Goal: Task Accomplishment & Management: Manage account settings

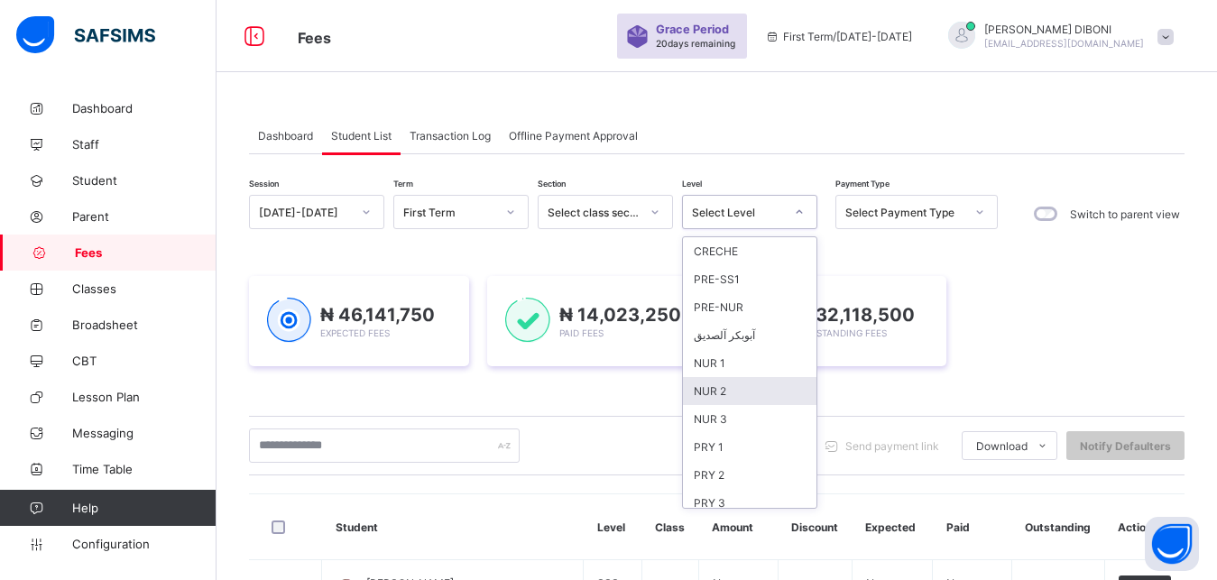
scroll to position [233, 0]
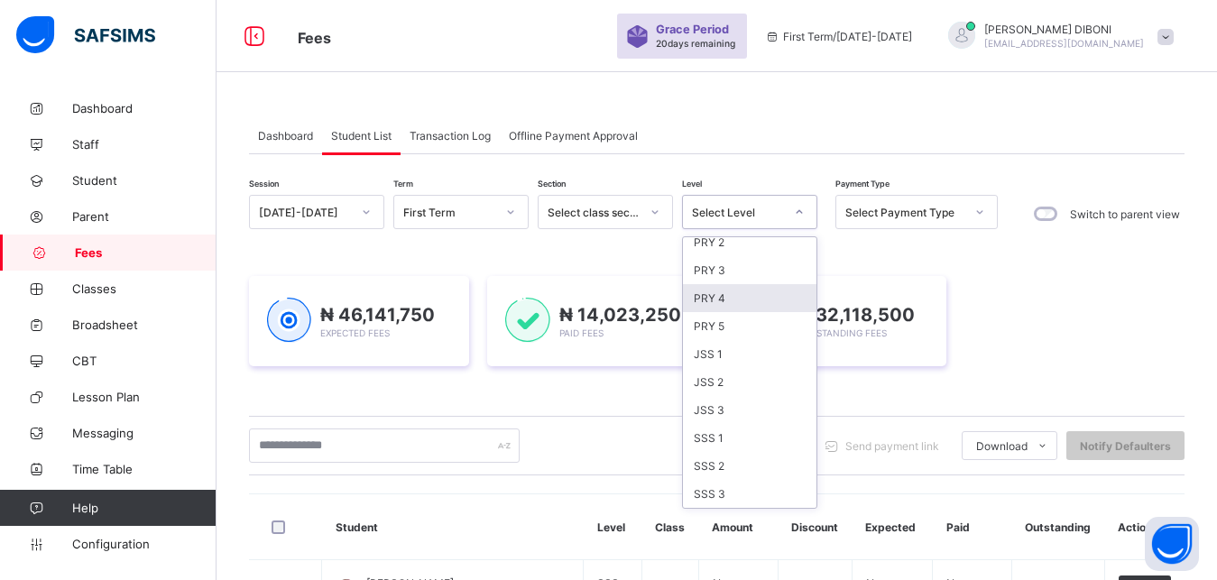
click at [741, 307] on div "PRY 4" at bounding box center [749, 298] width 133 height 28
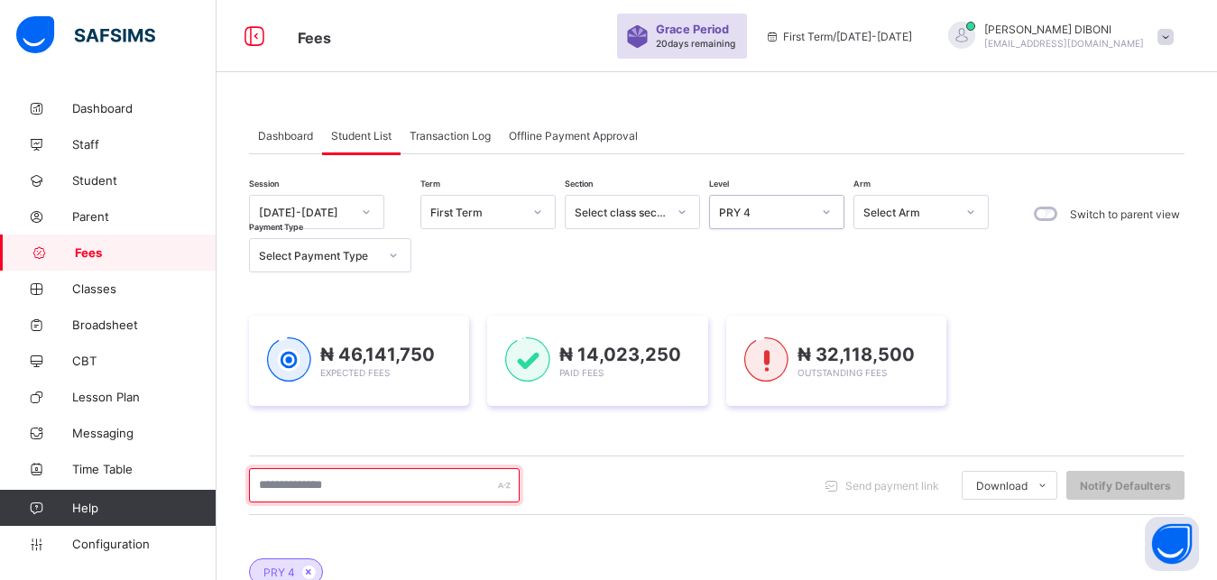
click at [402, 487] on input "text" at bounding box center [384, 485] width 271 height 34
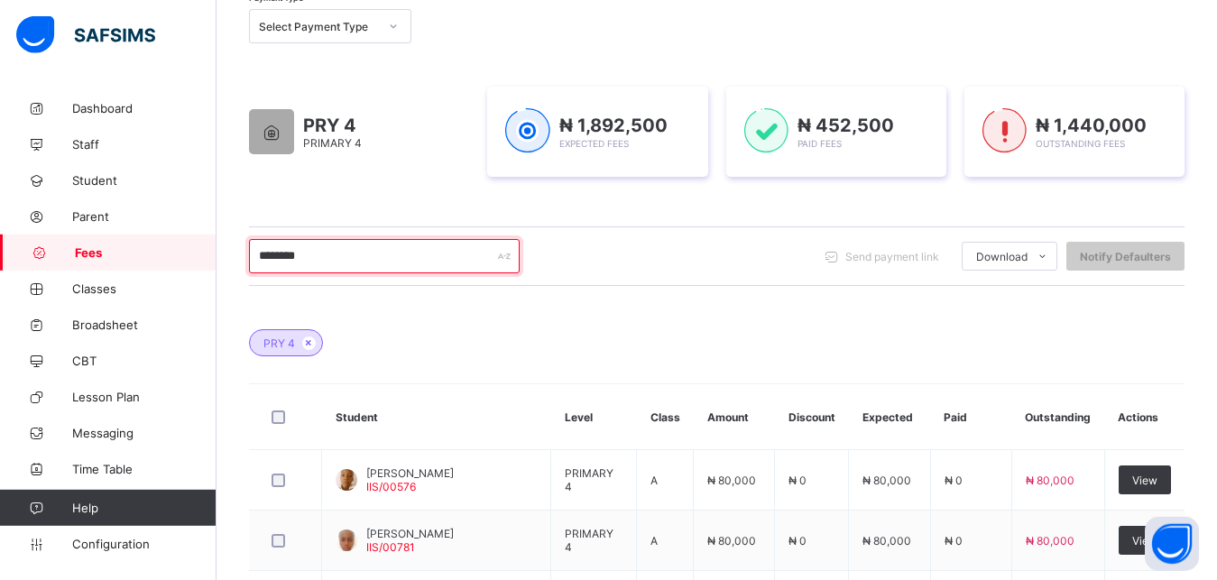
scroll to position [276, 0]
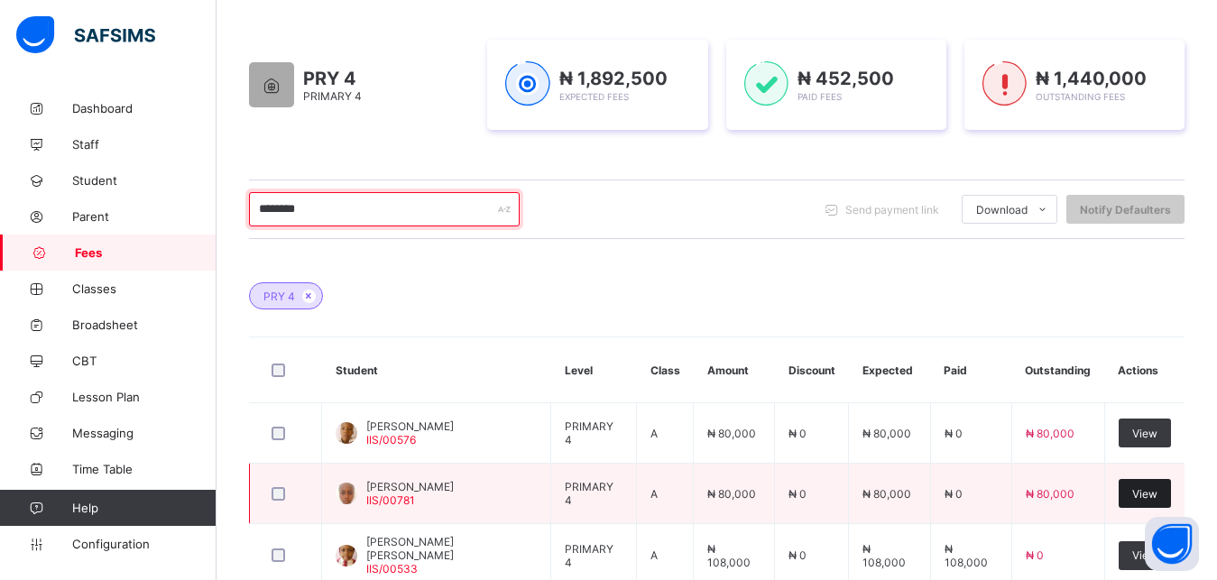
type input "********"
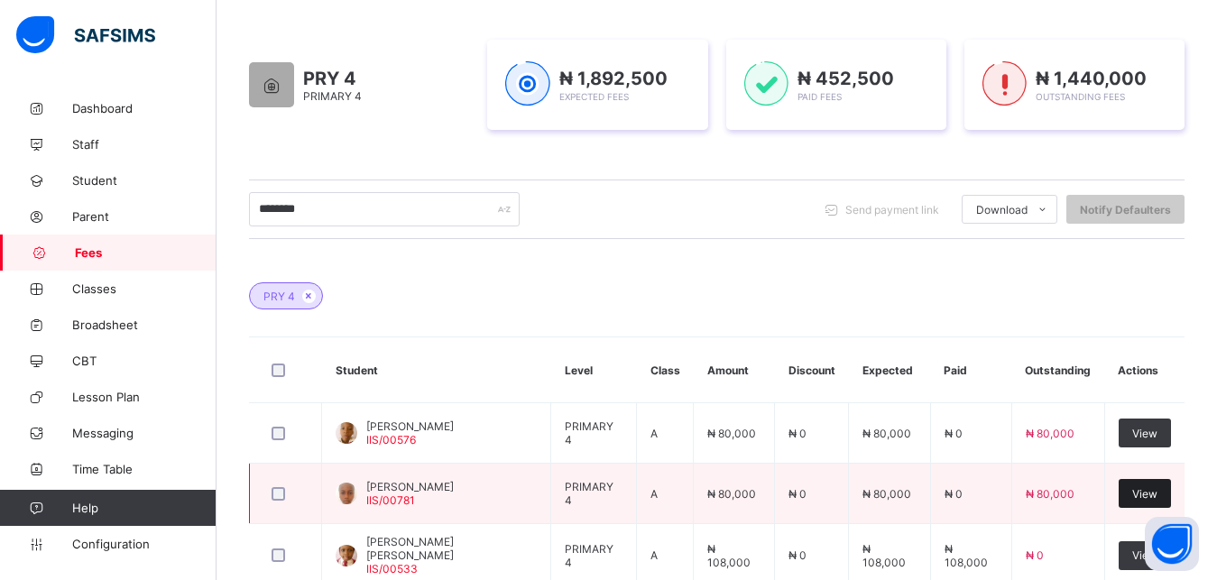
click at [1157, 496] on span "View" at bounding box center [1144, 494] width 25 height 14
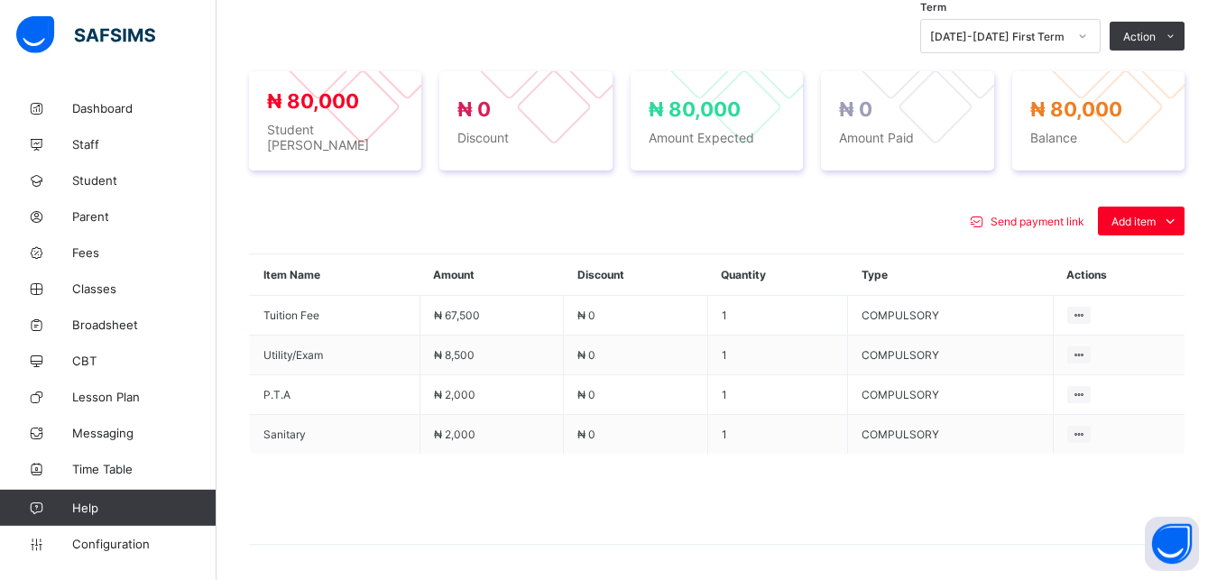
scroll to position [644, 0]
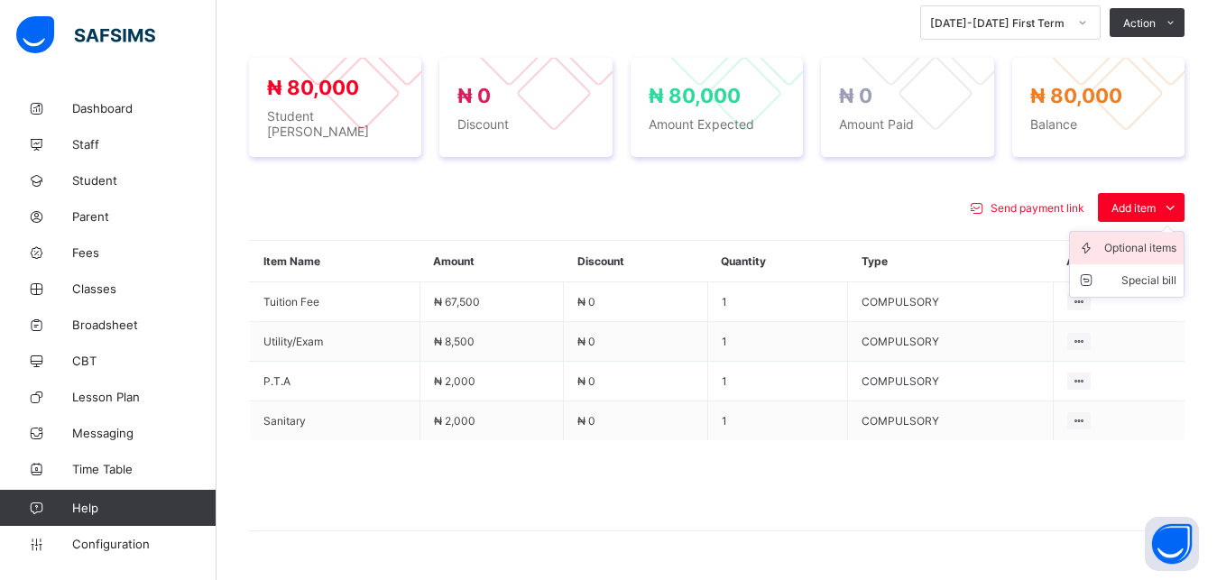
click at [1136, 251] on li "Optional items" at bounding box center [1127, 248] width 114 height 32
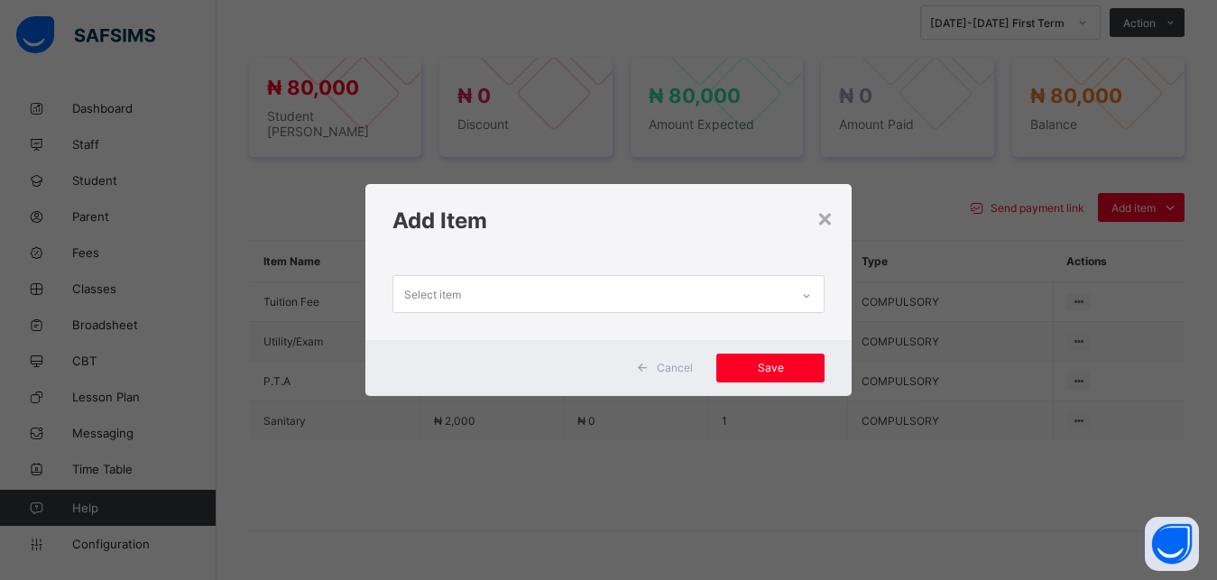
click at [731, 286] on div "Select item" at bounding box center [591, 293] width 397 height 35
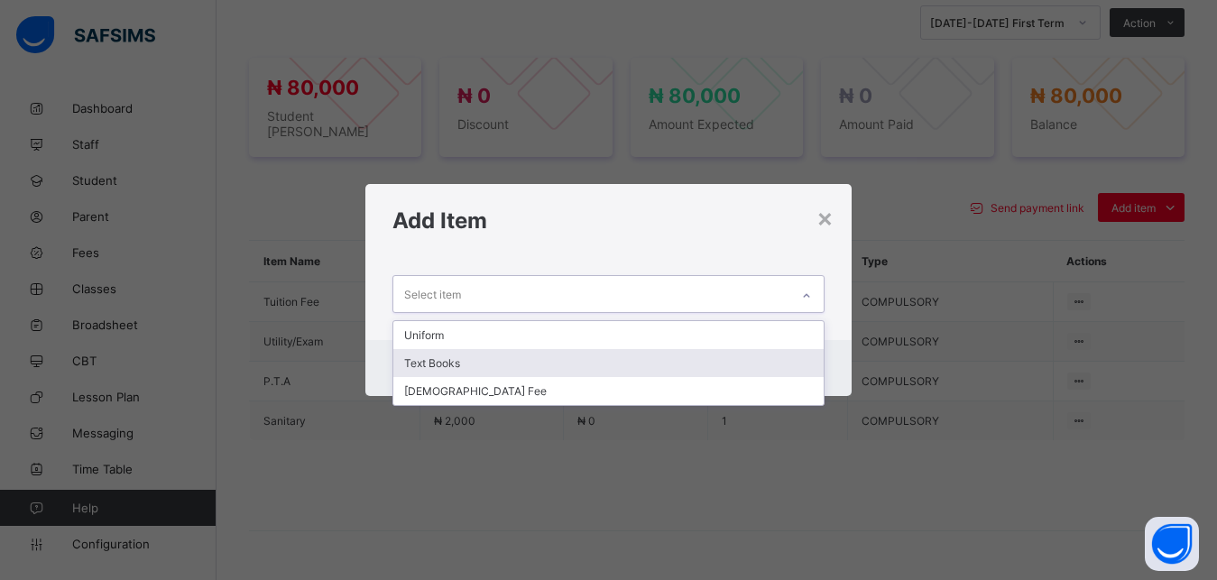
click at [621, 365] on div "Text Books" at bounding box center [608, 363] width 431 height 28
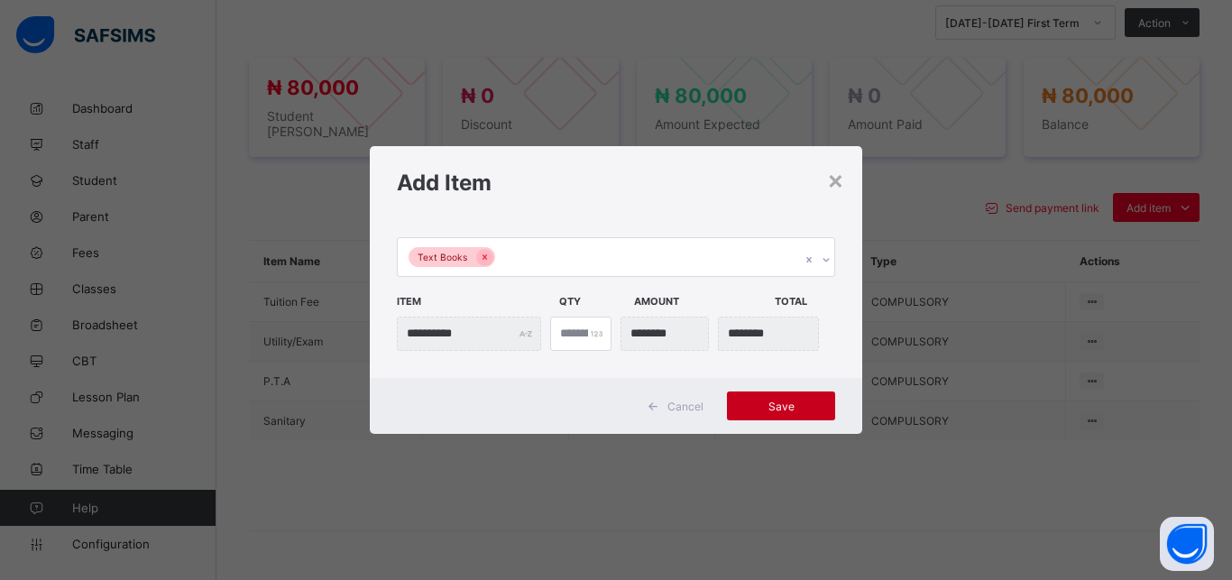
click at [757, 399] on div "Save" at bounding box center [781, 405] width 108 height 29
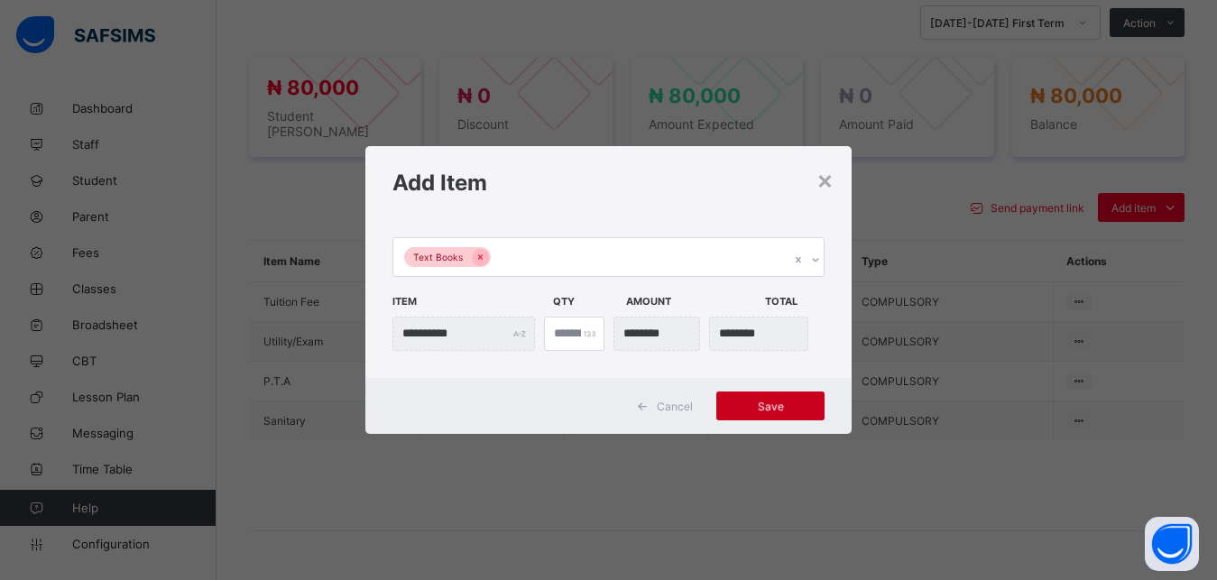
scroll to position [636, 0]
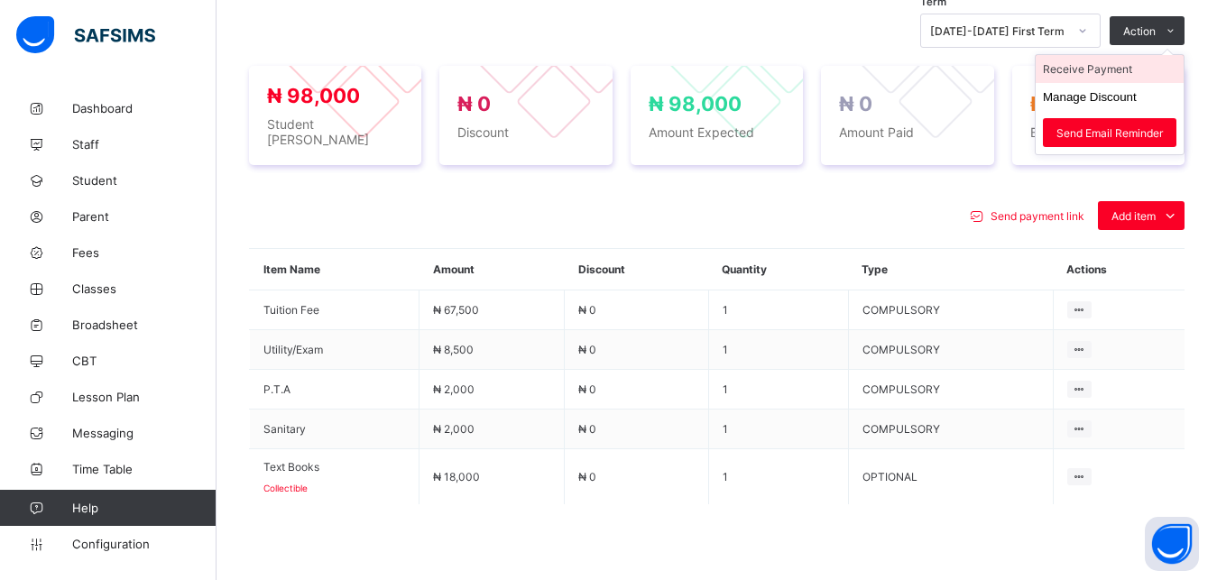
click at [1138, 68] on li "Receive Payment" at bounding box center [1109, 69] width 148 height 28
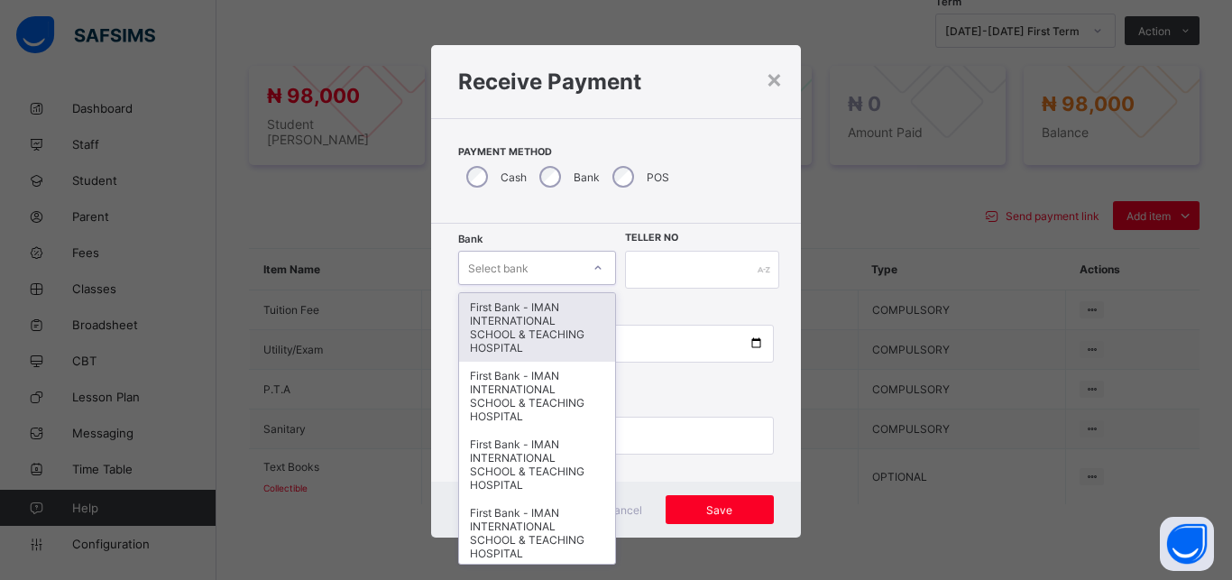
click at [521, 267] on div "Select bank" at bounding box center [520, 267] width 122 height 25
click at [499, 334] on div "First Bank - IMAN INTERNATIONAL SCHOOL & TEACHING HOSPITAL" at bounding box center [537, 327] width 156 height 69
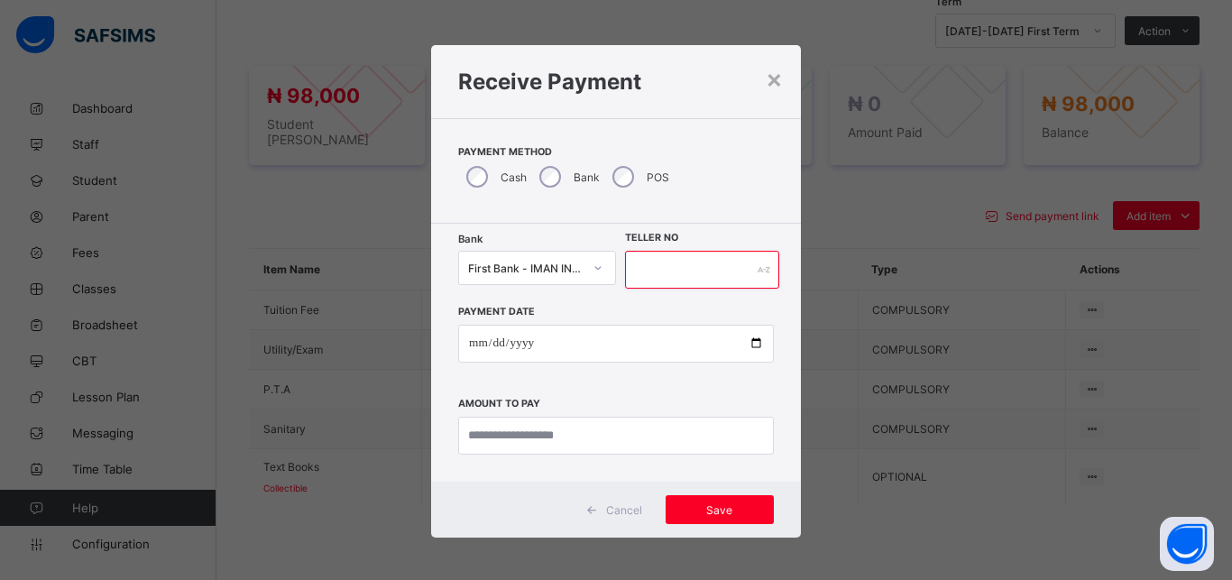
click at [684, 279] on input "text" at bounding box center [702, 270] width 154 height 38
type input "*****"
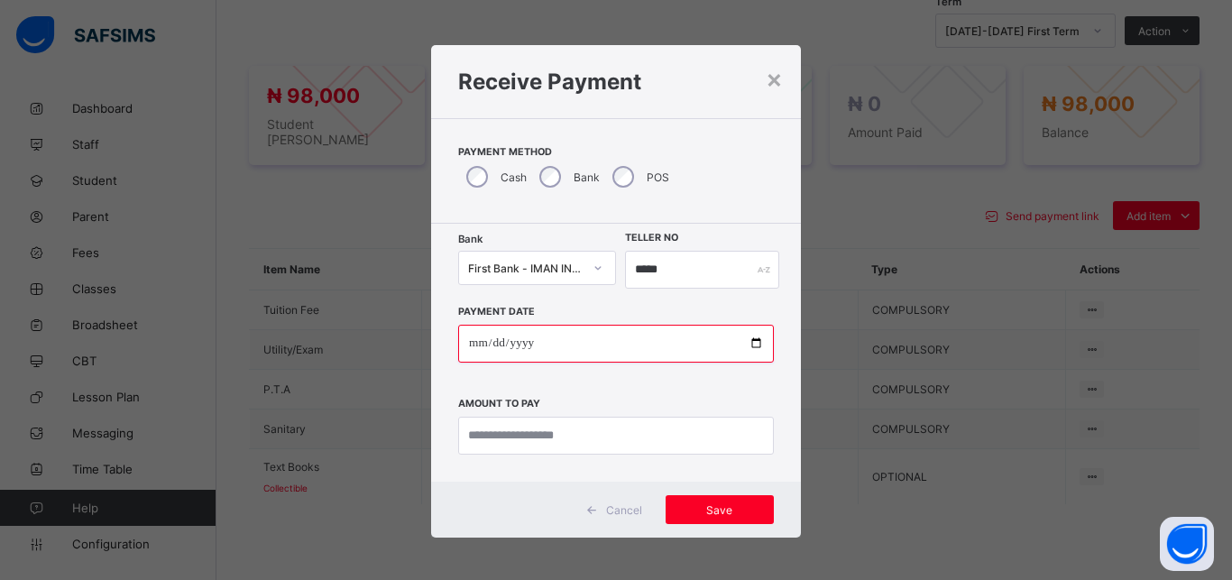
click at [748, 345] on input "date" at bounding box center [616, 344] width 316 height 38
type input "**********"
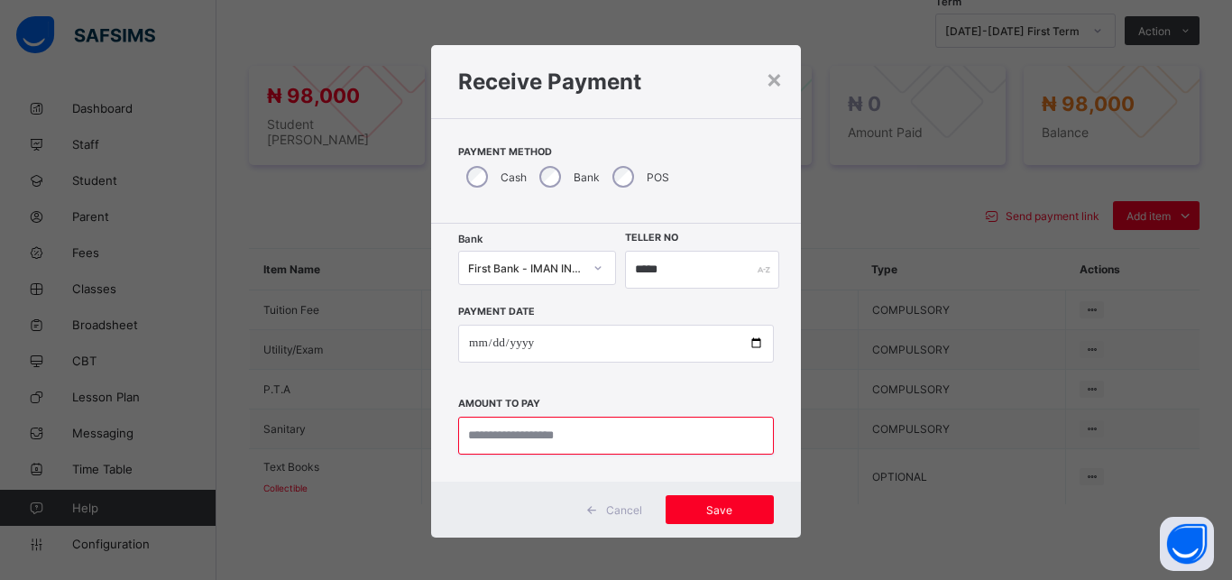
click at [574, 440] on input "currency" at bounding box center [616, 436] width 316 height 38
type input "********"
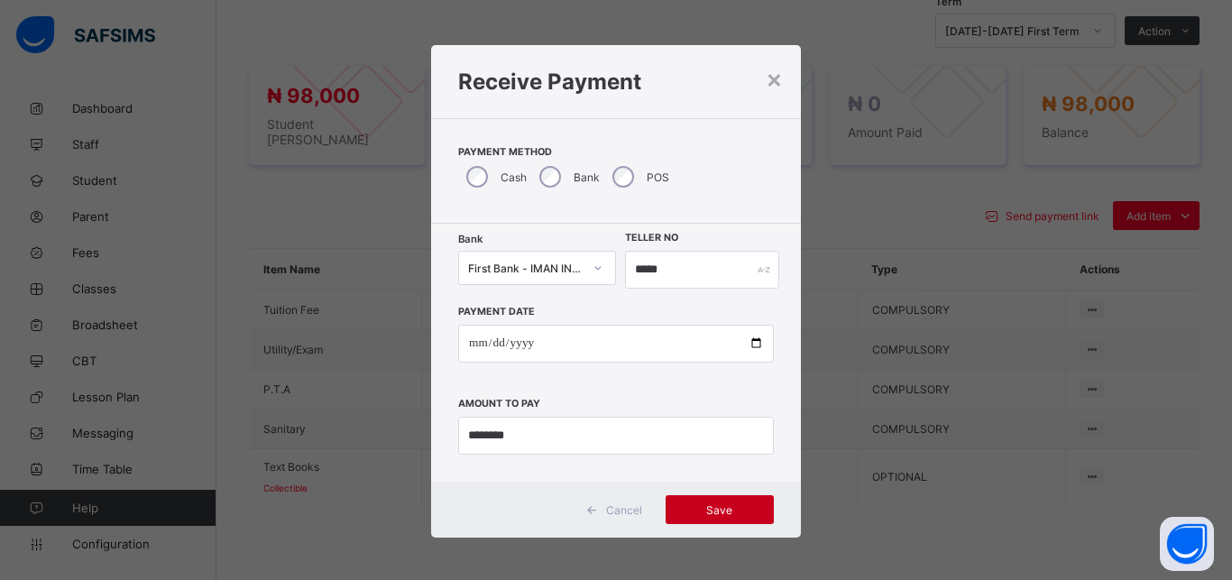
click at [724, 509] on span "Save" at bounding box center [719, 510] width 81 height 14
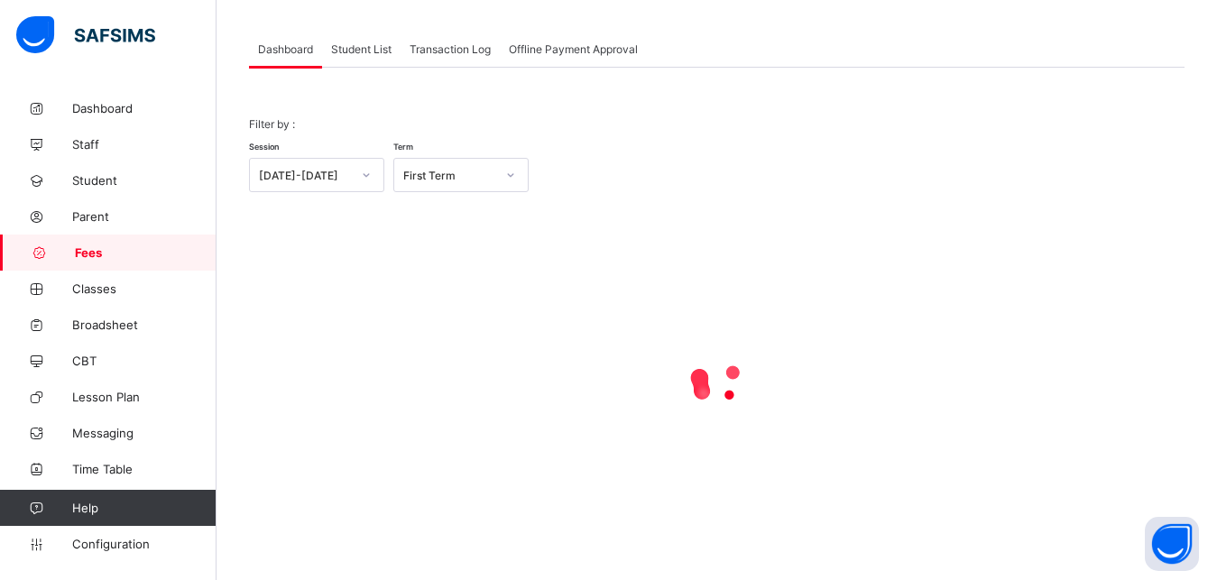
scroll to position [87, 0]
click at [367, 52] on span "Student List" at bounding box center [361, 49] width 60 height 14
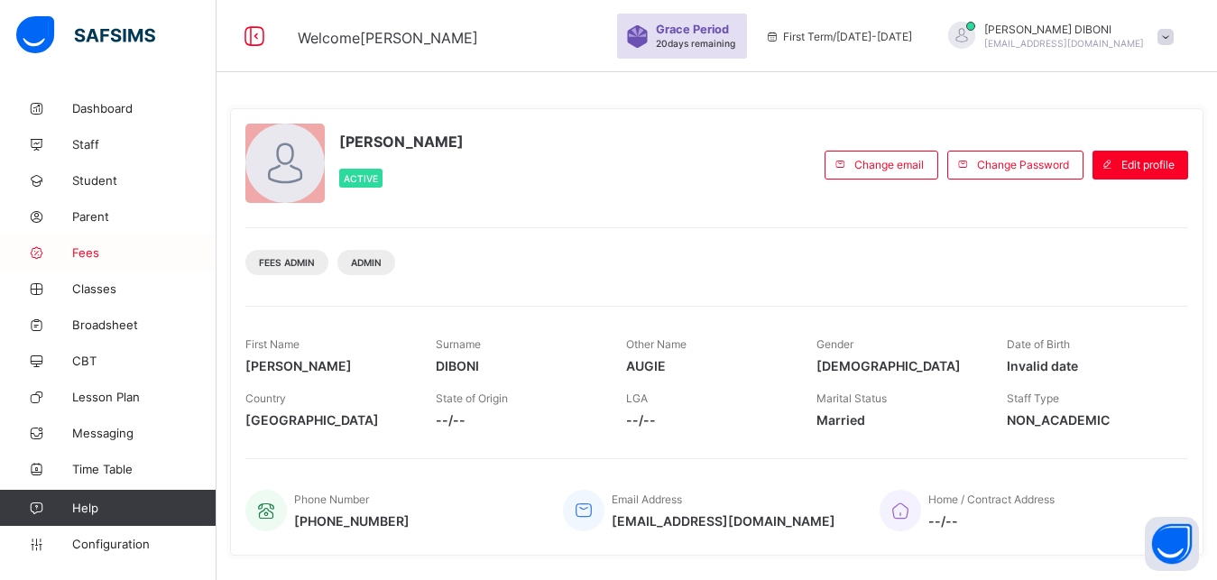
click at [114, 254] on span "Fees" at bounding box center [144, 252] width 144 height 14
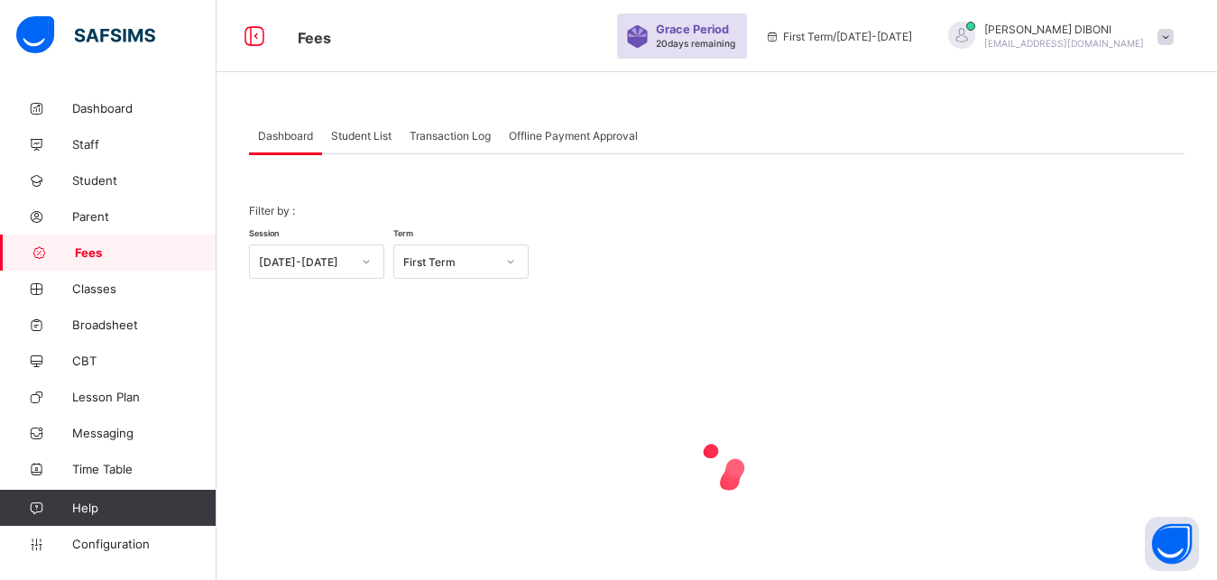
click at [364, 138] on span "Student List" at bounding box center [361, 136] width 60 height 14
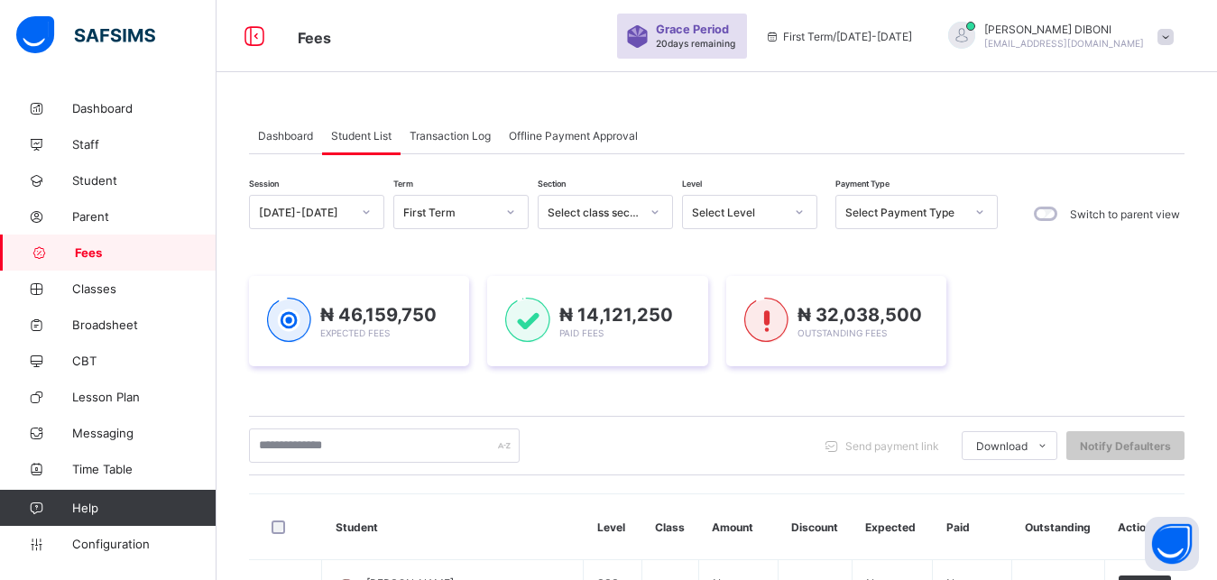
click at [746, 211] on div "Select Level" at bounding box center [738, 213] width 92 height 14
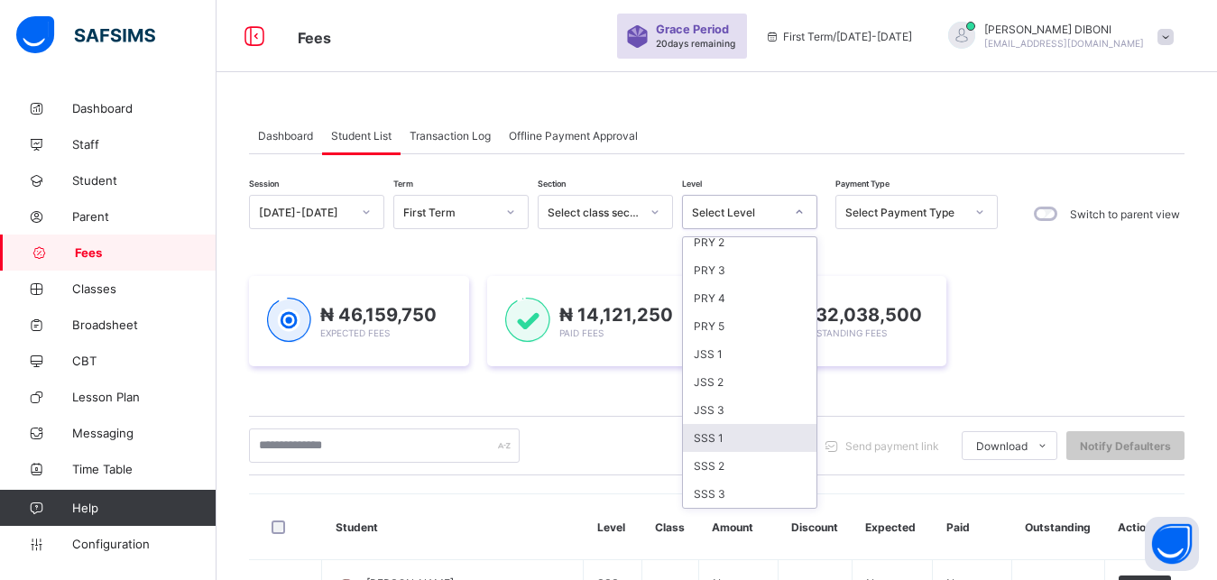
click at [774, 436] on div "SSS 1" at bounding box center [749, 438] width 133 height 28
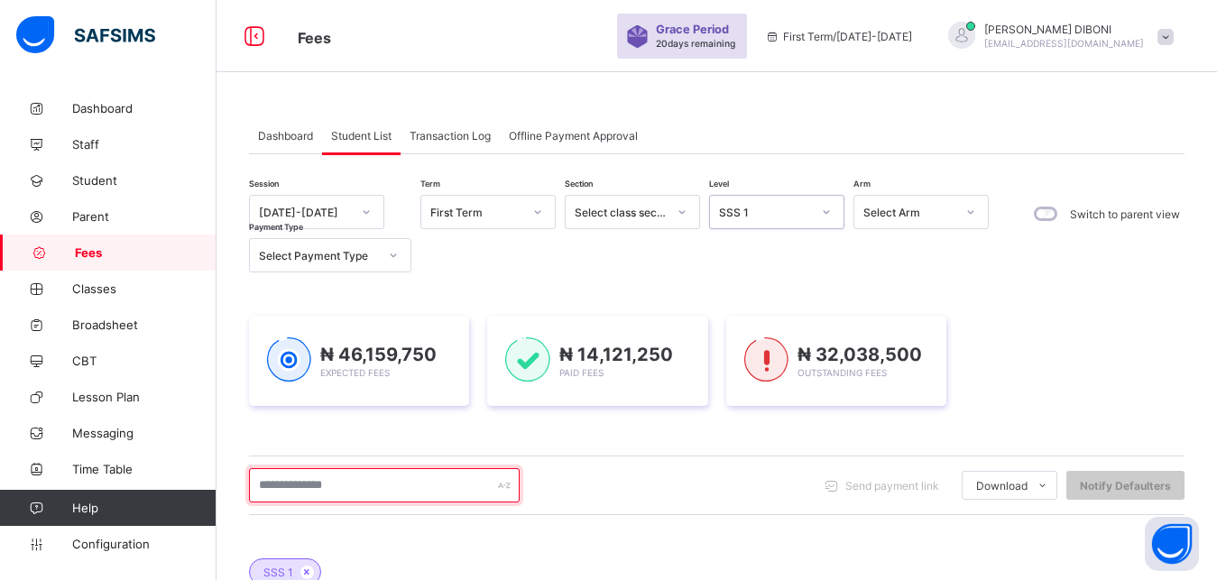
click at [430, 481] on input "text" at bounding box center [384, 485] width 271 height 34
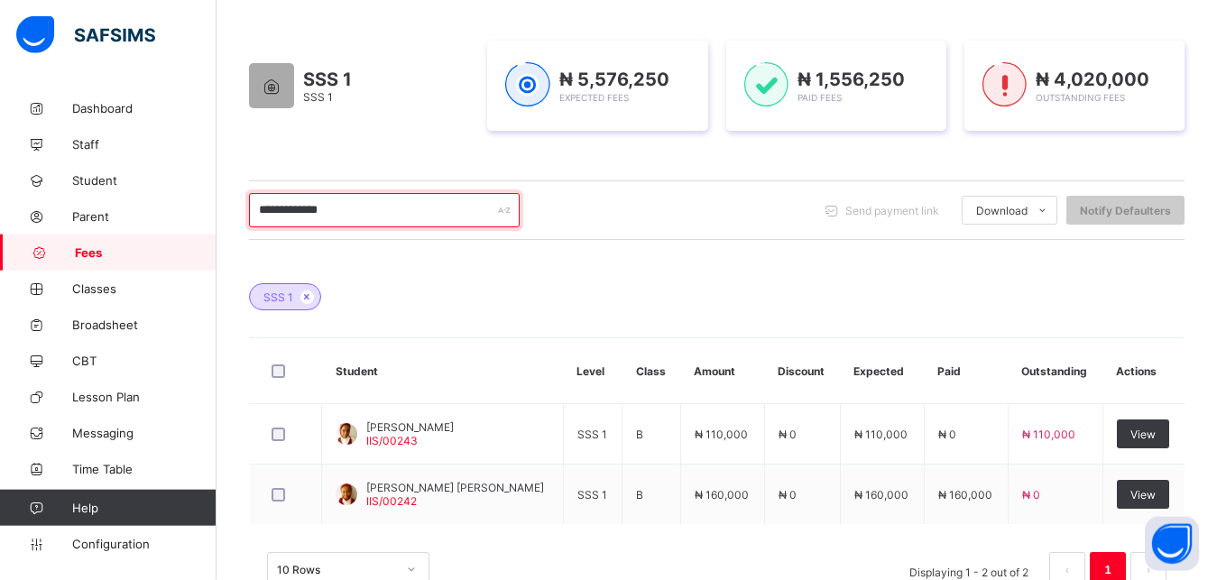
scroll to position [276, 0]
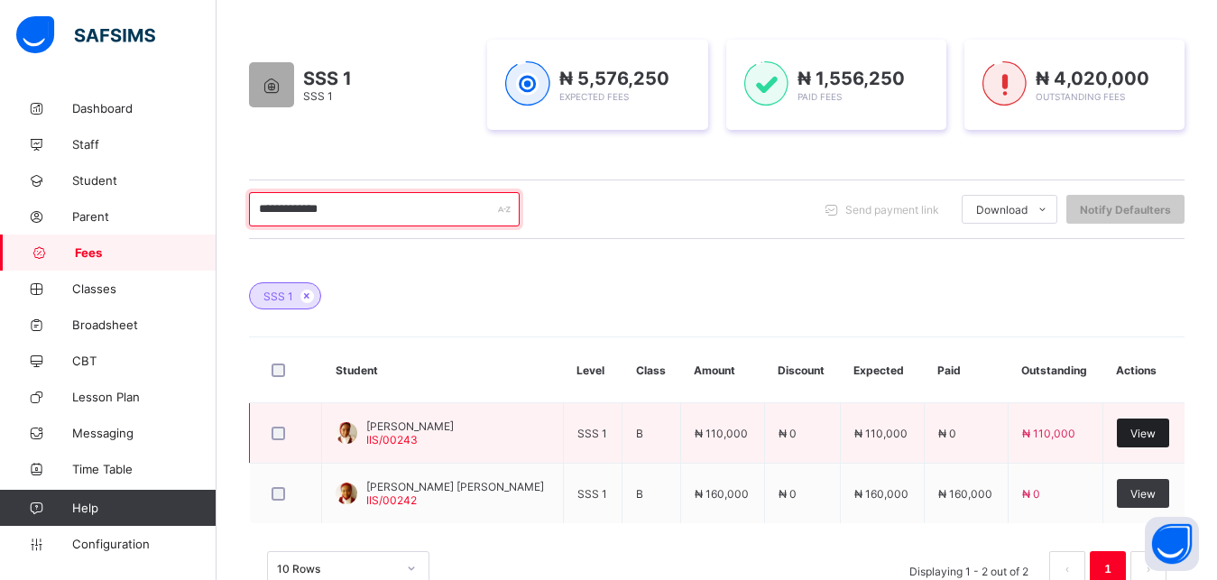
type input "**********"
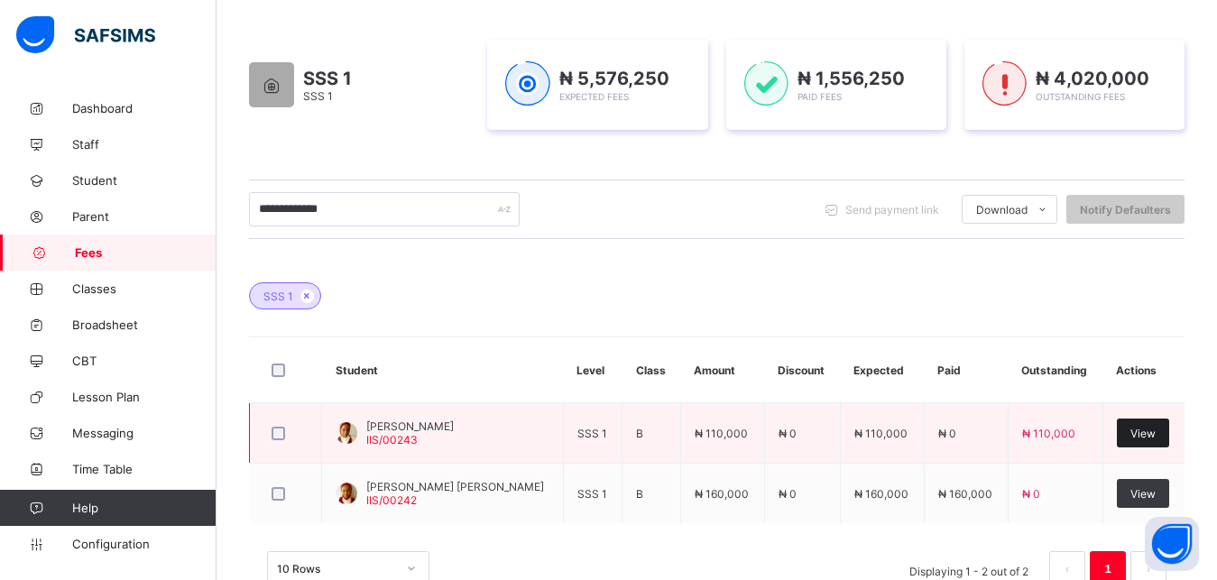
click at [1155, 432] on span "View" at bounding box center [1142, 434] width 25 height 14
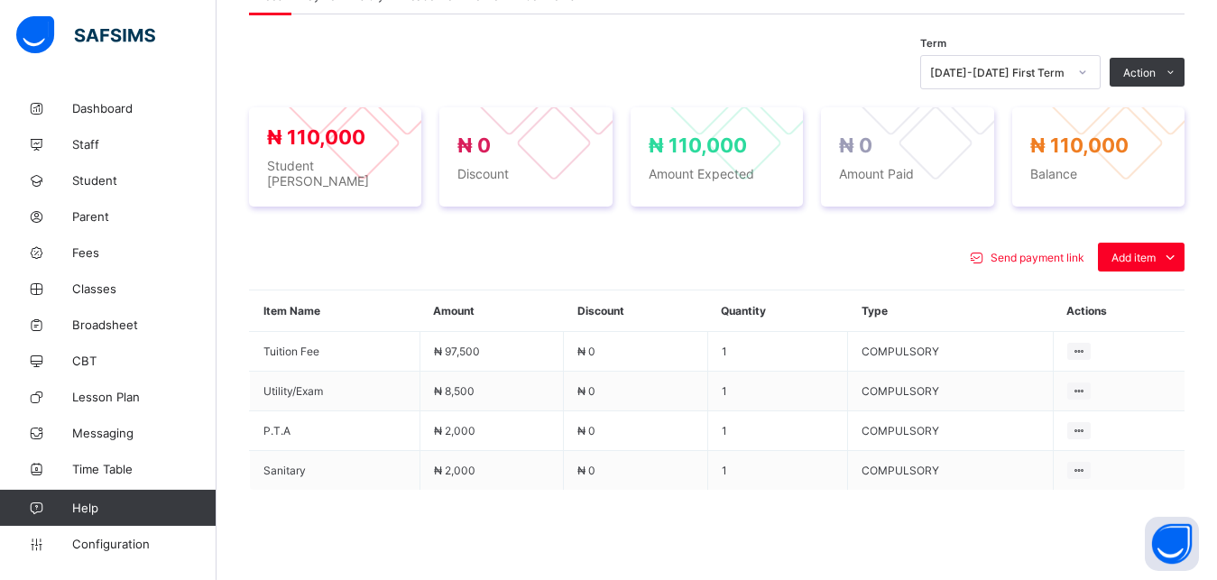
scroll to position [644, 0]
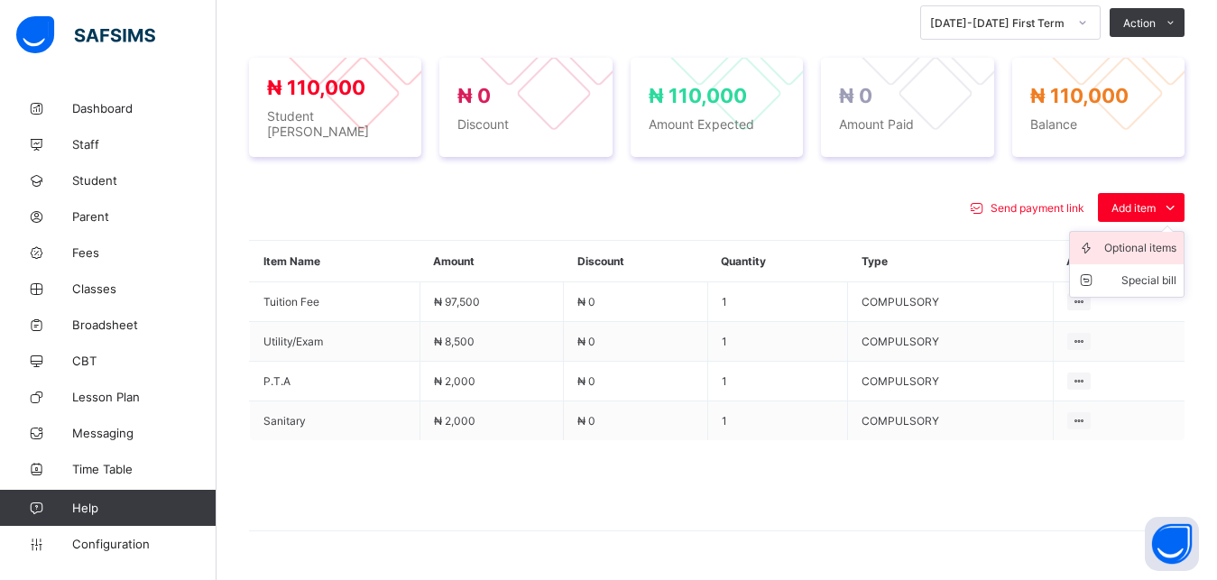
click at [1144, 239] on div "Optional items" at bounding box center [1140, 248] width 72 height 18
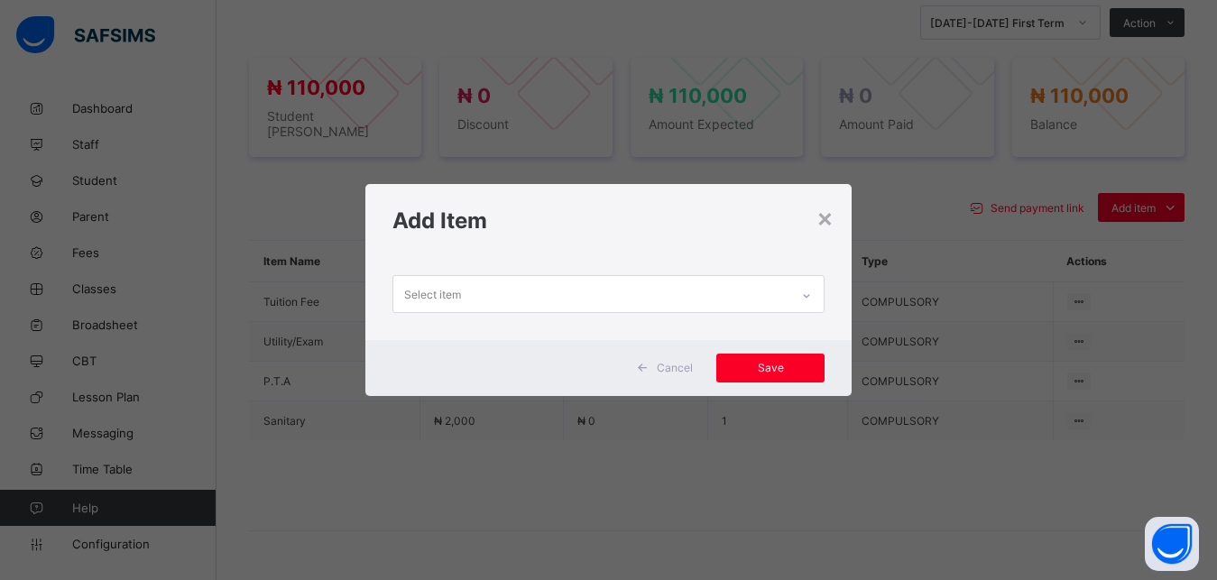
click at [639, 293] on div "Select item" at bounding box center [591, 293] width 397 height 35
click at [633, 294] on div "Select item" at bounding box center [591, 293] width 397 height 35
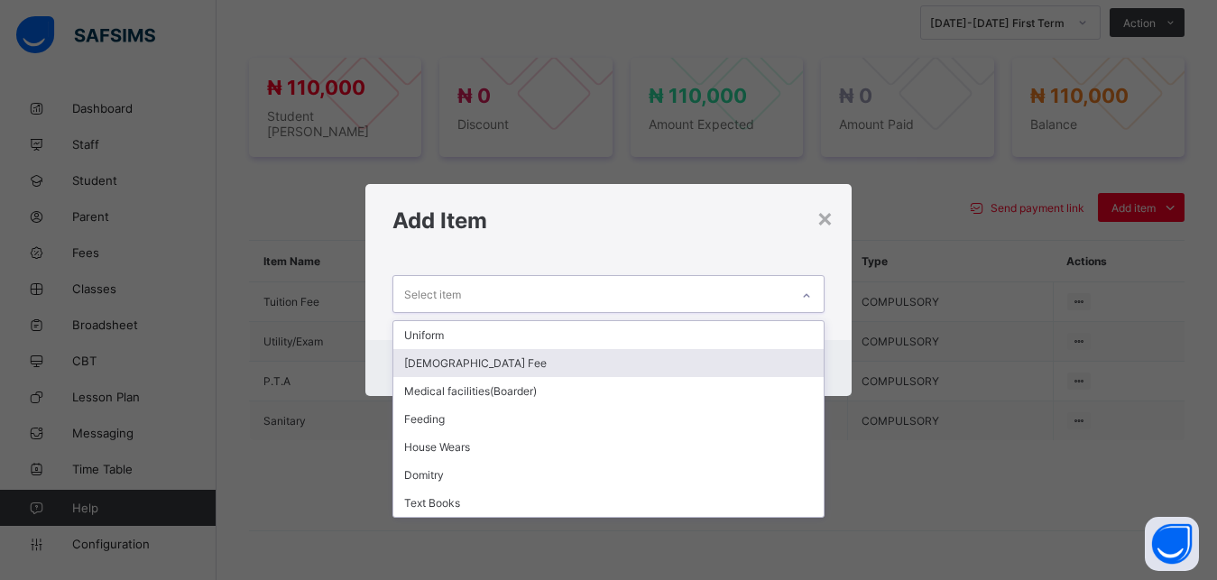
click at [591, 357] on div "[DEMOGRAPHIC_DATA] Fee" at bounding box center [608, 363] width 431 height 28
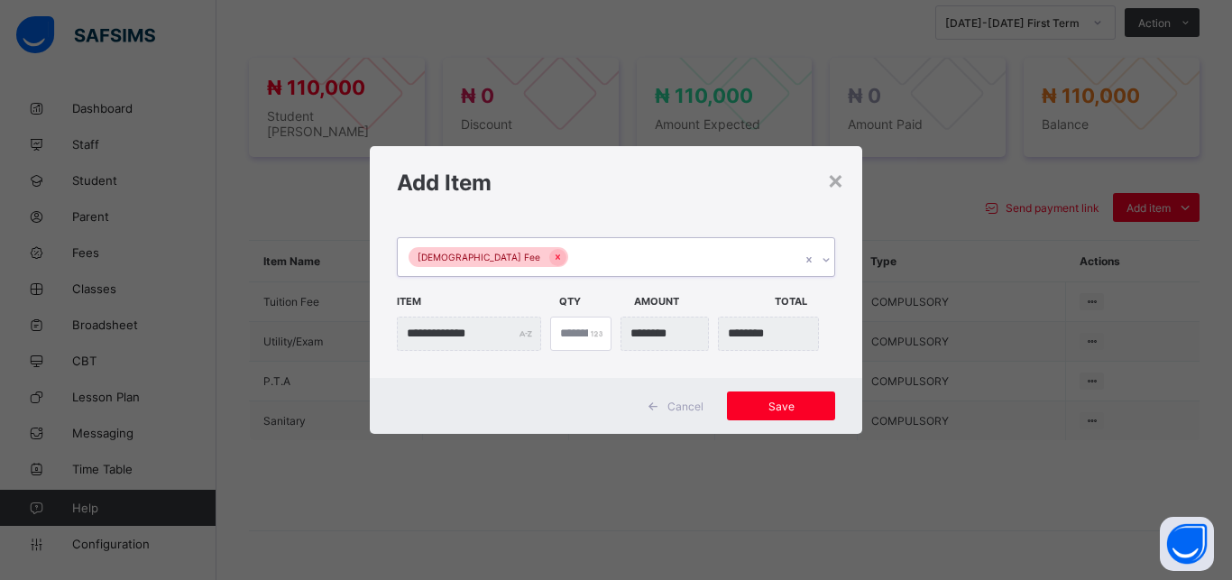
click at [613, 261] on div "[DEMOGRAPHIC_DATA] Fee" at bounding box center [599, 257] width 402 height 38
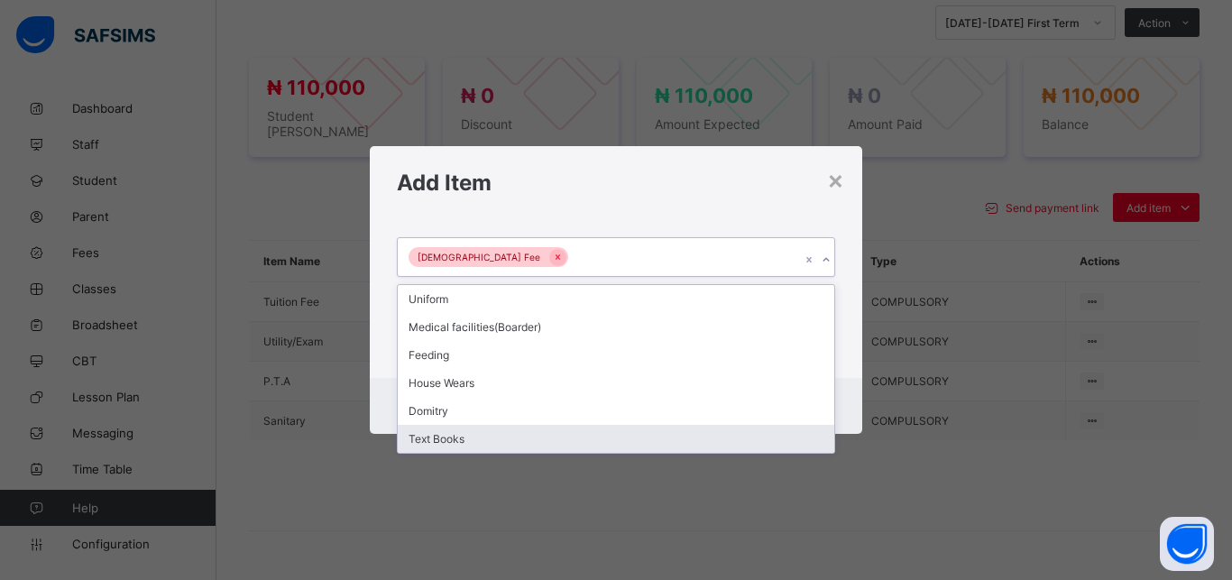
click at [541, 445] on div "Text Books" at bounding box center [616, 439] width 436 height 28
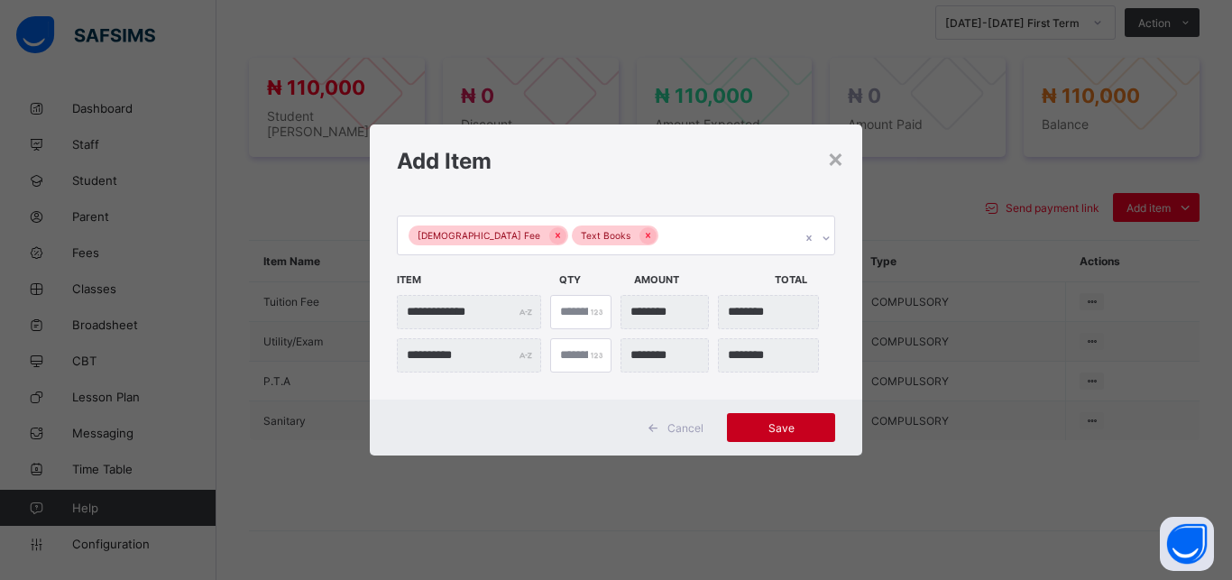
click at [760, 431] on span "Save" at bounding box center [780, 428] width 81 height 14
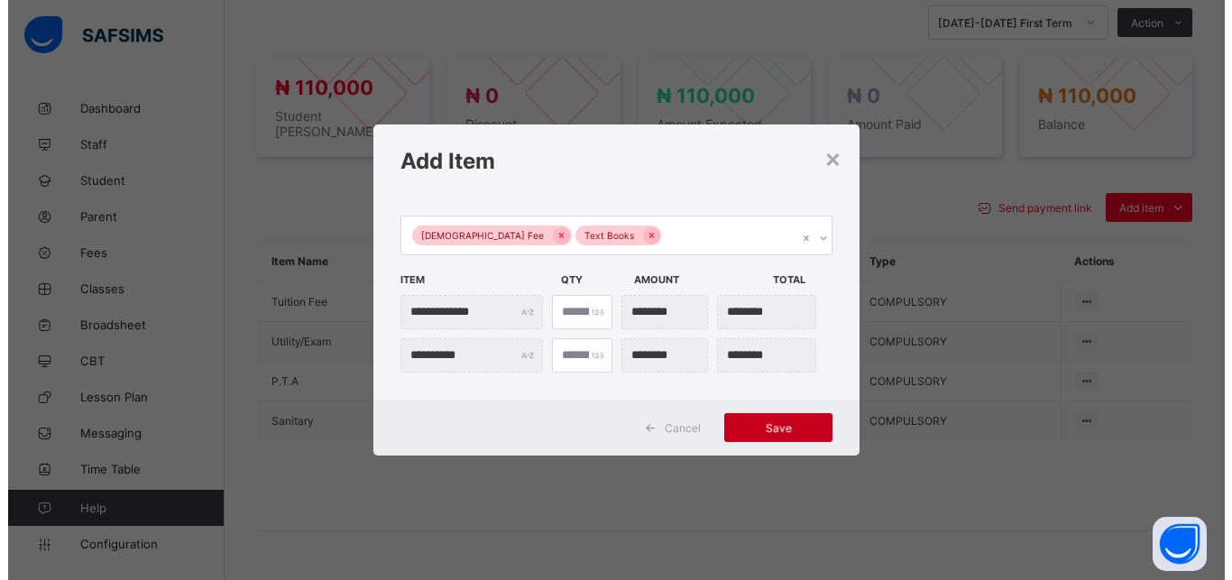
scroll to position [636, 0]
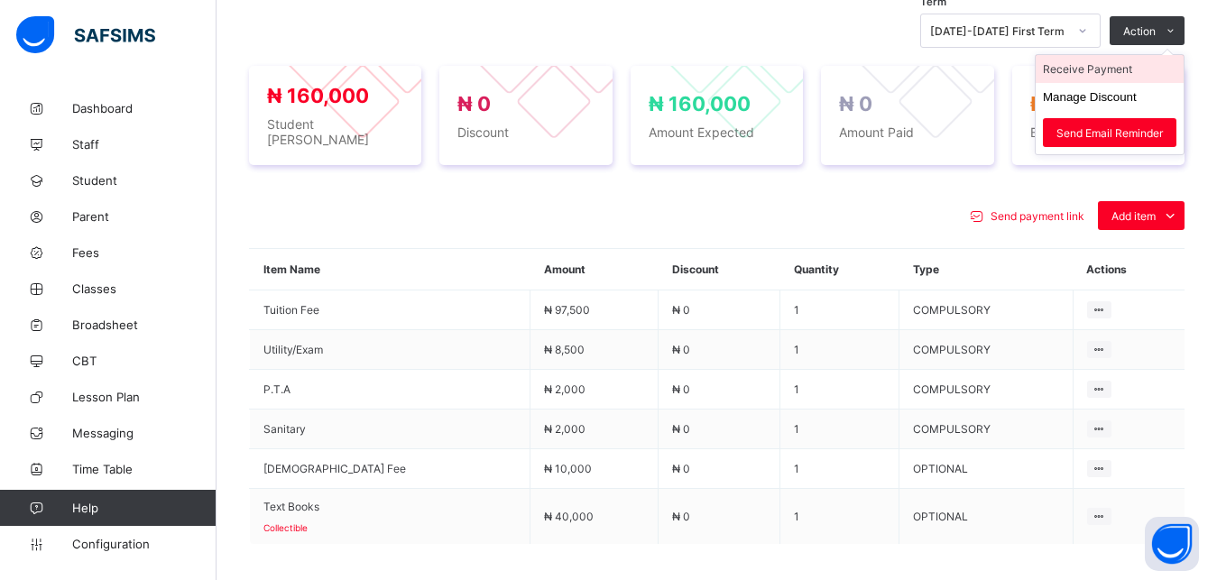
click at [1131, 65] on li "Receive Payment" at bounding box center [1109, 69] width 148 height 28
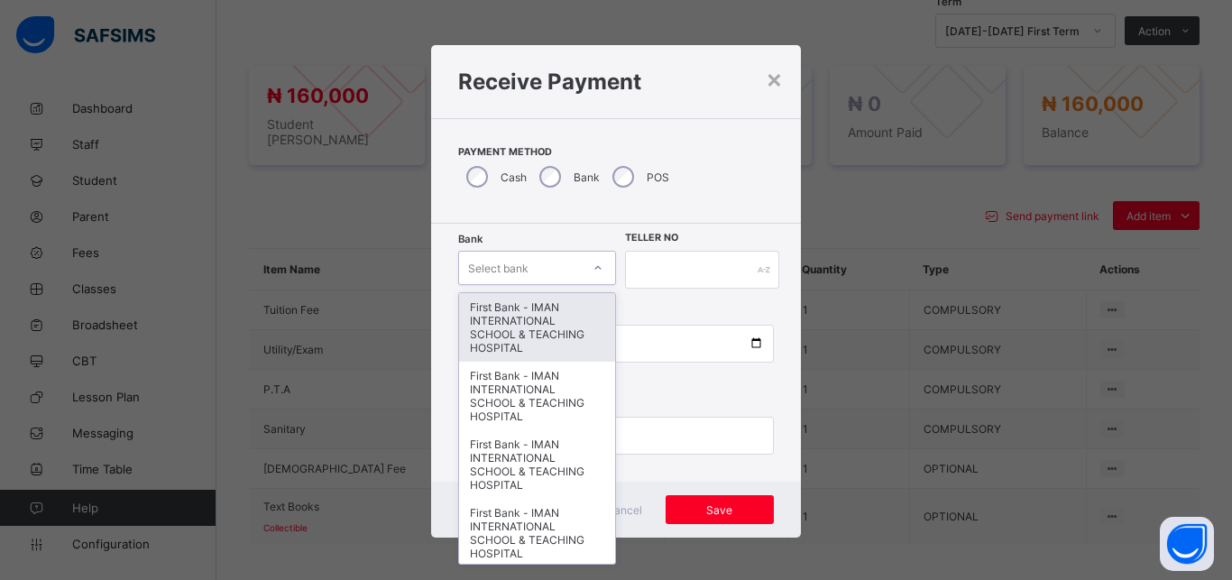
click at [518, 265] on div "Select bank" at bounding box center [498, 268] width 60 height 34
click at [506, 336] on div "First Bank - IMAN INTERNATIONAL SCHOOL & TEACHING HOSPITAL" at bounding box center [537, 327] width 156 height 69
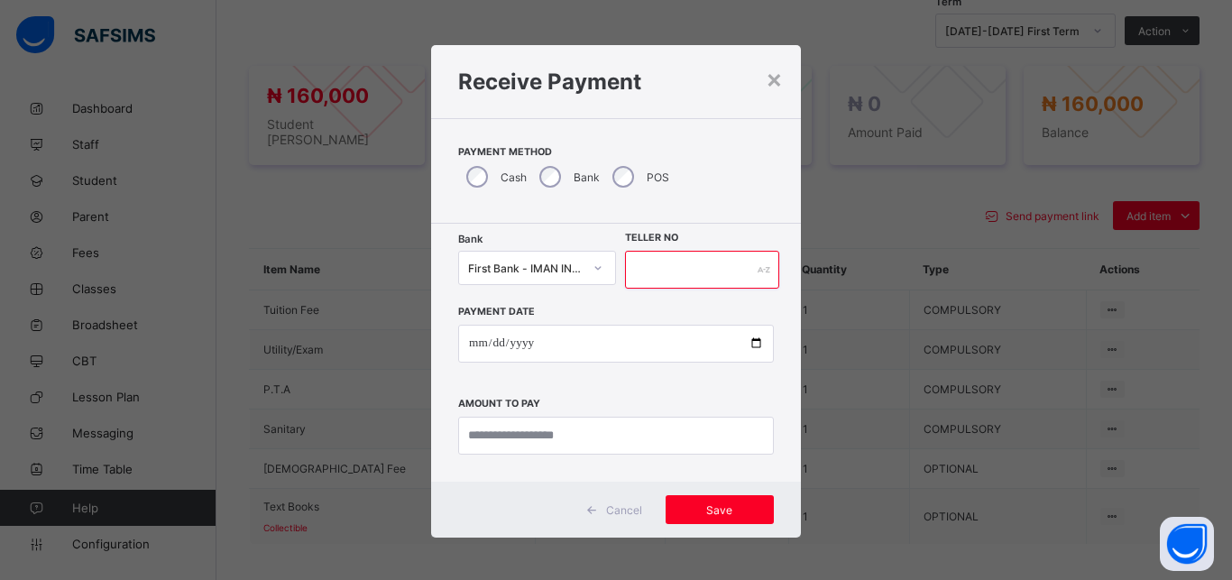
click at [659, 271] on input "text" at bounding box center [702, 270] width 154 height 38
type input "*****"
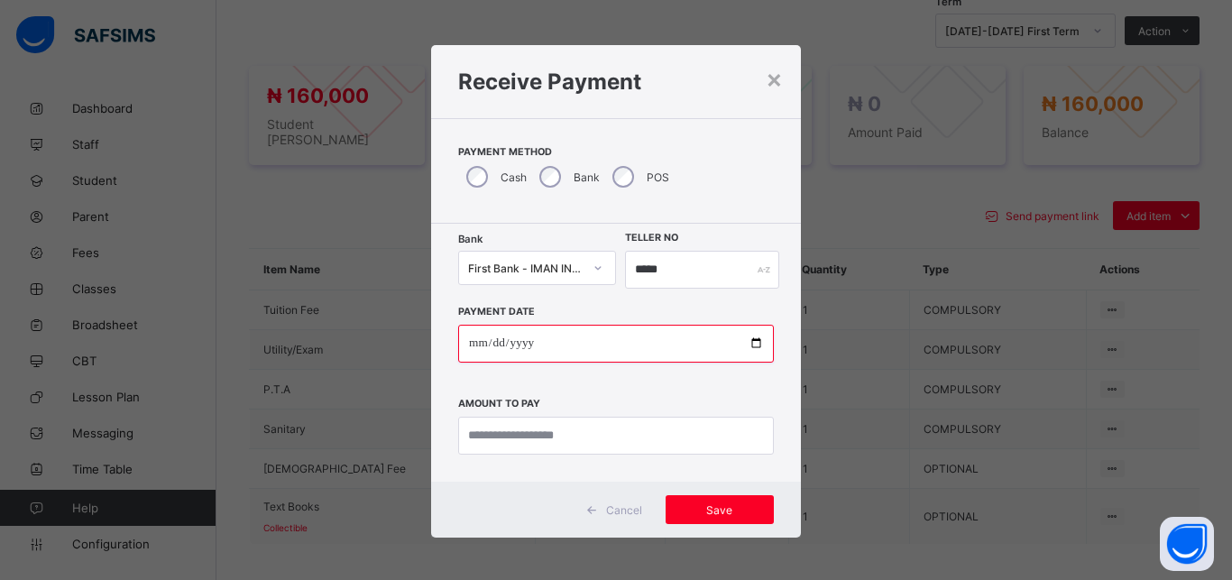
click at [745, 343] on input "date" at bounding box center [616, 344] width 316 height 38
type input "**********"
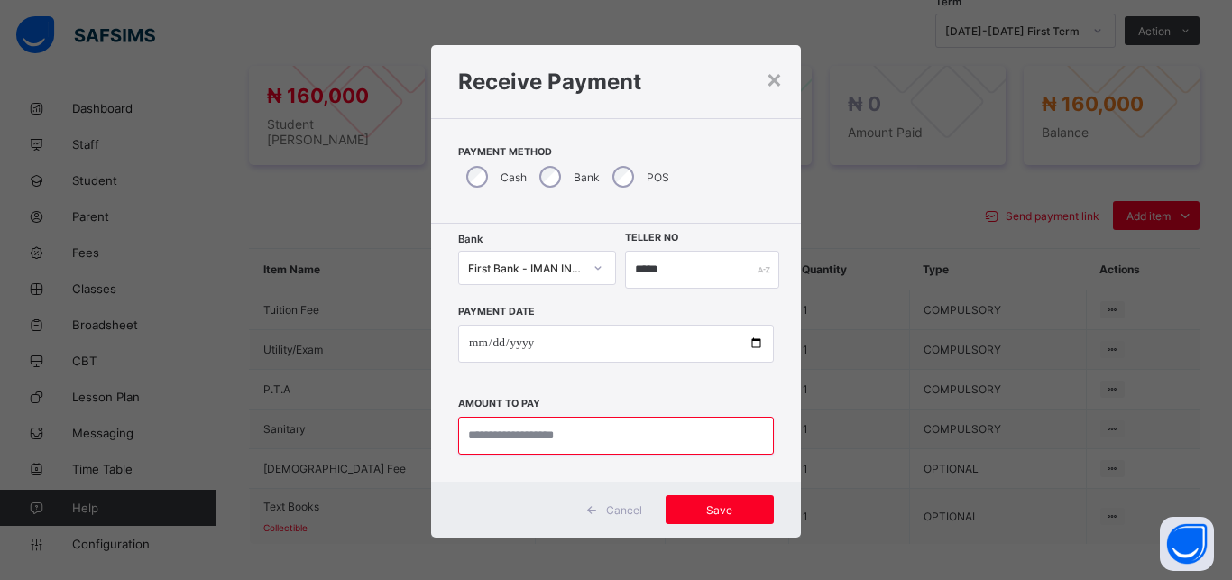
click at [546, 424] on input "currency" at bounding box center [616, 436] width 316 height 38
type input "*****"
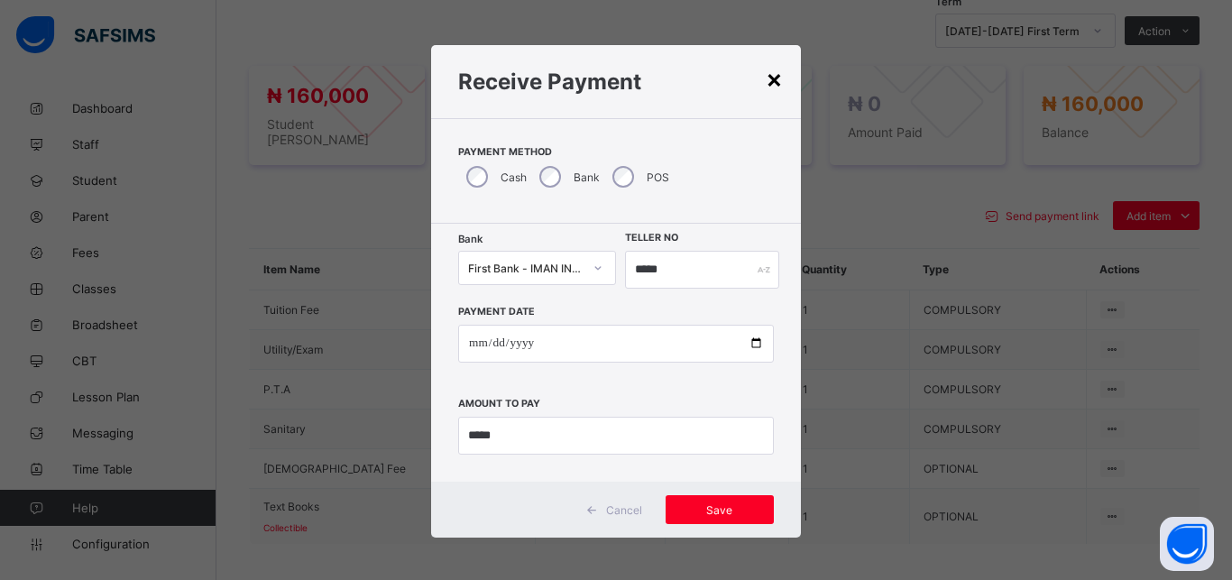
click at [768, 84] on div "×" at bounding box center [774, 78] width 17 height 31
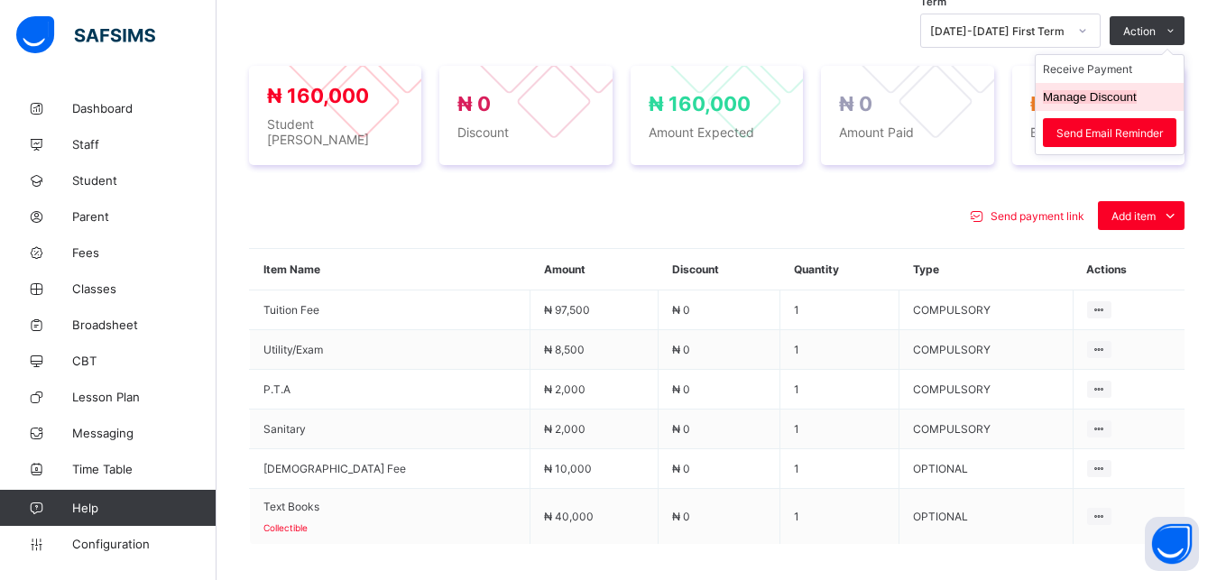
click at [1109, 100] on button "Manage Discount" at bounding box center [1089, 97] width 94 height 14
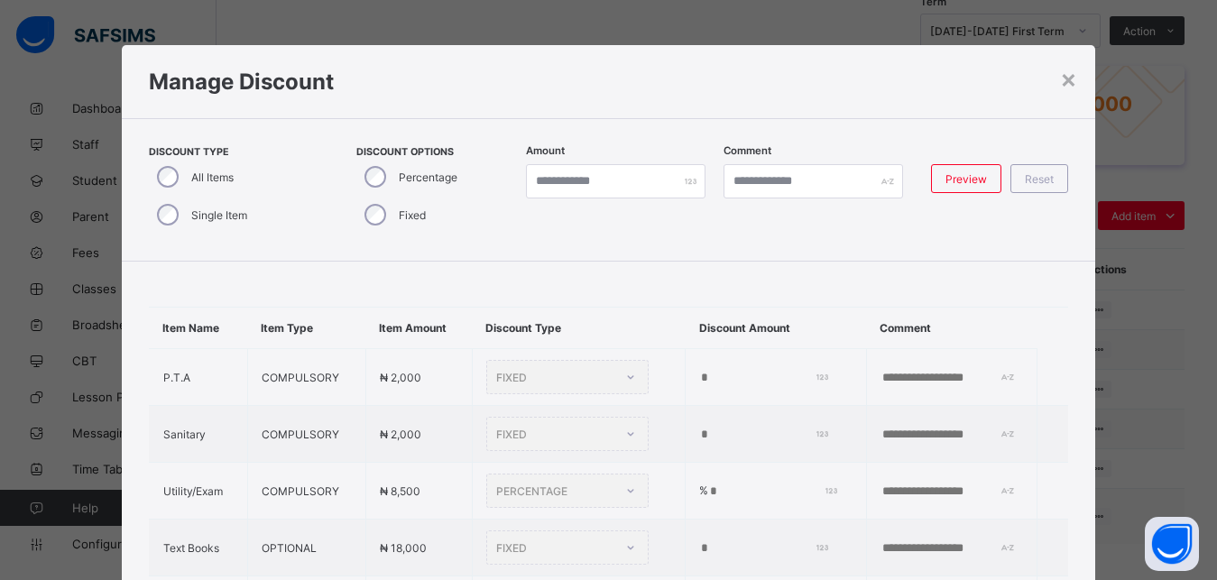
type input "*"
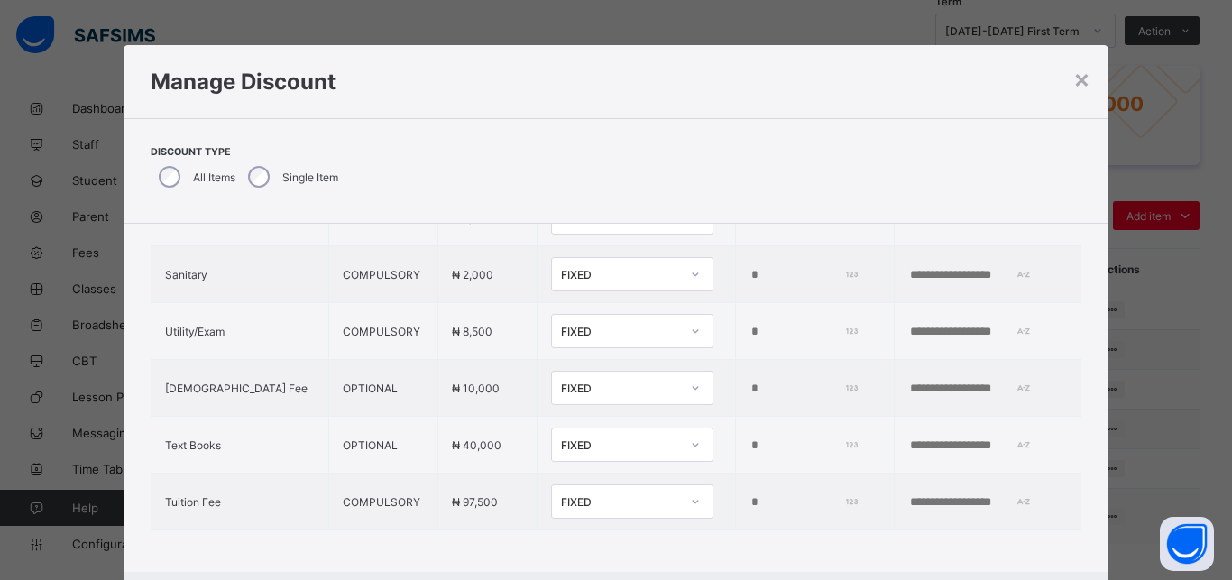
scroll to position [141, 0]
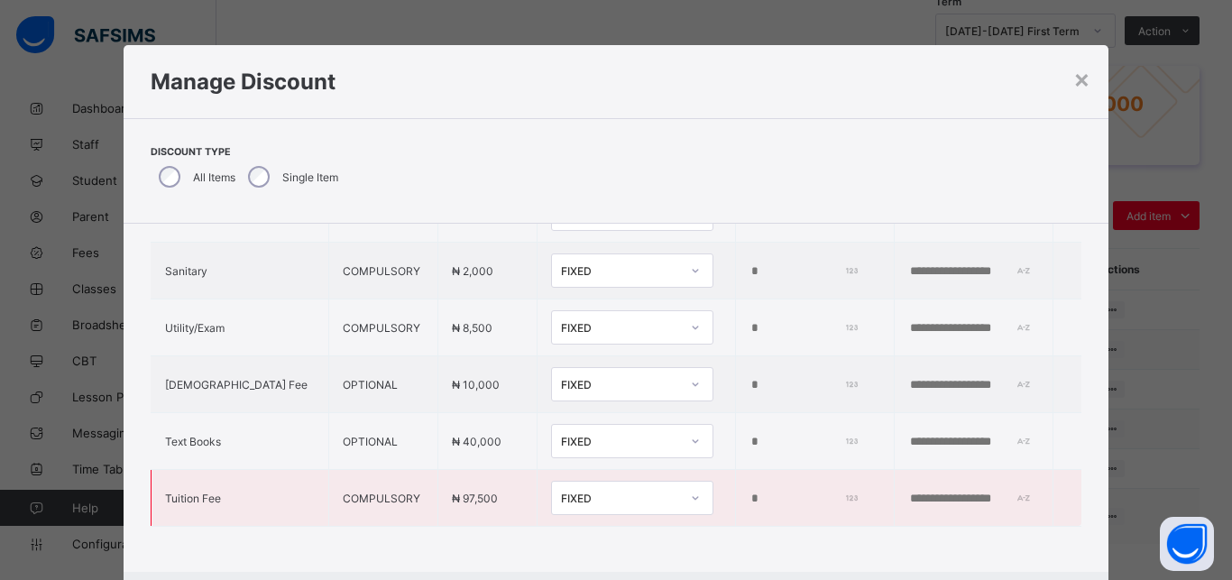
click at [564, 493] on div "FIXED" at bounding box center [615, 497] width 126 height 25
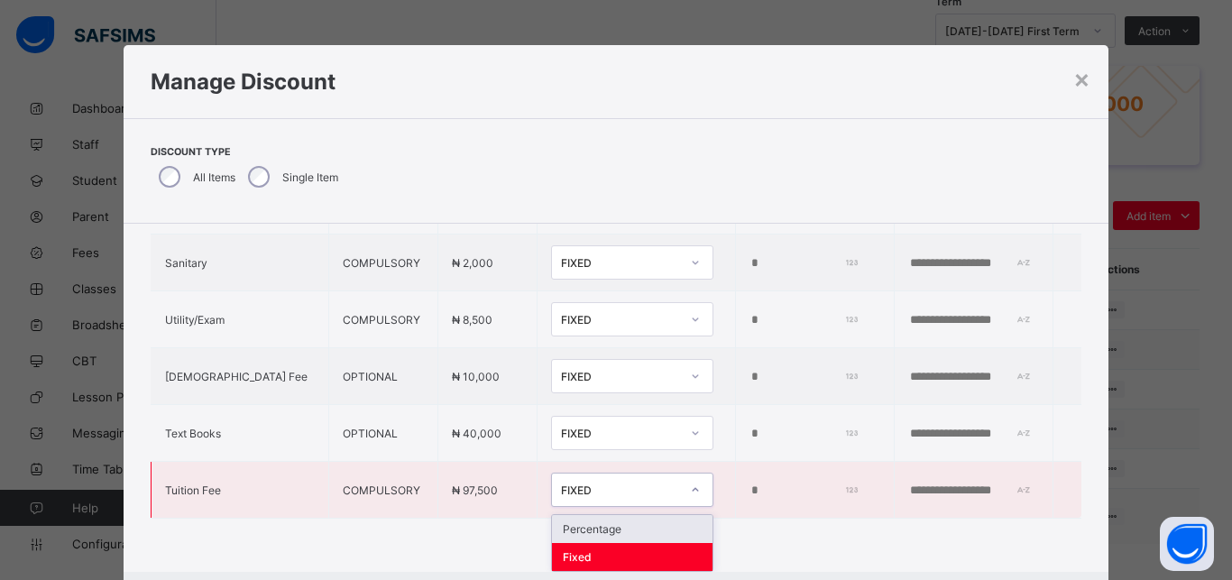
click at [599, 515] on div "Percentage" at bounding box center [632, 529] width 161 height 28
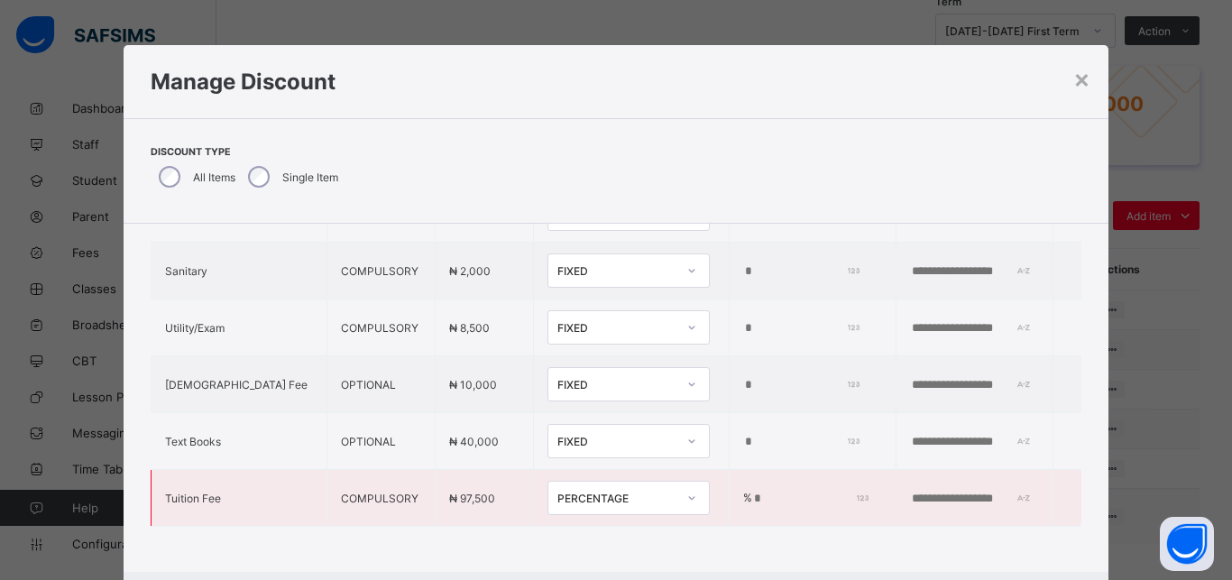
click at [752, 491] on input "*" at bounding box center [808, 498] width 112 height 14
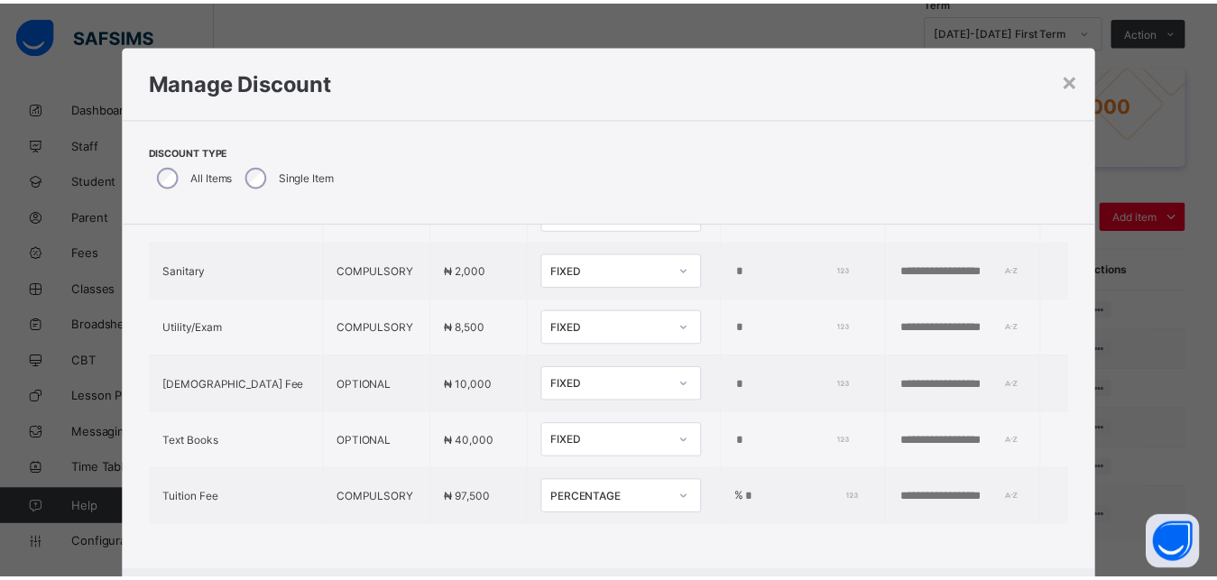
scroll to position [41, 0]
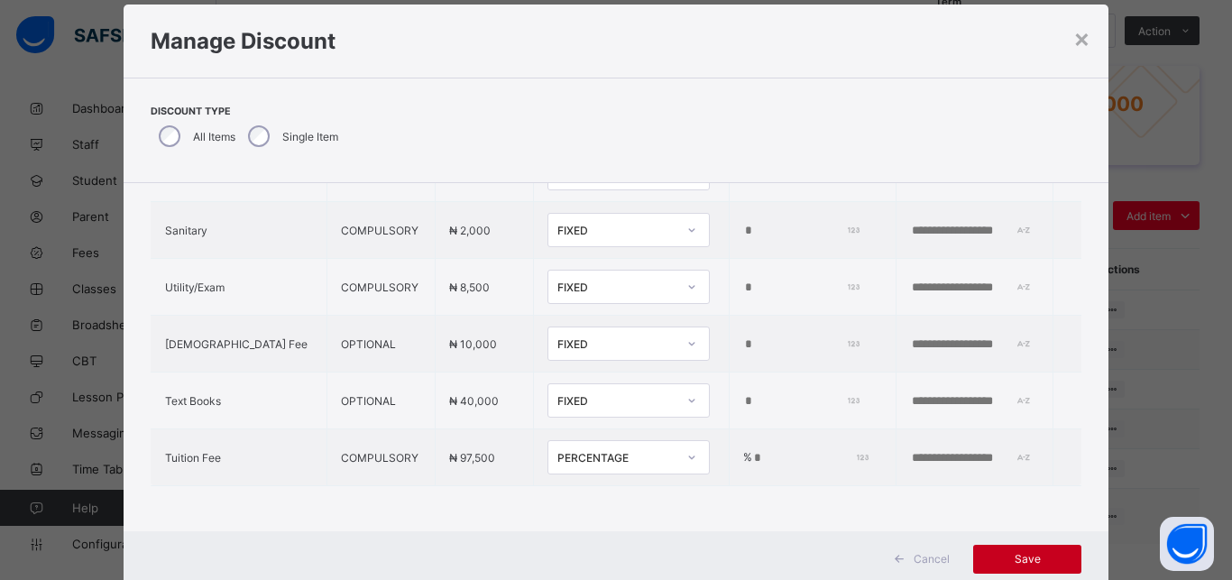
type input "**"
click at [1013, 556] on span "Save" at bounding box center [1027, 559] width 81 height 14
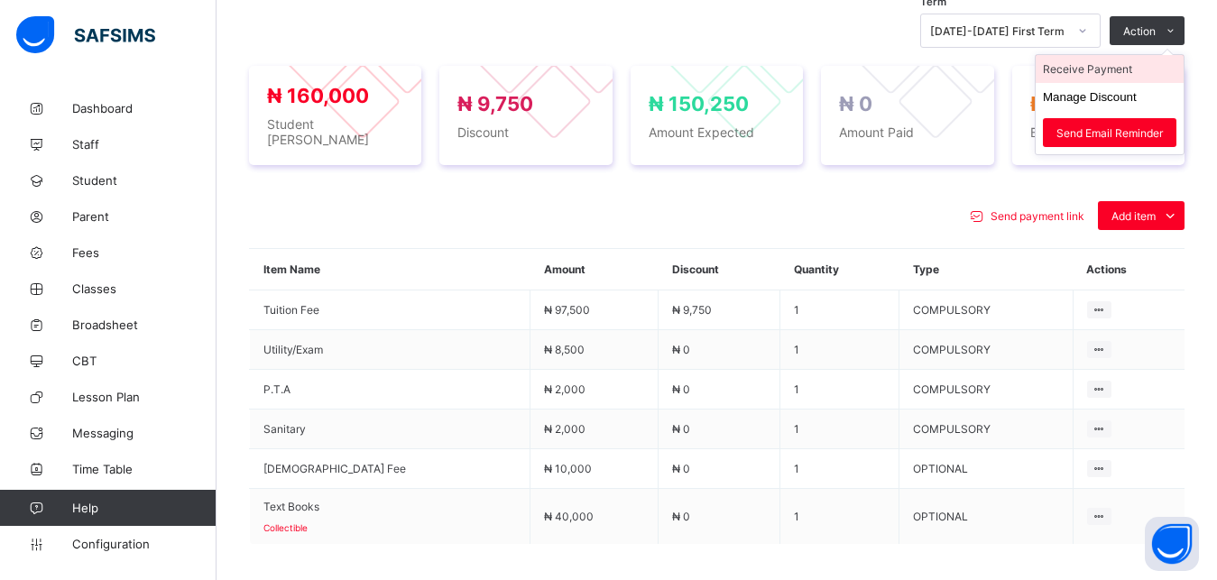
click at [1129, 72] on li "Receive Payment" at bounding box center [1109, 69] width 148 height 28
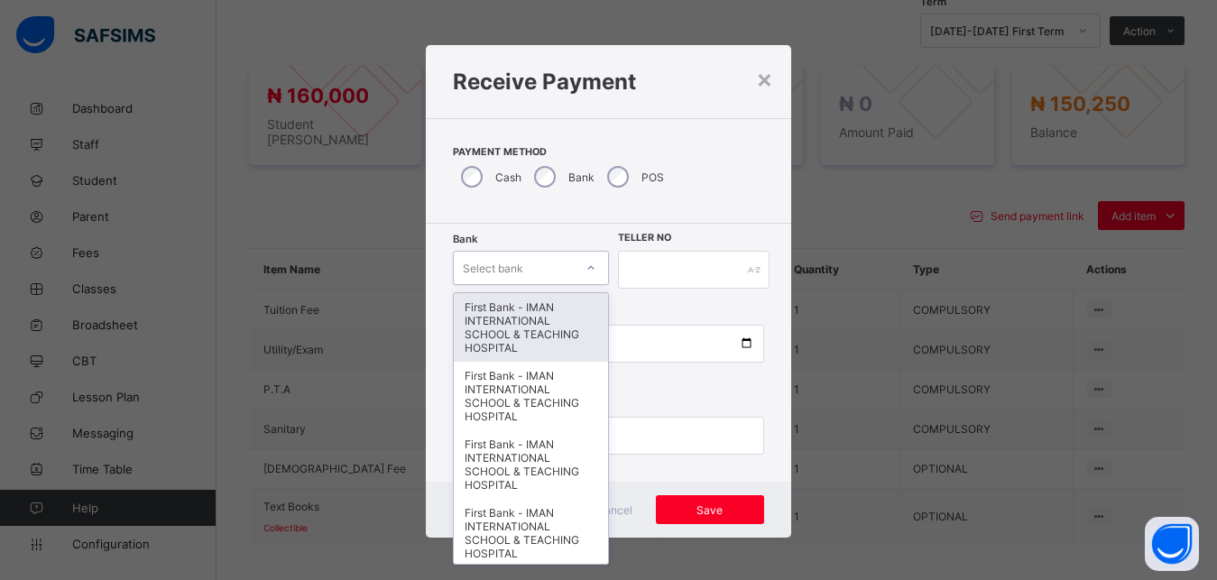
click at [510, 265] on div "Select bank" at bounding box center [493, 268] width 60 height 34
click at [516, 337] on div "First Bank - IMAN INTERNATIONAL SCHOOL & TEACHING HOSPITAL" at bounding box center [530, 327] width 153 height 69
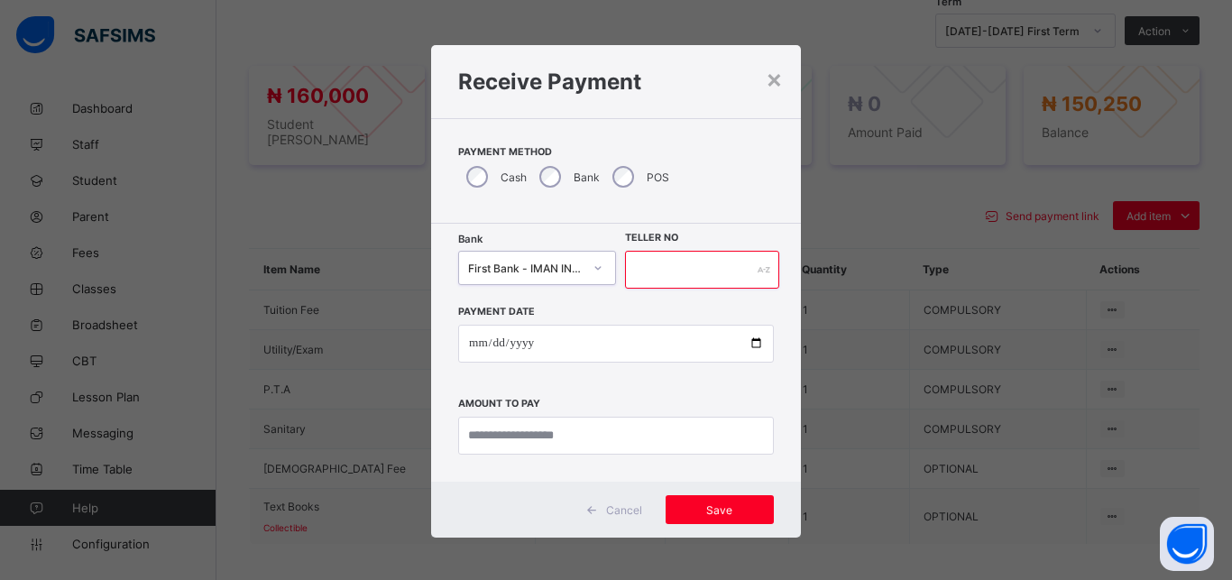
click at [653, 272] on input "text" at bounding box center [702, 270] width 154 height 38
type input "*****"
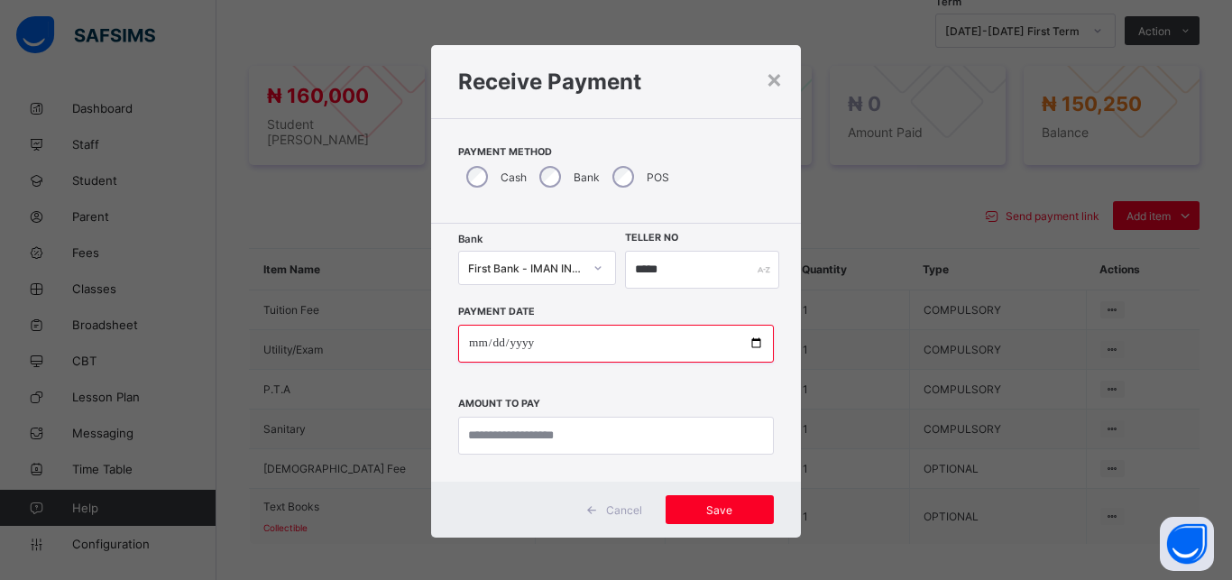
click at [747, 345] on input "date" at bounding box center [616, 344] width 316 height 38
type input "**********"
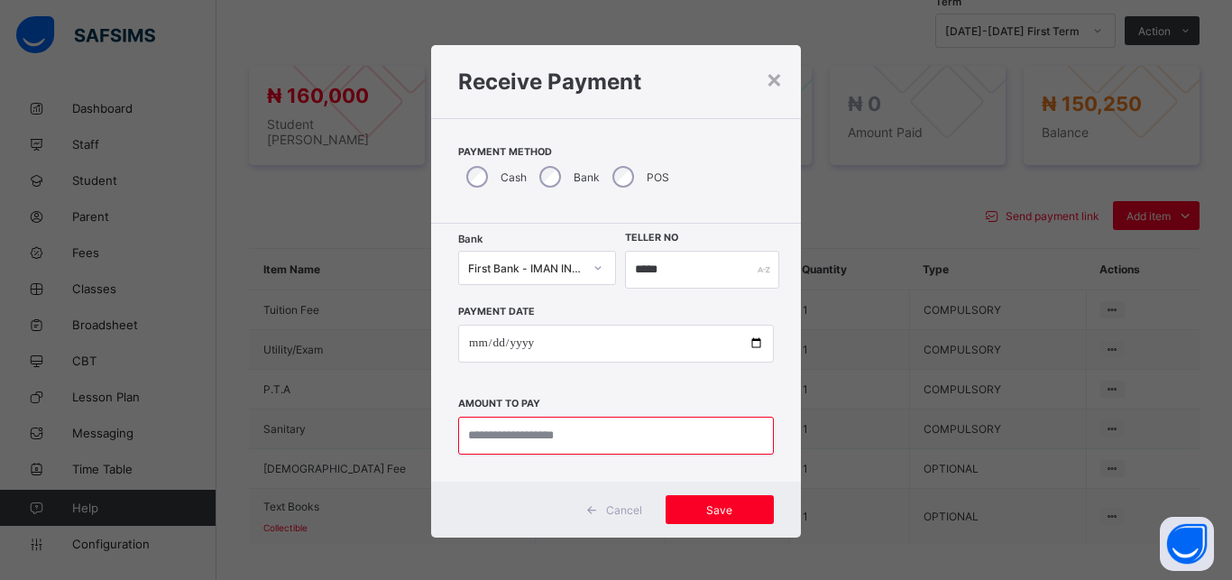
click at [559, 438] on input "currency" at bounding box center [616, 436] width 316 height 38
type input "*********"
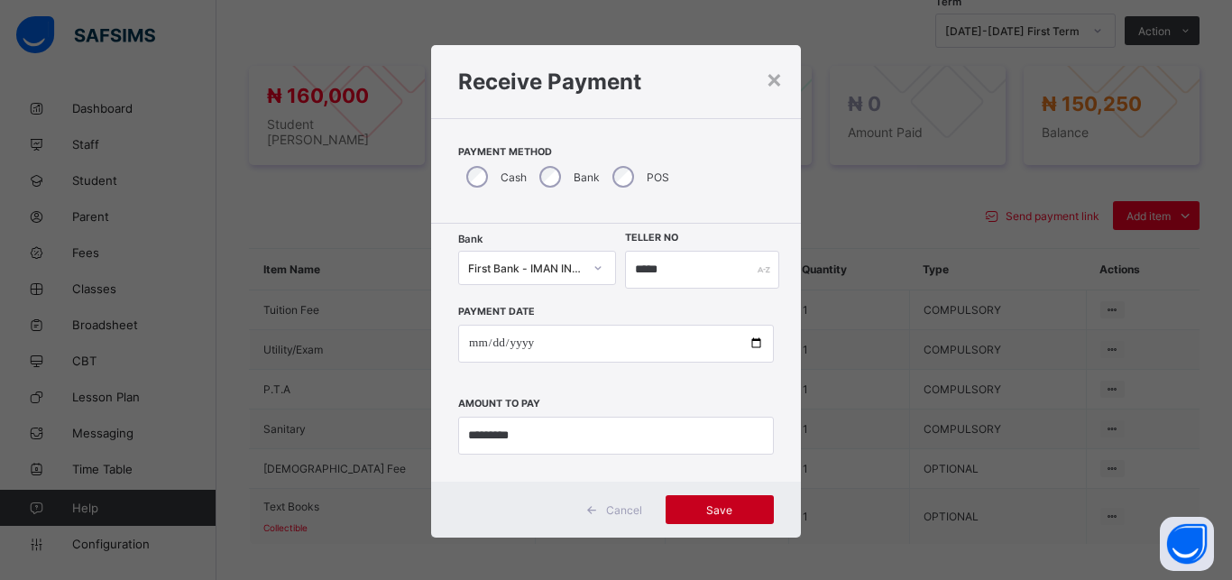
click at [703, 510] on span "Save" at bounding box center [719, 510] width 81 height 14
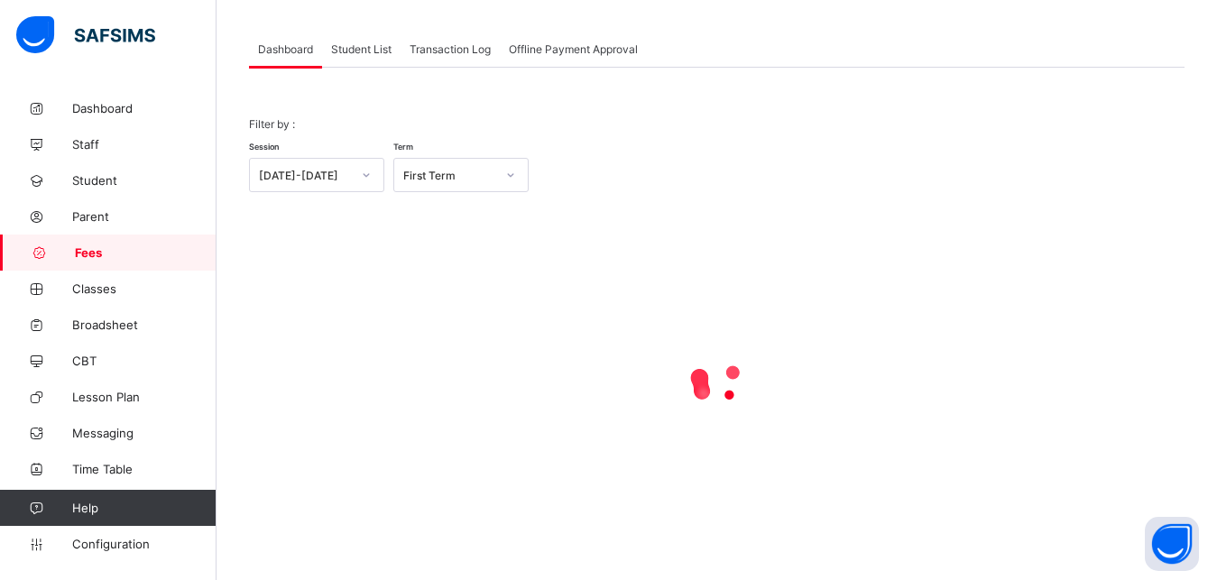
scroll to position [87, 0]
click at [366, 45] on span "Student List" at bounding box center [361, 49] width 60 height 14
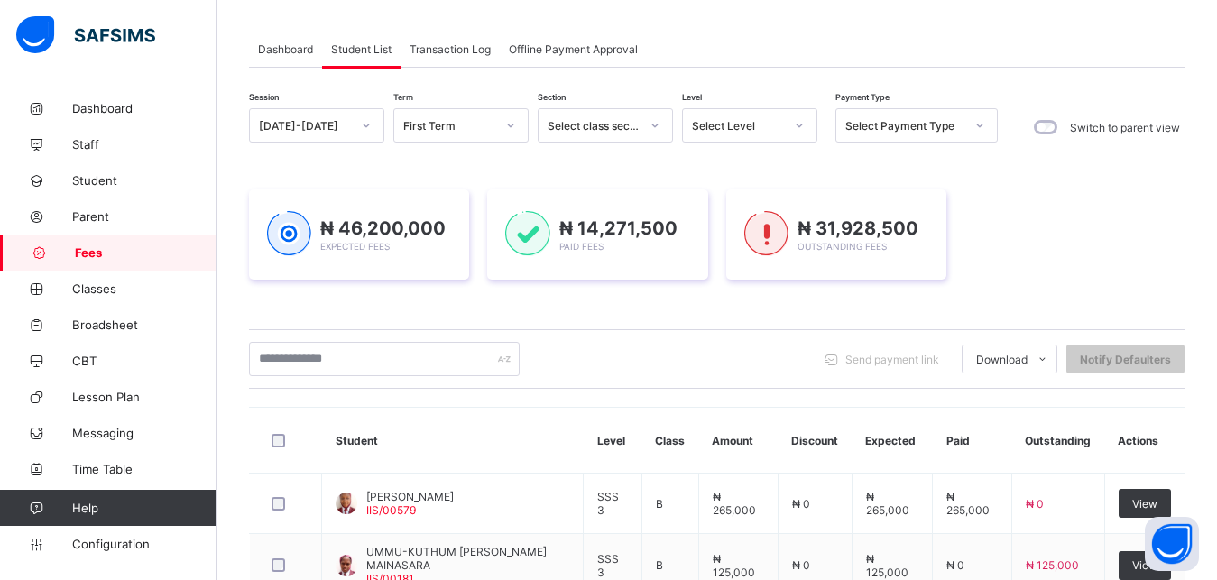
click at [739, 128] on div "Select Level" at bounding box center [738, 126] width 92 height 14
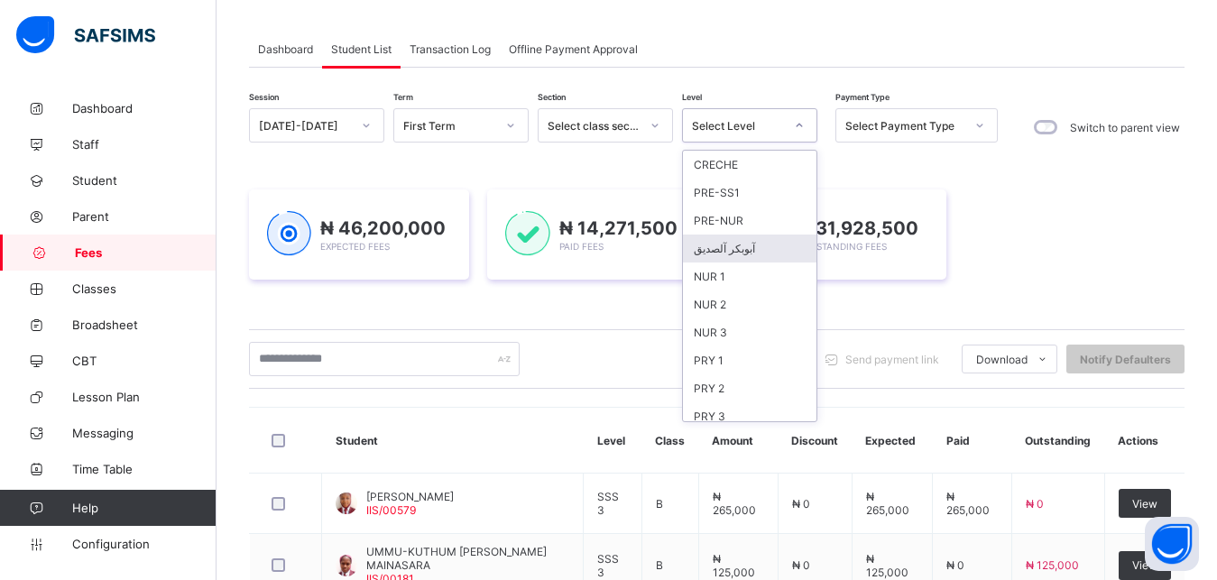
scroll to position [233, 0]
click at [727, 242] on div "PRY 5" at bounding box center [749, 239] width 133 height 28
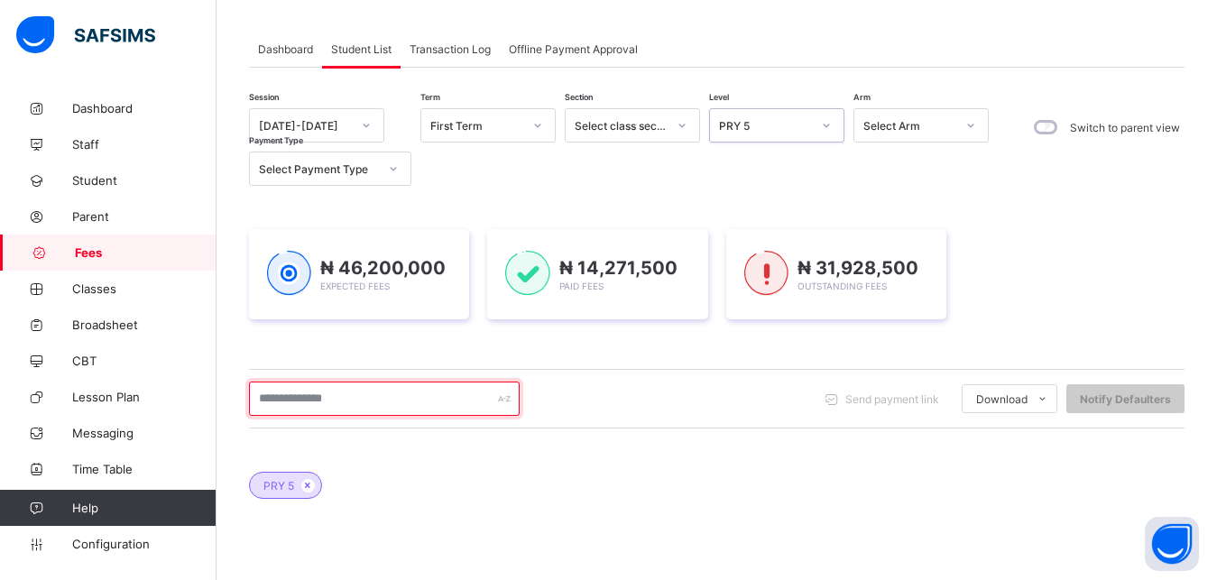
click at [433, 409] on input "text" at bounding box center [384, 398] width 271 height 34
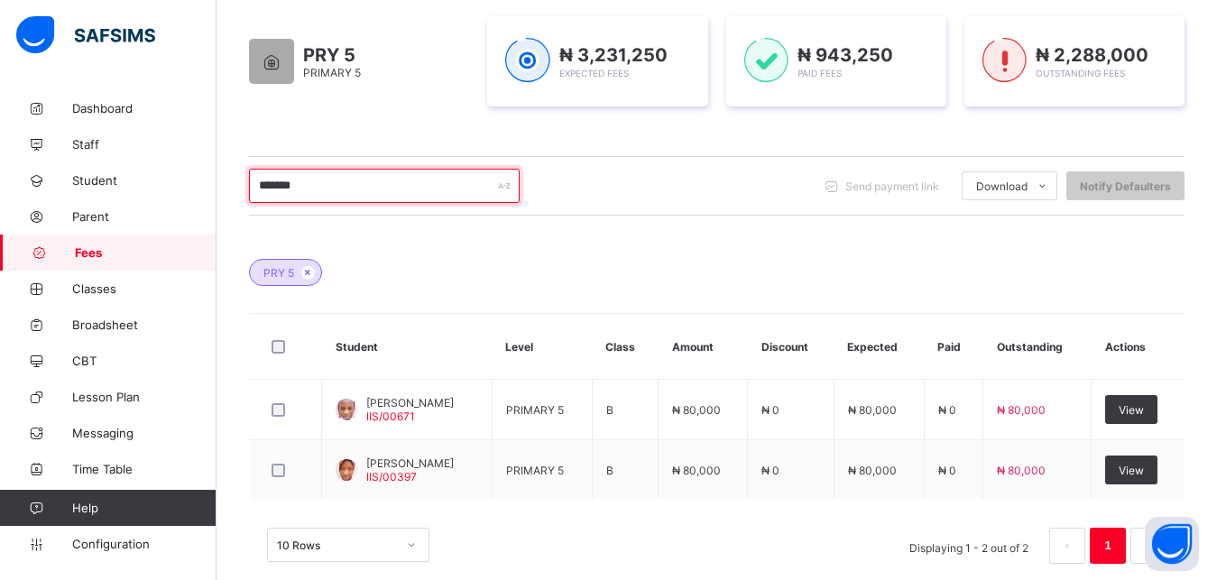
scroll to position [317, 0]
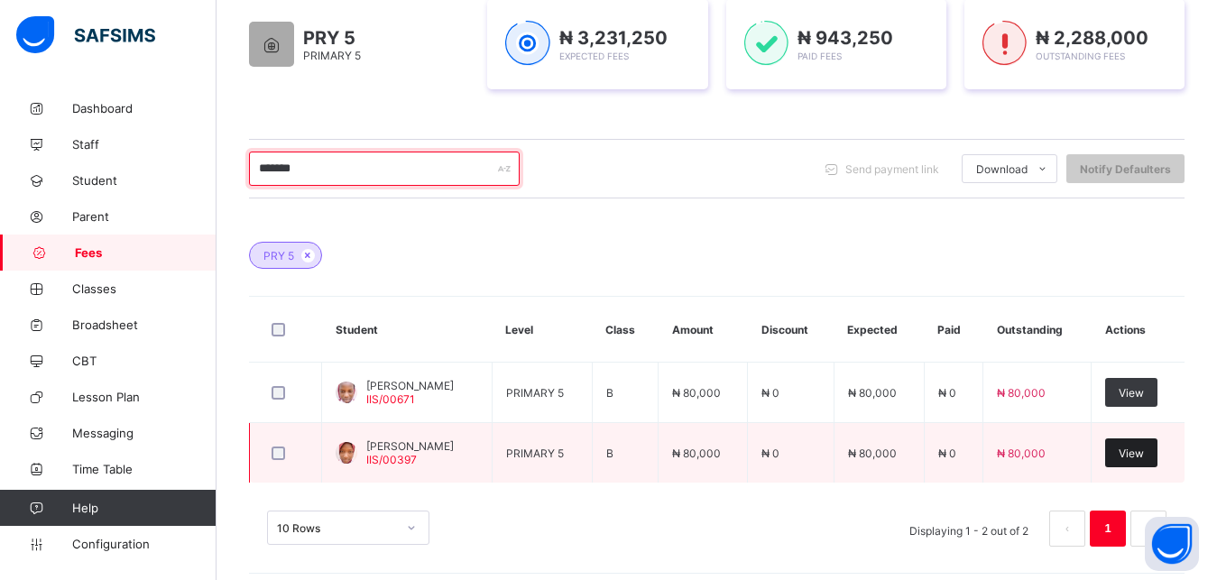
type input "*******"
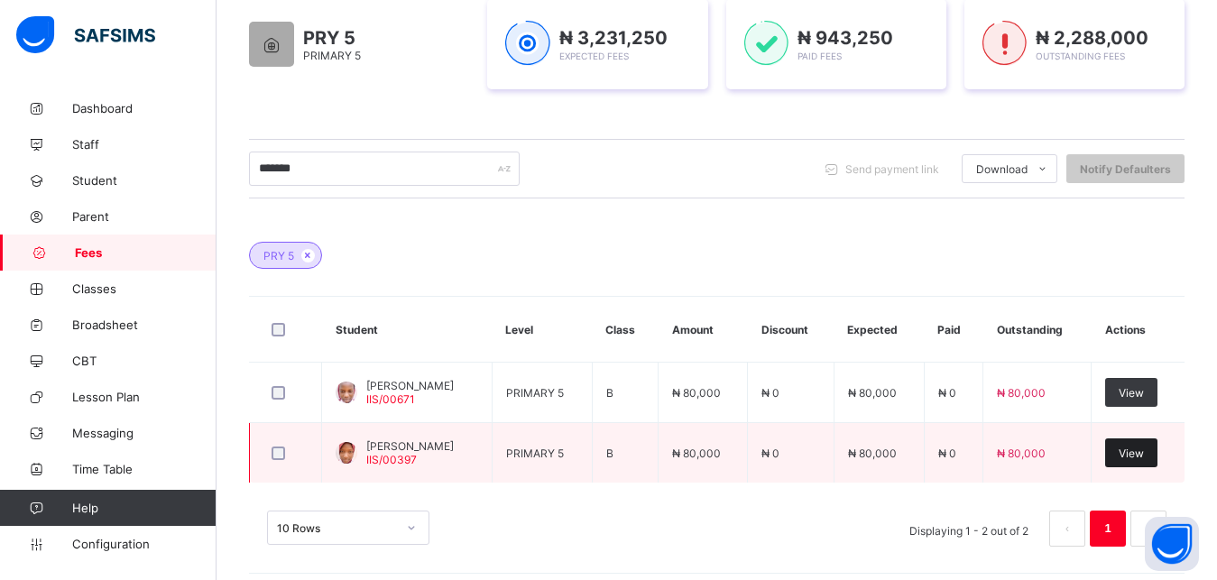
click at [1143, 458] on span "View" at bounding box center [1130, 453] width 25 height 14
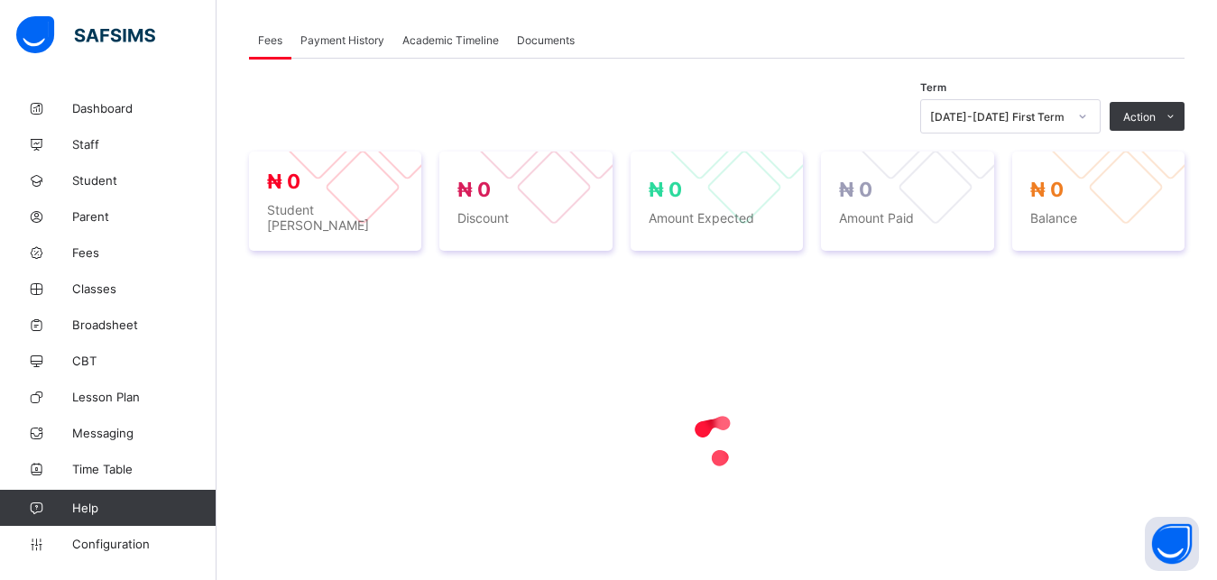
scroll to position [550, 0]
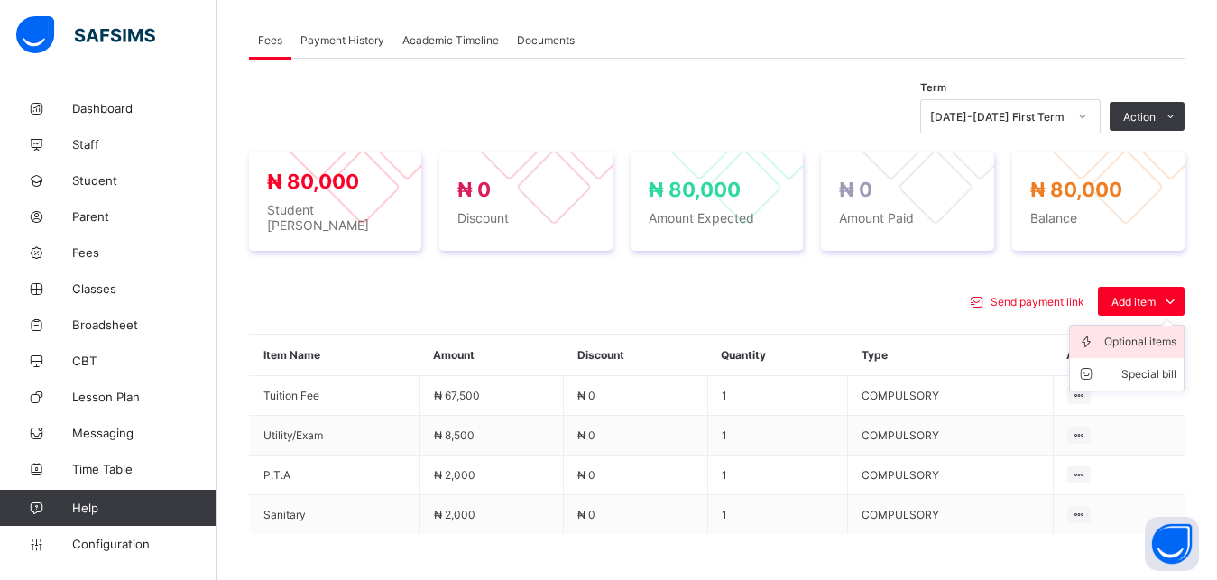
click at [1147, 333] on div "Optional items" at bounding box center [1140, 342] width 72 height 18
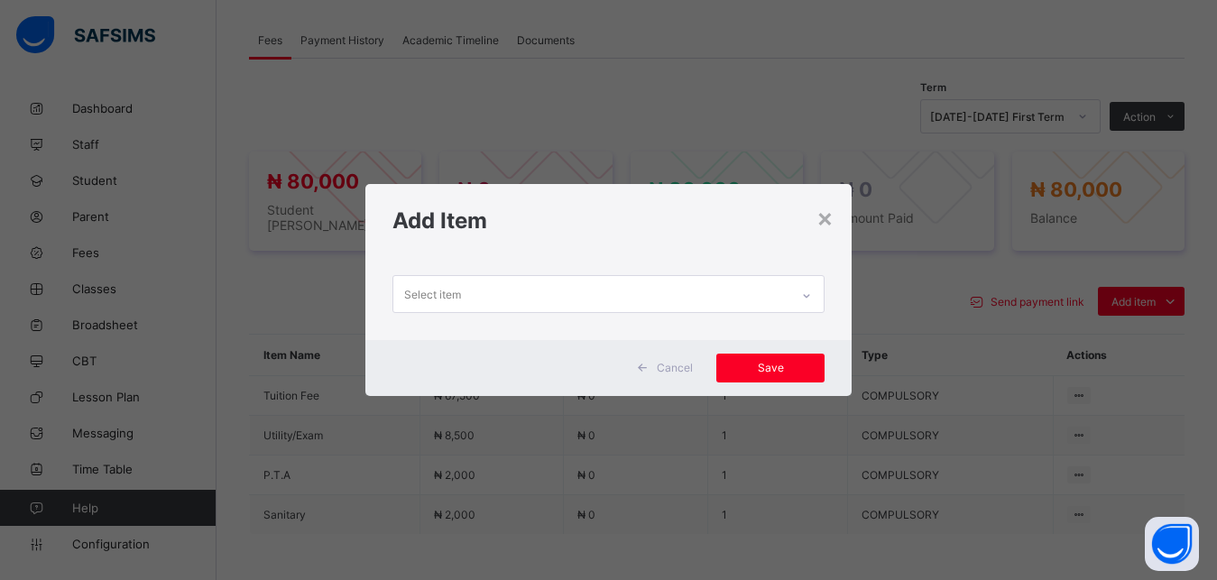
click at [723, 292] on div "Select item" at bounding box center [591, 293] width 397 height 35
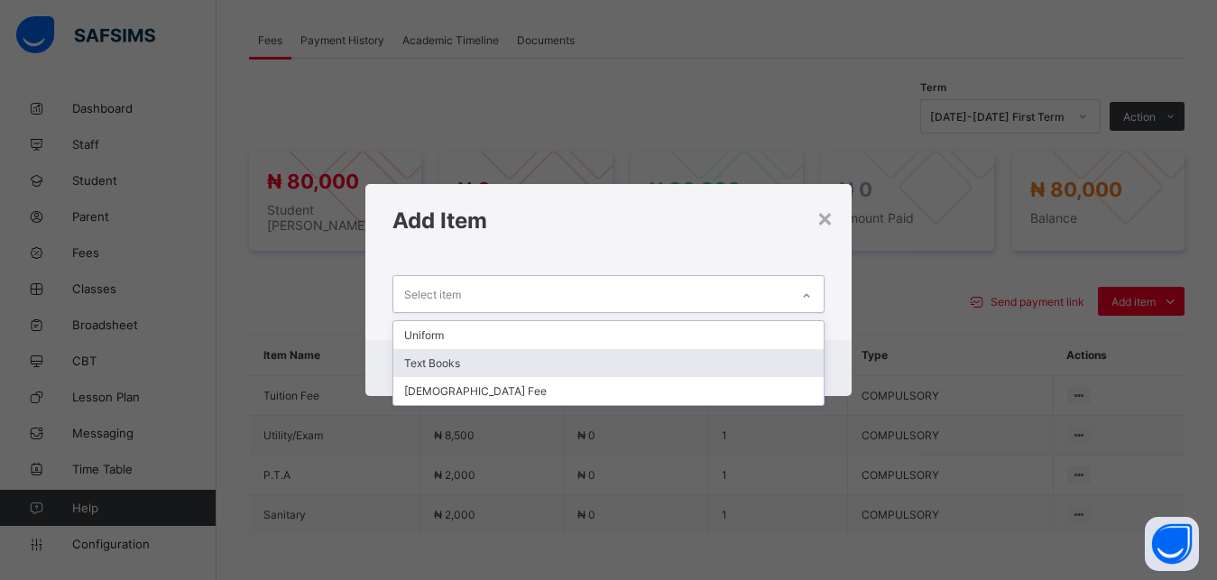
click at [664, 370] on div "Text Books" at bounding box center [608, 363] width 431 height 28
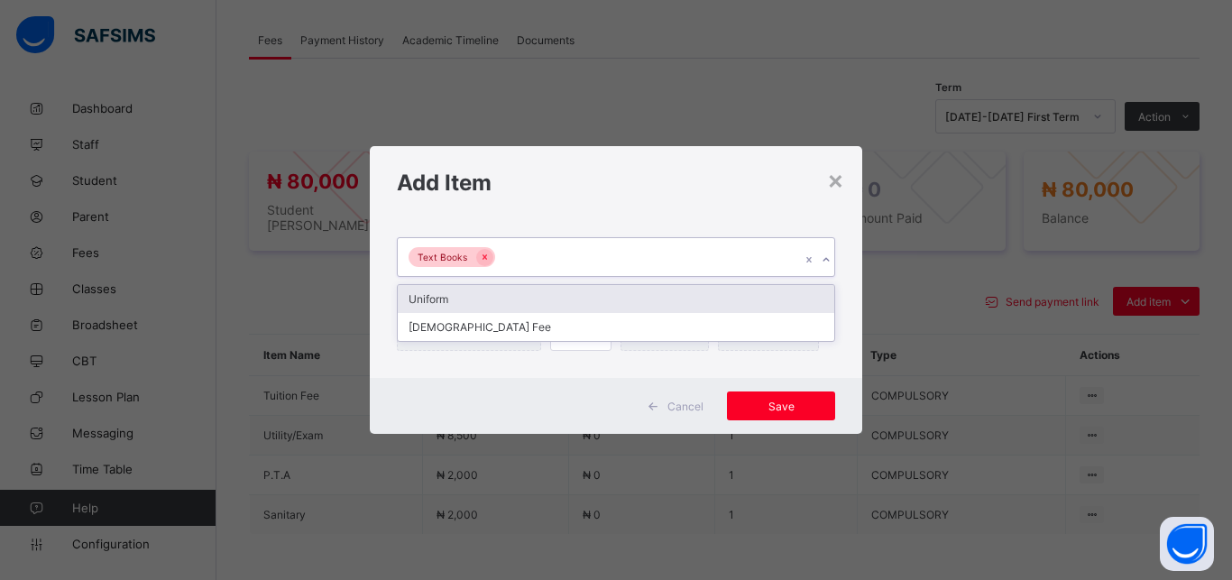
click at [655, 255] on div "Text Books" at bounding box center [599, 257] width 402 height 38
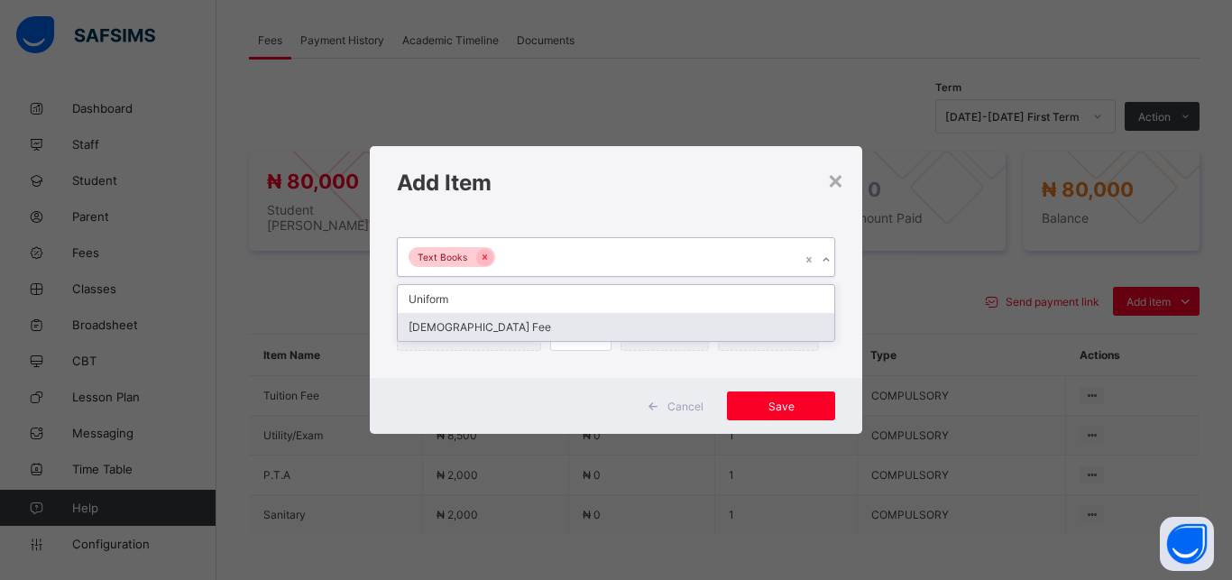
click at [635, 333] on div "[DEMOGRAPHIC_DATA] Fee" at bounding box center [616, 327] width 436 height 28
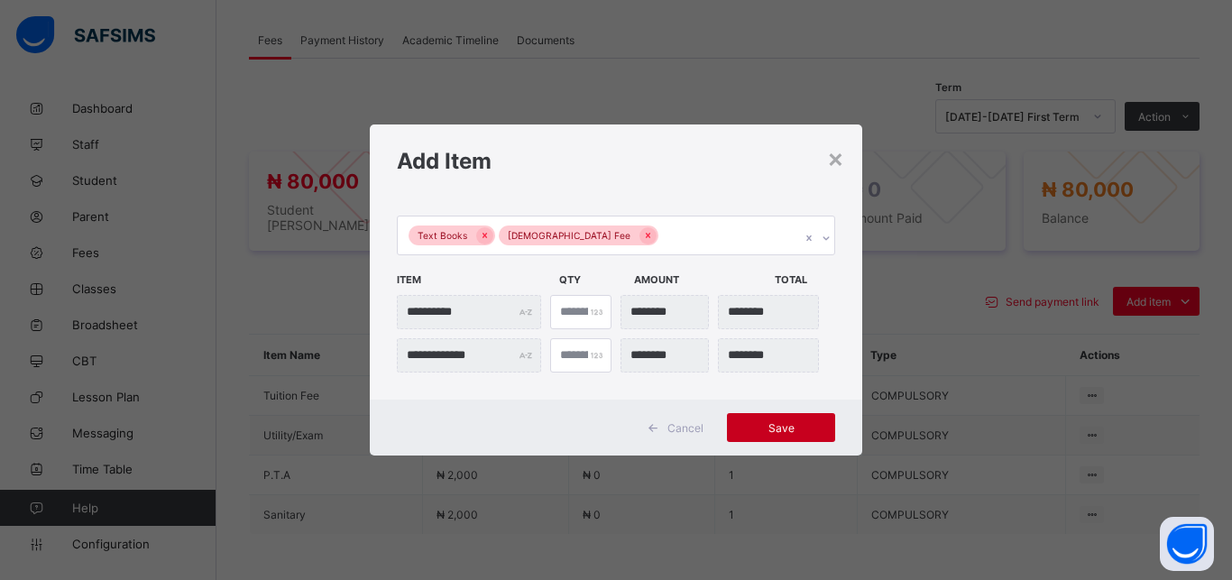
click at [778, 425] on span "Save" at bounding box center [780, 428] width 81 height 14
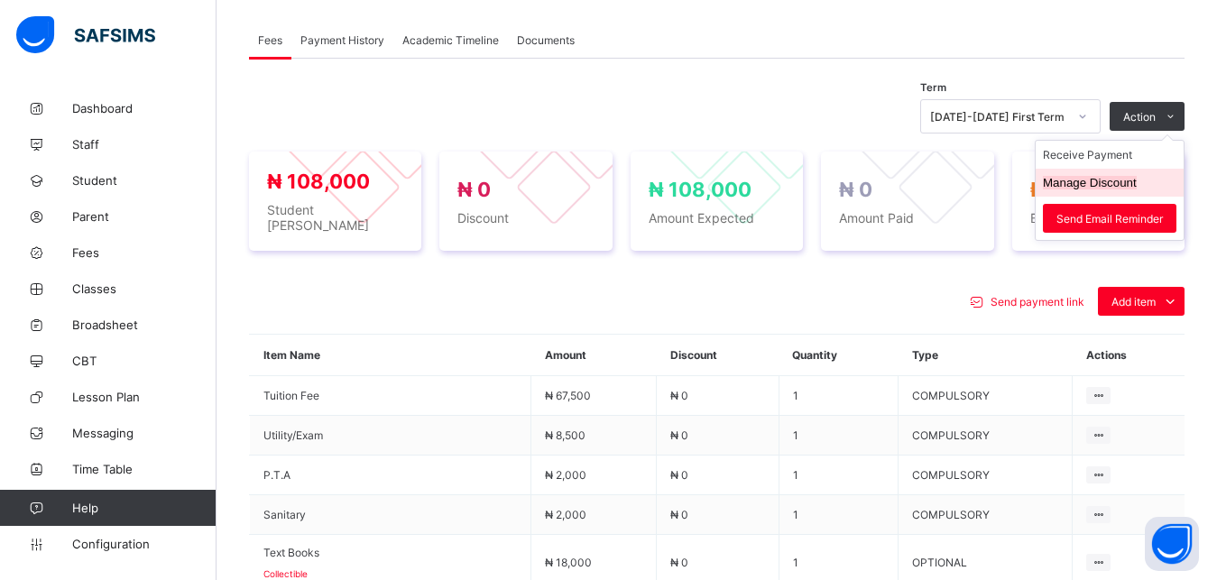
click at [1114, 179] on button "Manage Discount" at bounding box center [1089, 183] width 94 height 14
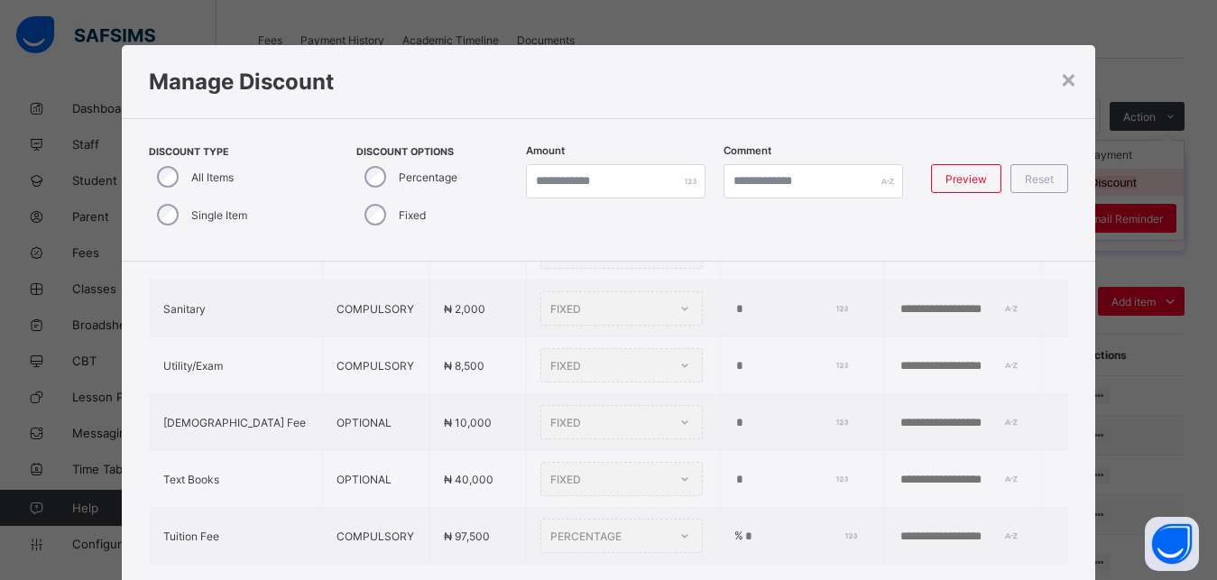
scroll to position [41, 0]
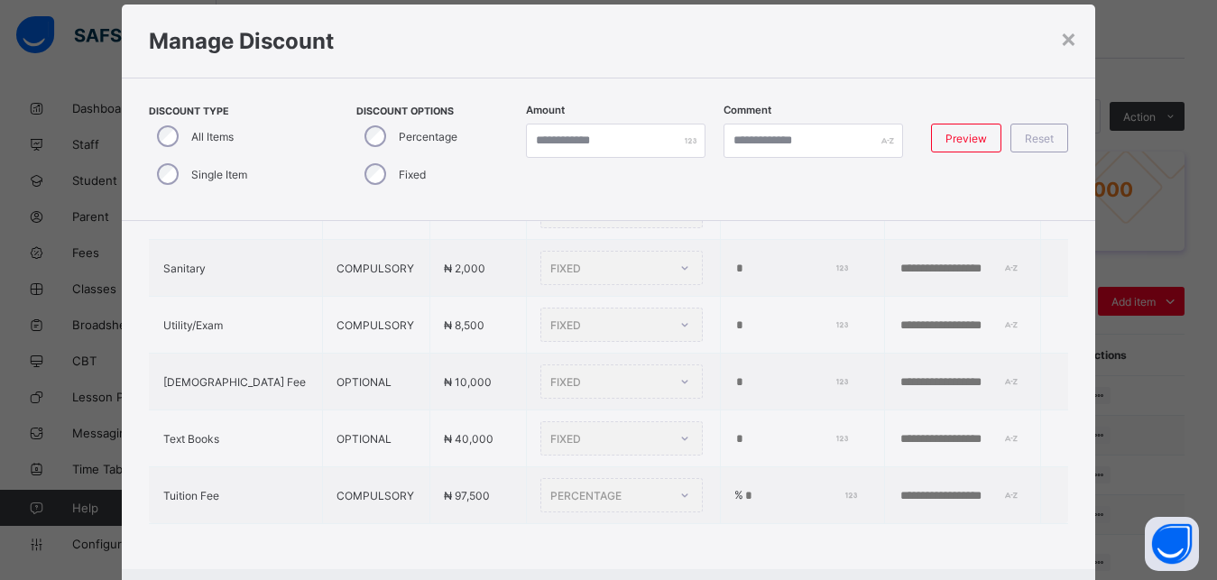
type input "*"
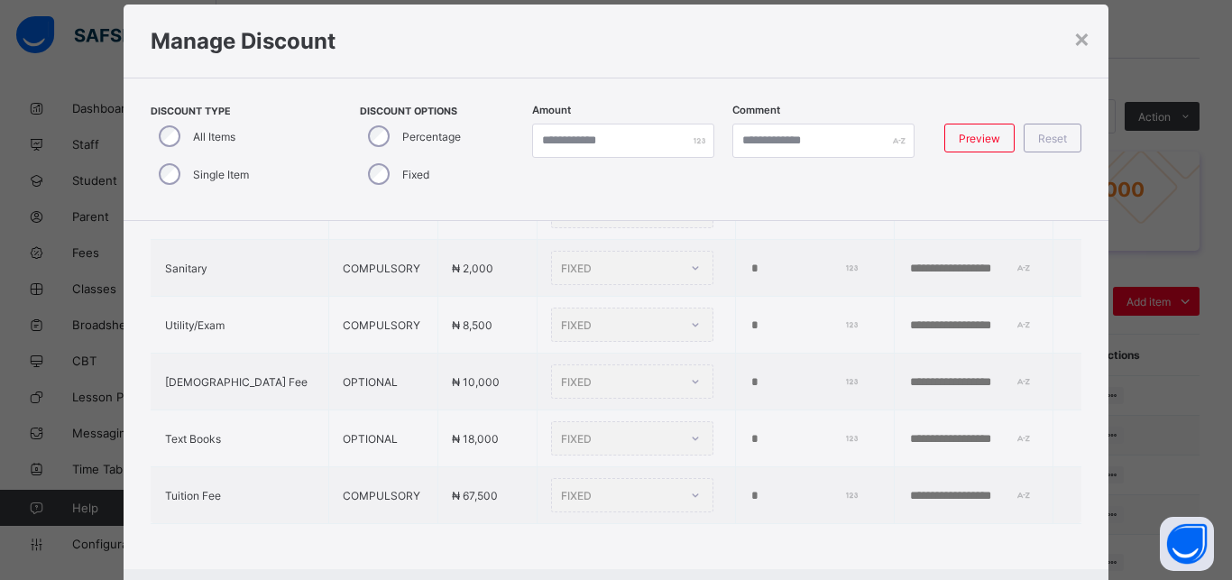
click at [362, 141] on div "Percentage" at bounding box center [413, 136] width 106 height 38
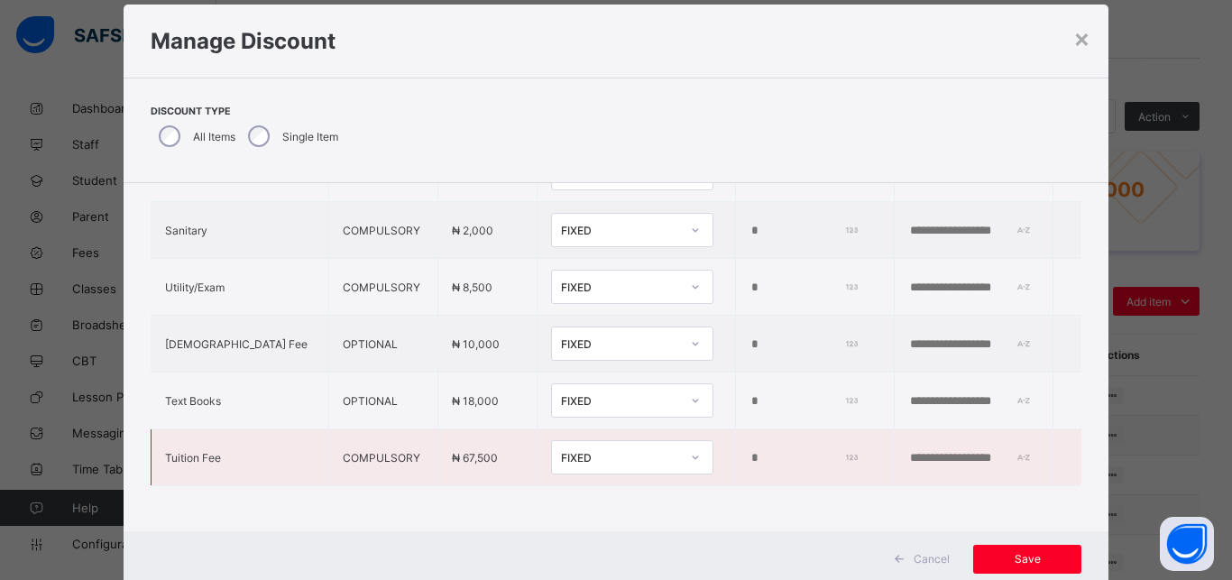
click at [680, 443] on div at bounding box center [695, 457] width 31 height 29
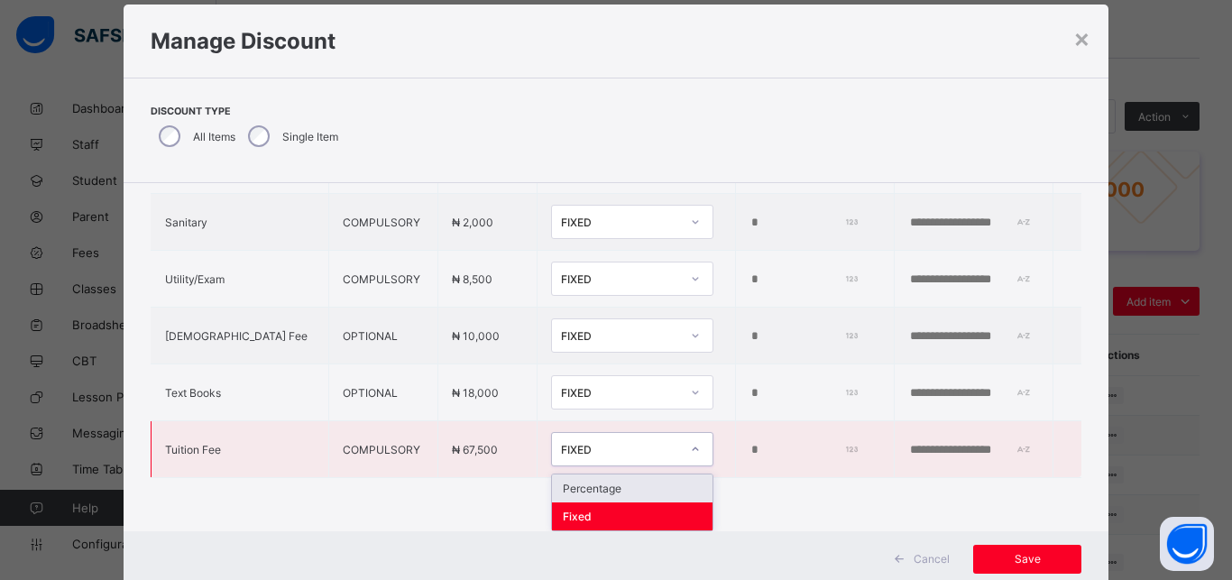
click at [596, 481] on div "Percentage" at bounding box center [632, 488] width 161 height 28
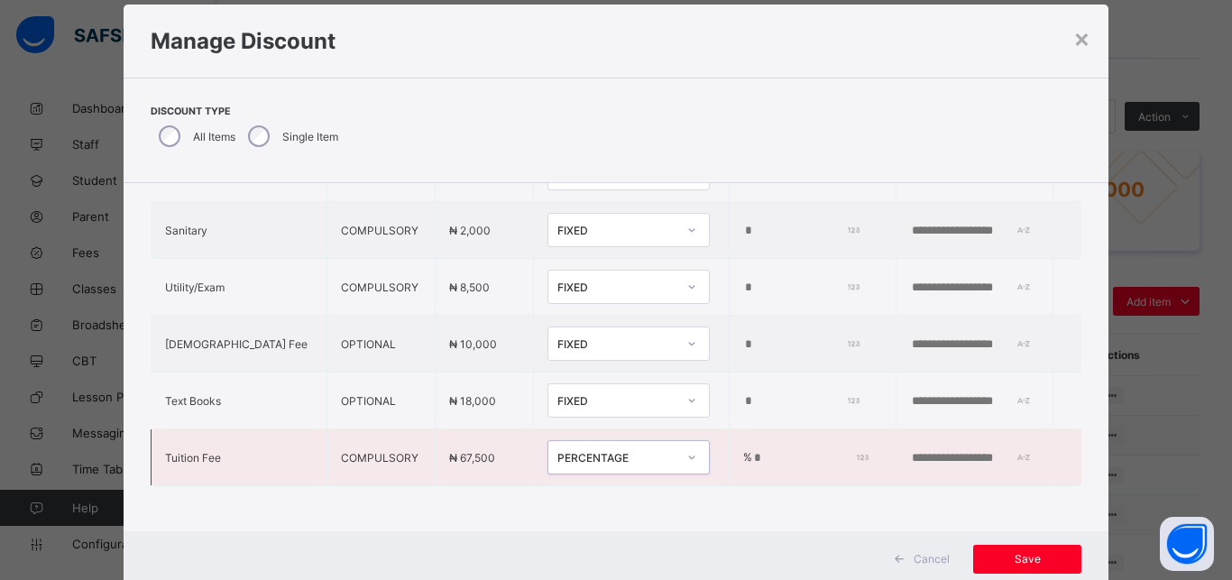
click at [752, 451] on input "*" at bounding box center [808, 458] width 112 height 14
type input "**"
click at [1035, 565] on span "Save" at bounding box center [1027, 559] width 81 height 14
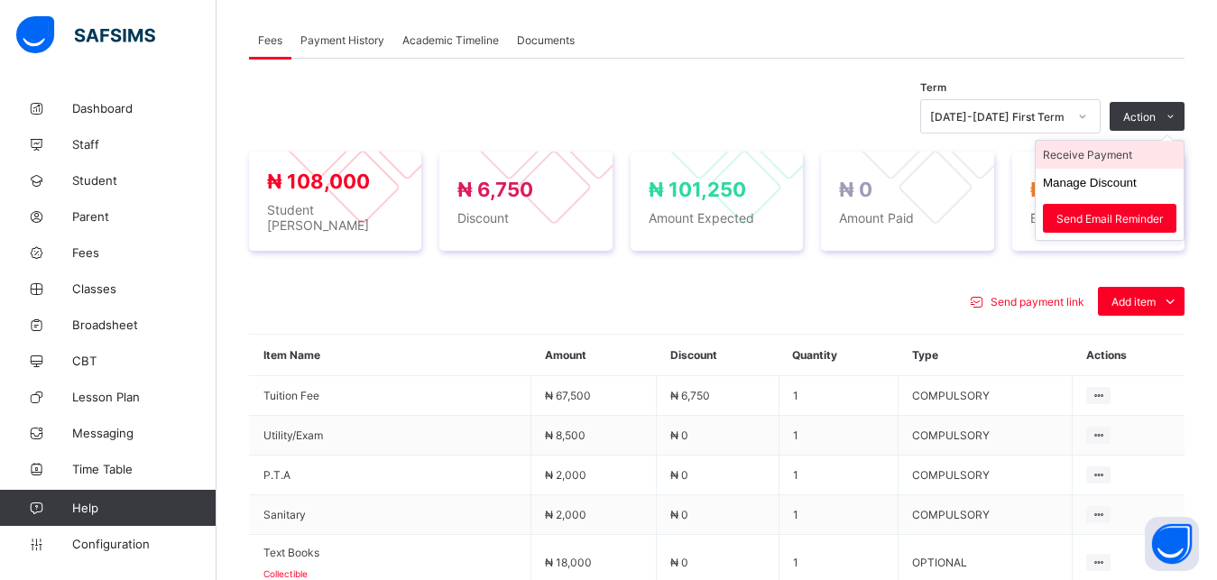
click at [1134, 153] on li "Receive Payment" at bounding box center [1109, 155] width 148 height 28
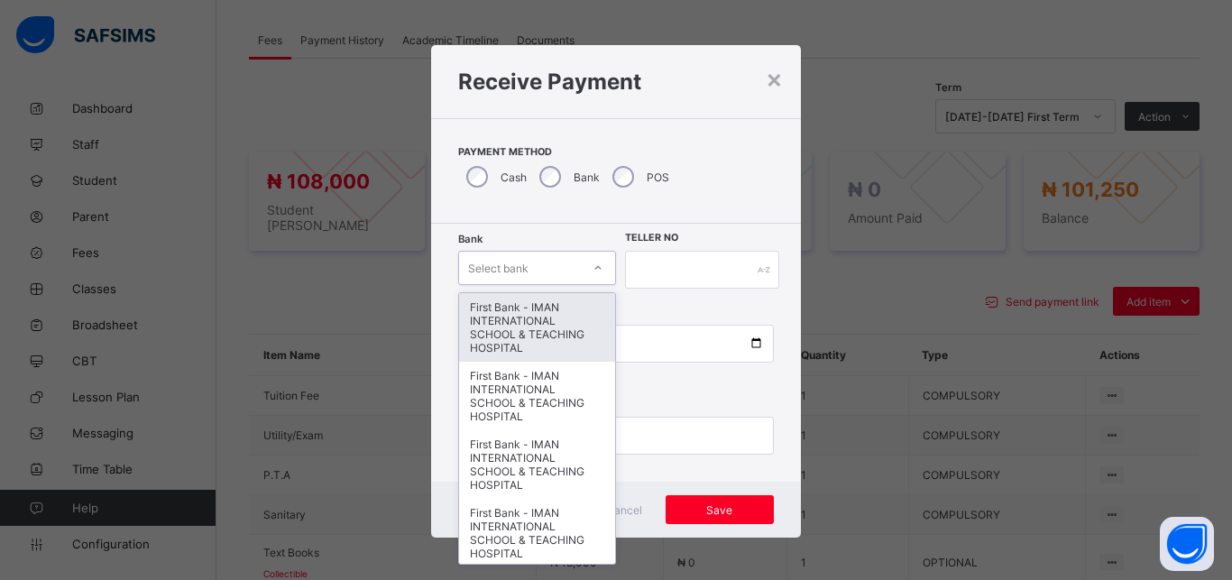
click at [533, 260] on div "Select bank" at bounding box center [520, 267] width 122 height 25
click at [533, 313] on div "First Bank - IMAN INTERNATIONAL SCHOOL & TEACHING HOSPITAL" at bounding box center [537, 327] width 156 height 69
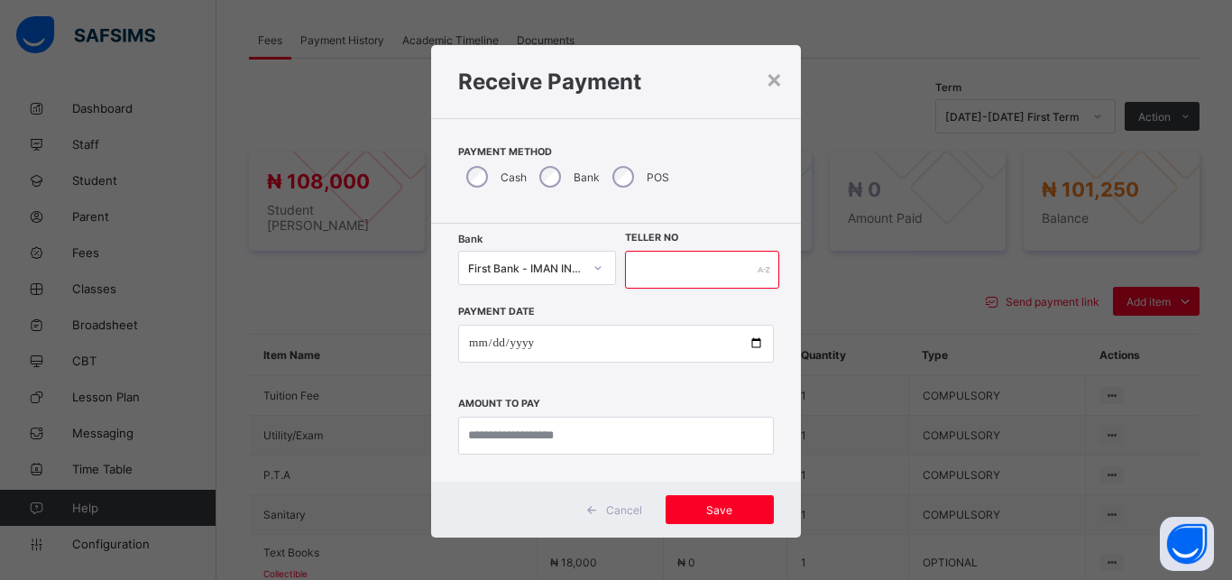
click at [670, 262] on input "text" at bounding box center [702, 270] width 154 height 38
type input "*****"
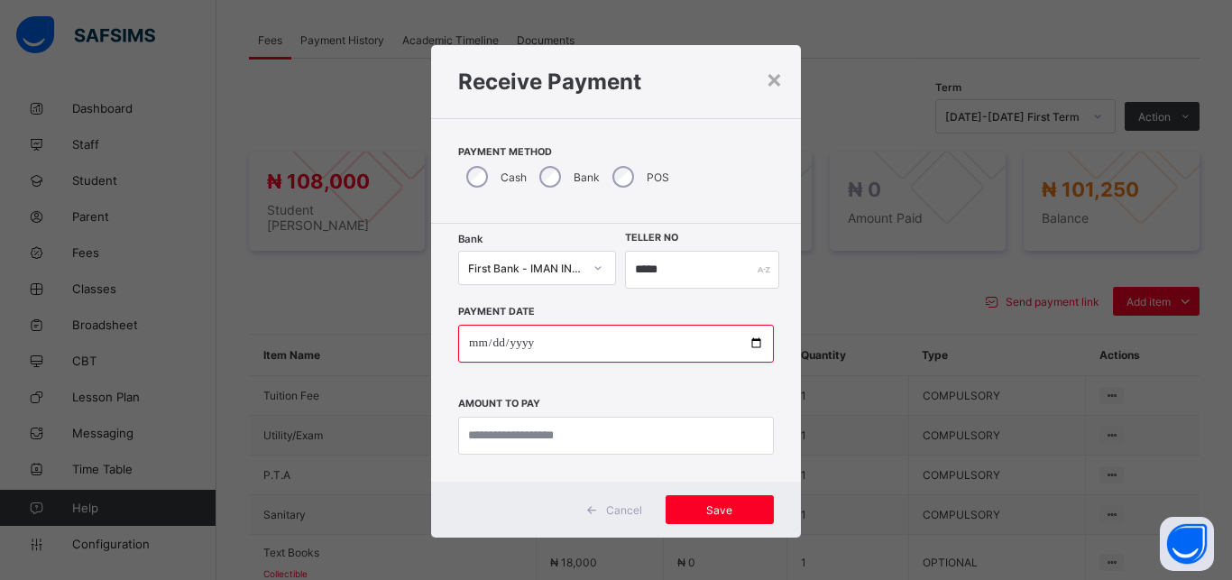
click at [744, 342] on input "date" at bounding box center [616, 344] width 316 height 38
type input "**********"
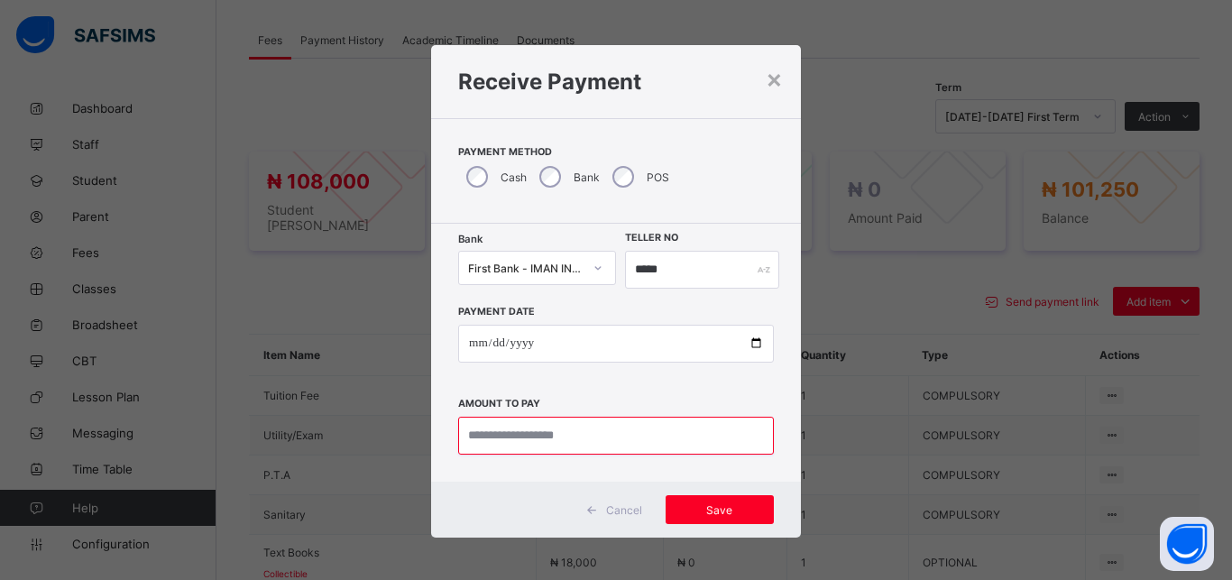
click at [579, 438] on input "currency" at bounding box center [616, 436] width 316 height 38
type input "*********"
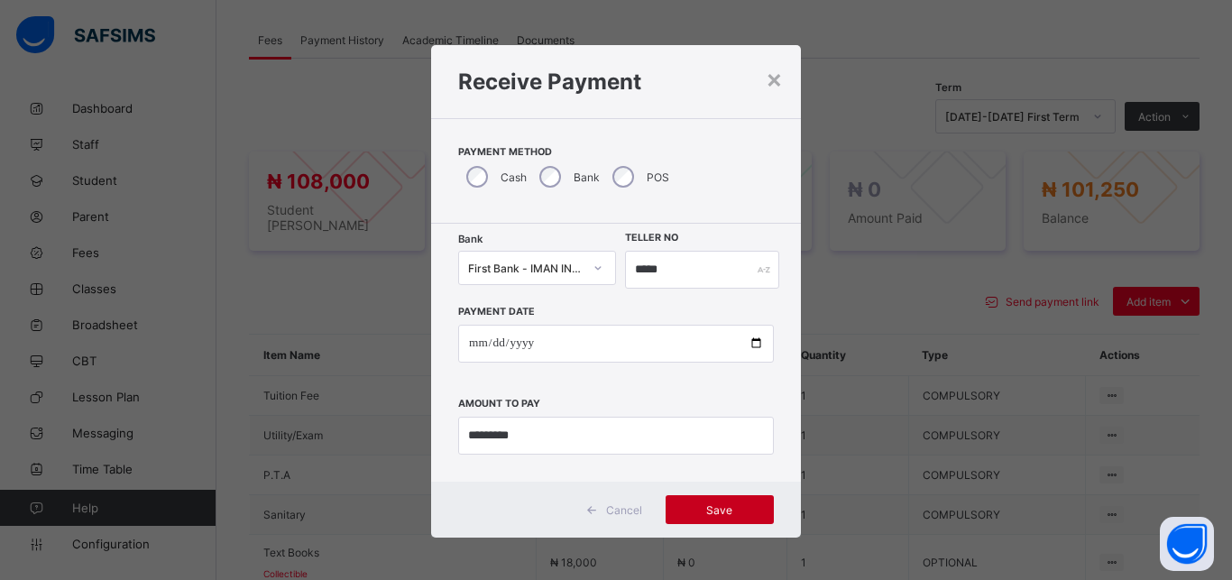
click at [712, 513] on span "Save" at bounding box center [719, 510] width 81 height 14
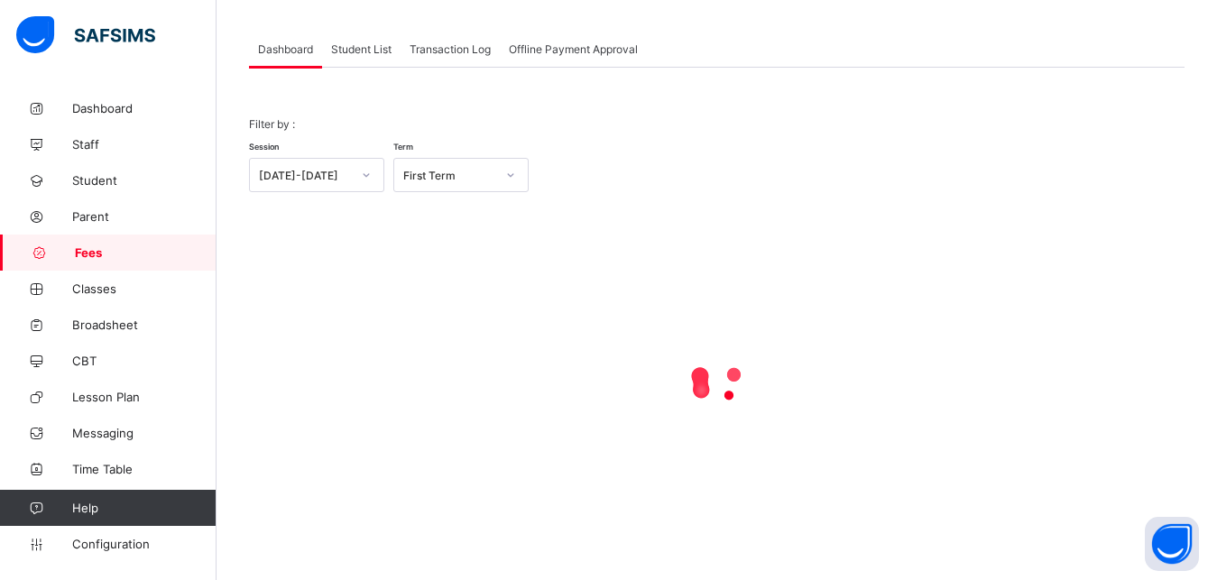
scroll to position [87, 0]
click at [348, 50] on span "Student List" at bounding box center [361, 49] width 60 height 14
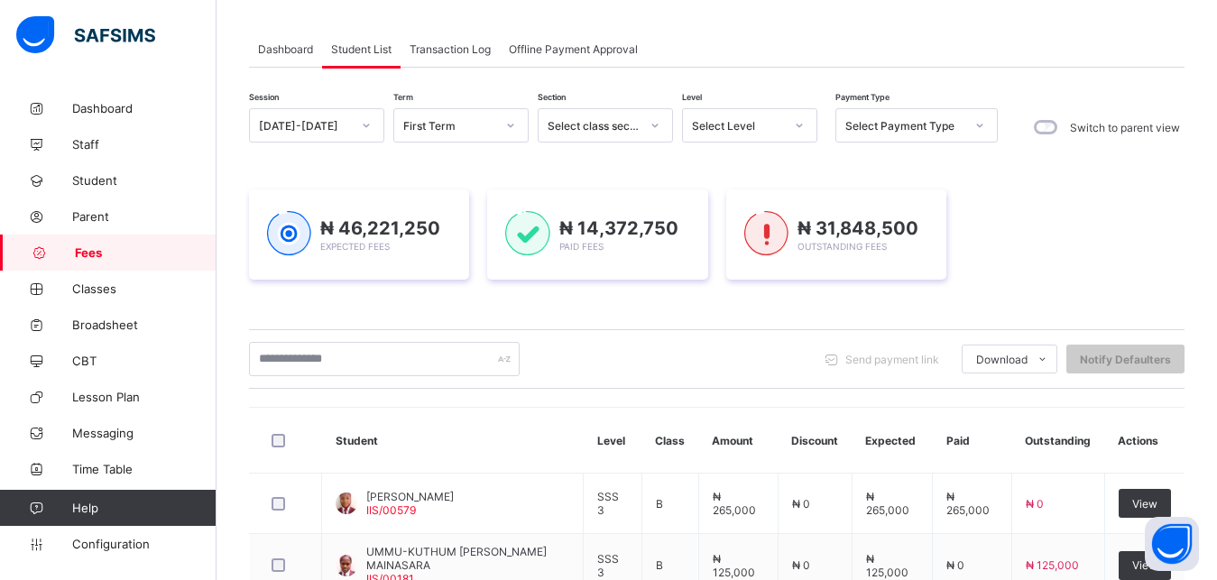
click at [739, 126] on div "Select Level" at bounding box center [738, 126] width 92 height 14
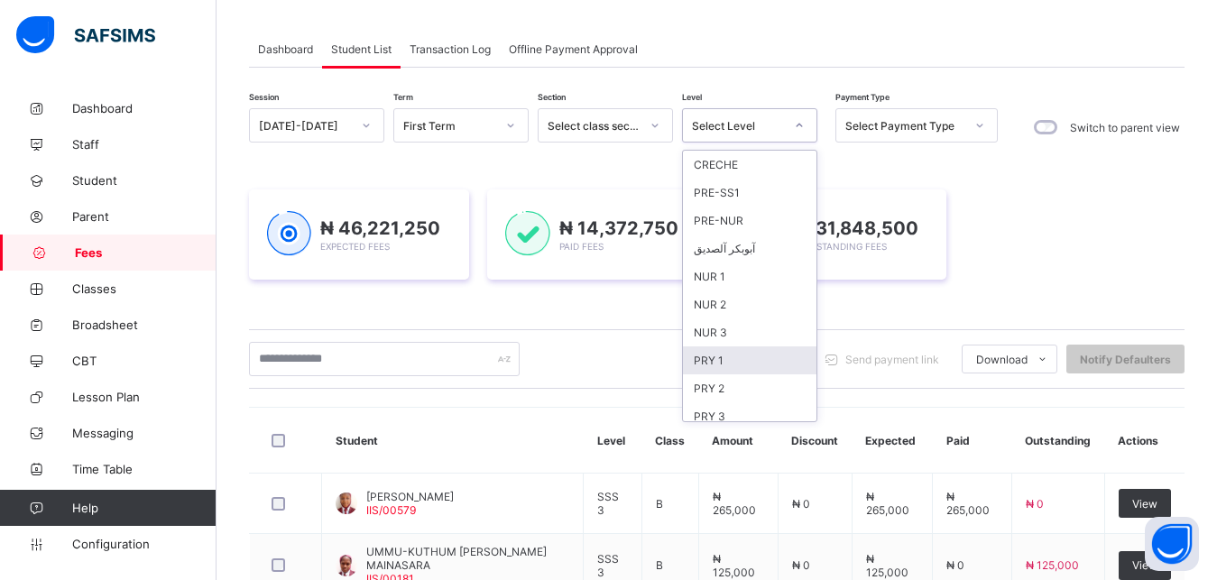
click at [730, 364] on div "PRY 1" at bounding box center [749, 360] width 133 height 28
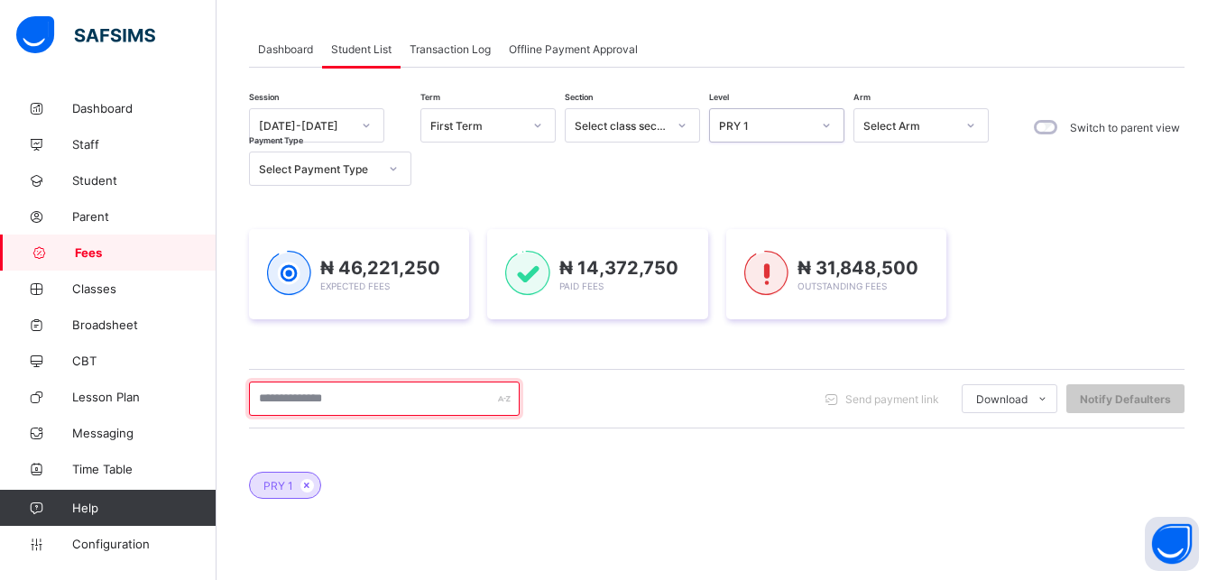
click at [399, 398] on input "text" at bounding box center [384, 398] width 271 height 34
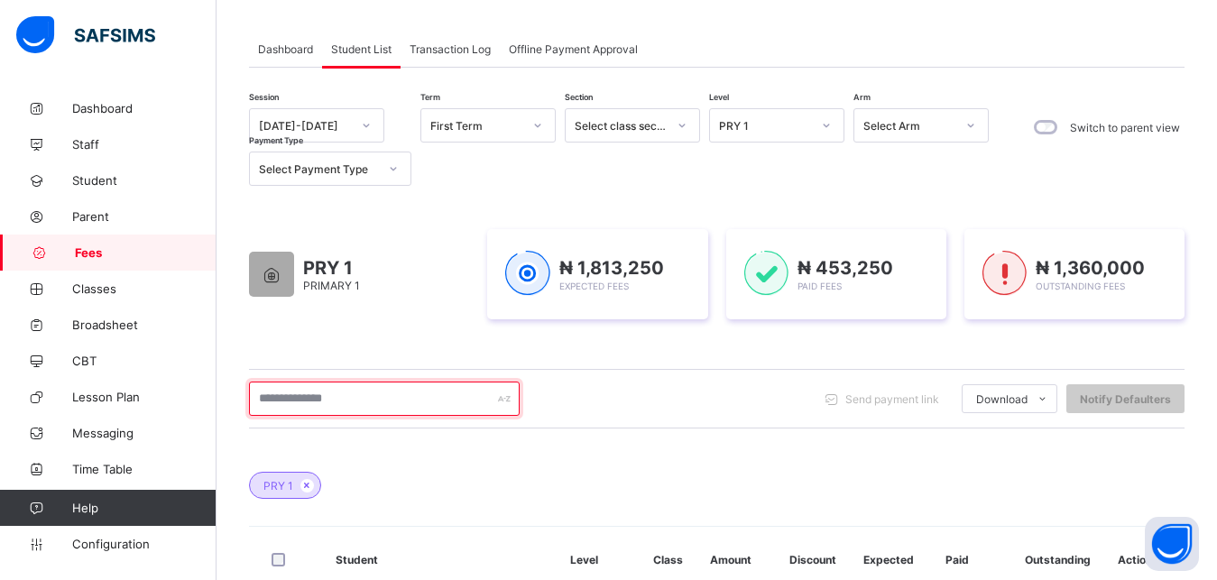
click at [423, 402] on input "text" at bounding box center [384, 398] width 271 height 34
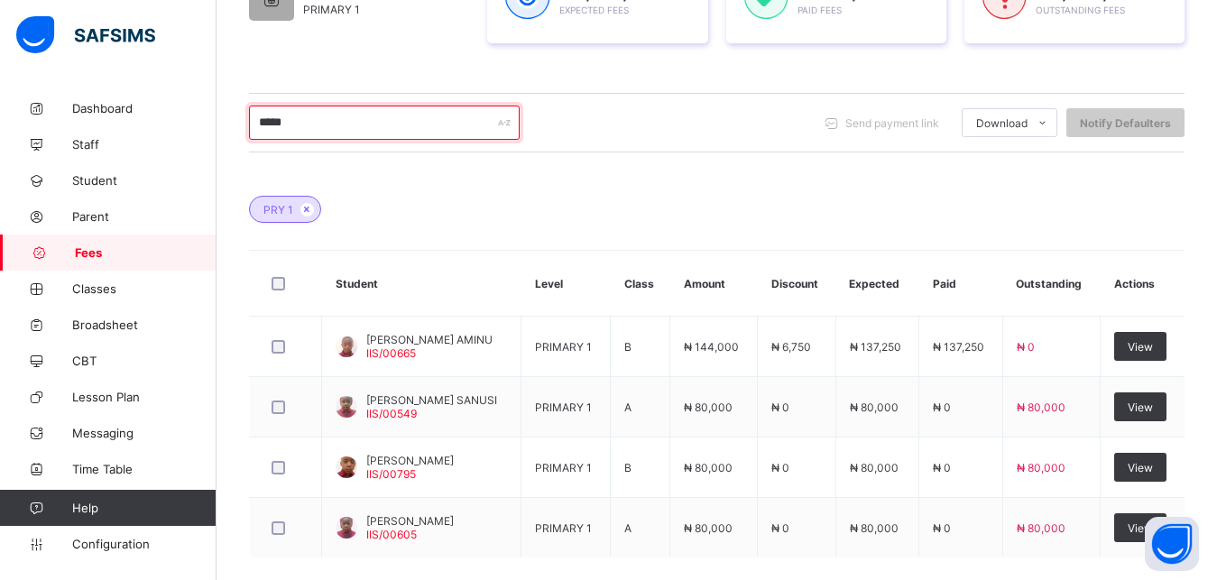
scroll to position [409, 0]
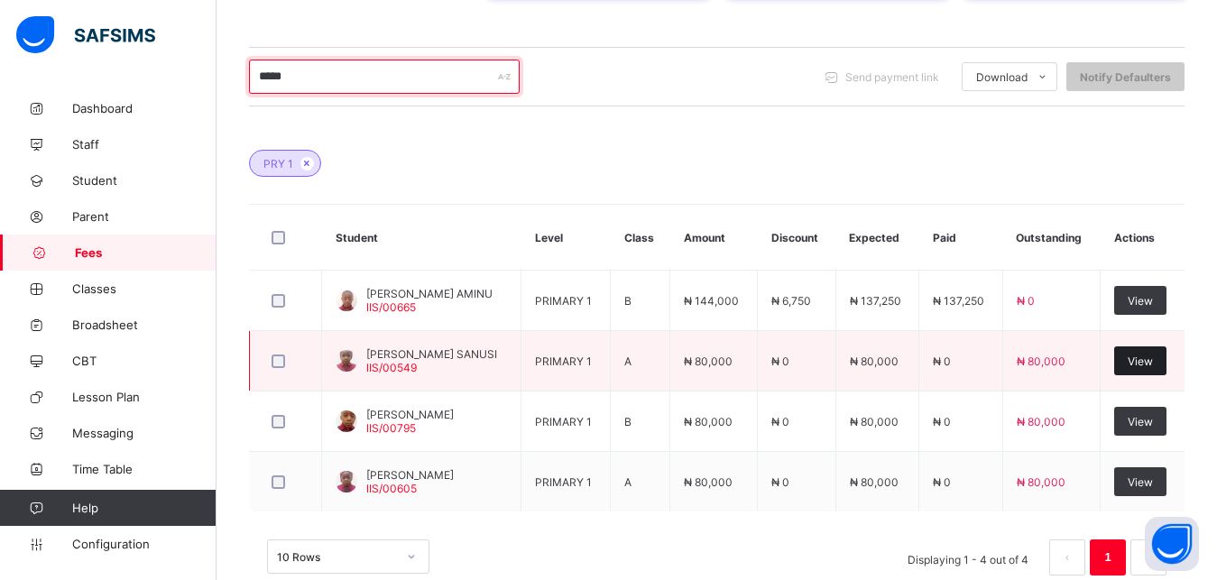
type input "*****"
click at [1147, 361] on span "View" at bounding box center [1139, 361] width 25 height 14
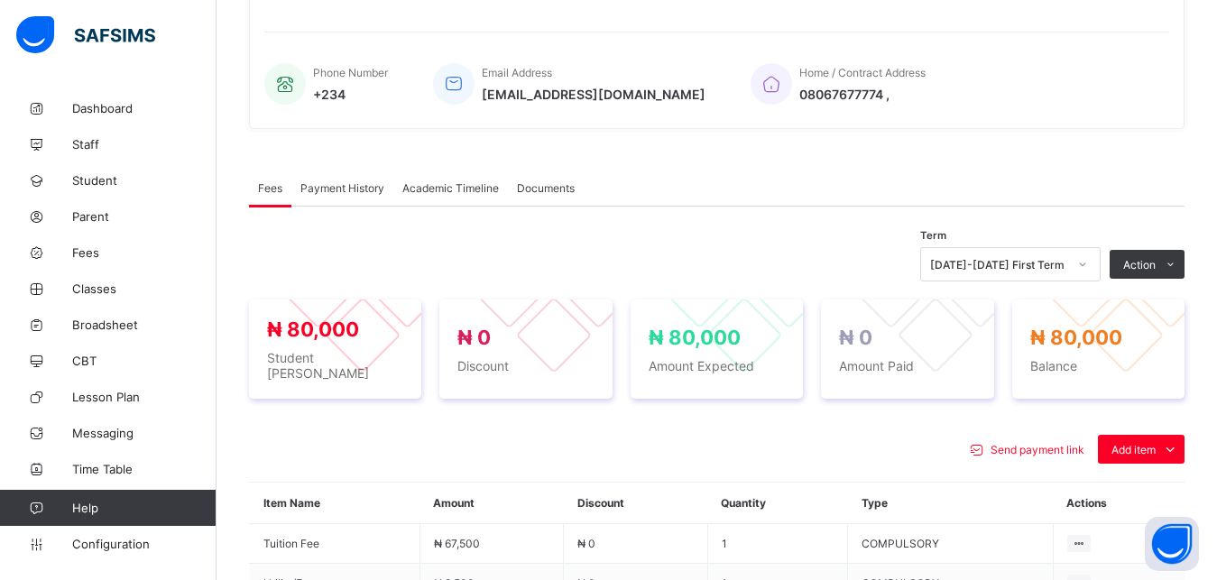
scroll to position [636, 0]
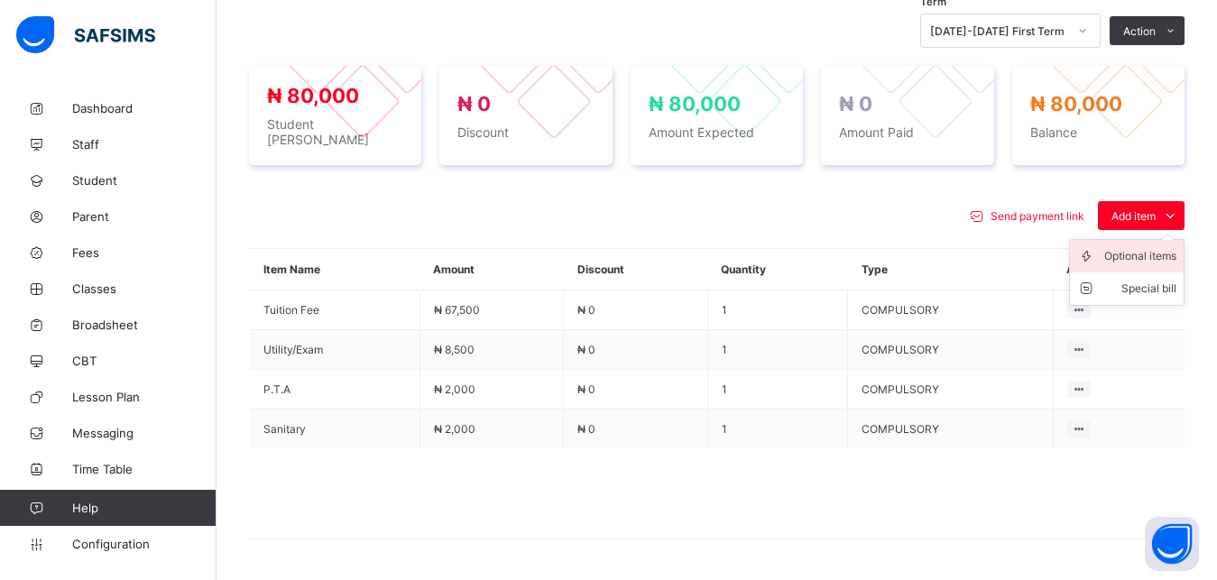
click at [1134, 253] on div "Optional items" at bounding box center [1140, 256] width 72 height 18
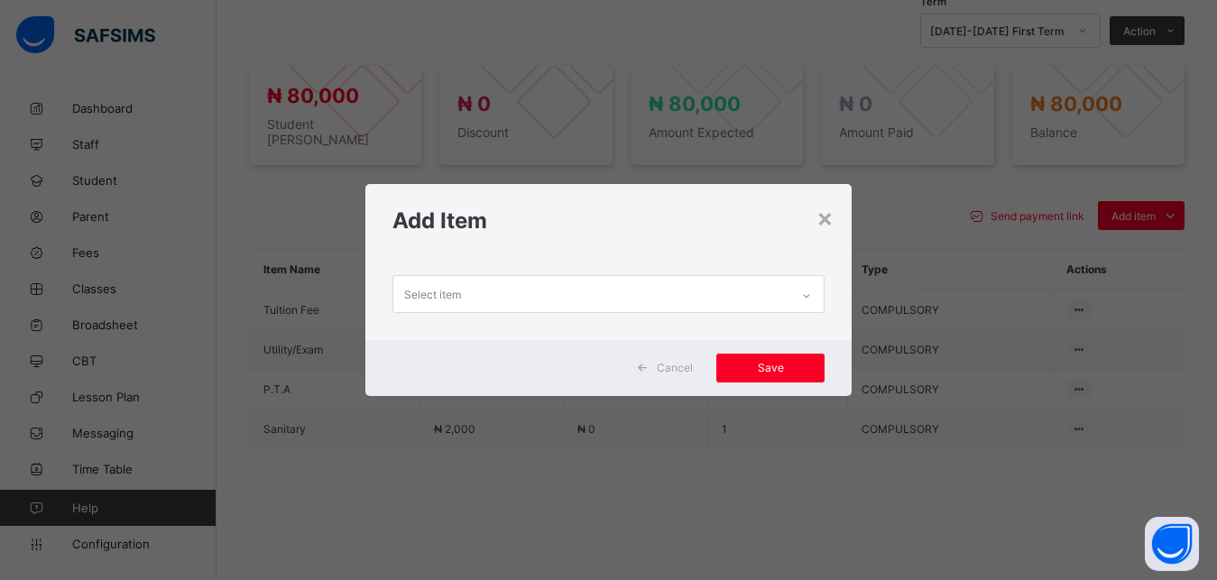
click at [748, 304] on div "Select item" at bounding box center [591, 293] width 397 height 35
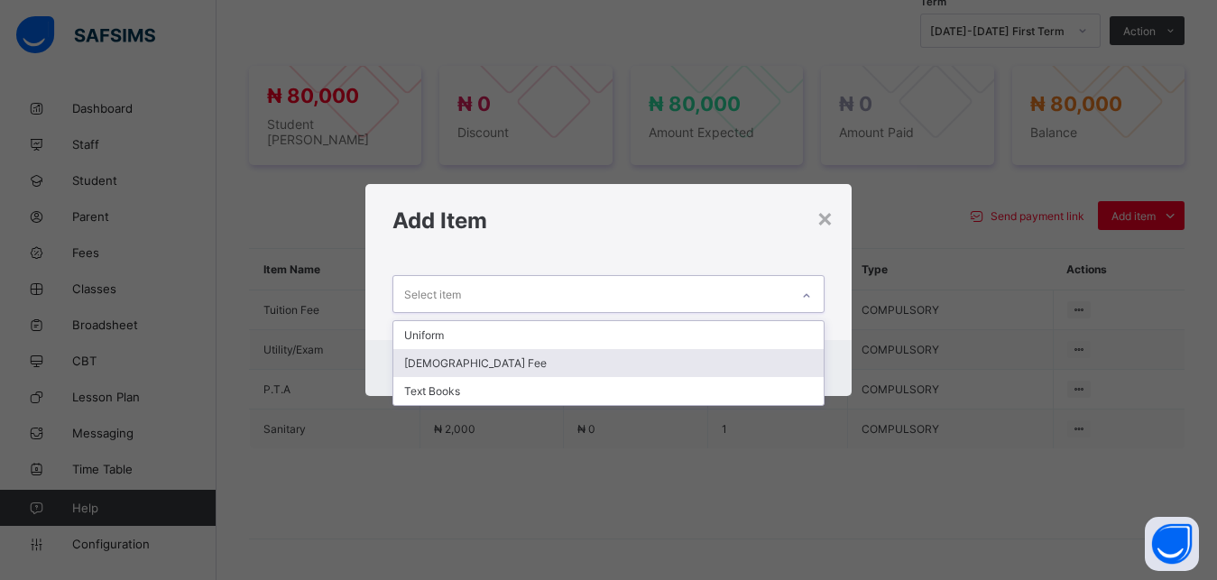
click at [660, 363] on div "[DEMOGRAPHIC_DATA] Fee" at bounding box center [608, 363] width 431 height 28
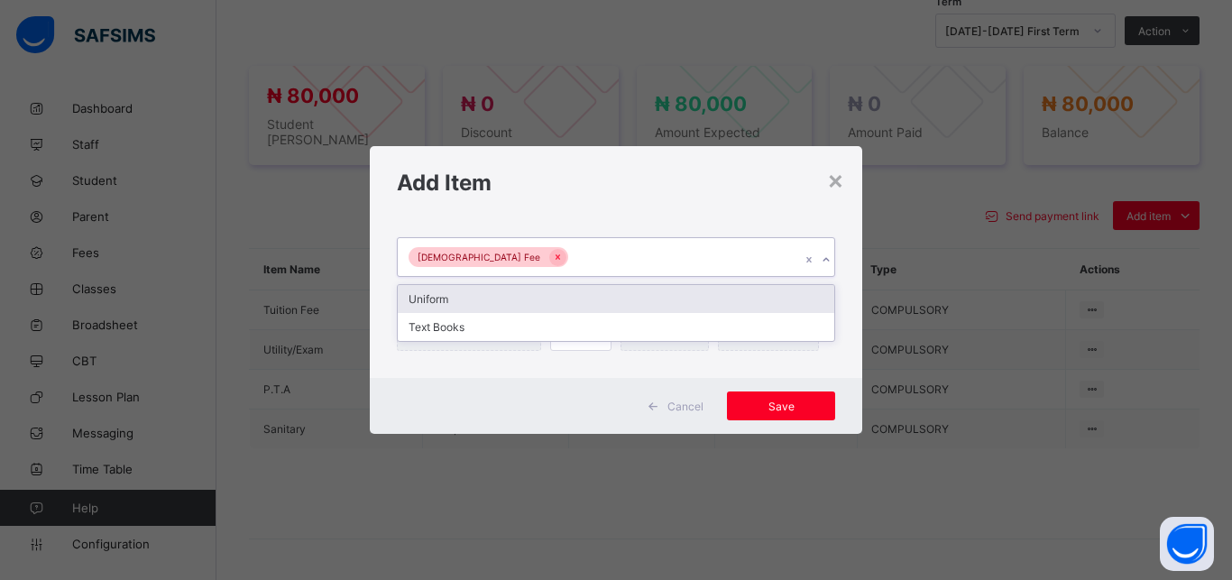
click at [688, 261] on div "[DEMOGRAPHIC_DATA] Fee" at bounding box center [599, 257] width 402 height 38
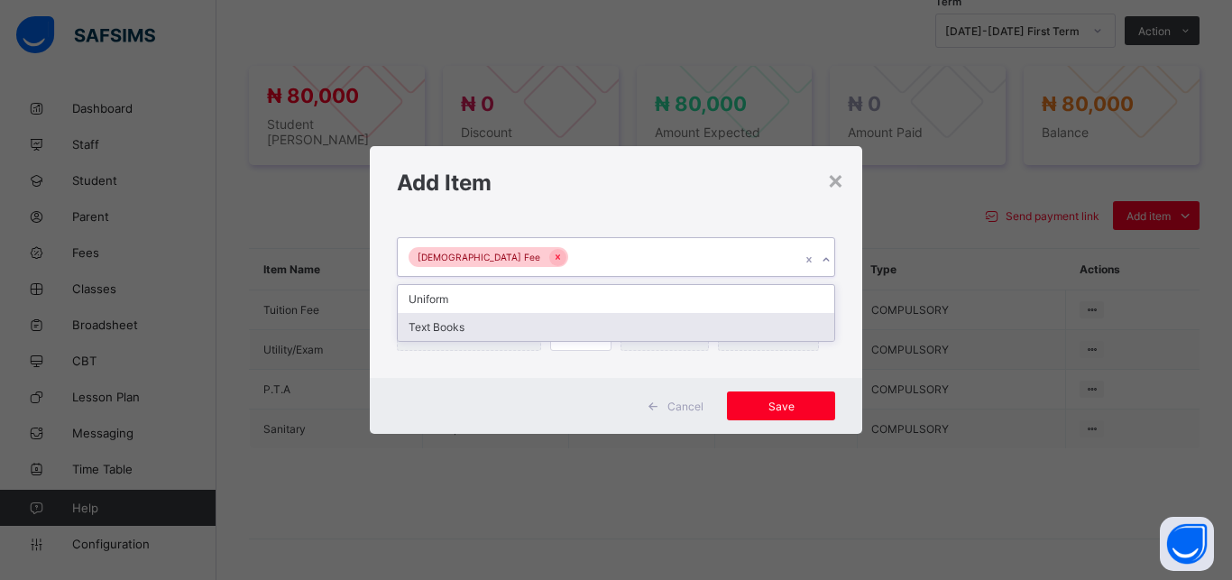
click at [649, 327] on div "Text Books" at bounding box center [616, 327] width 436 height 28
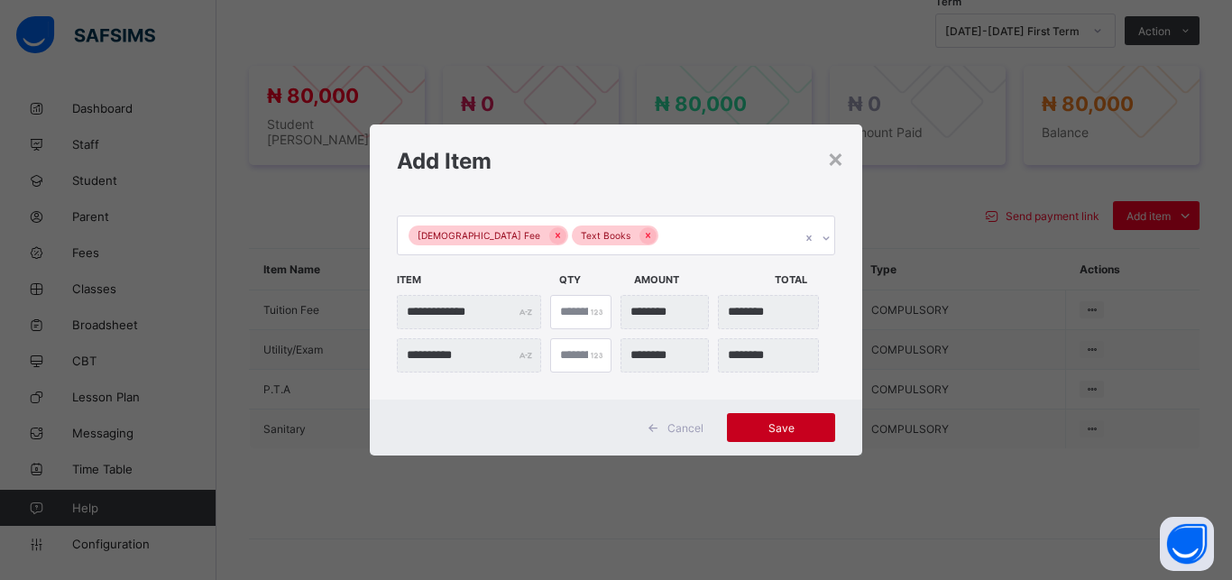
click at [783, 427] on span "Save" at bounding box center [780, 428] width 81 height 14
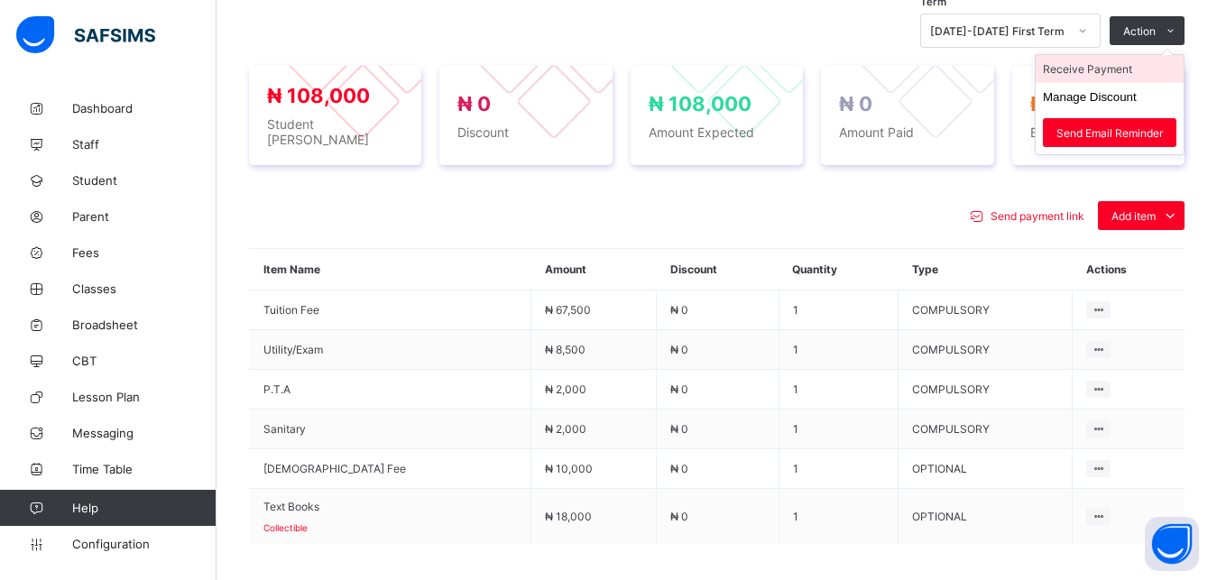
click at [1128, 68] on li "Receive Payment" at bounding box center [1109, 69] width 148 height 28
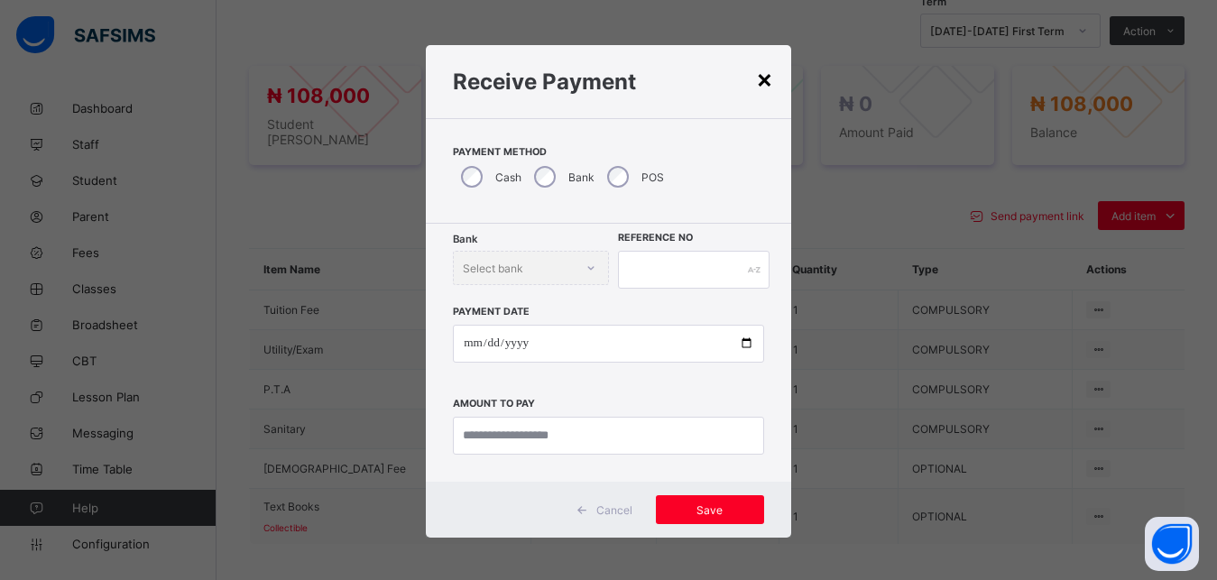
click at [758, 86] on div "×" at bounding box center [764, 78] width 17 height 31
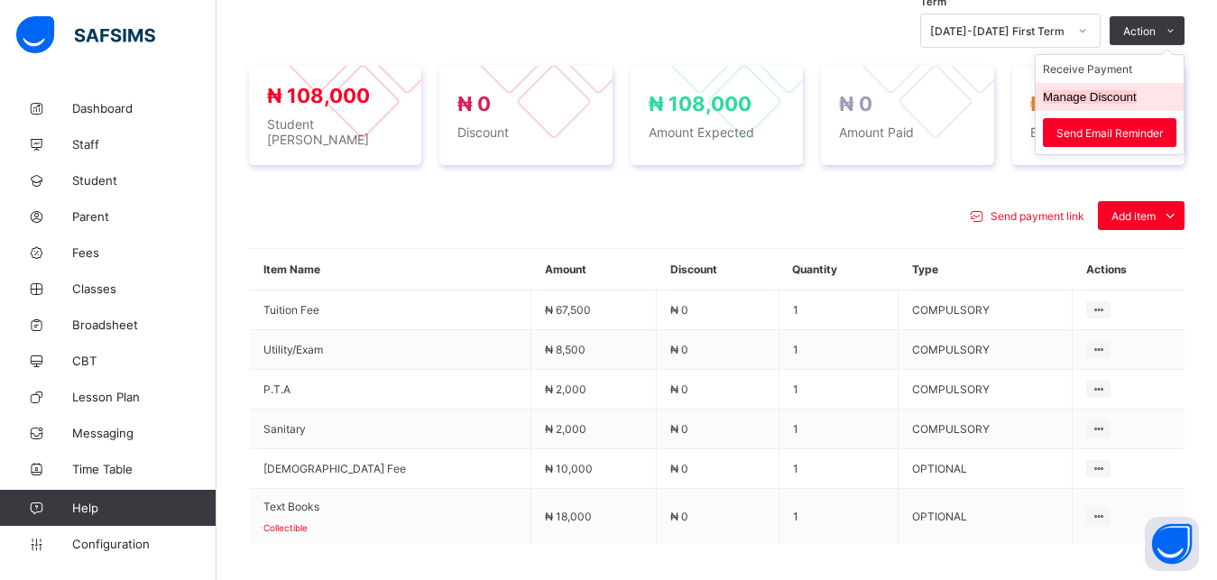
click at [1104, 96] on button "Manage Discount" at bounding box center [1089, 97] width 94 height 14
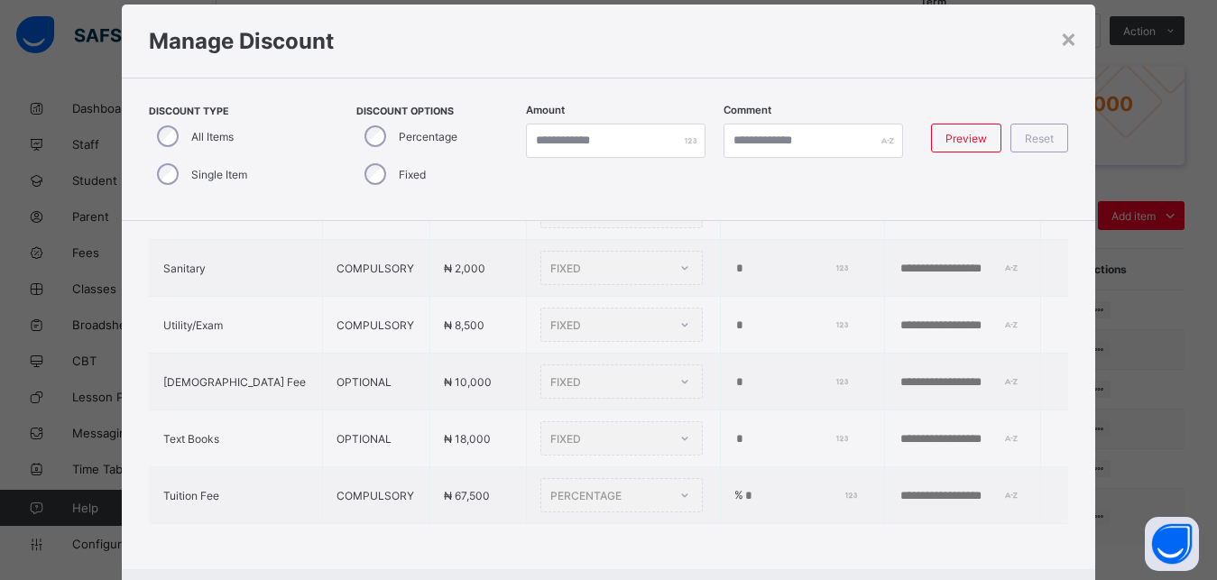
type input "*"
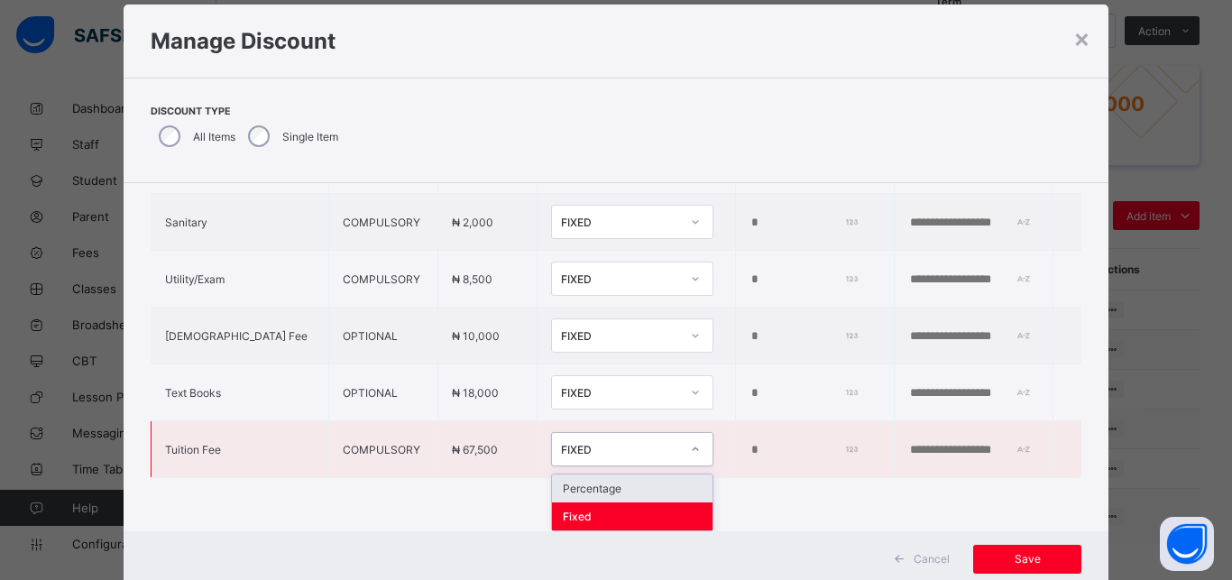
click at [561, 443] on div "FIXED" at bounding box center [620, 450] width 119 height 14
click at [580, 474] on div "Percentage" at bounding box center [632, 488] width 161 height 28
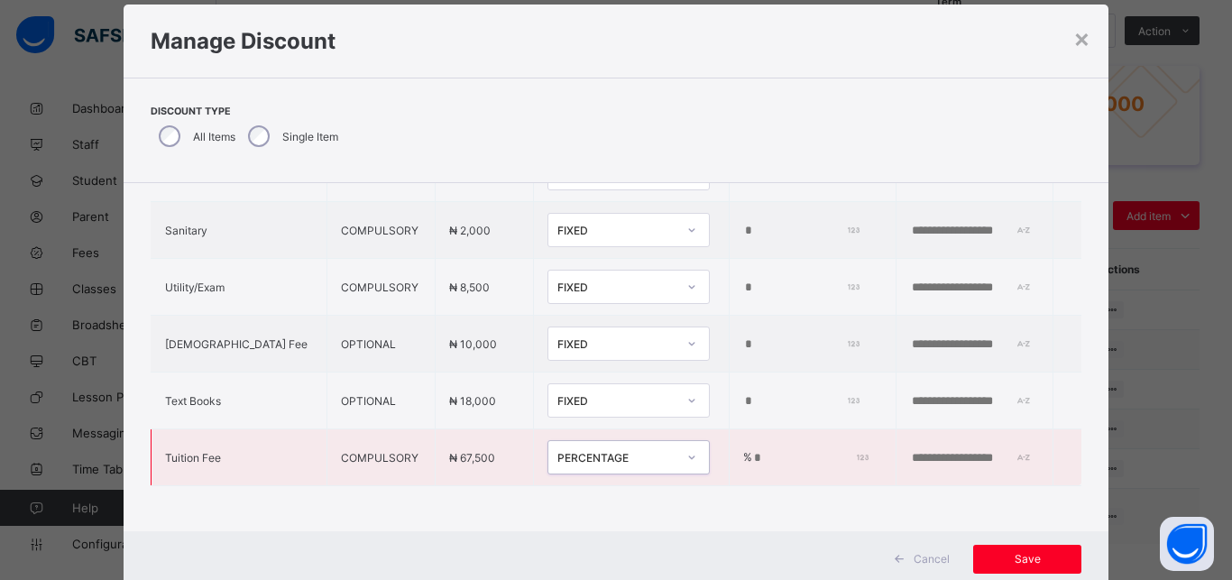
click at [752, 451] on input "*" at bounding box center [808, 458] width 112 height 14
type input "**"
click at [1025, 560] on span "Save" at bounding box center [1027, 559] width 81 height 14
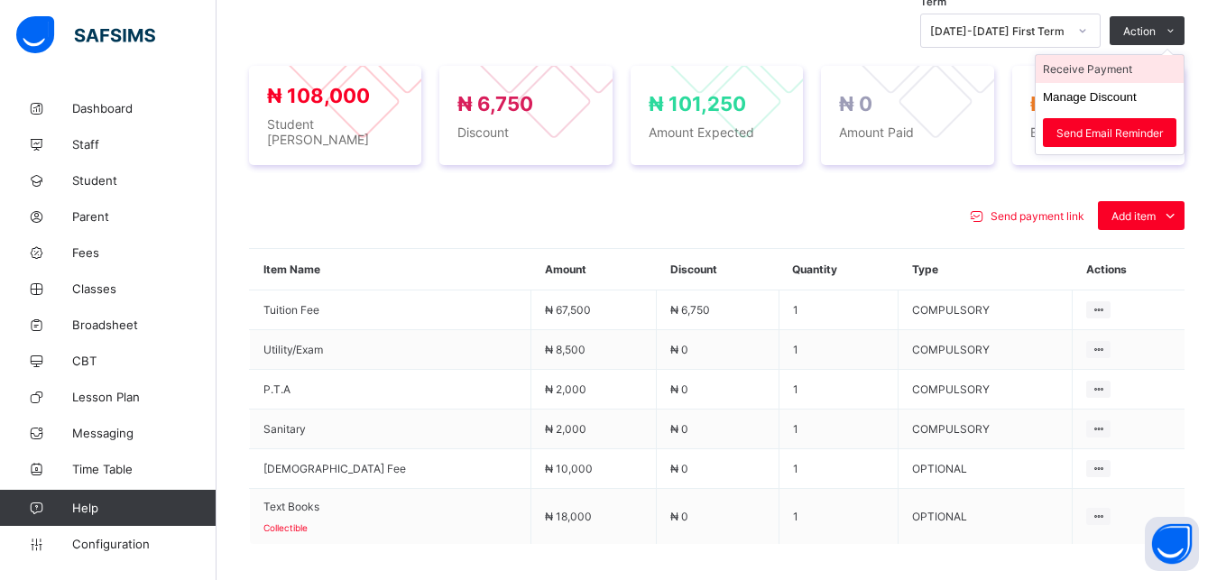
click at [1134, 64] on li "Receive Payment" at bounding box center [1109, 69] width 148 height 28
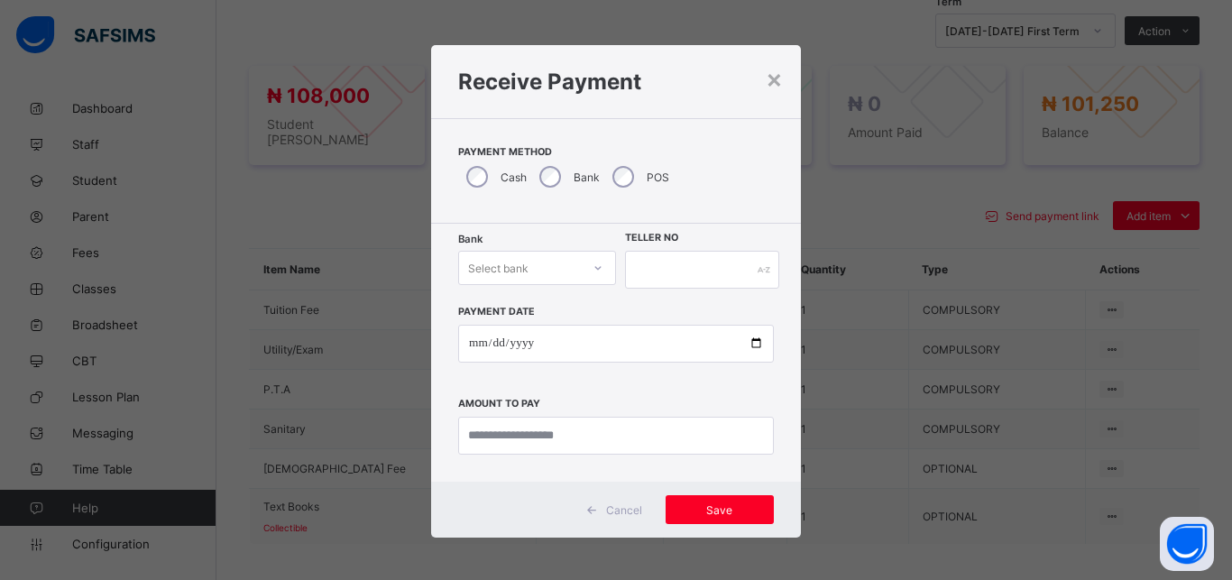
click at [534, 262] on div "Select bank" at bounding box center [520, 267] width 122 height 25
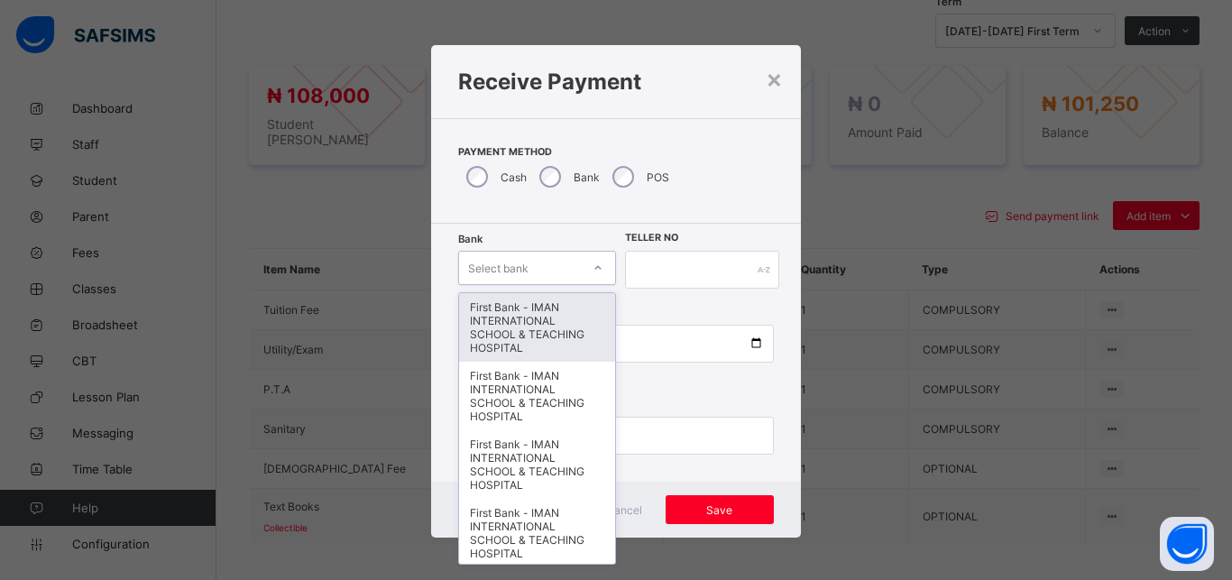
click at [529, 336] on div "First Bank - IMAN INTERNATIONAL SCHOOL & TEACHING HOSPITAL" at bounding box center [537, 327] width 156 height 69
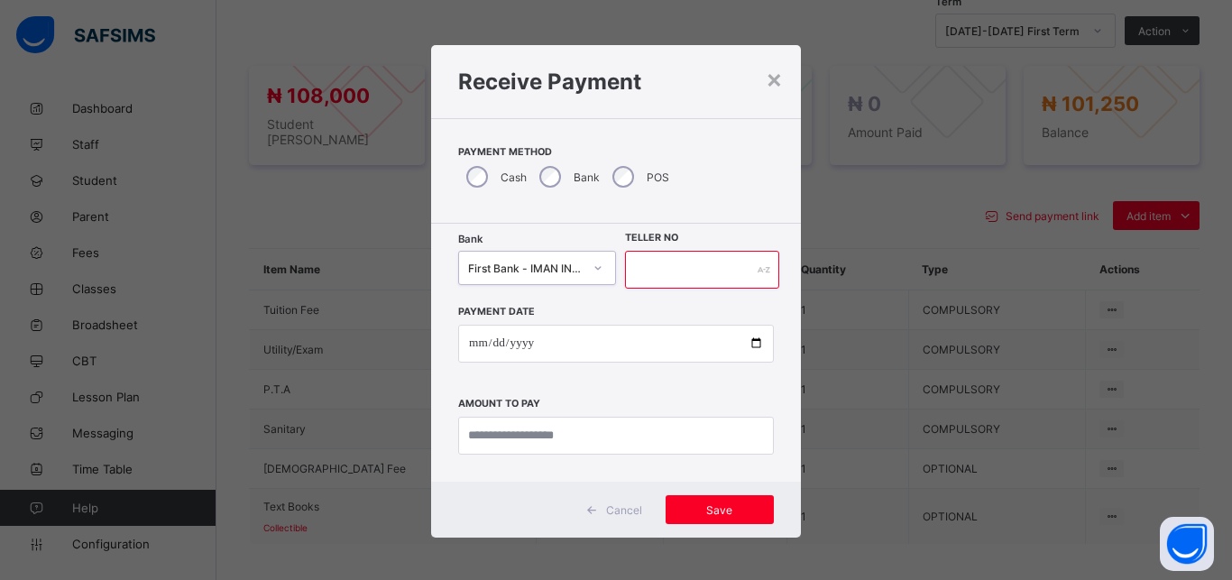
click at [694, 267] on input "text" at bounding box center [702, 270] width 154 height 38
type input "*****"
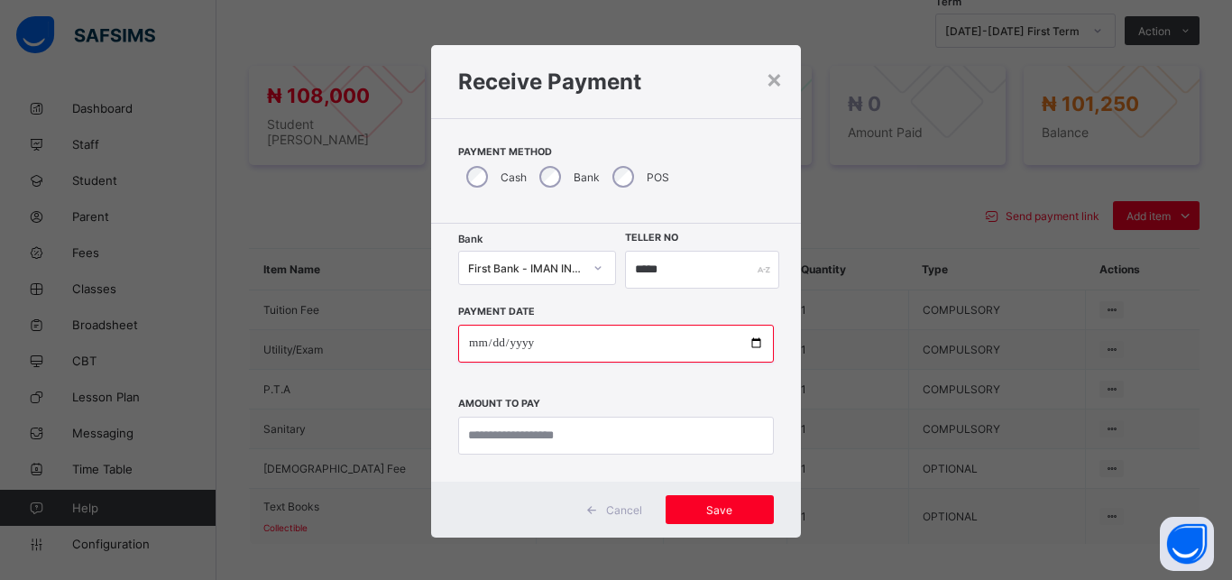
click at [744, 341] on input "date" at bounding box center [616, 344] width 316 height 38
type input "**********"
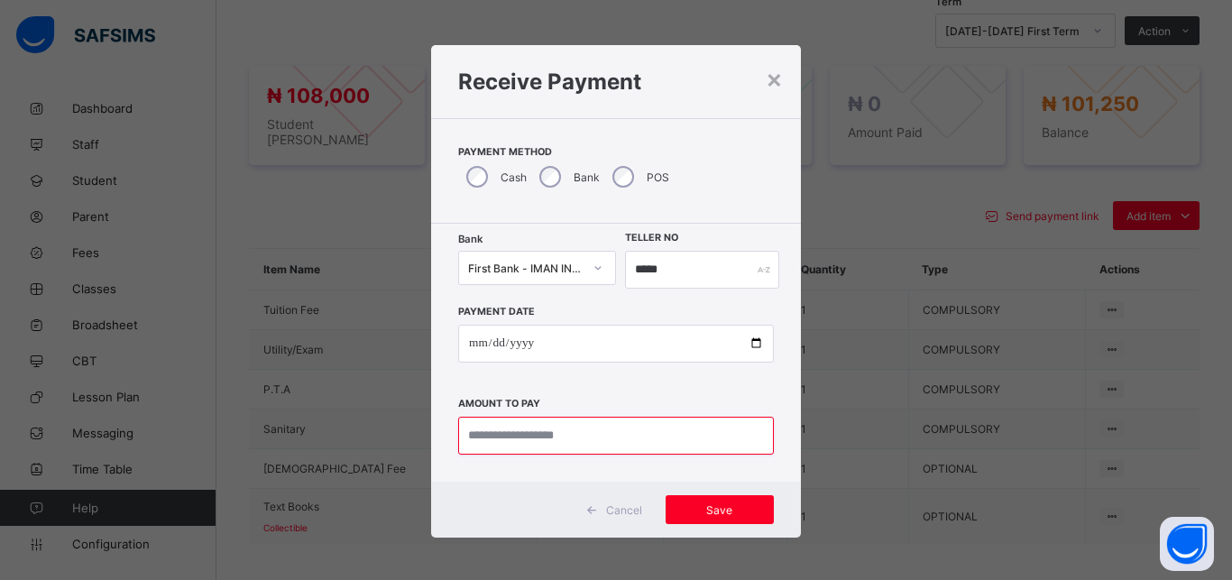
click at [556, 439] on input "currency" at bounding box center [616, 436] width 316 height 38
type input "*********"
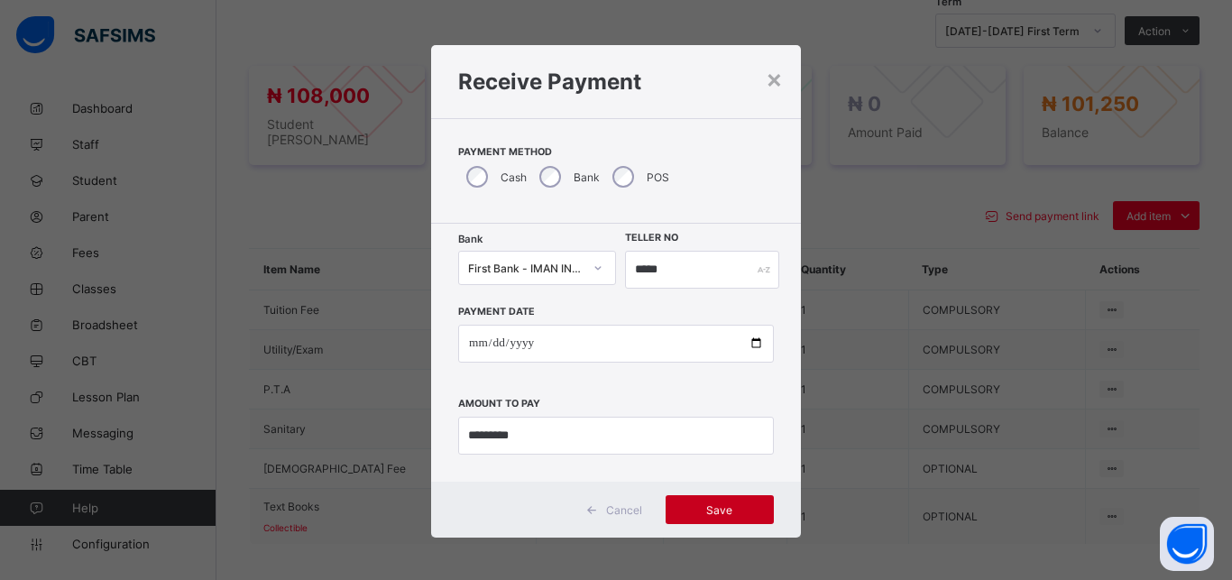
click at [713, 513] on span "Save" at bounding box center [719, 510] width 81 height 14
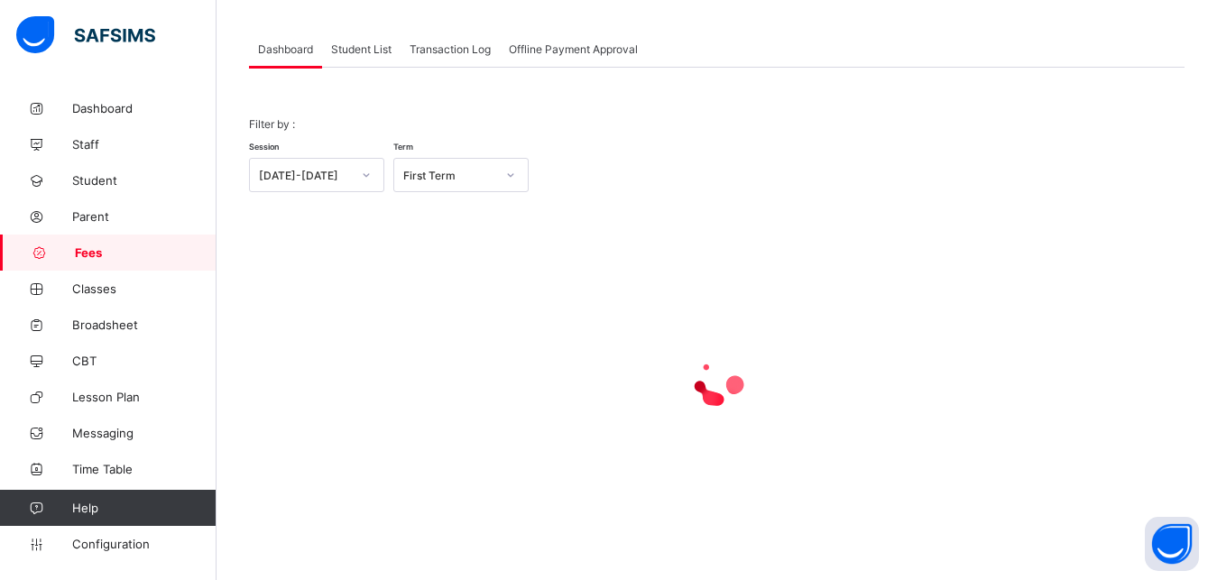
scroll to position [87, 0]
click at [363, 52] on span "Student List" at bounding box center [361, 49] width 60 height 14
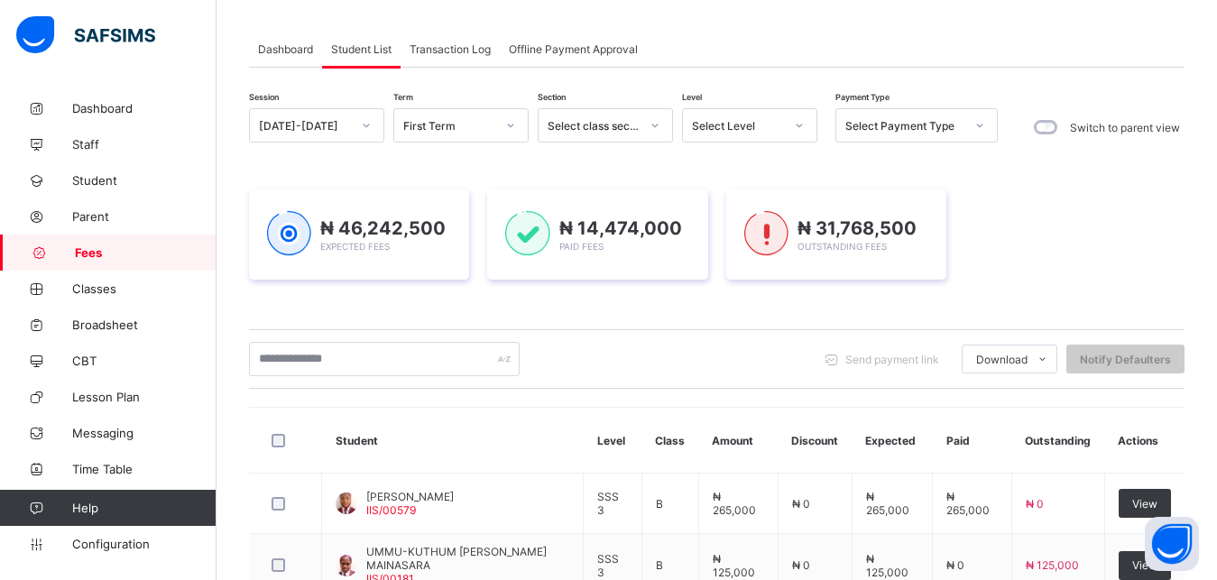
click at [736, 132] on div "Select Level" at bounding box center [738, 126] width 92 height 14
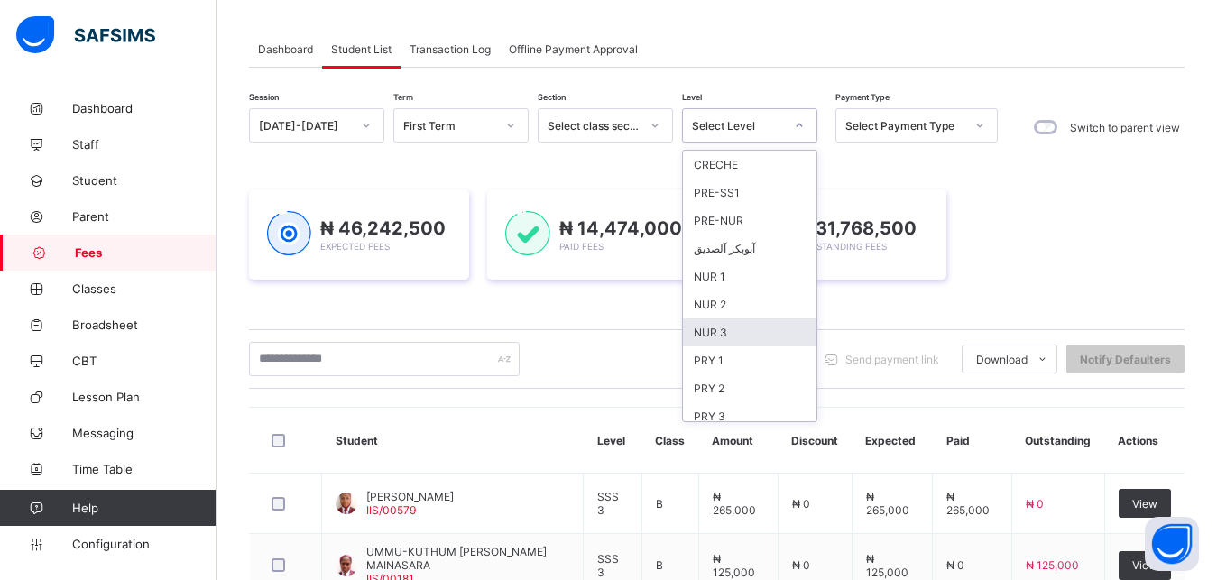
click at [738, 338] on div "NUR 3" at bounding box center [749, 332] width 133 height 28
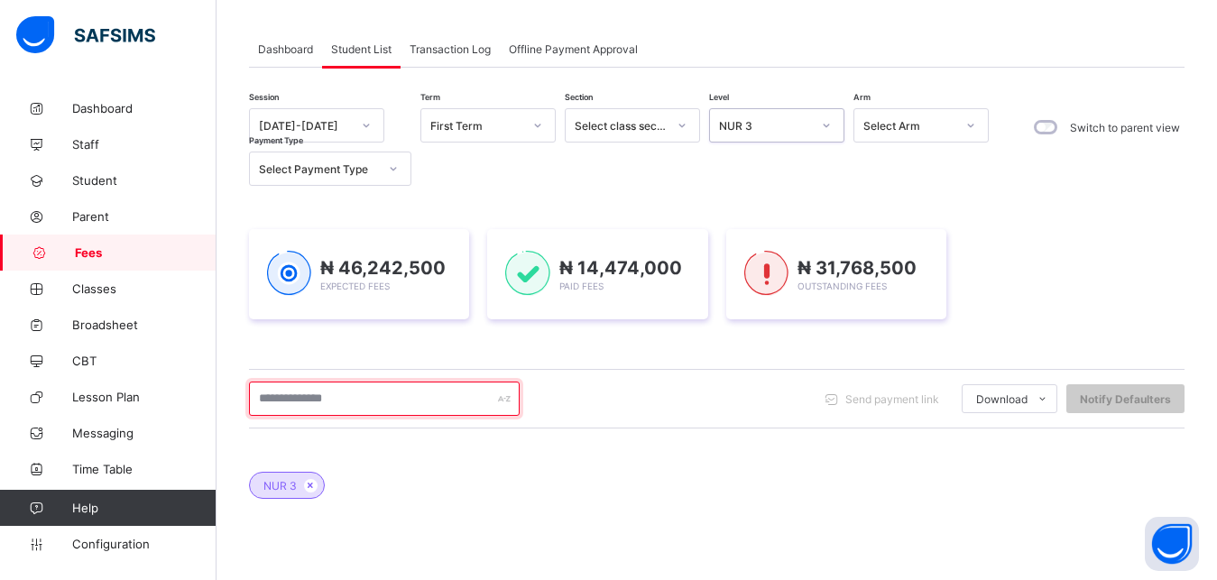
click at [433, 401] on input "text" at bounding box center [384, 398] width 271 height 34
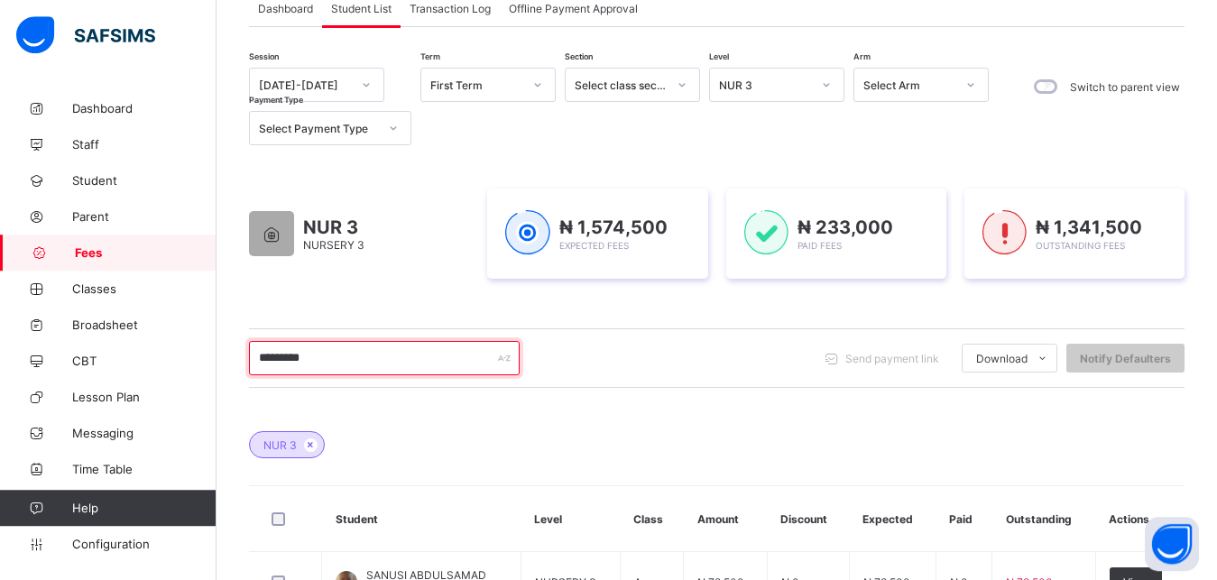
scroll to position [225, 0]
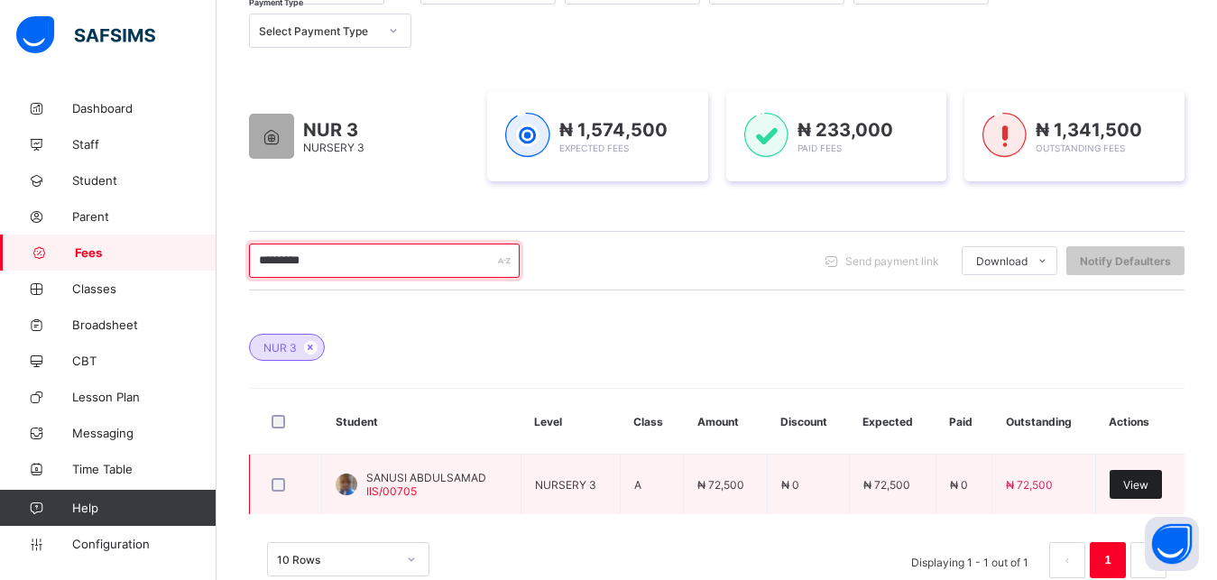
type input "*********"
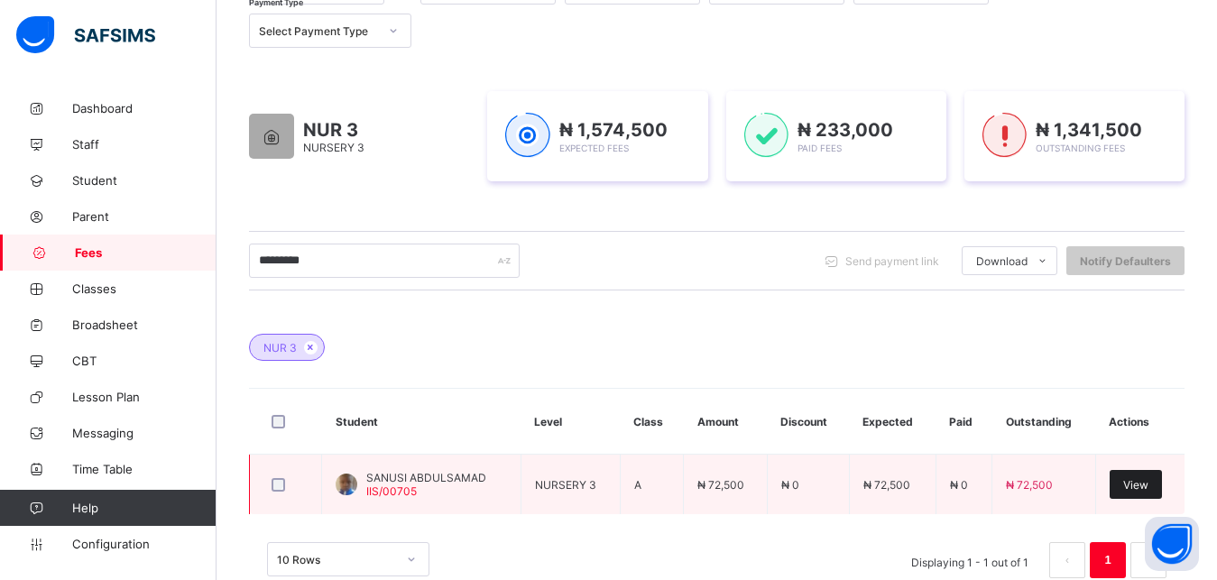
click at [1148, 481] on span "View" at bounding box center [1135, 485] width 25 height 14
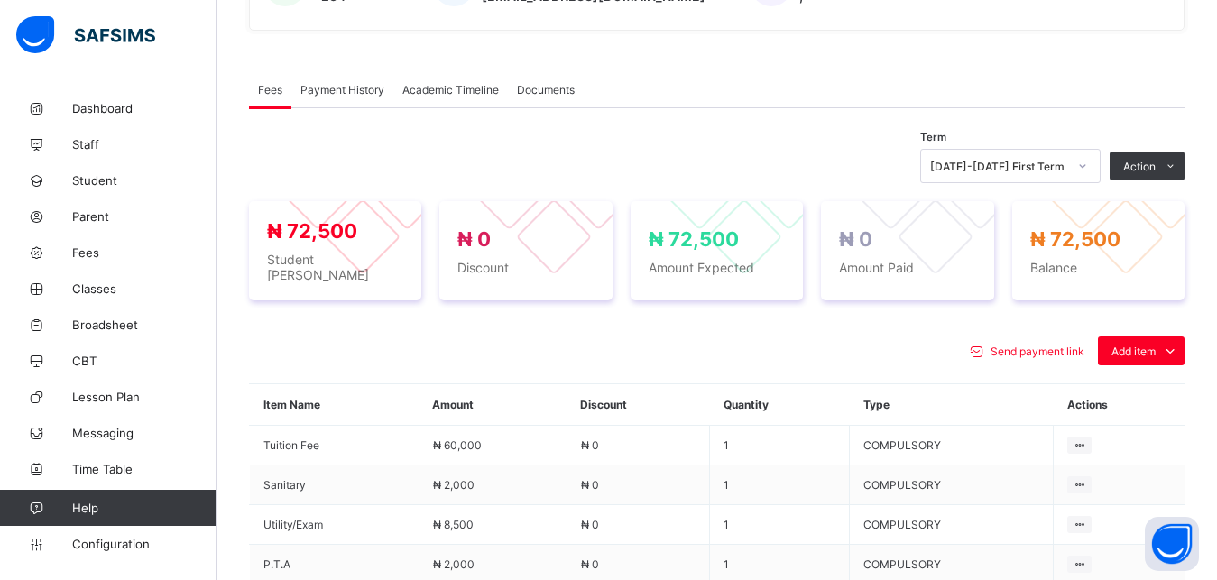
scroll to position [546, 0]
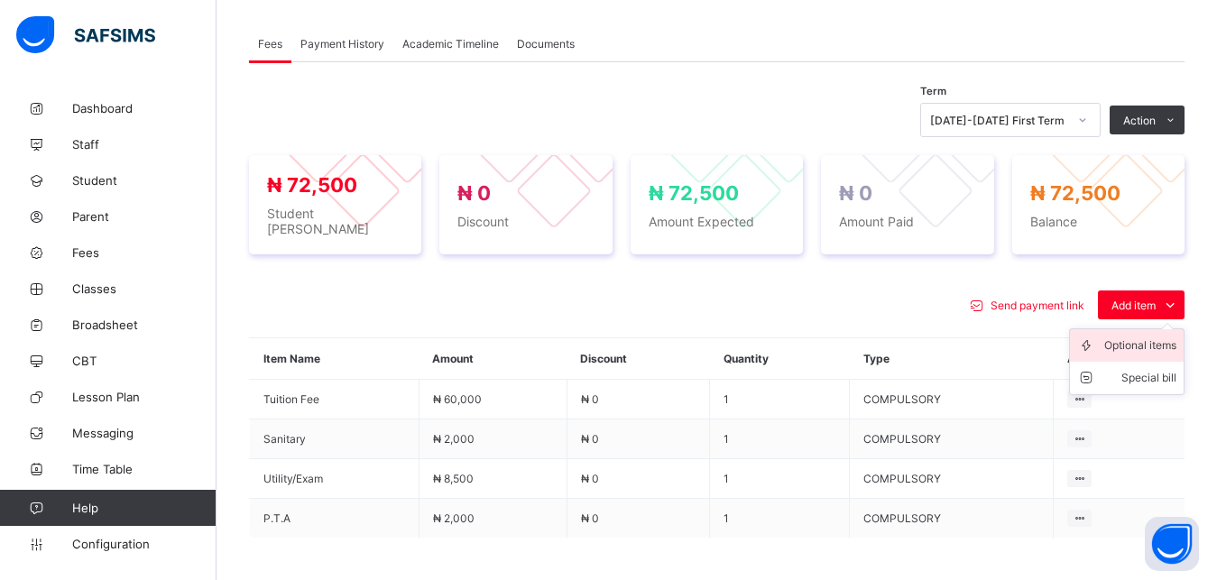
click at [1143, 337] on div "Optional items" at bounding box center [1140, 345] width 72 height 18
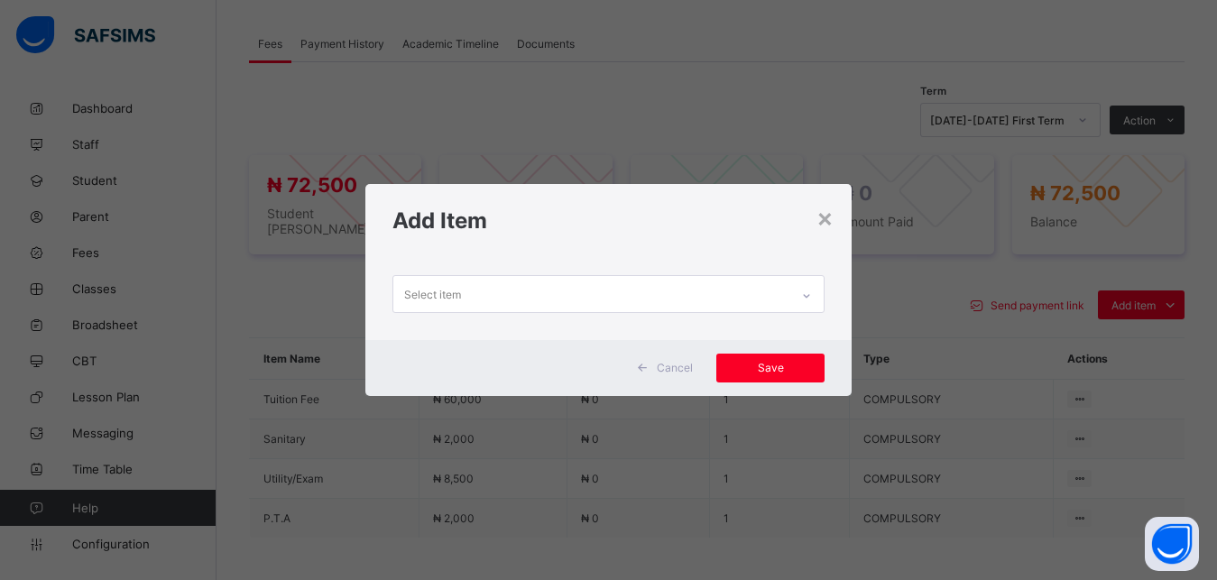
click at [672, 297] on div "Select item" at bounding box center [591, 293] width 397 height 35
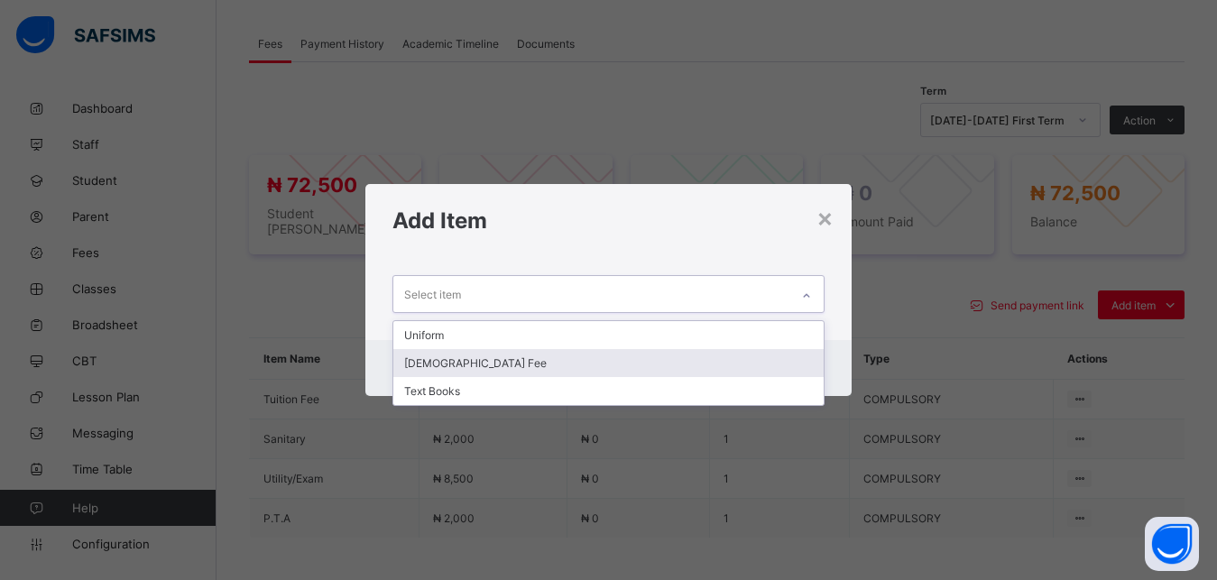
click at [666, 358] on div "[DEMOGRAPHIC_DATA] Fee" at bounding box center [608, 363] width 431 height 28
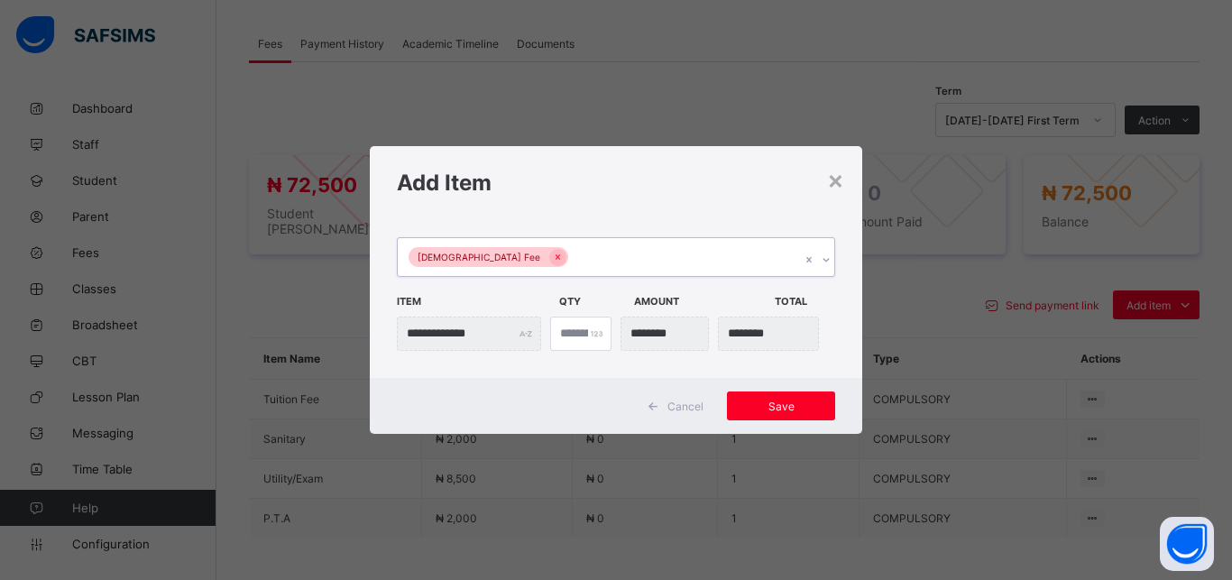
click at [653, 256] on div "[DEMOGRAPHIC_DATA] Fee" at bounding box center [599, 257] width 402 height 38
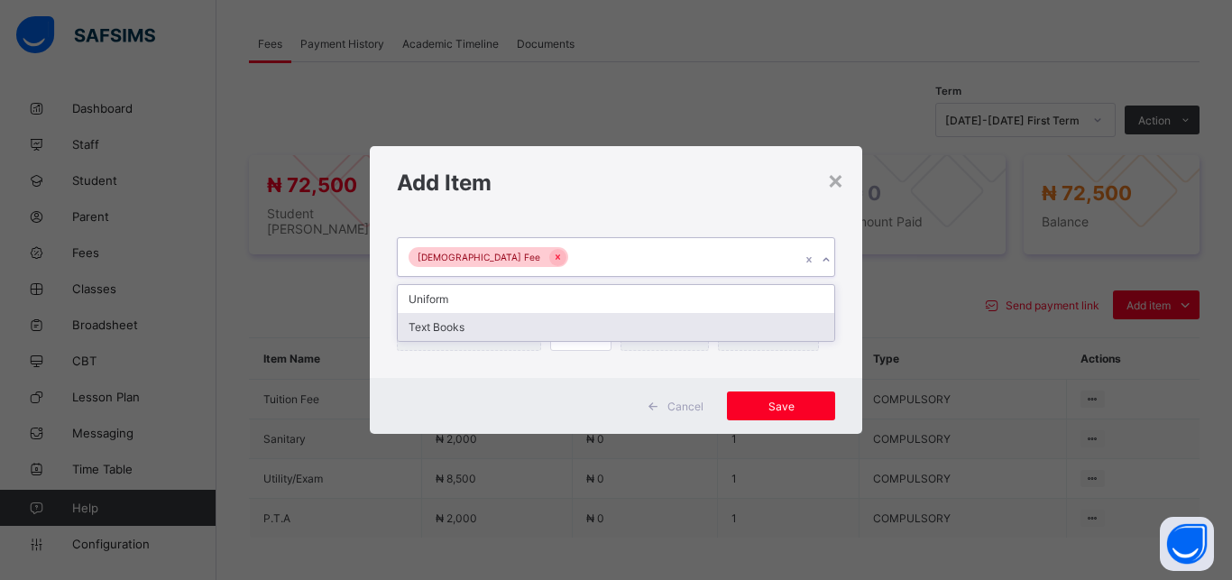
click at [631, 326] on div "Text Books" at bounding box center [616, 327] width 436 height 28
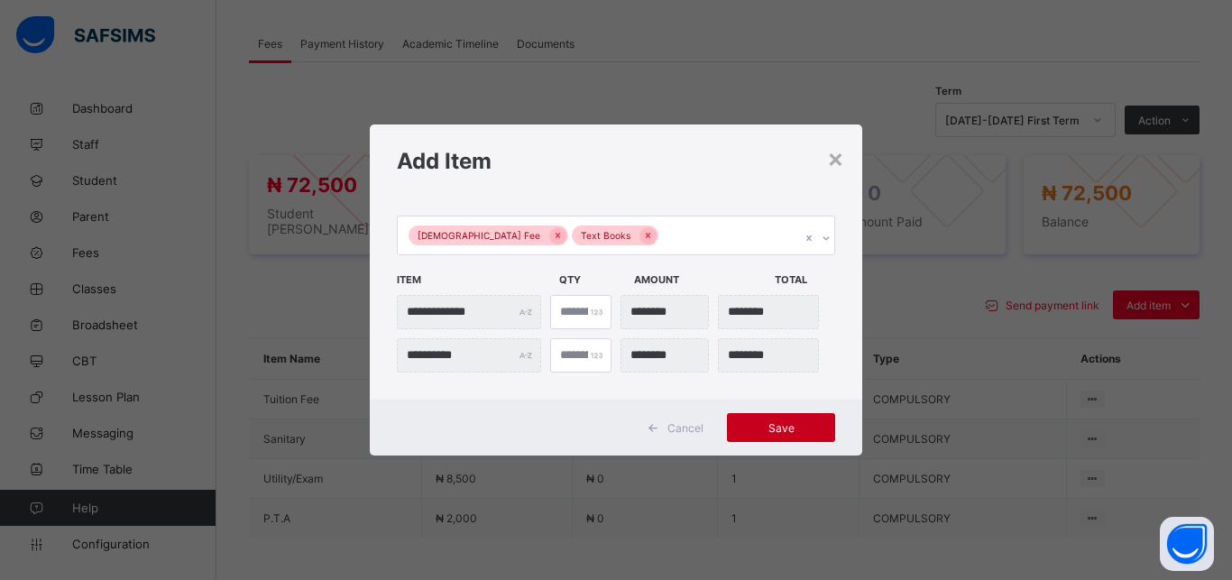
click at [790, 425] on span "Save" at bounding box center [780, 428] width 81 height 14
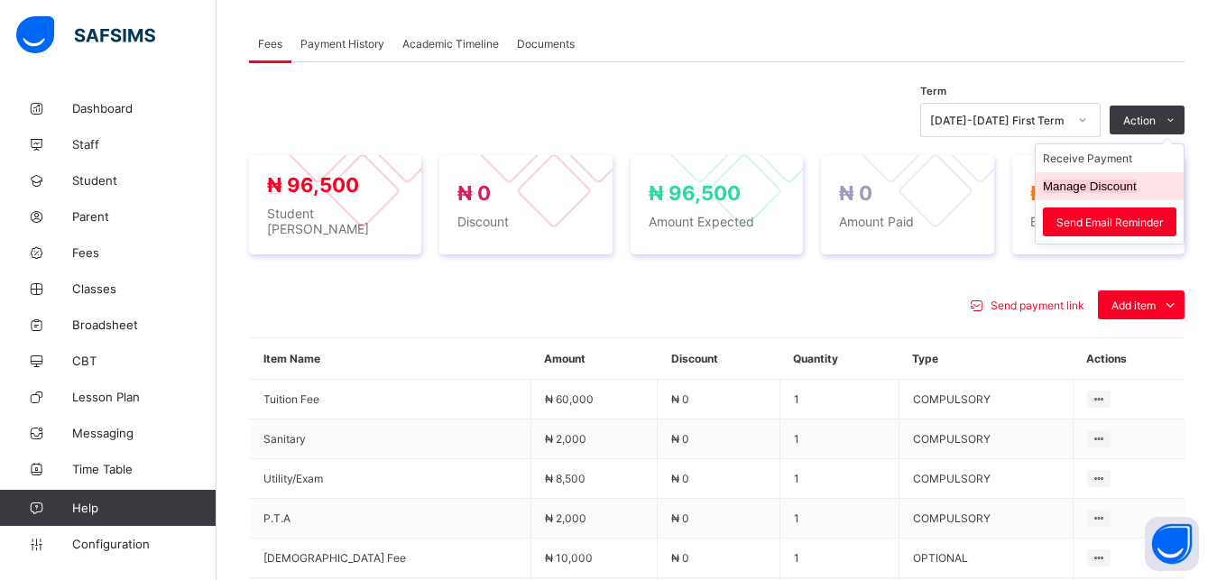
click at [1117, 181] on button "Manage Discount" at bounding box center [1089, 186] width 94 height 14
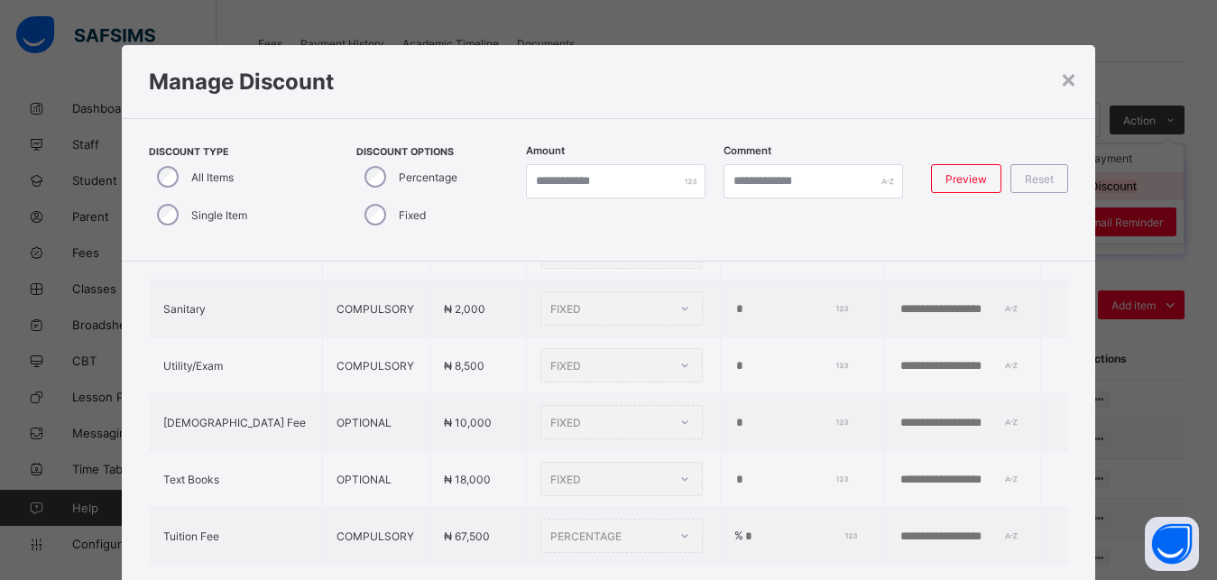
scroll to position [41, 0]
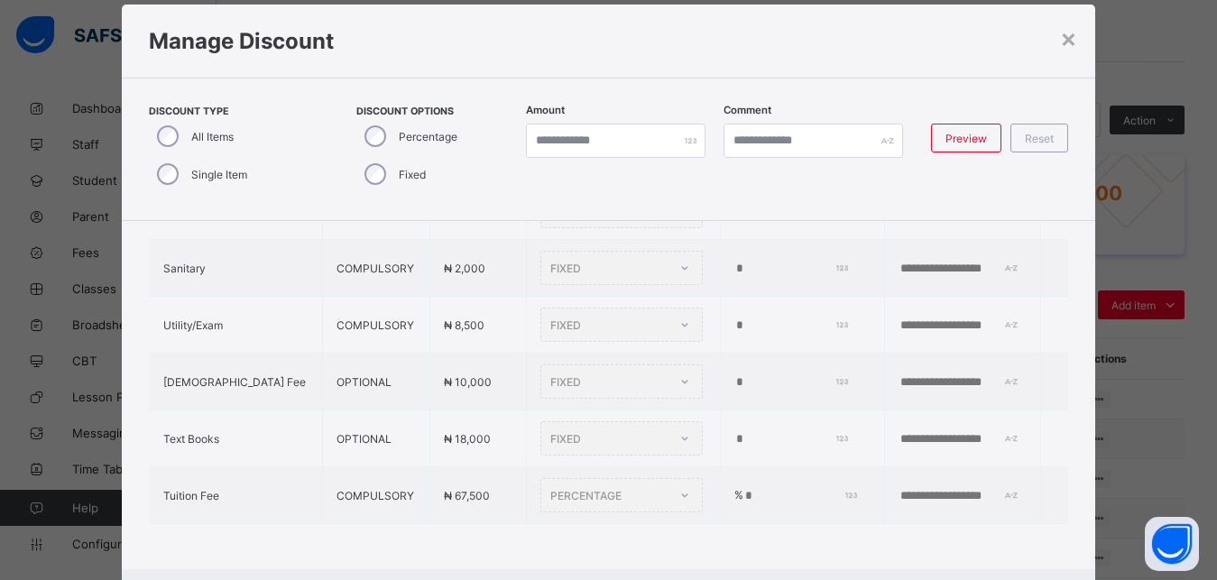
type input "*"
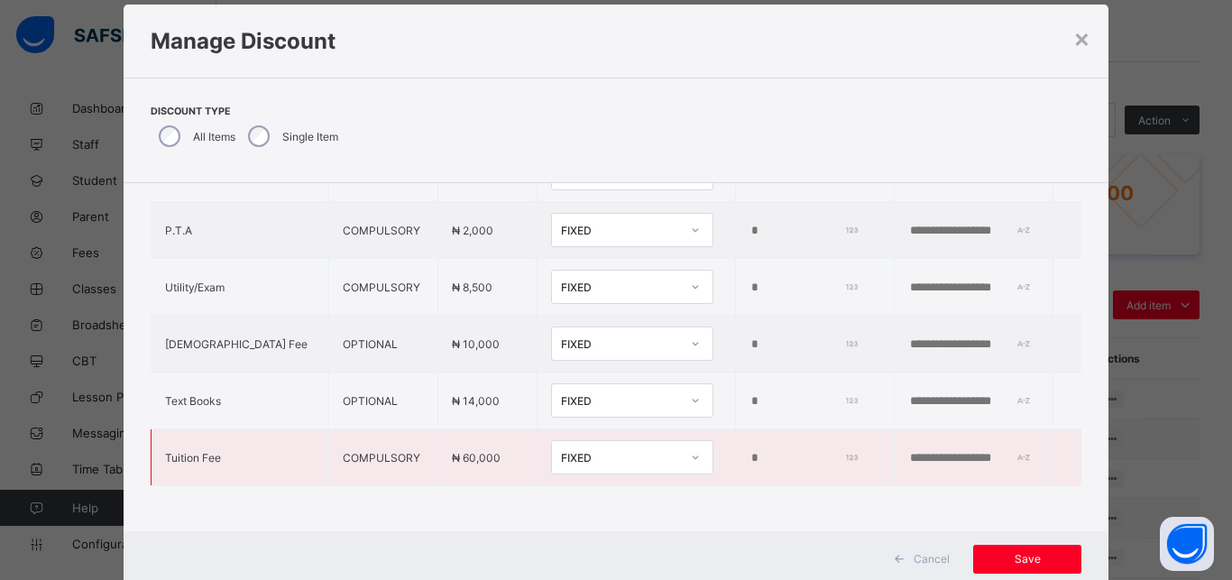
click at [561, 451] on div "FIXED" at bounding box center [620, 458] width 119 height 14
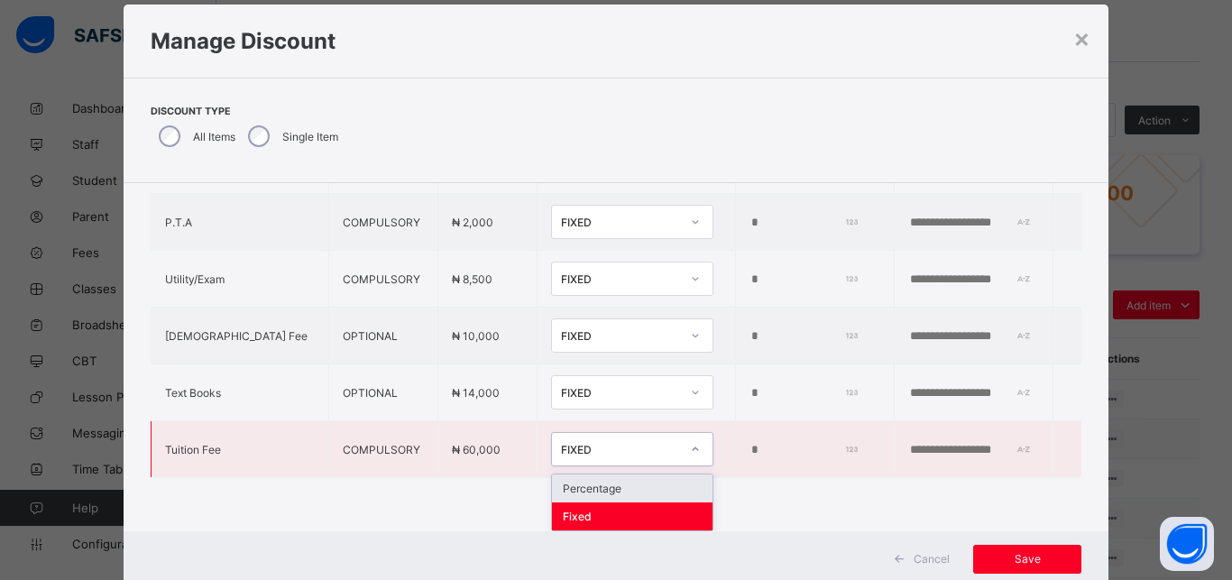
click at [556, 476] on div "Percentage" at bounding box center [632, 488] width 161 height 28
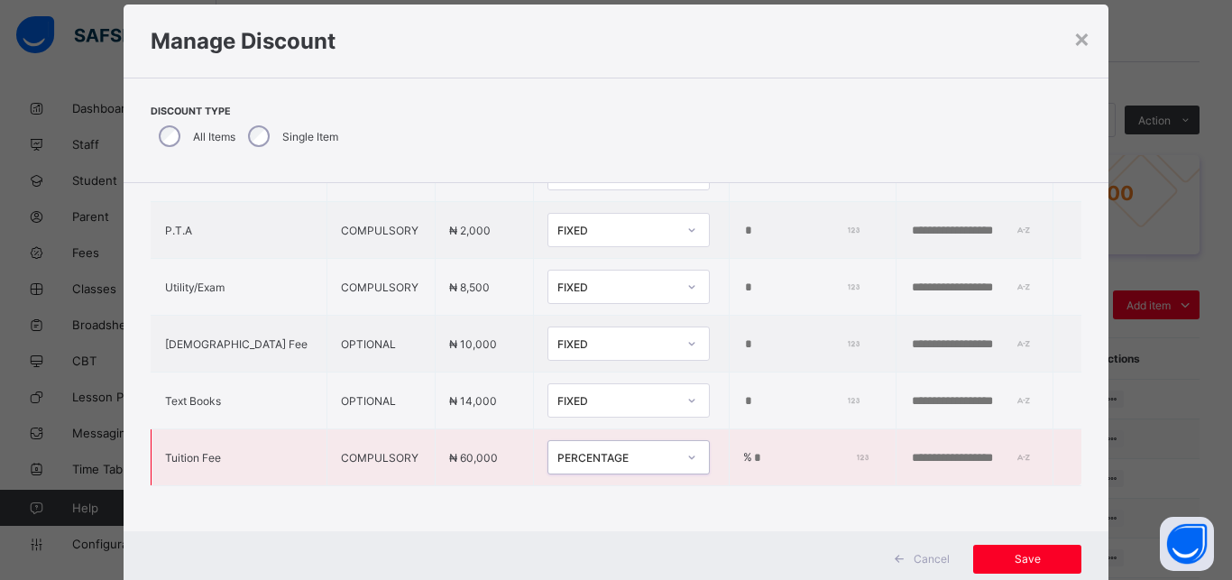
click at [752, 451] on input "*" at bounding box center [808, 458] width 112 height 14
type input "**"
click at [1024, 561] on span "Save" at bounding box center [1027, 559] width 81 height 14
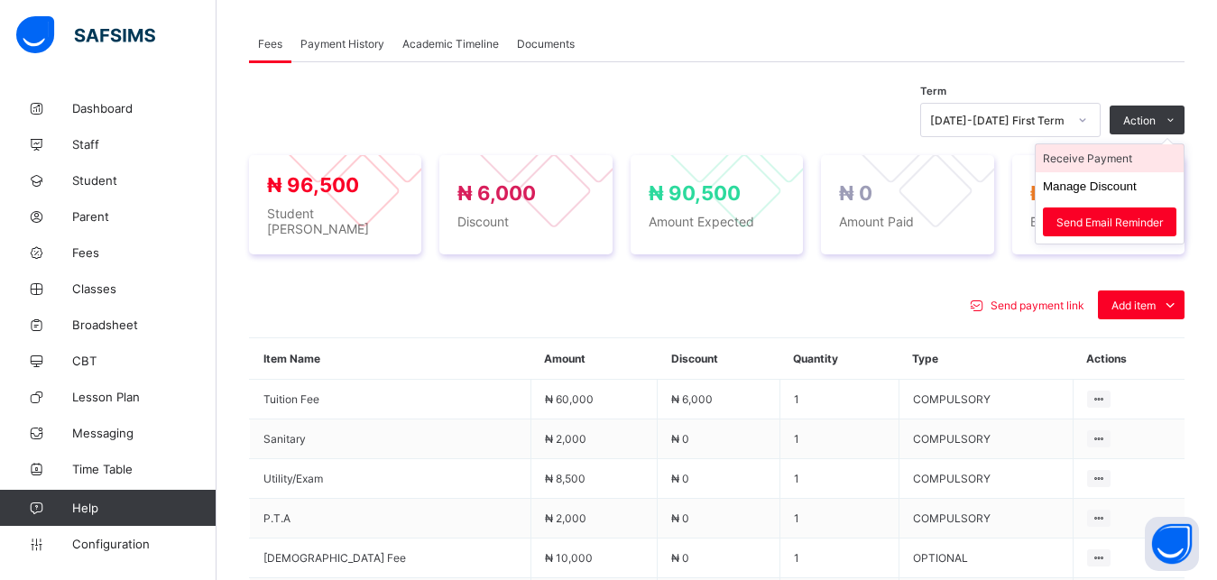
click at [1118, 158] on li "Receive Payment" at bounding box center [1109, 158] width 148 height 28
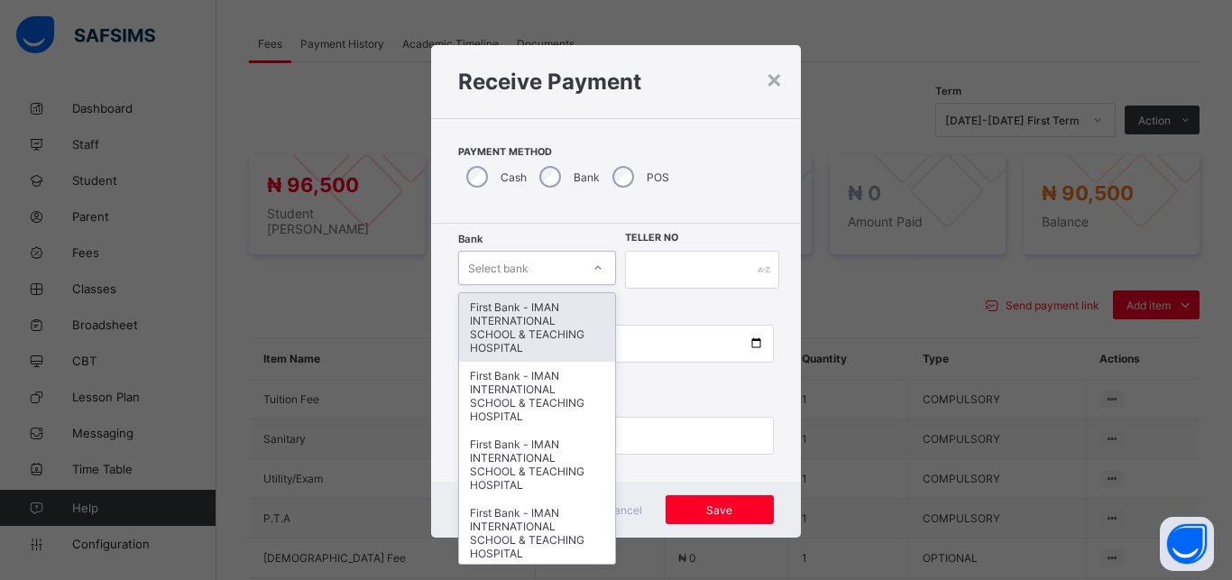
click at [524, 263] on div "Select bank" at bounding box center [520, 267] width 122 height 25
click at [530, 319] on div "First Bank - IMAN INTERNATIONAL SCHOOL & TEACHING HOSPITAL" at bounding box center [537, 327] width 156 height 69
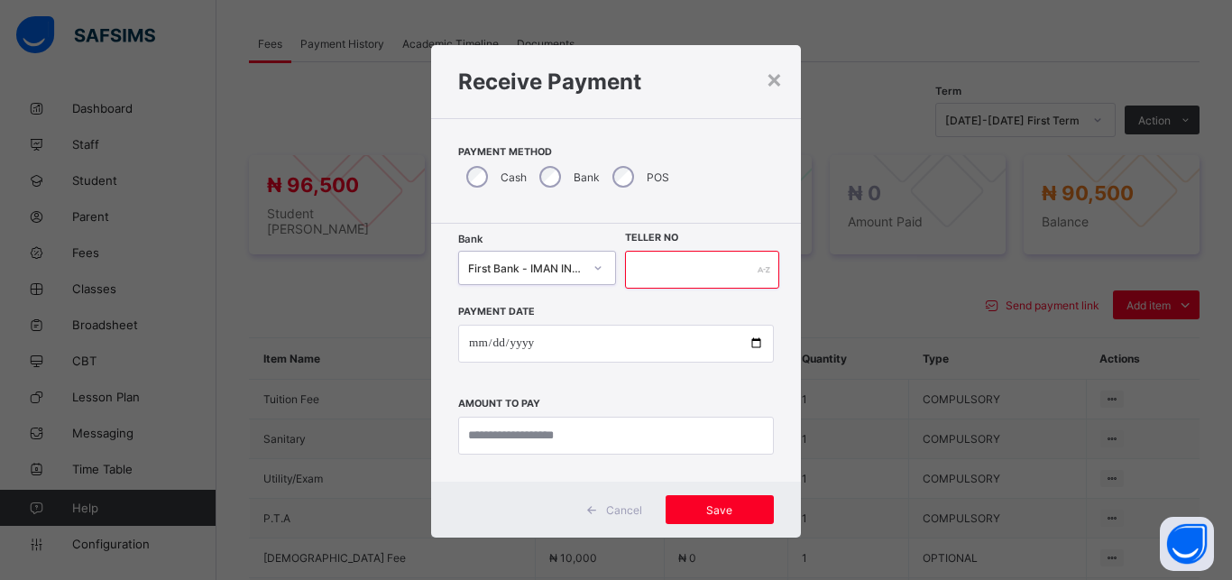
click at [641, 277] on input "text" at bounding box center [702, 270] width 154 height 38
type input "*****"
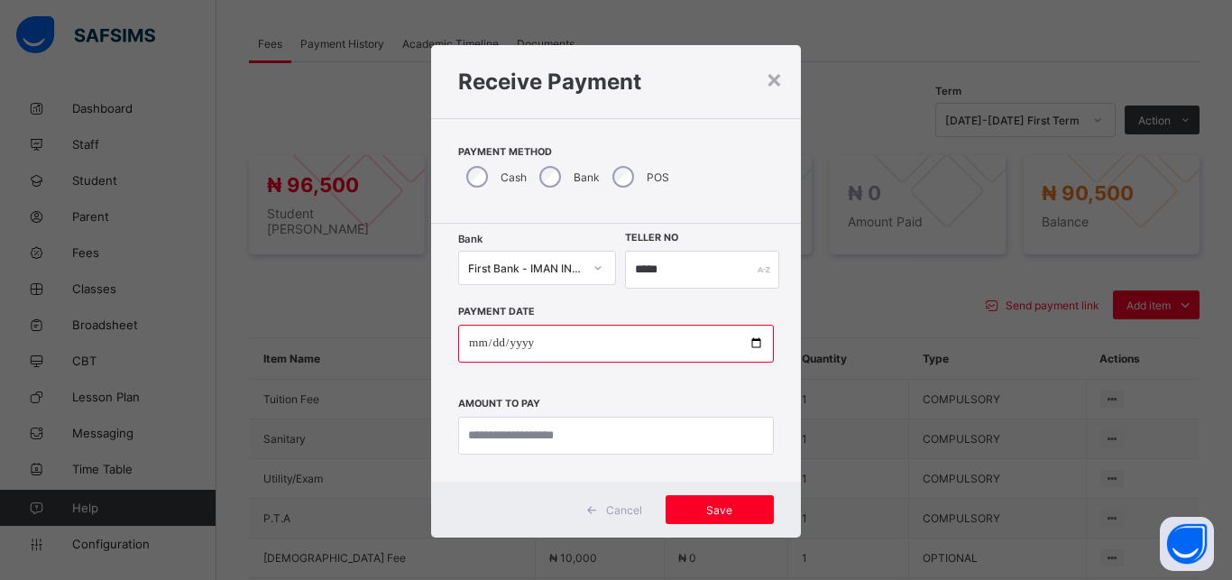
click at [748, 345] on input "date" at bounding box center [616, 344] width 316 height 38
type input "**********"
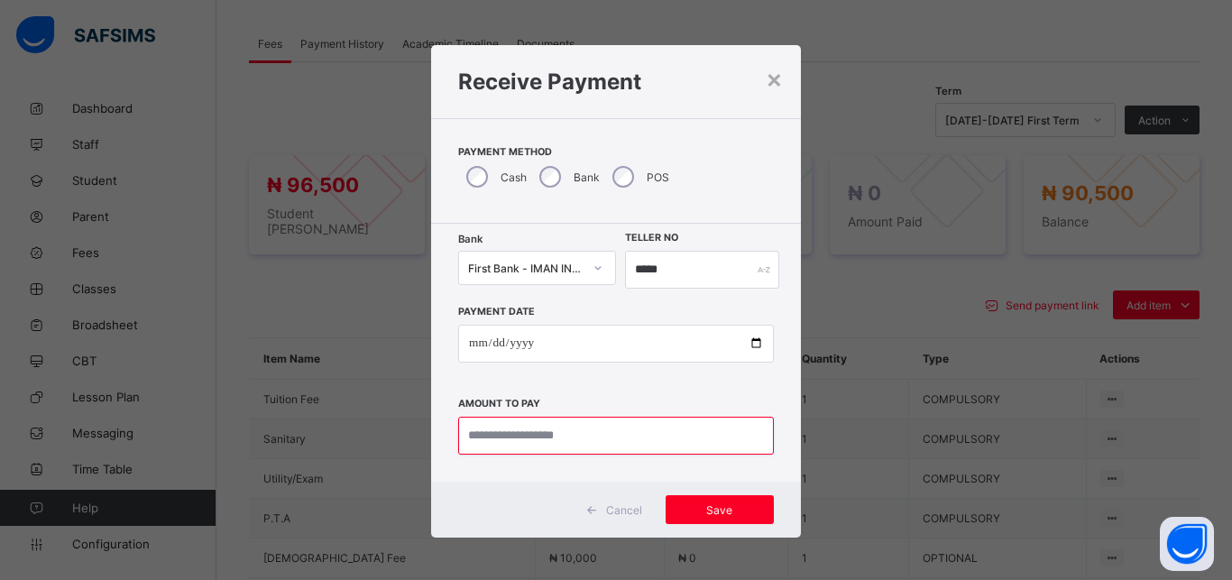
click at [595, 448] on input "currency" at bounding box center [616, 436] width 316 height 38
type input "********"
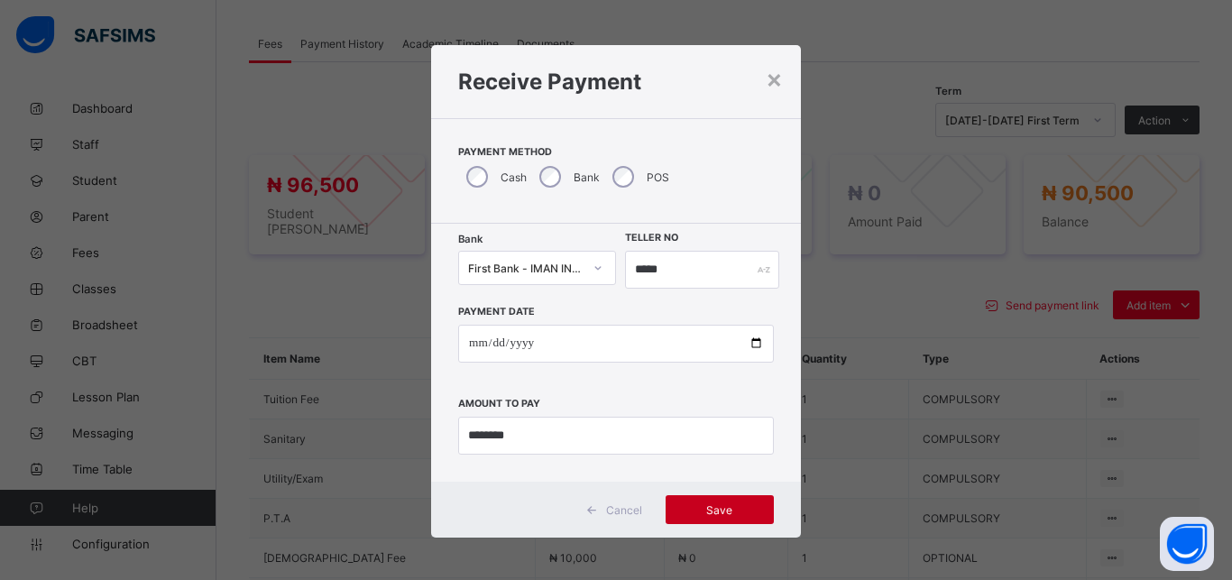
click at [712, 505] on span "Save" at bounding box center [719, 510] width 81 height 14
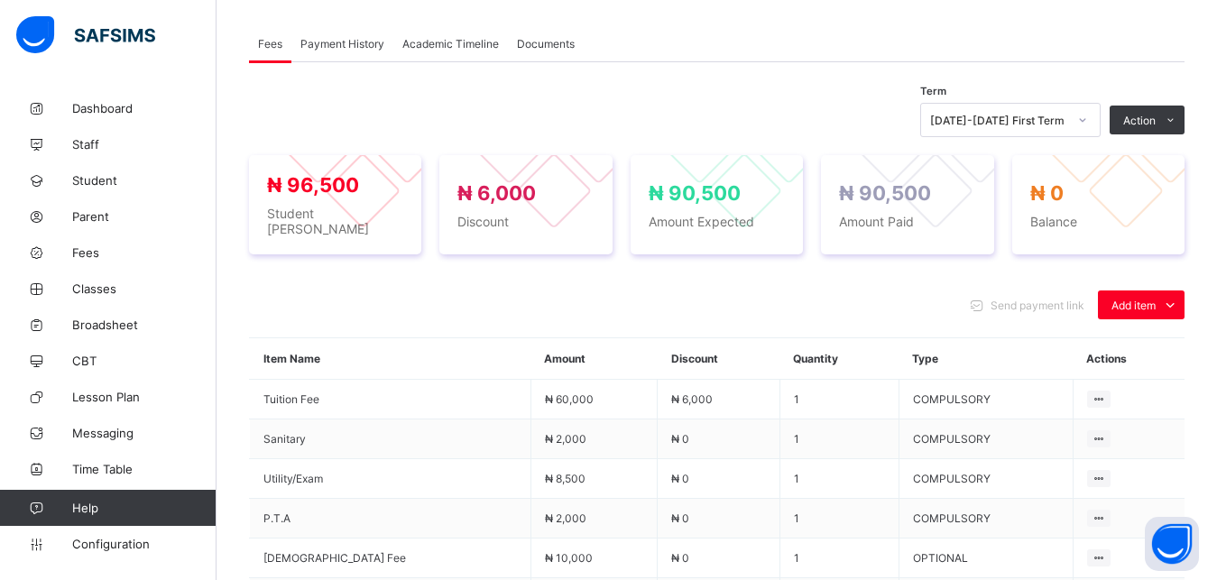
scroll to position [87, 0]
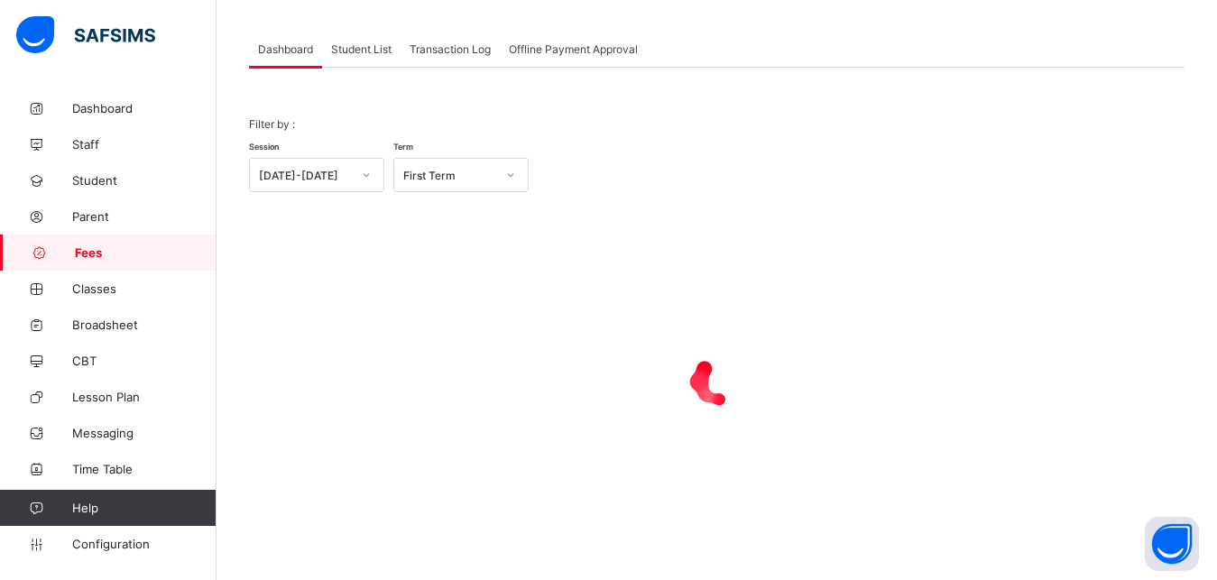
click at [363, 47] on span "Student List" at bounding box center [361, 49] width 60 height 14
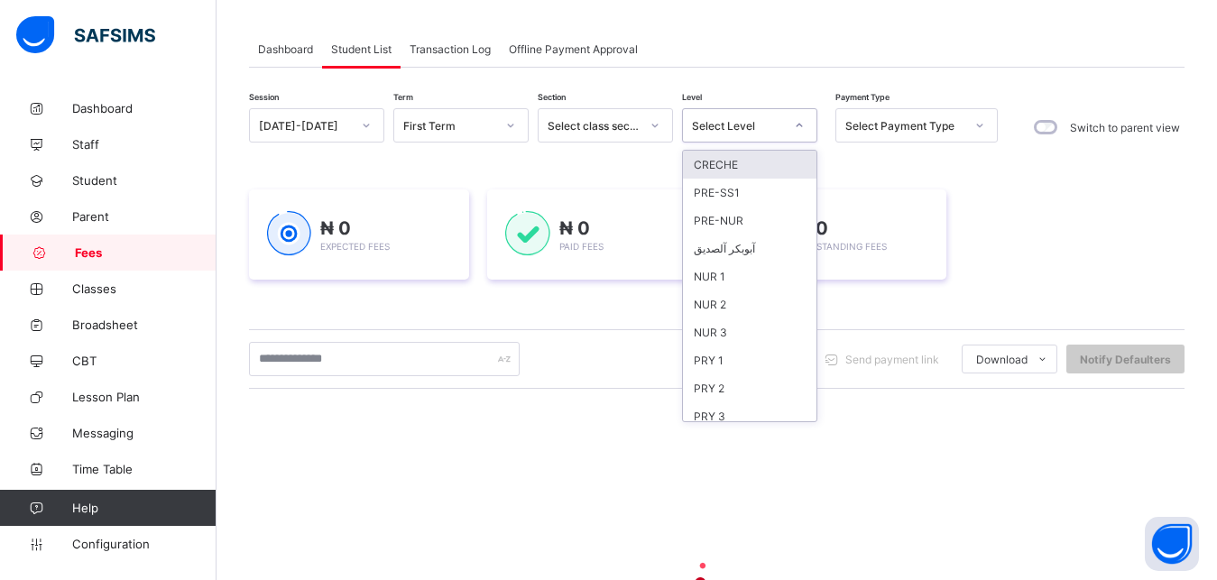
click at [758, 123] on div "Select Level" at bounding box center [738, 126] width 92 height 14
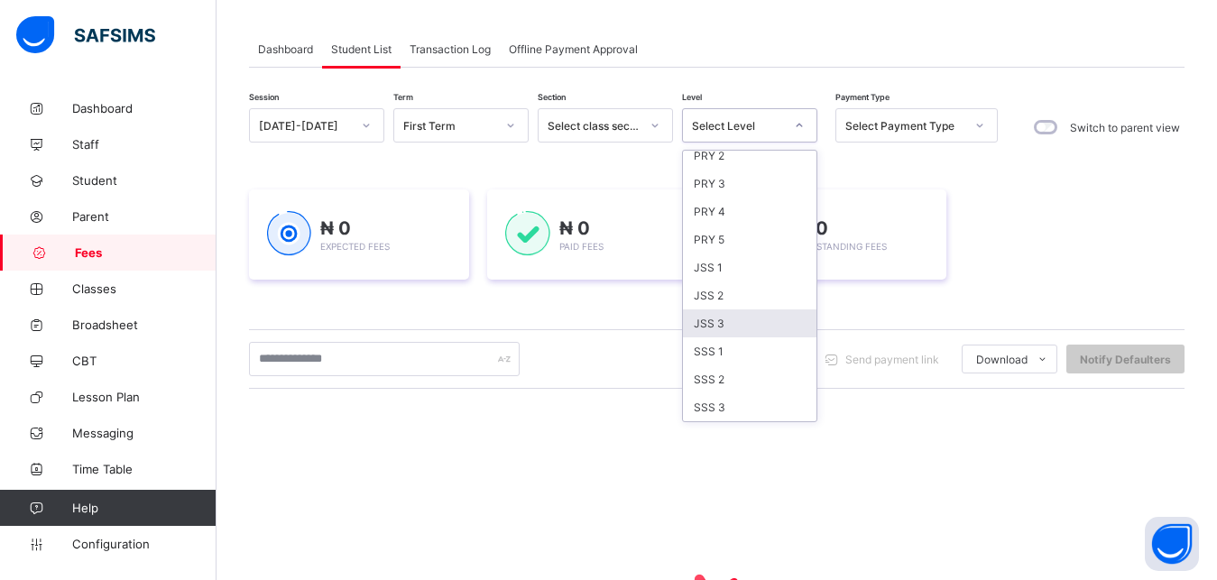
click at [761, 321] on div "JSS 3" at bounding box center [749, 323] width 133 height 28
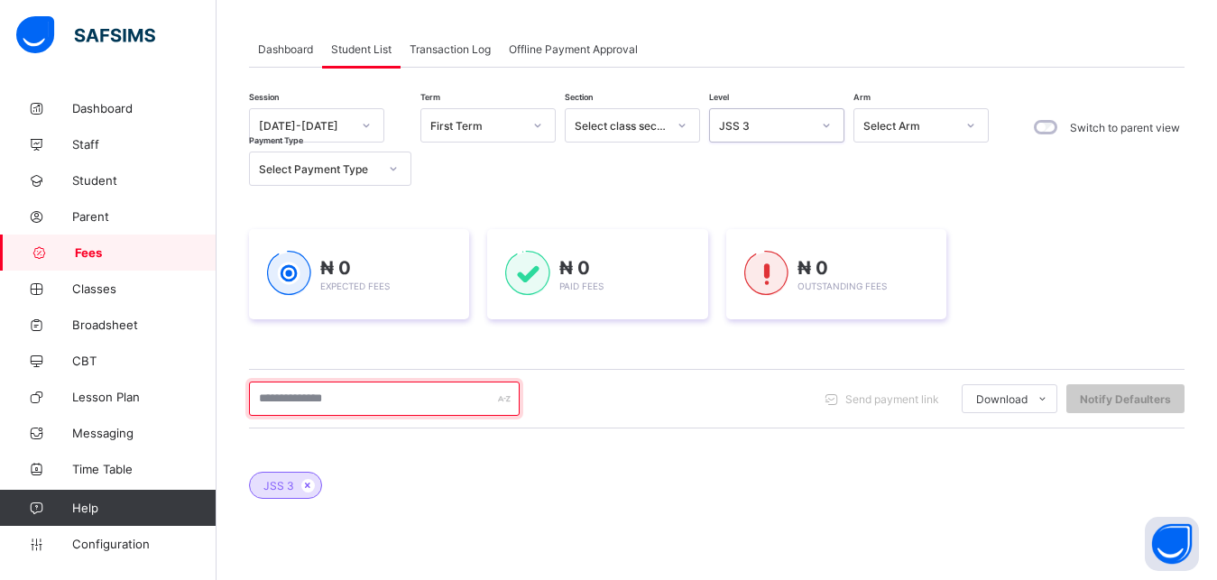
click at [424, 399] on input "text" at bounding box center [384, 398] width 271 height 34
click at [398, 392] on input "text" at bounding box center [384, 398] width 271 height 34
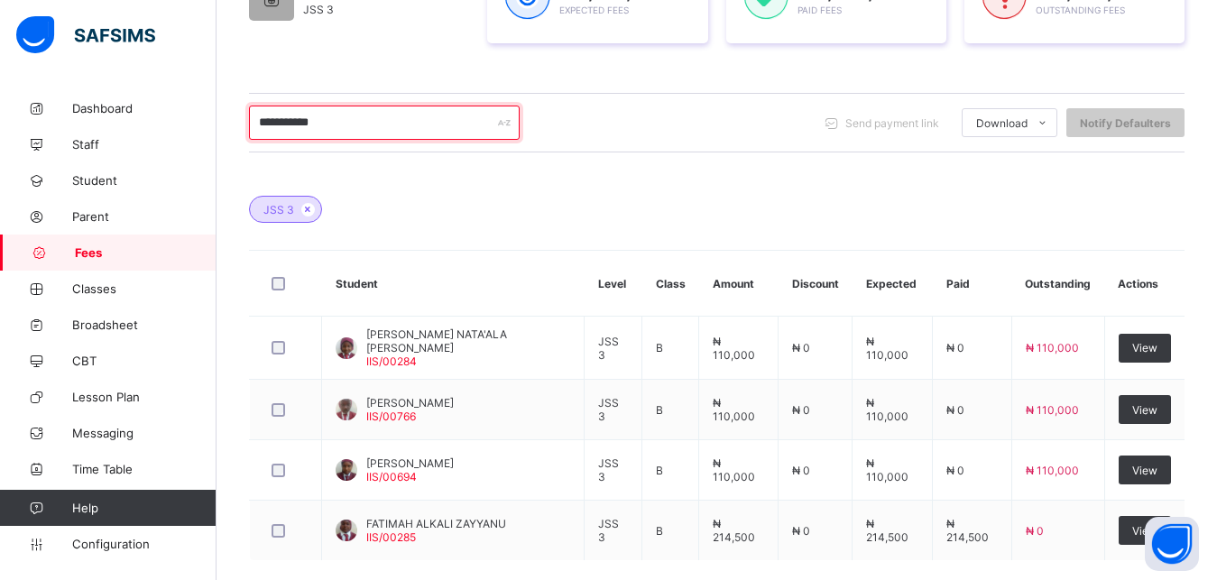
scroll to position [409, 0]
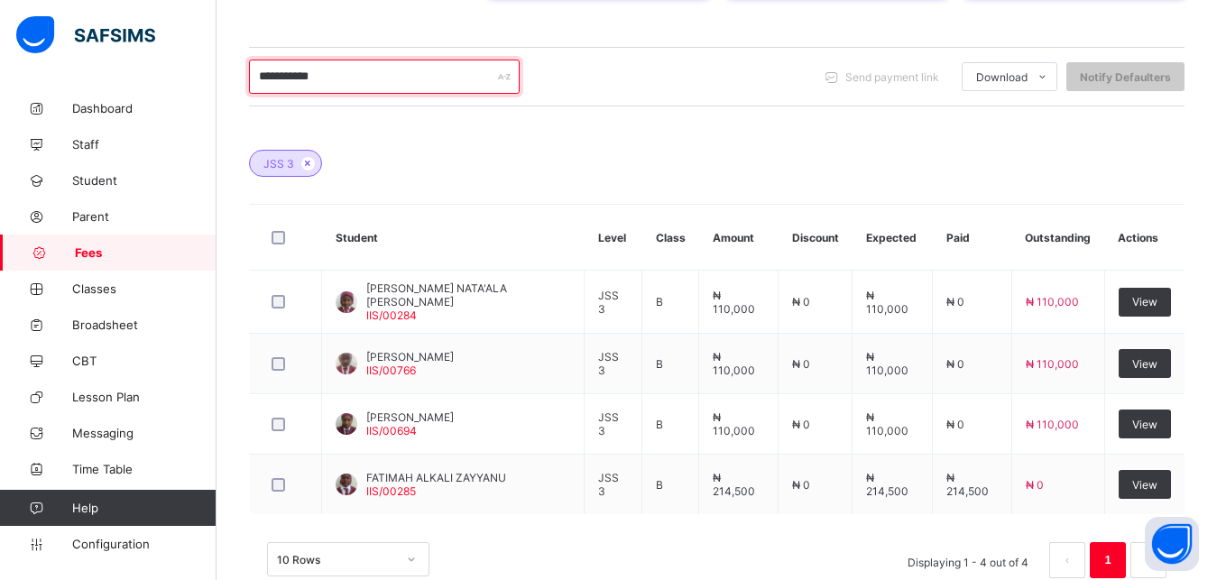
click at [349, 85] on input "**********" at bounding box center [384, 77] width 271 height 34
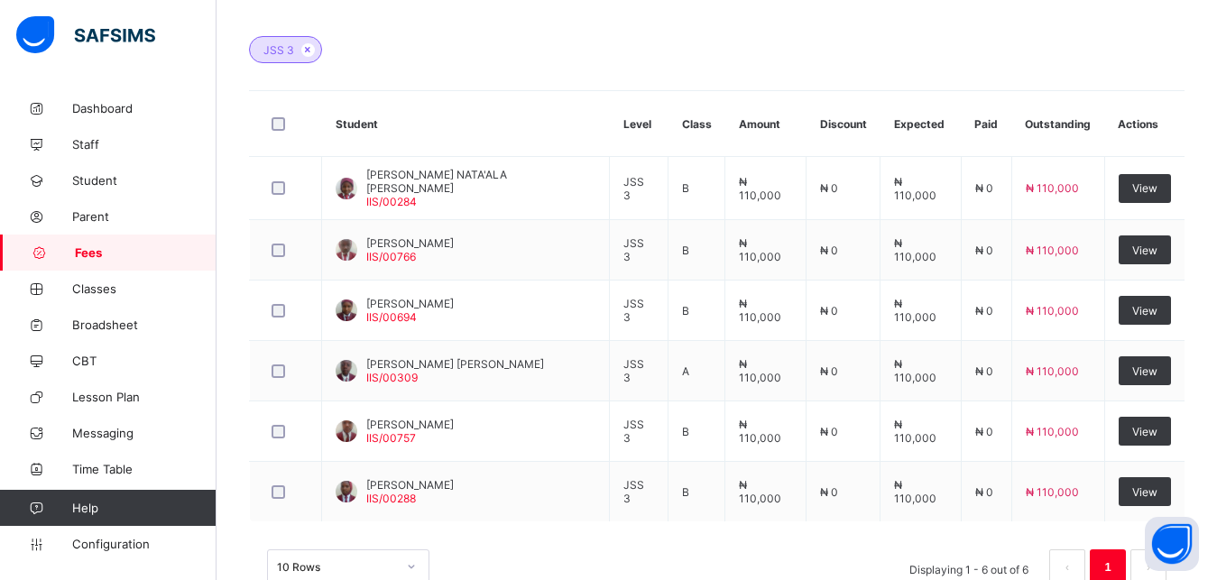
scroll to position [568, 0]
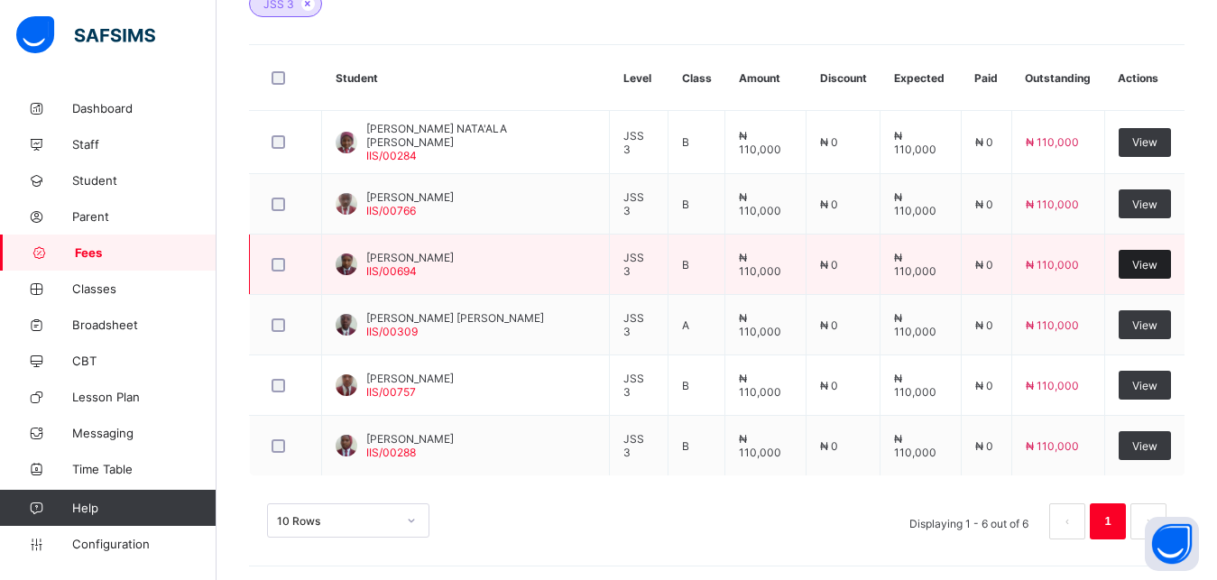
type input "**********"
click at [1141, 262] on span "View" at bounding box center [1144, 265] width 25 height 14
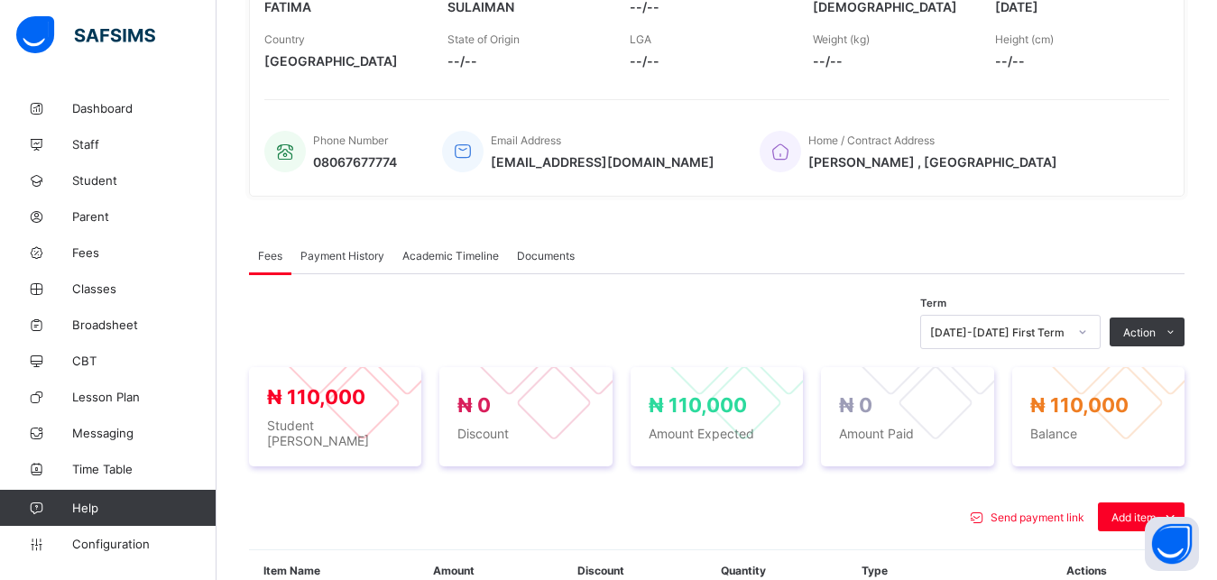
scroll to position [568, 0]
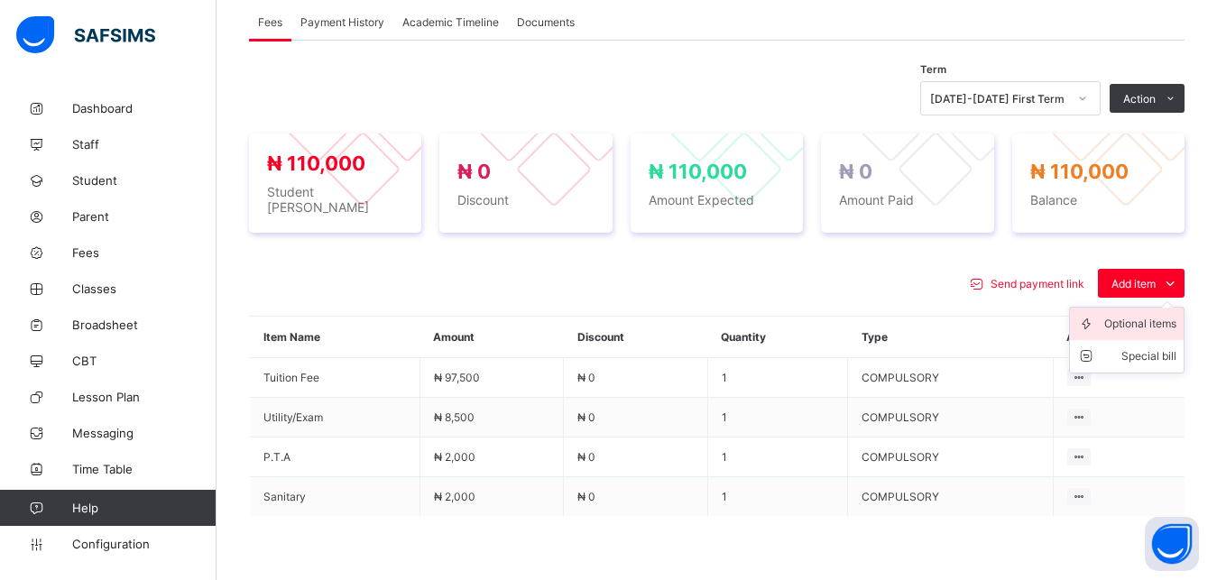
click at [1153, 318] on div "Optional items" at bounding box center [1140, 324] width 72 height 18
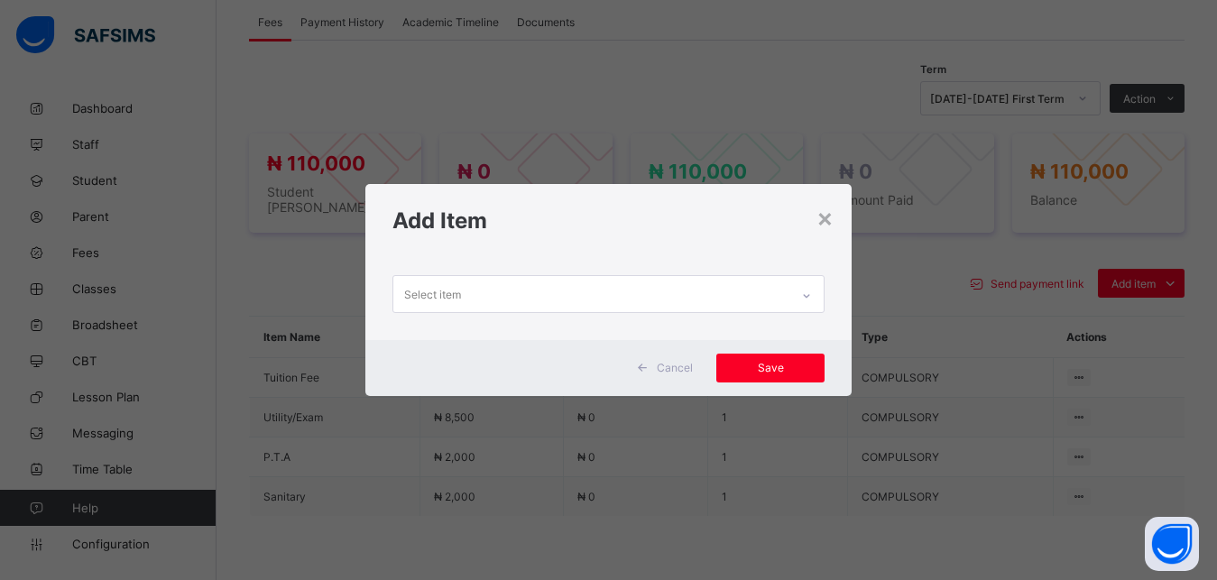
click at [735, 292] on div "Select item" at bounding box center [591, 293] width 397 height 35
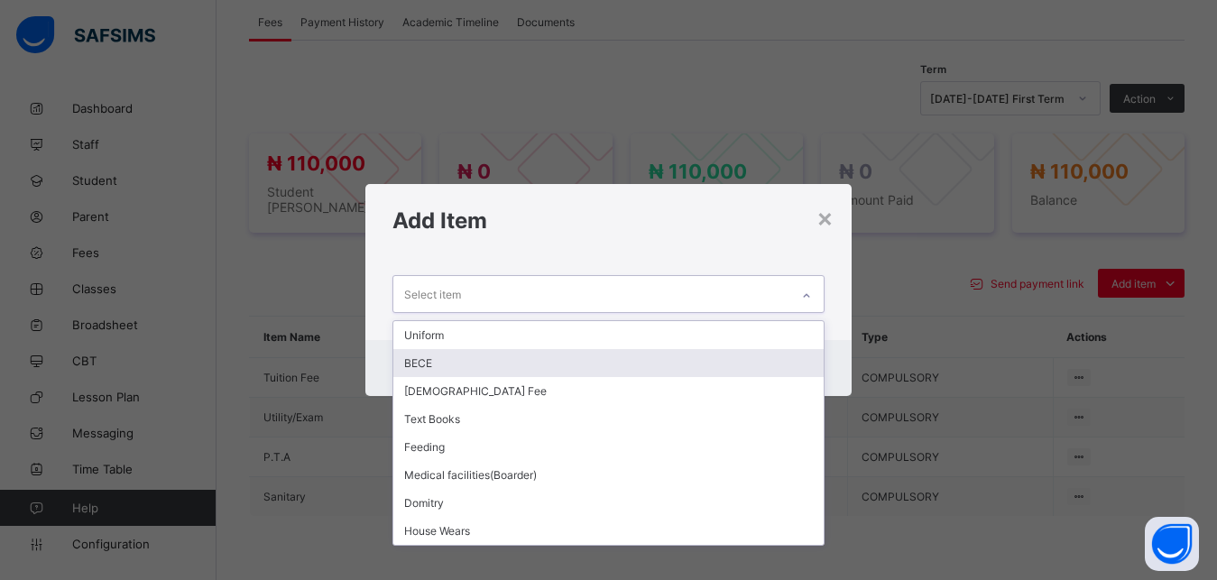
click at [666, 357] on div "BECE" at bounding box center [608, 363] width 431 height 28
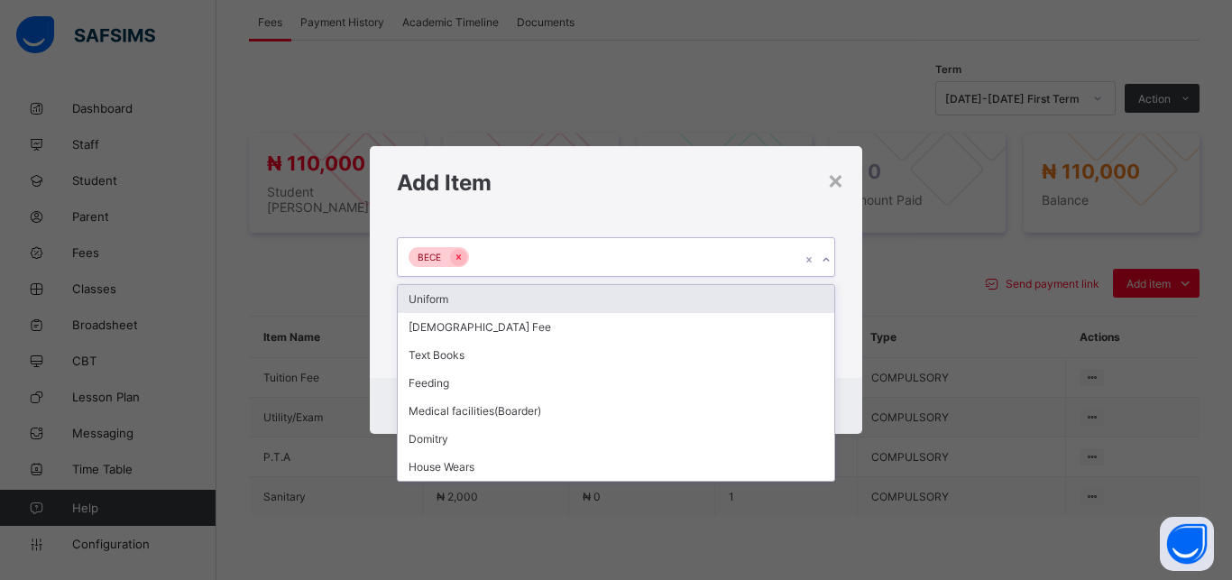
click at [631, 254] on div "BECE" at bounding box center [599, 257] width 402 height 38
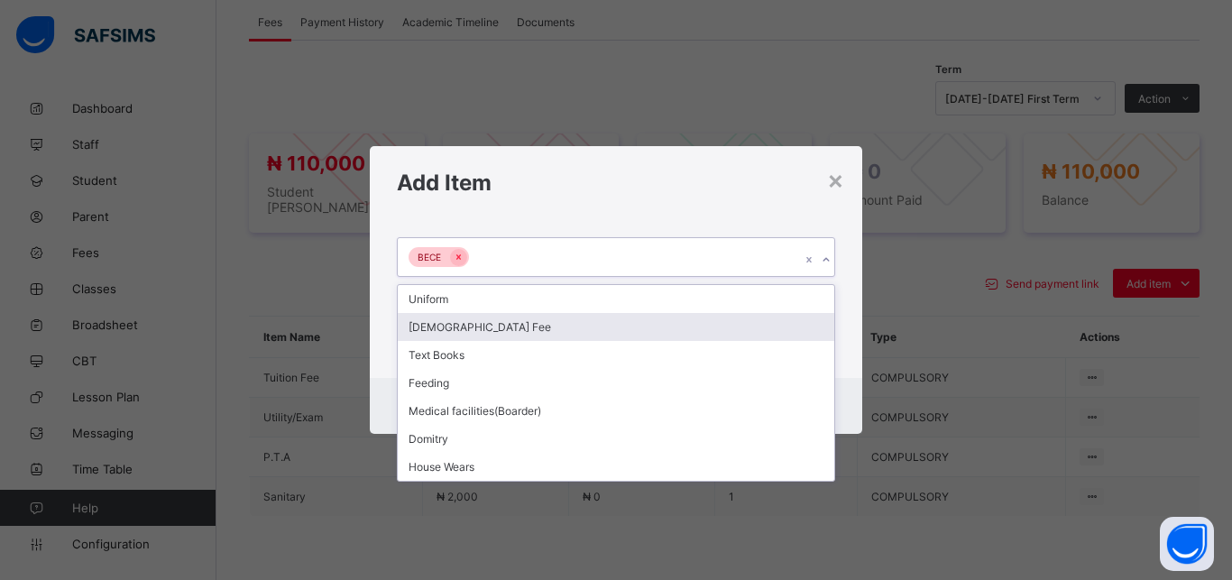
click at [581, 331] on div "[DEMOGRAPHIC_DATA] Fee" at bounding box center [616, 327] width 436 height 28
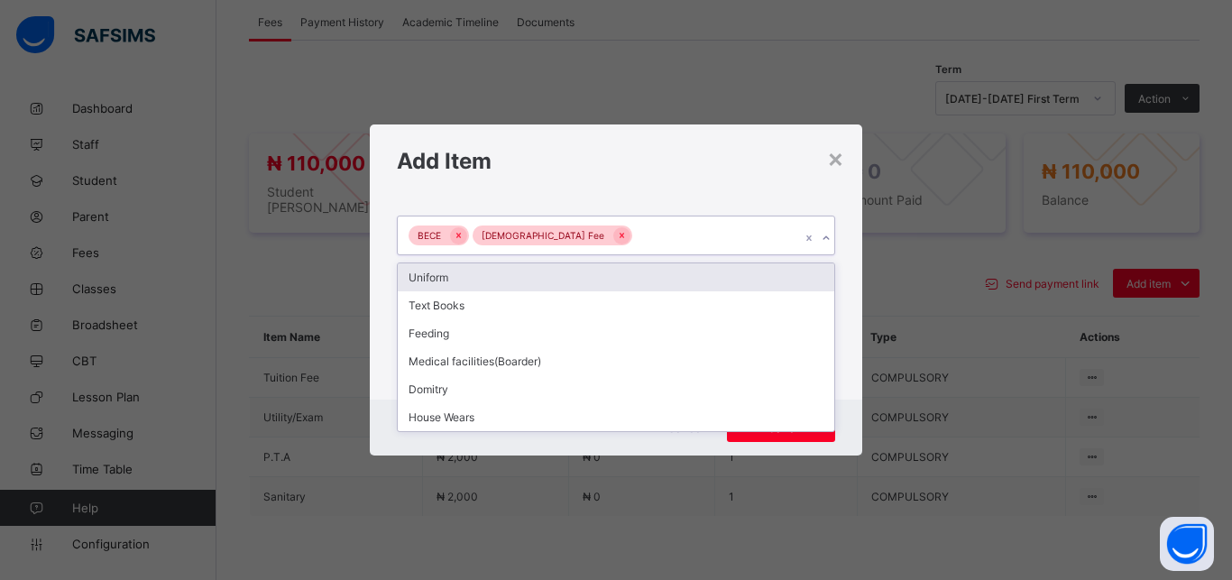
click at [668, 232] on div "BECE Islamiyya Fee" at bounding box center [599, 235] width 402 height 38
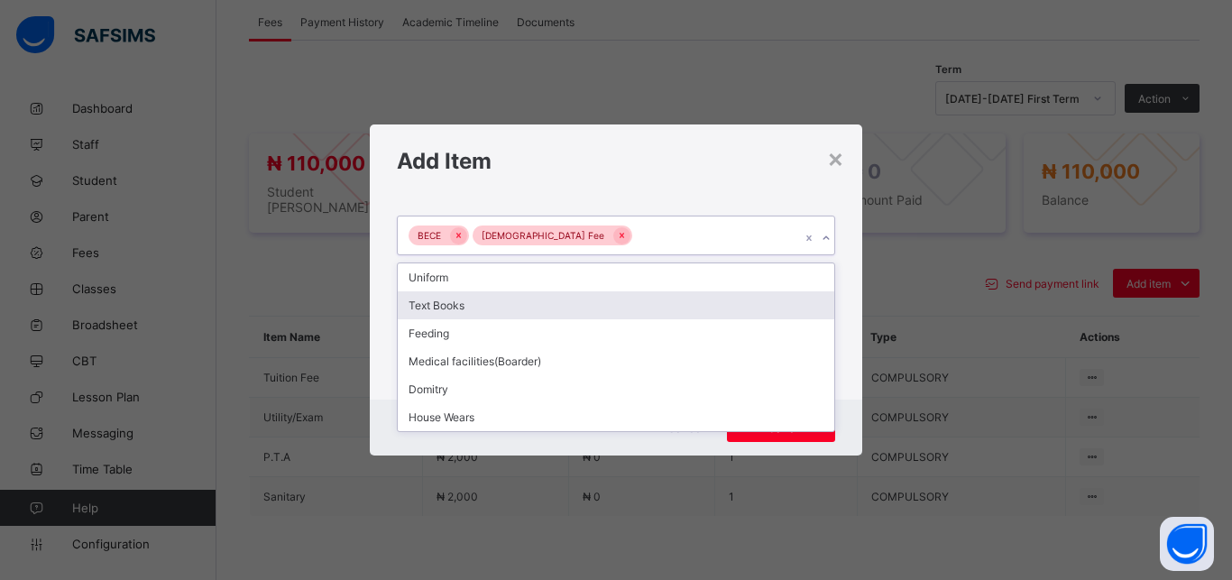
click at [559, 313] on div "Text Books" at bounding box center [616, 305] width 436 height 28
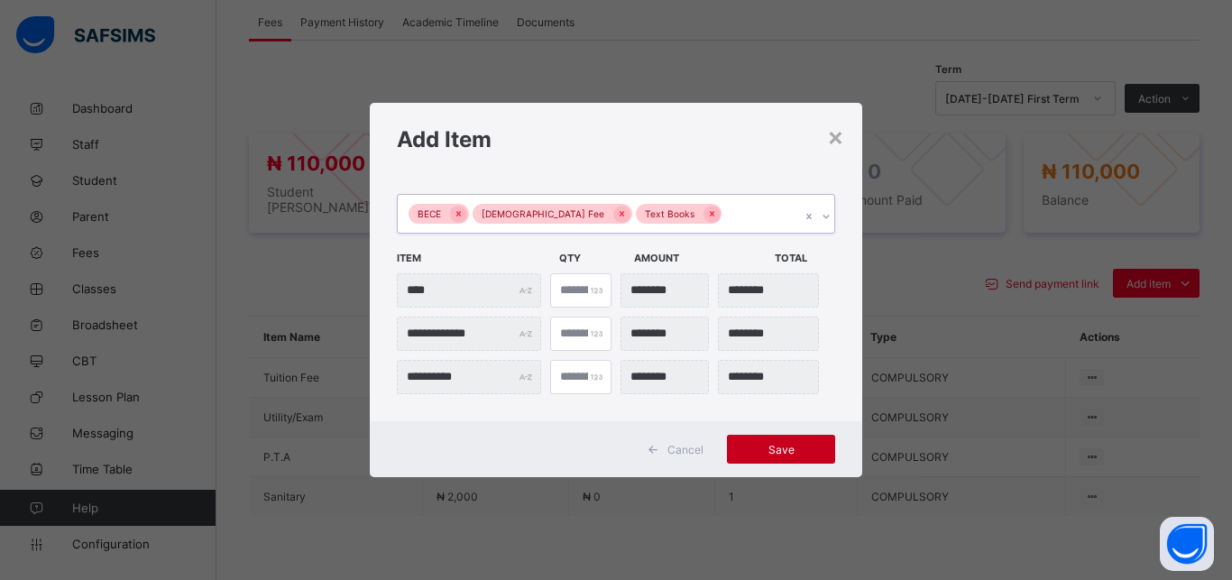
click at [758, 459] on div "Save" at bounding box center [781, 449] width 108 height 29
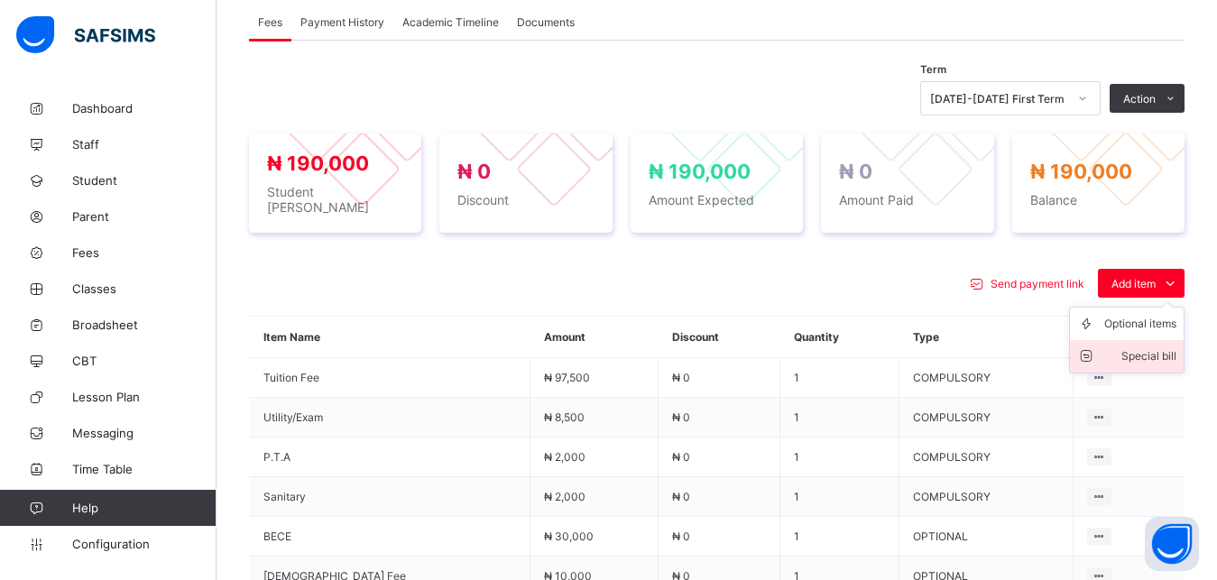
click at [1161, 347] on div "Special bill" at bounding box center [1140, 356] width 72 height 18
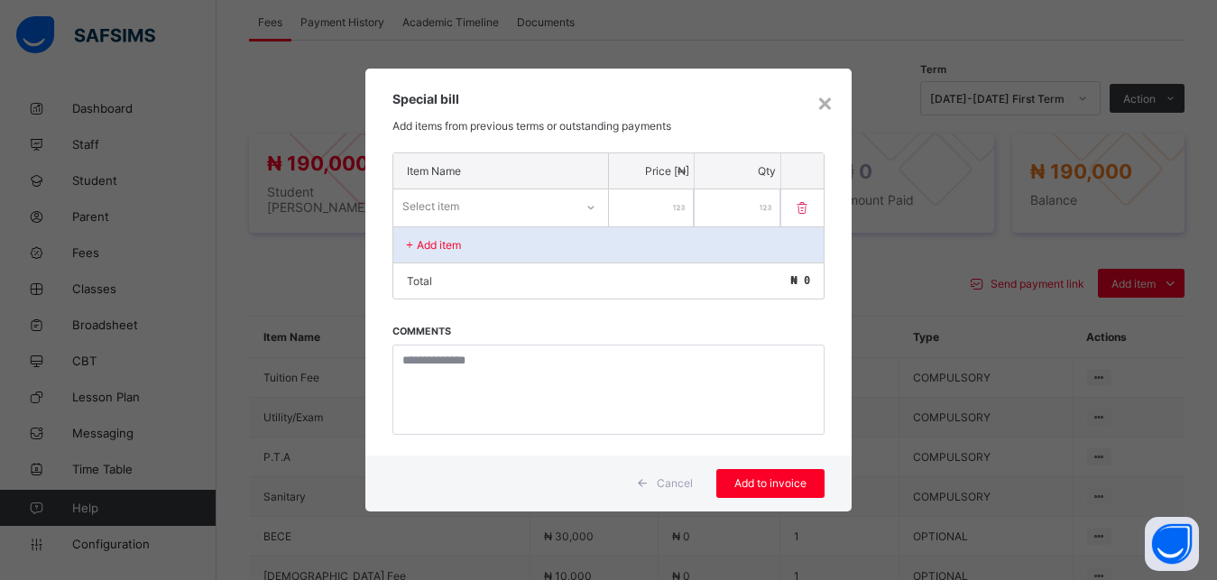
click at [548, 211] on div "Select item" at bounding box center [483, 206] width 180 height 25
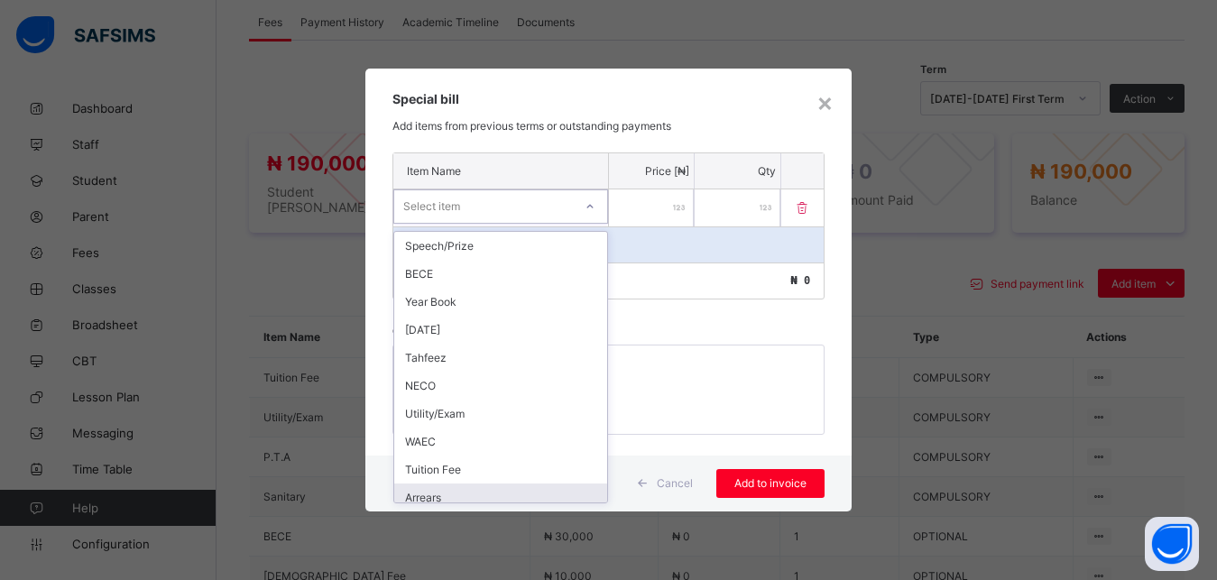
click at [487, 495] on div "Arrears" at bounding box center [500, 497] width 213 height 28
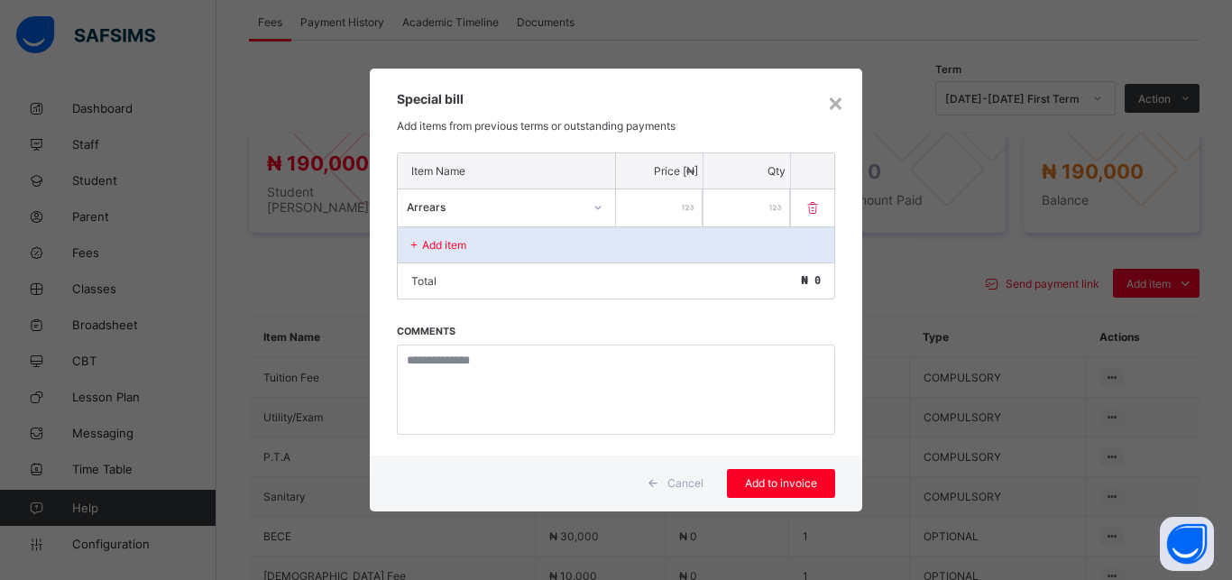
click at [655, 217] on input "number" at bounding box center [659, 207] width 87 height 37
type input "*****"
click at [771, 482] on span "Add to invoice" at bounding box center [780, 483] width 81 height 14
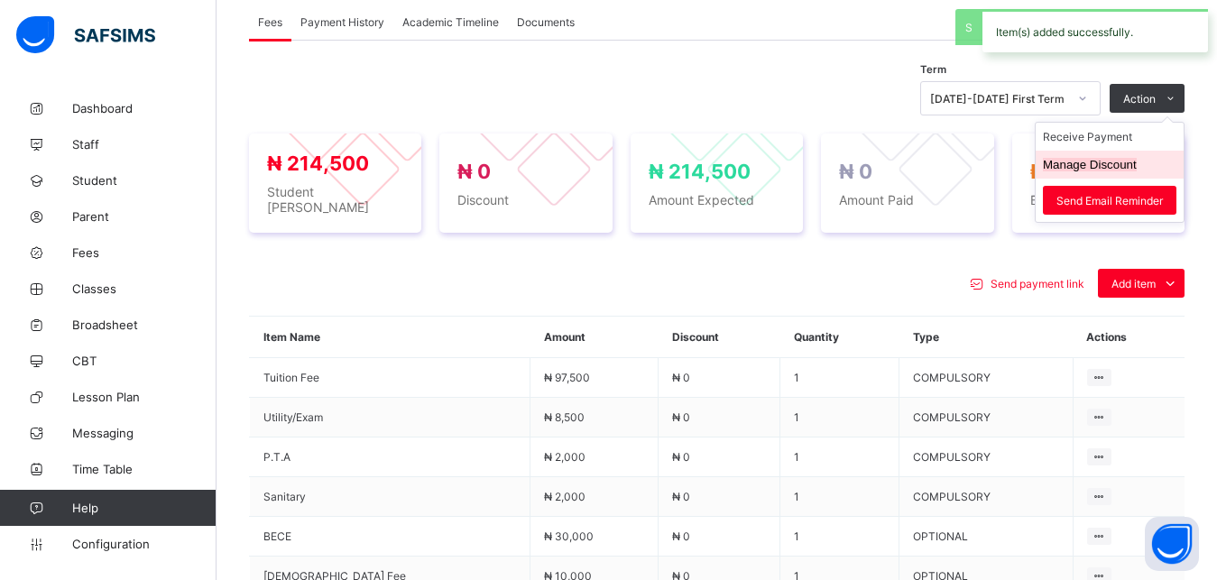
click at [1107, 158] on button "Manage Discount" at bounding box center [1089, 165] width 94 height 14
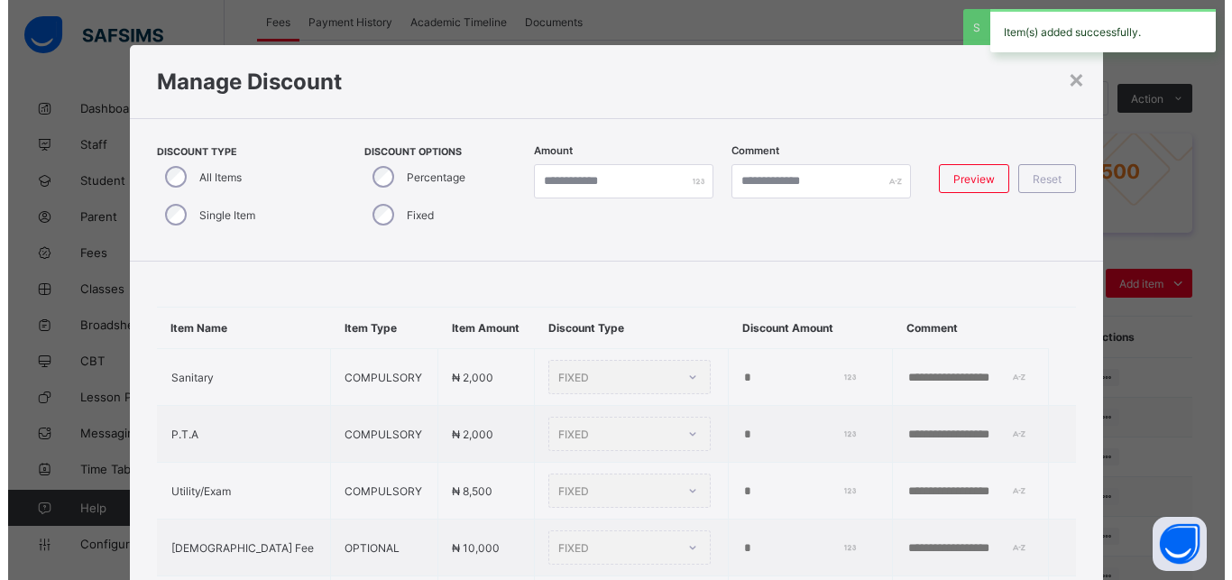
scroll to position [41, 0]
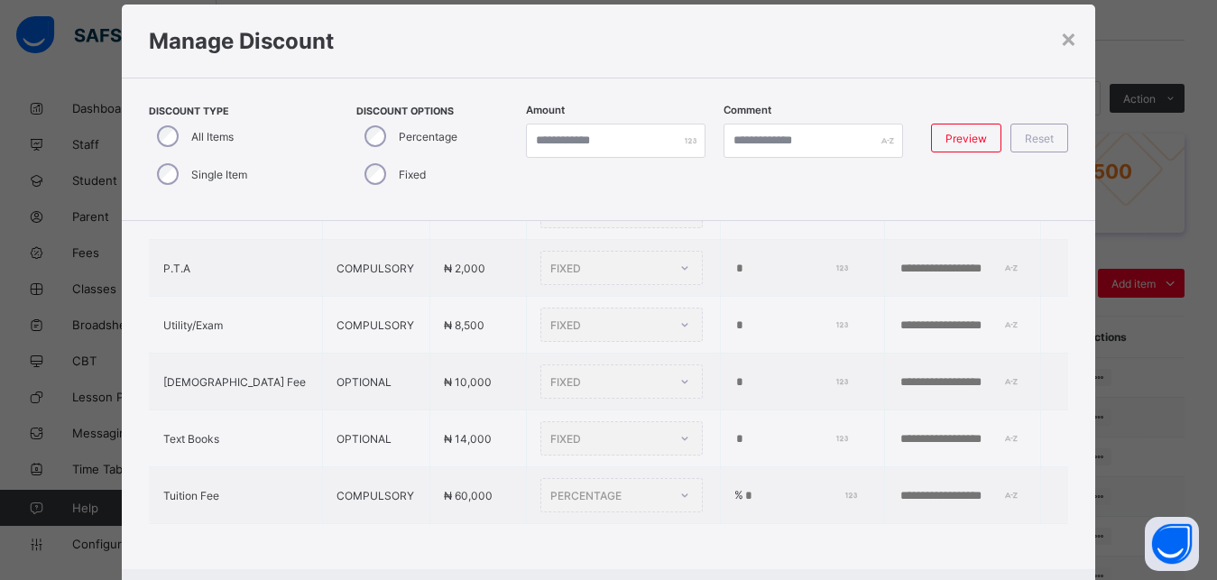
type input "*"
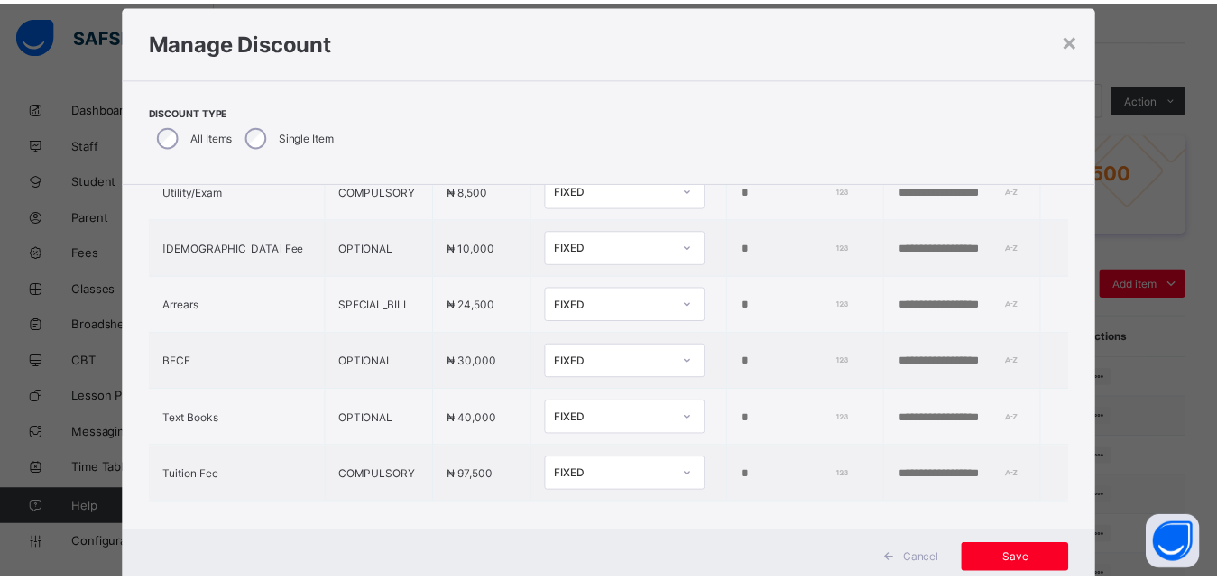
scroll to position [254, 0]
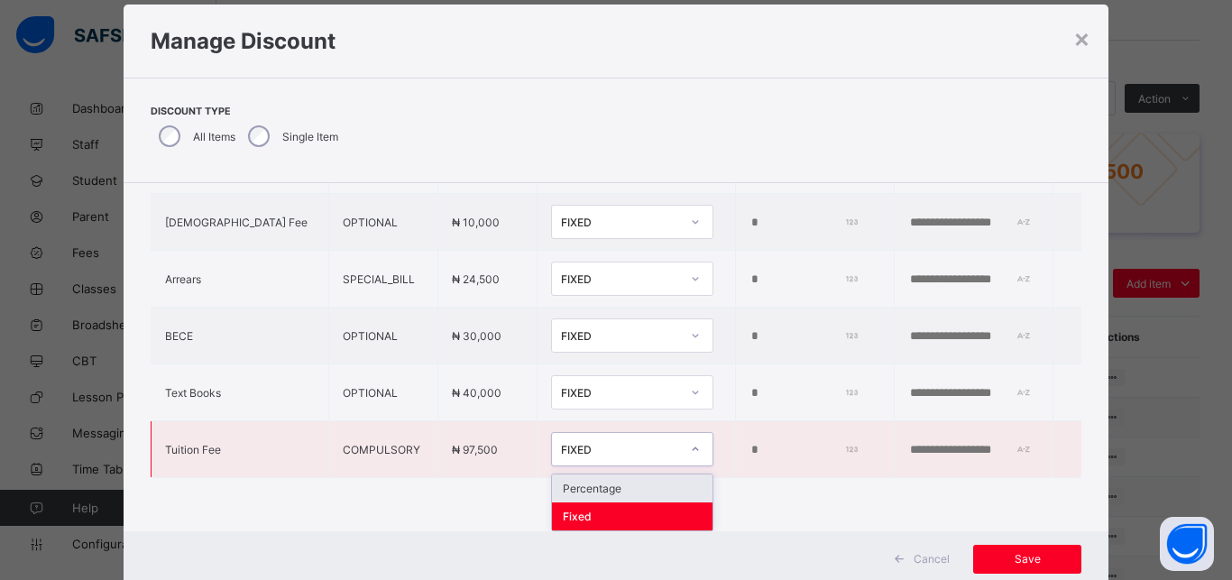
click at [568, 443] on div "FIXED" at bounding box center [620, 450] width 119 height 14
click at [568, 490] on div "Percentage" at bounding box center [632, 488] width 161 height 28
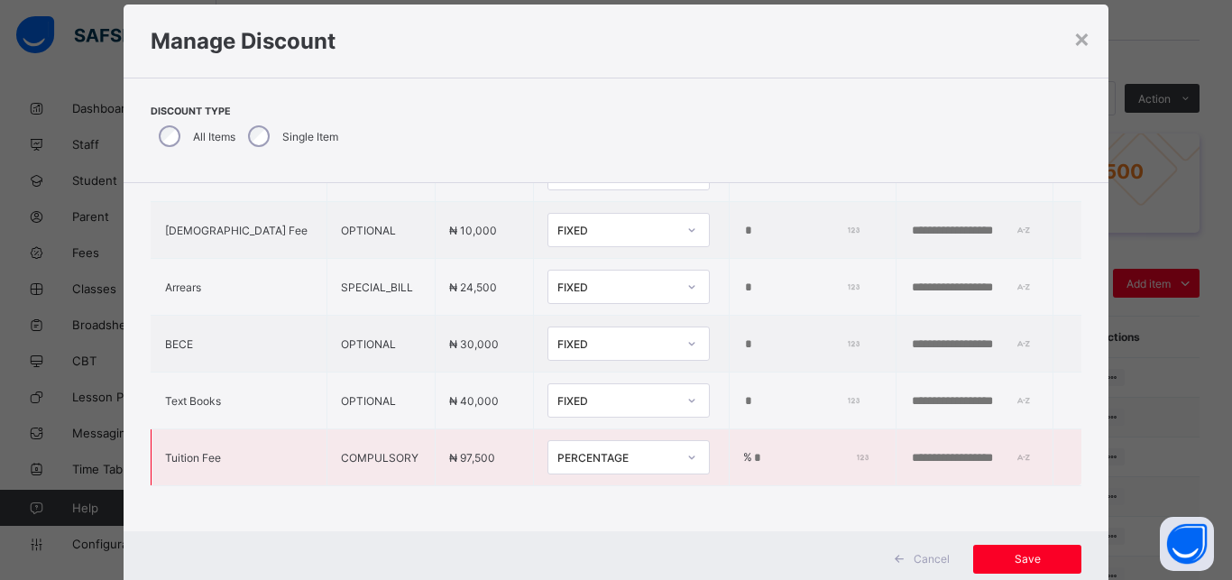
click at [752, 451] on input "*" at bounding box center [808, 458] width 112 height 14
type input "**"
click at [1013, 563] on span "Save" at bounding box center [1027, 559] width 81 height 14
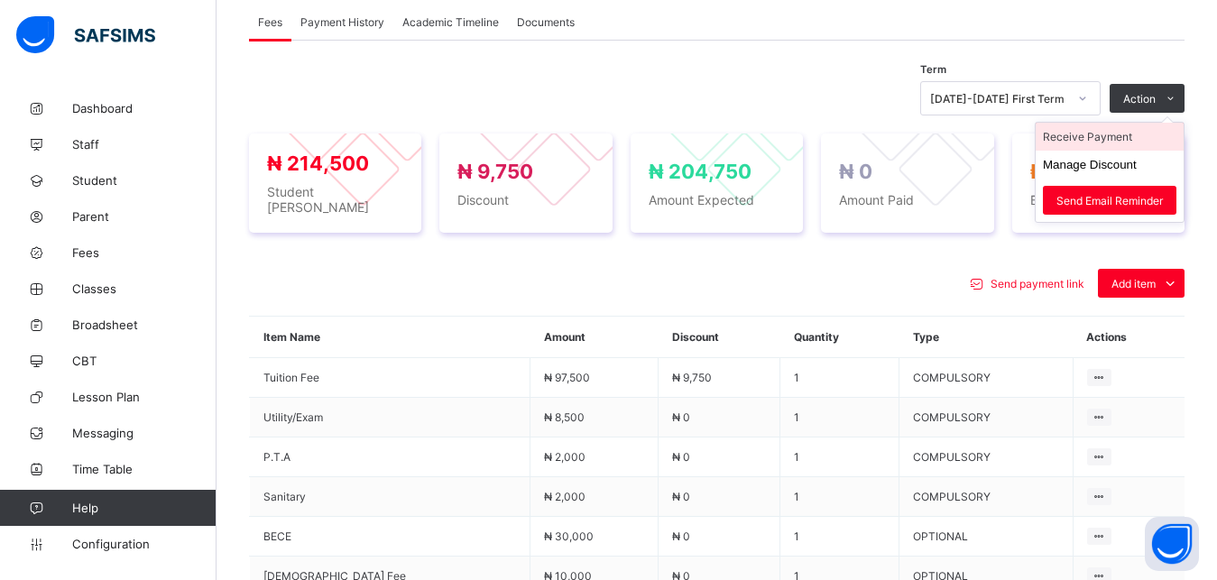
click at [1124, 135] on li "Receive Payment" at bounding box center [1109, 137] width 148 height 28
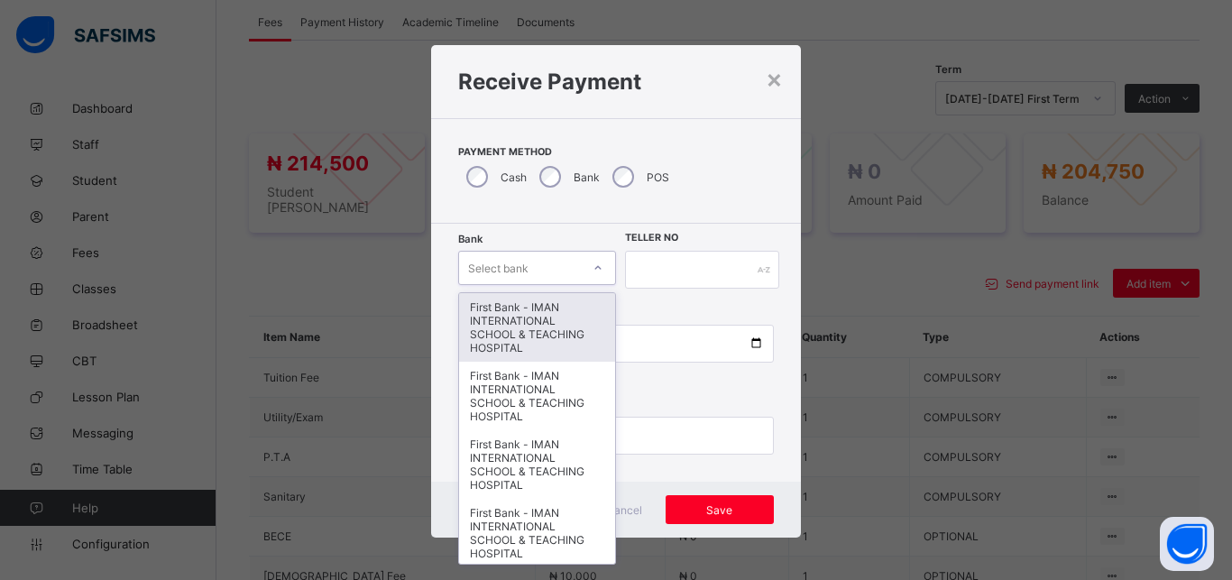
click at [494, 253] on div "Select bank" at bounding box center [537, 268] width 158 height 34
click at [516, 304] on div "First Bank - IMAN INTERNATIONAL SCHOOL & TEACHING HOSPITAL" at bounding box center [537, 327] width 156 height 69
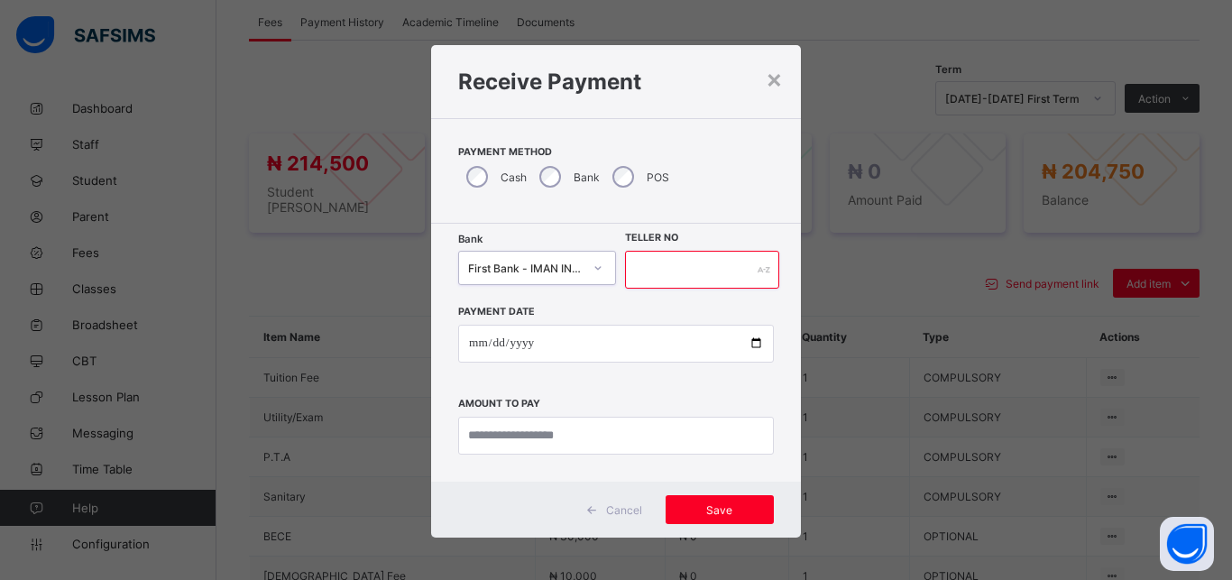
click at [655, 263] on input "text" at bounding box center [702, 270] width 154 height 38
type input "*****"
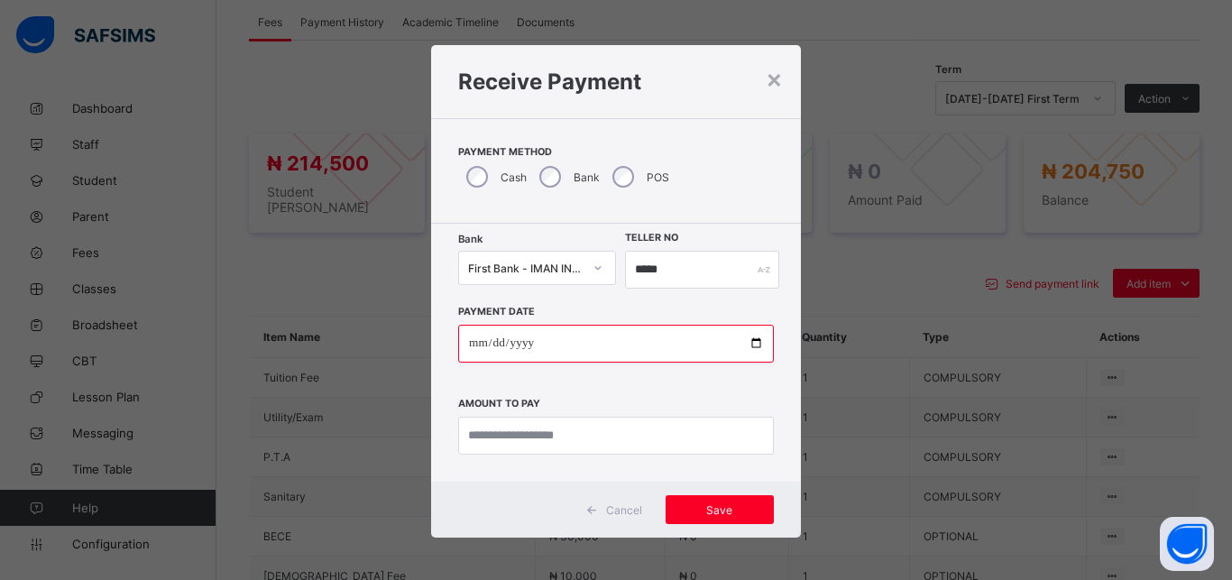
click at [746, 346] on input "date" at bounding box center [616, 344] width 316 height 38
type input "**********"
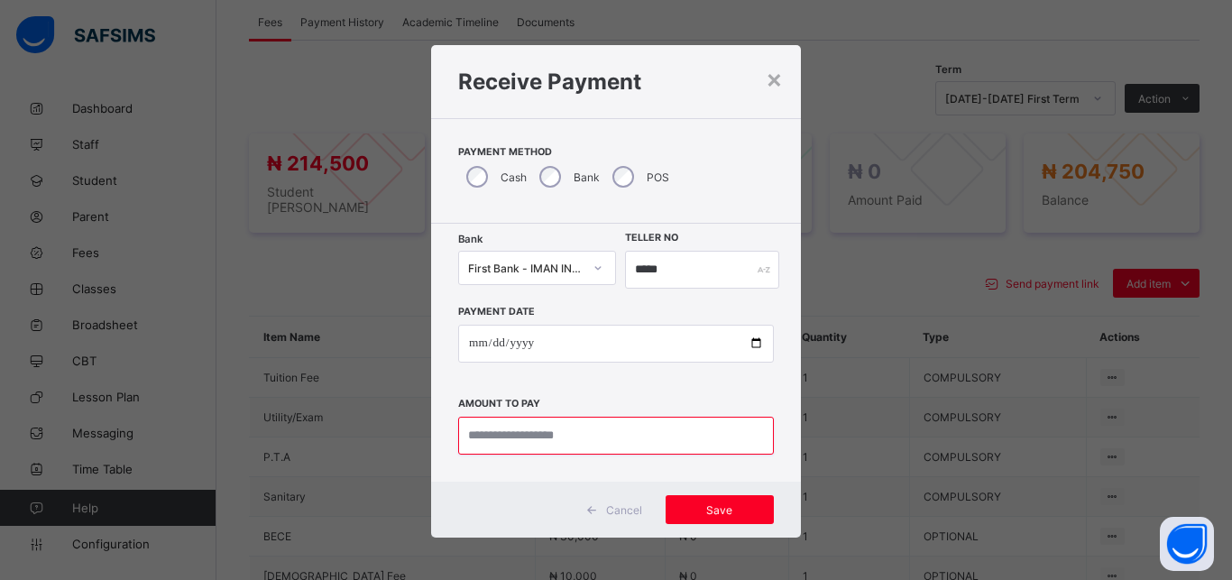
click at [594, 438] on input "currency" at bounding box center [616, 436] width 316 height 38
type input "*********"
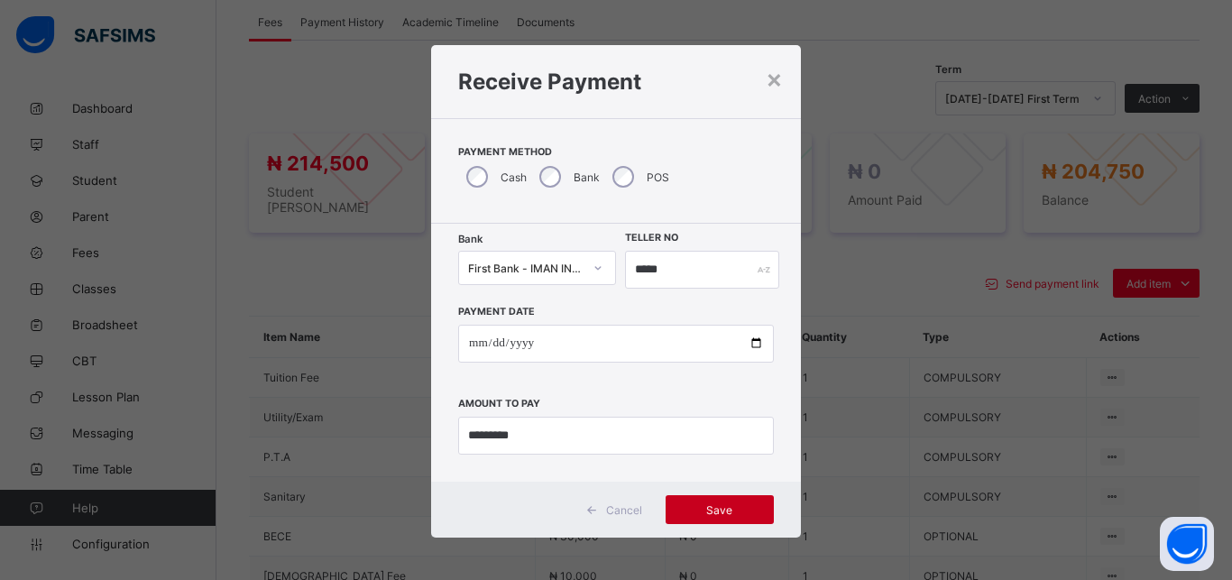
click at [712, 504] on span "Save" at bounding box center [719, 510] width 81 height 14
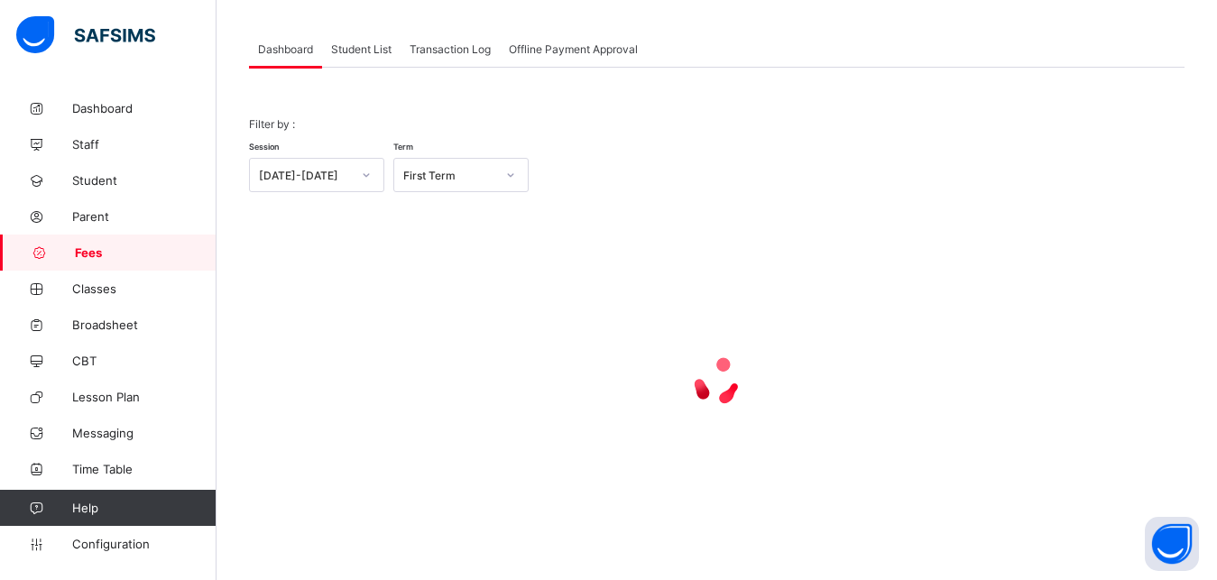
scroll to position [87, 0]
click at [360, 46] on span "Student List" at bounding box center [361, 49] width 60 height 14
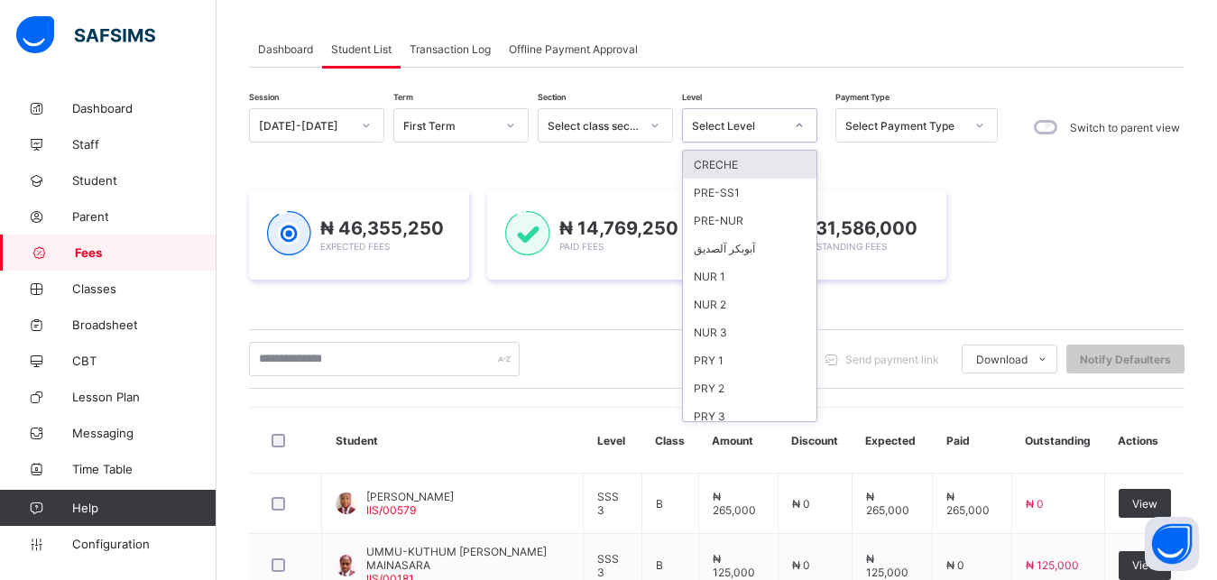
click at [760, 122] on div "Select Level" at bounding box center [738, 126] width 92 height 14
click at [731, 306] on div "NUR 2" at bounding box center [749, 304] width 133 height 28
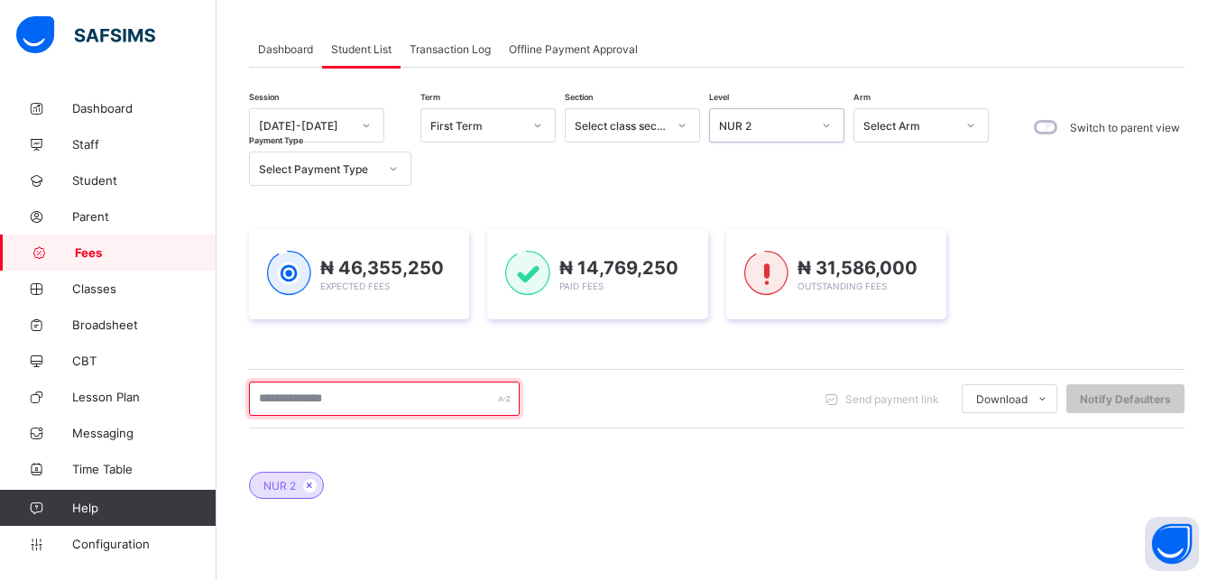
click at [427, 393] on input "text" at bounding box center [384, 398] width 271 height 34
click at [401, 399] on input "text" at bounding box center [384, 398] width 271 height 34
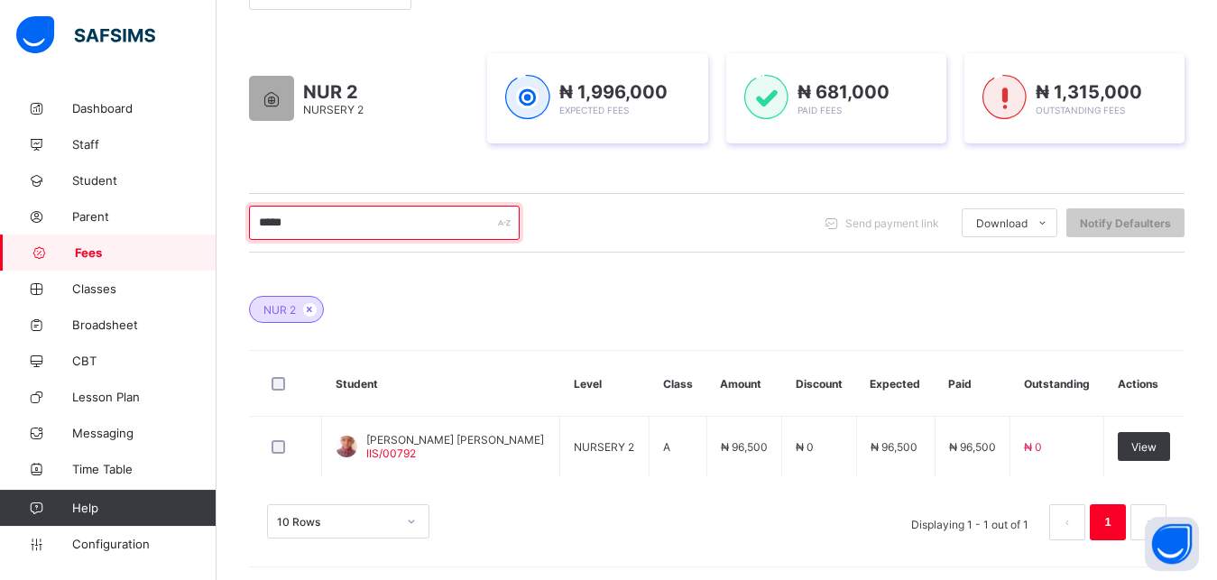
scroll to position [268, 0]
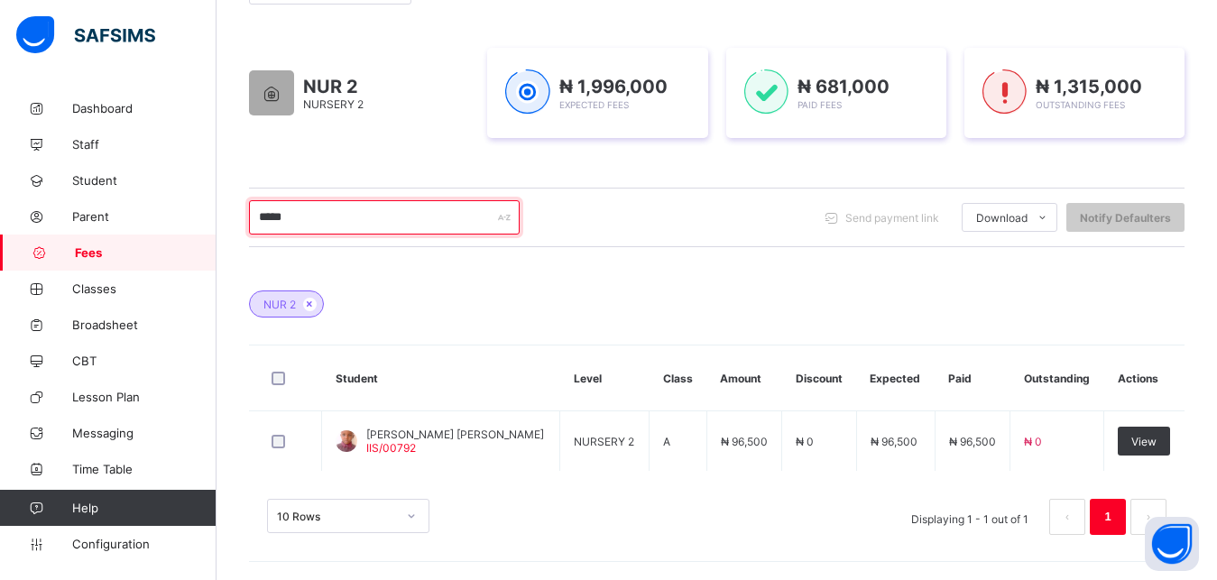
click at [394, 216] on input "*****" at bounding box center [384, 217] width 271 height 34
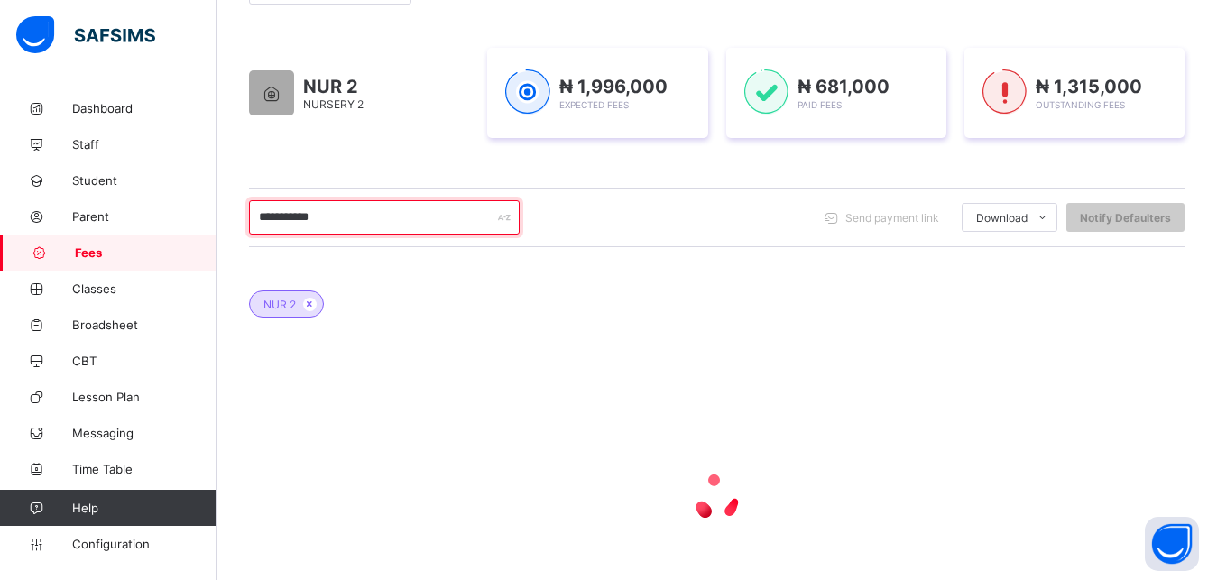
type input "**********"
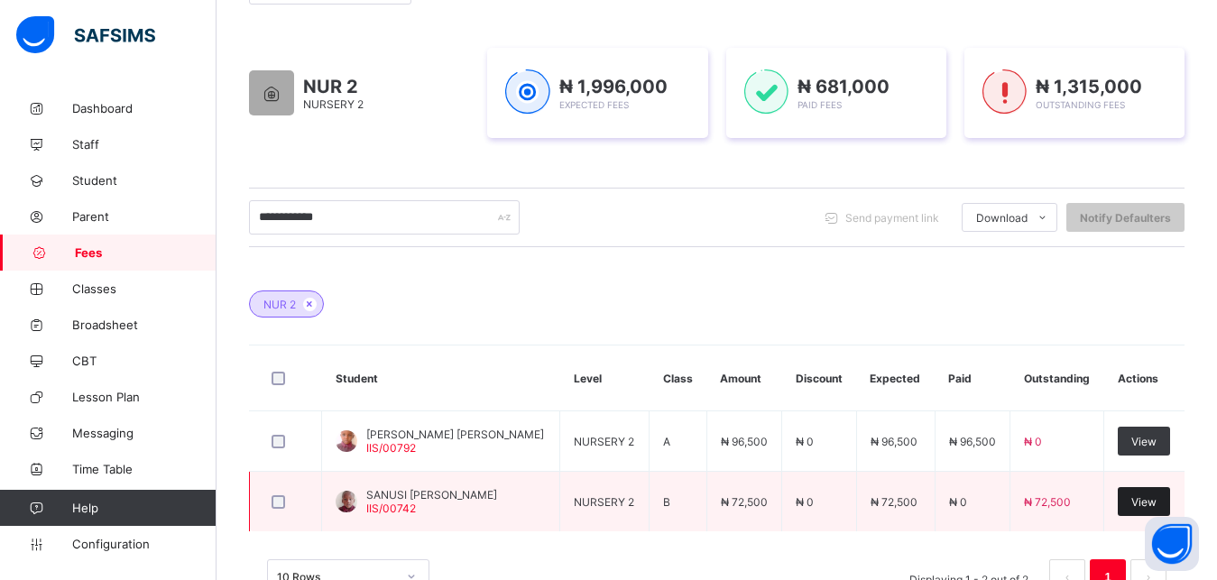
click at [1153, 499] on span "View" at bounding box center [1143, 502] width 25 height 14
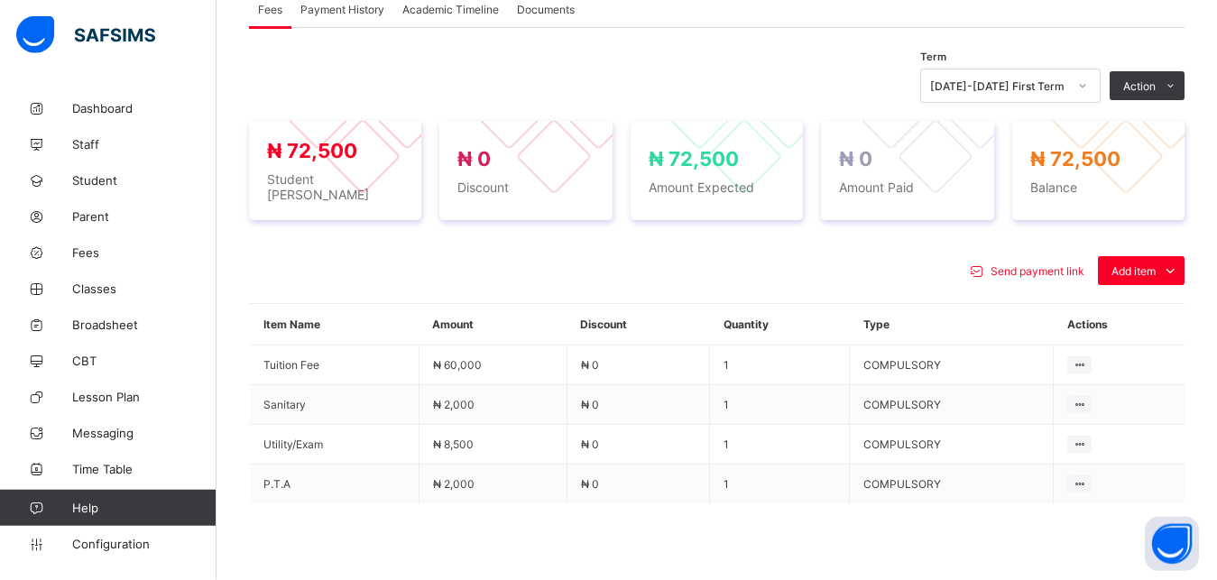
scroll to position [590, 0]
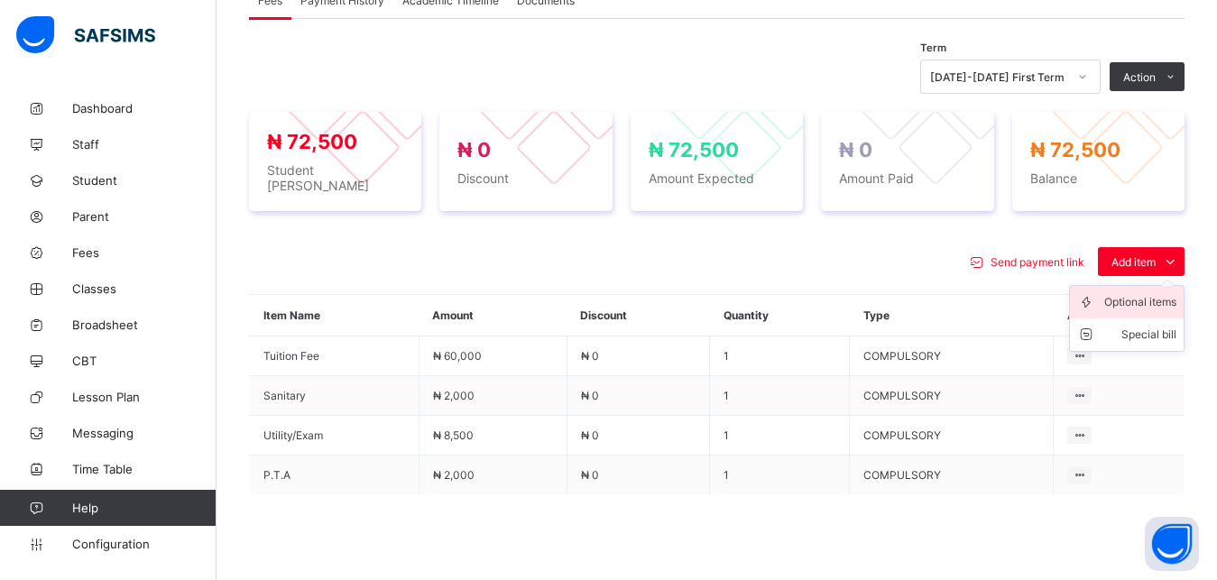
click at [1140, 297] on div "Optional items" at bounding box center [1140, 302] width 72 height 18
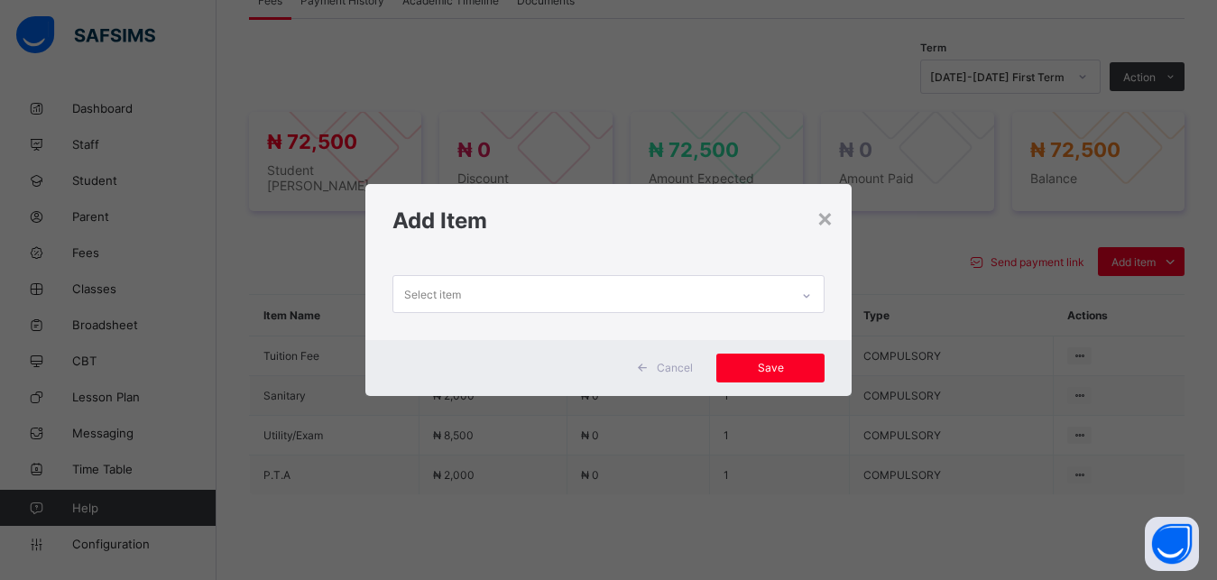
click at [687, 294] on div "Select item" at bounding box center [591, 293] width 397 height 35
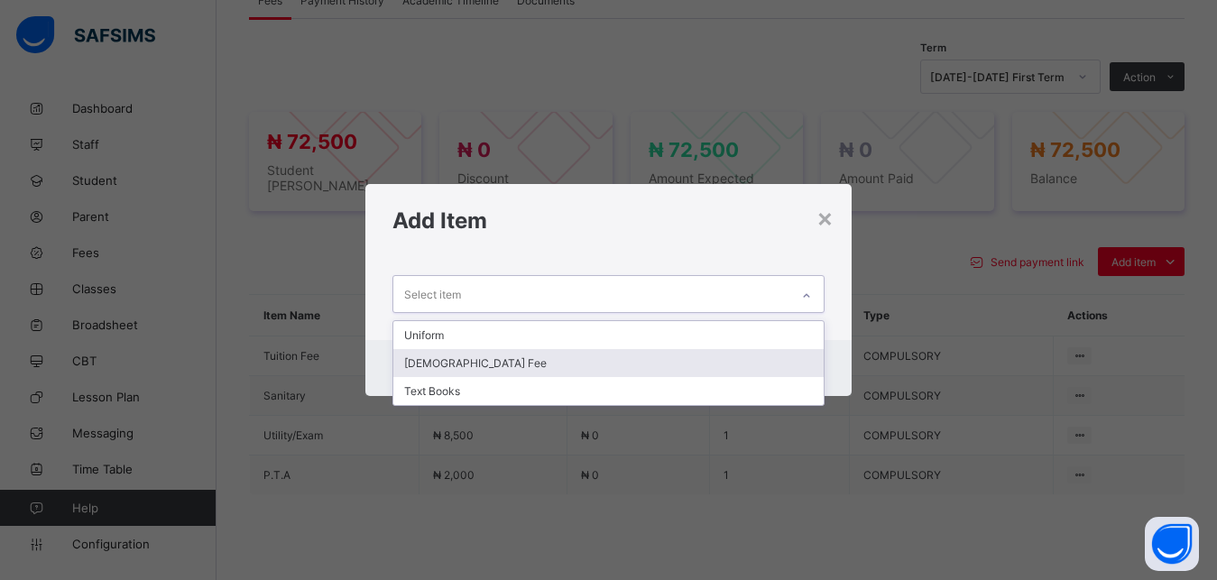
click at [655, 363] on div "[DEMOGRAPHIC_DATA] Fee" at bounding box center [608, 363] width 431 height 28
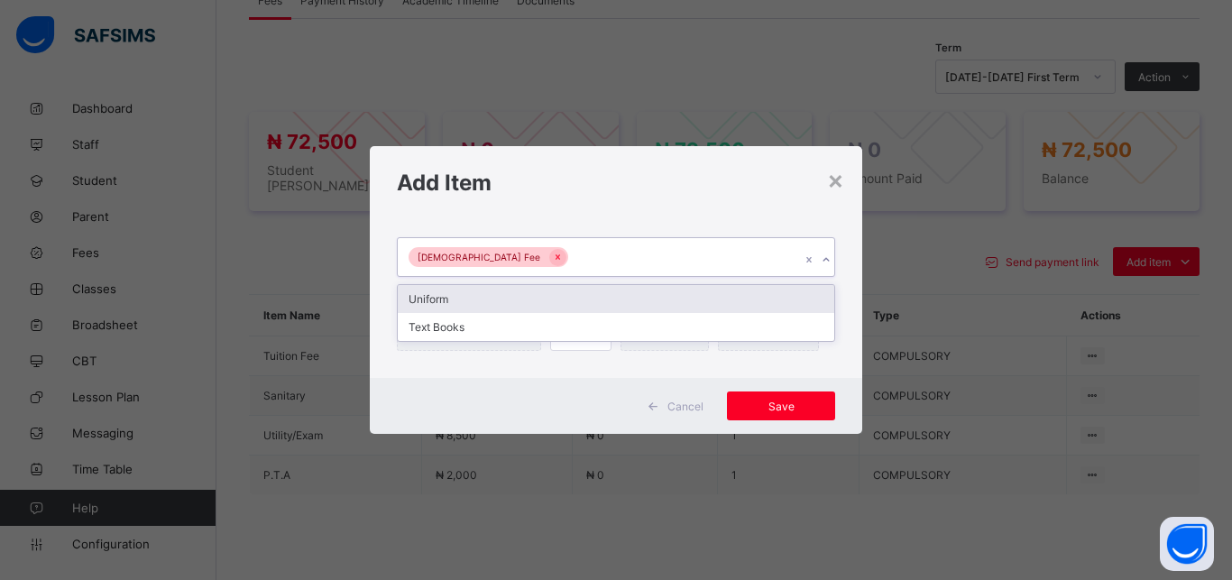
click at [665, 252] on div "[DEMOGRAPHIC_DATA] Fee" at bounding box center [599, 257] width 402 height 38
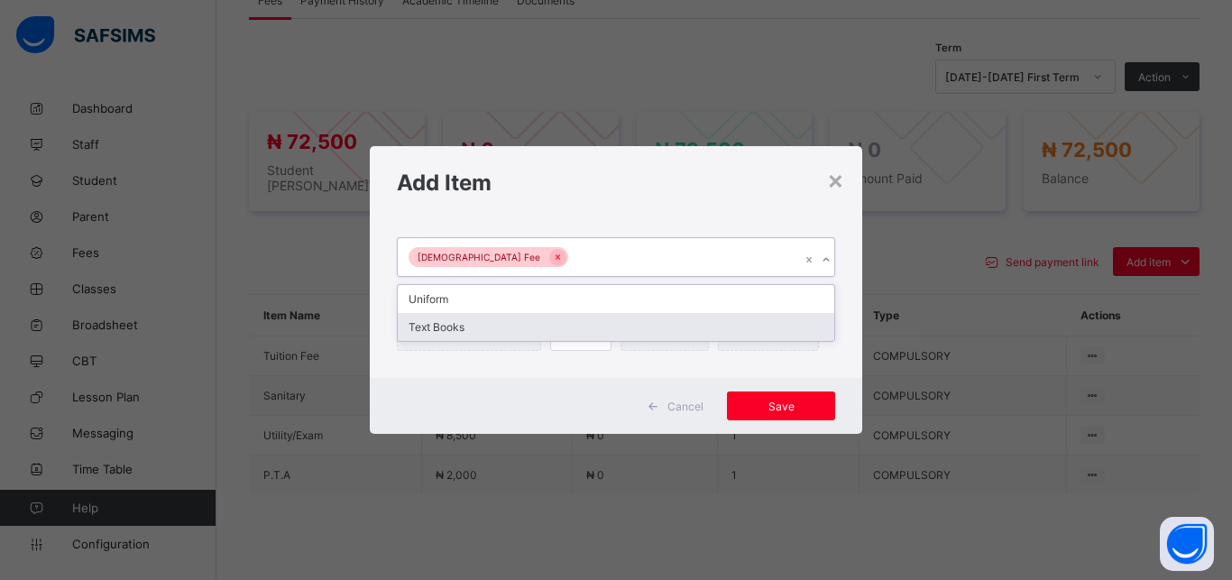
click at [642, 332] on div "Text Books" at bounding box center [616, 327] width 436 height 28
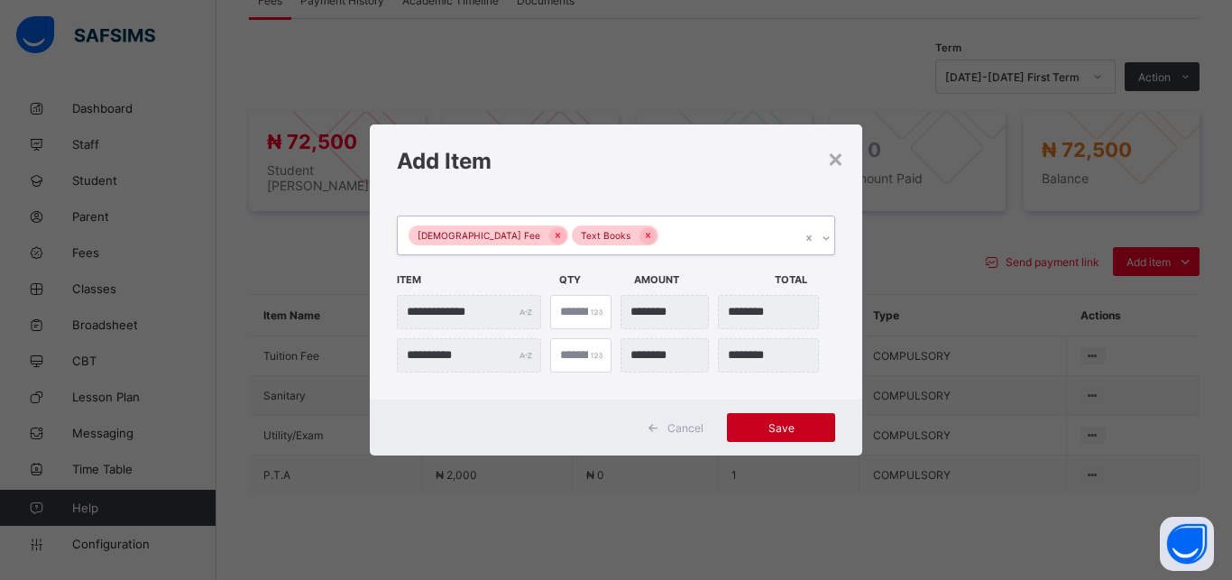
click at [776, 432] on span "Save" at bounding box center [780, 428] width 81 height 14
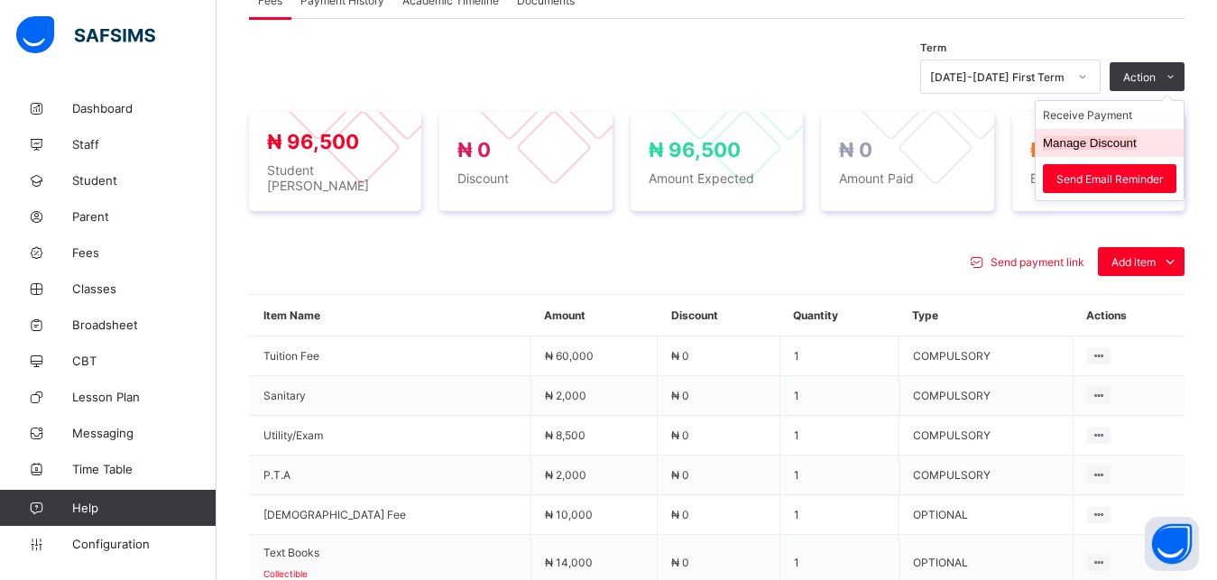
click at [1106, 144] on button "Manage Discount" at bounding box center [1089, 143] width 94 height 14
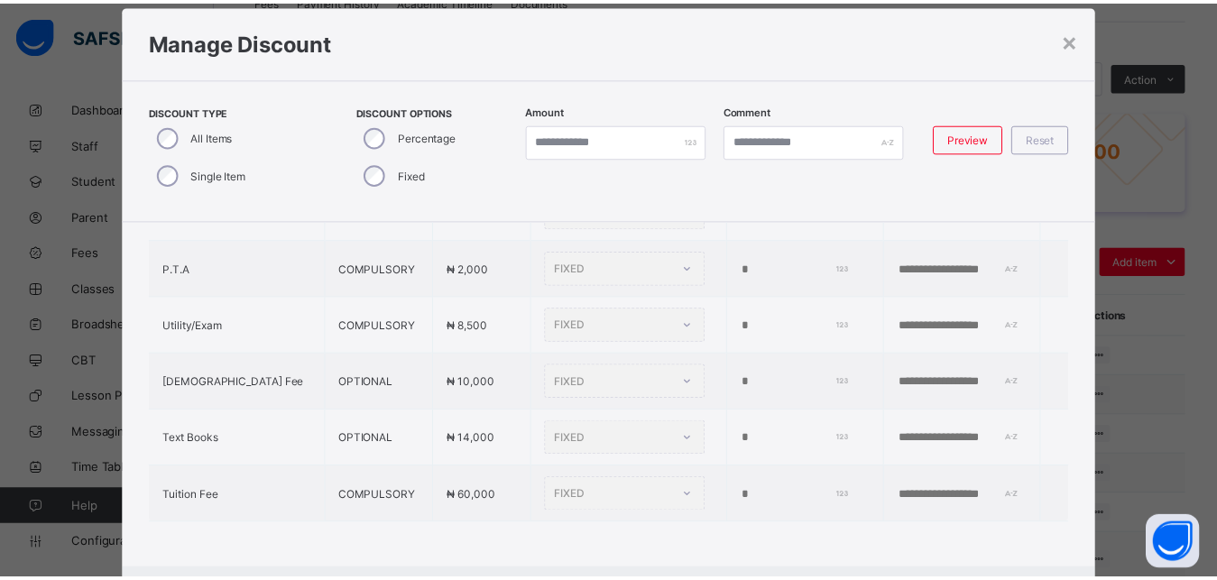
scroll to position [141, 0]
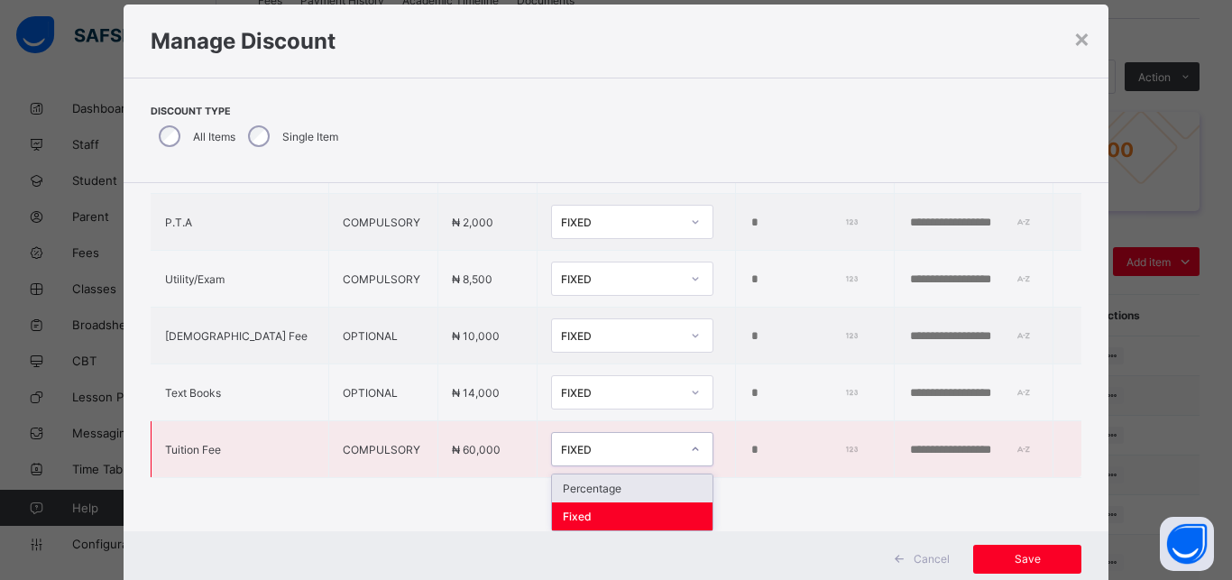
click at [566, 443] on div "FIXED" at bounding box center [620, 450] width 119 height 14
click at [577, 479] on div "Percentage" at bounding box center [632, 488] width 161 height 28
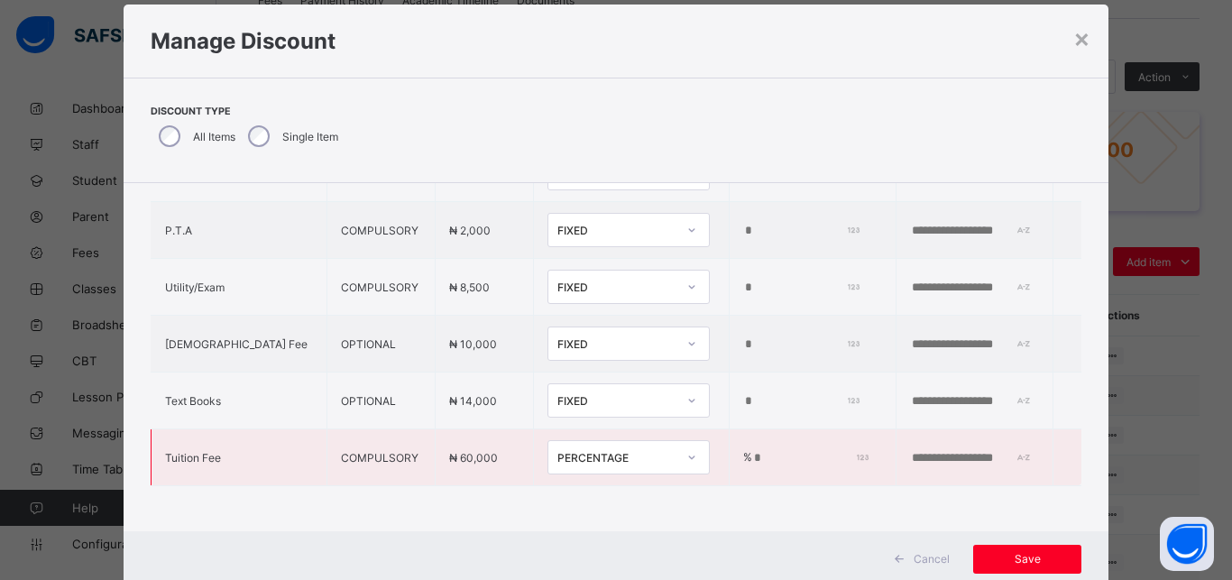
click at [752, 451] on input "*" at bounding box center [808, 458] width 112 height 14
type input "**"
click at [1016, 556] on span "Save" at bounding box center [1027, 559] width 81 height 14
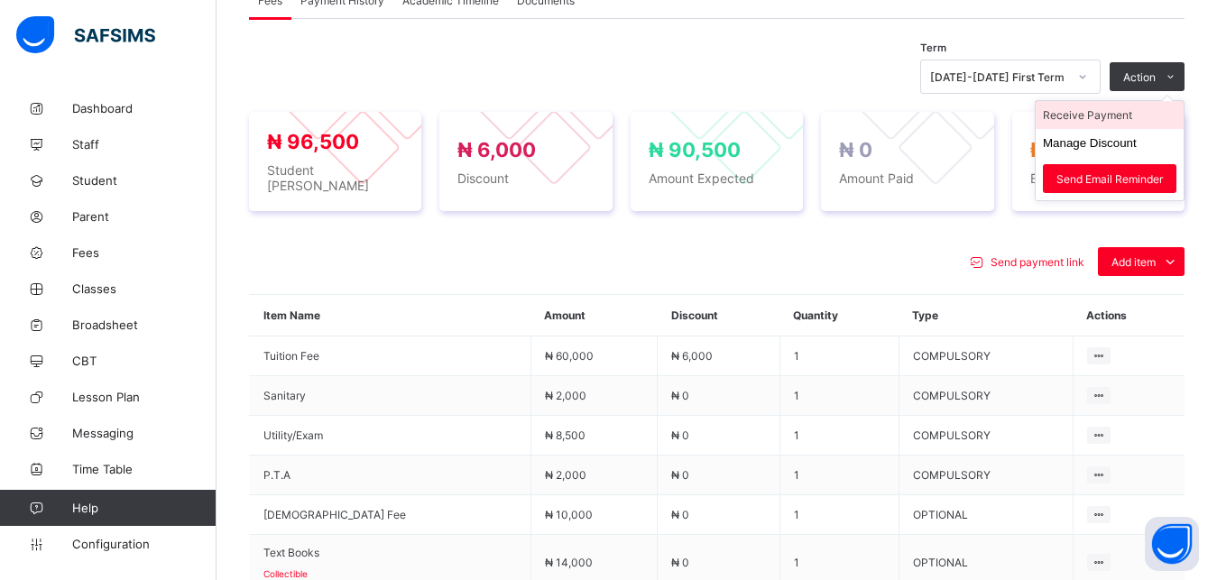
click at [1122, 116] on li "Receive Payment" at bounding box center [1109, 115] width 148 height 28
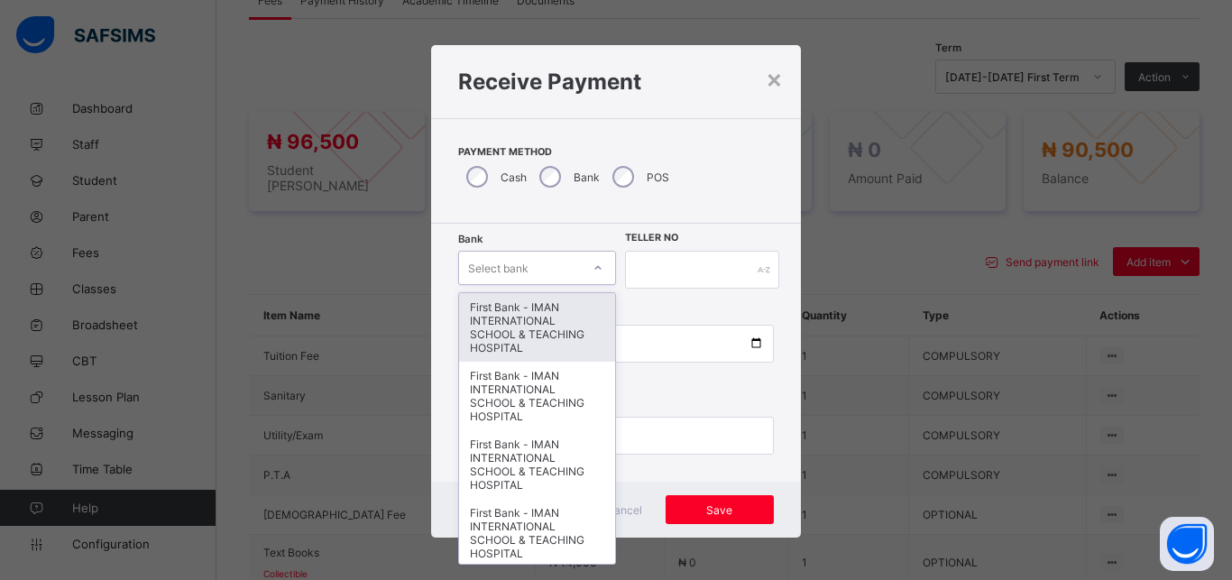
click at [492, 268] on div "Select bank" at bounding box center [498, 268] width 60 height 34
click at [499, 299] on div "First Bank - IMAN INTERNATIONAL SCHOOL & TEACHING HOSPITAL" at bounding box center [537, 327] width 156 height 69
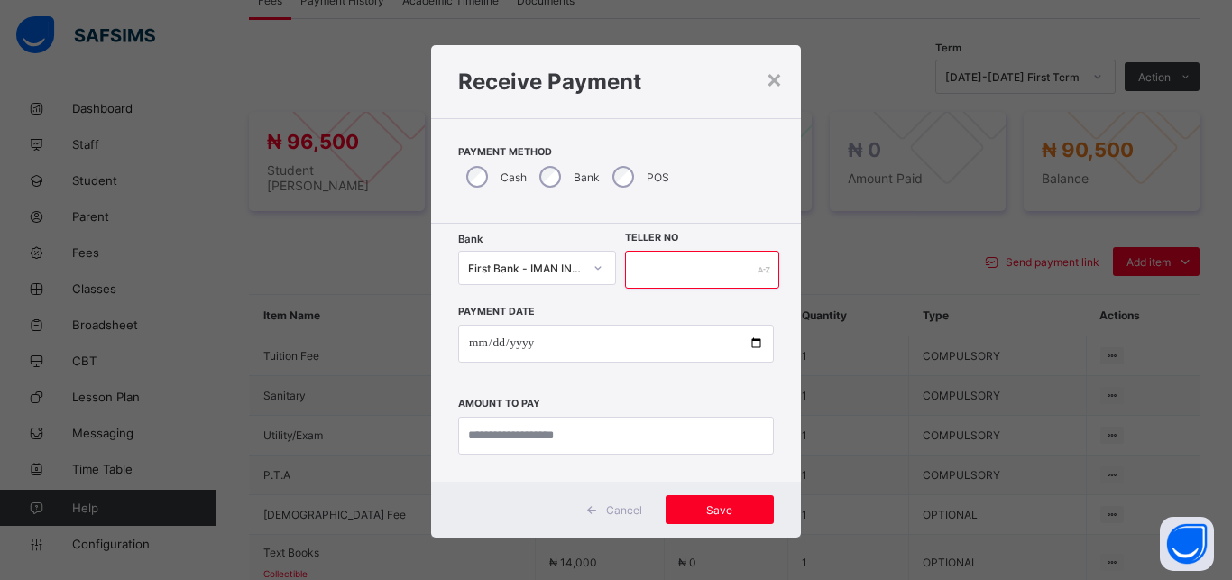
click at [644, 271] on input "text" at bounding box center [702, 270] width 154 height 38
type input "*****"
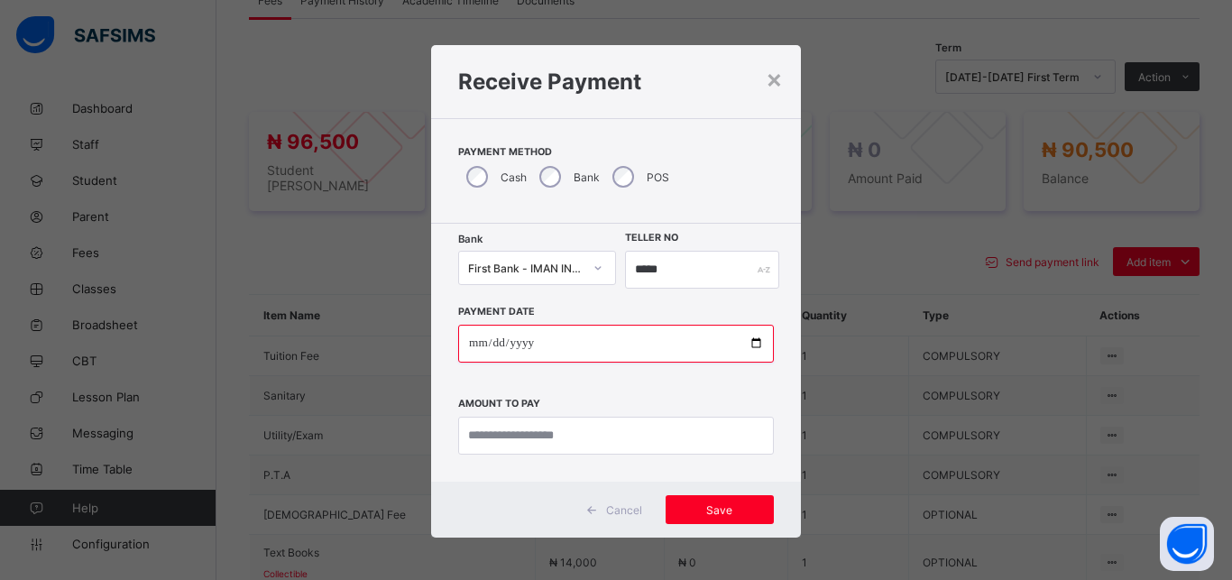
click at [741, 340] on input "date" at bounding box center [616, 344] width 316 height 38
type input "**********"
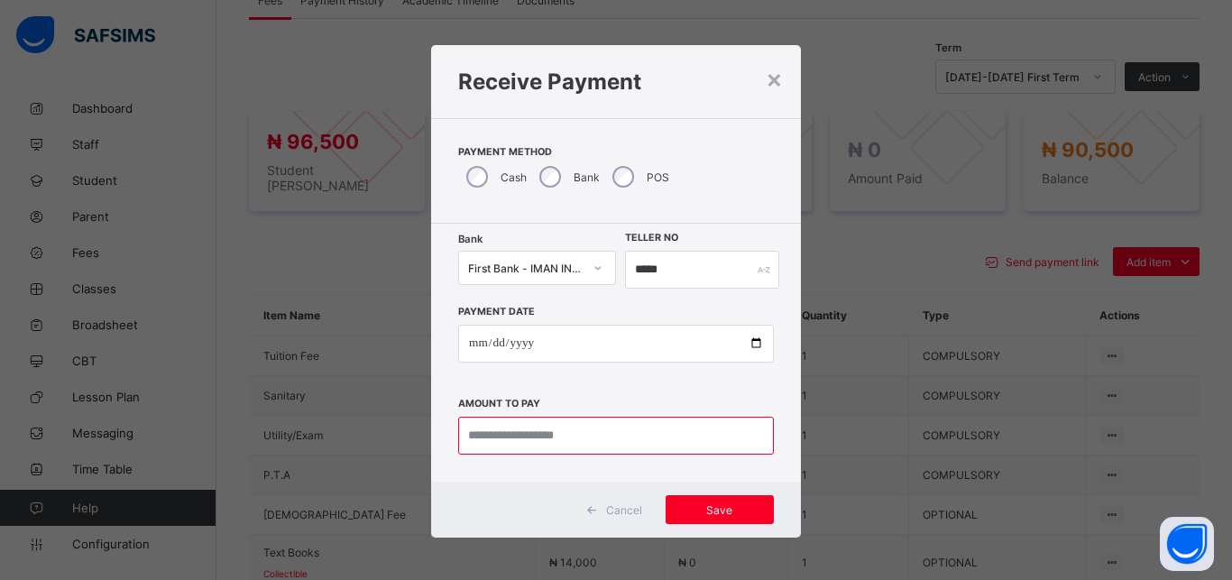
click at [615, 426] on input "currency" at bounding box center [616, 436] width 316 height 38
type input "********"
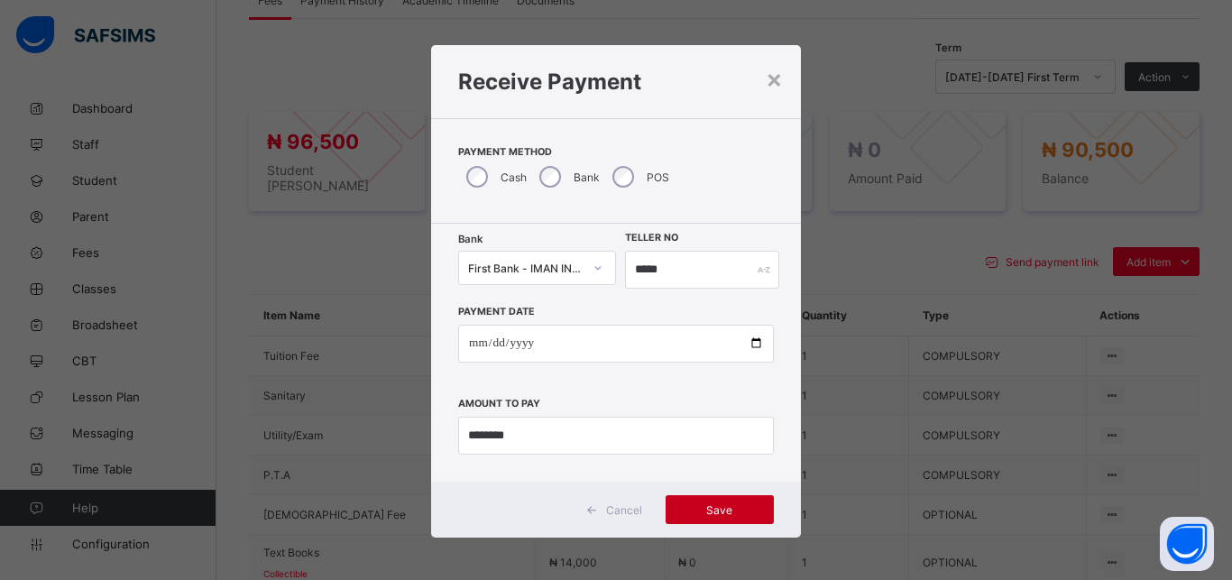
click at [718, 502] on div "Save" at bounding box center [720, 509] width 108 height 29
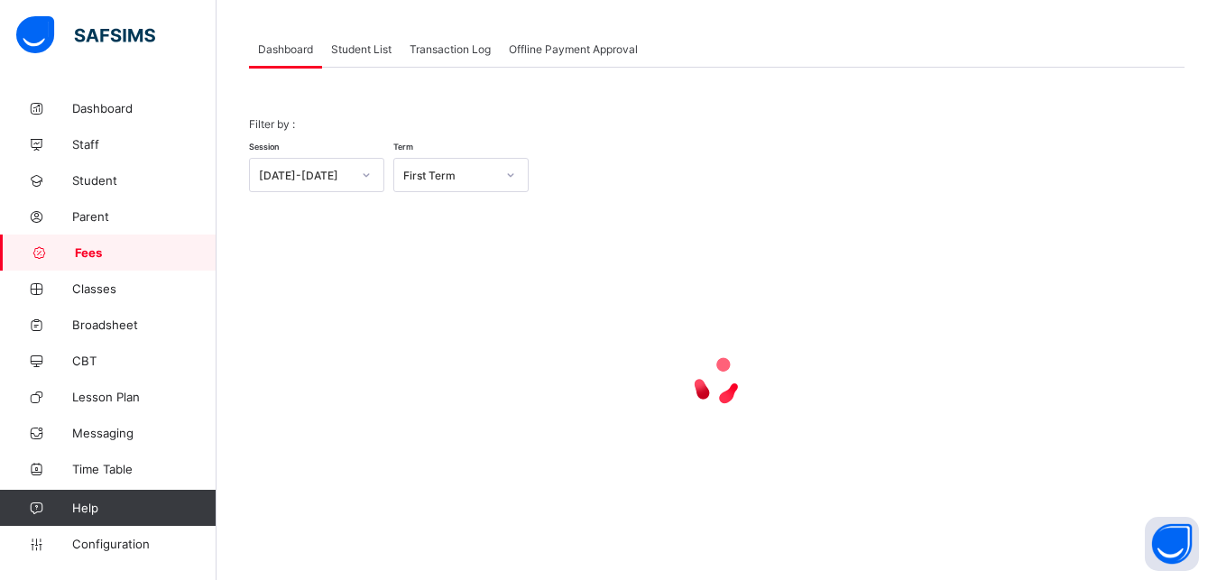
scroll to position [87, 0]
click at [358, 48] on span "Student List" at bounding box center [361, 49] width 60 height 14
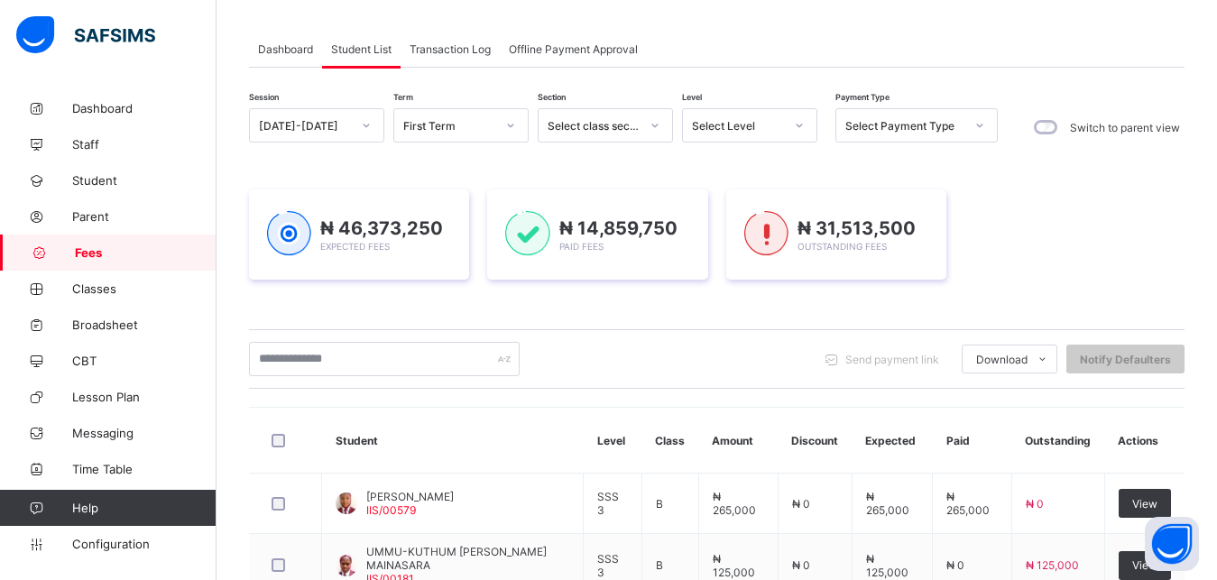
click at [759, 120] on div "Select Level" at bounding box center [738, 126] width 92 height 14
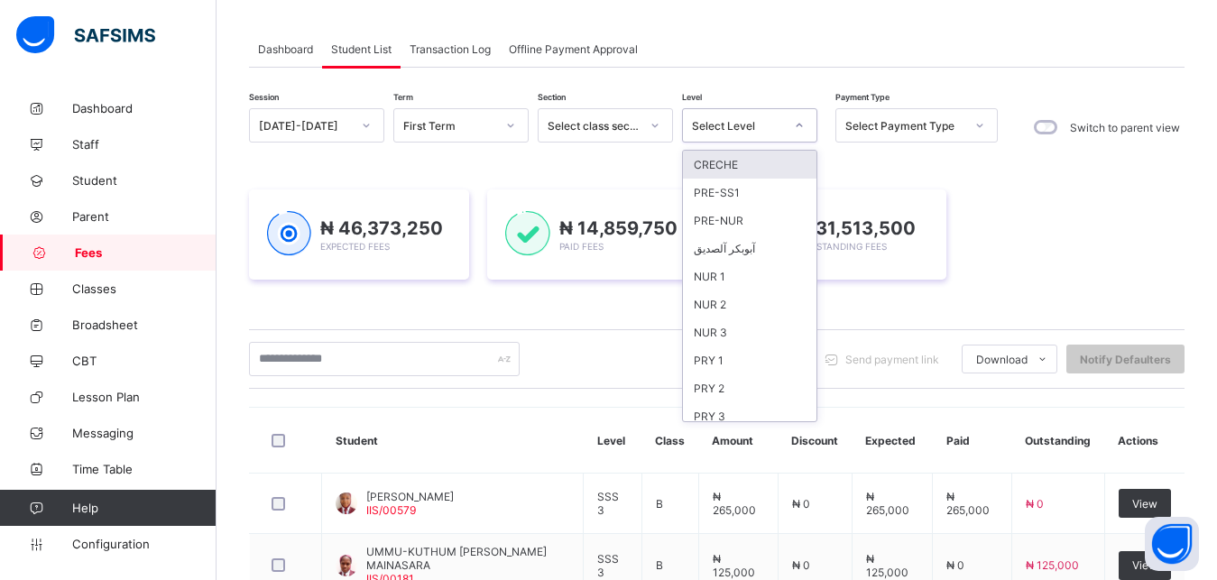
scroll to position [233, 0]
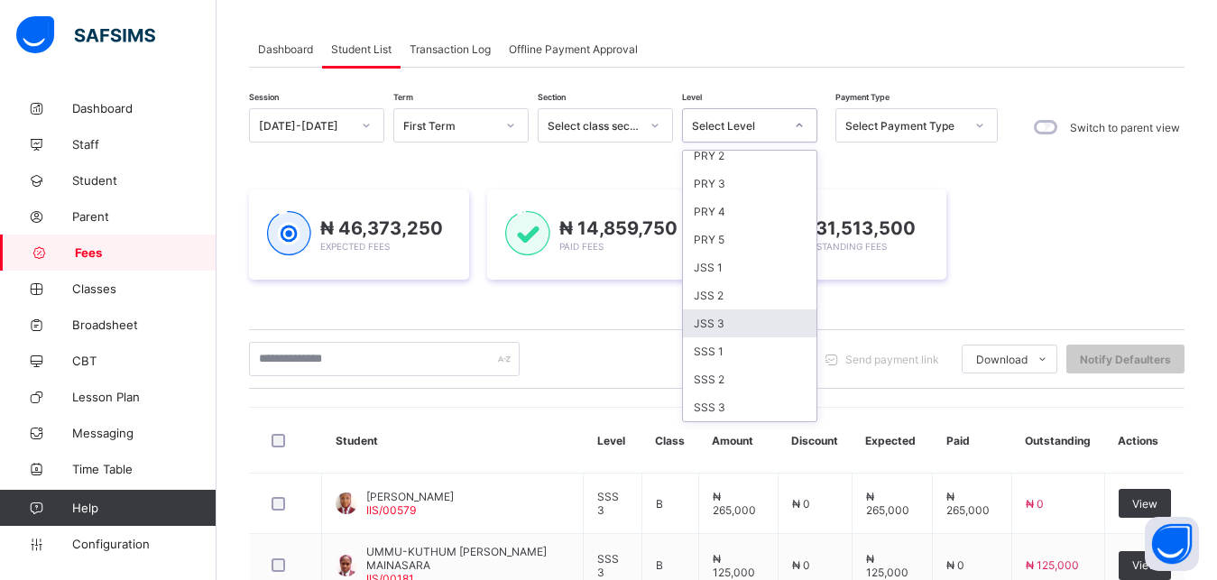
click at [759, 321] on div "JSS 3" at bounding box center [749, 323] width 133 height 28
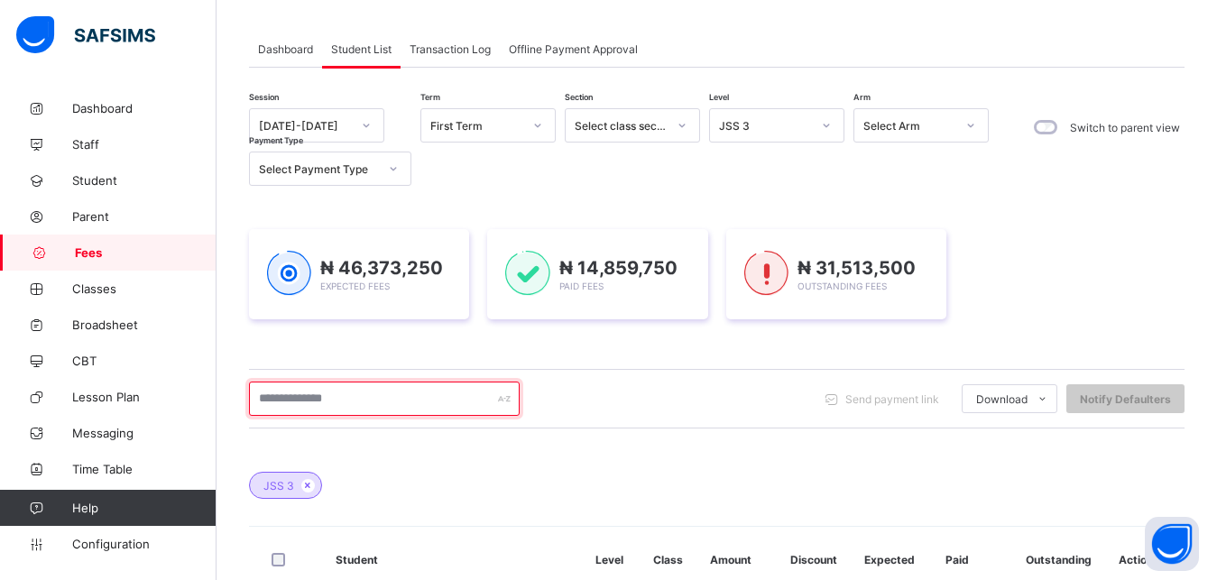
click at [424, 397] on input "text" at bounding box center [384, 398] width 271 height 34
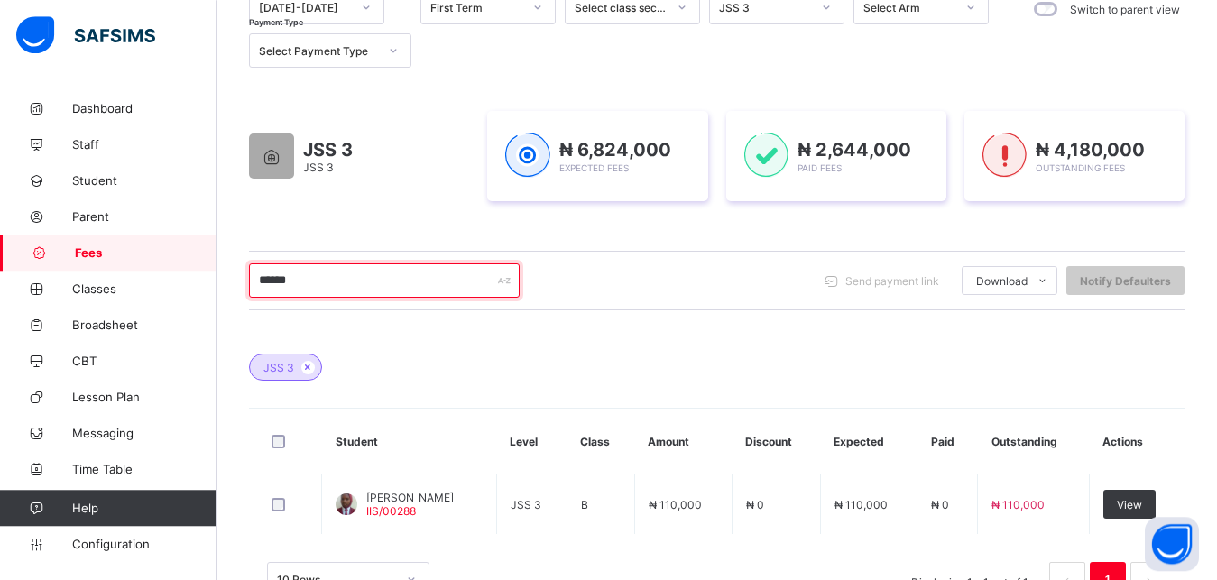
scroll to position [225, 0]
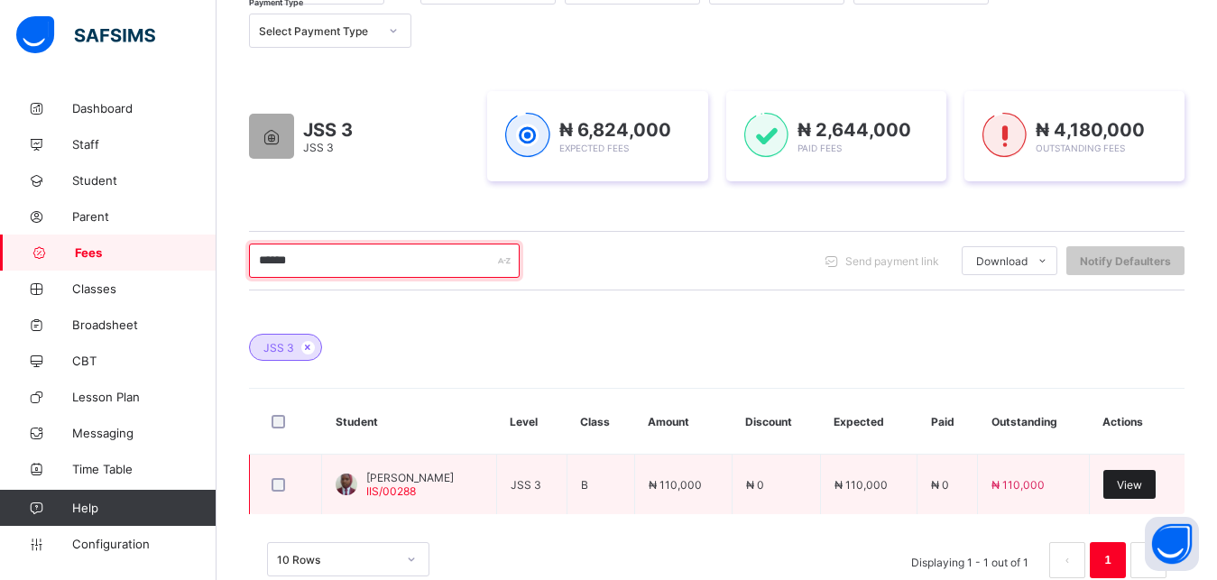
type input "******"
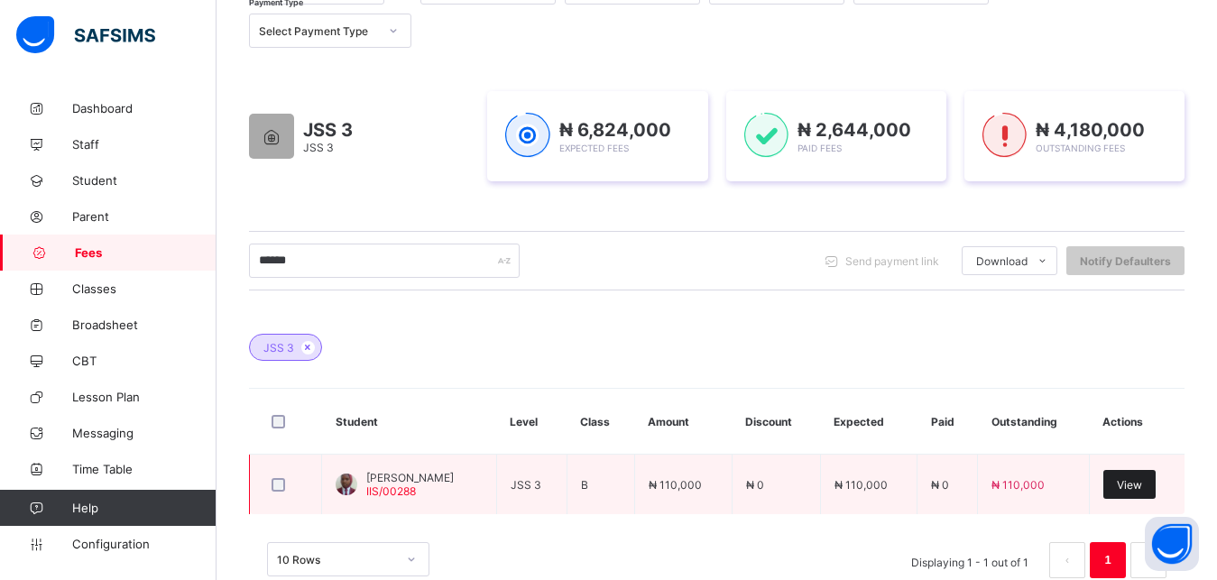
click at [1142, 482] on span "View" at bounding box center [1128, 485] width 25 height 14
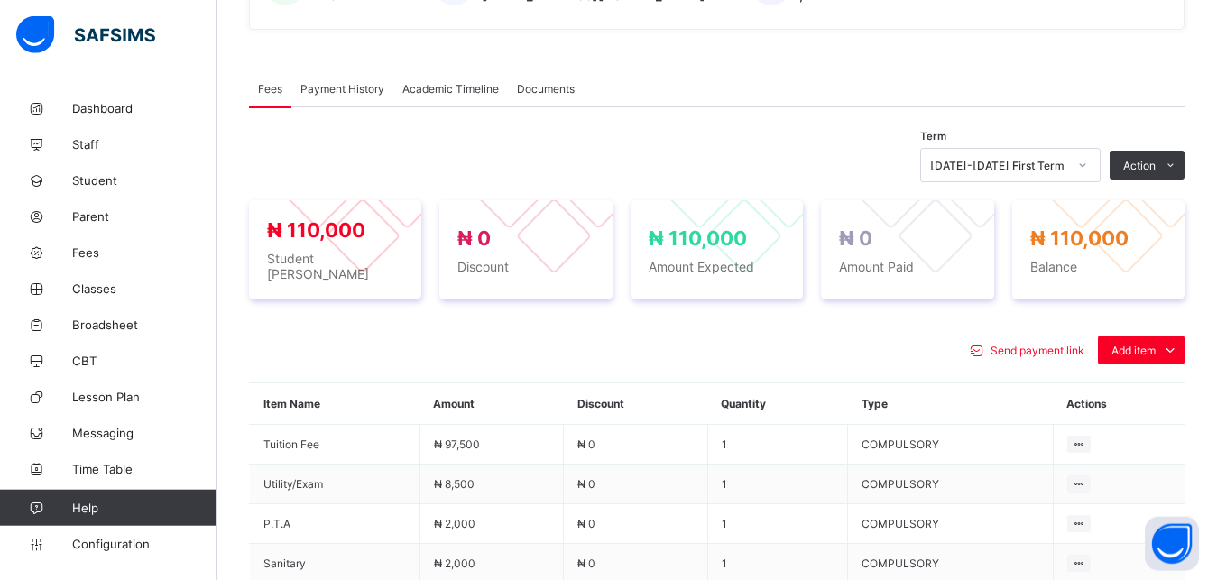
scroll to position [546, 0]
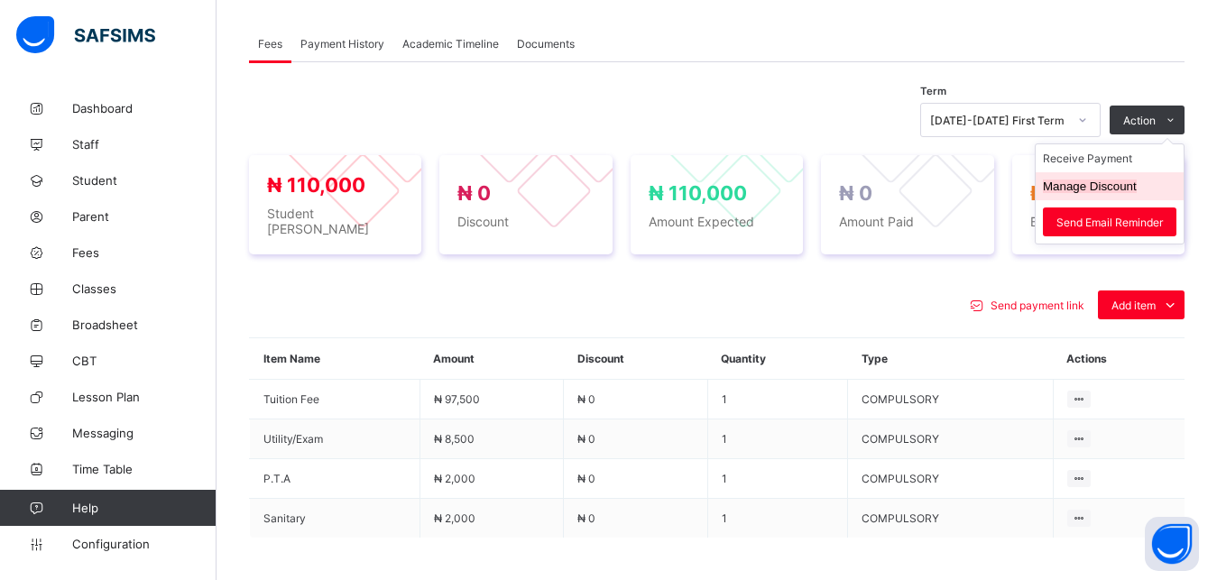
click at [1108, 188] on button "Manage Discount" at bounding box center [1089, 186] width 94 height 14
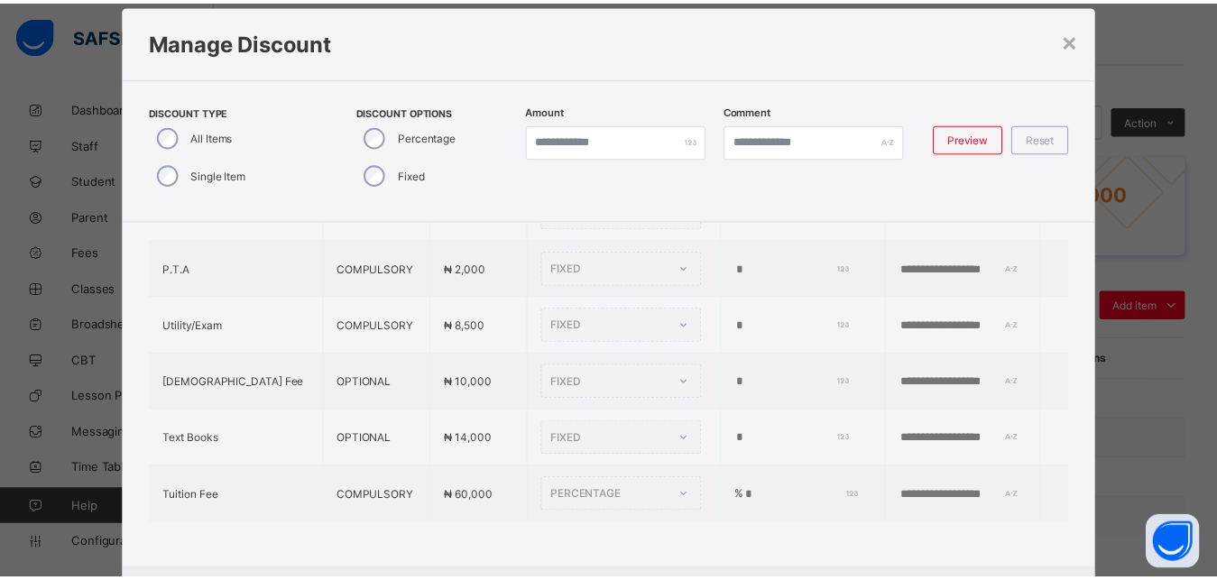
scroll to position [27, 0]
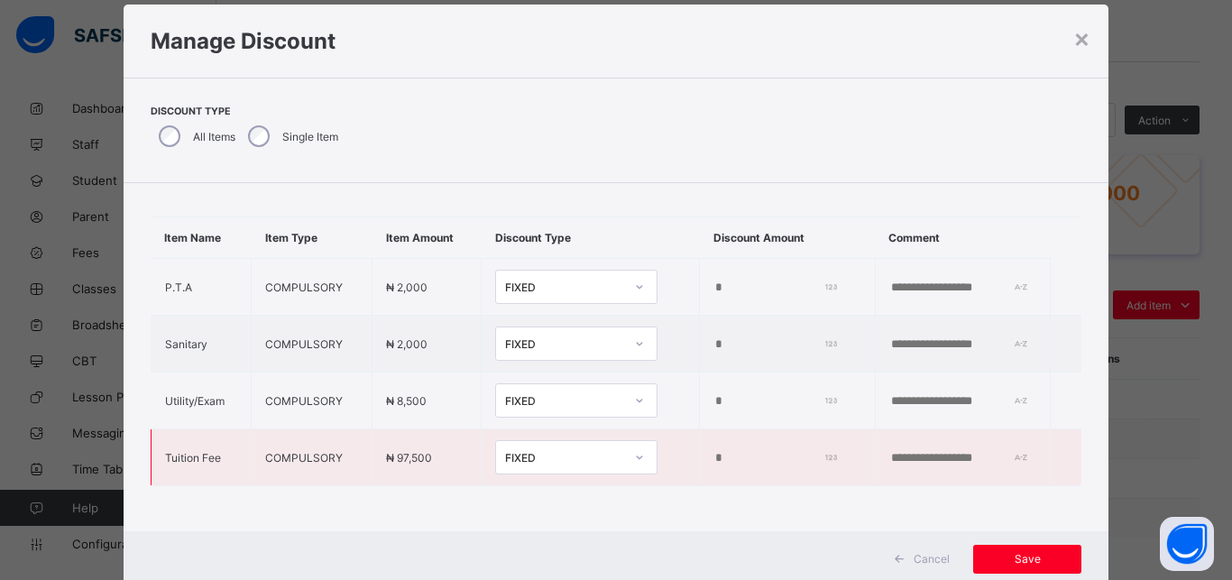
click at [577, 451] on div "FIXED" at bounding box center [564, 458] width 119 height 14
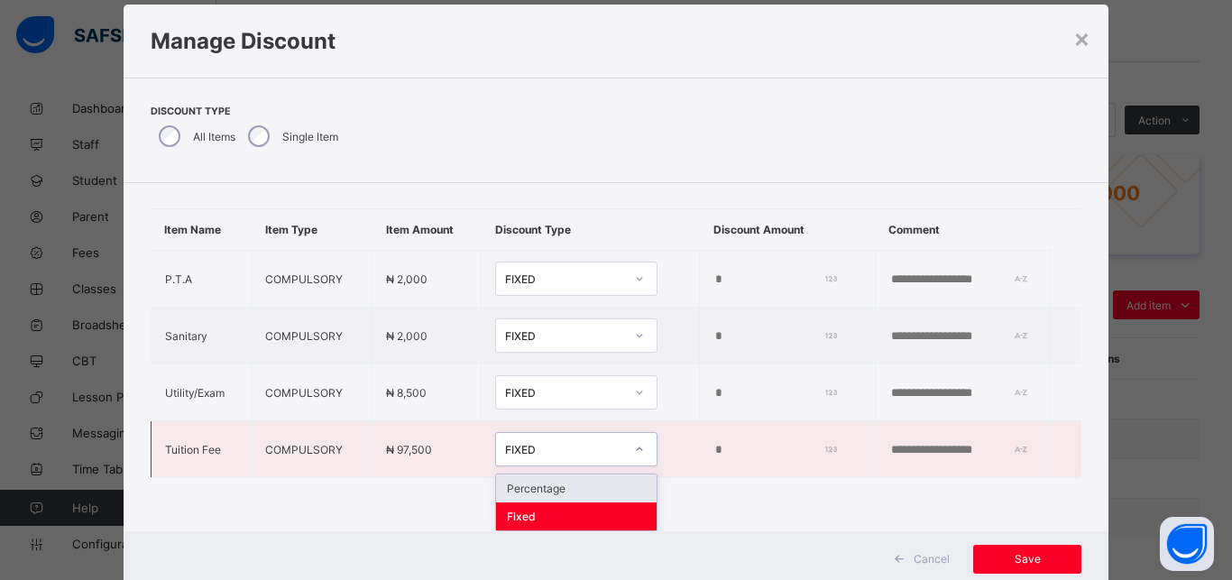
click at [580, 483] on div "Percentage" at bounding box center [576, 488] width 161 height 28
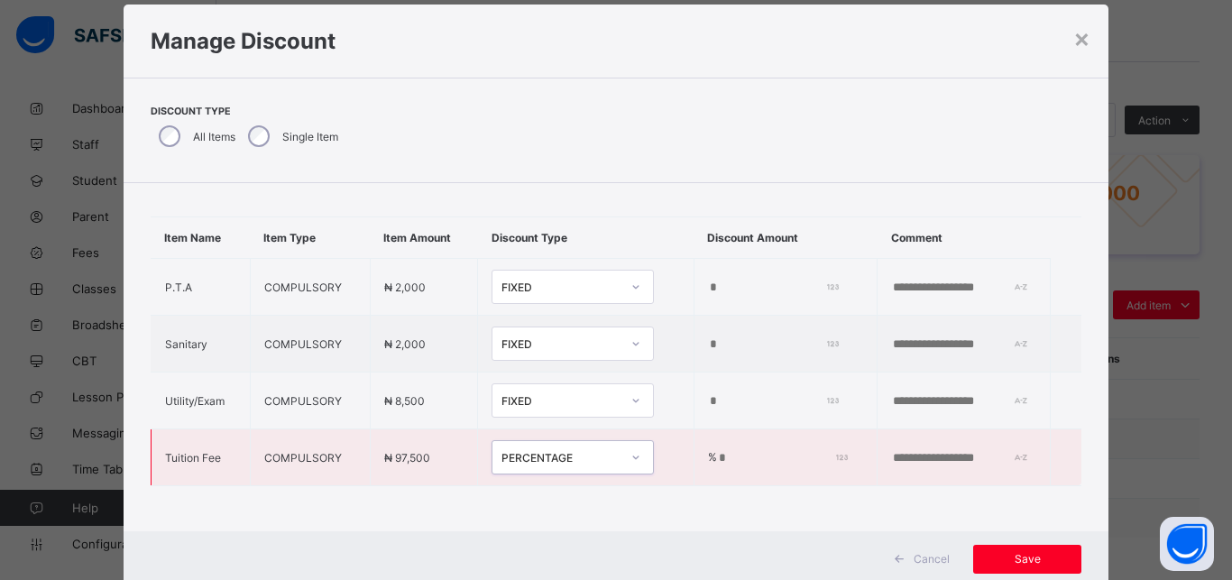
click at [717, 451] on input "*" at bounding box center [780, 458] width 126 height 14
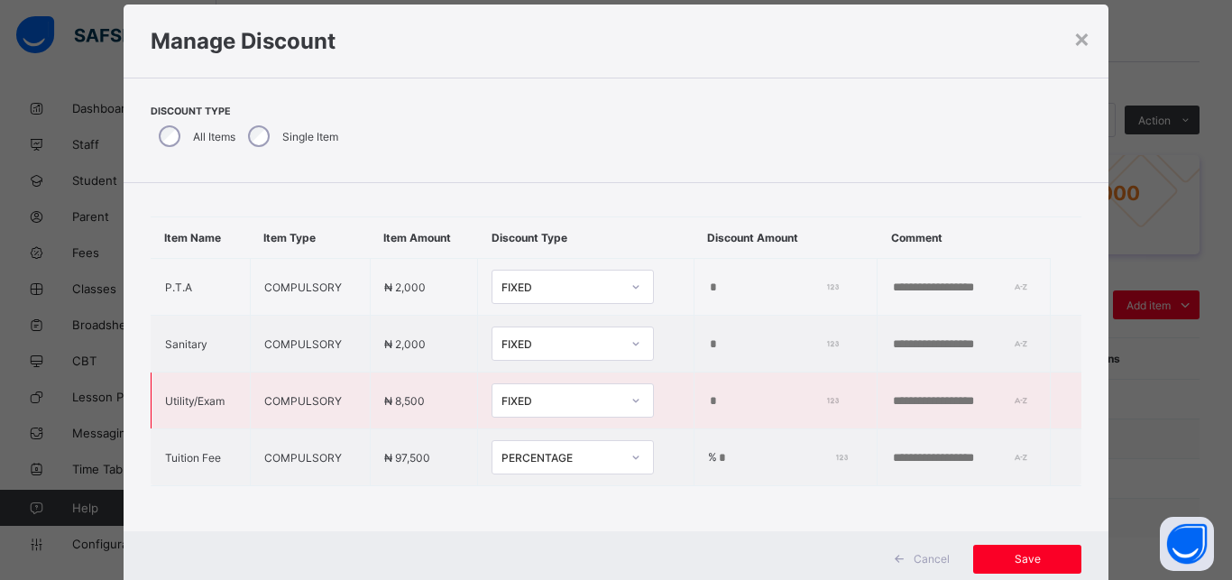
type input "***"
click at [567, 394] on div "FIXED" at bounding box center [560, 401] width 119 height 14
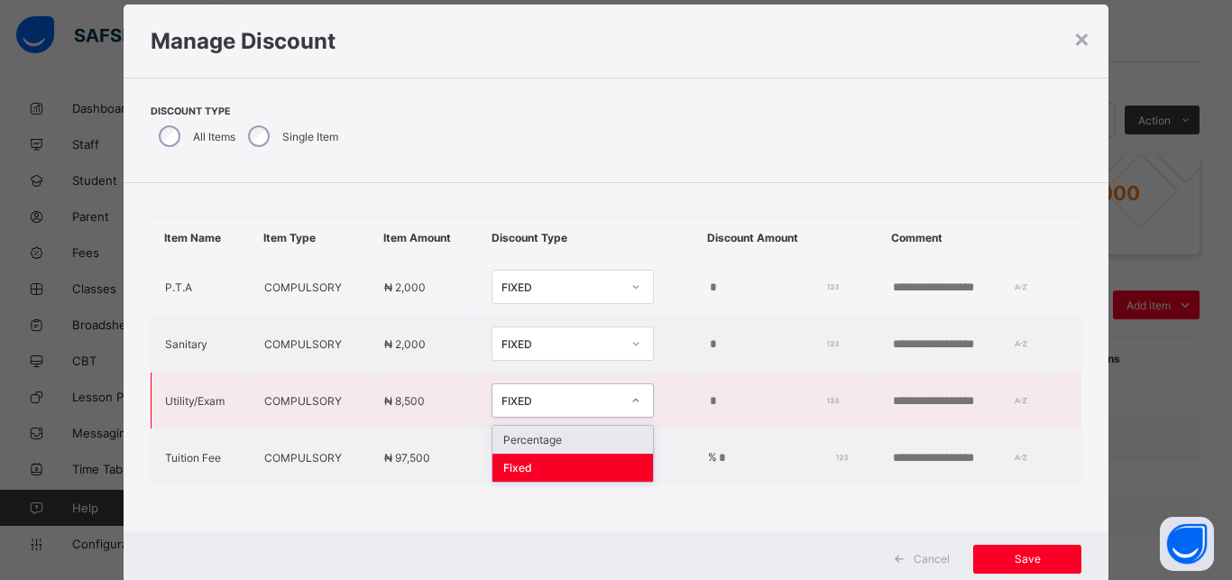
click at [575, 426] on div "Percentage" at bounding box center [572, 440] width 161 height 28
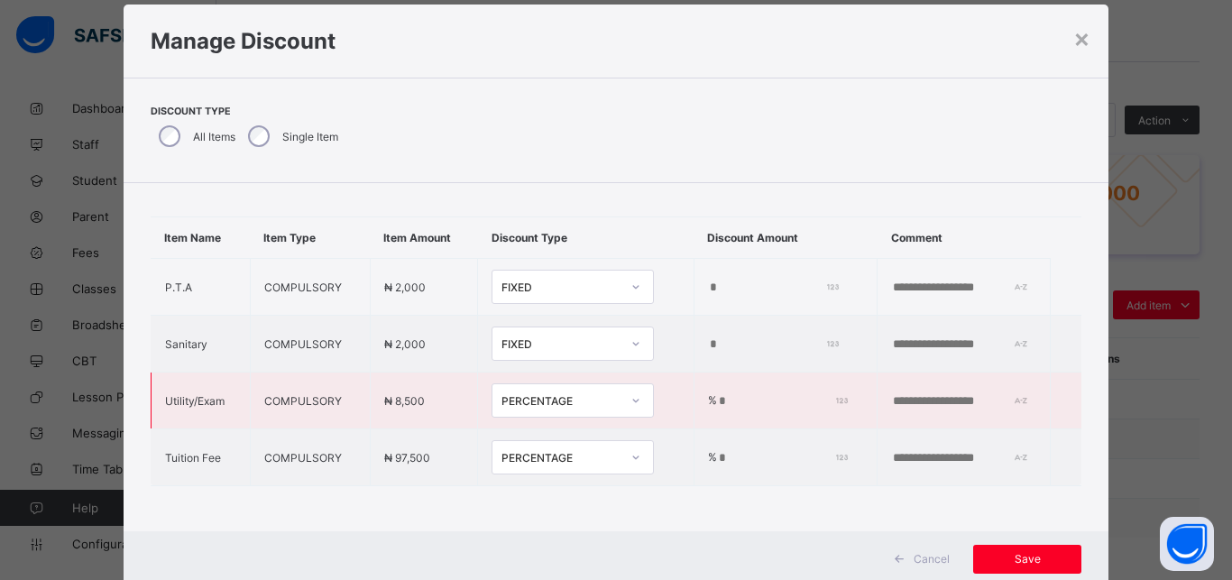
click at [717, 394] on input "*" at bounding box center [780, 401] width 126 height 14
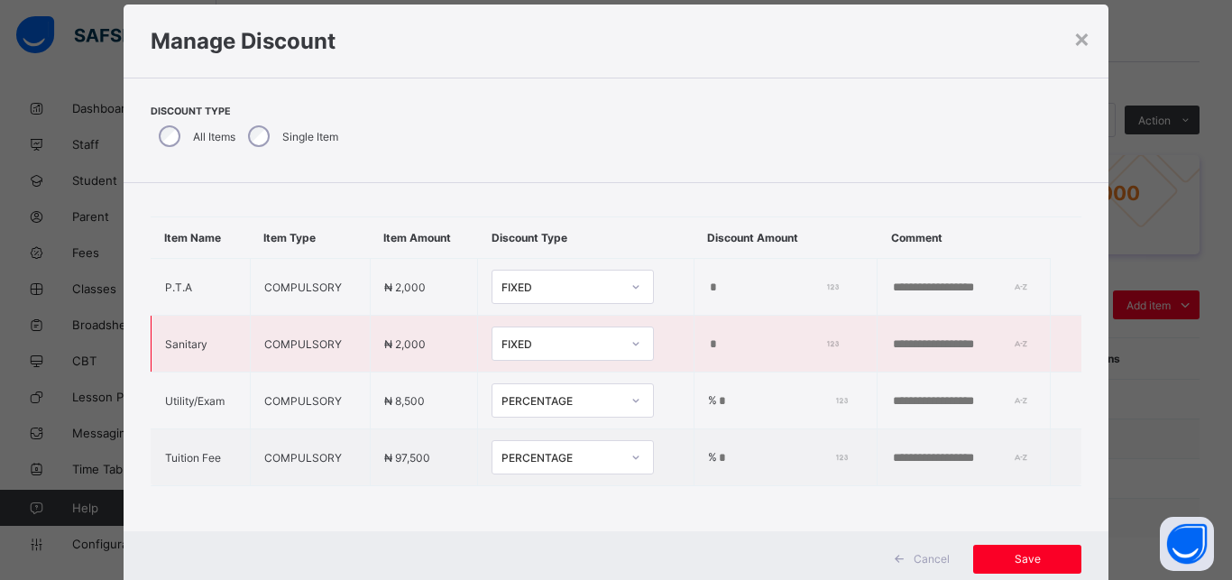
type input "***"
click at [567, 337] on div "FIXED" at bounding box center [560, 344] width 119 height 14
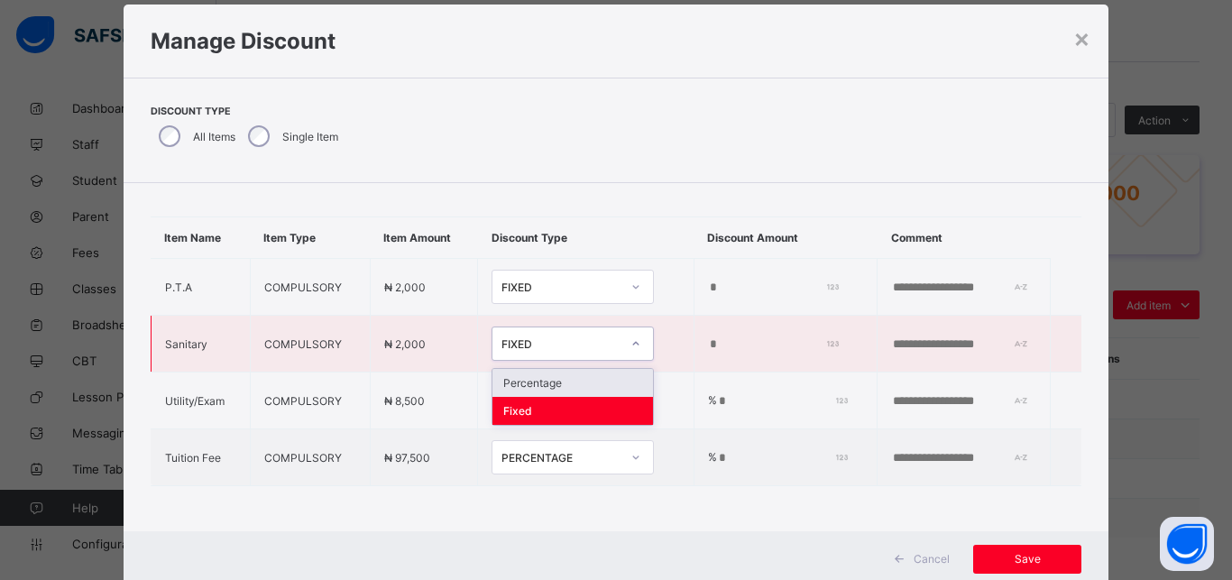
click at [569, 369] on div "Percentage" at bounding box center [572, 383] width 161 height 28
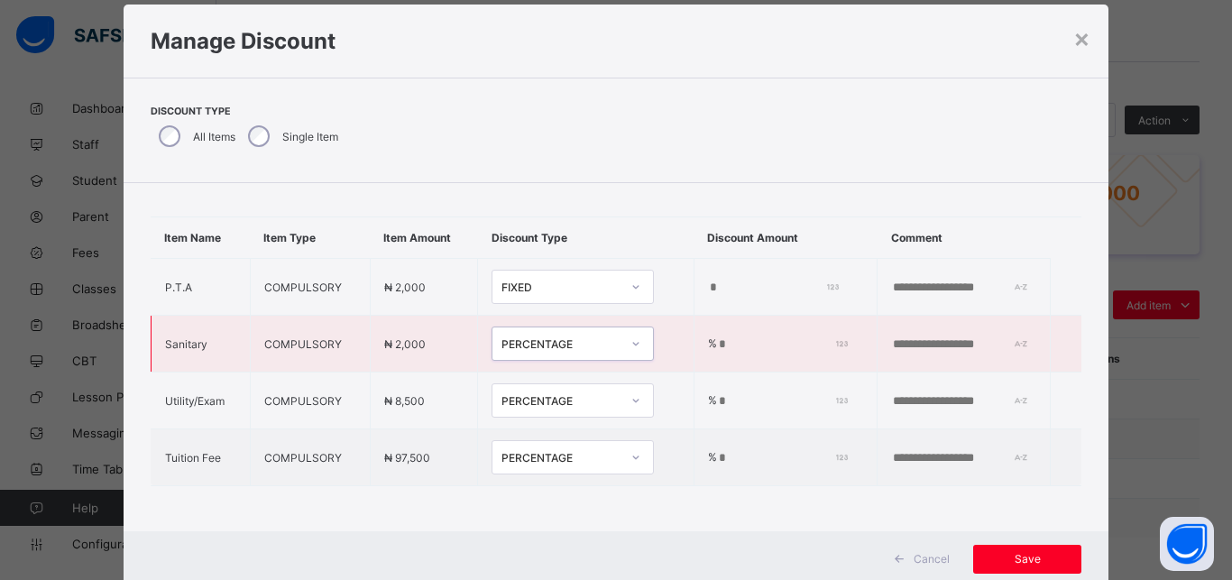
click at [717, 337] on input "*" at bounding box center [780, 344] width 126 height 14
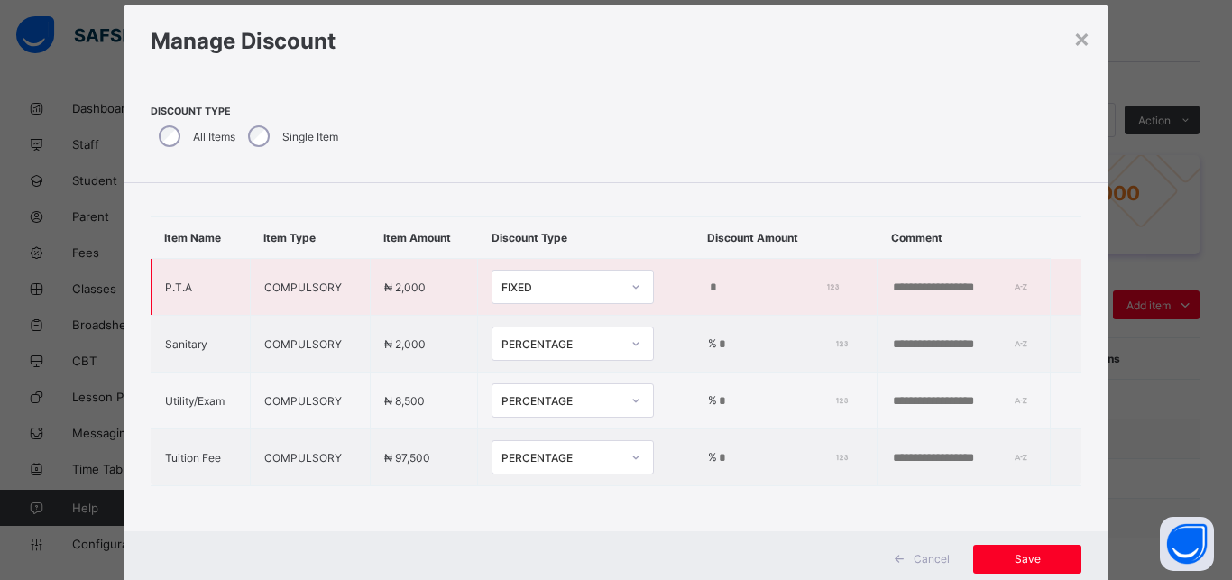
type input "***"
click at [583, 280] on div "FIXED" at bounding box center [560, 287] width 119 height 14
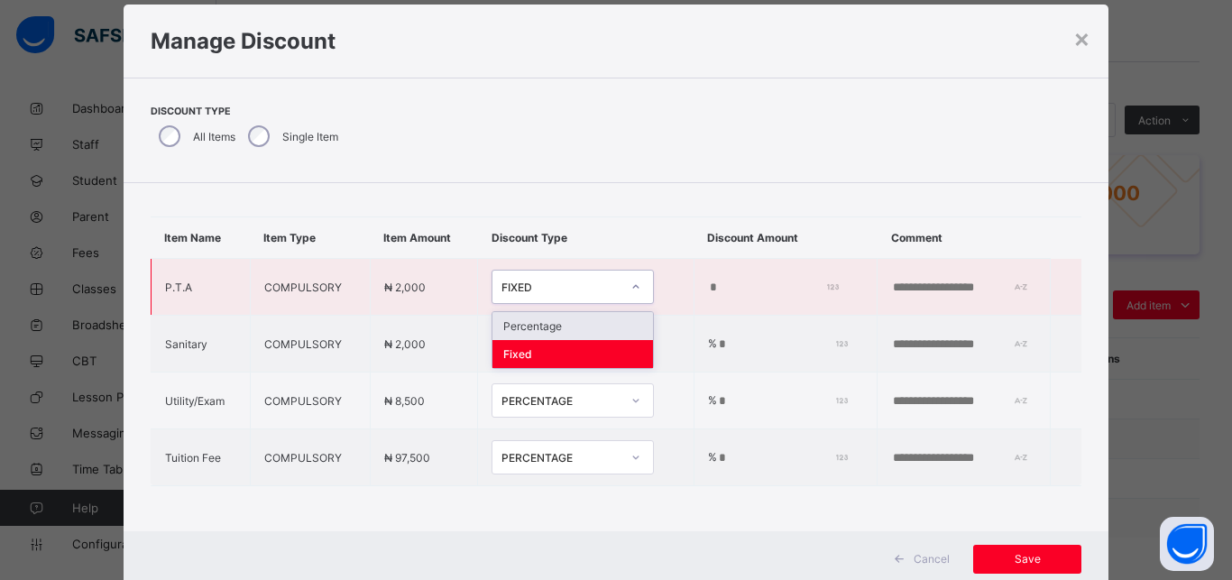
click at [590, 312] on div "Percentage" at bounding box center [572, 326] width 161 height 28
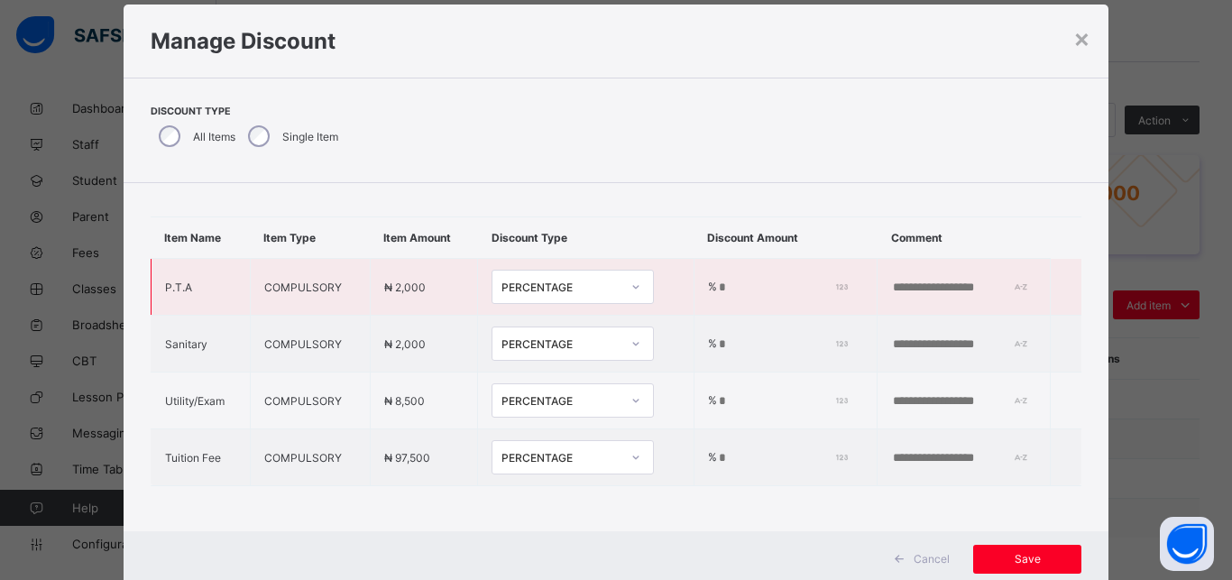
click at [717, 280] on input "*" at bounding box center [780, 287] width 126 height 14
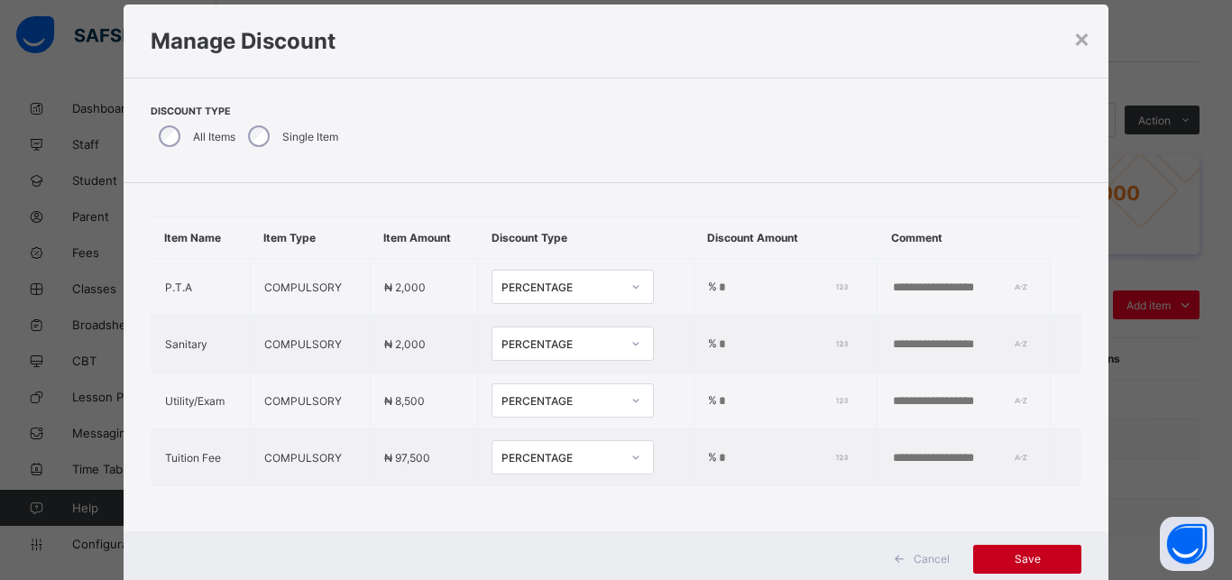
type input "***"
click at [1025, 562] on span "Save" at bounding box center [1027, 559] width 81 height 14
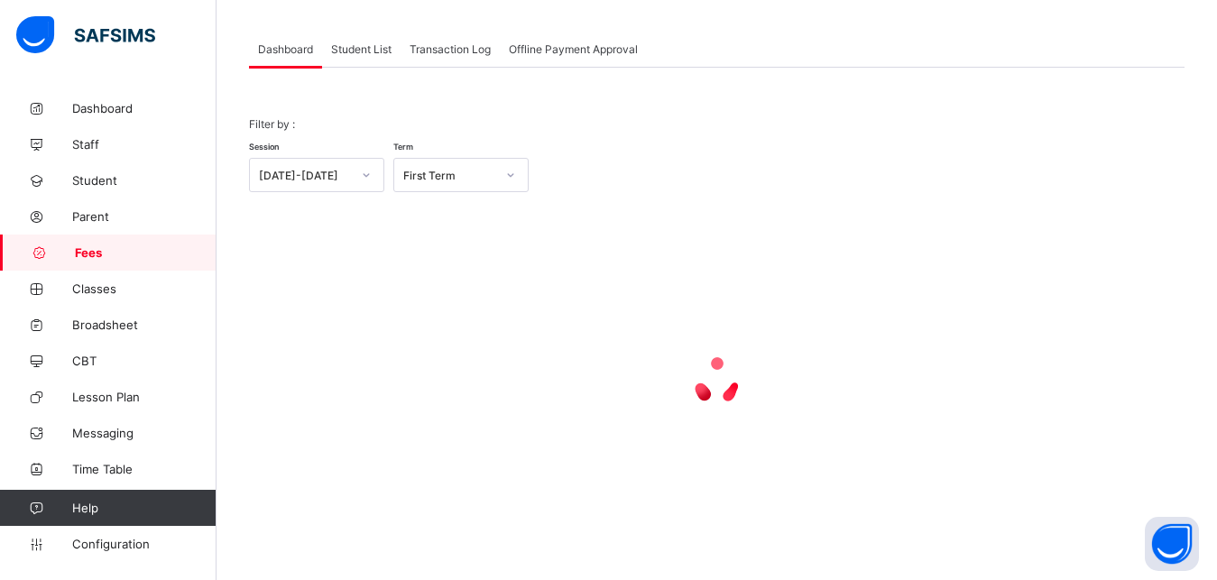
scroll to position [87, 0]
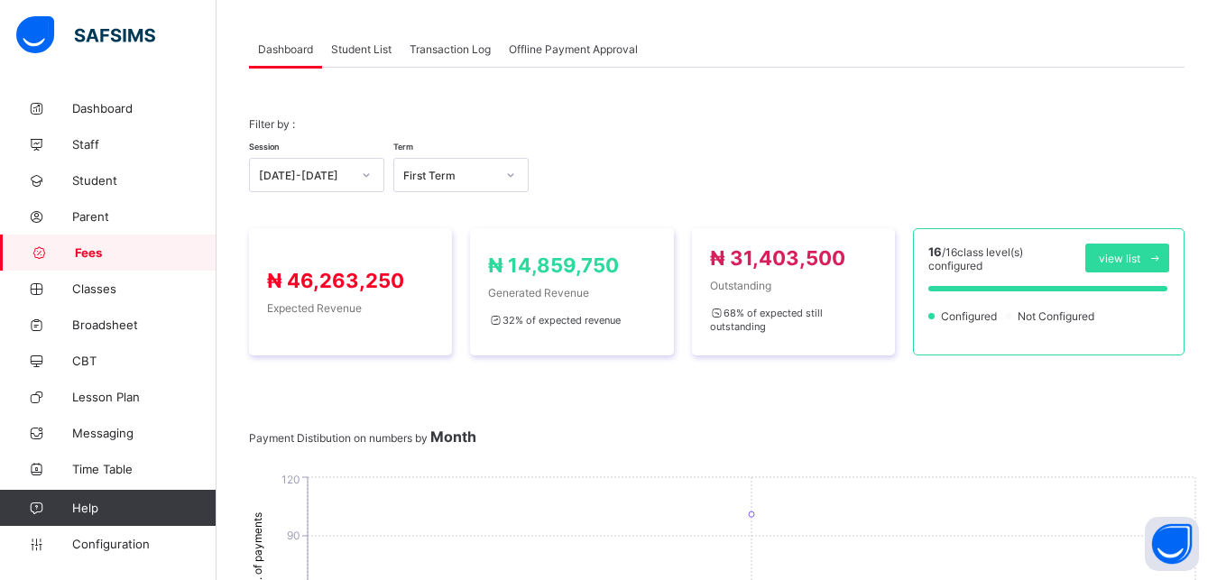
click at [363, 48] on span "Student List" at bounding box center [361, 49] width 60 height 14
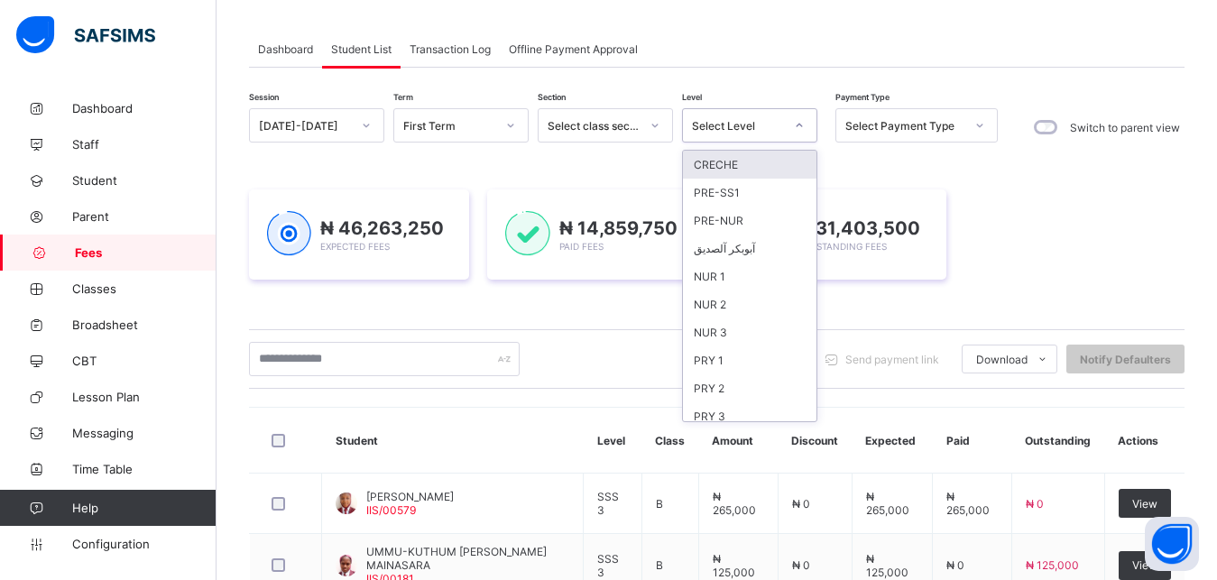
click at [754, 124] on div "Select Level" at bounding box center [738, 126] width 92 height 14
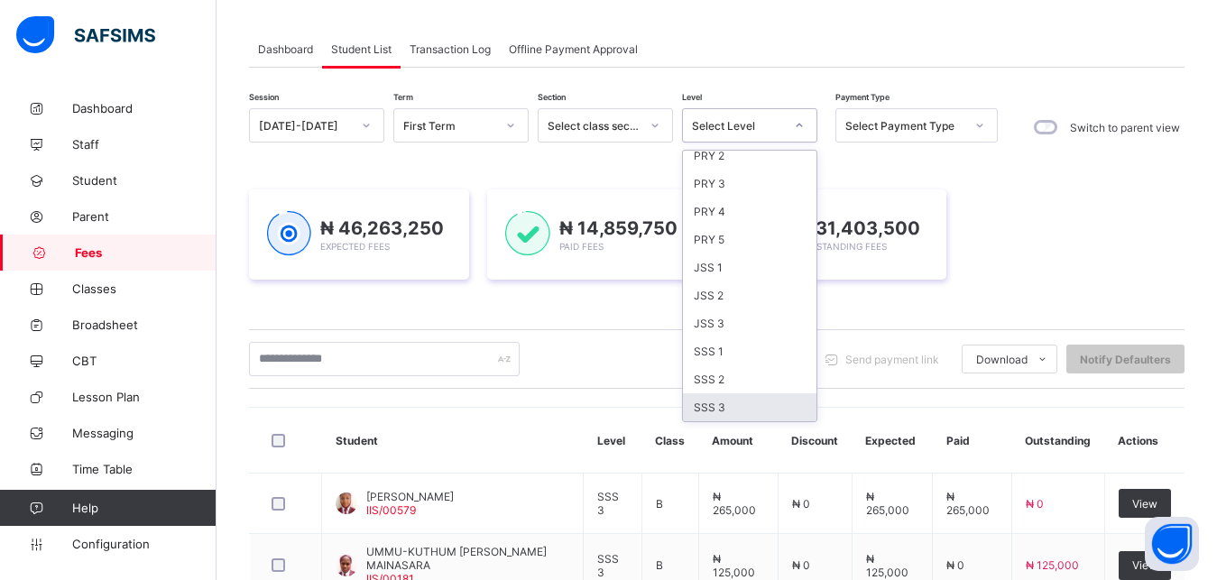
click at [746, 409] on div "SSS 3" at bounding box center [749, 407] width 133 height 28
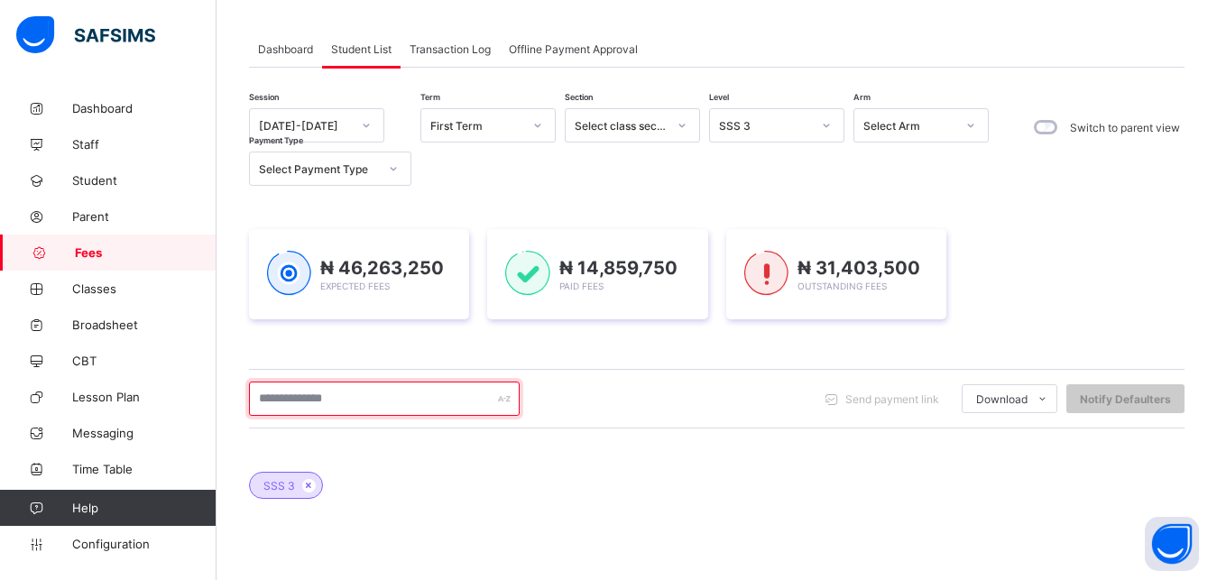
click at [419, 405] on input "text" at bounding box center [384, 398] width 271 height 34
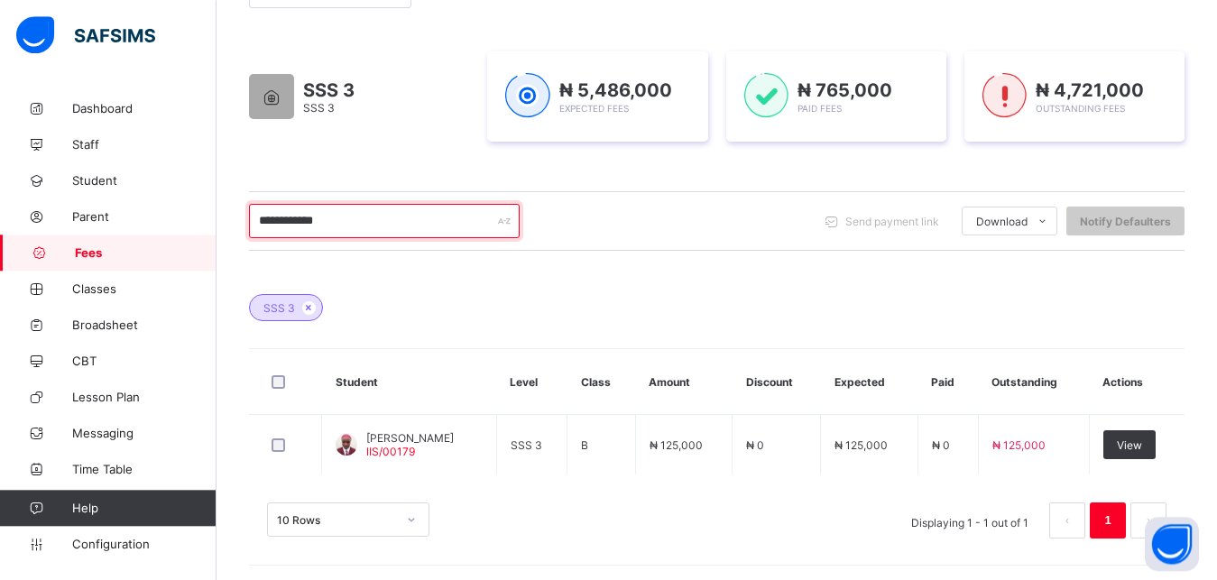
scroll to position [268, 0]
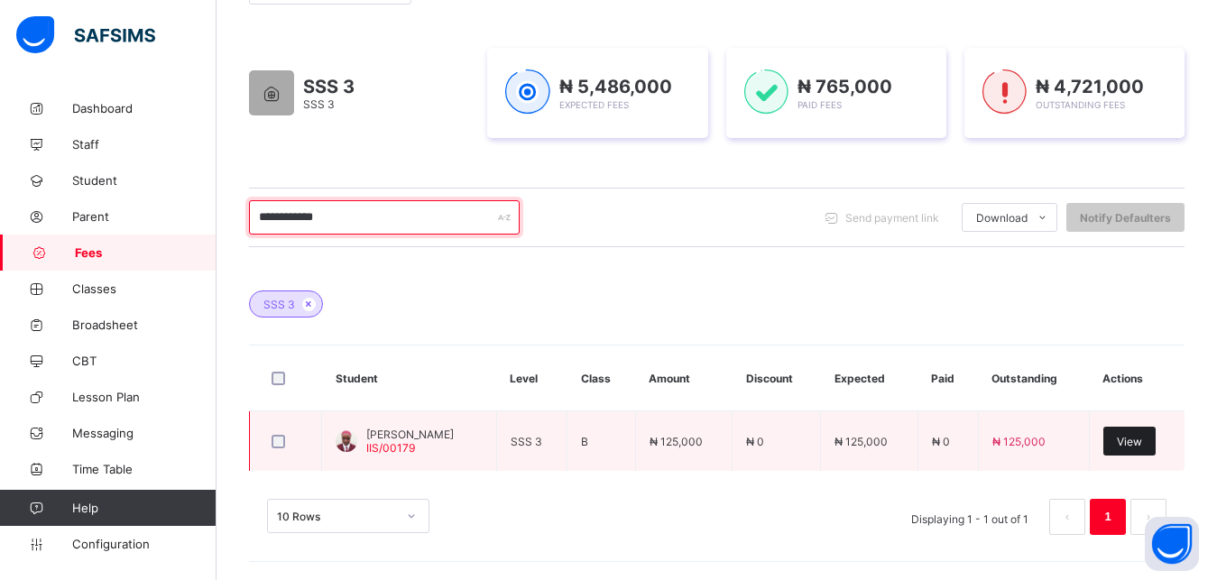
type input "**********"
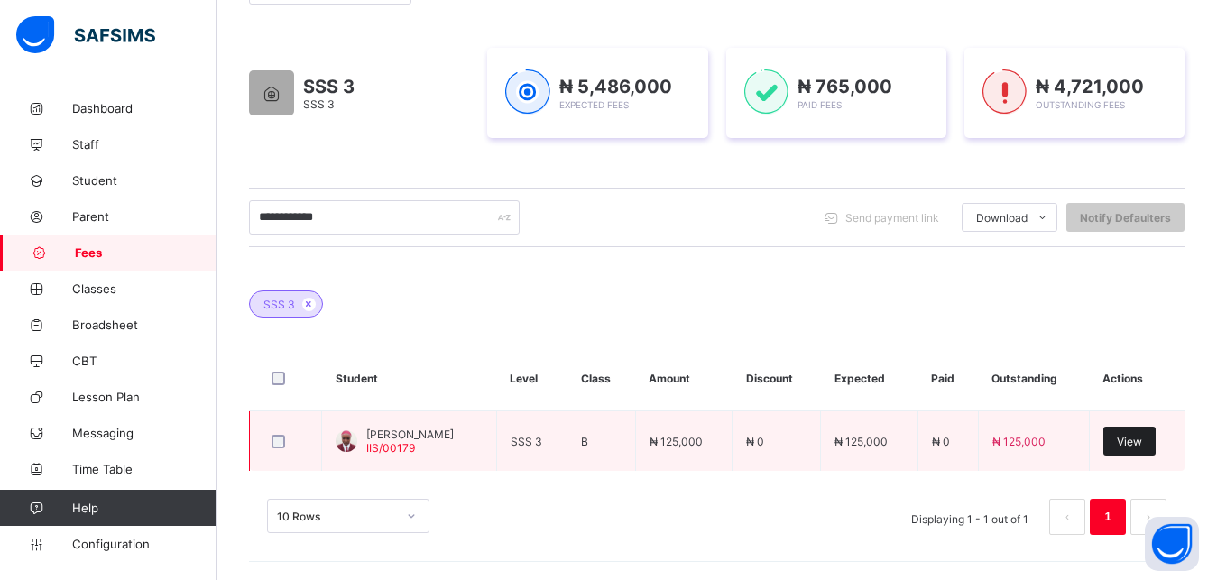
click at [1142, 444] on span "View" at bounding box center [1128, 442] width 25 height 14
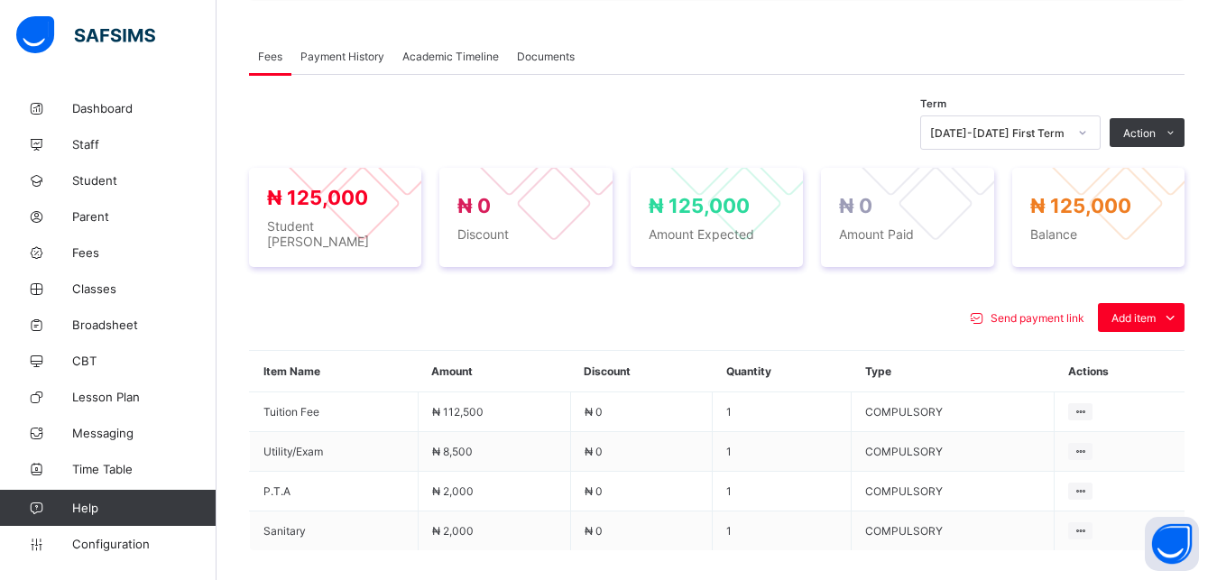
scroll to position [590, 0]
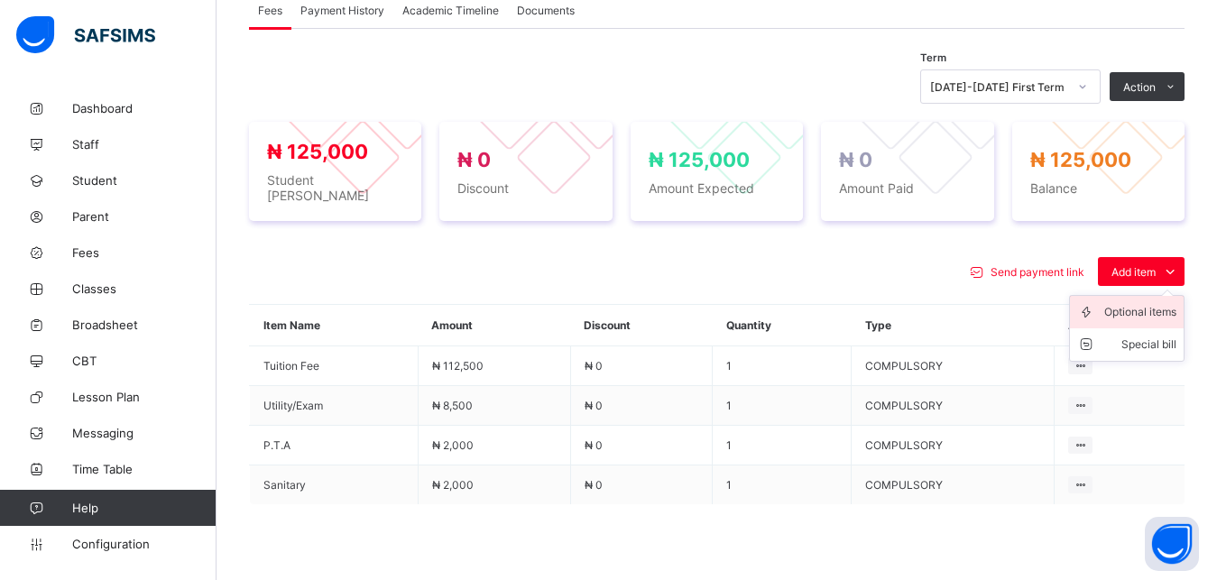
click at [1147, 303] on div "Optional items" at bounding box center [1140, 312] width 72 height 18
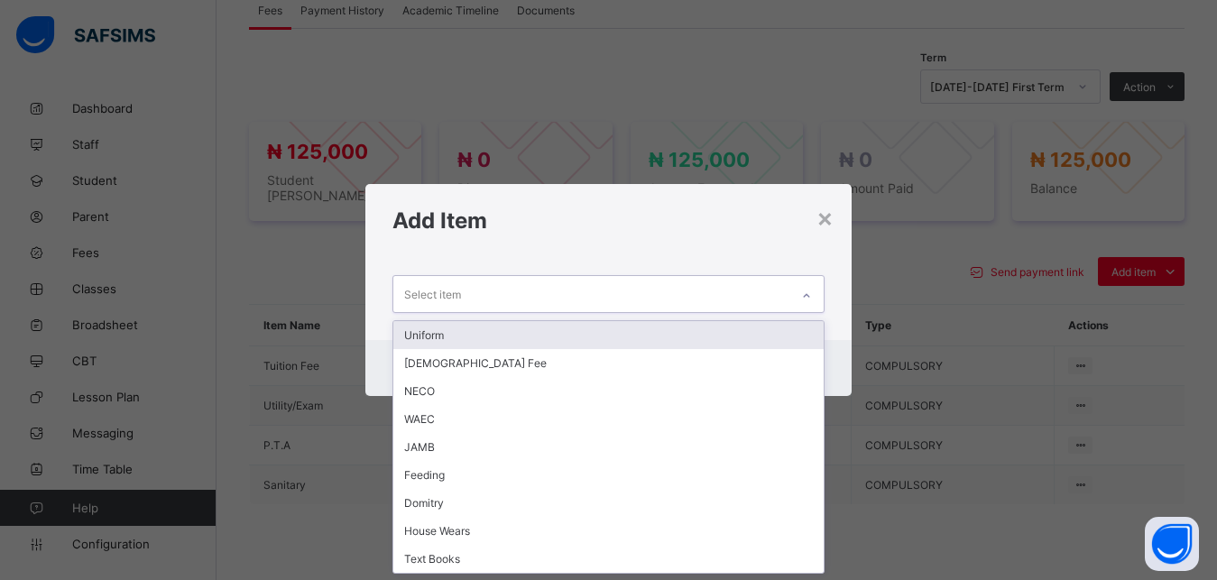
click at [732, 303] on div "Select item" at bounding box center [591, 293] width 397 height 35
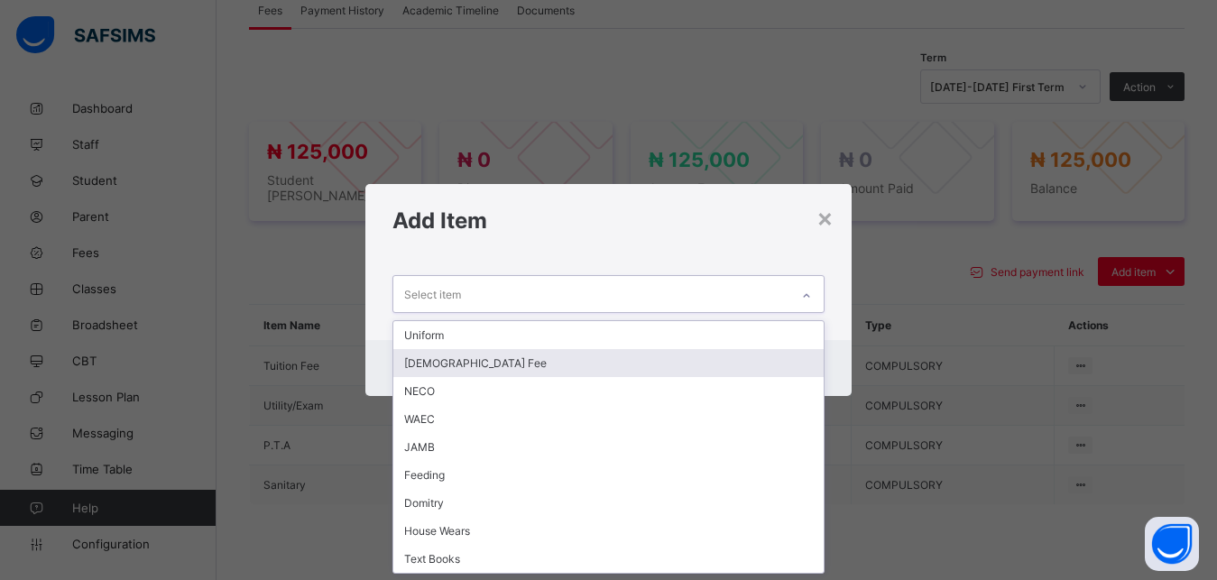
click at [666, 356] on div "[DEMOGRAPHIC_DATA] Fee" at bounding box center [608, 363] width 431 height 28
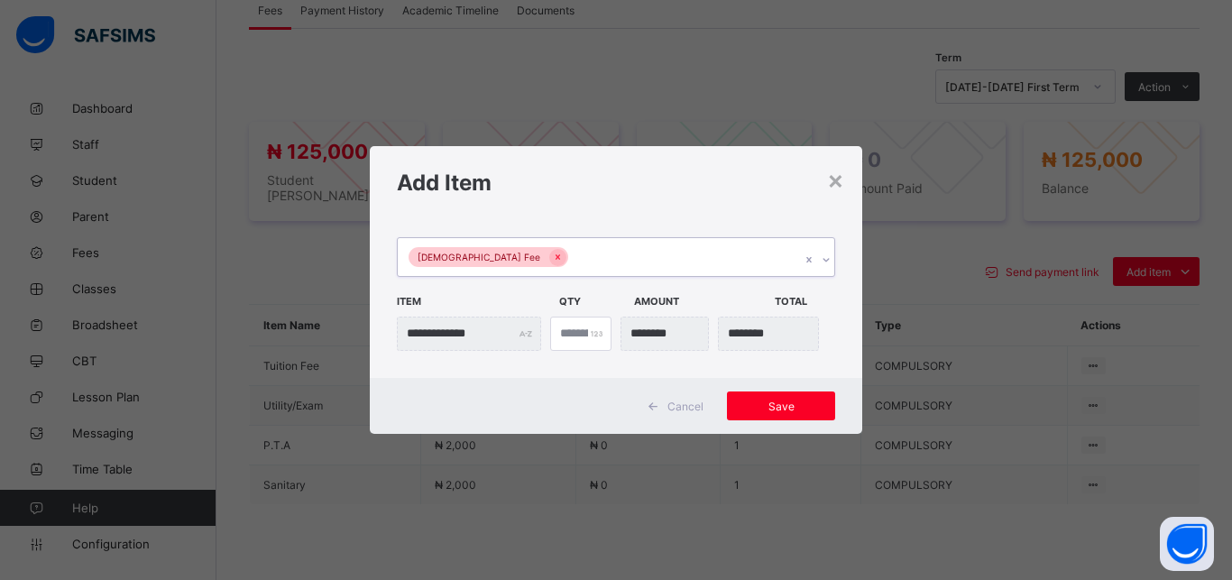
click at [645, 262] on div "[DEMOGRAPHIC_DATA] Fee" at bounding box center [599, 257] width 402 height 38
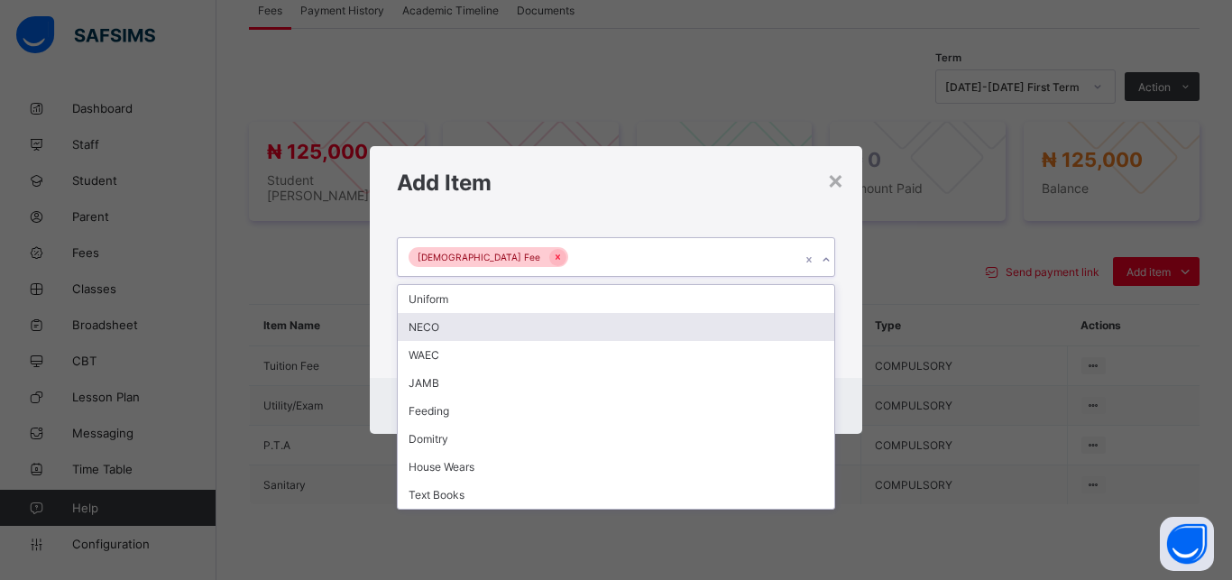
click at [574, 334] on div "NECO" at bounding box center [616, 327] width 436 height 28
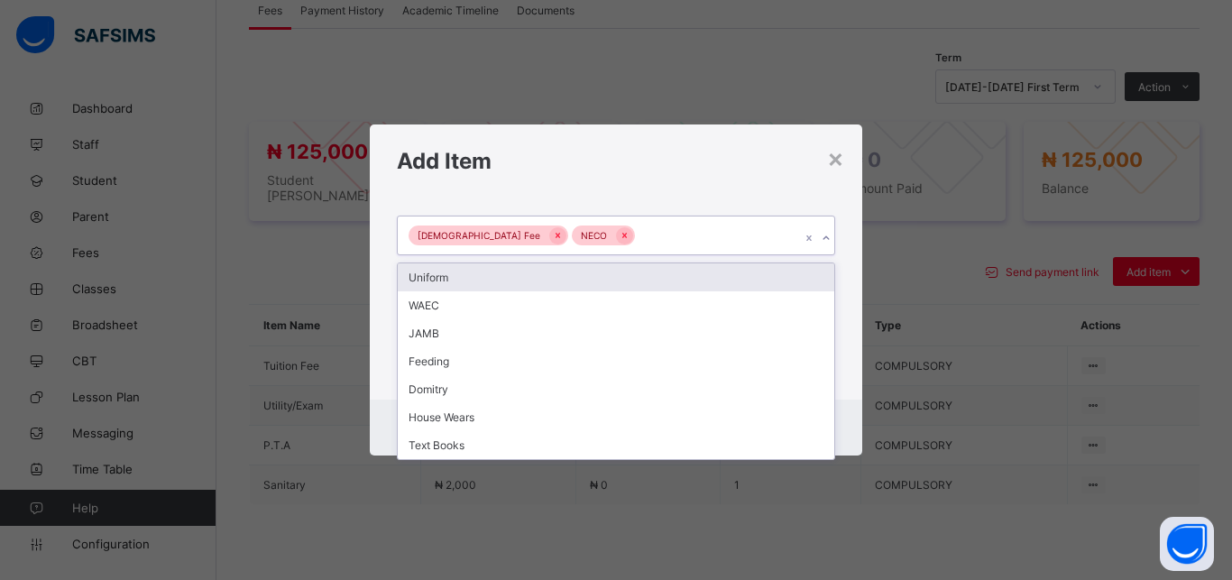
click at [660, 245] on div "Islamiyya Fee NECO" at bounding box center [599, 235] width 402 height 38
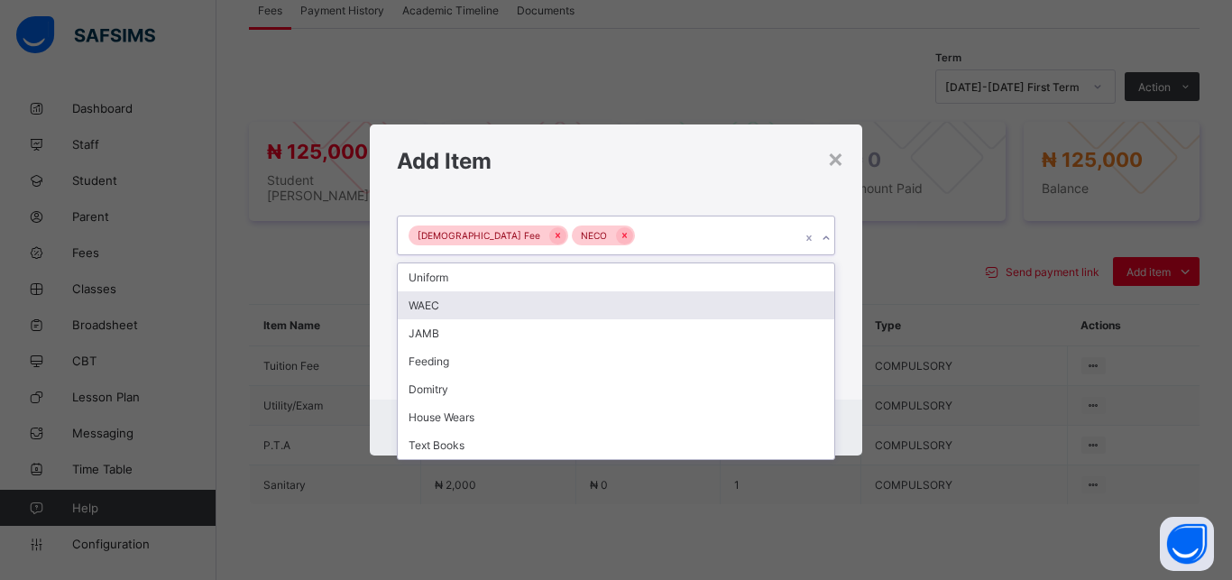
click at [563, 309] on div "WAEC" at bounding box center [616, 305] width 436 height 28
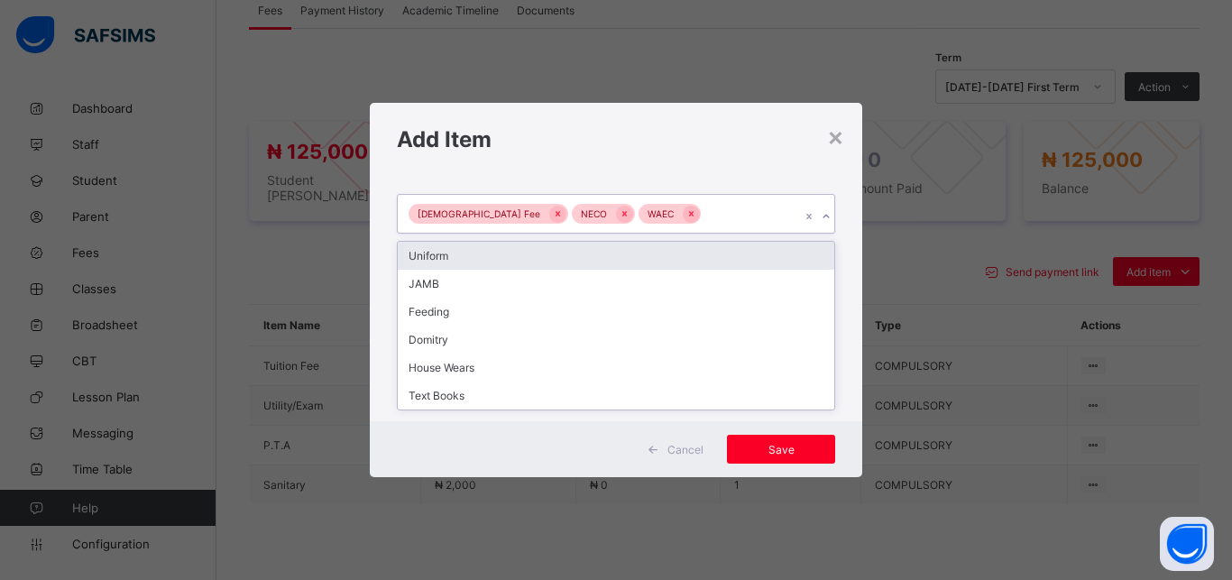
click at [683, 211] on div "Islamiyya Fee NECO WAEC" at bounding box center [599, 214] width 402 height 38
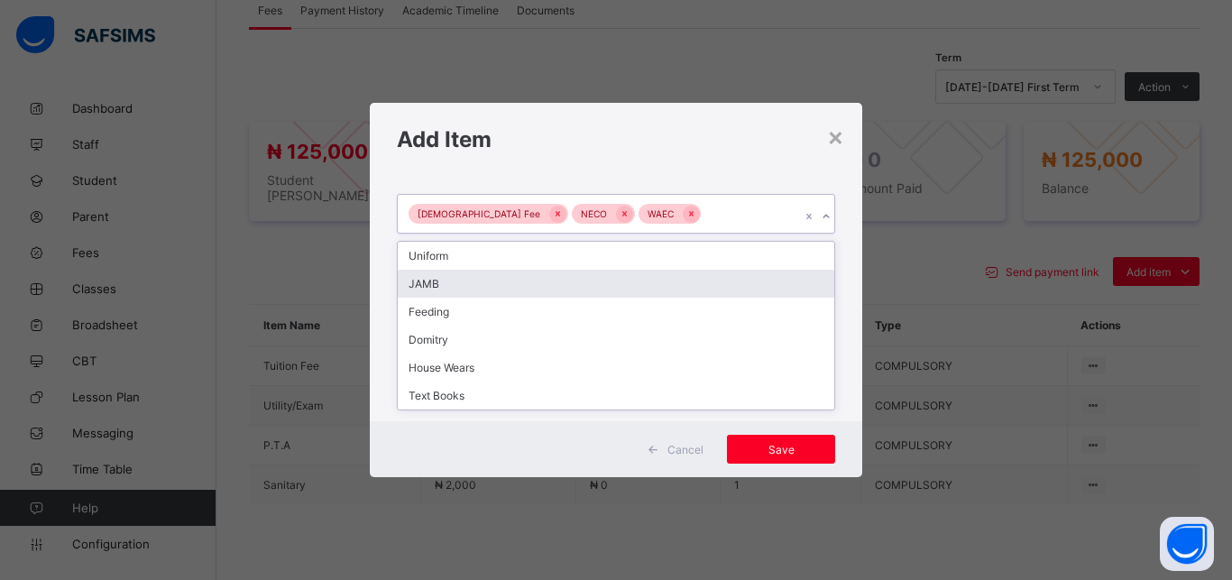
click at [586, 281] on div "JAMB" at bounding box center [616, 284] width 436 height 28
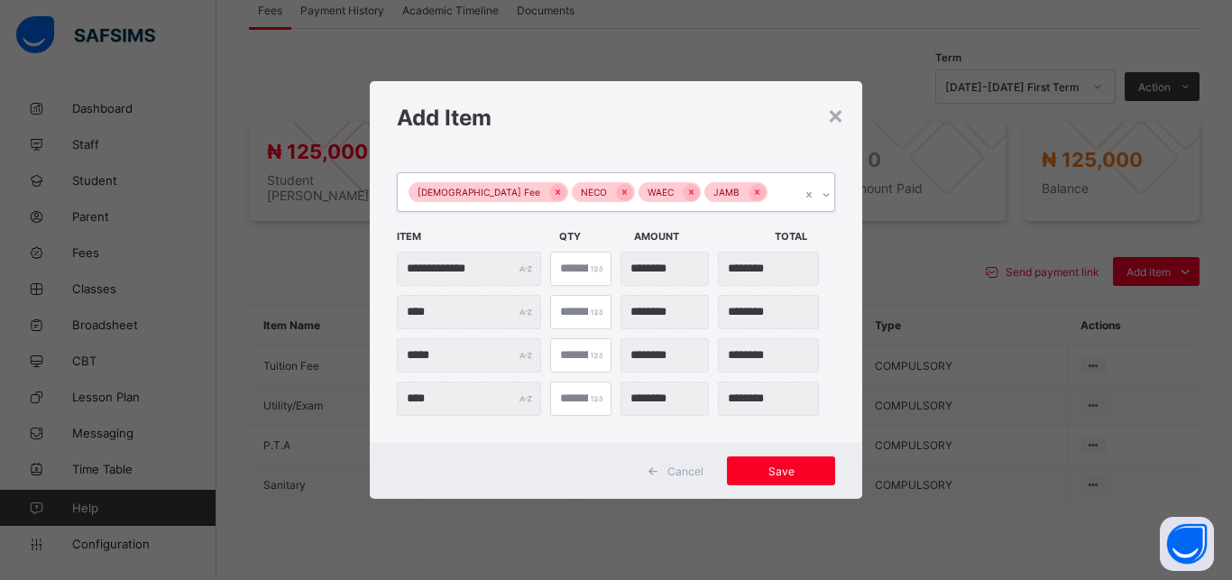
click at [758, 193] on div "Islamiyya Fee NECO WAEC JAMB" at bounding box center [599, 192] width 402 height 38
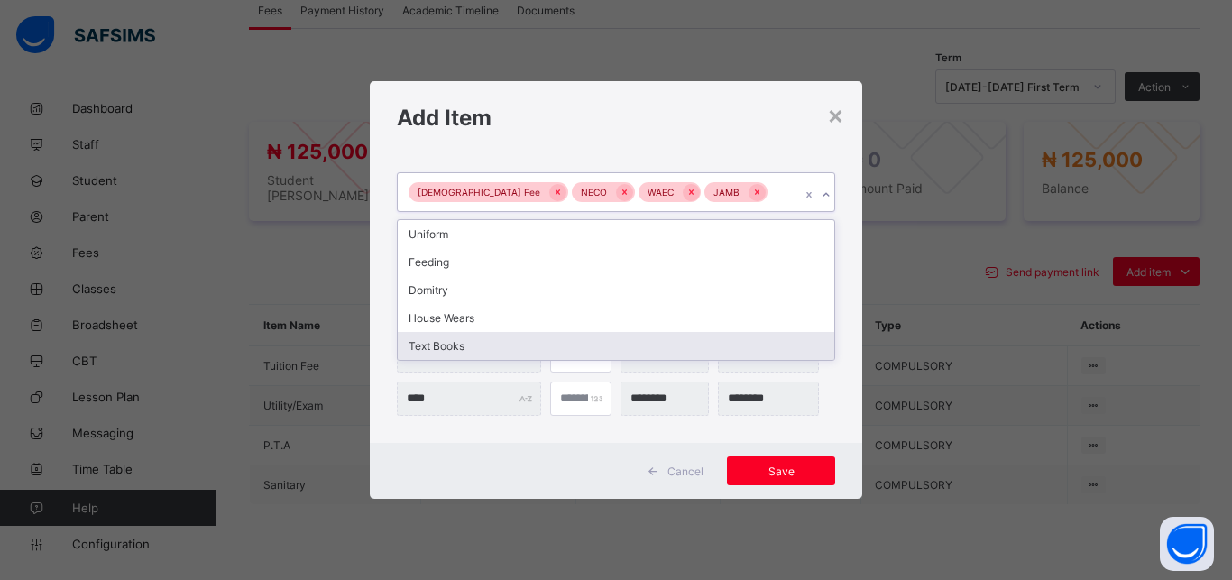
click at [614, 341] on div "Text Books" at bounding box center [616, 346] width 436 height 28
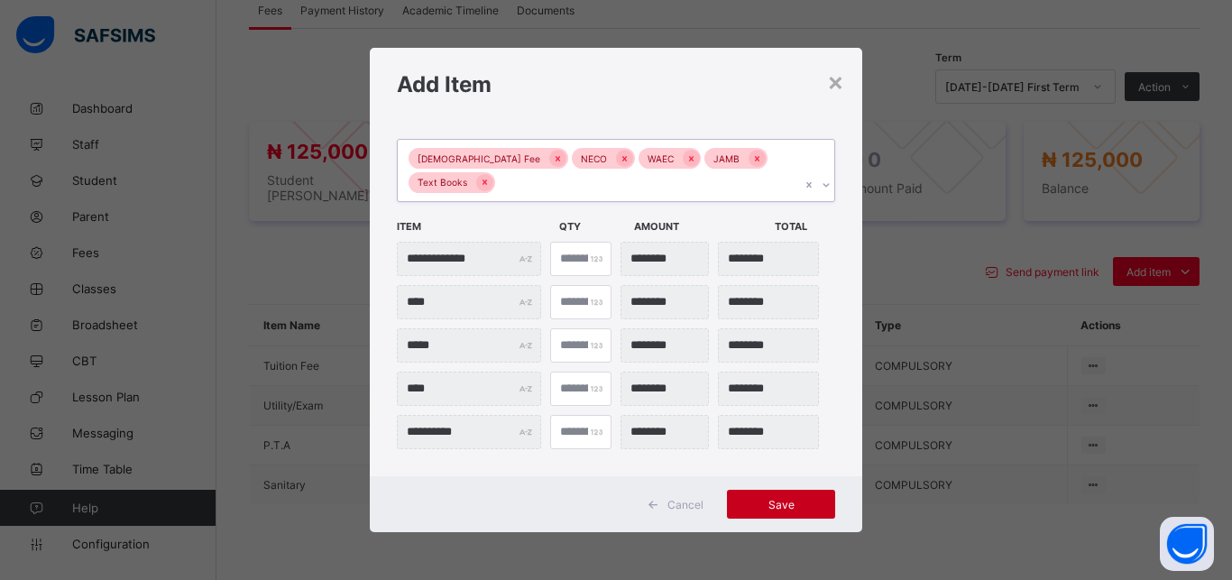
click at [776, 503] on span "Save" at bounding box center [780, 505] width 81 height 14
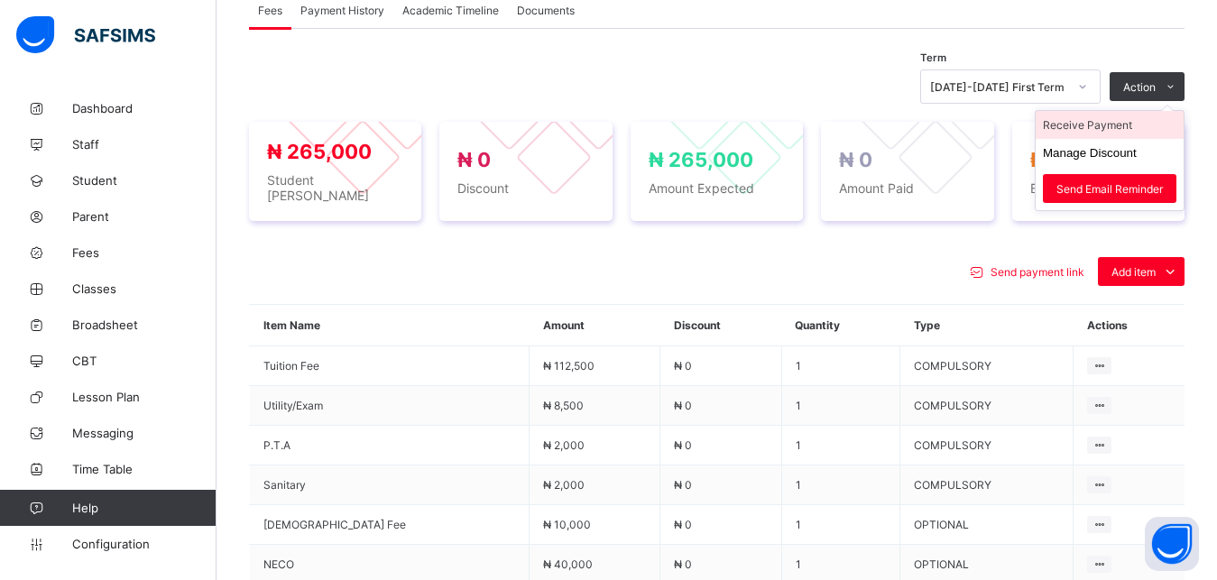
click at [1121, 114] on li "Receive Payment" at bounding box center [1109, 125] width 148 height 28
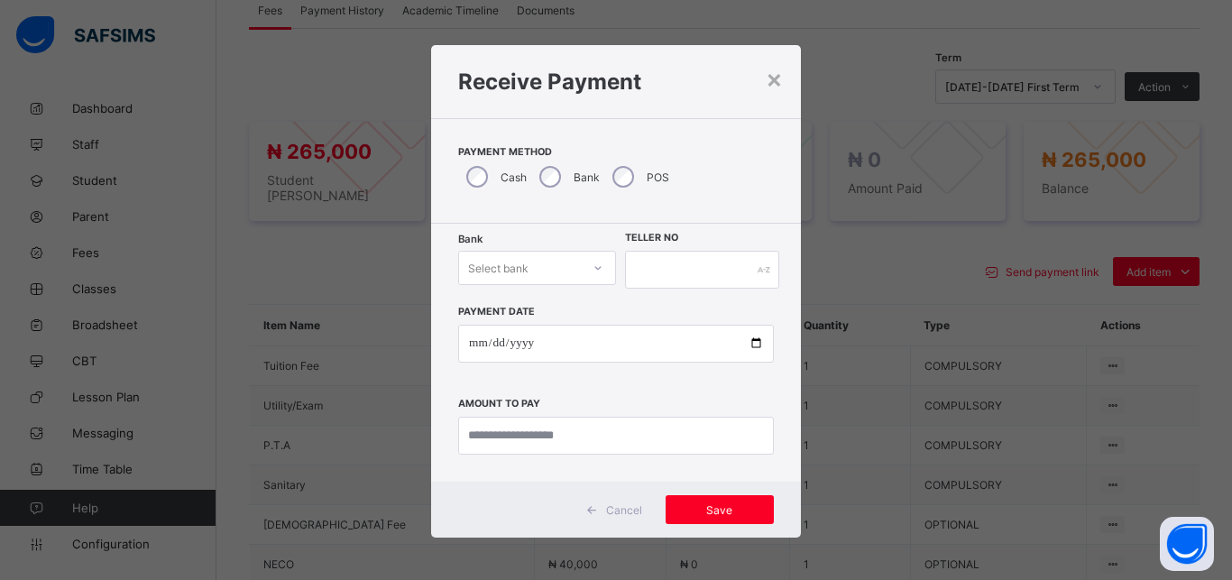
click at [531, 268] on div "Select bank" at bounding box center [520, 267] width 122 height 25
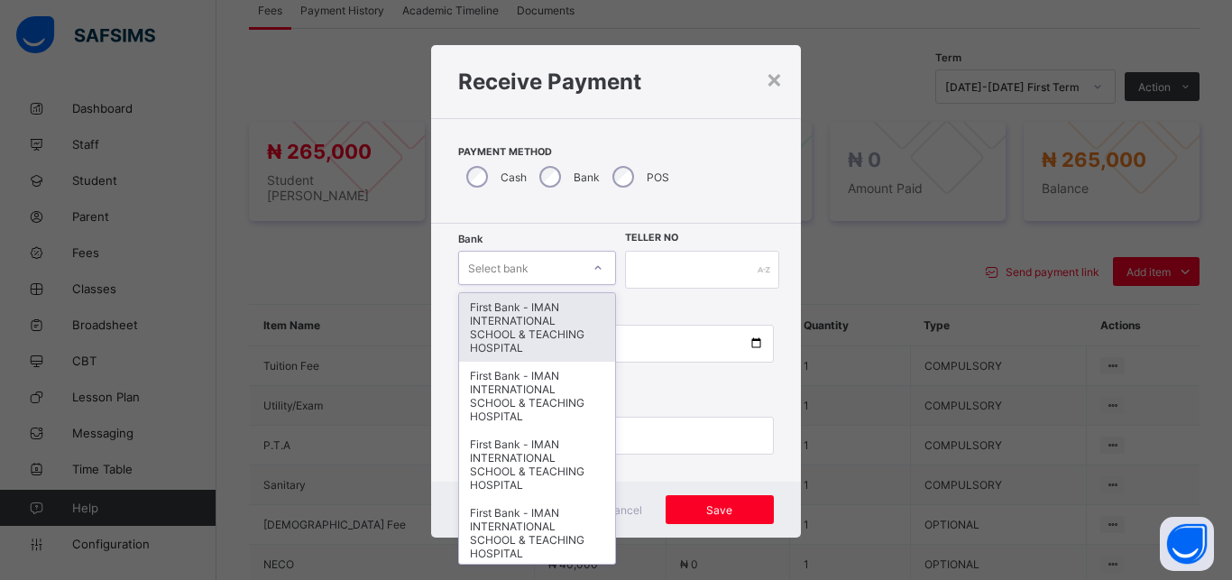
click at [533, 309] on div "First Bank - IMAN INTERNATIONAL SCHOOL & TEACHING HOSPITAL" at bounding box center [537, 327] width 156 height 69
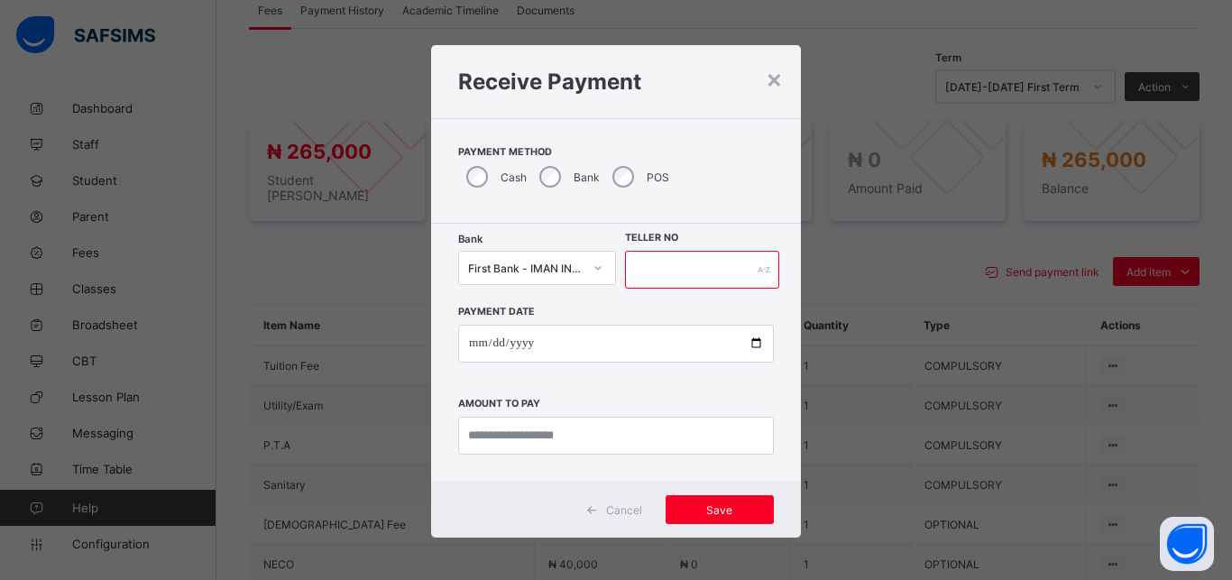
click at [660, 271] on input "text" at bounding box center [702, 270] width 154 height 38
type input "*****"
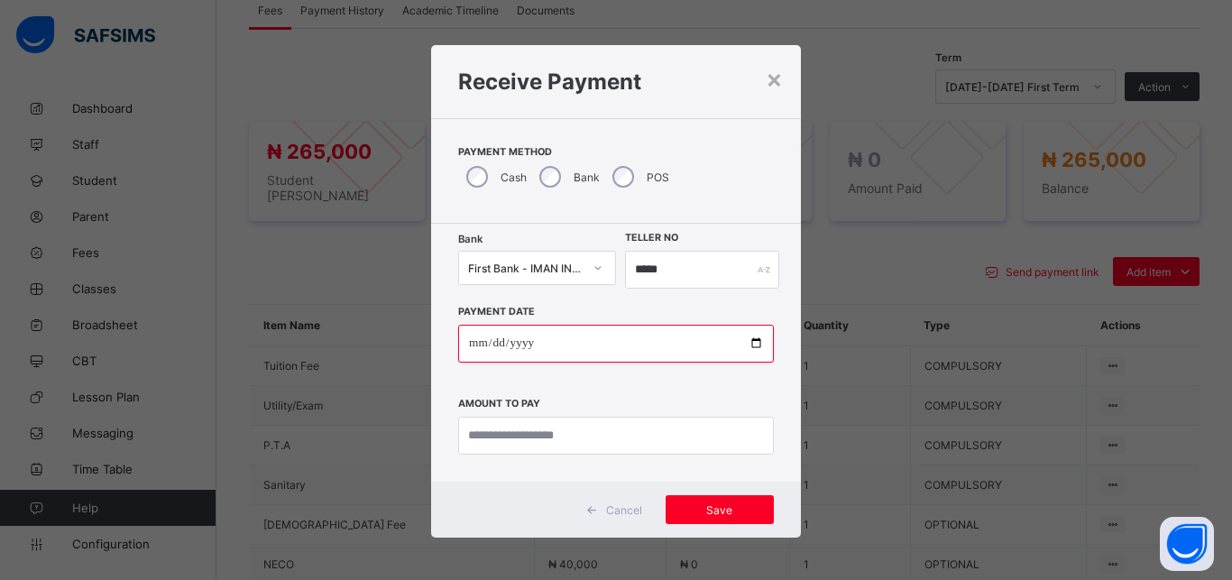
click at [745, 343] on input "date" at bounding box center [616, 344] width 316 height 38
type input "**********"
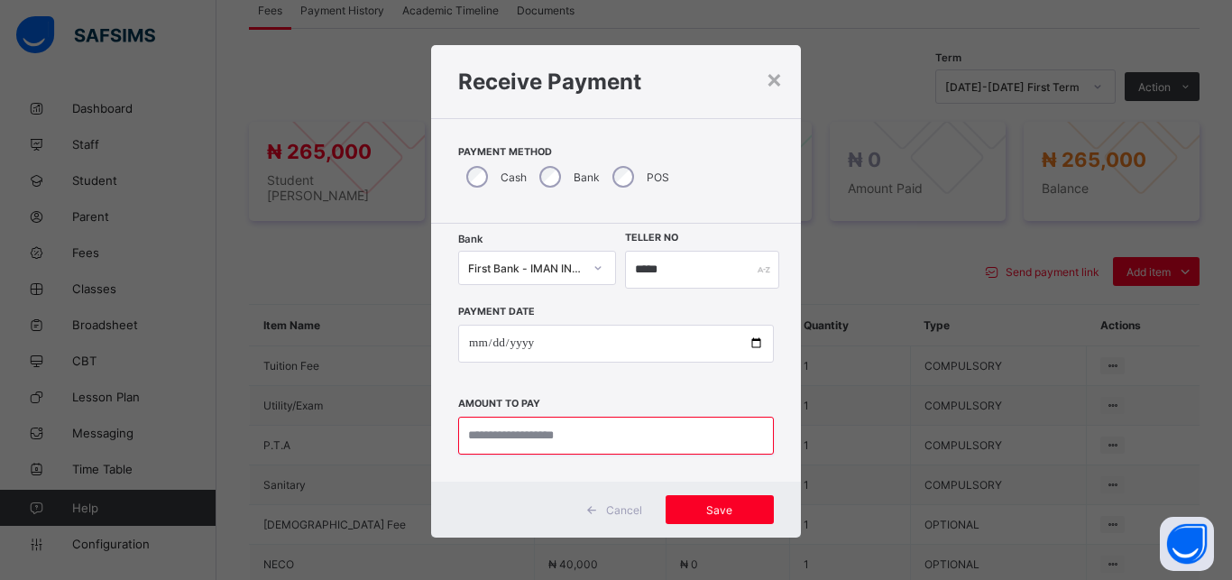
click at [558, 440] on input "currency" at bounding box center [616, 436] width 316 height 38
type input "*********"
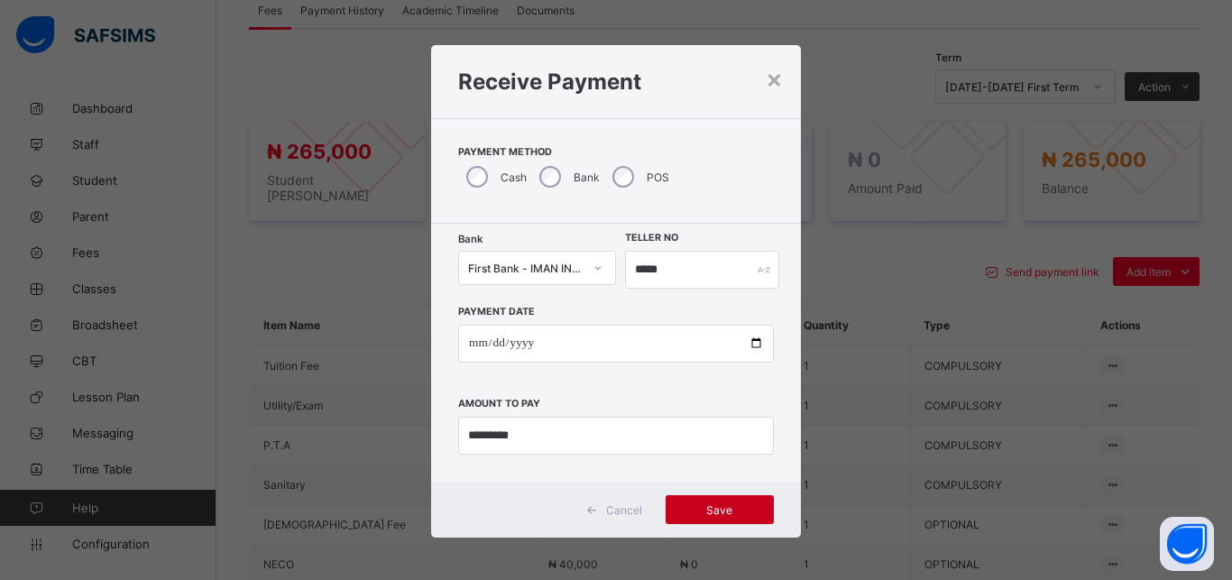
click at [699, 510] on span "Save" at bounding box center [719, 510] width 81 height 14
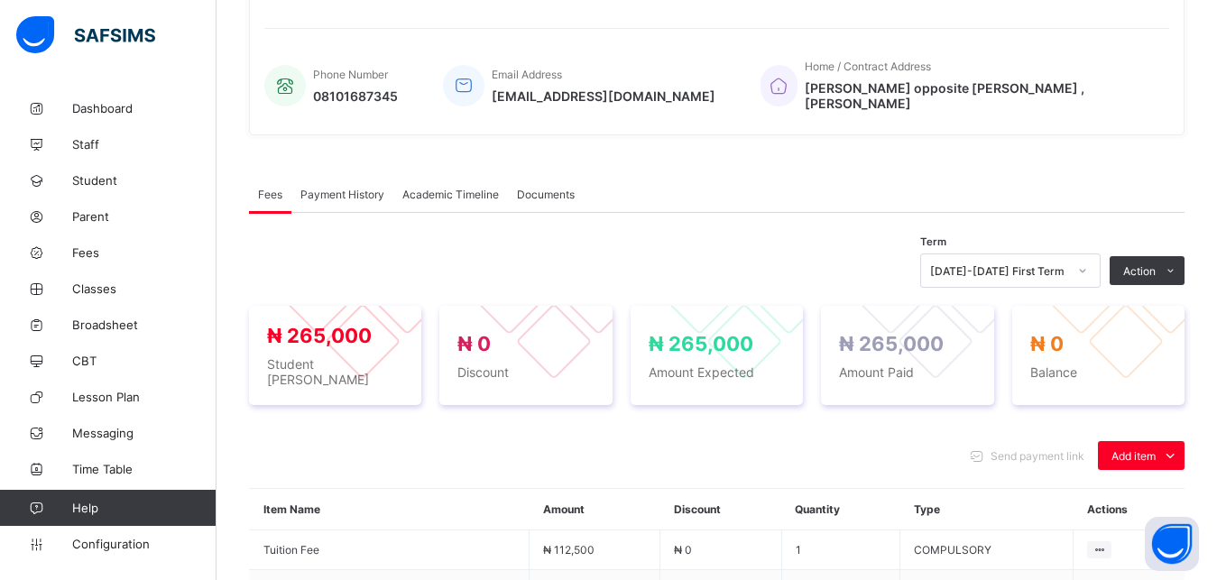
scroll to position [360, 0]
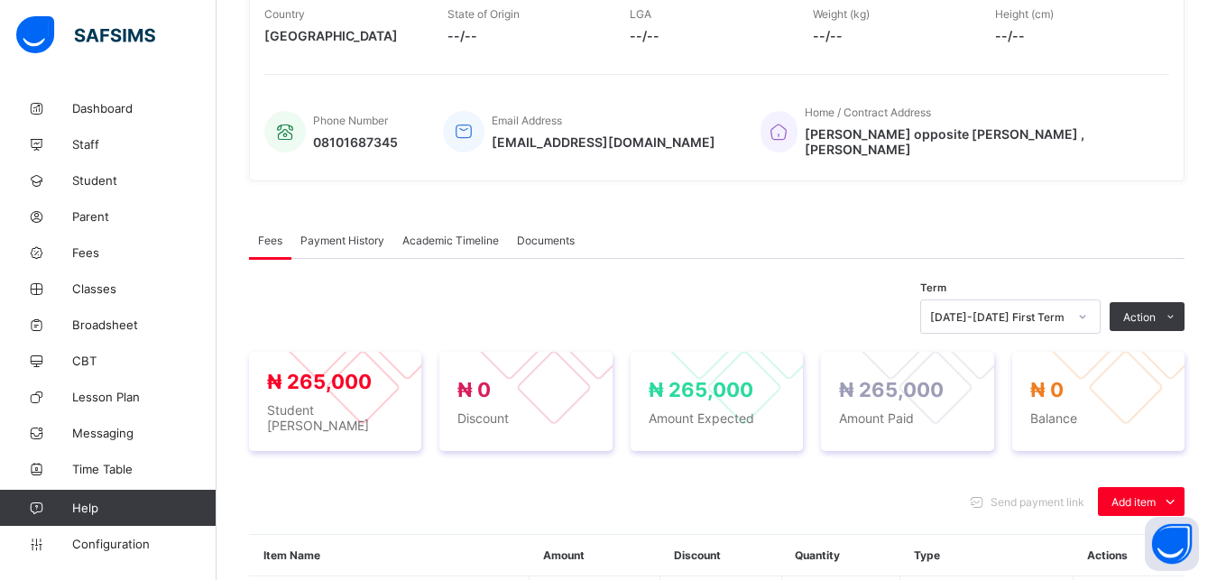
scroll to position [87, 0]
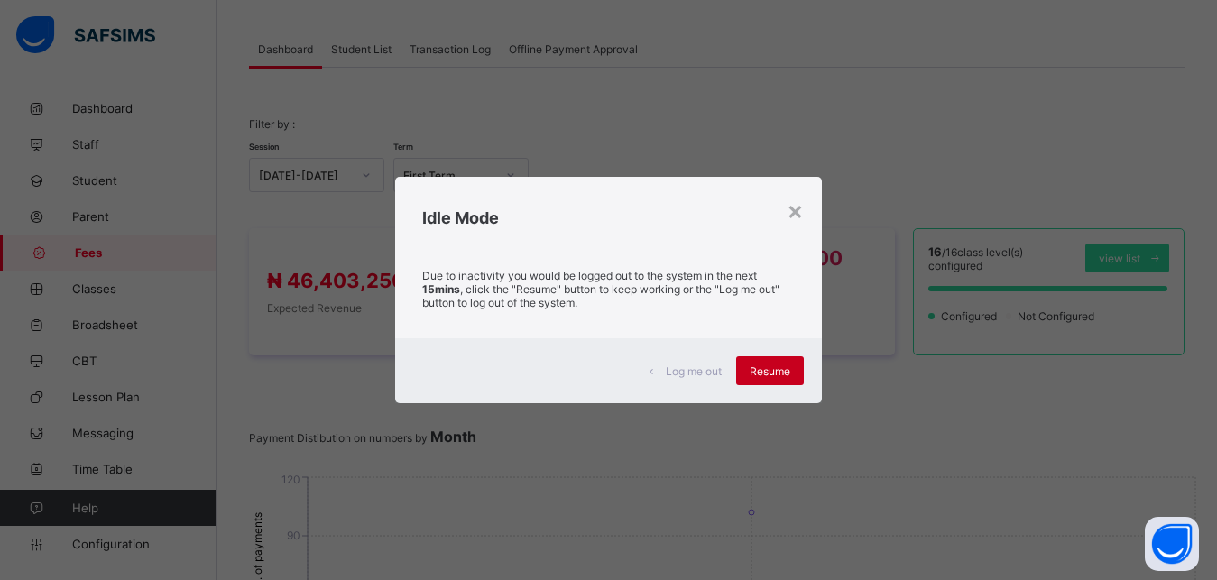
click at [767, 363] on div "Resume" at bounding box center [770, 370] width 68 height 29
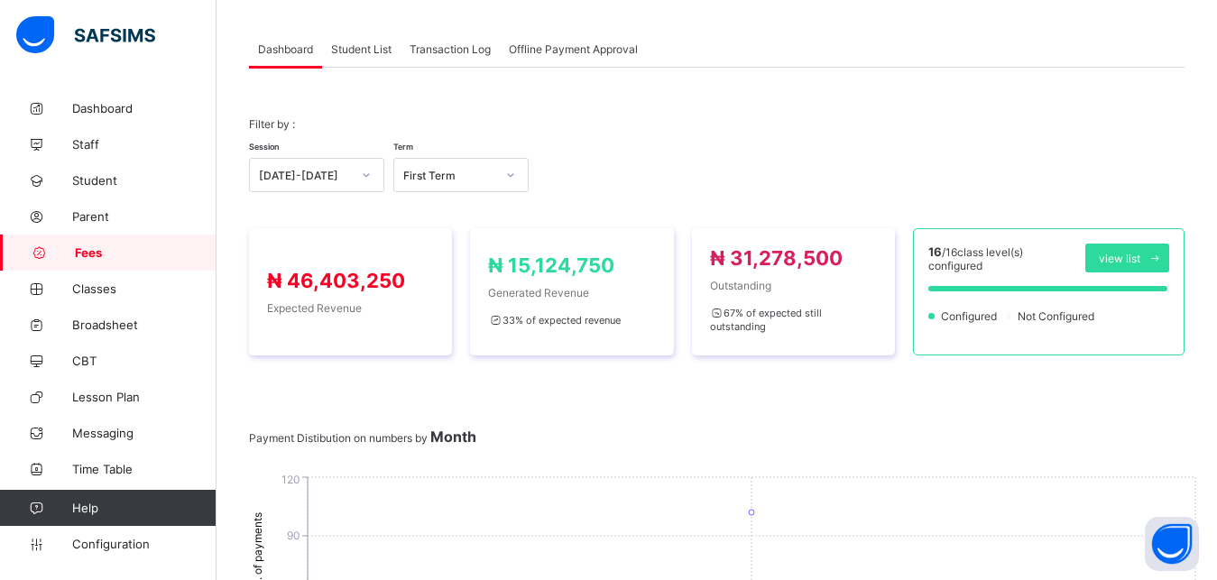
click at [363, 49] on span "Student List" at bounding box center [361, 49] width 60 height 14
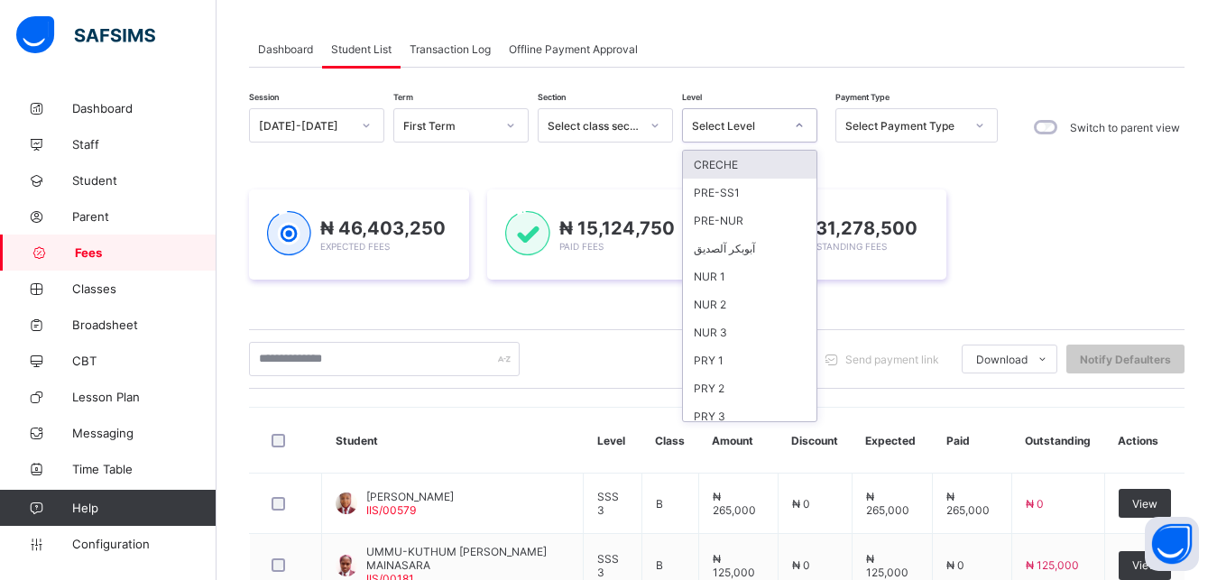
click at [758, 122] on div "Select Level" at bounding box center [738, 126] width 92 height 14
click at [781, 365] on div "PRY 1" at bounding box center [749, 360] width 133 height 28
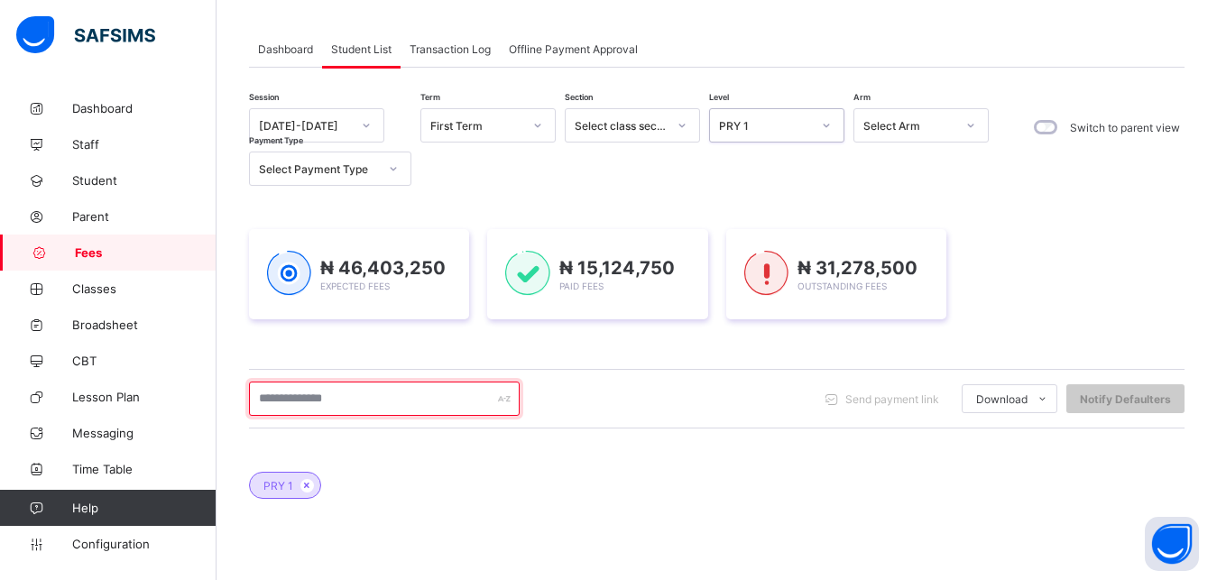
click at [426, 401] on input "text" at bounding box center [384, 398] width 271 height 34
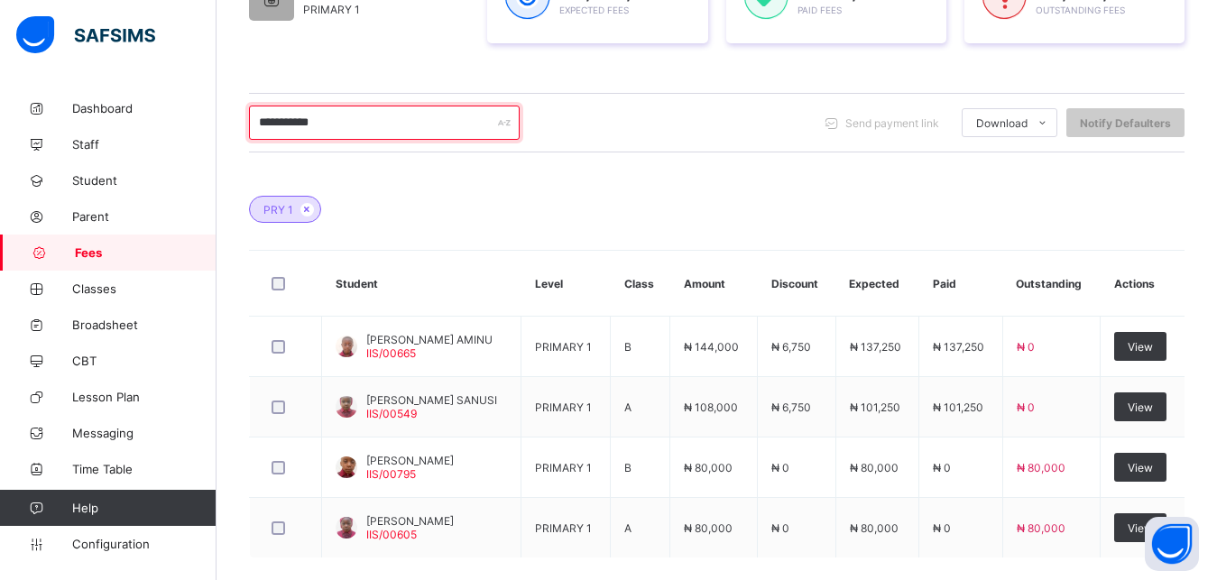
scroll to position [409, 0]
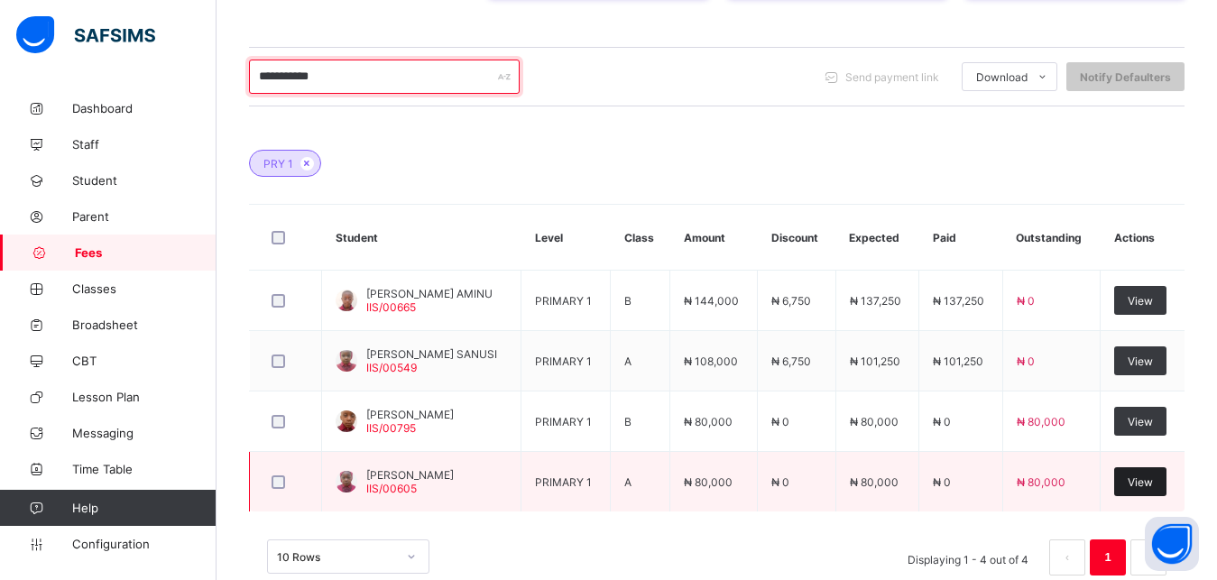
type input "**********"
click at [1152, 480] on span "View" at bounding box center [1139, 482] width 25 height 14
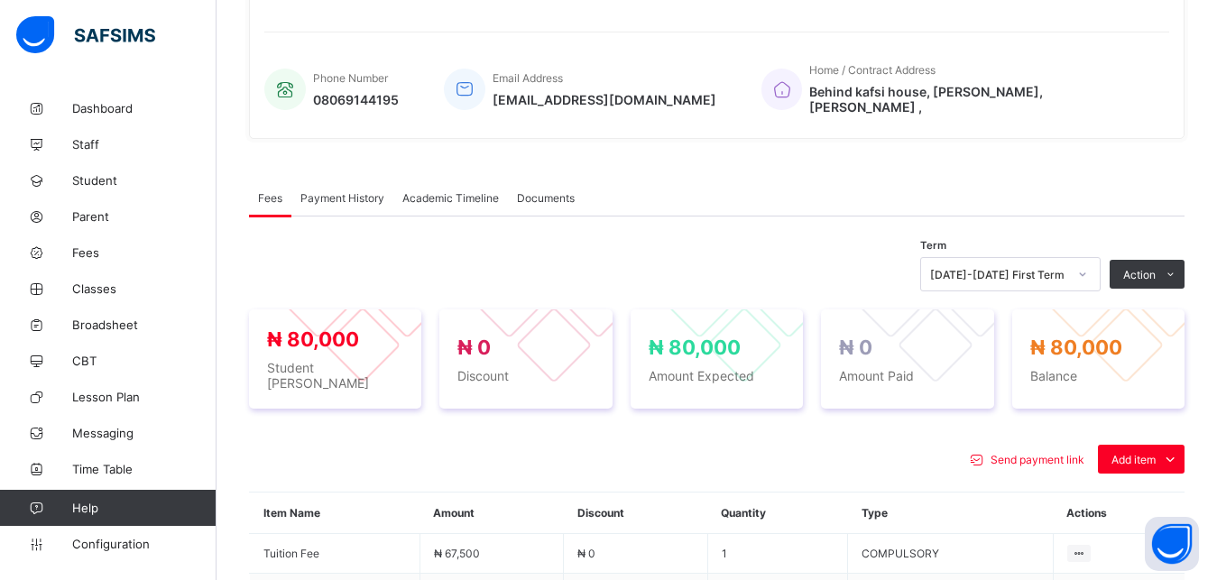
scroll to position [636, 0]
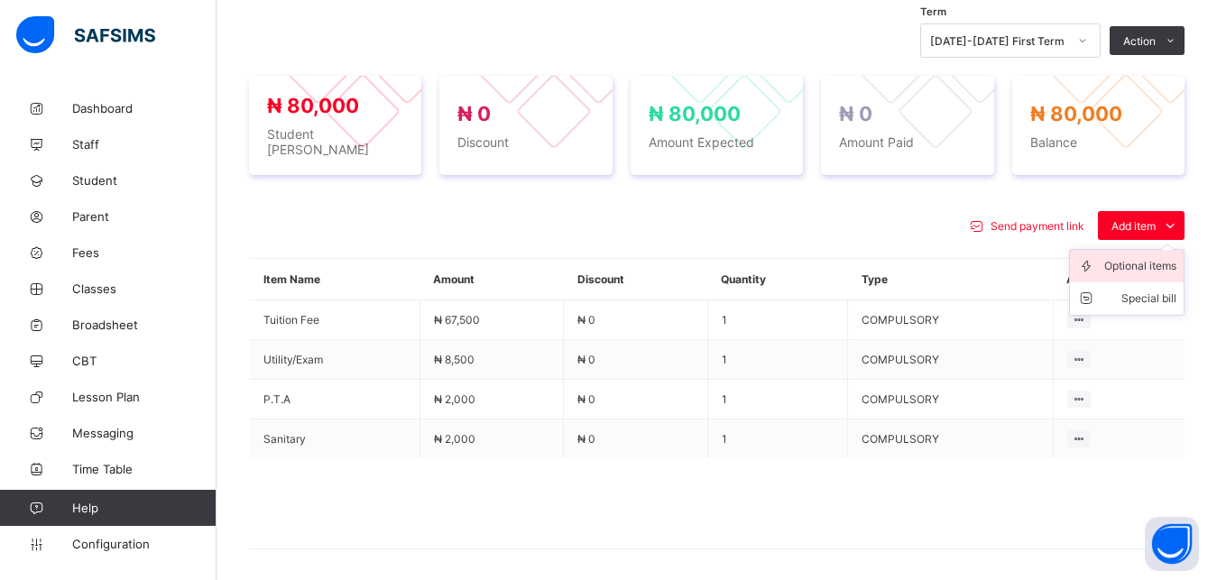
click at [1143, 257] on div "Optional items" at bounding box center [1140, 266] width 72 height 18
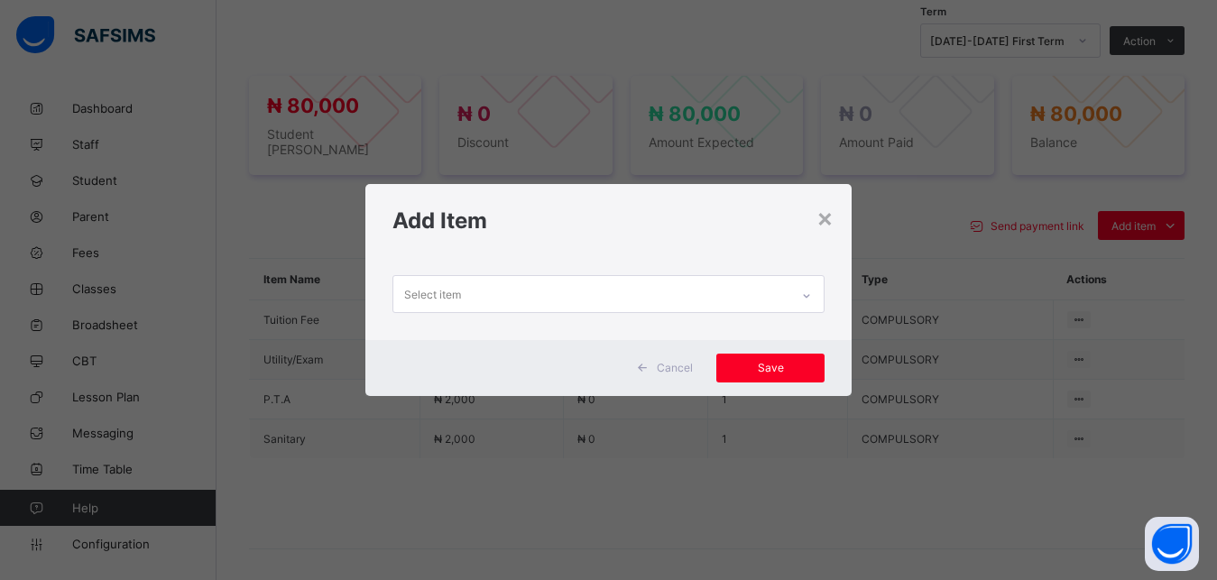
click at [714, 298] on div "Select item" at bounding box center [591, 293] width 397 height 35
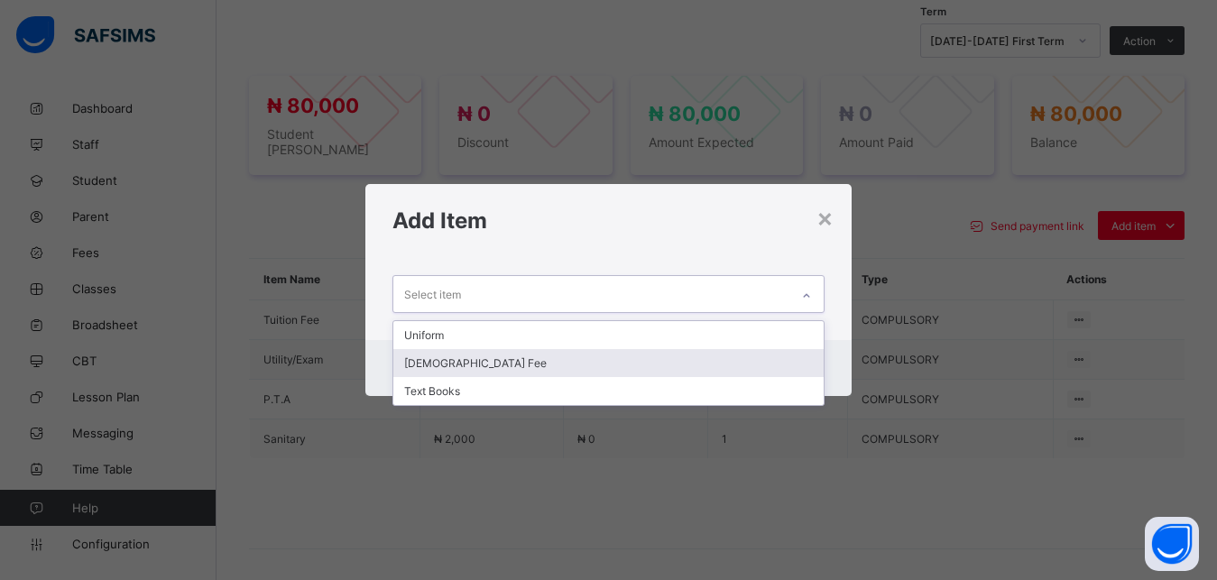
click at [661, 359] on div "[DEMOGRAPHIC_DATA] Fee" at bounding box center [608, 363] width 431 height 28
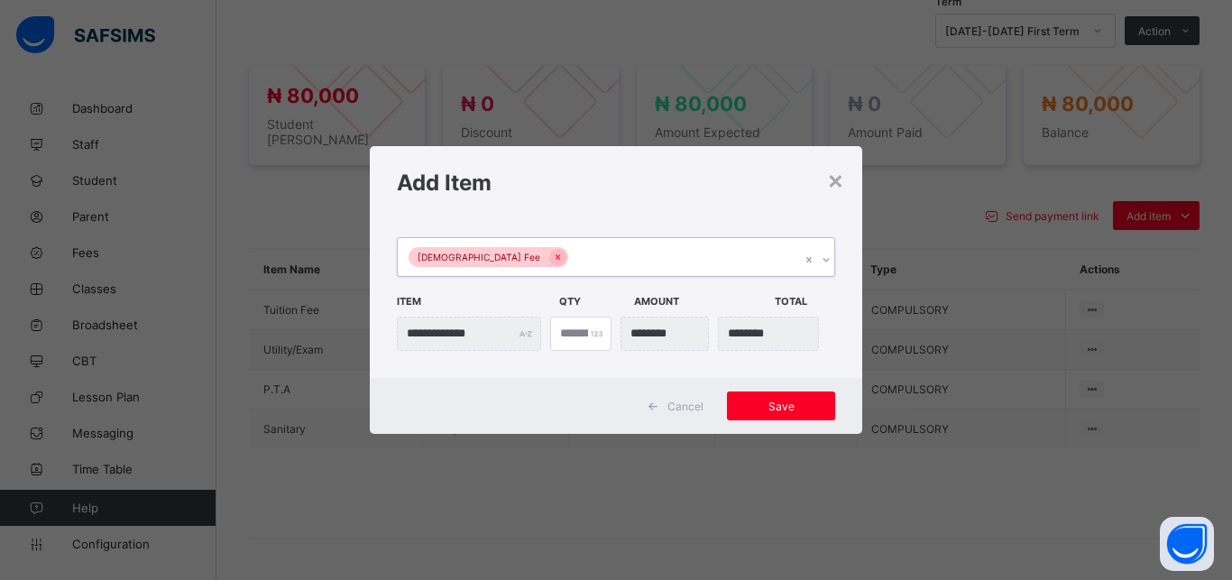
click at [684, 257] on div "[DEMOGRAPHIC_DATA] Fee" at bounding box center [599, 257] width 402 height 38
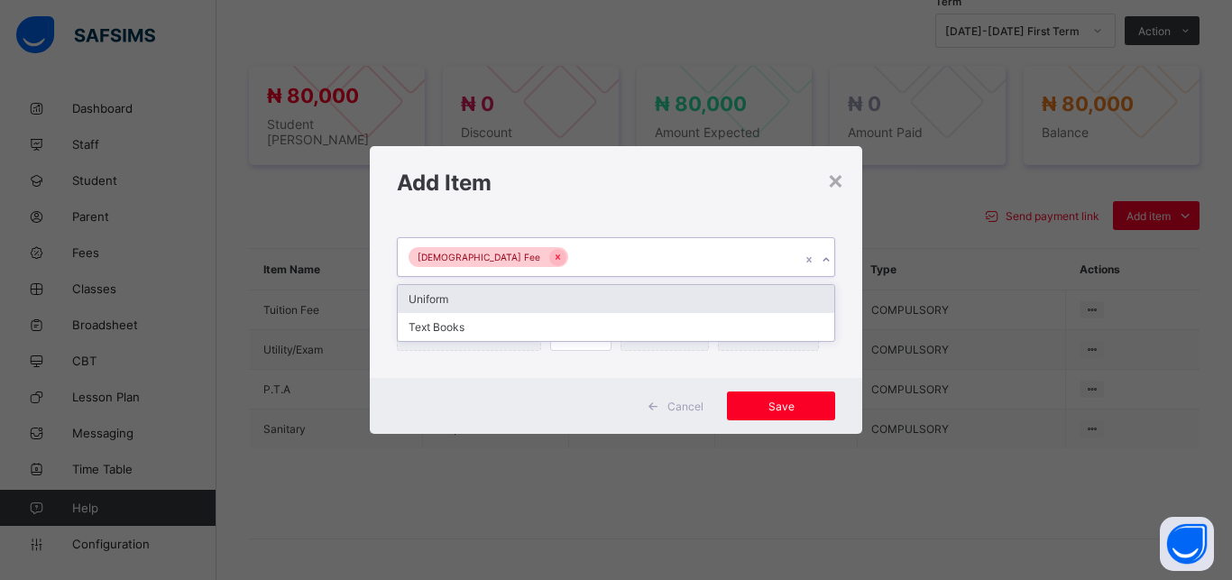
click at [668, 253] on div "[DEMOGRAPHIC_DATA] Fee" at bounding box center [599, 257] width 402 height 38
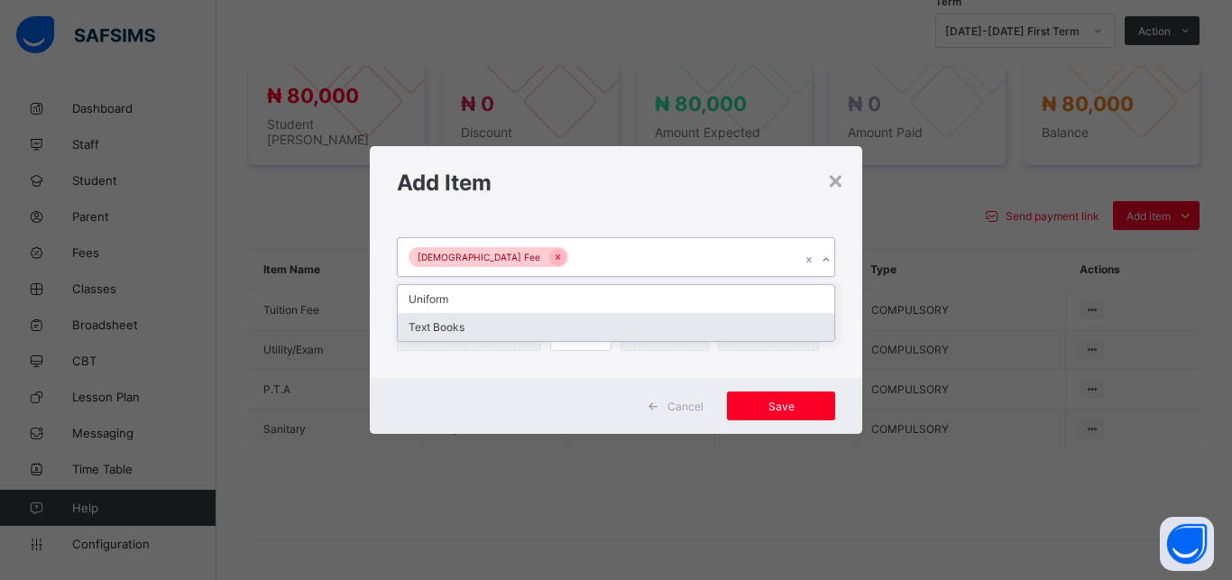
click at [634, 326] on div "Text Books" at bounding box center [616, 327] width 436 height 28
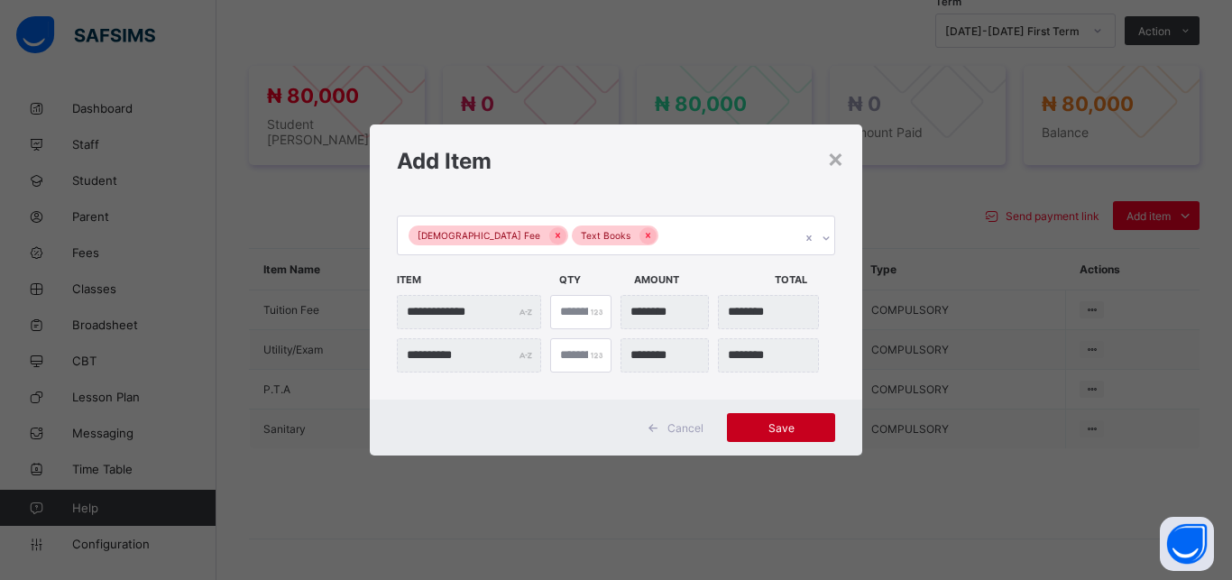
click at [771, 431] on span "Save" at bounding box center [780, 428] width 81 height 14
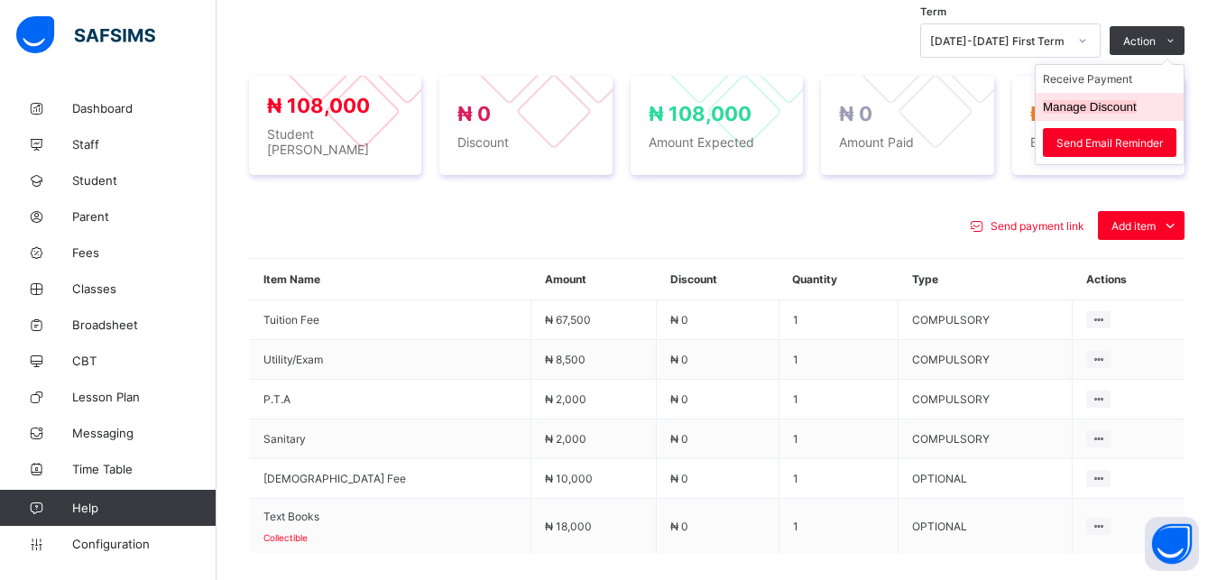
click at [1136, 100] on button "Manage Discount" at bounding box center [1089, 107] width 94 height 14
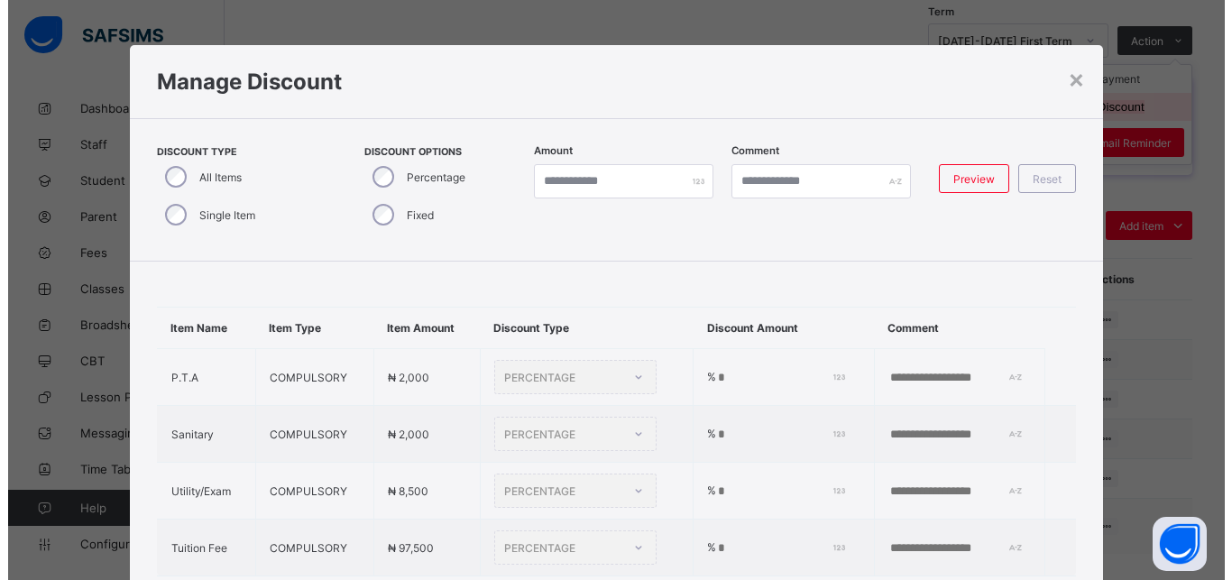
scroll to position [41, 0]
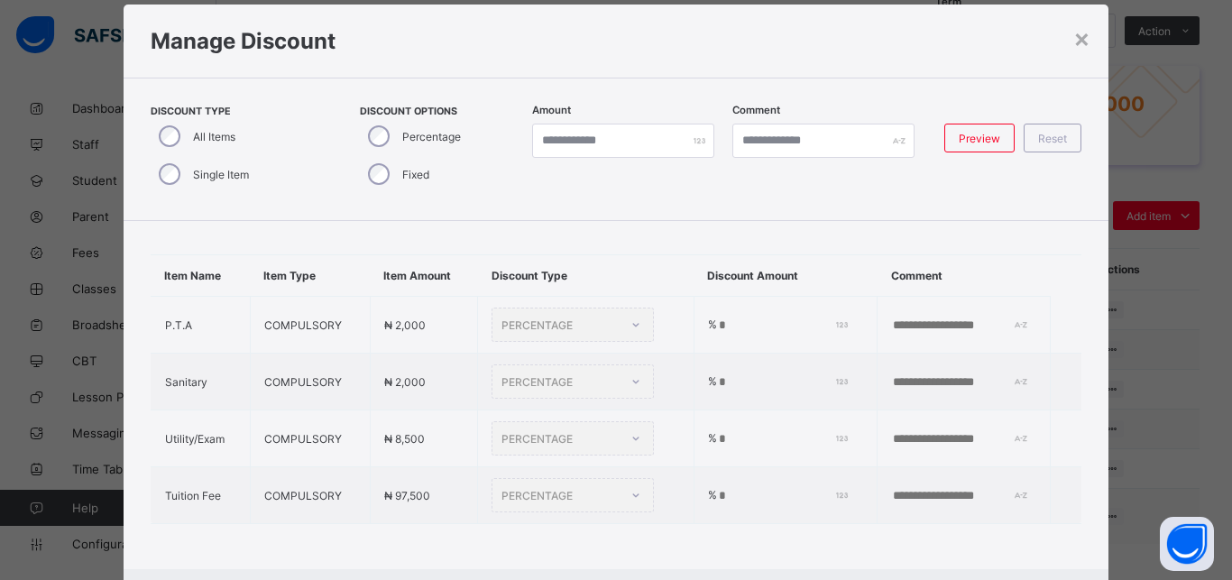
type input "*"
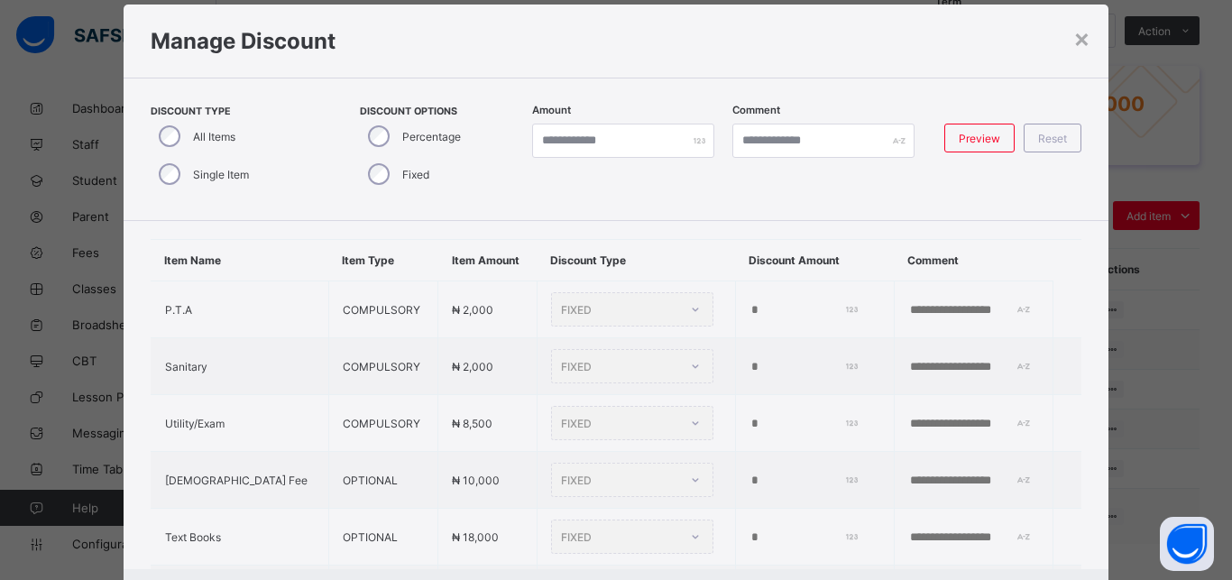
click at [361, 139] on div "Percentage" at bounding box center [413, 136] width 106 height 38
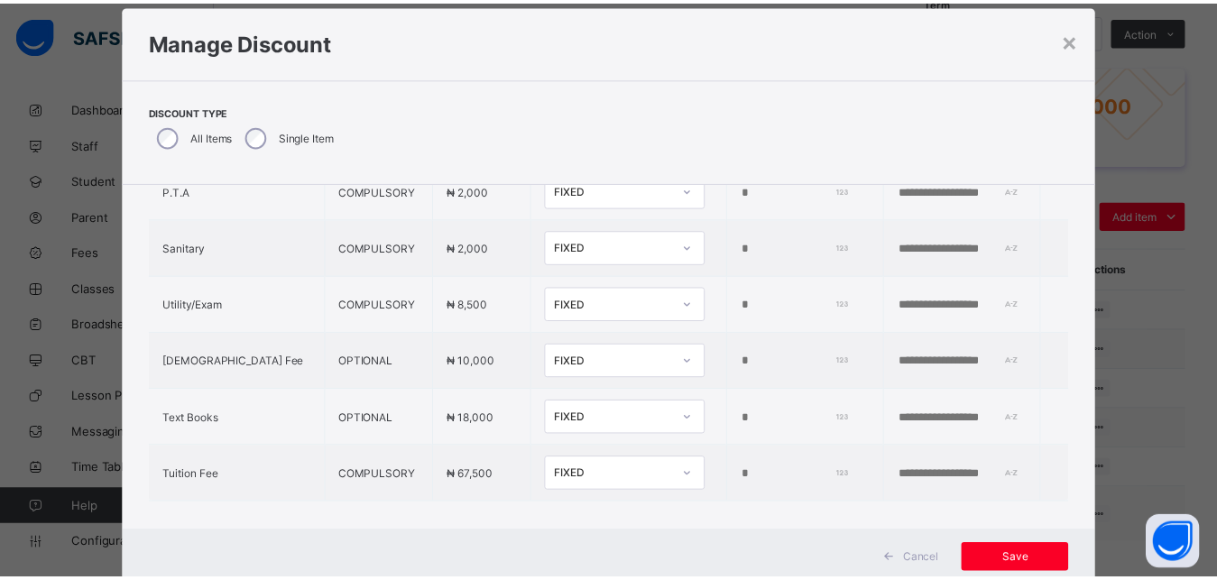
scroll to position [141, 0]
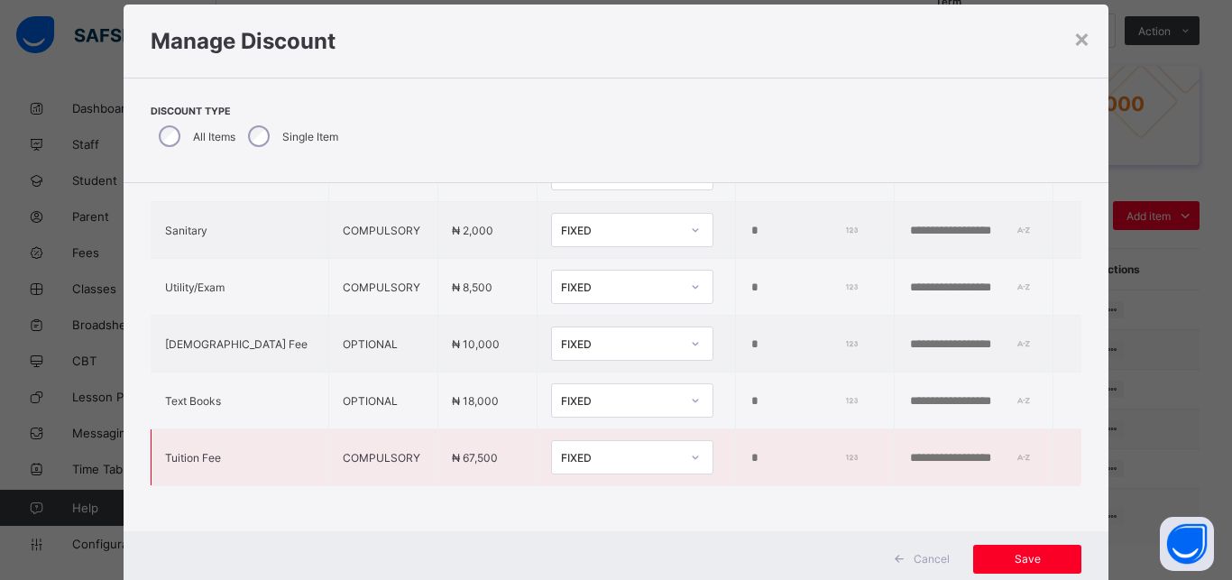
click at [583, 449] on div "FIXED" at bounding box center [615, 457] width 126 height 25
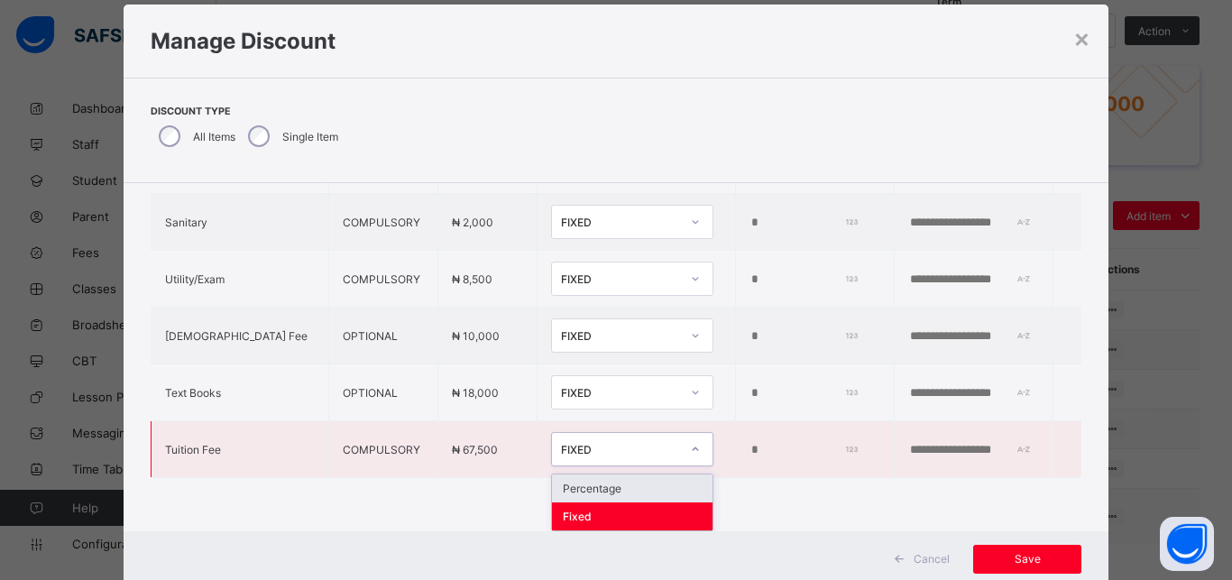
click at [581, 488] on div "Percentage" at bounding box center [632, 488] width 161 height 28
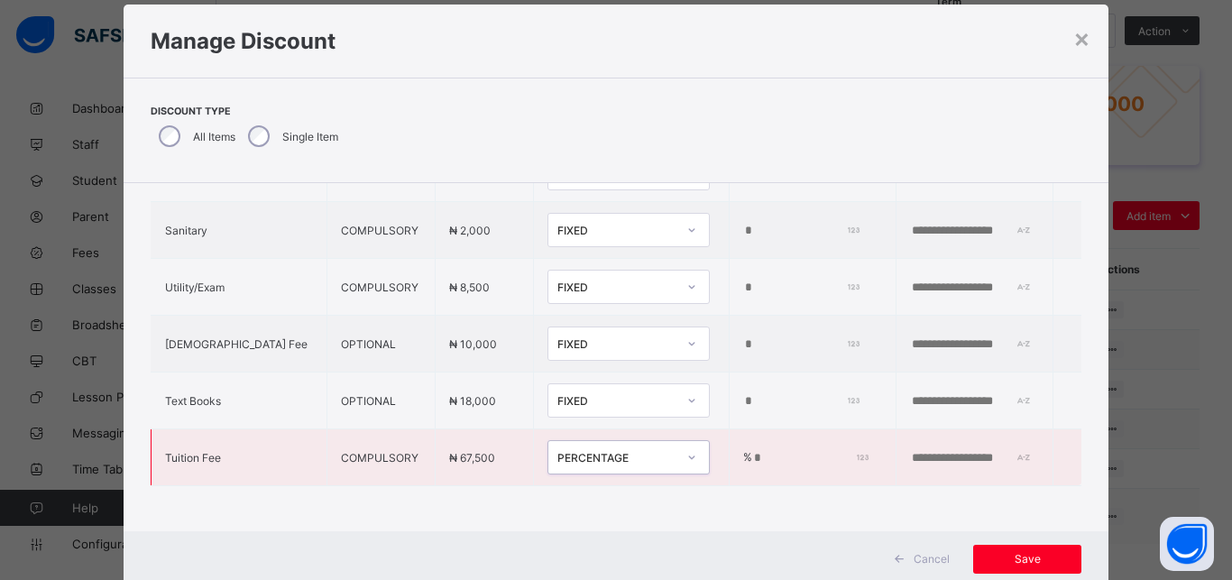
click at [752, 451] on input "*" at bounding box center [808, 458] width 112 height 14
type input "**"
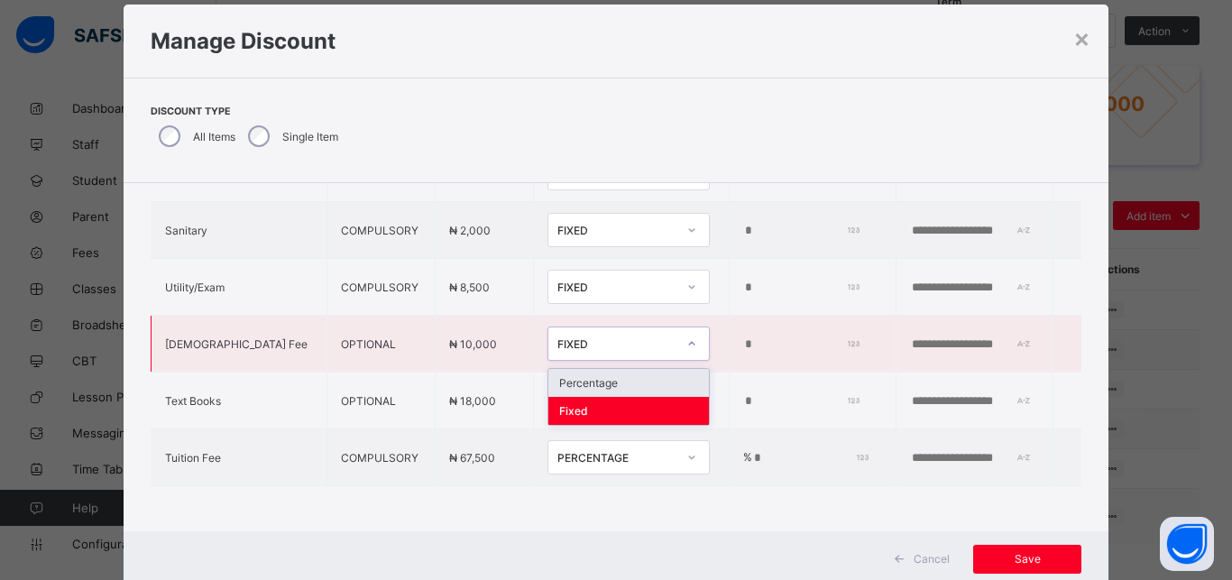
click at [590, 337] on div "FIXED" at bounding box center [616, 344] width 119 height 14
click at [589, 369] on div "Percentage" at bounding box center [628, 383] width 161 height 28
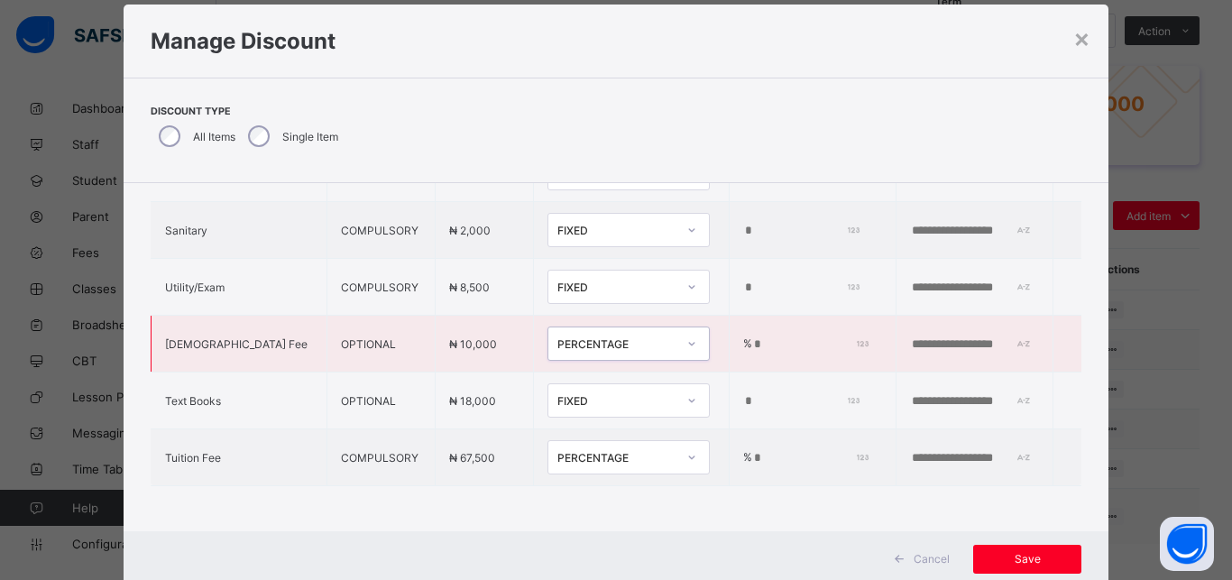
click at [752, 337] on input "*" at bounding box center [808, 344] width 112 height 14
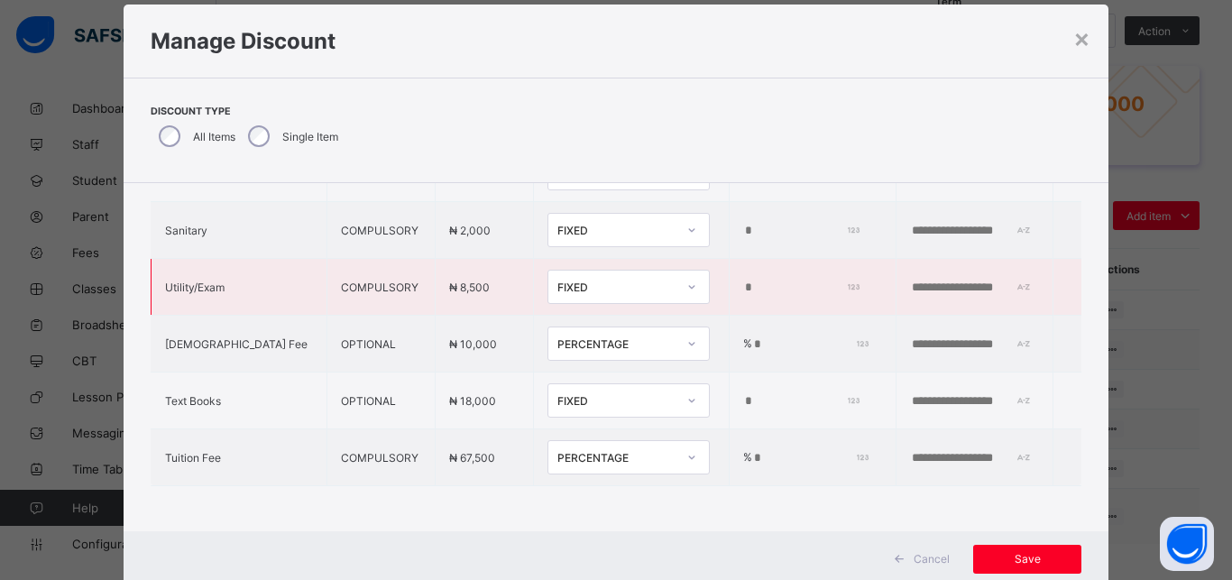
type input "**"
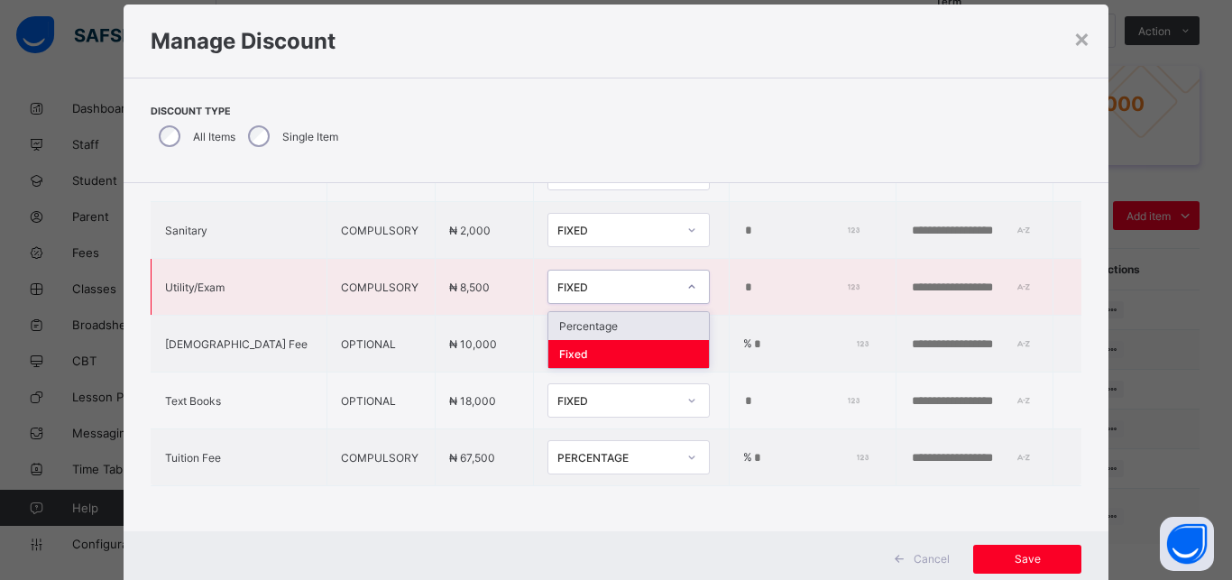
click at [676, 272] on div at bounding box center [691, 286] width 31 height 29
click at [596, 317] on div "Percentage" at bounding box center [628, 326] width 161 height 28
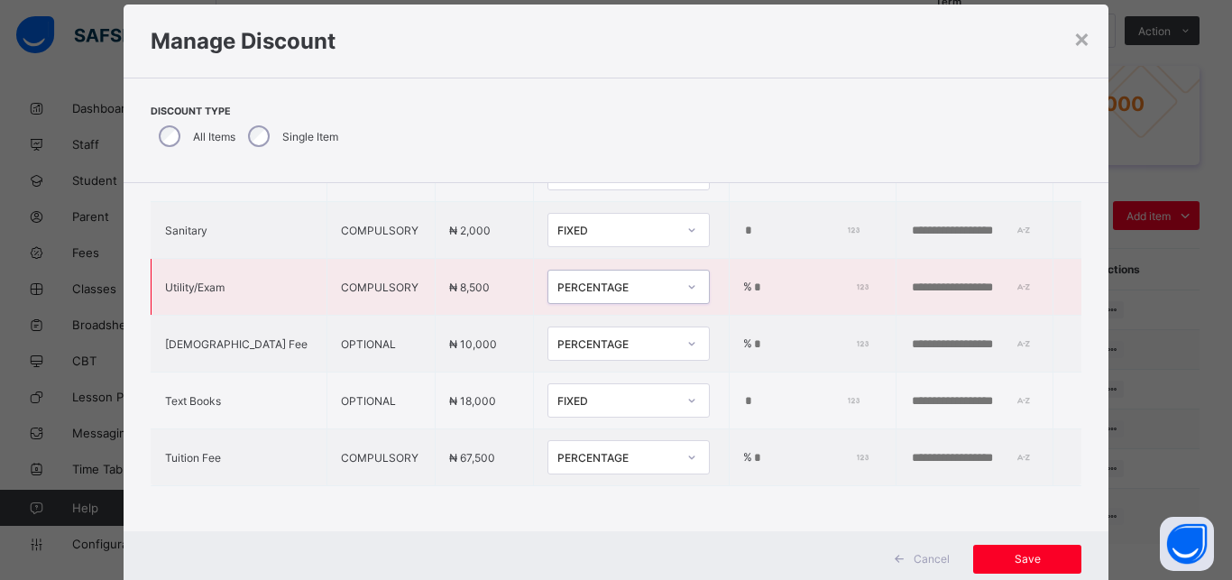
click at [752, 280] on input "*" at bounding box center [808, 287] width 112 height 14
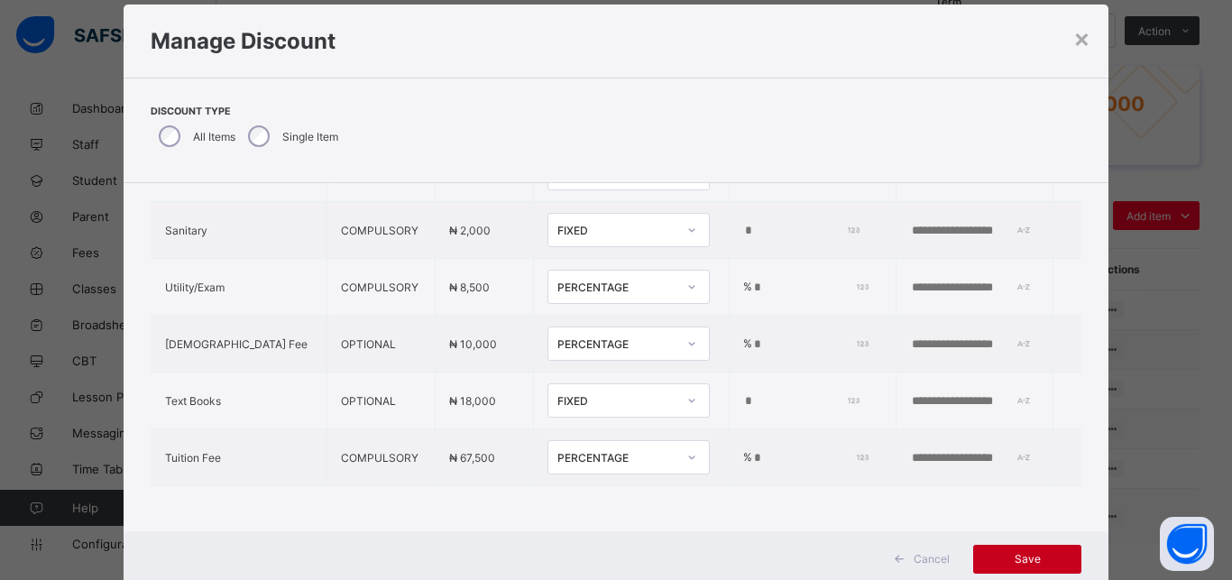
type input "***"
click at [1027, 556] on span "Save" at bounding box center [1027, 559] width 81 height 14
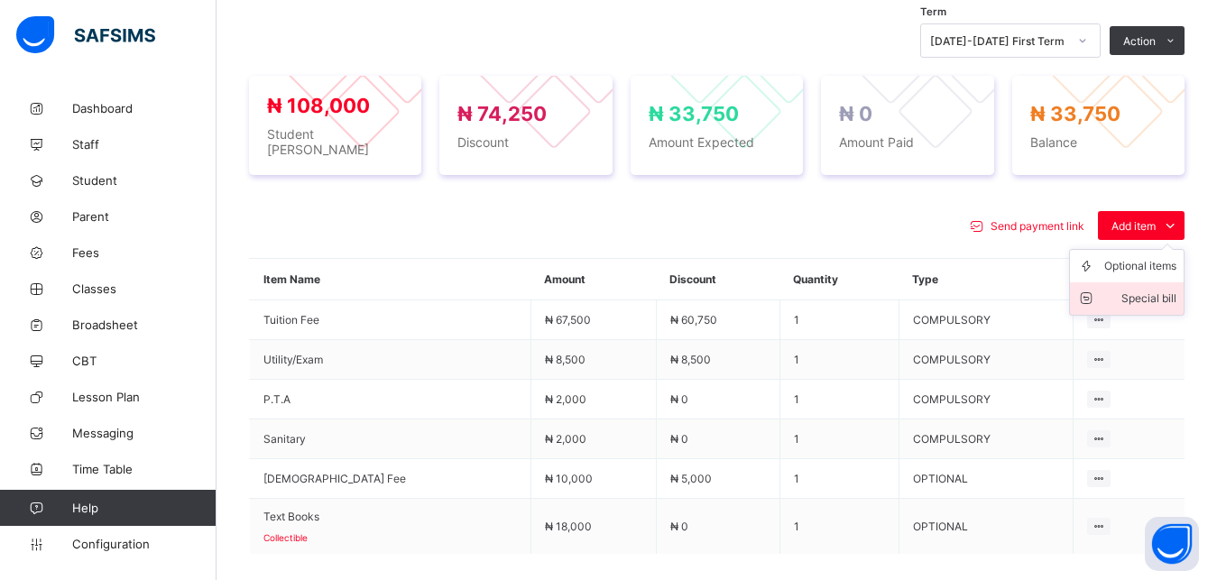
click at [1140, 282] on li "Special bill" at bounding box center [1127, 298] width 114 height 32
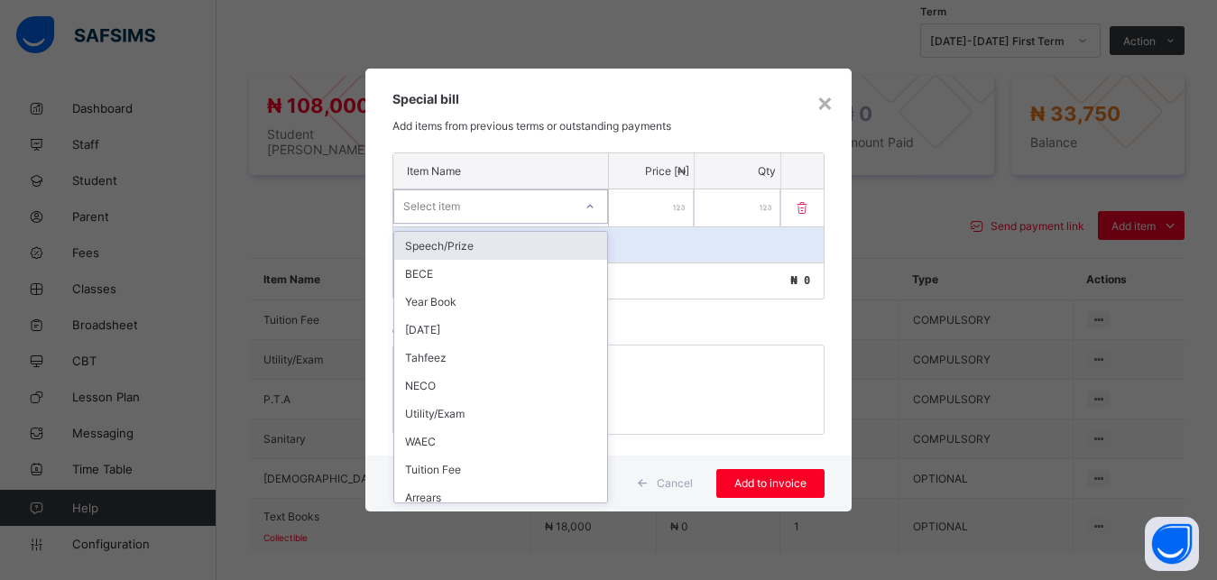
click at [566, 201] on div "Select item" at bounding box center [483, 206] width 179 height 25
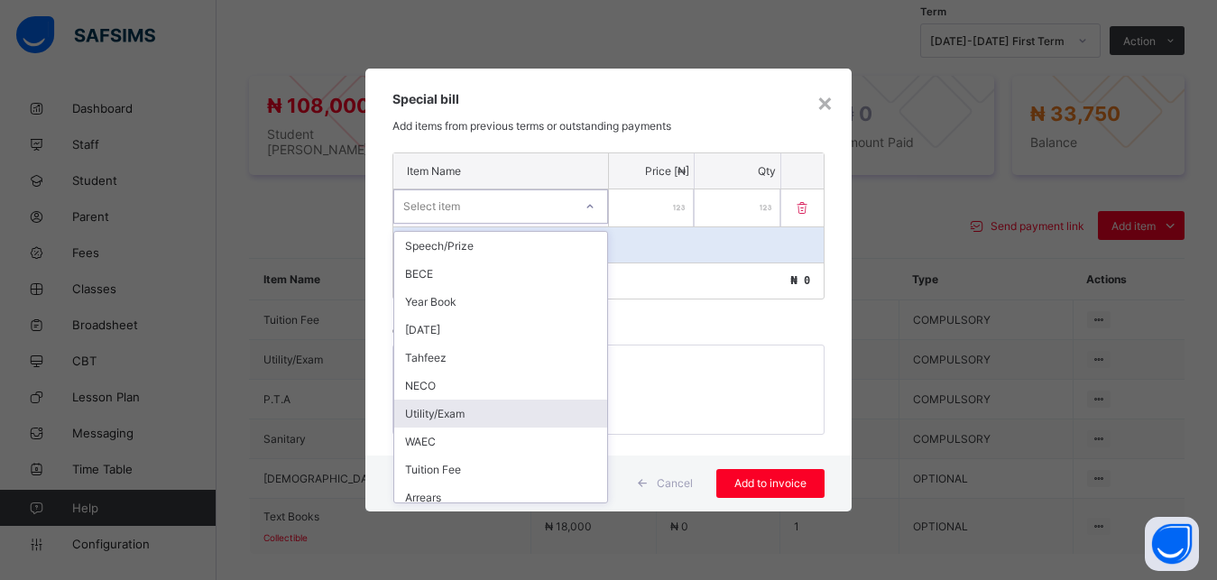
click at [473, 423] on div "Utility/Exam" at bounding box center [500, 413] width 213 height 28
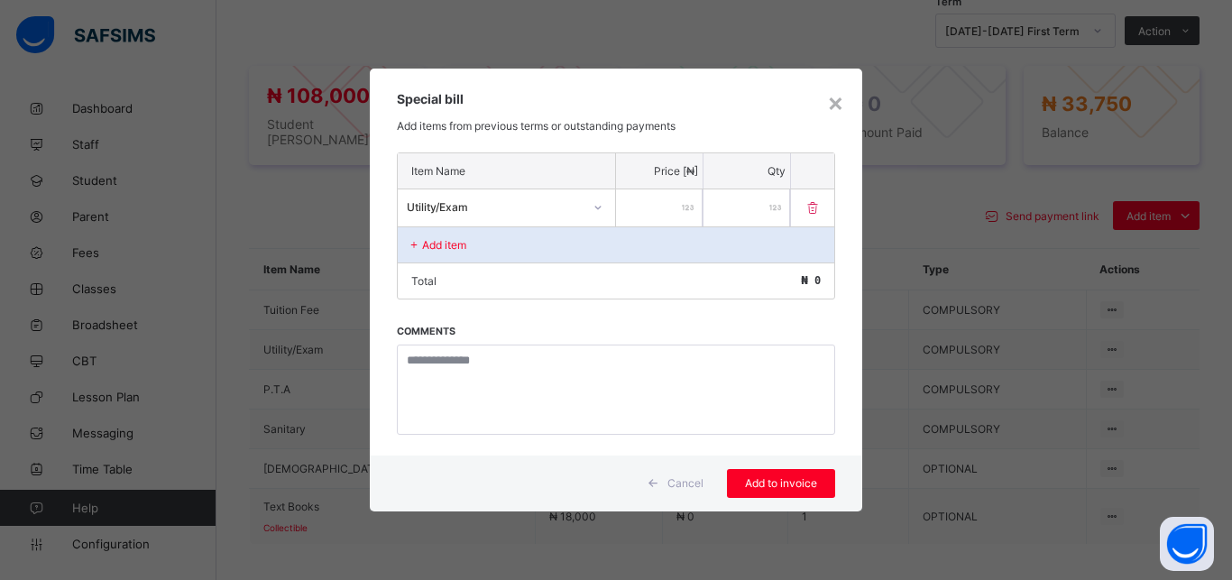
click at [649, 208] on input "number" at bounding box center [659, 207] width 87 height 37
type input "****"
click at [784, 483] on span "Add to invoice" at bounding box center [780, 483] width 81 height 14
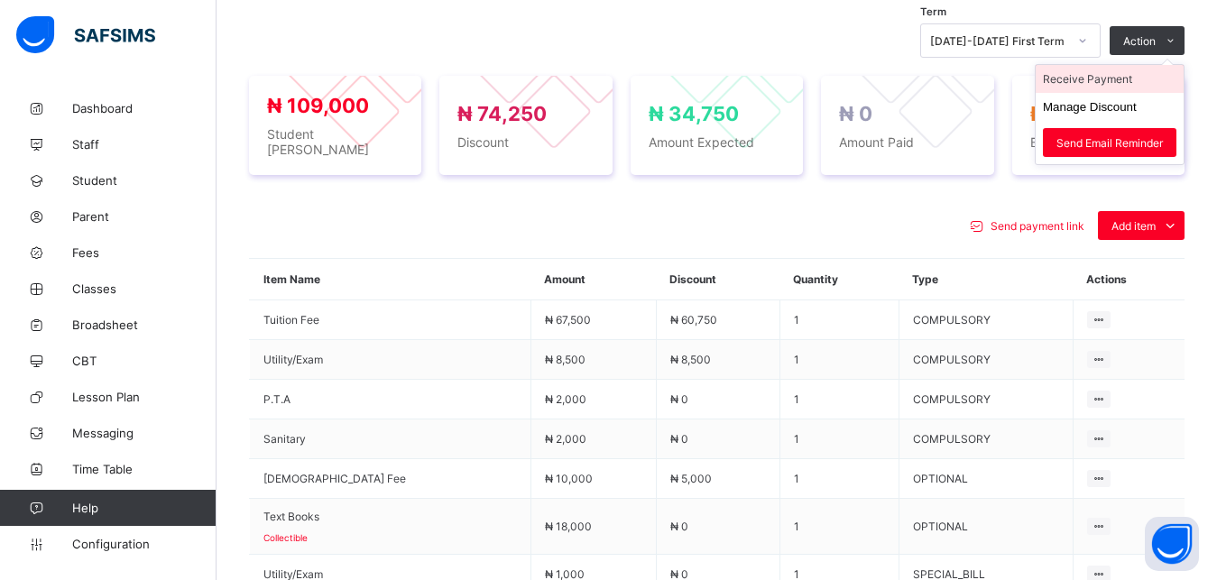
click at [1101, 69] on li "Receive Payment" at bounding box center [1109, 79] width 148 height 28
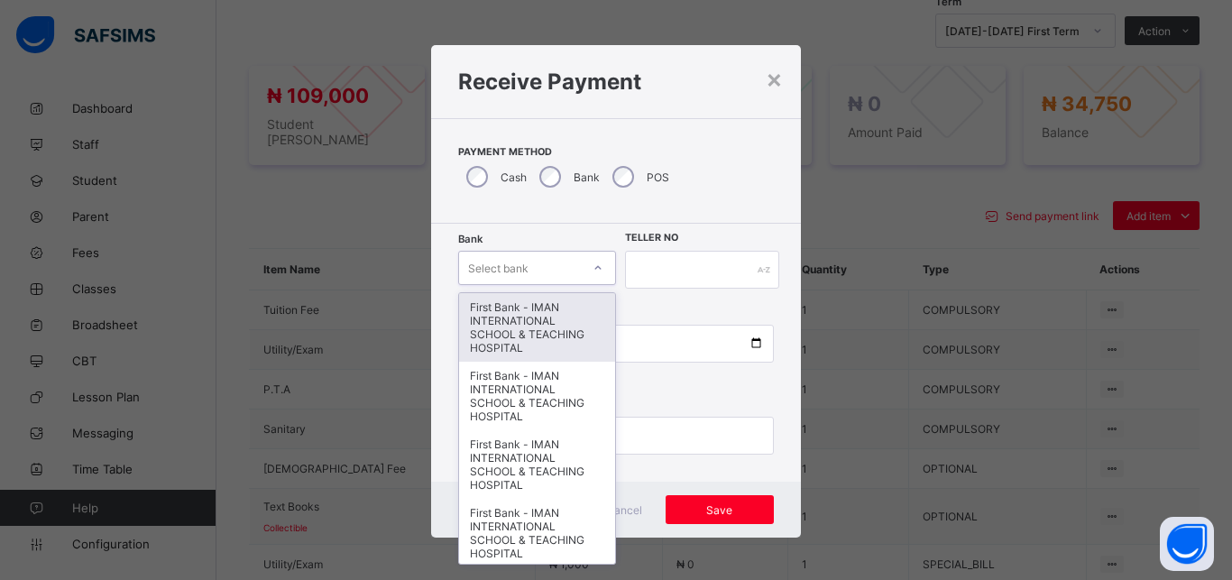
click at [528, 262] on div "Select bank" at bounding box center [520, 267] width 122 height 25
click at [528, 298] on div "First Bank - IMAN INTERNATIONAL SCHOOL & TEACHING HOSPITAL" at bounding box center [537, 327] width 156 height 69
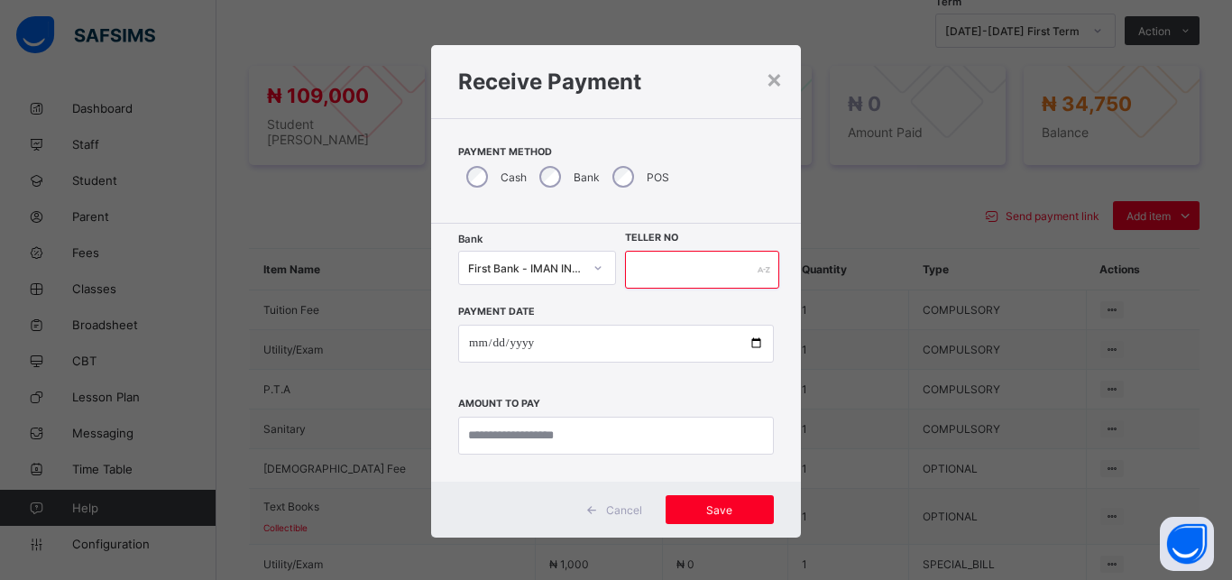
click at [671, 263] on input "text" at bounding box center [702, 270] width 154 height 38
type input "*****"
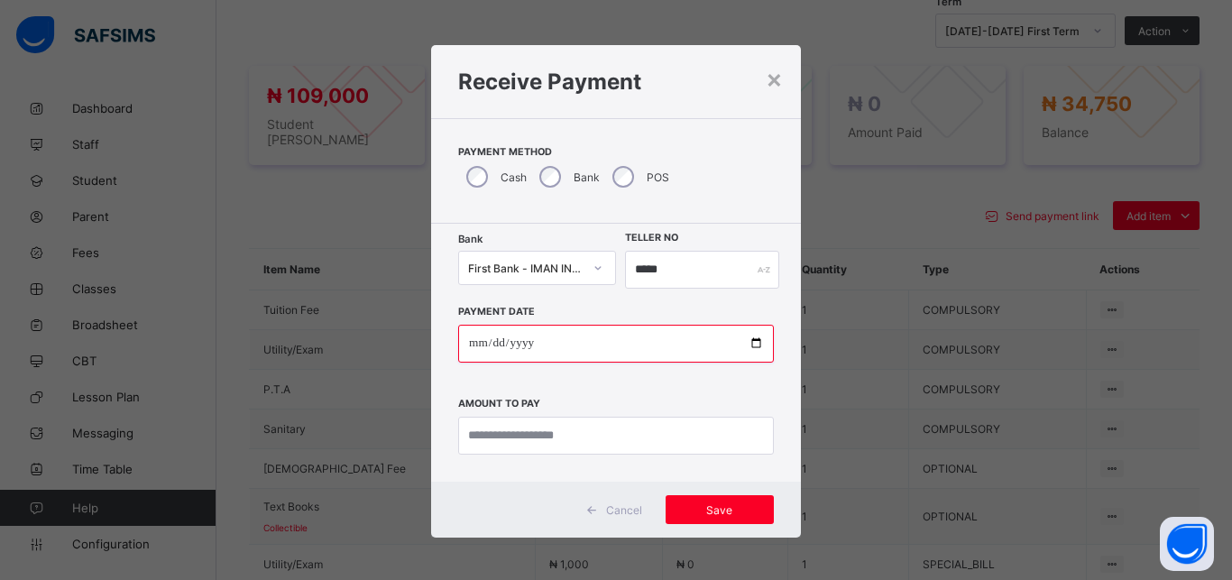
click at [743, 341] on input "date" at bounding box center [616, 344] width 316 height 38
type input "**********"
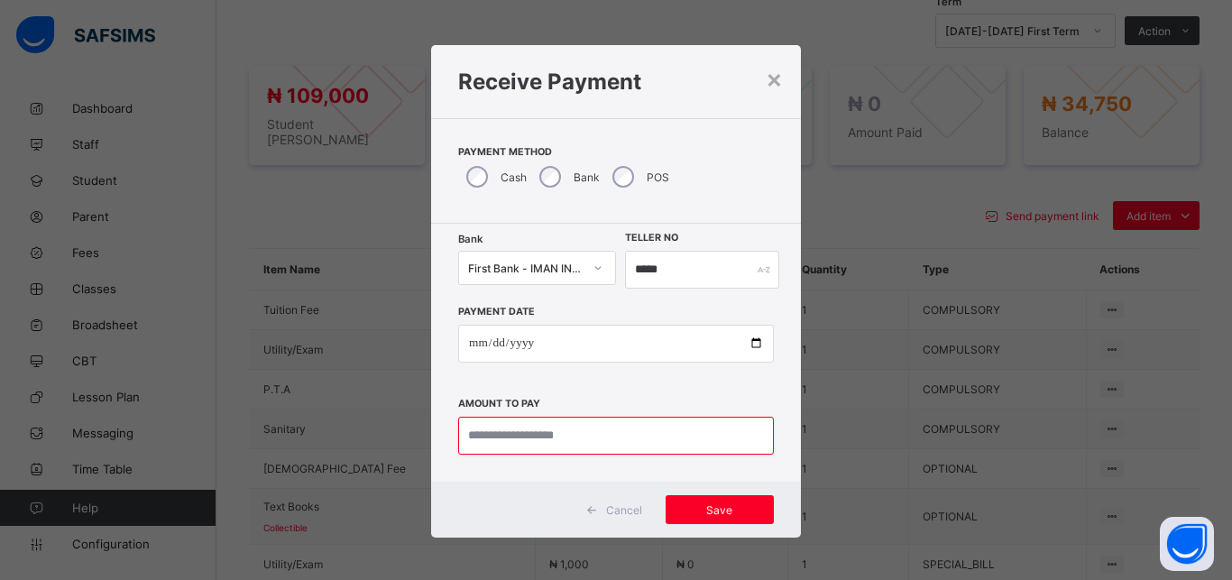
click at [608, 445] on input "currency" at bounding box center [616, 436] width 316 height 38
type input "********"
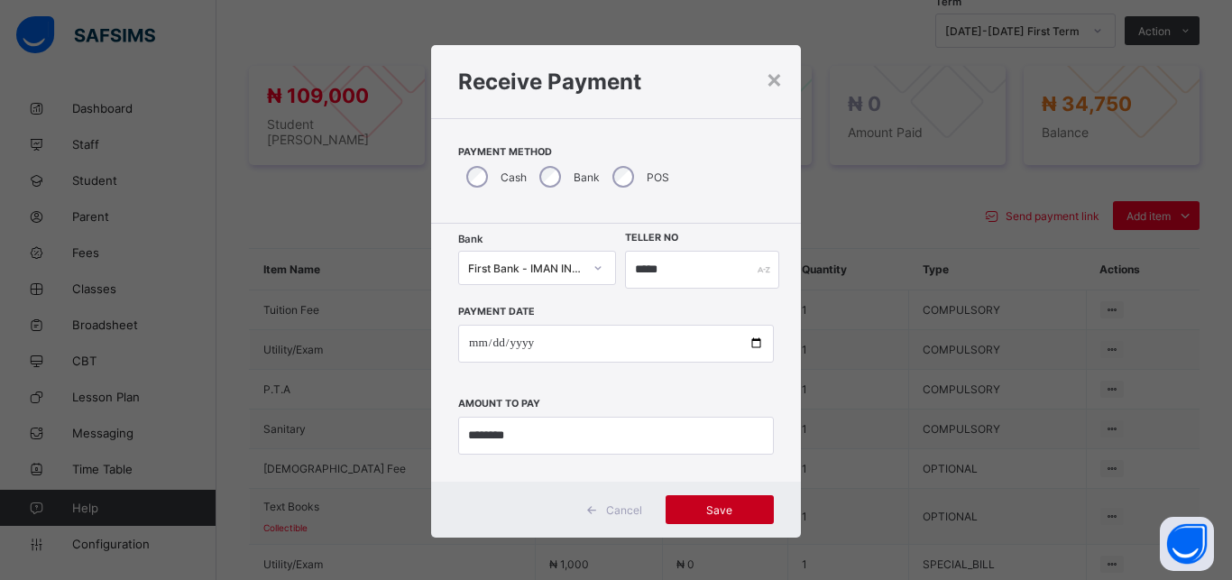
click at [705, 510] on span "Save" at bounding box center [719, 510] width 81 height 14
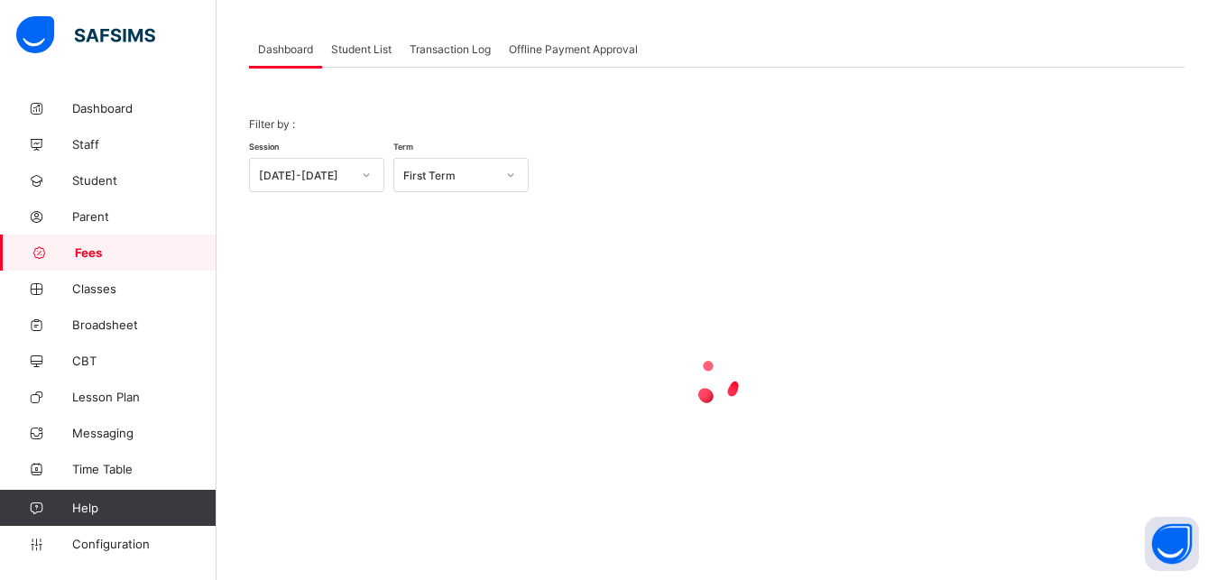
scroll to position [87, 0]
click at [368, 47] on span "Student List" at bounding box center [361, 49] width 60 height 14
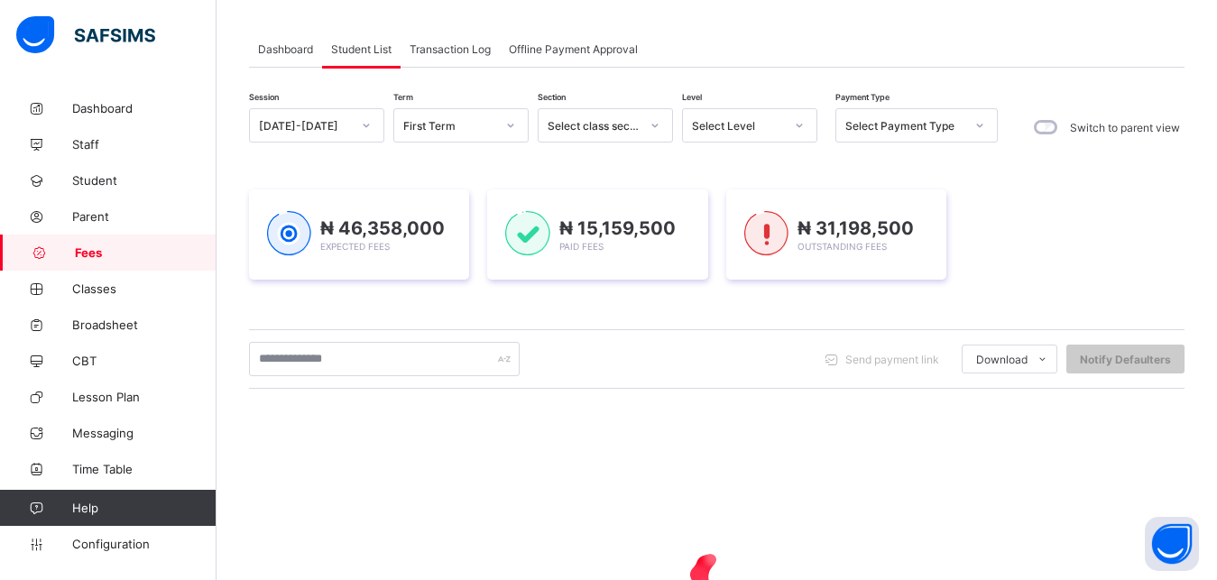
click at [758, 125] on div "Select Level" at bounding box center [738, 126] width 92 height 14
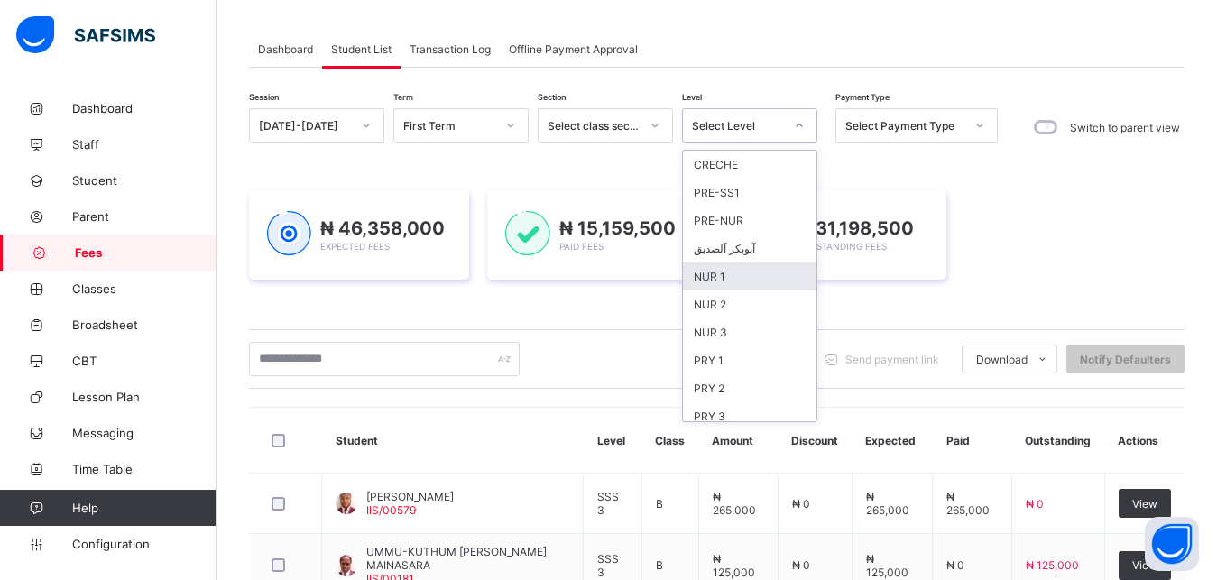
click at [755, 278] on div "NUR 1" at bounding box center [749, 276] width 133 height 28
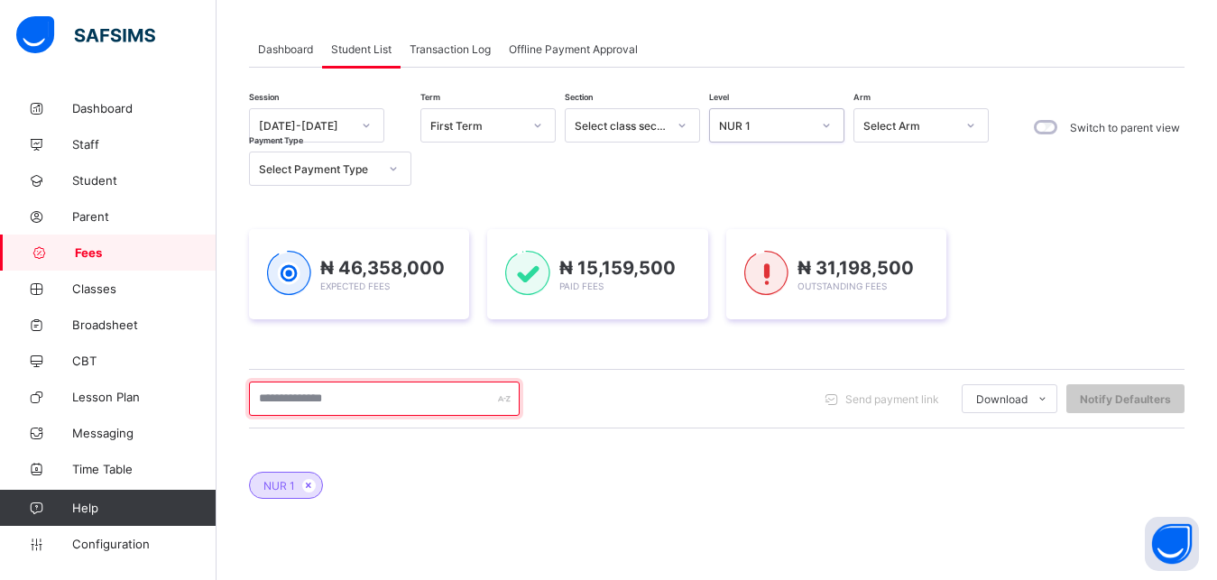
click at [392, 402] on input "text" at bounding box center [384, 398] width 271 height 34
click at [381, 399] on input "text" at bounding box center [384, 398] width 271 height 34
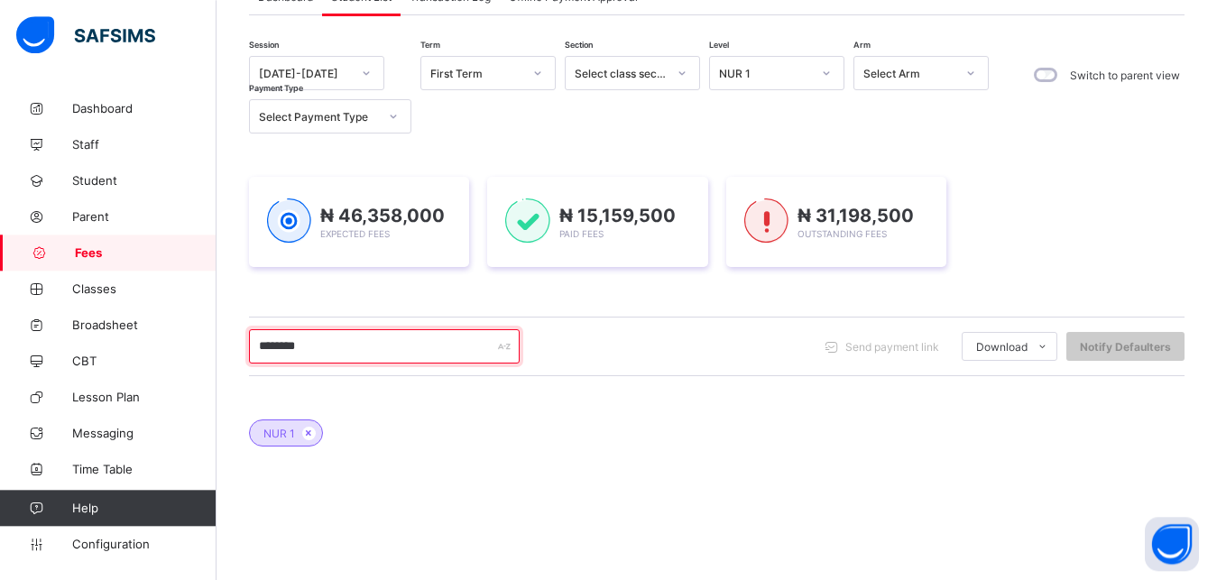
scroll to position [133, 0]
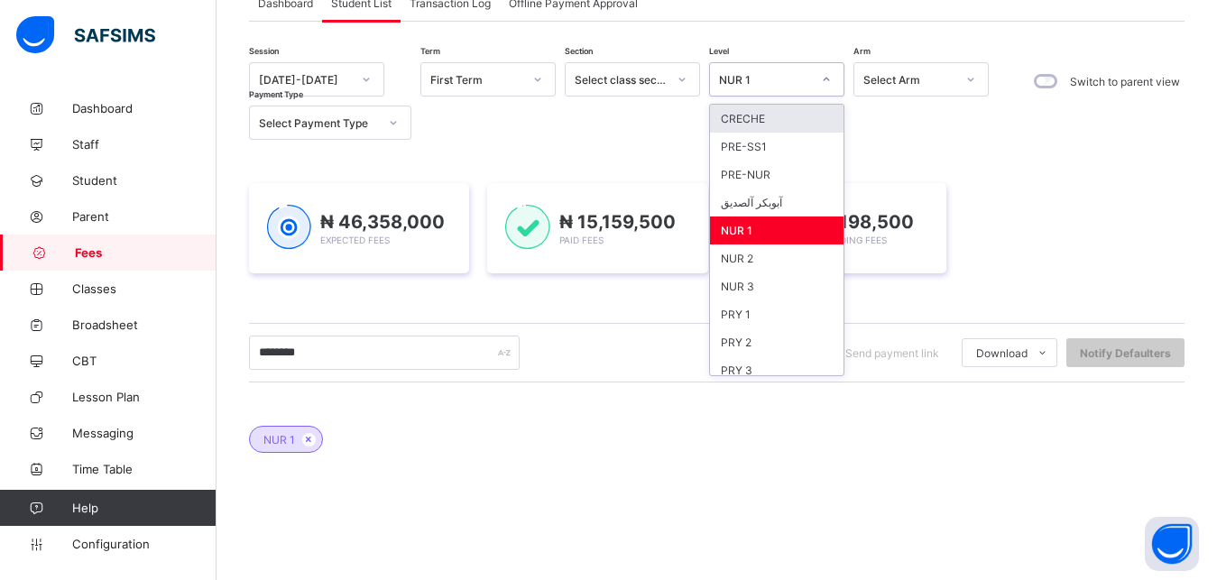
click at [790, 81] on div "NUR 1" at bounding box center [765, 80] width 92 height 14
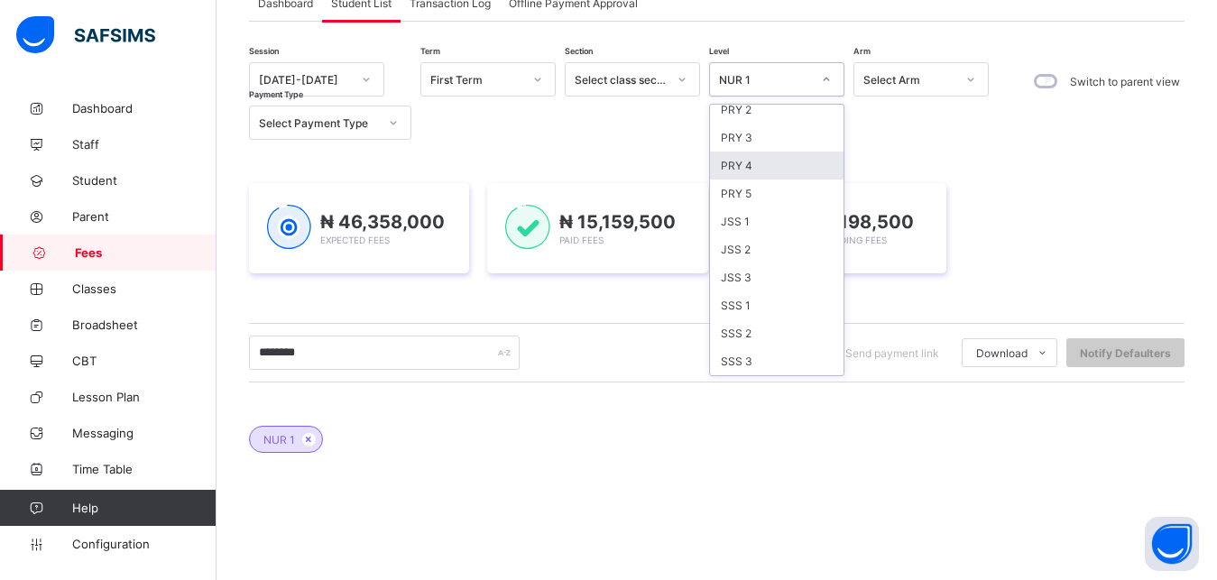
click at [752, 167] on div "PRY 4" at bounding box center [776, 166] width 133 height 28
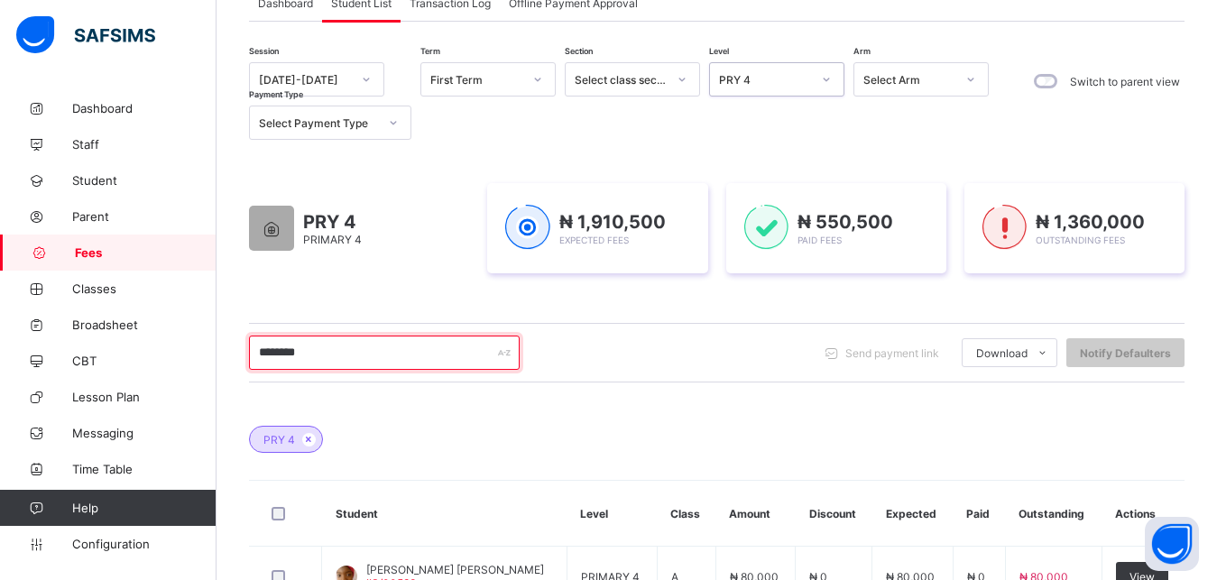
click at [404, 353] on input "********" at bounding box center [384, 352] width 271 height 34
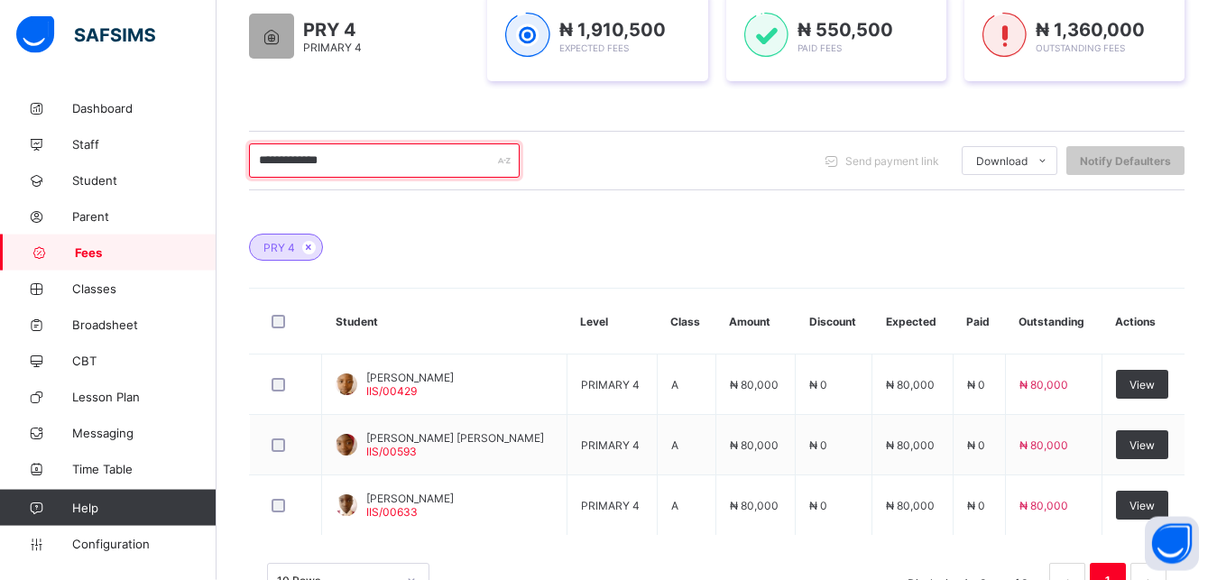
scroll to position [363, 0]
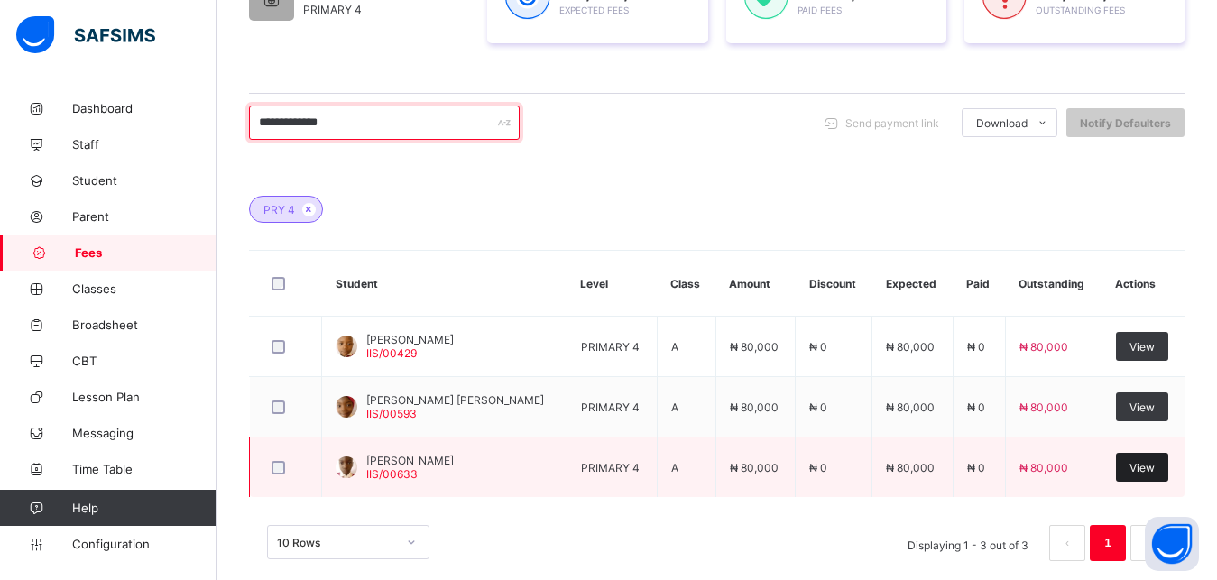
type input "**********"
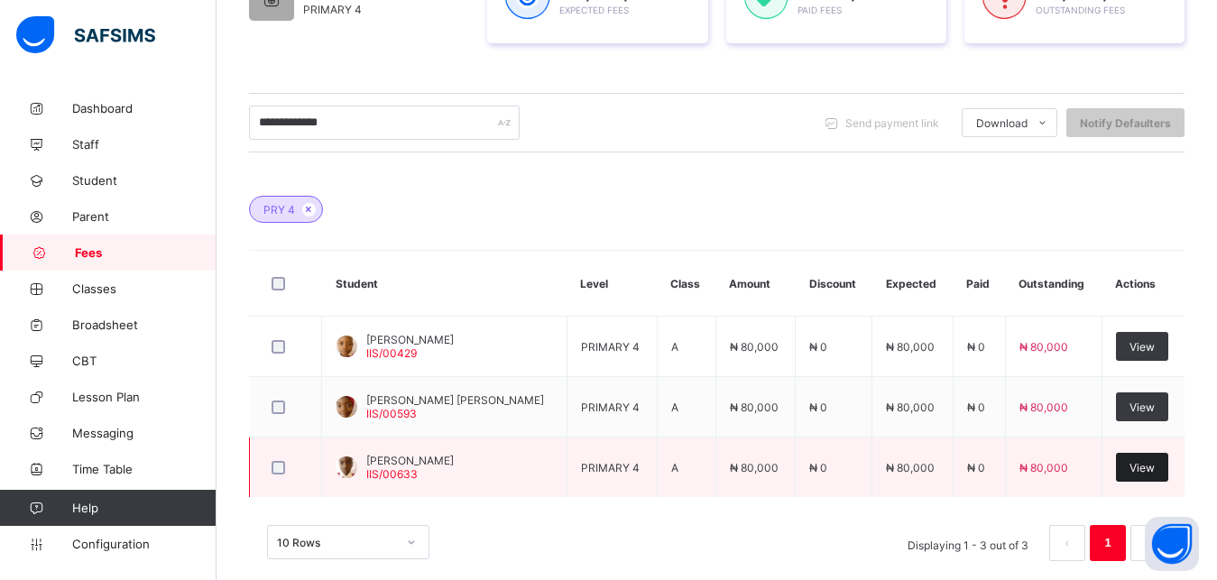
click at [1151, 472] on span "View" at bounding box center [1141, 468] width 25 height 14
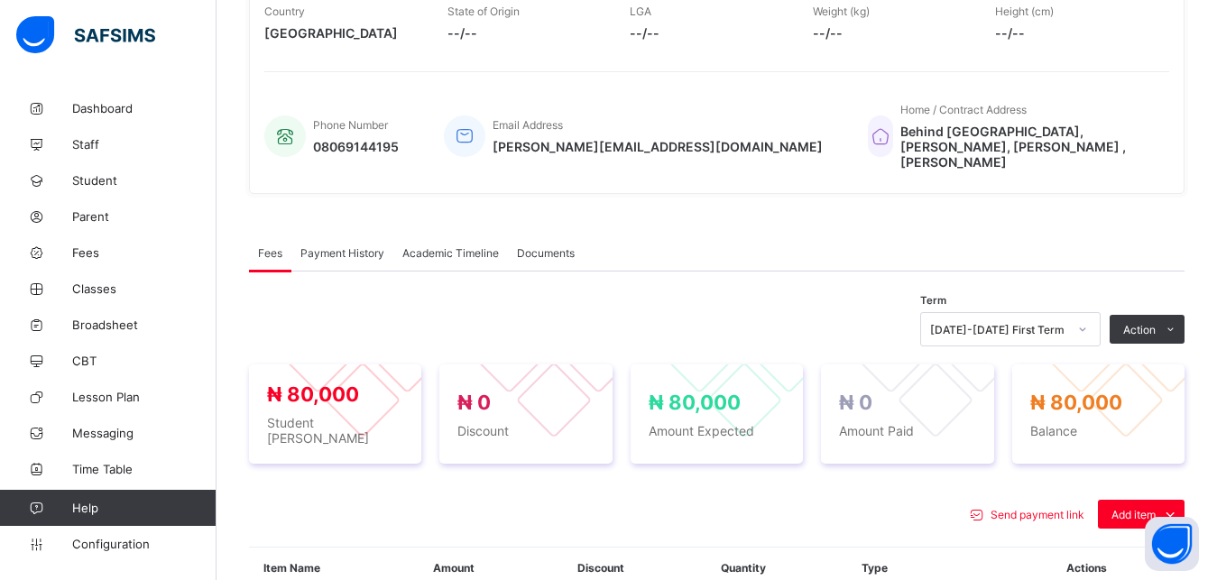
scroll to position [596, 0]
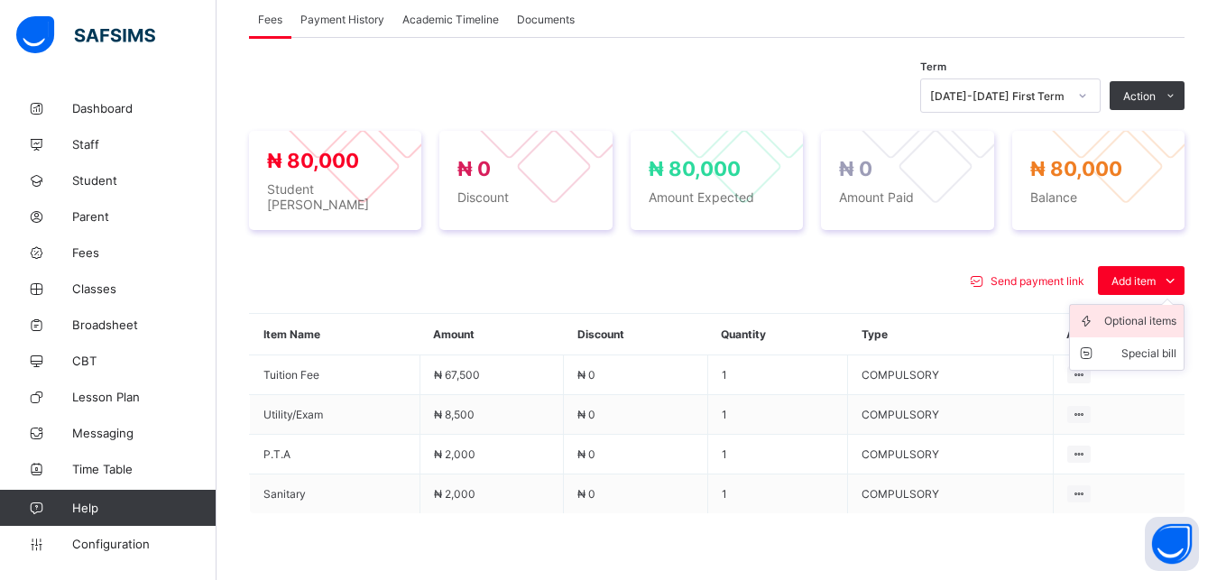
click at [1138, 312] on div "Optional items" at bounding box center [1140, 321] width 72 height 18
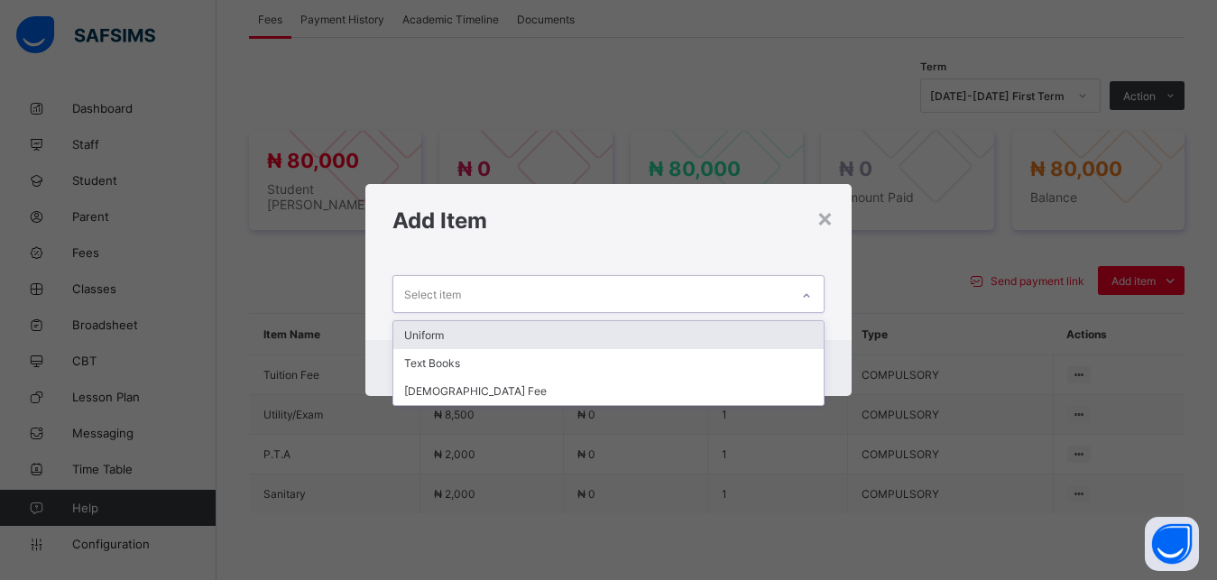
click at [755, 297] on div "Select item" at bounding box center [591, 293] width 397 height 35
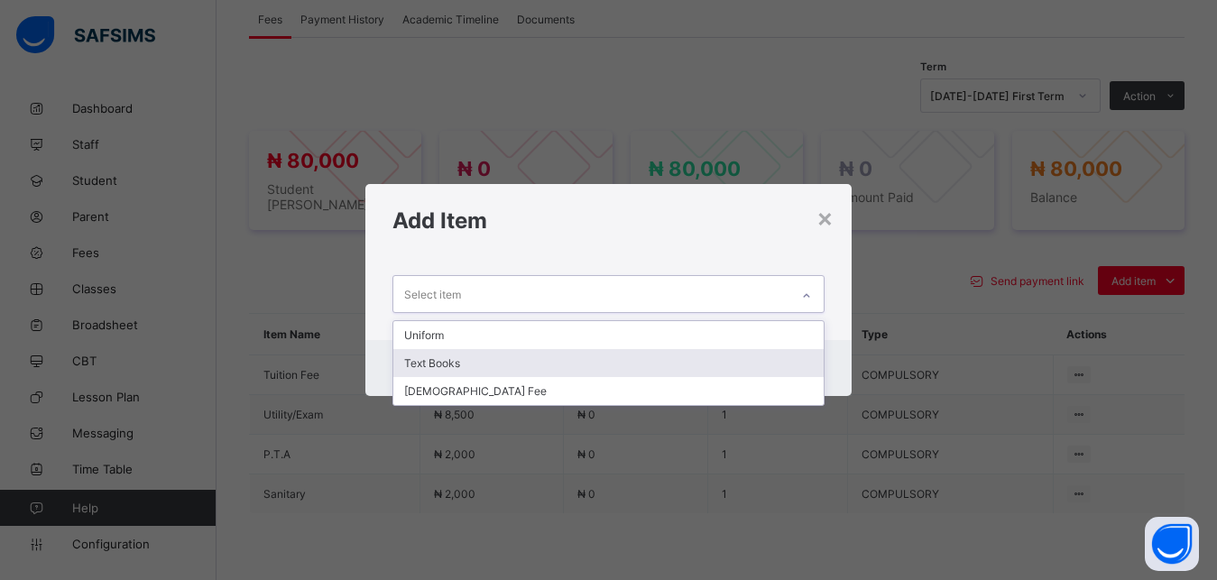
click at [681, 365] on div "Text Books" at bounding box center [608, 363] width 431 height 28
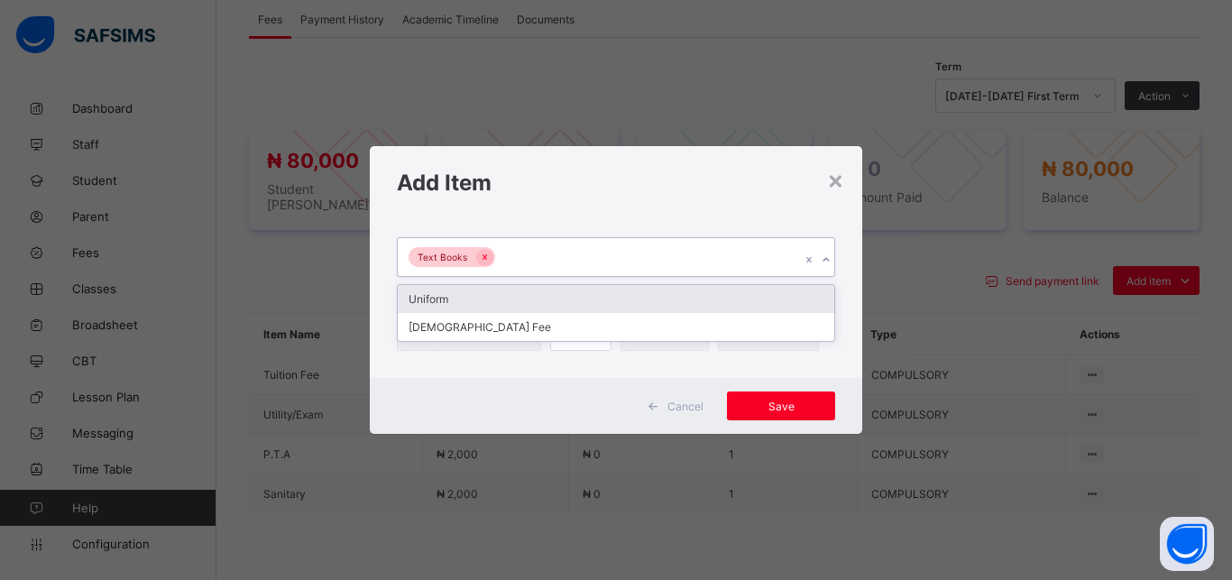
click at [652, 254] on div "Text Books" at bounding box center [599, 257] width 402 height 38
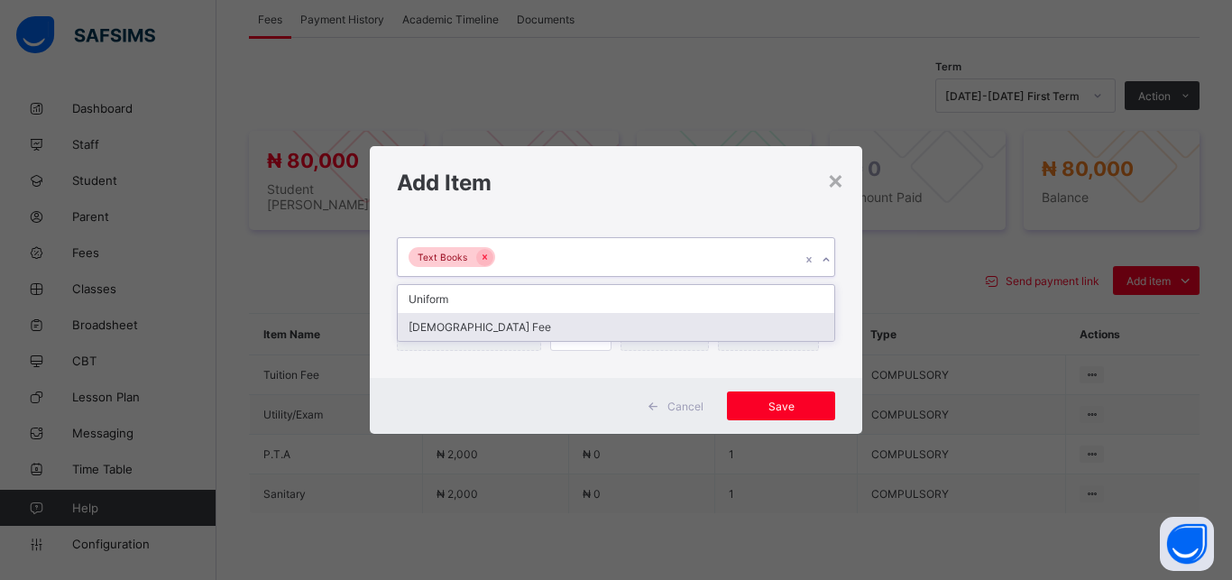
click at [623, 328] on div "[DEMOGRAPHIC_DATA] Fee" at bounding box center [616, 327] width 436 height 28
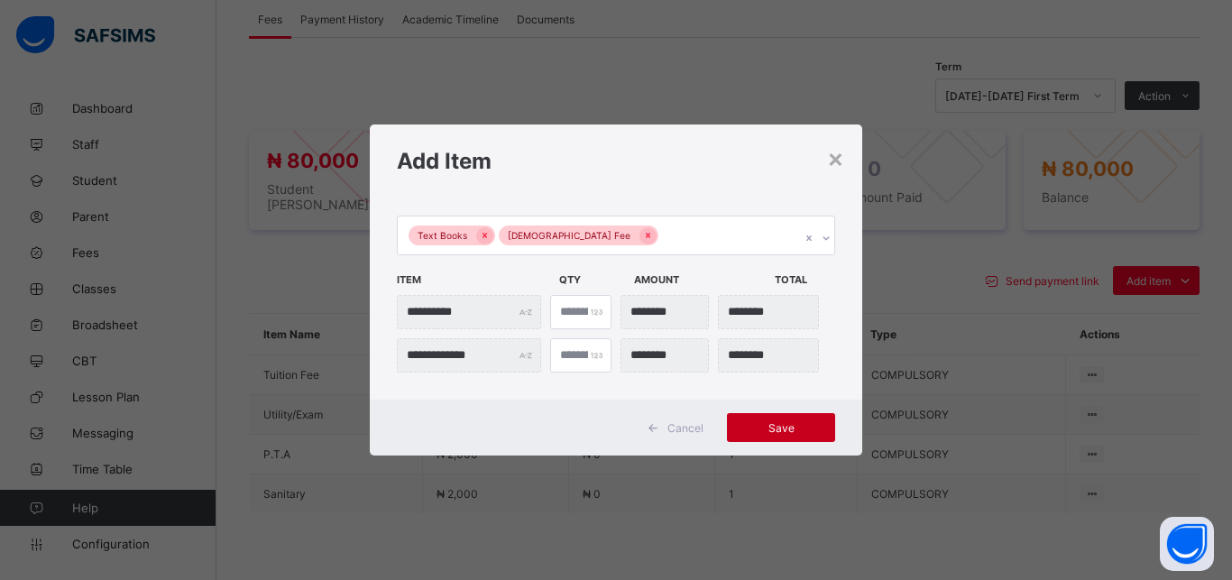
click at [769, 428] on span "Save" at bounding box center [780, 428] width 81 height 14
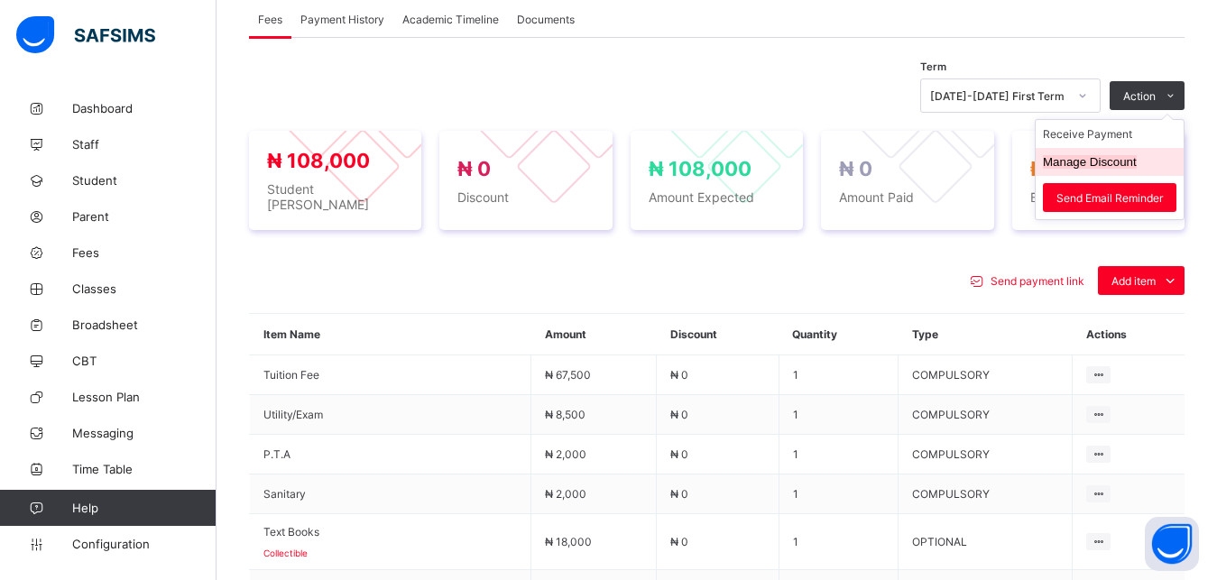
click at [1122, 155] on button "Manage Discount" at bounding box center [1089, 162] width 94 height 14
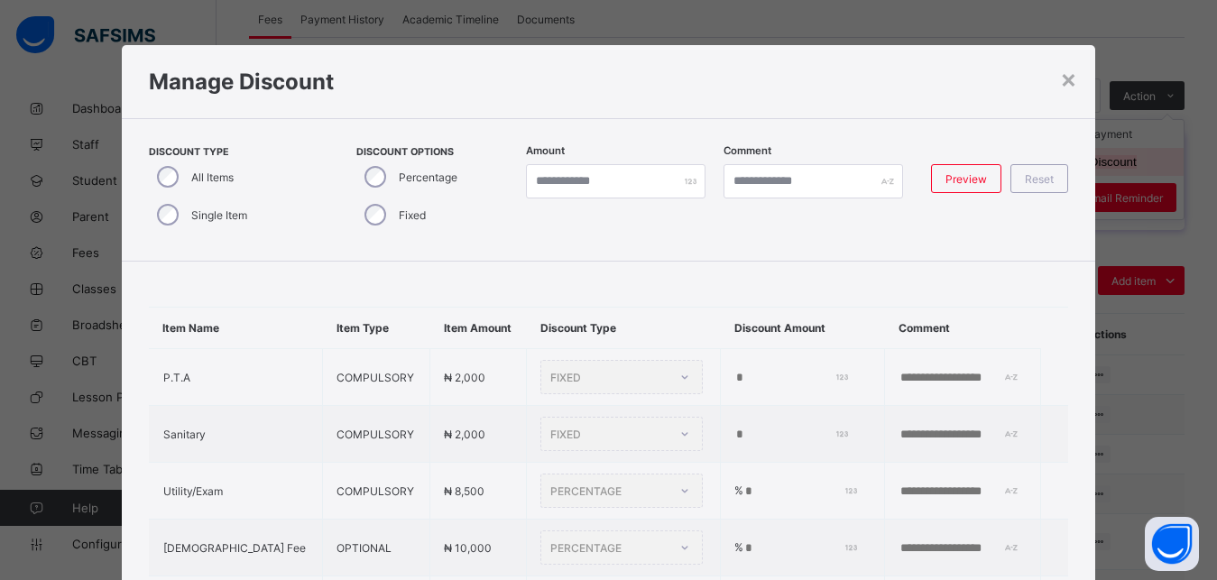
scroll to position [41, 0]
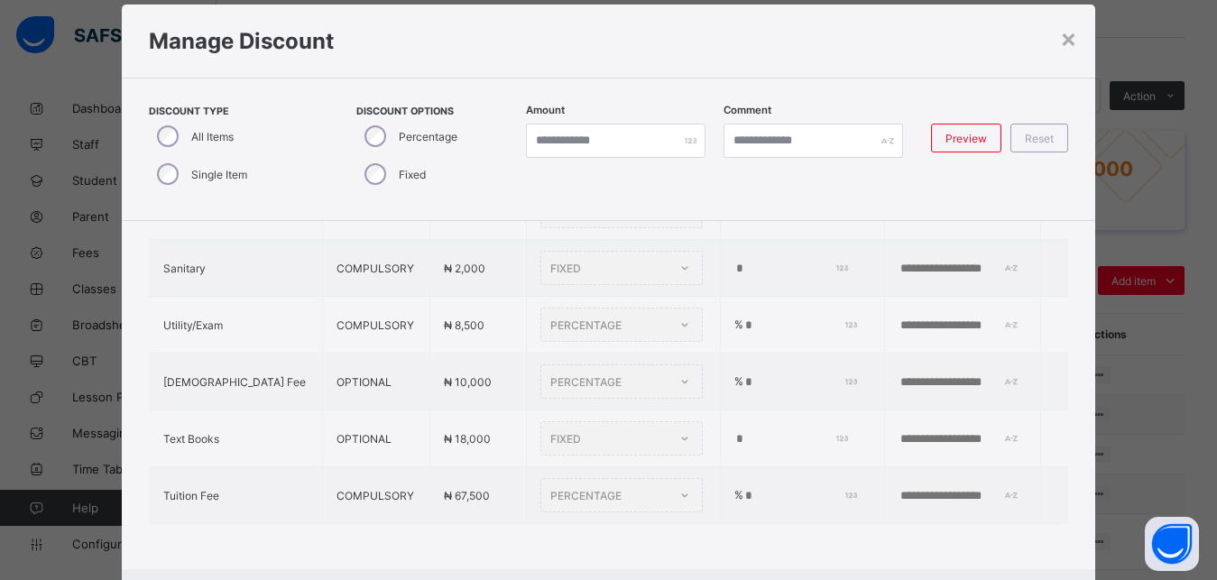
type input "*"
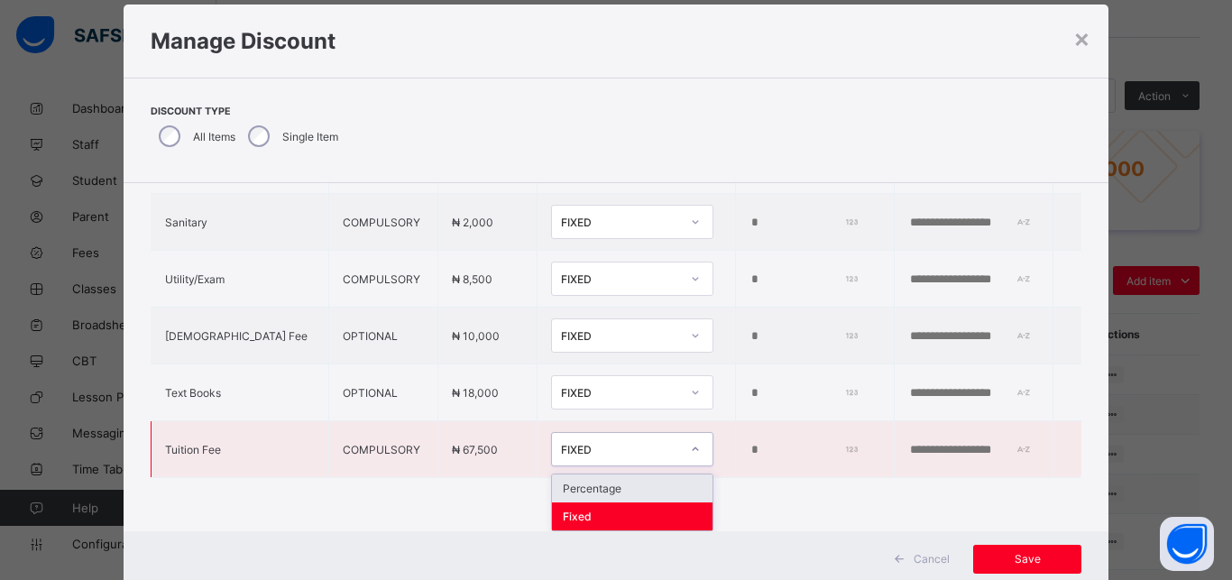
click at [579, 458] on div "FIXED" at bounding box center [632, 449] width 162 height 34
click at [582, 482] on div "Percentage" at bounding box center [632, 488] width 161 height 28
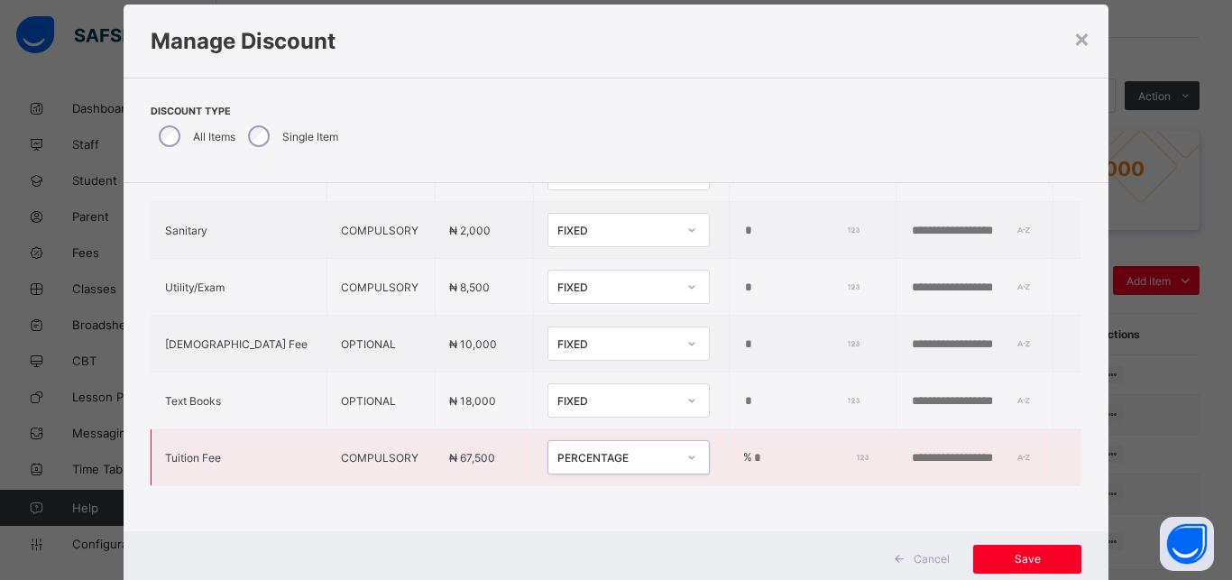
click at [752, 451] on input "*" at bounding box center [808, 458] width 112 height 14
type input "**"
click at [560, 337] on div "FIXED" at bounding box center [616, 344] width 119 height 14
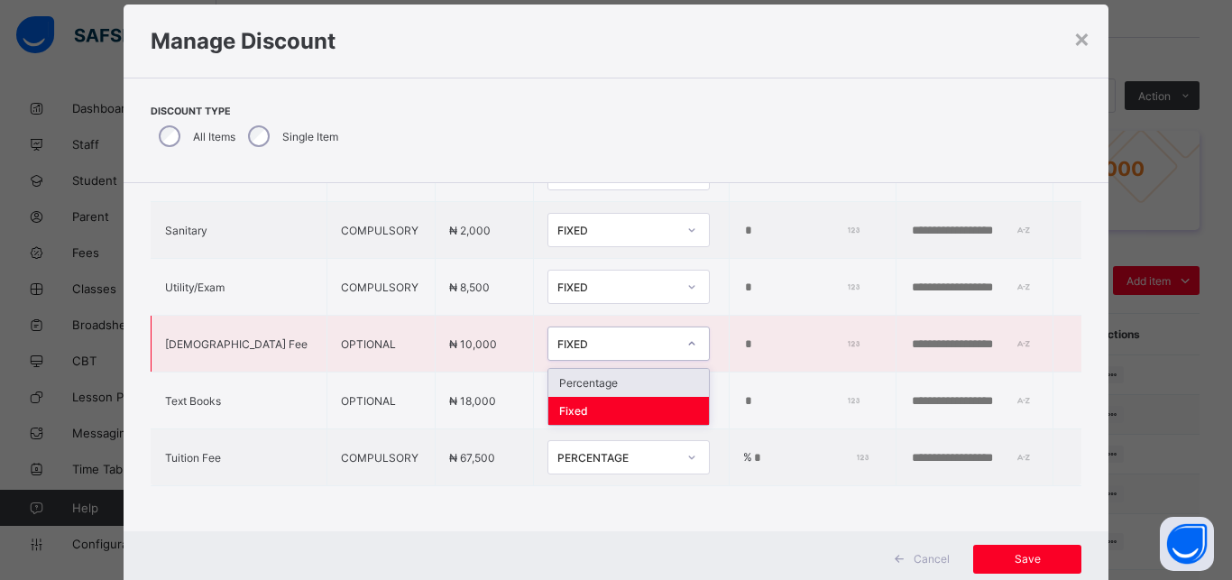
click at [567, 371] on div "Percentage" at bounding box center [628, 383] width 161 height 28
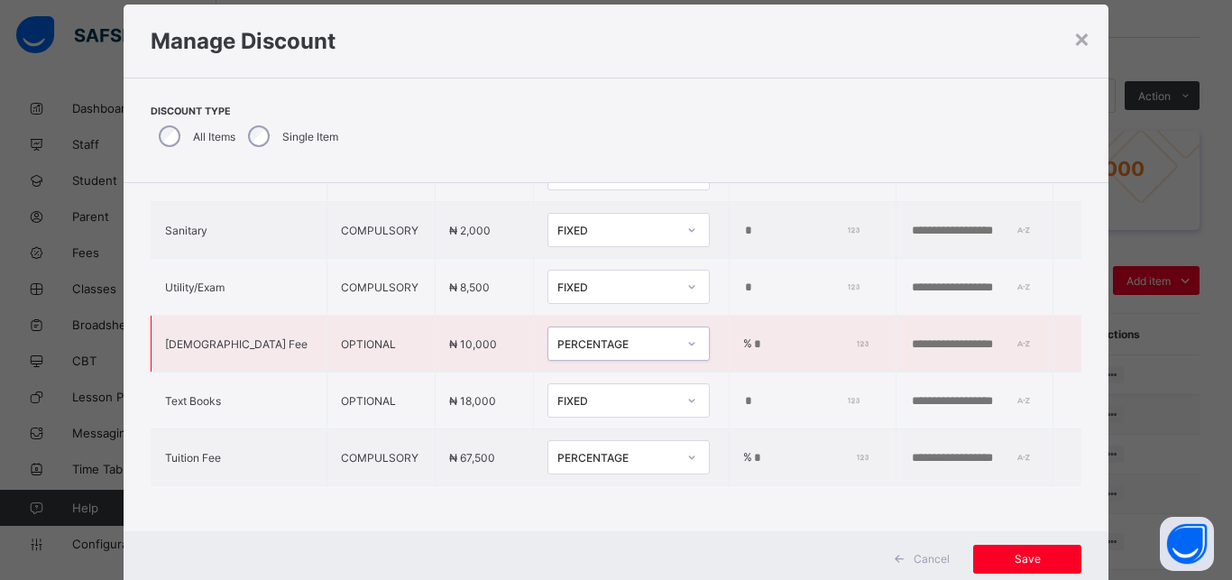
click at [752, 337] on input "*" at bounding box center [808, 344] width 112 height 14
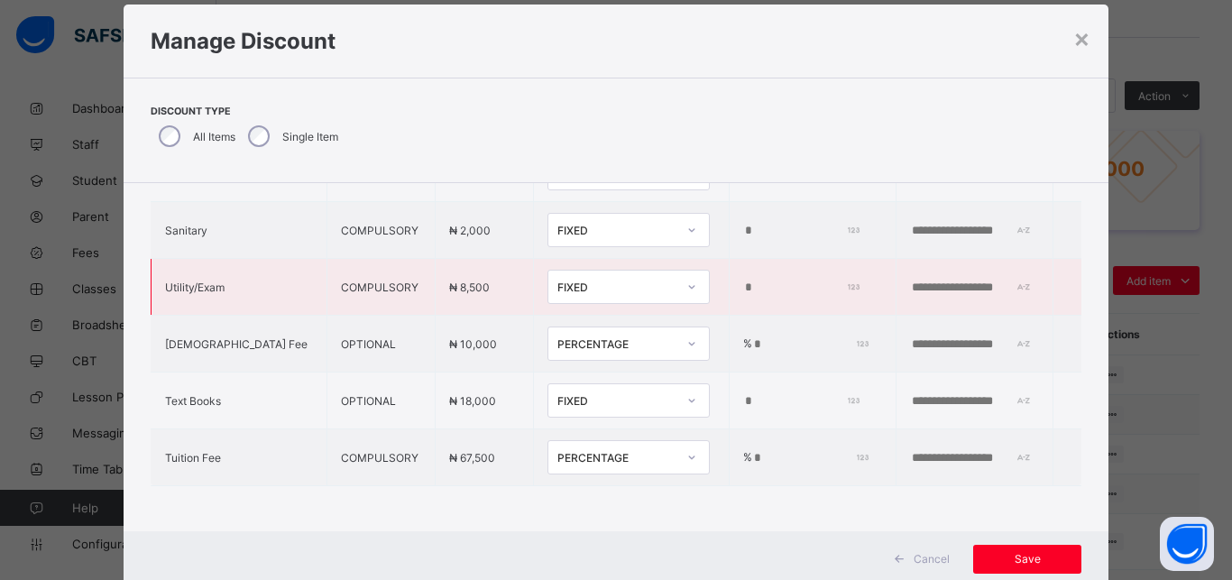
type input "**"
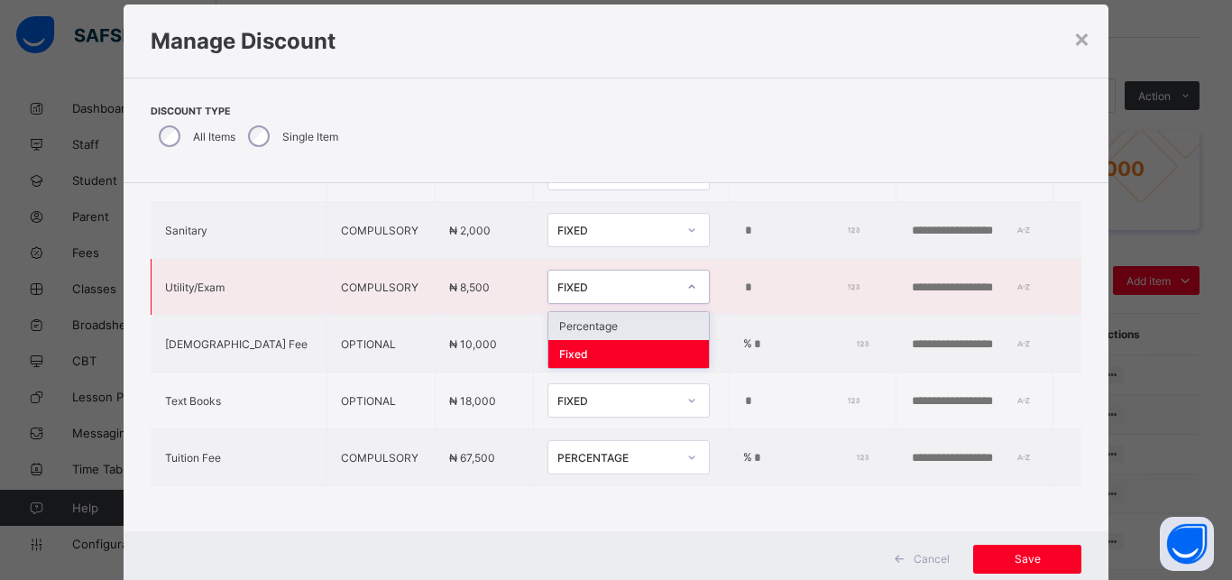
click at [557, 280] on div "FIXED" at bounding box center [616, 287] width 119 height 14
click at [565, 312] on div "Percentage" at bounding box center [628, 326] width 161 height 28
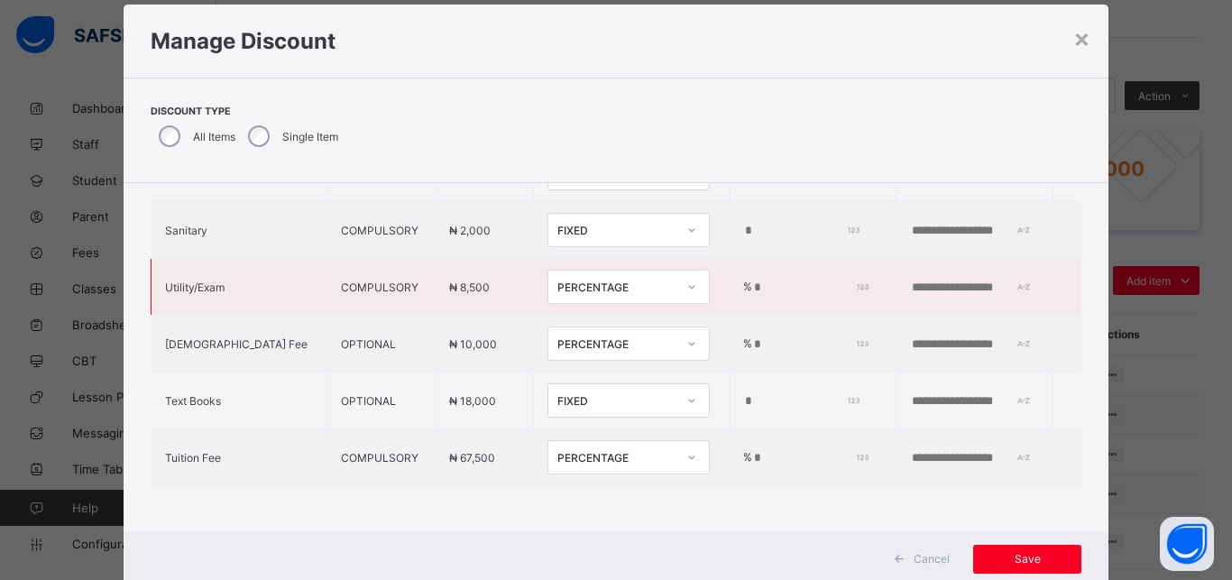
click at [752, 280] on input "*" at bounding box center [808, 287] width 112 height 14
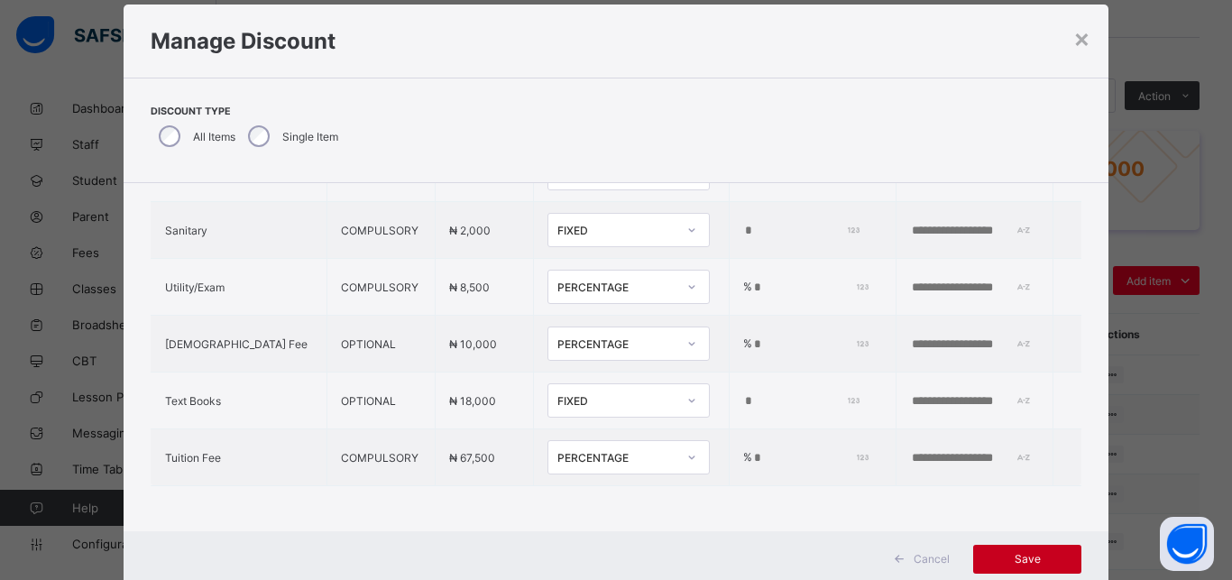
type input "***"
click at [1009, 563] on span "Save" at bounding box center [1027, 559] width 81 height 14
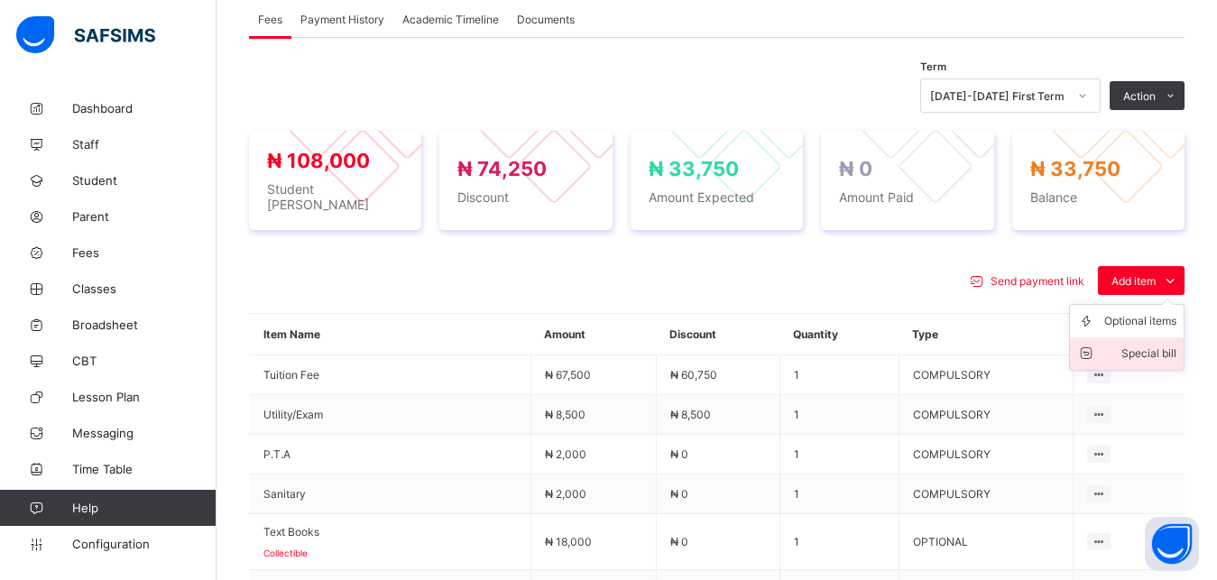
click at [1151, 344] on div "Special bill" at bounding box center [1140, 353] width 72 height 18
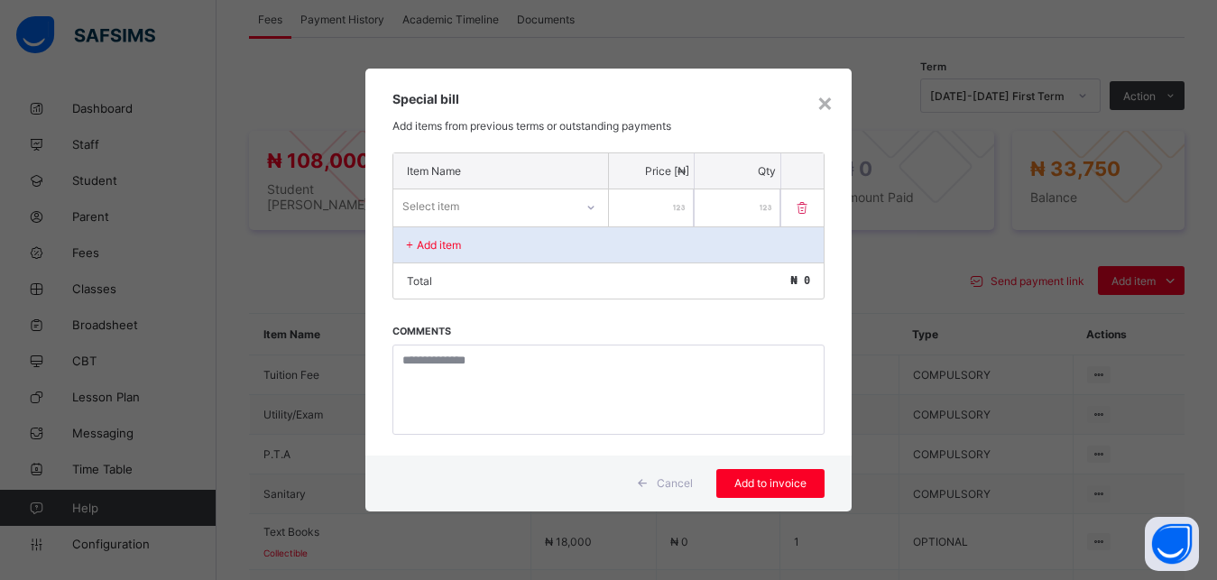
click at [562, 207] on div "Select item" at bounding box center [483, 206] width 180 height 25
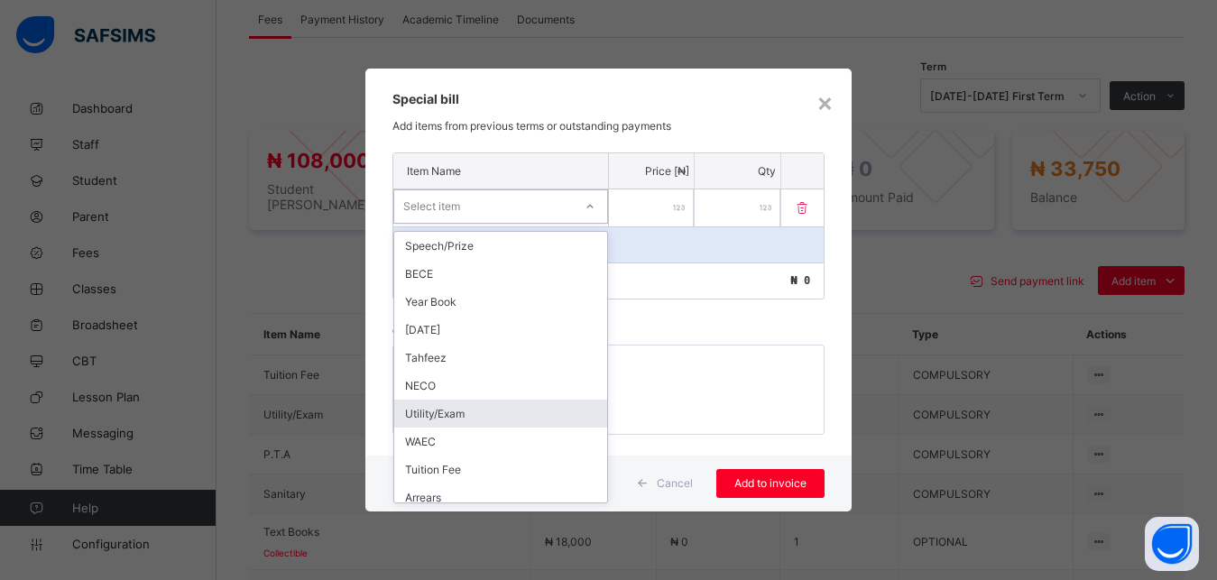
click at [504, 418] on div "Utility/Exam" at bounding box center [500, 413] width 213 height 28
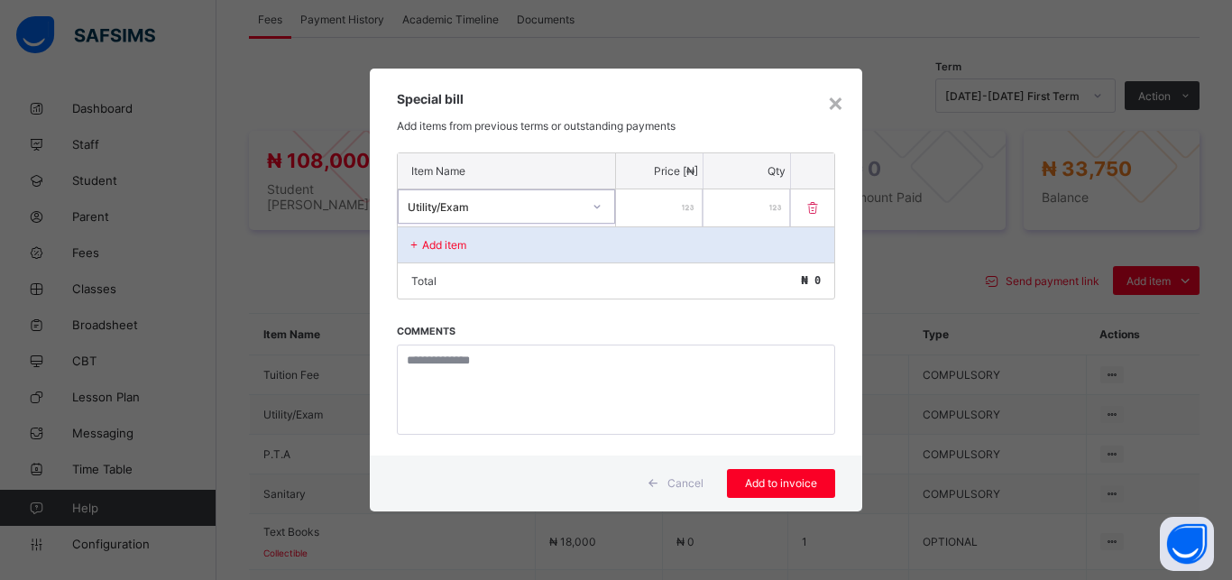
click at [656, 216] on input "number" at bounding box center [659, 207] width 87 height 37
type input "****"
click at [790, 485] on span "Add to invoice" at bounding box center [780, 483] width 81 height 14
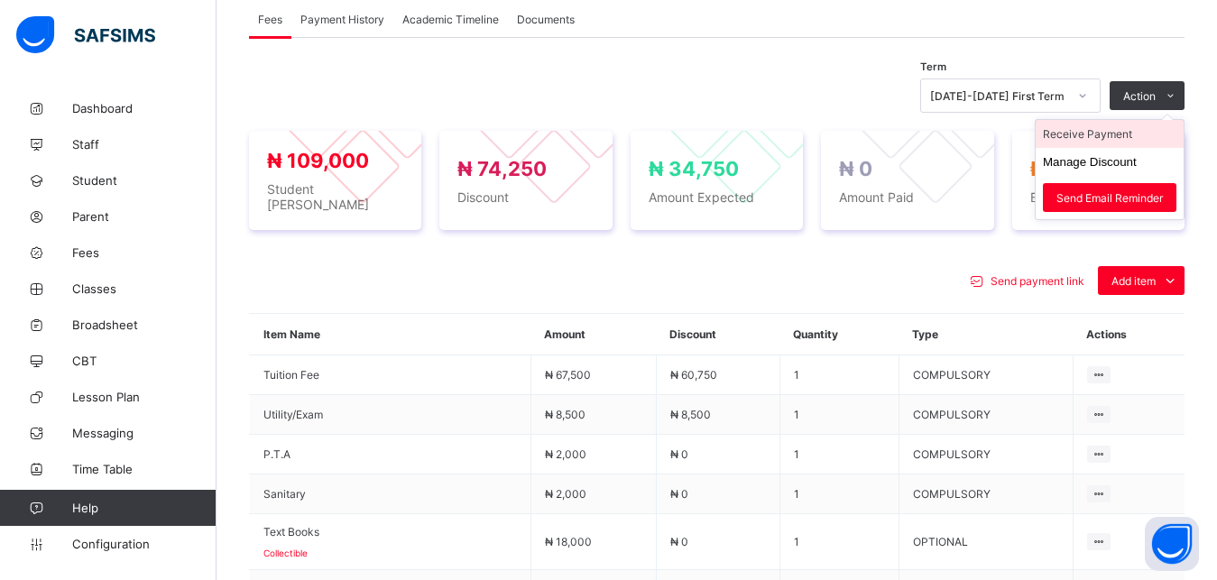
click at [1125, 120] on li "Receive Payment" at bounding box center [1109, 134] width 148 height 28
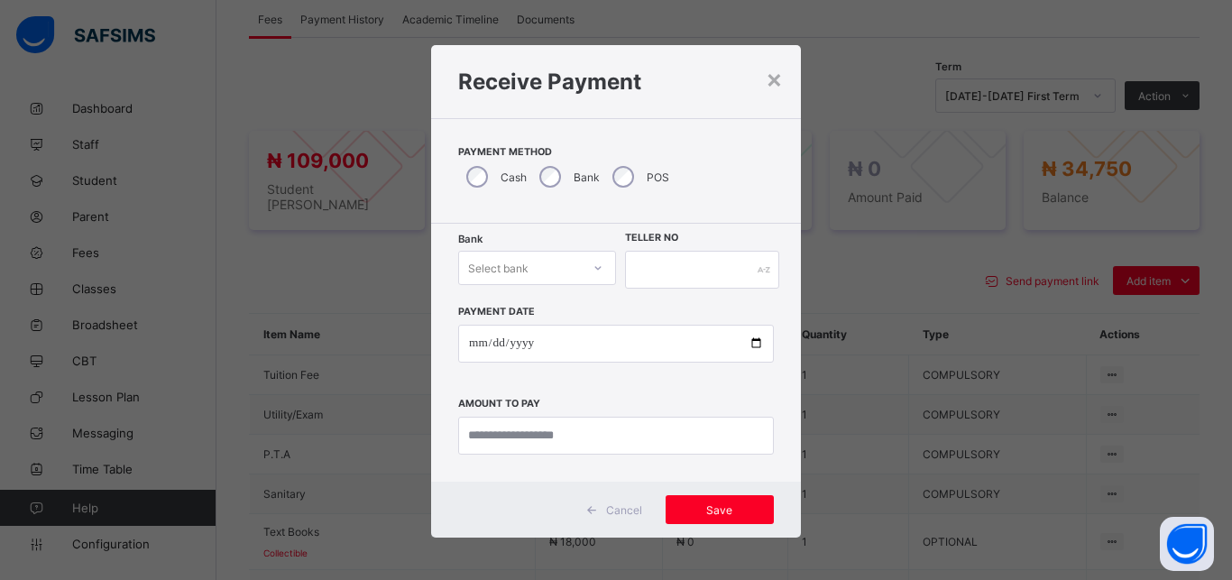
click at [534, 271] on div "Select bank" at bounding box center [520, 267] width 122 height 25
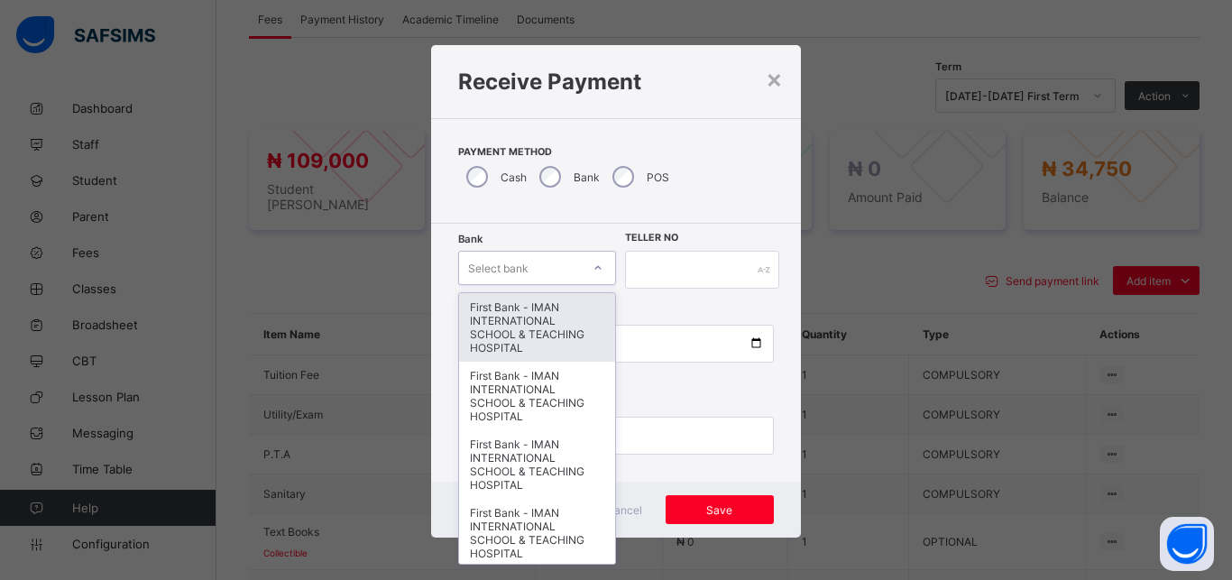
click at [538, 322] on div "First Bank - IMAN INTERNATIONAL SCHOOL & TEACHING HOSPITAL" at bounding box center [537, 327] width 156 height 69
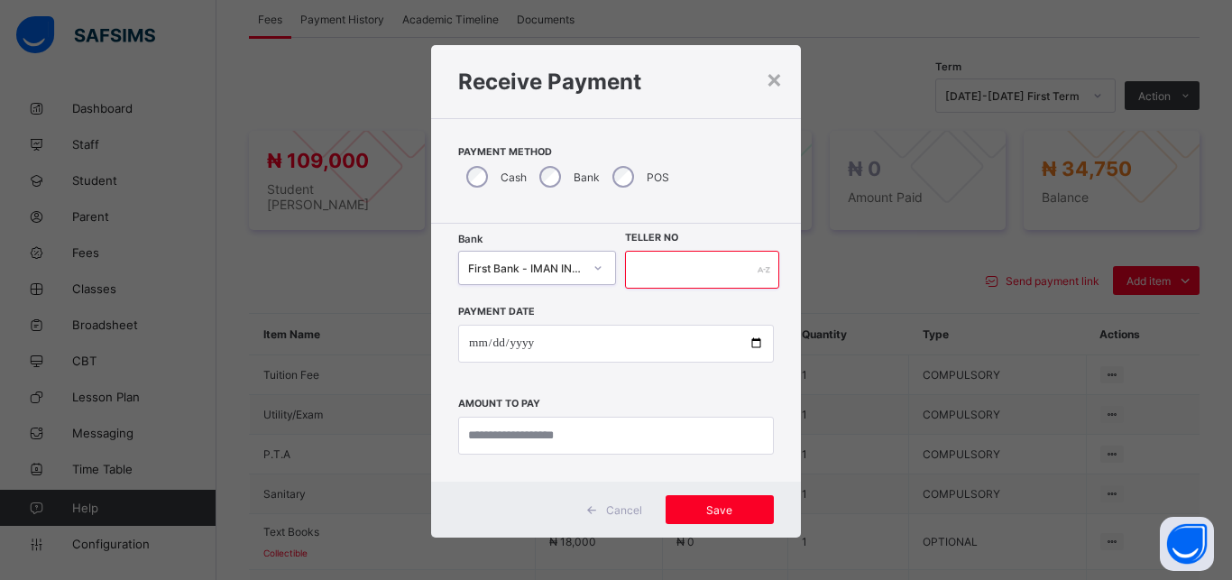
click at [641, 271] on input "text" at bounding box center [702, 270] width 154 height 38
type input "*****"
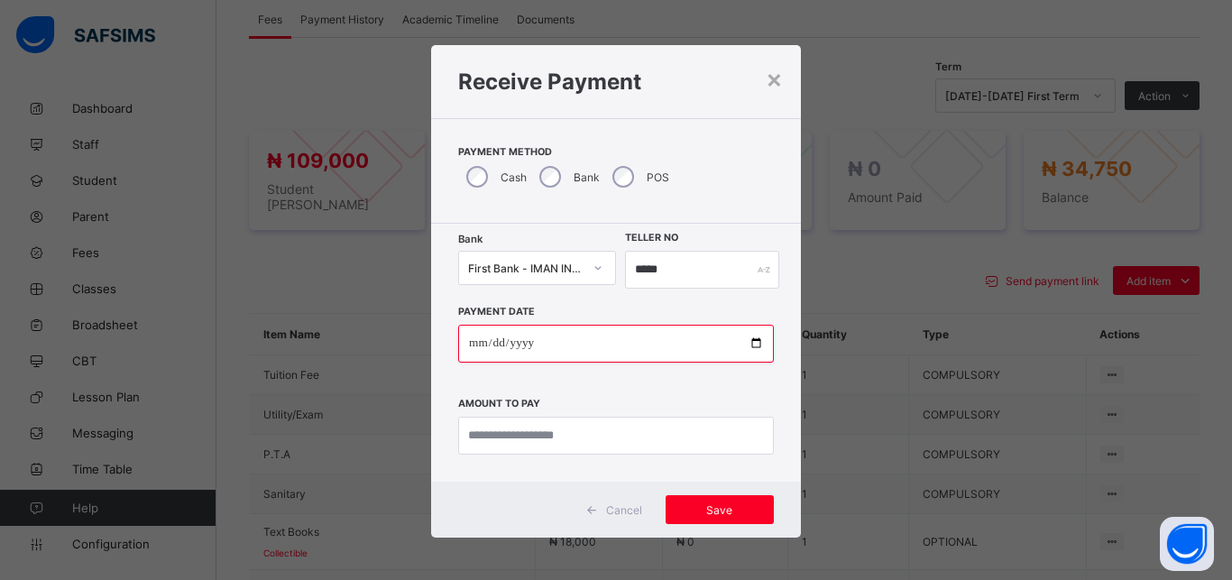
click at [748, 342] on input "date" at bounding box center [616, 344] width 316 height 38
type input "**********"
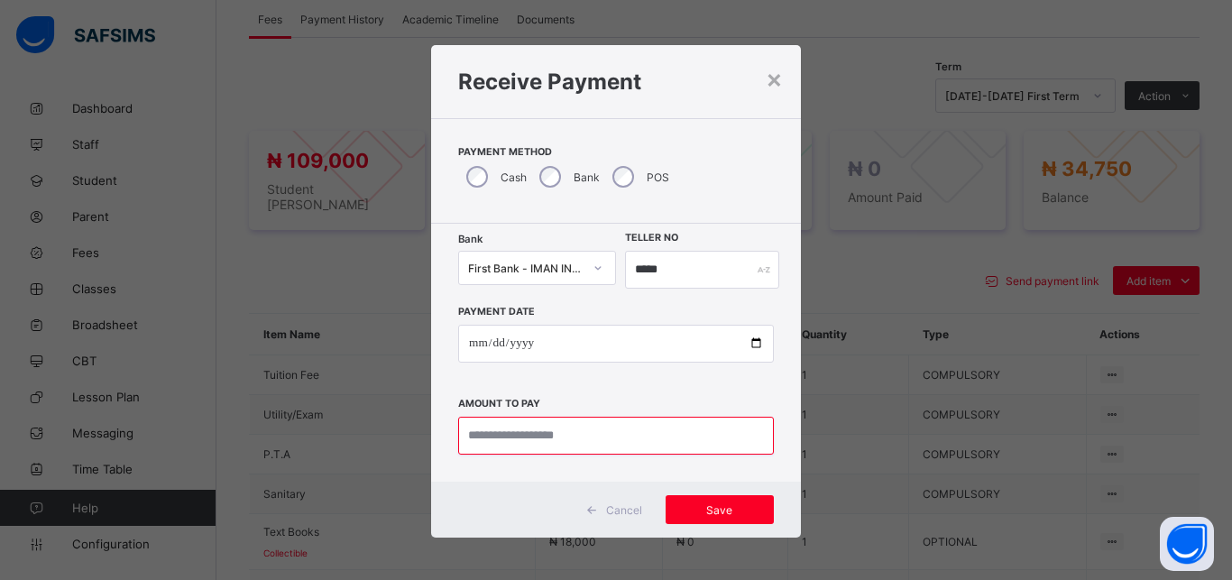
click at [592, 436] on input "currency" at bounding box center [616, 436] width 316 height 38
type input "********"
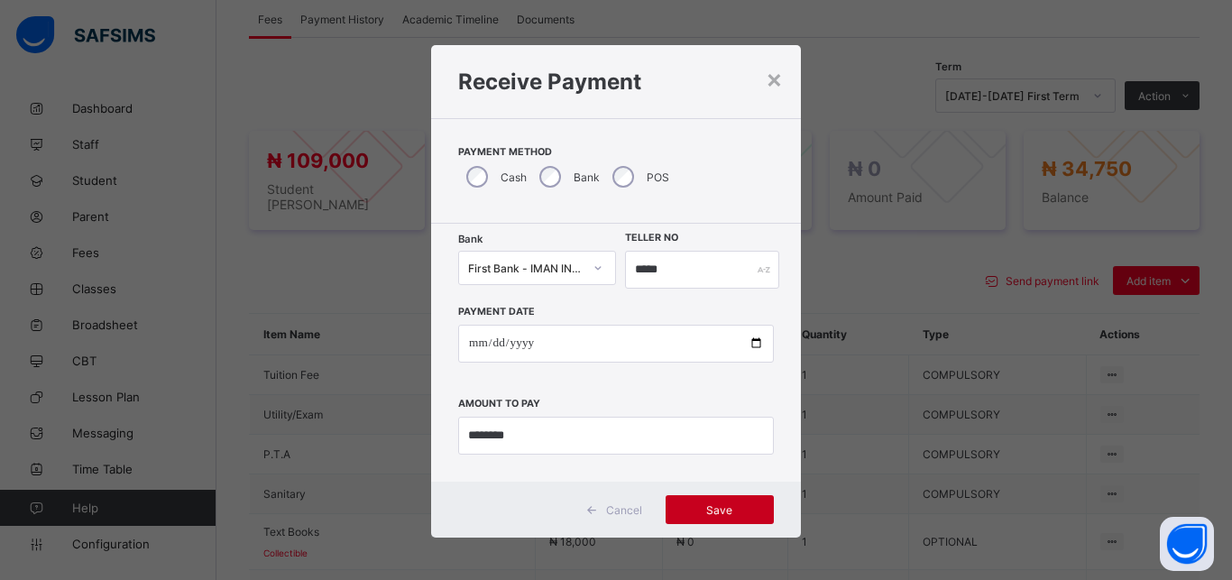
click at [693, 507] on span "Save" at bounding box center [719, 510] width 81 height 14
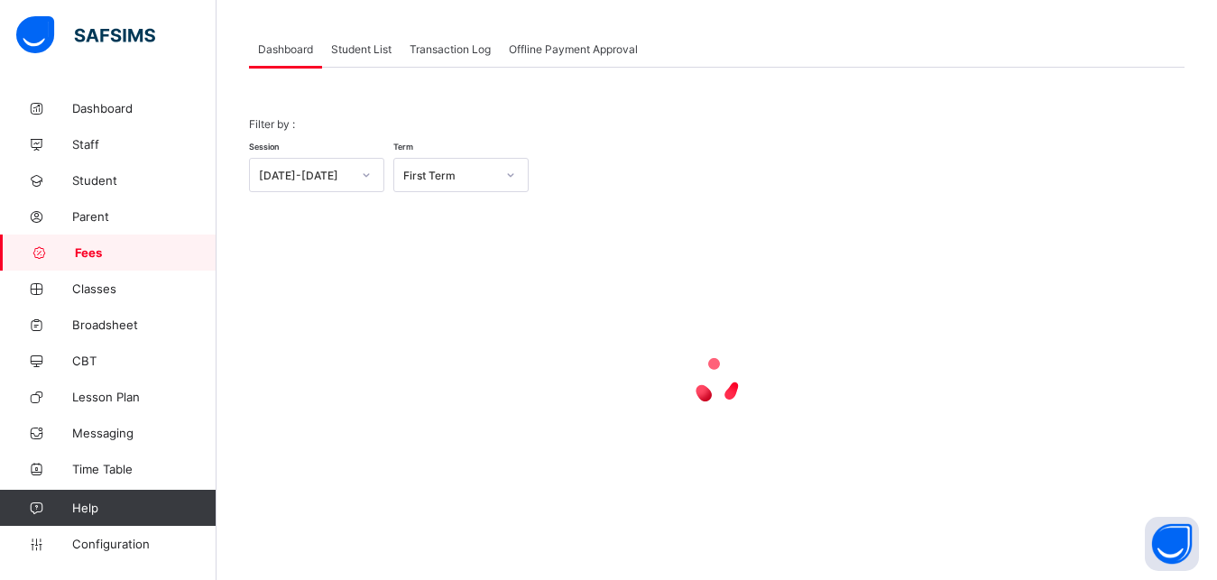
scroll to position [87, 0]
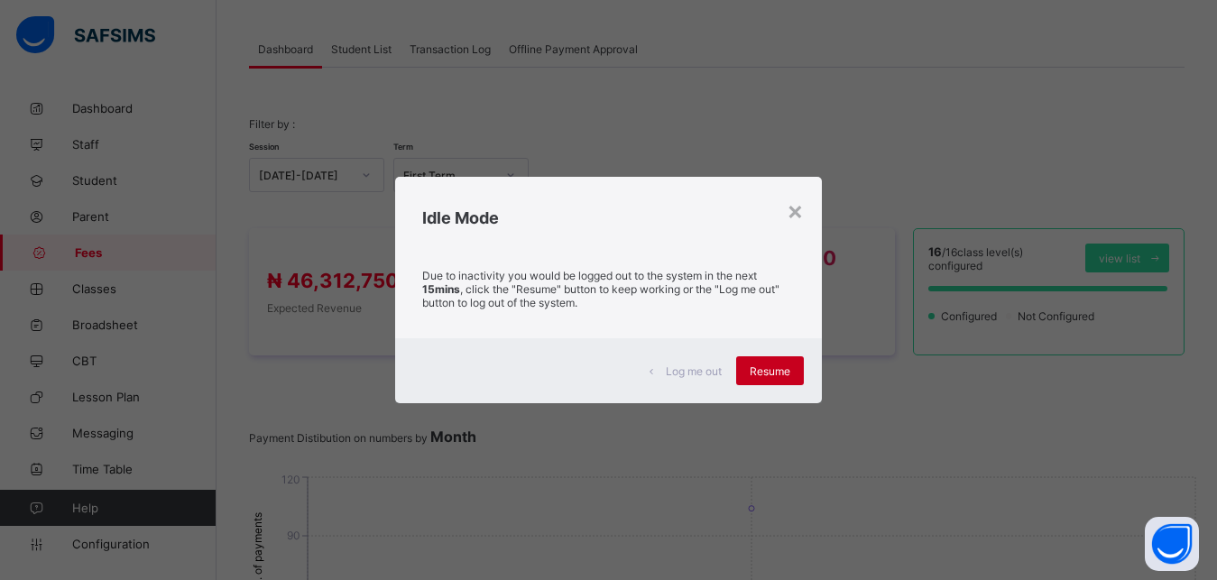
click at [776, 371] on span "Resume" at bounding box center [769, 371] width 41 height 14
click at [774, 372] on span "Resume" at bounding box center [769, 371] width 41 height 14
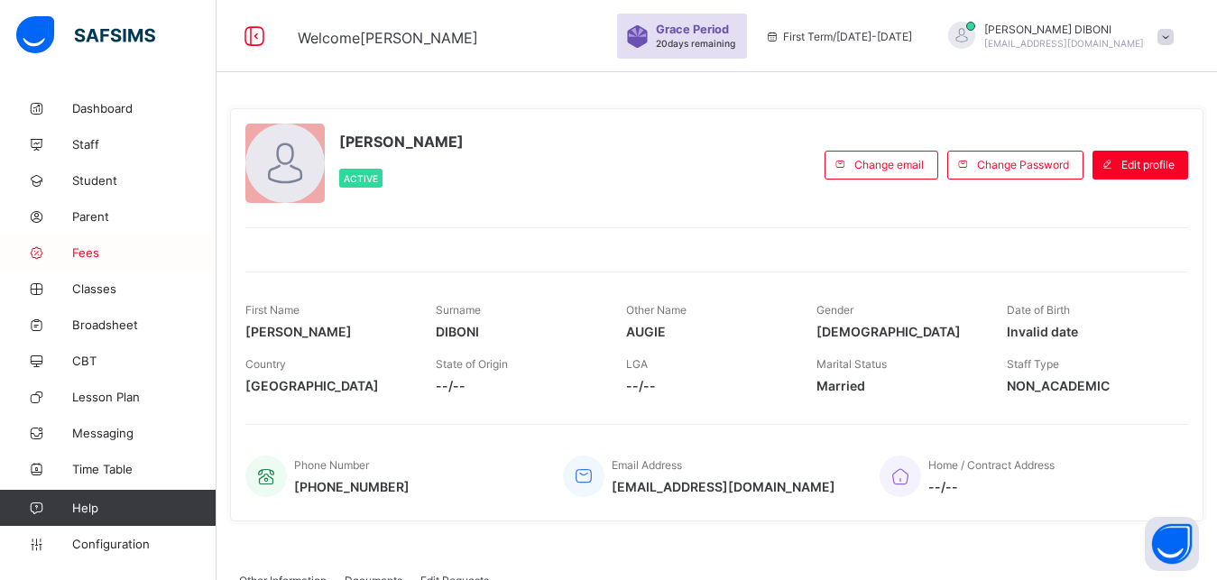
click at [87, 252] on span "Fees" at bounding box center [144, 252] width 144 height 14
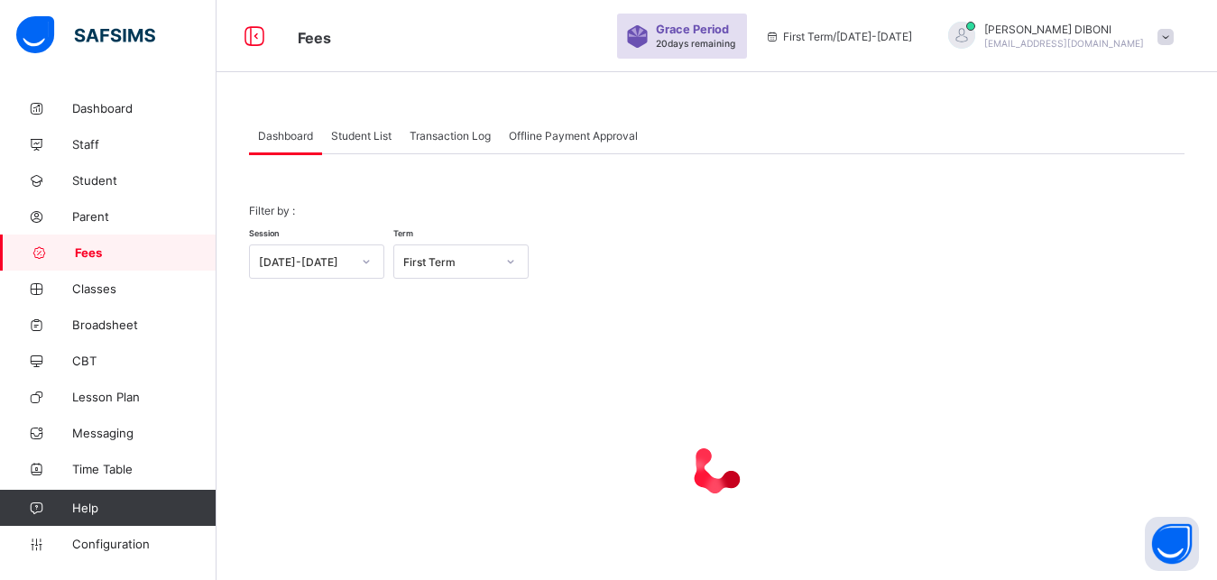
click at [358, 133] on span "Student List" at bounding box center [361, 136] width 60 height 14
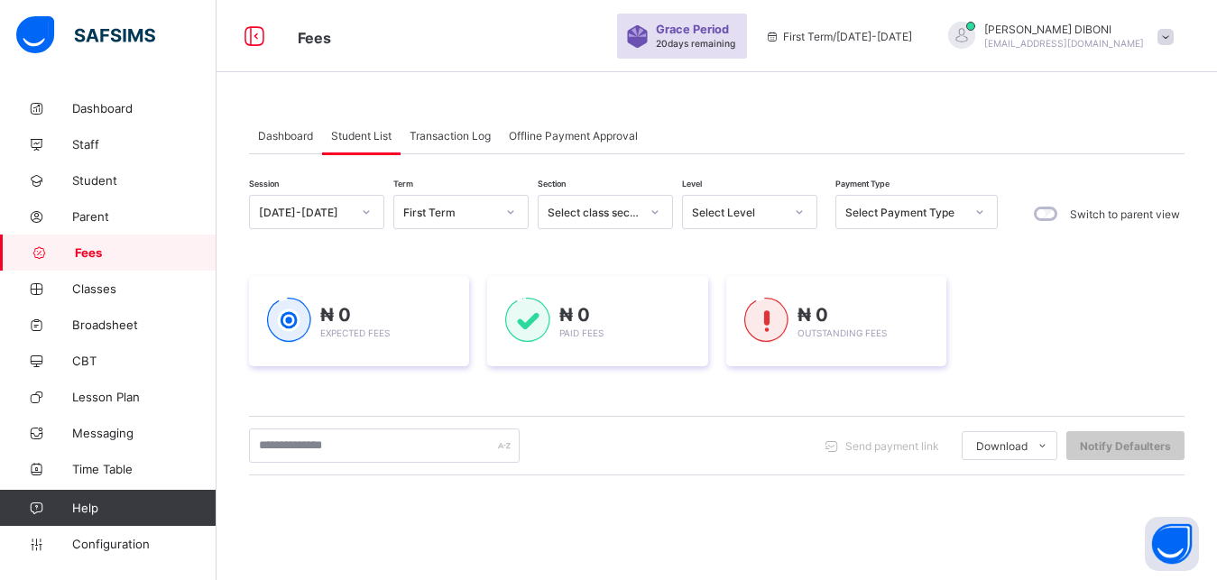
click at [742, 214] on div "Select Level" at bounding box center [738, 213] width 92 height 14
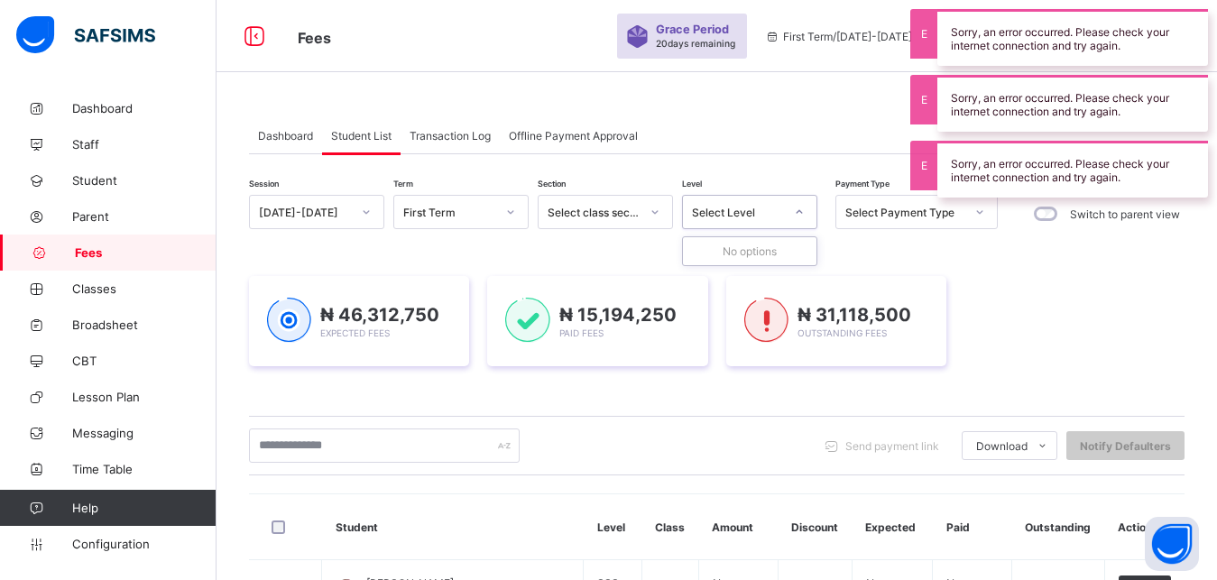
click at [776, 201] on div "Select Level" at bounding box center [732, 211] width 99 height 25
click at [768, 206] on div "Select Level" at bounding box center [738, 213] width 92 height 14
click at [761, 208] on div "Select Level" at bounding box center [738, 213] width 92 height 14
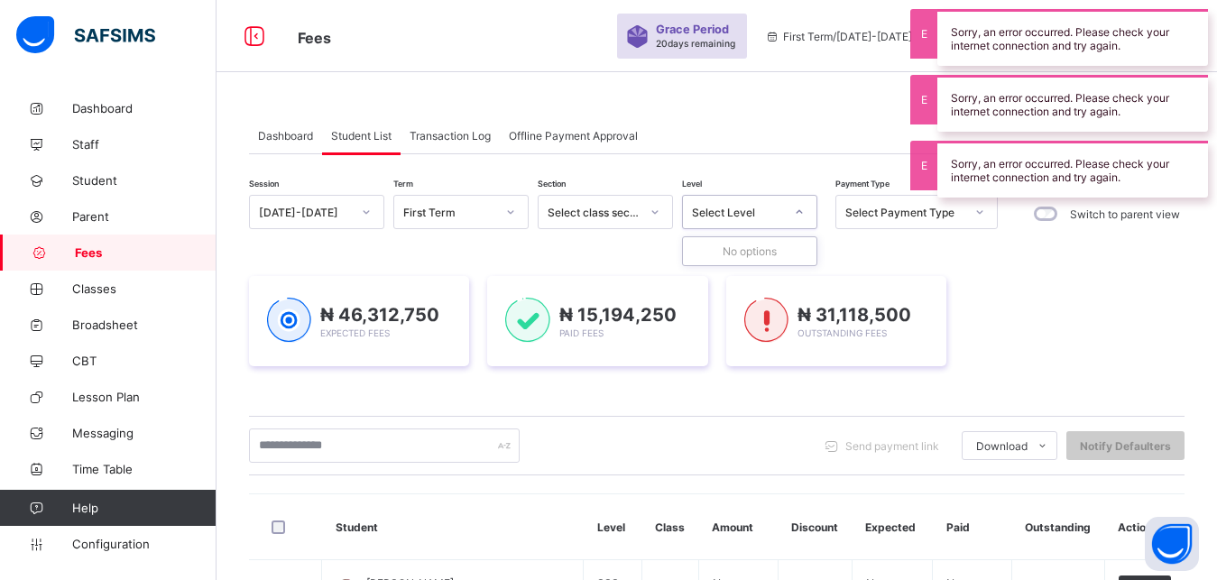
click at [761, 208] on div "Select Level" at bounding box center [738, 213] width 92 height 14
click at [748, 215] on div "Select Level" at bounding box center [738, 213] width 92 height 14
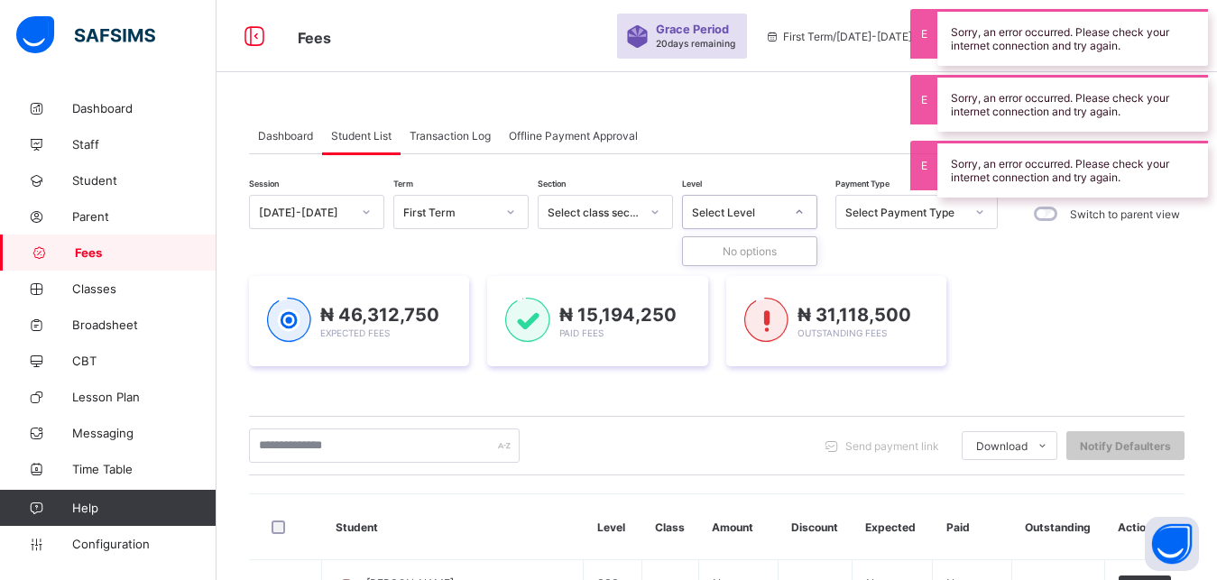
click at [776, 211] on div "Select Level" at bounding box center [738, 213] width 92 height 14
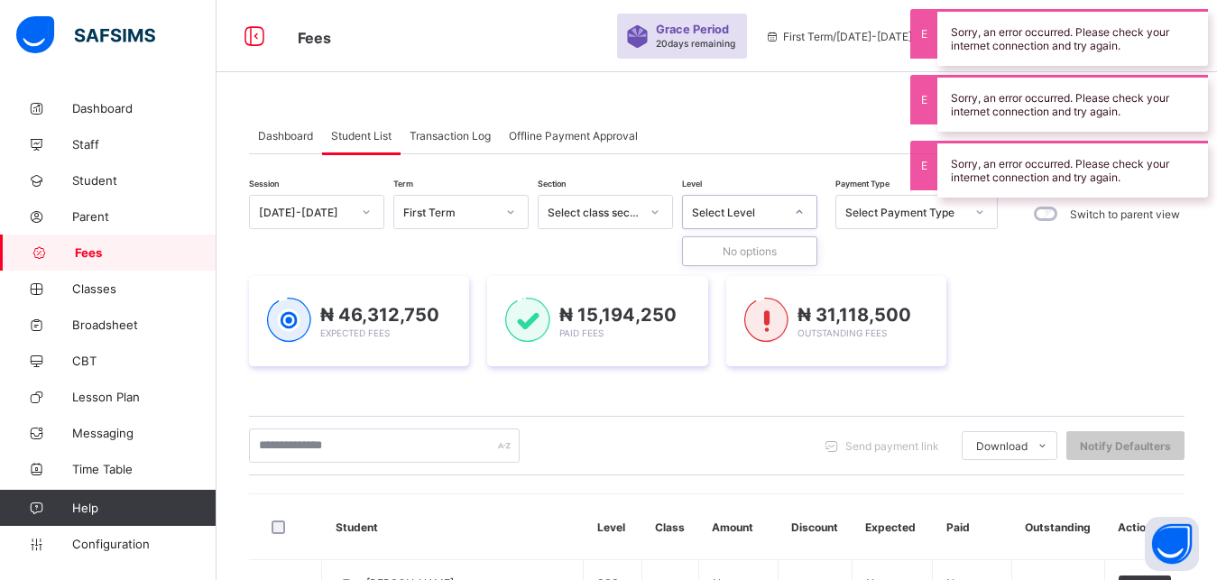
click at [776, 211] on div "Select Level" at bounding box center [738, 213] width 92 height 14
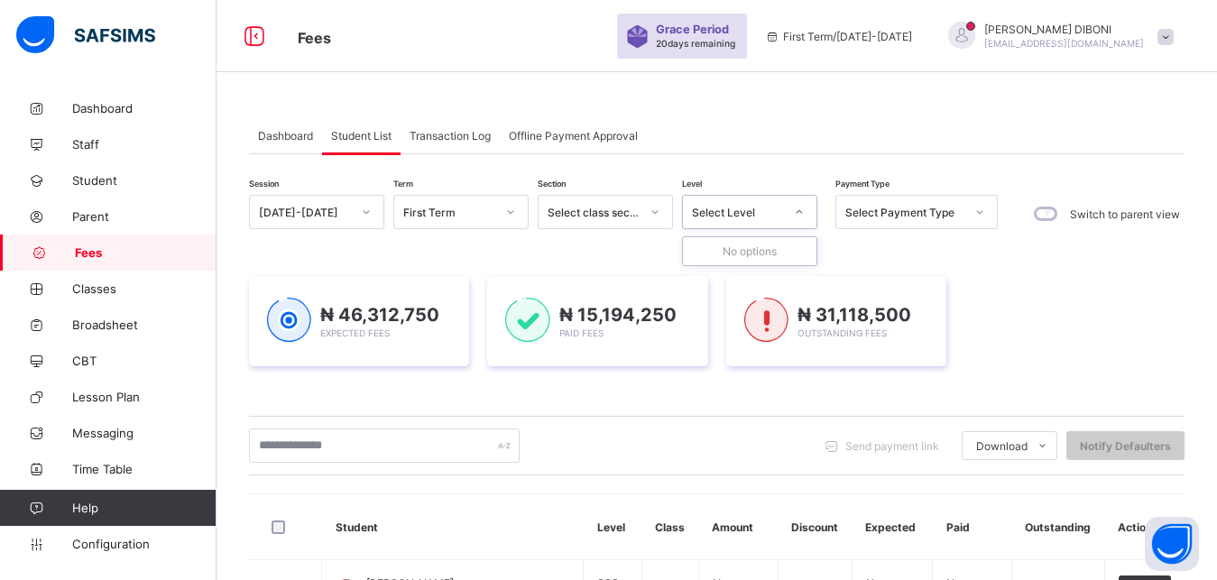
click at [776, 211] on div "Select Level" at bounding box center [738, 213] width 92 height 14
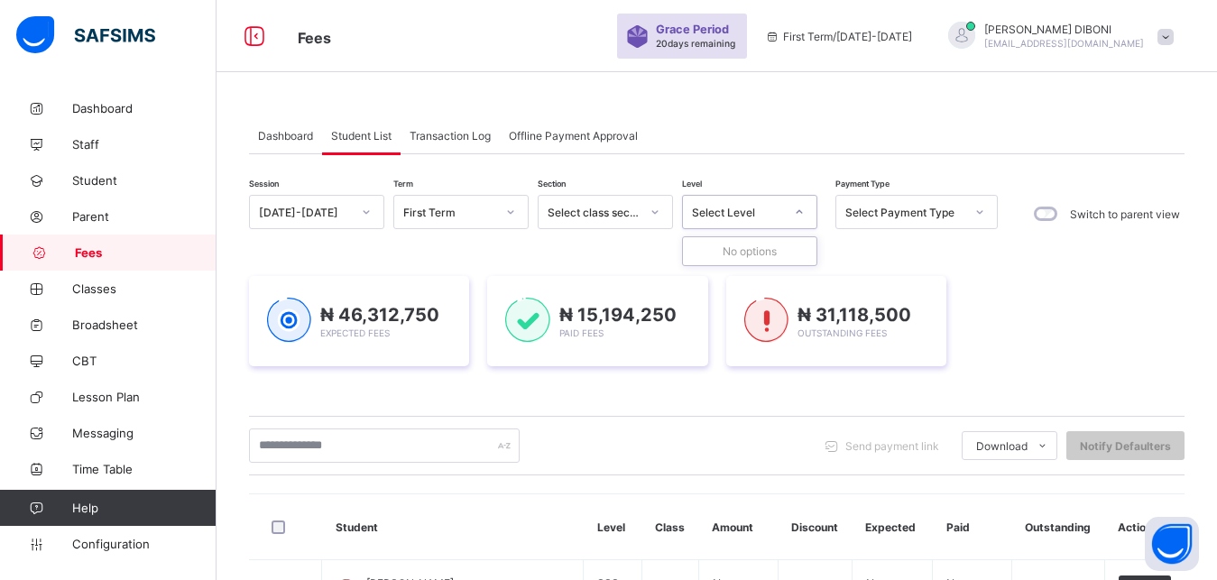
click at [776, 211] on div "Select Level" at bounding box center [738, 213] width 92 height 14
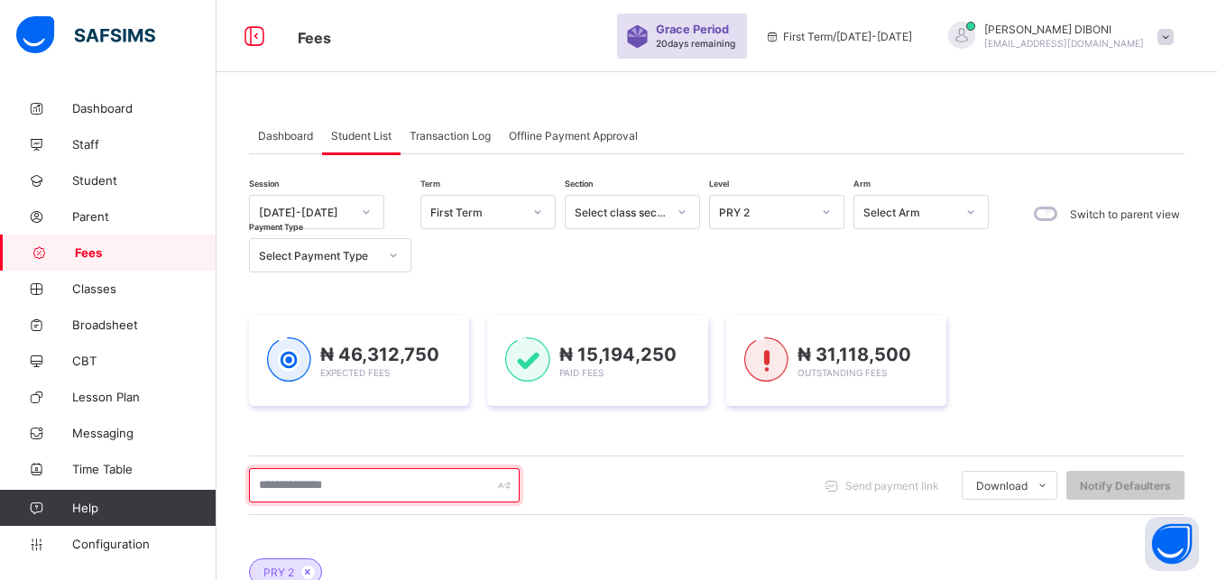
click at [438, 481] on input "text" at bounding box center [384, 485] width 271 height 34
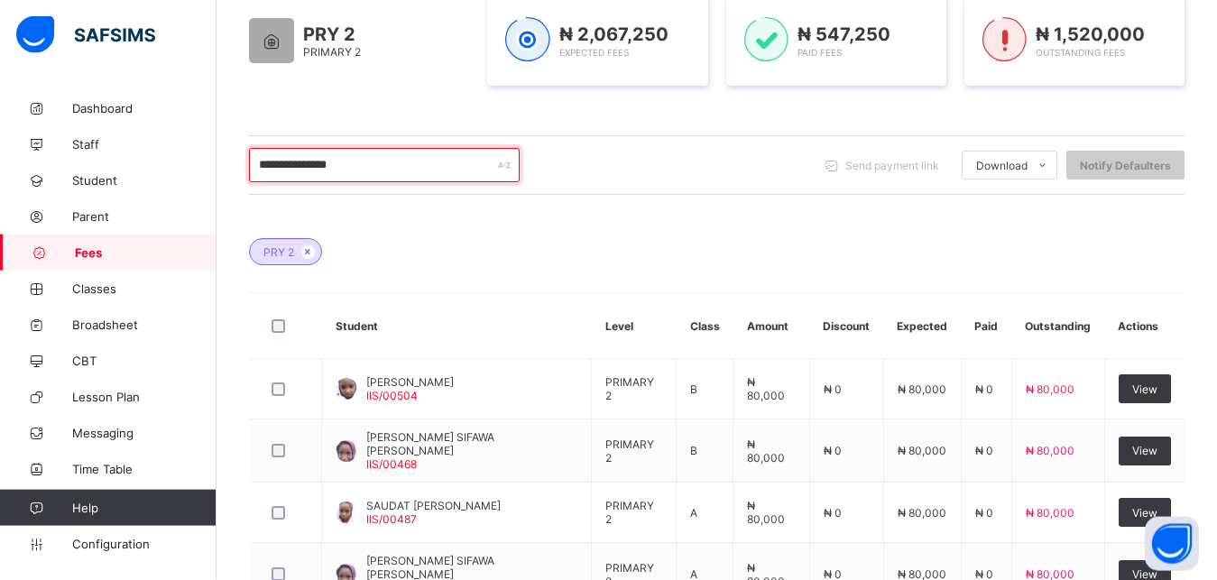
scroll to position [322, 0]
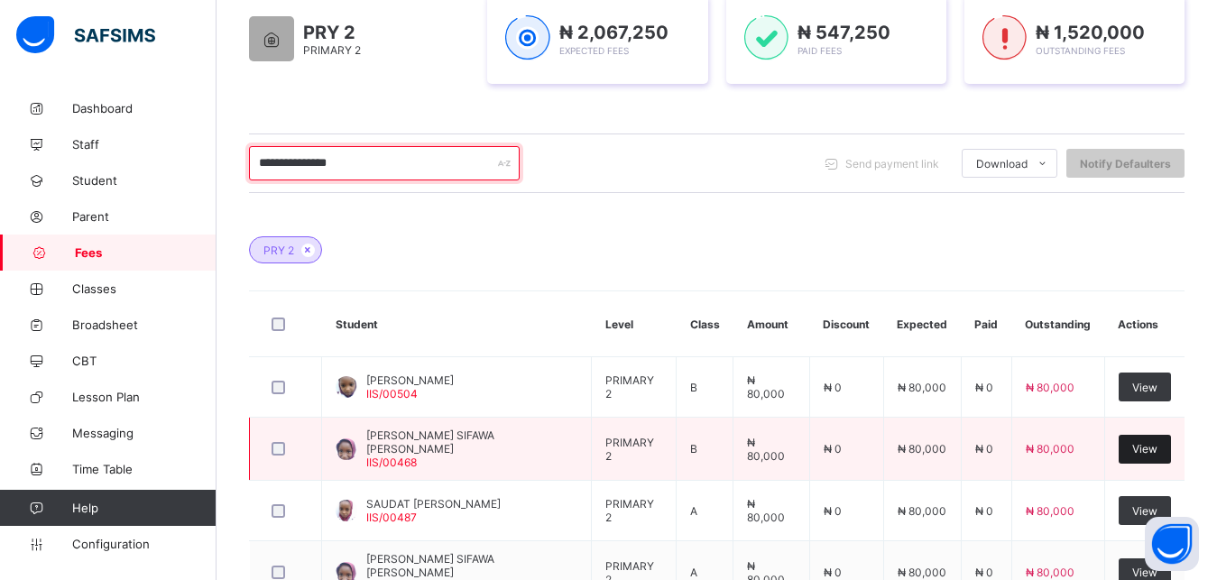
type input "**********"
click at [1143, 446] on span "View" at bounding box center [1144, 449] width 25 height 14
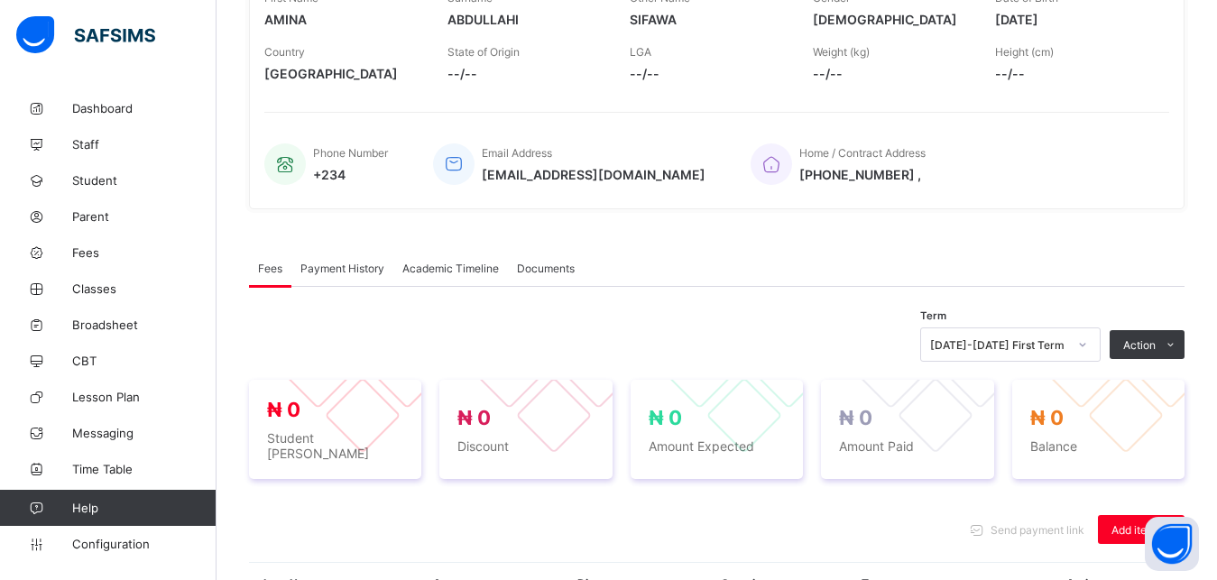
scroll to position [556, 0]
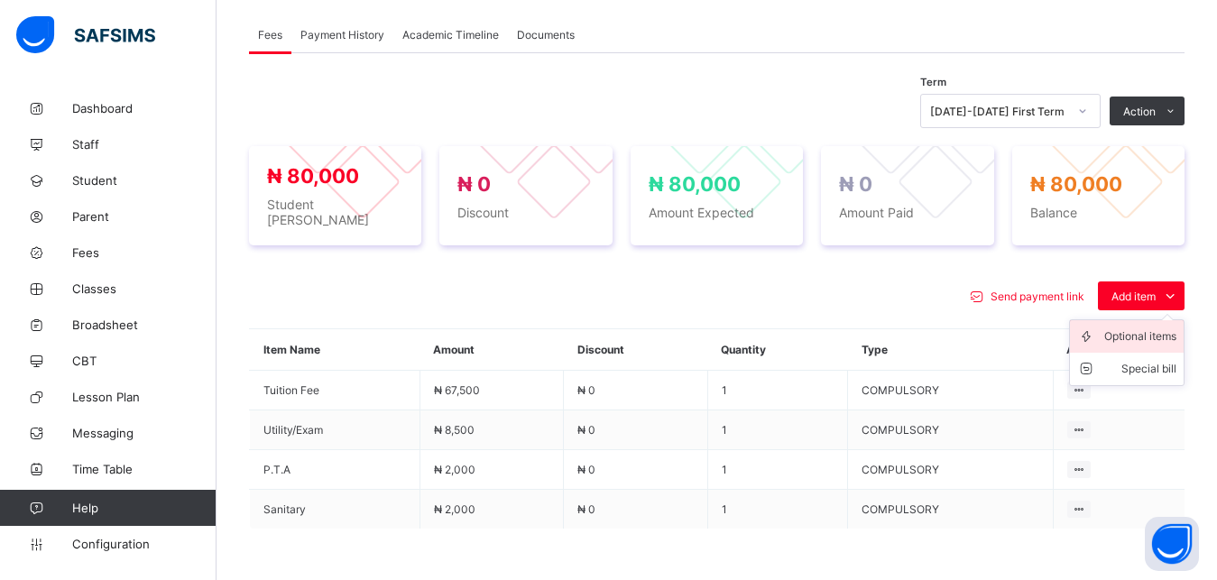
click at [1136, 327] on div "Optional items" at bounding box center [1140, 336] width 72 height 18
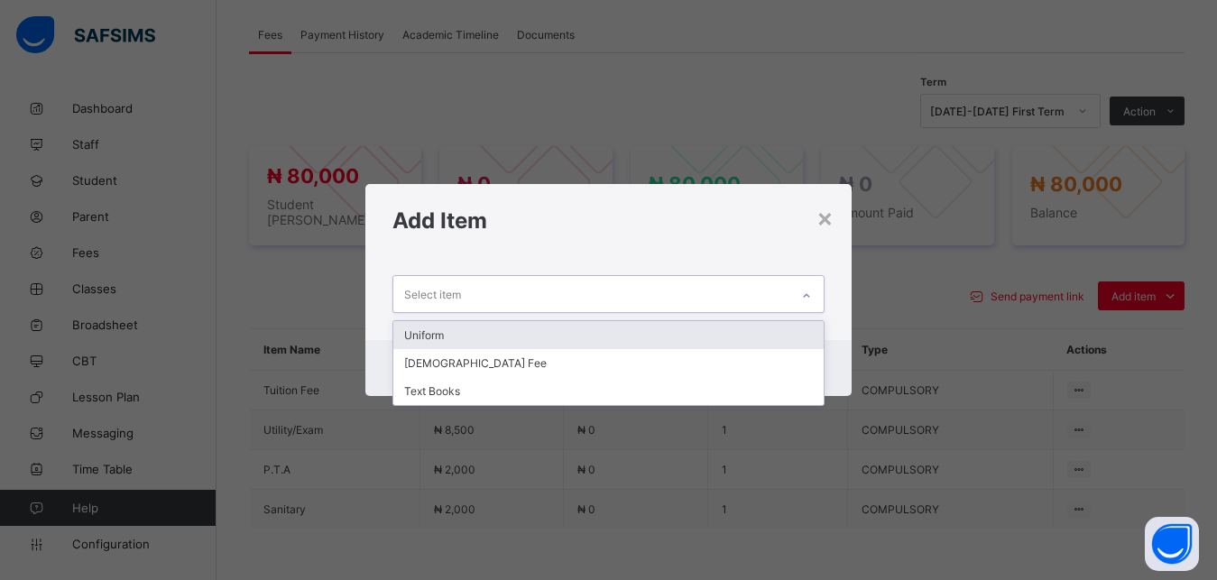
click at [616, 296] on div "Select item" at bounding box center [591, 293] width 397 height 35
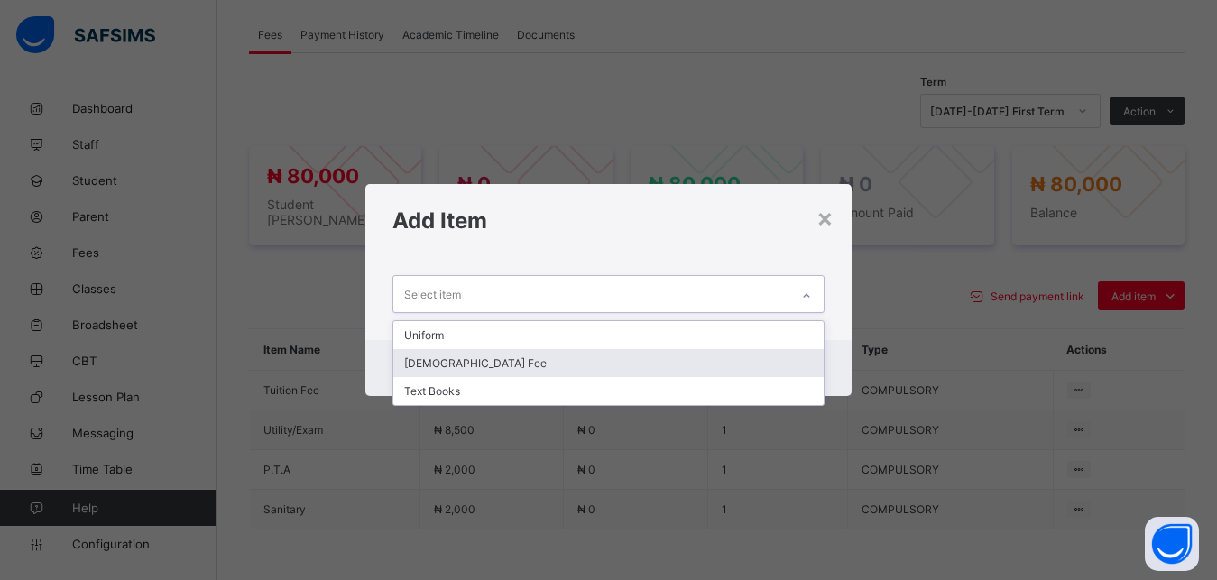
click at [555, 361] on div "[DEMOGRAPHIC_DATA] Fee" at bounding box center [608, 363] width 431 height 28
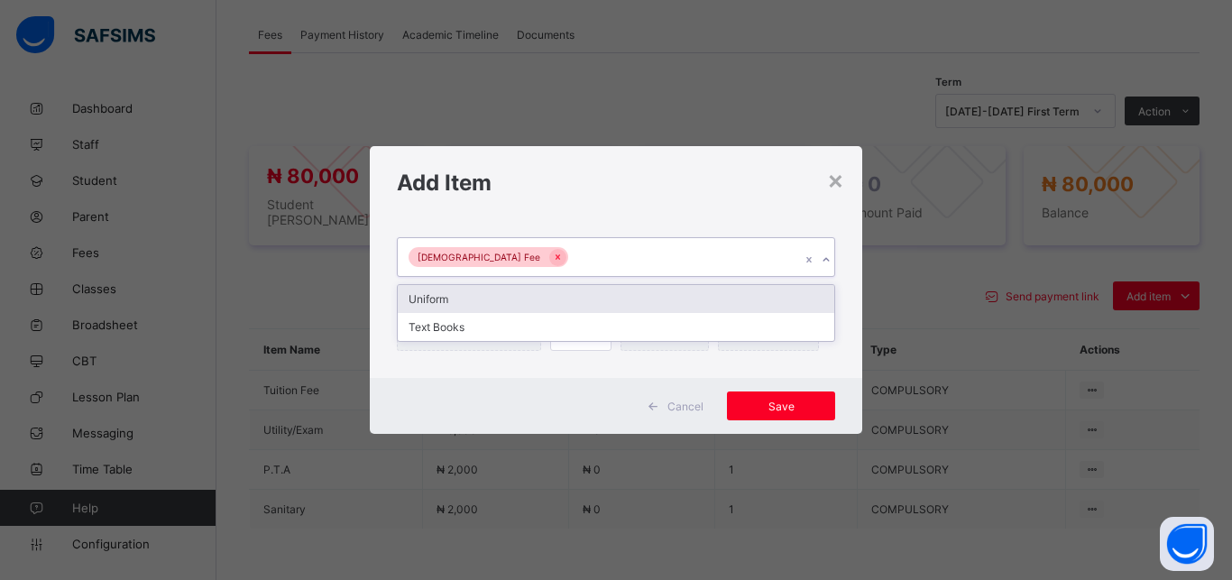
click at [580, 262] on div "[DEMOGRAPHIC_DATA] Fee" at bounding box center [599, 257] width 402 height 38
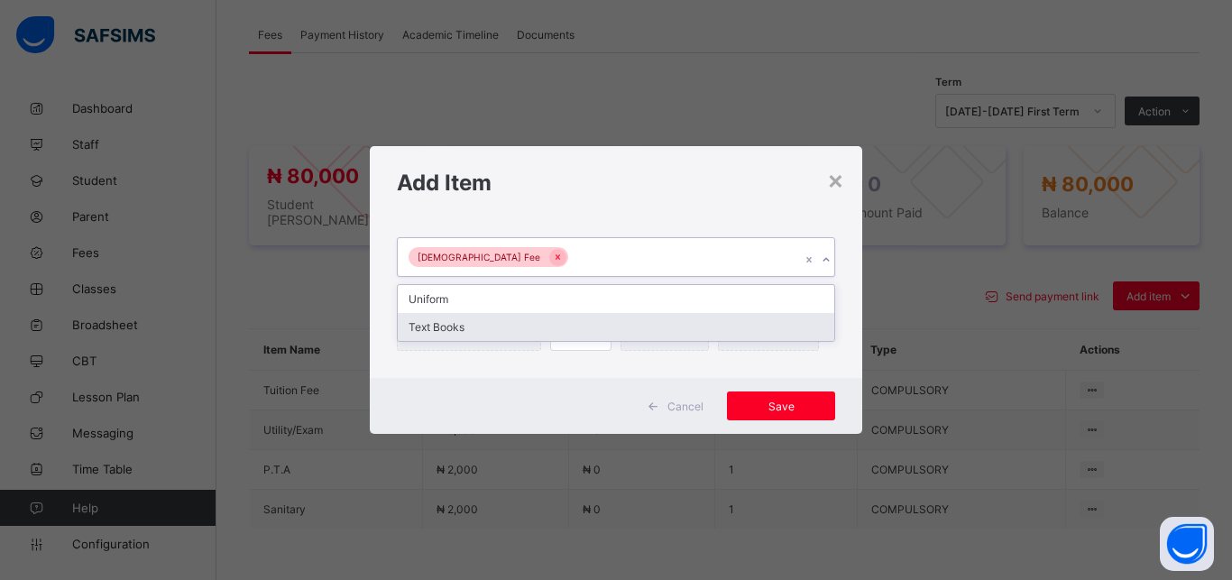
click at [557, 334] on div "Text Books" at bounding box center [616, 327] width 436 height 28
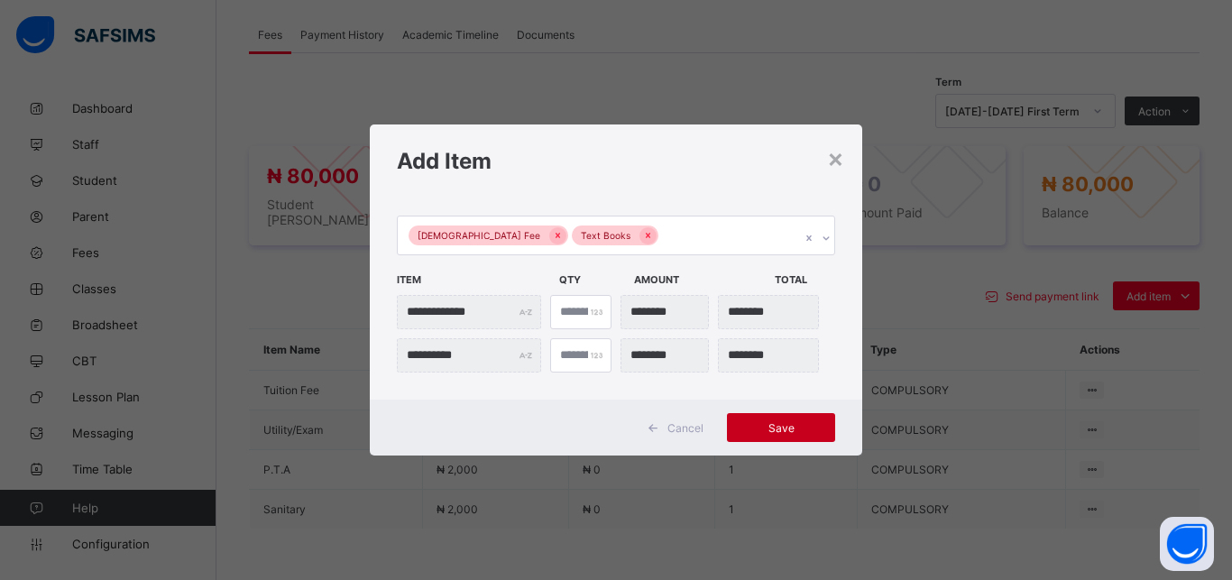
click at [762, 422] on span "Save" at bounding box center [780, 428] width 81 height 14
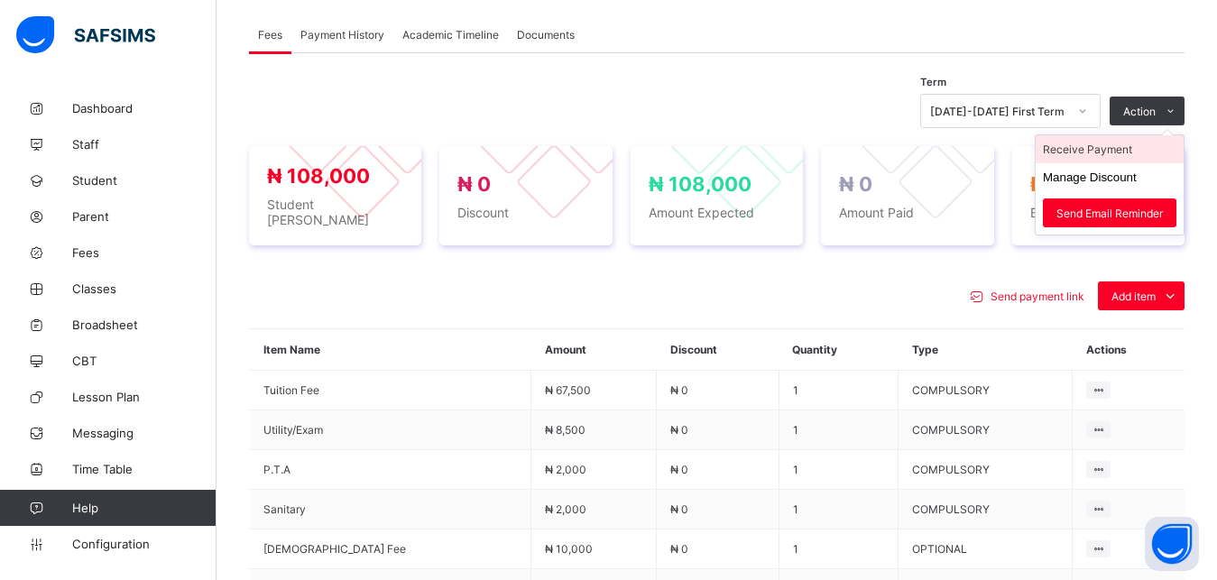
click at [1109, 153] on li "Receive Payment" at bounding box center [1109, 149] width 148 height 28
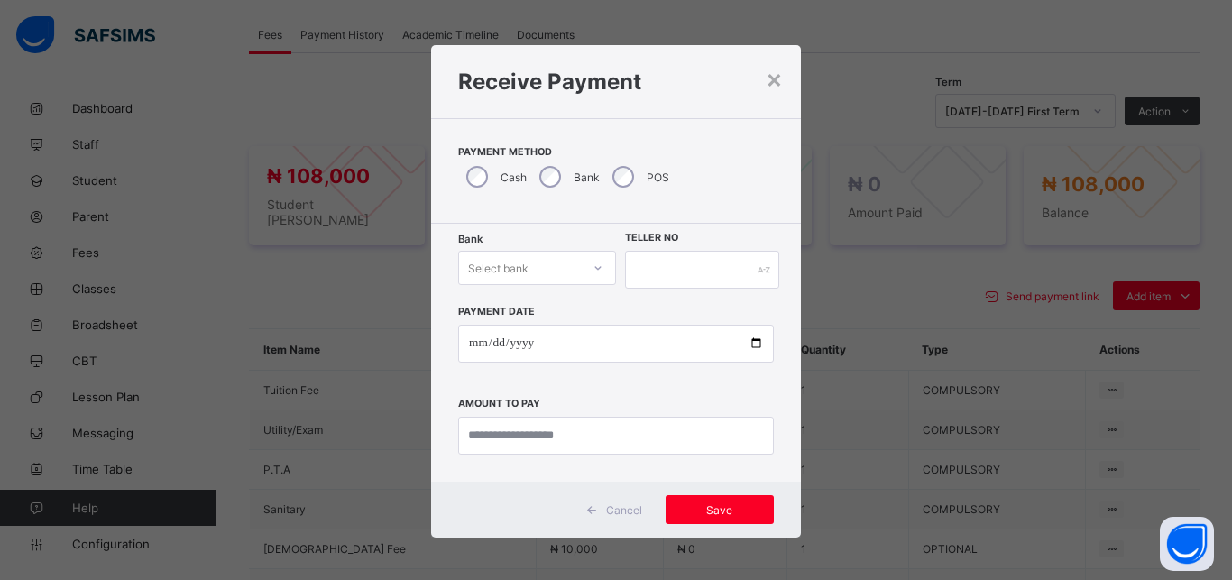
click at [521, 264] on div "Select bank" at bounding box center [520, 267] width 122 height 25
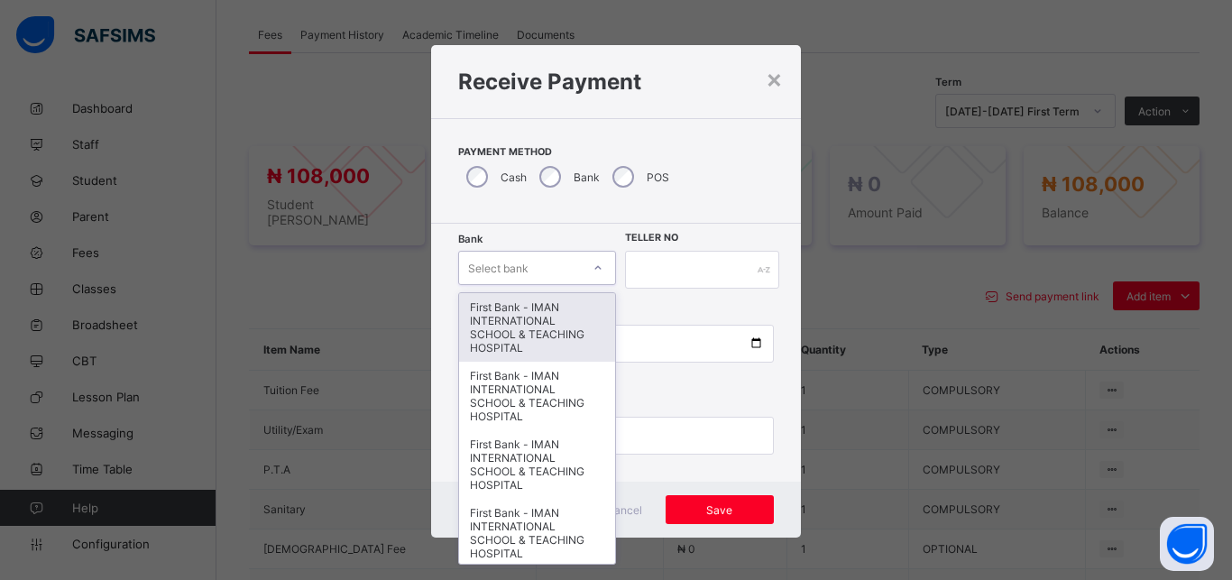
click at [526, 311] on div "First Bank - IMAN INTERNATIONAL SCHOOL & TEACHING HOSPITAL" at bounding box center [537, 327] width 156 height 69
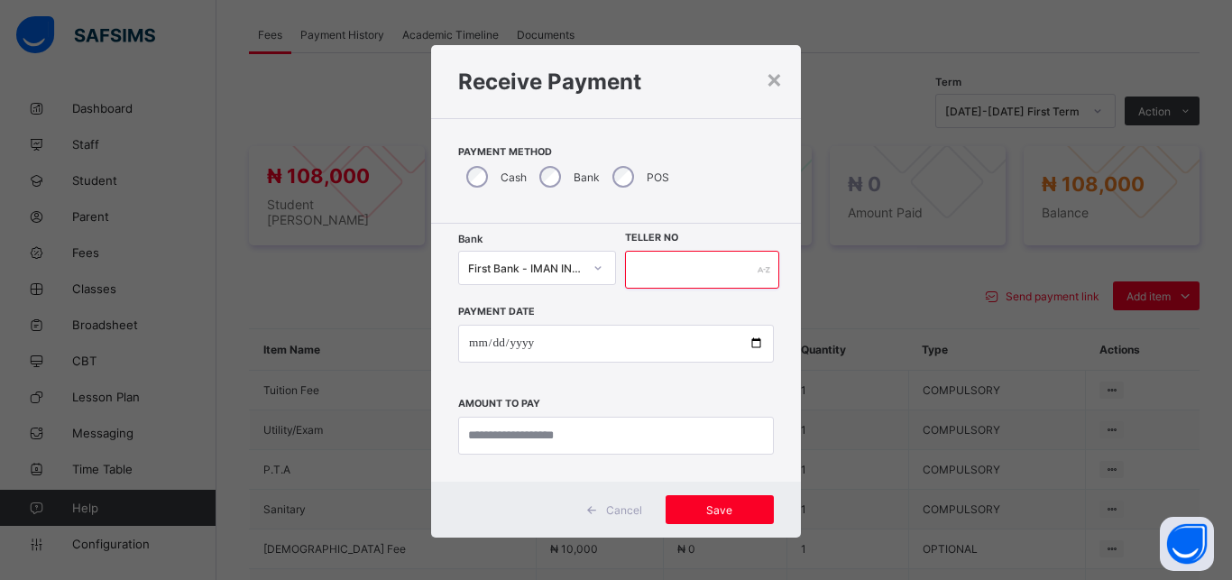
click at [666, 271] on input "text" at bounding box center [702, 270] width 154 height 38
type input "*****"
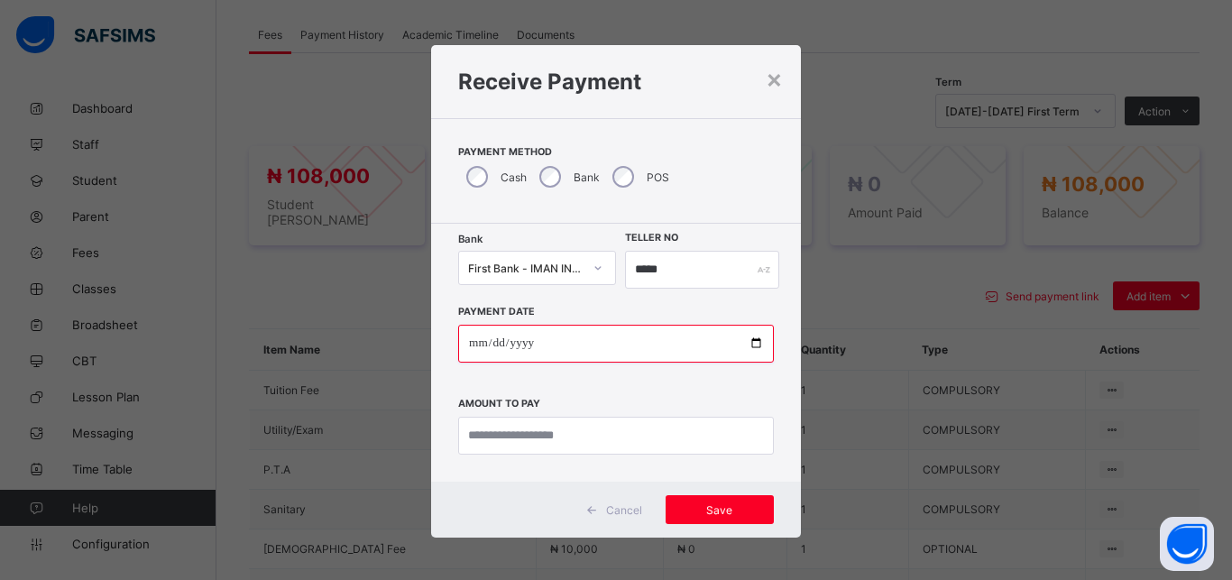
click at [741, 344] on input "date" at bounding box center [616, 344] width 316 height 38
type input "**********"
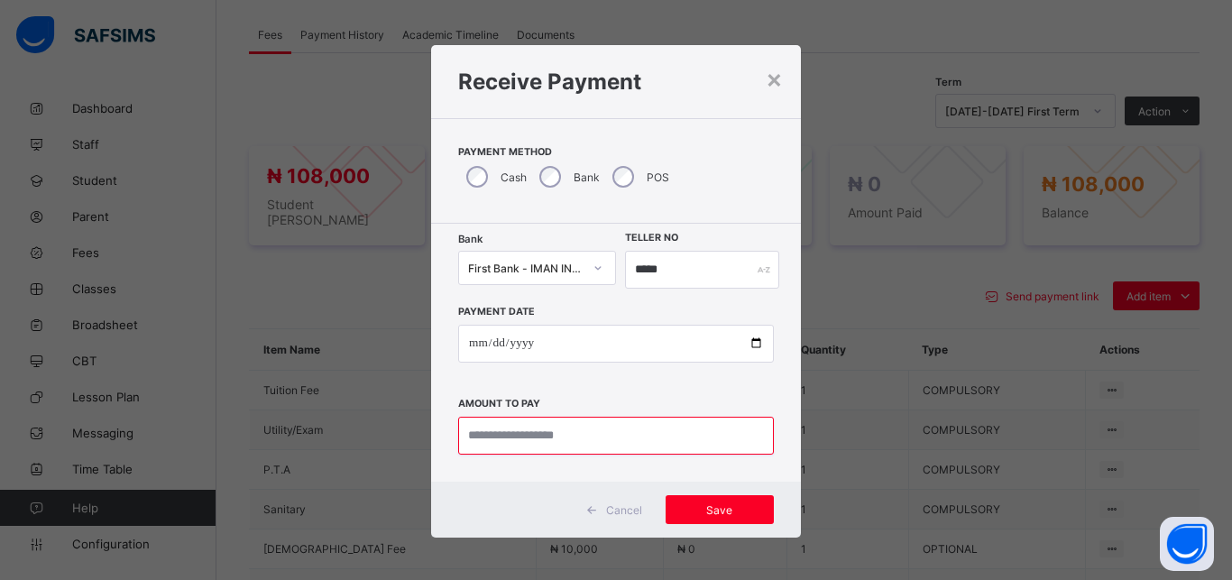
click at [513, 426] on input "currency" at bounding box center [616, 436] width 316 height 38
type input "*********"
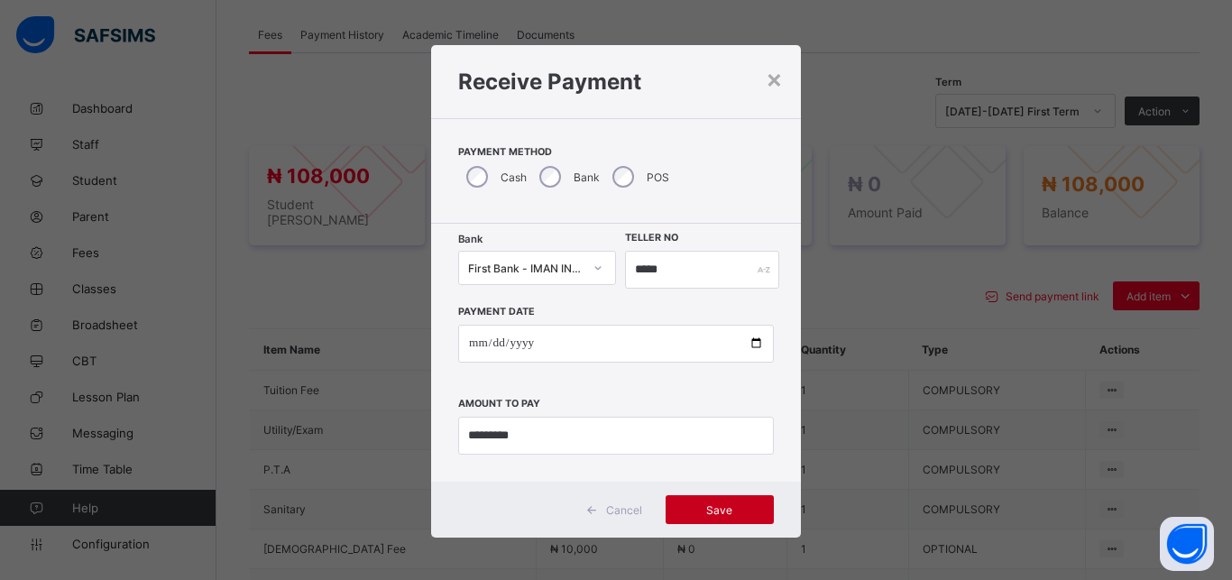
click at [713, 500] on div "Save" at bounding box center [720, 509] width 108 height 29
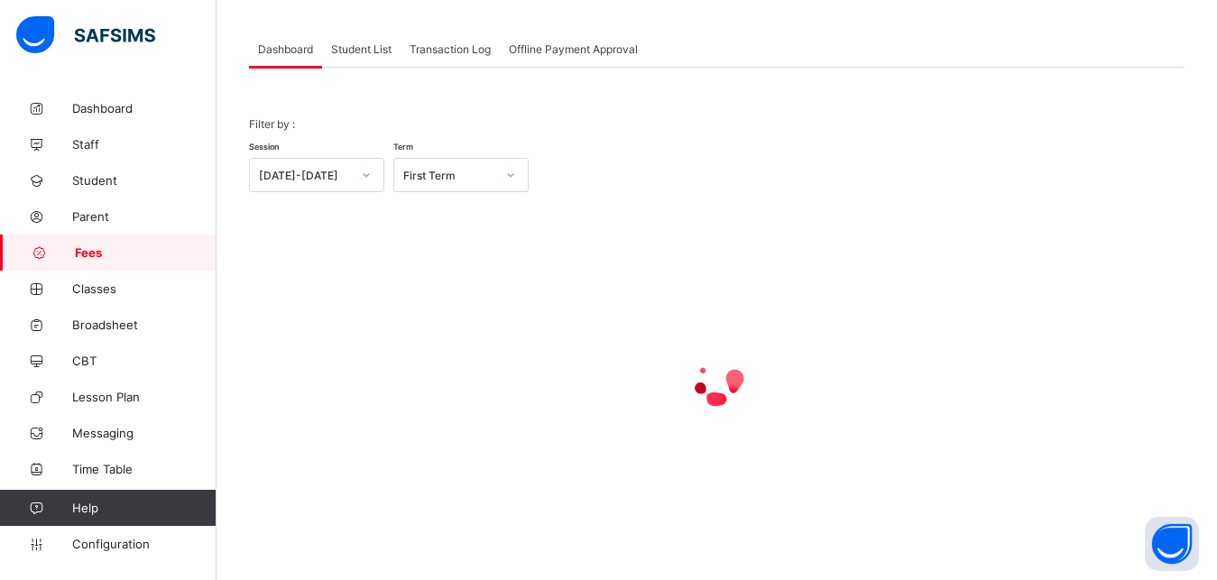
scroll to position [87, 0]
click at [379, 48] on span "Student List" at bounding box center [361, 49] width 60 height 14
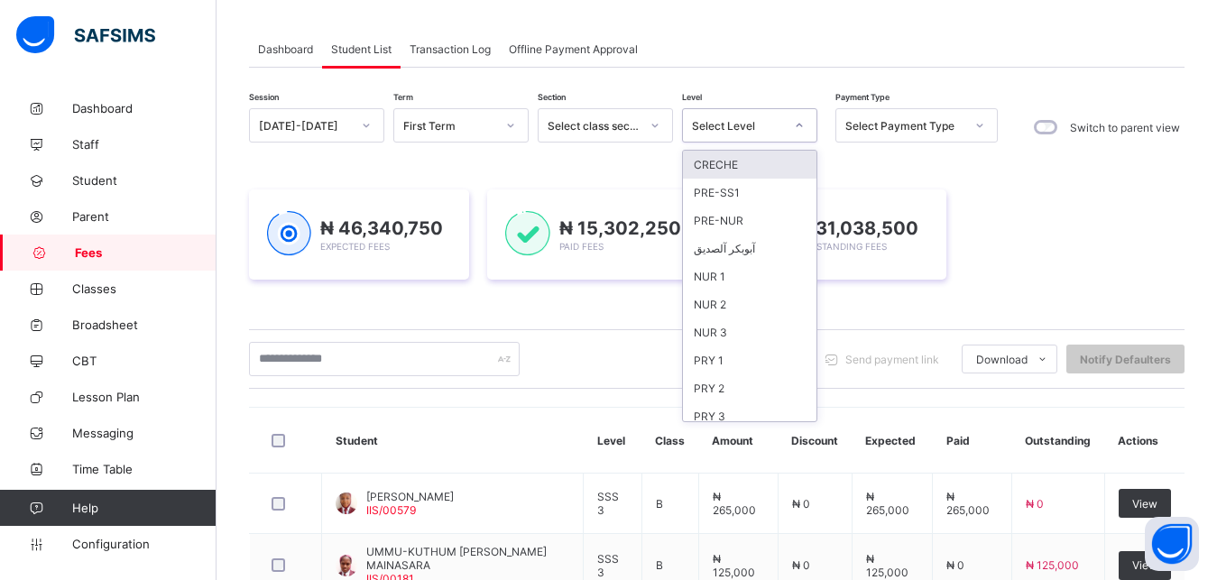
click at [766, 129] on div "Select Level" at bounding box center [738, 126] width 92 height 14
click at [731, 387] on div "PRY 2" at bounding box center [749, 388] width 133 height 28
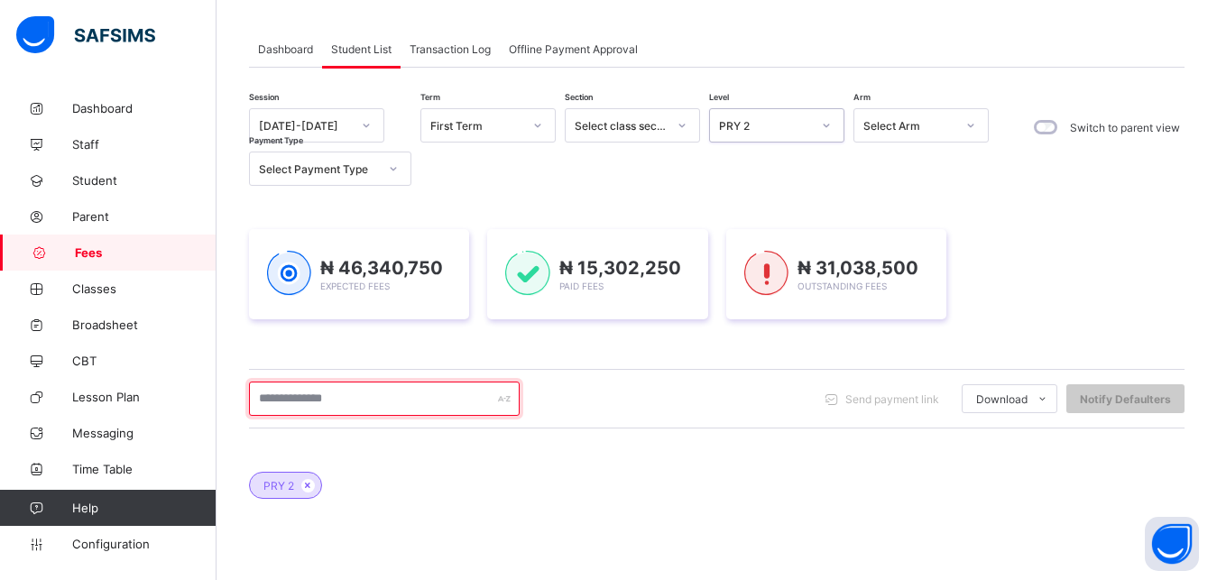
click at [442, 402] on input "text" at bounding box center [384, 398] width 271 height 34
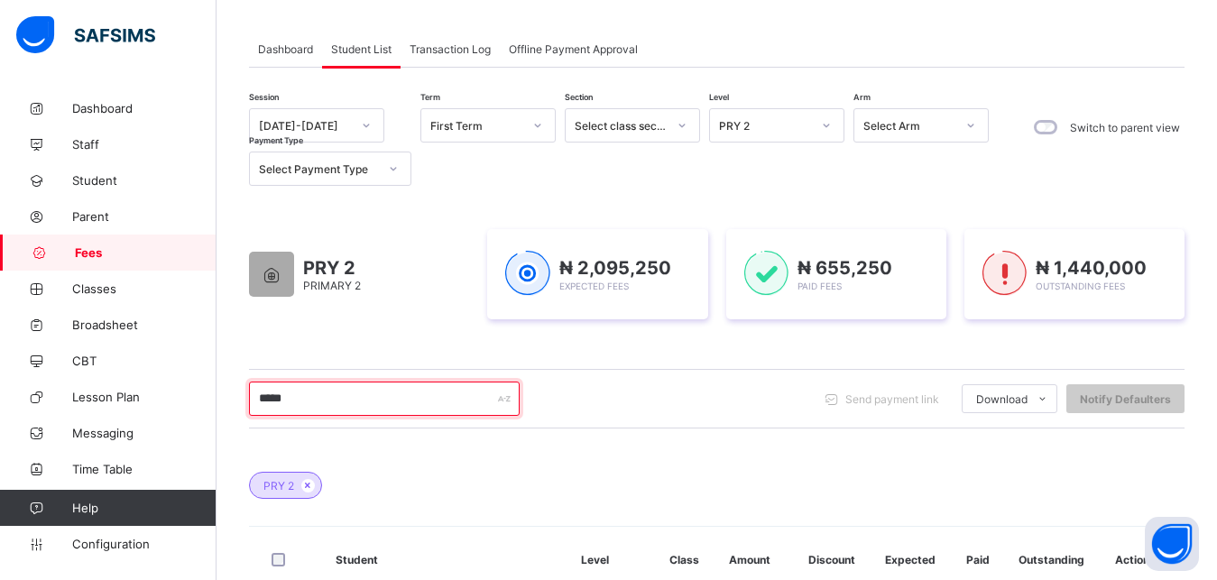
scroll to position [328, 0]
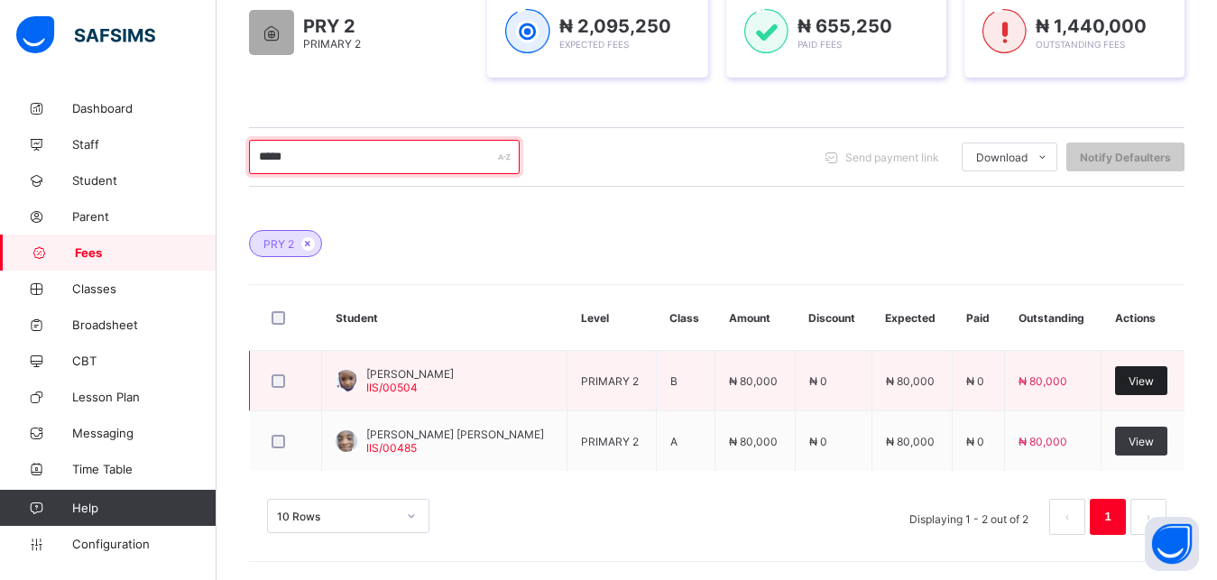
type input "*****"
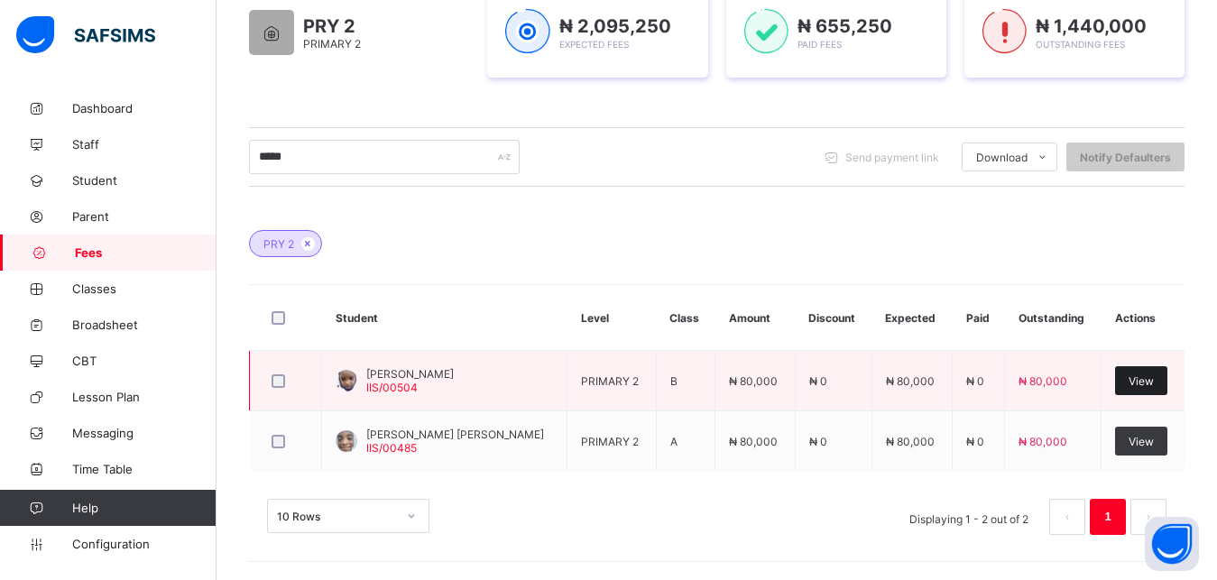
click at [1153, 376] on span "View" at bounding box center [1140, 381] width 25 height 14
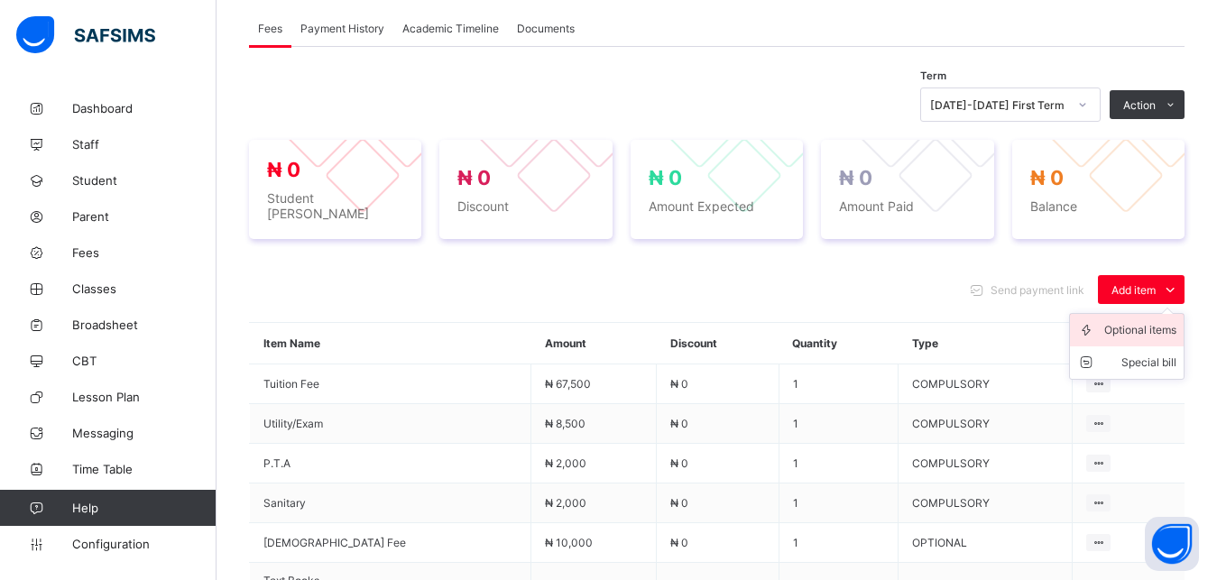
click at [1143, 326] on div "Optional items" at bounding box center [1140, 330] width 72 height 18
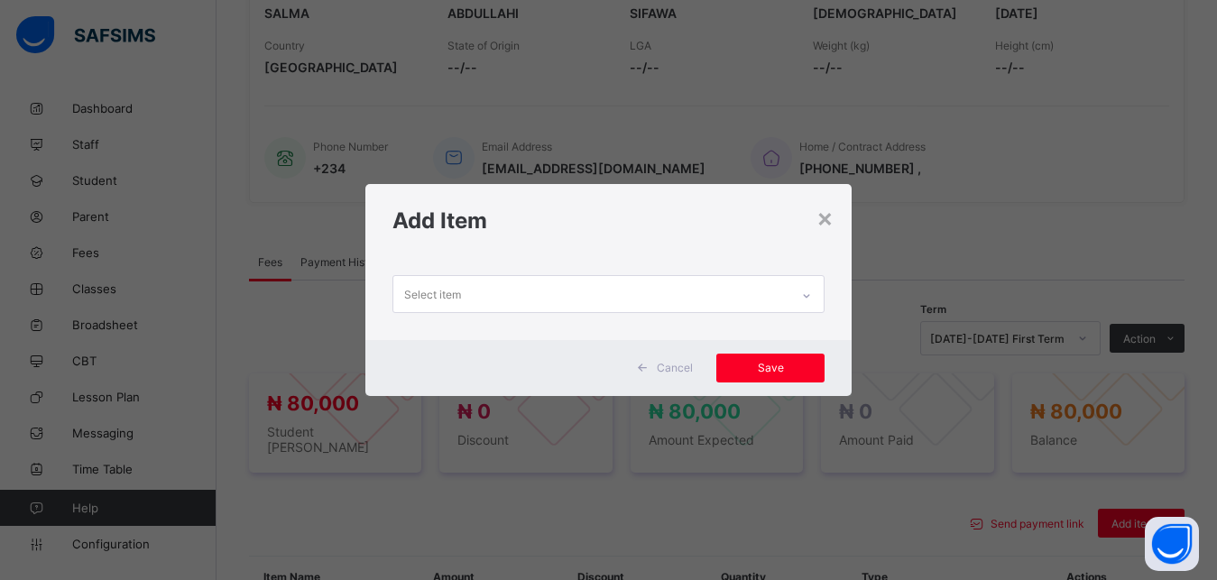
scroll to position [562, 0]
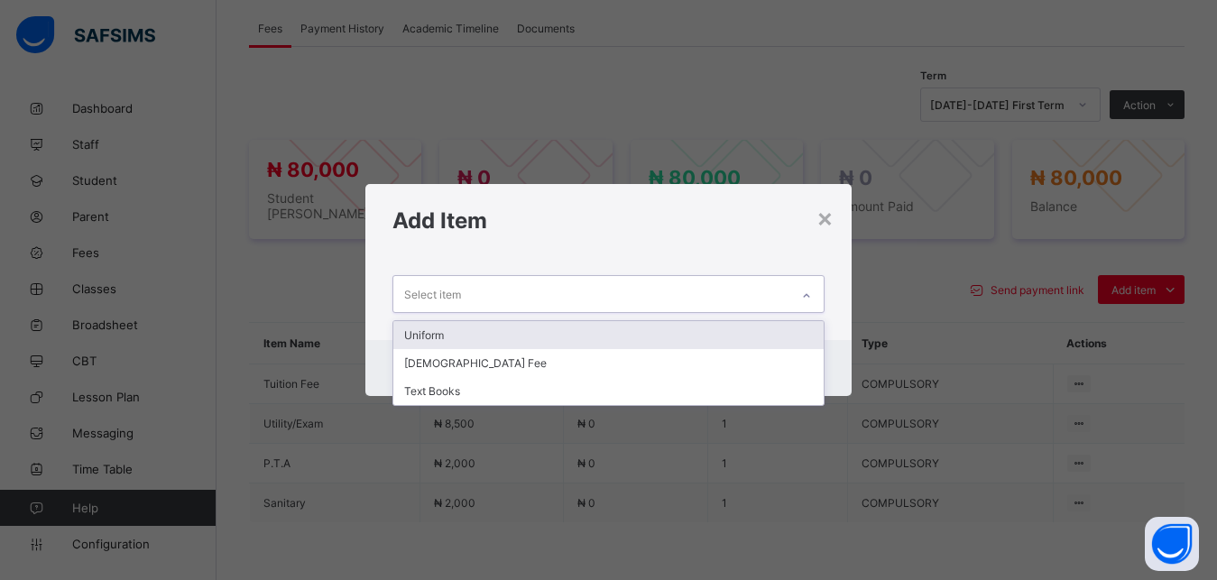
click at [697, 291] on div "Select item" at bounding box center [591, 293] width 397 height 35
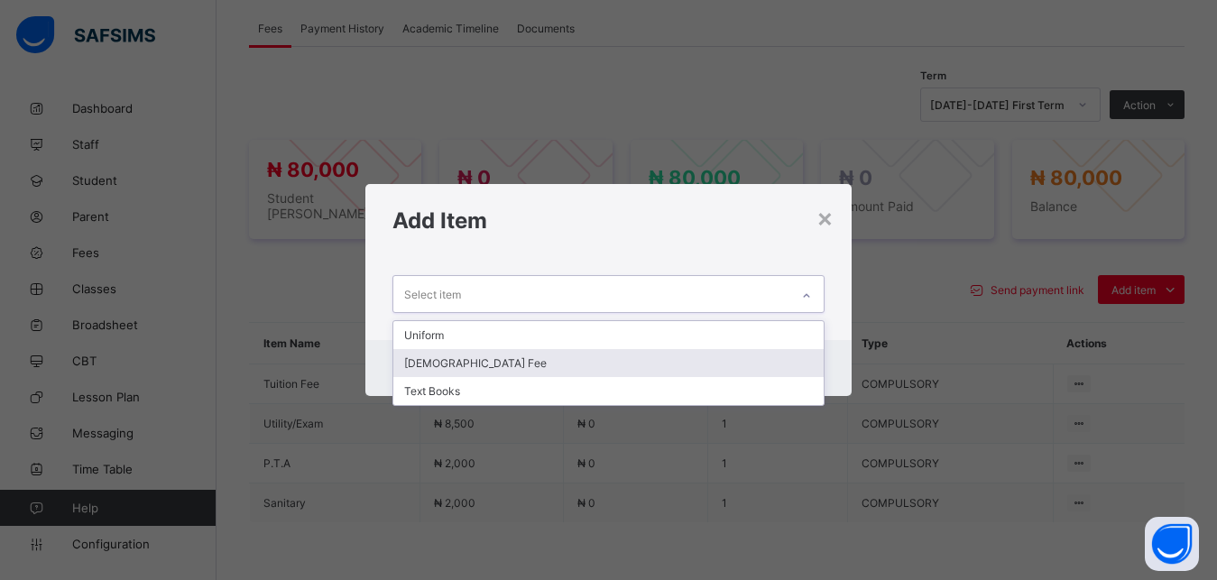
click at [653, 366] on div "[DEMOGRAPHIC_DATA] Fee" at bounding box center [608, 363] width 431 height 28
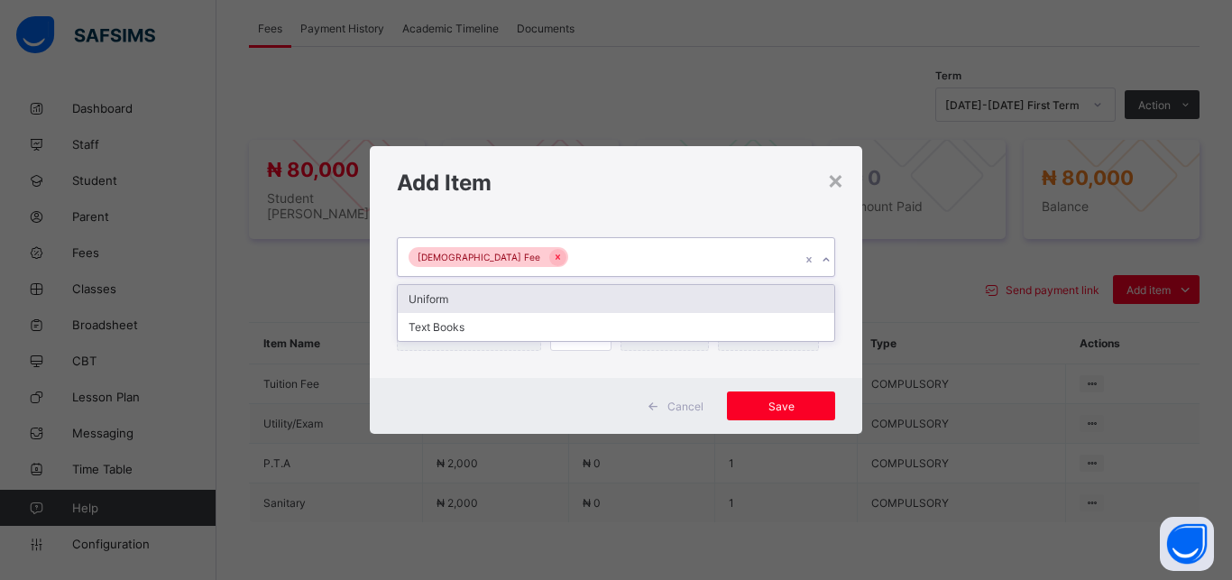
click at [675, 245] on div "[DEMOGRAPHIC_DATA] Fee" at bounding box center [599, 257] width 402 height 38
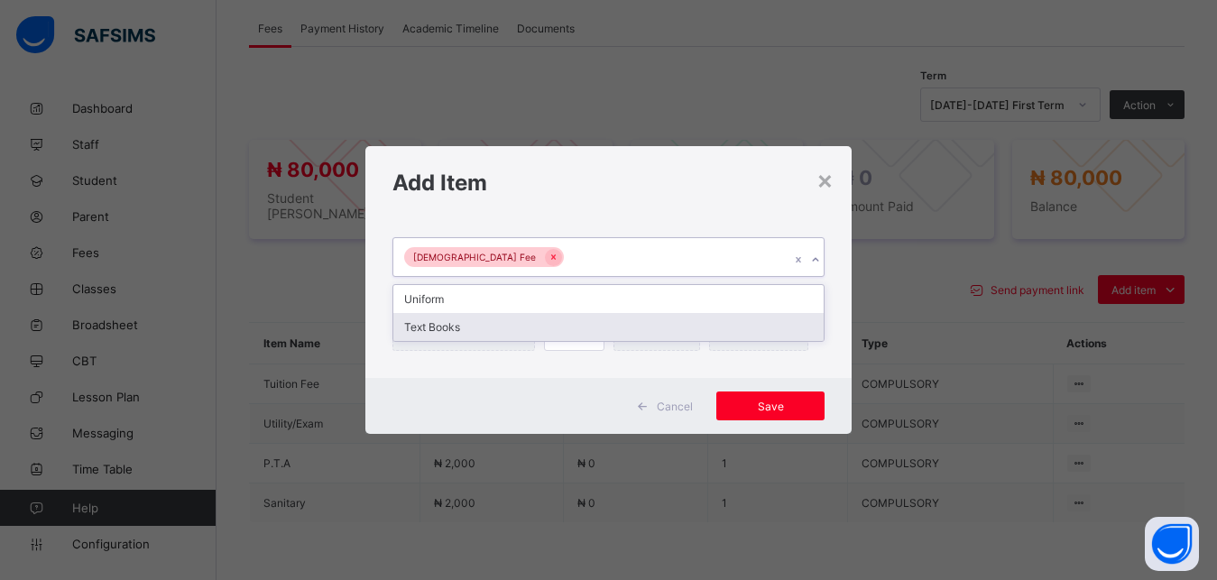
click at [629, 330] on div "Text Books" at bounding box center [608, 327] width 431 height 28
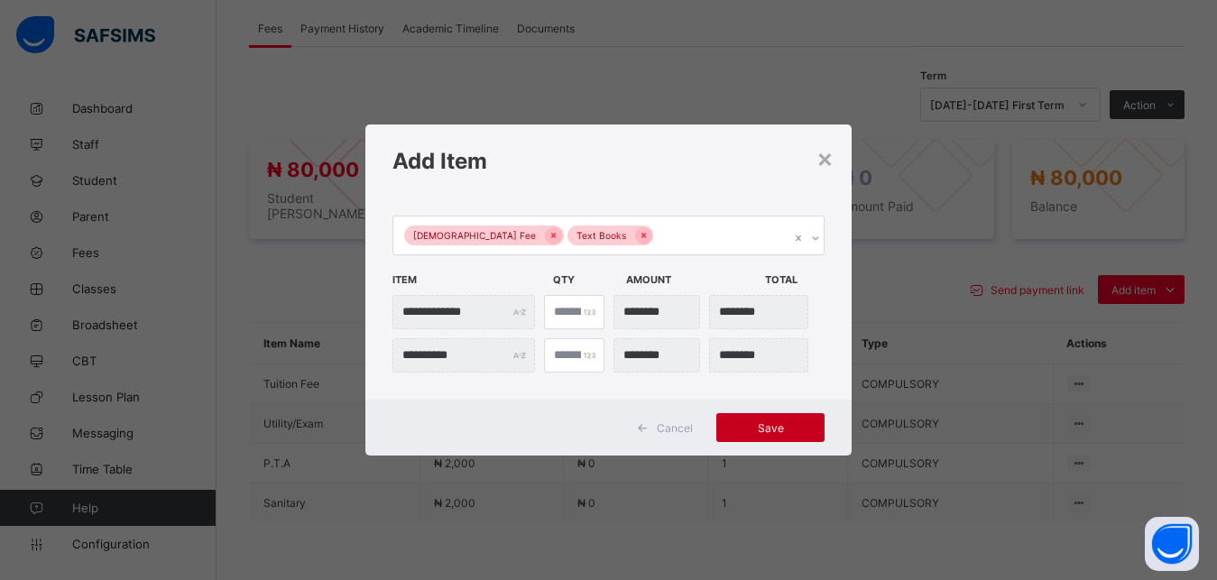
click at [767, 427] on span "Save" at bounding box center [770, 428] width 81 height 14
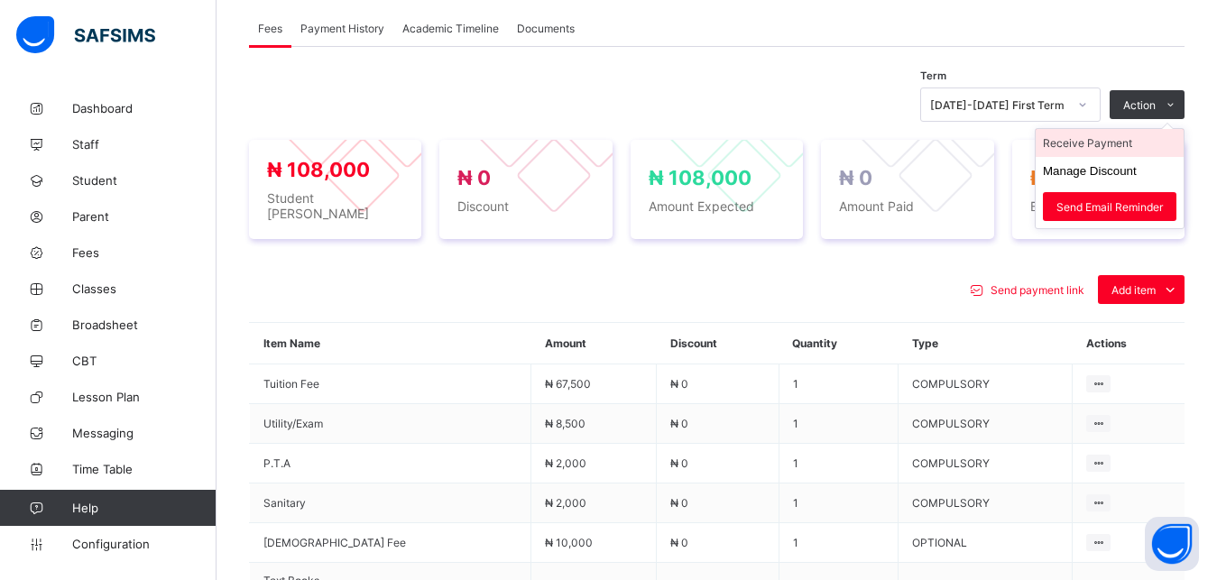
click at [1133, 142] on li "Receive Payment" at bounding box center [1109, 143] width 148 height 28
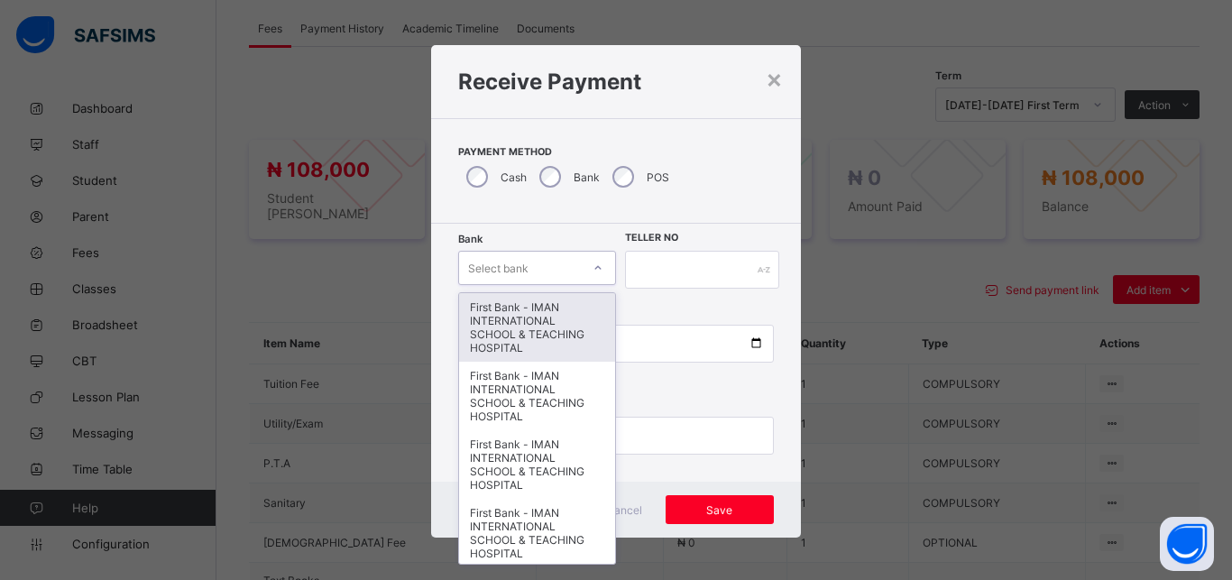
click at [537, 266] on div "Select bank" at bounding box center [520, 267] width 122 height 25
click at [538, 325] on div "First Bank - IMAN INTERNATIONAL SCHOOL & TEACHING HOSPITAL" at bounding box center [537, 327] width 156 height 69
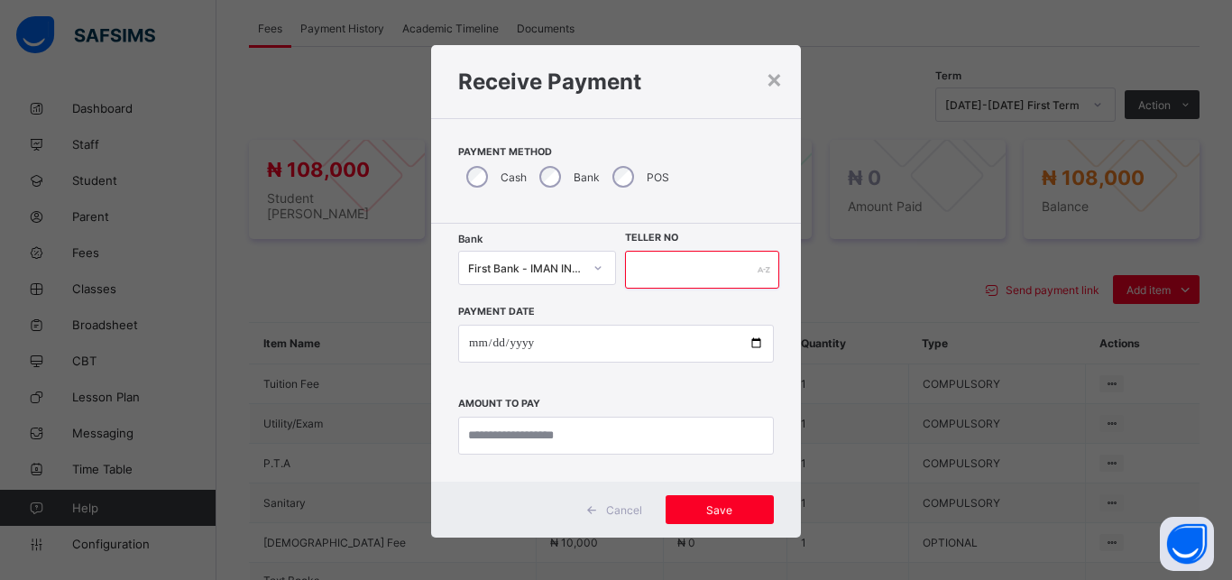
click at [664, 287] on input "text" at bounding box center [702, 270] width 154 height 38
type input "*****"
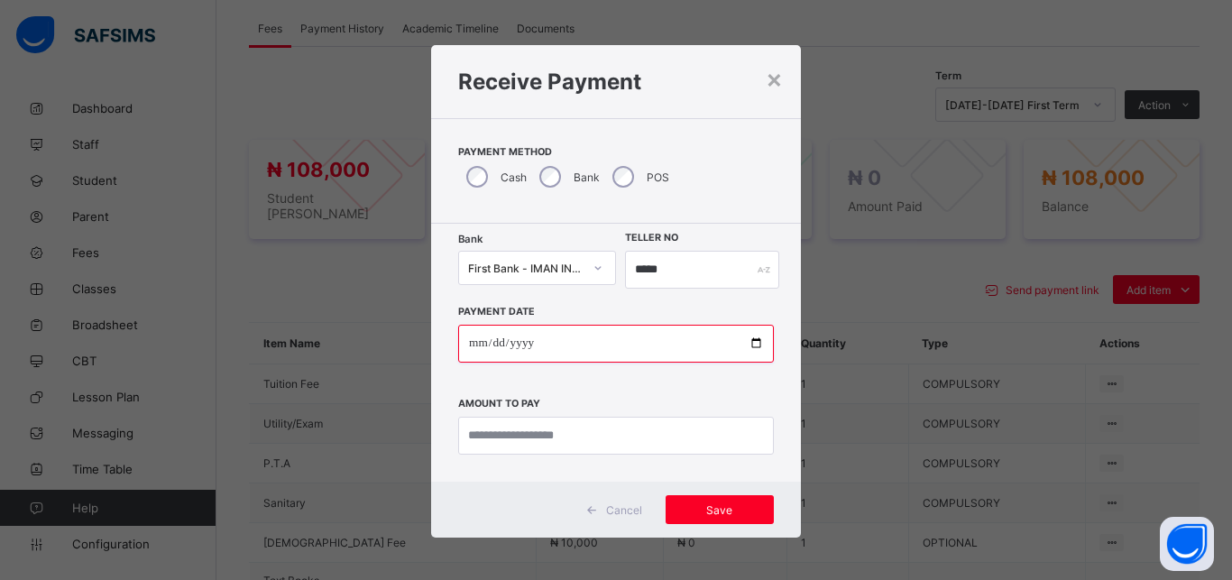
click at [746, 347] on input "date" at bounding box center [616, 344] width 316 height 38
type input "**********"
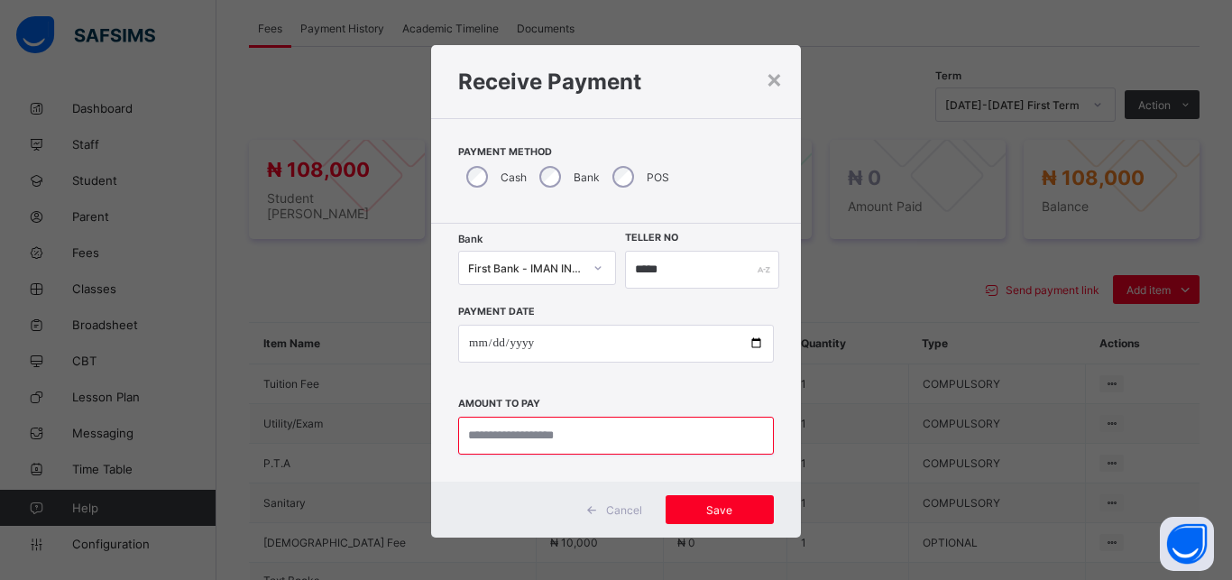
click at [577, 434] on input "currency" at bounding box center [616, 436] width 316 height 38
type input "*********"
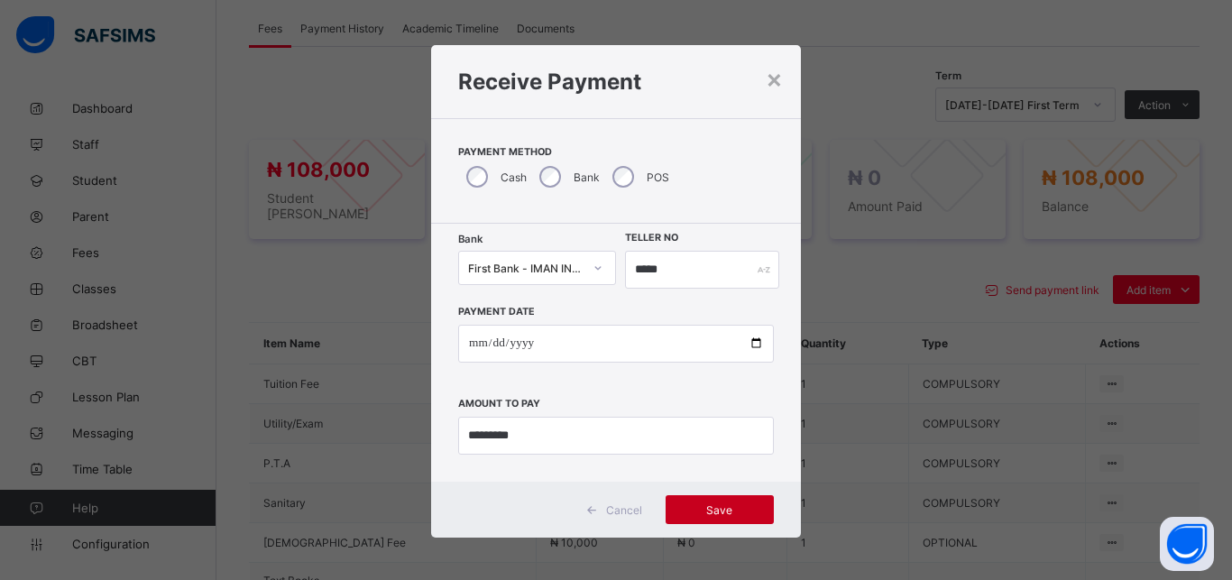
click at [700, 508] on span "Save" at bounding box center [719, 510] width 81 height 14
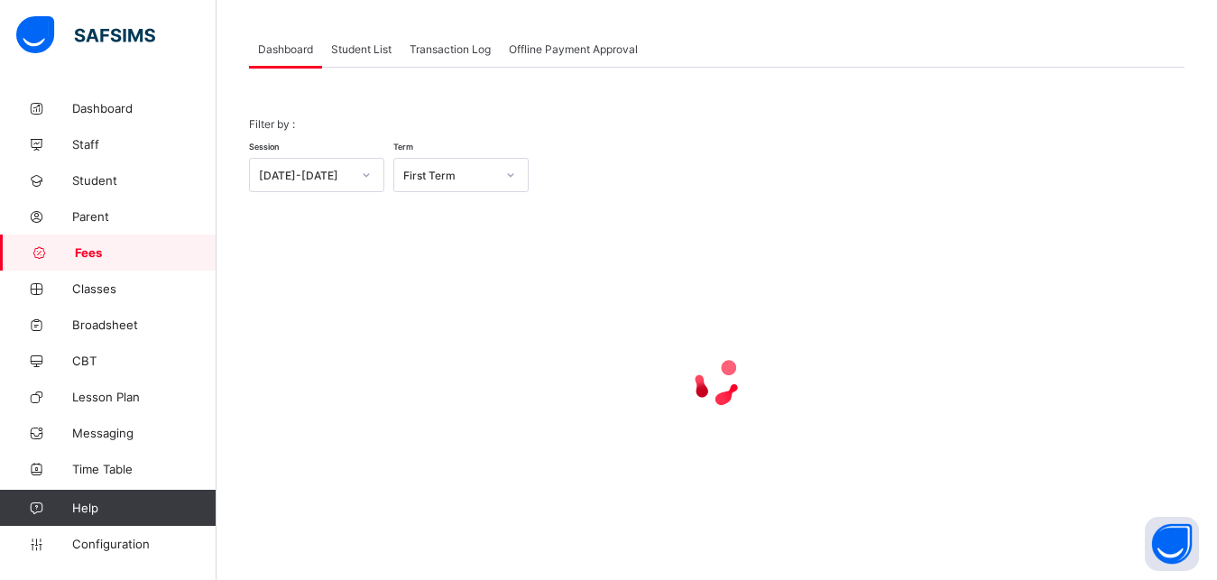
scroll to position [87, 0]
click at [354, 44] on span "Student List" at bounding box center [361, 49] width 60 height 14
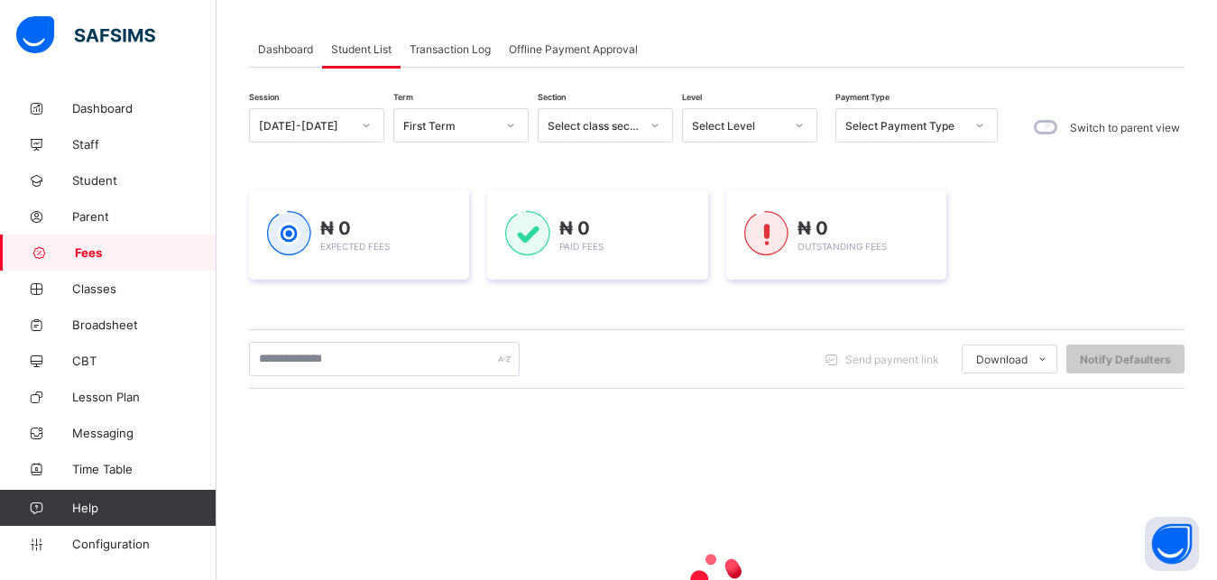
click at [739, 118] on div "Select Level" at bounding box center [732, 125] width 99 height 25
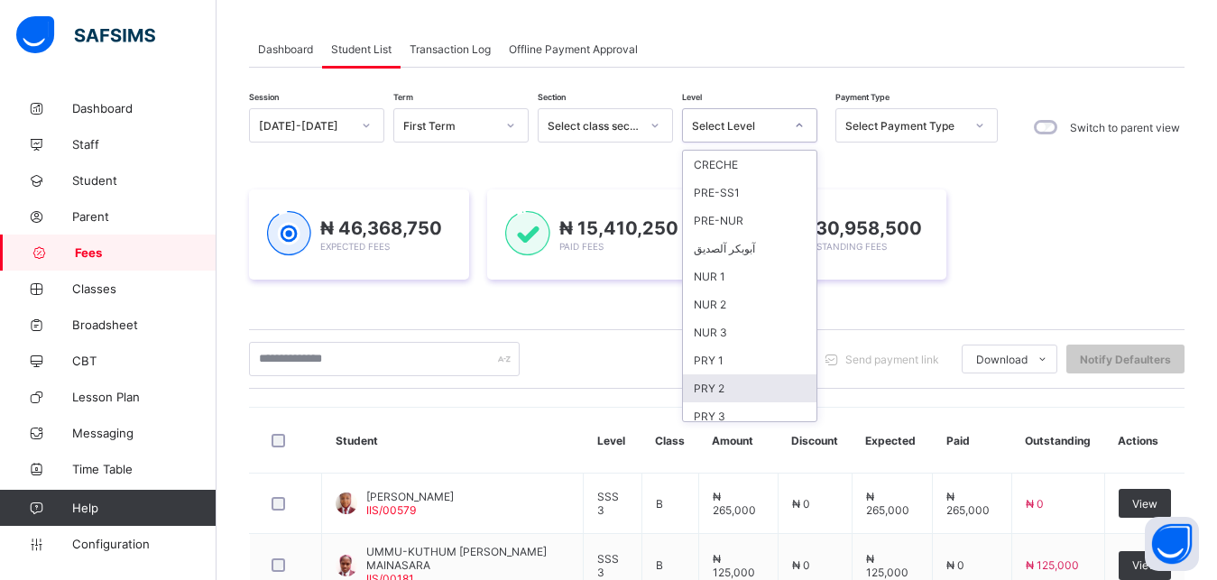
click at [736, 384] on div "PRY 2" at bounding box center [749, 388] width 133 height 28
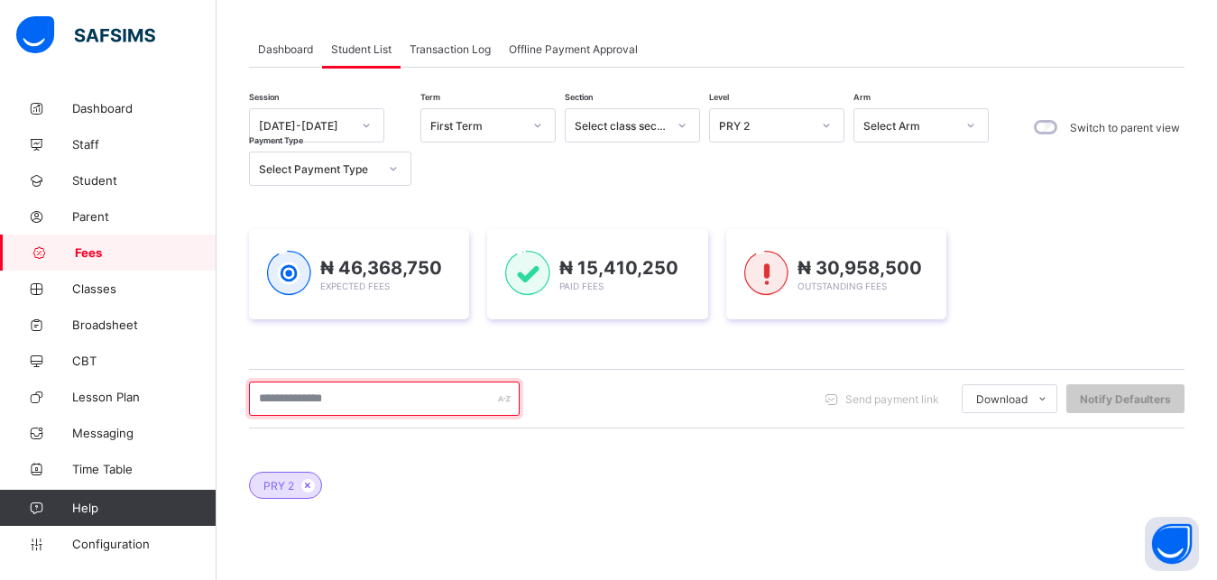
click at [418, 399] on input "text" at bounding box center [384, 398] width 271 height 34
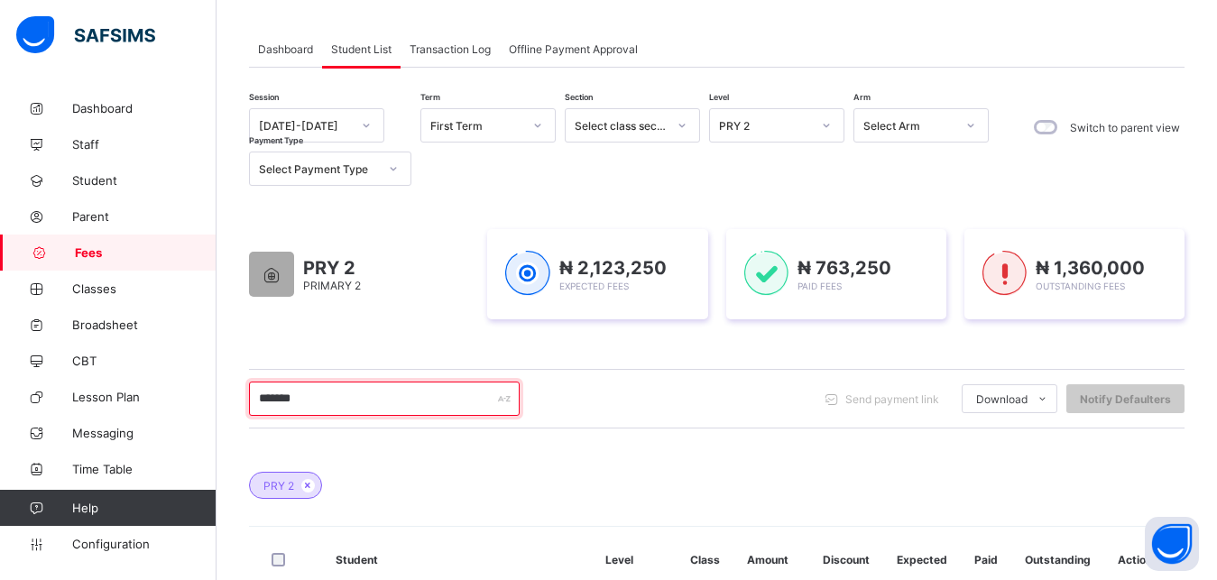
scroll to position [225, 0]
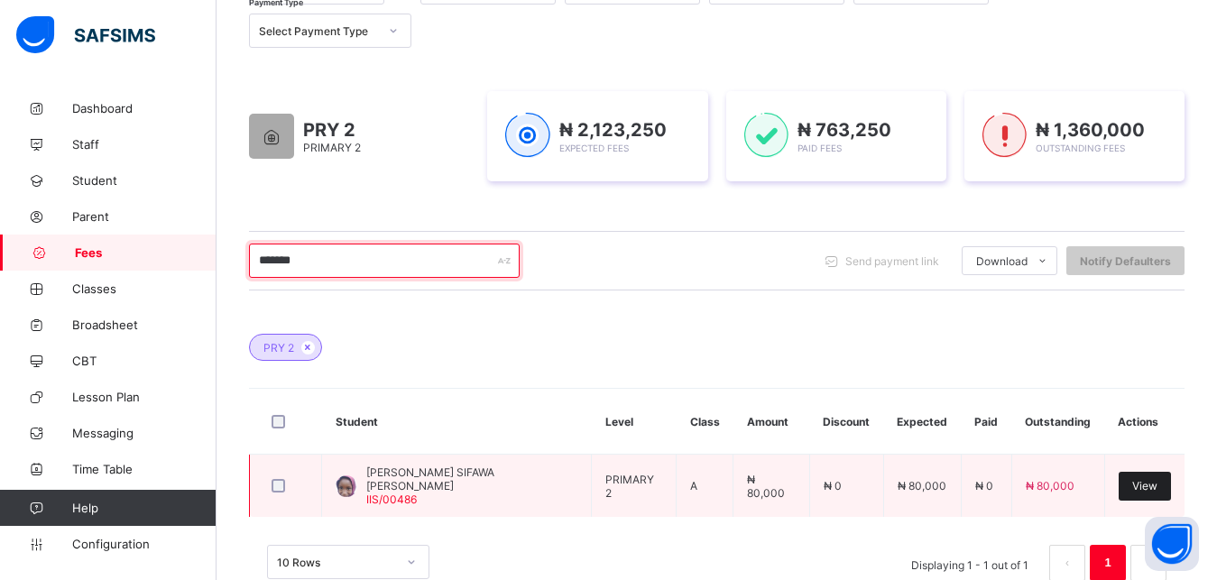
type input "*******"
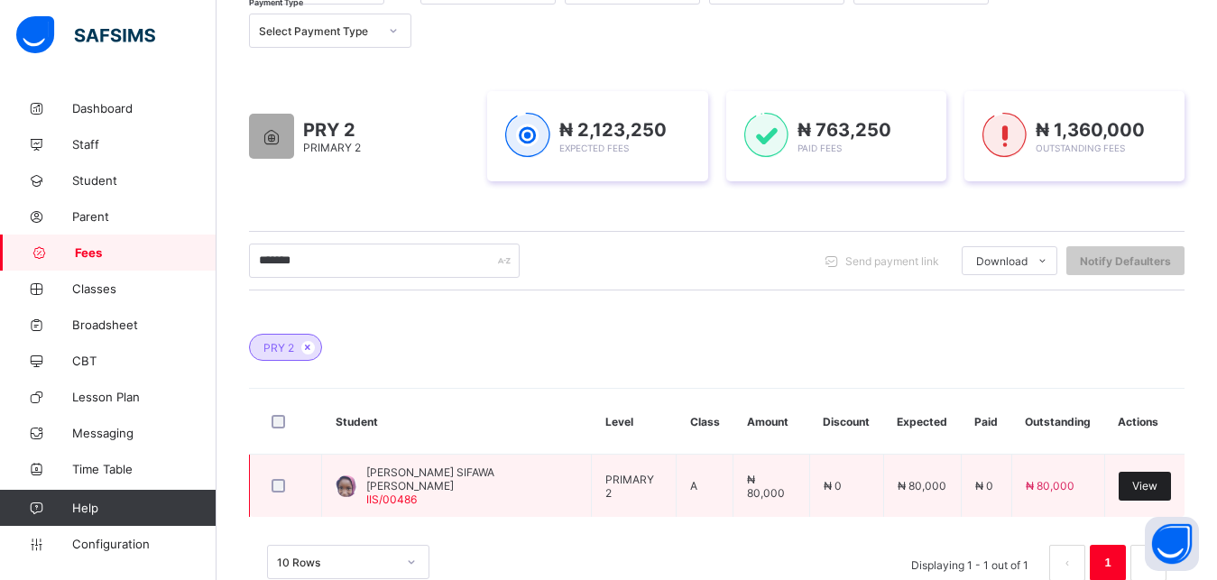
click at [1157, 489] on span "View" at bounding box center [1144, 486] width 25 height 14
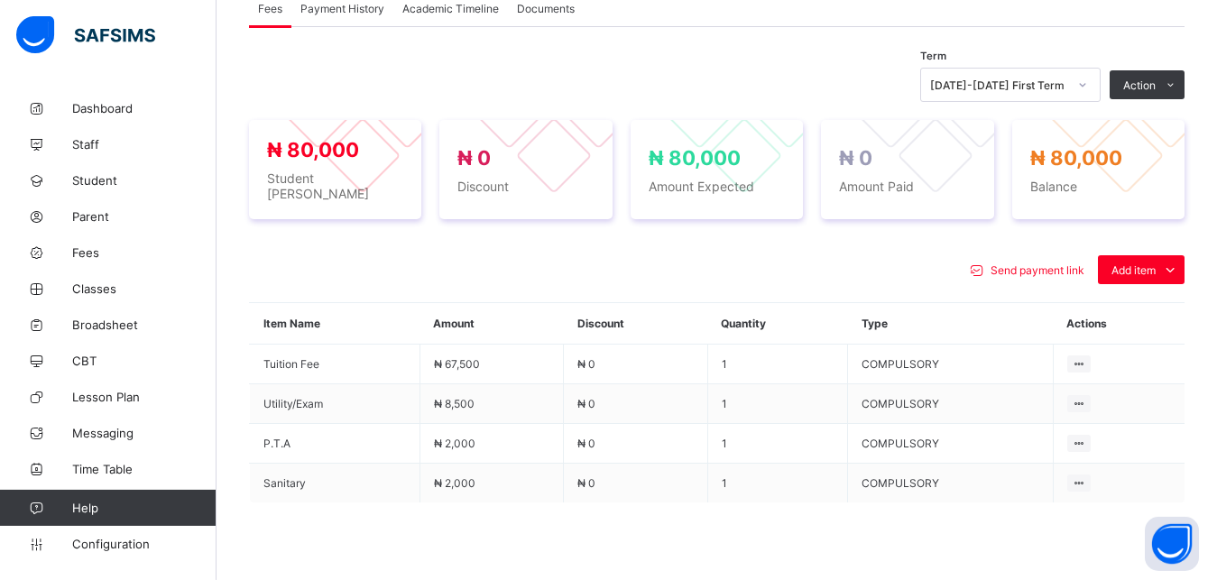
scroll to position [592, 0]
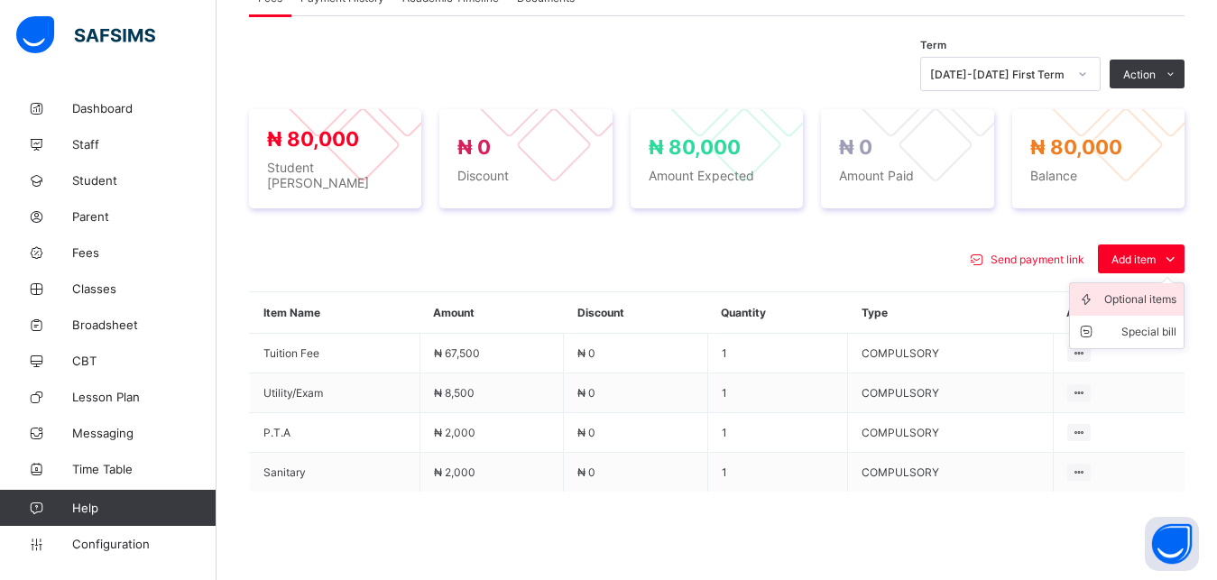
click at [1148, 290] on div "Optional items" at bounding box center [1140, 299] width 72 height 18
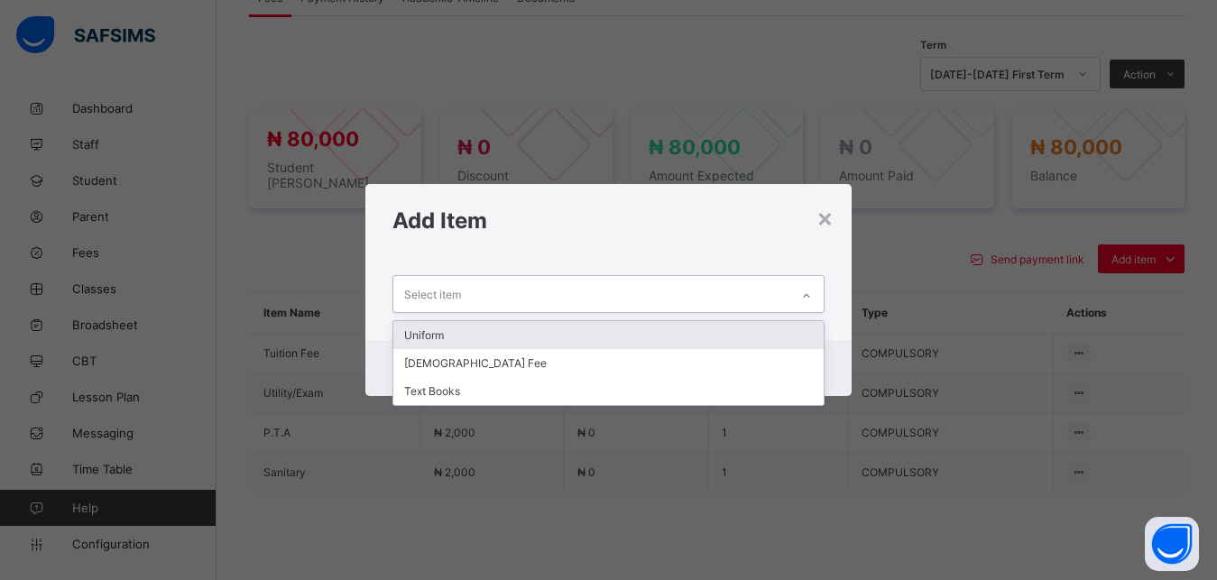
click at [726, 288] on div "Select item" at bounding box center [591, 293] width 397 height 35
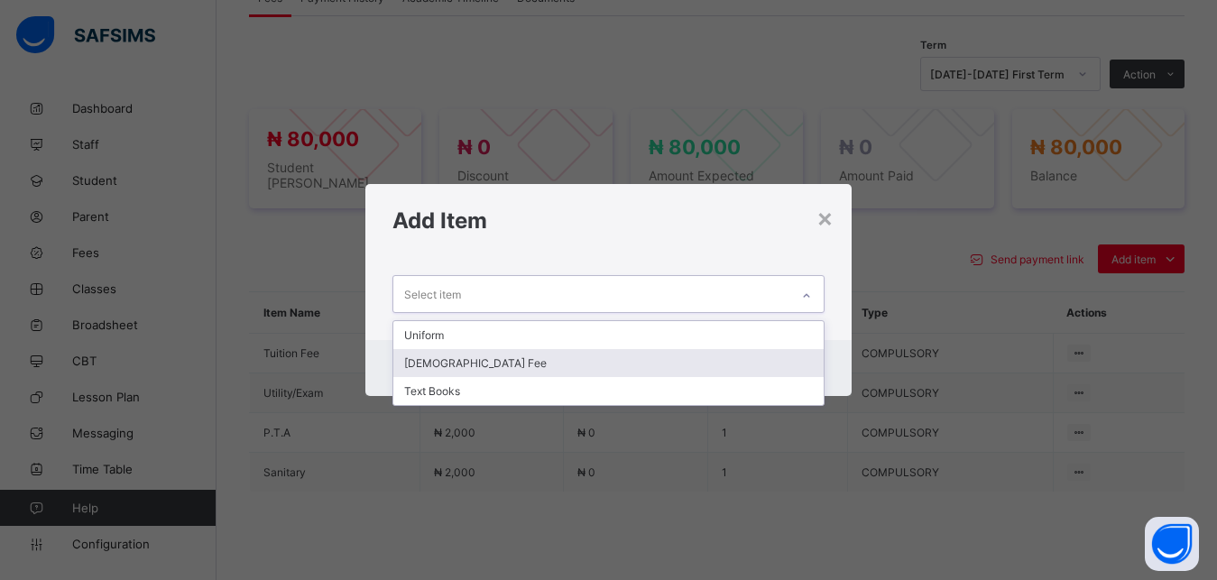
click at [669, 372] on div "[DEMOGRAPHIC_DATA] Fee" at bounding box center [608, 363] width 431 height 28
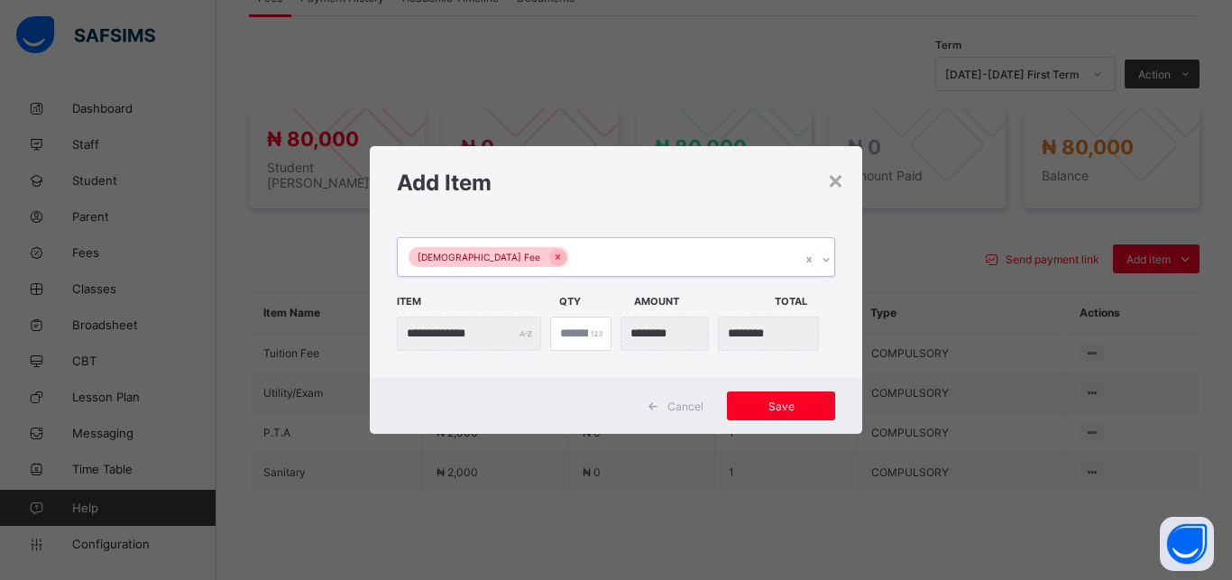
click at [645, 255] on div "[DEMOGRAPHIC_DATA] Fee" at bounding box center [599, 257] width 402 height 38
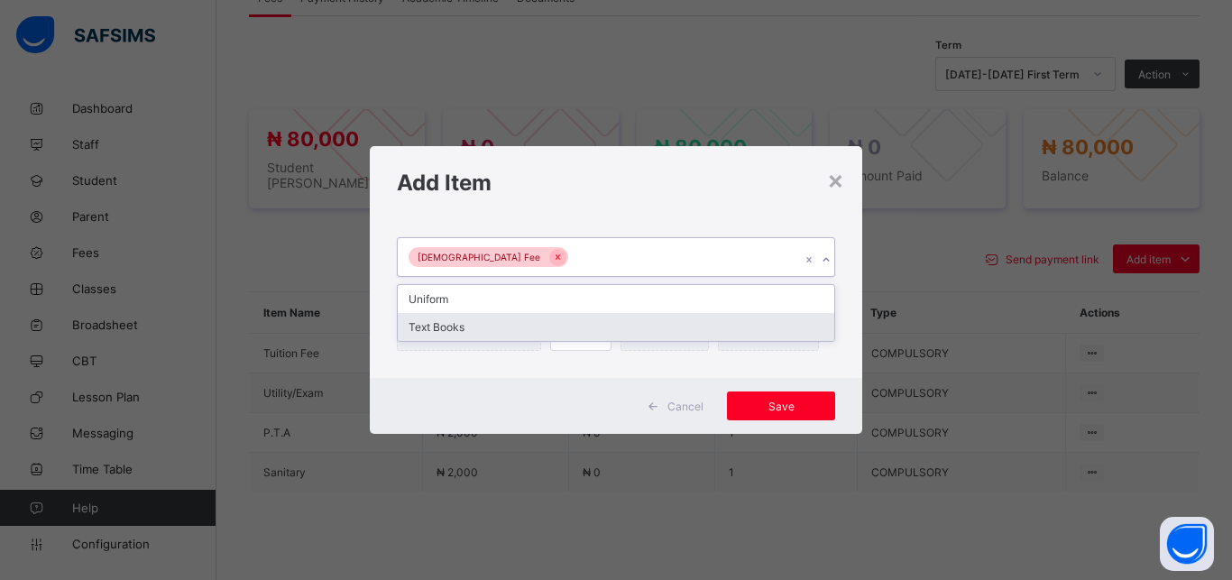
click at [619, 335] on div "Text Books" at bounding box center [616, 327] width 436 height 28
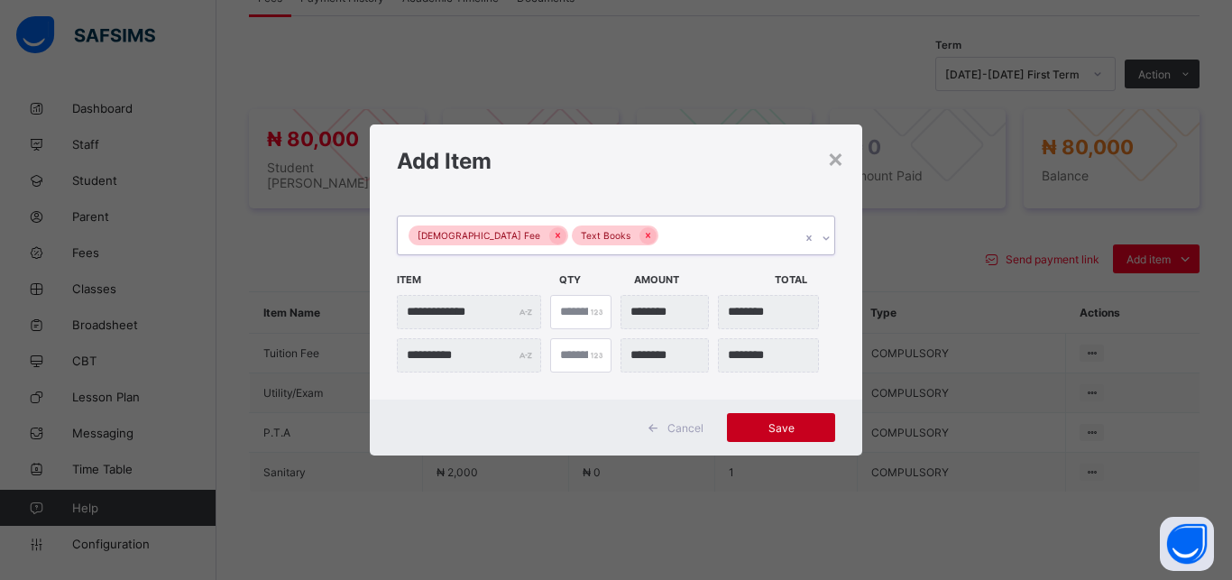
click at [765, 418] on div "Save" at bounding box center [781, 427] width 108 height 29
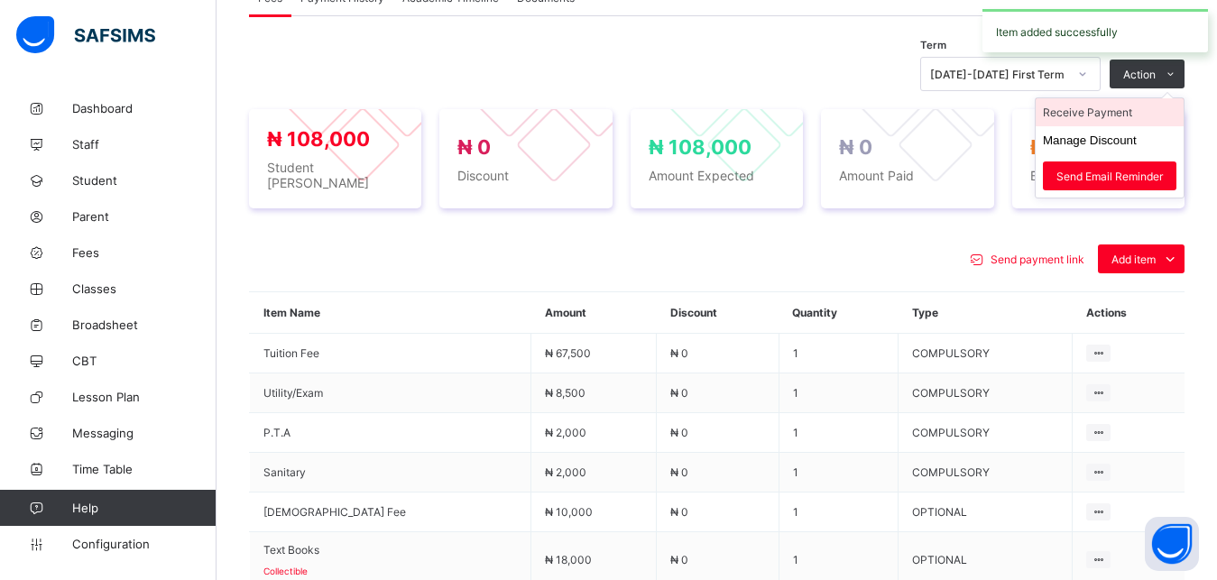
click at [1137, 110] on li "Receive Payment" at bounding box center [1109, 112] width 148 height 28
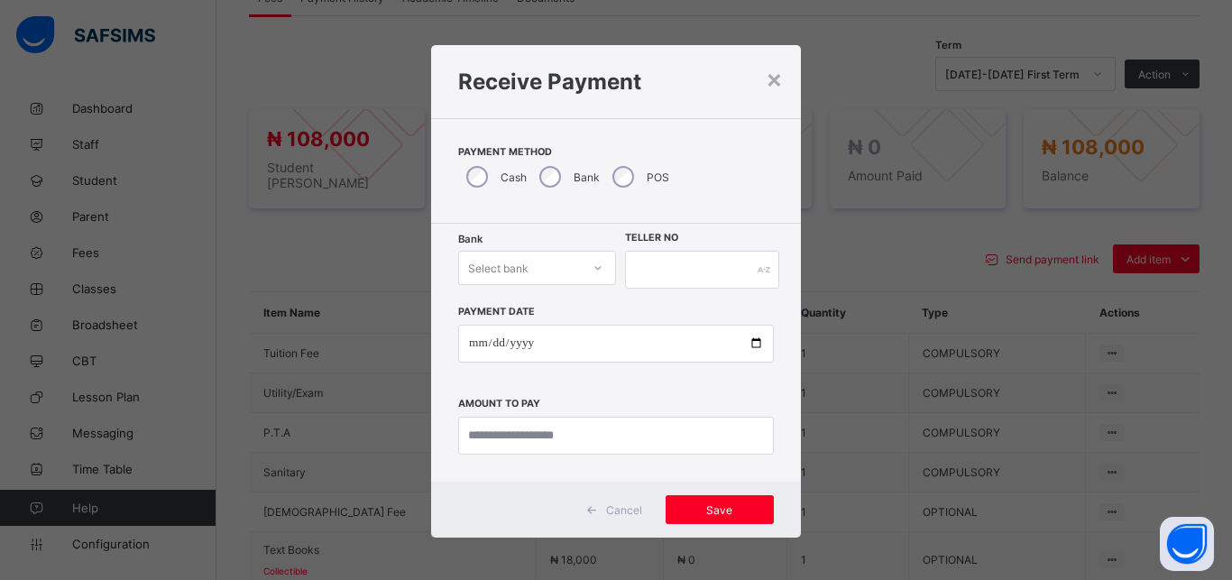
click at [538, 272] on div "Select bank" at bounding box center [520, 267] width 122 height 25
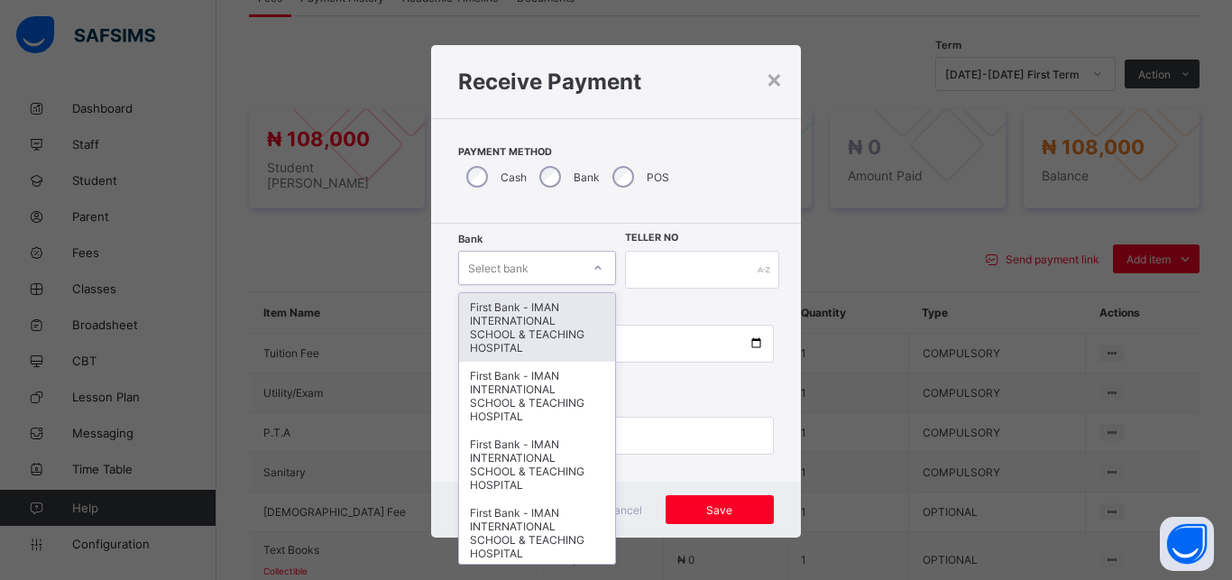
click at [518, 323] on div "First Bank - IMAN INTERNATIONAL SCHOOL & TEACHING HOSPITAL" at bounding box center [537, 327] width 156 height 69
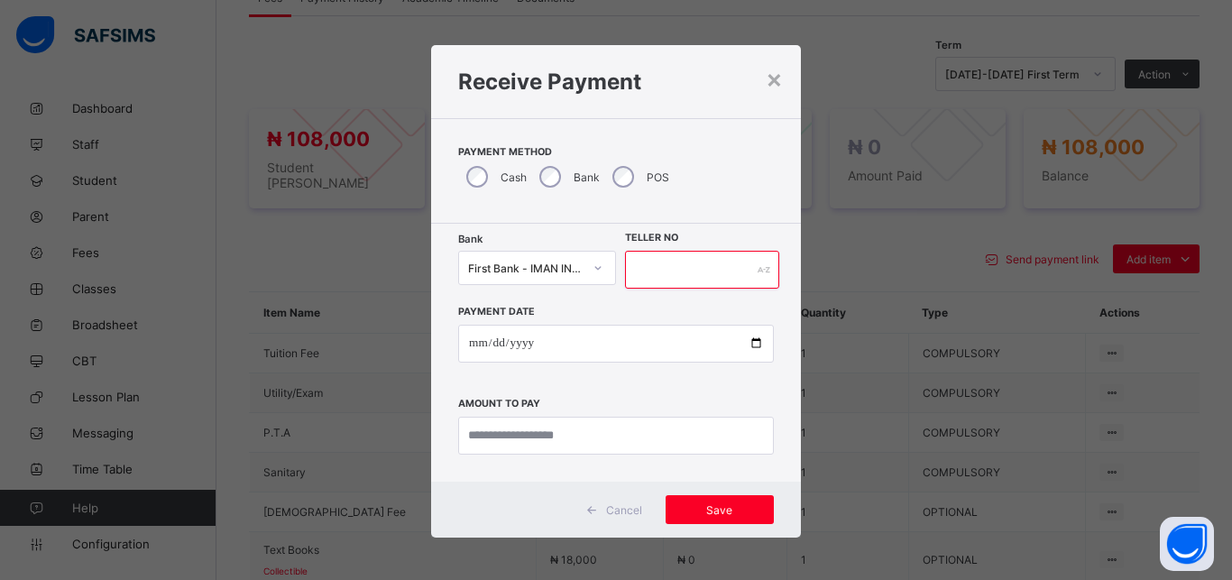
click at [679, 270] on input "text" at bounding box center [702, 270] width 154 height 38
type input "*****"
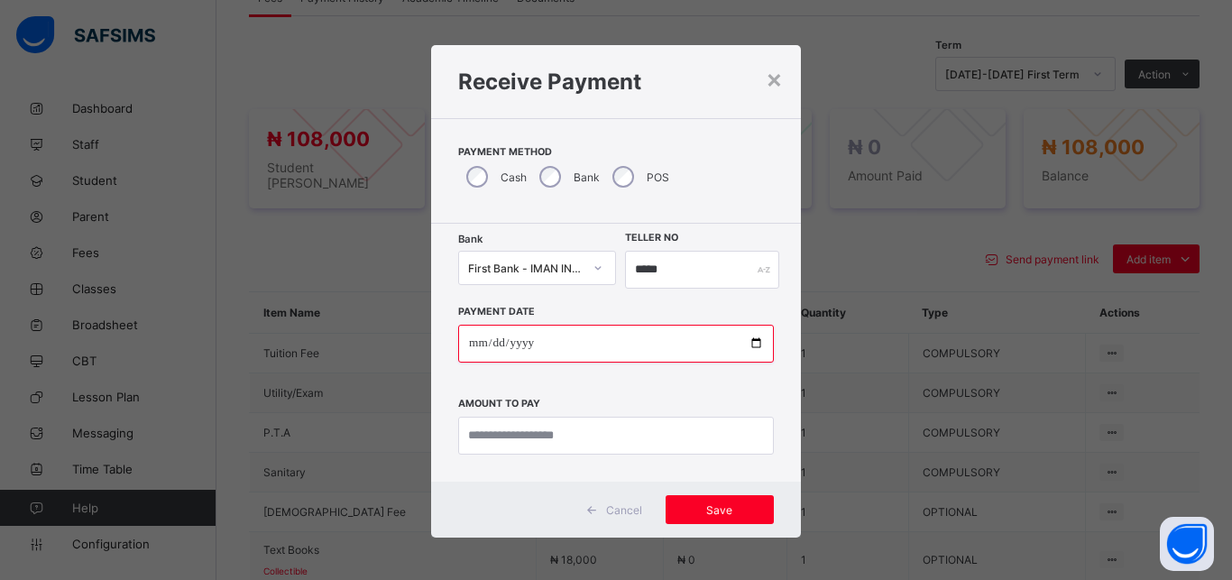
click at [748, 344] on input "date" at bounding box center [616, 344] width 316 height 38
type input "**********"
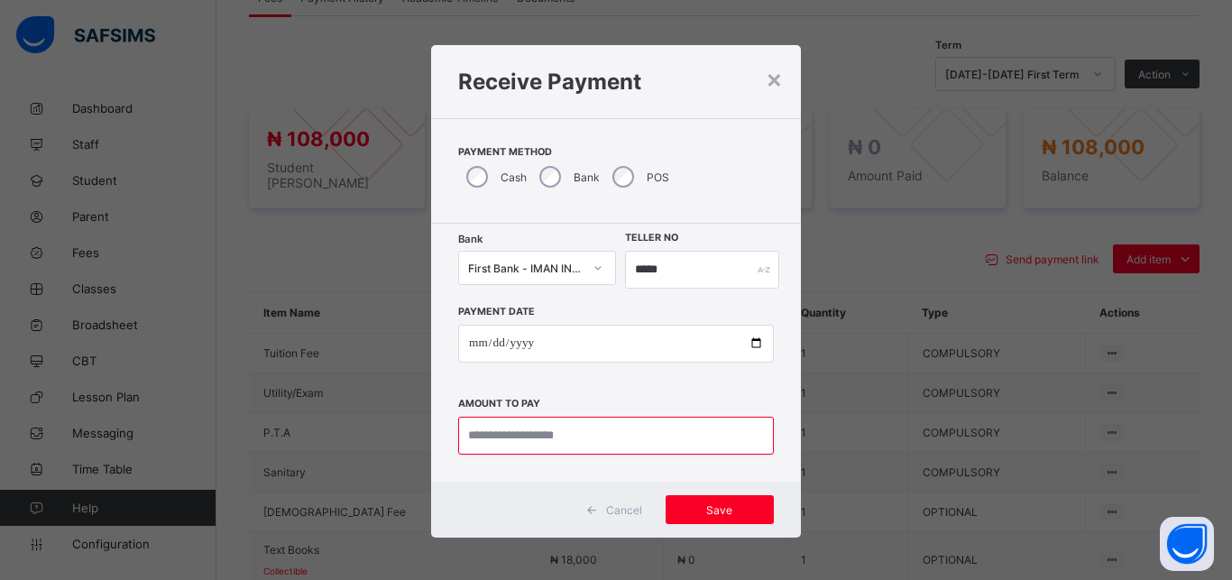
click at [581, 446] on input "currency" at bounding box center [616, 436] width 316 height 38
type input "*********"
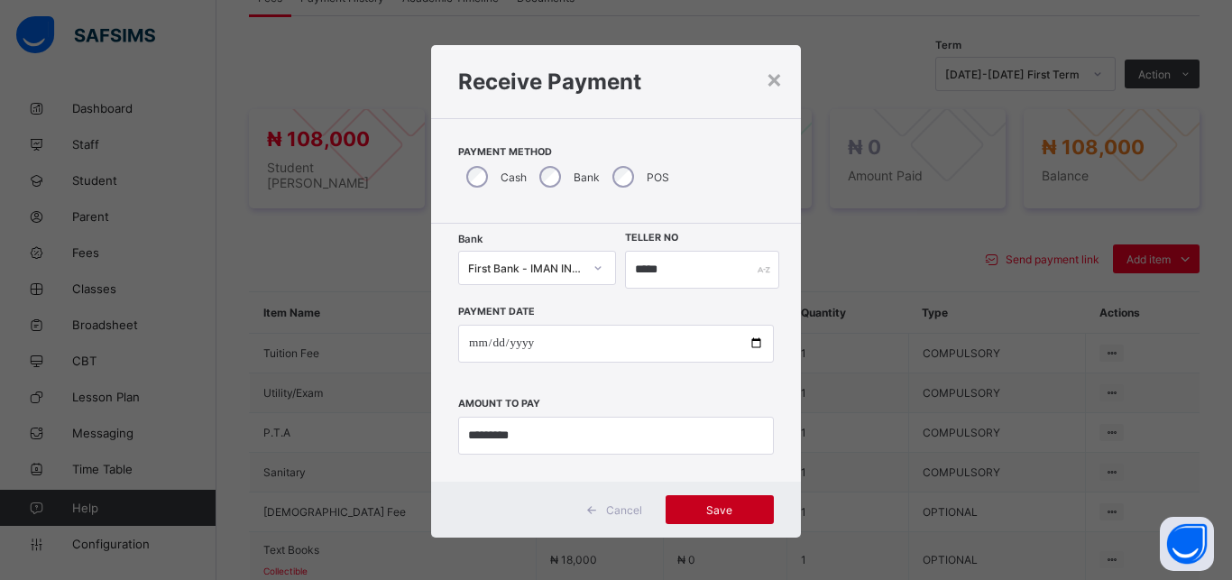
click at [692, 502] on div "Save" at bounding box center [720, 509] width 108 height 29
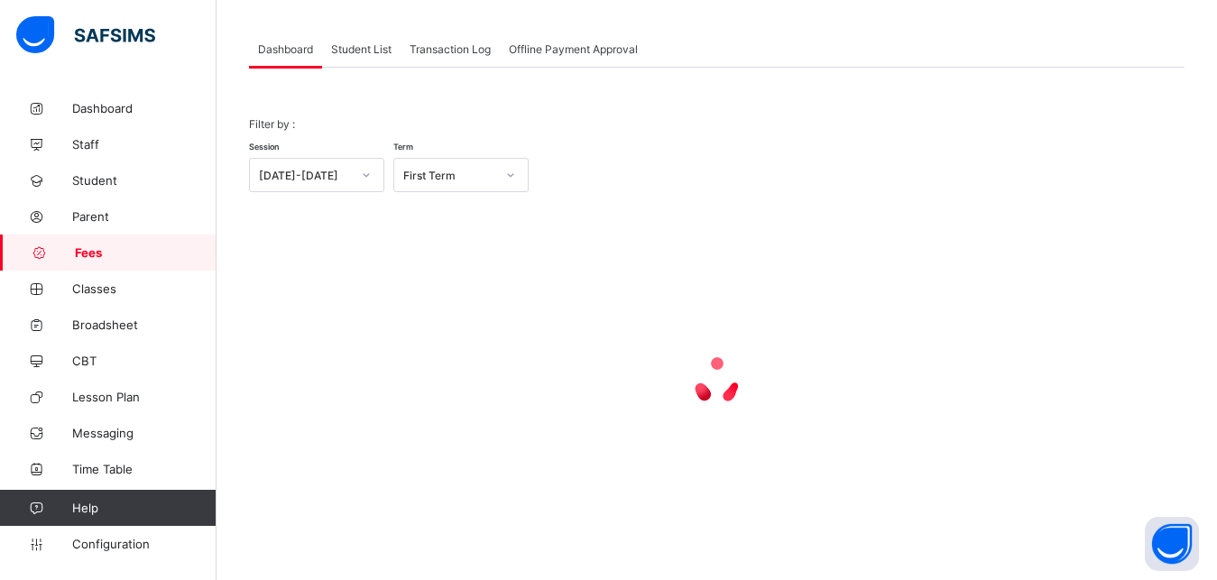
scroll to position [87, 0]
click at [353, 50] on span "Student List" at bounding box center [361, 49] width 60 height 14
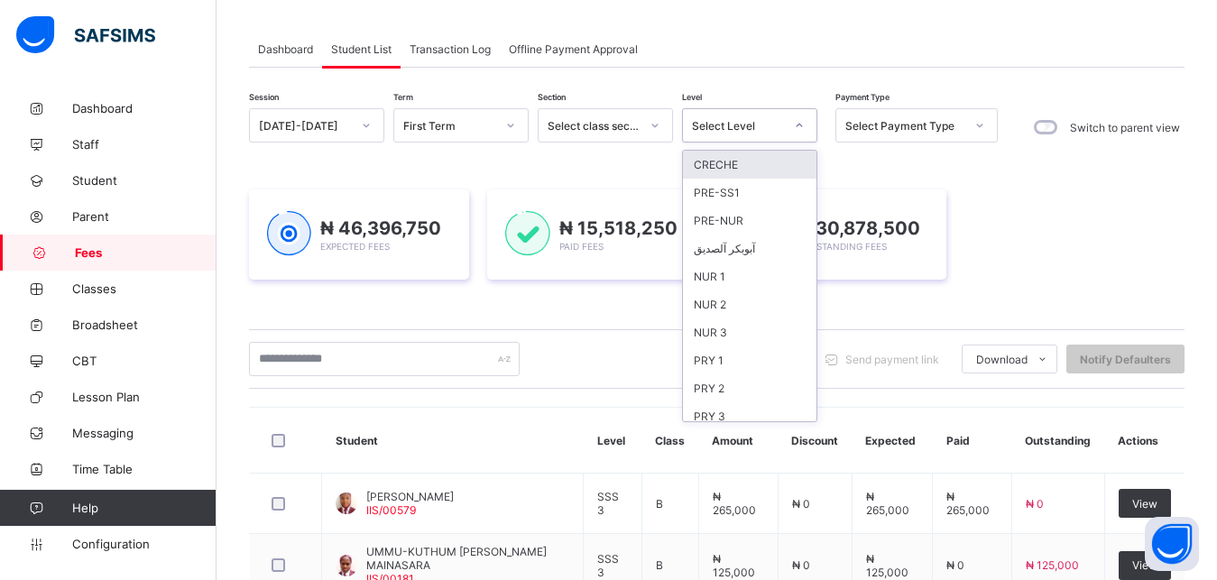
click at [737, 122] on div "Select Level" at bounding box center [738, 126] width 92 height 14
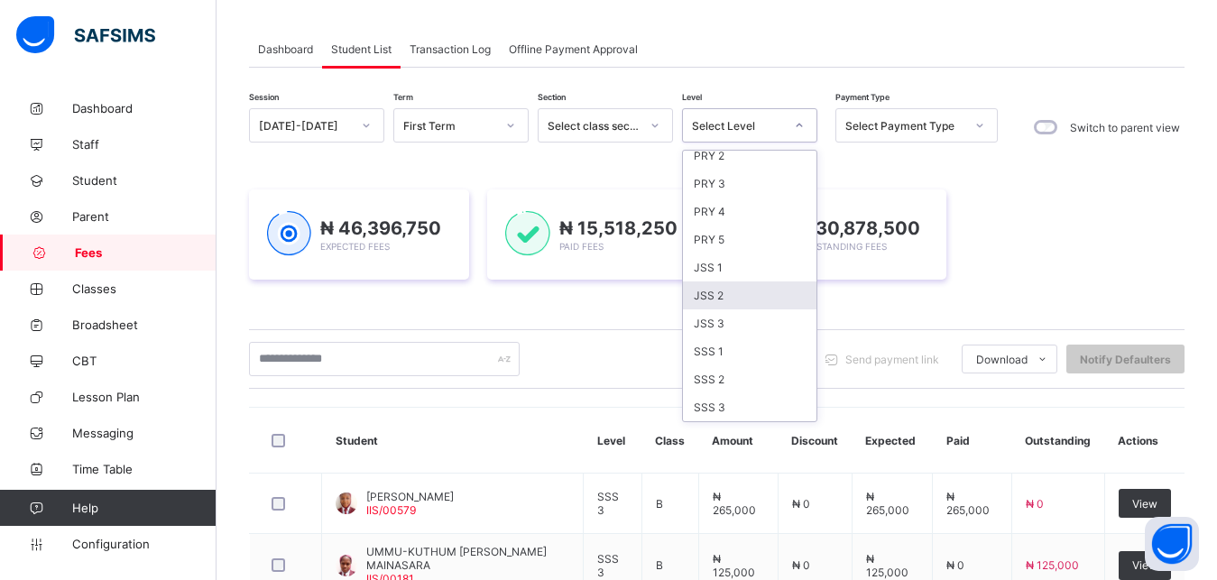
click at [771, 298] on div "JSS 2" at bounding box center [749, 295] width 133 height 28
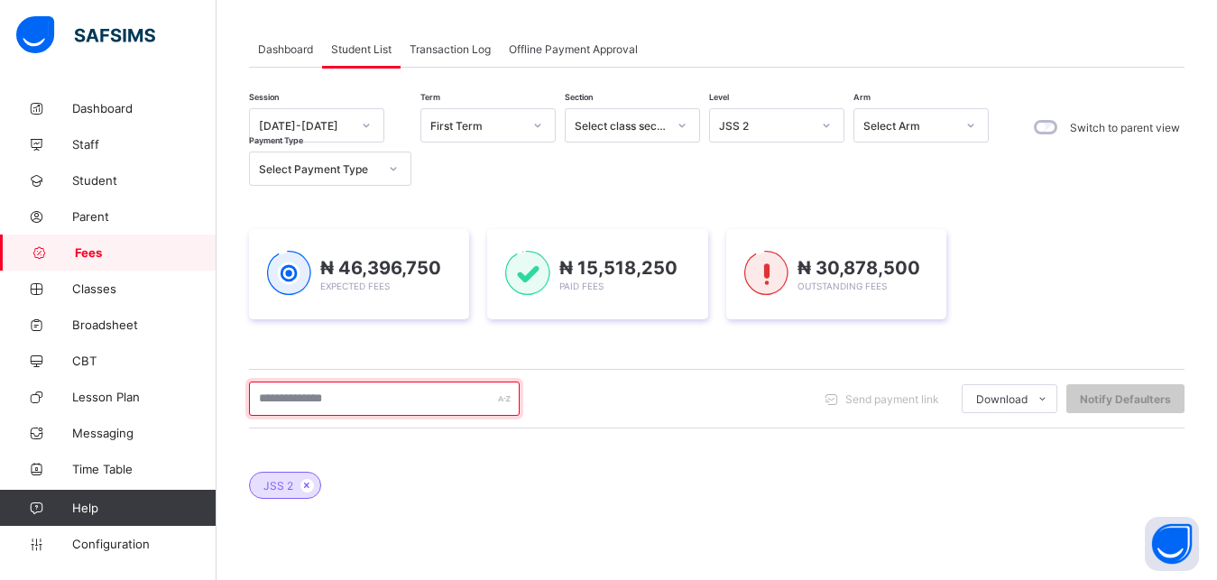
click at [368, 395] on input "text" at bounding box center [384, 398] width 271 height 34
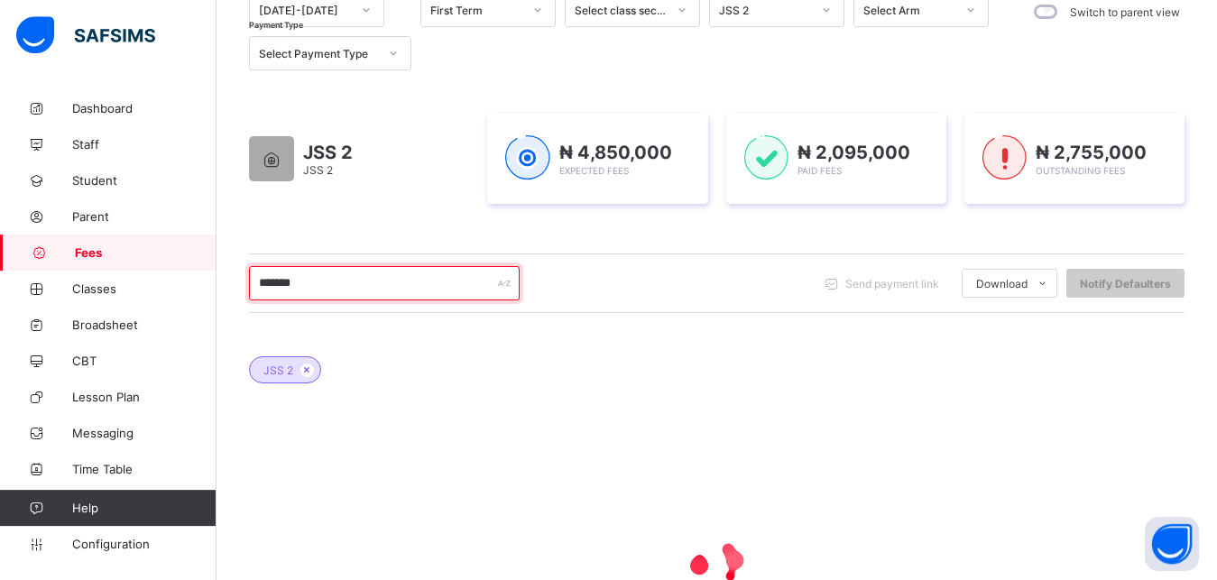
scroll to position [225, 0]
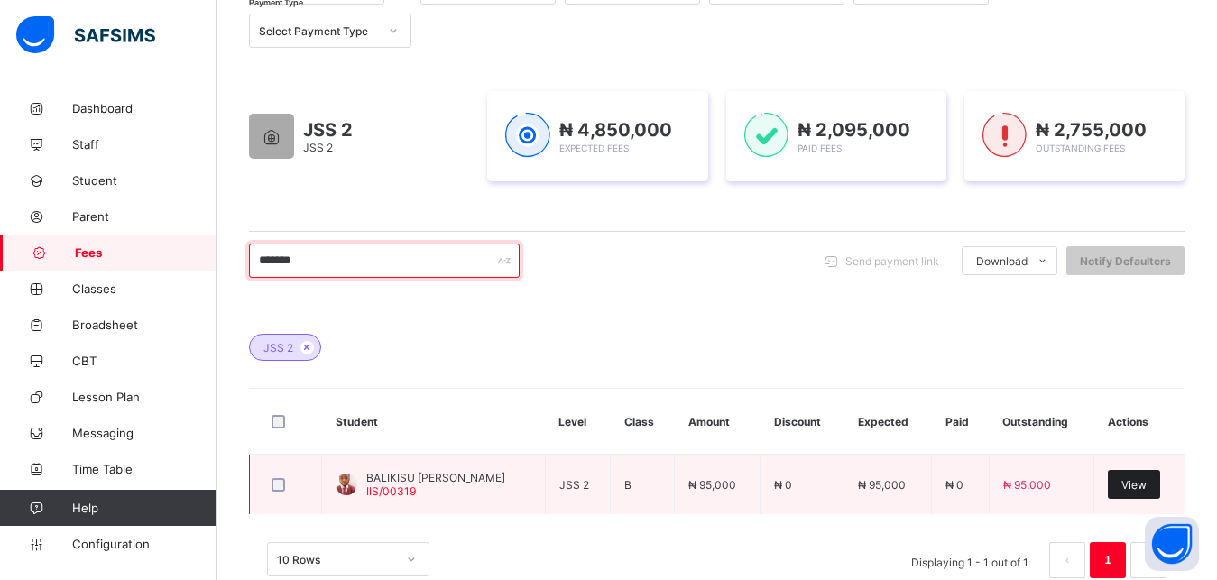
type input "*******"
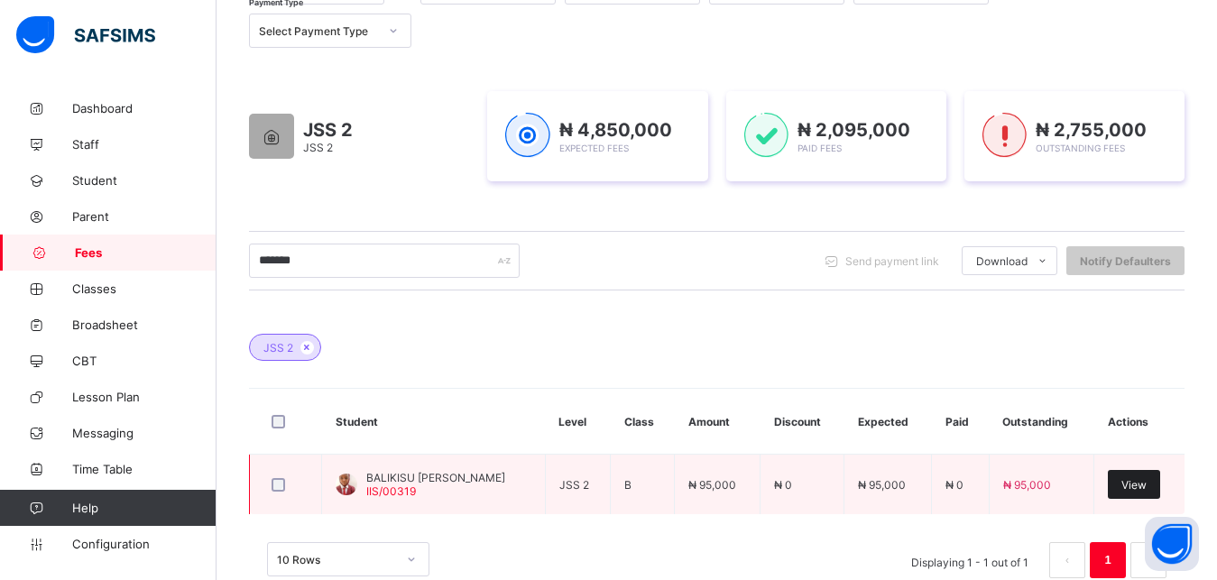
click at [1146, 485] on span "View" at bounding box center [1133, 485] width 25 height 14
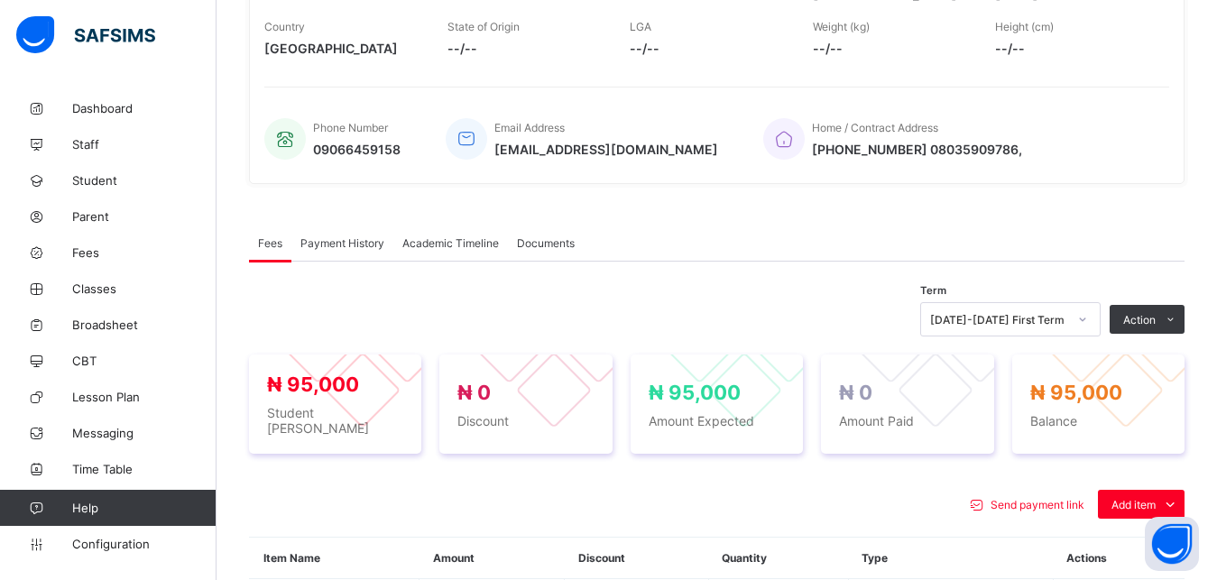
scroll to position [581, 0]
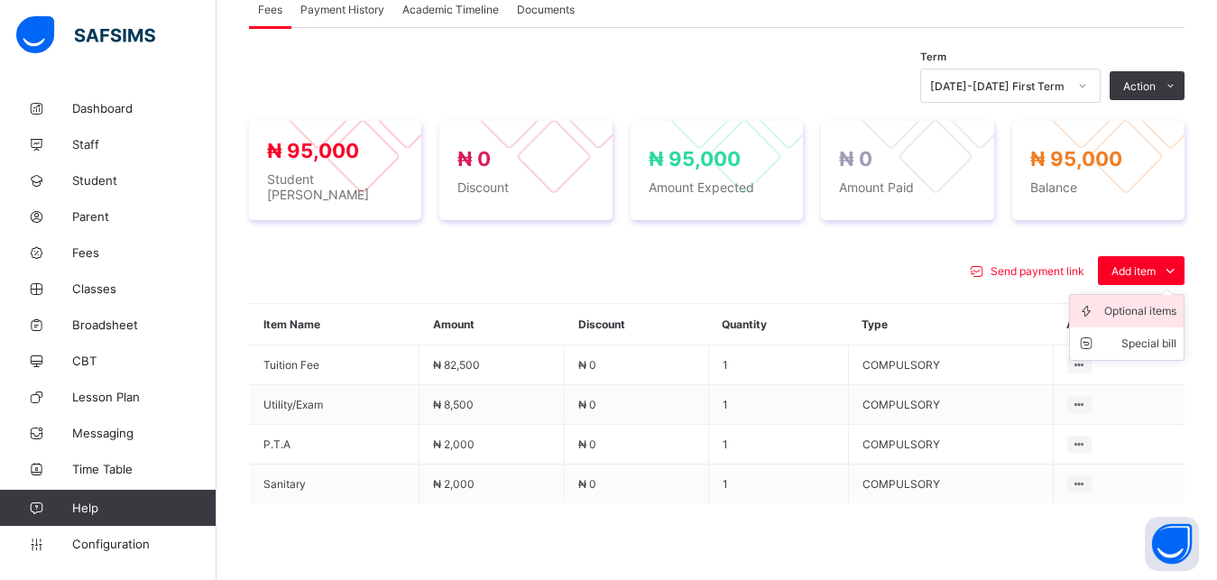
click at [1141, 308] on div "Optional items" at bounding box center [1140, 311] width 72 height 18
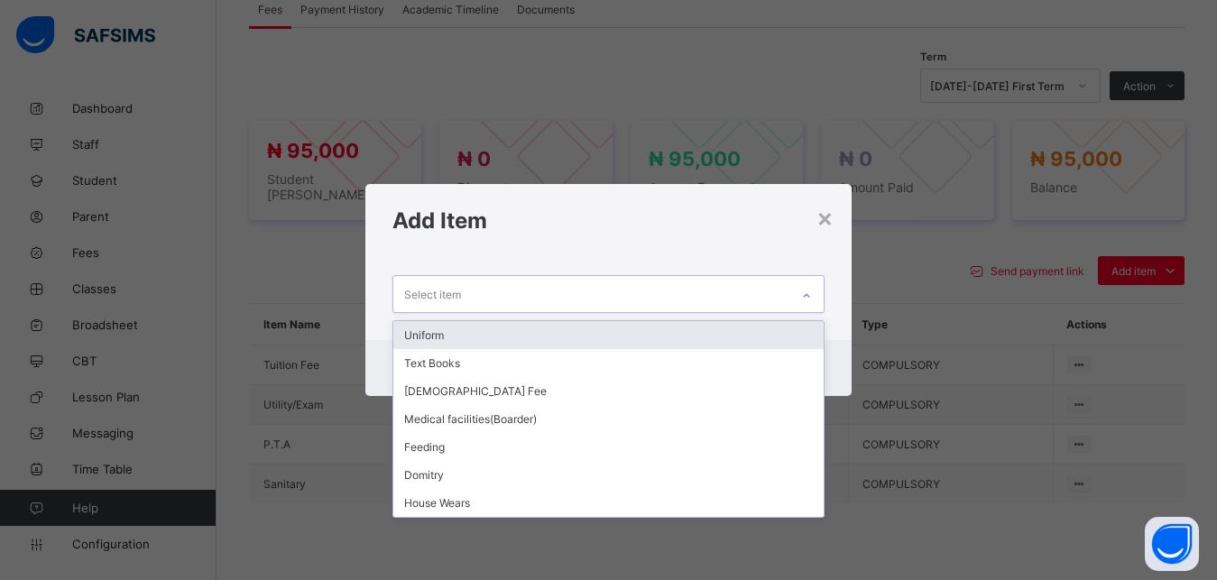
click at [757, 299] on div "Select item" at bounding box center [591, 293] width 397 height 35
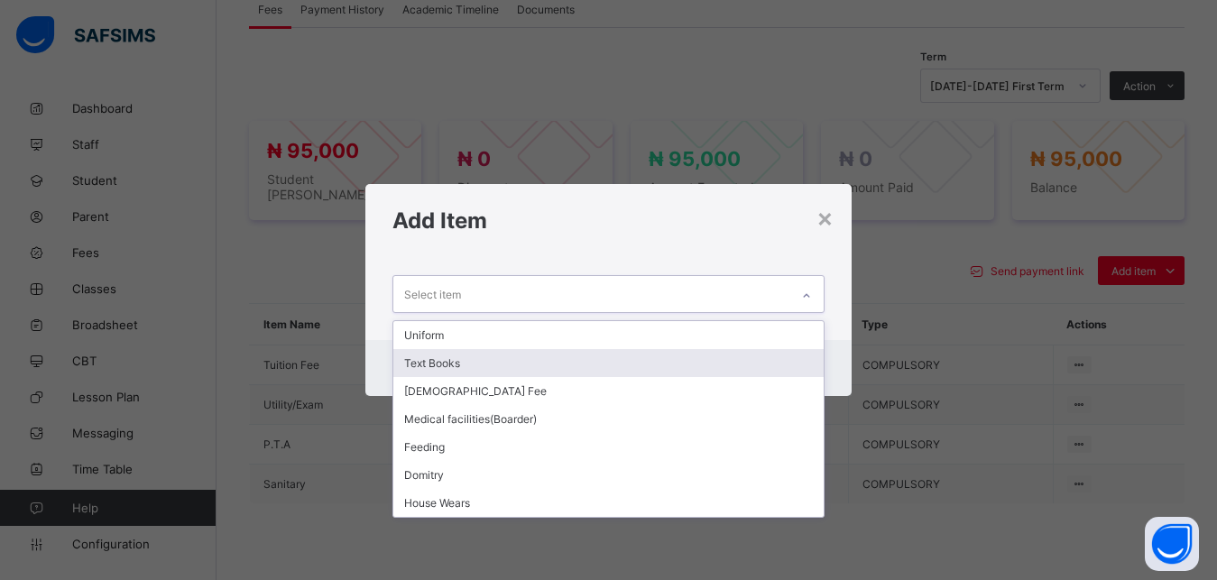
click at [686, 357] on div "Text Books" at bounding box center [608, 363] width 431 height 28
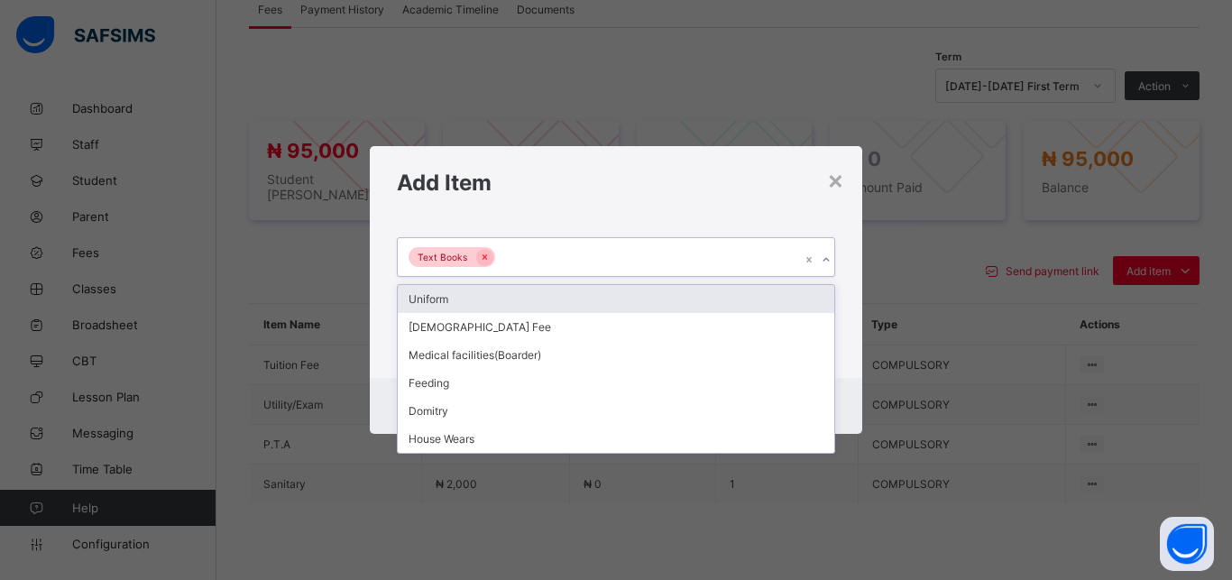
click at [666, 262] on div "Text Books" at bounding box center [599, 257] width 402 height 38
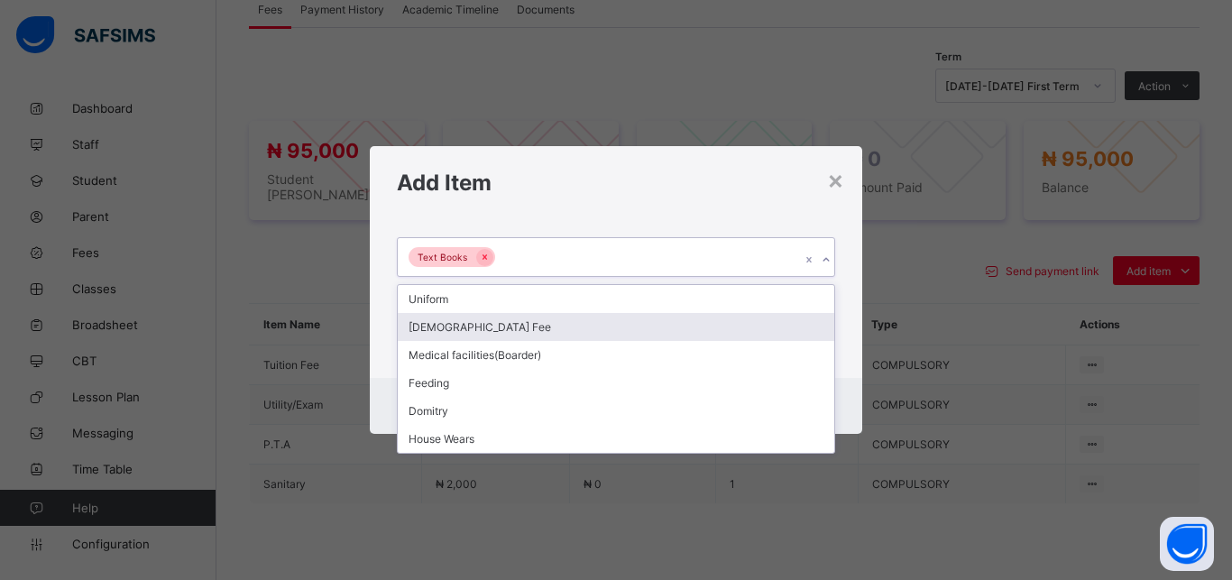
click at [620, 322] on div "[DEMOGRAPHIC_DATA] Fee" at bounding box center [616, 327] width 436 height 28
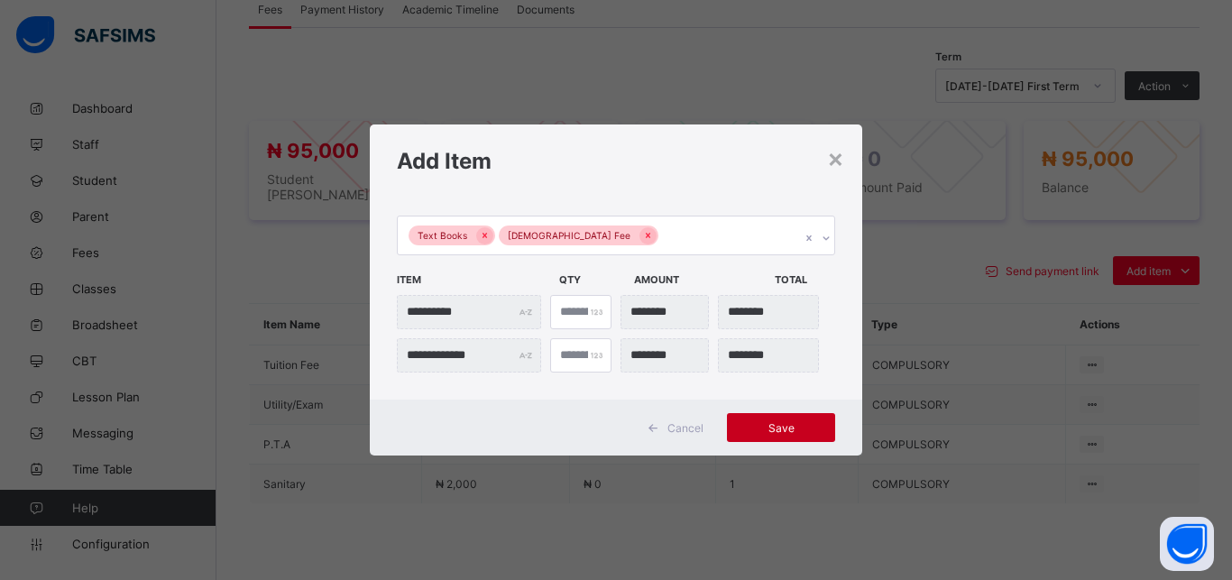
click at [780, 428] on span "Save" at bounding box center [780, 428] width 81 height 14
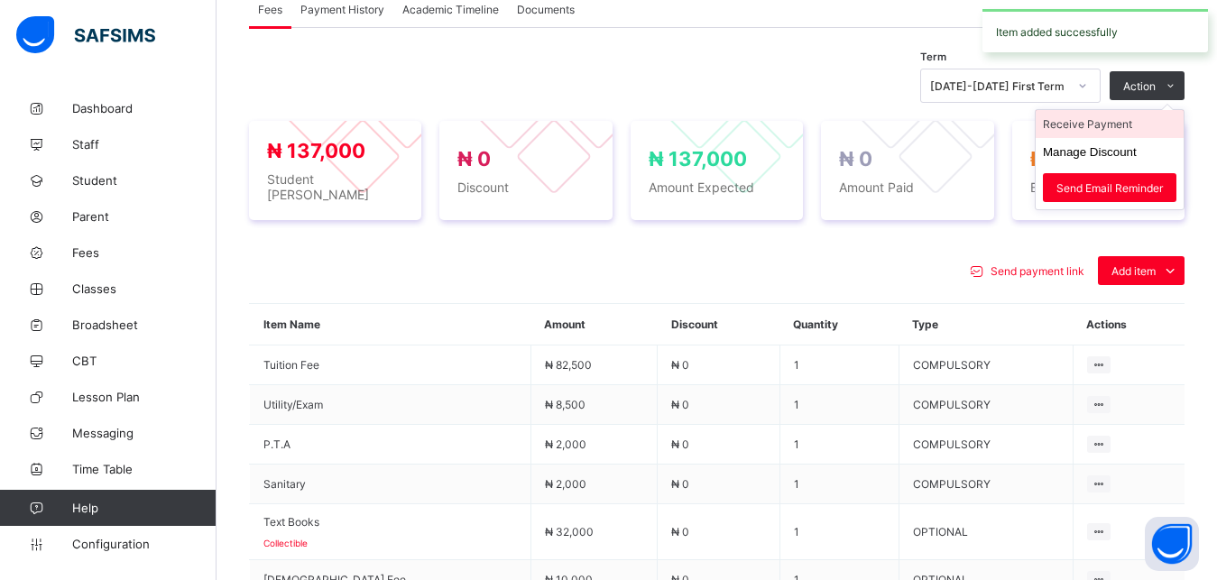
click at [1117, 124] on li "Receive Payment" at bounding box center [1109, 124] width 148 height 28
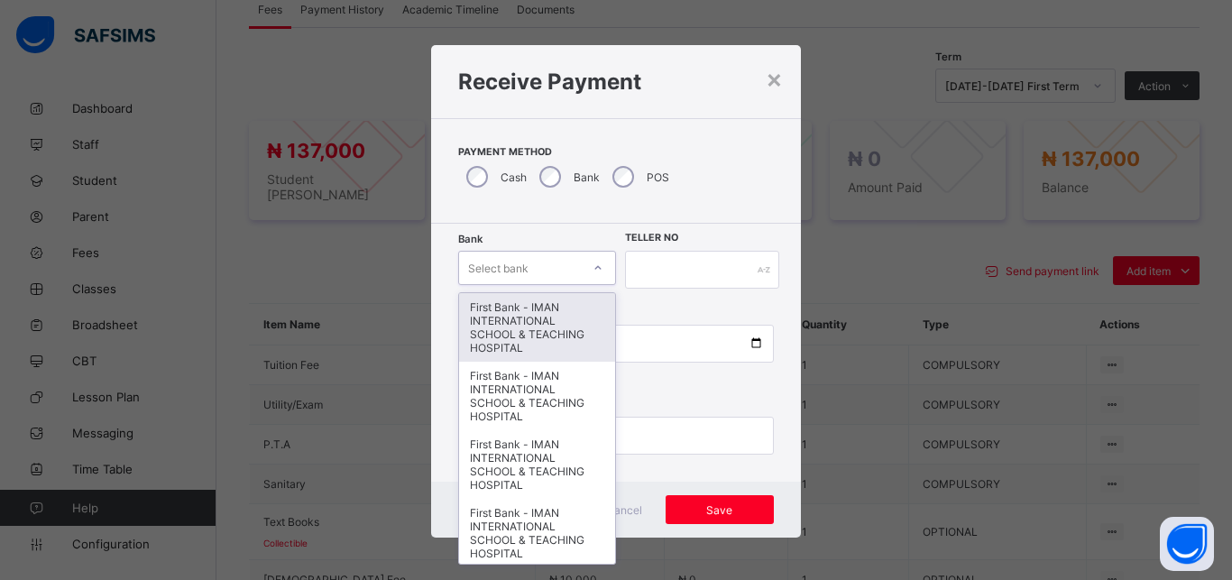
click at [537, 265] on div "Select bank" at bounding box center [520, 267] width 122 height 25
click at [528, 309] on div "First Bank - IMAN INTERNATIONAL SCHOOL & TEACHING HOSPITAL" at bounding box center [537, 327] width 156 height 69
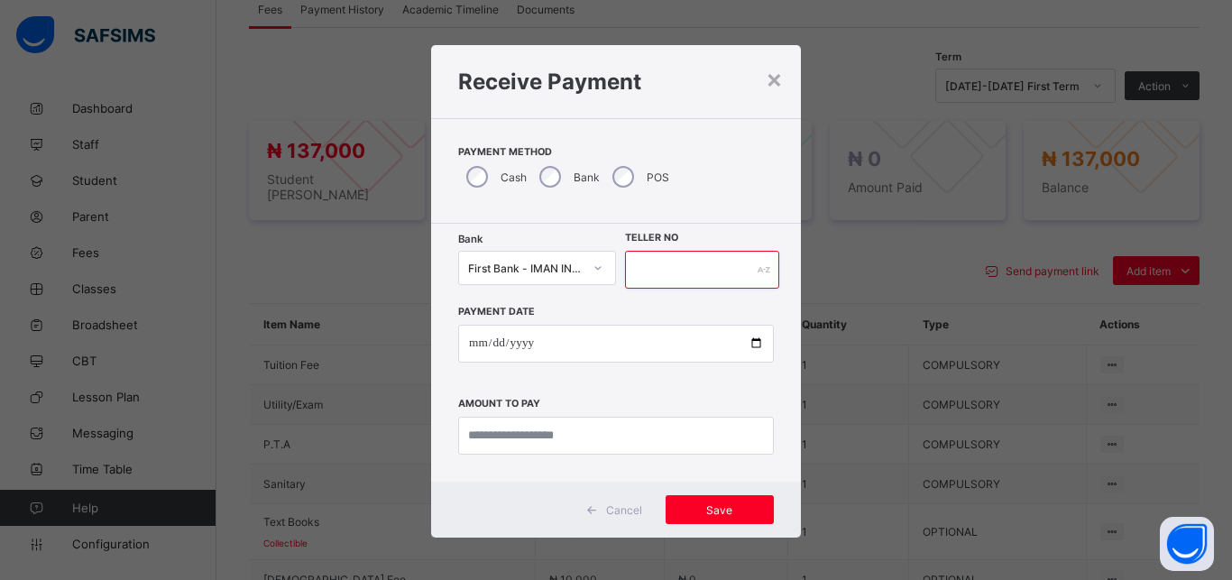
click at [658, 279] on input "text" at bounding box center [702, 270] width 154 height 38
type input "*****"
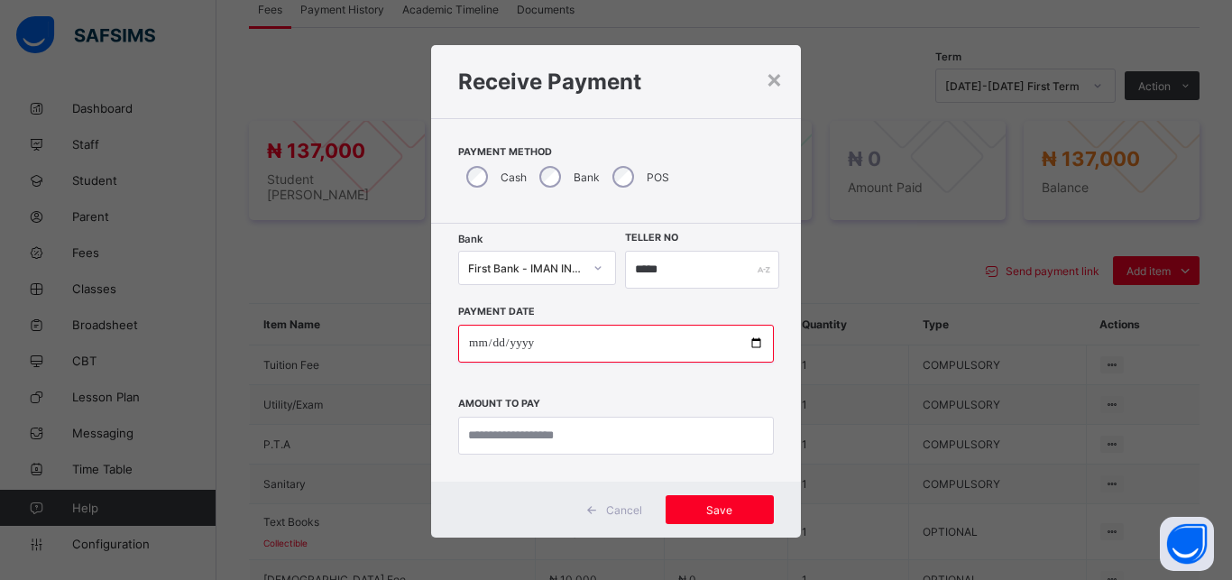
click at [748, 344] on input "date" at bounding box center [616, 344] width 316 height 38
type input "**********"
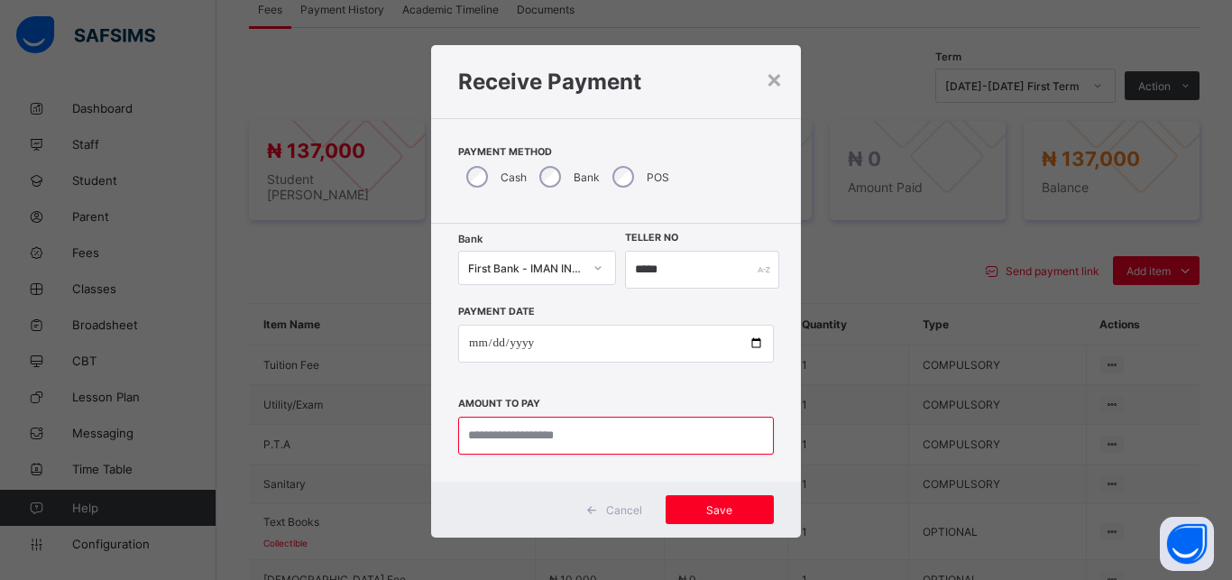
click at [537, 446] on input "currency" at bounding box center [616, 436] width 316 height 38
type input "*********"
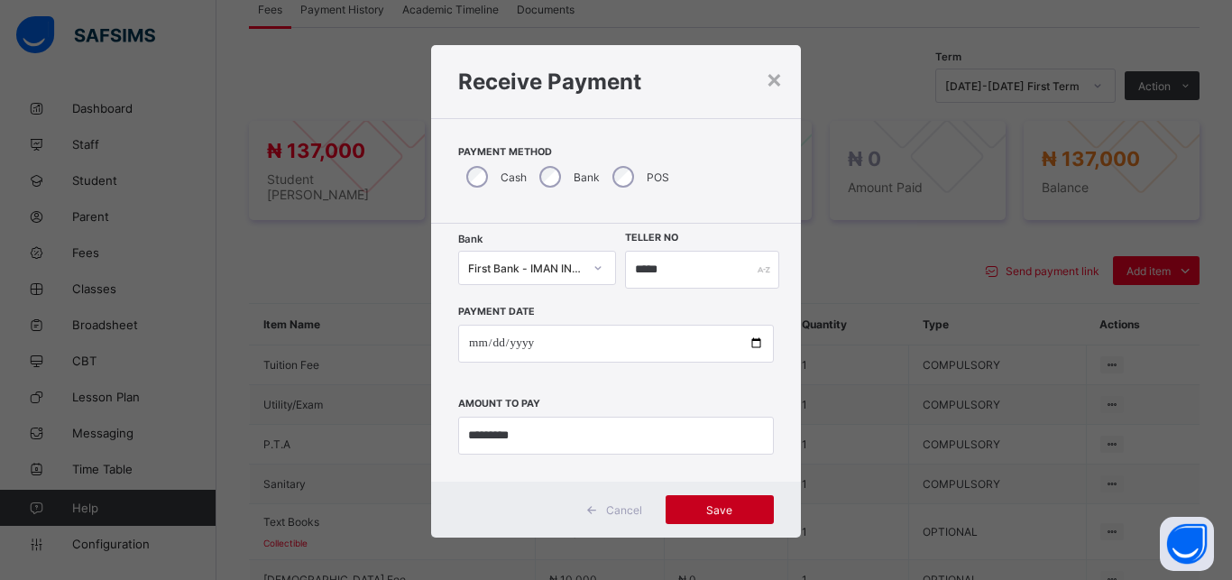
click at [701, 505] on span "Save" at bounding box center [719, 510] width 81 height 14
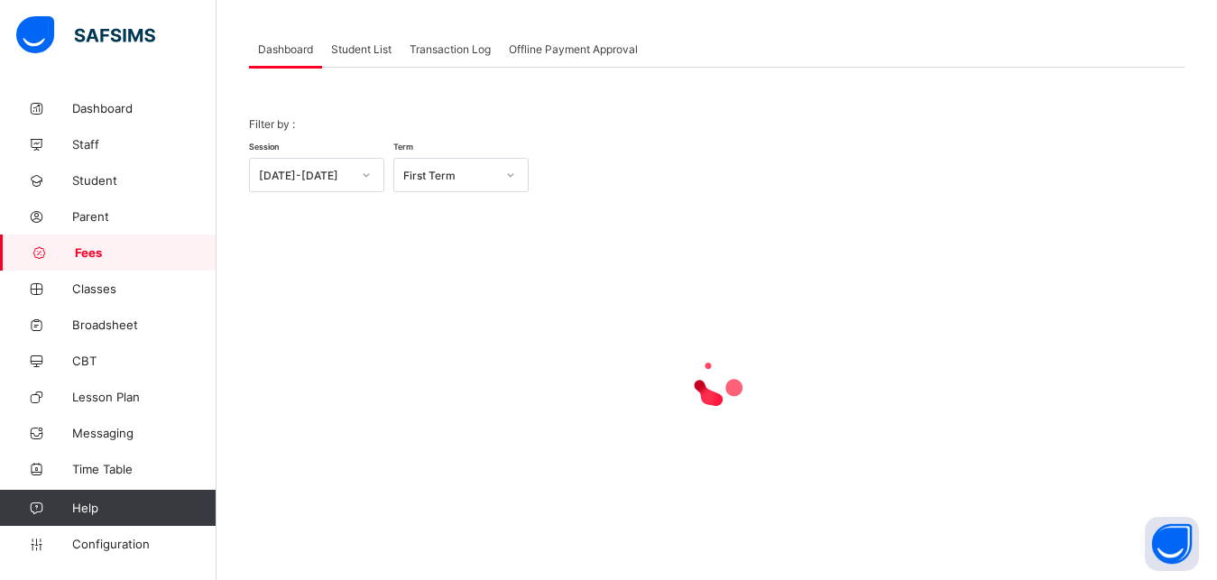
scroll to position [87, 0]
click at [354, 51] on span "Student List" at bounding box center [361, 49] width 60 height 14
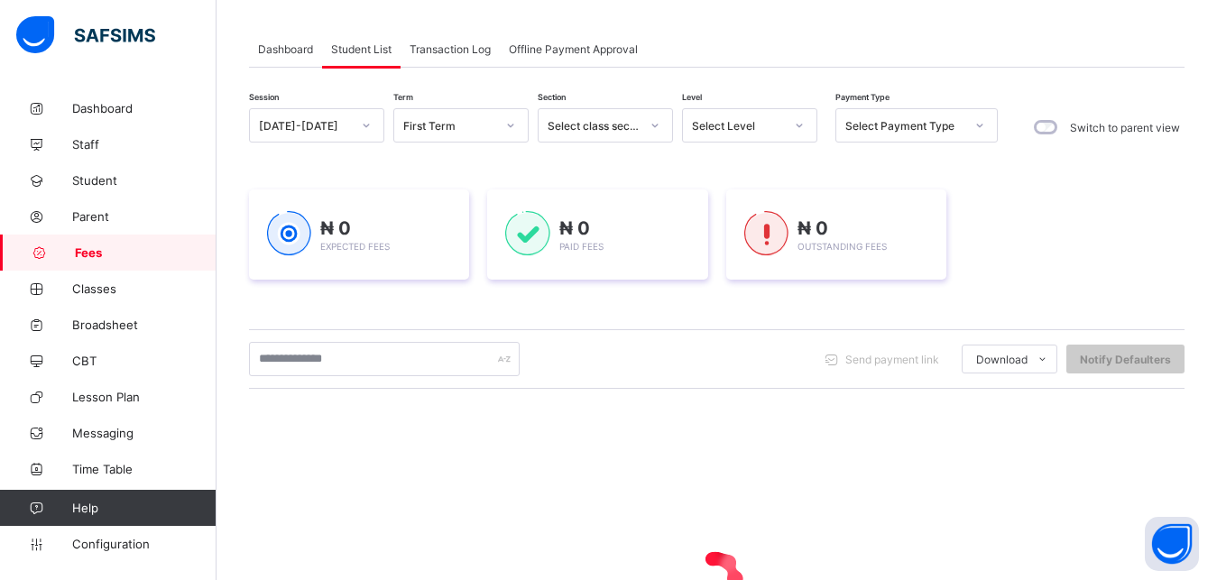
click at [758, 124] on div "Select Level" at bounding box center [738, 126] width 92 height 14
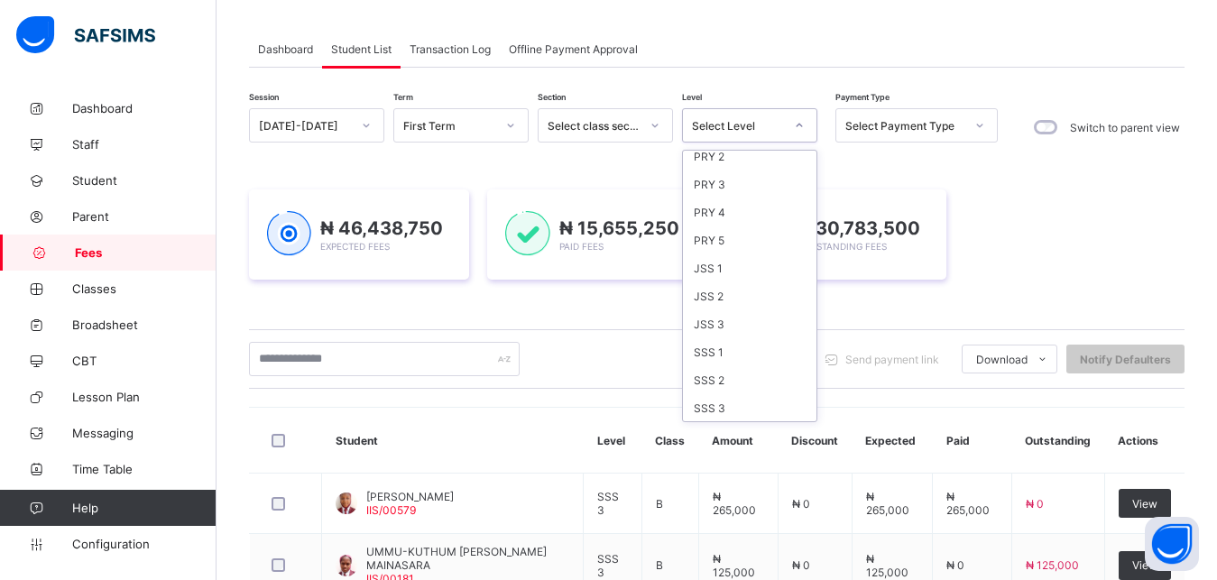
scroll to position [233, 0]
click at [742, 235] on div "PRY 5" at bounding box center [749, 239] width 133 height 28
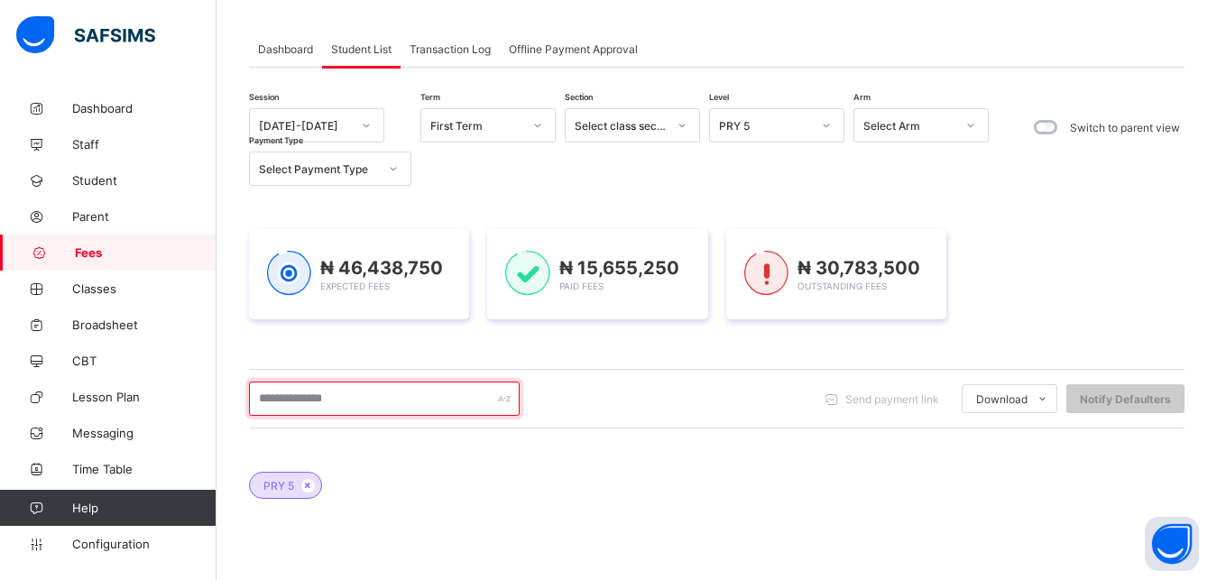
click at [434, 406] on input "text" at bounding box center [384, 398] width 271 height 34
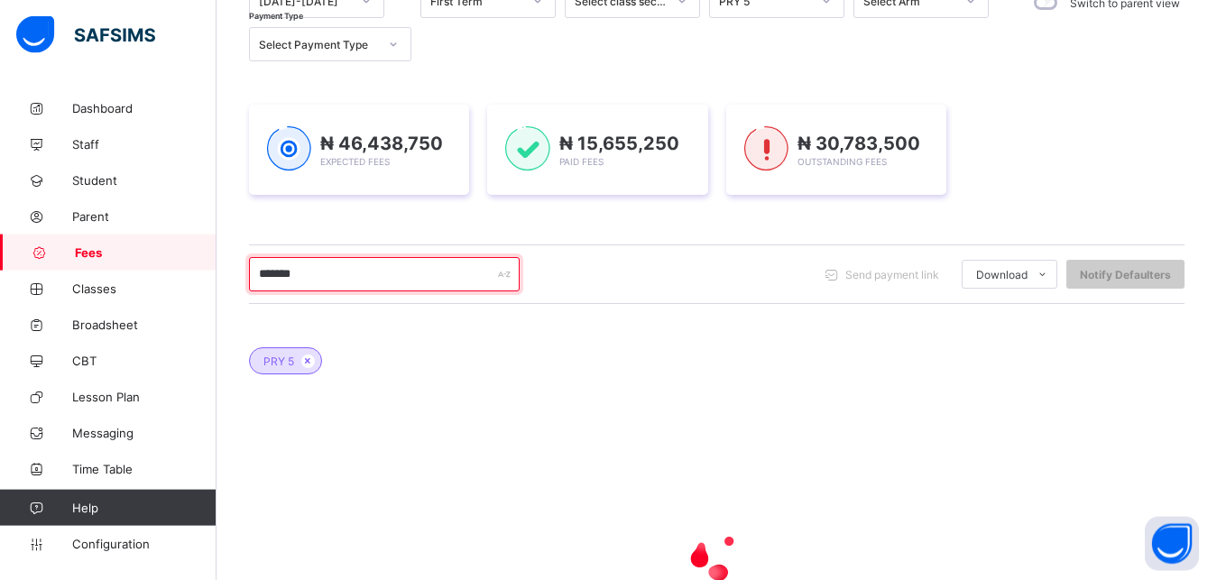
scroll to position [225, 0]
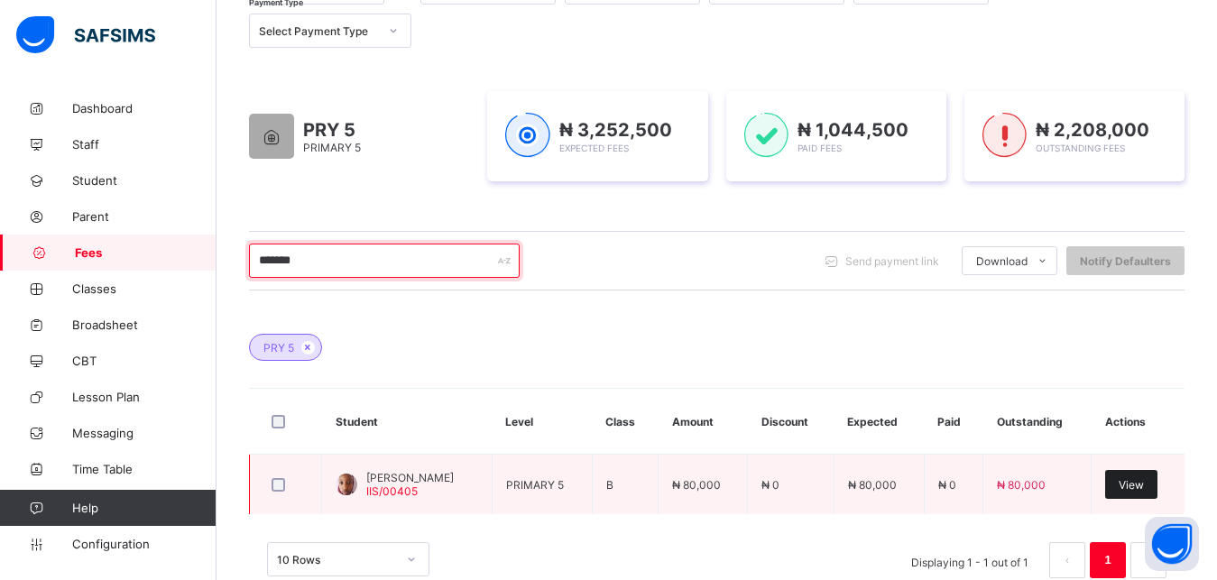
type input "*******"
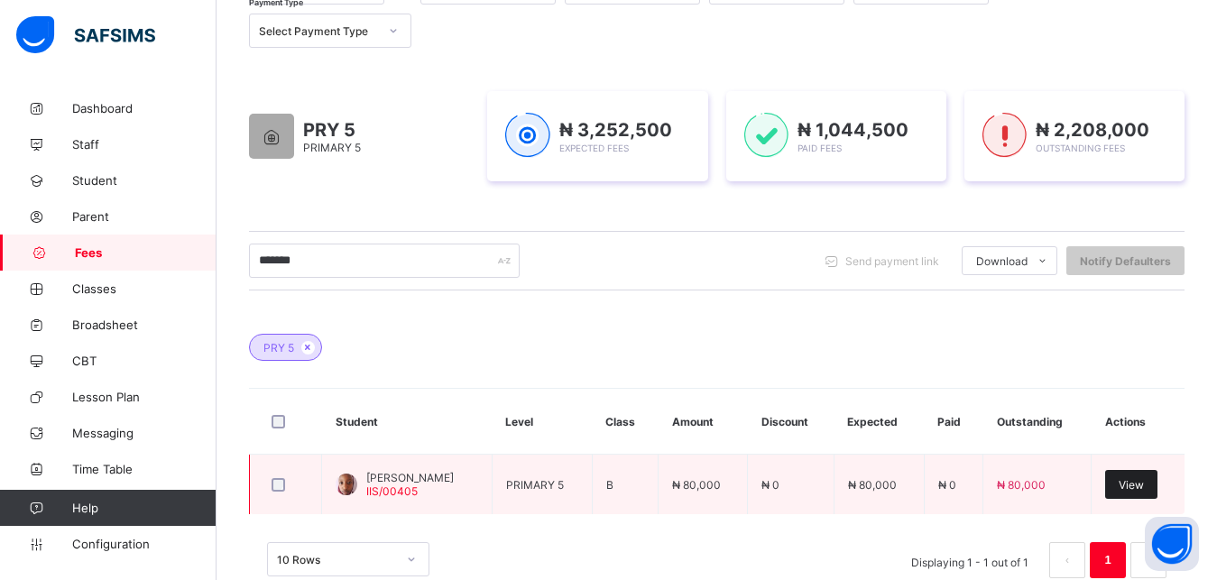
click at [1143, 484] on span "View" at bounding box center [1130, 485] width 25 height 14
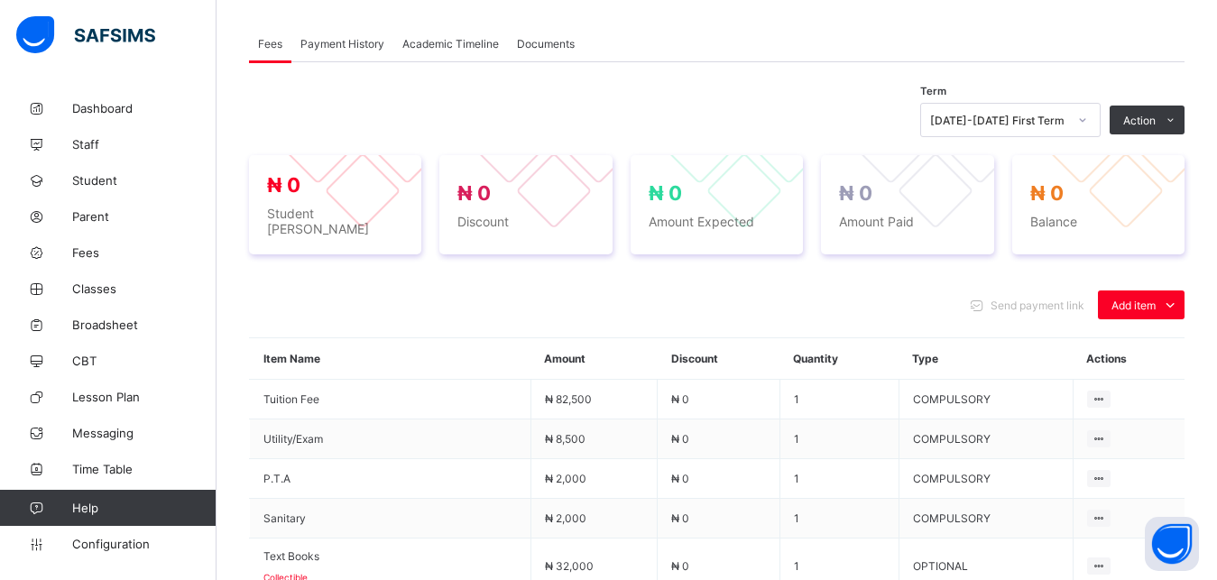
scroll to position [592, 0]
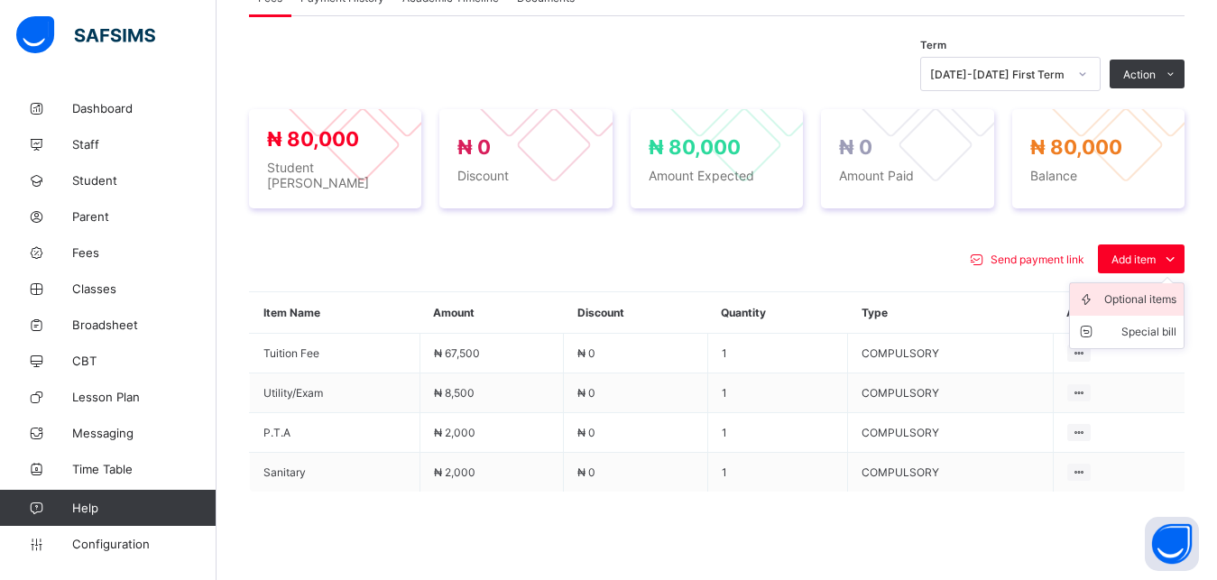
click at [1143, 293] on div "Optional items" at bounding box center [1140, 299] width 72 height 18
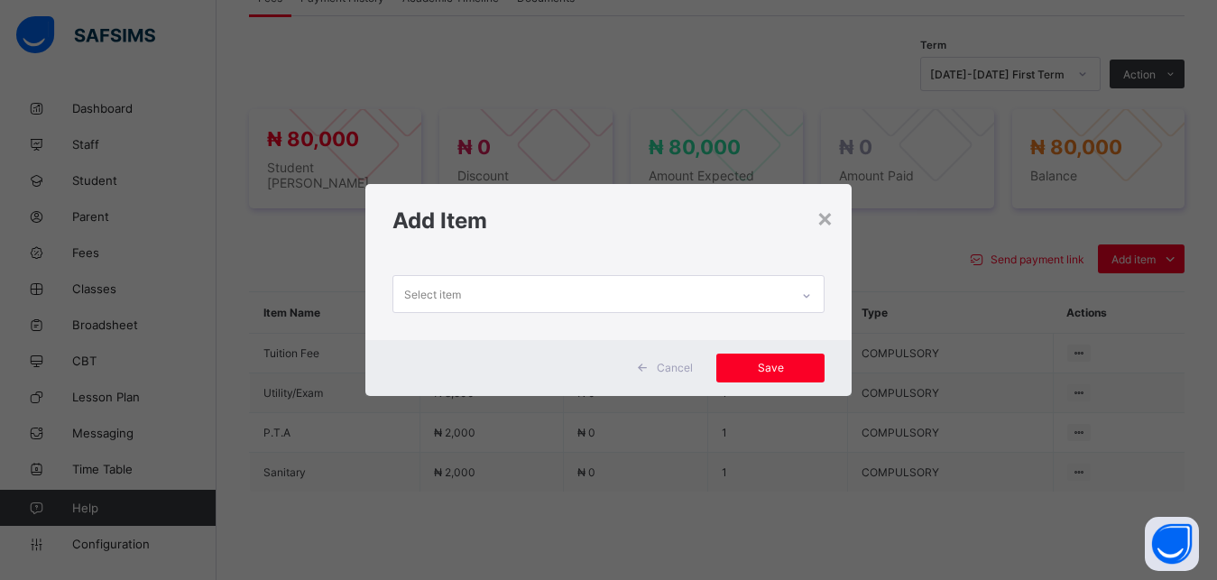
click at [657, 296] on div "Select item" at bounding box center [591, 293] width 397 height 35
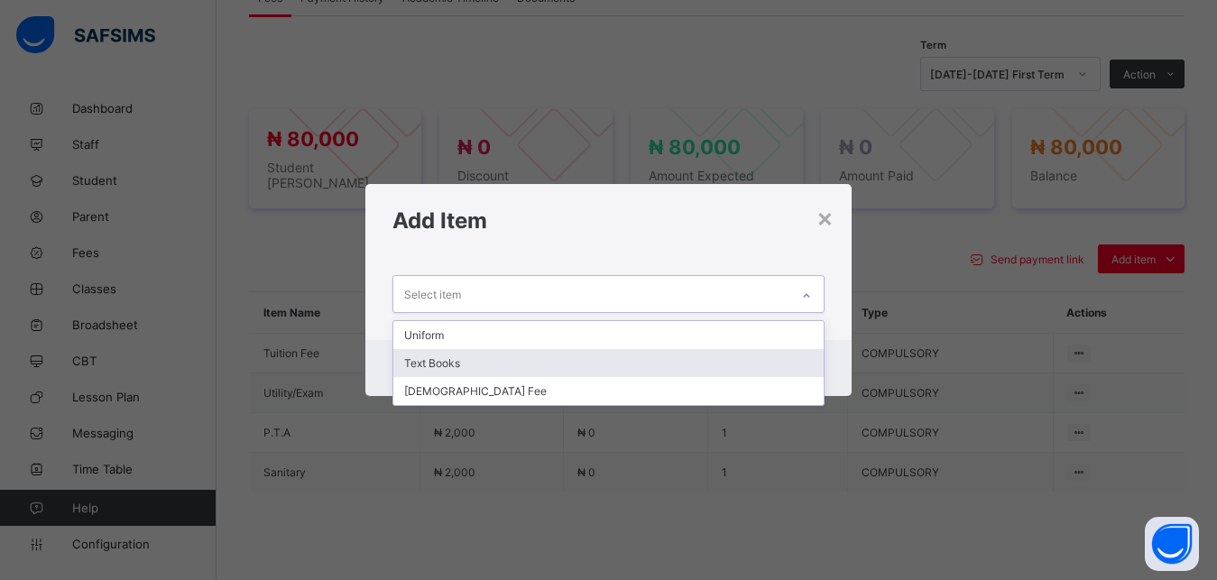
click at [624, 359] on div "Text Books" at bounding box center [608, 363] width 431 height 28
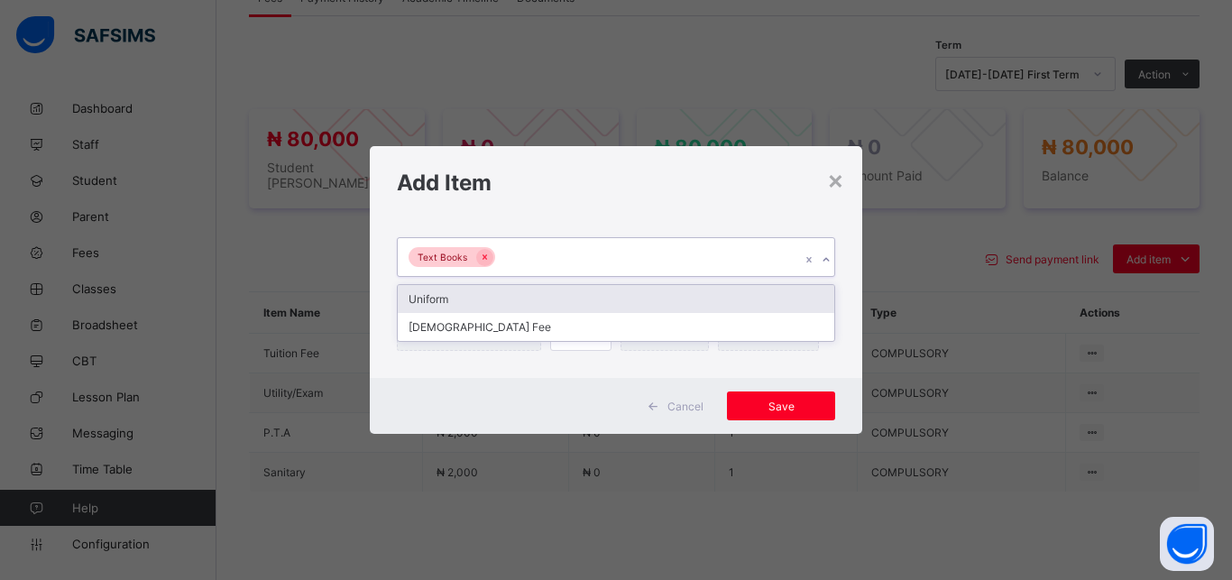
click at [640, 253] on div "Text Books" at bounding box center [599, 257] width 402 height 38
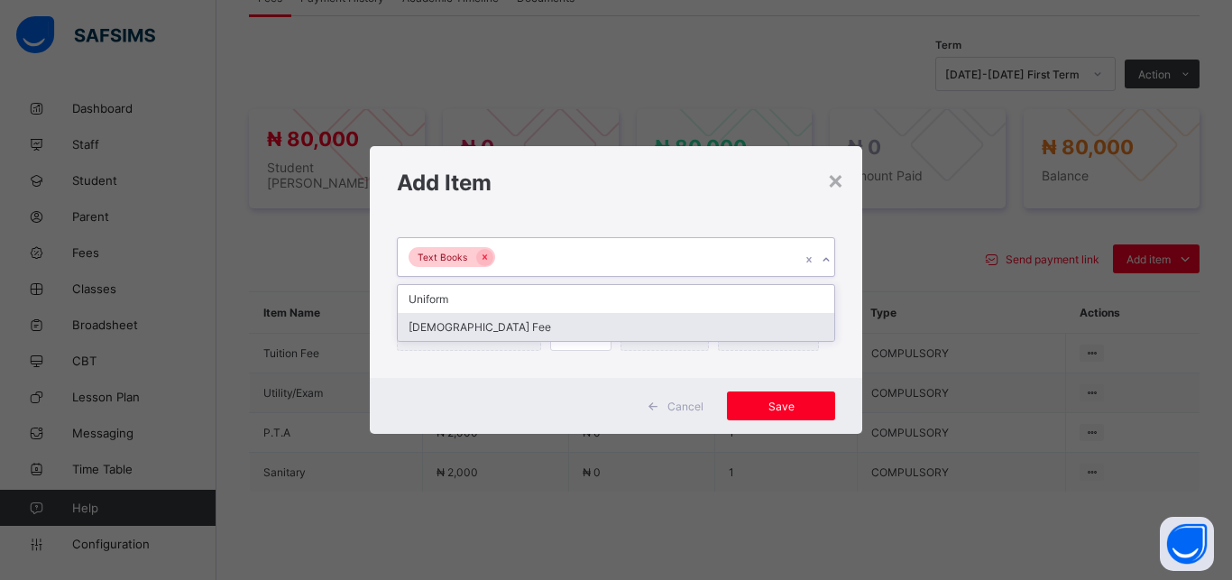
click at [620, 326] on div "[DEMOGRAPHIC_DATA] Fee" at bounding box center [616, 327] width 436 height 28
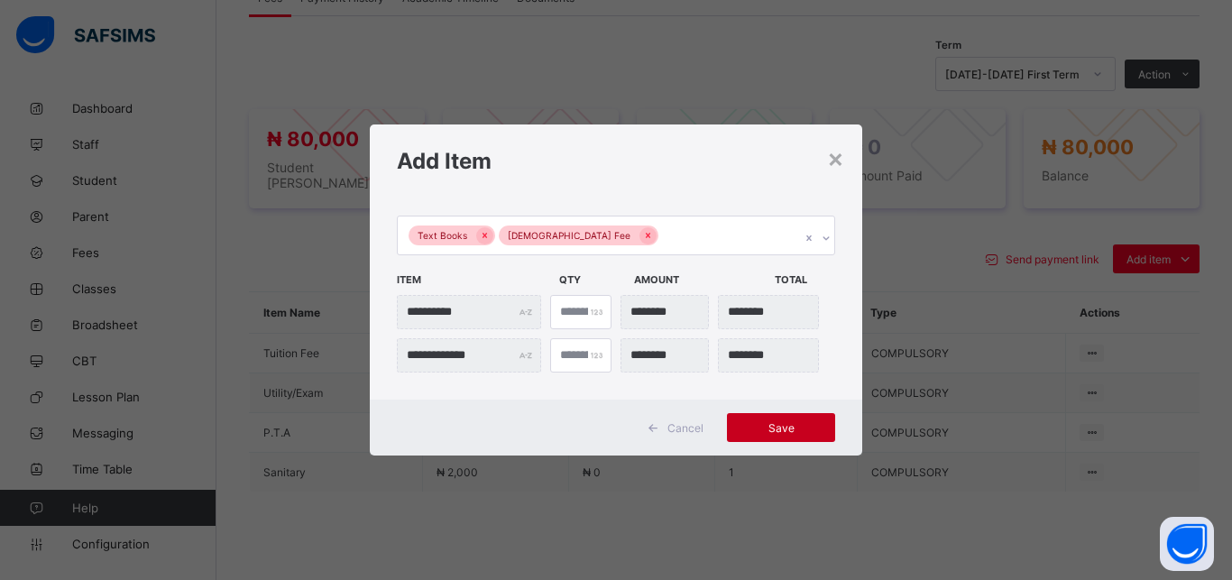
click at [764, 417] on div "Save" at bounding box center [781, 427] width 108 height 29
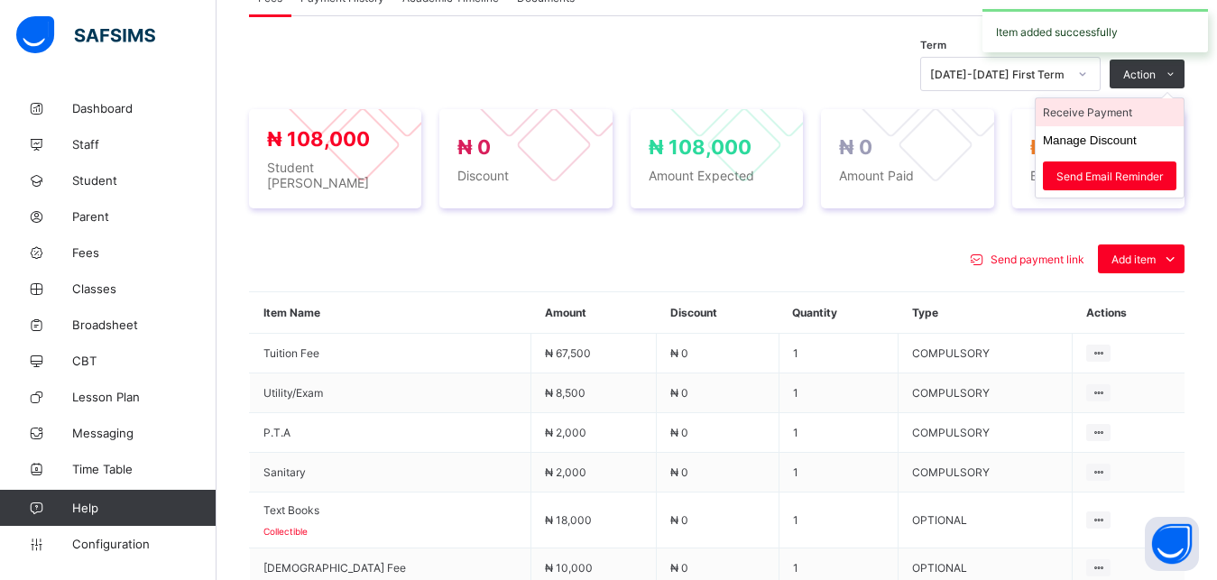
click at [1119, 117] on li "Receive Payment" at bounding box center [1109, 112] width 148 height 28
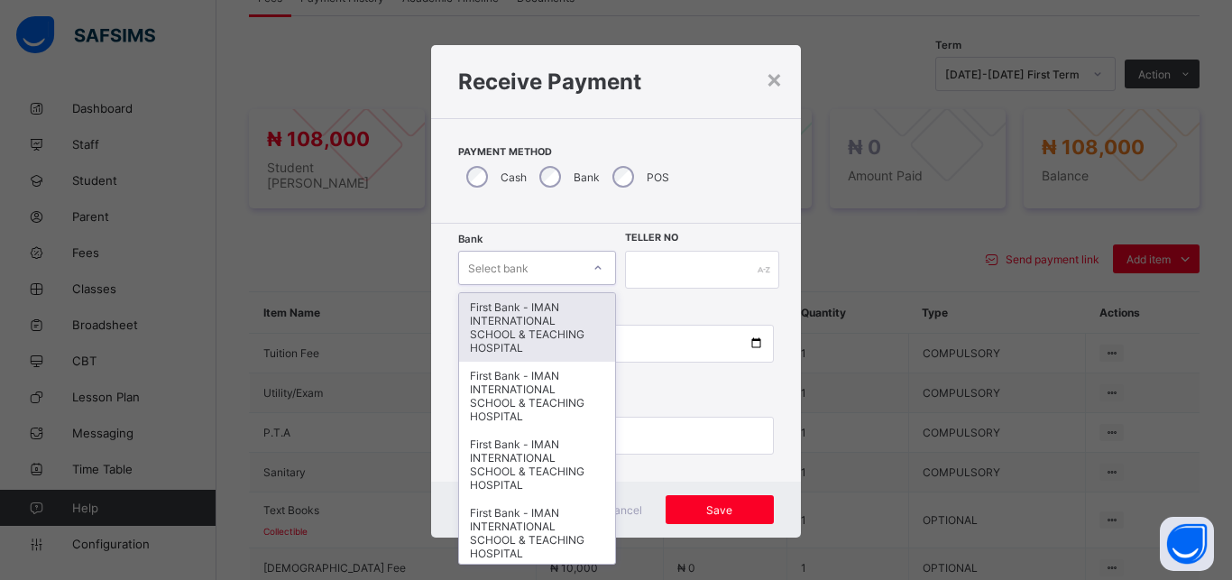
click at [522, 263] on div "Select bank" at bounding box center [520, 267] width 122 height 25
click at [520, 308] on div "First Bank - IMAN INTERNATIONAL SCHOOL & TEACHING HOSPITAL" at bounding box center [537, 327] width 156 height 69
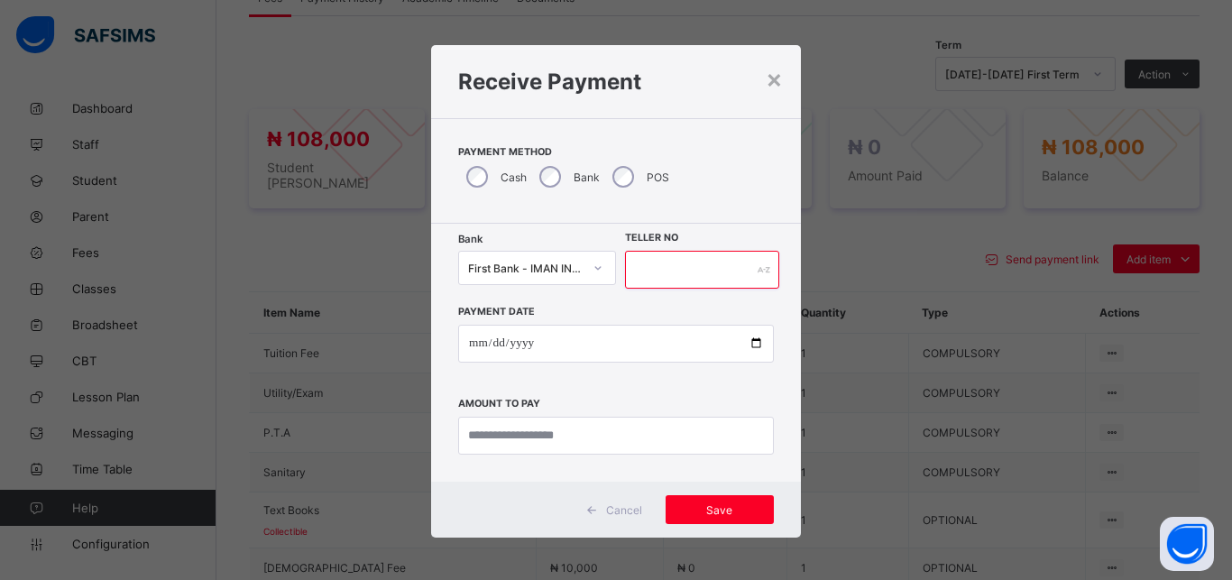
click at [647, 280] on input "text" at bounding box center [702, 270] width 154 height 38
type input "*****"
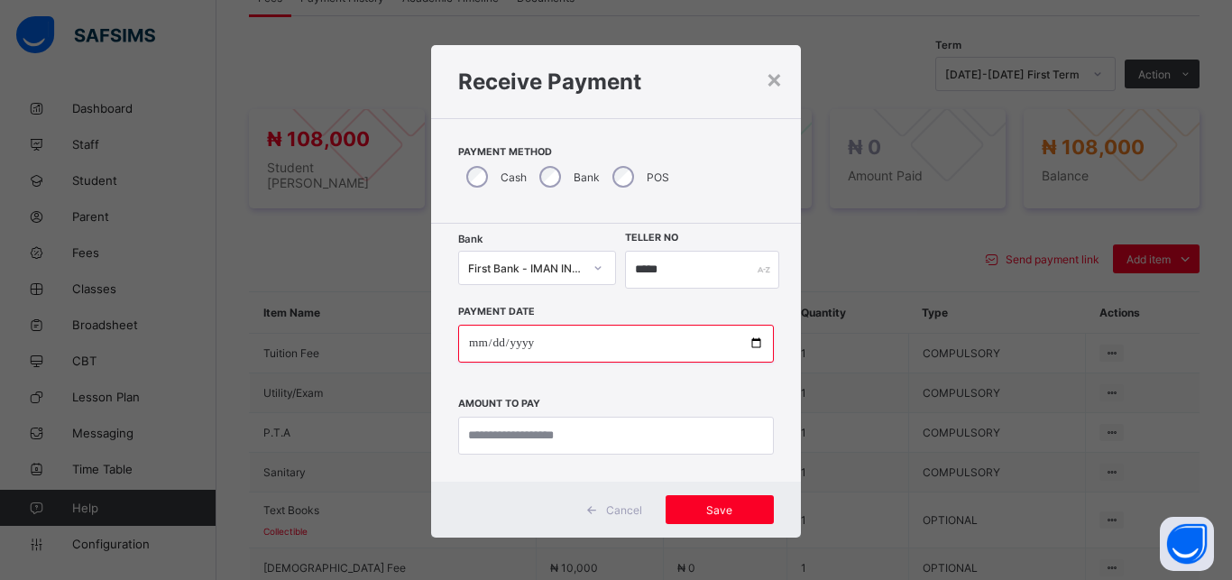
click at [746, 341] on input "date" at bounding box center [616, 344] width 316 height 38
type input "**********"
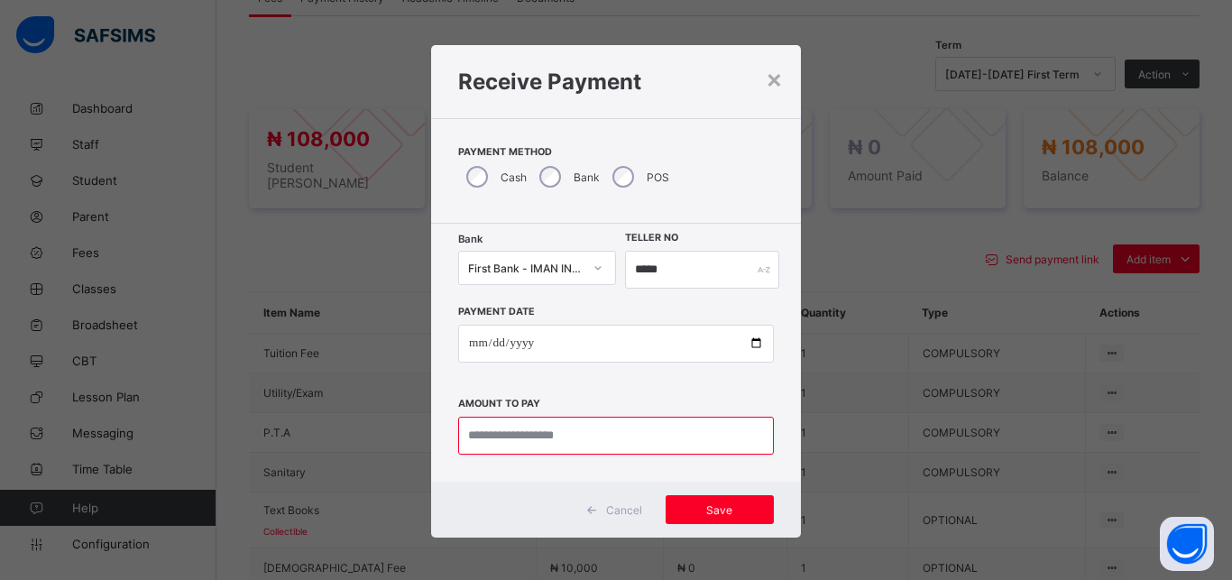
click at [593, 445] on input "currency" at bounding box center [616, 436] width 316 height 38
type input "*********"
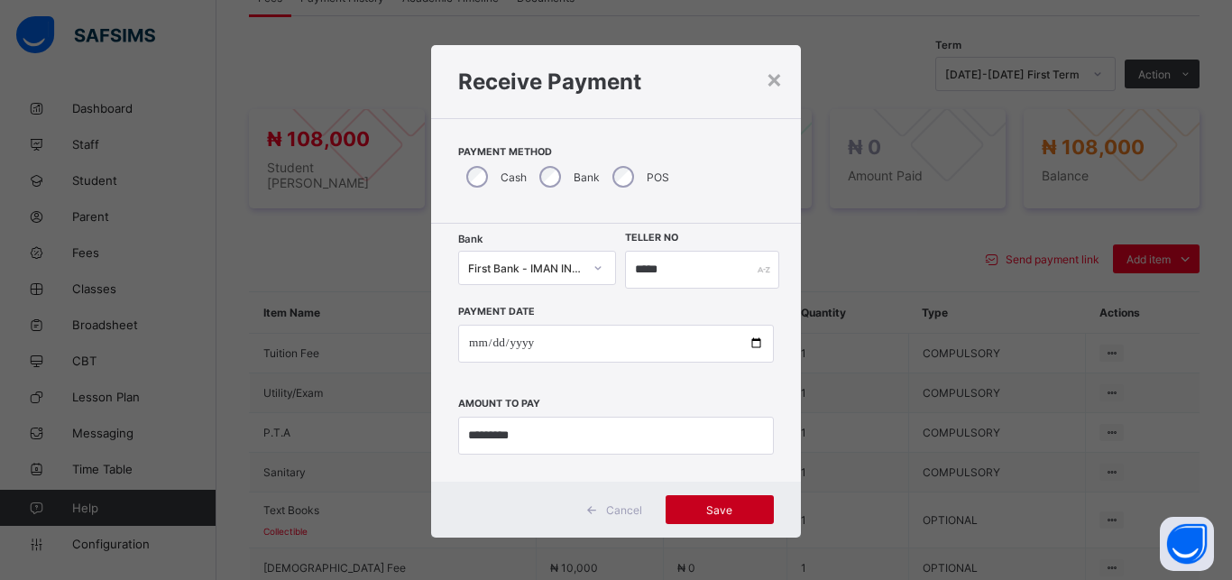
click at [704, 509] on span "Save" at bounding box center [719, 510] width 81 height 14
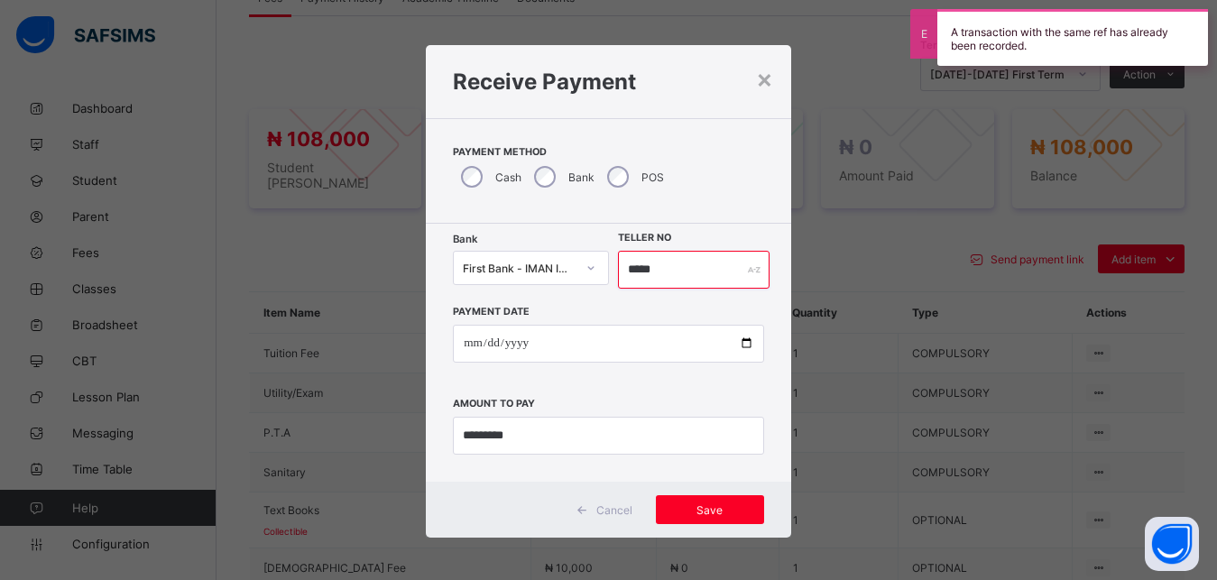
click at [656, 265] on input "*****" at bounding box center [694, 270] width 152 height 38
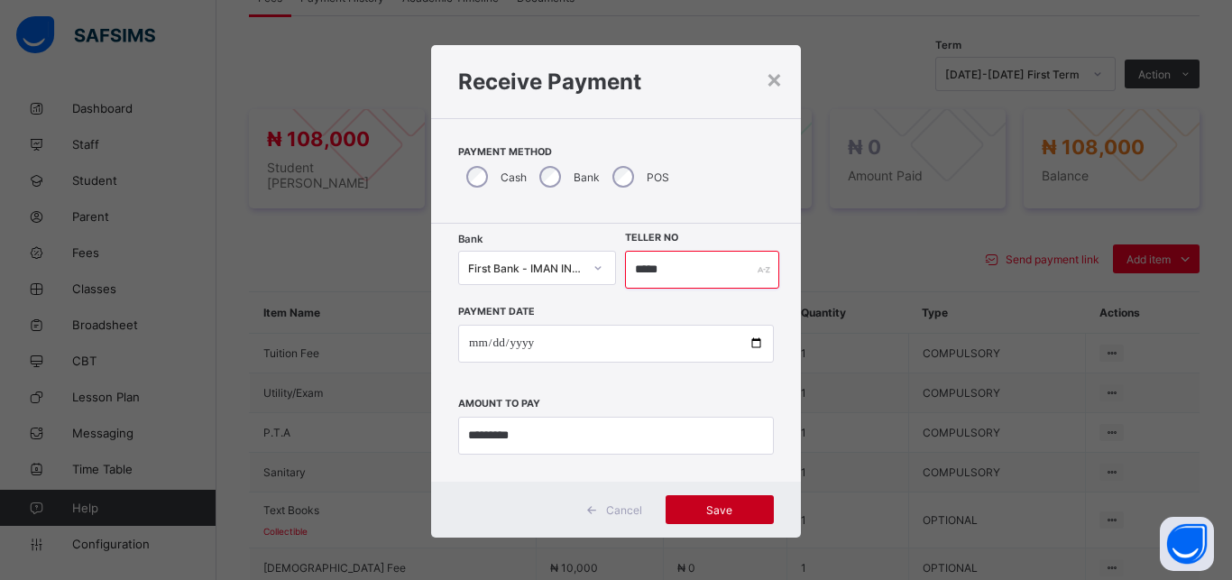
type input "*****"
click at [720, 507] on span "Save" at bounding box center [719, 510] width 81 height 14
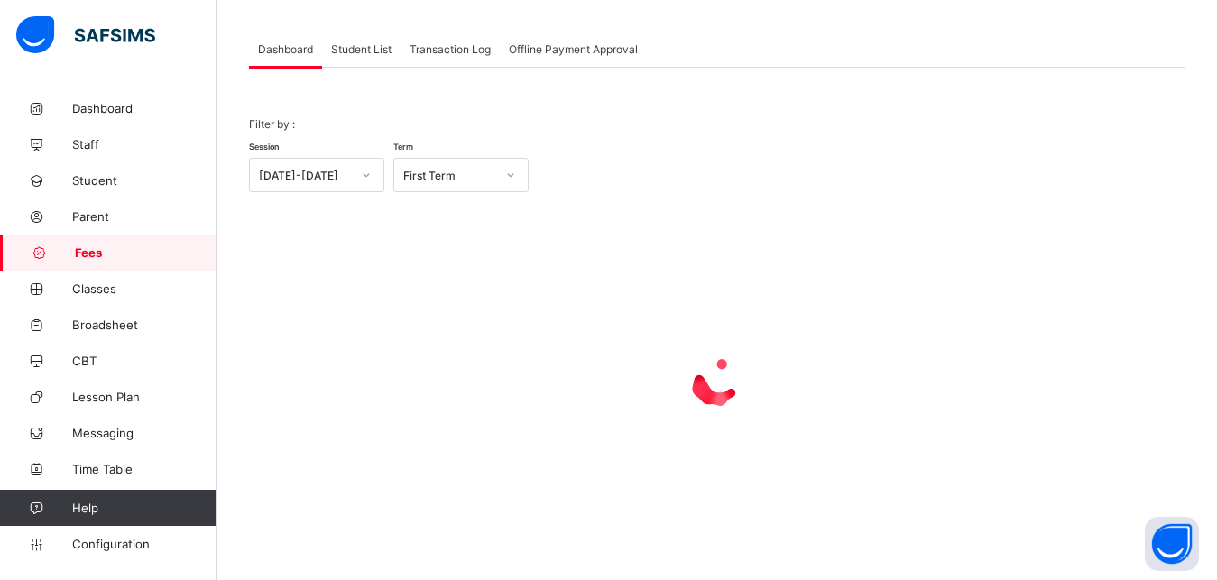
scroll to position [87, 0]
click at [357, 48] on span "Student List" at bounding box center [361, 49] width 60 height 14
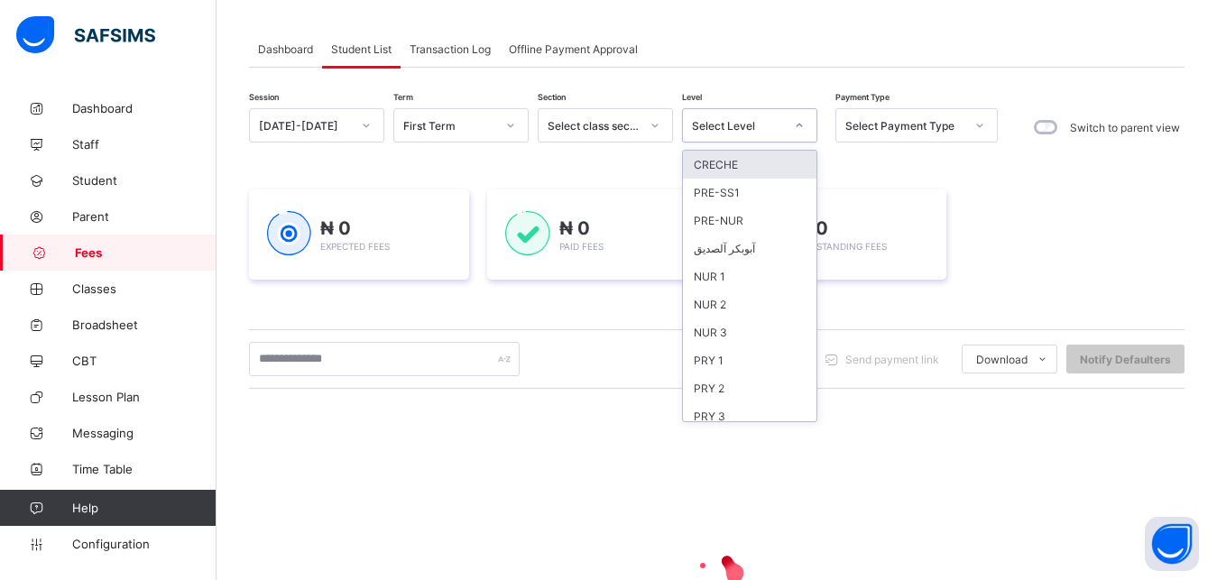
click at [745, 124] on div "Select Level" at bounding box center [738, 126] width 92 height 14
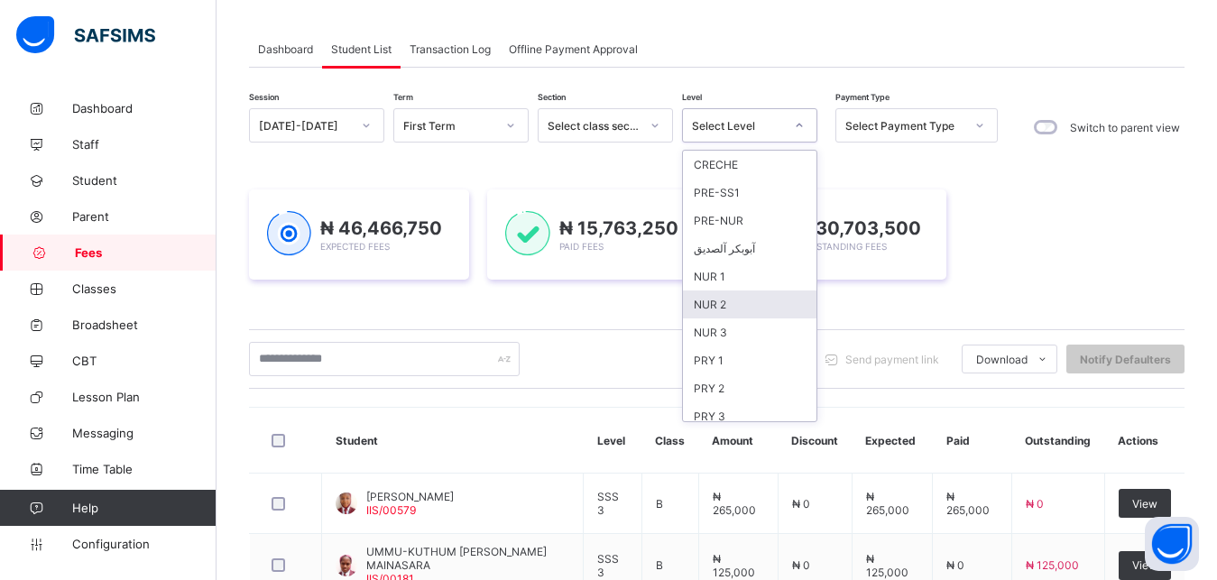
click at [735, 300] on div "NUR 2" at bounding box center [749, 304] width 133 height 28
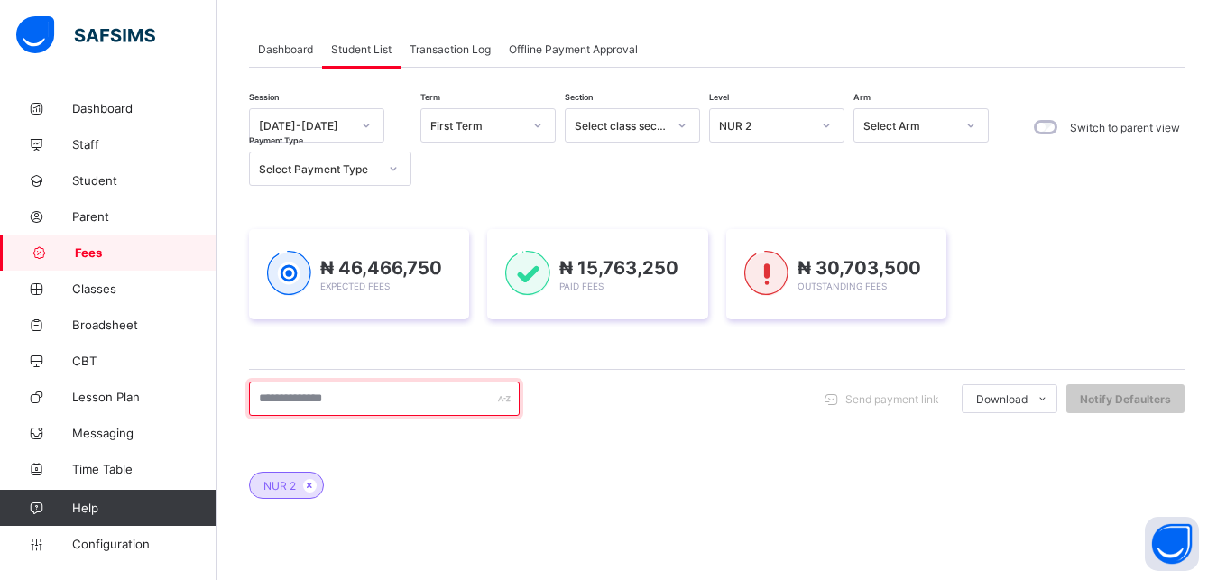
click at [441, 386] on input "text" at bounding box center [384, 398] width 271 height 34
type input "*******"
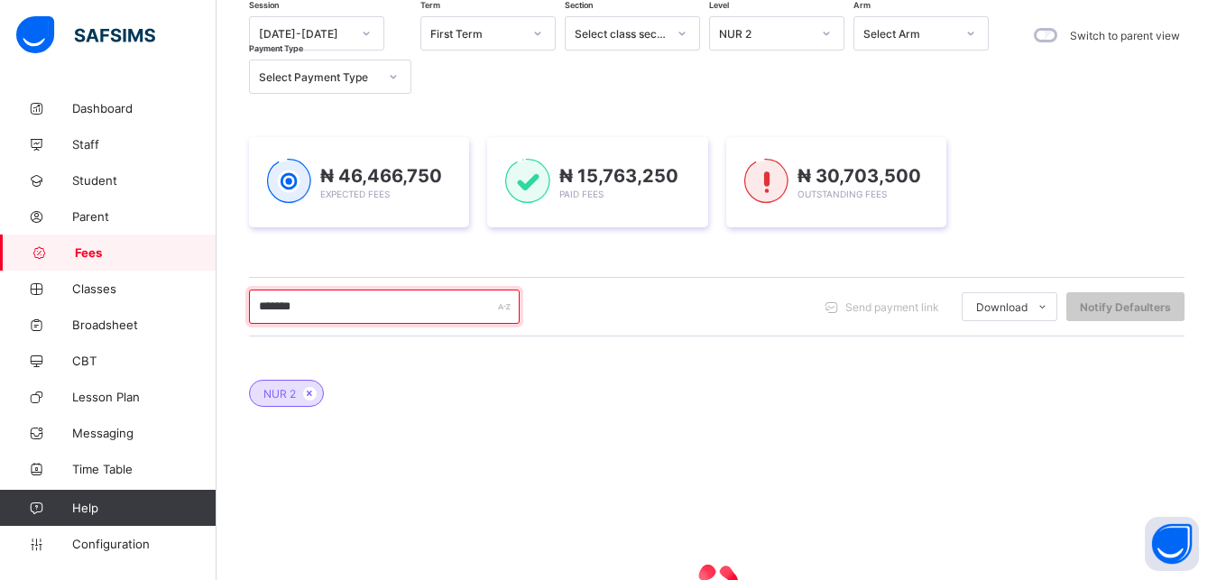
scroll to position [225, 0]
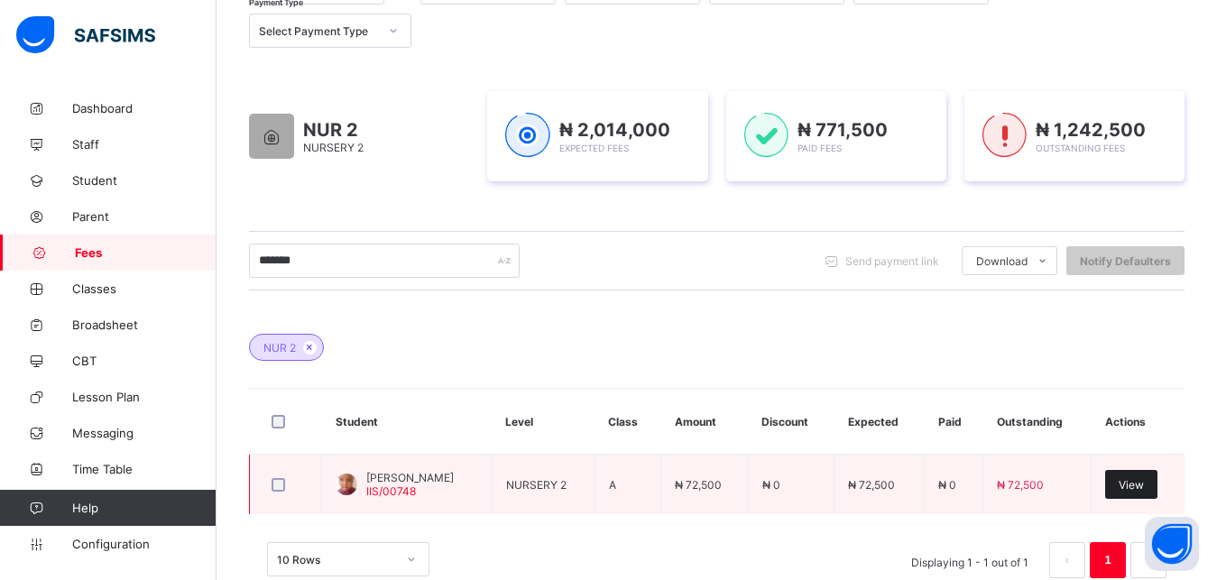
click at [1142, 485] on span "View" at bounding box center [1130, 485] width 25 height 14
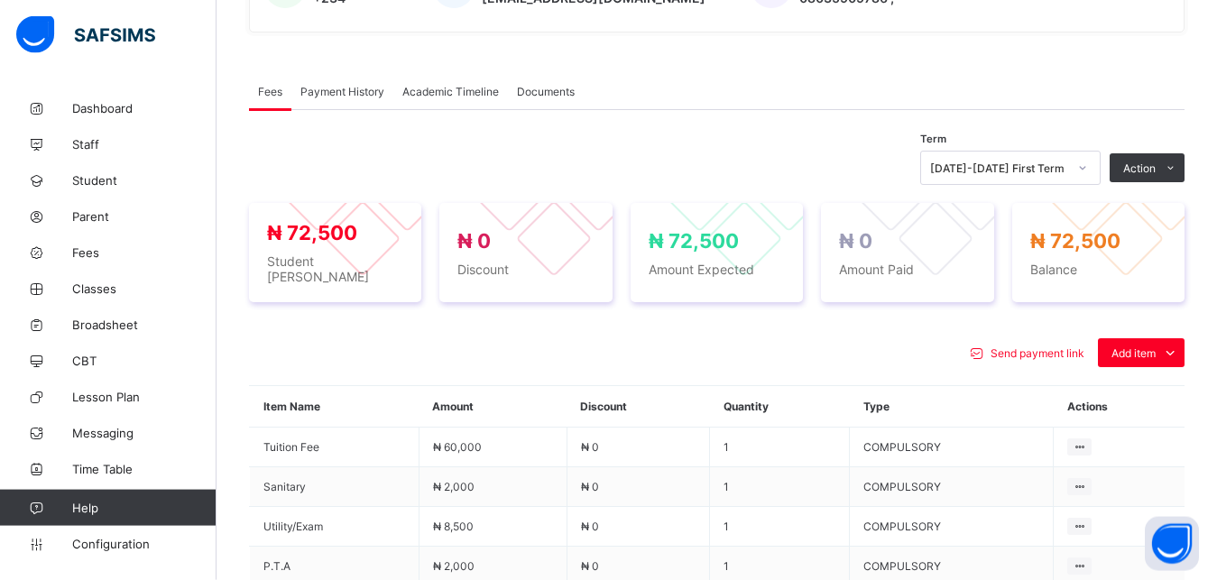
scroll to position [500, 0]
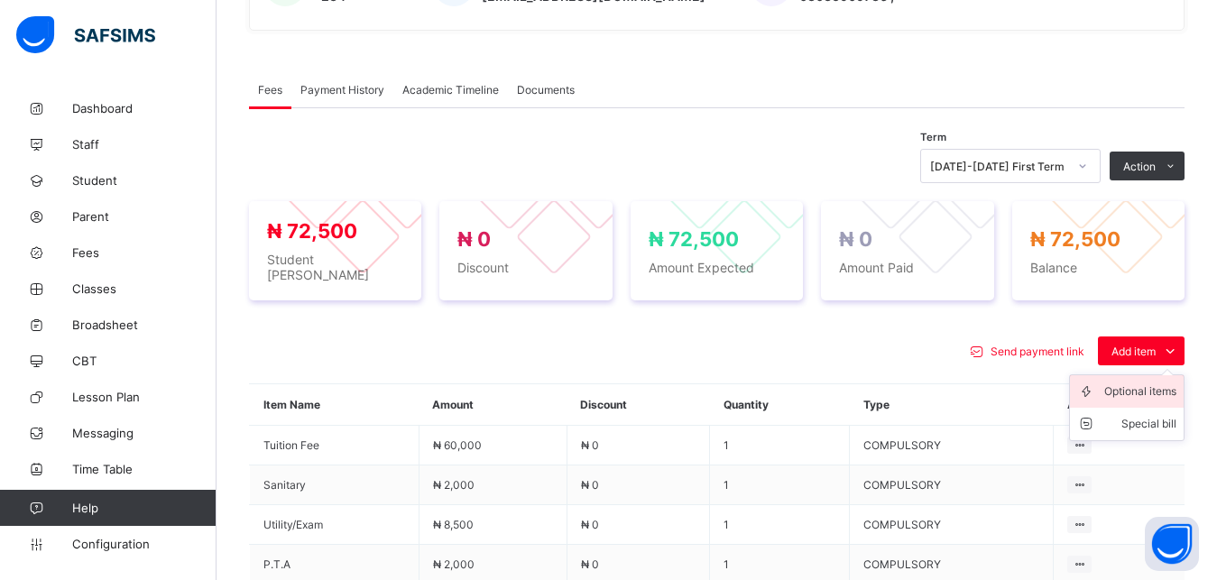
click at [1136, 382] on div "Optional items" at bounding box center [1140, 391] width 72 height 18
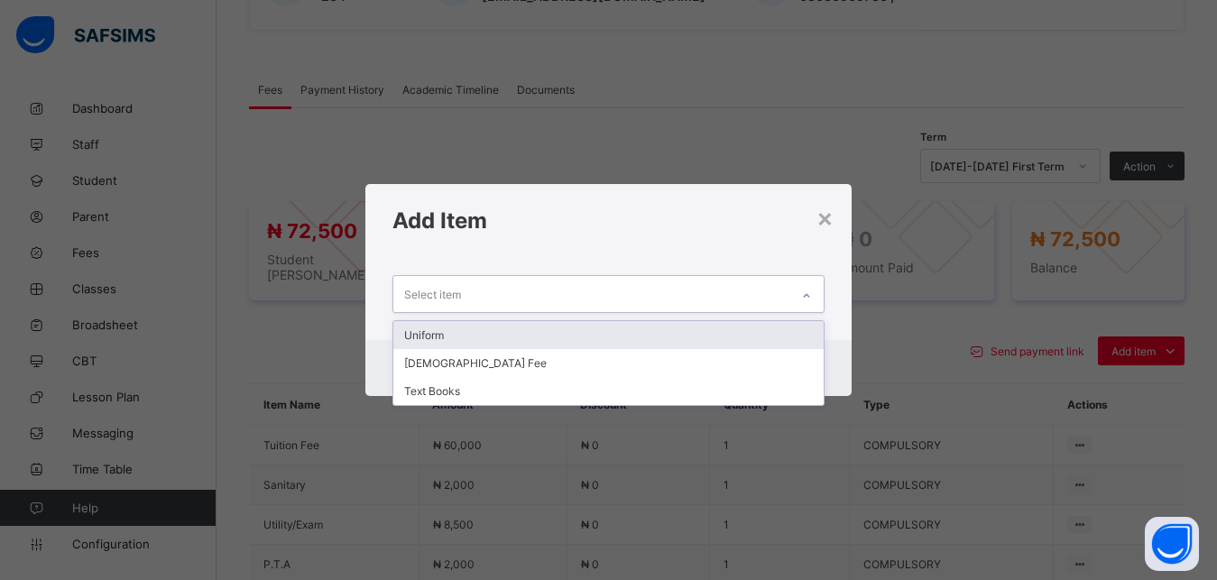
click at [687, 295] on div "Select item" at bounding box center [591, 293] width 397 height 35
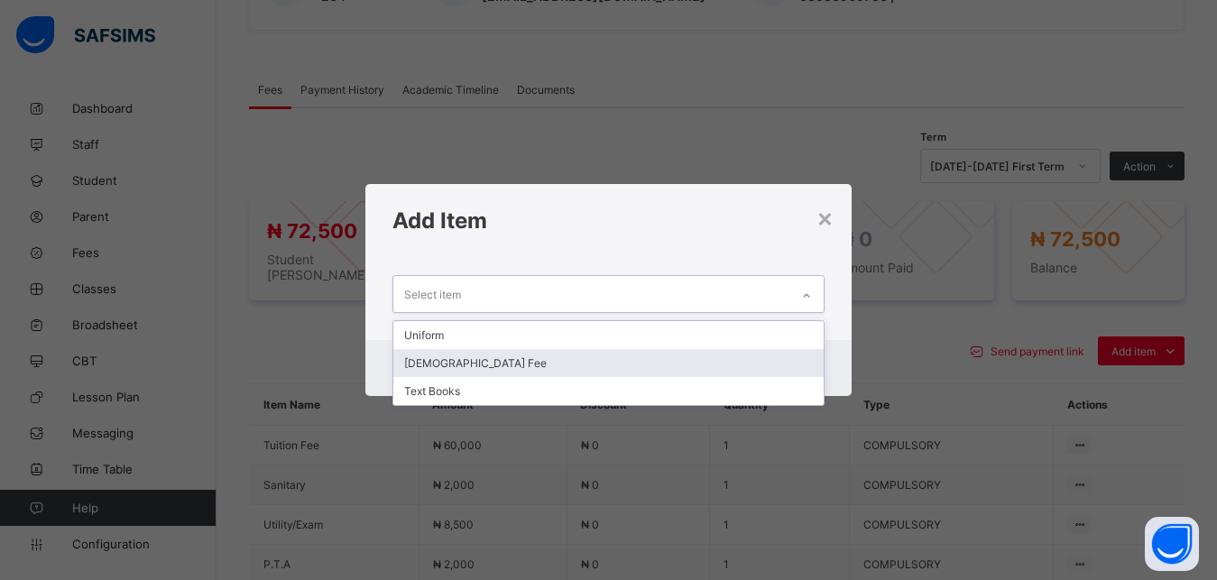
click at [638, 356] on div "[DEMOGRAPHIC_DATA] Fee" at bounding box center [608, 363] width 431 height 28
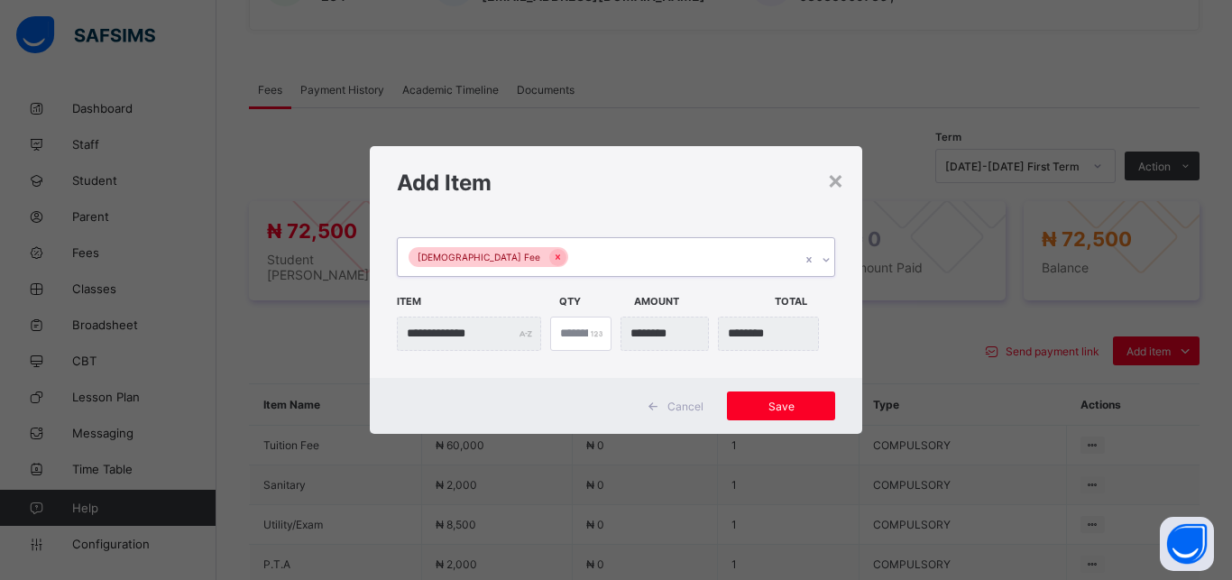
click at [650, 254] on div "[DEMOGRAPHIC_DATA] Fee" at bounding box center [599, 257] width 402 height 38
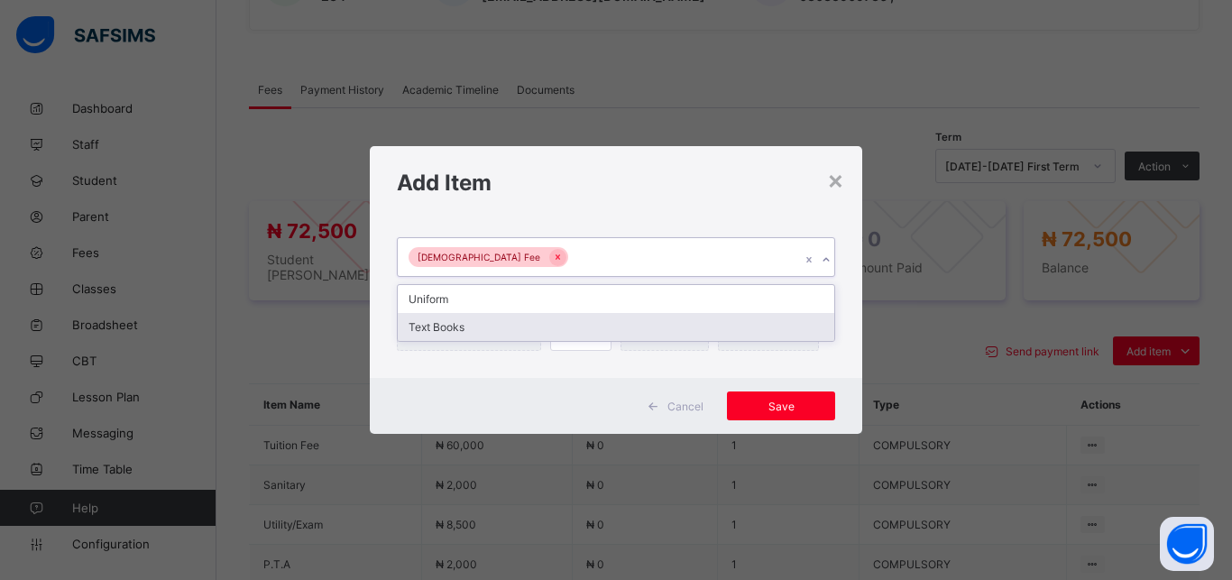
click at [645, 322] on div "Text Books" at bounding box center [616, 327] width 436 height 28
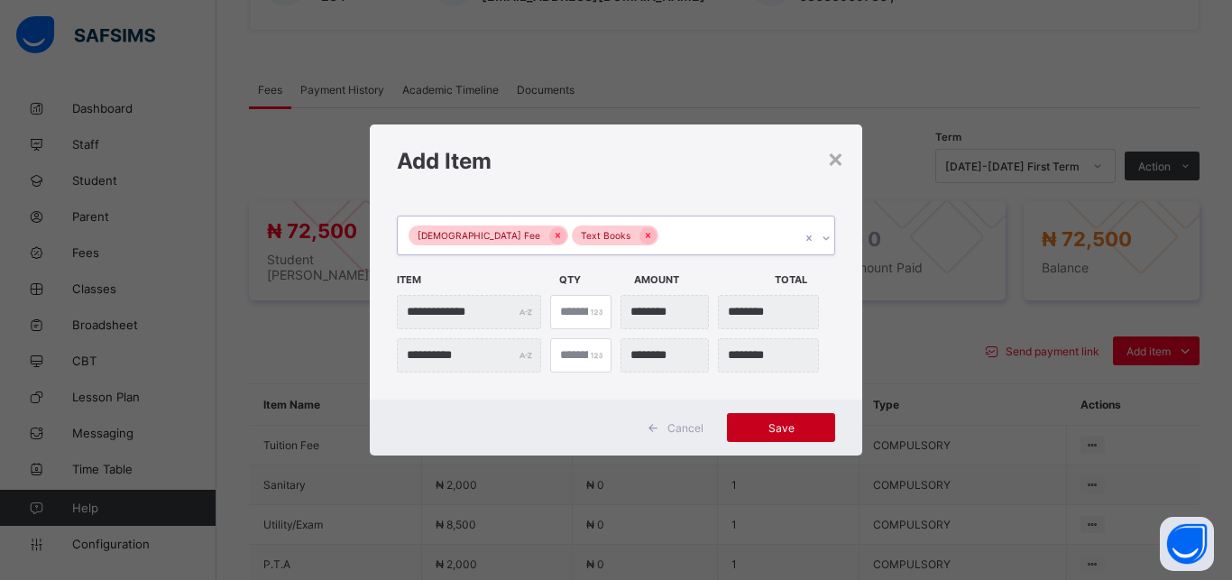
click at [794, 424] on span "Save" at bounding box center [780, 428] width 81 height 14
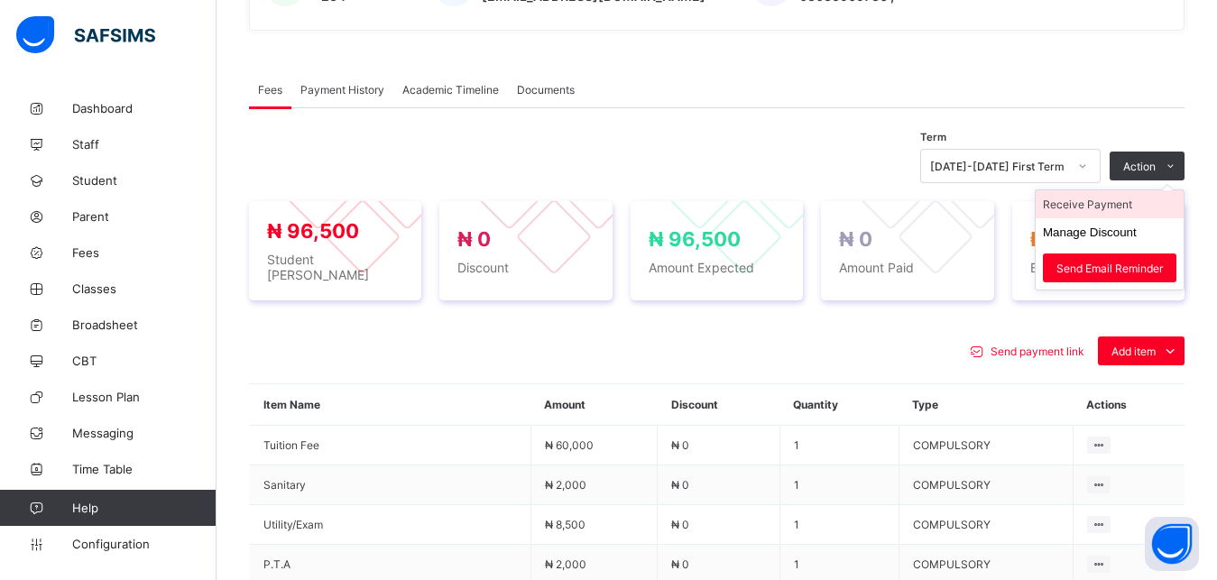
click at [1130, 200] on li "Receive Payment" at bounding box center [1109, 204] width 148 height 28
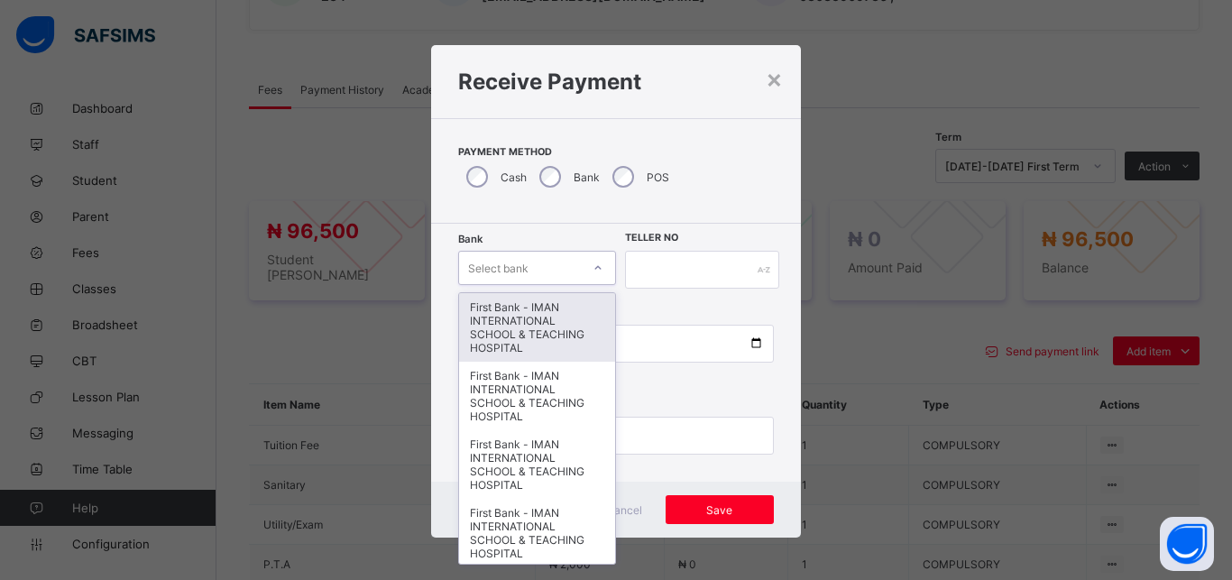
click at [531, 261] on div "Select bank" at bounding box center [520, 267] width 122 height 25
click at [531, 302] on div "First Bank - IMAN INTERNATIONAL SCHOOL & TEACHING HOSPITAL" at bounding box center [537, 327] width 156 height 69
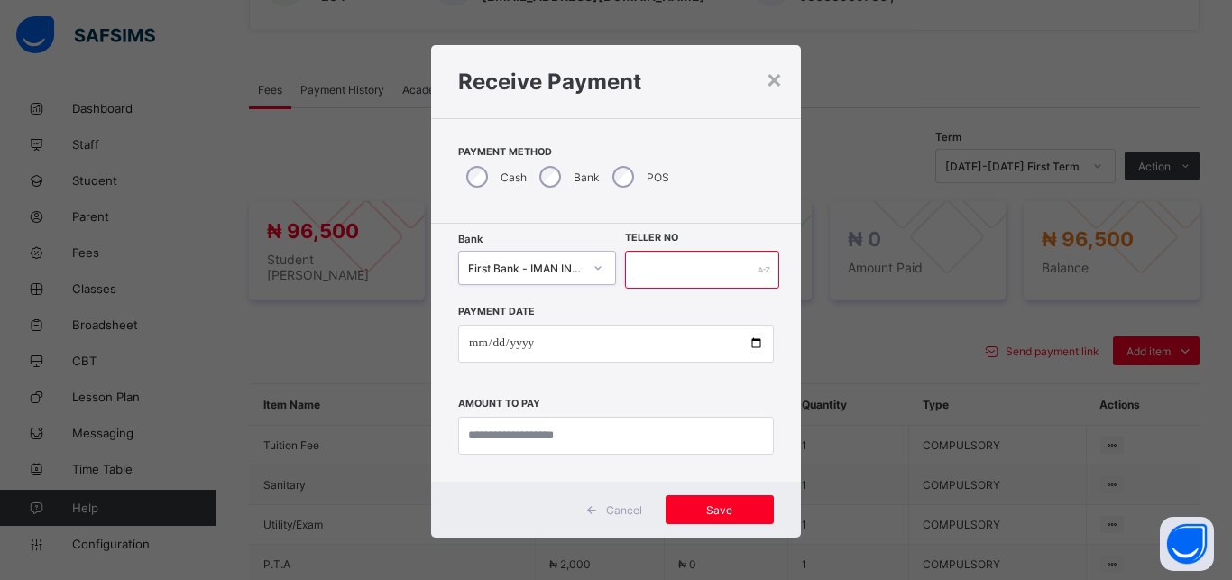
click at [644, 273] on input "text" at bounding box center [702, 270] width 154 height 38
type input "*****"
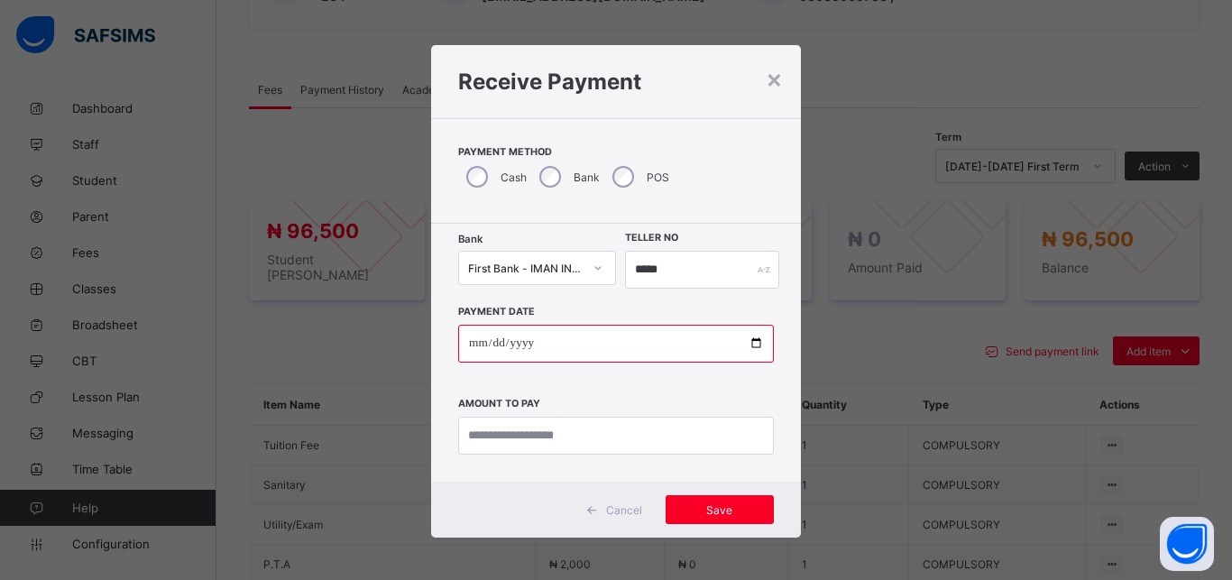
click at [747, 342] on input "date" at bounding box center [616, 344] width 316 height 38
type input "**********"
click at [570, 456] on div "**********" at bounding box center [616, 353] width 370 height 258
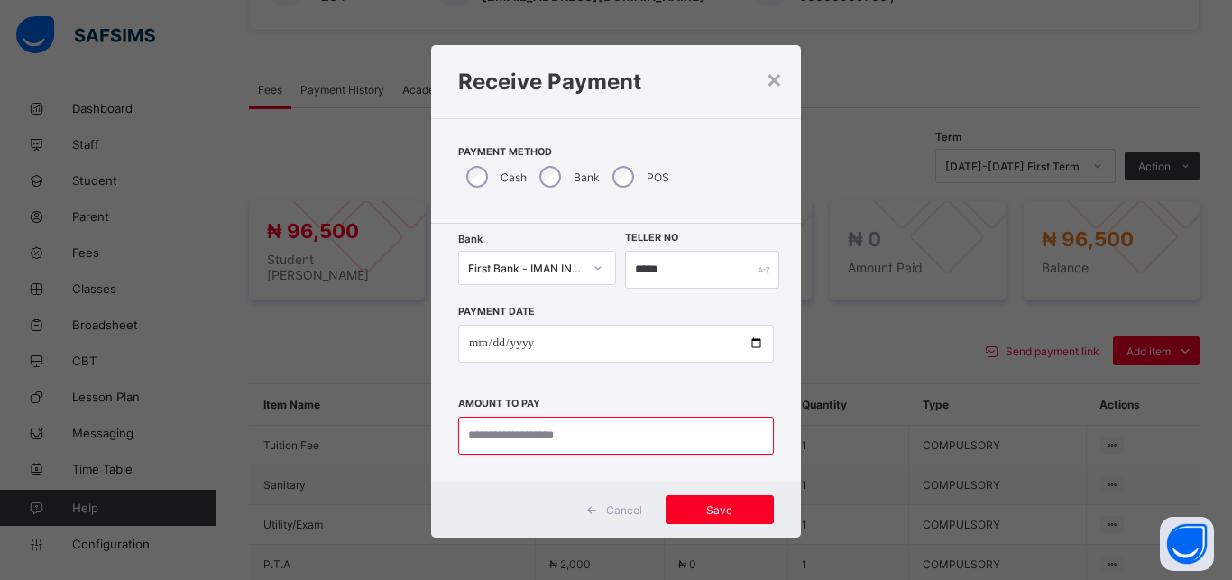
click at [566, 435] on input "currency" at bounding box center [616, 436] width 316 height 38
type input "********"
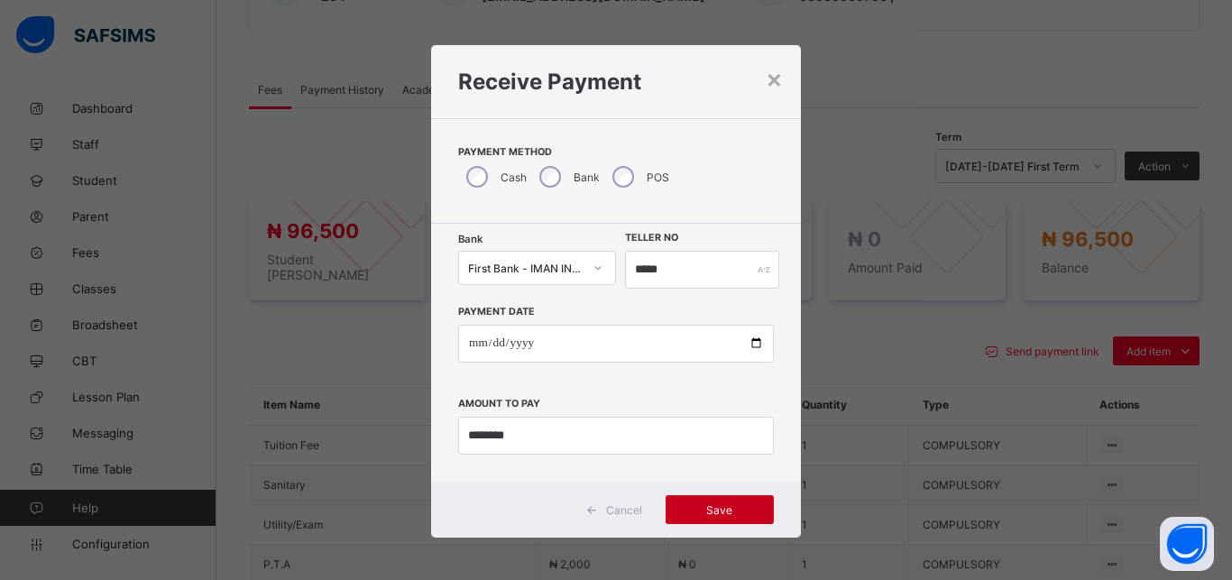
click at [703, 514] on span "Save" at bounding box center [719, 510] width 81 height 14
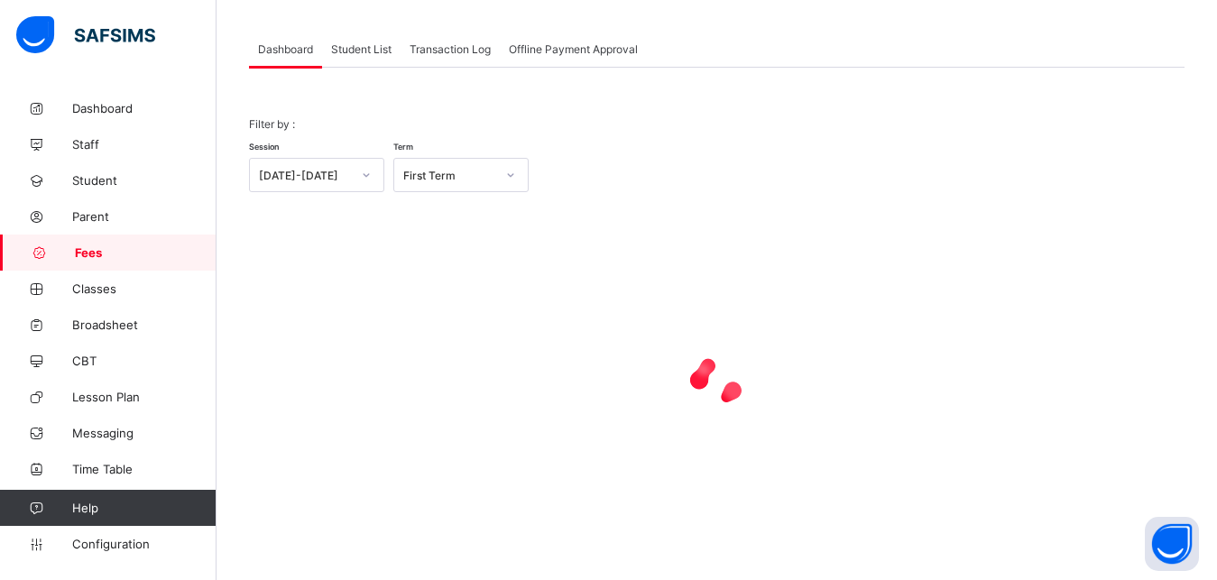
scroll to position [87, 0]
click at [355, 49] on span "Student List" at bounding box center [361, 49] width 60 height 14
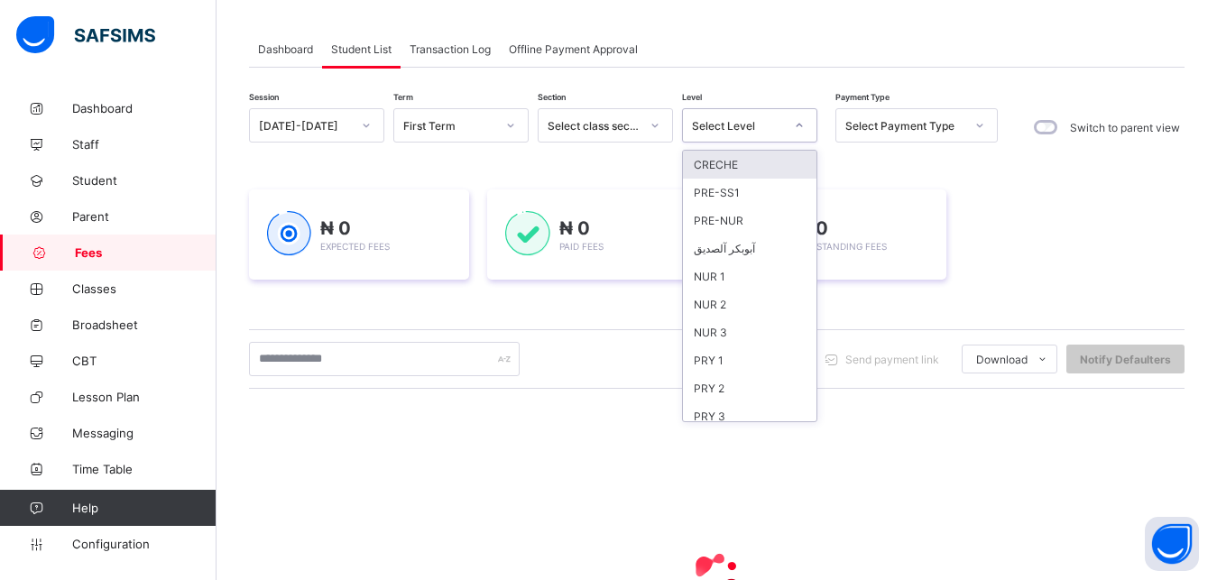
click at [731, 120] on div "Select Level" at bounding box center [738, 126] width 92 height 14
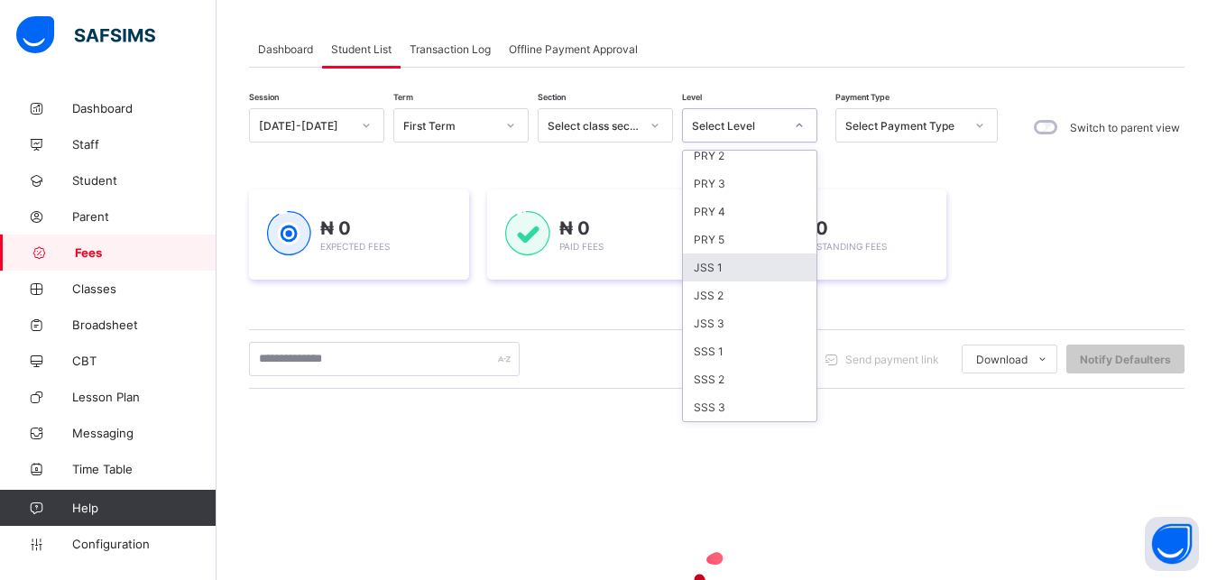
click at [748, 263] on div "JSS 1" at bounding box center [749, 267] width 133 height 28
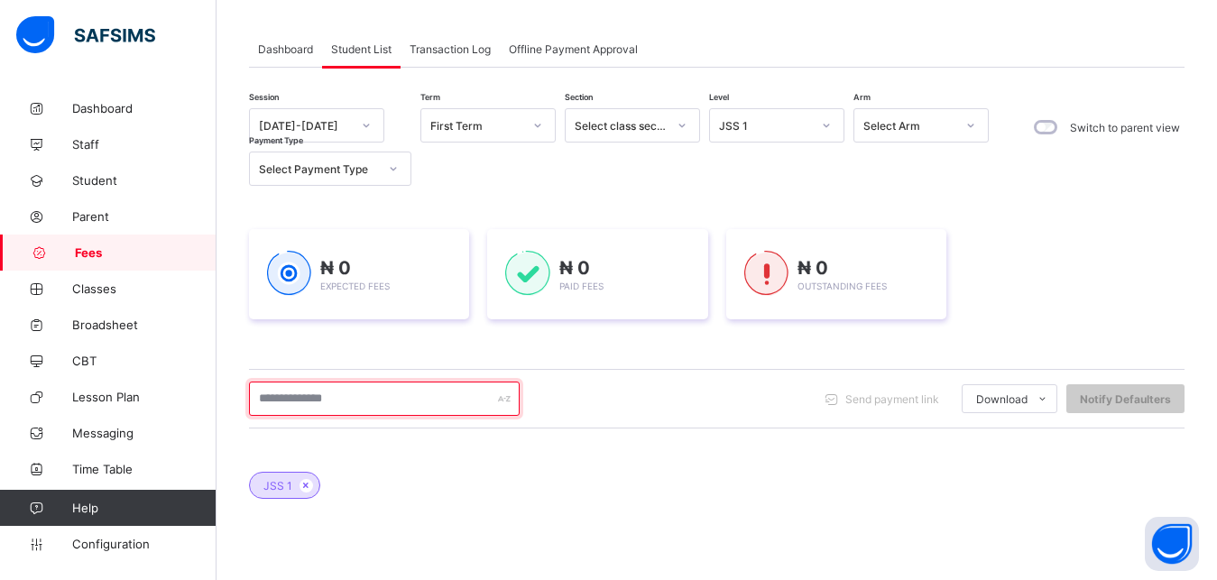
click at [400, 406] on input "text" at bounding box center [384, 398] width 271 height 34
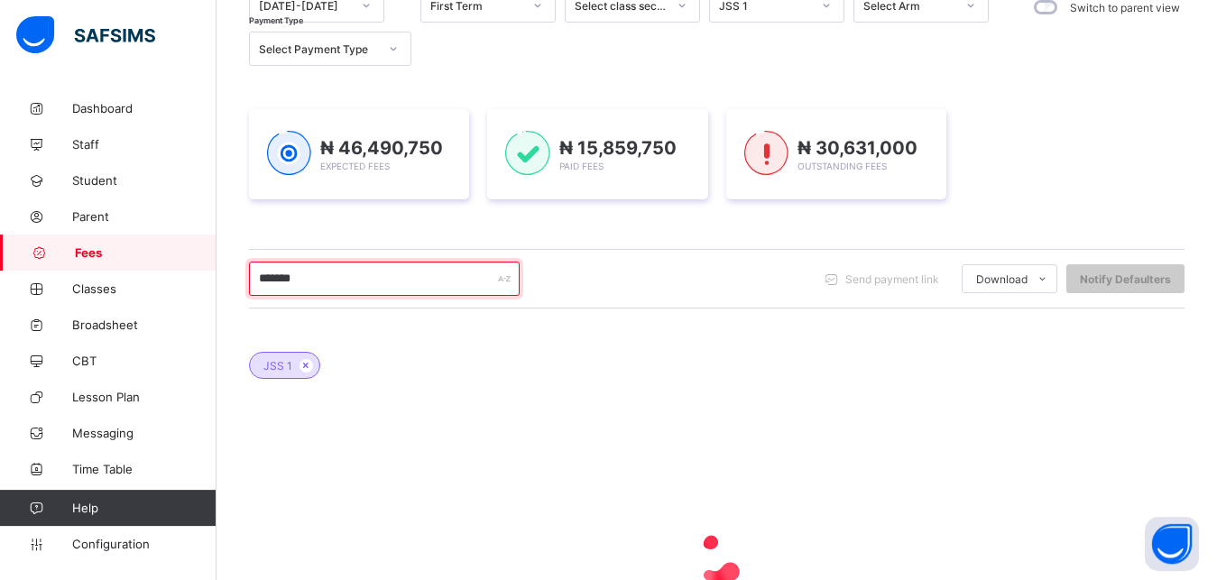
scroll to position [240, 0]
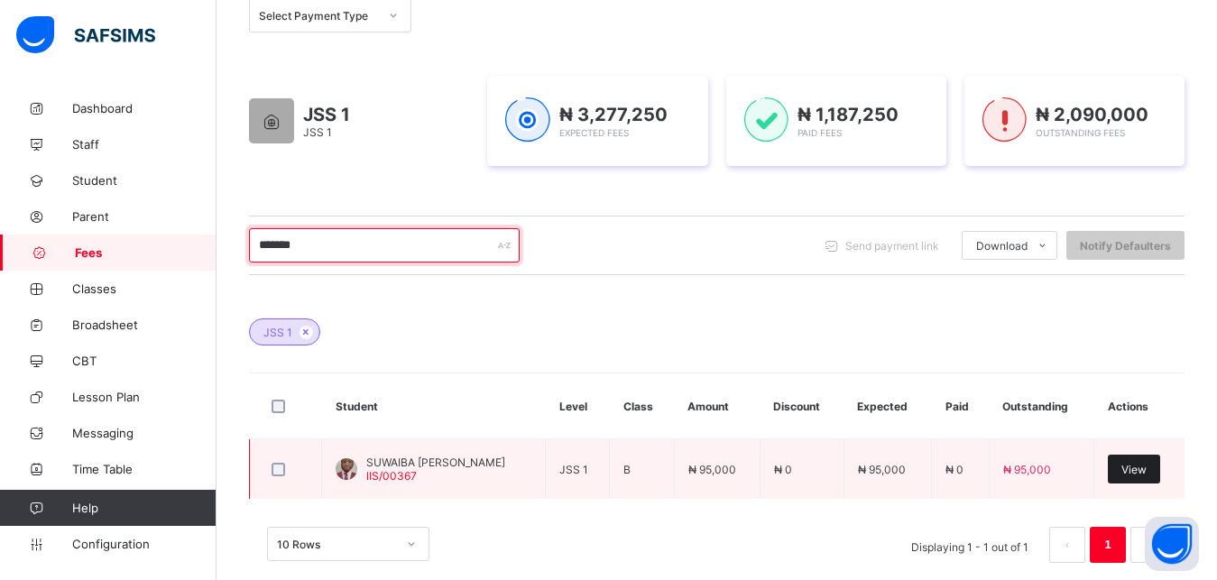
type input "*******"
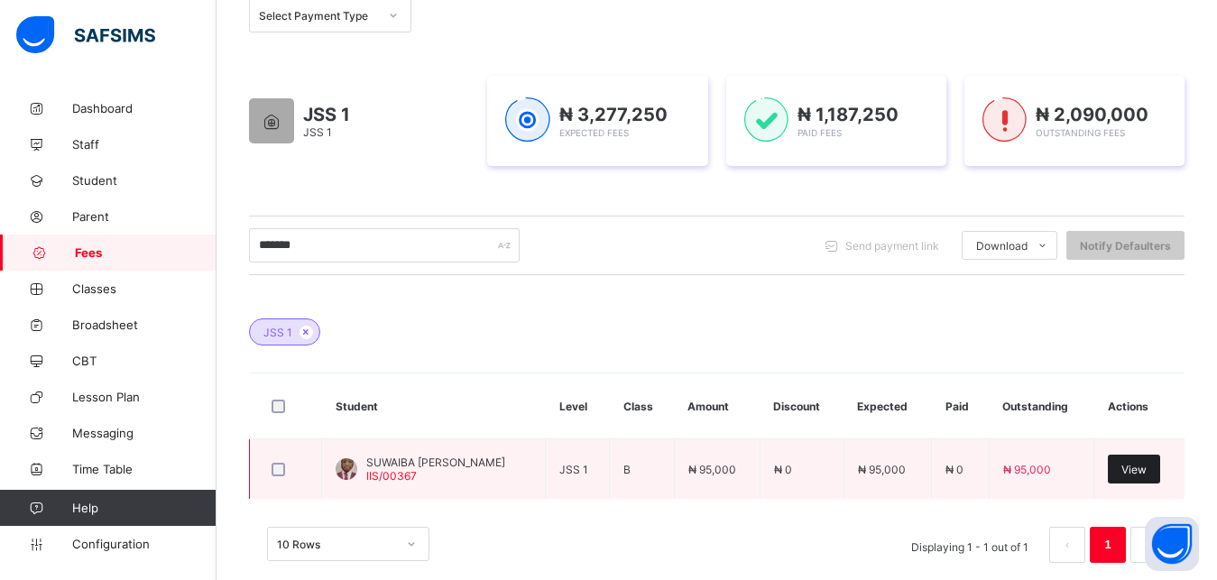
click at [1138, 474] on span "View" at bounding box center [1133, 470] width 25 height 14
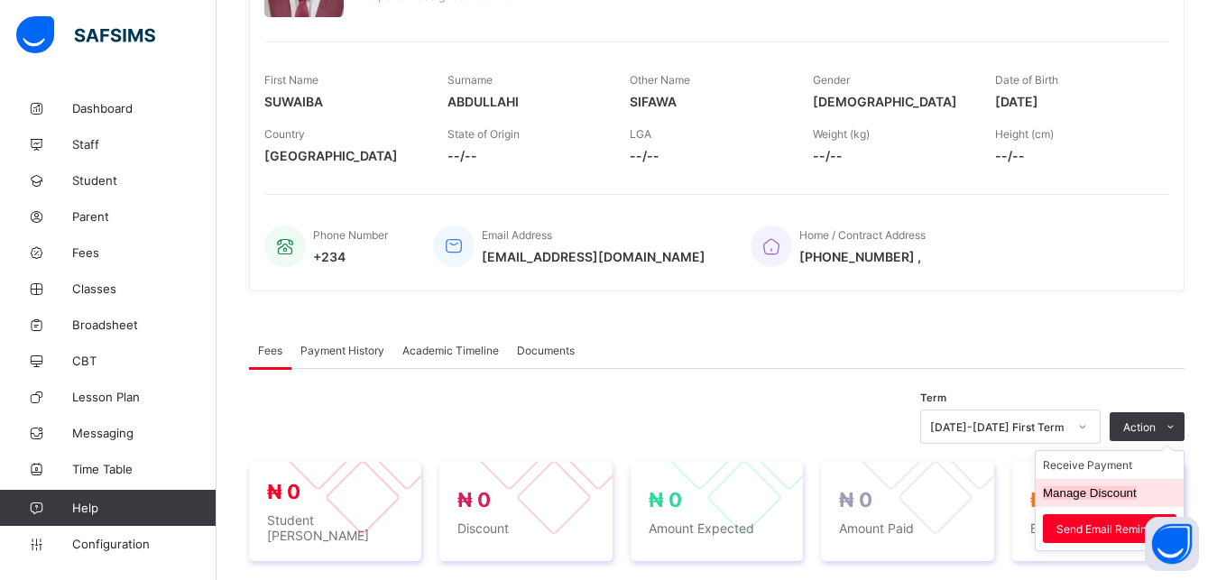
click at [1120, 490] on button "Manage Discount" at bounding box center [1089, 493] width 94 height 14
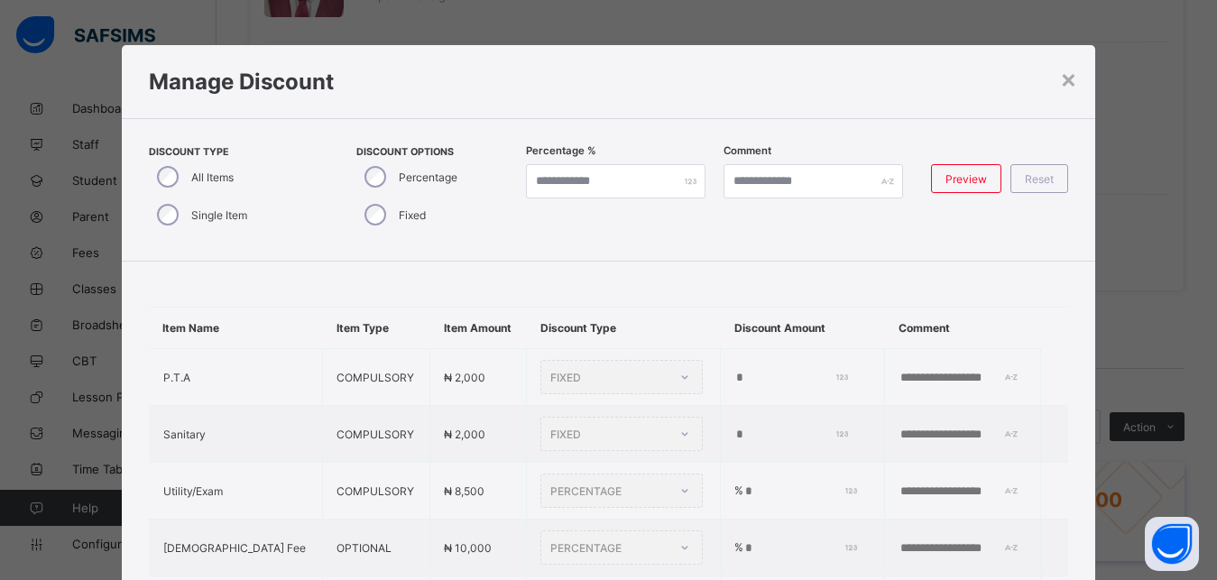
type input "*"
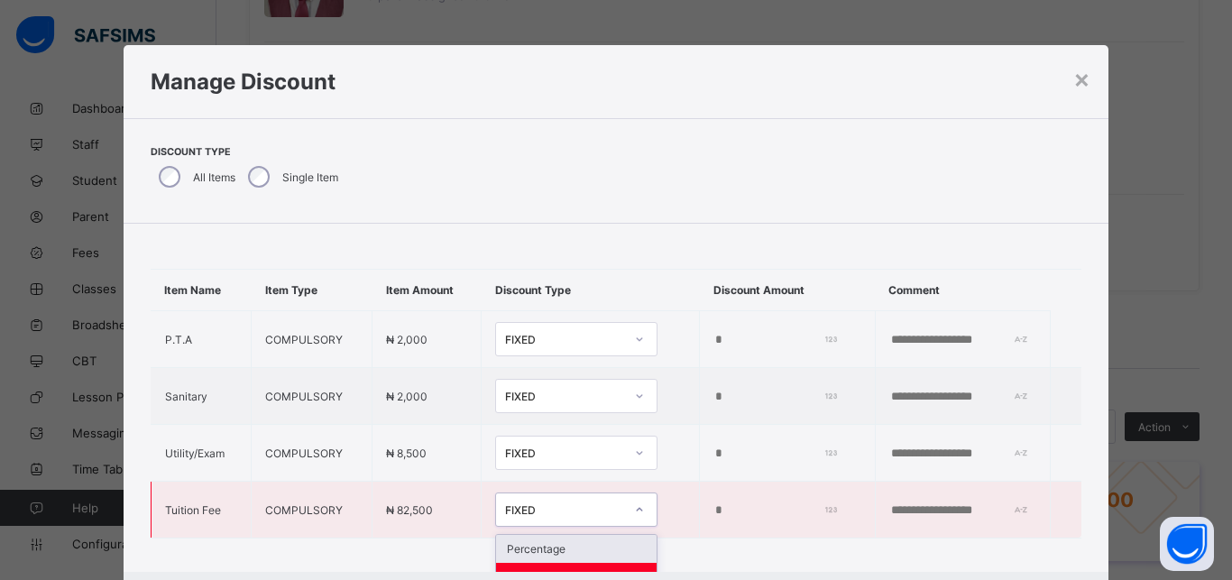
click at [571, 507] on div "FIXED" at bounding box center [576, 509] width 162 height 34
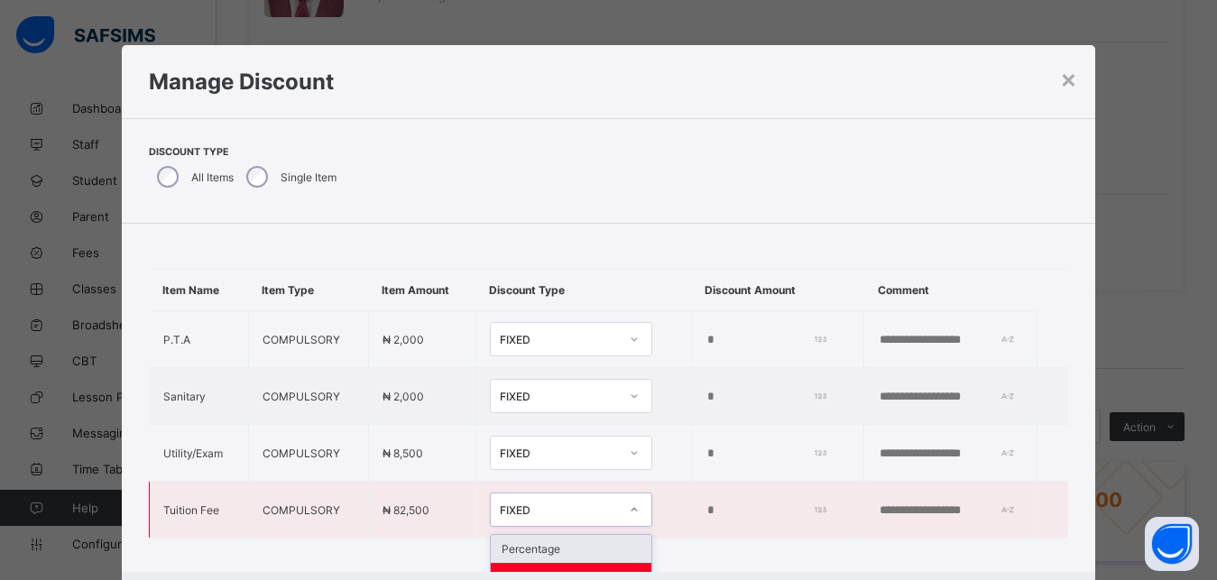
scroll to position [19, 0]
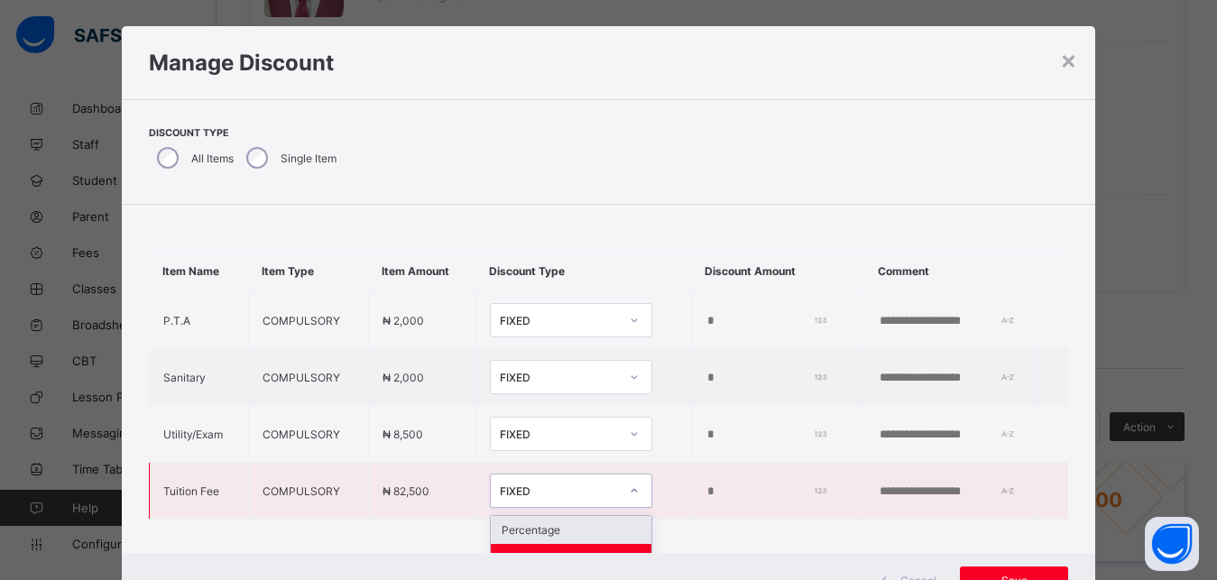
click at [575, 527] on div "Percentage" at bounding box center [571, 530] width 161 height 28
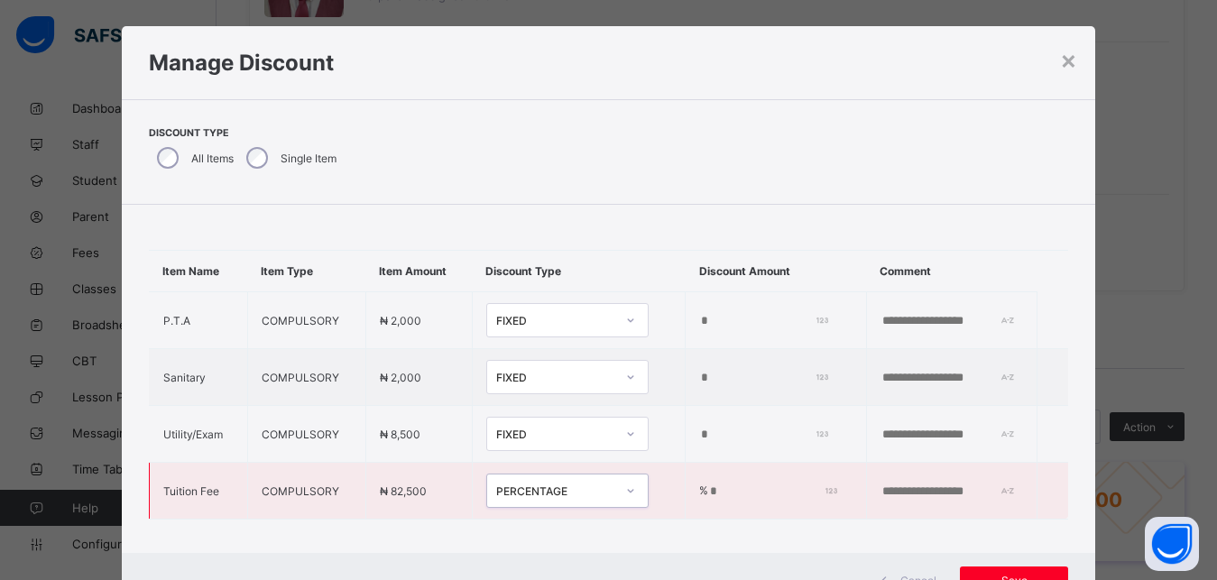
click at [708, 493] on input "*" at bounding box center [770, 491] width 124 height 14
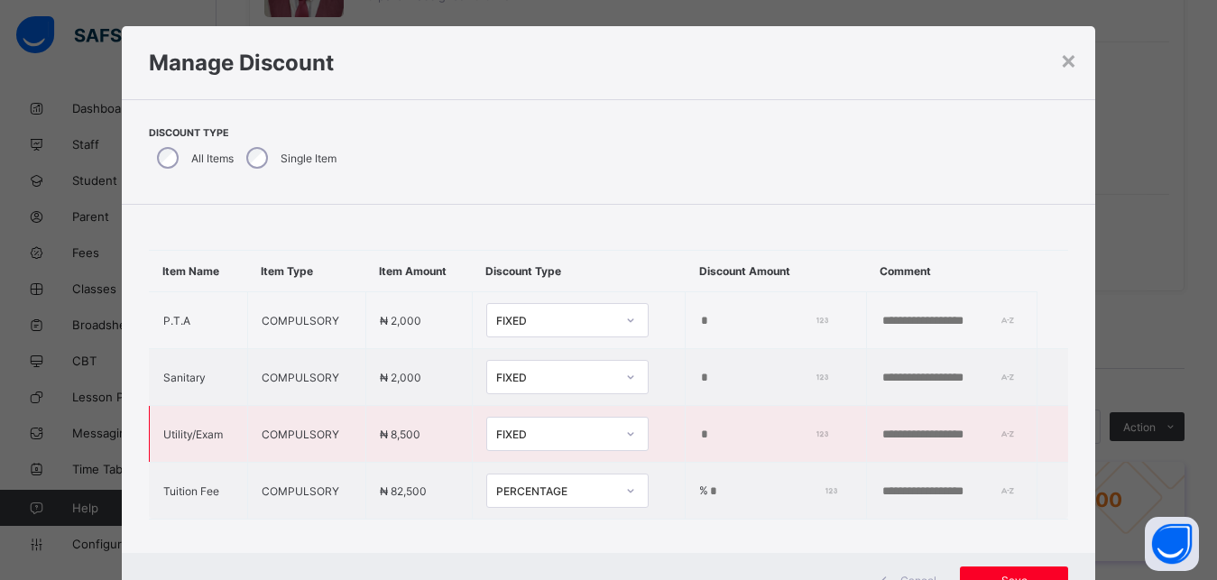
type input "***"
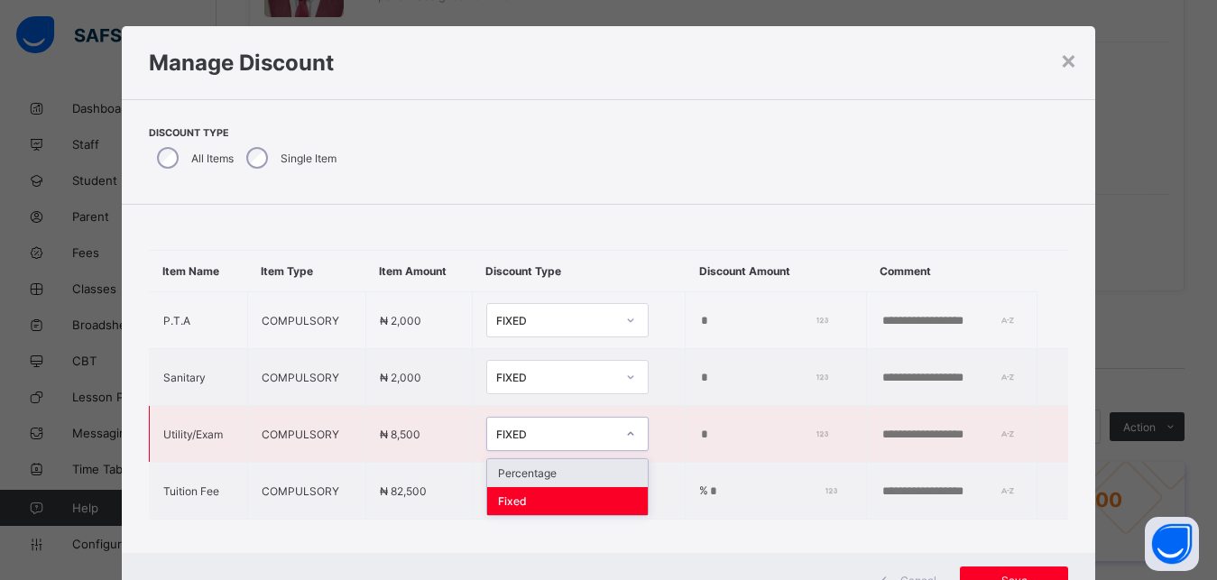
click at [546, 440] on div "FIXED" at bounding box center [555, 434] width 119 height 14
click at [552, 473] on div "Percentage" at bounding box center [567, 473] width 161 height 28
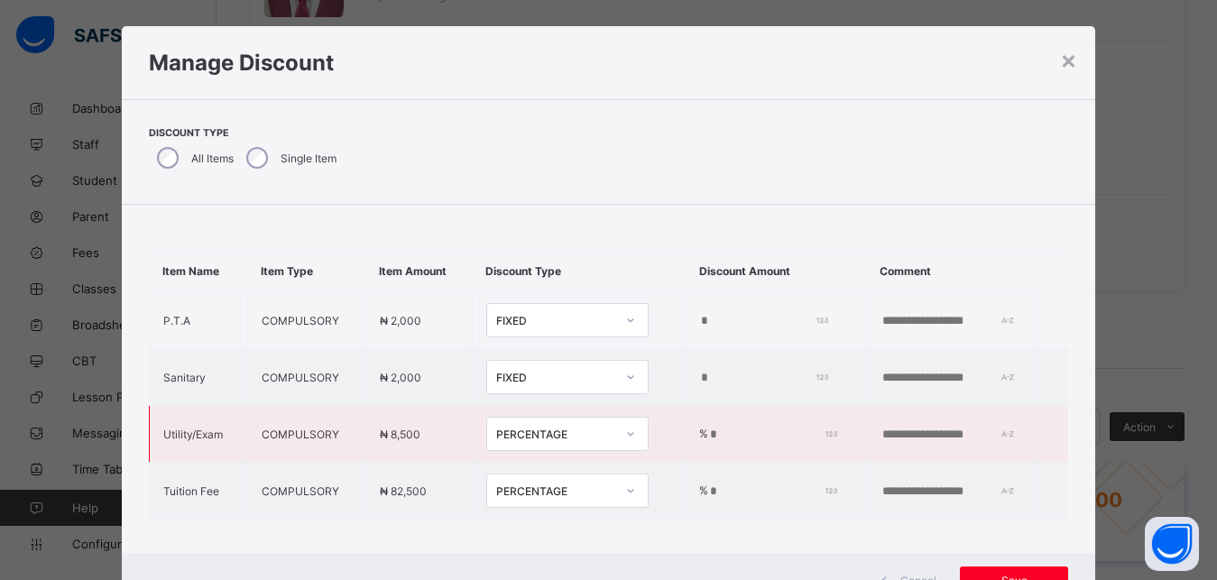
click at [723, 436] on input "*" at bounding box center [770, 434] width 124 height 14
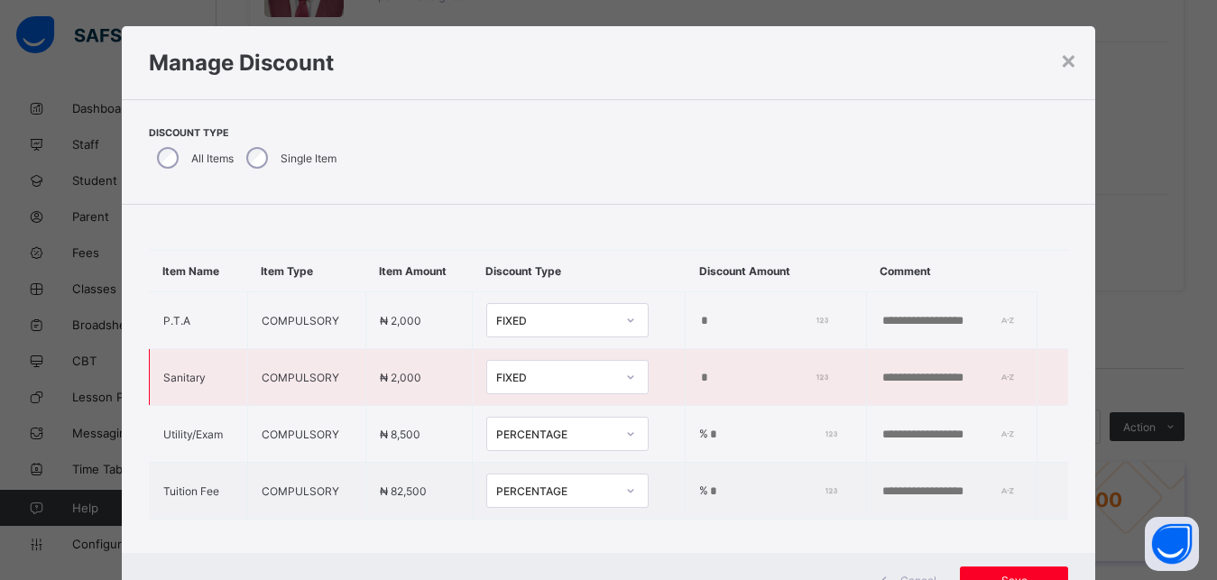
type input "***"
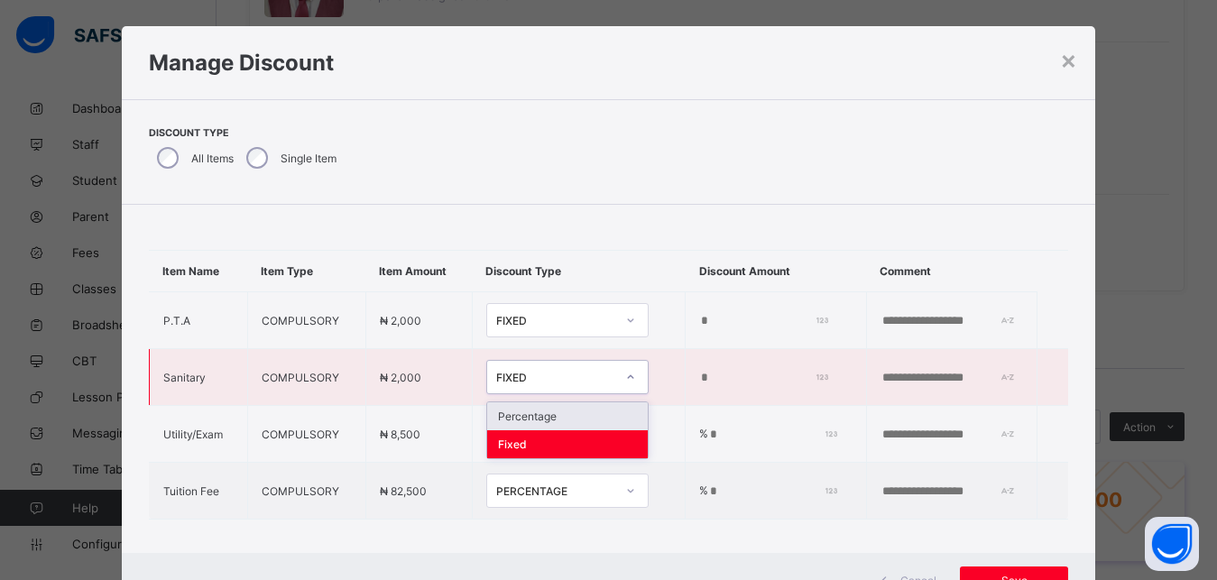
click at [557, 381] on div "FIXED" at bounding box center [555, 378] width 119 height 14
click at [560, 416] on div "Percentage" at bounding box center [567, 416] width 161 height 28
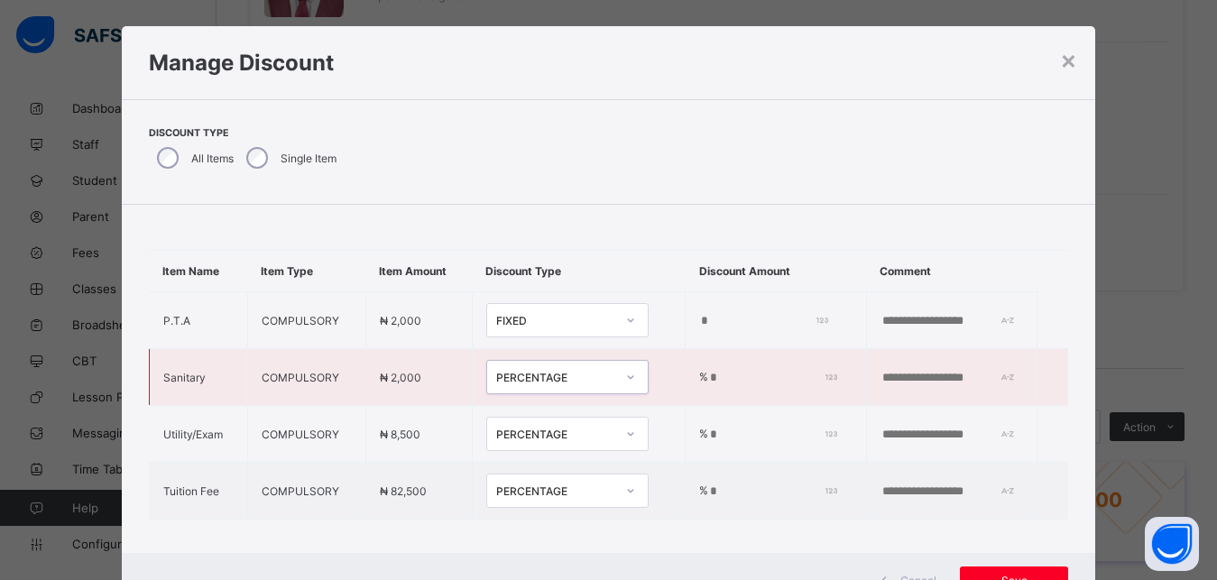
click at [708, 381] on input "*" at bounding box center [770, 378] width 124 height 14
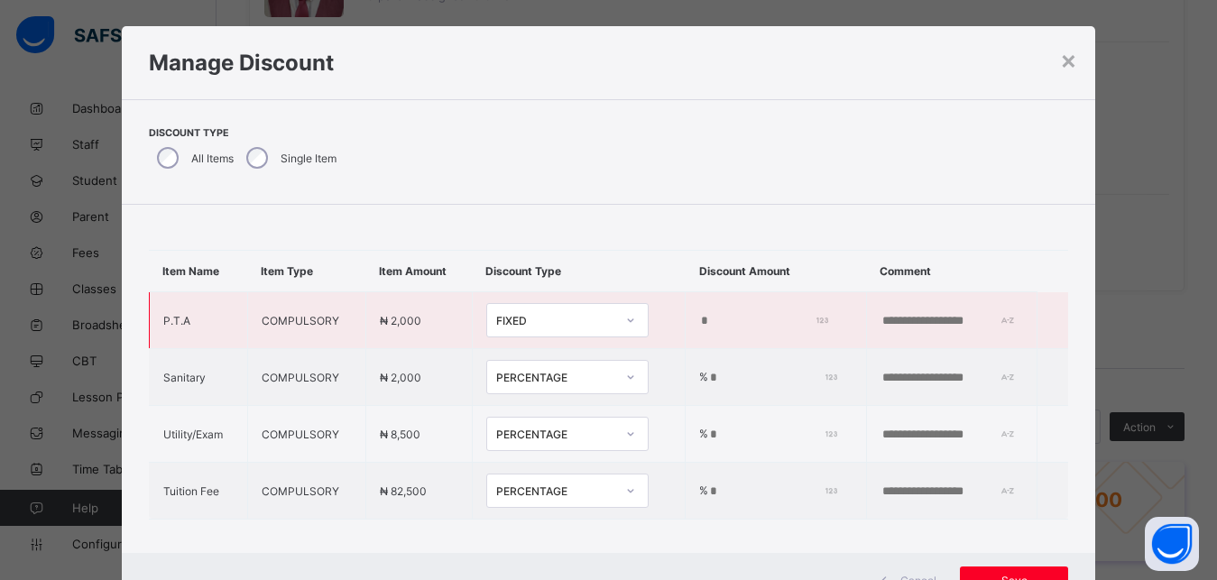
type input "***"
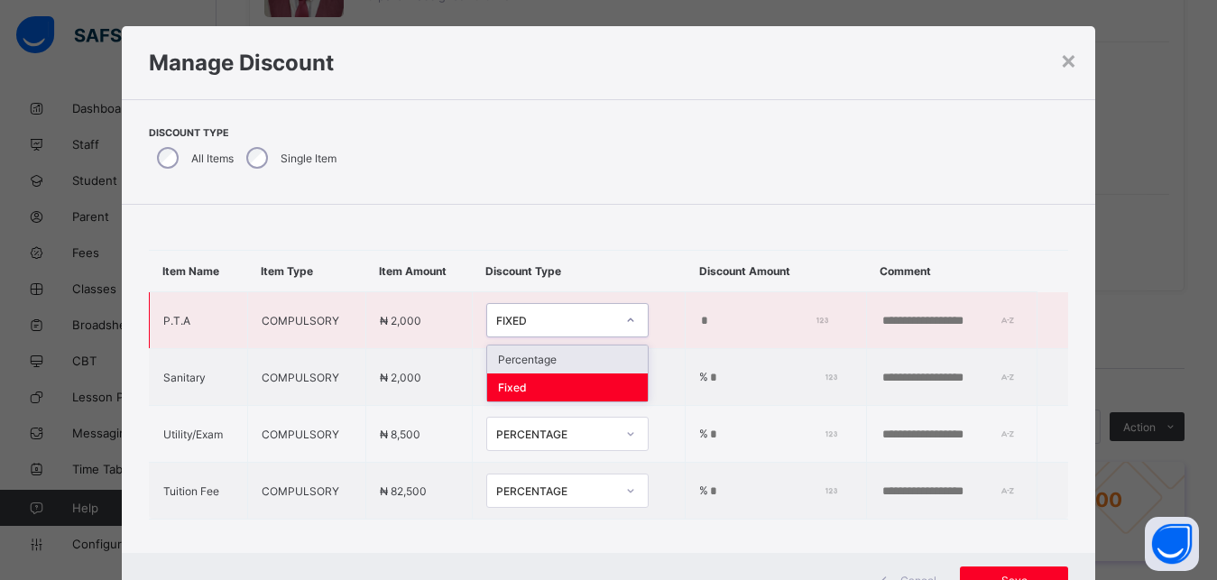
click at [533, 326] on div "FIXED" at bounding box center [555, 321] width 119 height 14
click at [546, 362] on div "Percentage" at bounding box center [567, 359] width 161 height 28
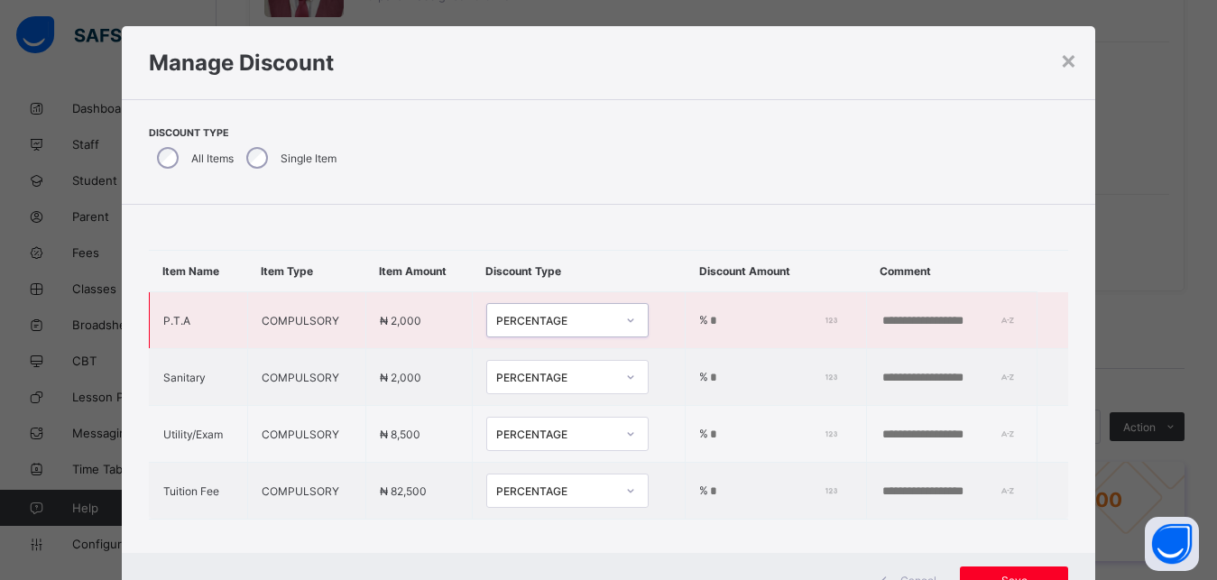
click at [708, 322] on input "*" at bounding box center [770, 321] width 124 height 14
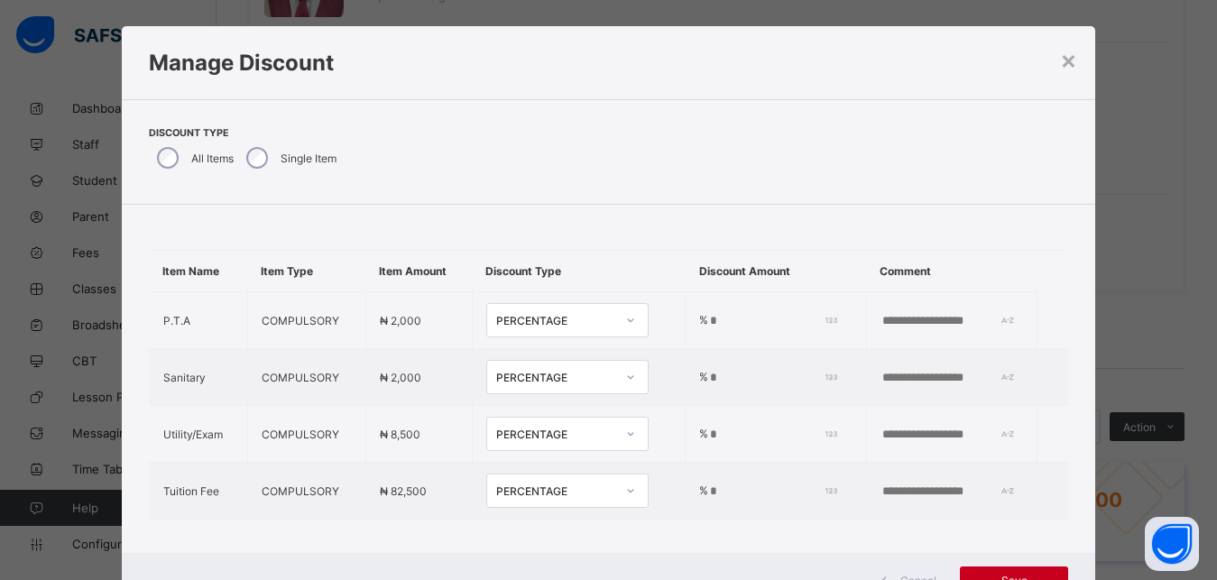
type input "***"
click at [1014, 568] on div "Save" at bounding box center [1014, 580] width 108 height 29
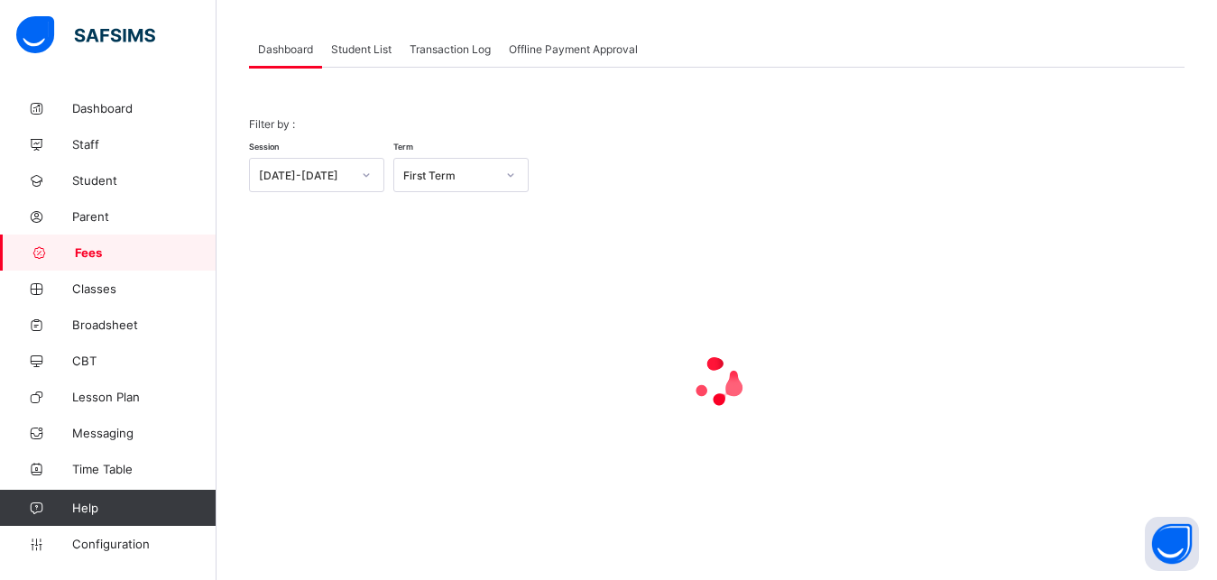
scroll to position [87, 0]
click at [359, 52] on span "Student List" at bounding box center [361, 49] width 60 height 14
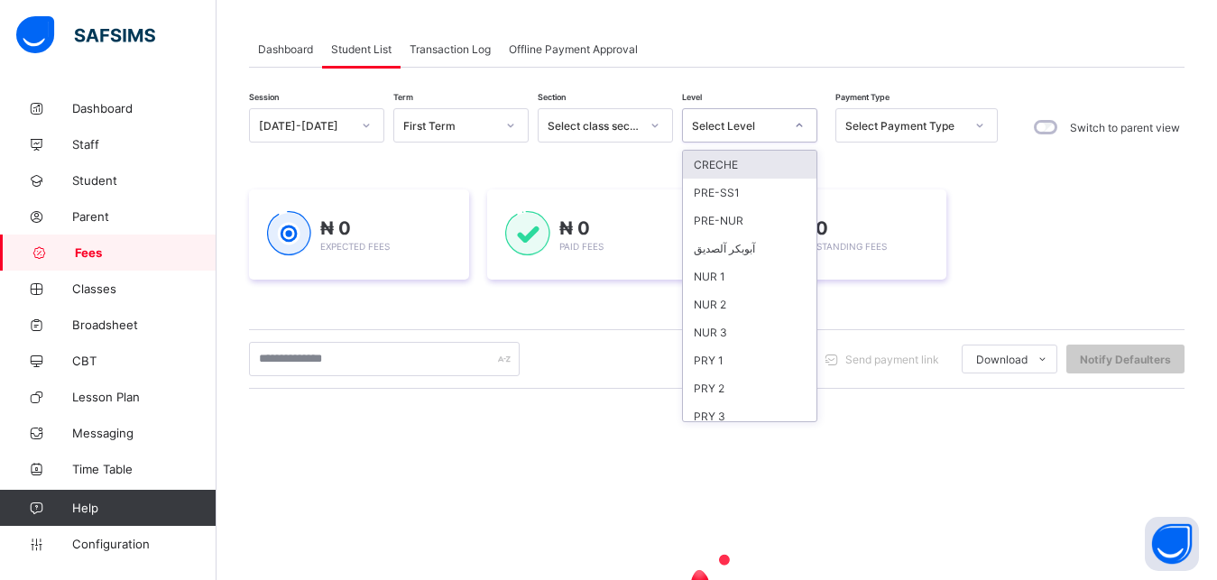
click at [715, 133] on div "Select Level" at bounding box center [732, 125] width 99 height 25
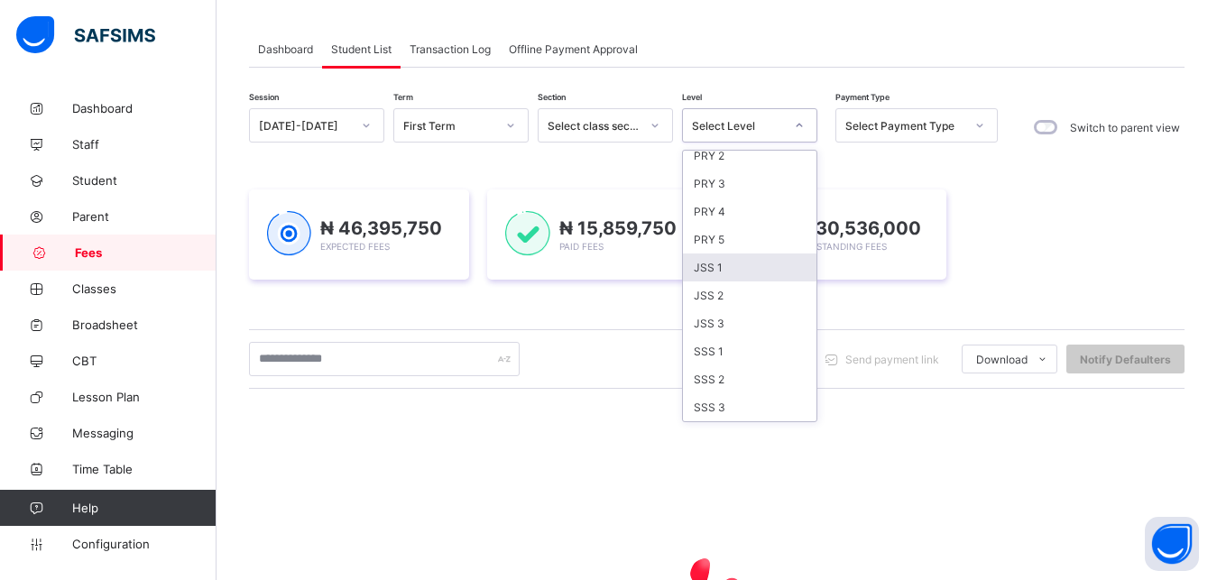
click at [726, 264] on div "JSS 1" at bounding box center [749, 267] width 133 height 28
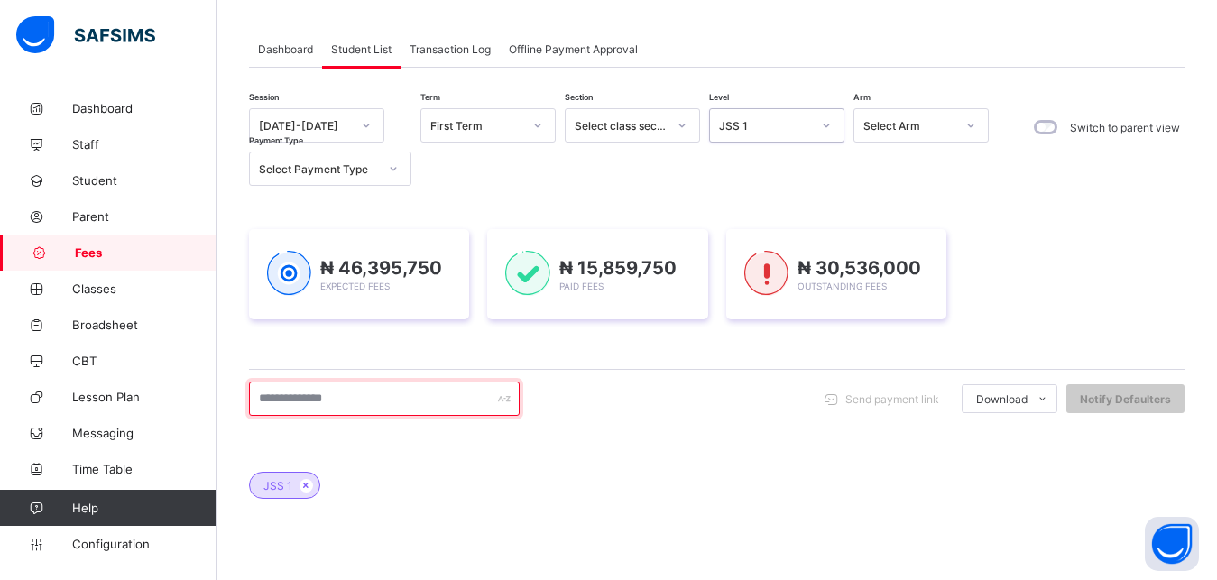
click at [424, 393] on input "text" at bounding box center [384, 398] width 271 height 34
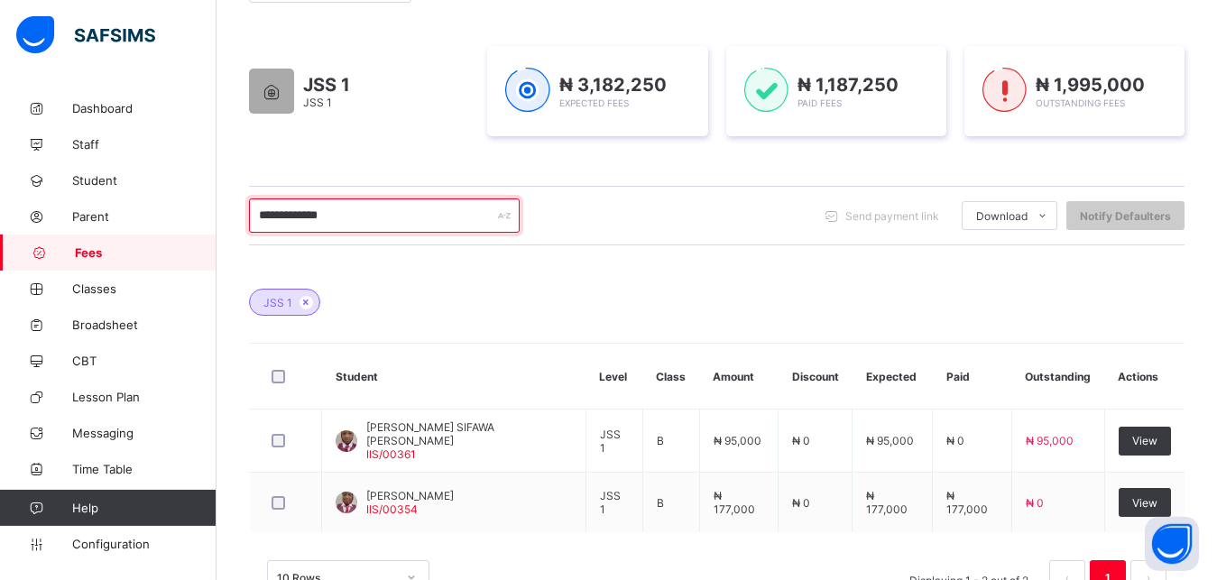
scroll to position [271, 0]
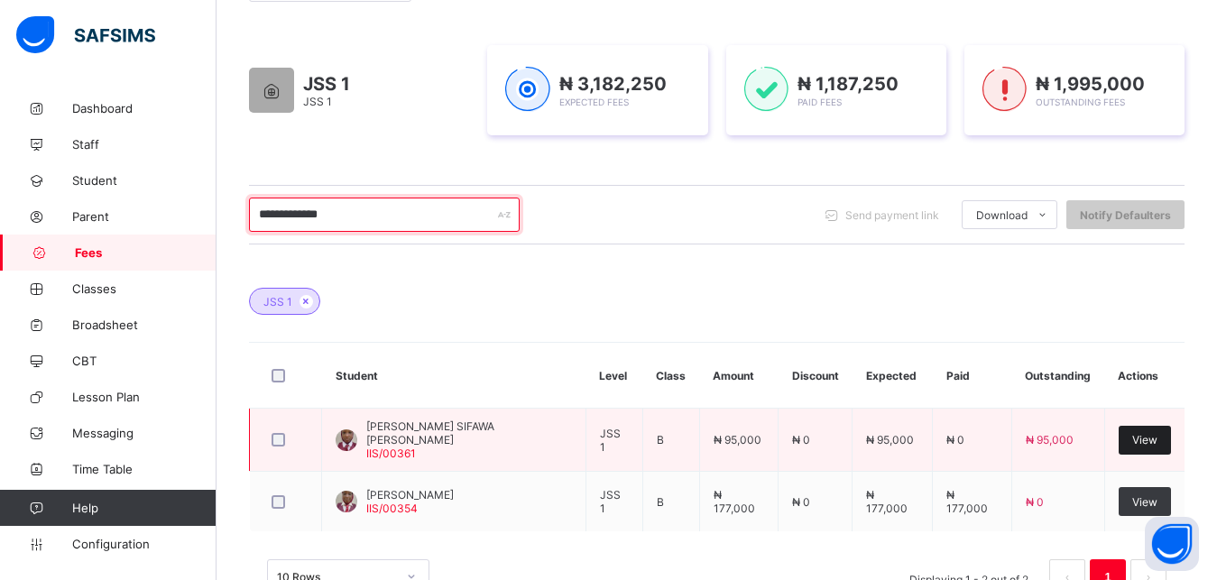
type input "**********"
click at [1153, 443] on span "View" at bounding box center [1144, 440] width 25 height 14
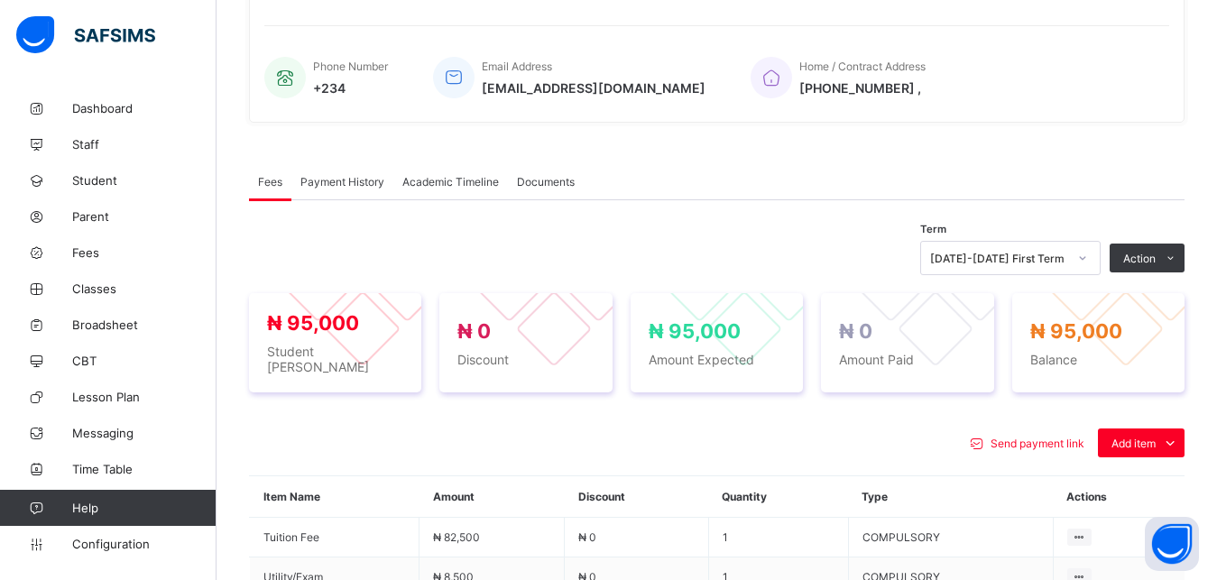
scroll to position [455, 0]
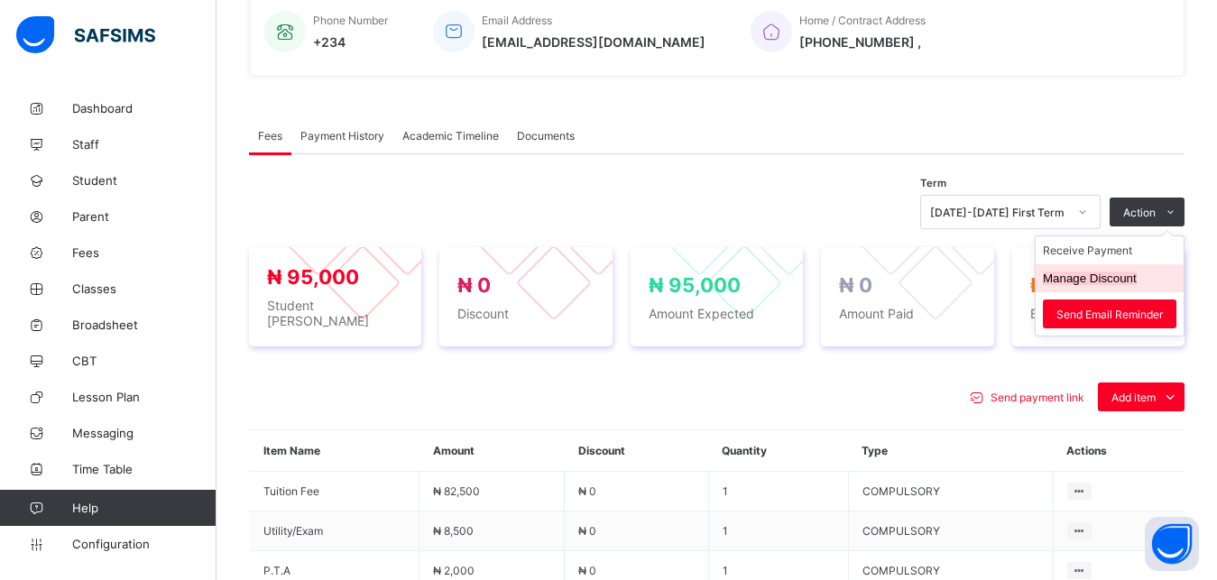
click at [1121, 279] on button "Manage Discount" at bounding box center [1089, 278] width 94 height 14
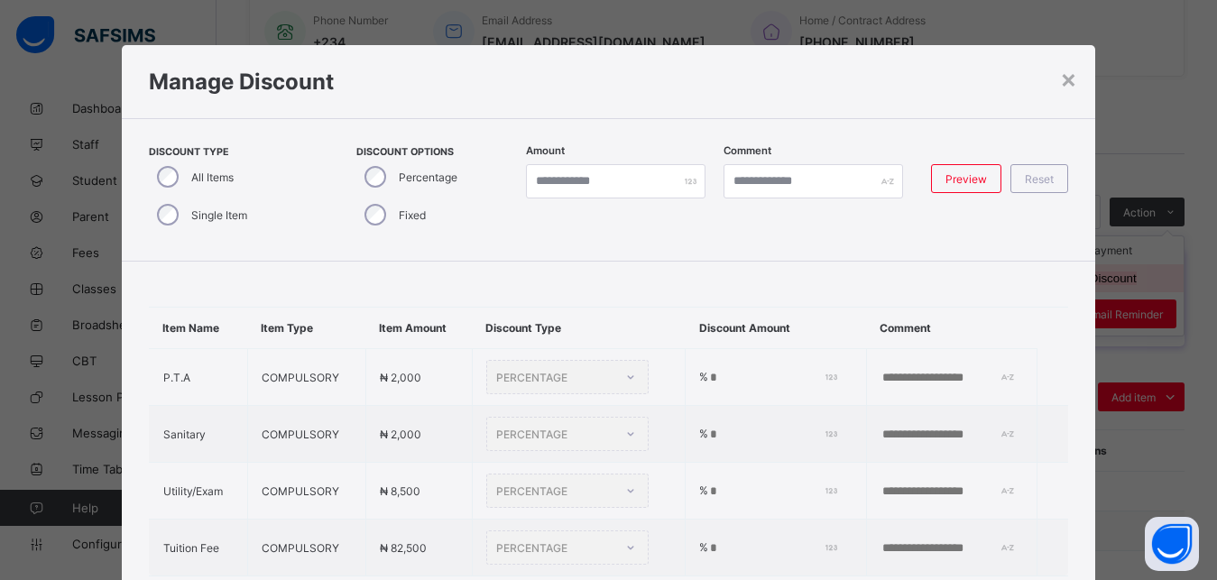
scroll to position [19, 0]
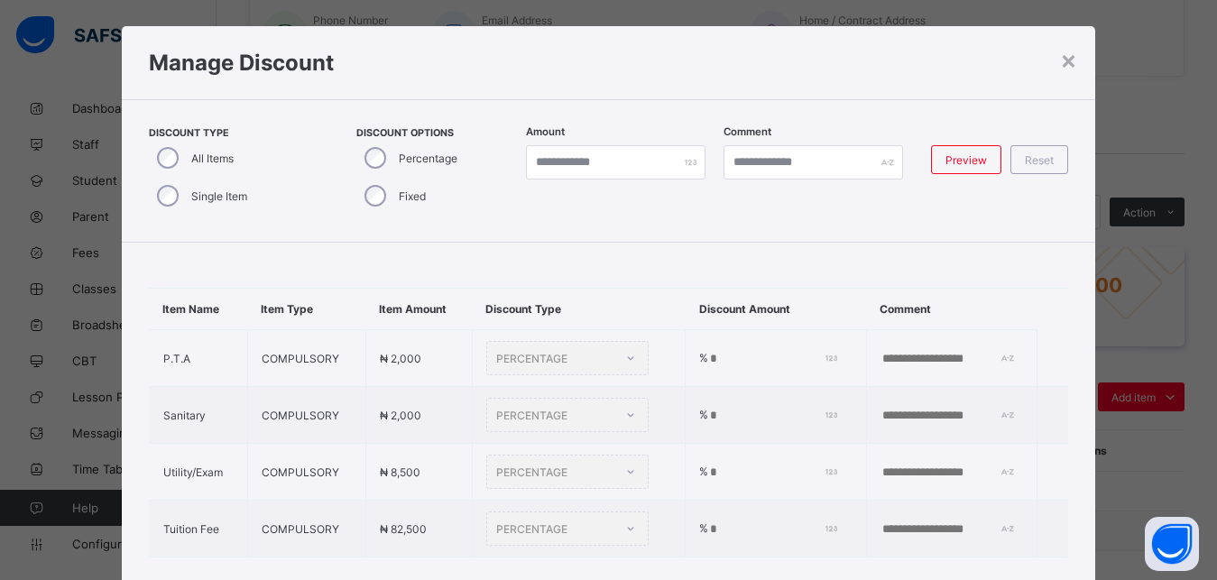
type input "*"
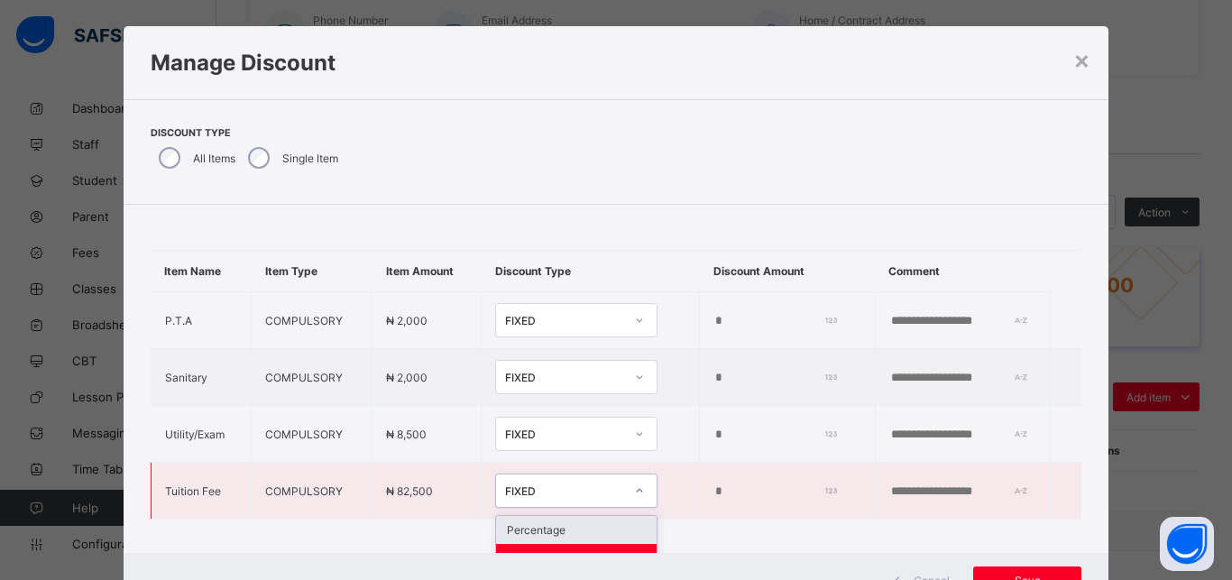
click at [624, 485] on div at bounding box center [639, 490] width 31 height 29
click at [581, 531] on div "Percentage" at bounding box center [576, 530] width 161 height 28
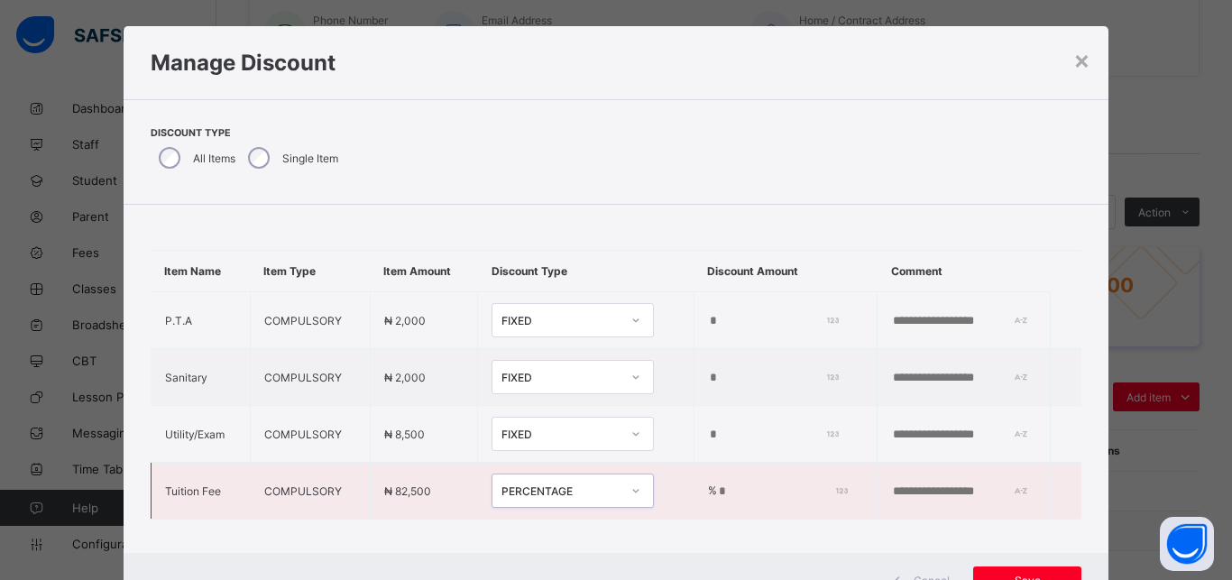
click at [744, 494] on input "*" at bounding box center [780, 491] width 126 height 14
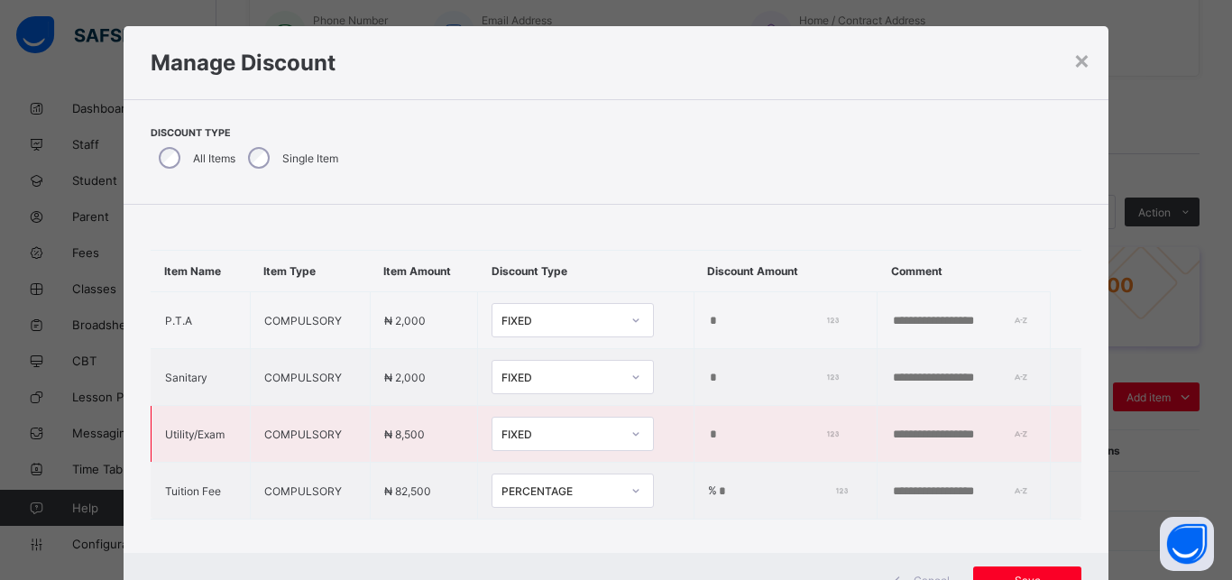
type input "***"
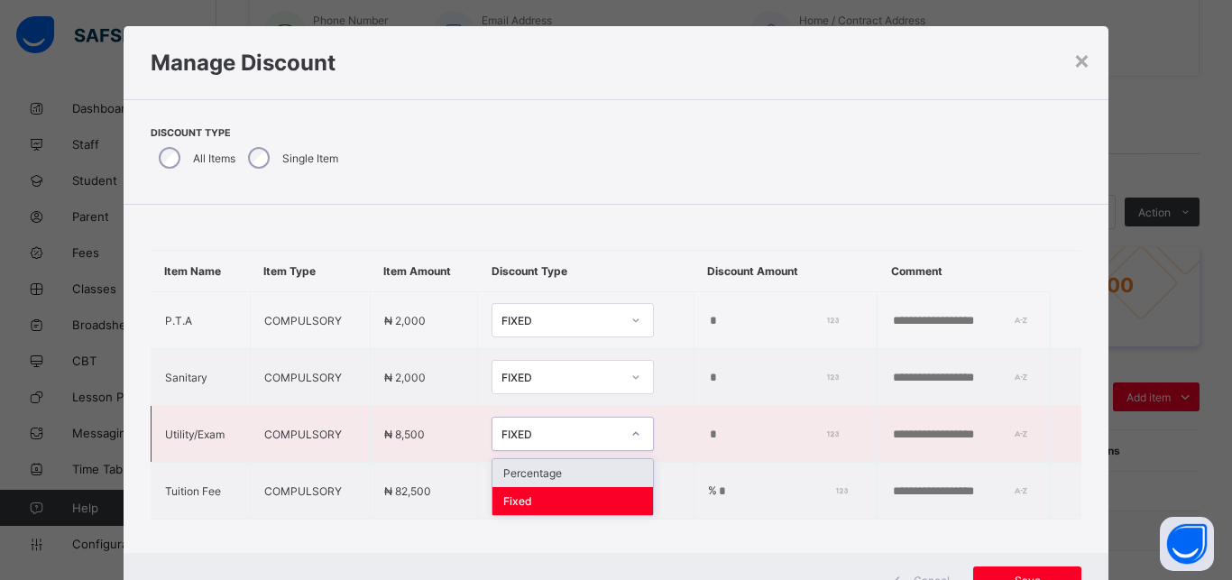
click at [561, 434] on div "FIXED" at bounding box center [560, 434] width 119 height 14
click at [565, 465] on div "Percentage" at bounding box center [572, 473] width 161 height 28
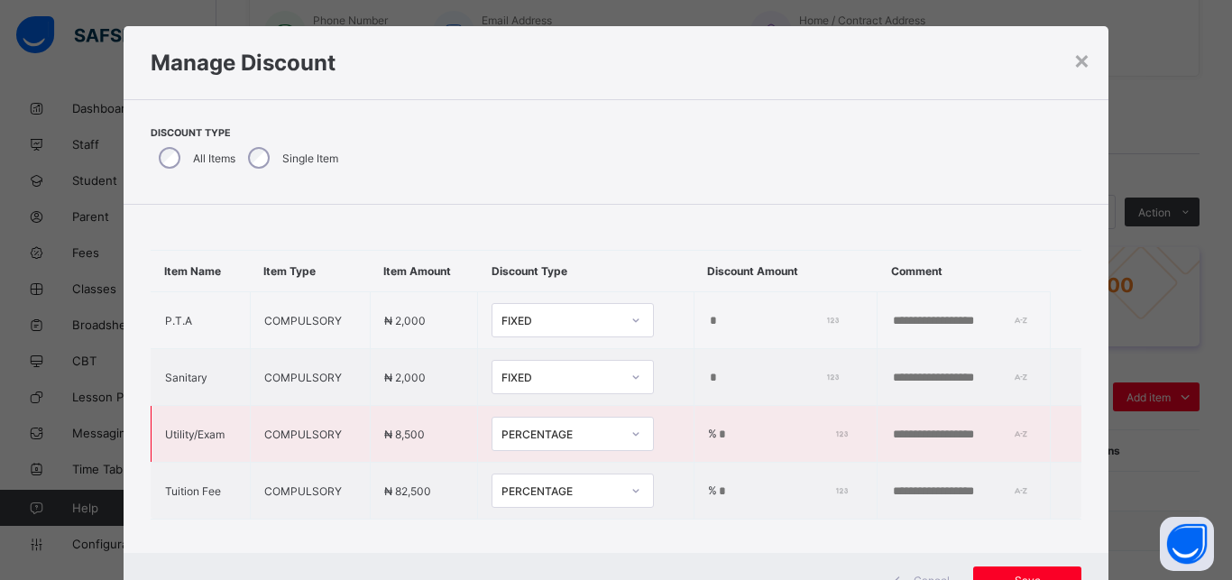
click at [693, 425] on td "% *" at bounding box center [784, 434] width 183 height 57
click at [717, 436] on input "*" at bounding box center [780, 434] width 126 height 14
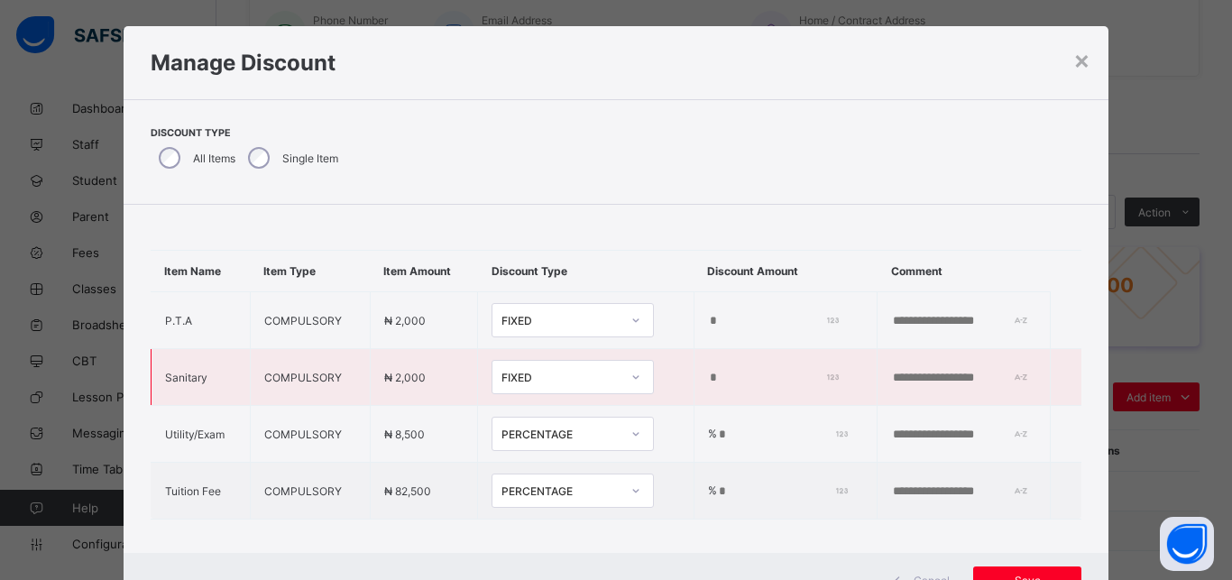
type input "***"
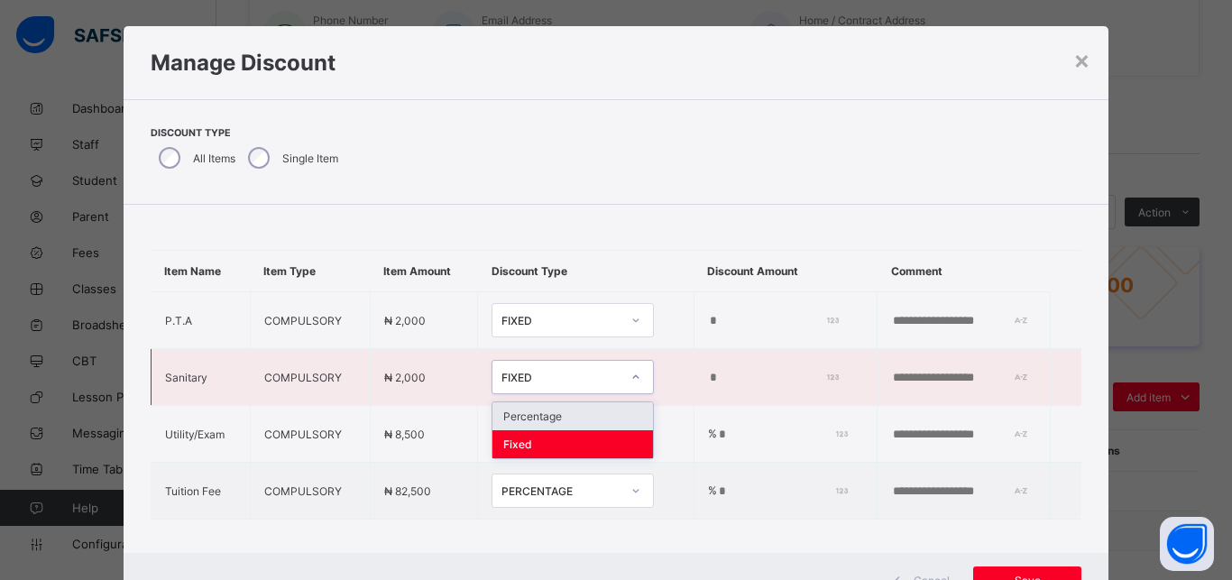
click at [565, 373] on div "FIXED" at bounding box center [560, 378] width 119 height 14
click at [572, 414] on div "Percentage" at bounding box center [572, 416] width 161 height 28
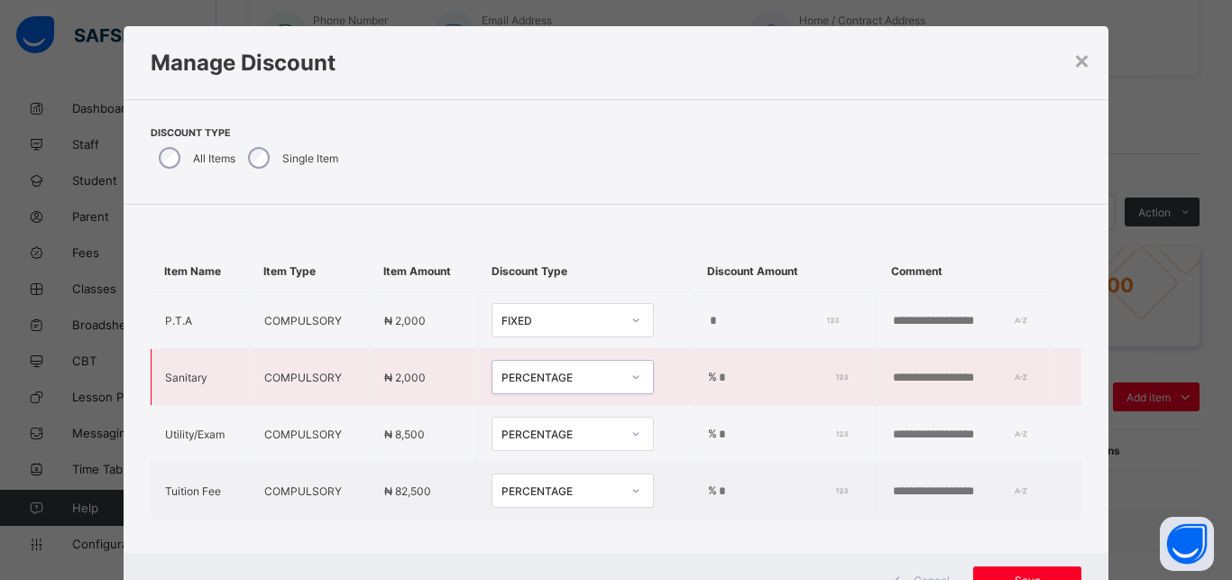
click at [717, 382] on input "*" at bounding box center [780, 378] width 126 height 14
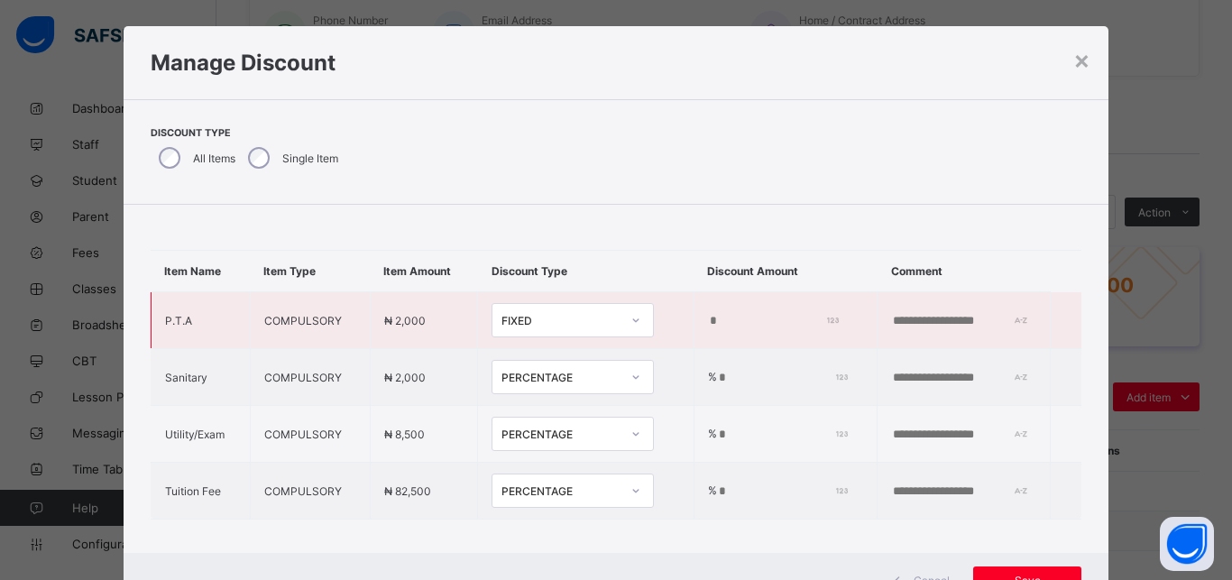
type input "***"
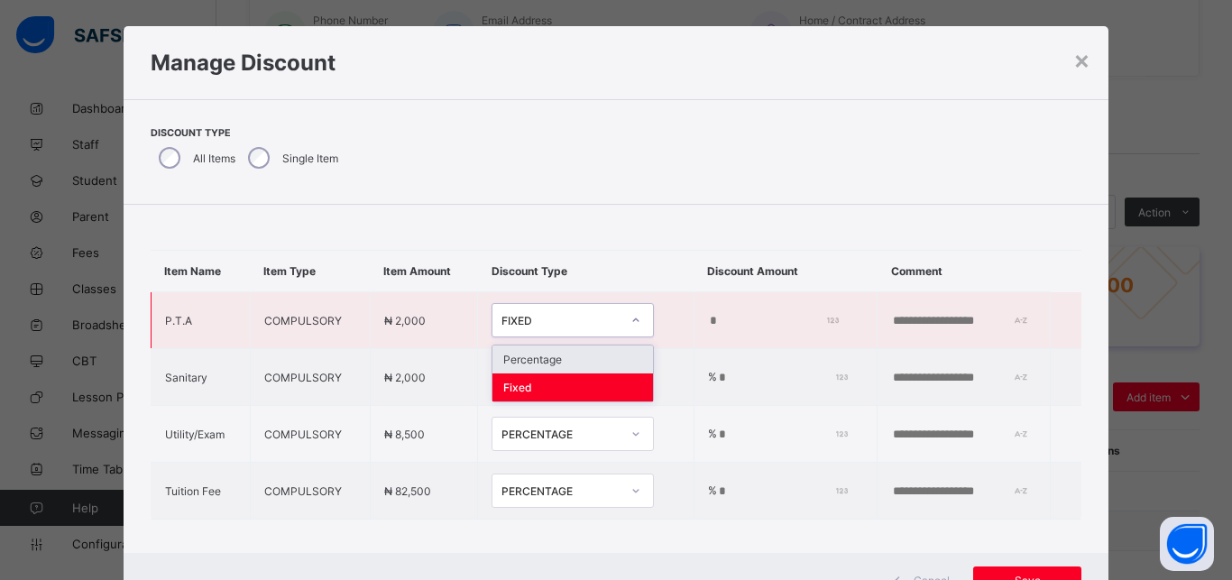
click at [577, 326] on div "FIXED" at bounding box center [560, 321] width 119 height 14
click at [569, 363] on div "Percentage" at bounding box center [572, 359] width 161 height 28
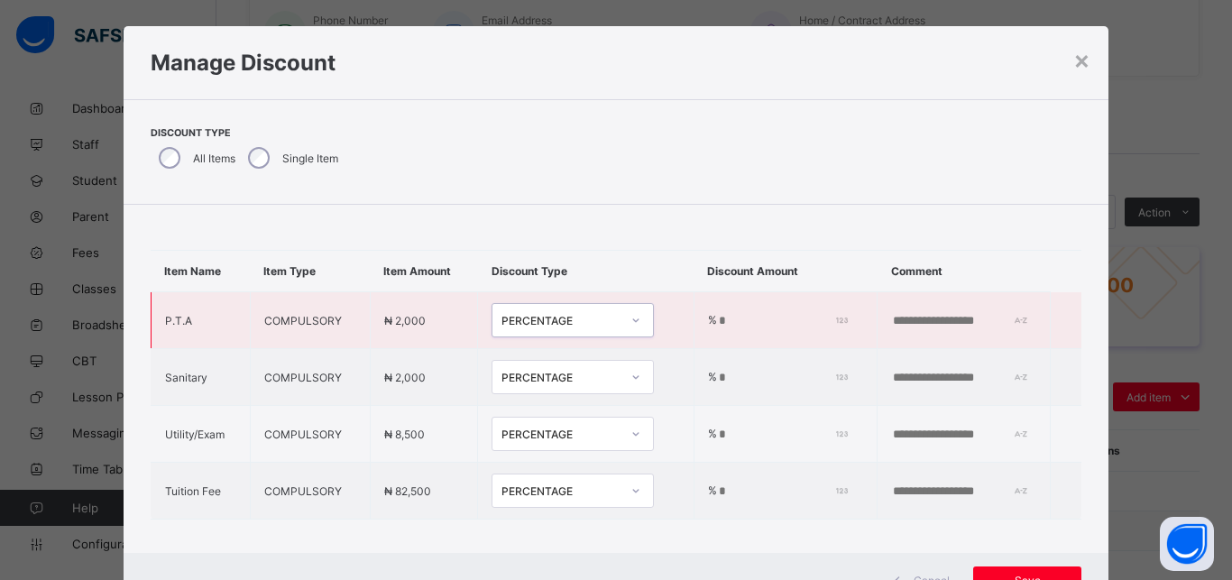
click at [720, 322] on input "*" at bounding box center [780, 321] width 126 height 14
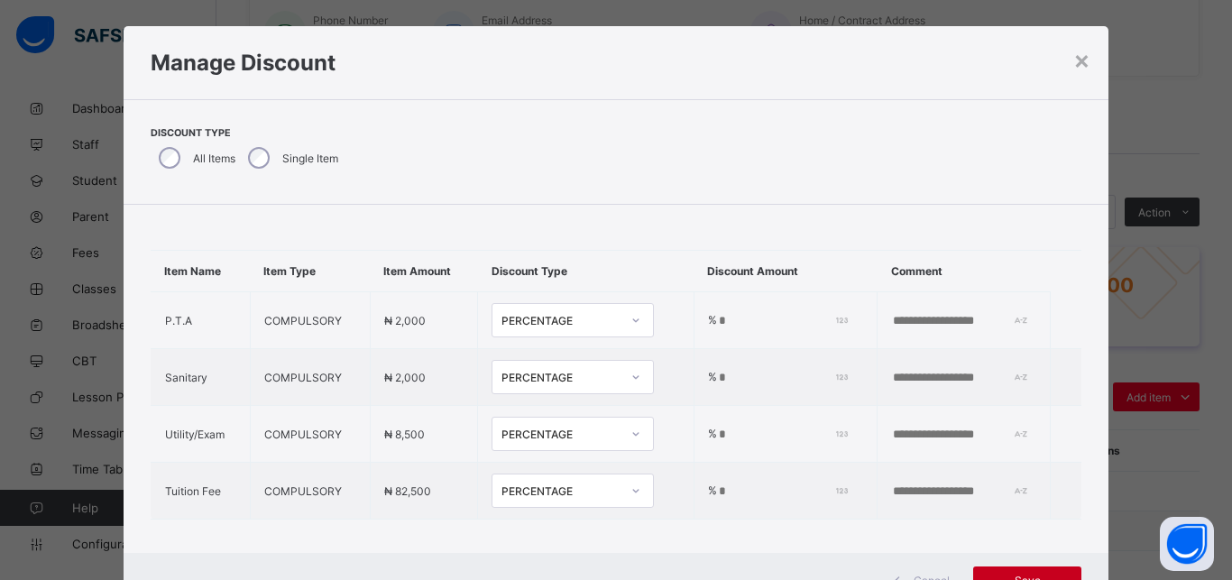
type input "***"
click at [1018, 568] on div "Save" at bounding box center [1027, 580] width 108 height 29
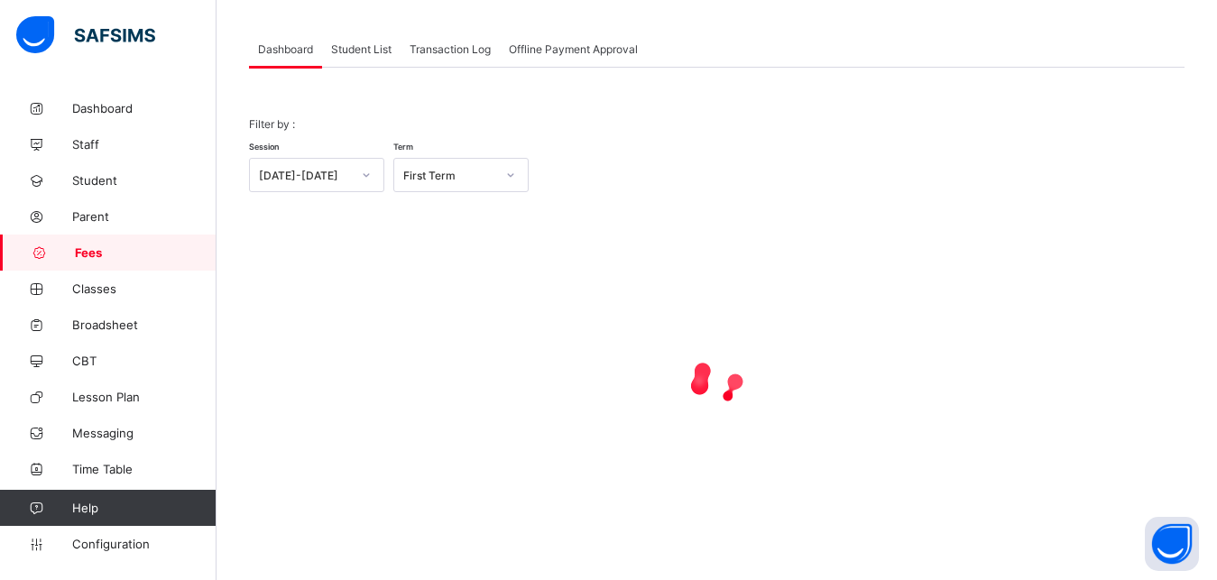
scroll to position [87, 0]
click at [350, 45] on span "Student List" at bounding box center [361, 49] width 60 height 14
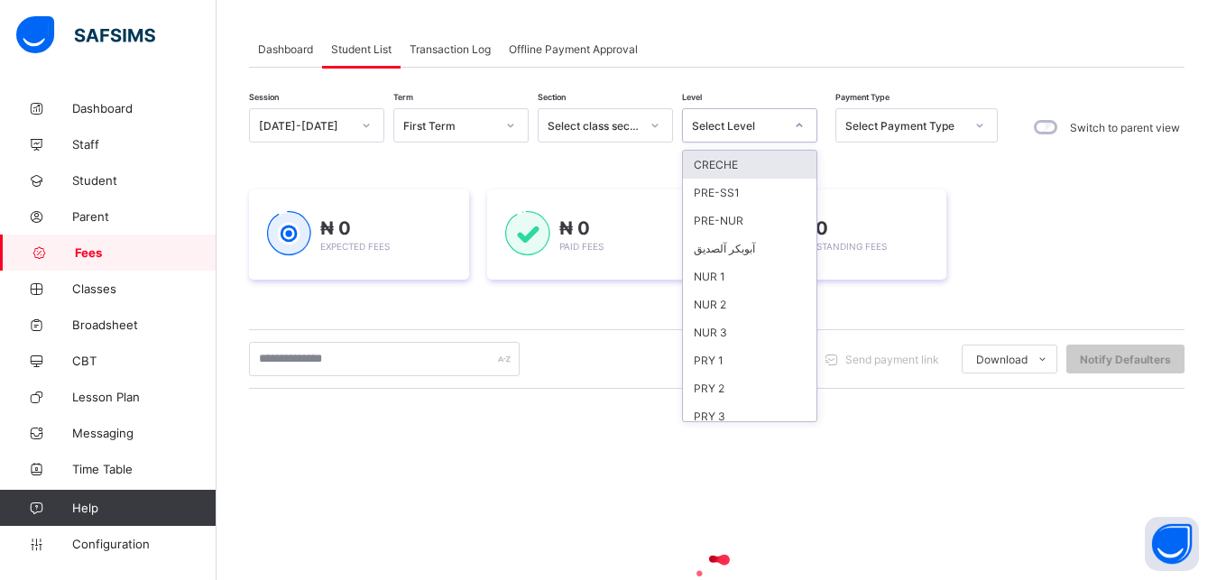
click at [775, 115] on div "Select Level" at bounding box center [732, 125] width 99 height 25
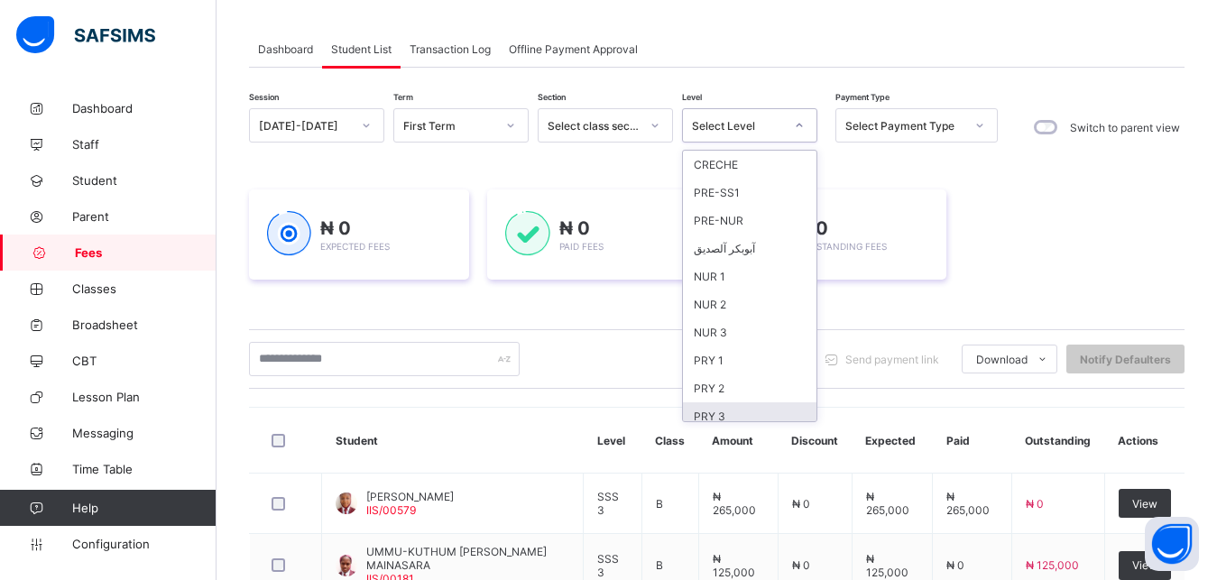
click at [747, 408] on div "PRY 3" at bounding box center [749, 416] width 133 height 28
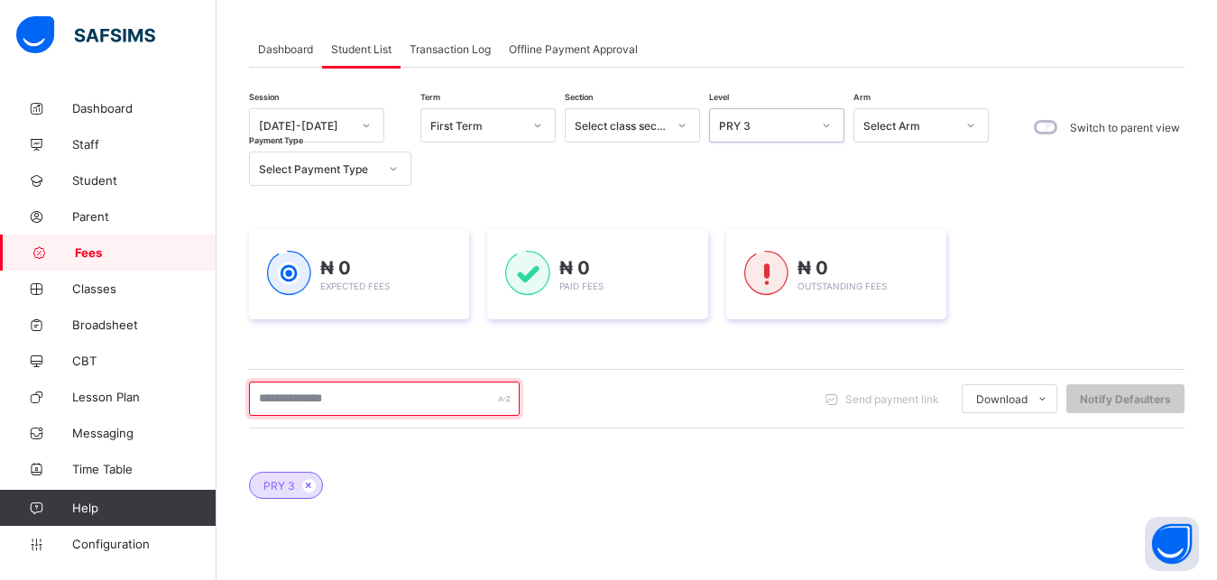
click at [409, 402] on input "text" at bounding box center [384, 398] width 271 height 34
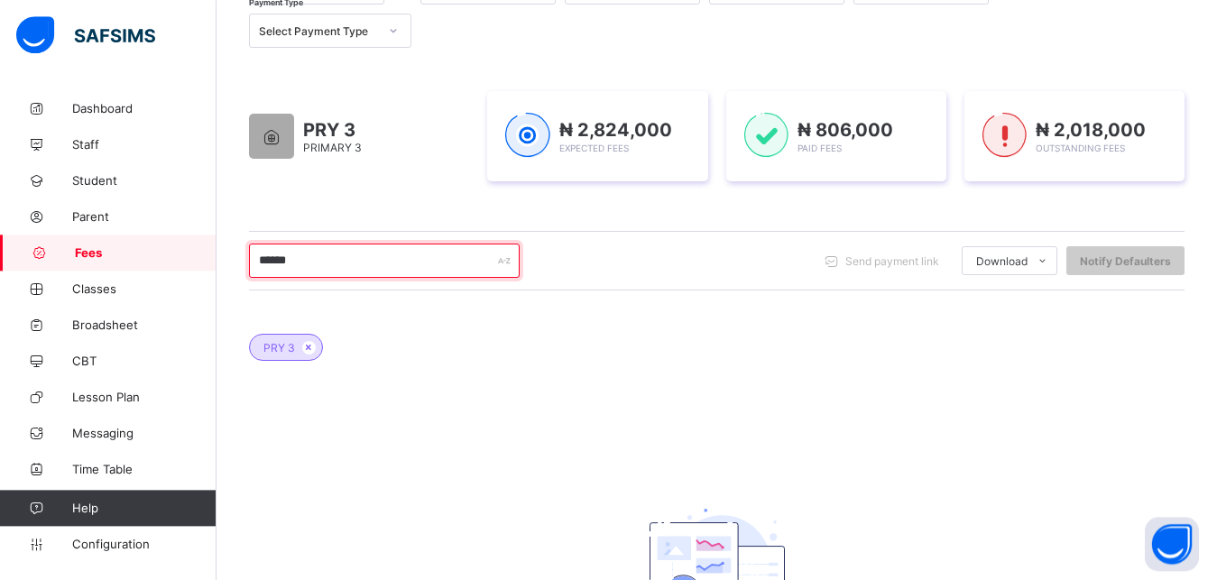
scroll to position [133, 0]
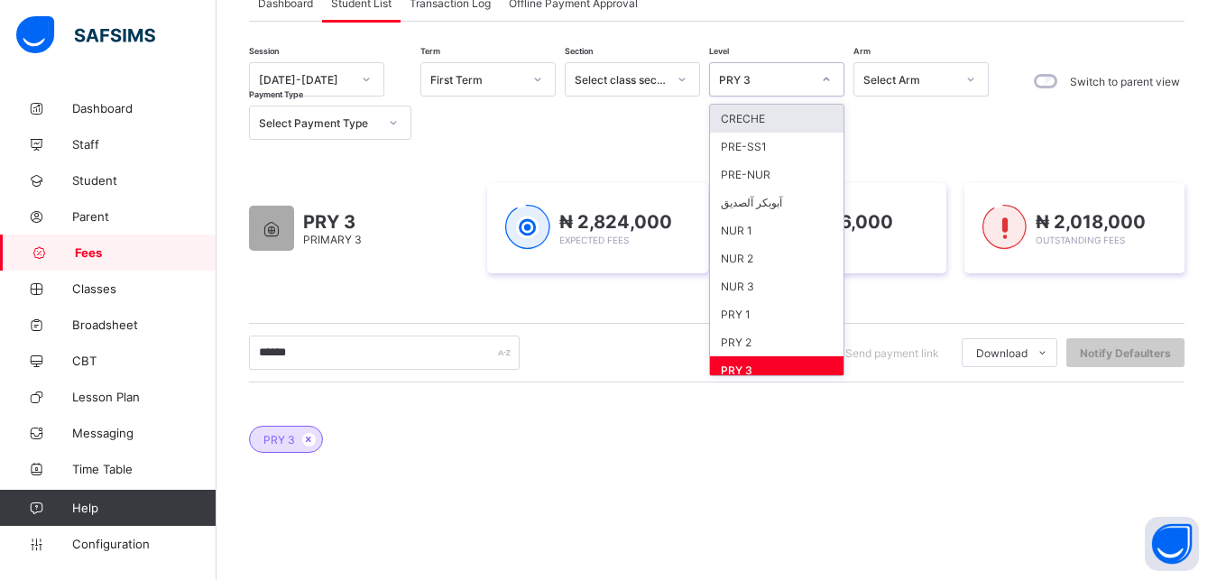
click at [779, 73] on div "PRY 3" at bounding box center [765, 80] width 92 height 14
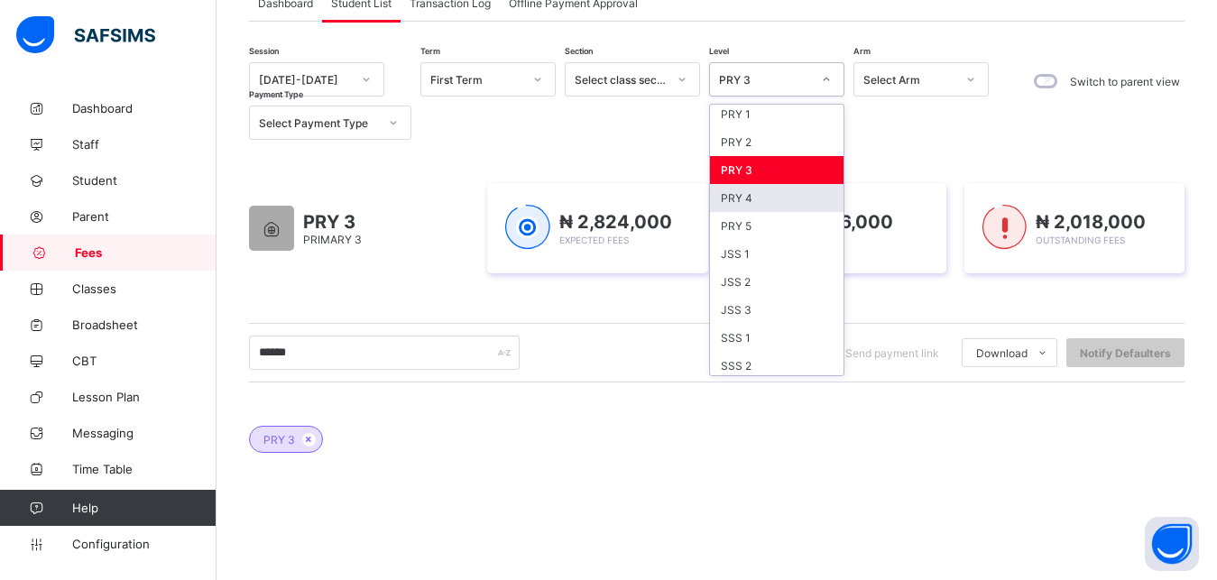
scroll to position [233, 0]
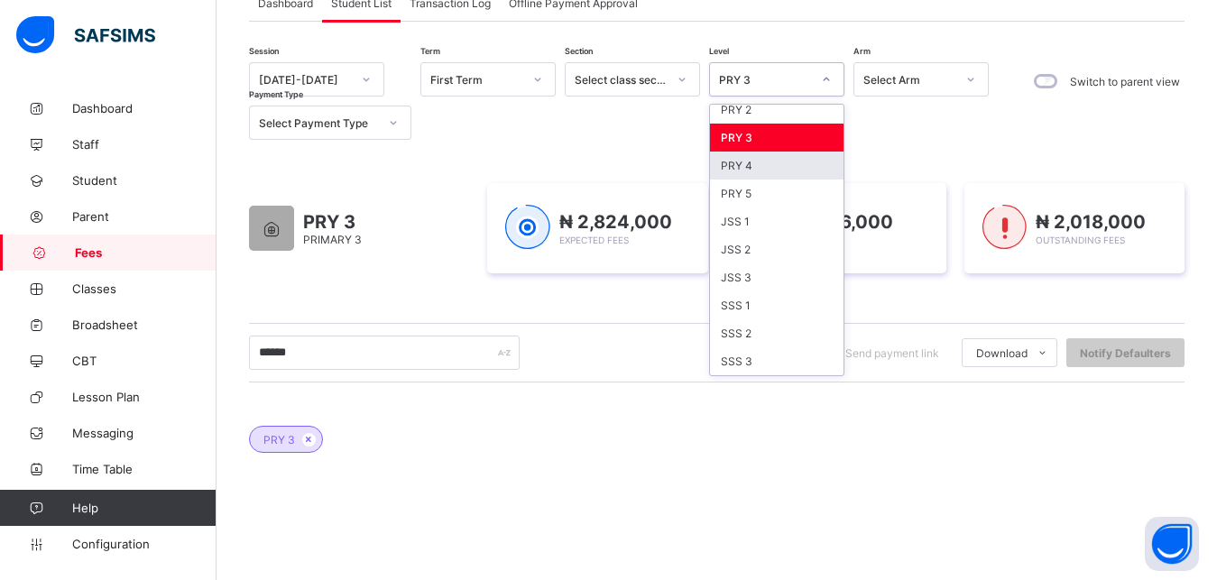
click at [765, 162] on div "PRY 4" at bounding box center [776, 166] width 133 height 28
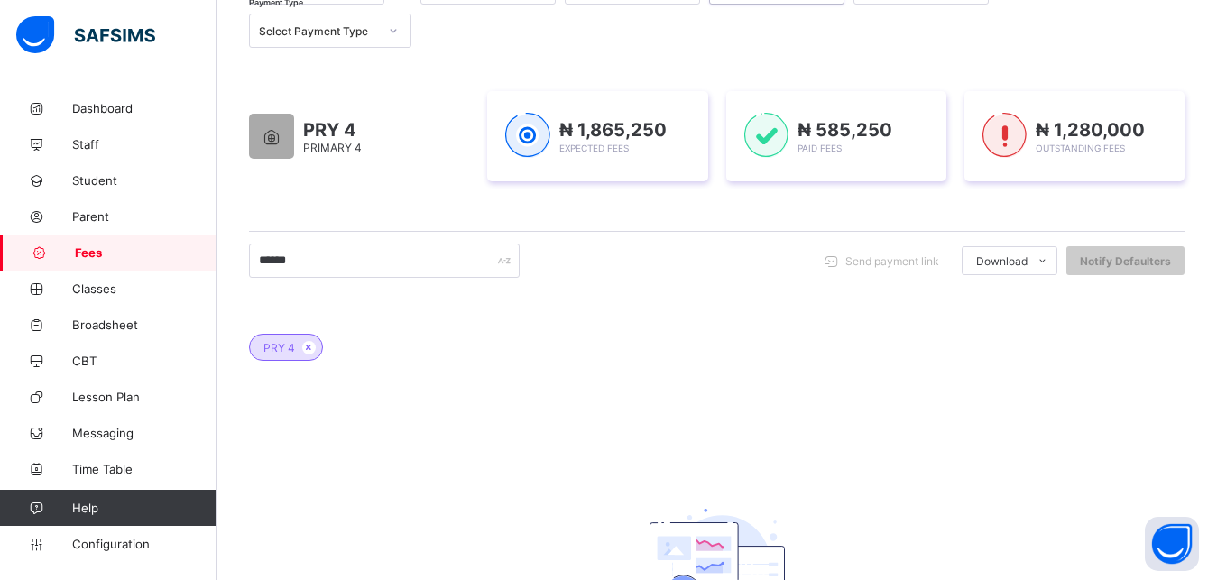
scroll to position [179, 0]
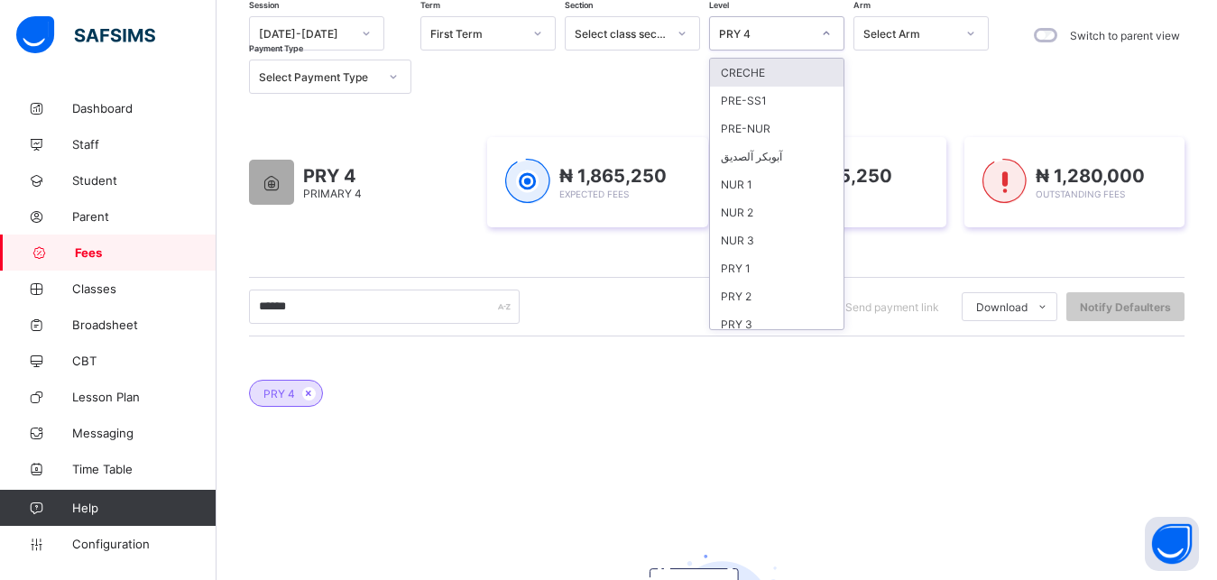
click at [799, 30] on div "PRY 4" at bounding box center [765, 34] width 92 height 14
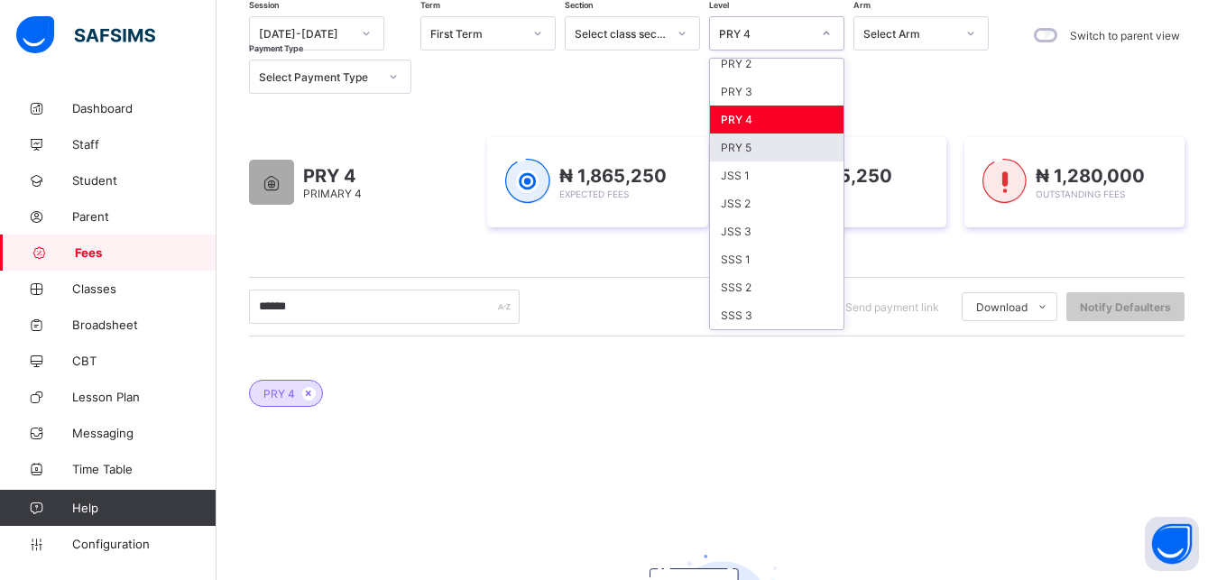
click at [772, 145] on div "PRY 5" at bounding box center [776, 147] width 133 height 28
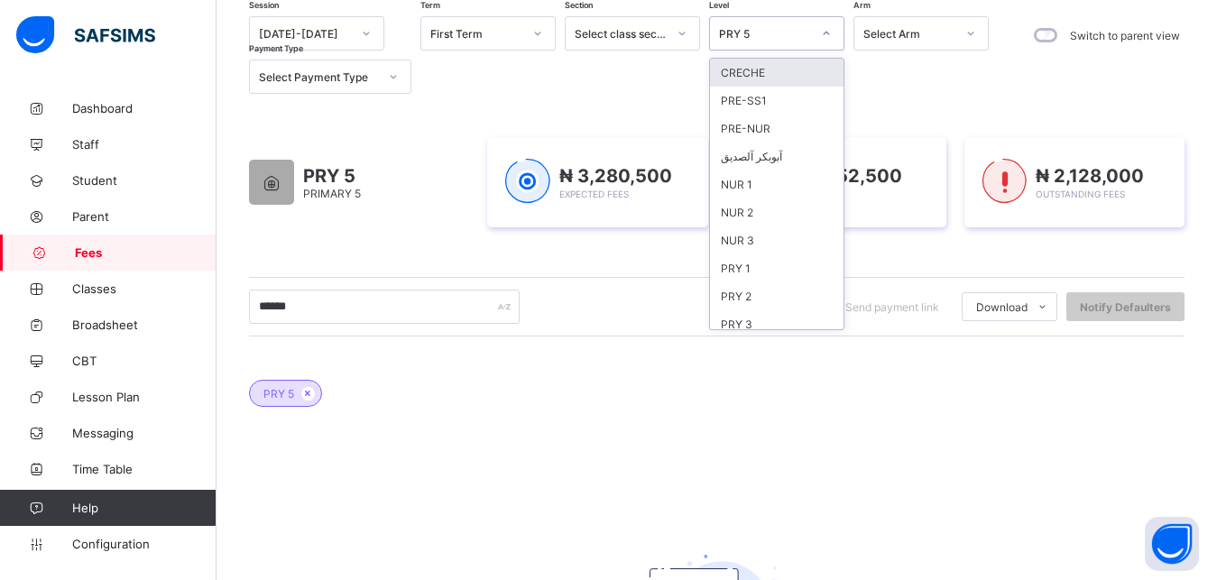
click at [781, 33] on div "PRY 5" at bounding box center [765, 34] width 92 height 14
click at [767, 293] on div "PRY 2" at bounding box center [776, 296] width 133 height 28
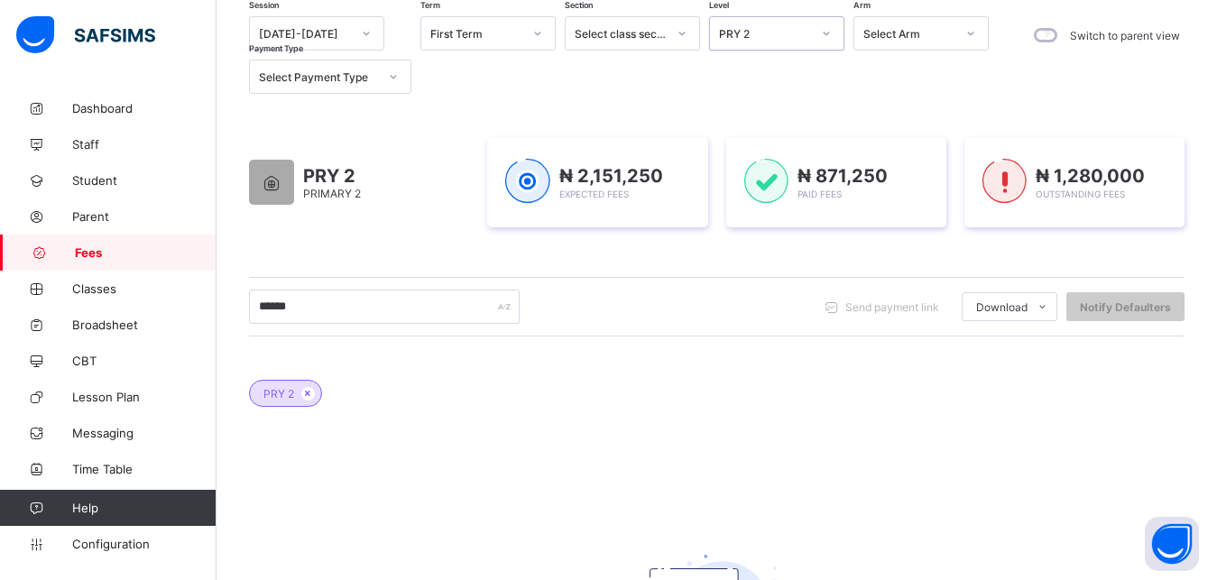
click at [786, 31] on div "PRY 2" at bounding box center [765, 34] width 92 height 14
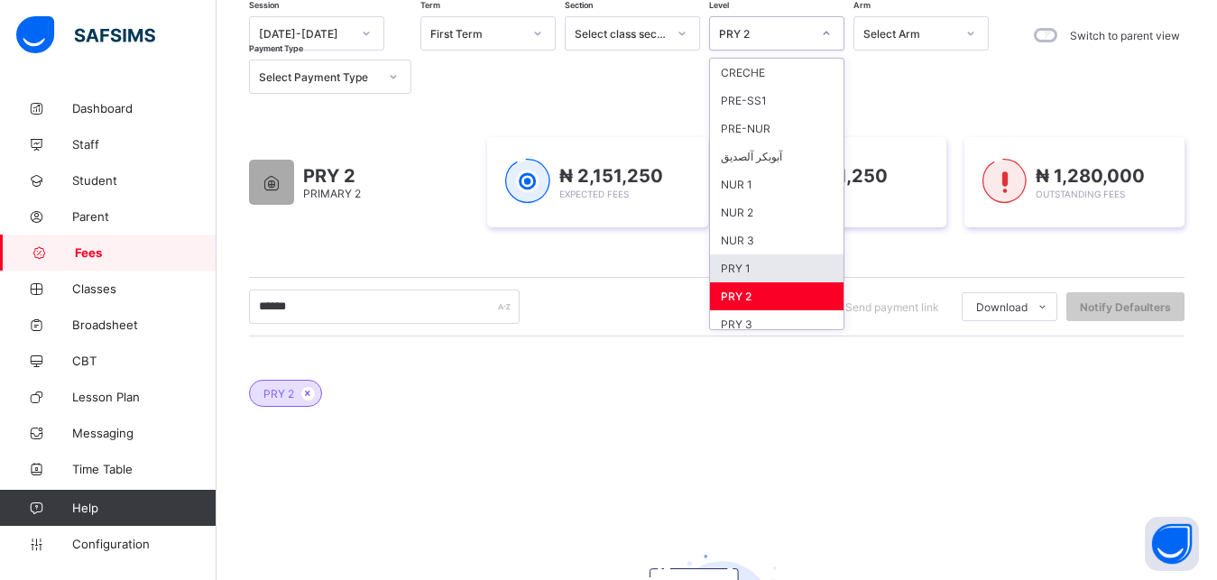
click at [759, 265] on div "PRY 1" at bounding box center [776, 268] width 133 height 28
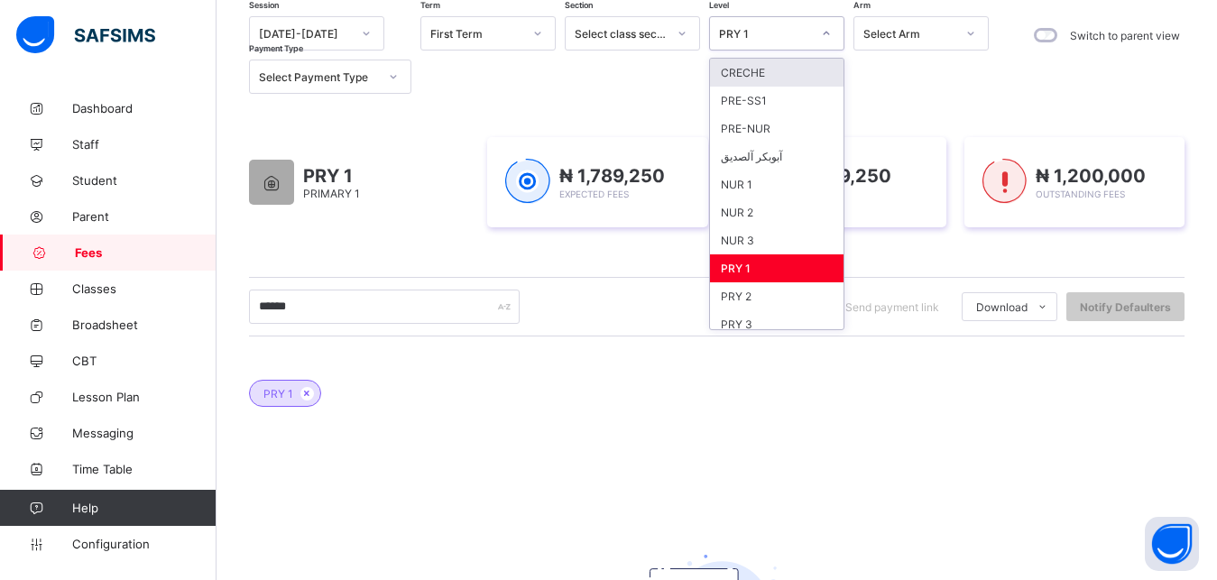
click at [776, 34] on div "PRY 1" at bounding box center [765, 34] width 92 height 14
click at [787, 245] on div "NUR 3" at bounding box center [776, 240] width 133 height 28
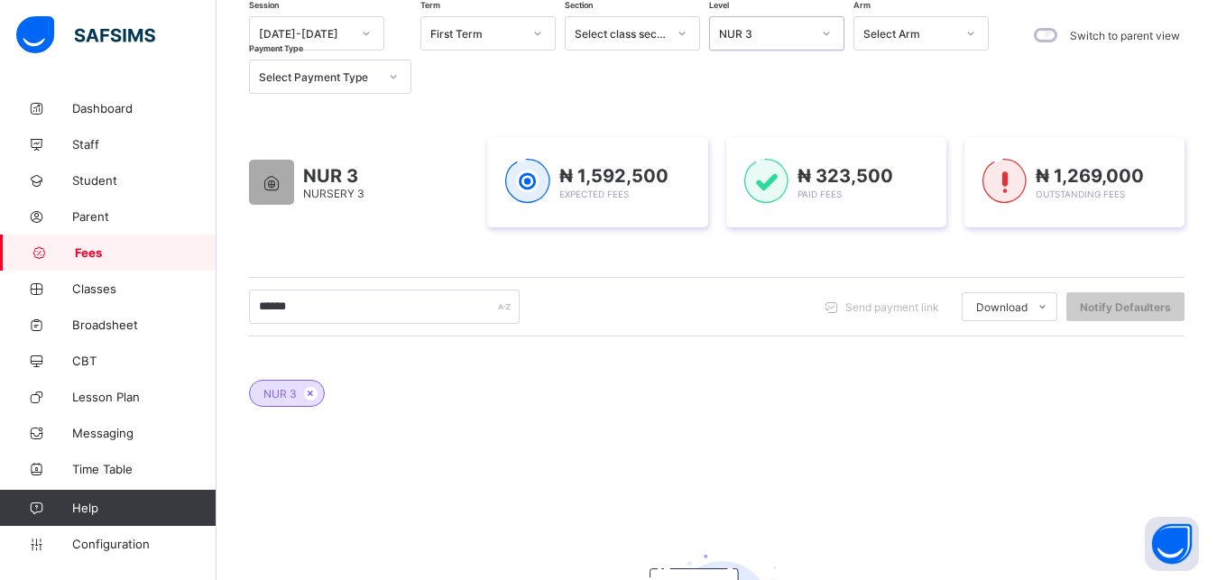
click at [782, 38] on div "NUR 3" at bounding box center [765, 34] width 92 height 14
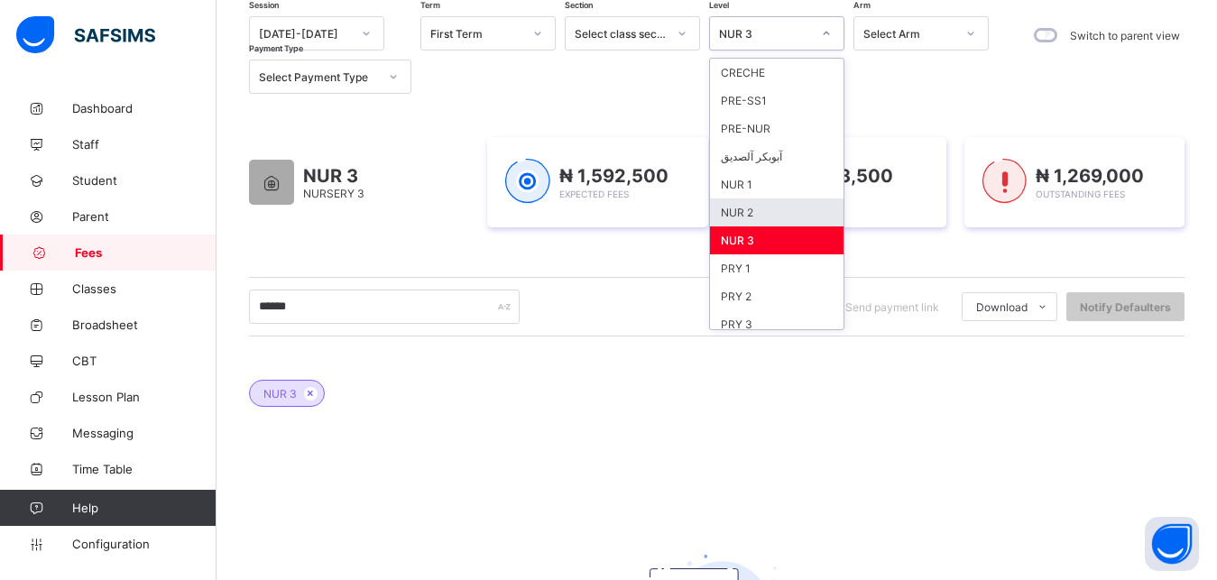
click at [771, 211] on div "NUR 2" at bounding box center [776, 212] width 133 height 28
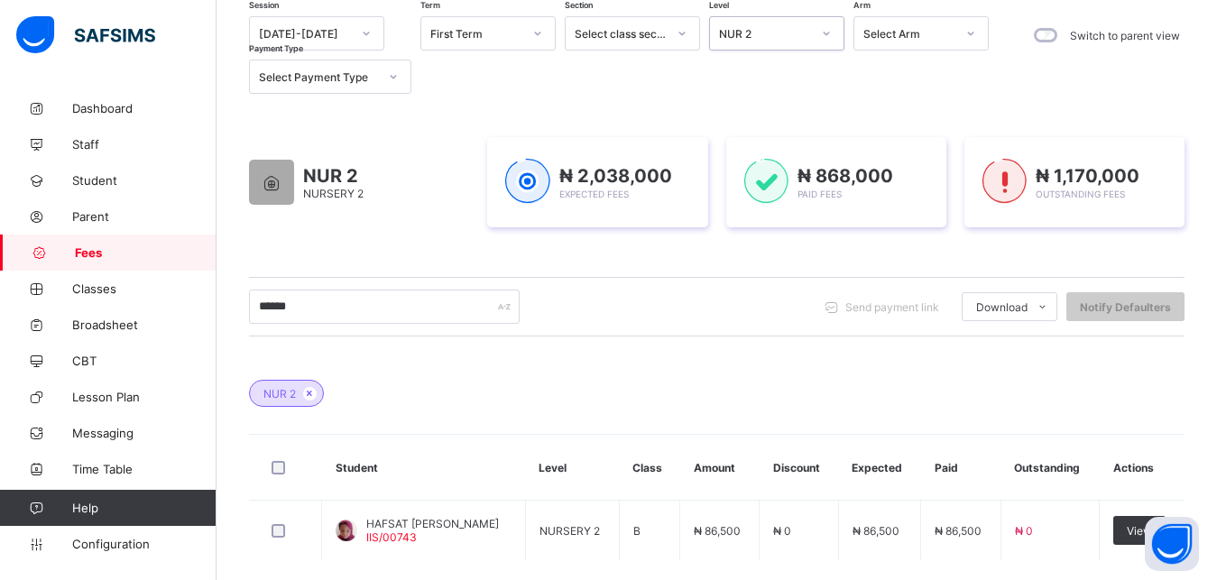
click at [791, 35] on div "NUR 2" at bounding box center [765, 34] width 92 height 14
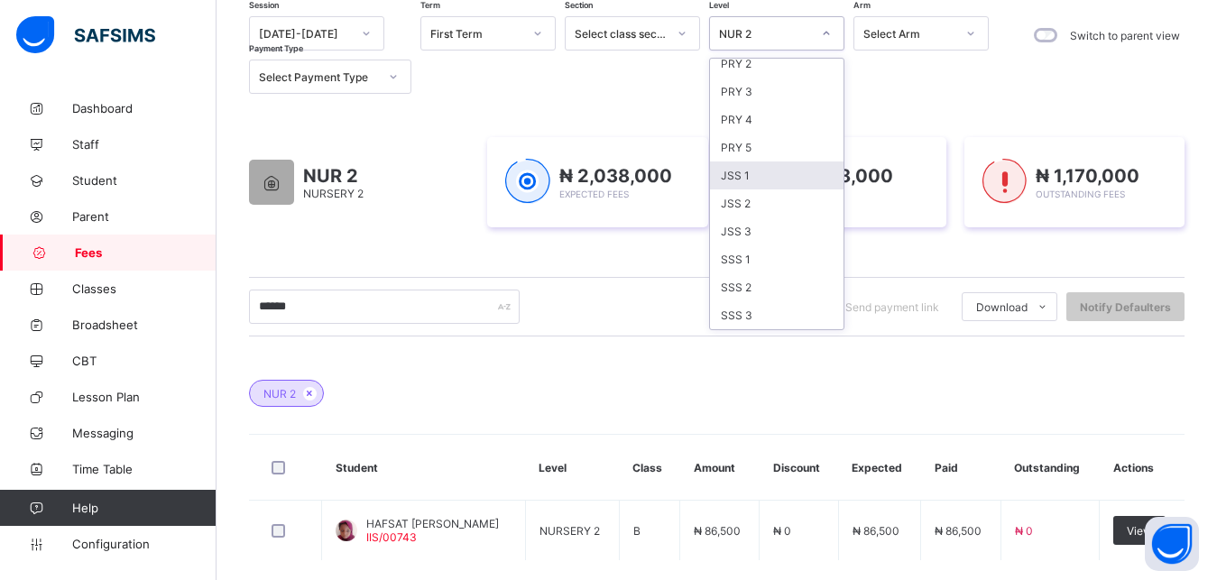
click at [766, 175] on div "JSS 1" at bounding box center [776, 175] width 133 height 28
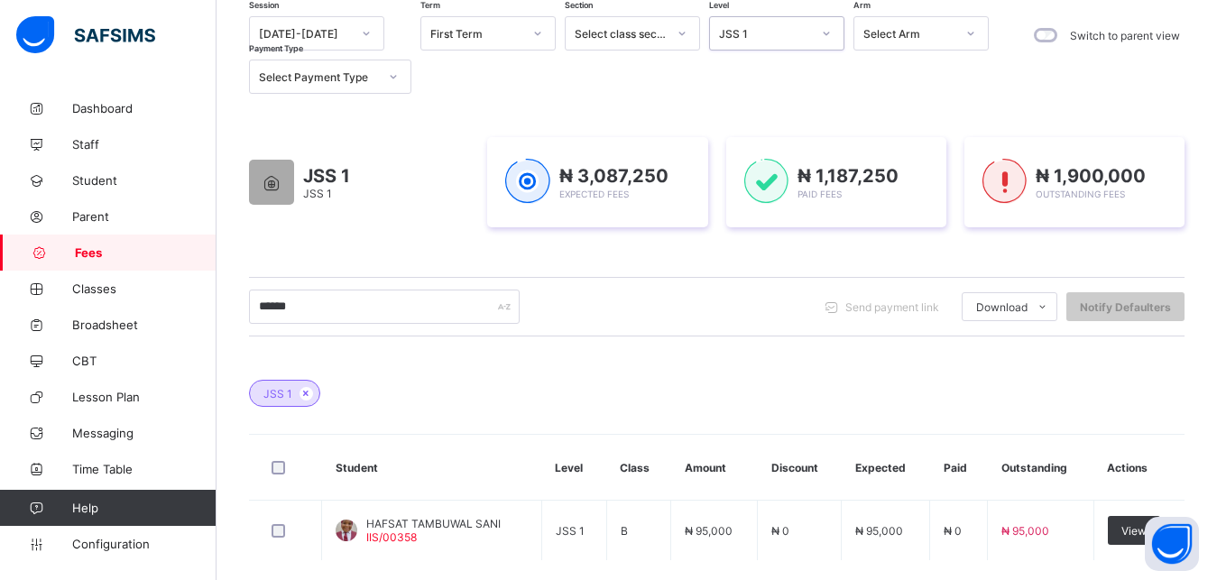
click at [774, 29] on div "JSS 1" at bounding box center [765, 34] width 92 height 14
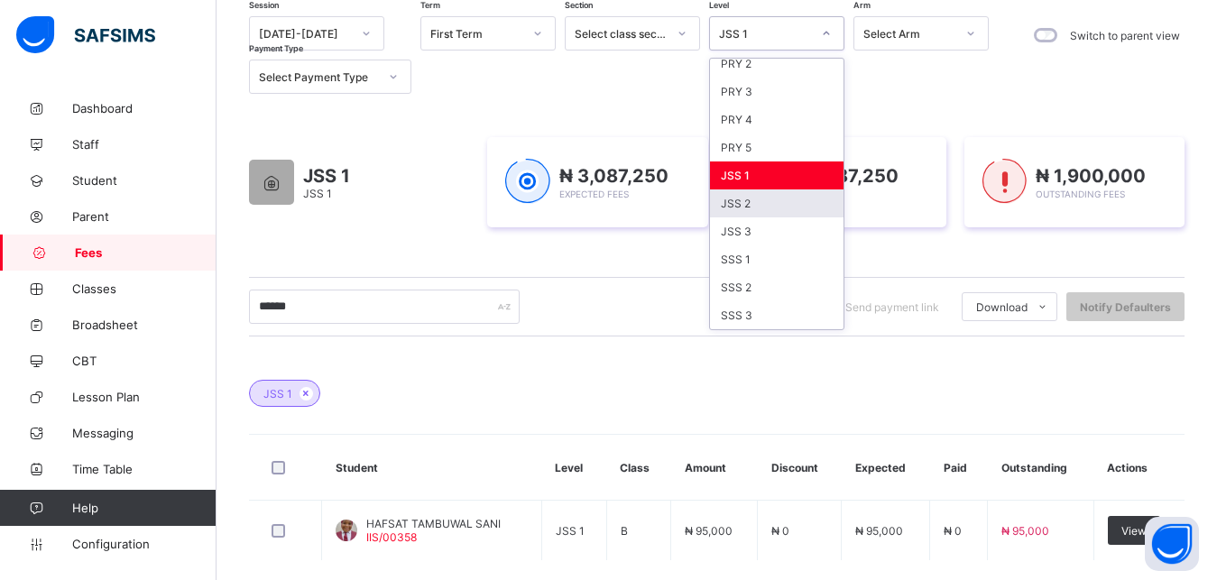
click at [773, 203] on div "JSS 2" at bounding box center [776, 203] width 133 height 28
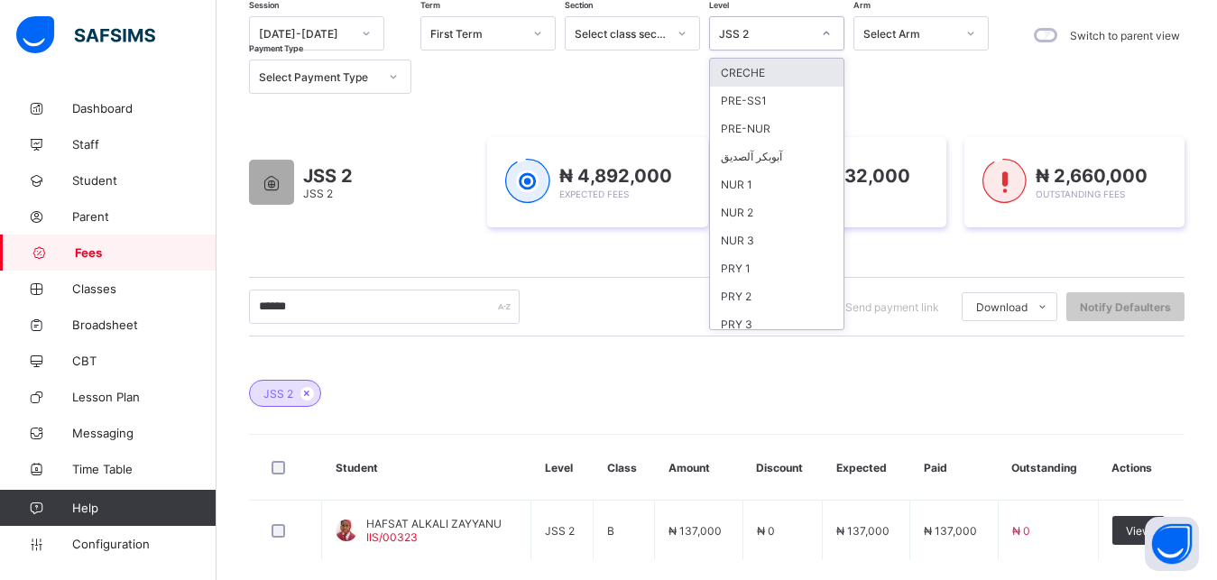
click at [773, 38] on div "JSS 2" at bounding box center [765, 34] width 92 height 14
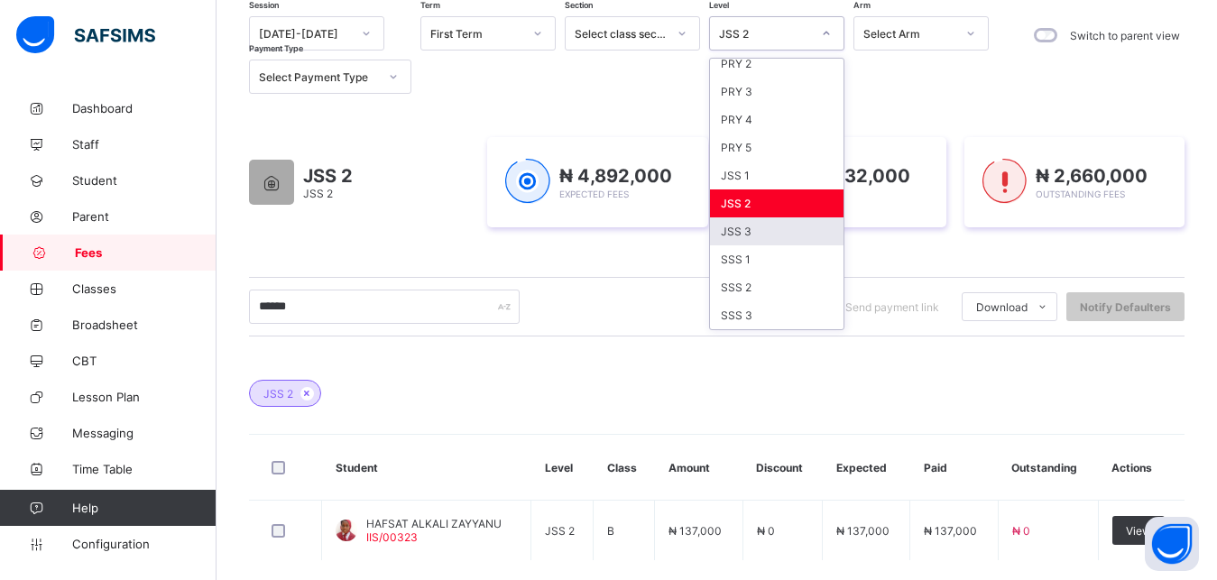
click at [762, 233] on div "JSS 3" at bounding box center [776, 231] width 133 height 28
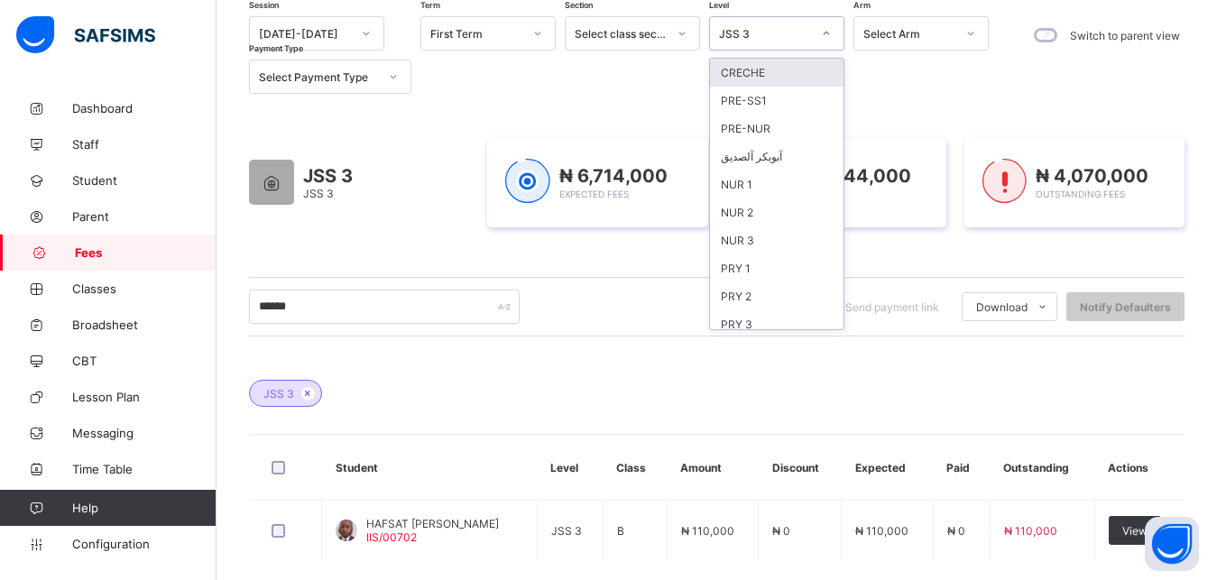
click at [763, 40] on div "JSS 3" at bounding box center [765, 34] width 92 height 14
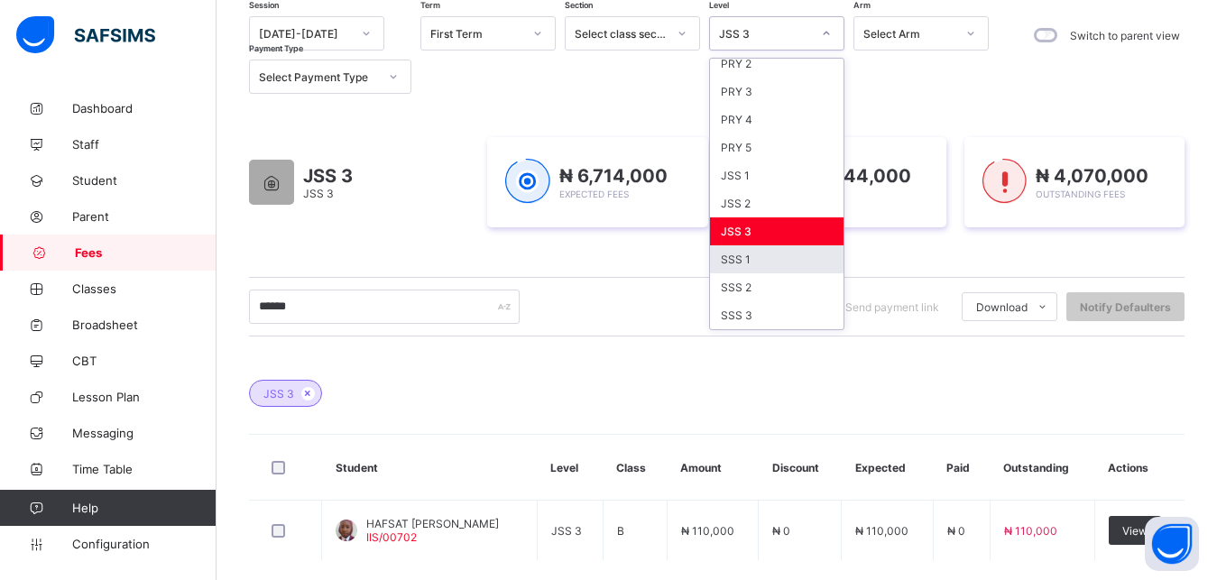
click at [761, 262] on div "SSS 1" at bounding box center [776, 259] width 133 height 28
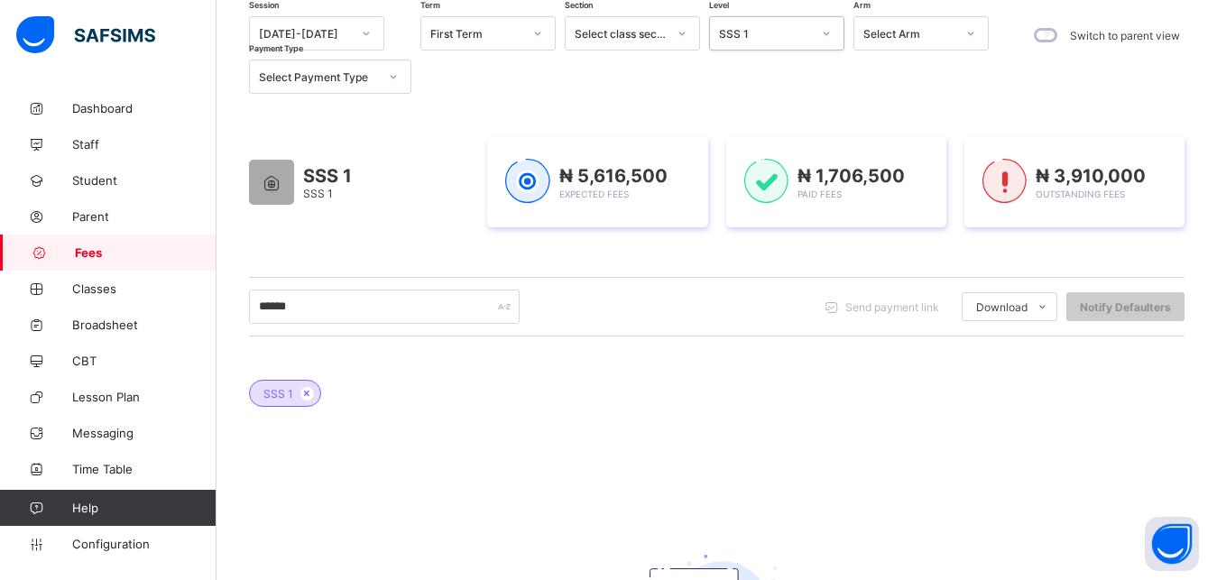
click at [768, 38] on div "SSS 1" at bounding box center [765, 34] width 92 height 14
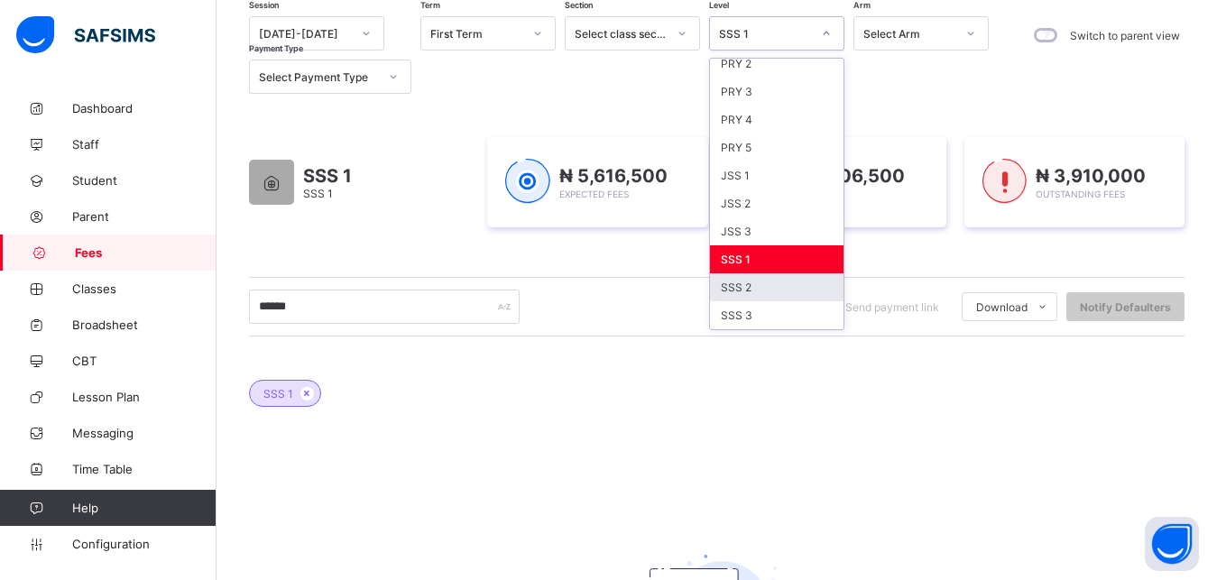
click at [764, 287] on div "SSS 2" at bounding box center [776, 287] width 133 height 28
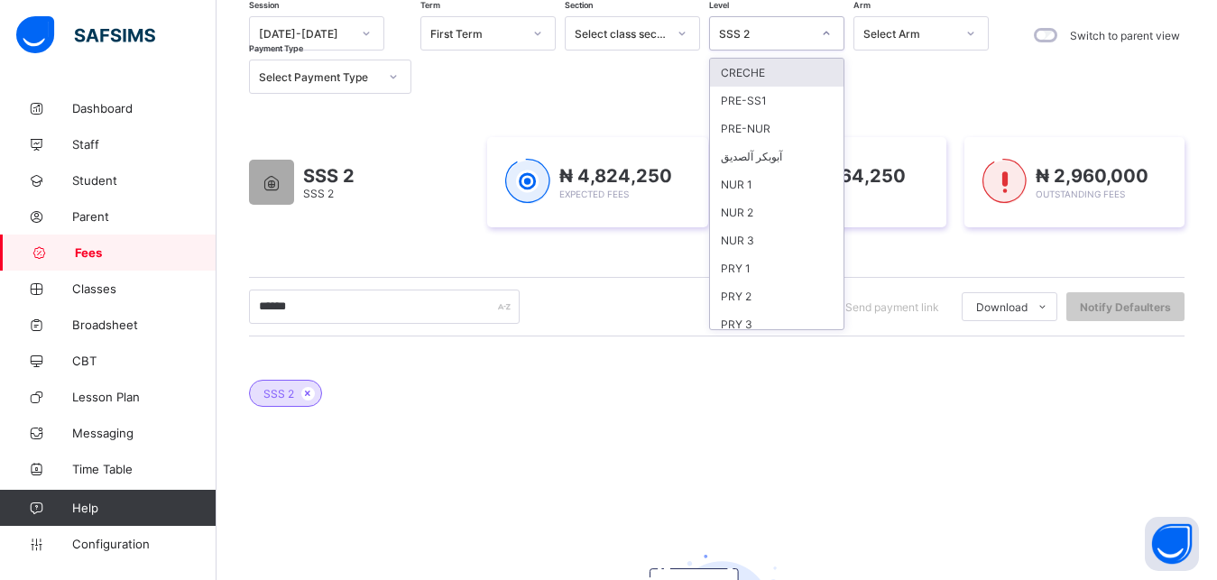
click at [789, 35] on div "SSS 2" at bounding box center [765, 34] width 92 height 14
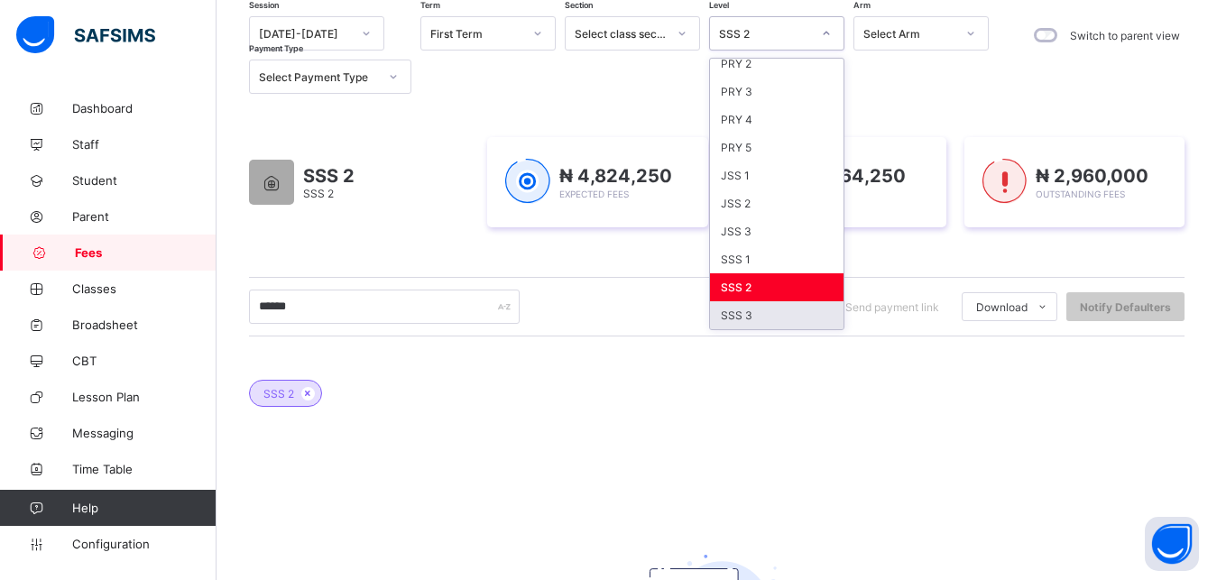
click at [774, 318] on div "SSS 3" at bounding box center [776, 315] width 133 height 28
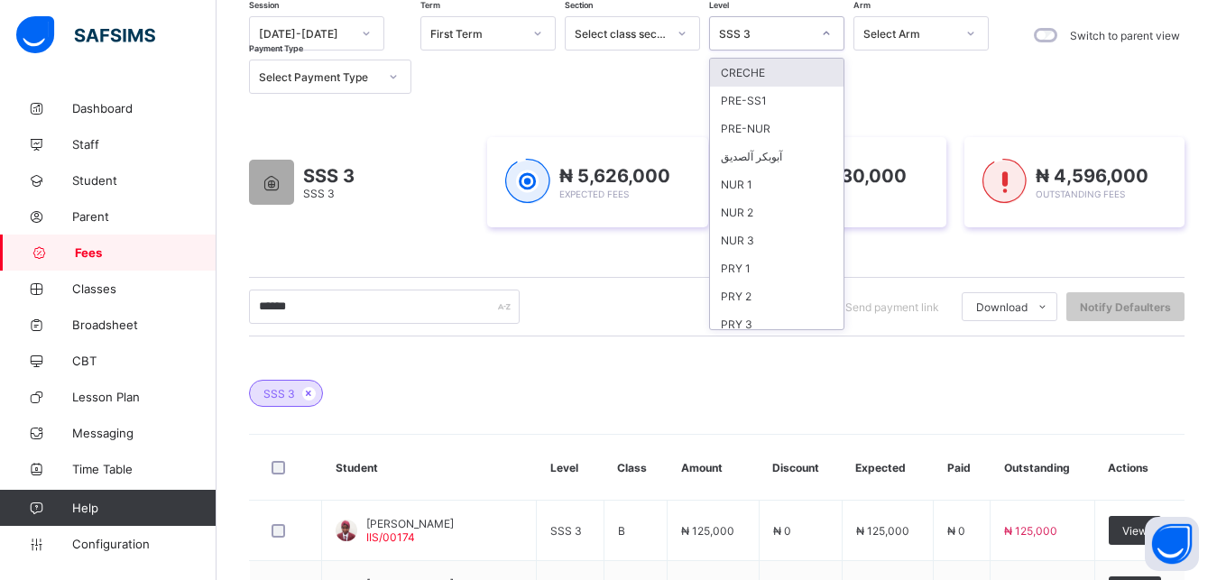
click at [783, 32] on div "SSS 3" at bounding box center [765, 34] width 92 height 14
click at [782, 186] on div "NUR 1" at bounding box center [776, 184] width 133 height 28
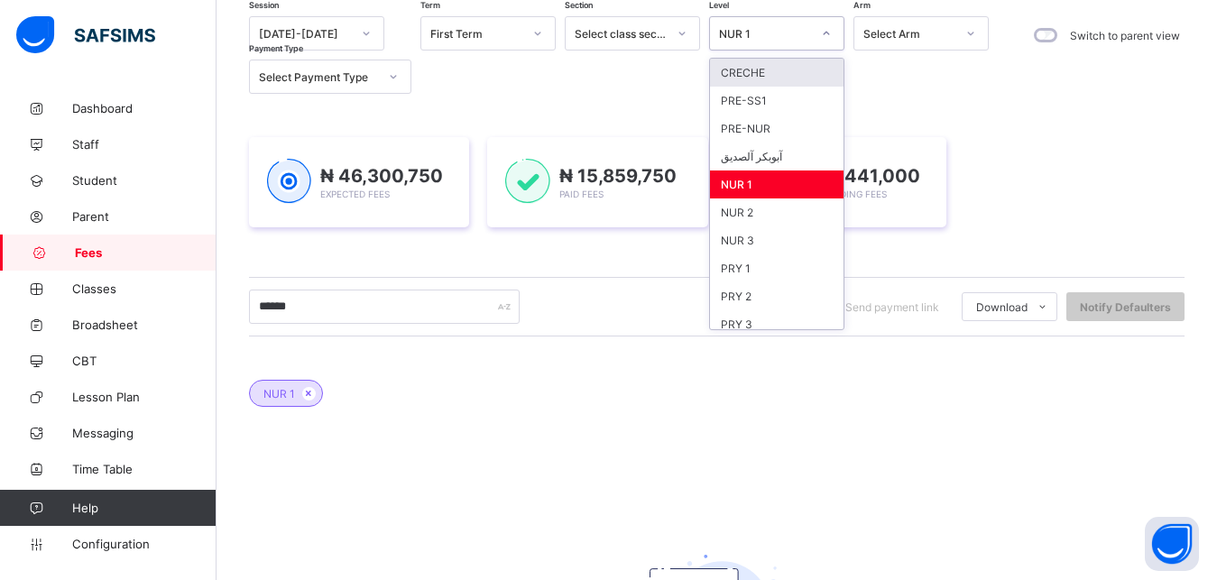
click at [781, 25] on div "NUR 1" at bounding box center [759, 33] width 99 height 25
click at [785, 220] on div "NUR 2" at bounding box center [776, 212] width 133 height 28
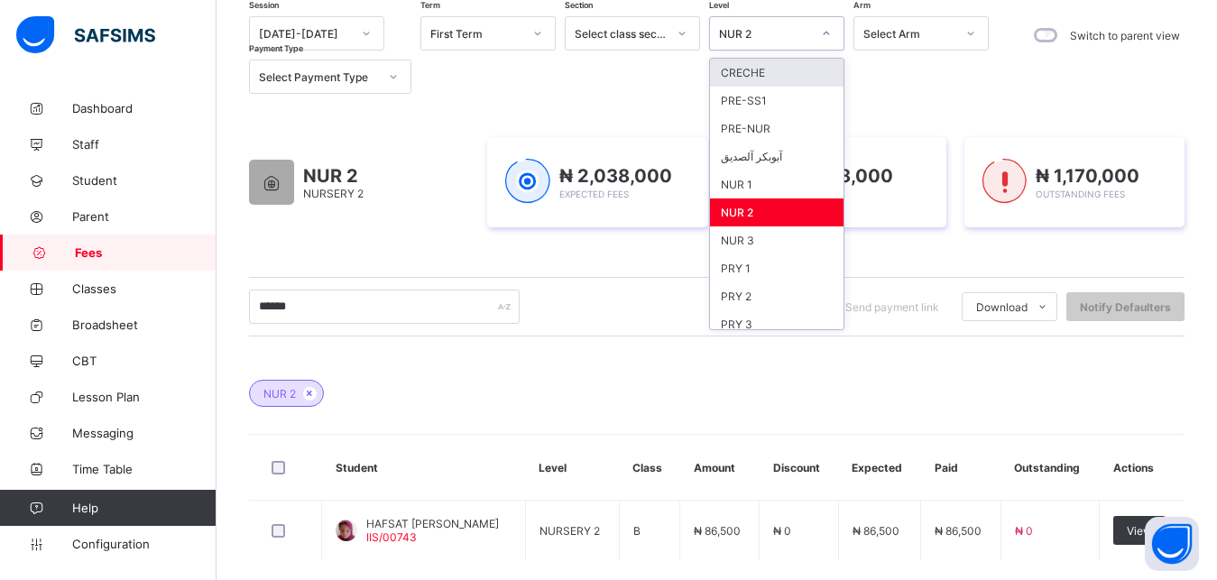
click at [778, 40] on div "NUR 2" at bounding box center [765, 34] width 92 height 14
click at [795, 236] on div "NUR 3" at bounding box center [776, 240] width 133 height 28
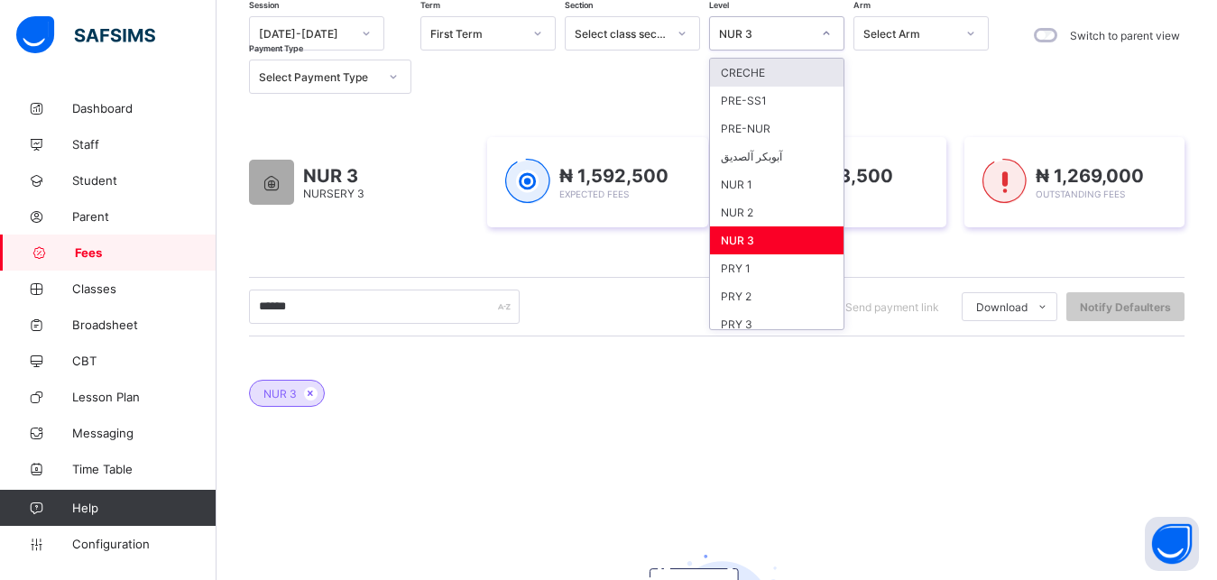
click at [788, 35] on div "NUR 3" at bounding box center [765, 34] width 92 height 14
click at [788, 268] on div "PRY 1" at bounding box center [776, 268] width 133 height 28
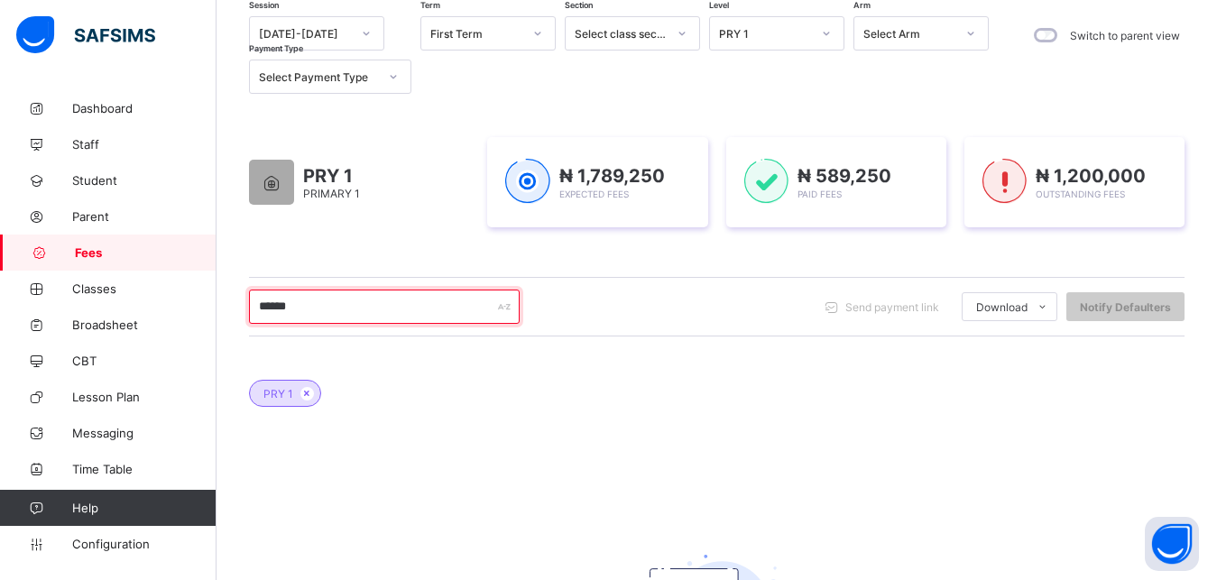
click at [363, 312] on input "******" at bounding box center [384, 306] width 271 height 34
type input "*"
type input "******"
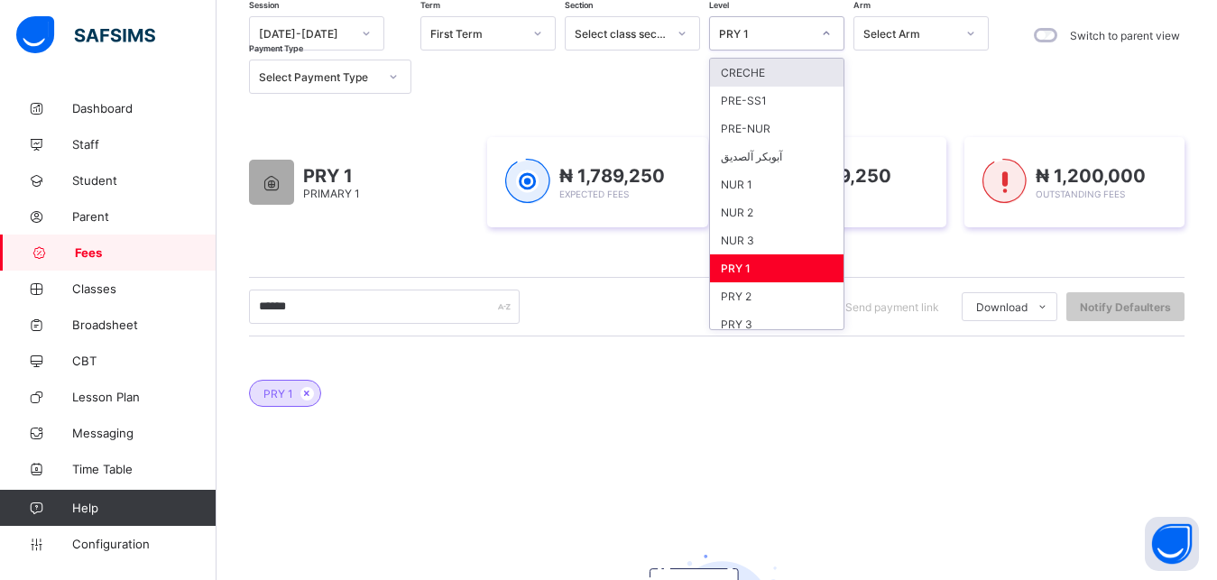
click at [776, 23] on div "PRY 1" at bounding box center [759, 33] width 99 height 25
click at [780, 317] on div "PRY 3" at bounding box center [776, 324] width 133 height 28
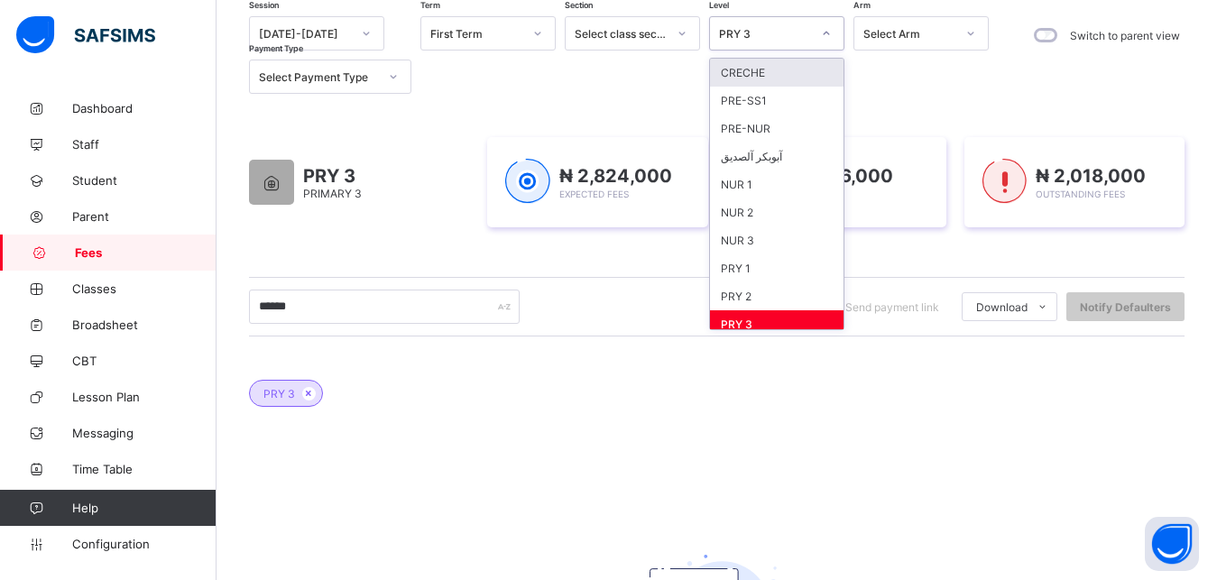
click at [775, 32] on div "PRY 3" at bounding box center [765, 34] width 92 height 14
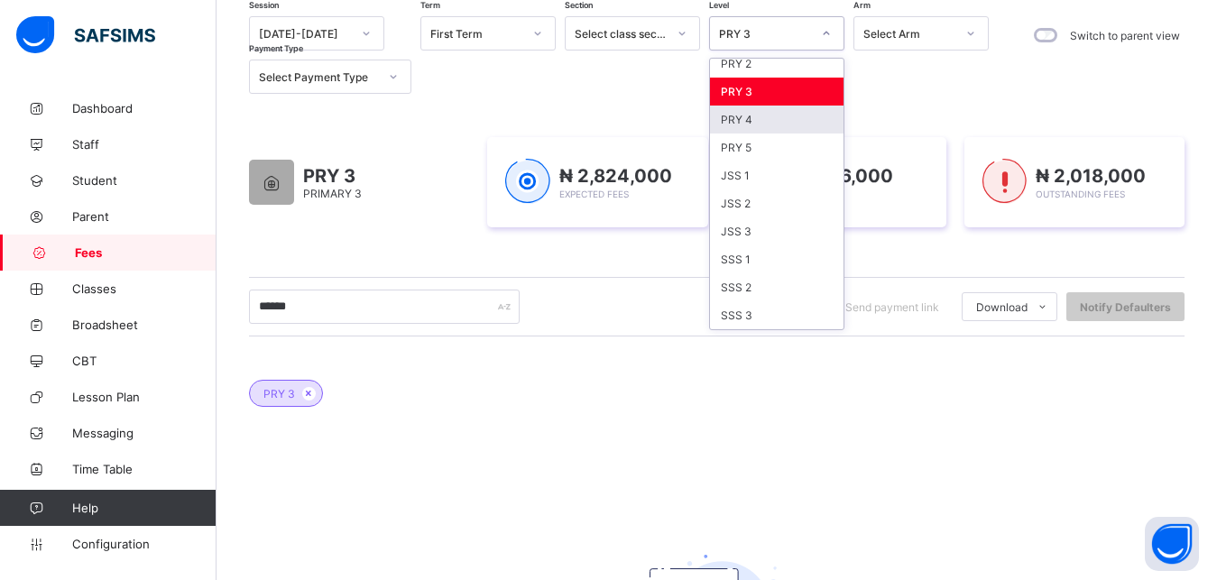
click at [779, 120] on div "PRY 4" at bounding box center [776, 120] width 133 height 28
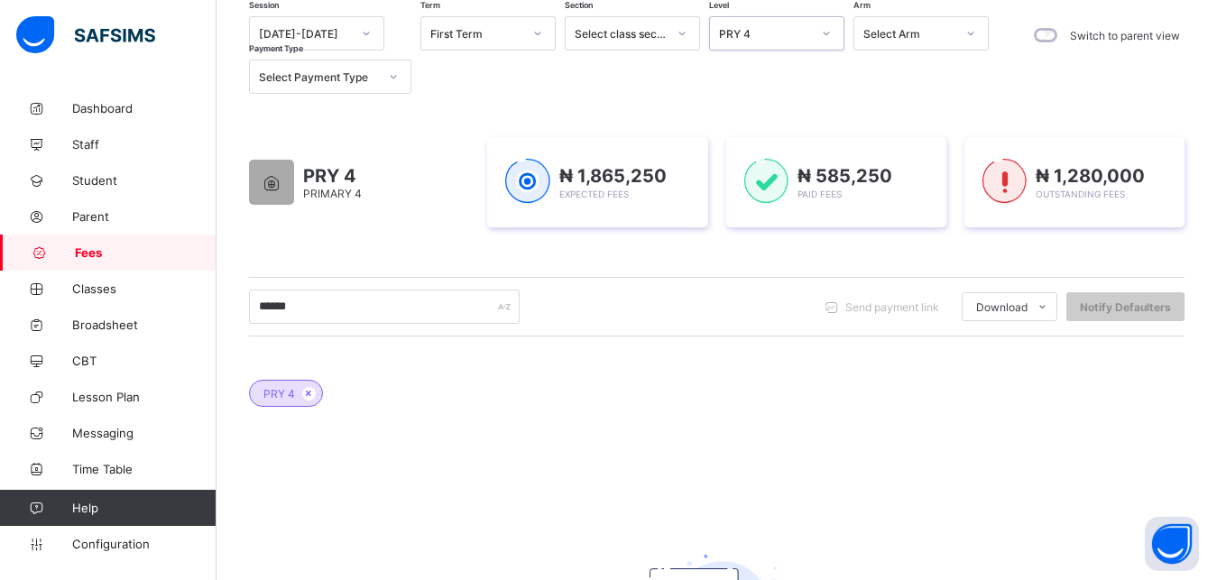
click at [762, 27] on div "PRY 4" at bounding box center [765, 34] width 92 height 14
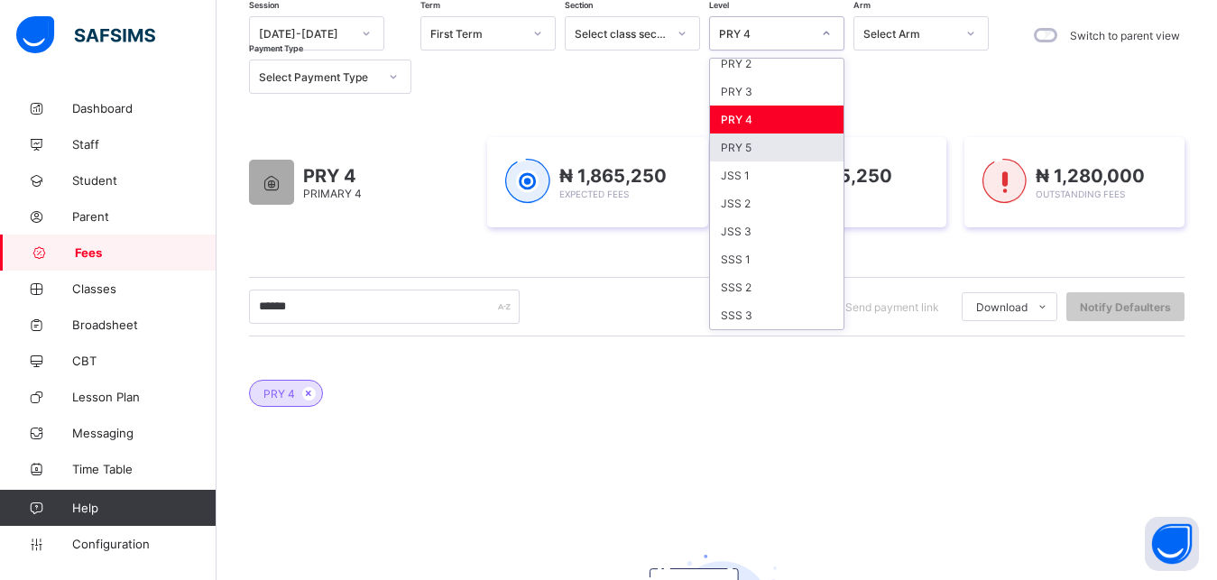
click at [780, 140] on div "PRY 5" at bounding box center [776, 147] width 133 height 28
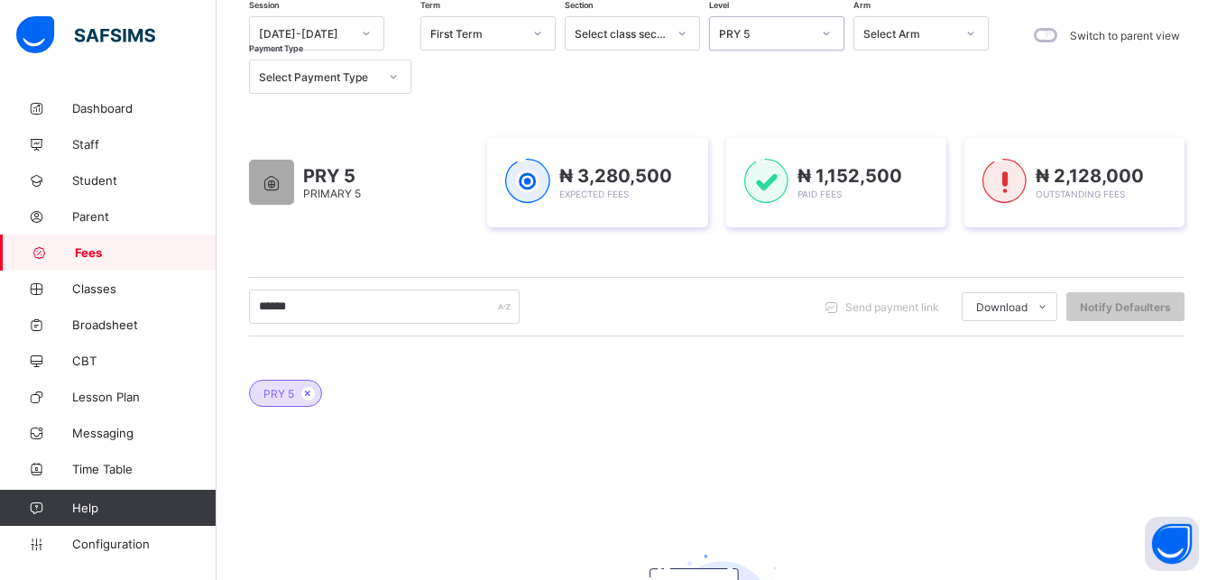
click at [775, 36] on div "PRY 5" at bounding box center [765, 34] width 92 height 14
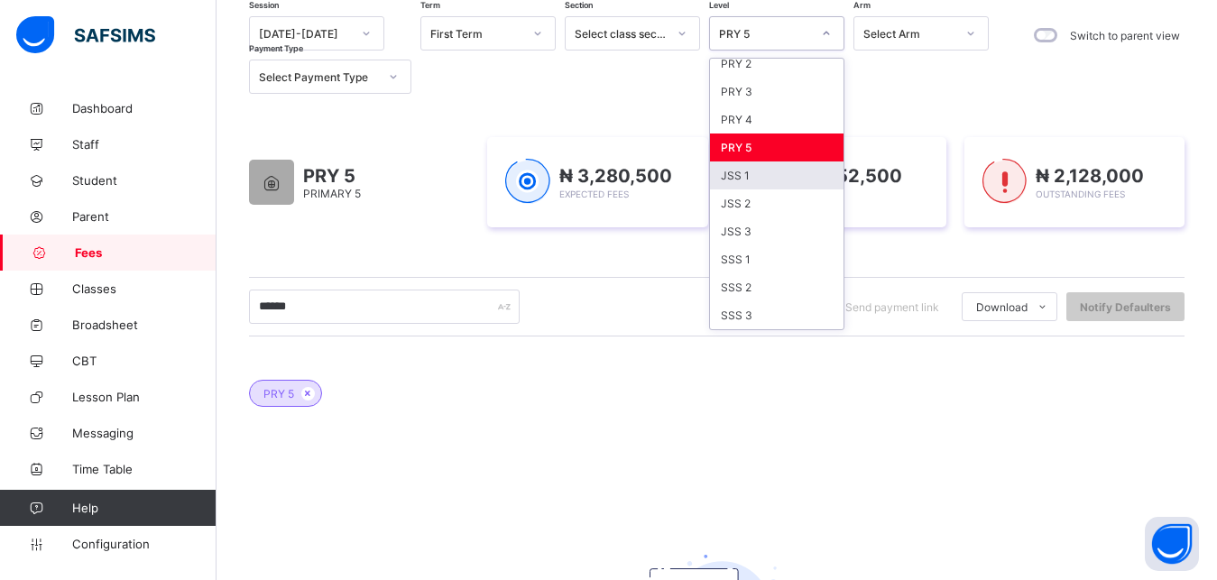
click at [751, 176] on div "JSS 1" at bounding box center [776, 175] width 133 height 28
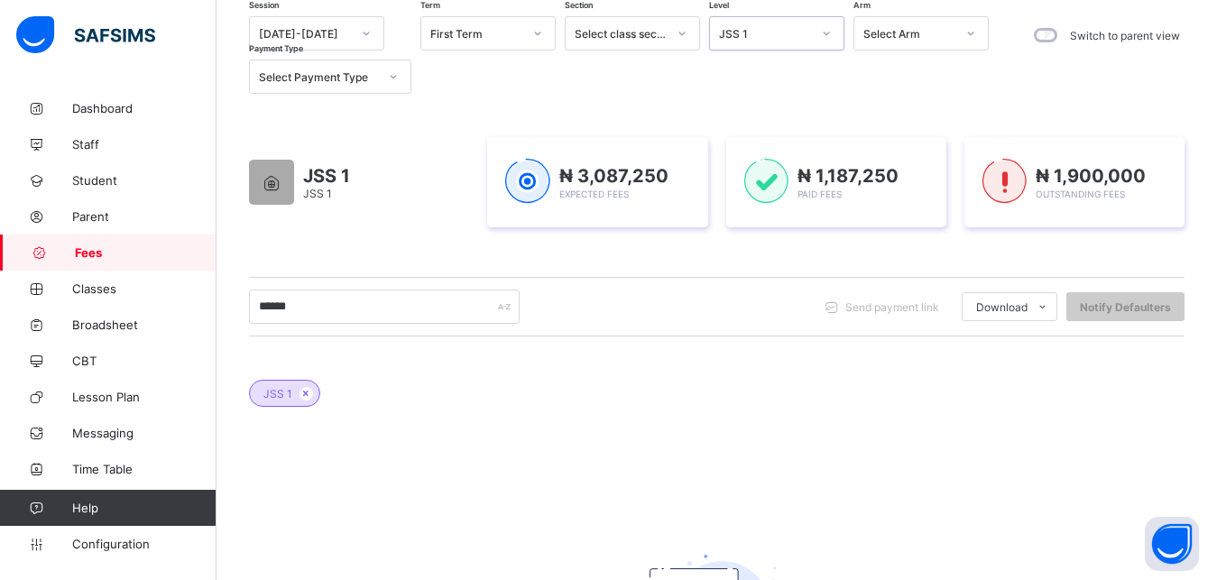
click at [771, 40] on div "JSS 1" at bounding box center [765, 34] width 92 height 14
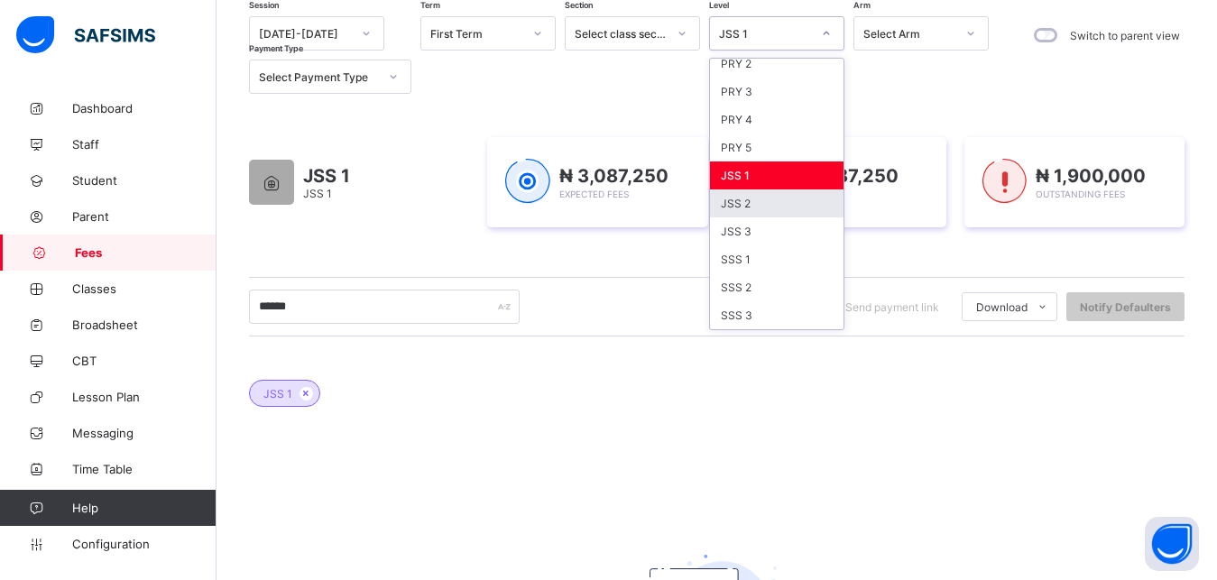
click at [783, 201] on div "JSS 2" at bounding box center [776, 203] width 133 height 28
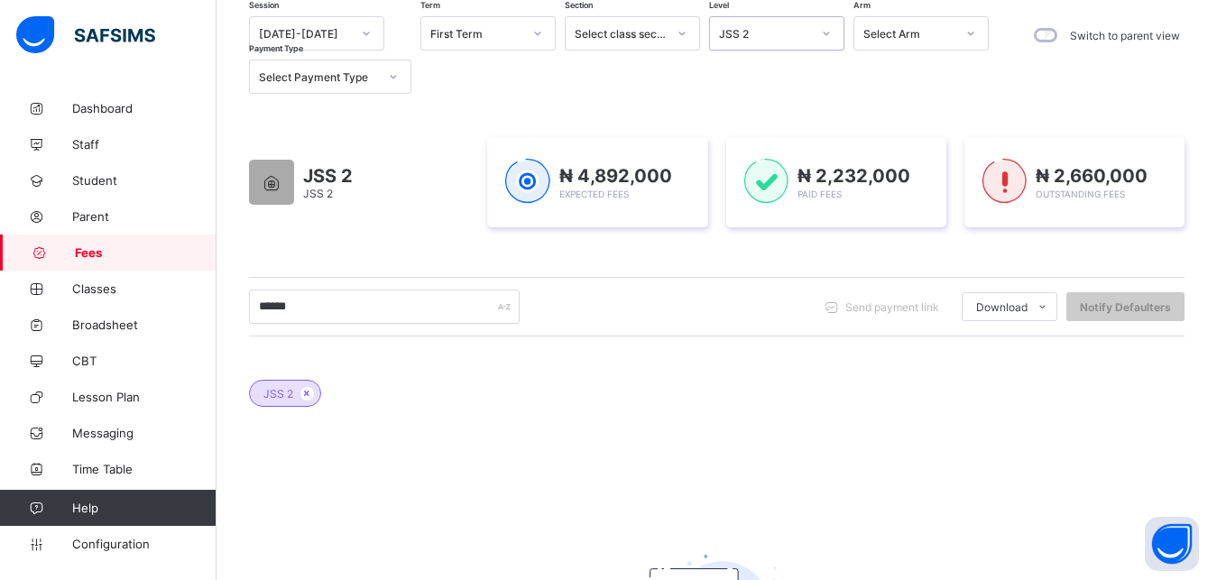
click at [781, 43] on div "JSS 2" at bounding box center [759, 33] width 99 height 25
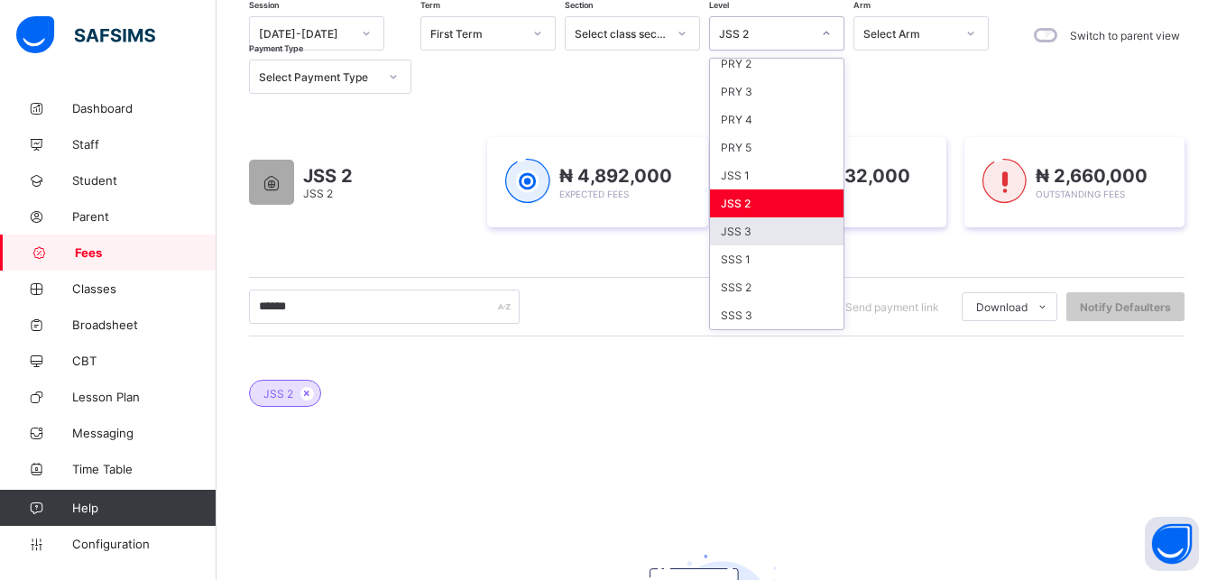
click at [771, 227] on div "JSS 3" at bounding box center [776, 231] width 133 height 28
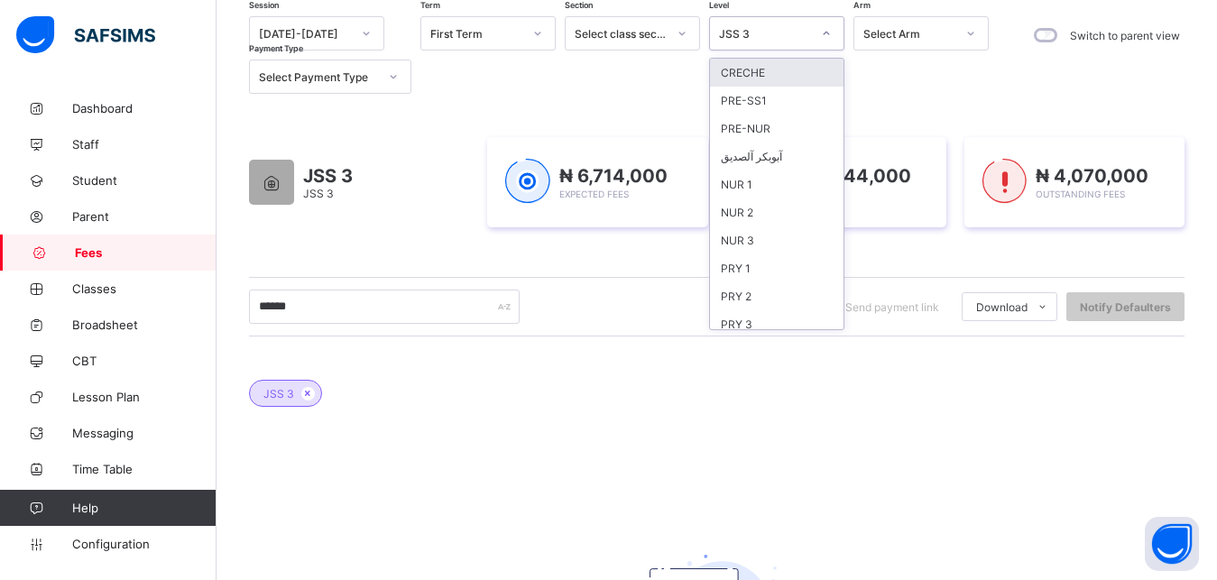
click at [787, 31] on div "JSS 3" at bounding box center [765, 34] width 92 height 14
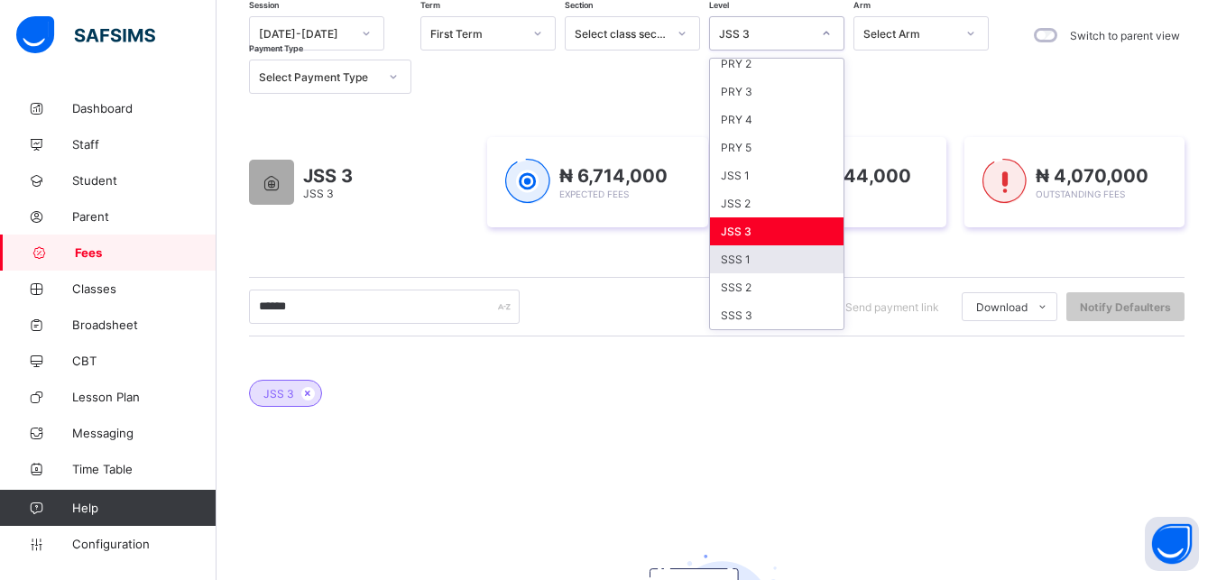
click at [784, 262] on div "SSS 1" at bounding box center [776, 259] width 133 height 28
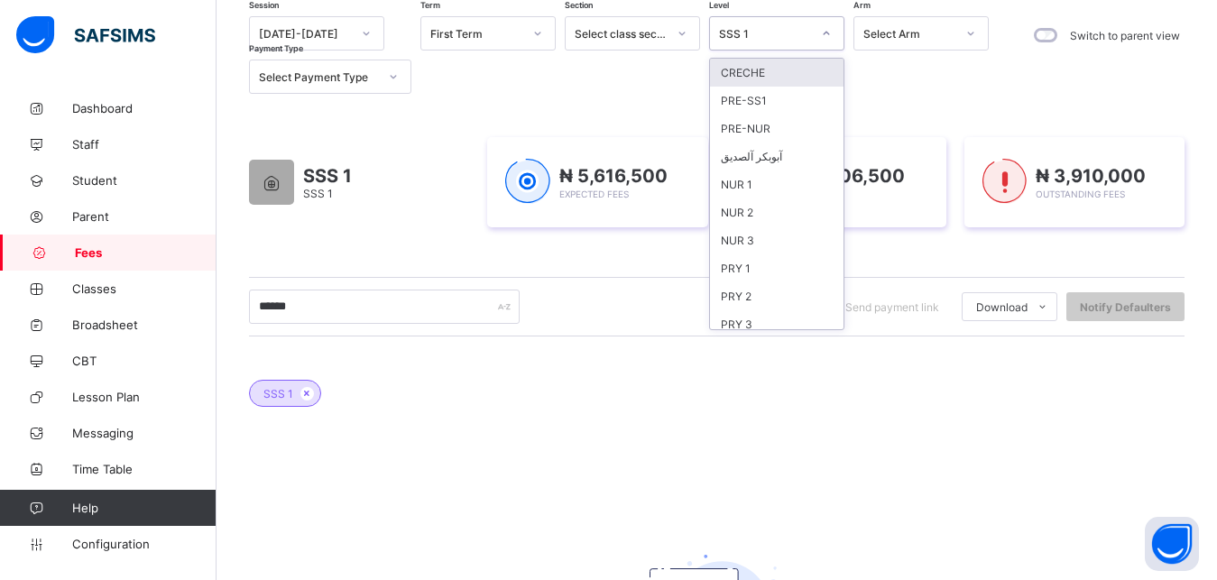
click at [776, 31] on div "SSS 1" at bounding box center [765, 34] width 92 height 14
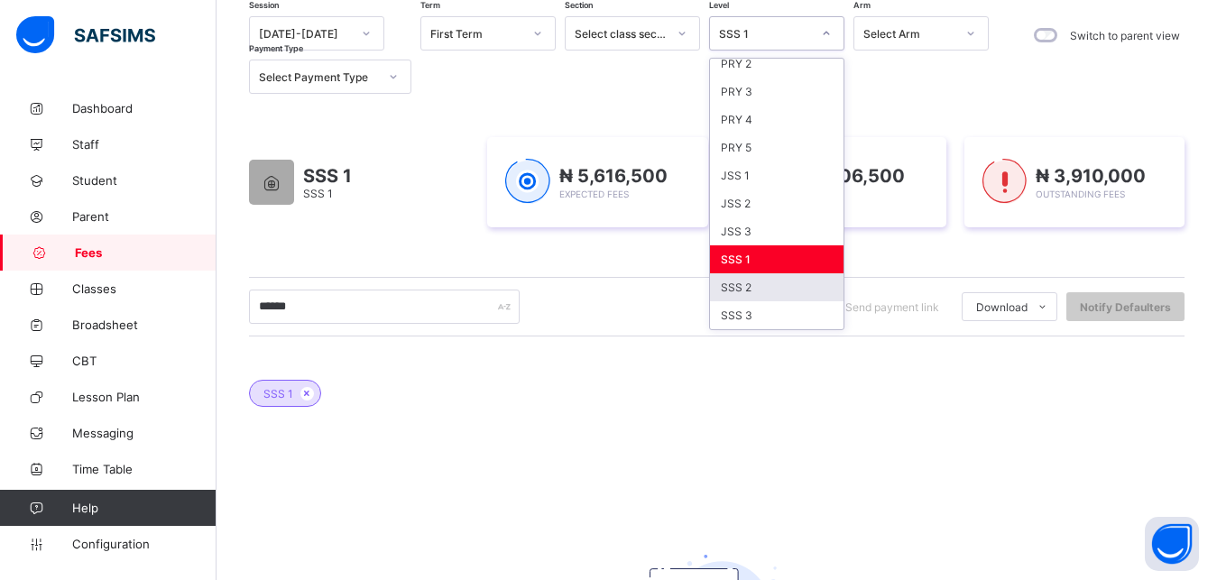
click at [794, 280] on div "SSS 2" at bounding box center [776, 287] width 133 height 28
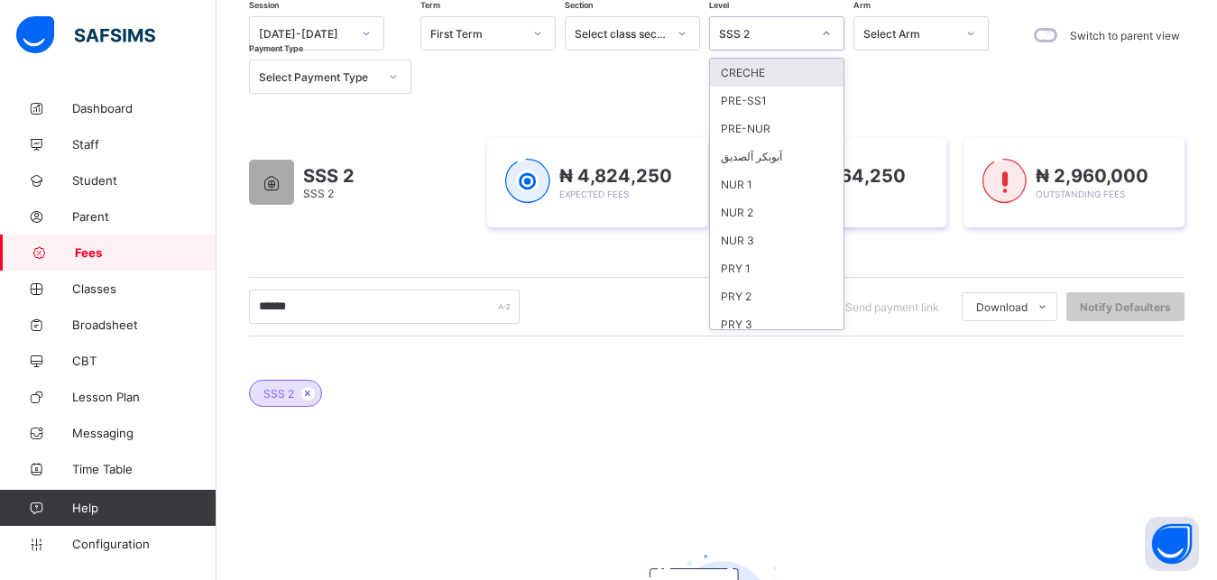
click at [775, 29] on div "SSS 2" at bounding box center [765, 34] width 92 height 14
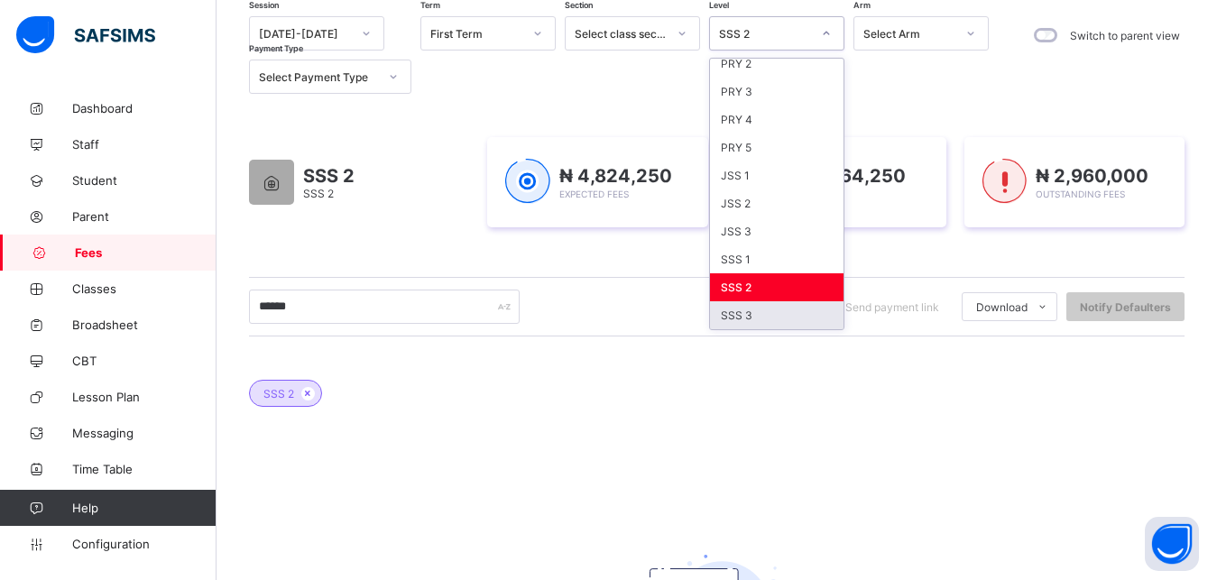
click at [769, 312] on div "SSS 3" at bounding box center [776, 315] width 133 height 28
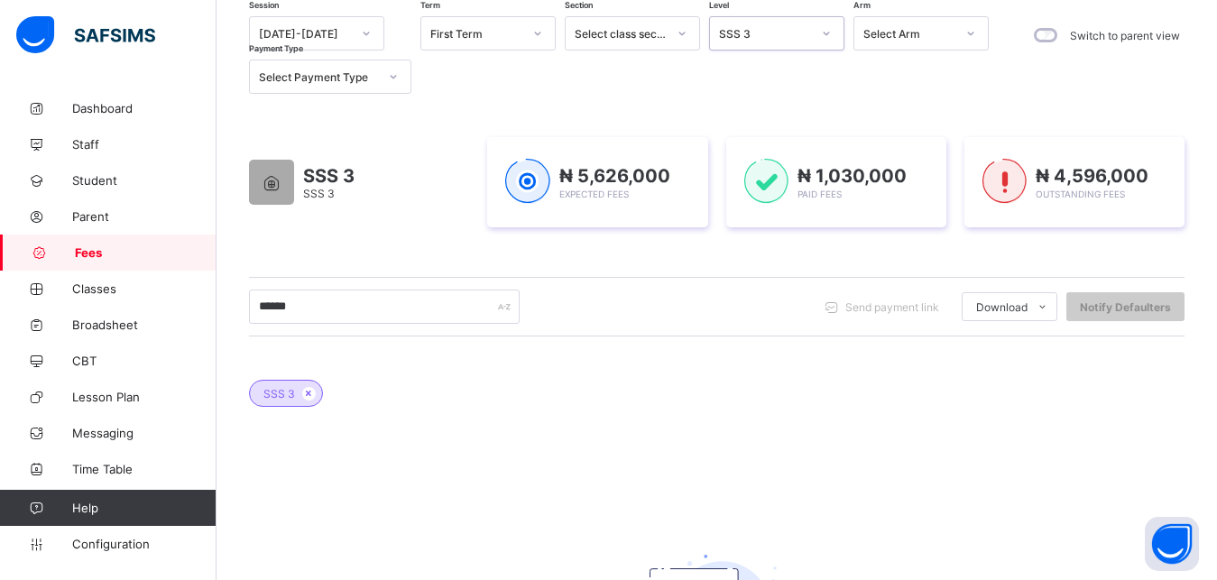
click at [787, 35] on div "SSS 3" at bounding box center [765, 34] width 92 height 14
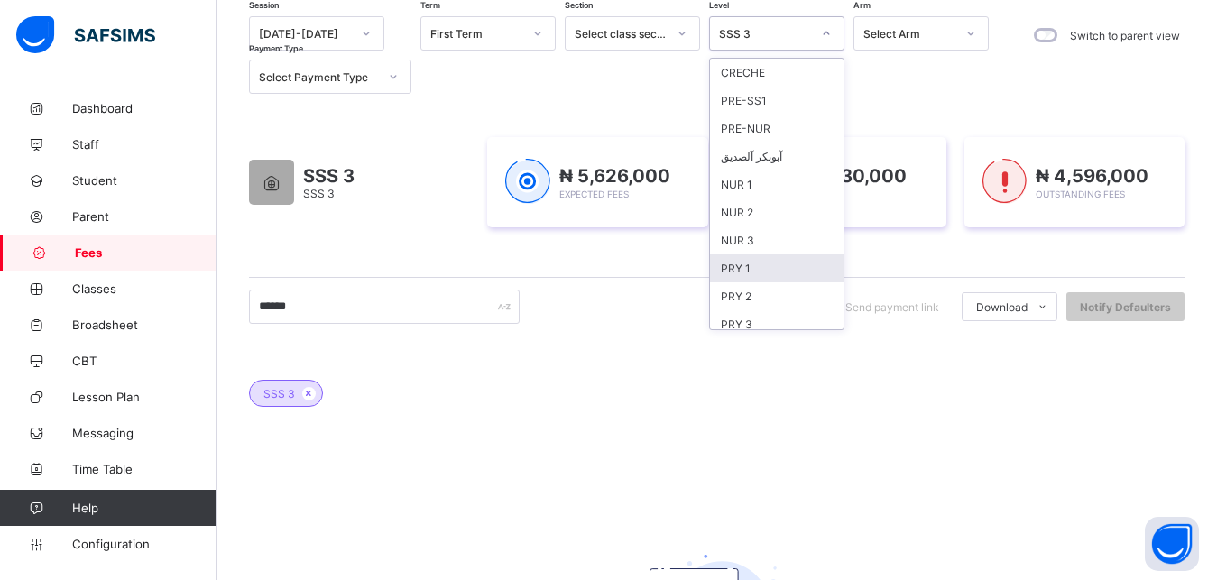
click at [756, 266] on div "PRY 1" at bounding box center [776, 268] width 133 height 28
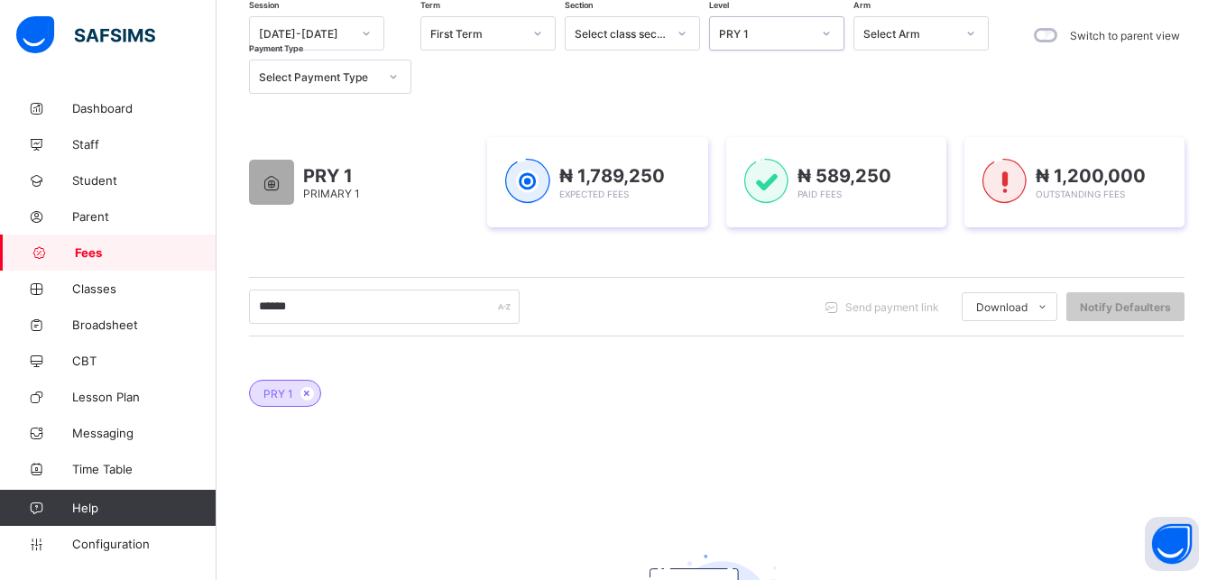
click at [774, 25] on div "PRY 1" at bounding box center [759, 33] width 99 height 25
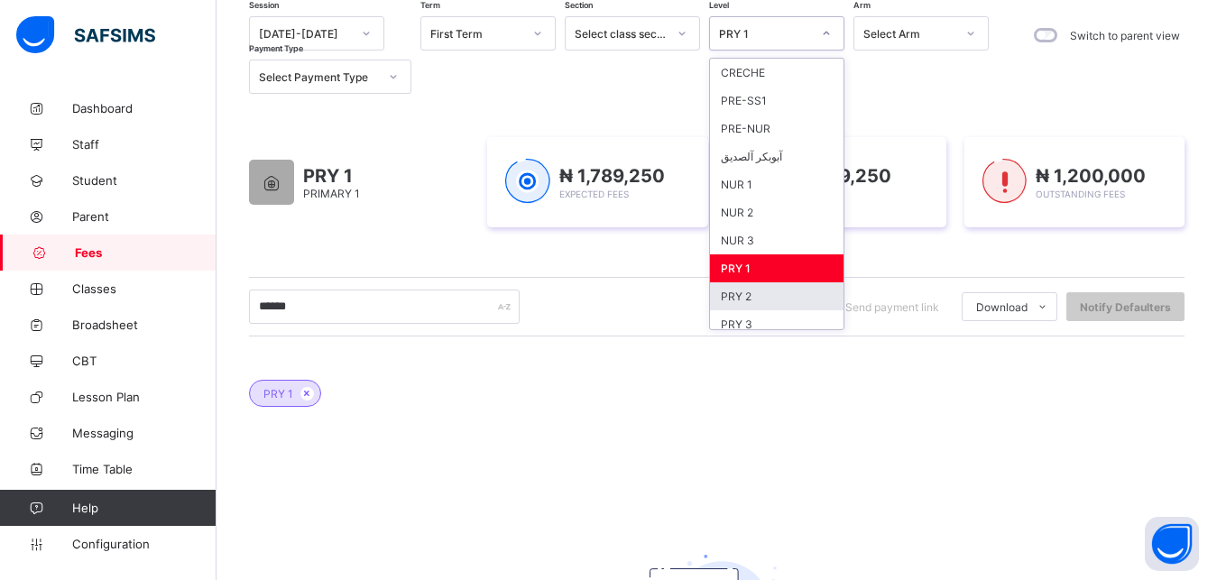
click at [780, 289] on div "PRY 2" at bounding box center [776, 296] width 133 height 28
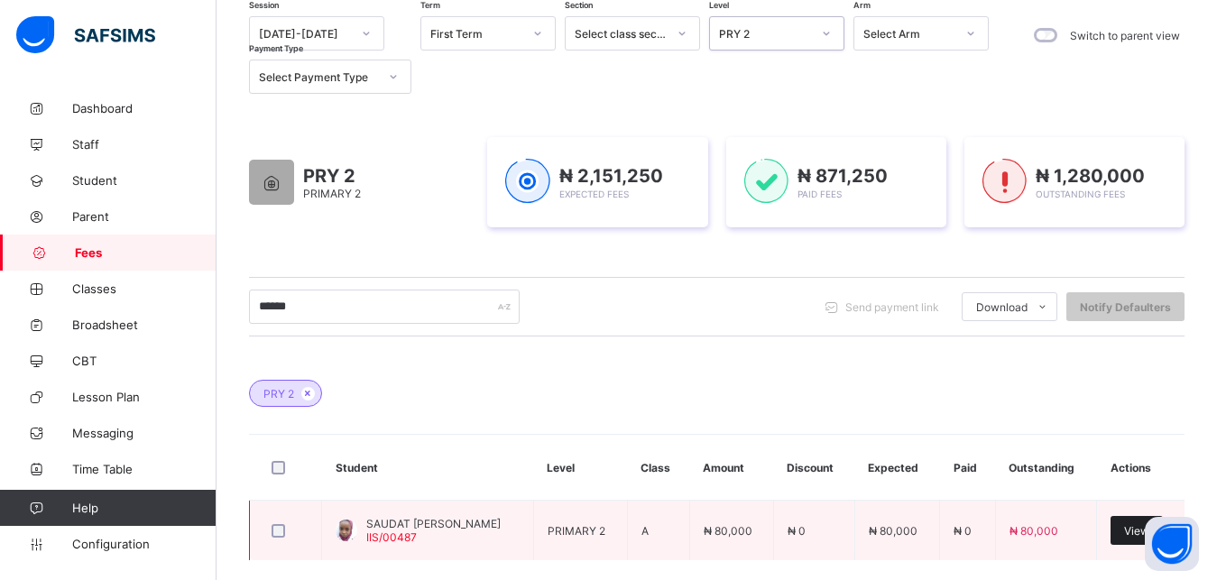
click at [1136, 532] on div "View" at bounding box center [1136, 530] width 52 height 29
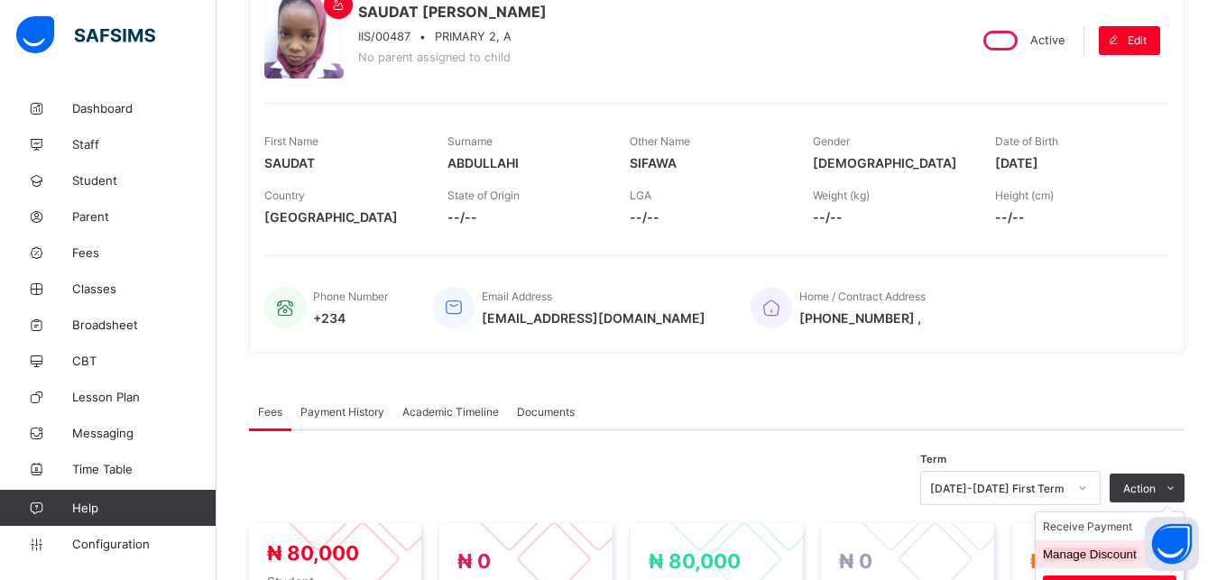
click at [1109, 556] on button "Manage Discount" at bounding box center [1089, 554] width 94 height 14
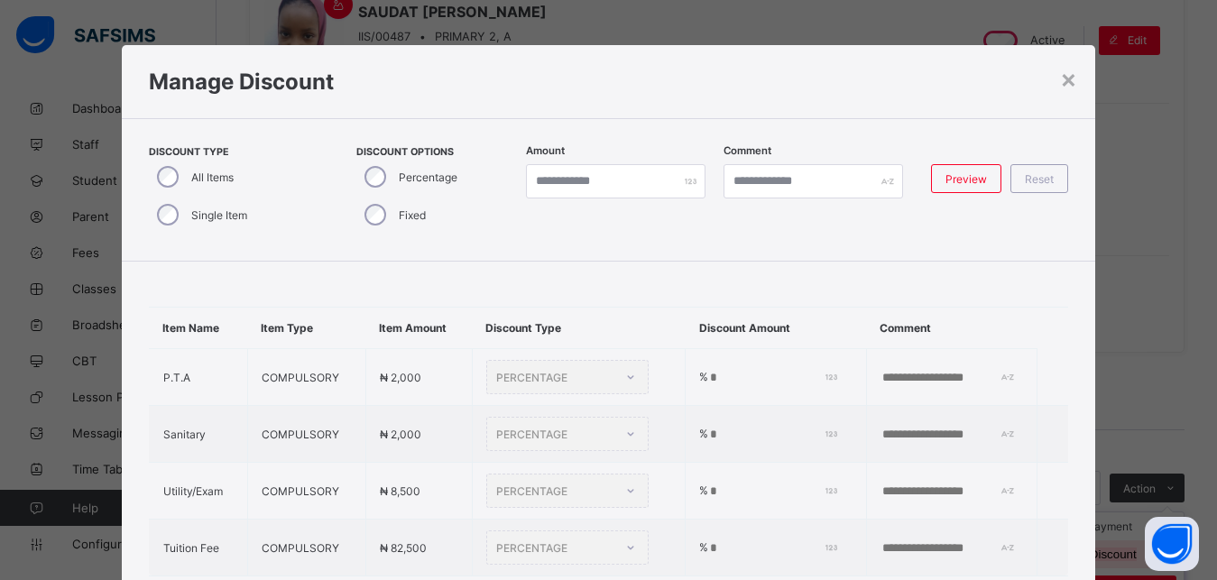
scroll to position [19, 0]
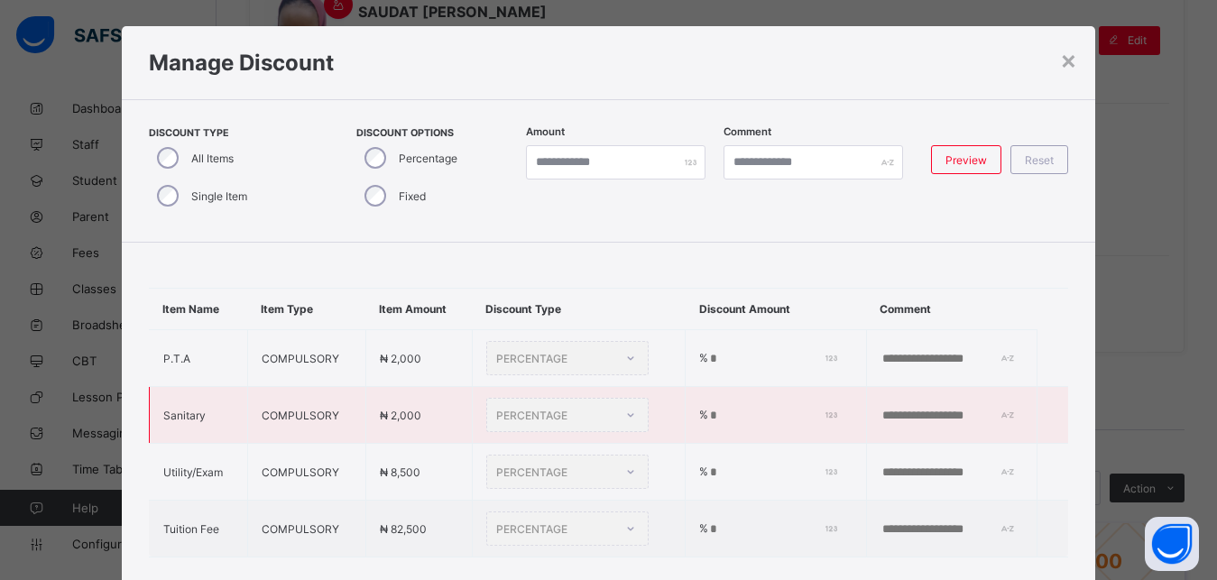
type input "*"
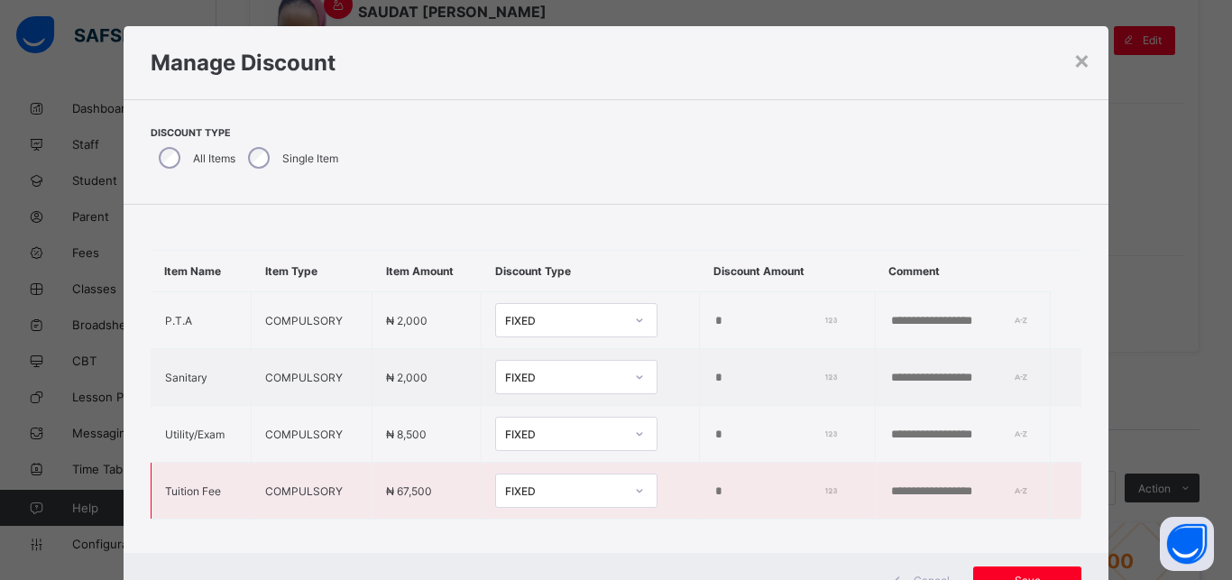
click at [552, 487] on div "FIXED" at bounding box center [564, 491] width 119 height 14
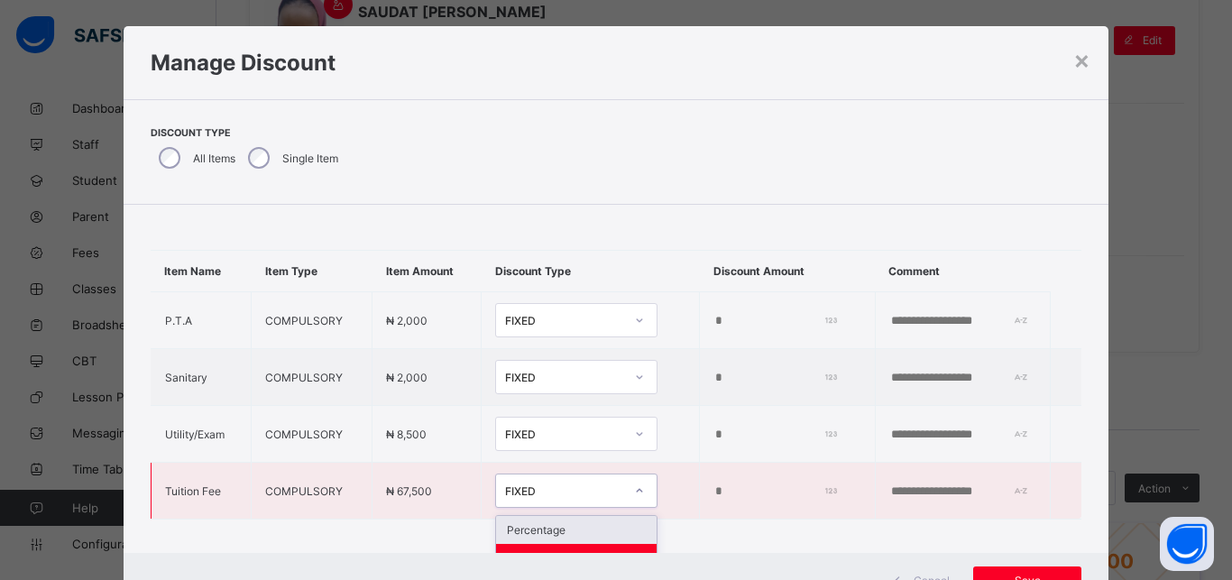
click at [566, 531] on div "Percentage" at bounding box center [576, 530] width 161 height 28
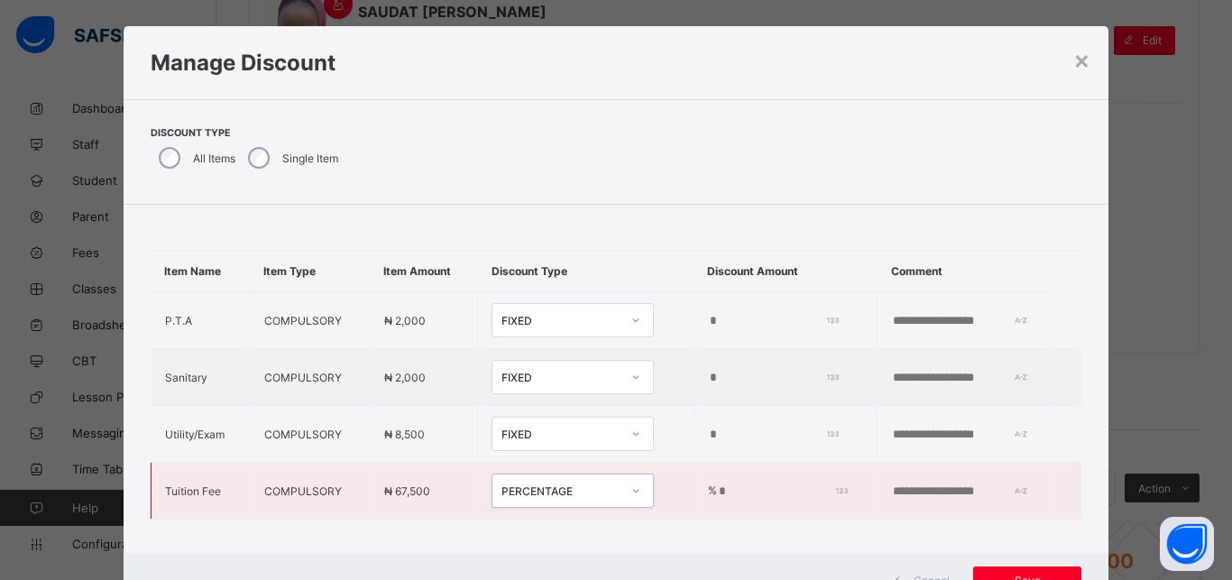
click at [717, 499] on input "*" at bounding box center [780, 491] width 126 height 14
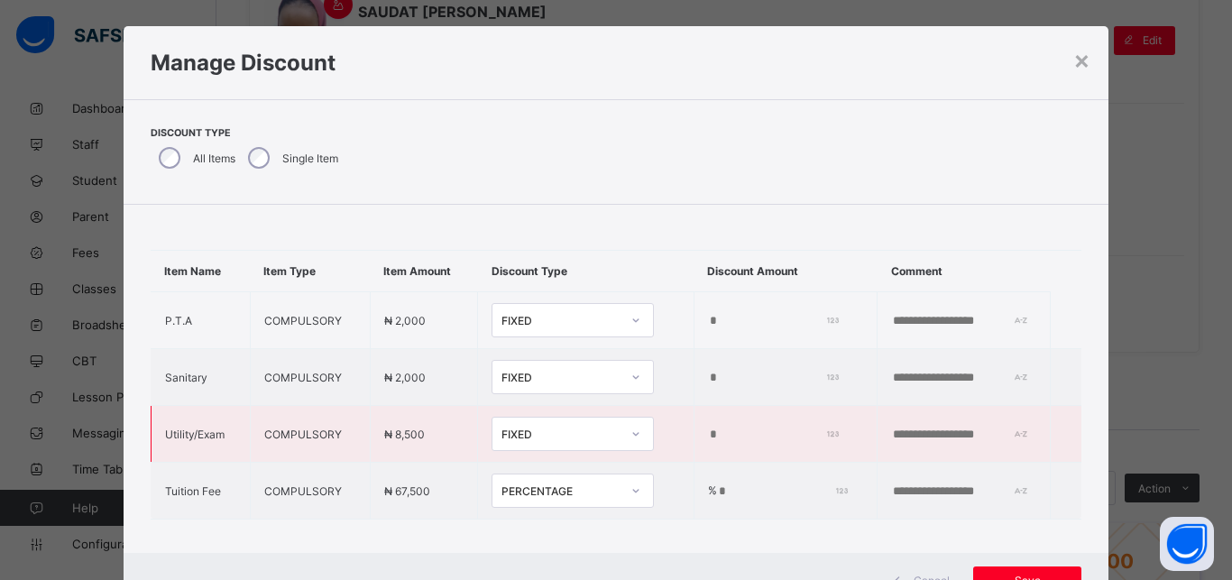
type input "***"
click at [574, 432] on div "FIXED" at bounding box center [560, 434] width 119 height 14
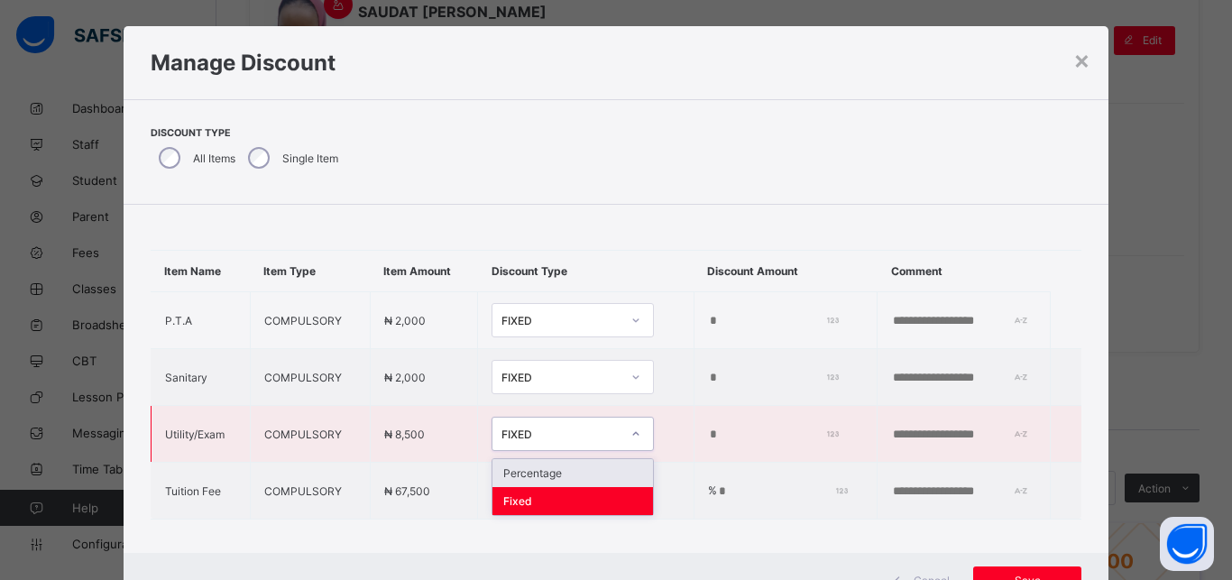
click at [576, 465] on div "Percentage" at bounding box center [572, 473] width 161 height 28
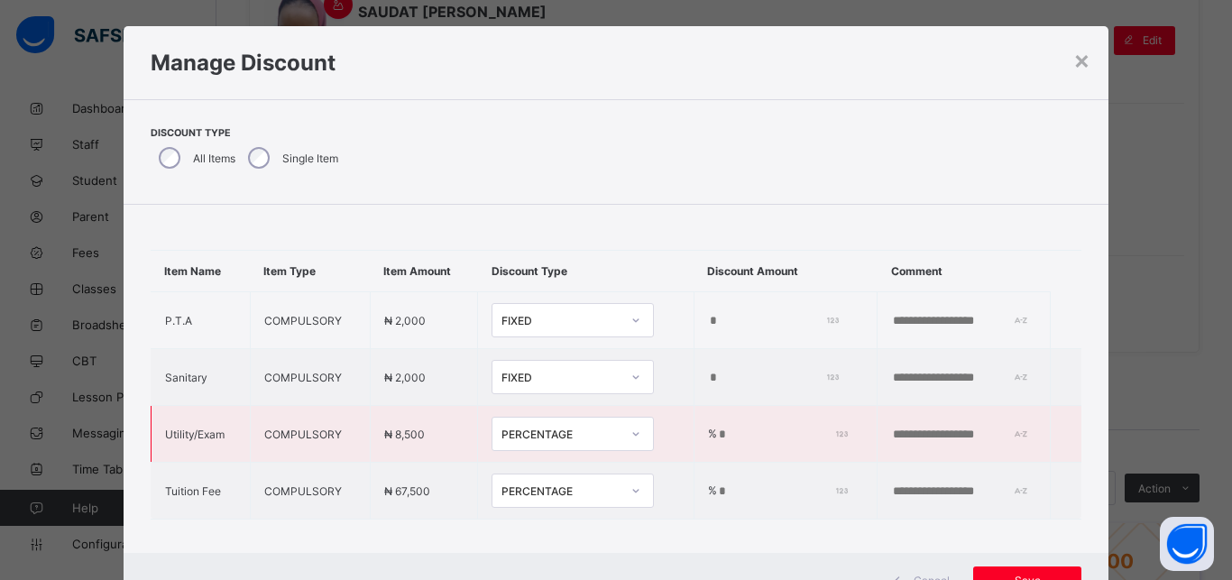
click at [717, 435] on input "*" at bounding box center [780, 434] width 126 height 14
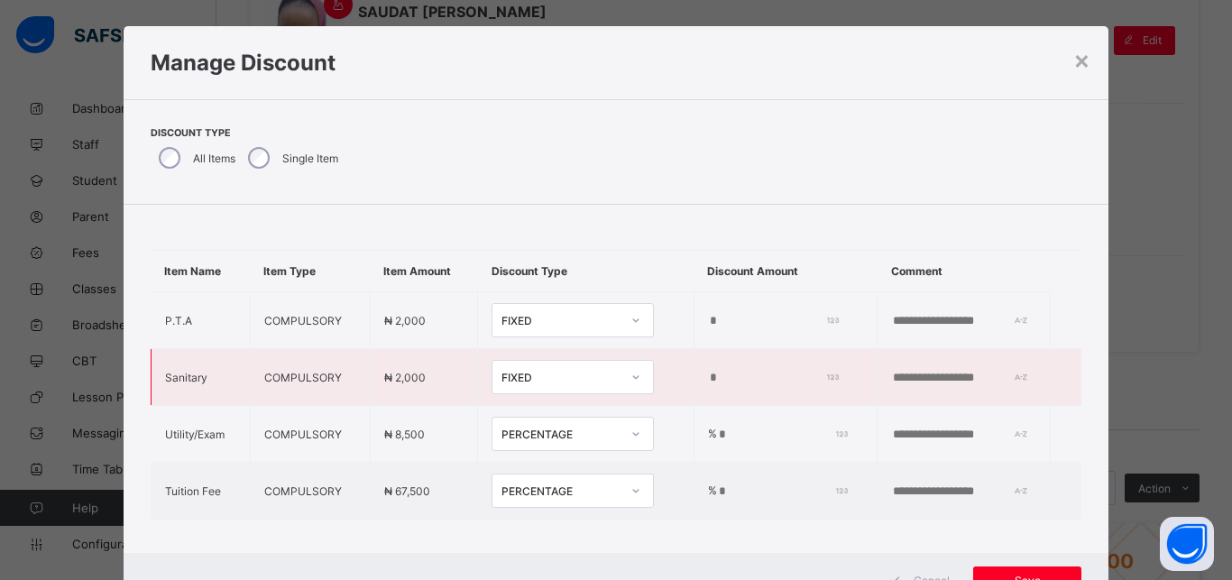
type input "***"
click at [548, 369] on div "FIXED" at bounding box center [555, 376] width 126 height 25
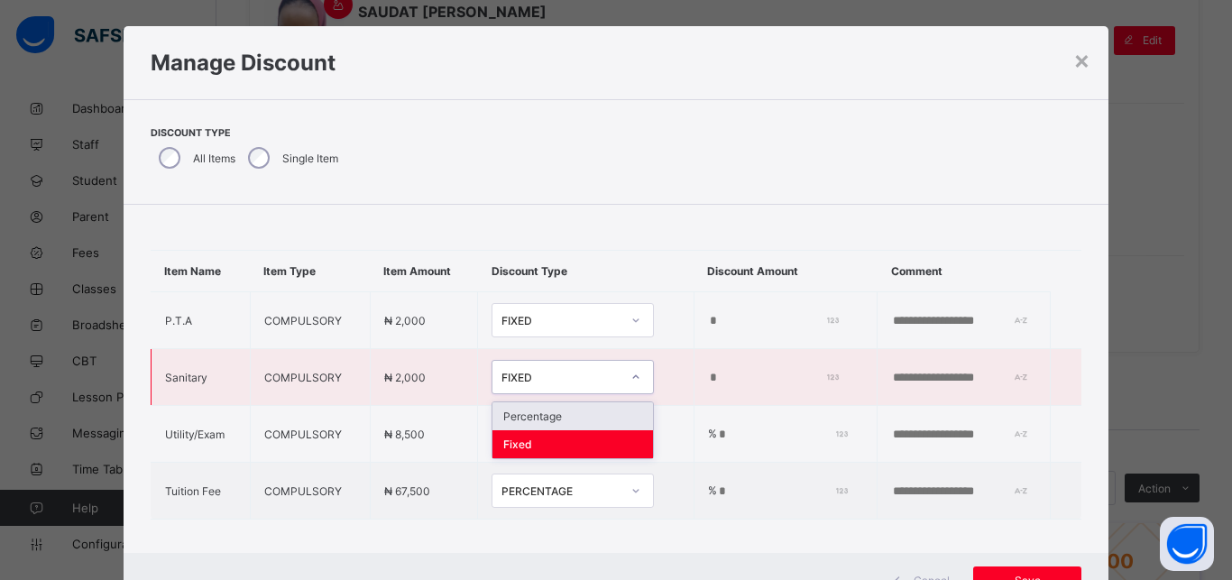
click at [562, 418] on div "Percentage" at bounding box center [572, 416] width 161 height 28
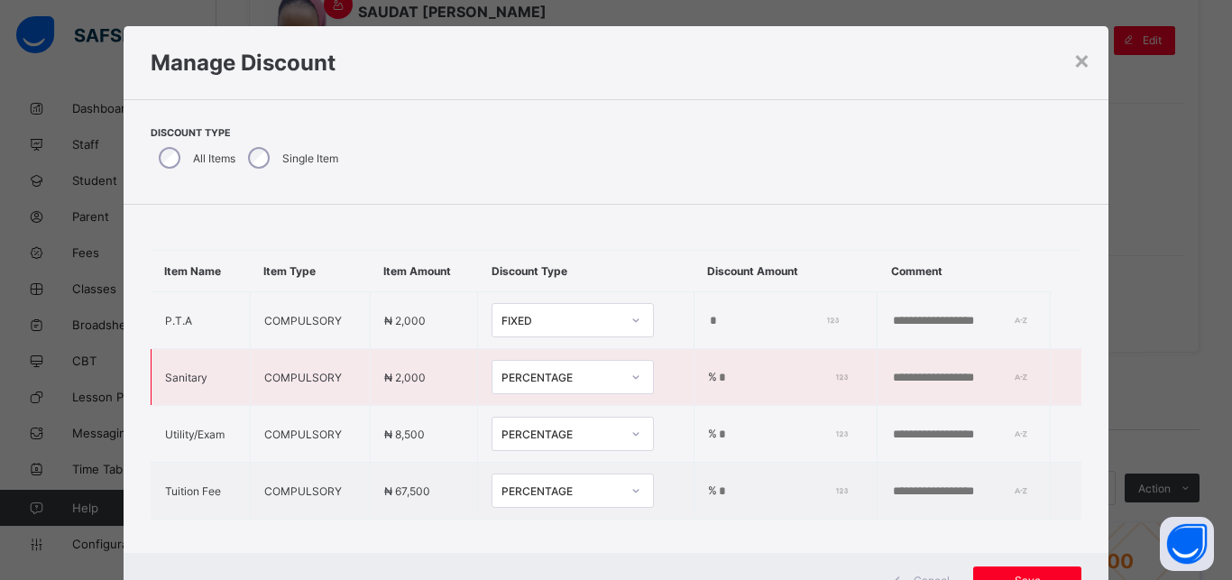
click at [717, 379] on input "*" at bounding box center [780, 378] width 126 height 14
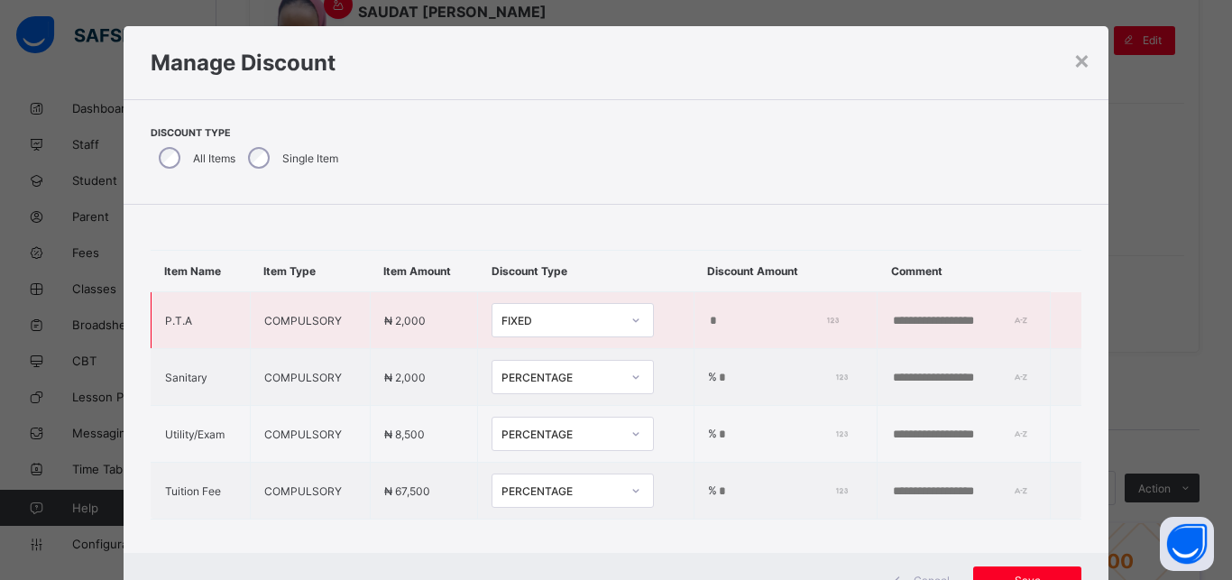
type input "***"
click at [537, 323] on div "FIXED" at bounding box center [560, 321] width 119 height 14
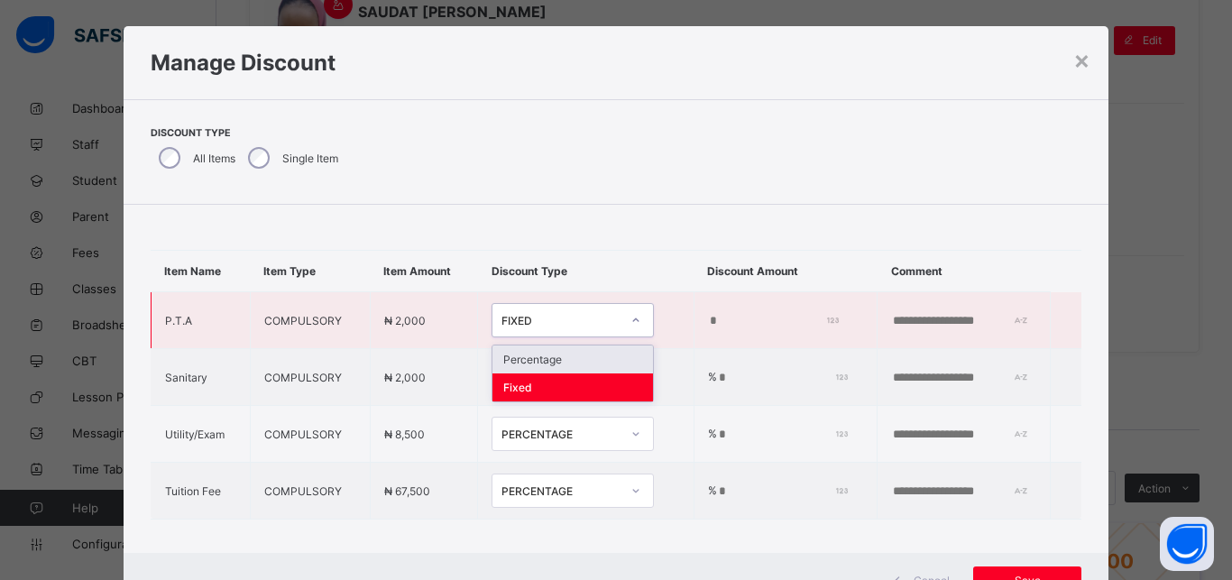
click at [542, 359] on div "Percentage" at bounding box center [572, 359] width 161 height 28
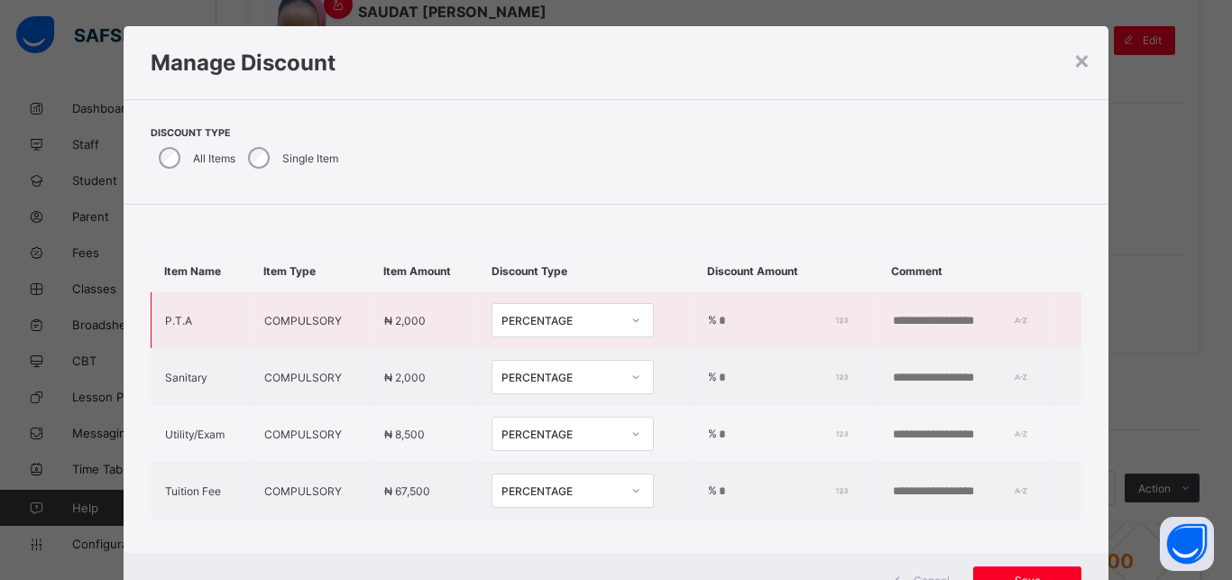
click at [717, 323] on input "*" at bounding box center [780, 321] width 126 height 14
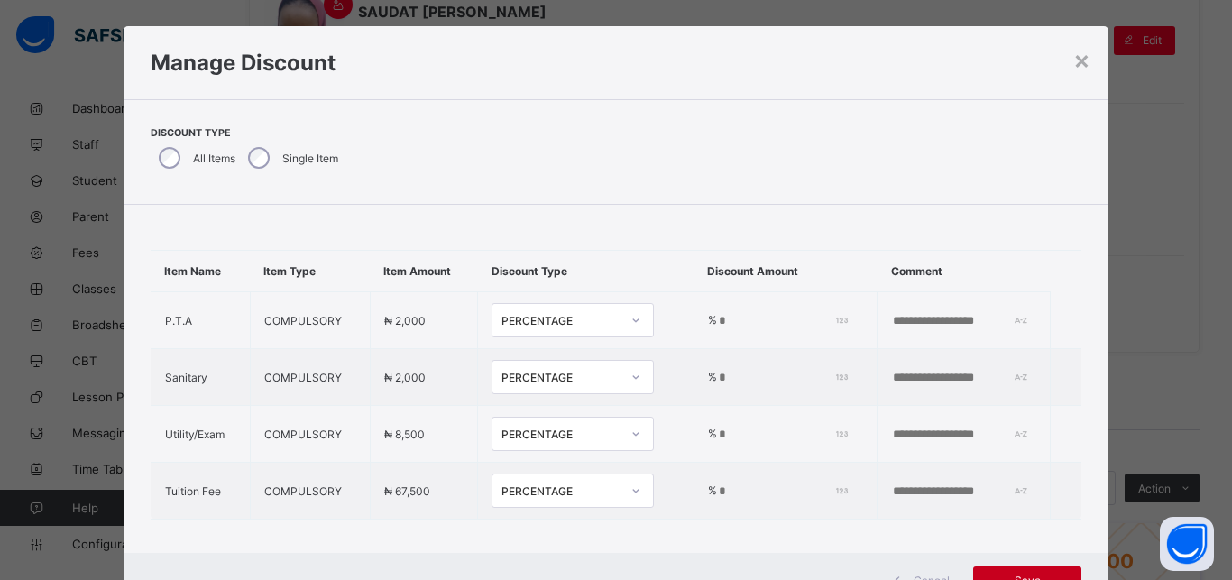
type input "***"
click at [1025, 572] on div "Save" at bounding box center [1027, 580] width 108 height 29
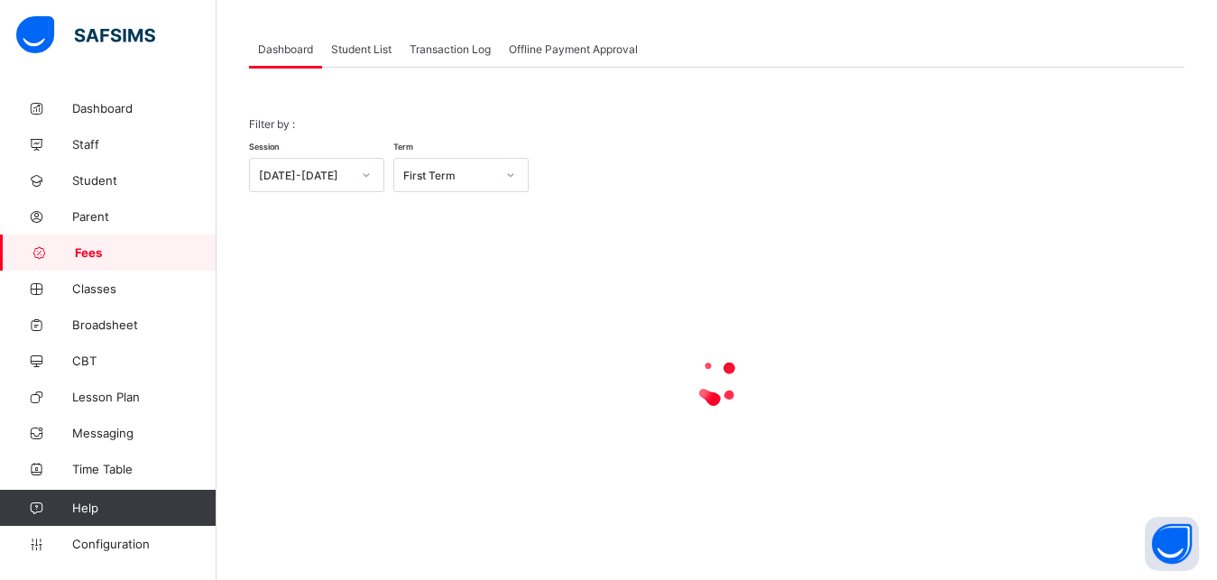
scroll to position [87, 0]
click at [354, 43] on span "Student List" at bounding box center [361, 49] width 60 height 14
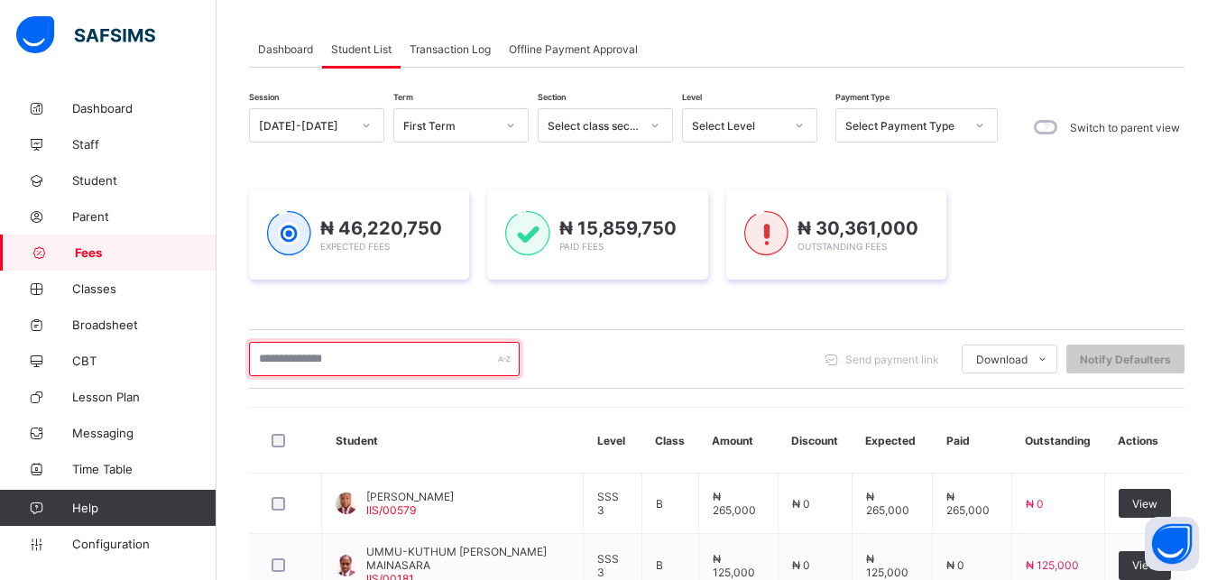
click at [384, 357] on input "text" at bounding box center [384, 359] width 271 height 34
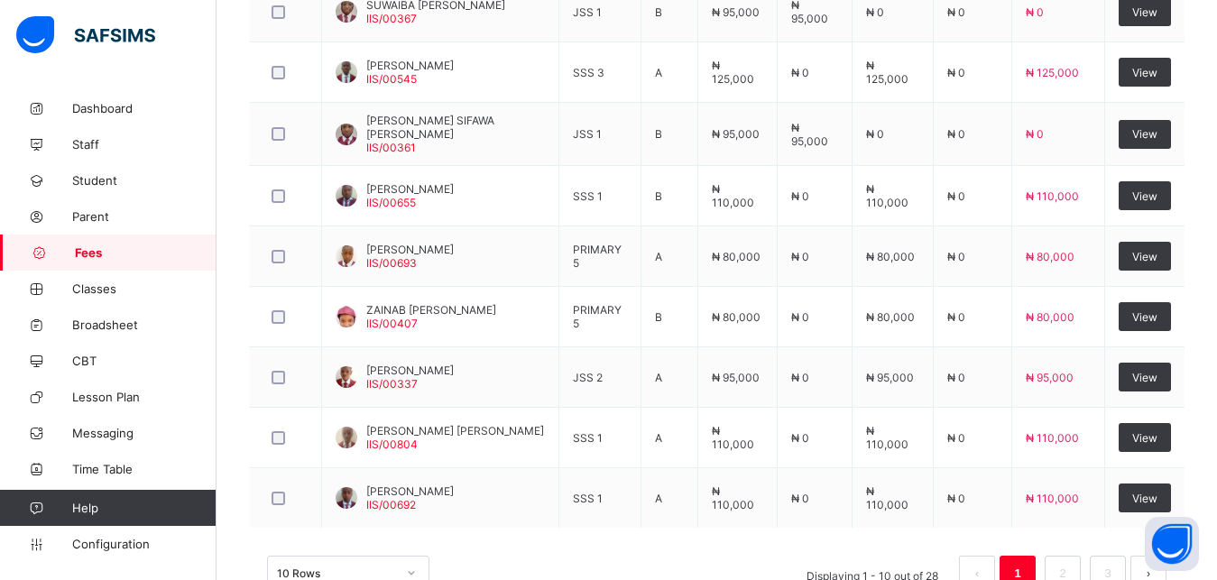
scroll to position [684, 0]
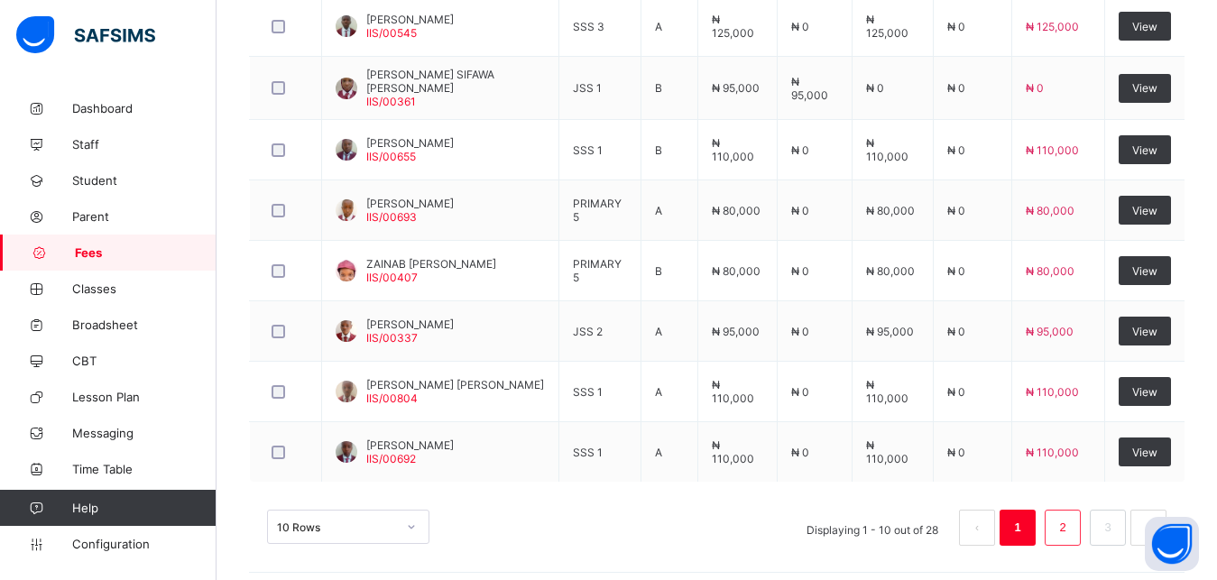
type input "**********"
click at [1070, 527] on link "2" at bounding box center [1061, 527] width 17 height 23
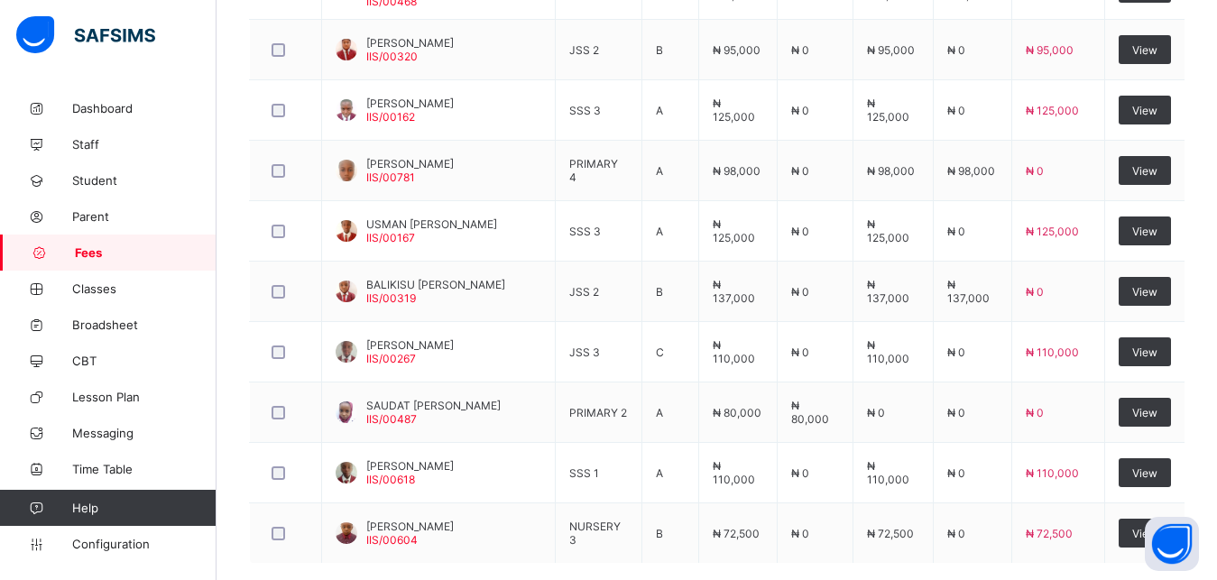
scroll to position [649, 0]
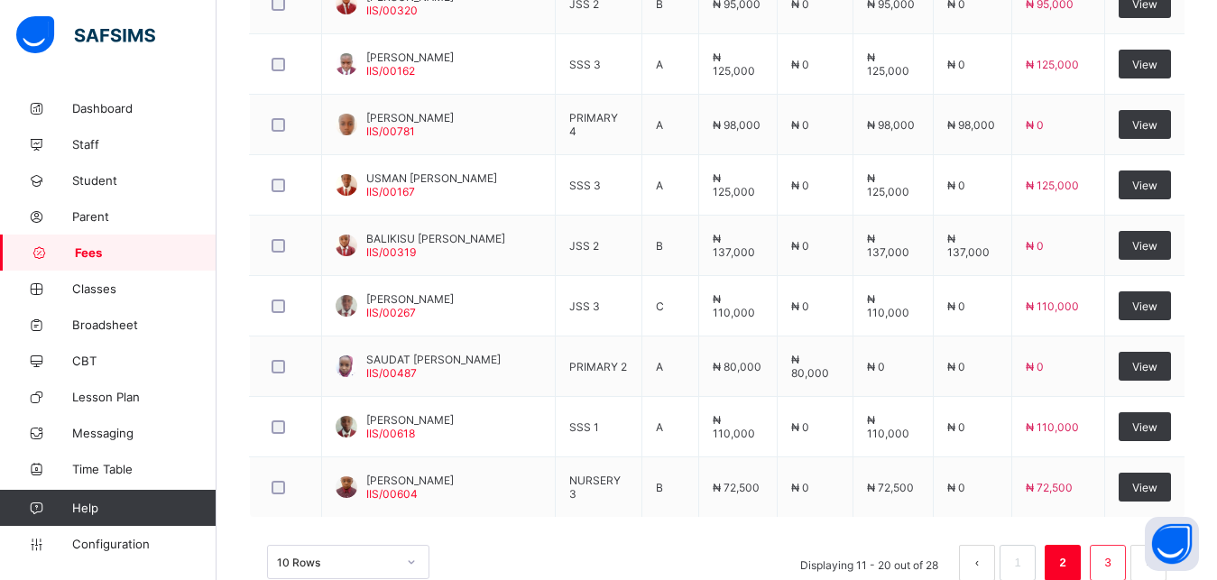
click at [1116, 556] on link "3" at bounding box center [1106, 562] width 17 height 23
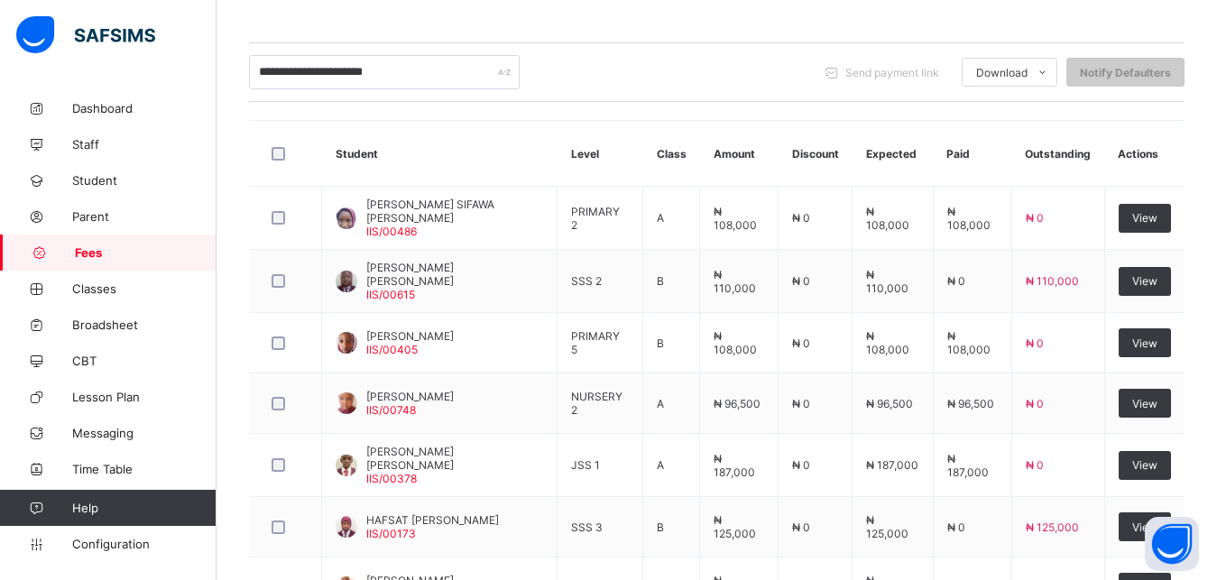
scroll to position [419, 0]
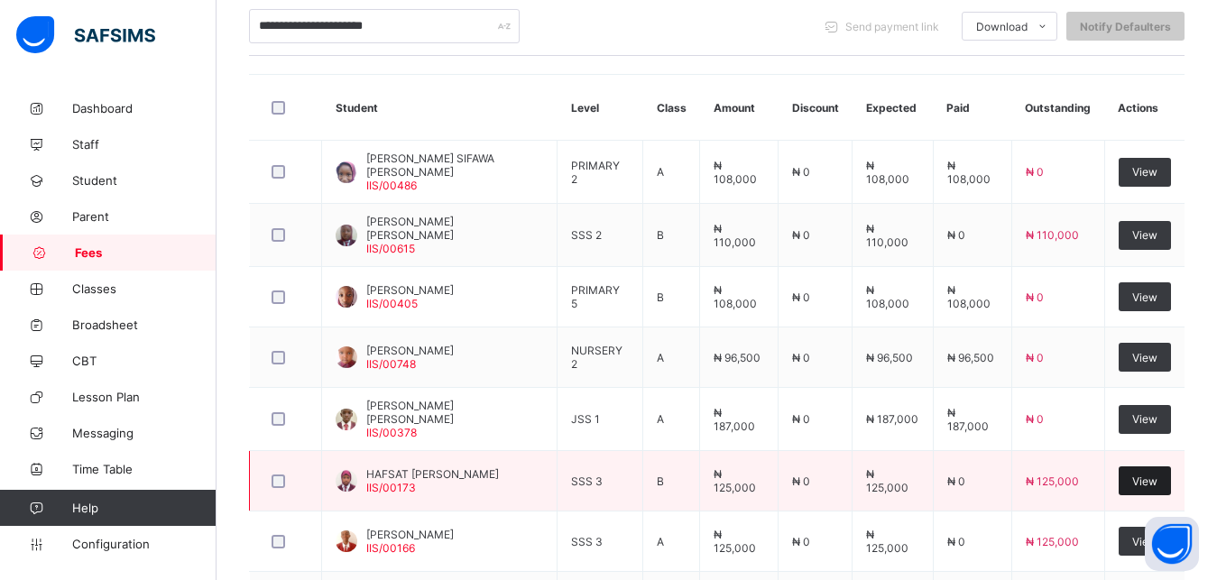
click at [1149, 474] on span "View" at bounding box center [1144, 481] width 25 height 14
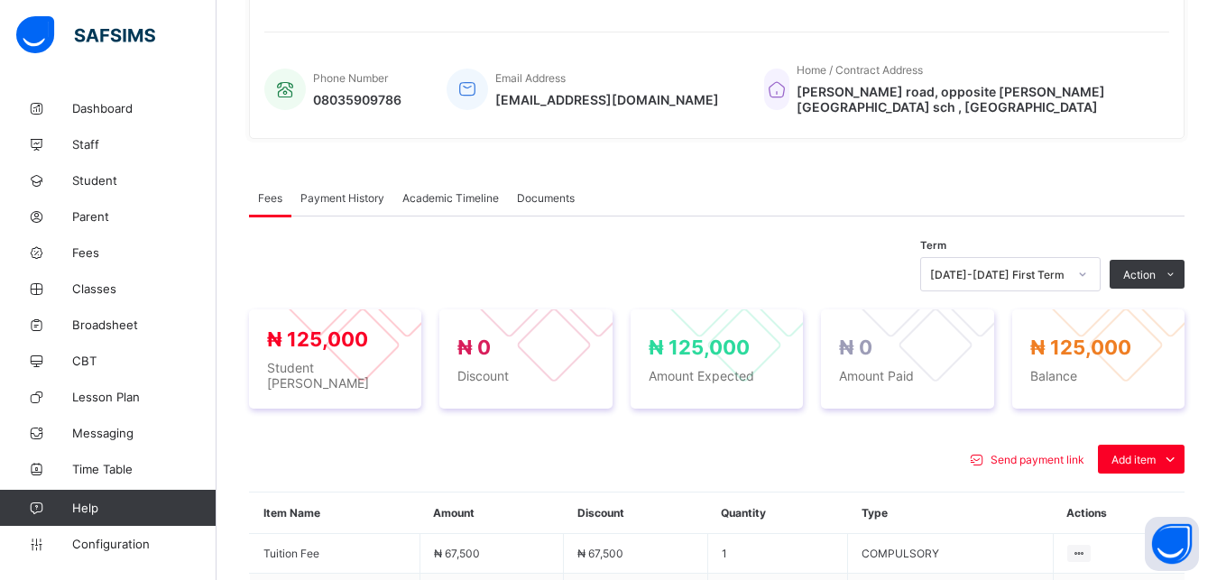
scroll to position [646, 0]
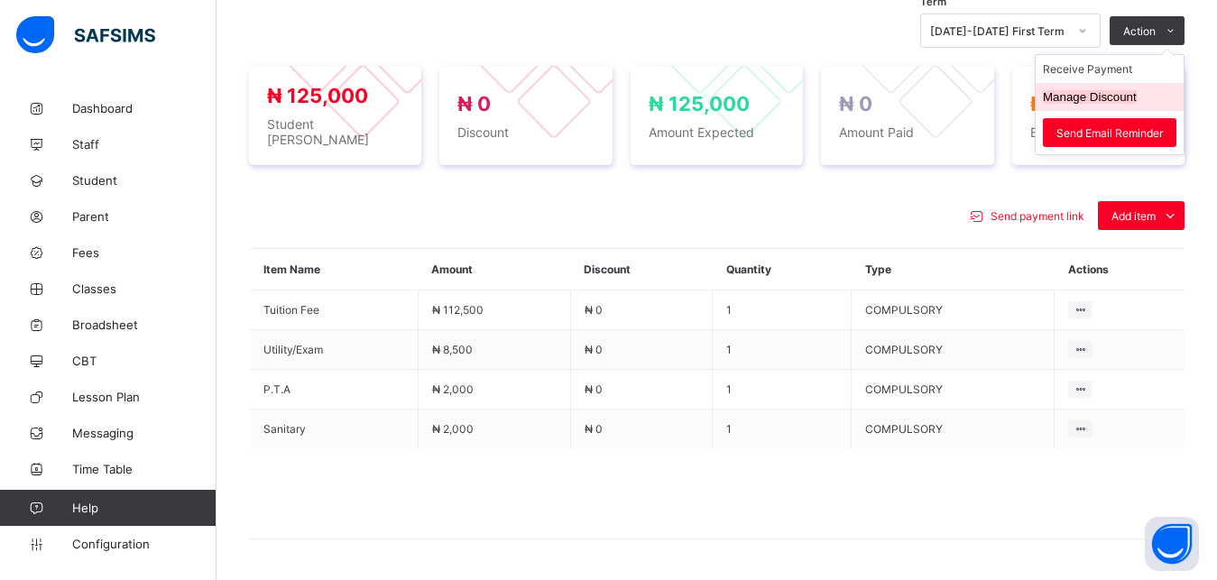
click at [1136, 101] on button "Manage Discount" at bounding box center [1089, 97] width 94 height 14
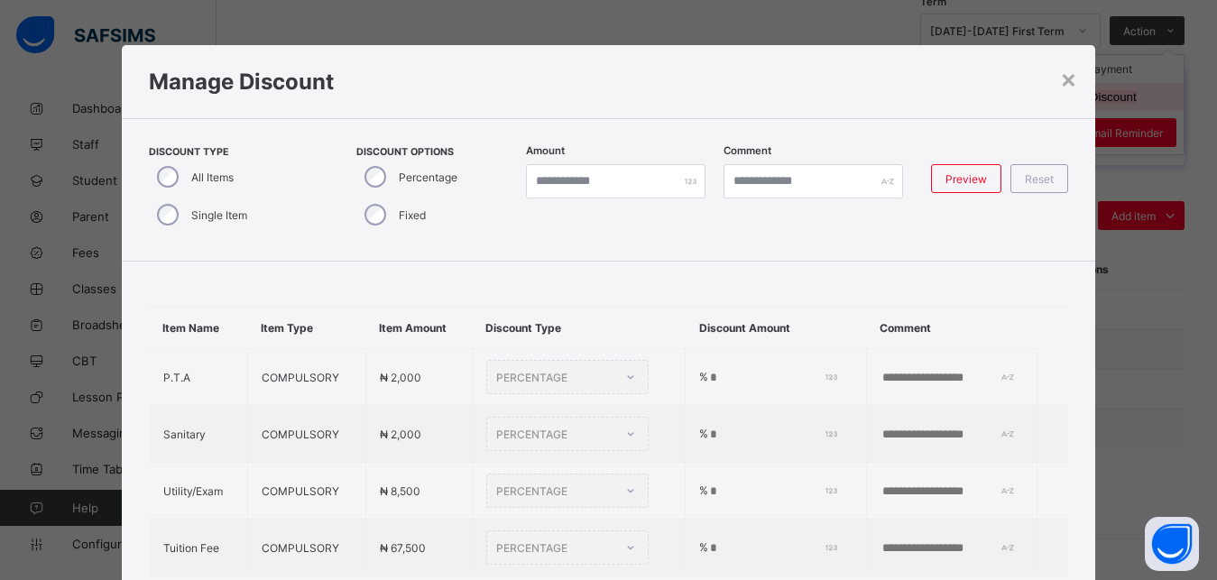
scroll to position [19, 0]
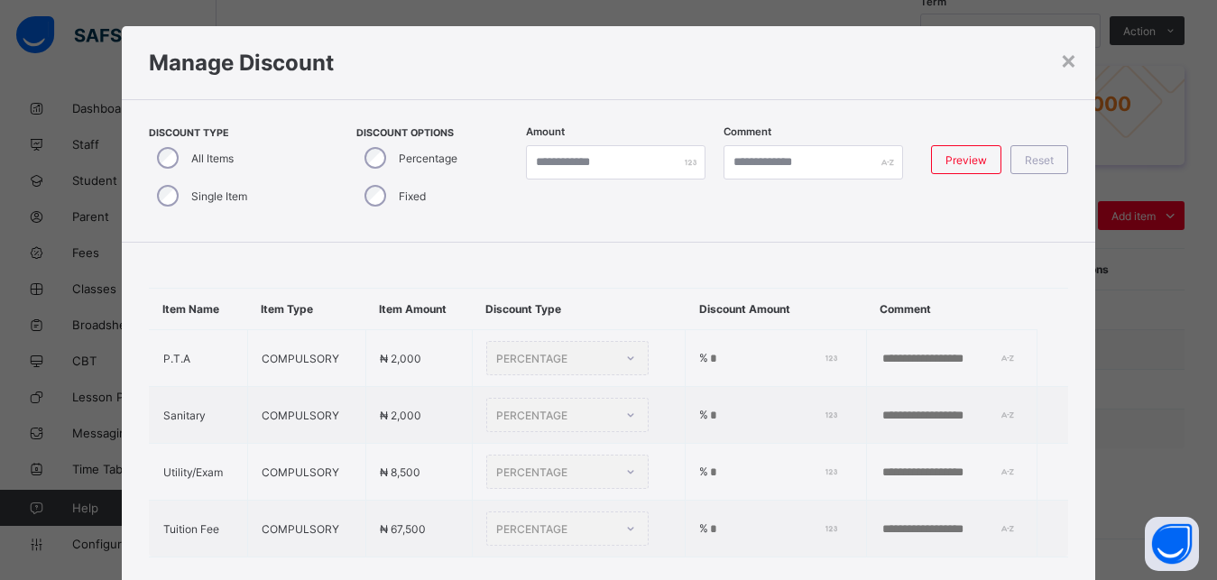
type input "*"
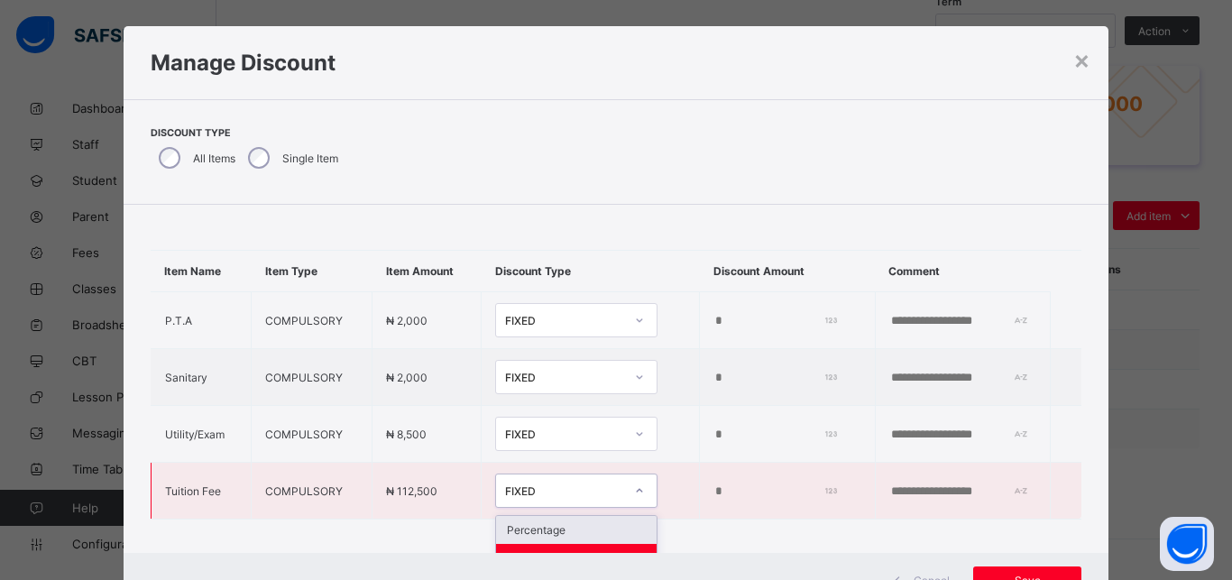
click at [554, 500] on div "FIXED" at bounding box center [559, 490] width 126 height 25
click at [560, 528] on div "Percentage" at bounding box center [576, 530] width 161 height 28
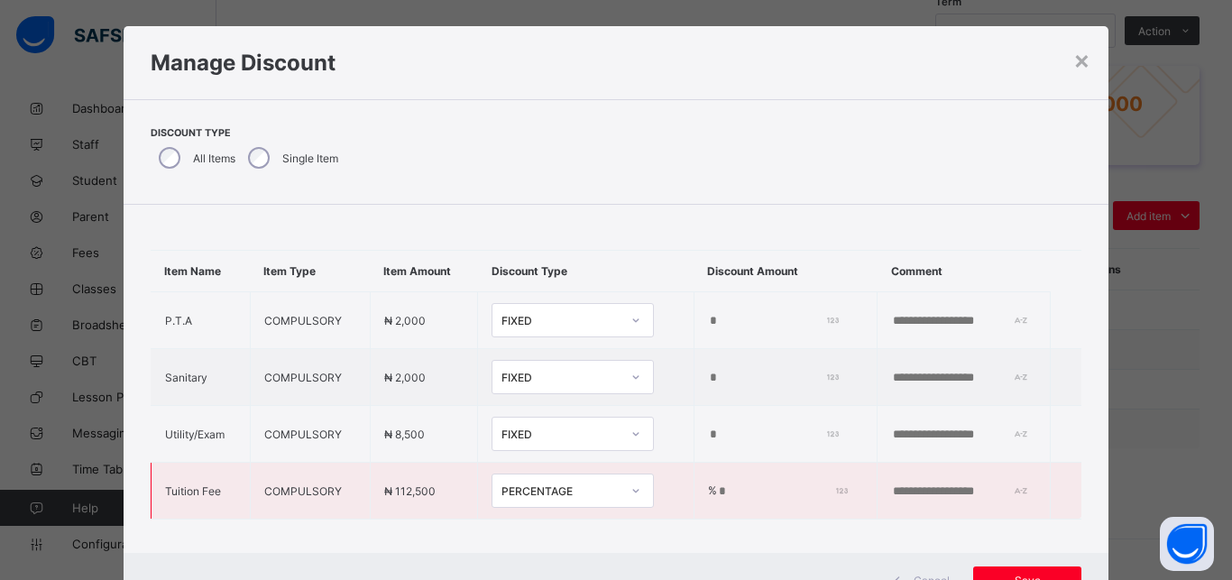
click at [717, 493] on input "*" at bounding box center [780, 491] width 126 height 14
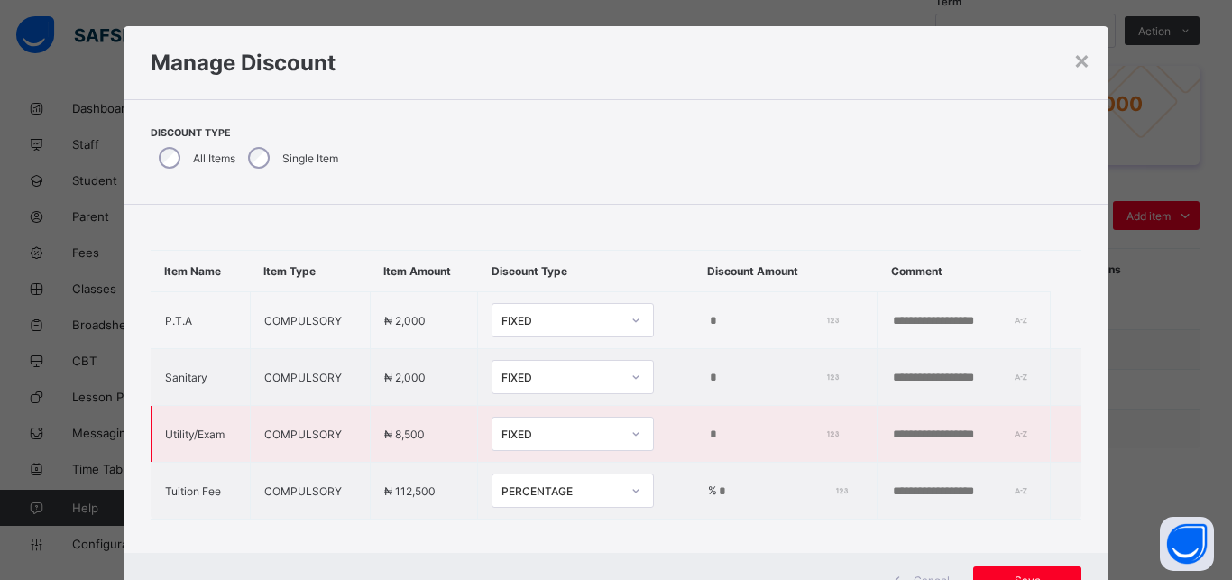
type input "***"
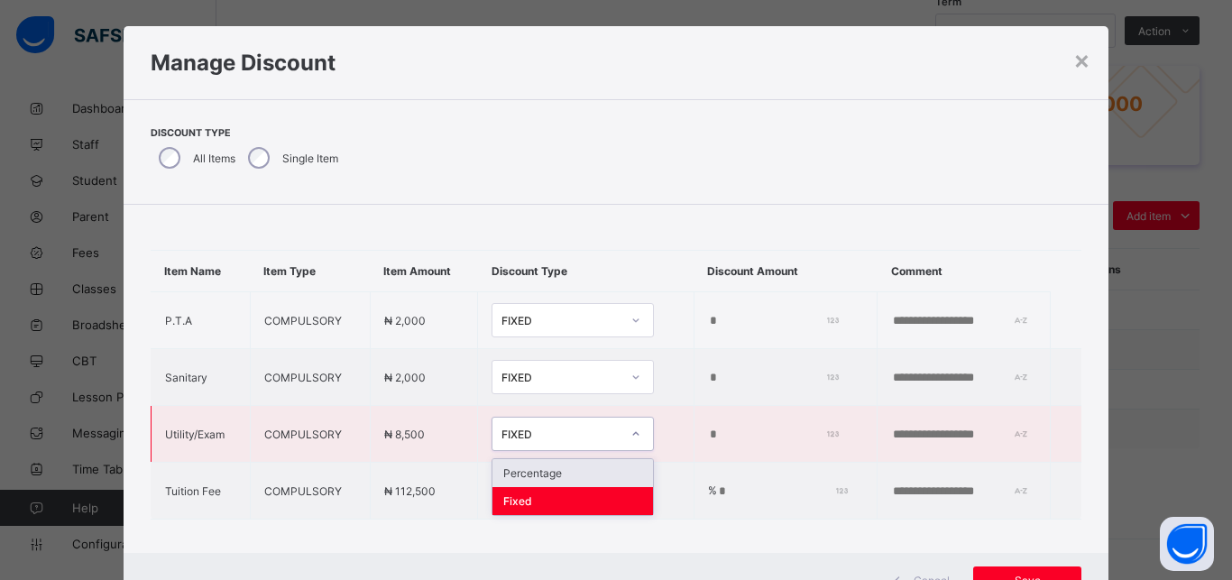
click at [570, 434] on div "FIXED" at bounding box center [560, 434] width 119 height 14
click at [575, 473] on div "Percentage" at bounding box center [572, 473] width 161 height 28
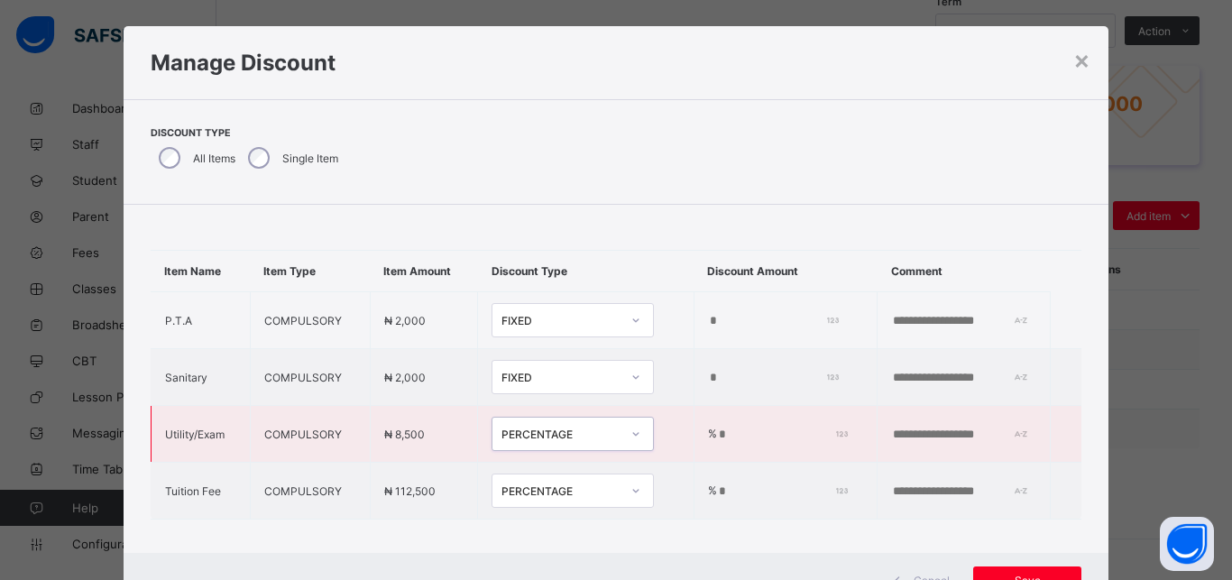
click at [717, 437] on input "*" at bounding box center [780, 434] width 126 height 14
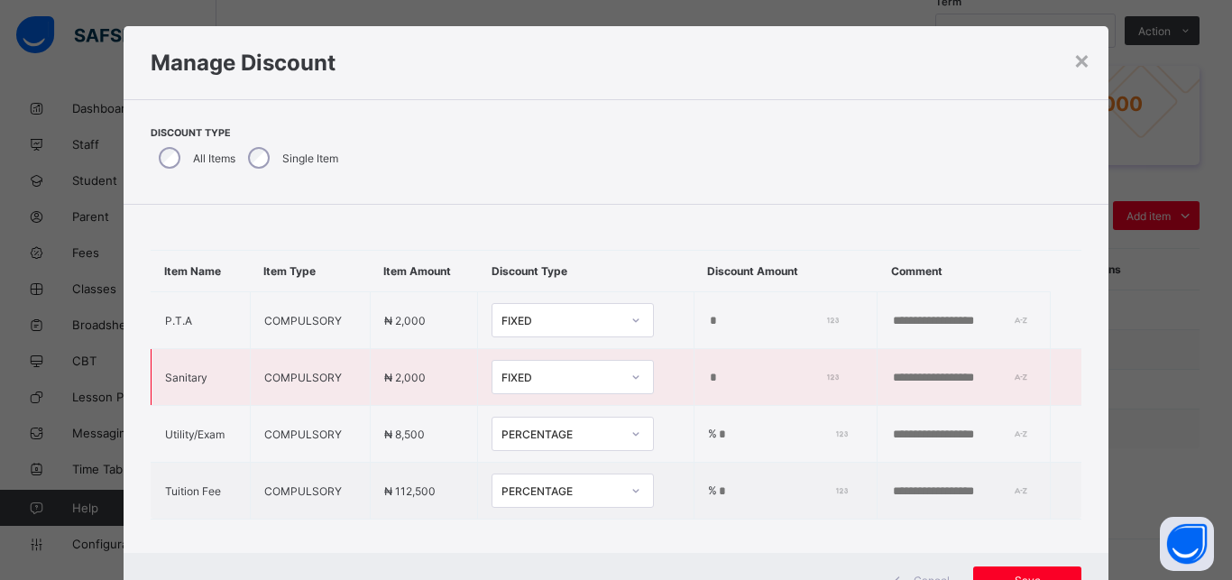
type input "***"
click at [532, 371] on div "FIXED" at bounding box center [560, 378] width 119 height 14
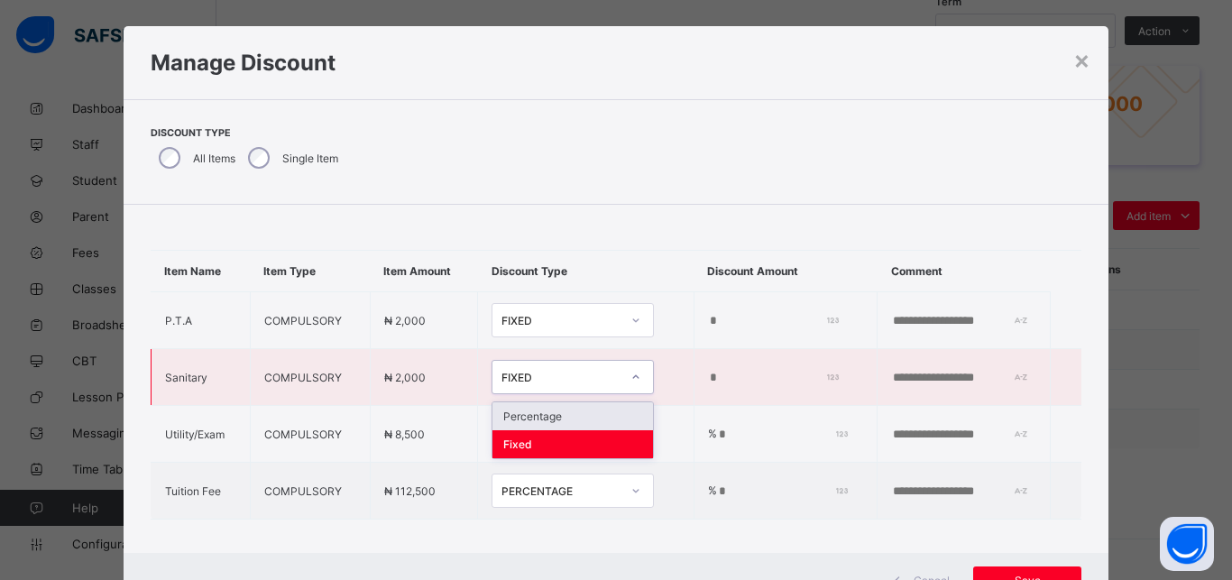
click at [546, 418] on div "Percentage" at bounding box center [572, 416] width 161 height 28
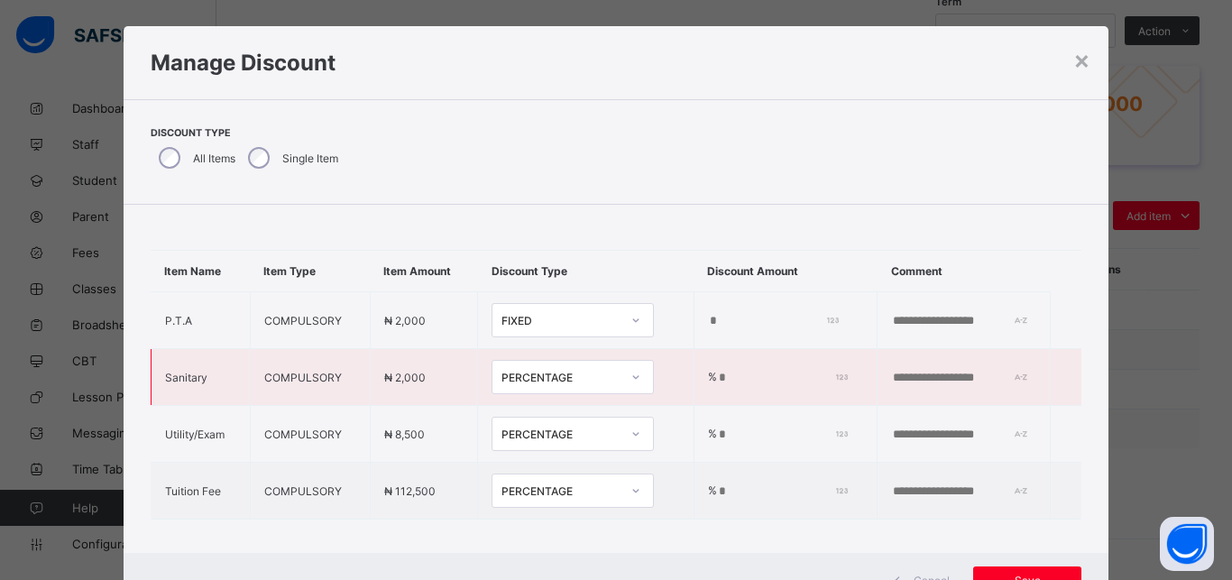
click at [721, 380] on input "*" at bounding box center [780, 378] width 126 height 14
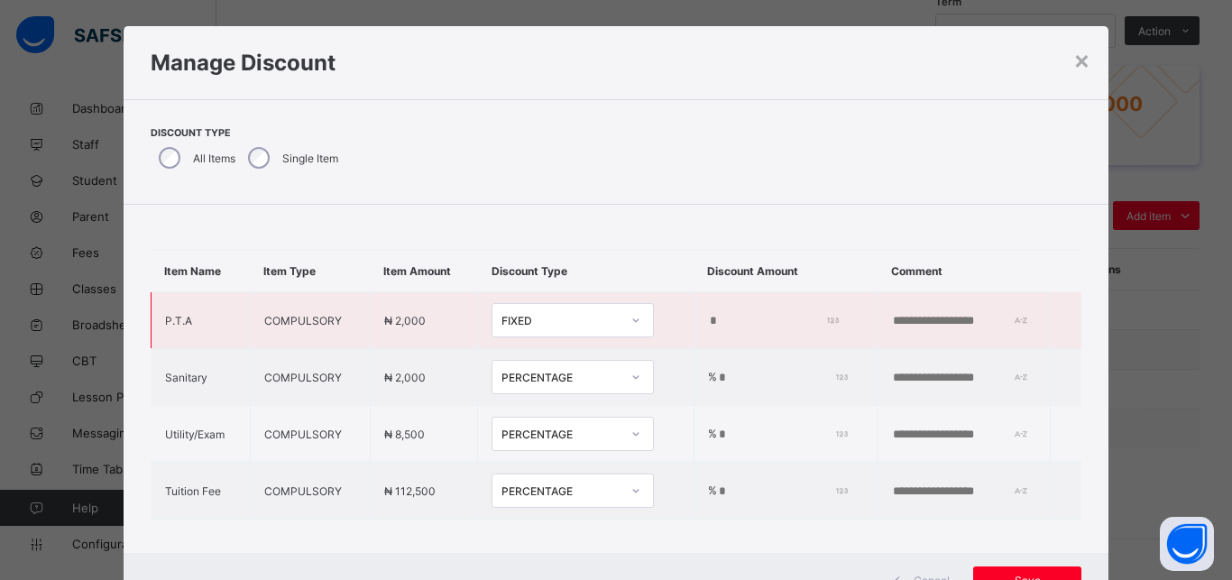
type input "***"
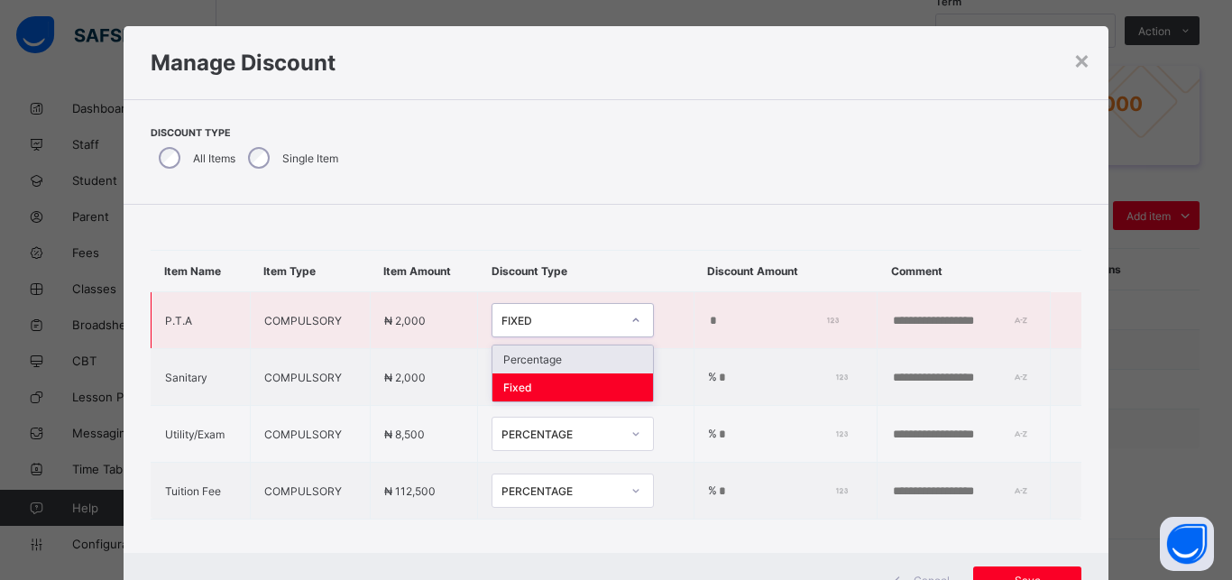
click at [548, 327] on div "FIXED" at bounding box center [555, 320] width 126 height 25
click at [555, 366] on div "Percentage" at bounding box center [572, 359] width 161 height 28
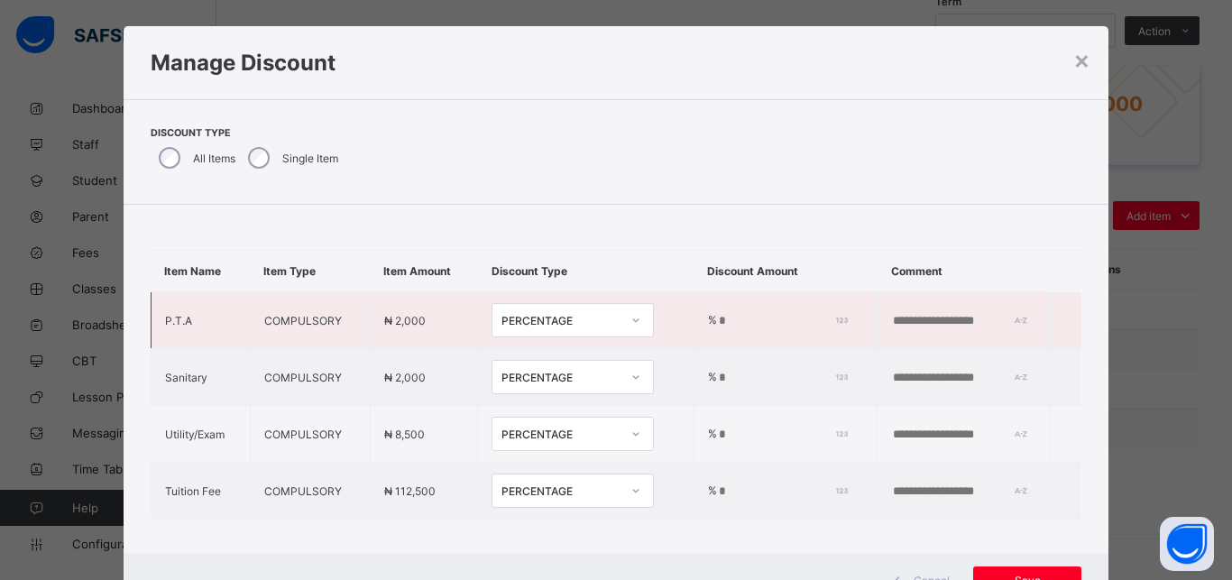
click at [717, 322] on input "*" at bounding box center [780, 321] width 126 height 14
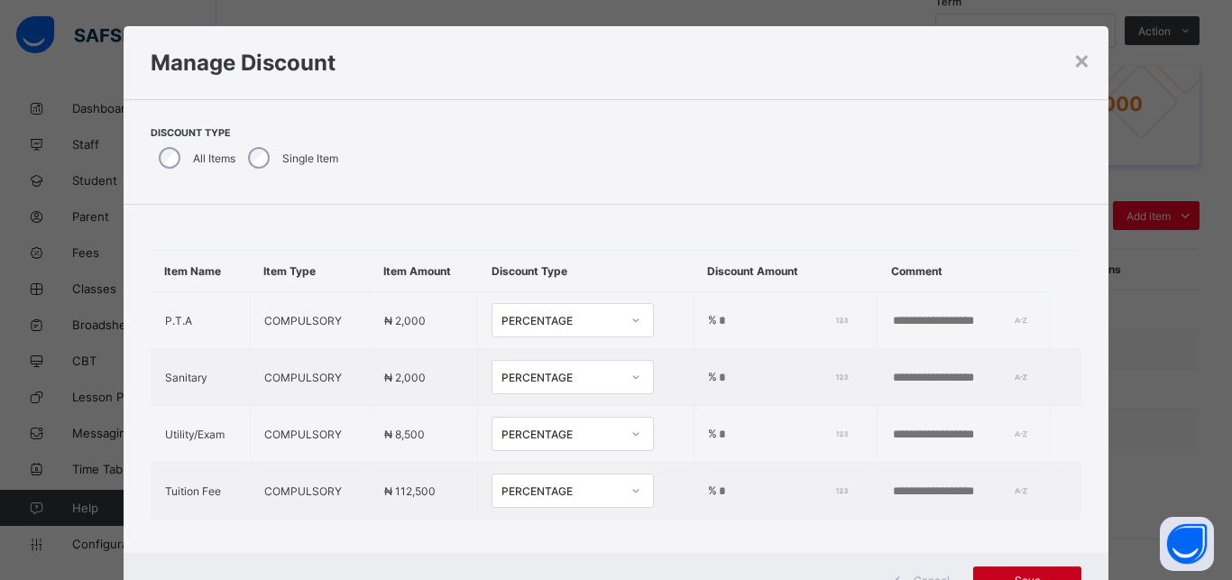
type input "***"
click at [1025, 571] on div "Save" at bounding box center [1027, 580] width 108 height 29
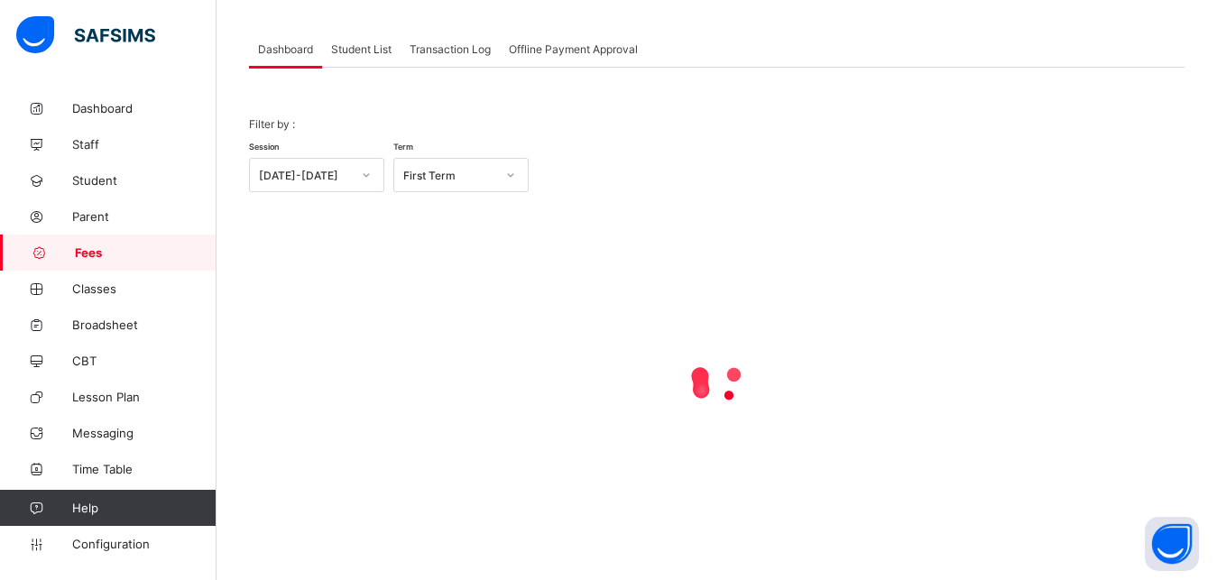
scroll to position [87, 0]
click at [376, 50] on span "Student List" at bounding box center [361, 49] width 60 height 14
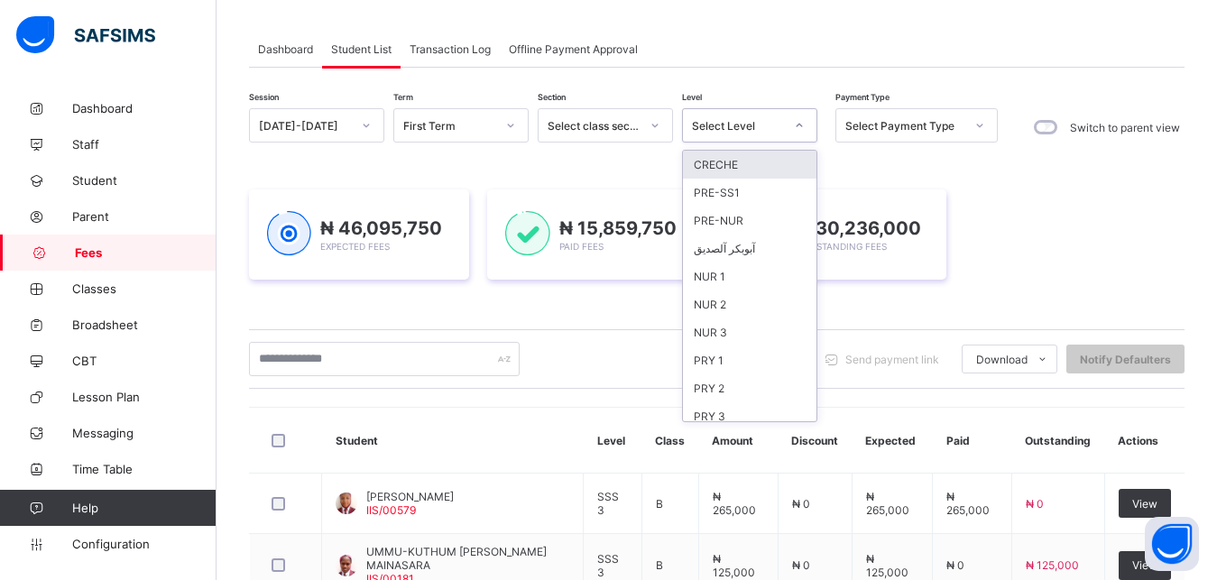
click at [723, 120] on div "Select Level" at bounding box center [738, 126] width 92 height 14
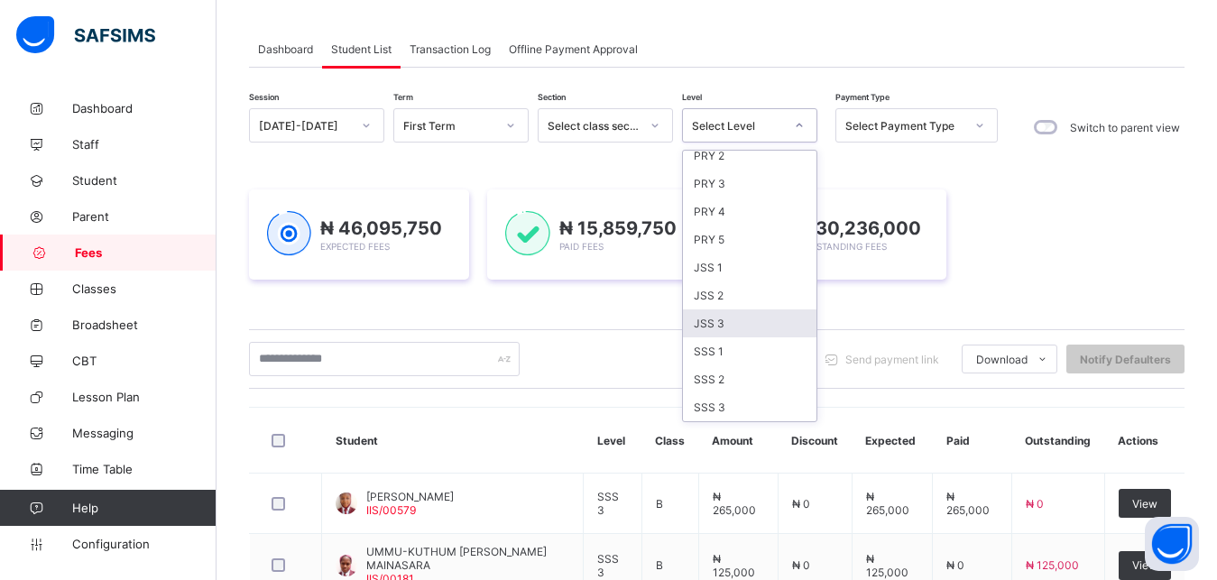
click at [751, 318] on div "JSS 3" at bounding box center [749, 323] width 133 height 28
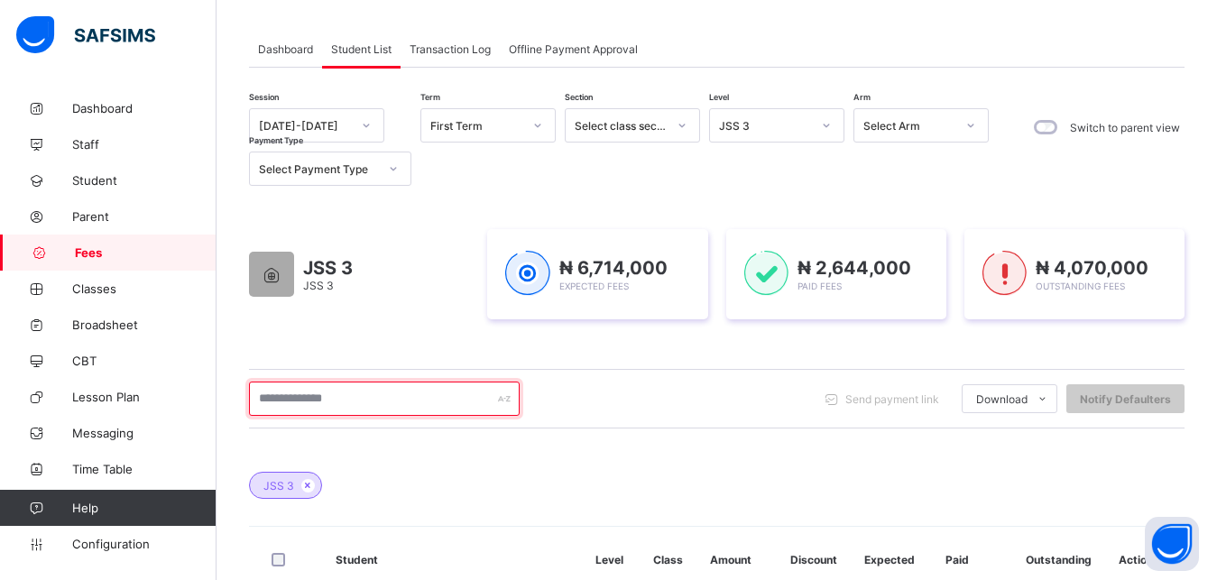
click at [408, 404] on input "text" at bounding box center [384, 398] width 271 height 34
type input "**********"
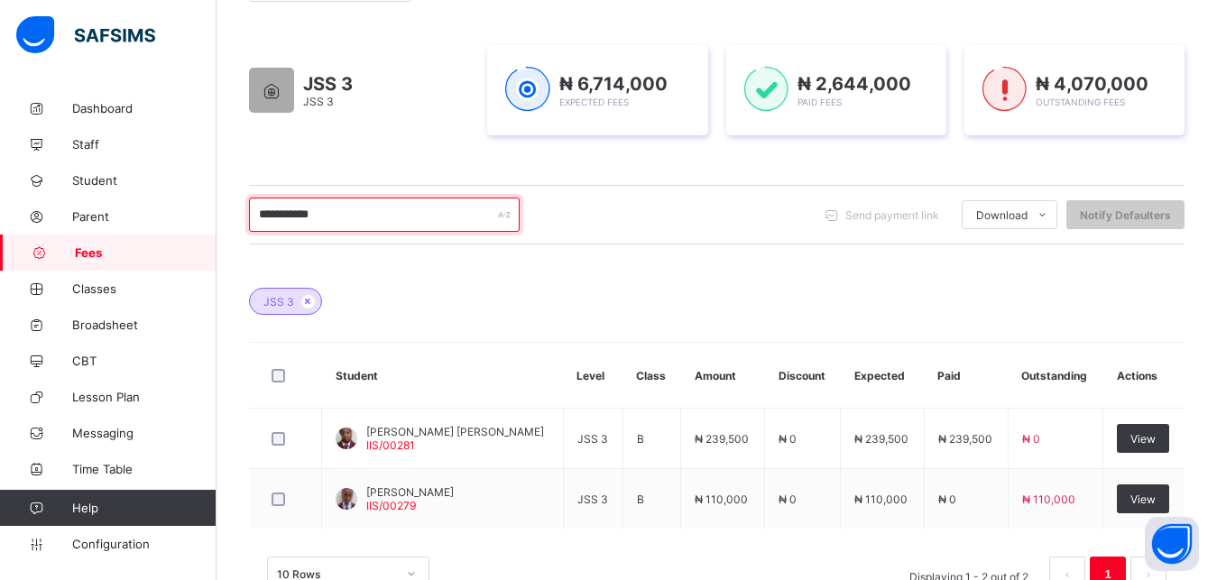
scroll to position [317, 0]
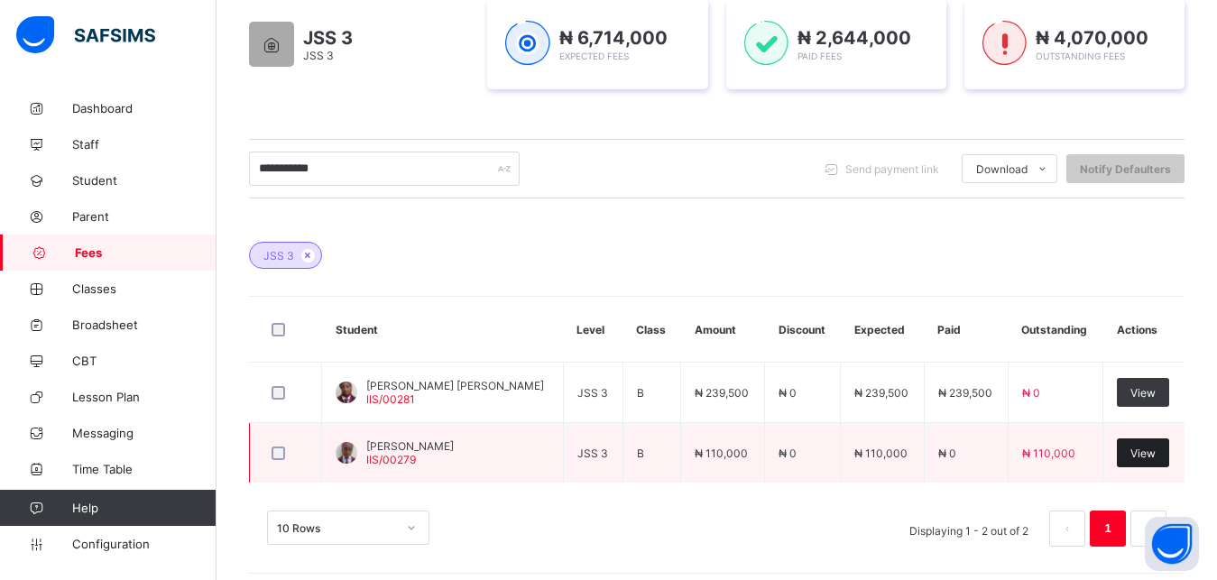
click at [1155, 457] on span "View" at bounding box center [1142, 453] width 25 height 14
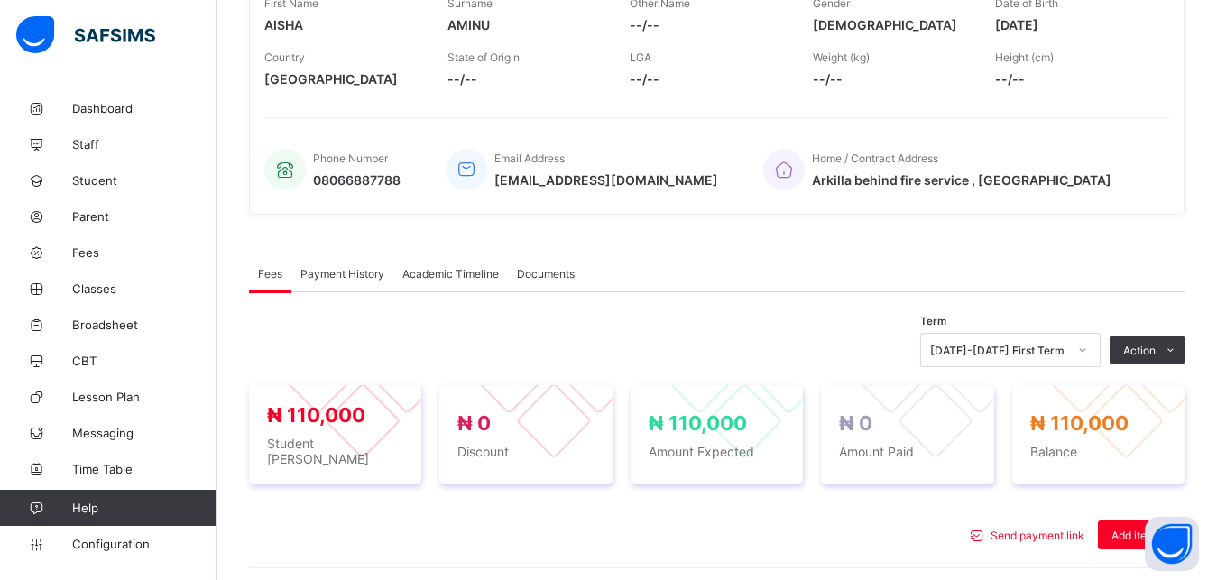
scroll to position [550, 0]
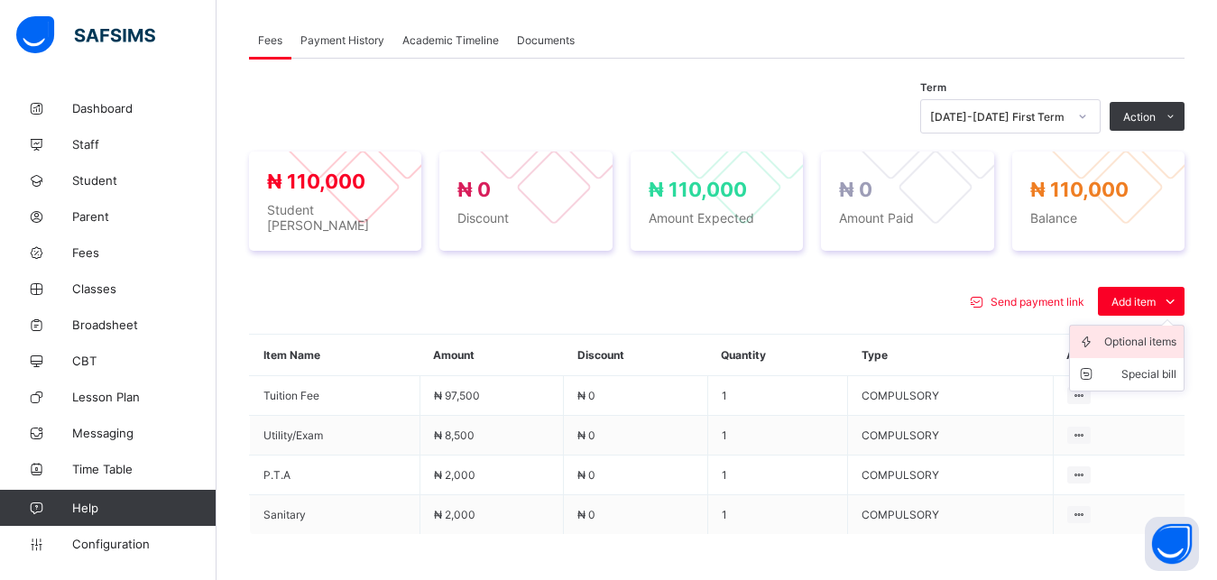
click at [1143, 334] on div "Optional items" at bounding box center [1140, 342] width 72 height 18
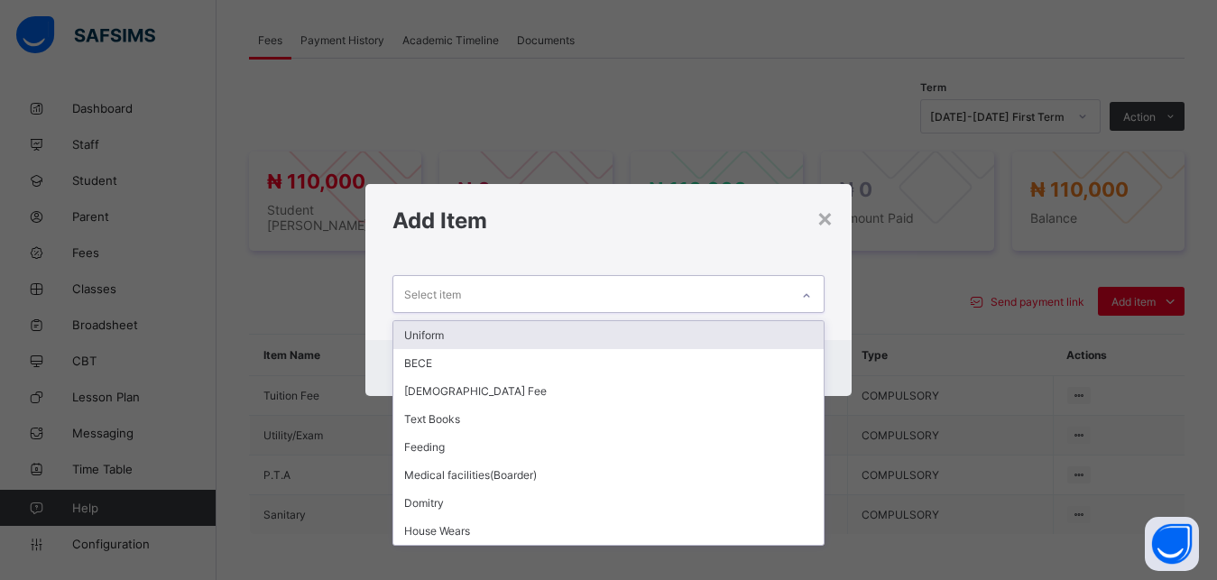
click at [706, 296] on div "Select item" at bounding box center [591, 293] width 397 height 35
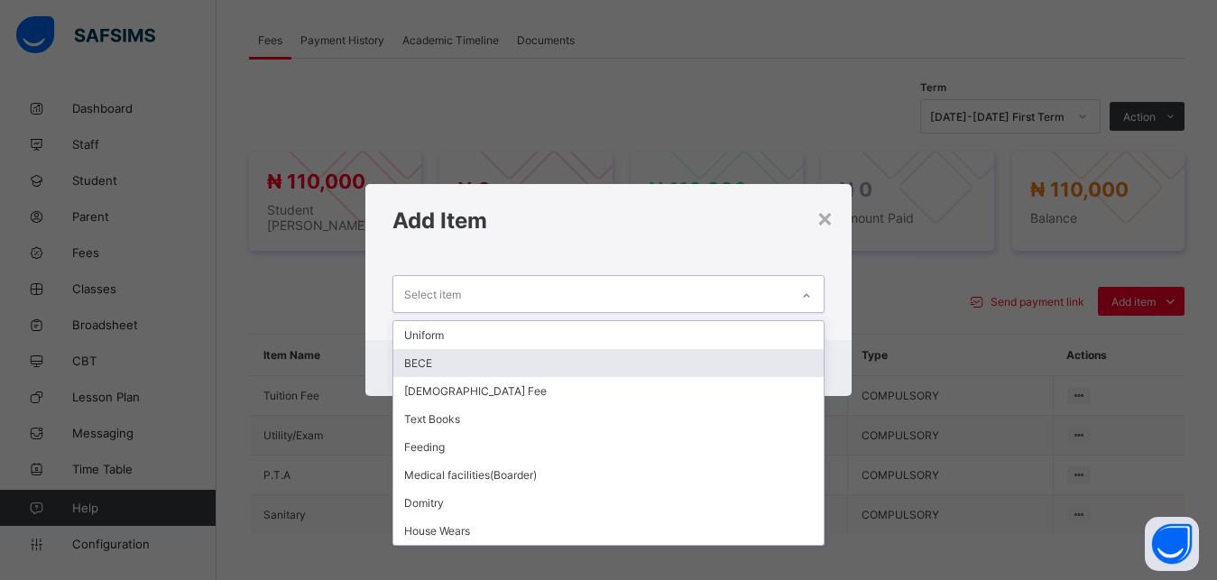
click at [595, 362] on div "BECE" at bounding box center [608, 363] width 431 height 28
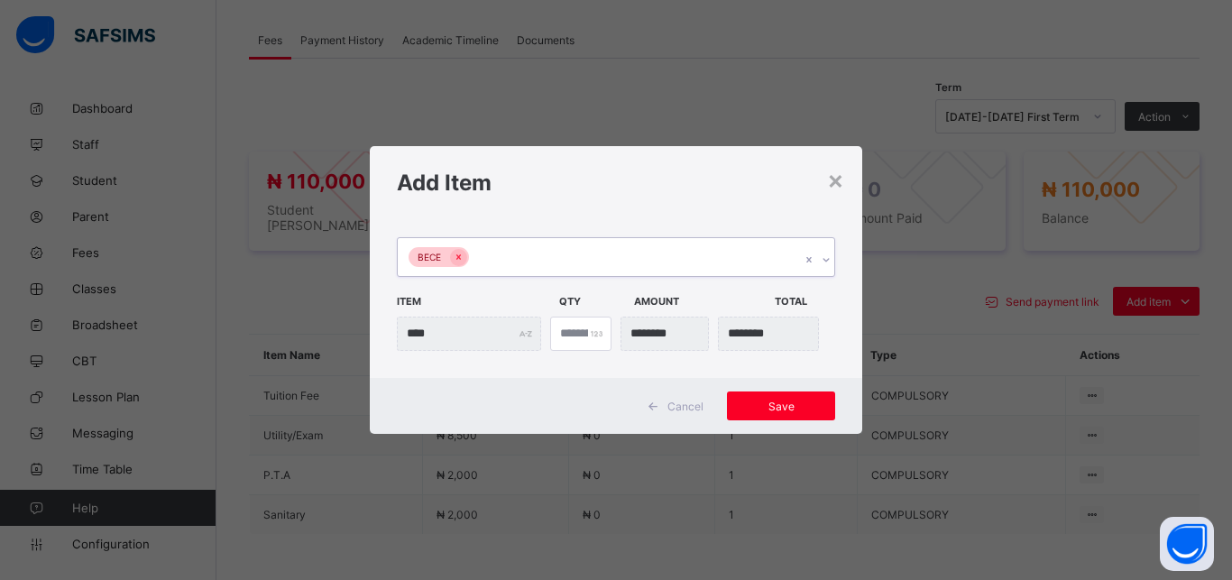
click at [599, 262] on div "BECE" at bounding box center [599, 257] width 402 height 38
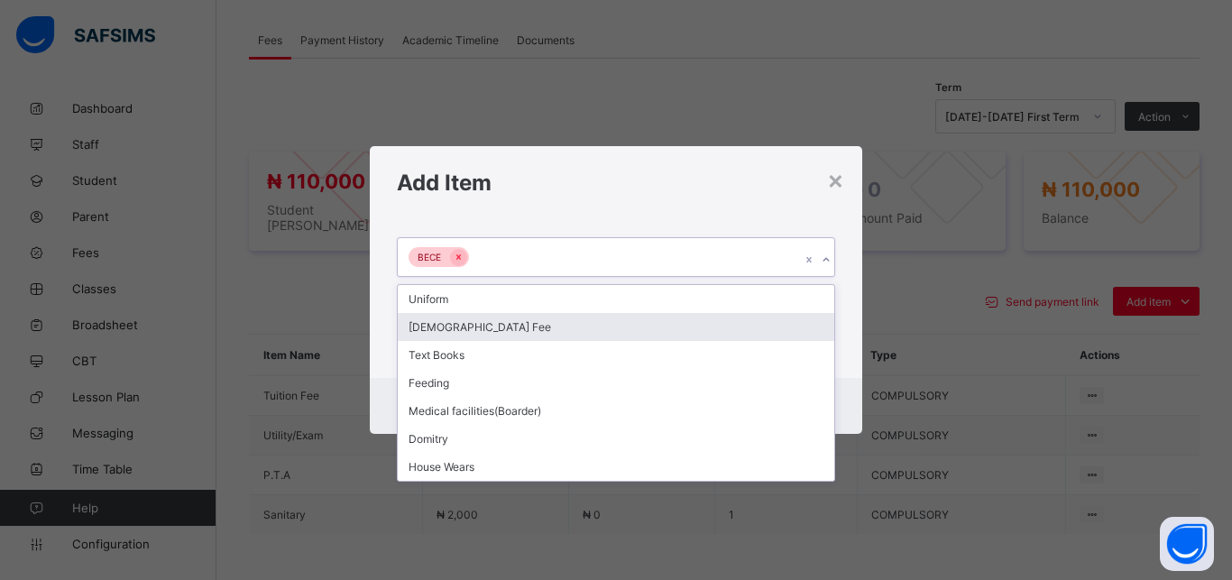
click at [554, 327] on div "[DEMOGRAPHIC_DATA] Fee" at bounding box center [616, 327] width 436 height 28
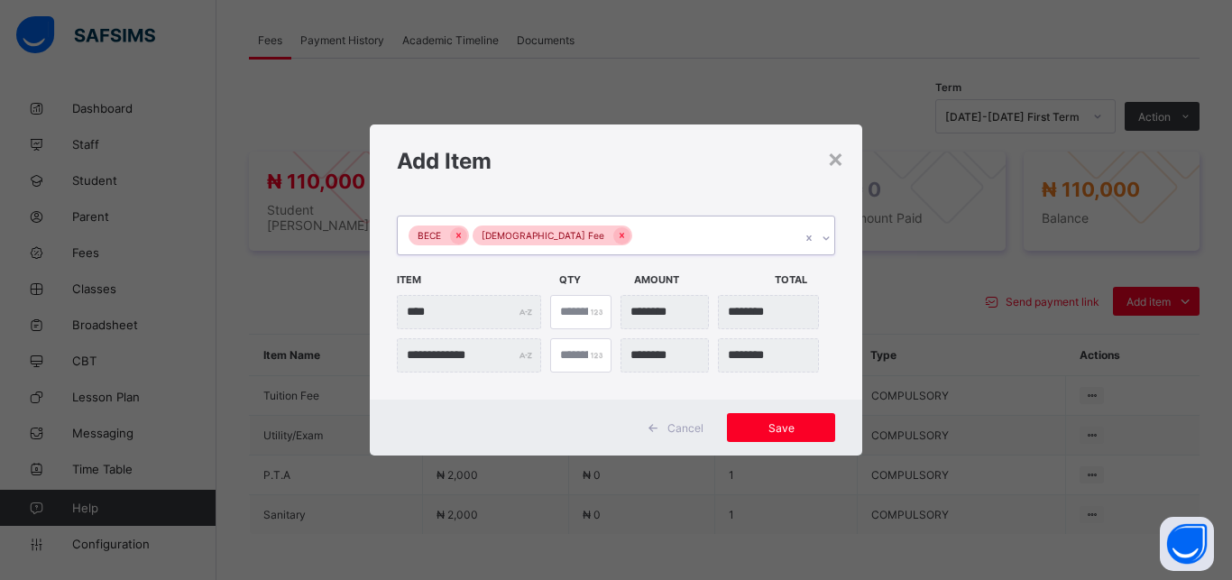
click at [621, 240] on div "BECE Islamiyya Fee" at bounding box center [599, 235] width 402 height 38
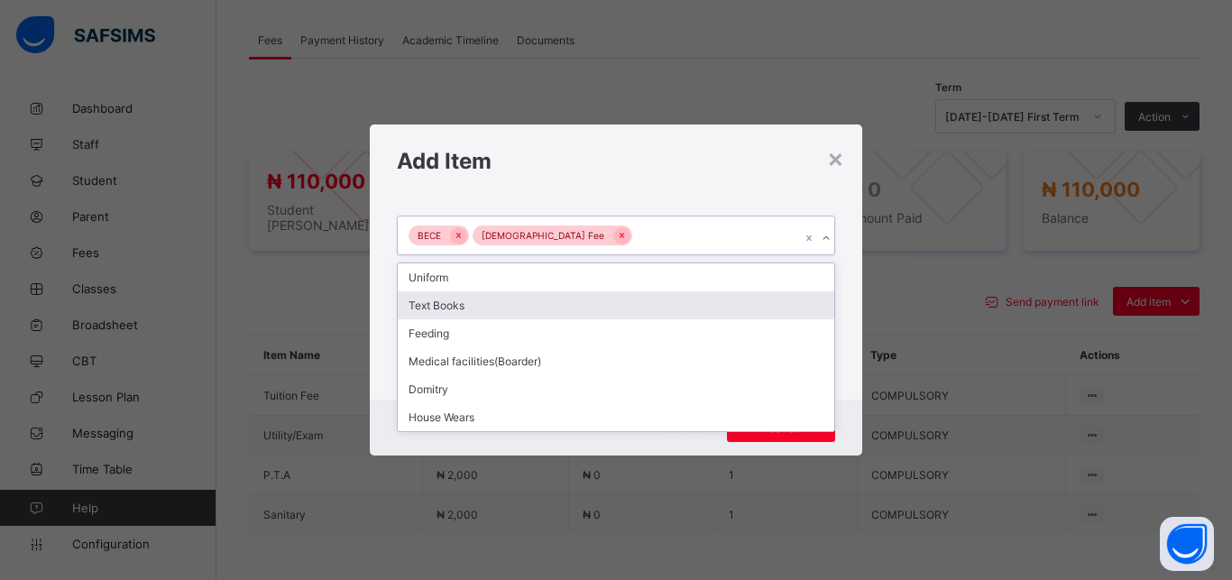
click at [565, 304] on div "Text Books" at bounding box center [616, 305] width 436 height 28
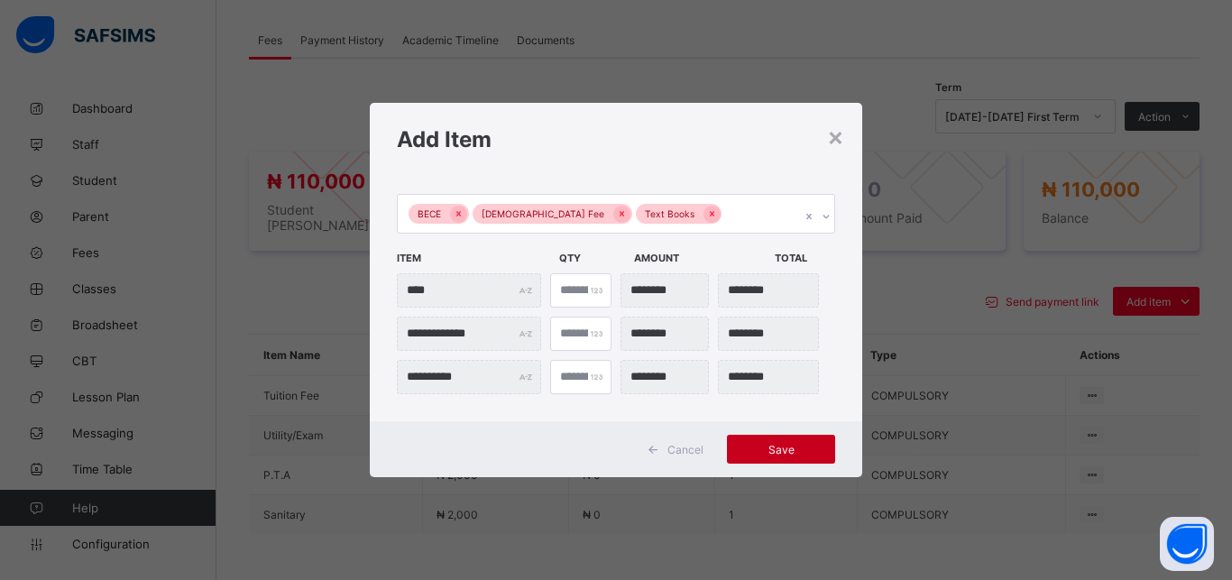
click at [797, 454] on span "Save" at bounding box center [780, 450] width 81 height 14
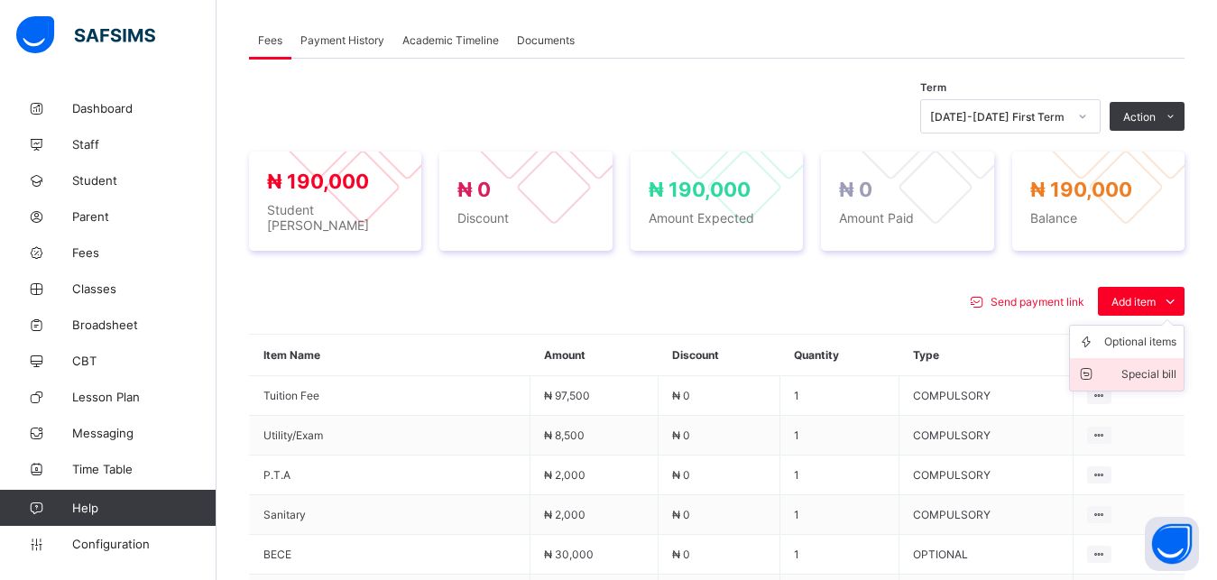
click at [1155, 365] on div "Special bill" at bounding box center [1140, 374] width 72 height 18
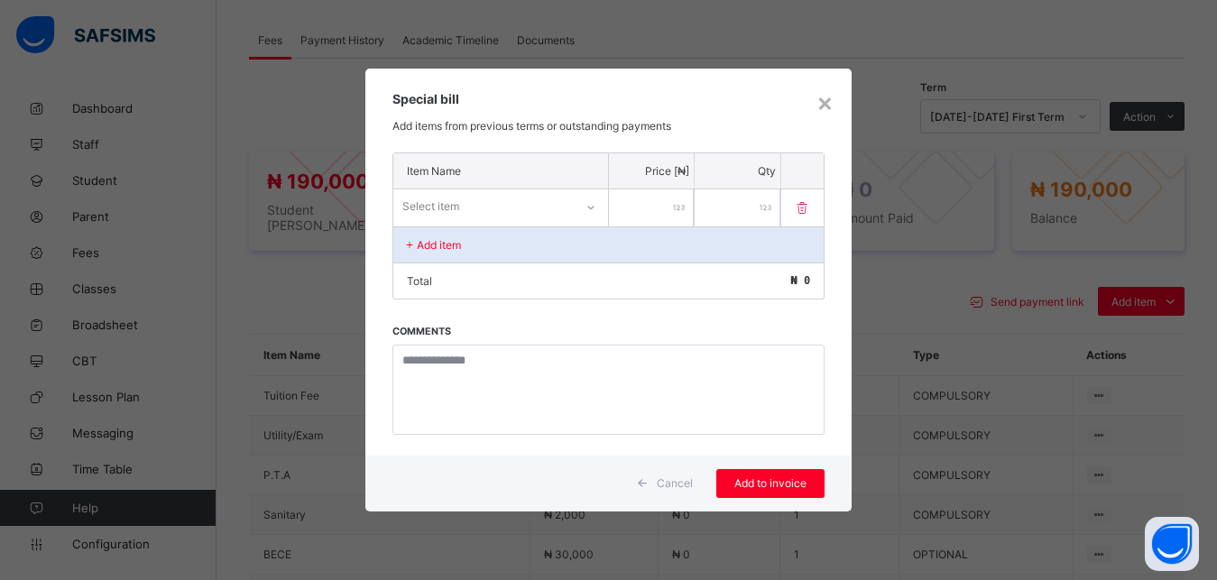
click at [520, 197] on div "Select item" at bounding box center [483, 206] width 180 height 25
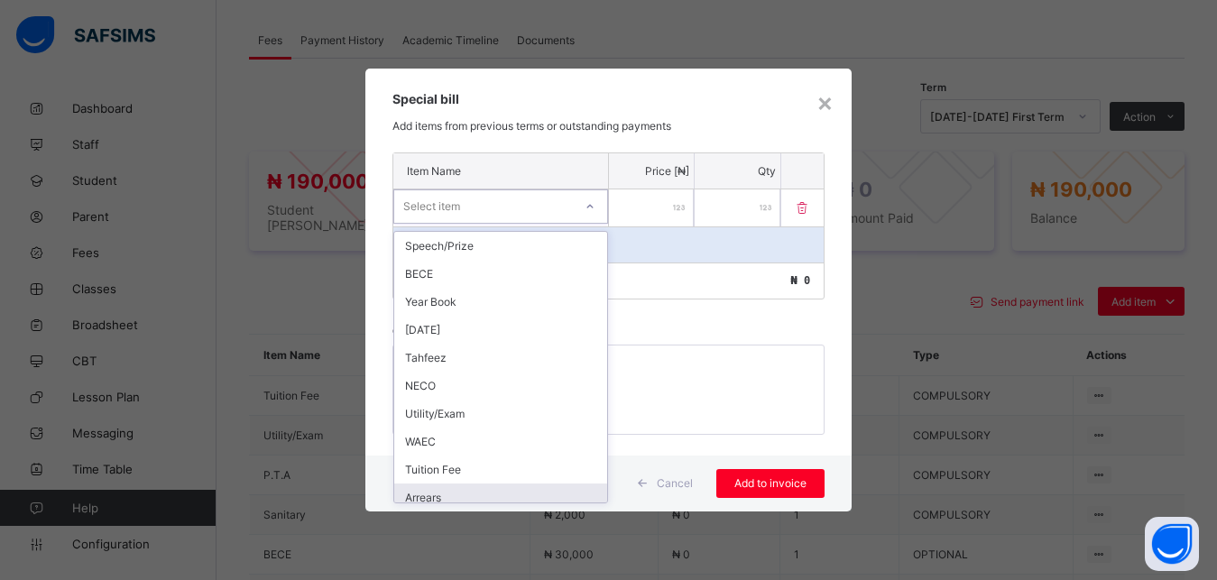
click at [510, 491] on div "Arrears" at bounding box center [500, 497] width 213 height 28
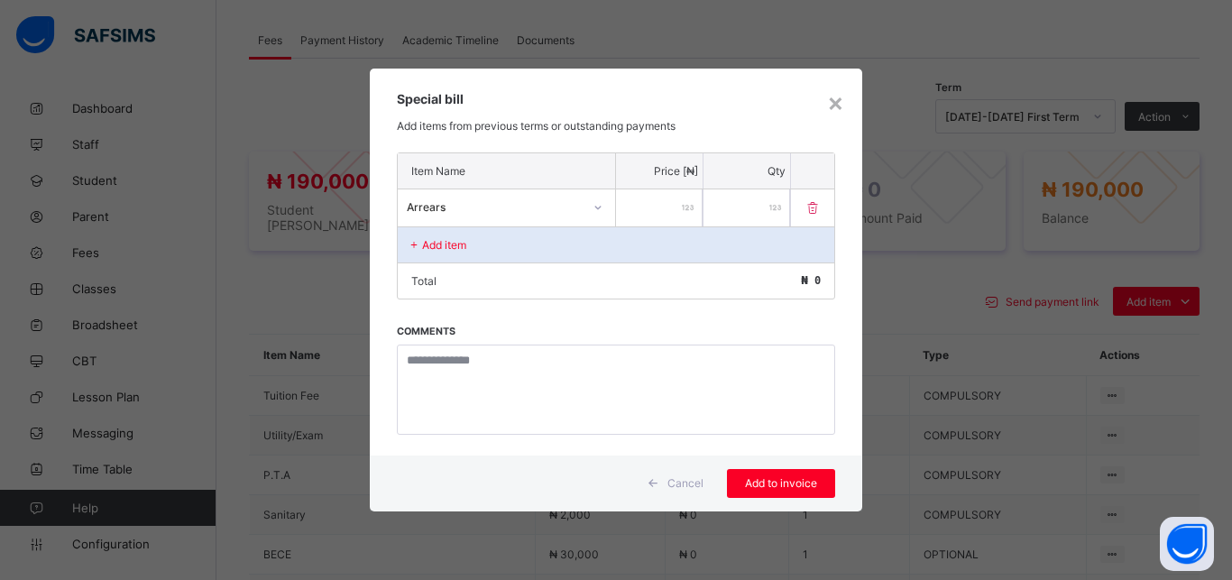
click at [655, 201] on input "number" at bounding box center [659, 207] width 87 height 37
type input "*****"
click at [780, 482] on span "Add to invoice" at bounding box center [780, 483] width 81 height 14
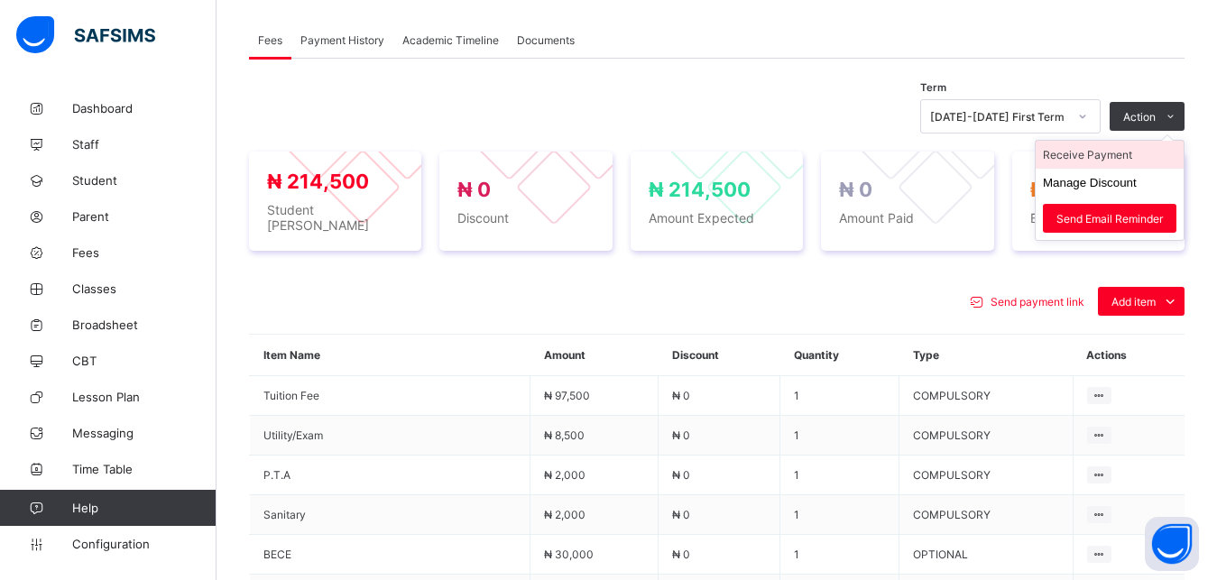
click at [1135, 156] on li "Receive Payment" at bounding box center [1109, 155] width 148 height 28
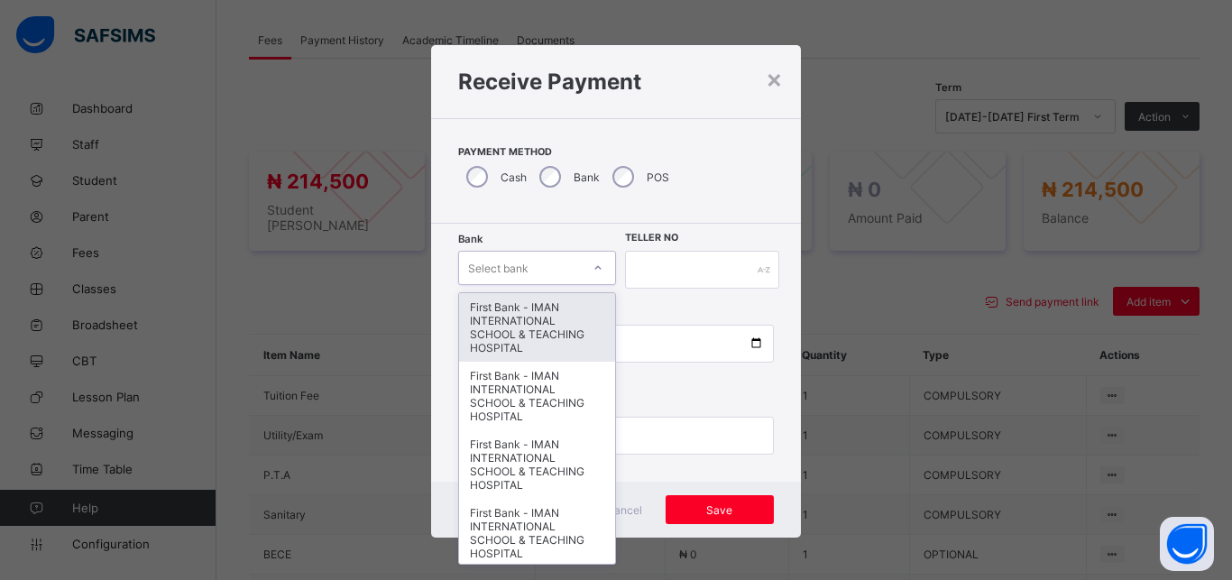
click at [531, 263] on div "Select bank" at bounding box center [520, 267] width 122 height 25
click at [531, 322] on div "First Bank - IMAN INTERNATIONAL SCHOOL & TEACHING HOSPITAL" at bounding box center [537, 327] width 156 height 69
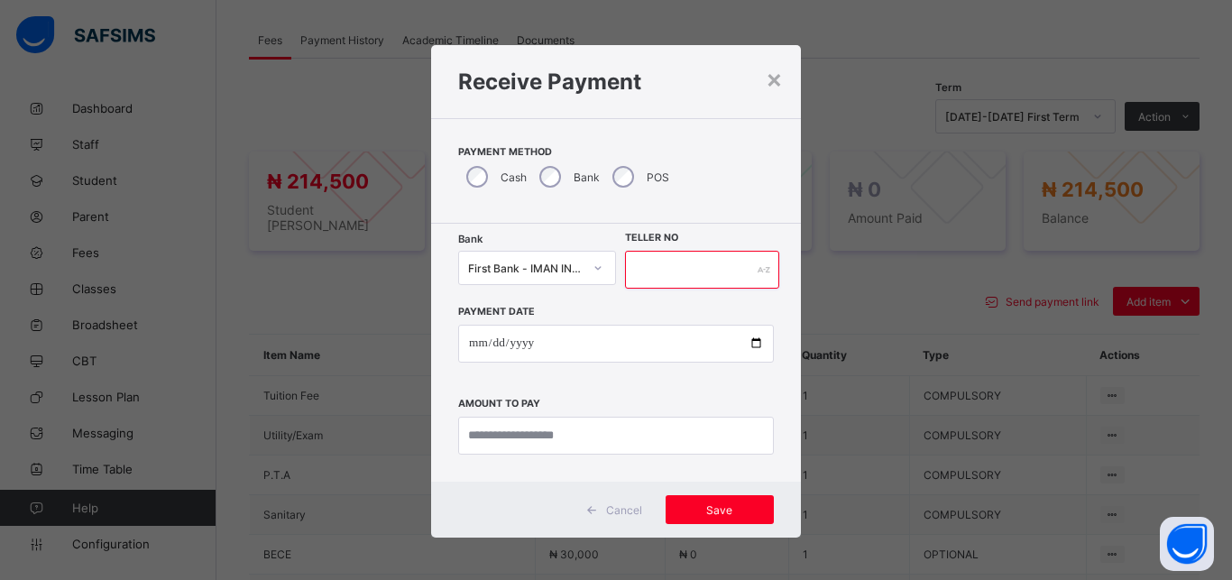
click at [667, 271] on input "text" at bounding box center [702, 270] width 154 height 38
type input "*****"
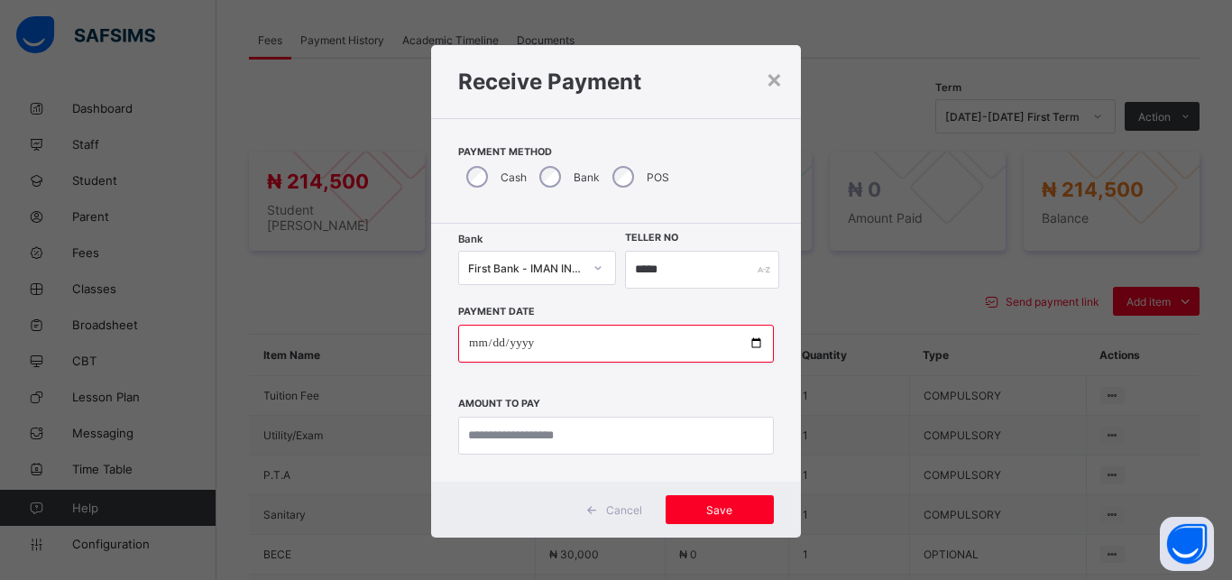
click at [748, 344] on input "date" at bounding box center [616, 344] width 316 height 38
type input "**********"
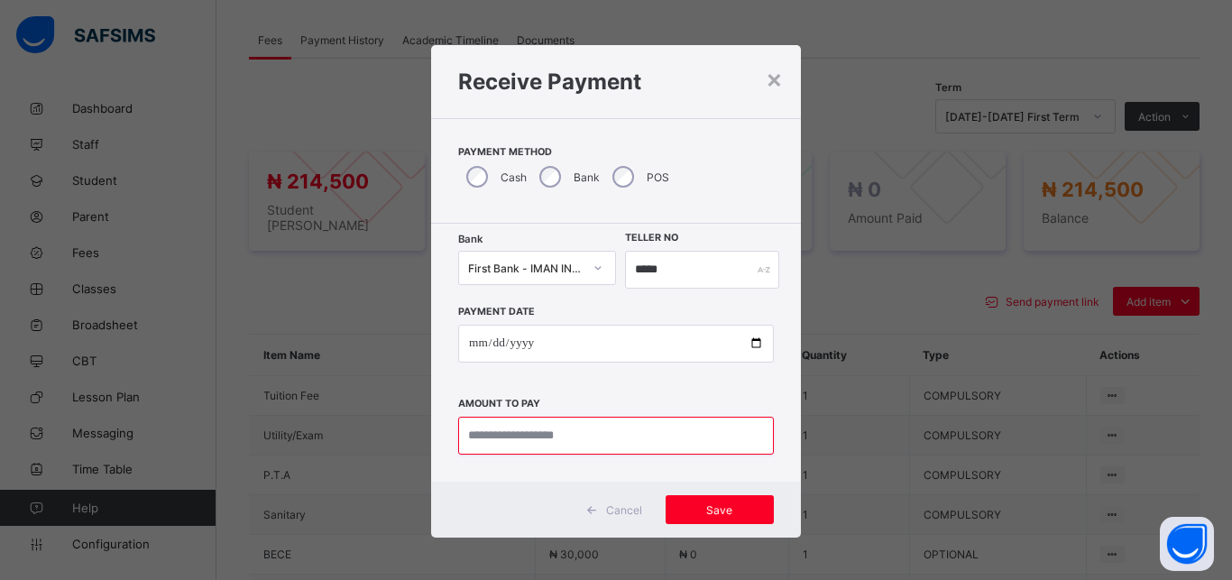
click at [586, 431] on input "currency" at bounding box center [616, 436] width 316 height 38
type input "*********"
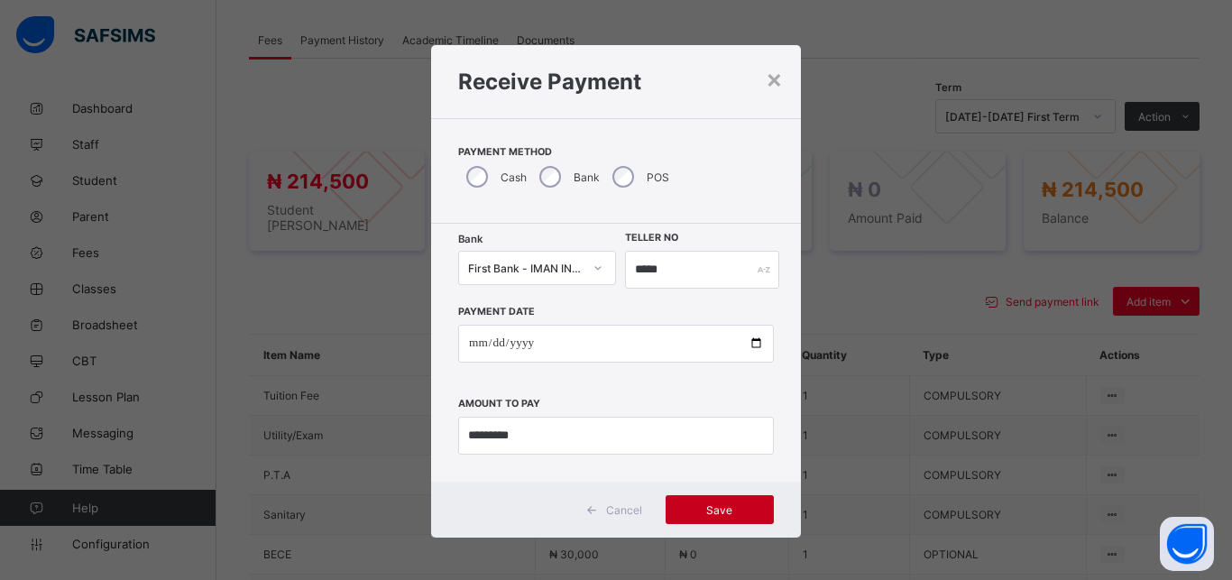
click at [698, 510] on span "Save" at bounding box center [719, 510] width 81 height 14
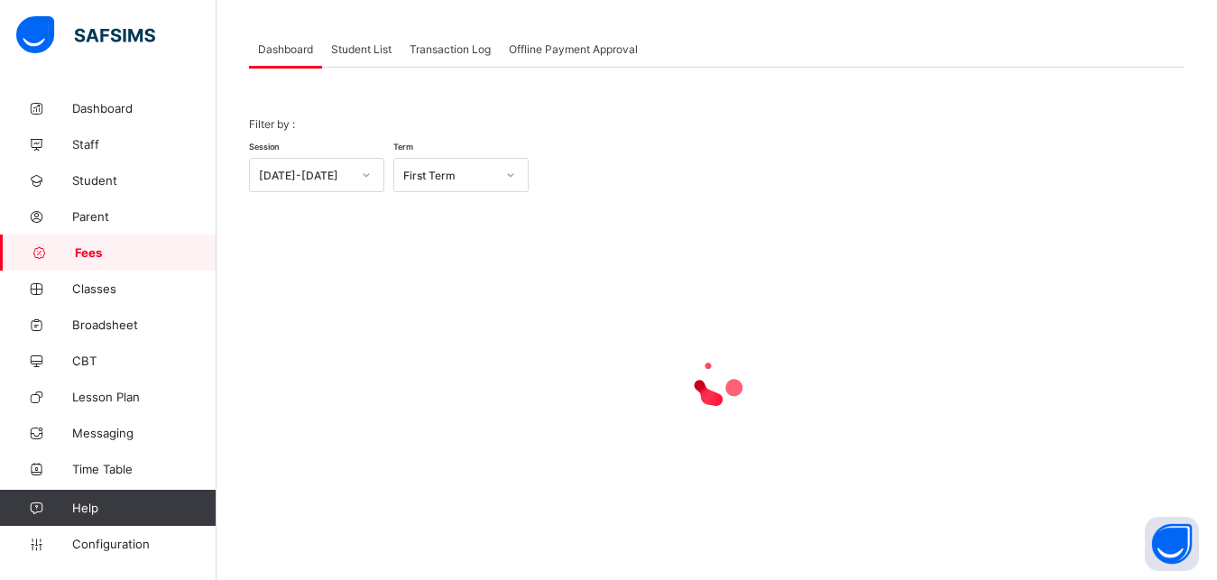
scroll to position [87, 0]
click at [359, 45] on span "Student List" at bounding box center [361, 49] width 60 height 14
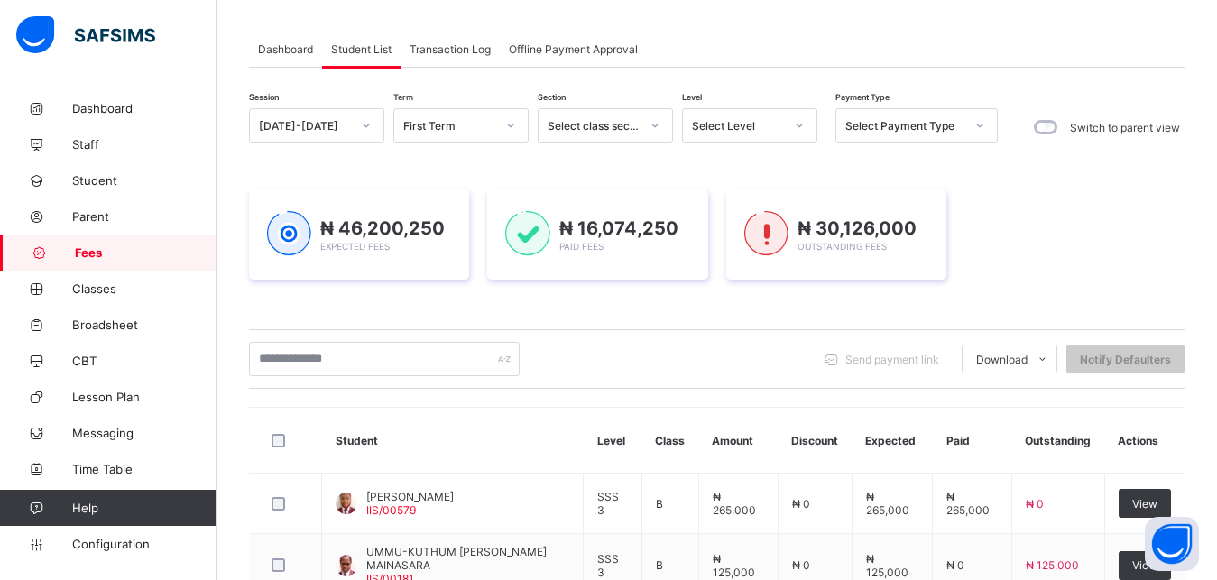
click at [748, 130] on div "Select Level" at bounding box center [738, 126] width 92 height 14
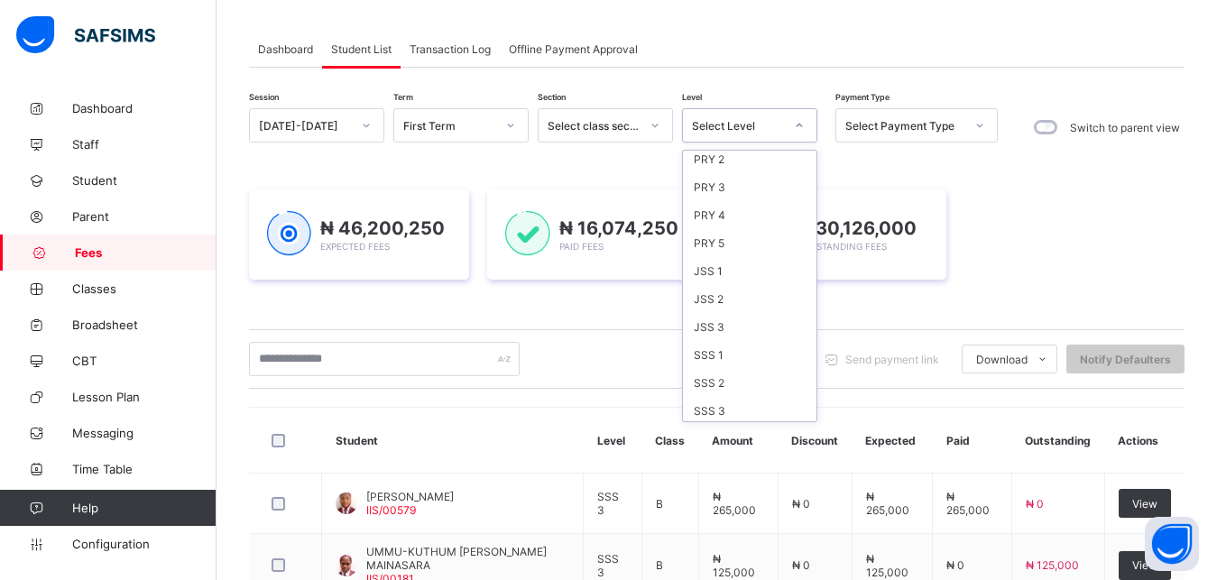
scroll to position [233, 0]
click at [752, 270] on div "JSS 1" at bounding box center [749, 267] width 133 height 28
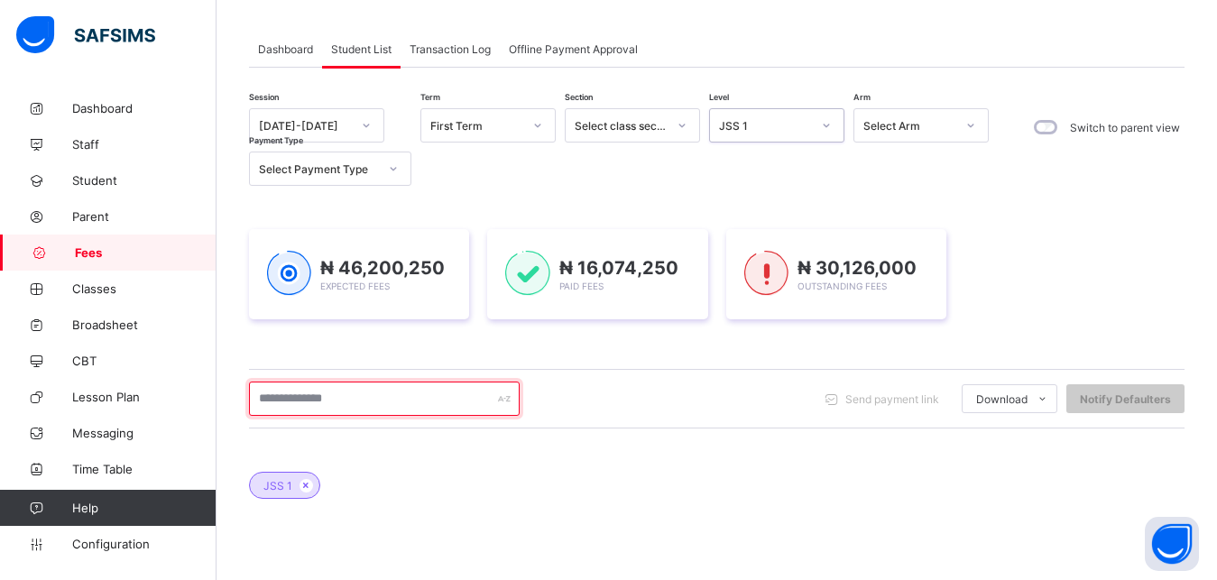
click at [408, 401] on input "text" at bounding box center [384, 398] width 271 height 34
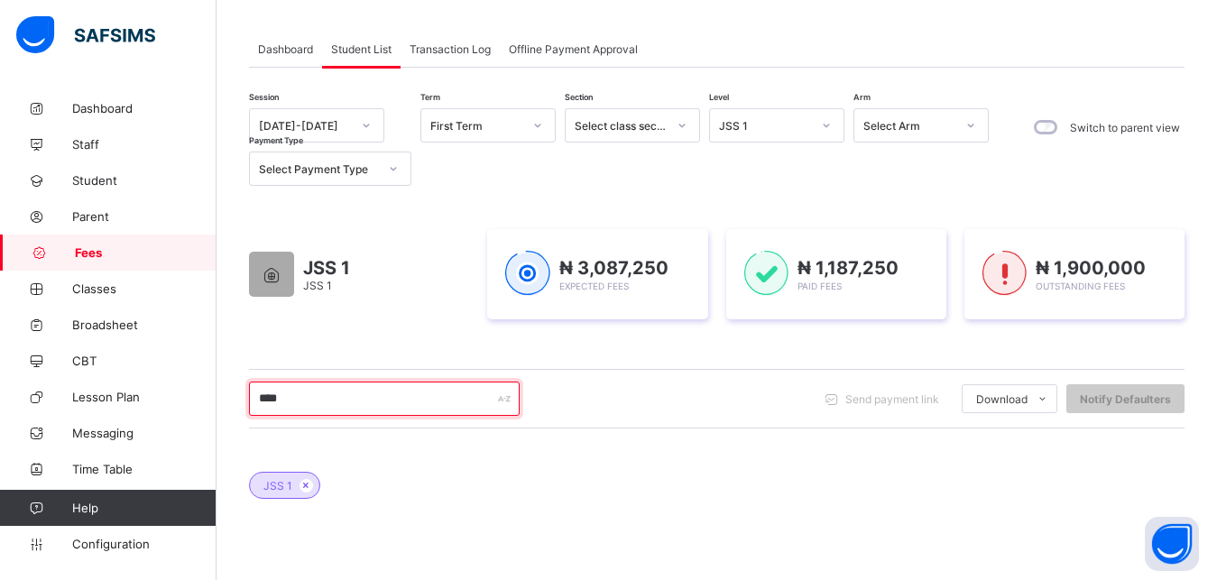
type input "*****"
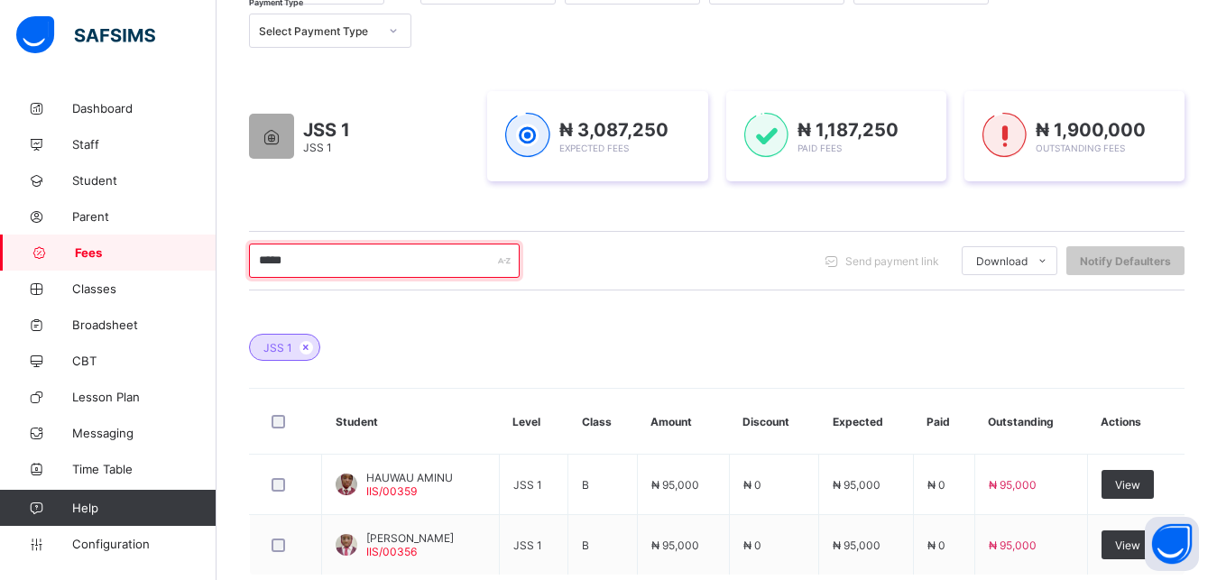
scroll to position [271, 0]
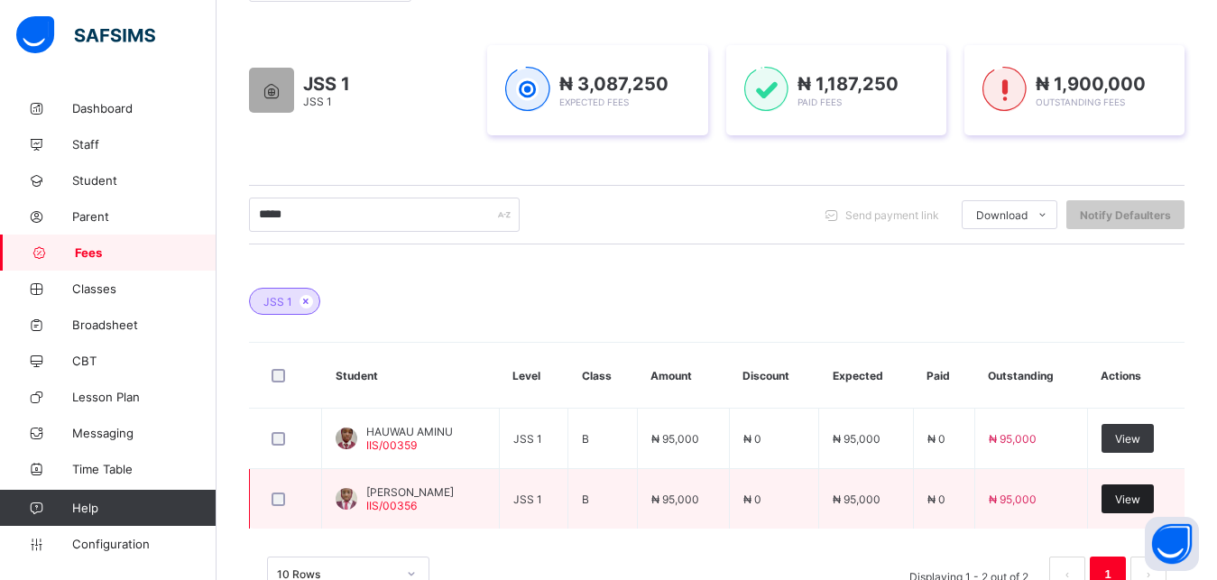
click at [1140, 501] on span "View" at bounding box center [1127, 499] width 25 height 14
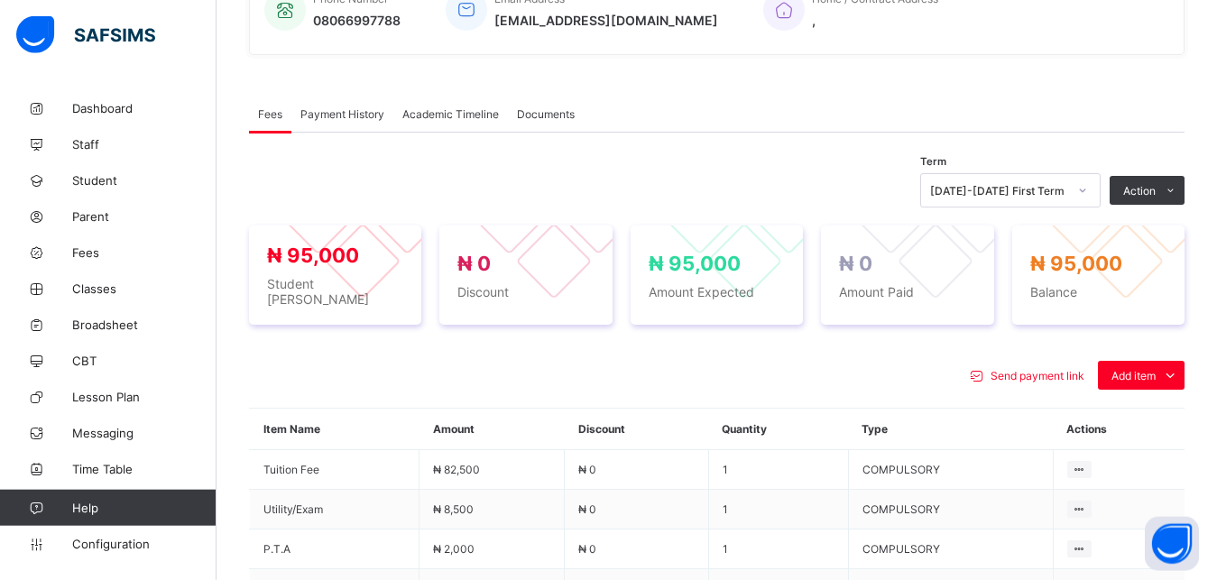
scroll to position [592, 0]
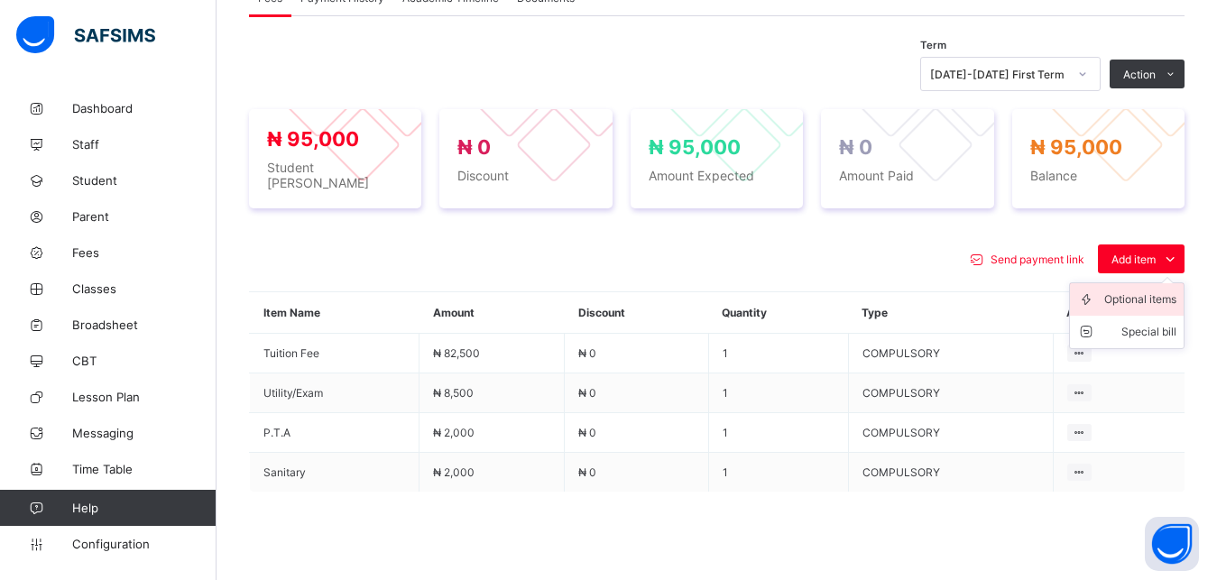
click at [1143, 290] on div "Optional items" at bounding box center [1140, 299] width 72 height 18
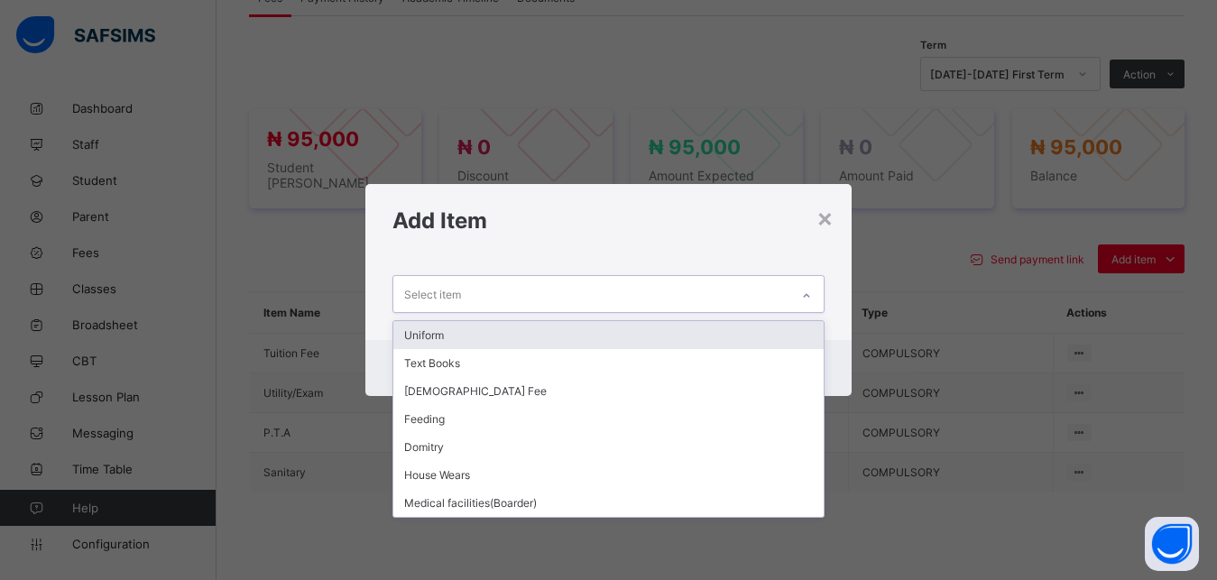
click at [758, 297] on div "Select item" at bounding box center [591, 293] width 397 height 35
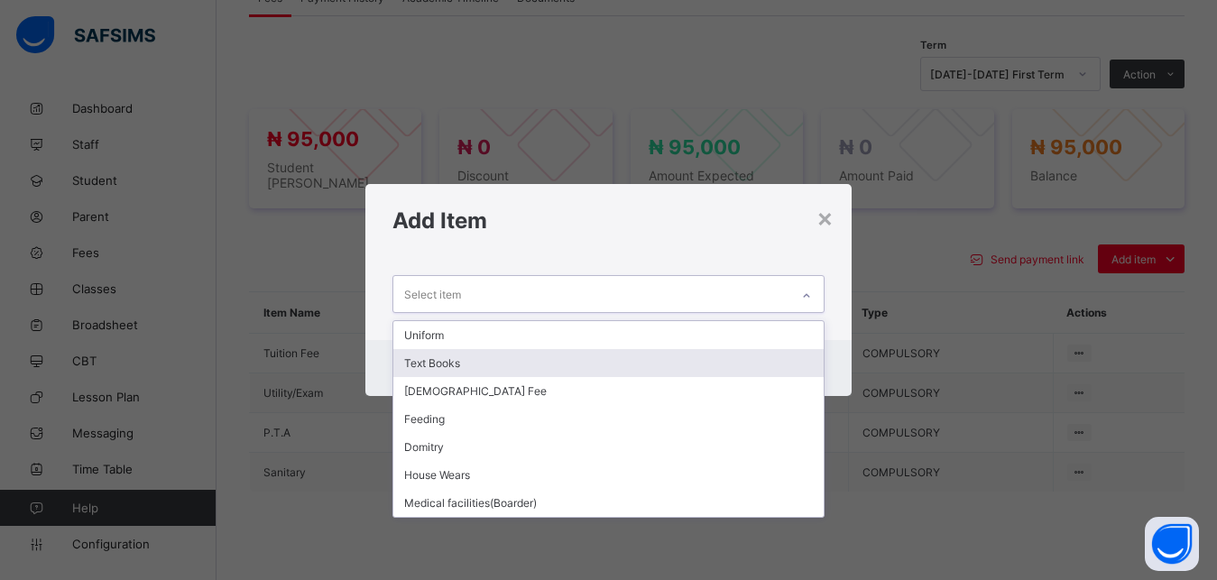
click at [699, 357] on div "Text Books" at bounding box center [608, 363] width 431 height 28
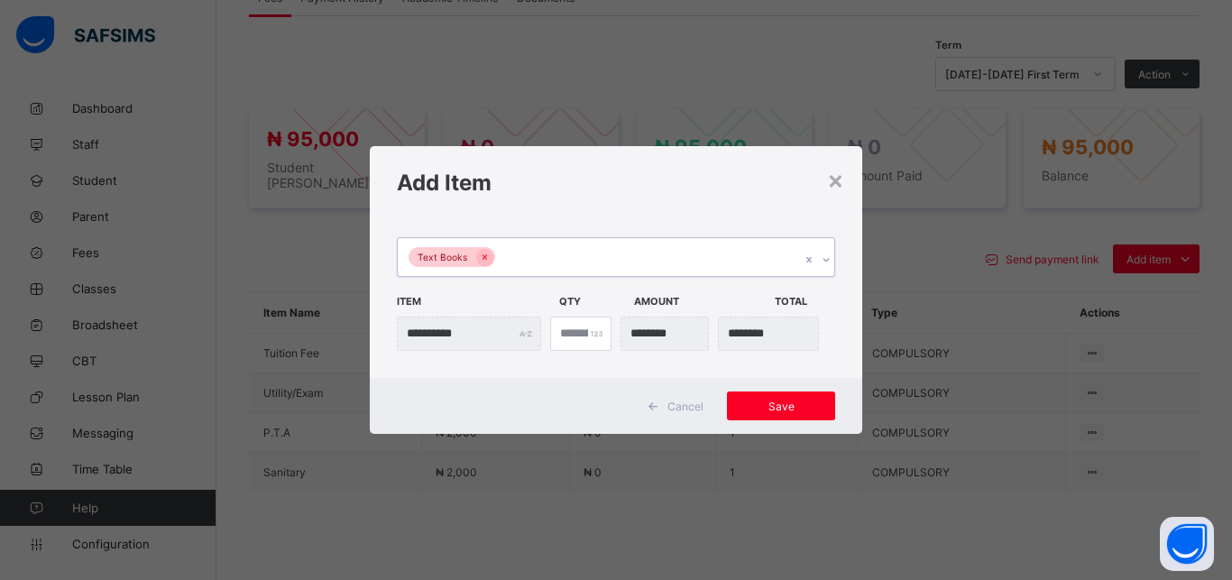
click at [676, 253] on div "Text Books" at bounding box center [599, 257] width 402 height 38
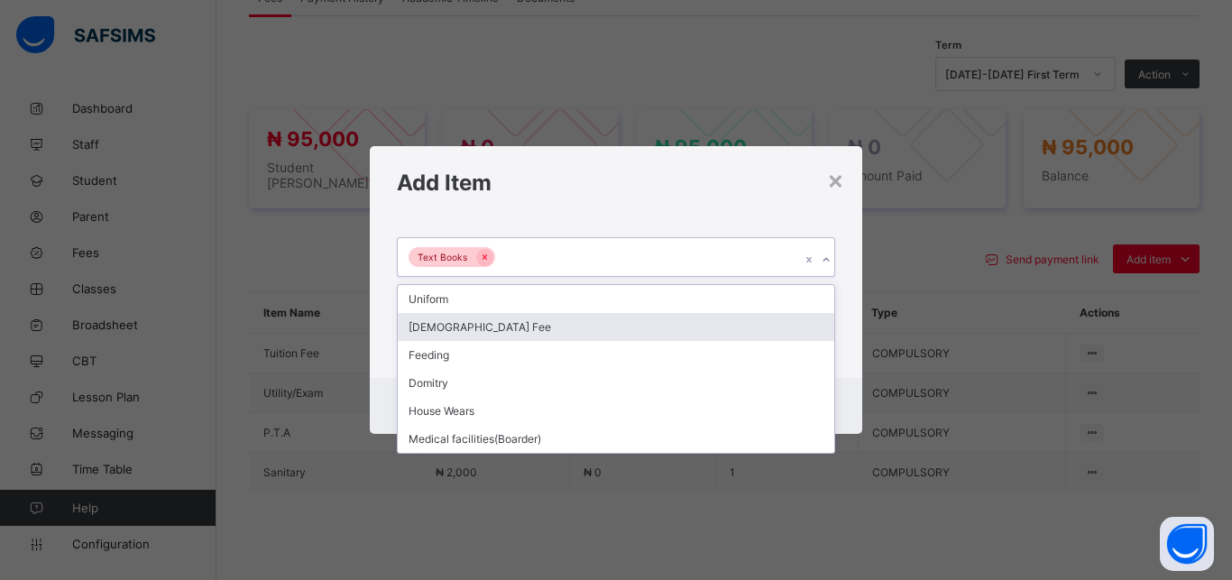
click at [589, 323] on div "[DEMOGRAPHIC_DATA] Fee" at bounding box center [616, 327] width 436 height 28
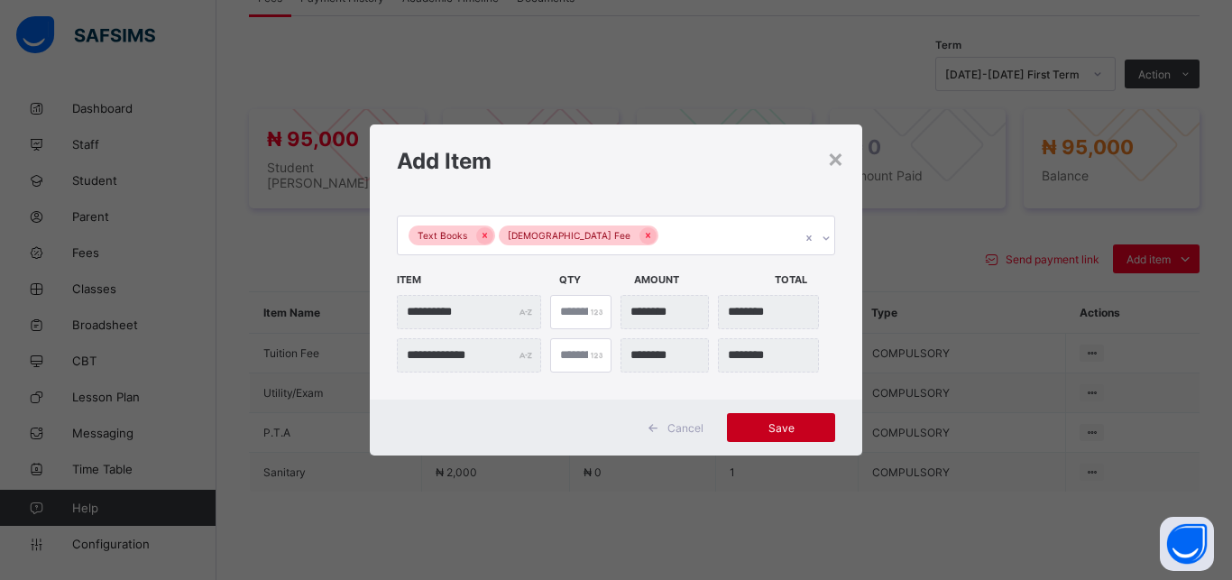
click at [759, 433] on span "Save" at bounding box center [780, 428] width 81 height 14
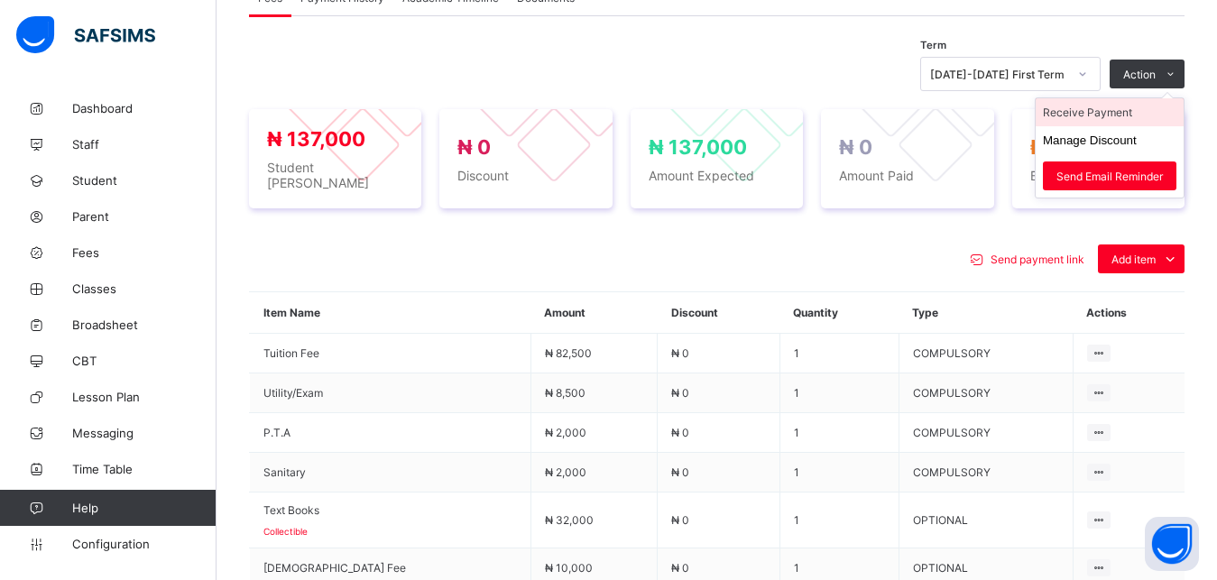
click at [1132, 111] on li "Receive Payment" at bounding box center [1109, 112] width 148 height 28
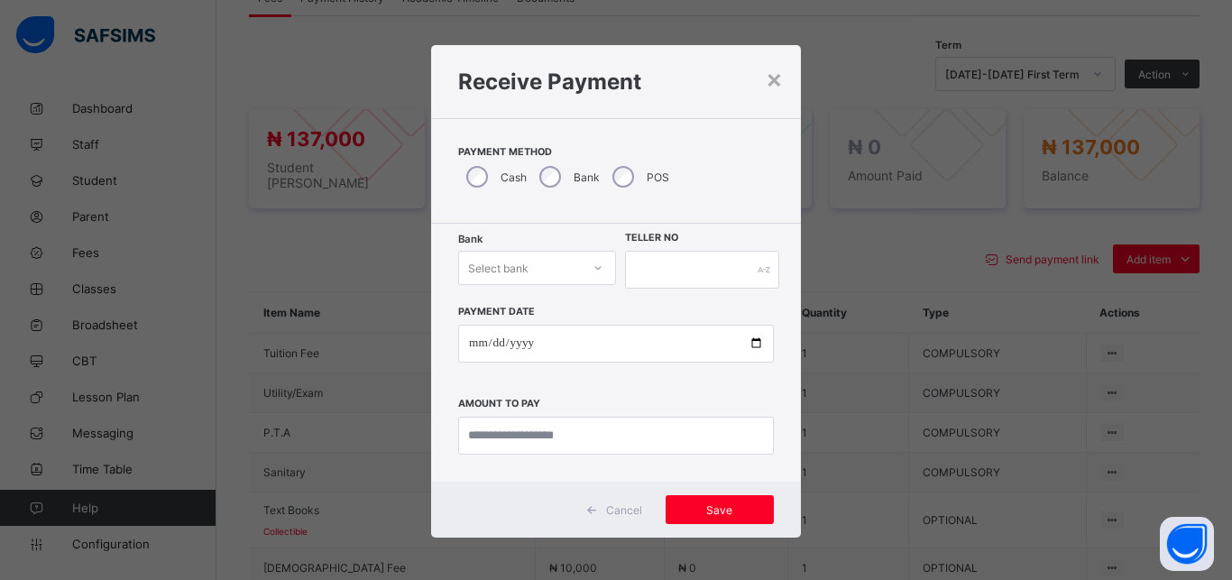
click at [528, 262] on div "Select bank" at bounding box center [520, 267] width 122 height 25
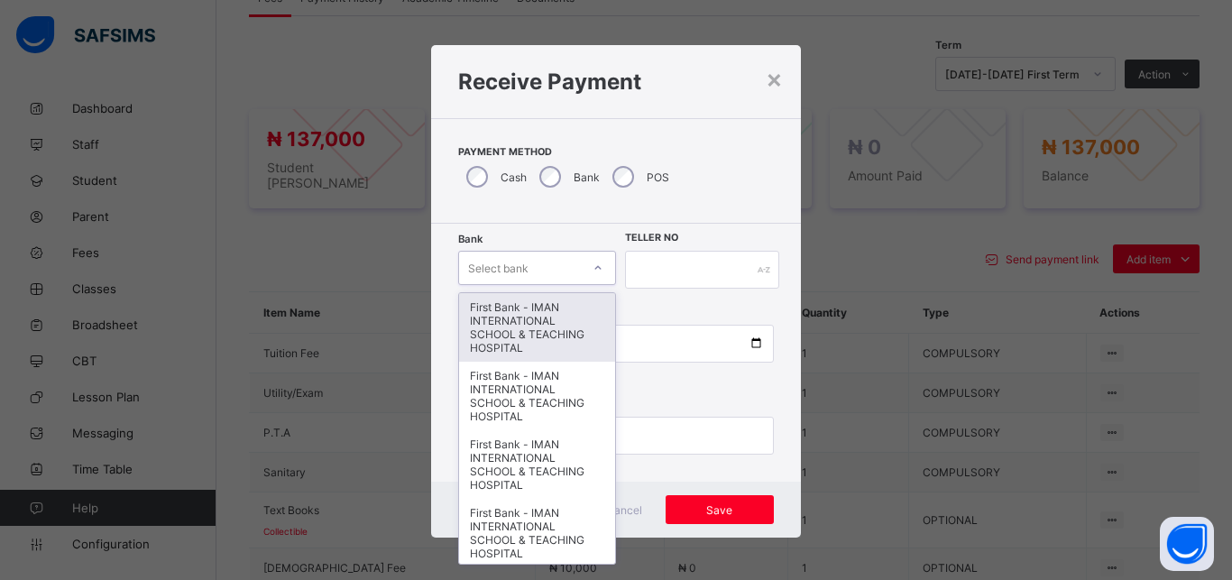
click at [528, 314] on div "First Bank - IMAN INTERNATIONAL SCHOOL & TEACHING HOSPITAL" at bounding box center [537, 327] width 156 height 69
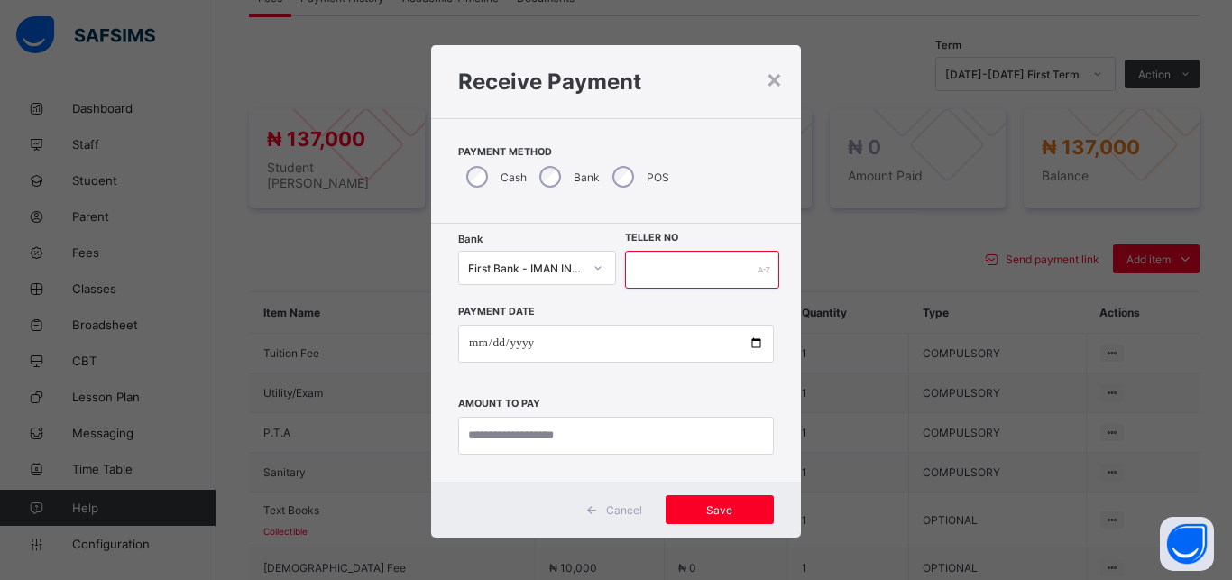
click at [672, 278] on input "text" at bounding box center [702, 270] width 154 height 38
type input "*****"
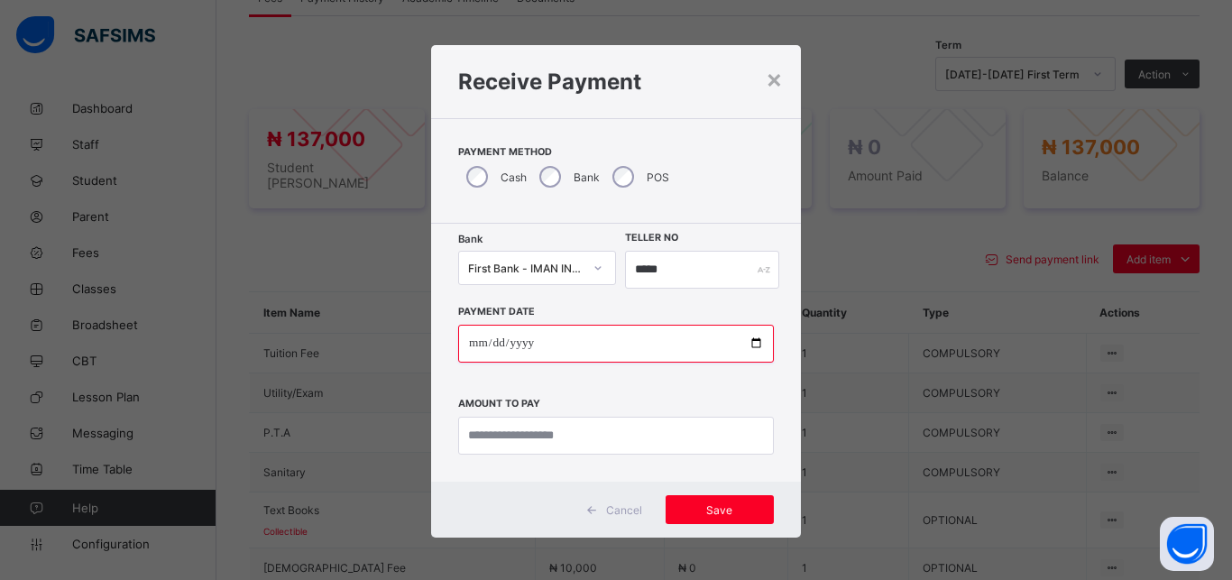
click at [746, 348] on input "date" at bounding box center [616, 344] width 316 height 38
type input "**********"
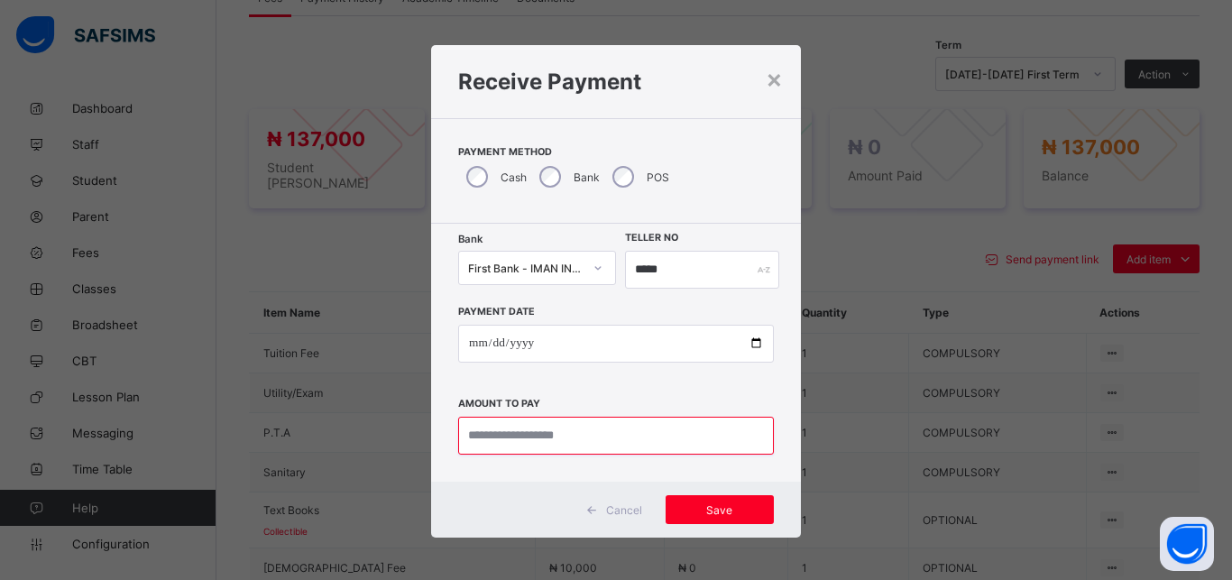
click at [540, 427] on input "currency" at bounding box center [616, 436] width 316 height 38
type input "*********"
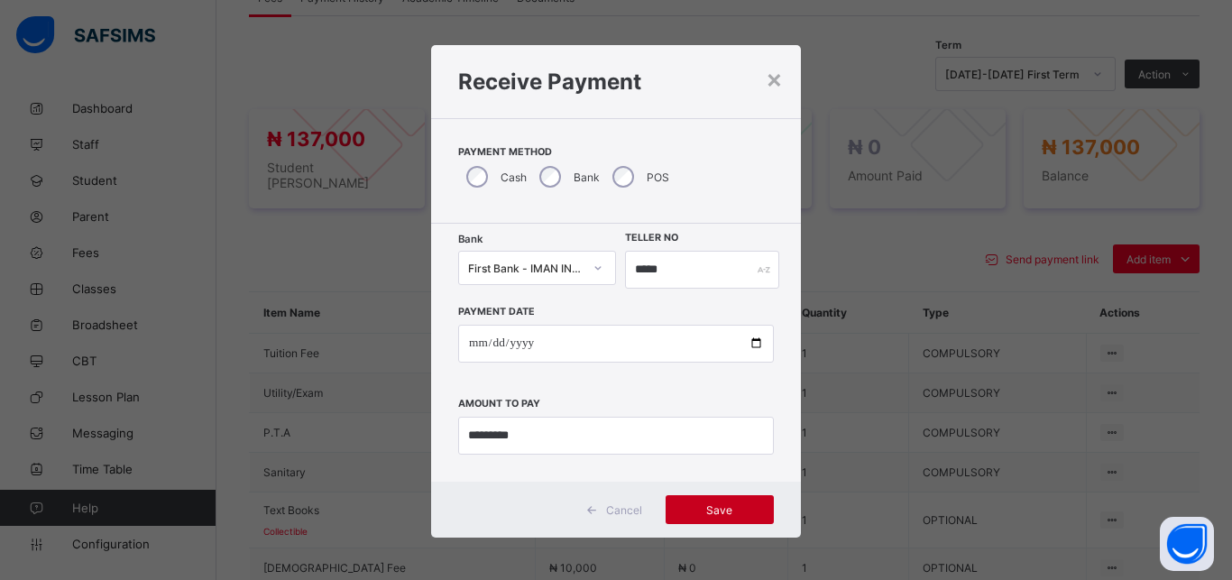
click at [719, 502] on div "Save" at bounding box center [720, 509] width 108 height 29
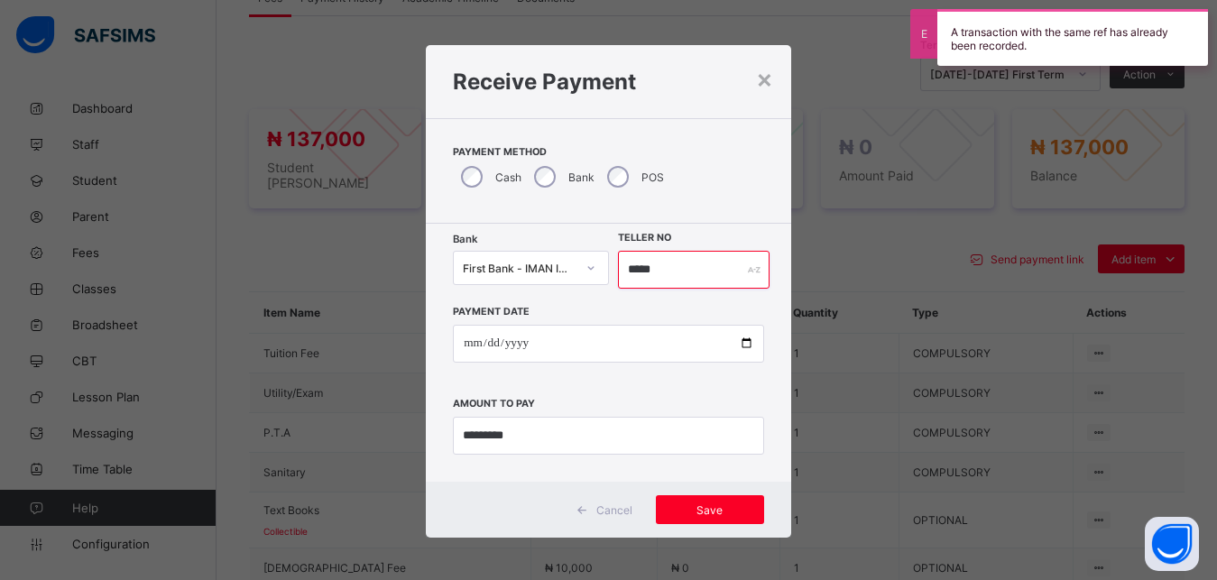
click at [670, 272] on input "*****" at bounding box center [694, 270] width 152 height 38
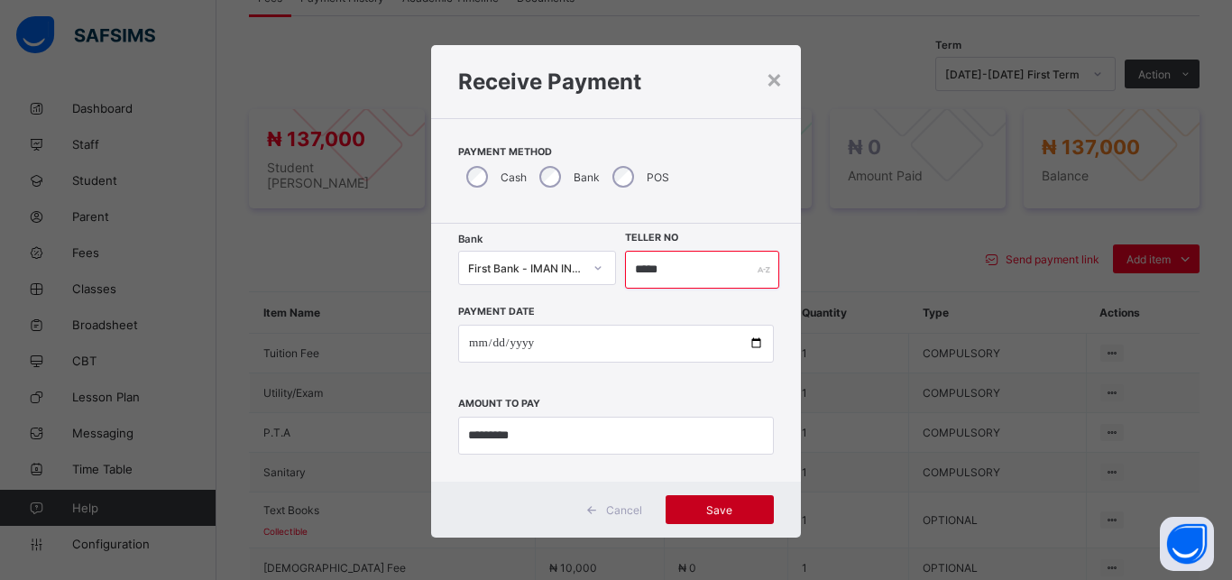
type input "*****"
click at [719, 510] on span "Save" at bounding box center [719, 510] width 81 height 14
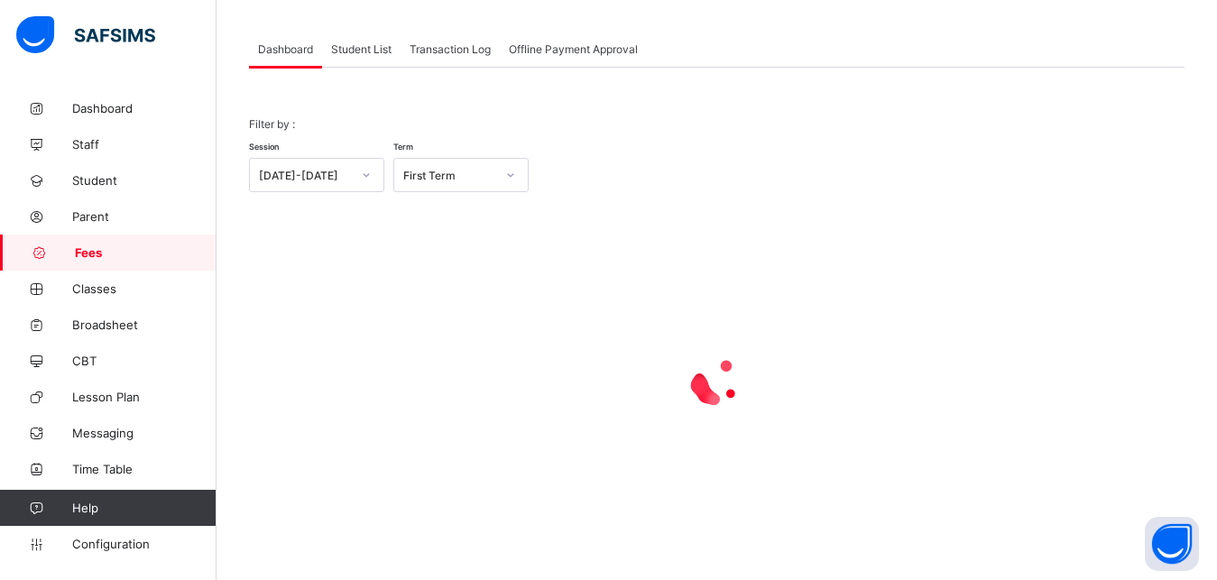
scroll to position [87, 0]
click at [356, 47] on span "Student List" at bounding box center [361, 49] width 60 height 14
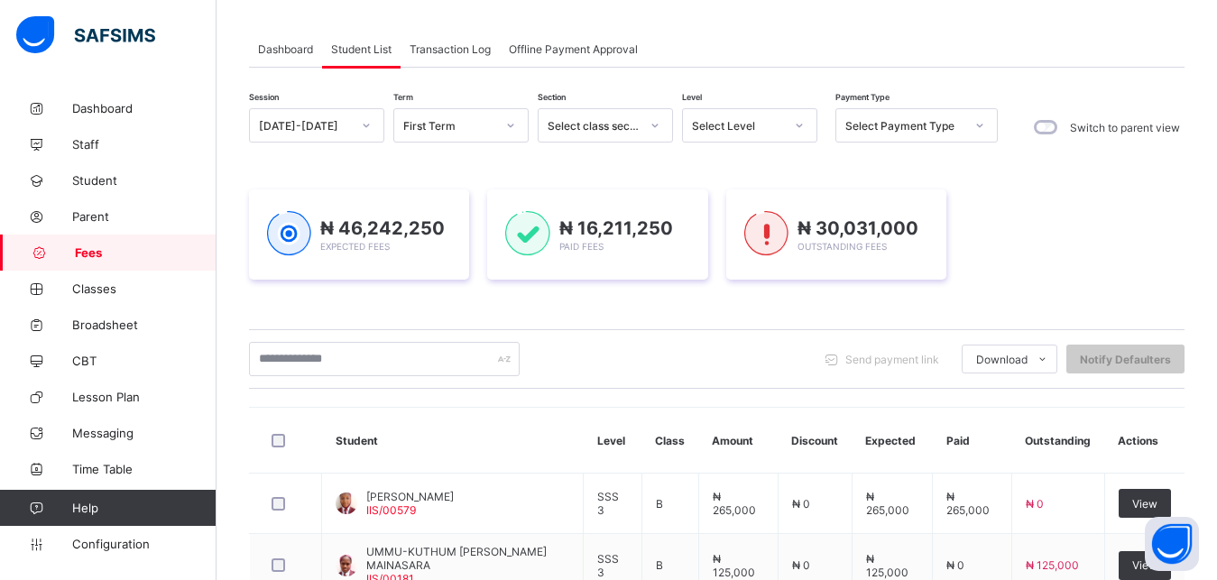
click at [356, 47] on span "Student List" at bounding box center [361, 49] width 60 height 14
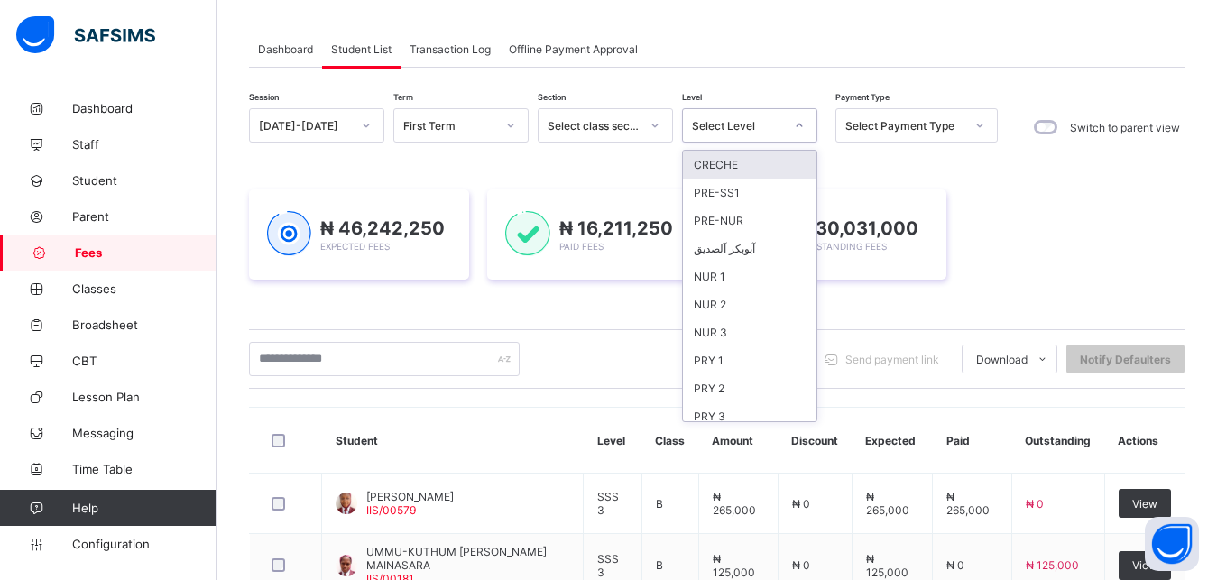
click at [719, 123] on div "Select Level" at bounding box center [738, 126] width 92 height 14
click at [754, 411] on div "PRY 3" at bounding box center [749, 416] width 133 height 28
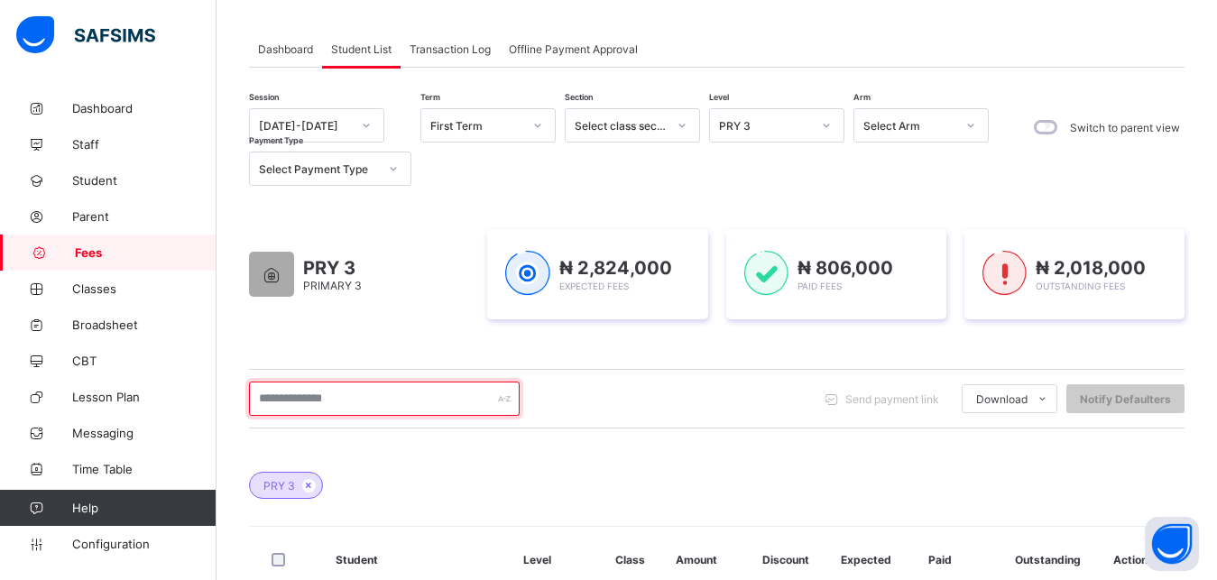
click at [369, 401] on input "text" at bounding box center [384, 398] width 271 height 34
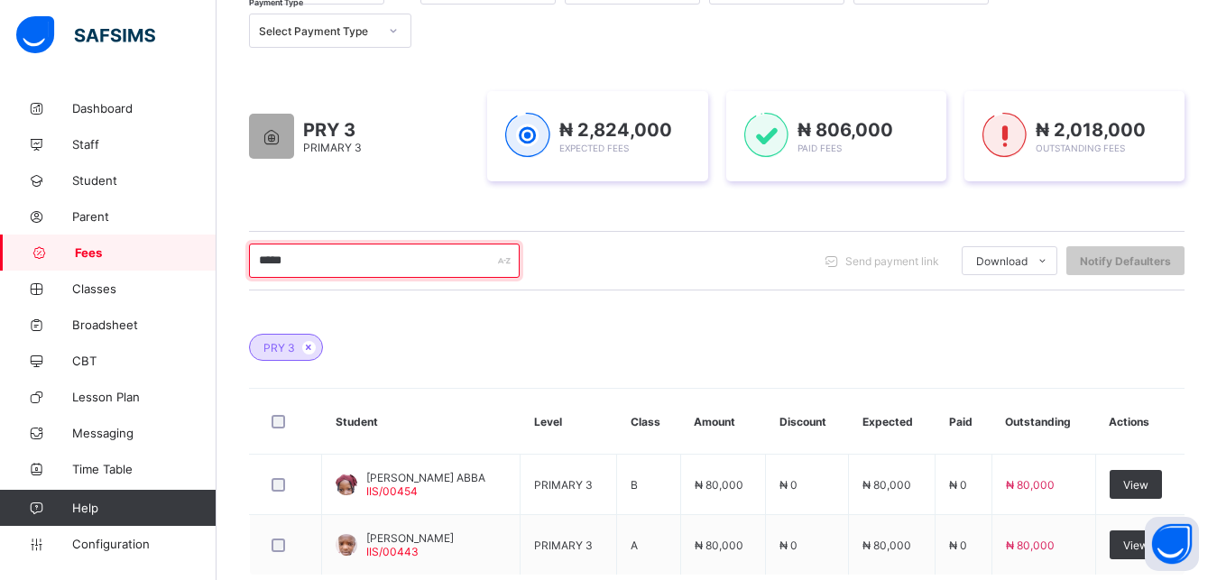
scroll to position [271, 0]
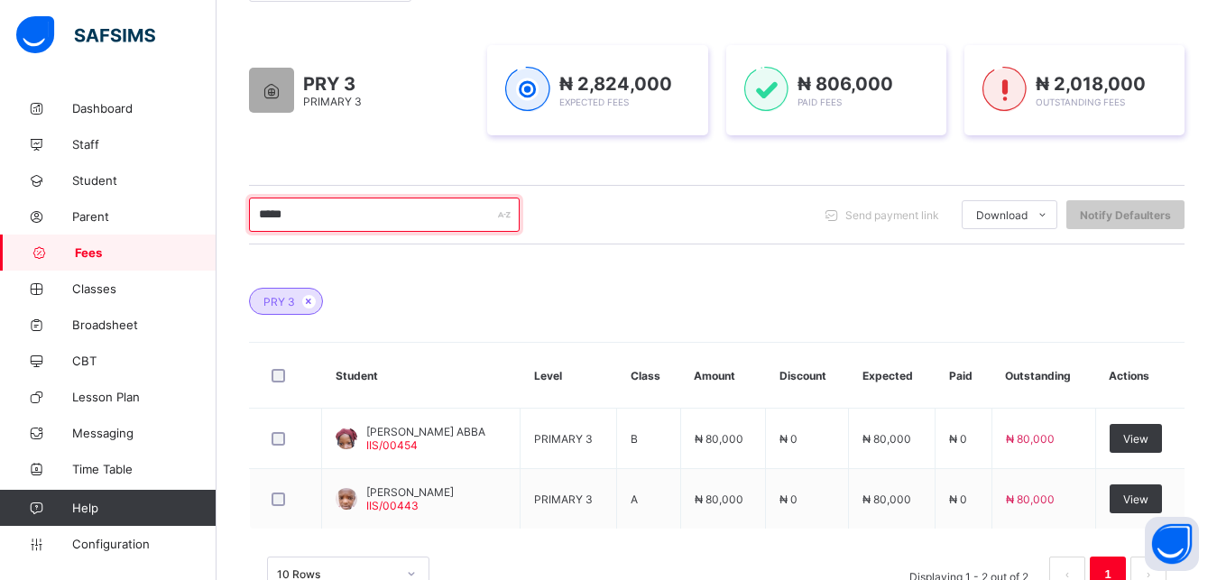
click at [398, 218] on input "*****" at bounding box center [384, 214] width 271 height 34
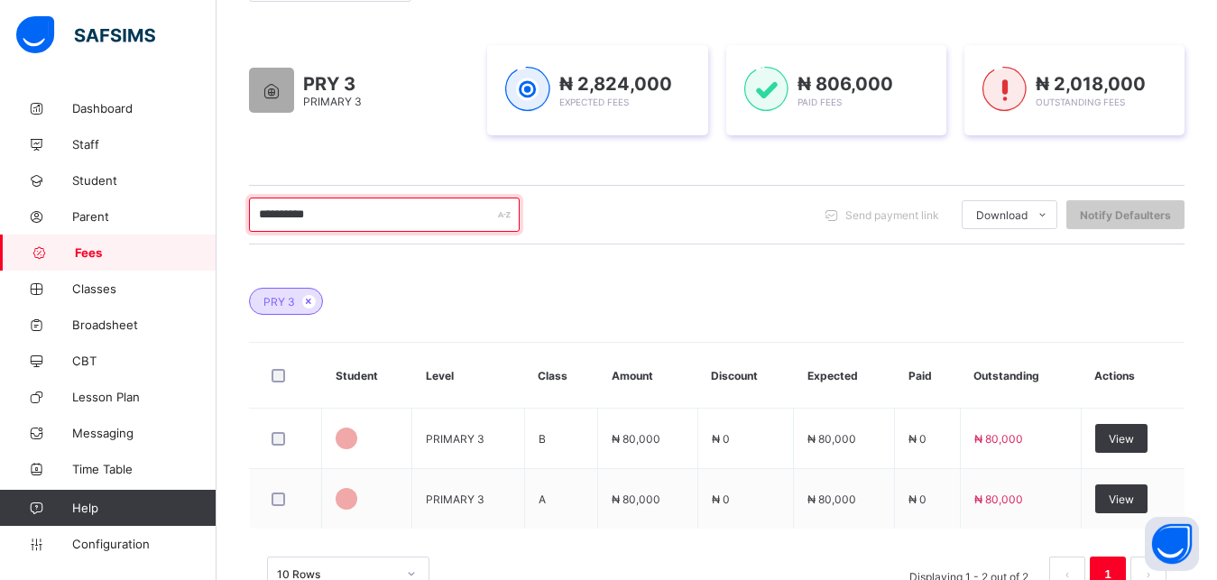
type input "**********"
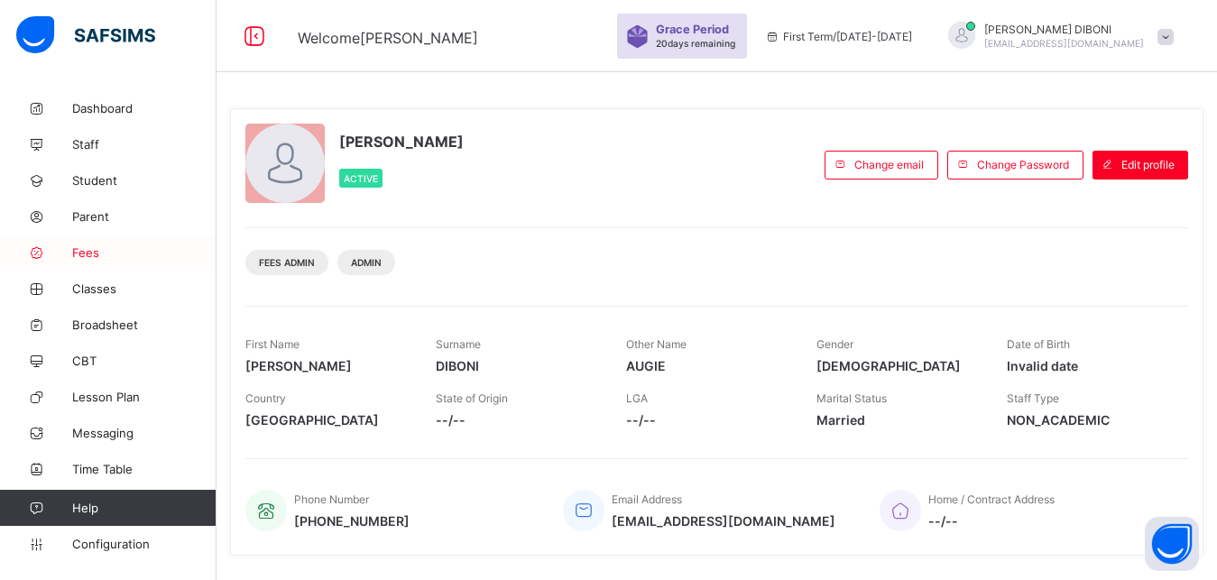
click at [89, 251] on span "Fees" at bounding box center [144, 252] width 144 height 14
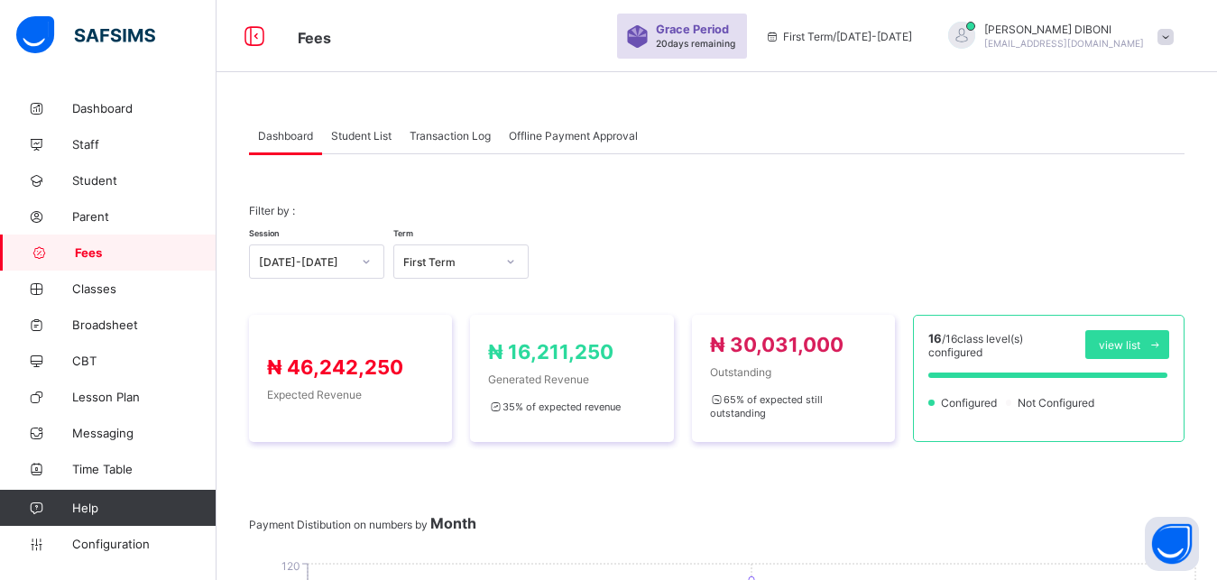
click at [372, 136] on span "Student List" at bounding box center [361, 136] width 60 height 14
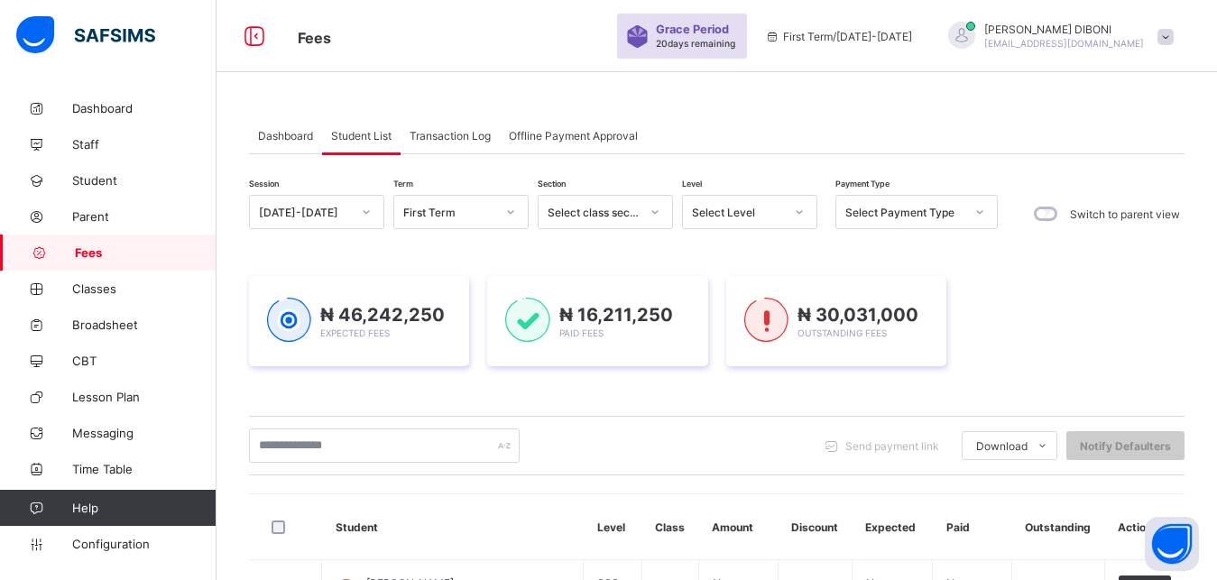
click at [720, 212] on div "Select Level" at bounding box center [738, 213] width 92 height 14
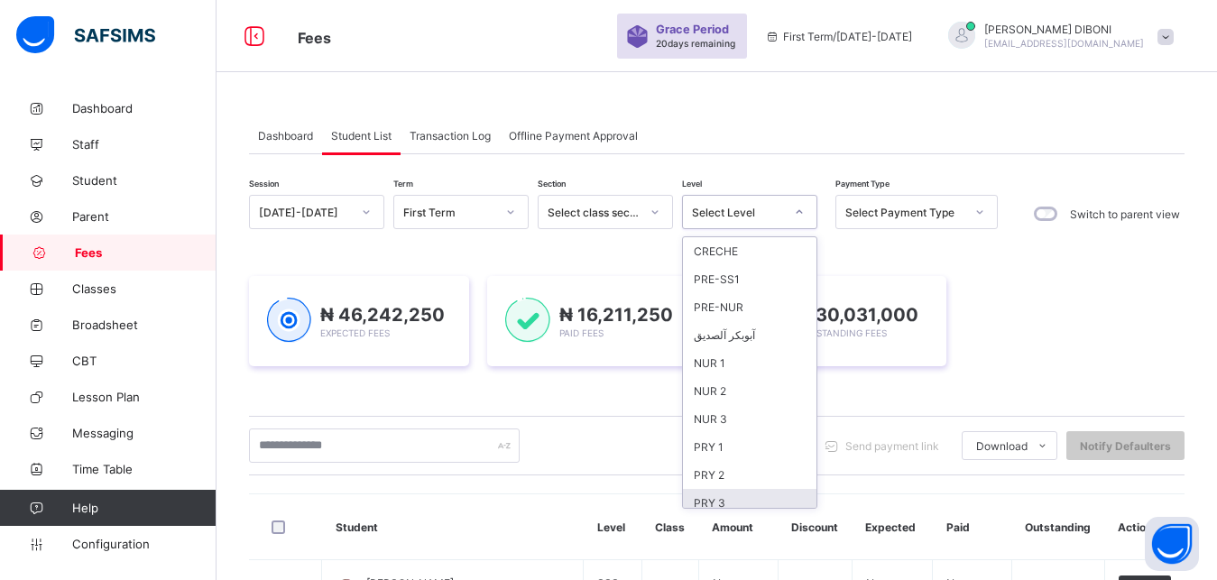
click at [735, 495] on div "PRY 3" at bounding box center [749, 503] width 133 height 28
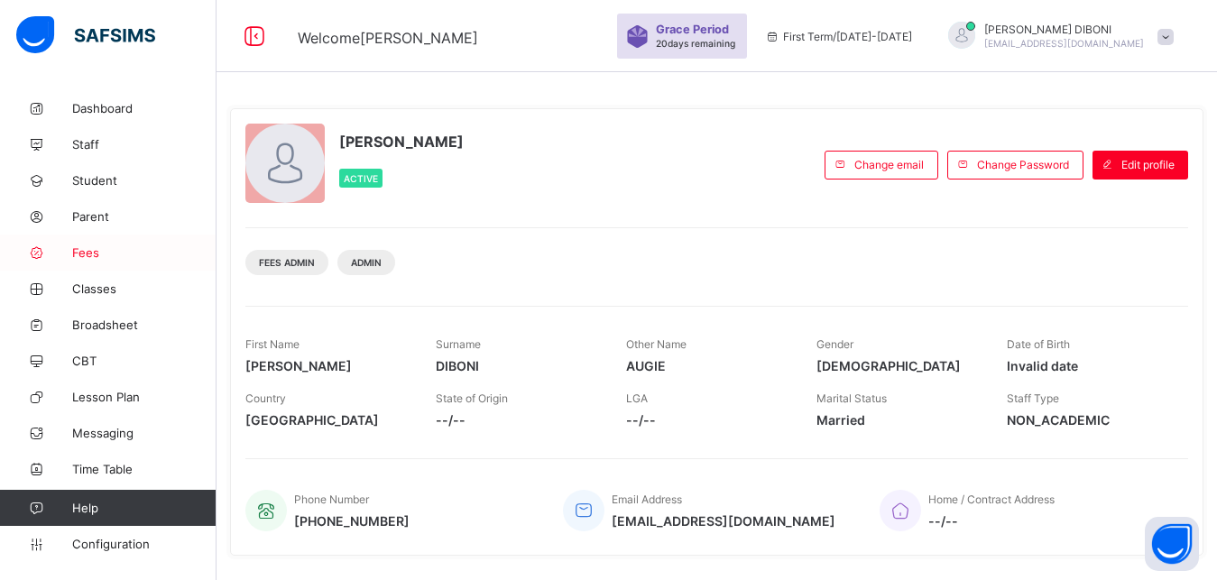
click at [84, 253] on span "Fees" at bounding box center [144, 252] width 144 height 14
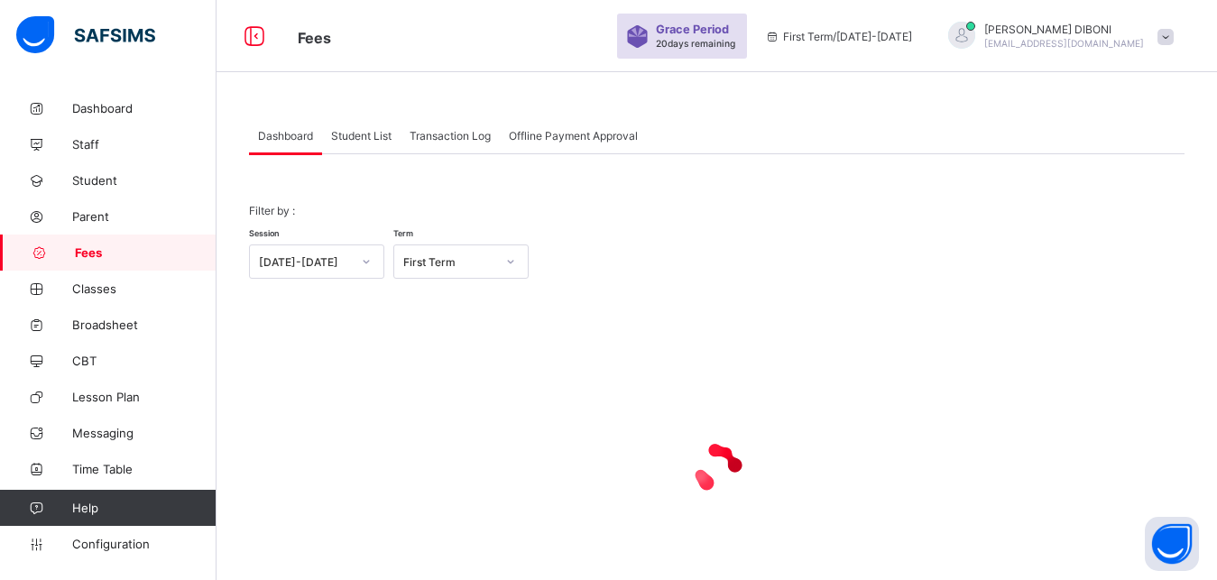
click at [365, 136] on span "Student List" at bounding box center [361, 136] width 60 height 14
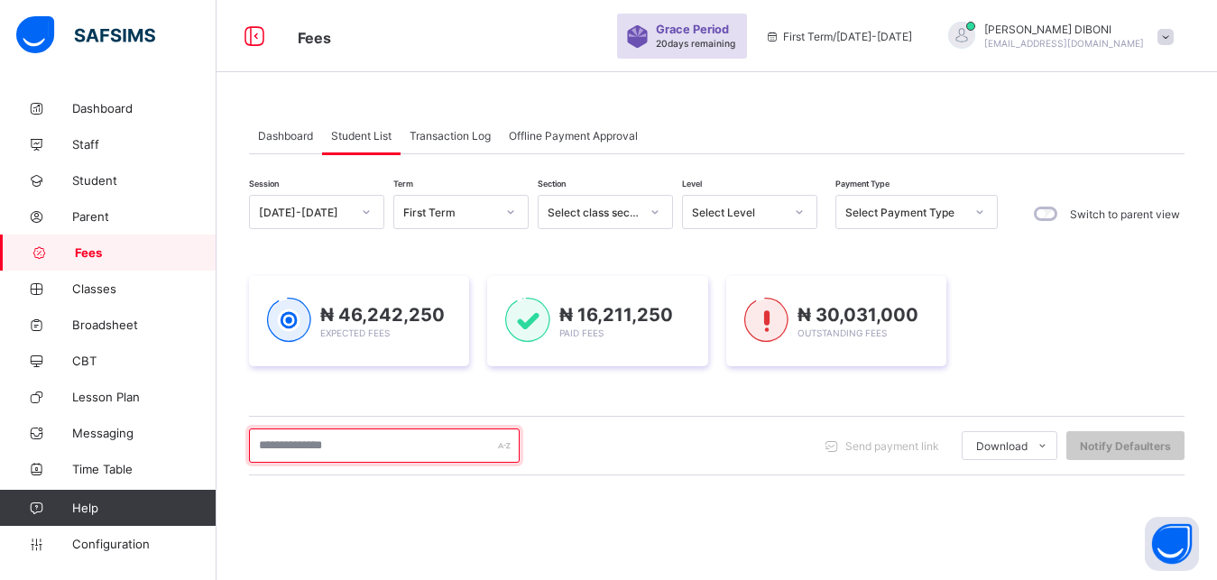
click at [399, 441] on input "text" at bounding box center [384, 445] width 271 height 34
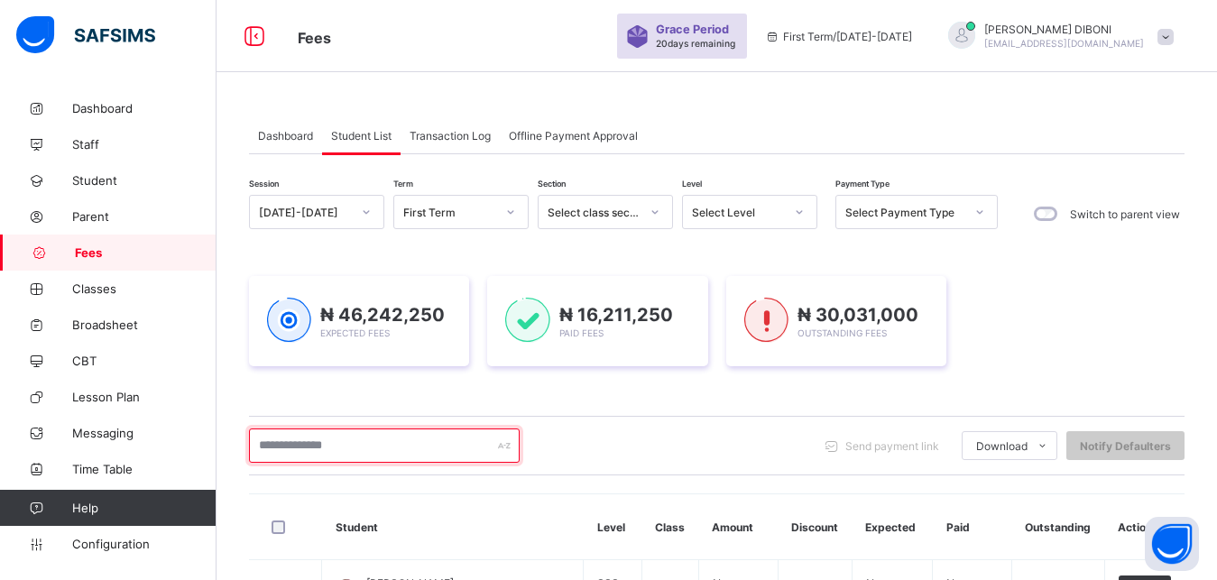
click at [409, 449] on input "text" at bounding box center [384, 445] width 271 height 34
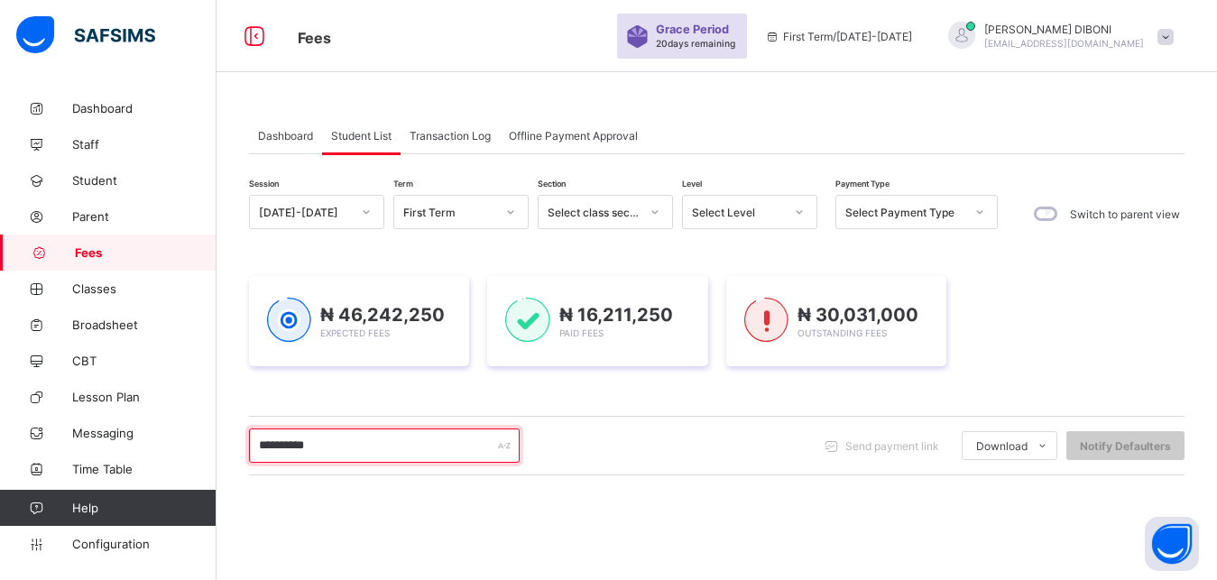
type input "**********"
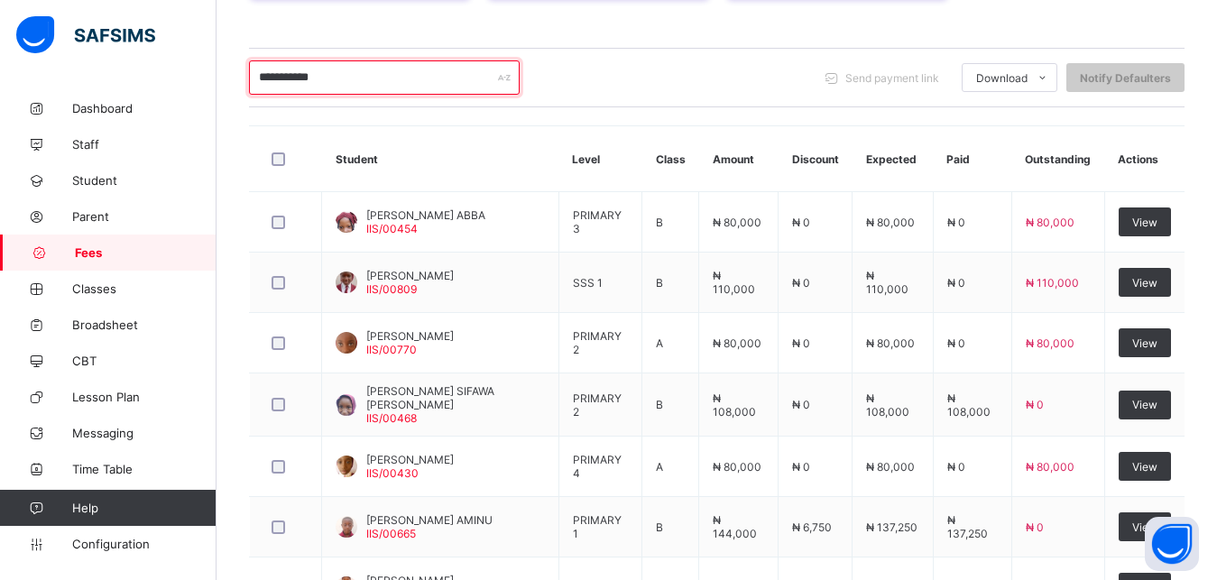
scroll to position [414, 0]
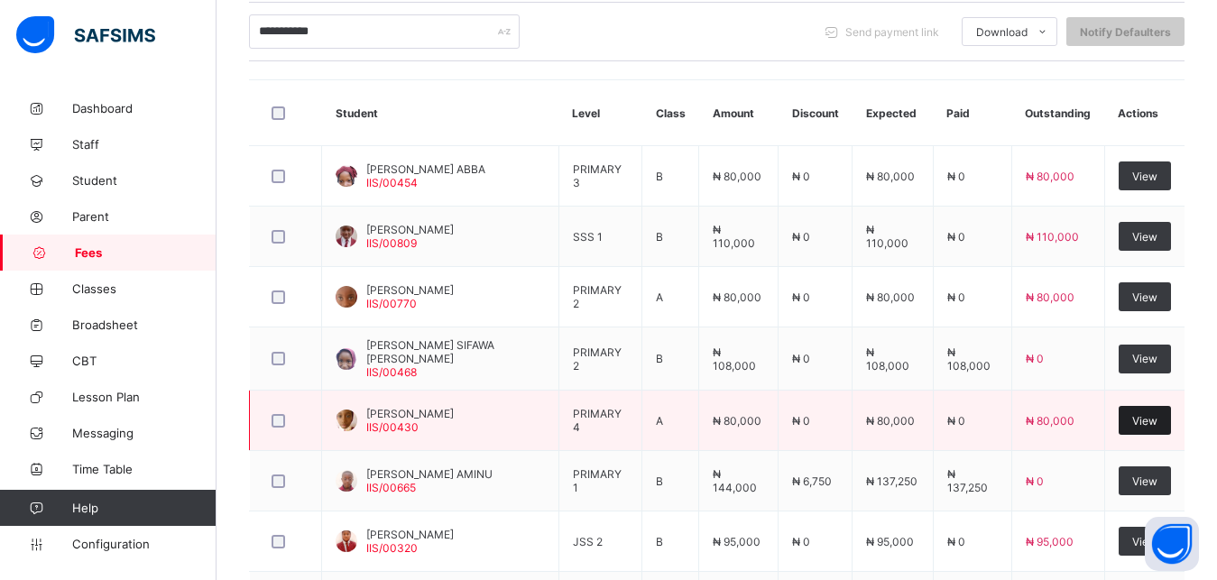
click at [1152, 418] on span "View" at bounding box center [1144, 421] width 25 height 14
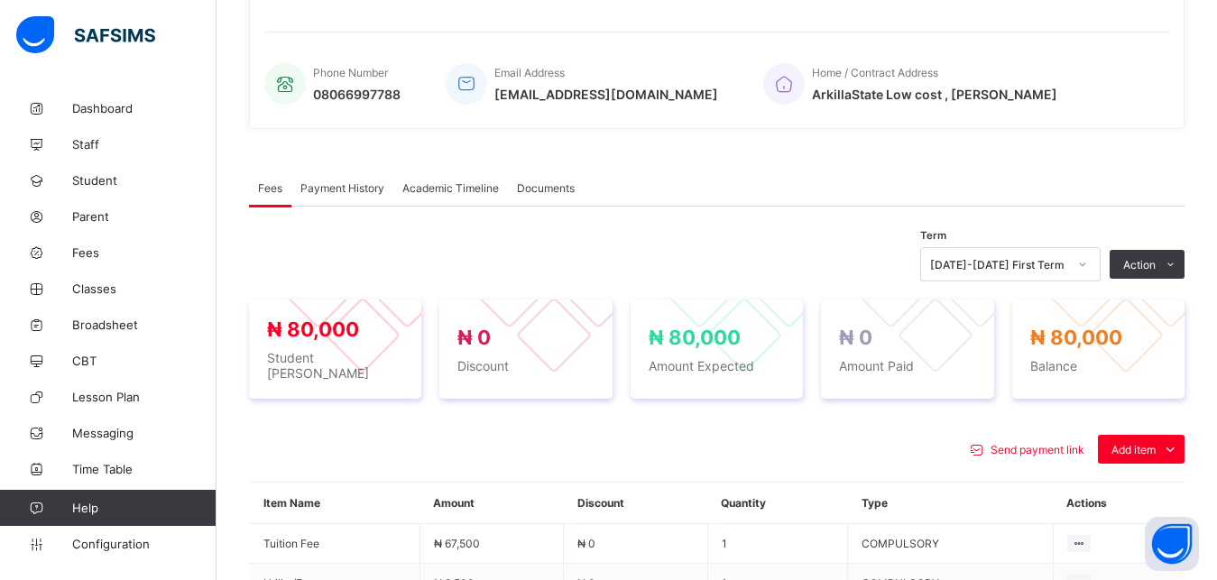
scroll to position [636, 0]
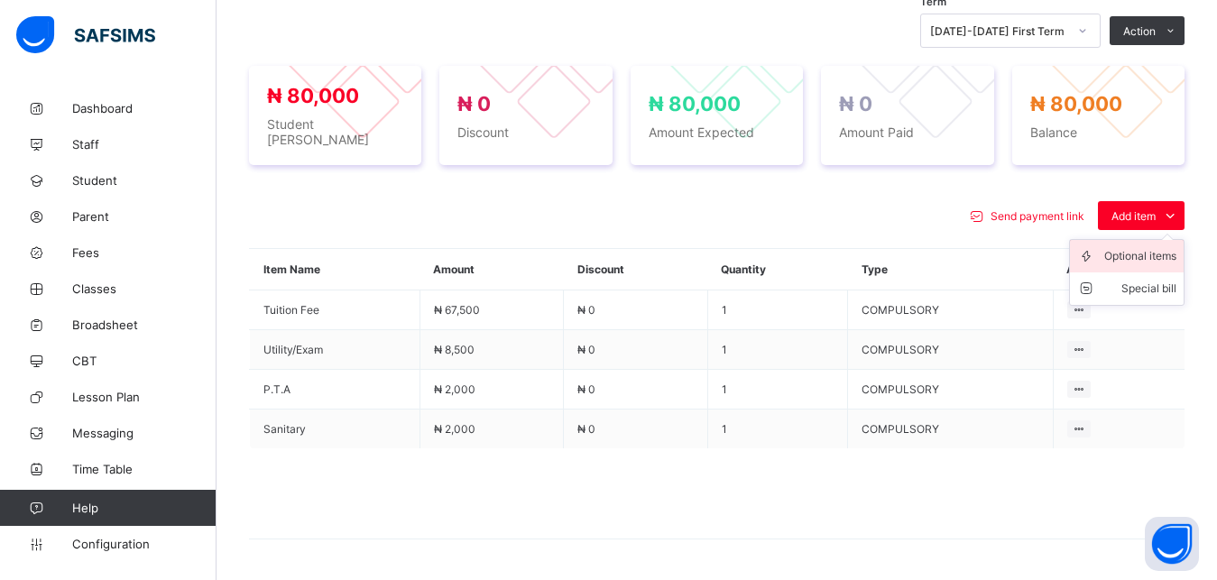
click at [1145, 247] on div "Optional items" at bounding box center [1140, 256] width 72 height 18
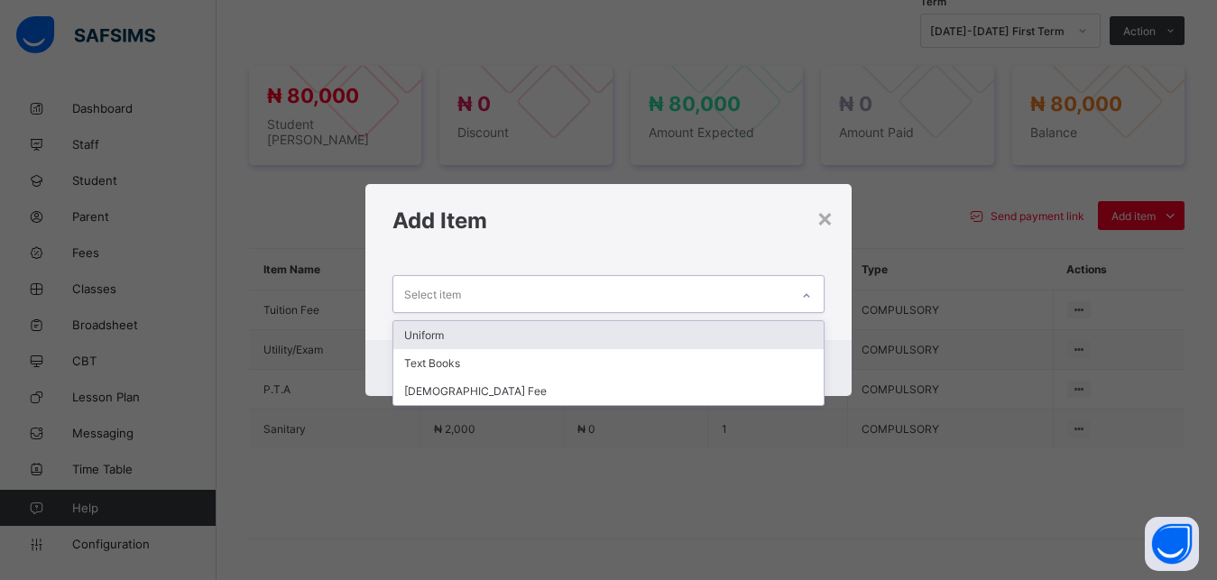
click at [739, 297] on div "Select item" at bounding box center [591, 293] width 397 height 35
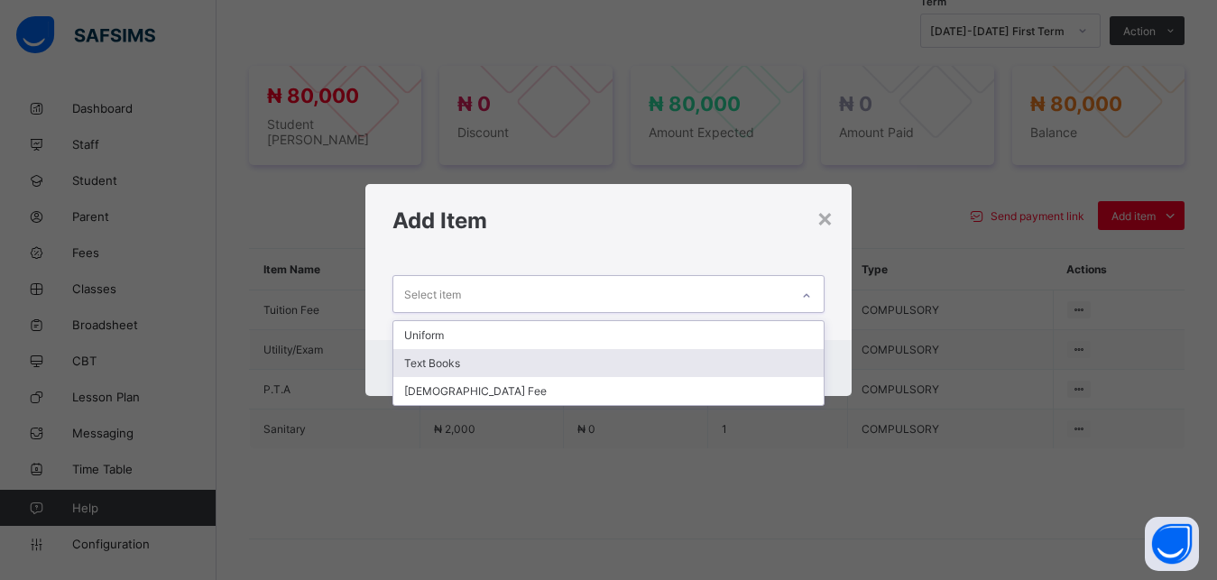
click at [635, 353] on div "Text Books" at bounding box center [608, 363] width 431 height 28
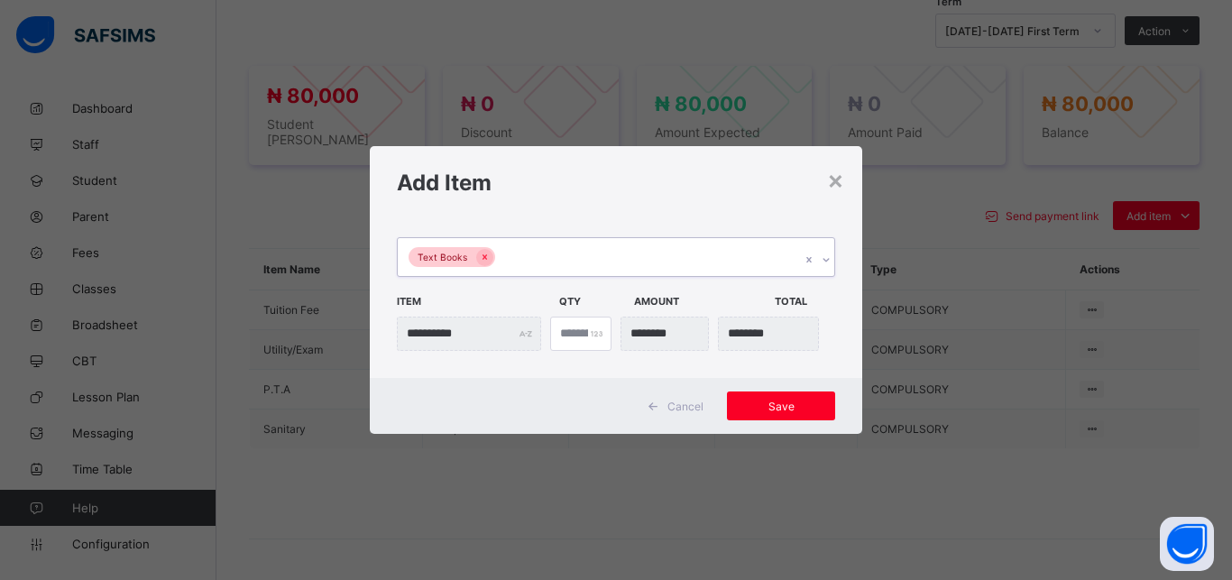
click at [628, 255] on div "Text Books" at bounding box center [599, 257] width 402 height 38
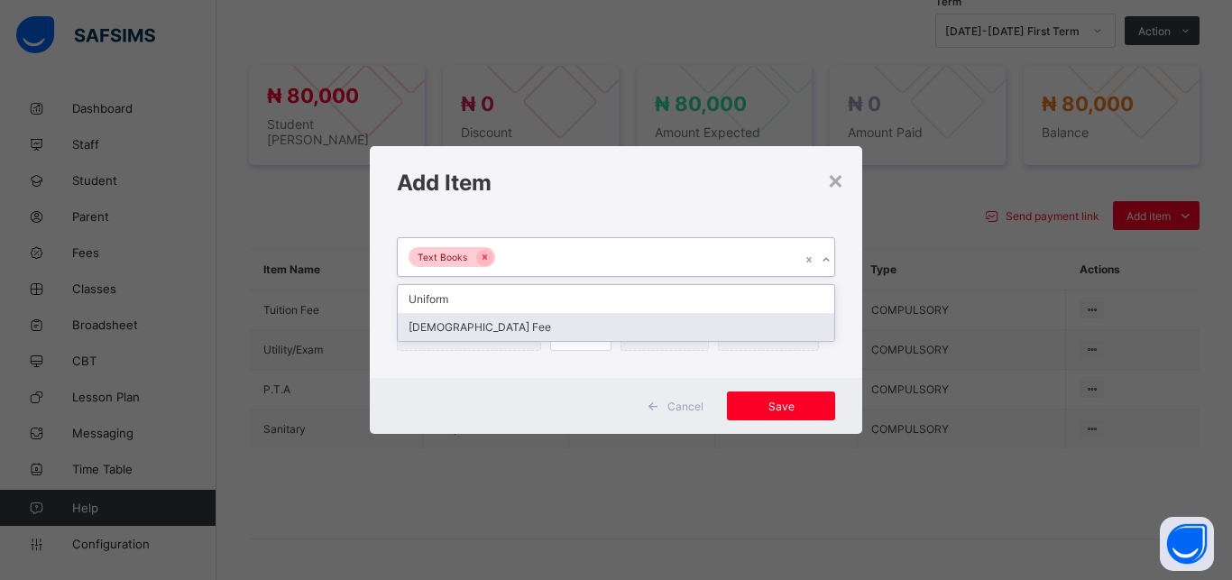
click at [607, 326] on div "[DEMOGRAPHIC_DATA] Fee" at bounding box center [616, 327] width 436 height 28
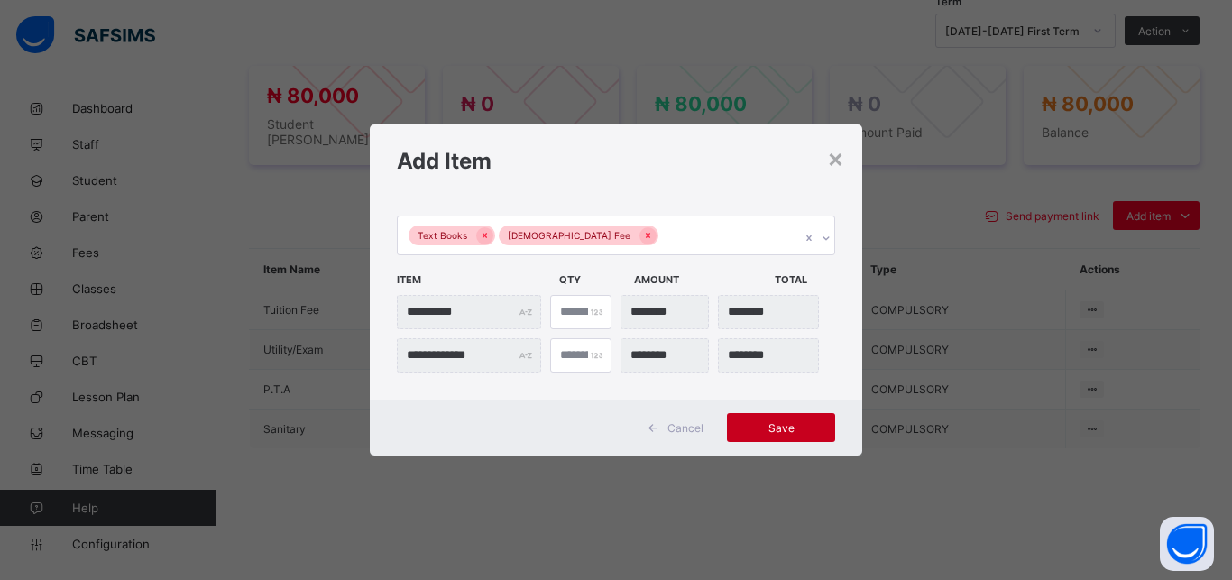
click at [791, 419] on div "Save" at bounding box center [781, 427] width 108 height 29
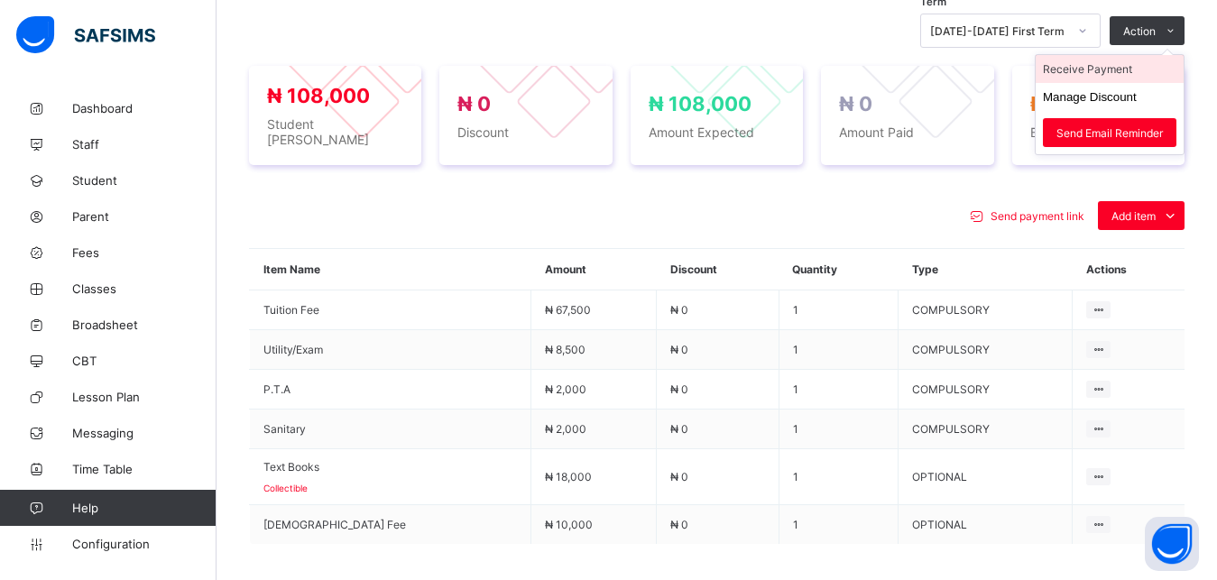
click at [1139, 76] on li "Receive Payment" at bounding box center [1109, 69] width 148 height 28
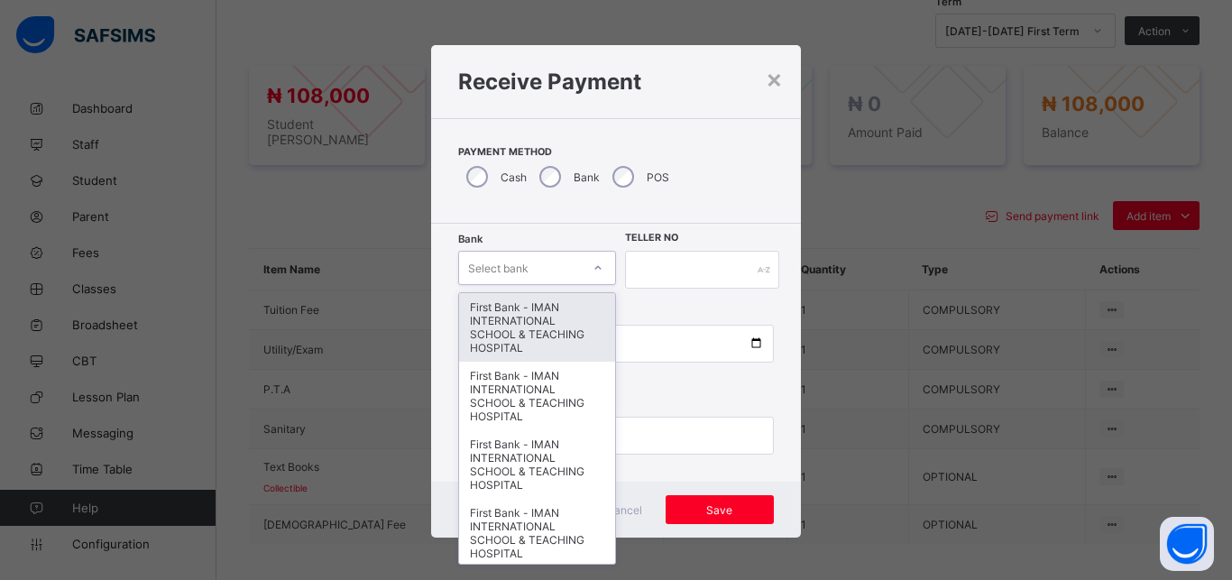
click at [531, 262] on div "Select bank" at bounding box center [520, 267] width 122 height 25
click at [537, 304] on div "First Bank - IMAN INTERNATIONAL SCHOOL & TEACHING HOSPITAL" at bounding box center [537, 327] width 156 height 69
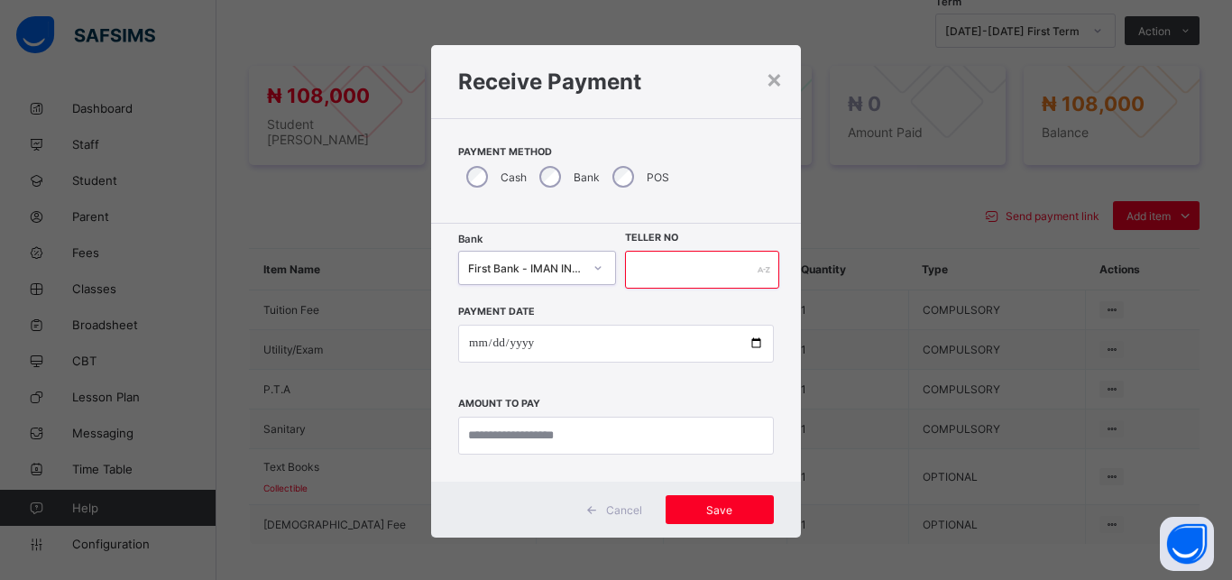
click at [652, 272] on input "text" at bounding box center [702, 270] width 154 height 38
type input "*****"
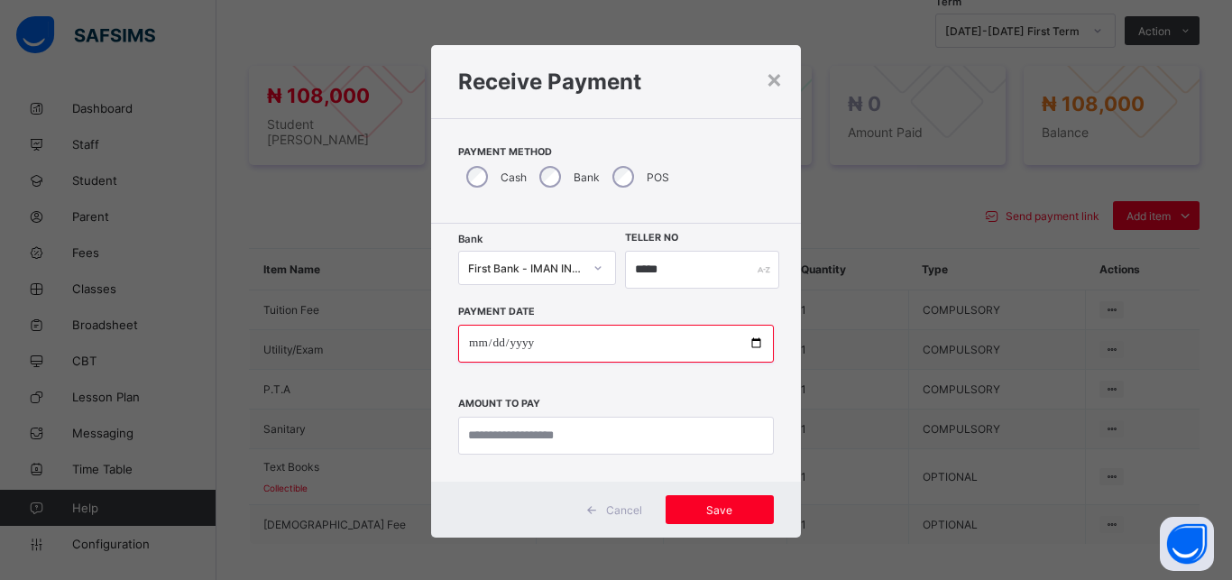
click at [745, 343] on input "date" at bounding box center [616, 344] width 316 height 38
type input "**********"
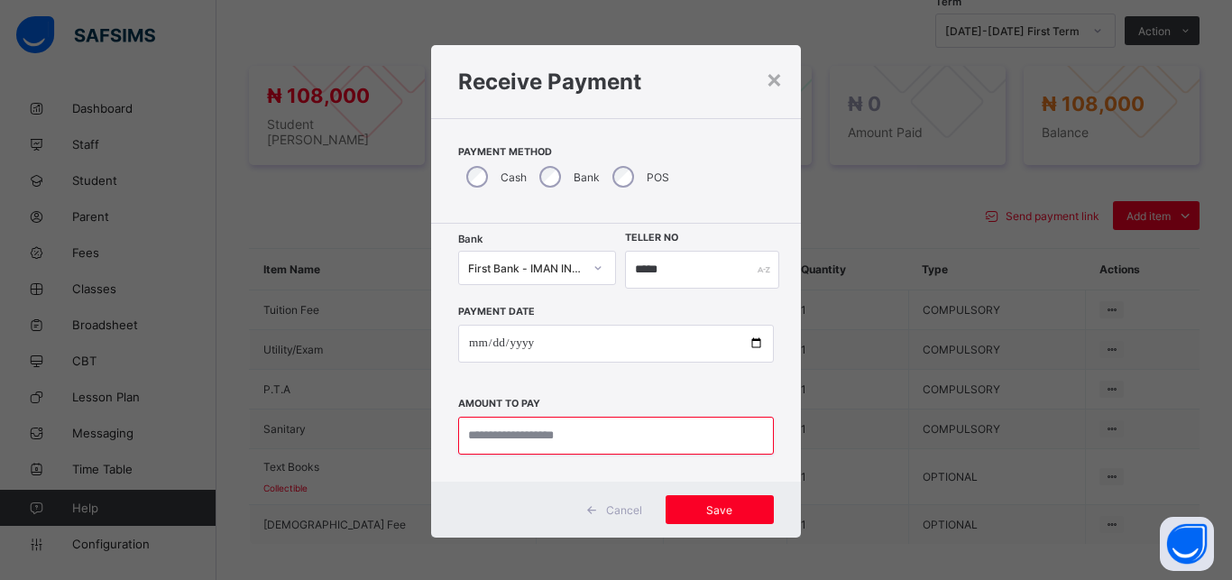
click at [609, 435] on input "currency" at bounding box center [616, 436] width 316 height 38
type input "*********"
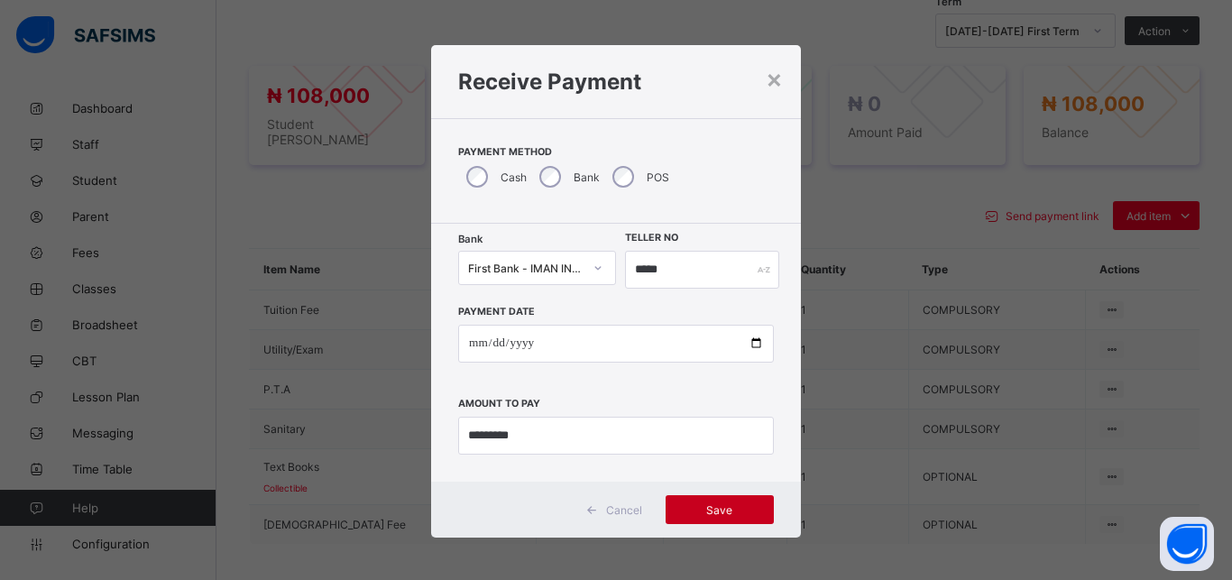
click at [716, 514] on span "Save" at bounding box center [719, 510] width 81 height 14
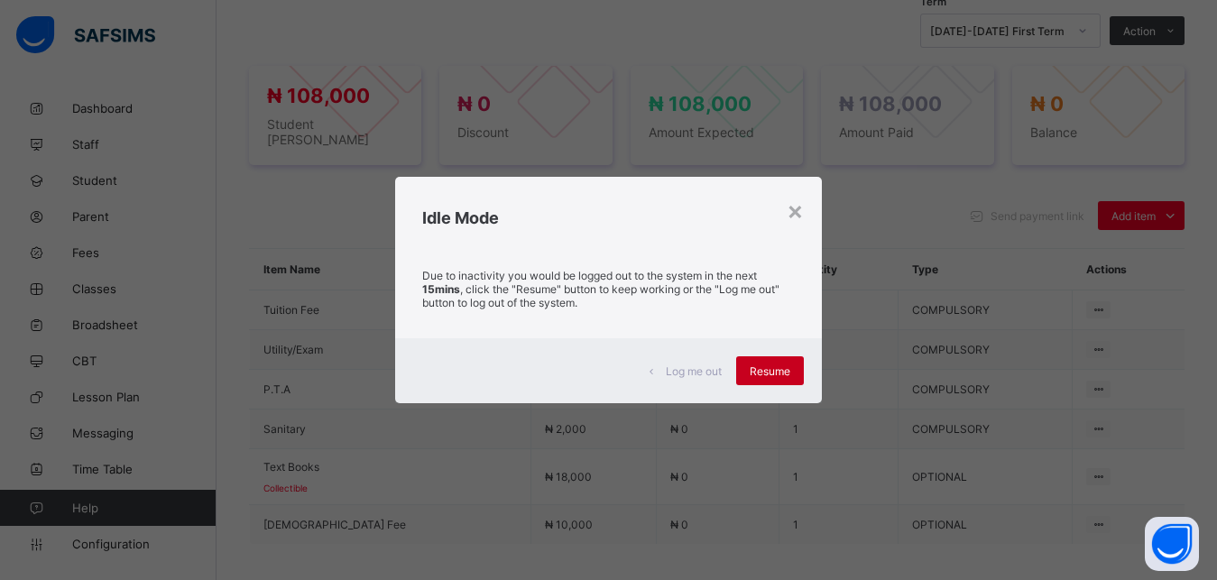
click at [777, 373] on span "Resume" at bounding box center [769, 371] width 41 height 14
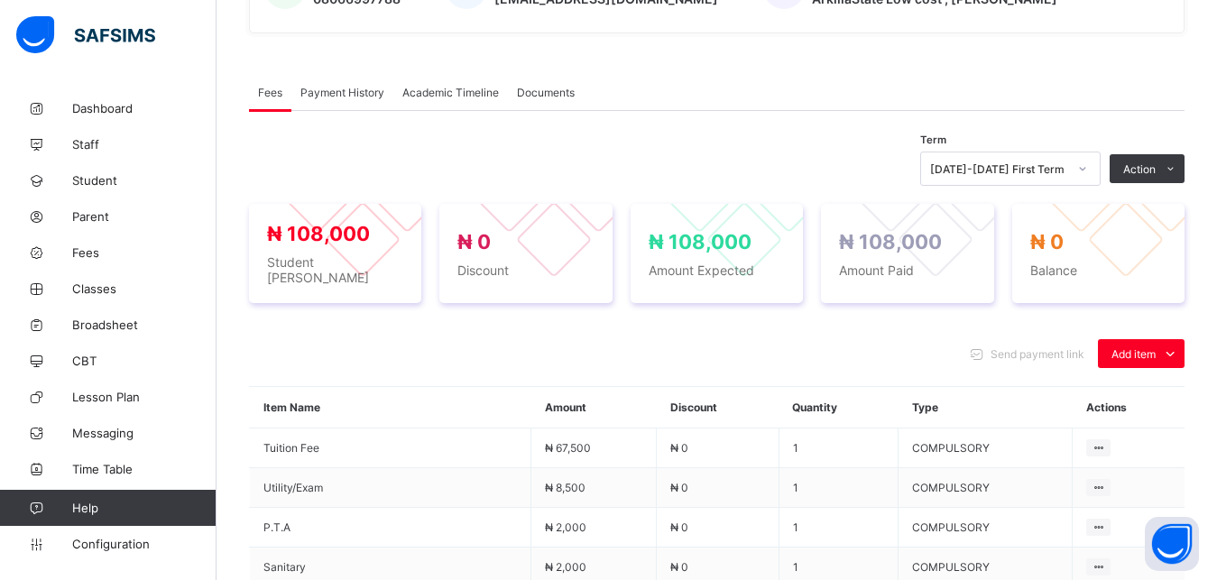
scroll to position [452, 0]
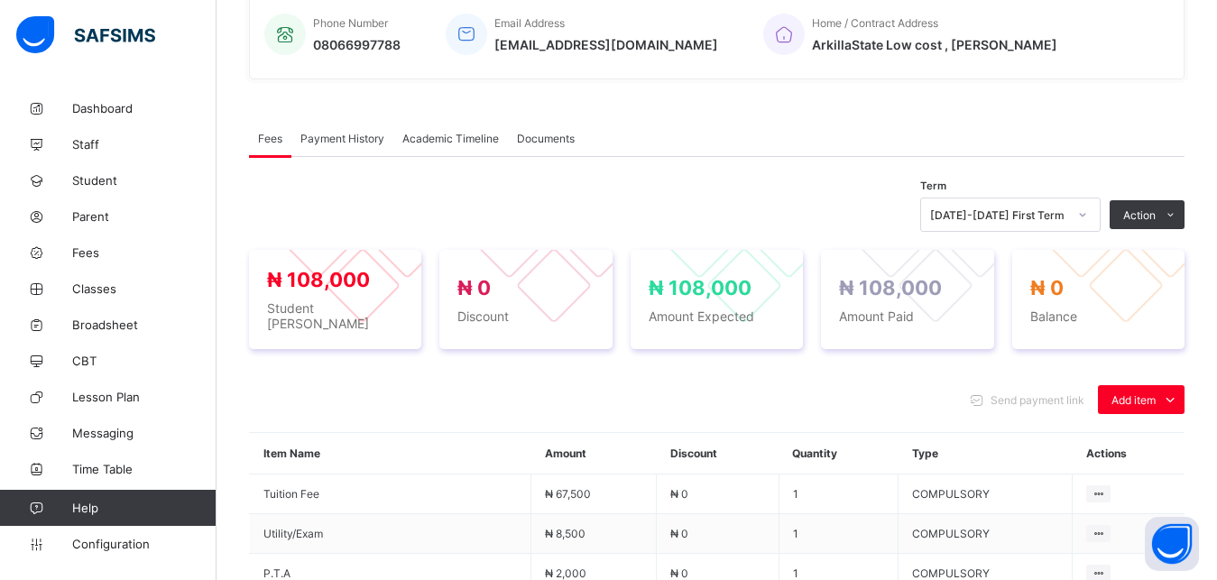
scroll to position [87, 0]
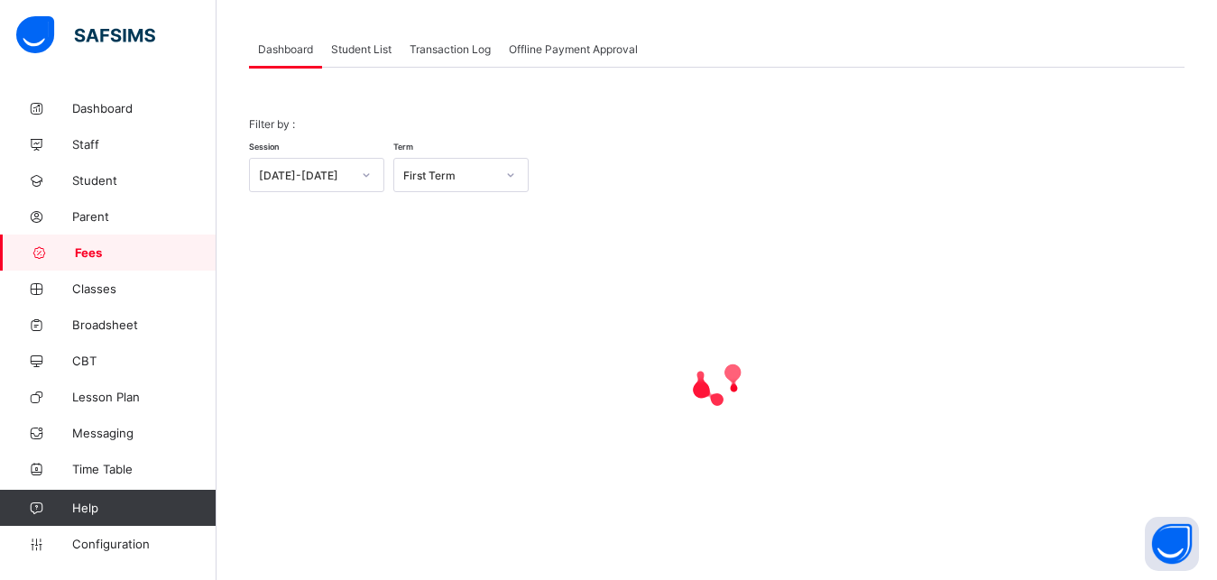
click at [362, 47] on span "Student List" at bounding box center [361, 49] width 60 height 14
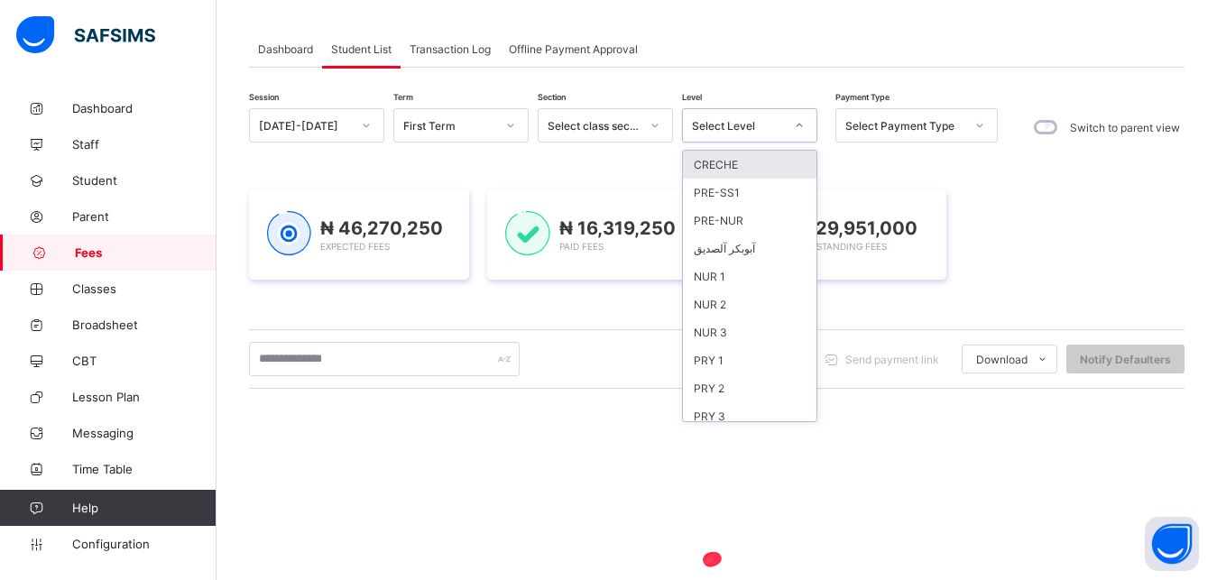
click at [728, 124] on div "Select Level" at bounding box center [738, 126] width 92 height 14
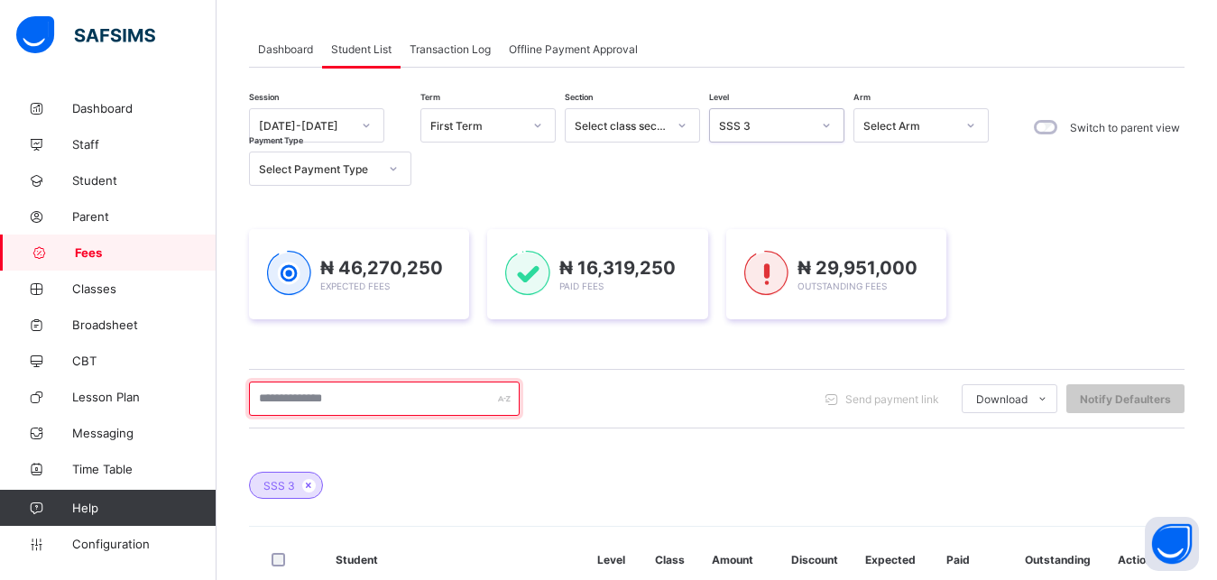
click at [401, 395] on input "text" at bounding box center [384, 398] width 271 height 34
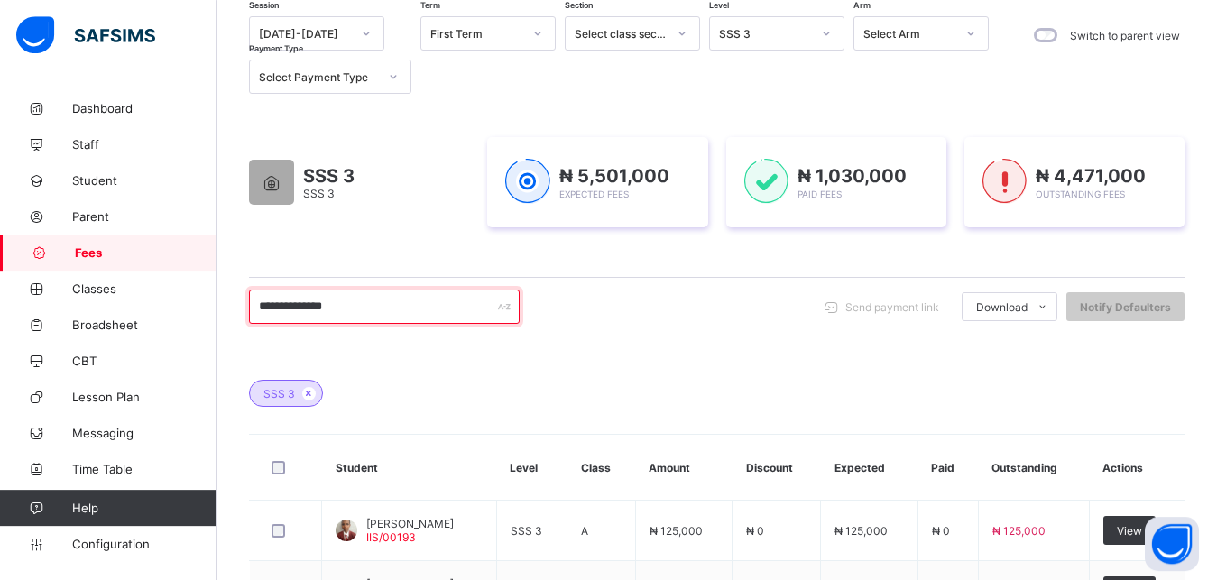
scroll to position [225, 0]
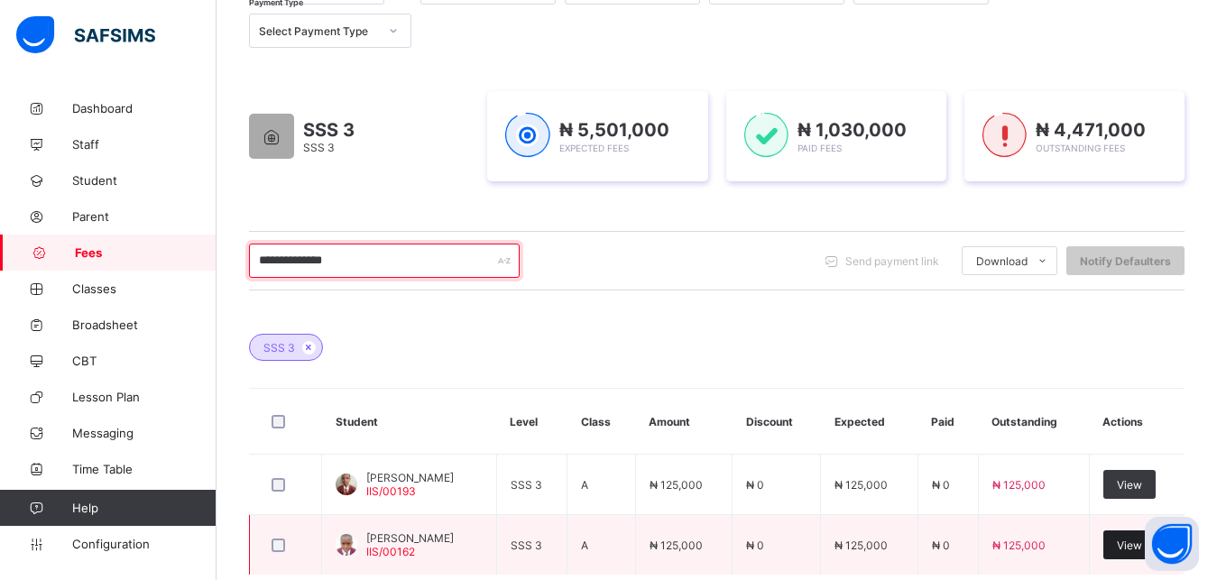
type input "**********"
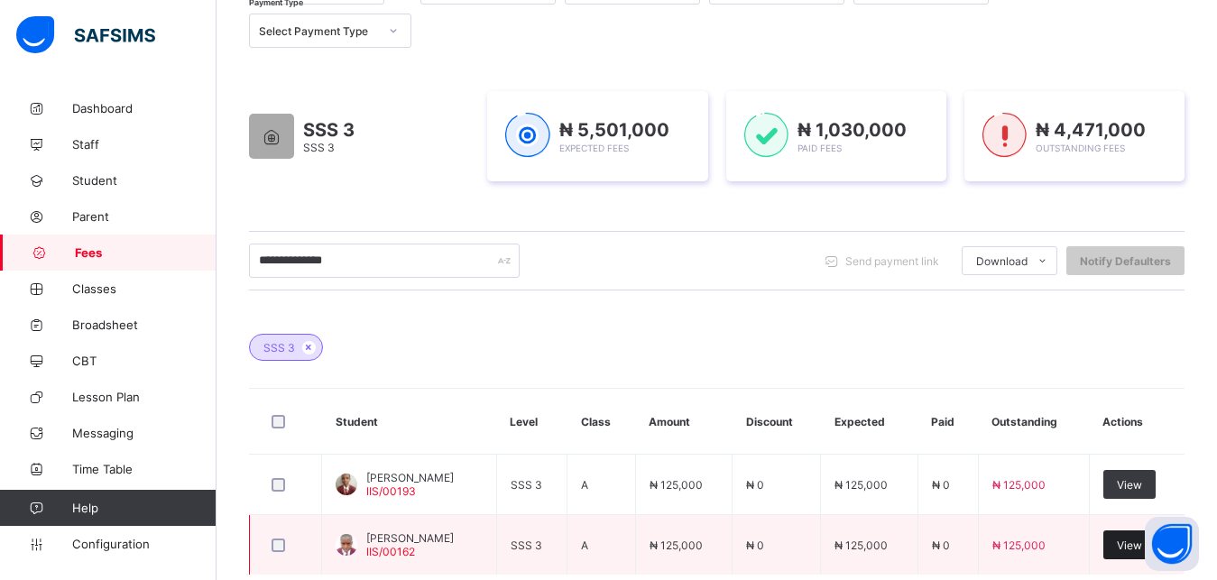
click at [1133, 541] on div "View" at bounding box center [1129, 544] width 52 height 29
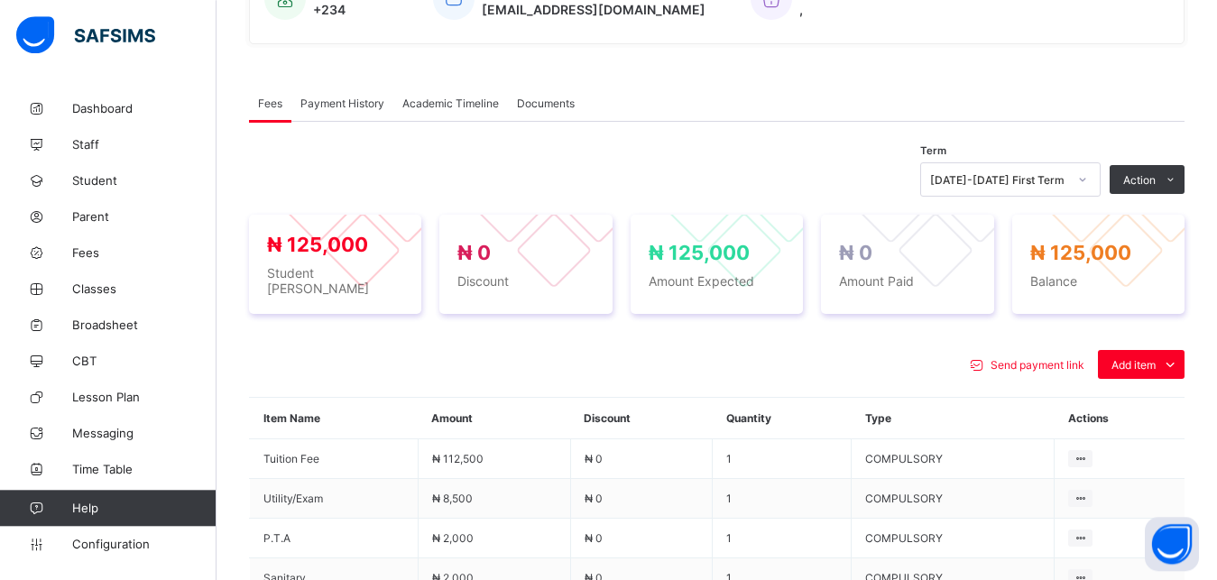
scroll to position [546, 0]
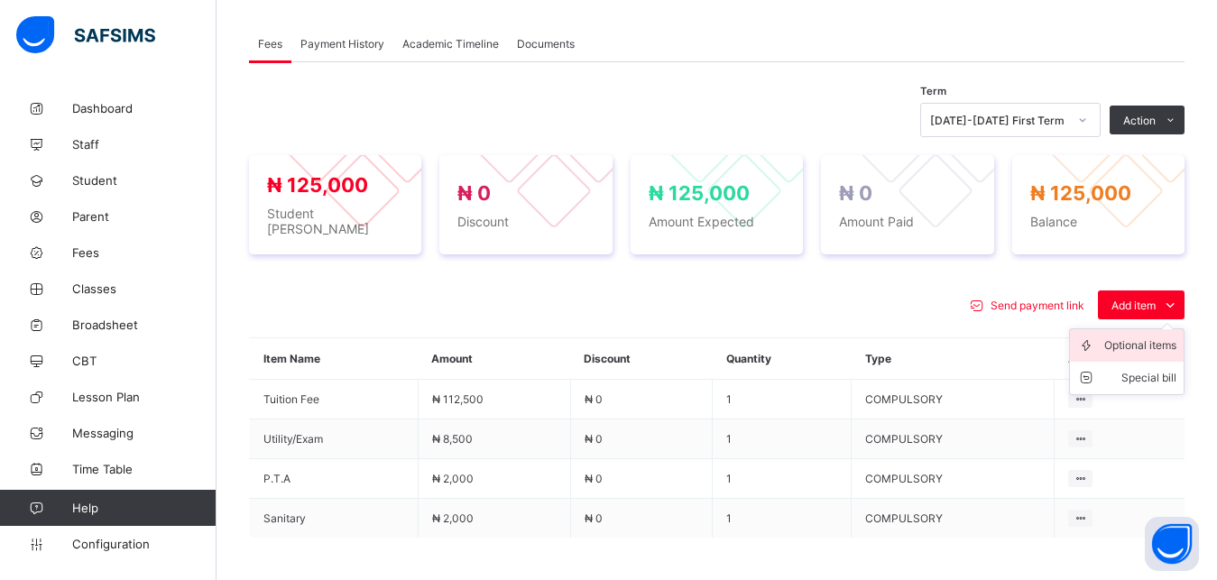
click at [1143, 336] on div "Optional items" at bounding box center [1140, 345] width 72 height 18
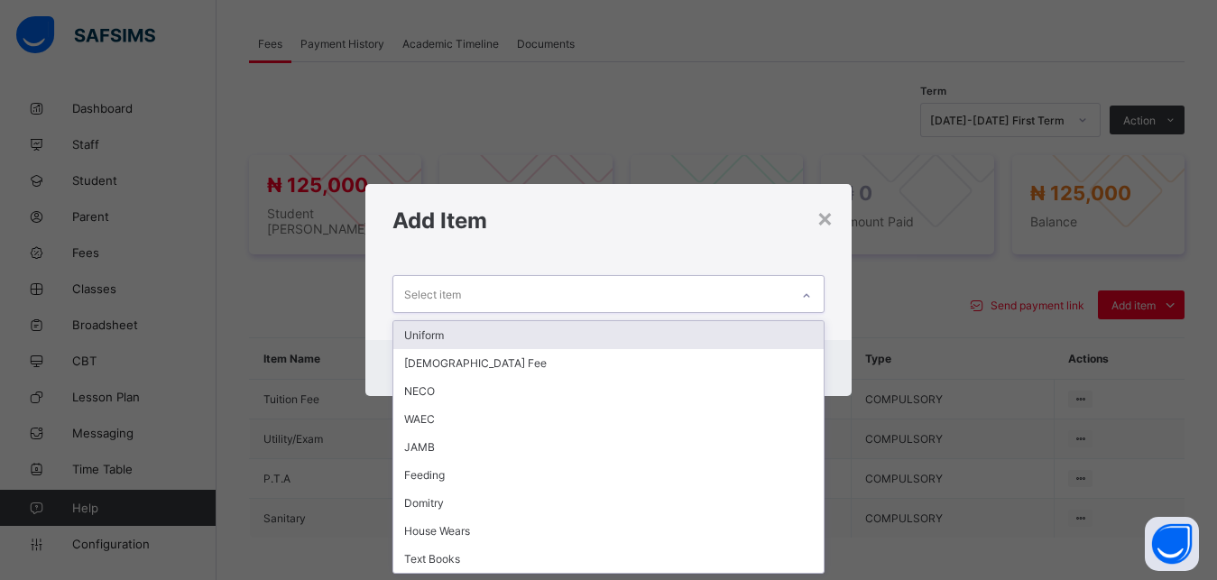
click at [773, 294] on div "Select item" at bounding box center [591, 293] width 397 height 35
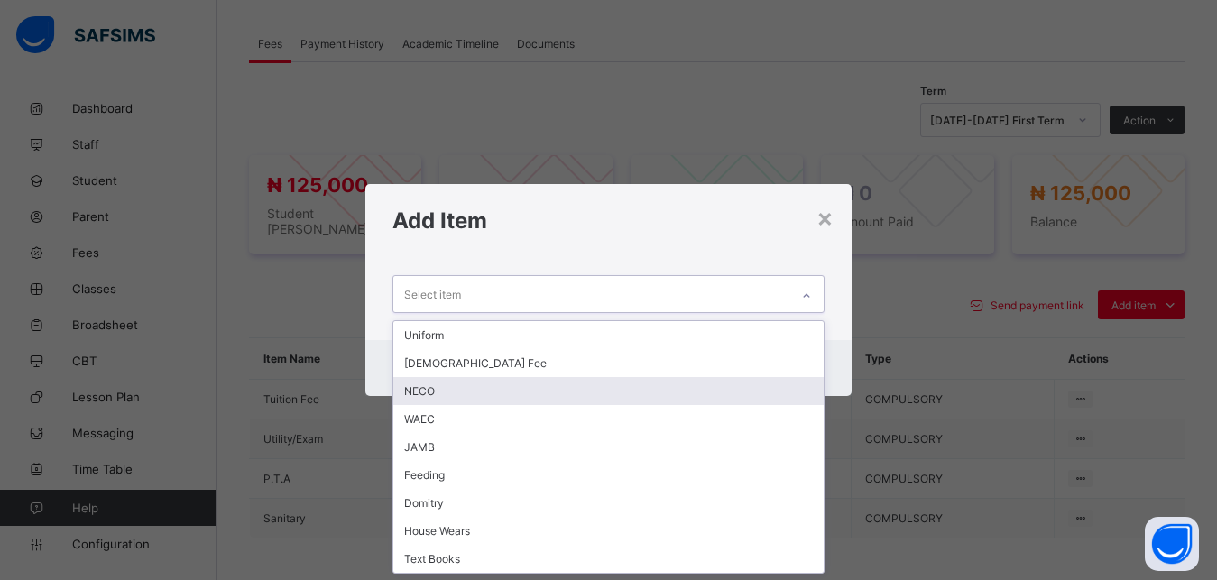
click at [666, 387] on div "NECO" at bounding box center [608, 391] width 431 height 28
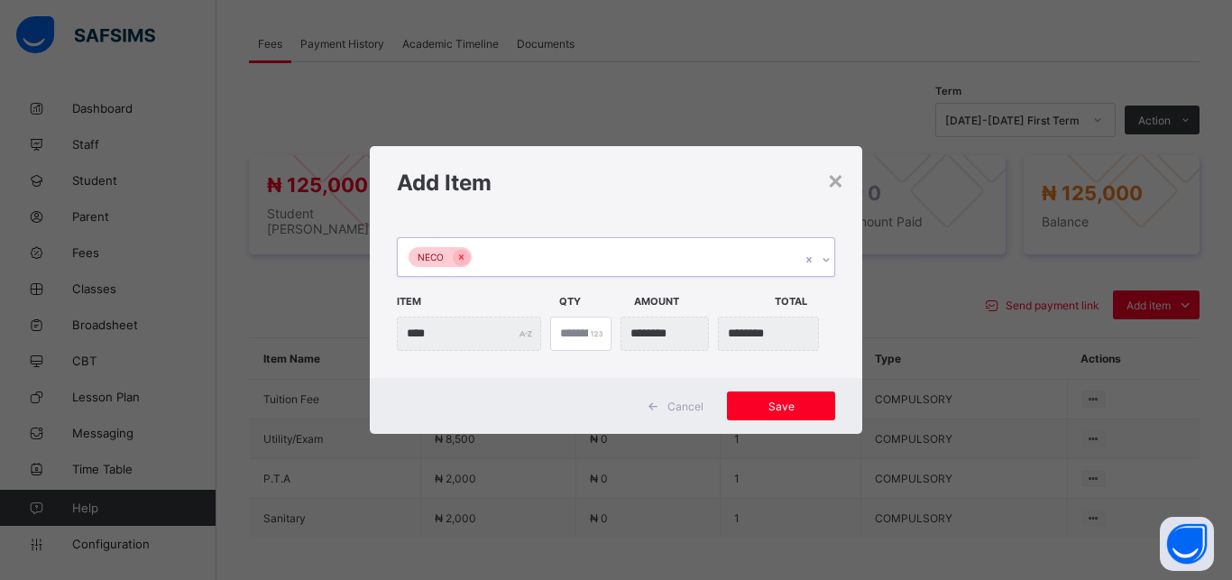
click at [643, 247] on div "NECO" at bounding box center [599, 257] width 402 height 38
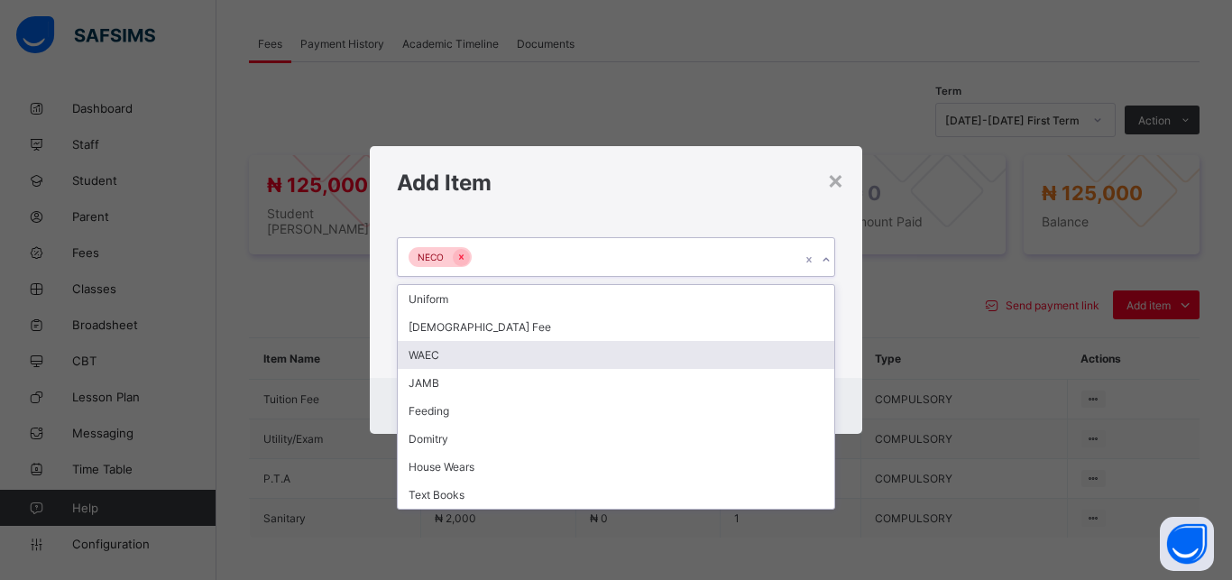
click at [564, 361] on div "WAEC" at bounding box center [616, 355] width 436 height 28
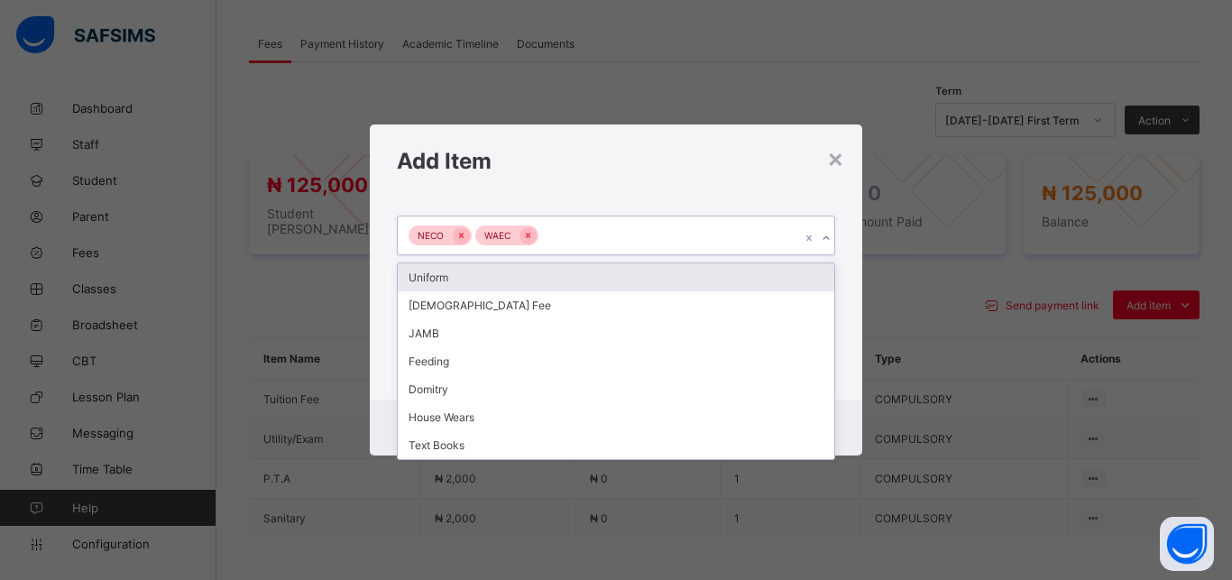
click at [628, 240] on div "NECO WAEC" at bounding box center [599, 235] width 402 height 38
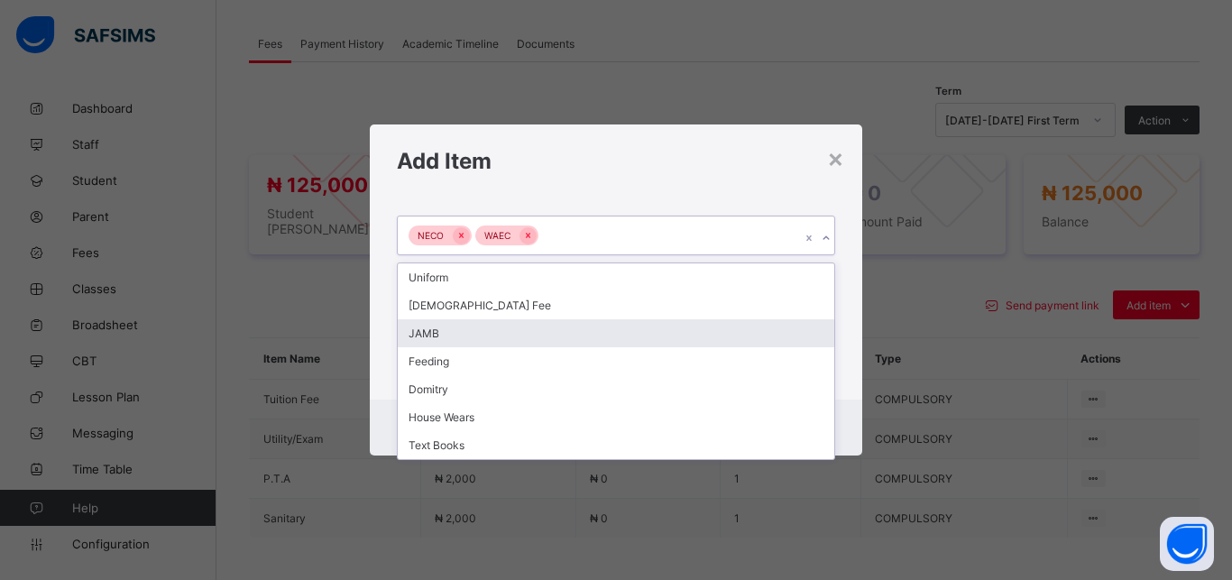
click at [550, 334] on div "JAMB" at bounding box center [616, 333] width 436 height 28
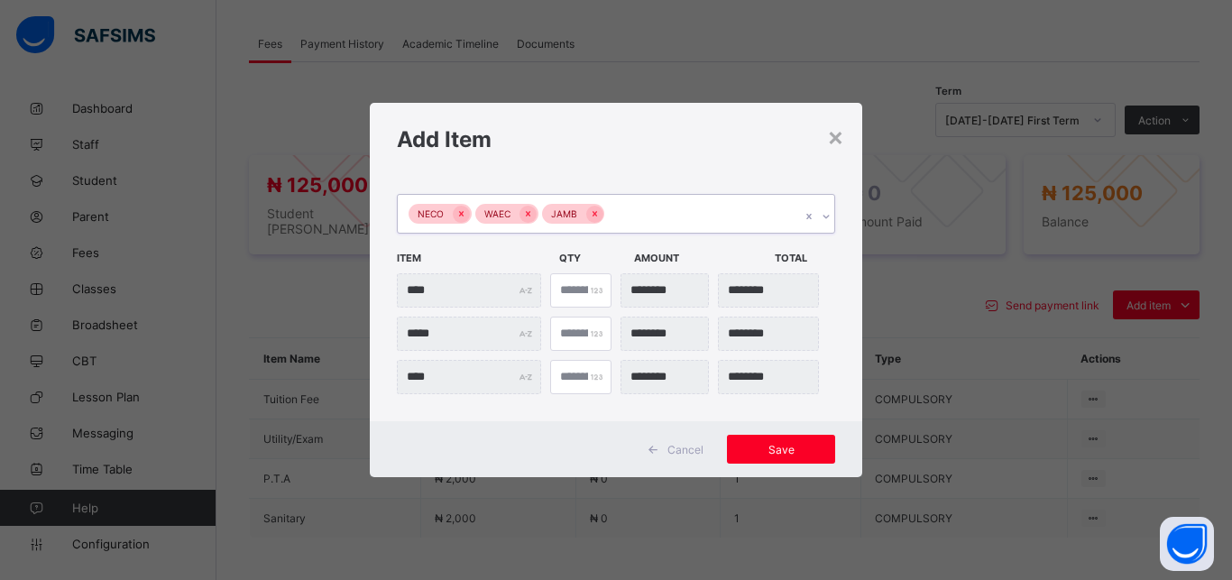
click at [642, 217] on div "NECO WAEC JAMB" at bounding box center [599, 214] width 402 height 38
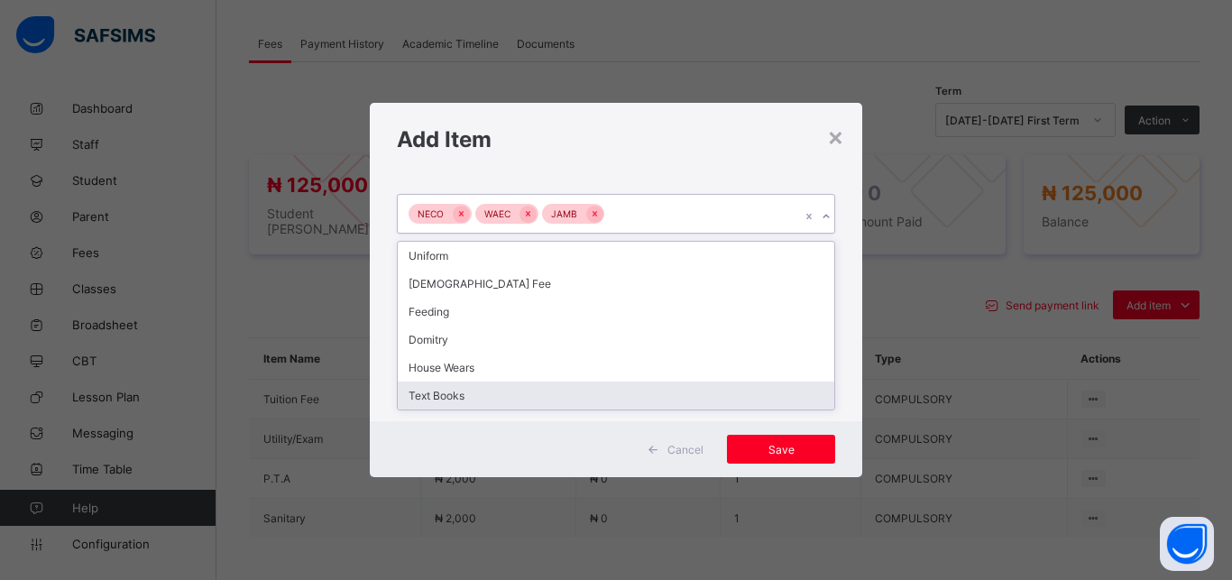
click at [536, 388] on div "Text Books" at bounding box center [616, 395] width 436 height 28
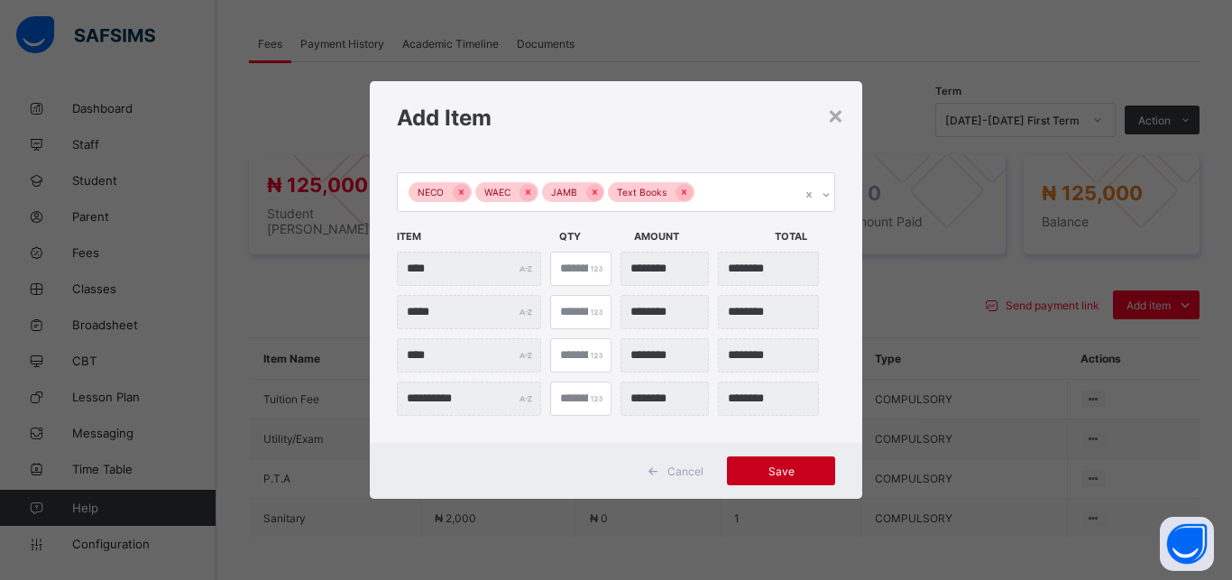
click at [762, 473] on span "Save" at bounding box center [780, 471] width 81 height 14
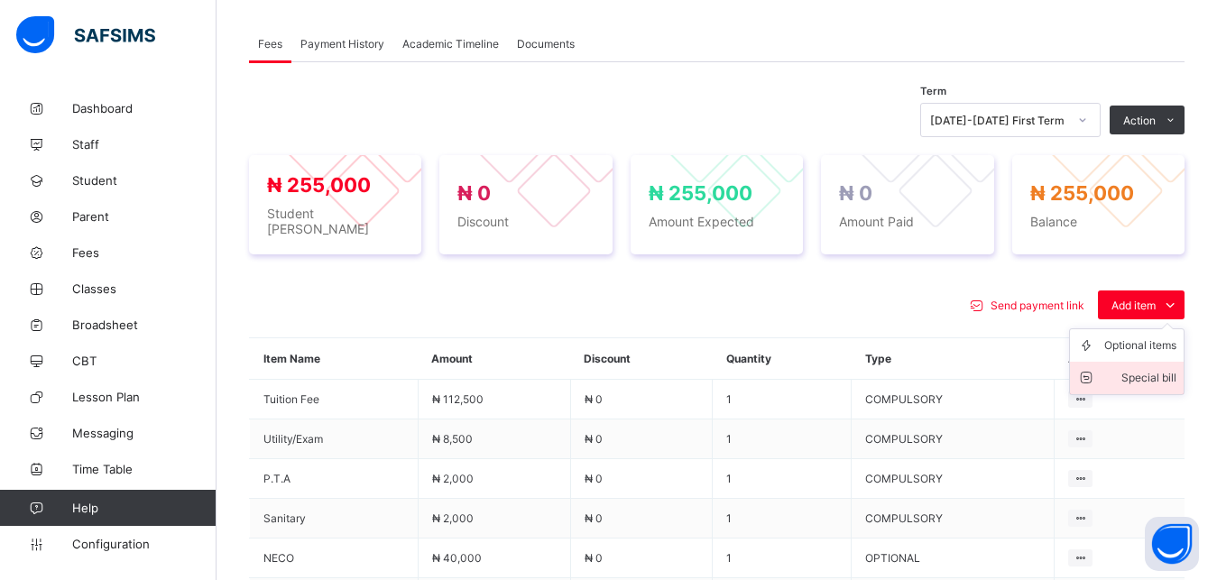
click at [1163, 369] on div "Special bill" at bounding box center [1140, 378] width 72 height 18
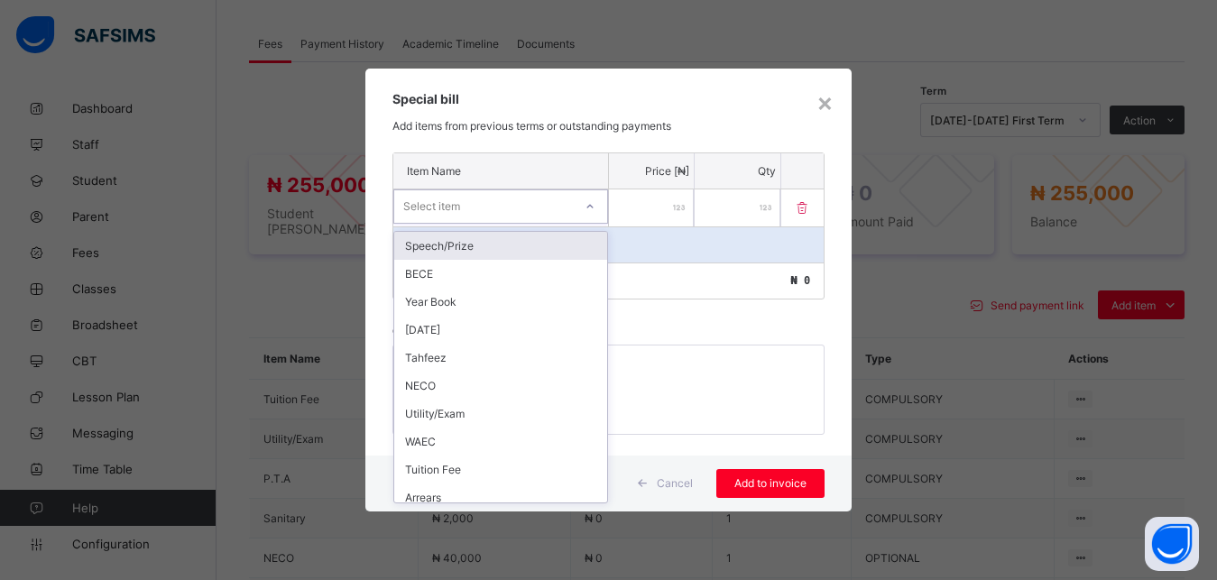
click at [544, 195] on div "Select item" at bounding box center [483, 206] width 179 height 25
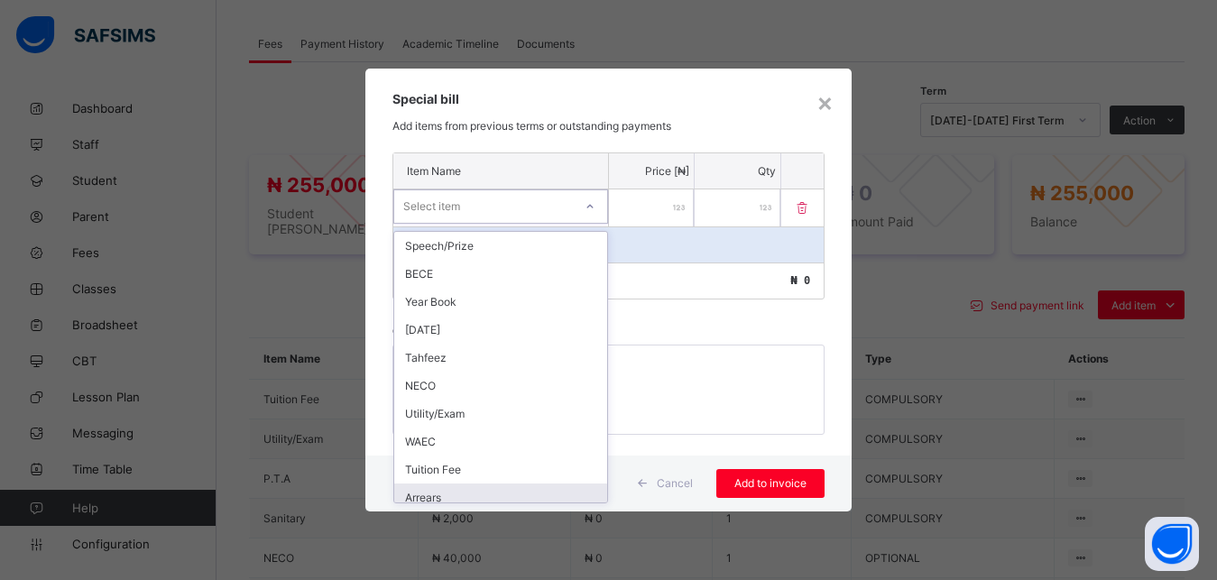
click at [498, 495] on div "Arrears" at bounding box center [500, 497] width 213 height 28
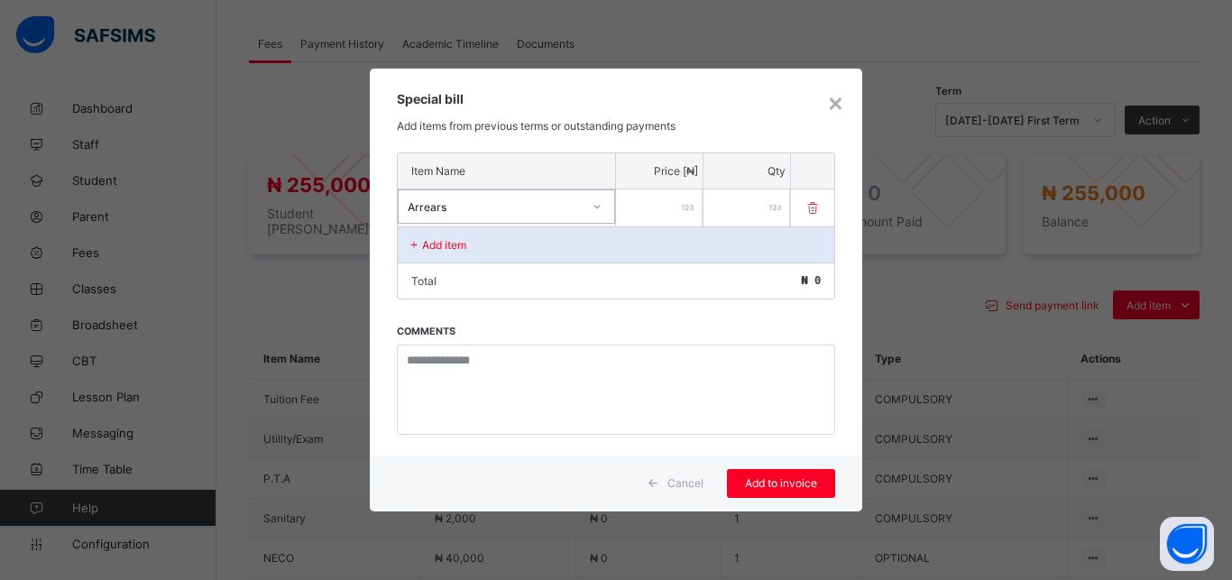
click at [658, 208] on input "number" at bounding box center [659, 207] width 87 height 37
type input "*****"
click at [786, 476] on span "Add to invoice" at bounding box center [780, 483] width 81 height 14
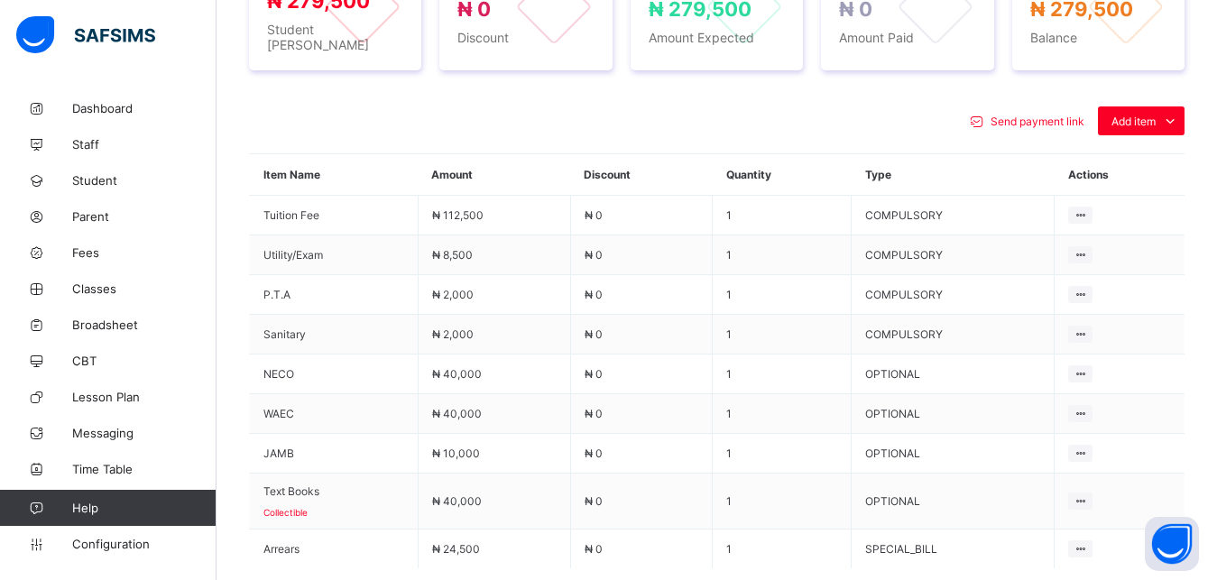
scroll to position [822, 0]
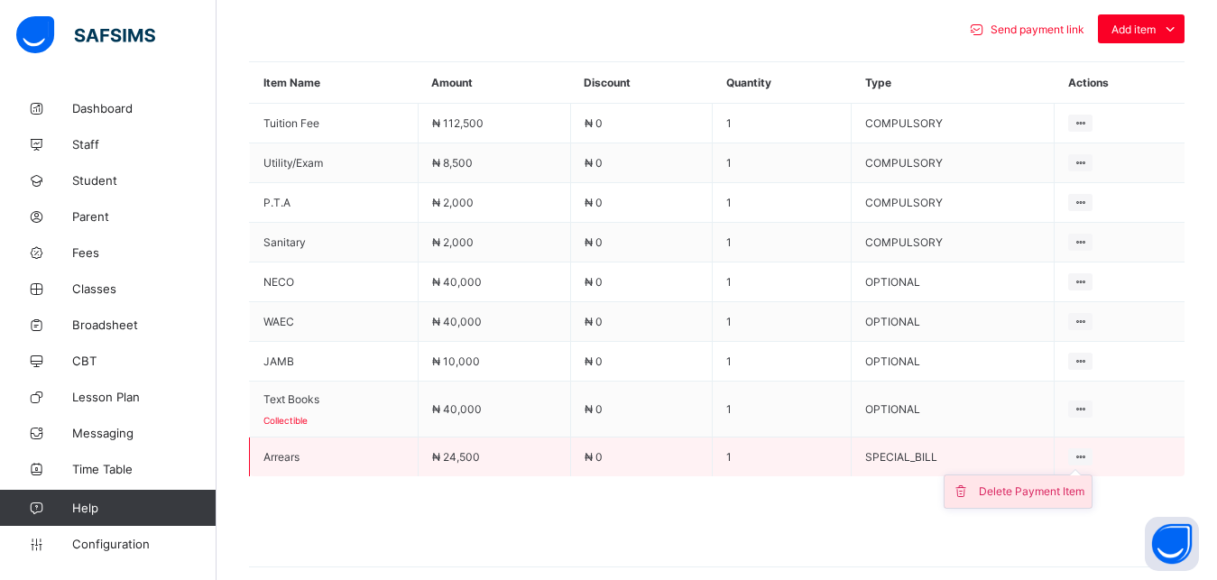
click at [1078, 483] on div "Delete Payment Item" at bounding box center [1031, 491] width 106 height 18
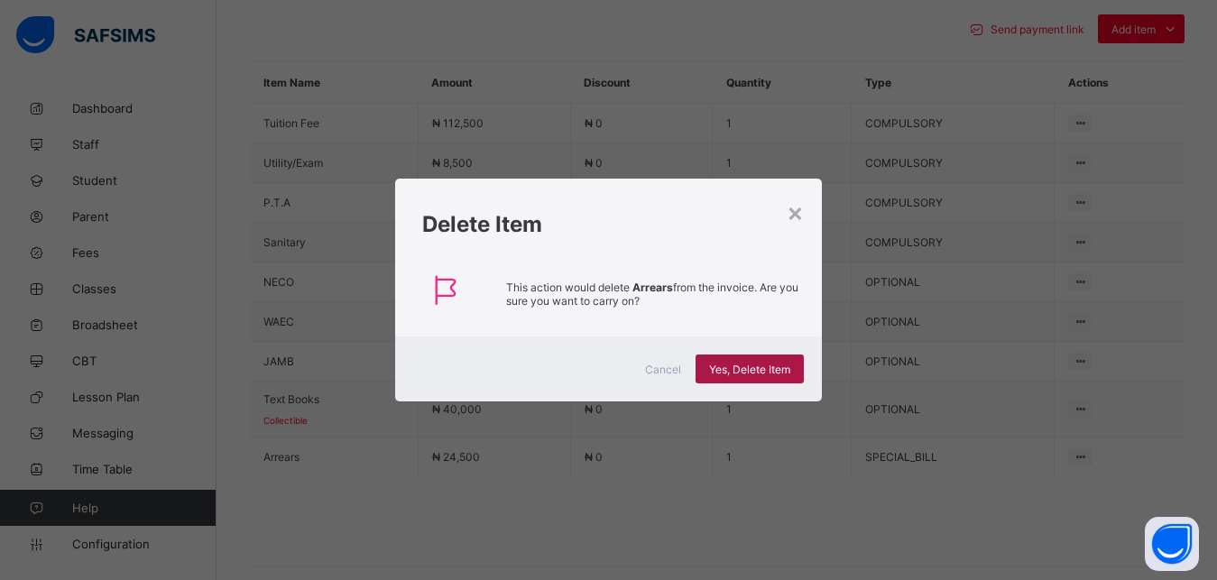
click at [753, 372] on span "Yes, Delete Item" at bounding box center [749, 370] width 81 height 14
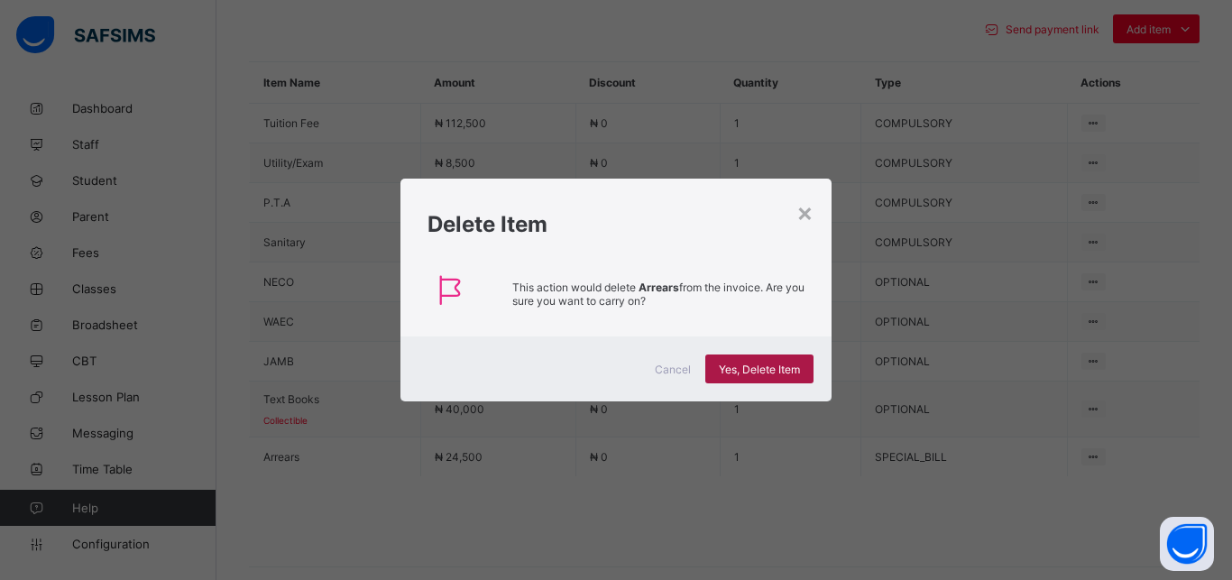
click at [753, 372] on span "Yes, Delete Item" at bounding box center [759, 370] width 81 height 14
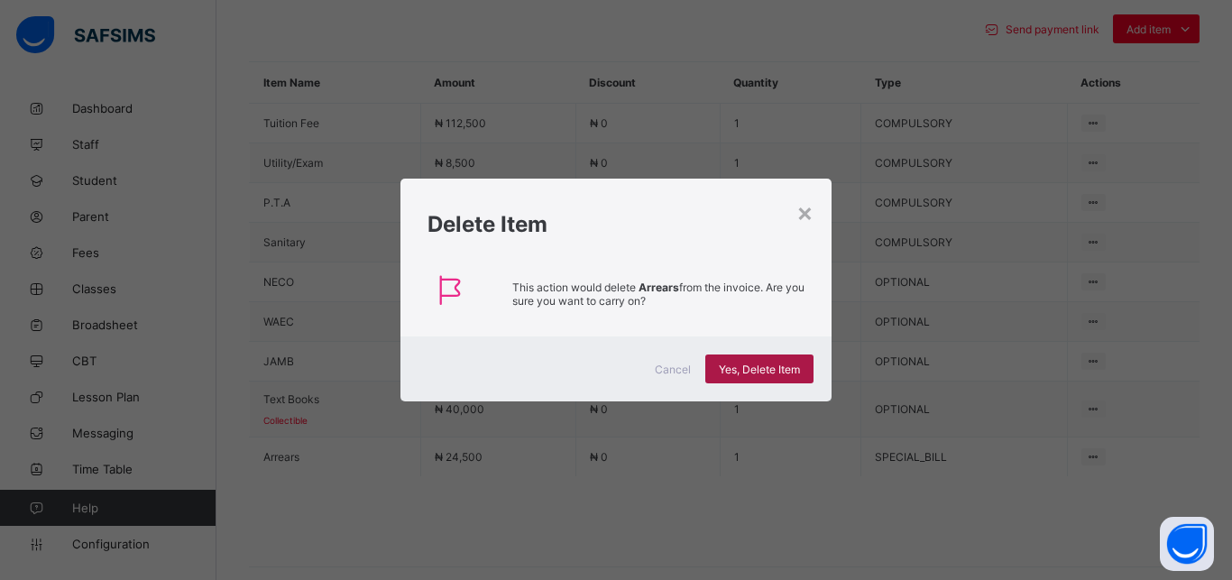
click at [753, 372] on span "Yes, Delete Item" at bounding box center [759, 370] width 81 height 14
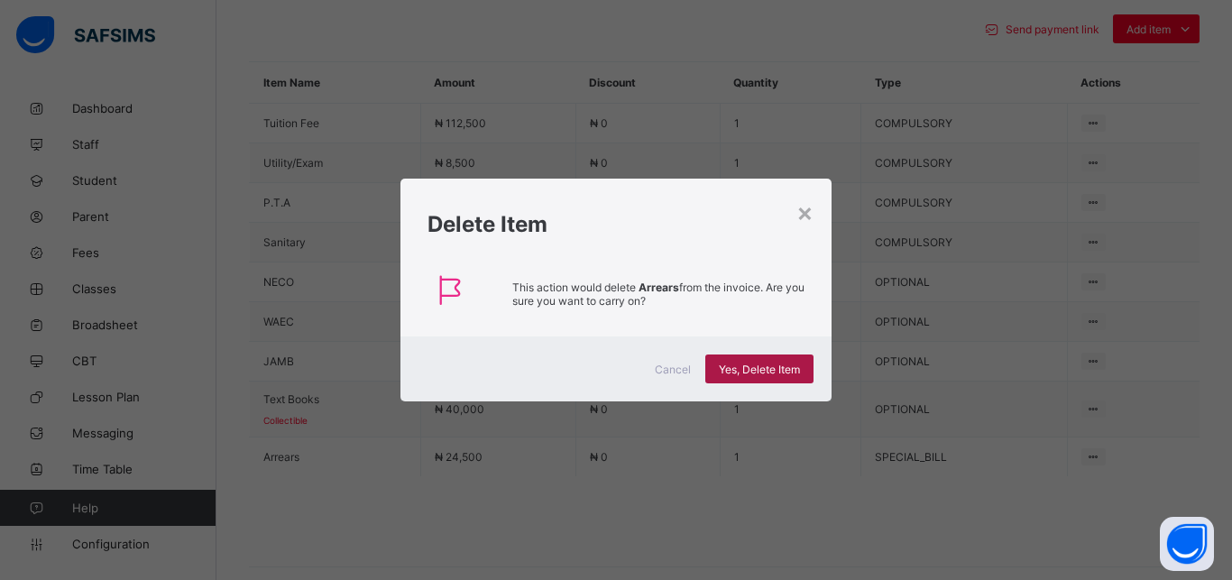
click at [753, 372] on span "Yes, Delete Item" at bounding box center [759, 370] width 81 height 14
click at [809, 220] on div "×" at bounding box center [804, 212] width 17 height 31
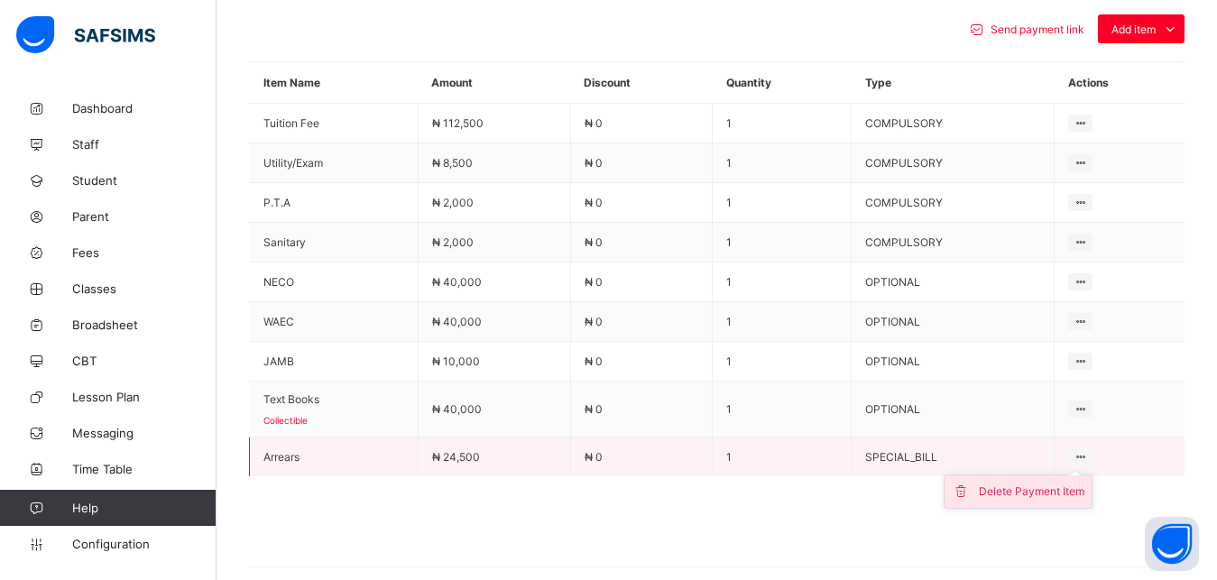
click at [1054, 482] on div "Delete Payment Item" at bounding box center [1031, 491] width 106 height 18
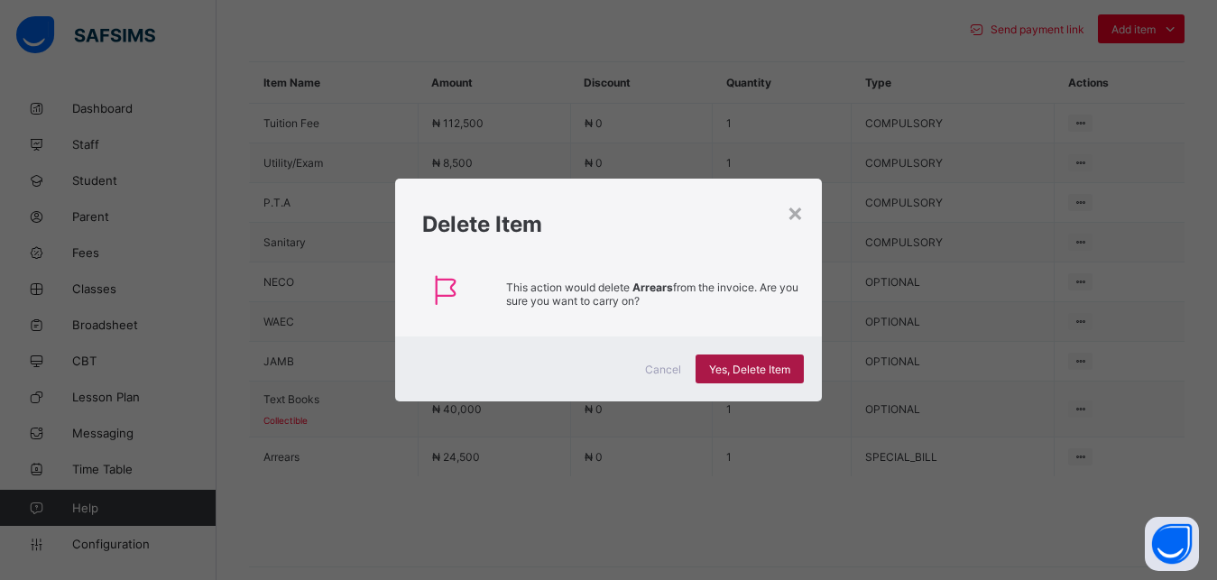
click at [740, 364] on span "Yes, Delete Item" at bounding box center [749, 370] width 81 height 14
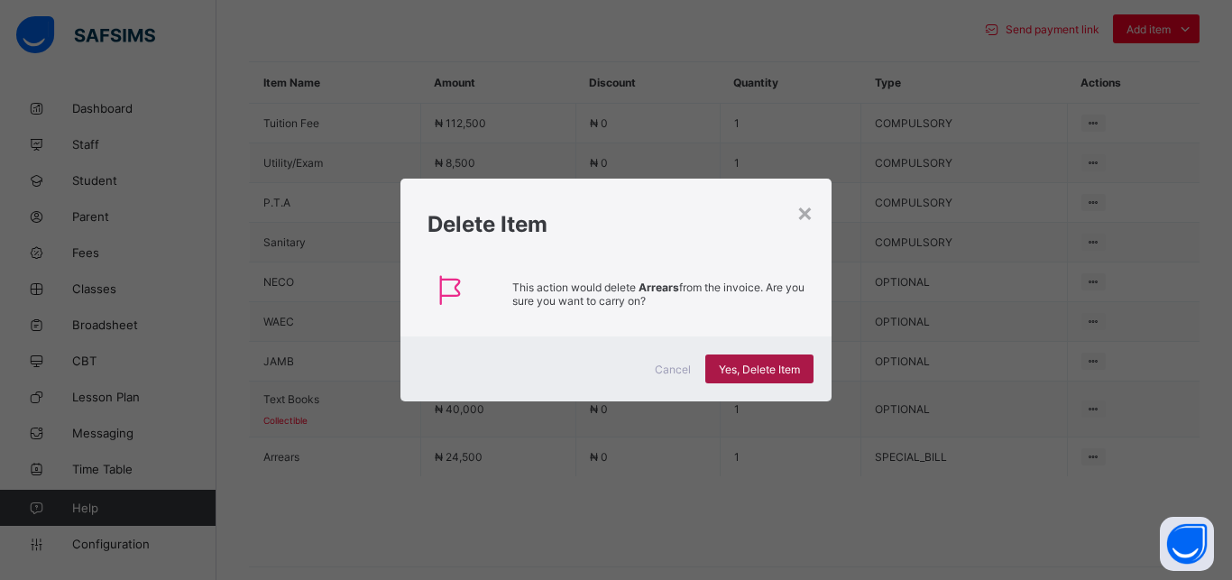
click at [740, 364] on span "Yes, Delete Item" at bounding box center [759, 370] width 81 height 14
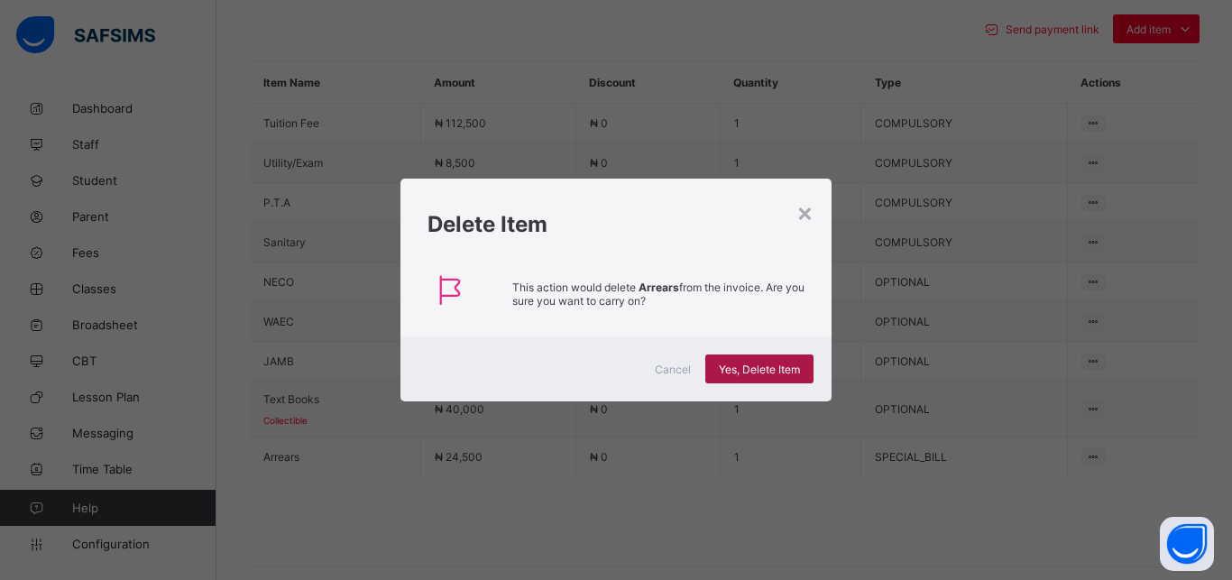
click at [740, 364] on span "Yes, Delete Item" at bounding box center [759, 370] width 81 height 14
click at [805, 213] on div "×" at bounding box center [804, 212] width 17 height 31
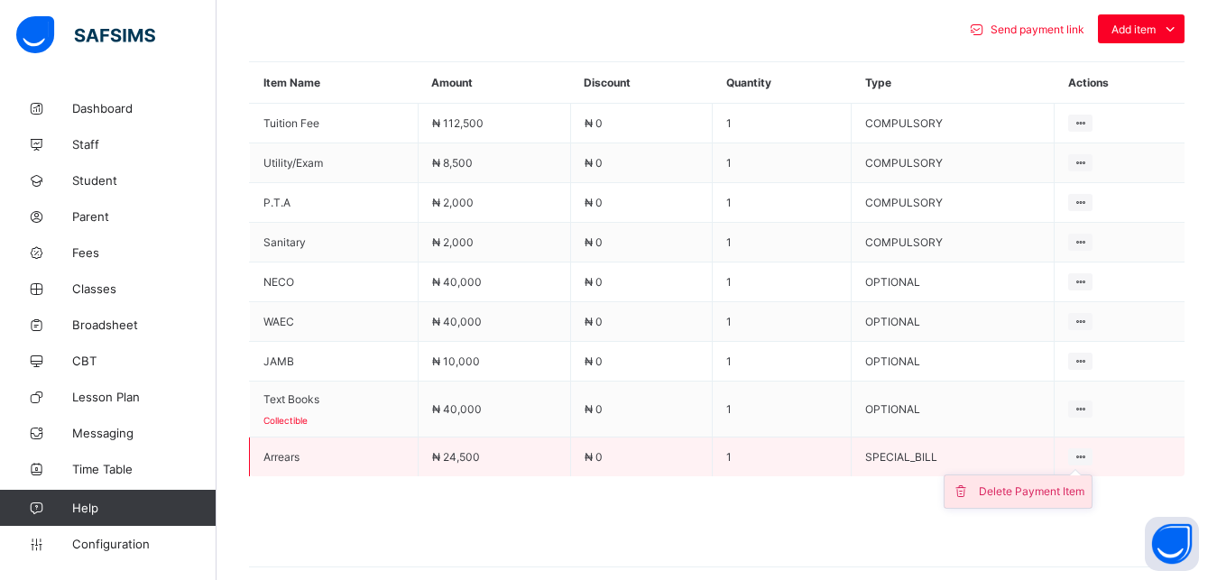
click at [1056, 482] on div "Delete Payment Item" at bounding box center [1031, 491] width 106 height 18
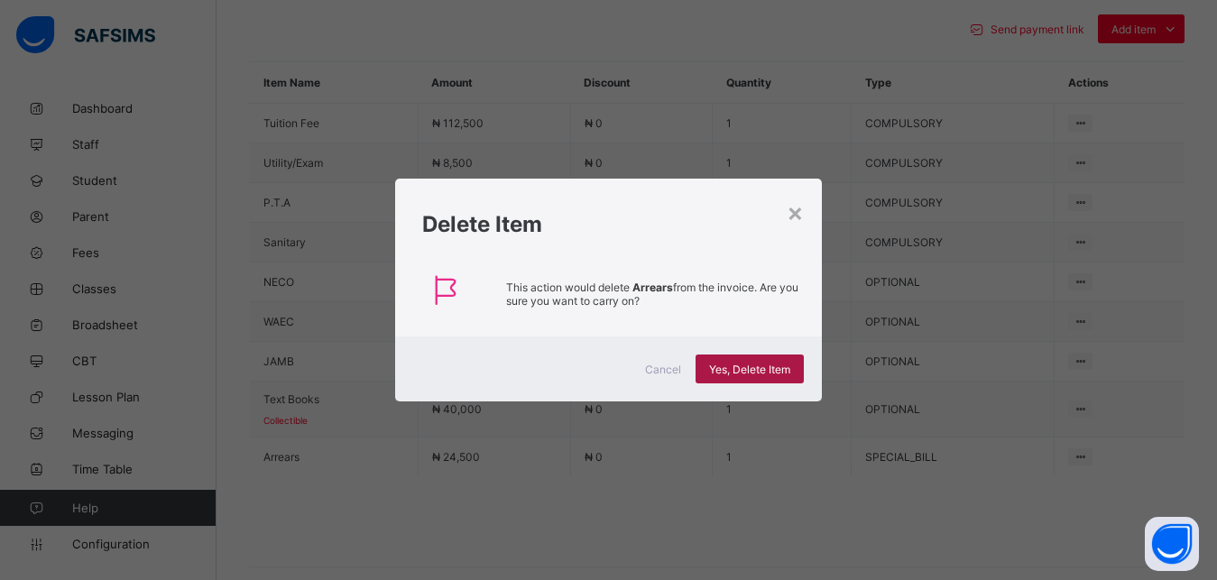
click at [738, 369] on span "Yes, Delete Item" at bounding box center [749, 370] width 81 height 14
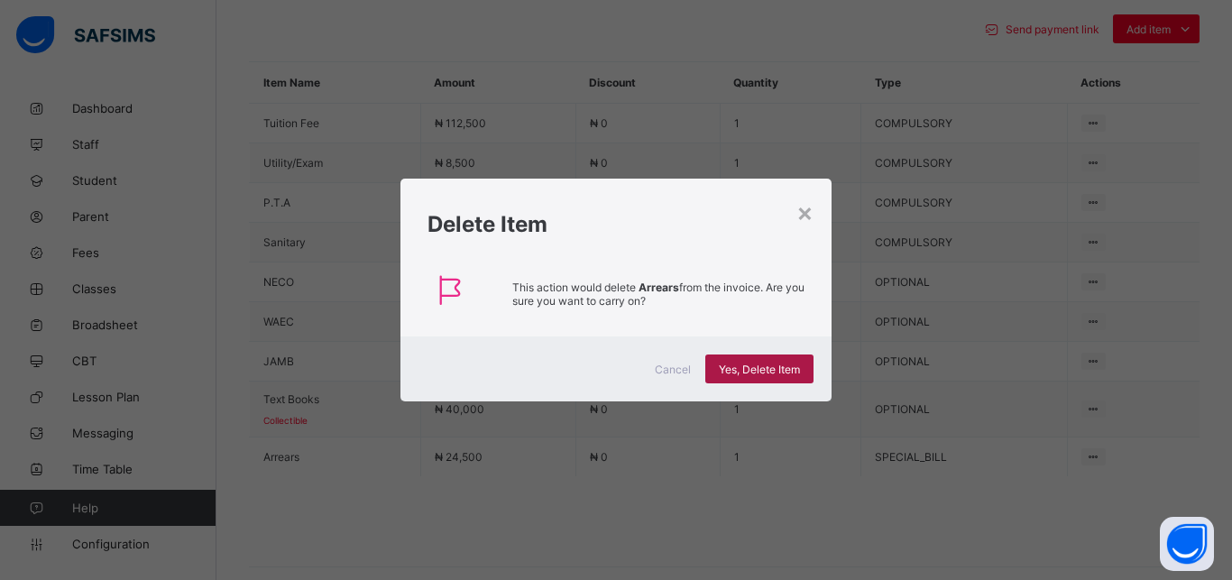
click at [738, 369] on span "Yes, Delete Item" at bounding box center [759, 370] width 81 height 14
click at [804, 211] on div "×" at bounding box center [804, 212] width 17 height 31
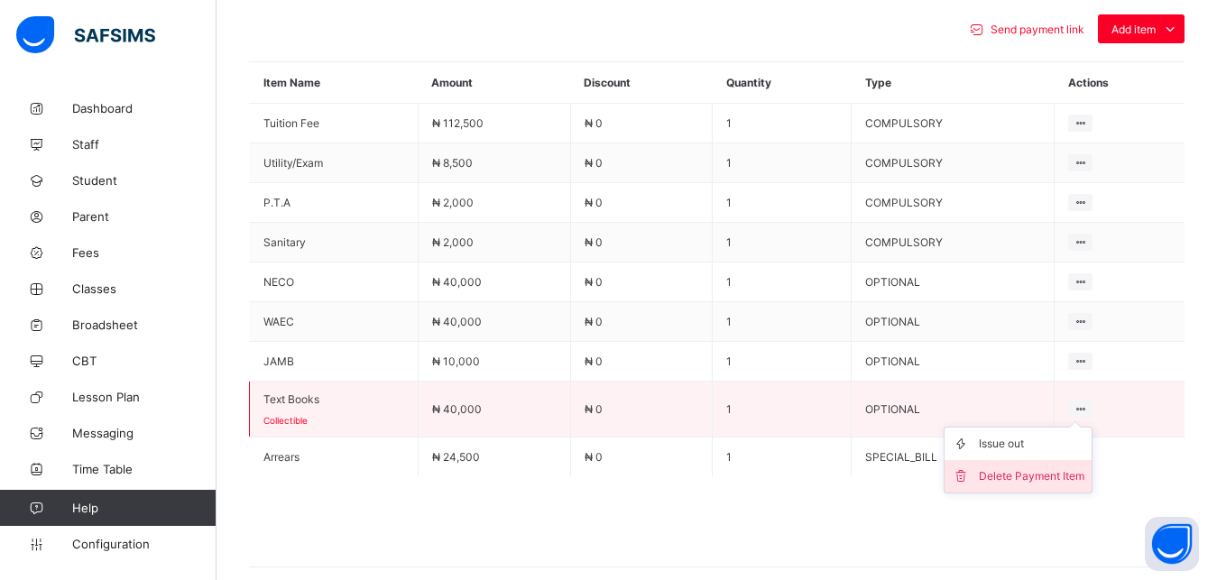
click at [1048, 467] on div "Delete Payment Item" at bounding box center [1031, 476] width 106 height 18
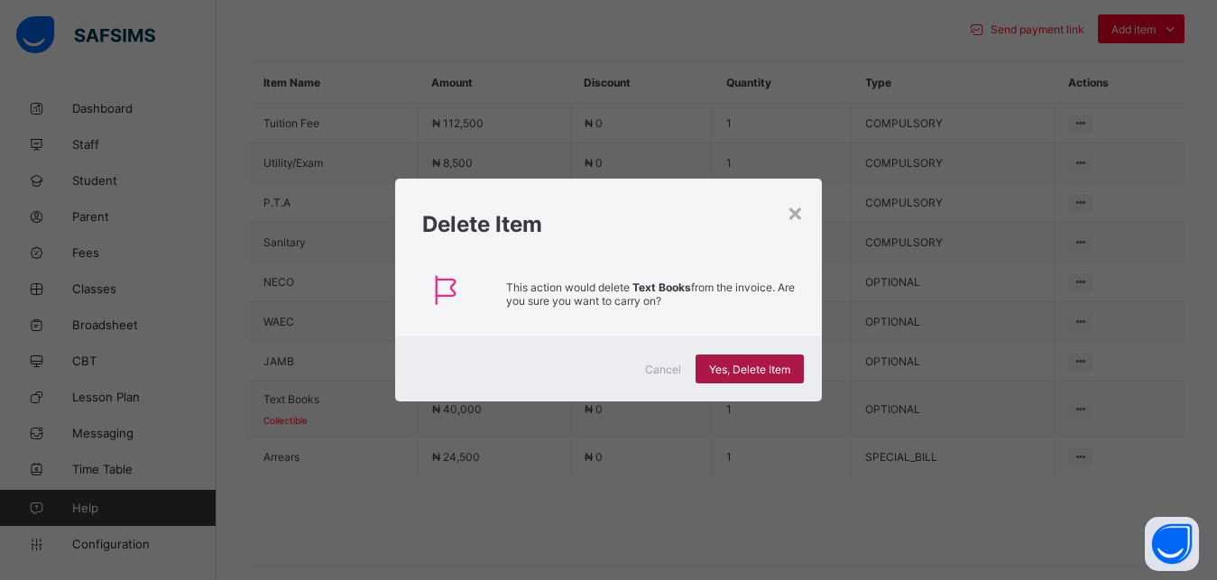
click at [773, 367] on span "Yes, Delete Item" at bounding box center [749, 370] width 81 height 14
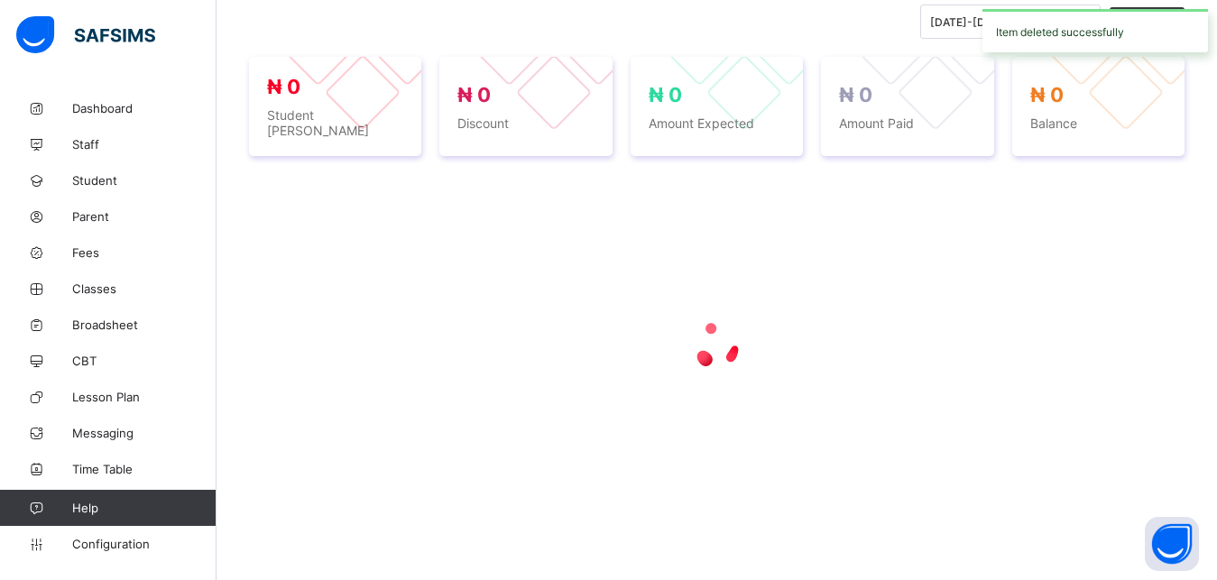
scroll to position [636, 0]
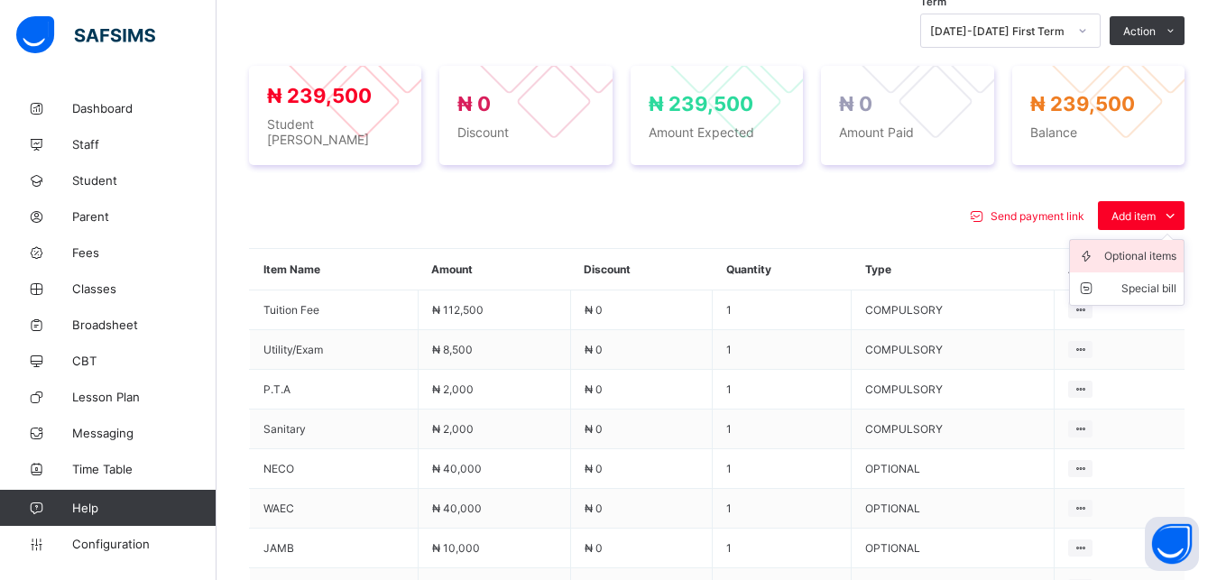
click at [1148, 250] on div "Optional items" at bounding box center [1140, 256] width 72 height 18
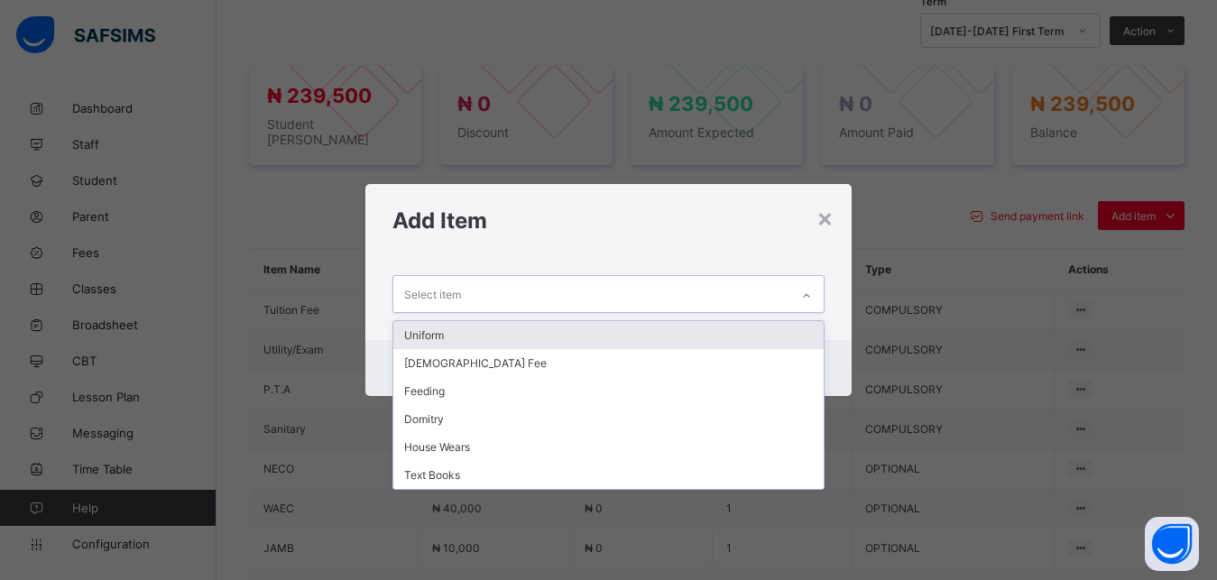
click at [675, 294] on div "Select item" at bounding box center [591, 293] width 397 height 35
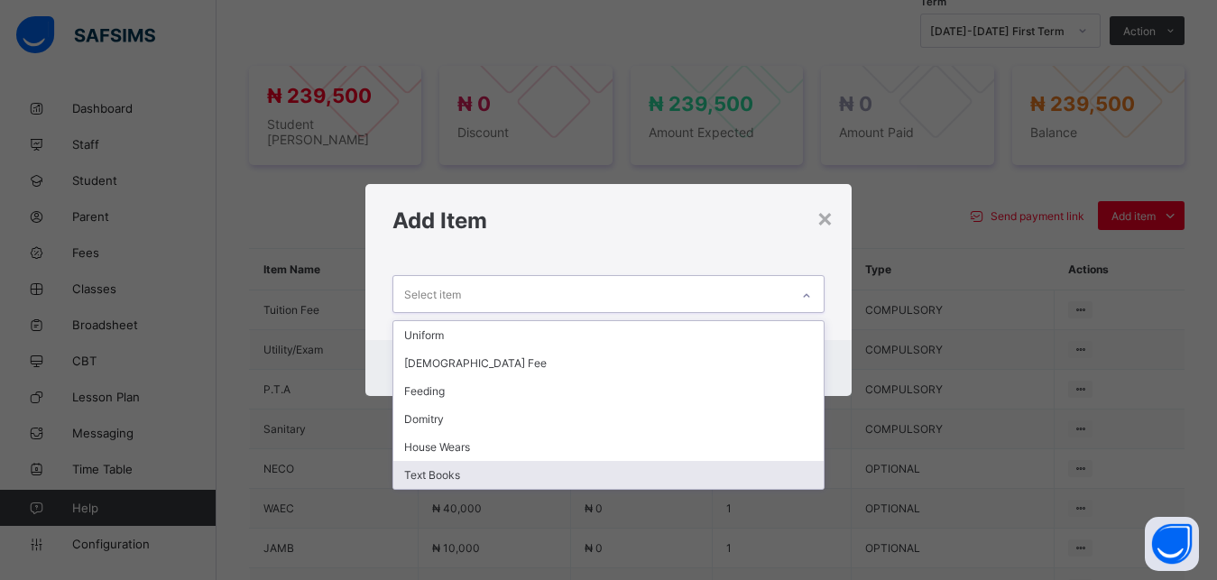
click at [559, 478] on div "Text Books" at bounding box center [608, 475] width 431 height 28
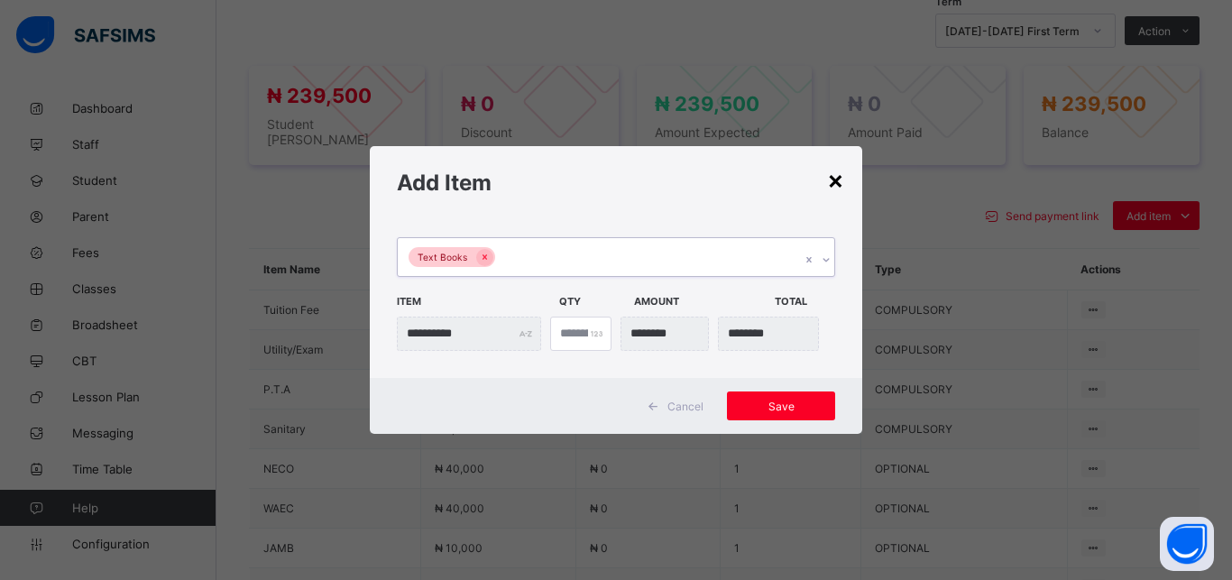
click at [833, 181] on div "×" at bounding box center [835, 179] width 17 height 31
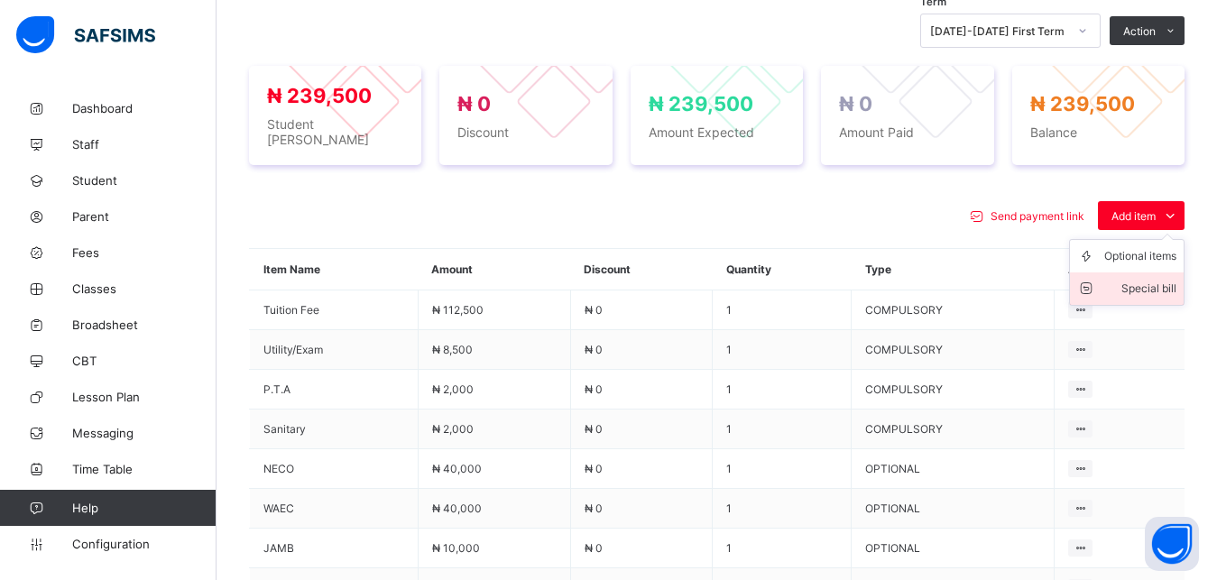
click at [1156, 286] on div "Special bill" at bounding box center [1140, 289] width 72 height 18
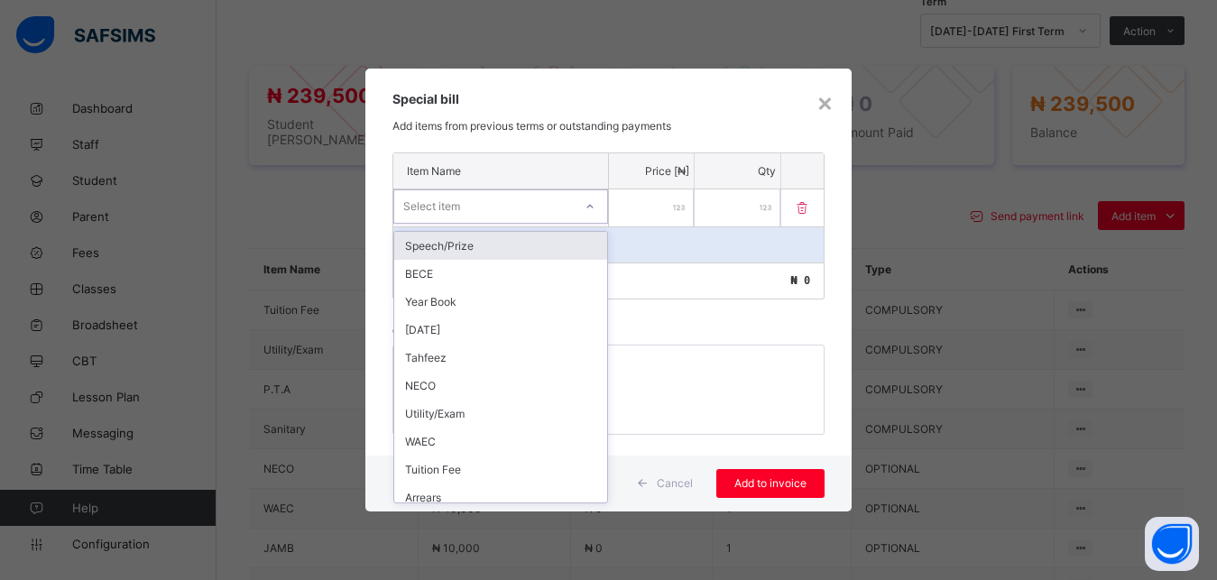
click at [525, 210] on div "Select item" at bounding box center [483, 206] width 179 height 25
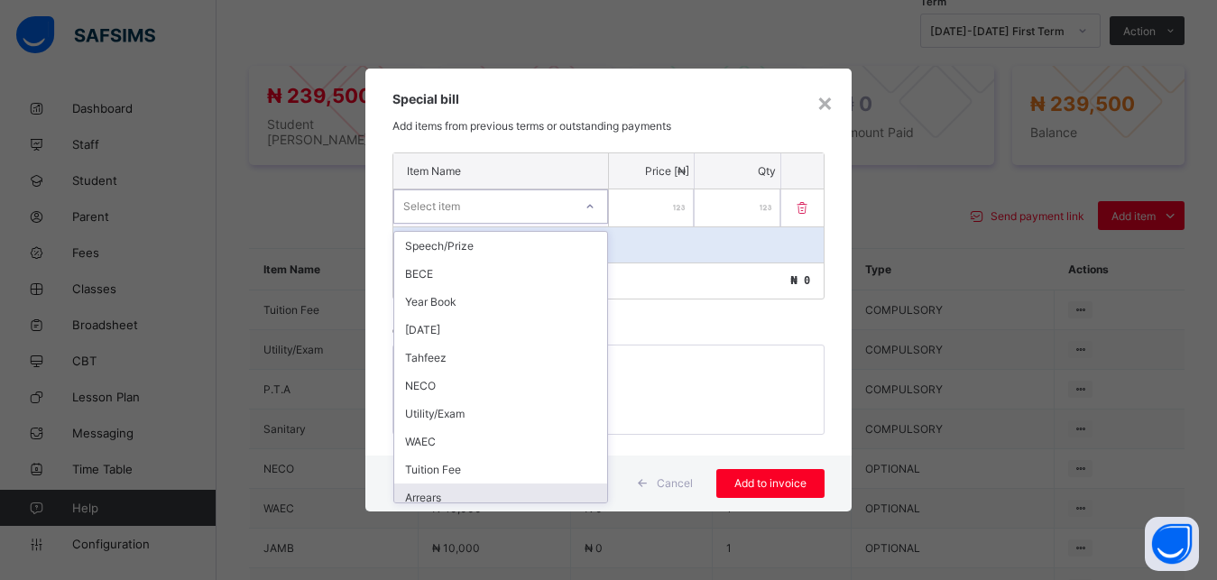
click at [495, 492] on div "Arrears" at bounding box center [500, 497] width 213 height 28
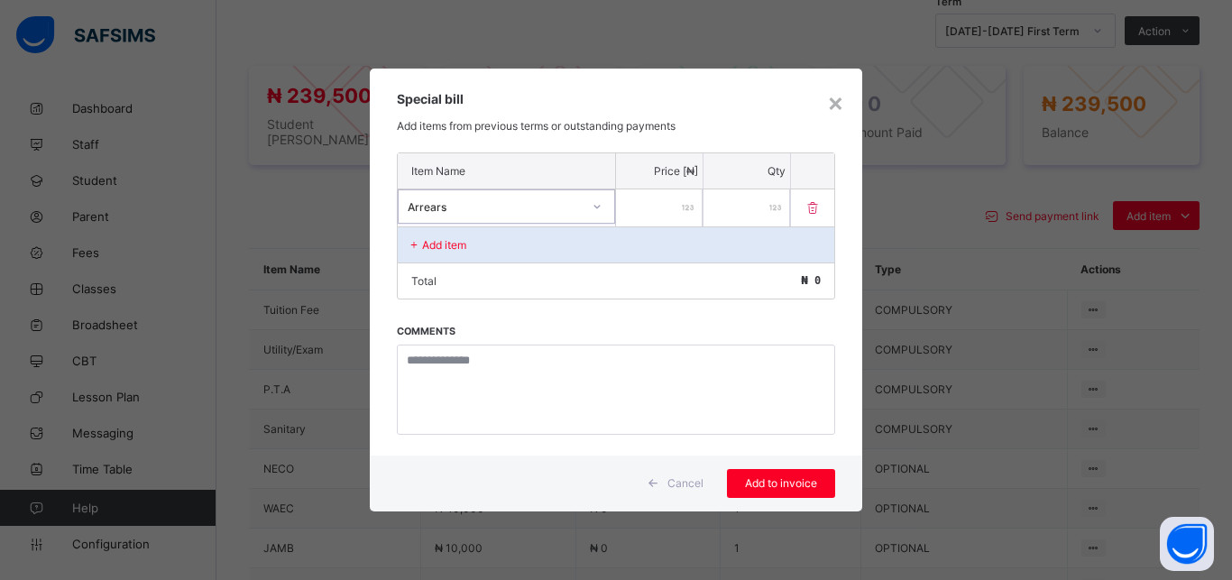
click at [656, 213] on input "number" at bounding box center [659, 207] width 87 height 37
type input "*****"
click at [791, 479] on span "Add to invoice" at bounding box center [780, 483] width 81 height 14
click at [835, 98] on div "×" at bounding box center [835, 102] width 17 height 31
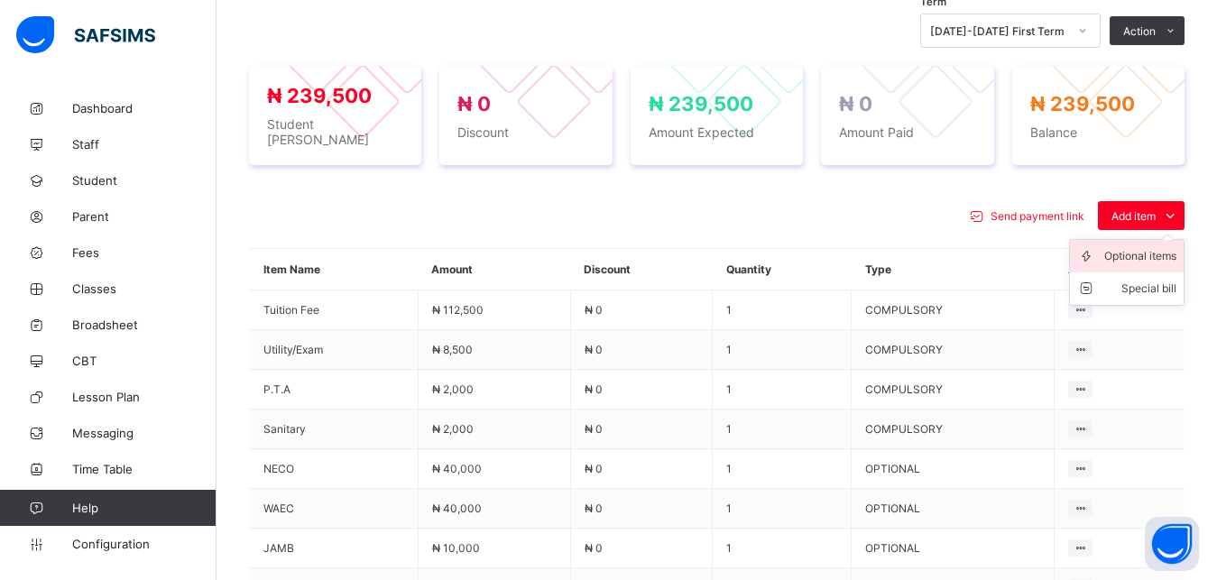
click at [1146, 247] on div "Optional items" at bounding box center [1140, 256] width 72 height 18
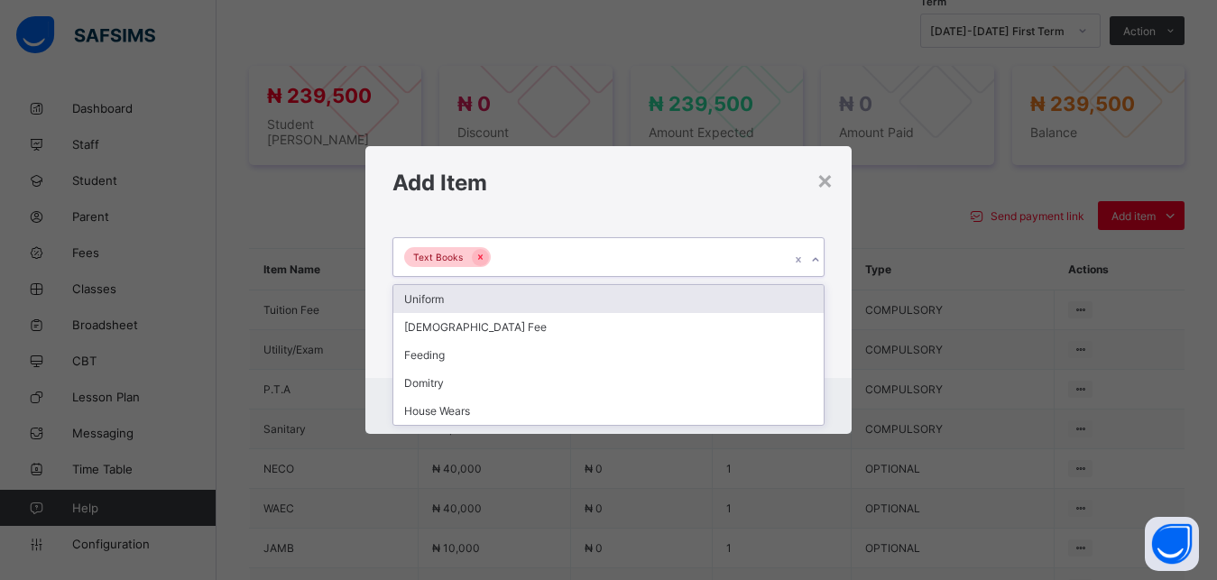
click at [744, 257] on div "Text Books" at bounding box center [591, 257] width 397 height 38
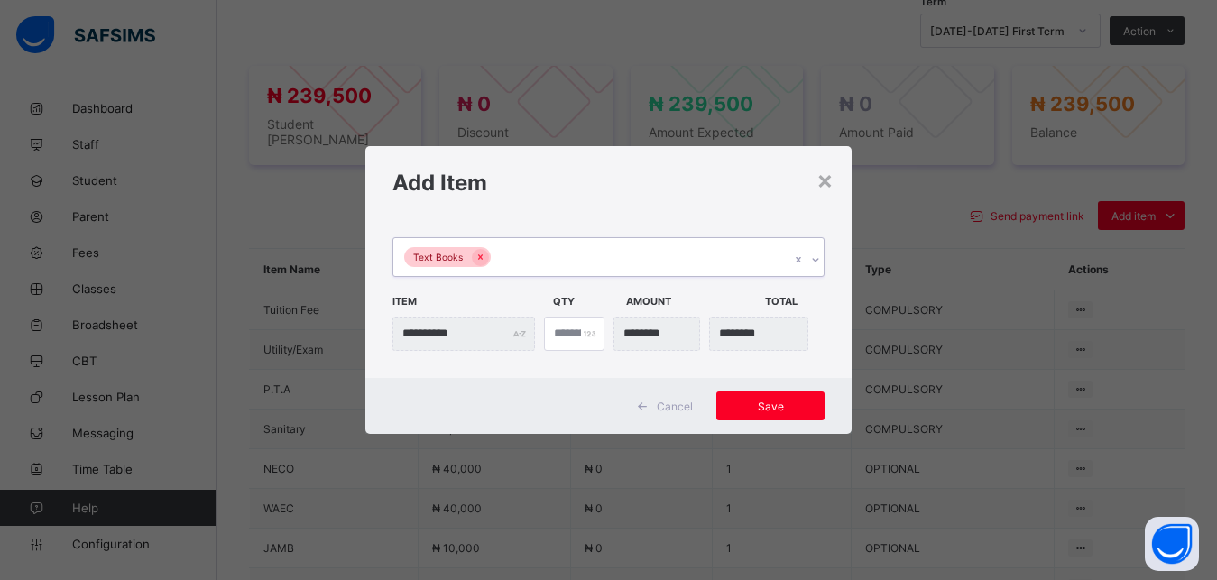
click at [608, 252] on div "Text Books" at bounding box center [591, 257] width 397 height 38
click at [750, 410] on span "Save" at bounding box center [770, 406] width 81 height 14
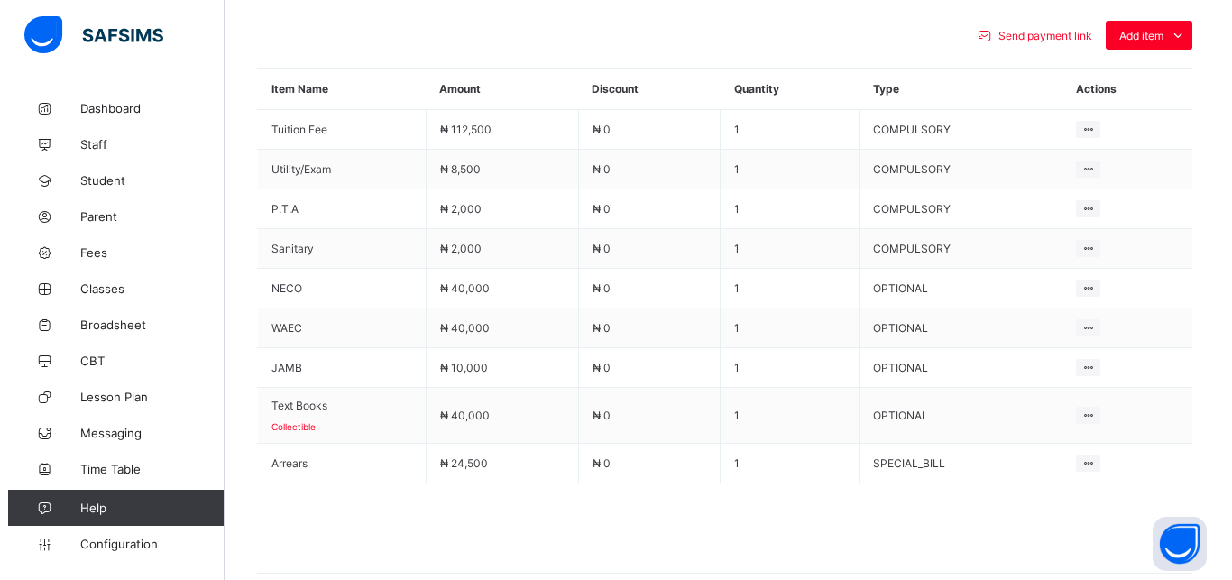
scroll to position [820, 0]
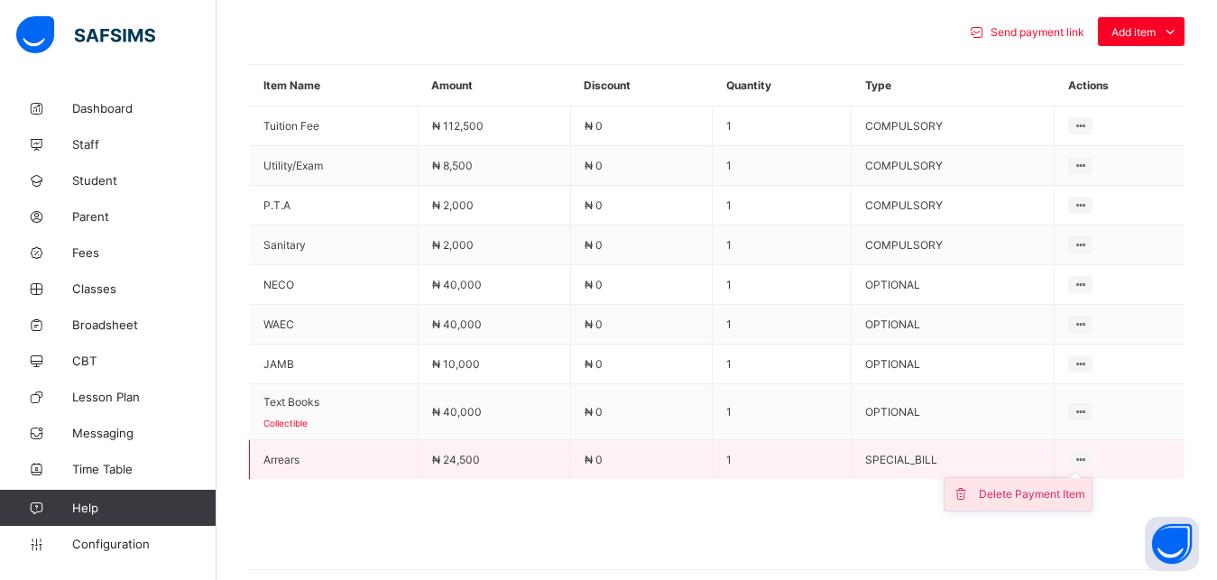
click at [1053, 486] on div "Delete Payment Item" at bounding box center [1031, 494] width 106 height 18
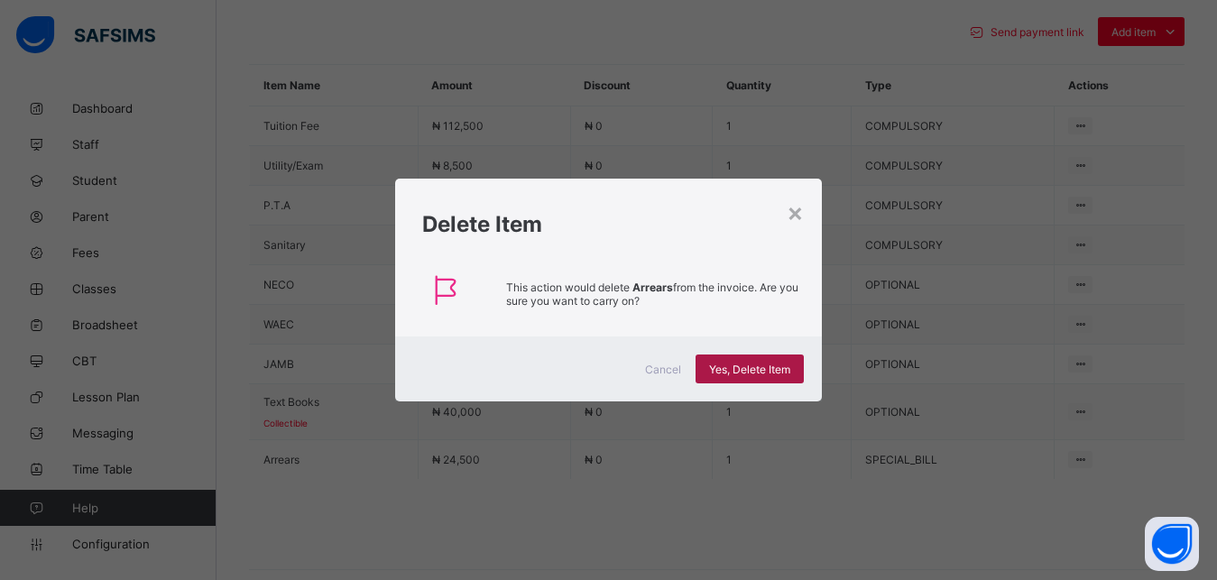
click at [765, 369] on span "Yes, Delete Item" at bounding box center [749, 370] width 81 height 14
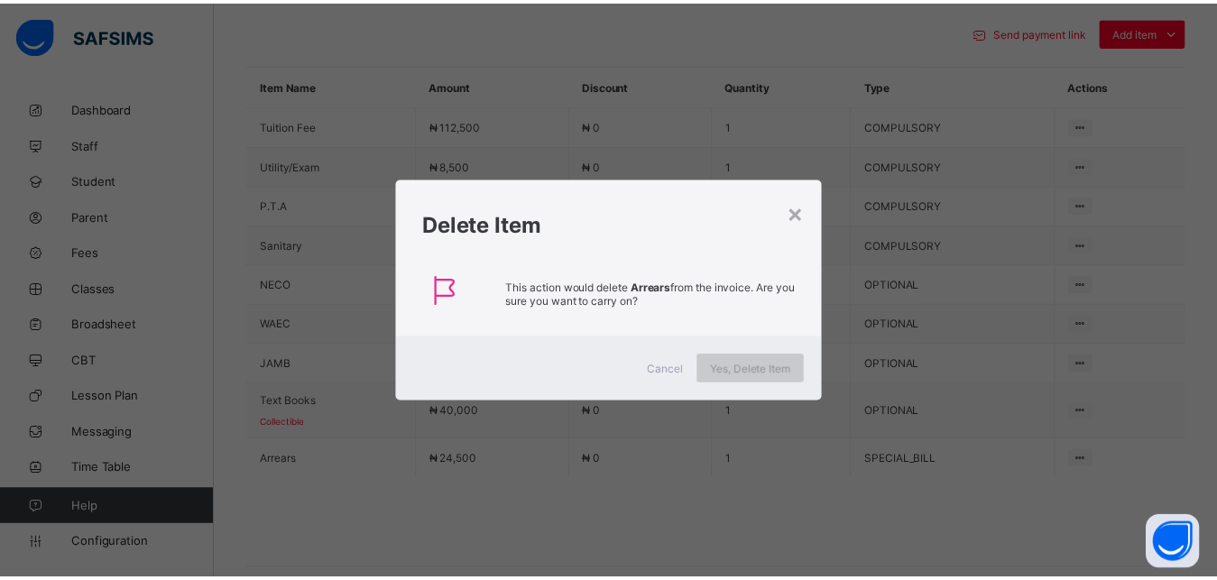
scroll to position [636, 0]
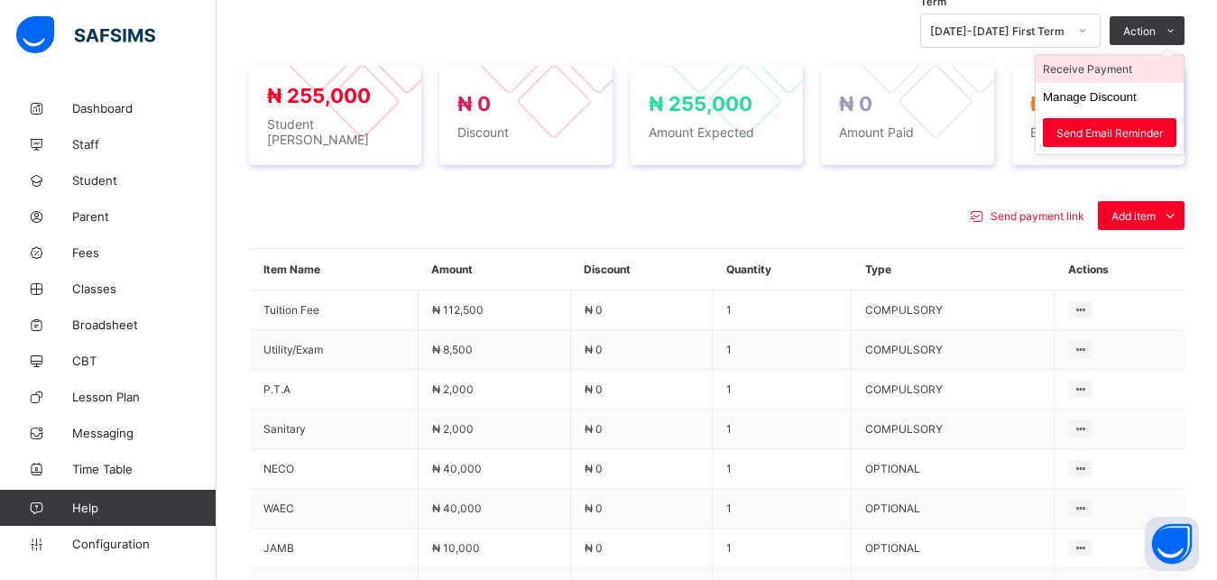
click at [1134, 69] on li "Receive Payment" at bounding box center [1109, 69] width 148 height 28
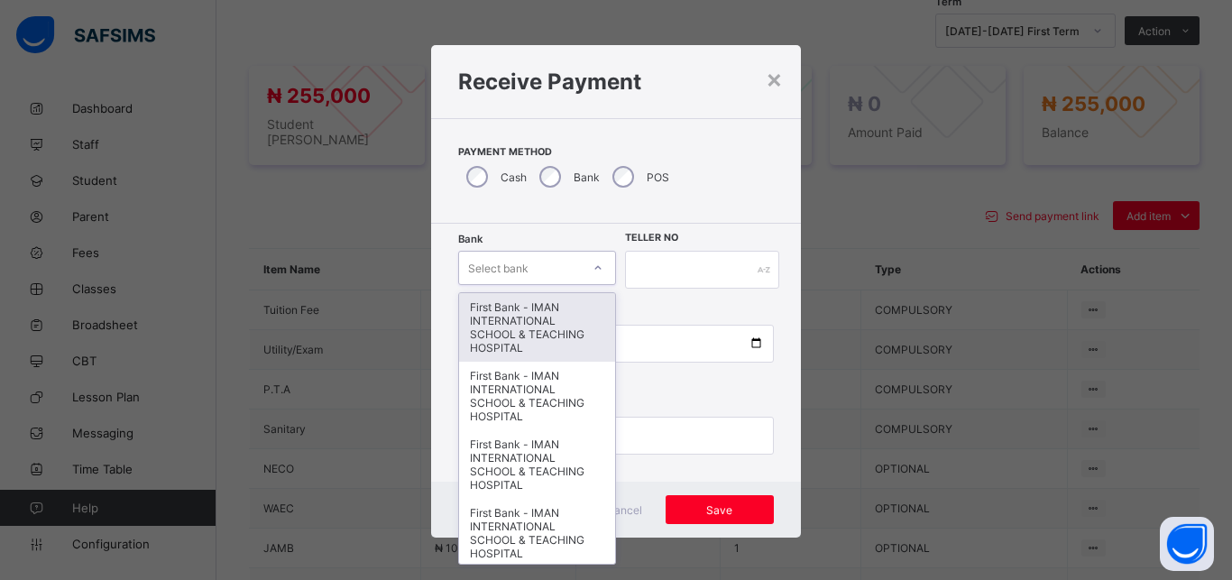
click at [536, 266] on div "Select bank" at bounding box center [520, 267] width 122 height 25
click at [537, 334] on div "First Bank - IMAN INTERNATIONAL SCHOOL & TEACHING HOSPITAL" at bounding box center [537, 327] width 156 height 69
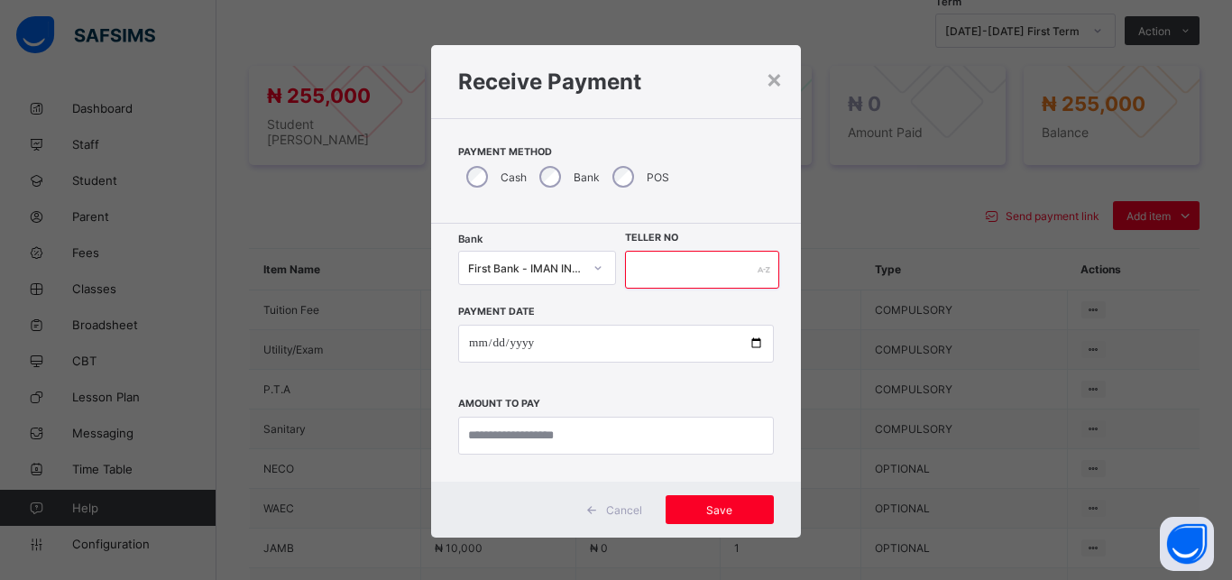
click at [670, 281] on input "text" at bounding box center [702, 270] width 154 height 38
type input "*****"
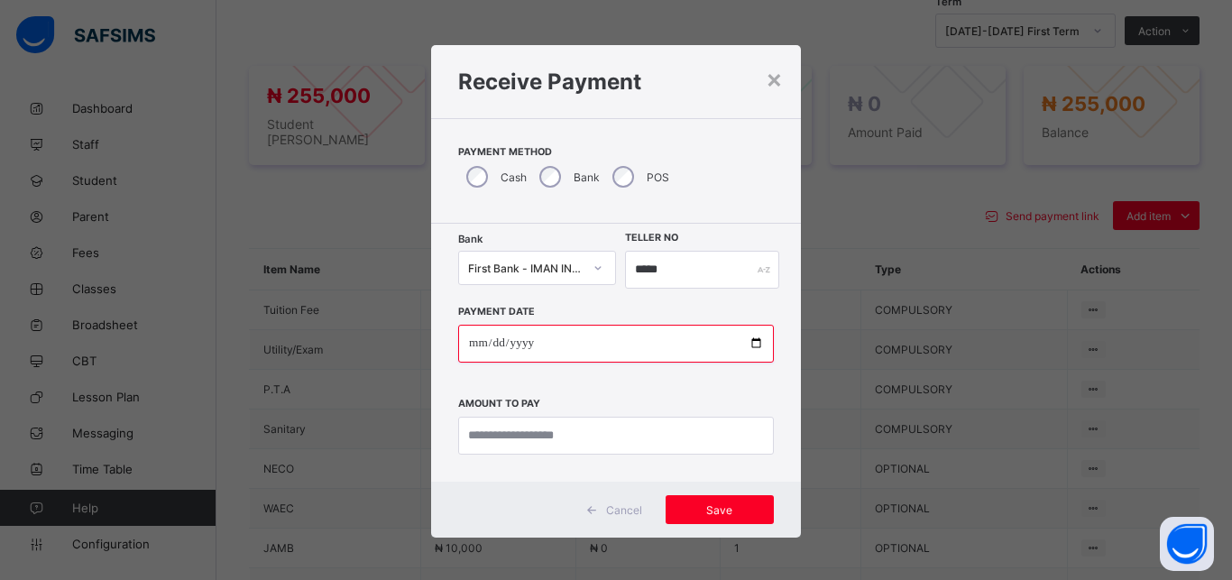
click at [744, 345] on input "date" at bounding box center [616, 344] width 316 height 38
type input "**********"
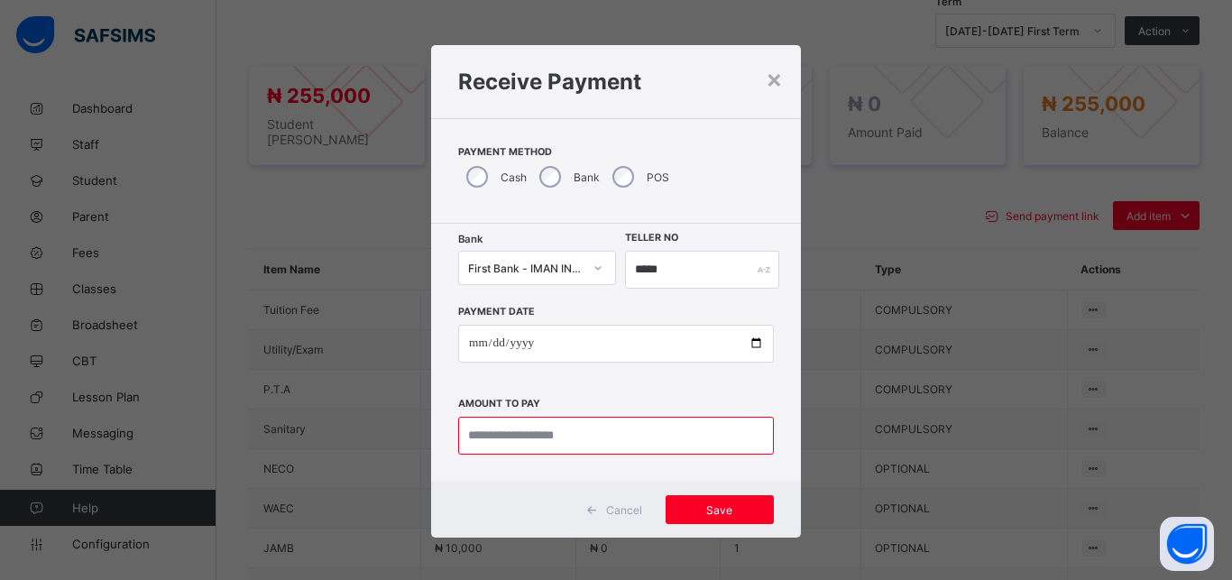
click at [601, 441] on input "currency" at bounding box center [616, 436] width 316 height 38
type input "*********"
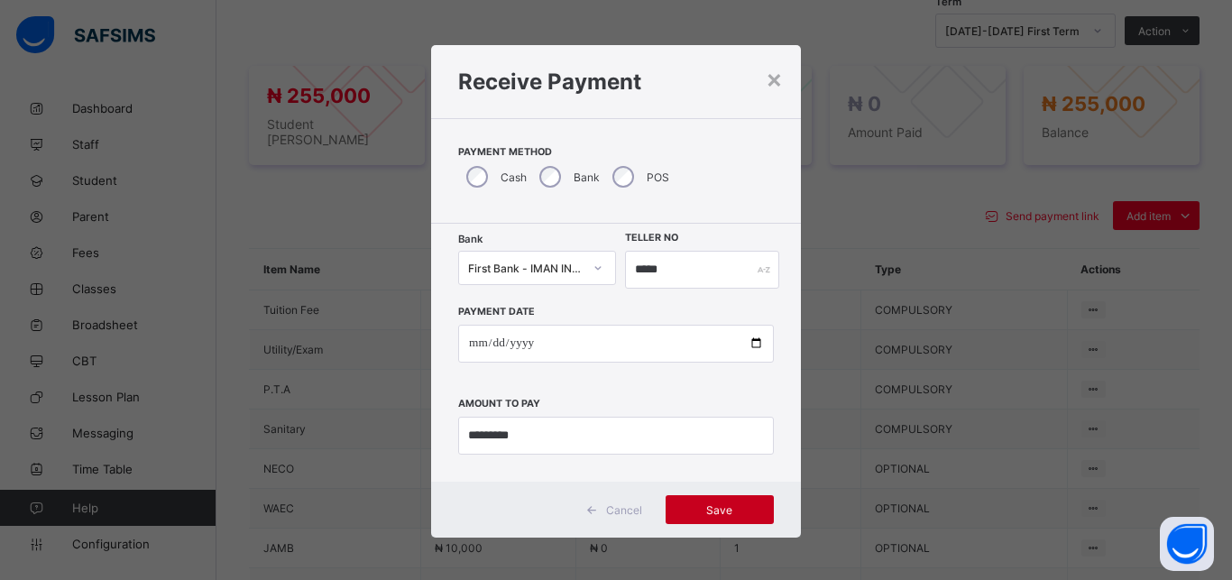
click at [703, 512] on span "Save" at bounding box center [719, 510] width 81 height 14
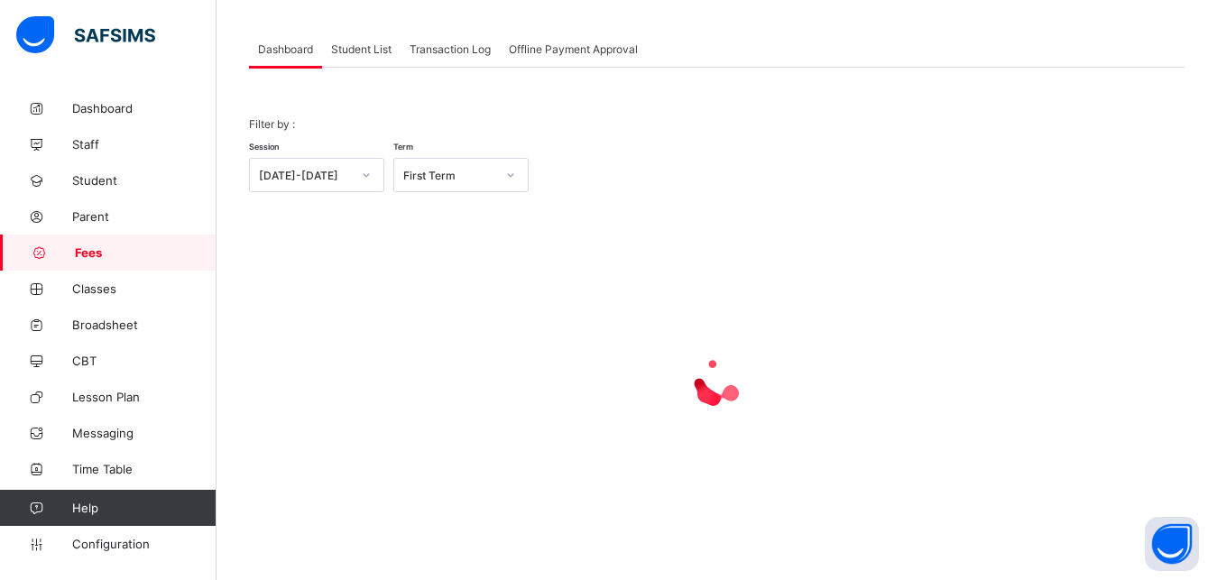
scroll to position [87, 0]
click at [359, 49] on span "Student List" at bounding box center [361, 49] width 60 height 14
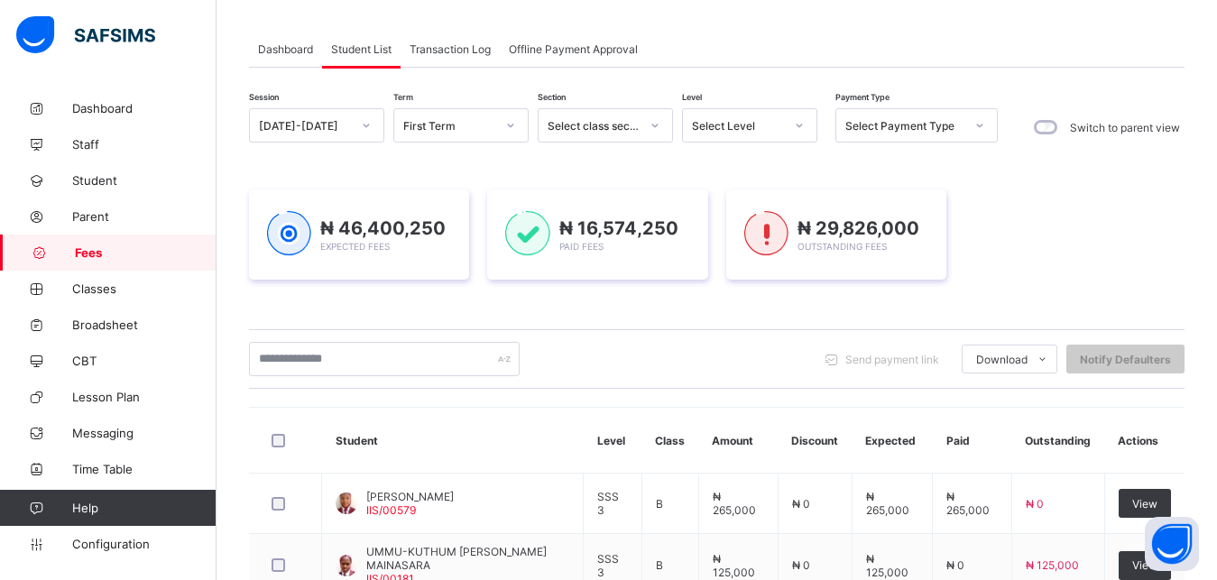
click at [746, 118] on div "Select Level" at bounding box center [732, 125] width 99 height 25
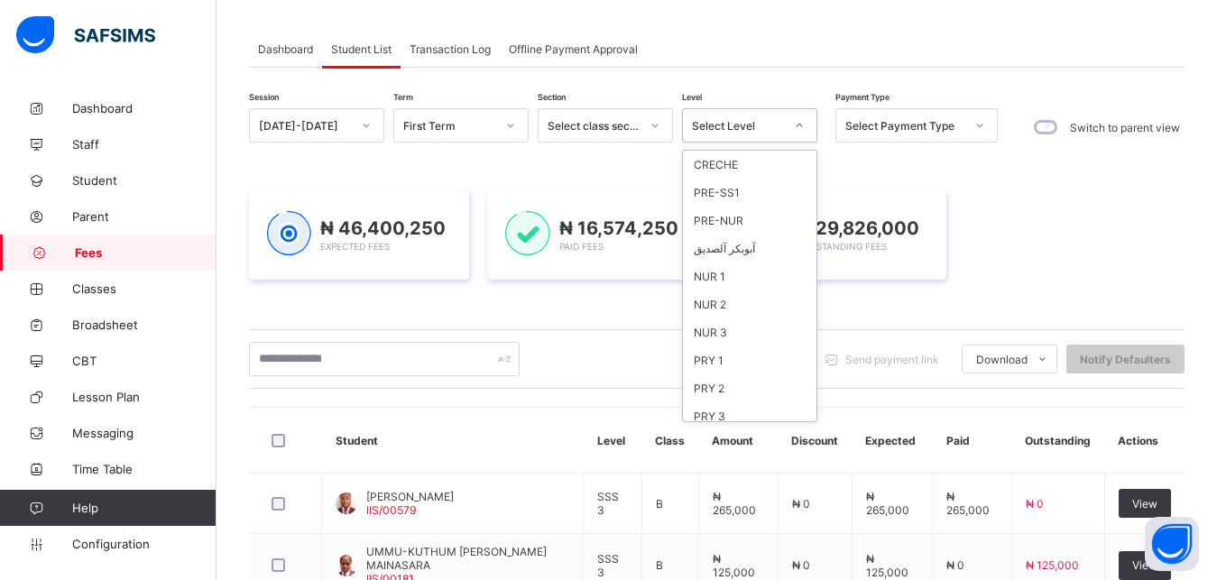
scroll to position [233, 0]
click at [745, 328] on div "JSS 3" at bounding box center [749, 323] width 133 height 28
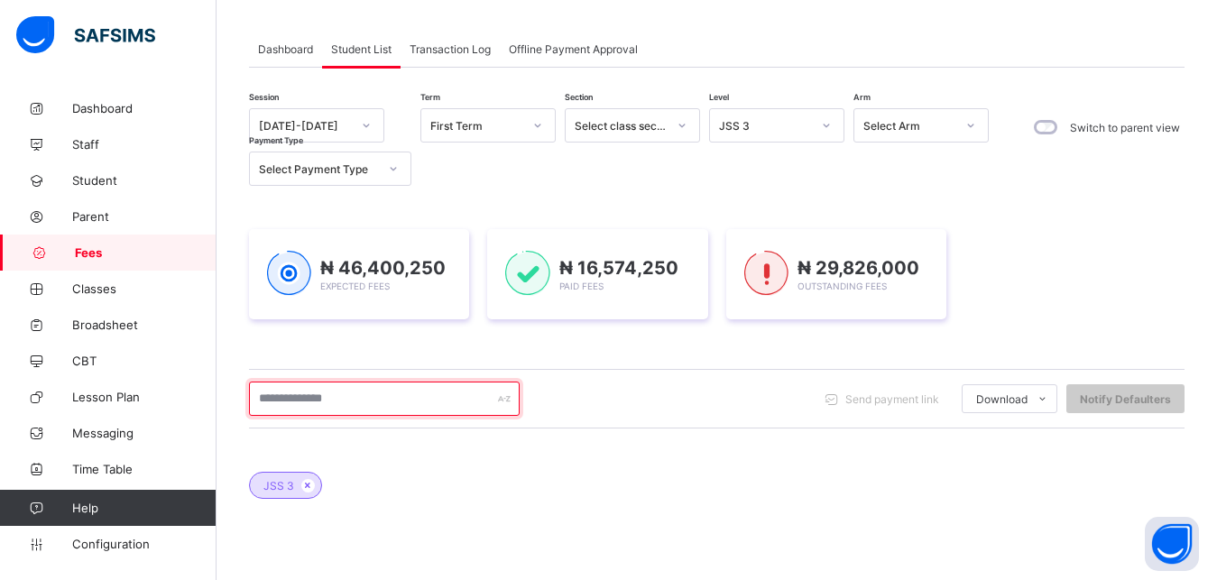
click at [406, 406] on input "text" at bounding box center [384, 398] width 271 height 34
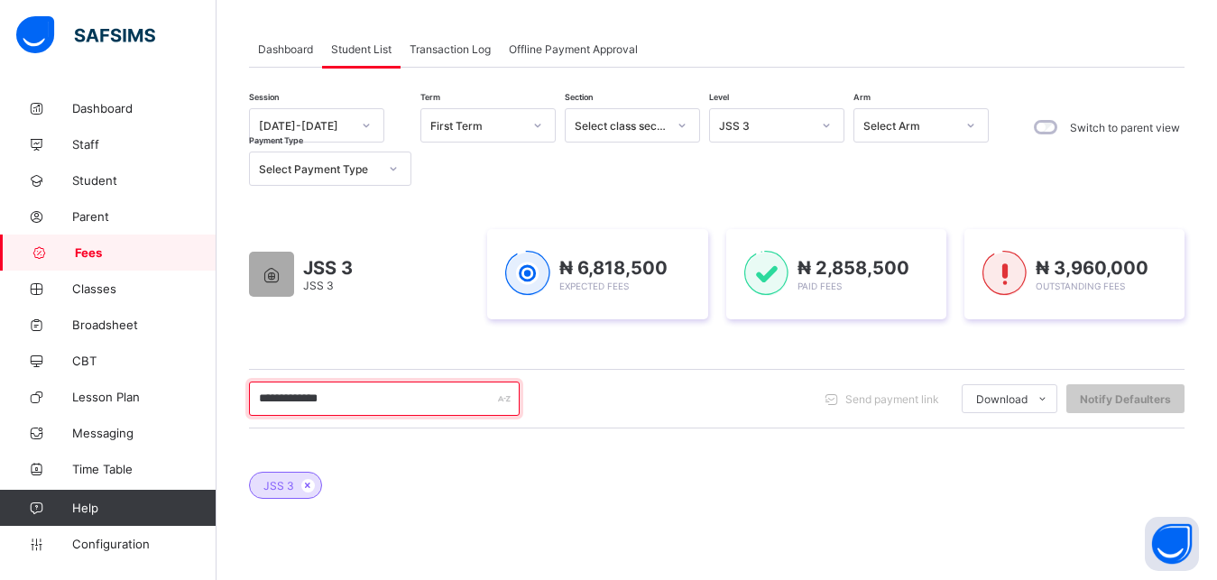
type input "**********"
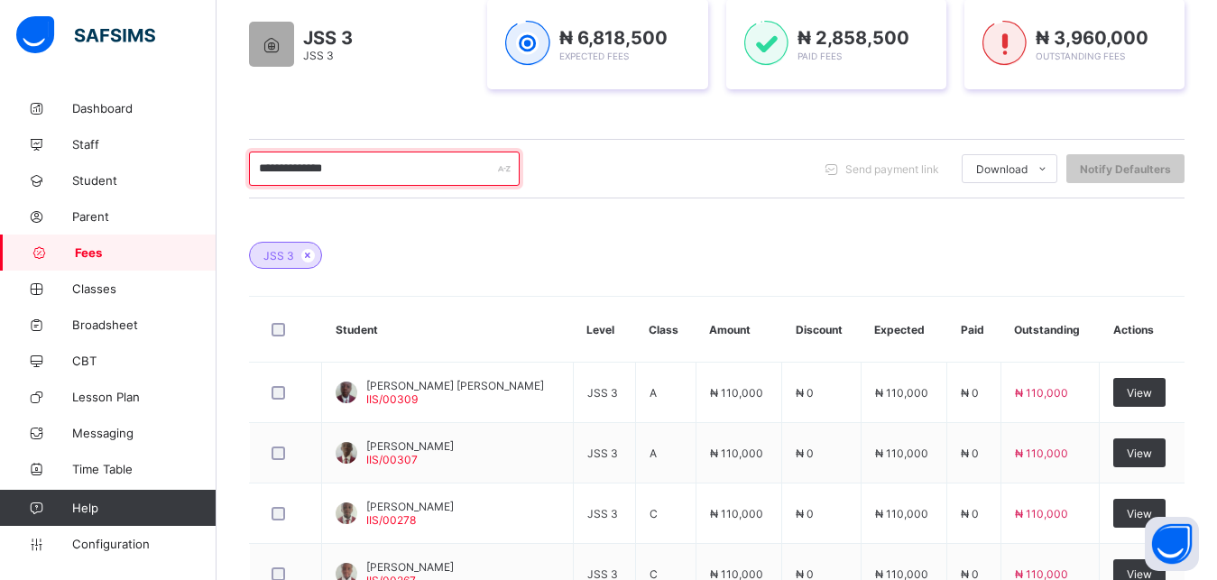
scroll to position [363, 0]
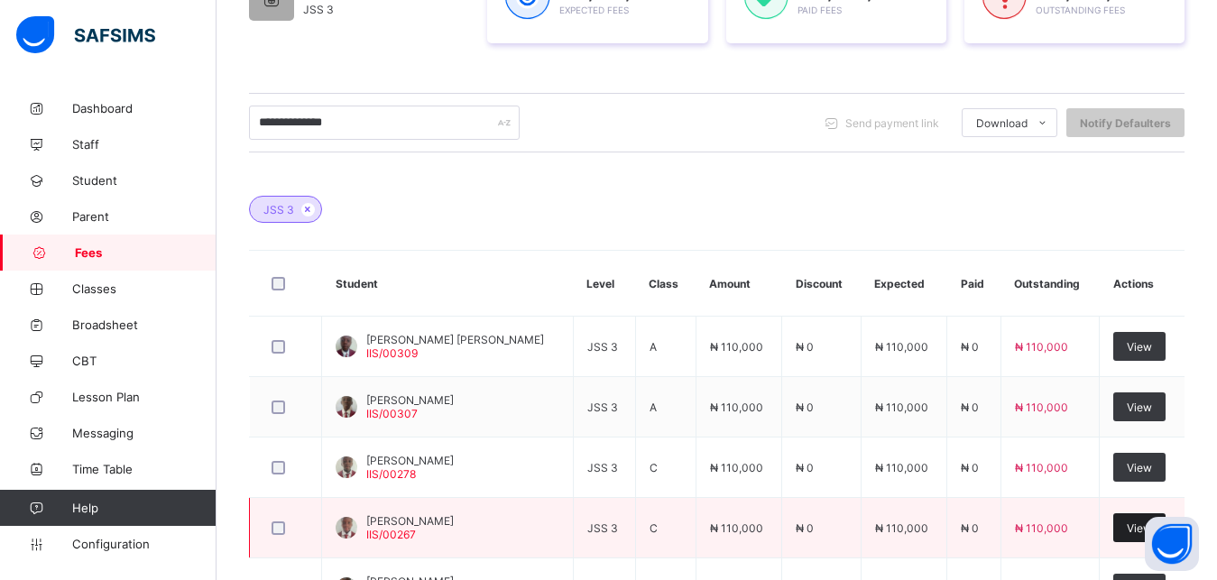
click at [1134, 530] on div "View" at bounding box center [1139, 527] width 52 height 29
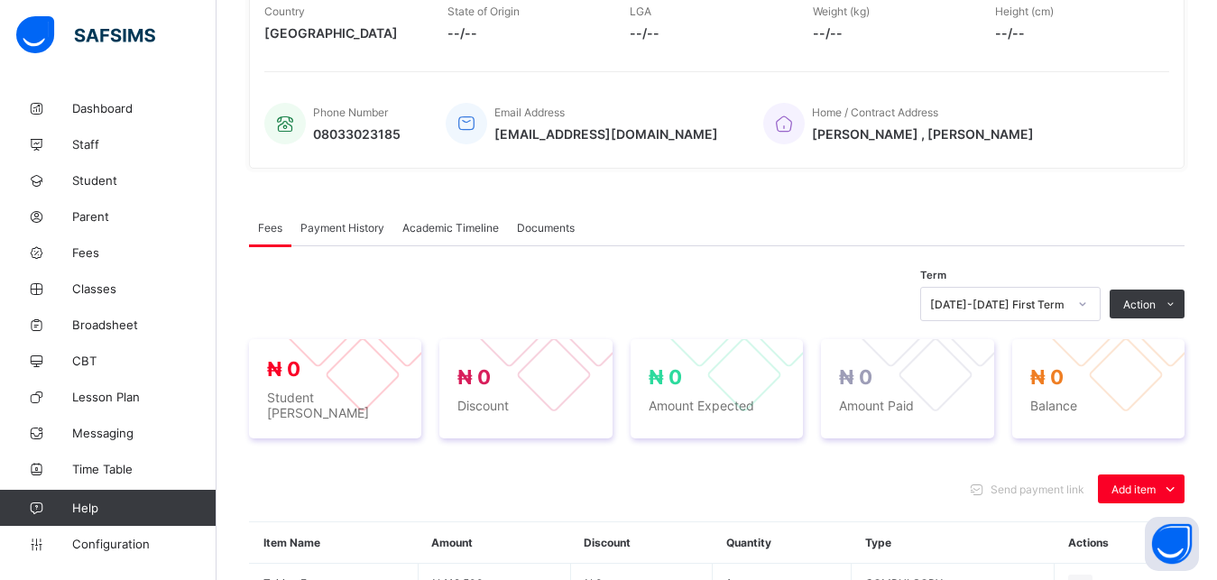
scroll to position [596, 0]
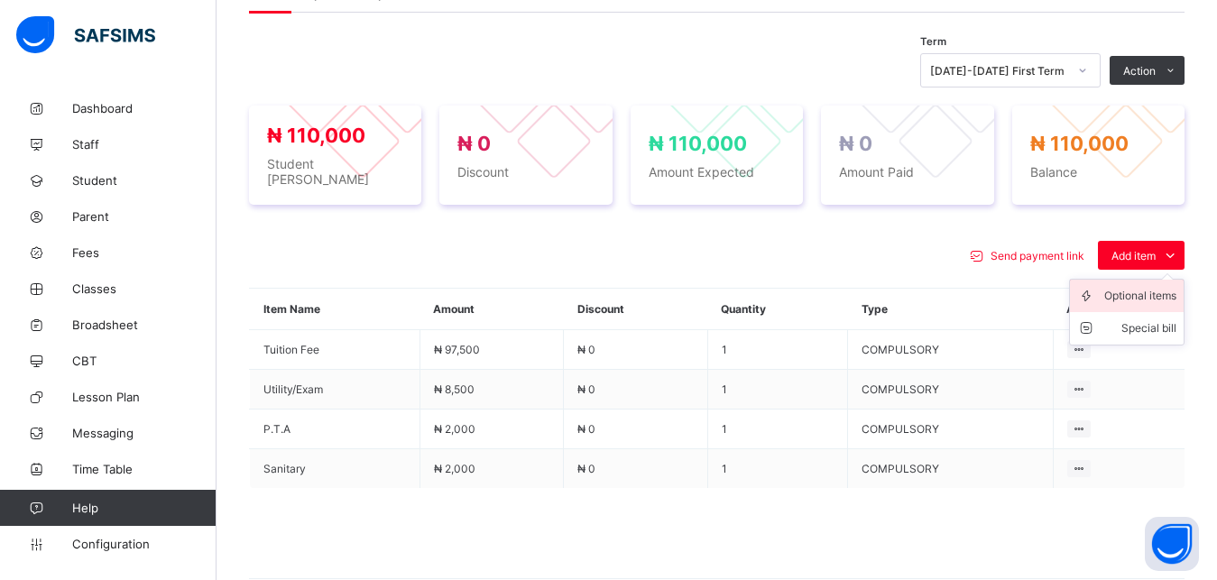
click at [1147, 287] on div "Optional items" at bounding box center [1140, 296] width 72 height 18
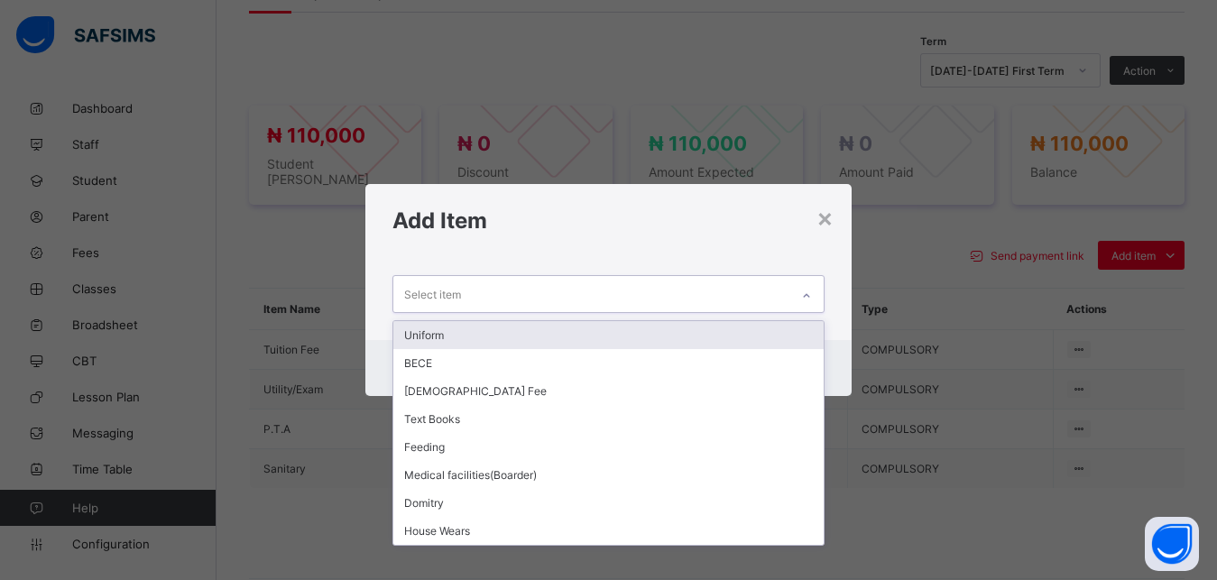
click at [717, 289] on div "Select item" at bounding box center [591, 293] width 397 height 35
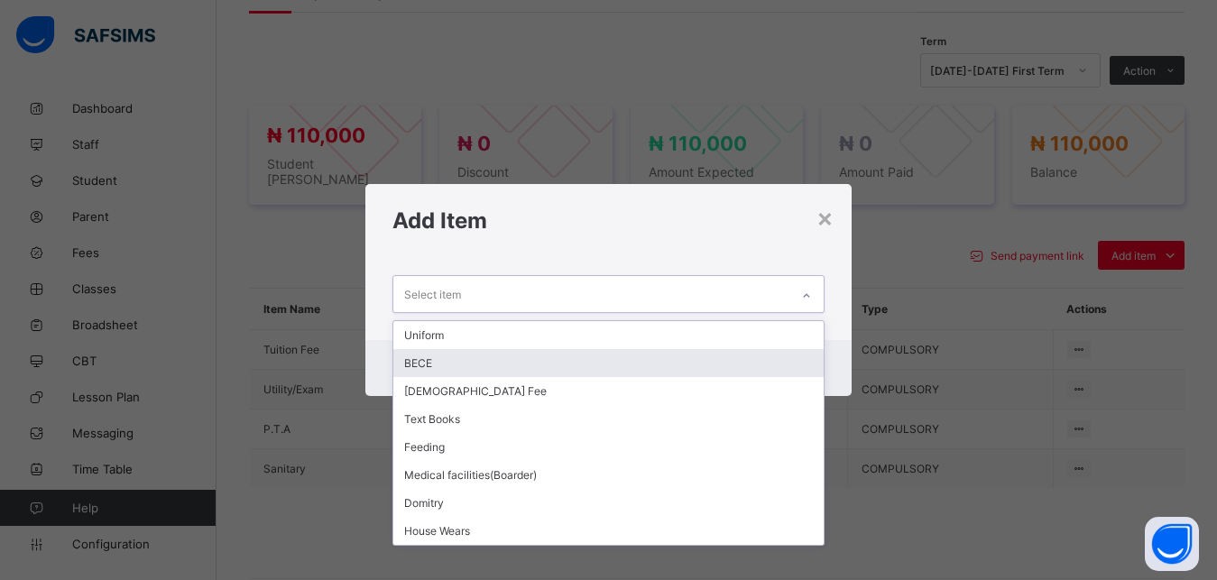
click at [620, 354] on div "BECE" at bounding box center [608, 363] width 431 height 28
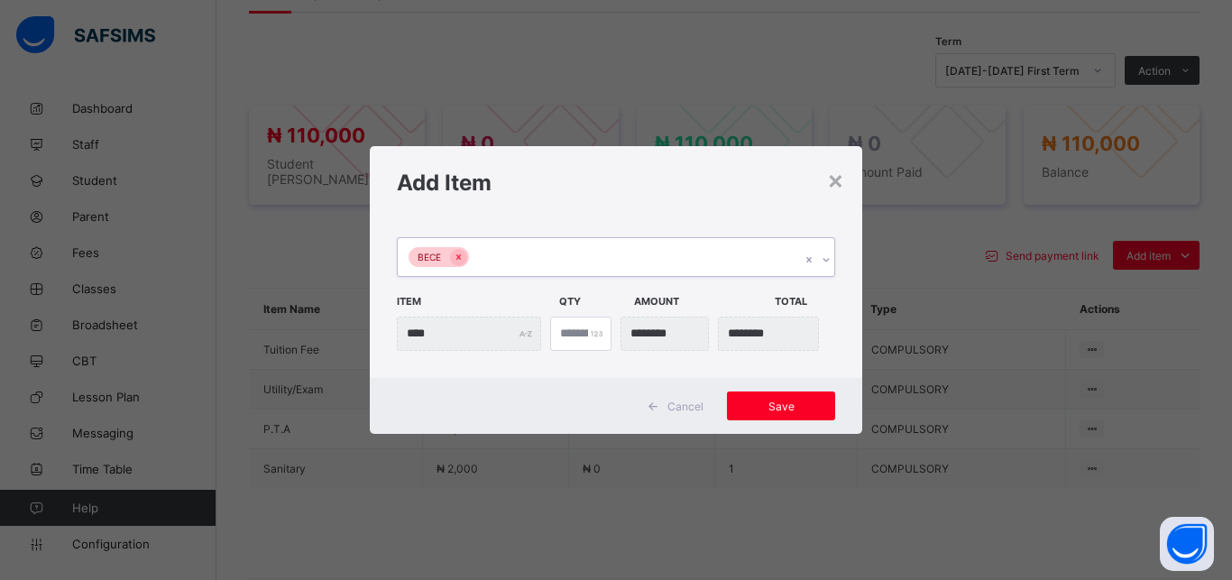
click at [629, 254] on div "BECE" at bounding box center [599, 257] width 402 height 38
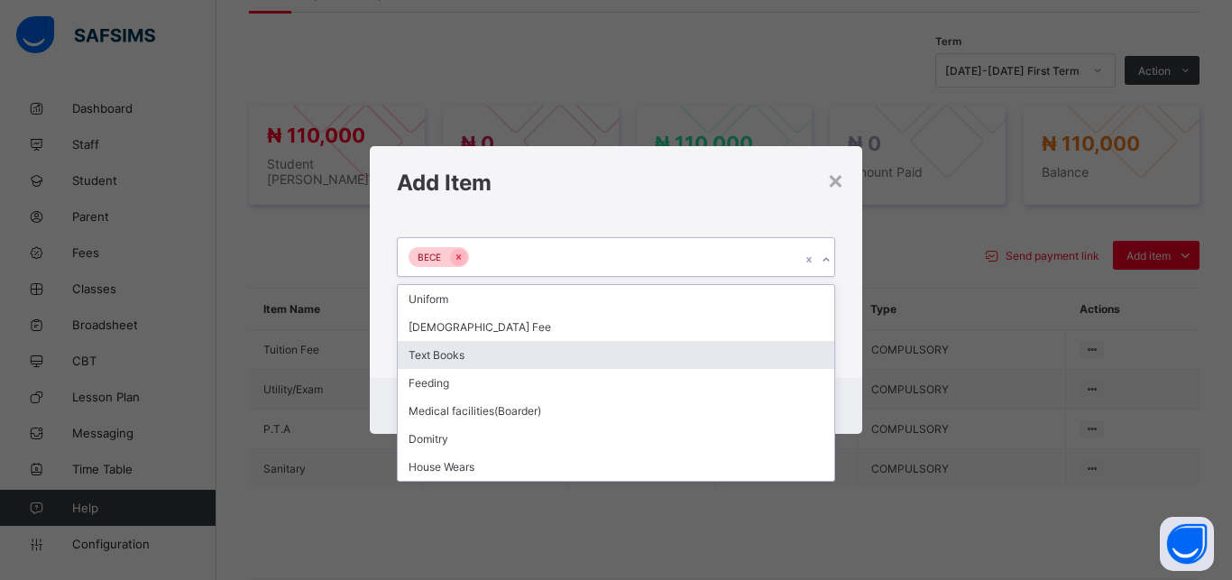
click at [560, 350] on div "Text Books" at bounding box center [616, 355] width 436 height 28
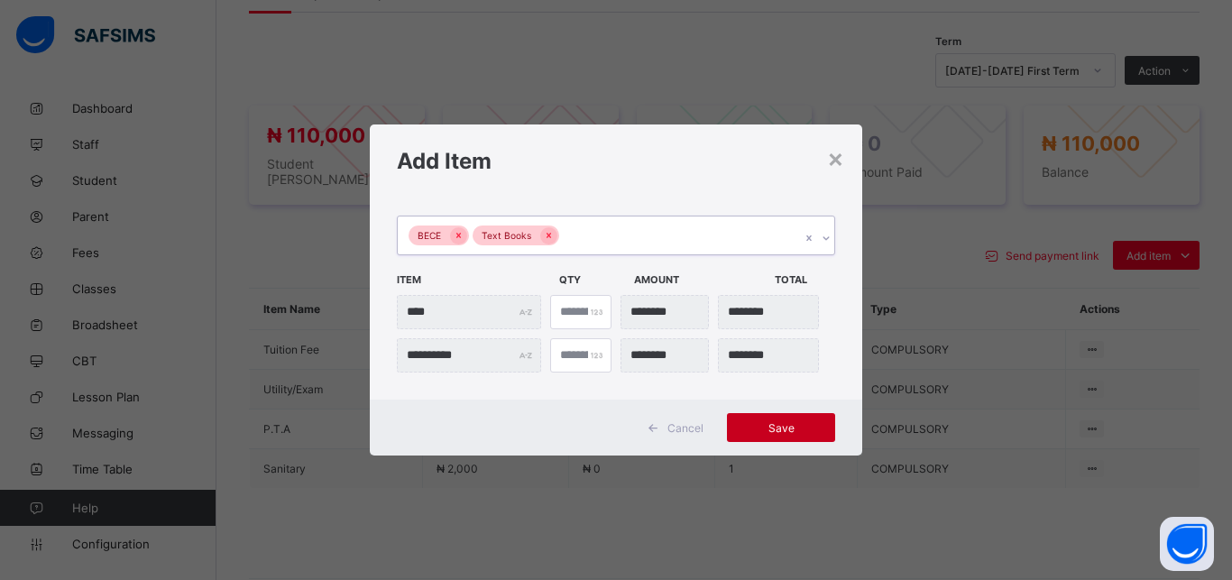
click at [798, 427] on span "Save" at bounding box center [780, 428] width 81 height 14
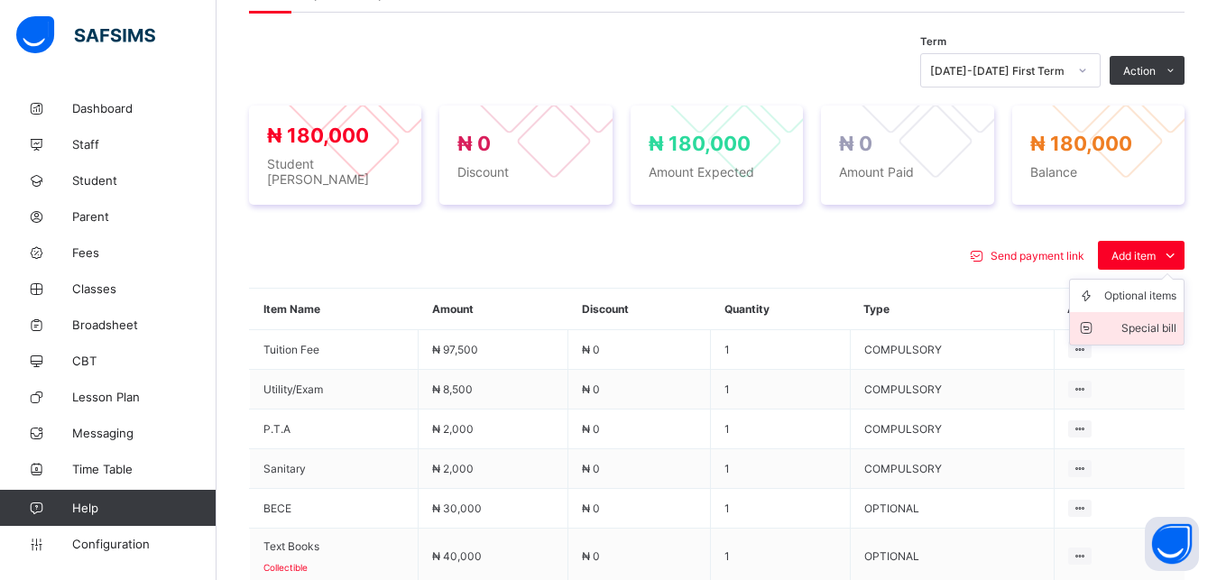
click at [1152, 323] on div "Special bill" at bounding box center [1140, 328] width 72 height 18
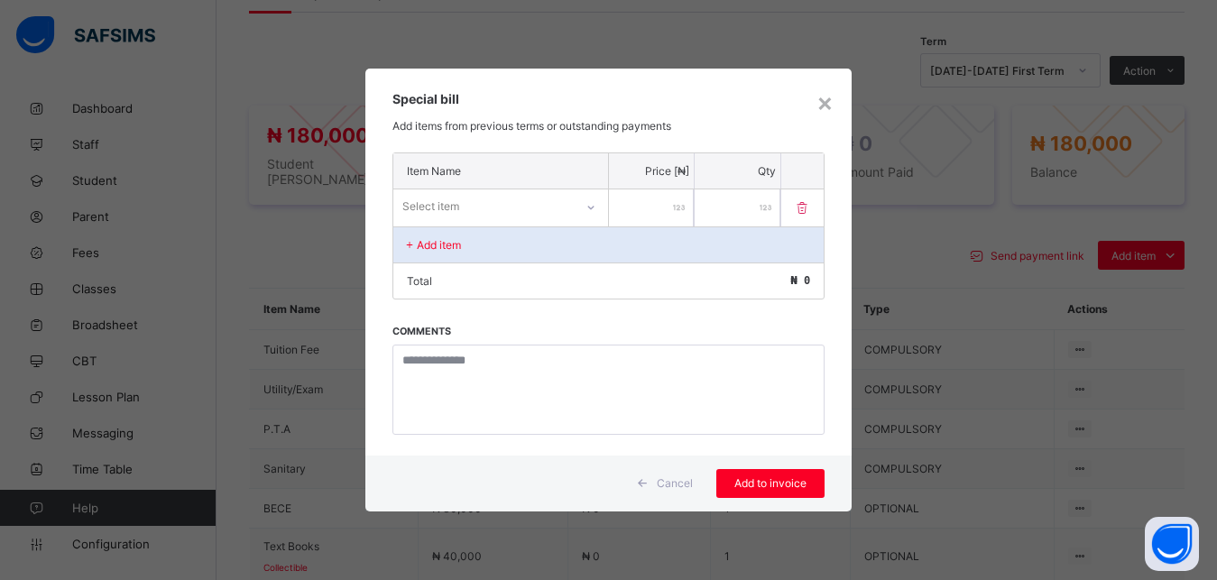
click at [556, 201] on div "Select item" at bounding box center [483, 206] width 180 height 25
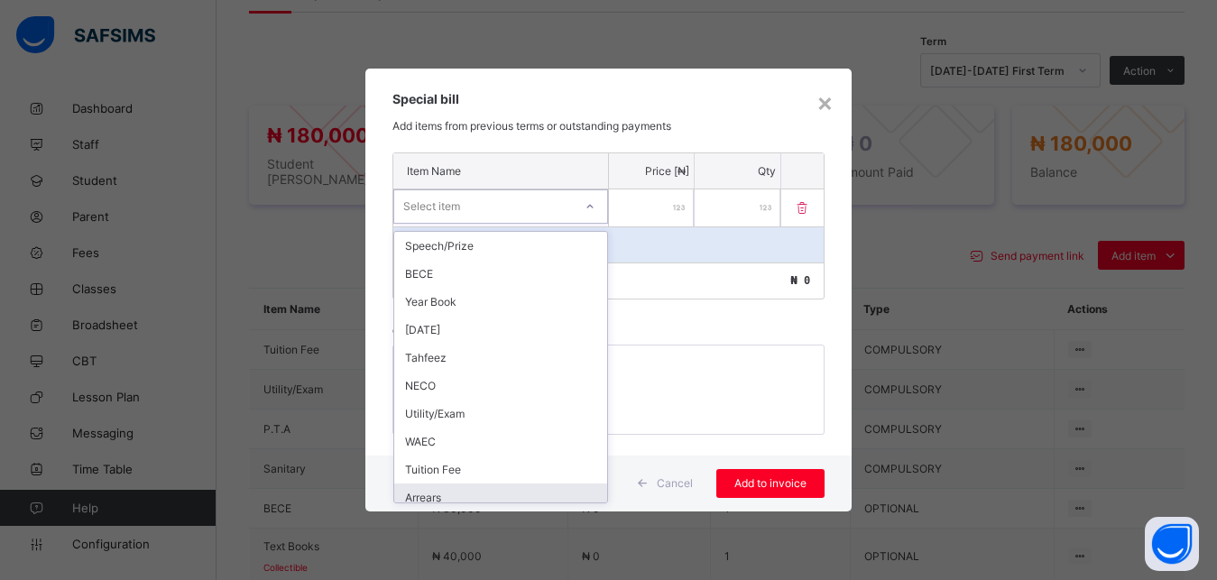
click at [504, 500] on div "Arrears" at bounding box center [500, 497] width 213 height 28
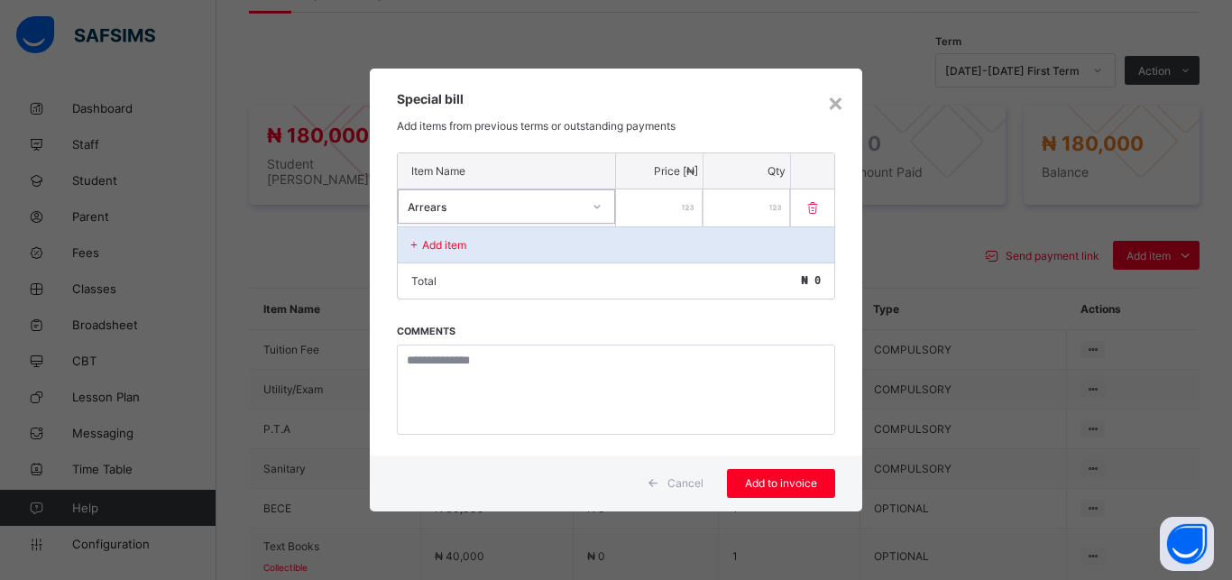
click at [641, 212] on input "number" at bounding box center [659, 207] width 87 height 37
type input "*****"
click at [778, 480] on span "Add to invoice" at bounding box center [780, 483] width 81 height 14
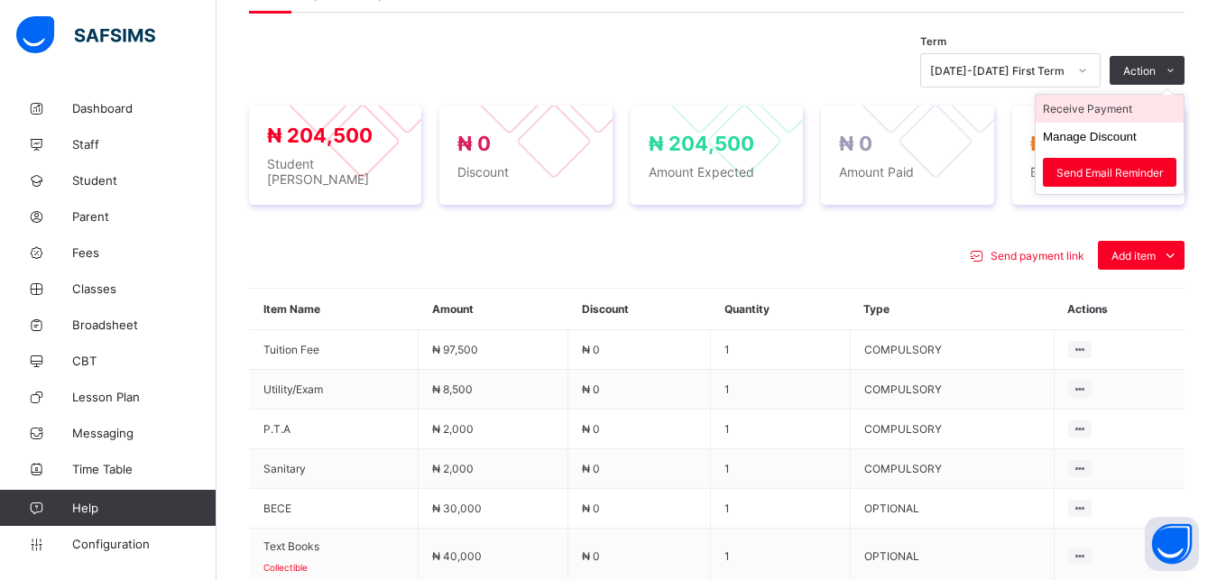
click at [1126, 115] on li "Receive Payment" at bounding box center [1109, 109] width 148 height 28
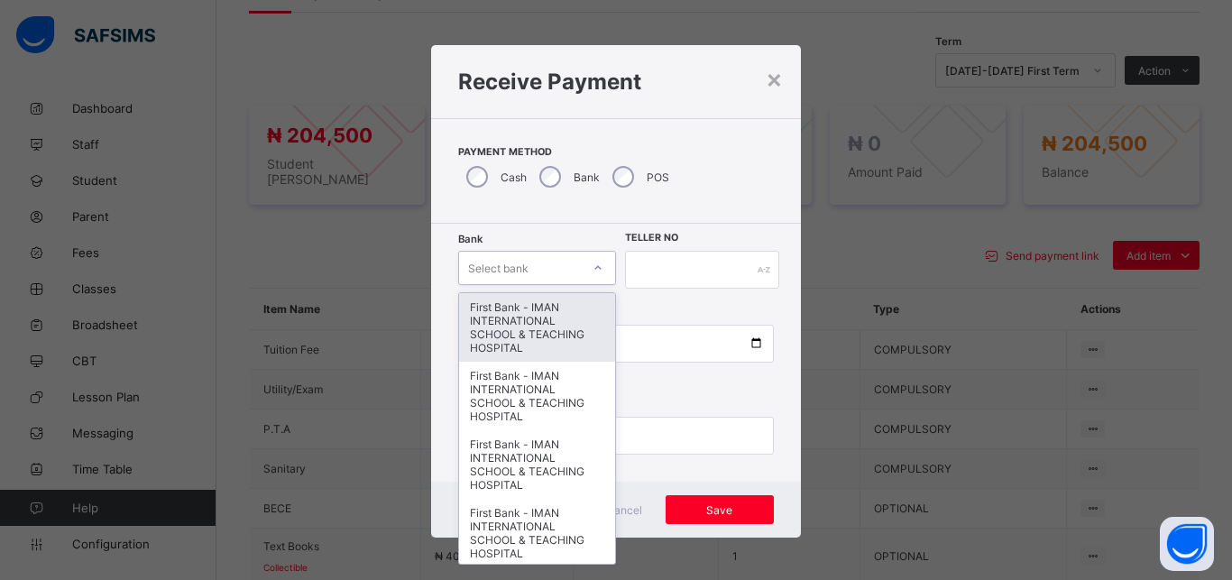
click at [532, 274] on div "Select bank" at bounding box center [520, 267] width 122 height 25
click at [513, 321] on div "First Bank - IMAN INTERNATIONAL SCHOOL & TEACHING HOSPITAL" at bounding box center [537, 327] width 156 height 69
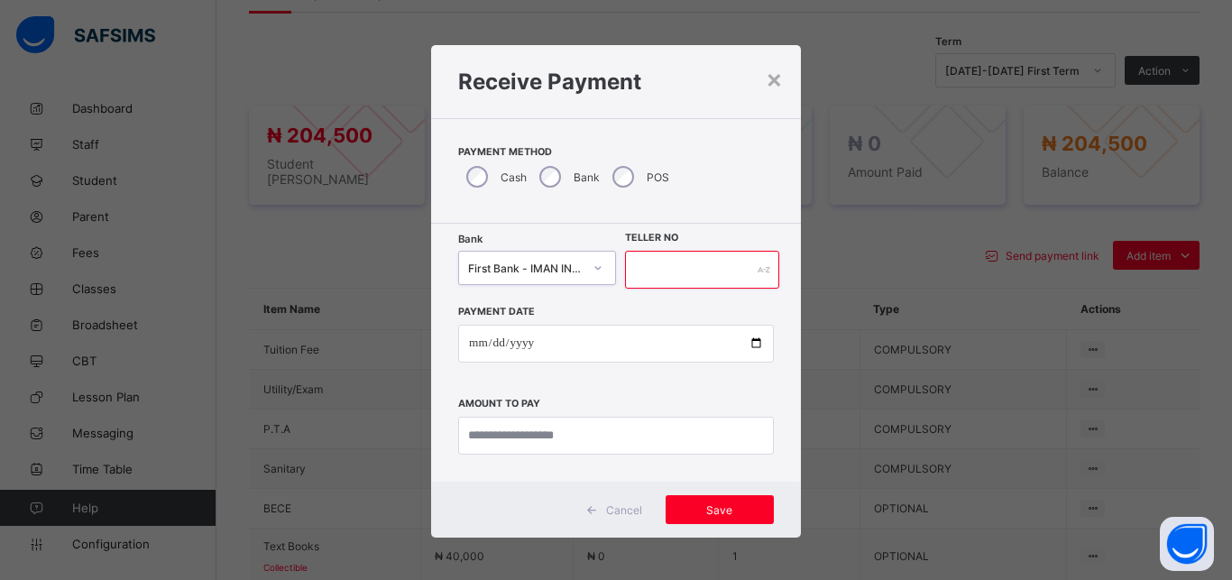
click at [628, 280] on input "text" at bounding box center [702, 270] width 154 height 38
type input "*****"
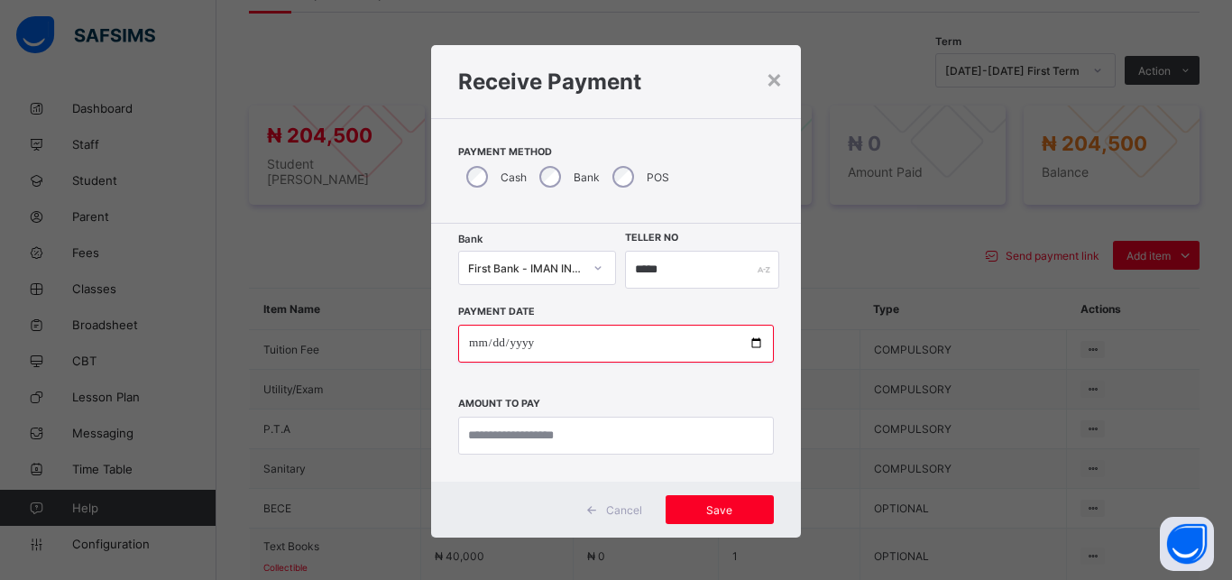
click at [748, 343] on input "date" at bounding box center [616, 344] width 316 height 38
type input "**********"
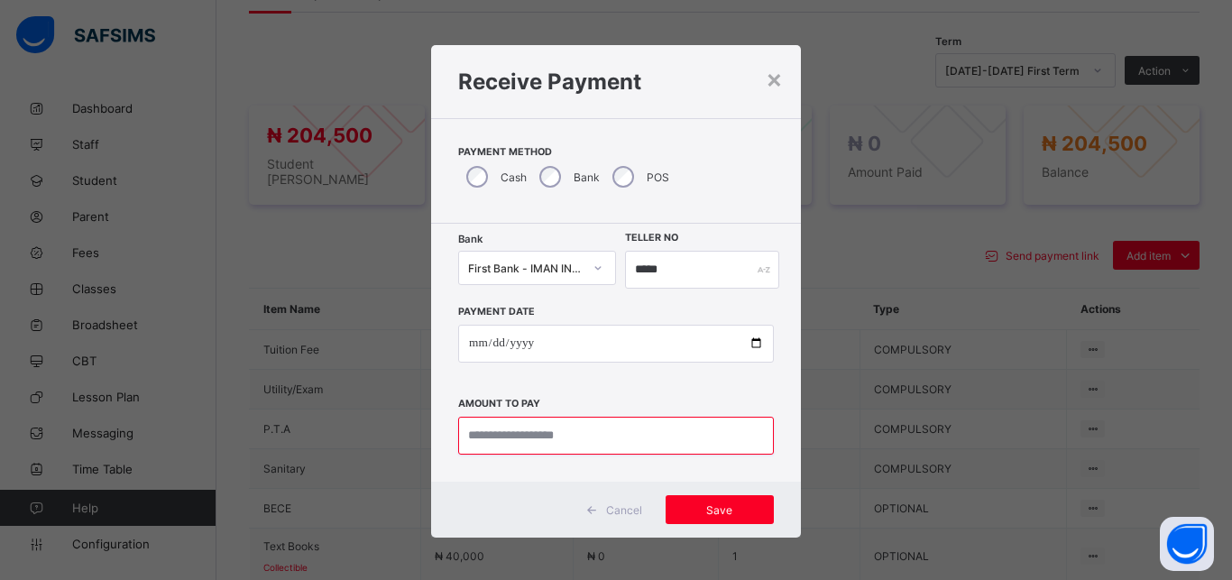
click at [532, 433] on input "currency" at bounding box center [616, 436] width 316 height 38
type input "*********"
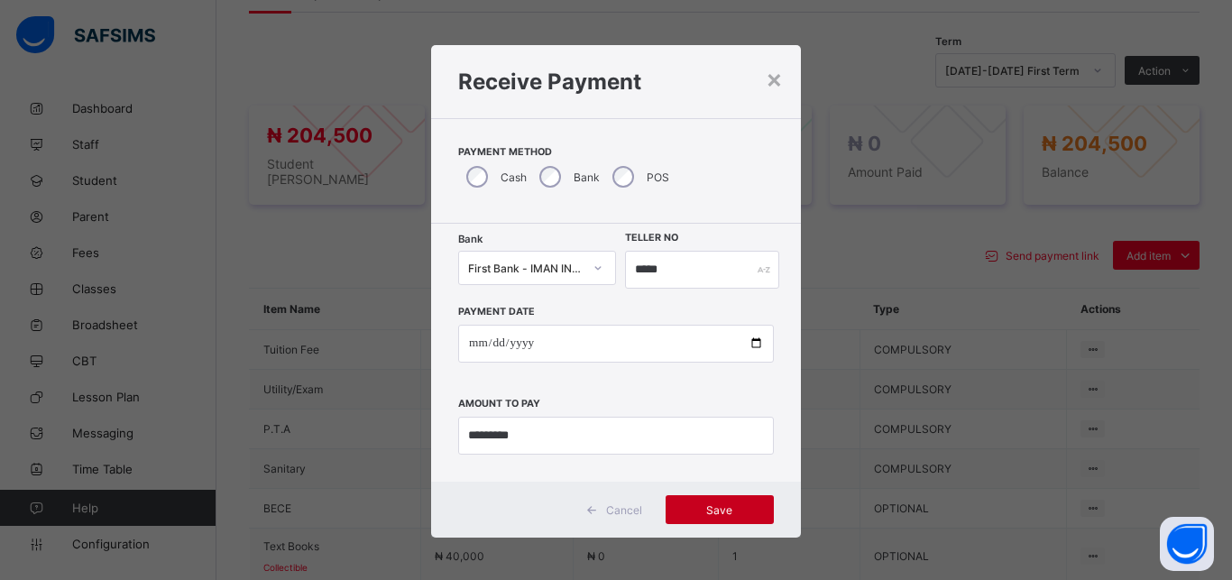
click at [712, 506] on span "Save" at bounding box center [719, 510] width 81 height 14
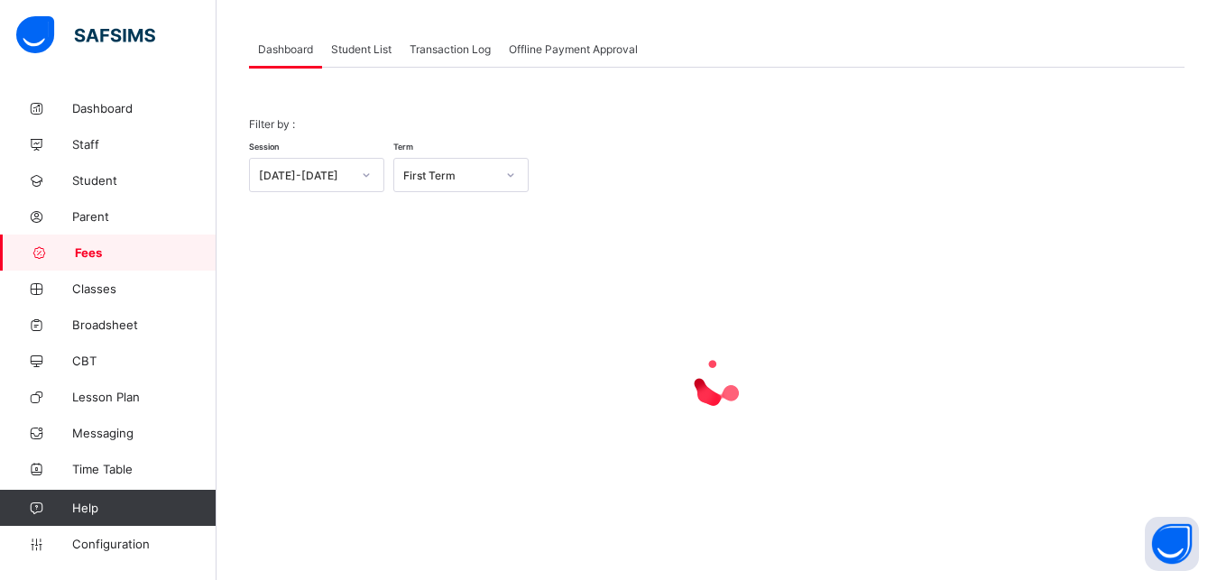
scroll to position [87, 0]
click at [354, 51] on span "Student List" at bounding box center [361, 49] width 60 height 14
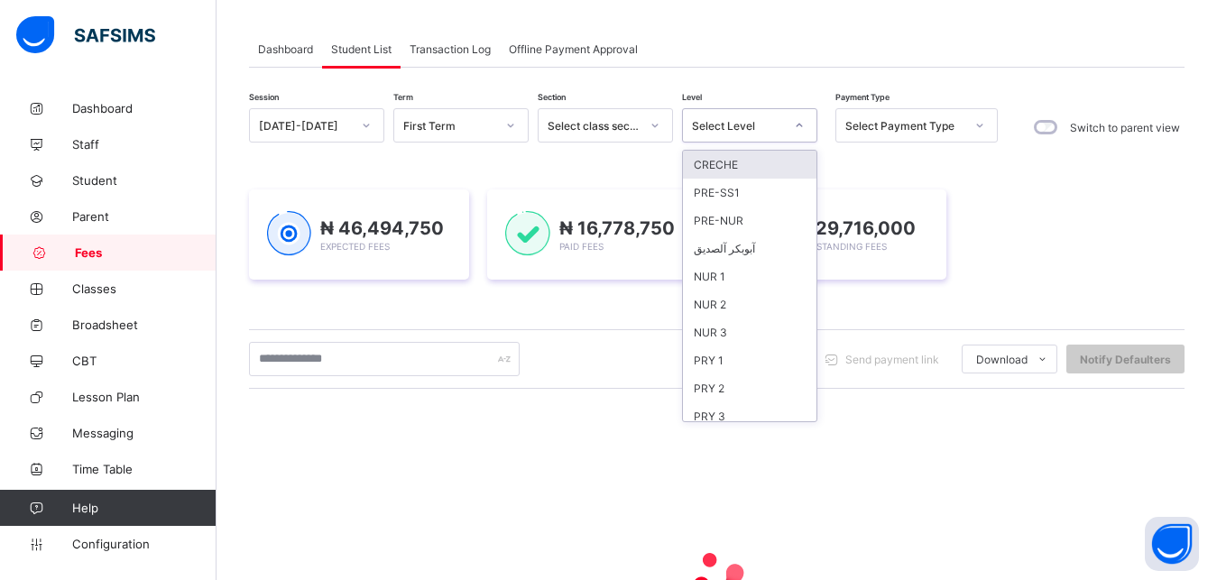
click at [779, 130] on div "Select Level" at bounding box center [738, 126] width 92 height 14
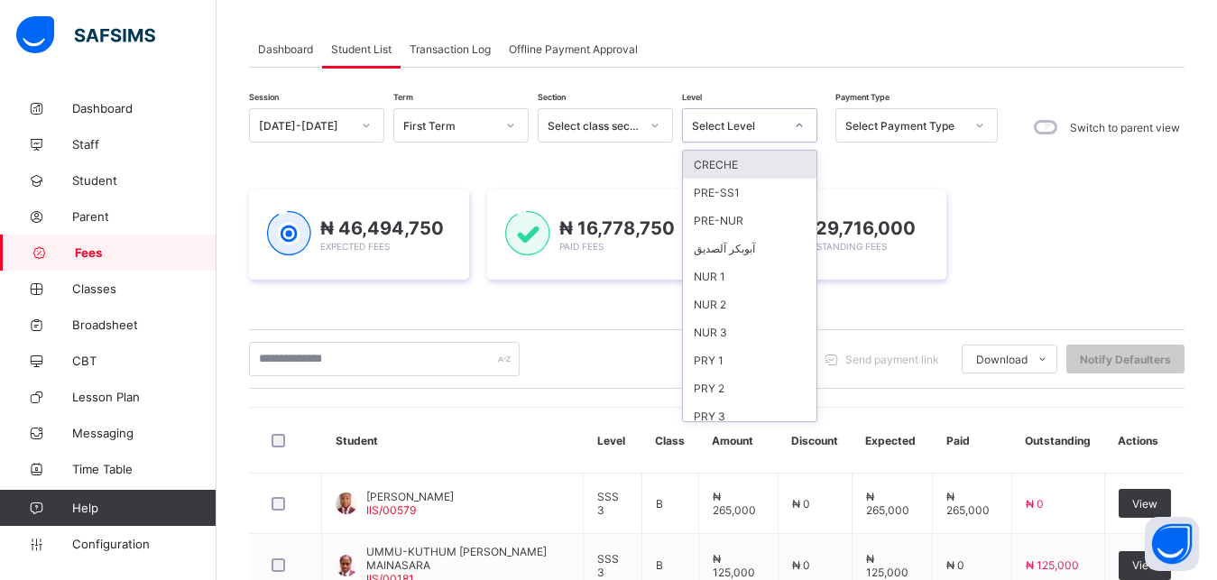
scroll to position [233, 0]
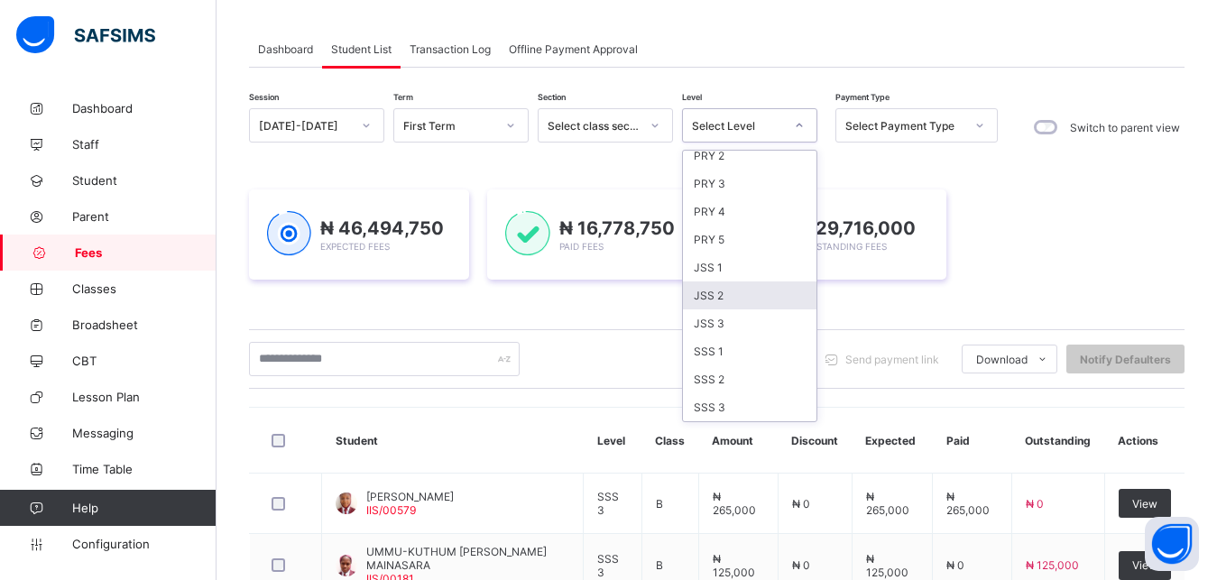
click at [753, 296] on div "JSS 2" at bounding box center [749, 295] width 133 height 28
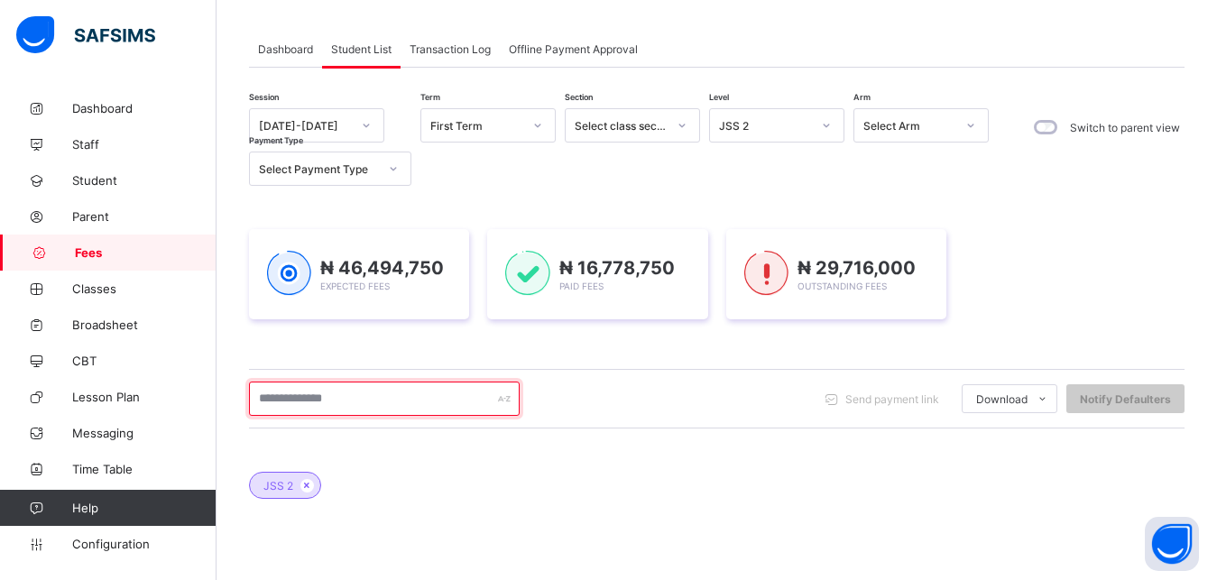
click at [450, 389] on input "text" at bounding box center [384, 398] width 271 height 34
type input "**********"
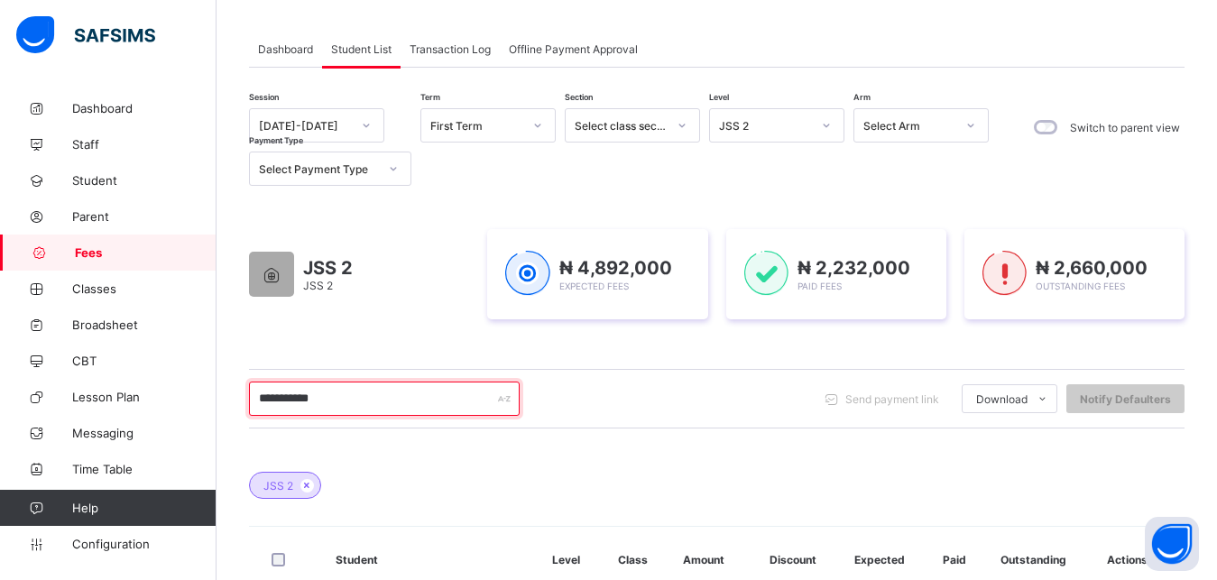
scroll to position [268, 0]
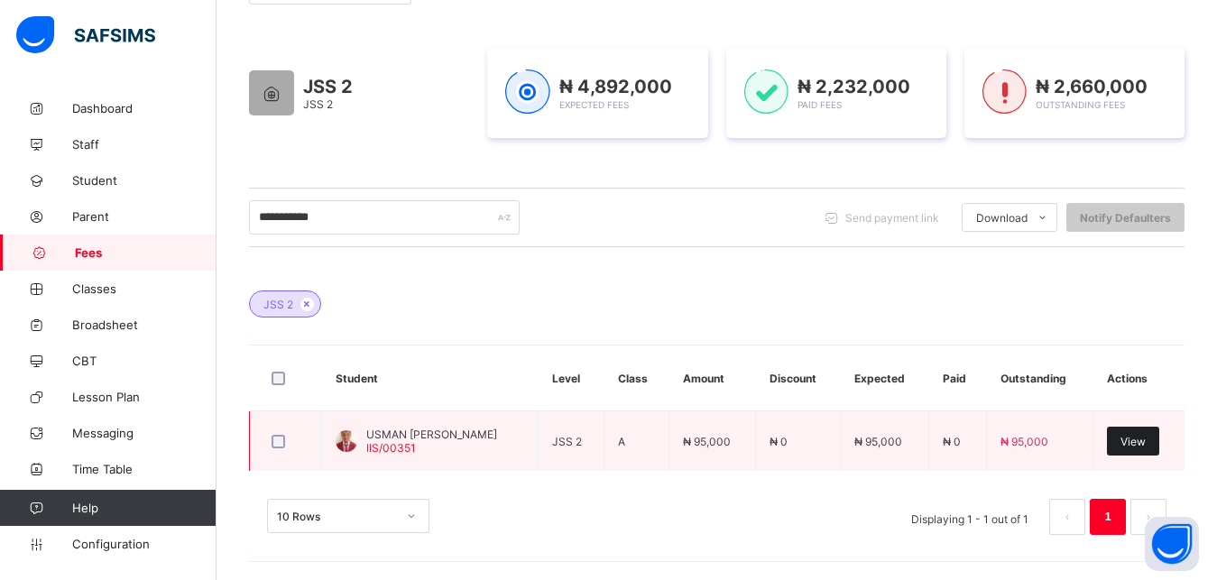
click at [1137, 440] on span "View" at bounding box center [1132, 442] width 25 height 14
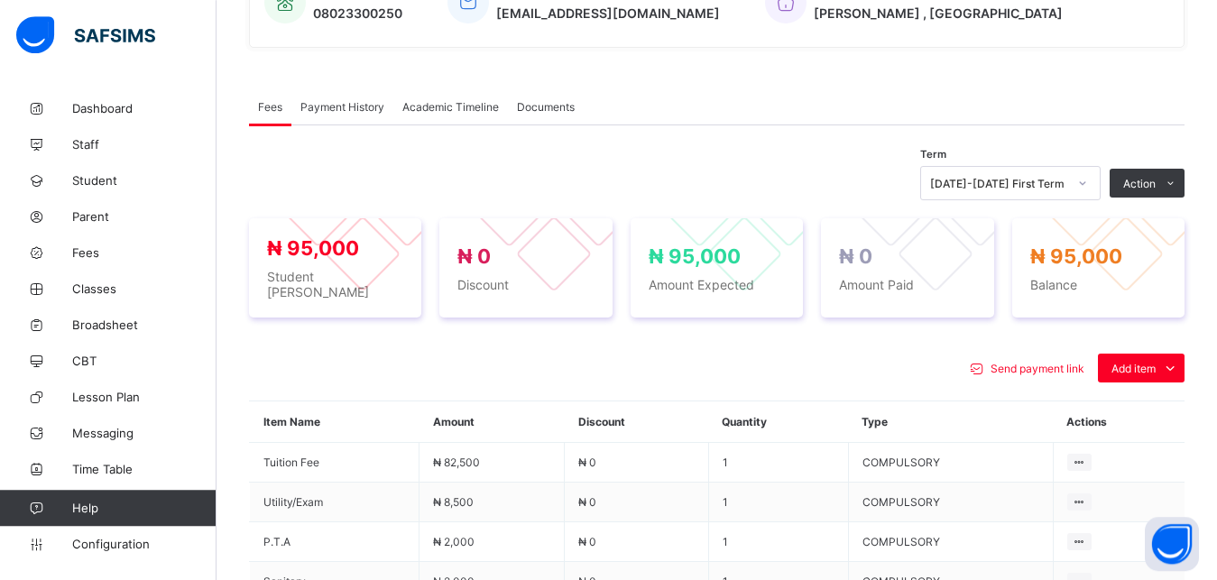
scroll to position [544, 0]
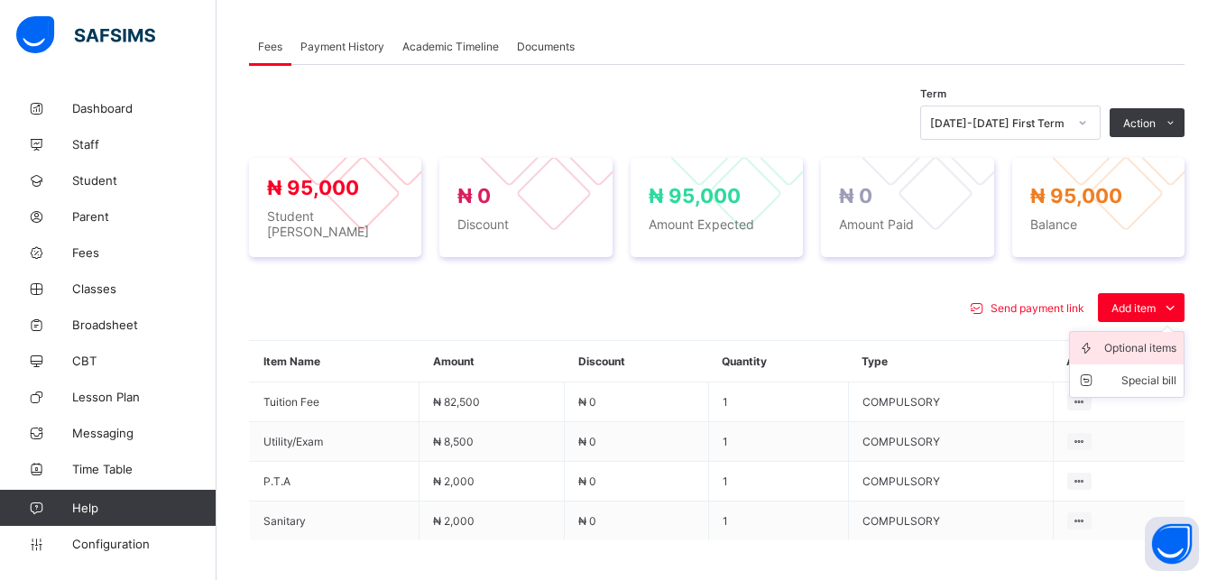
click at [1135, 339] on div "Optional items" at bounding box center [1140, 348] width 72 height 18
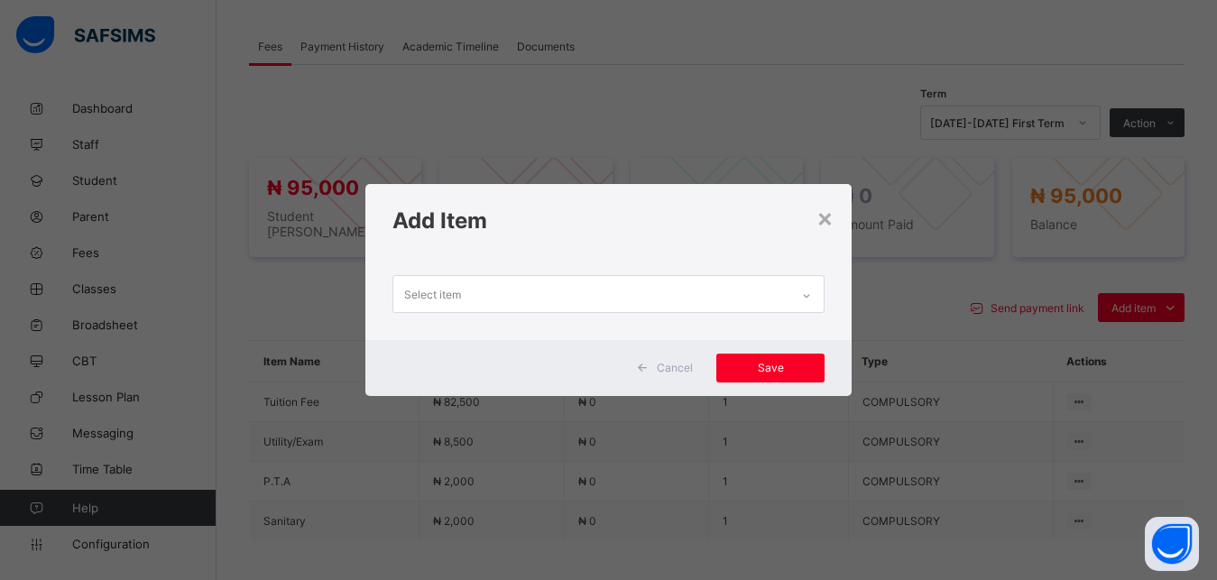
click at [657, 295] on div "Select item" at bounding box center [591, 293] width 397 height 35
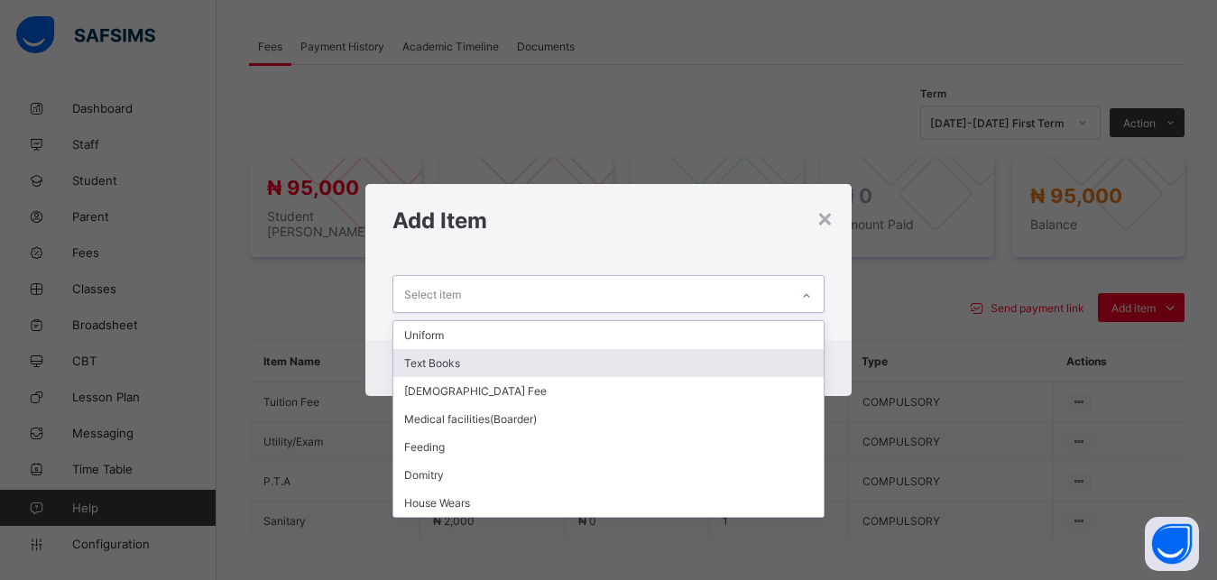
click at [584, 360] on div "Text Books" at bounding box center [608, 363] width 431 height 28
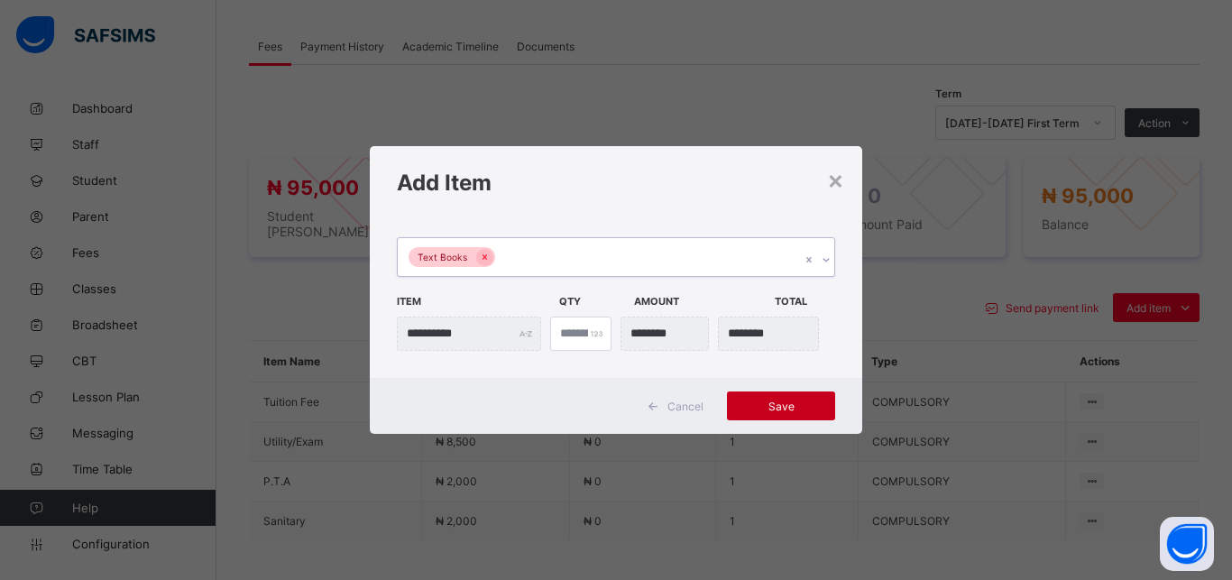
click at [794, 401] on span "Save" at bounding box center [780, 406] width 81 height 14
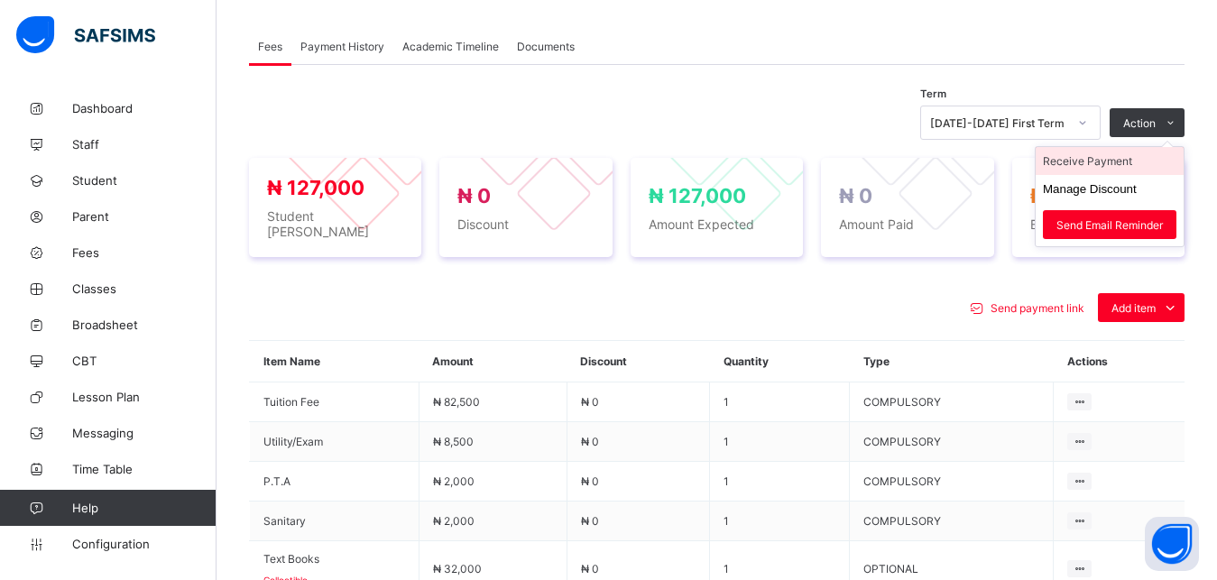
click at [1126, 164] on li "Receive Payment" at bounding box center [1109, 161] width 148 height 28
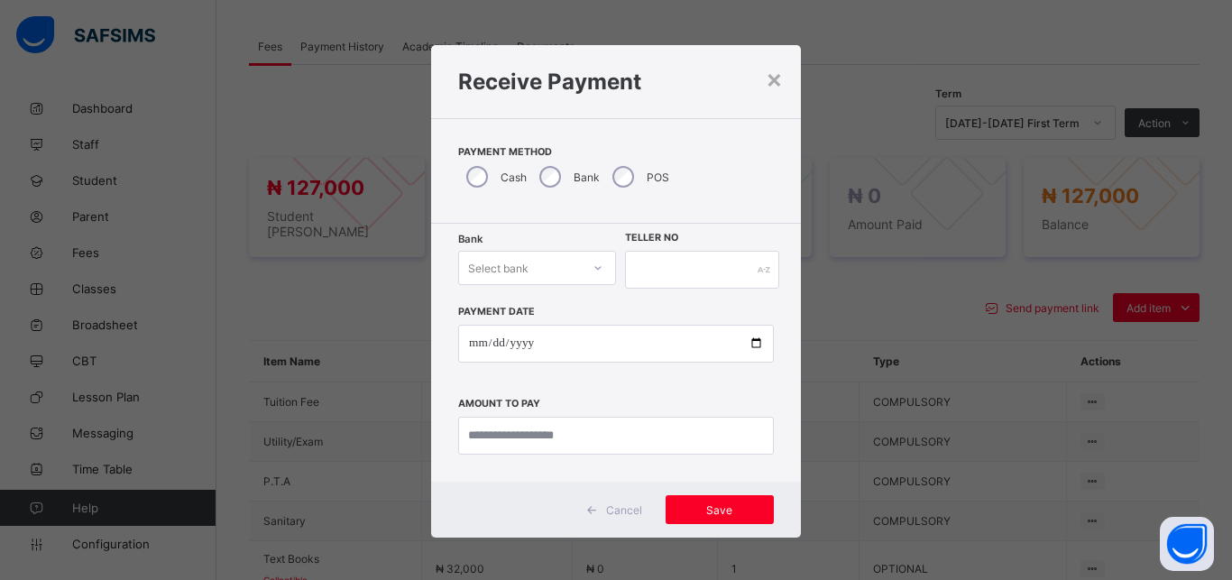
click at [526, 263] on div "Select bank" at bounding box center [520, 267] width 122 height 25
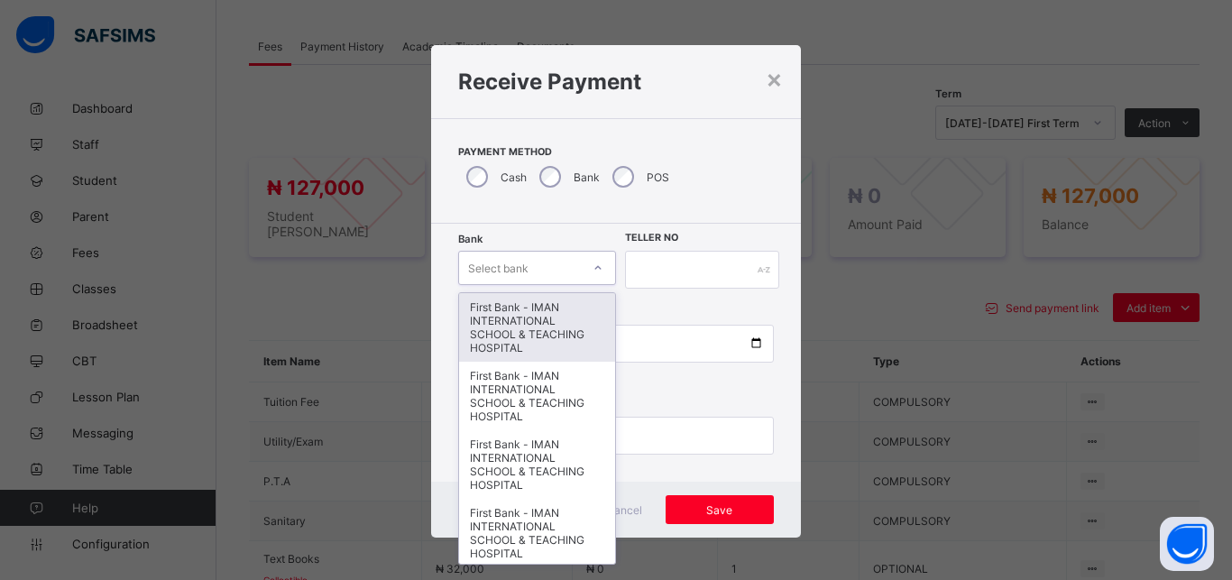
click at [522, 320] on div "First Bank - IMAN INTERNATIONAL SCHOOL & TEACHING HOSPITAL" at bounding box center [537, 327] width 156 height 69
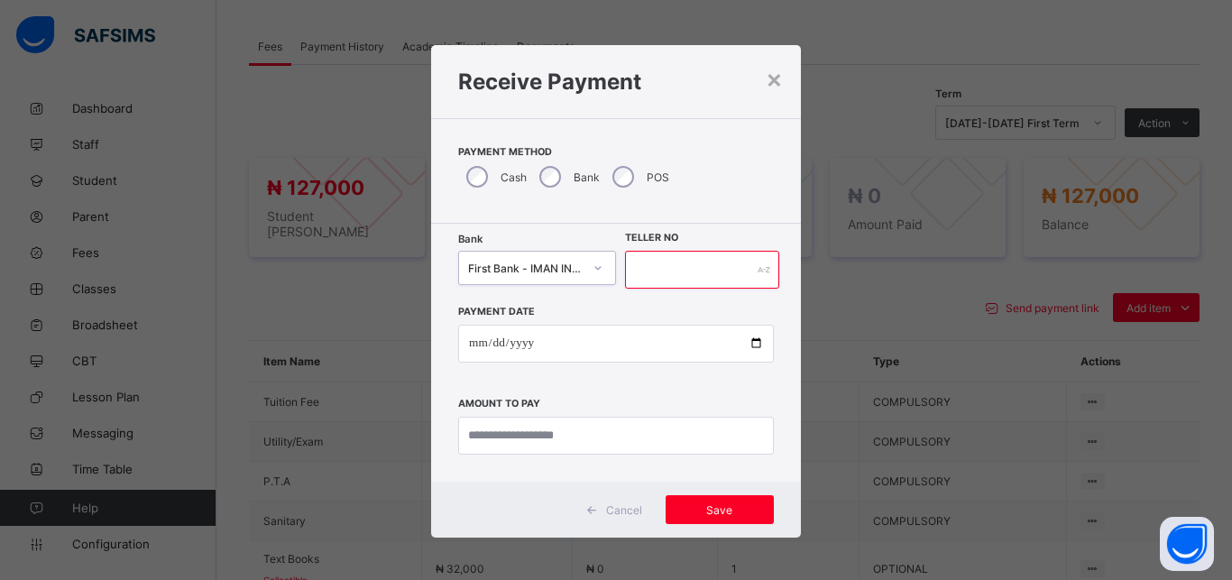
click at [701, 274] on input "text" at bounding box center [702, 270] width 154 height 38
type input "*****"
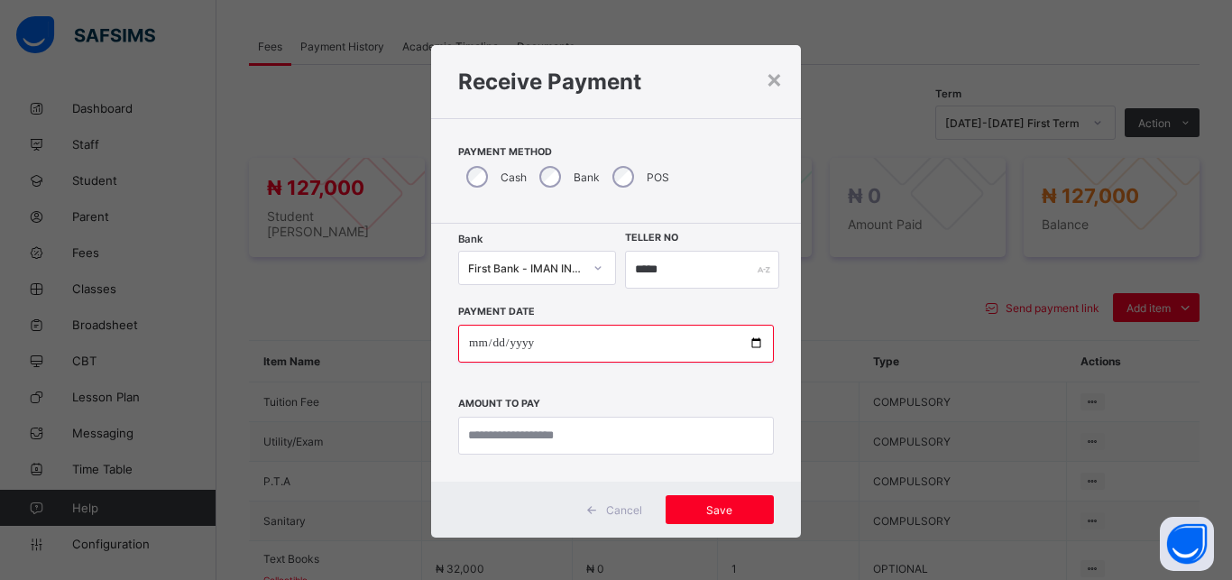
click at [741, 340] on input "date" at bounding box center [616, 344] width 316 height 38
type input "**********"
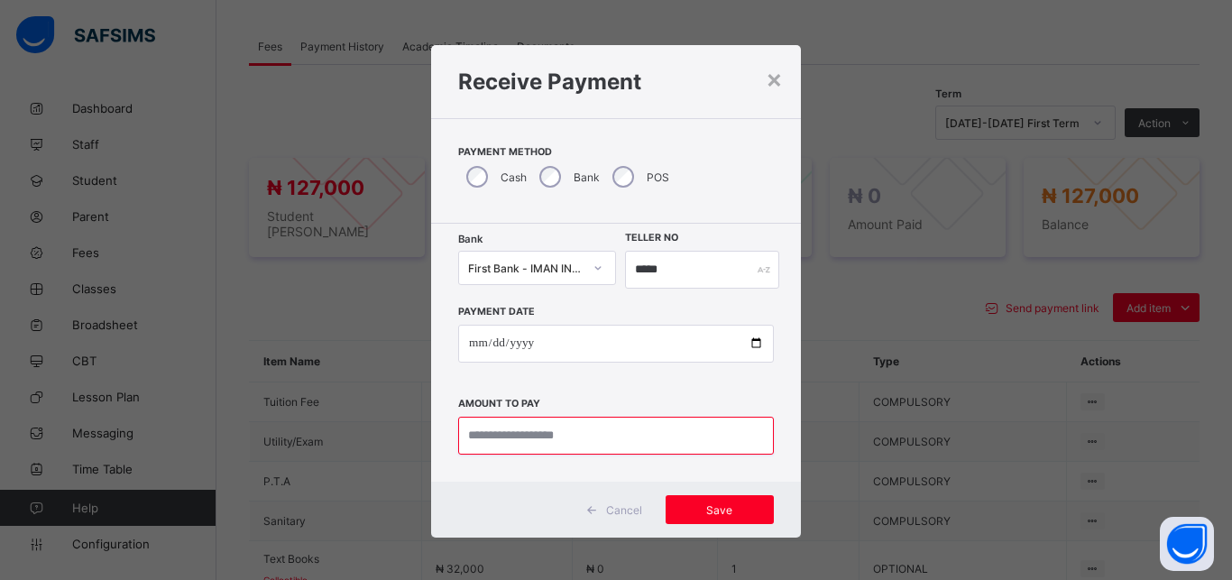
click at [574, 435] on input "currency" at bounding box center [616, 436] width 316 height 38
type input "*********"
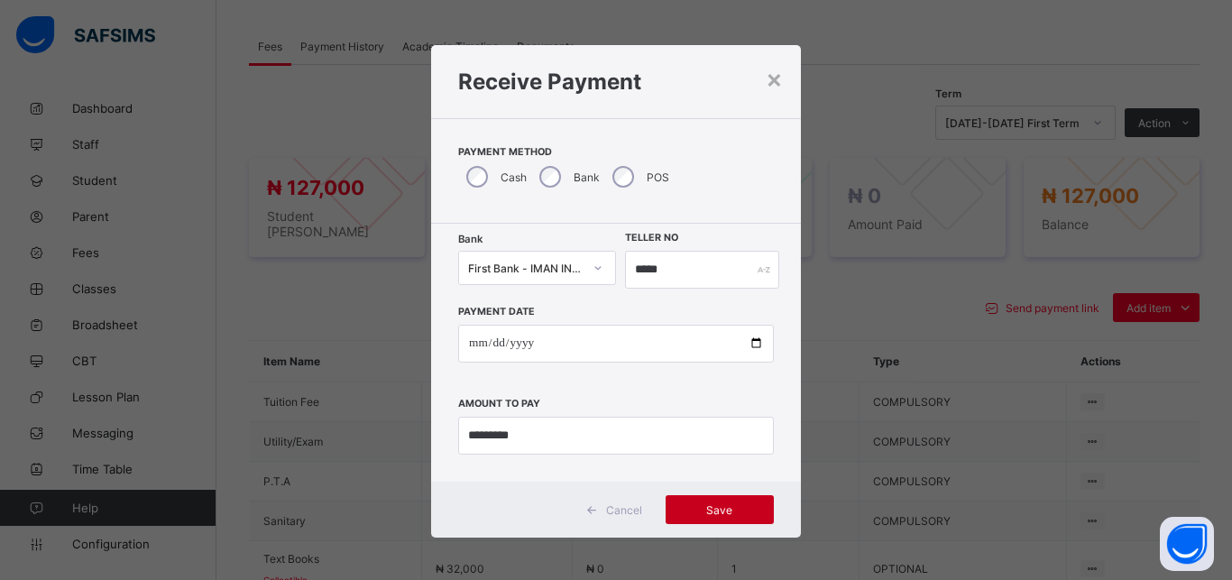
click at [706, 516] on span "Save" at bounding box center [719, 510] width 81 height 14
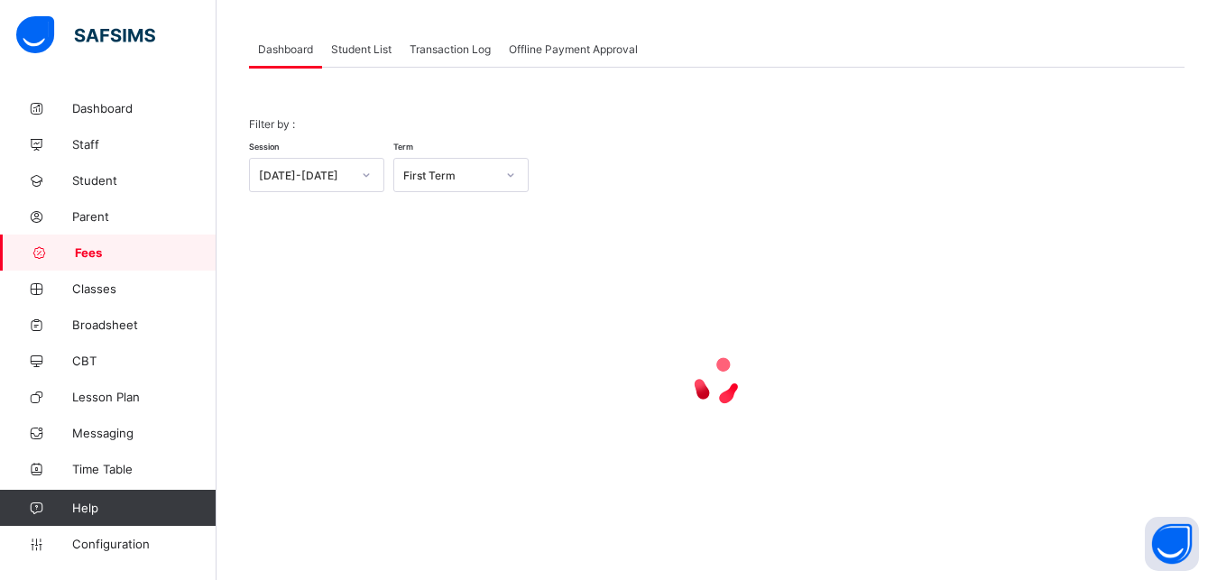
scroll to position [87, 0]
click at [357, 48] on span "Student List" at bounding box center [361, 49] width 60 height 14
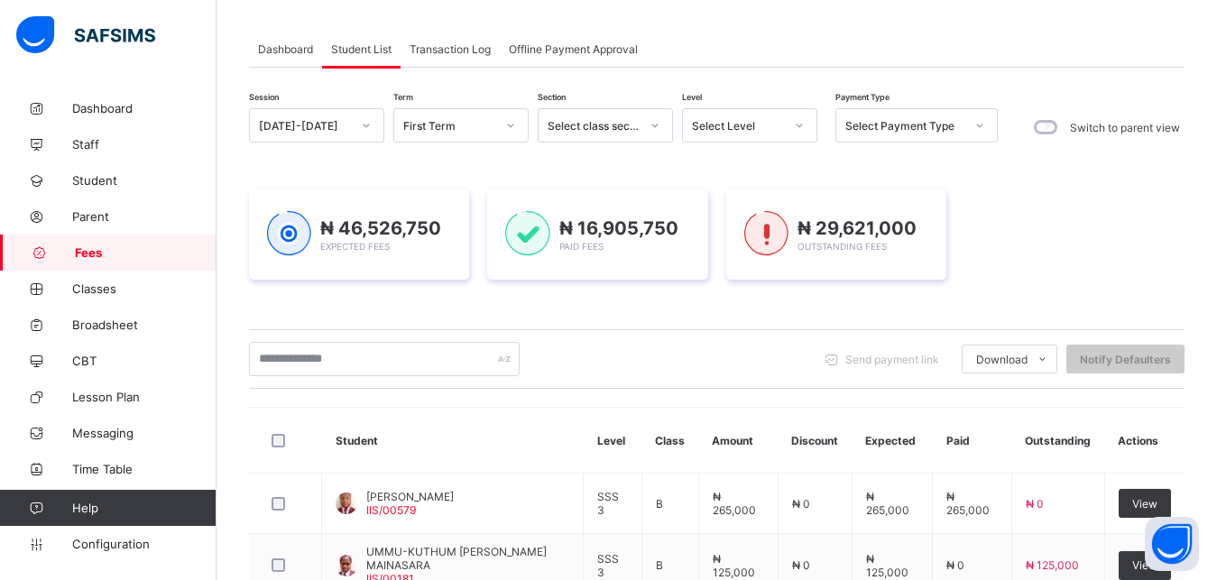
click at [779, 125] on div "Select Level" at bounding box center [738, 126] width 92 height 14
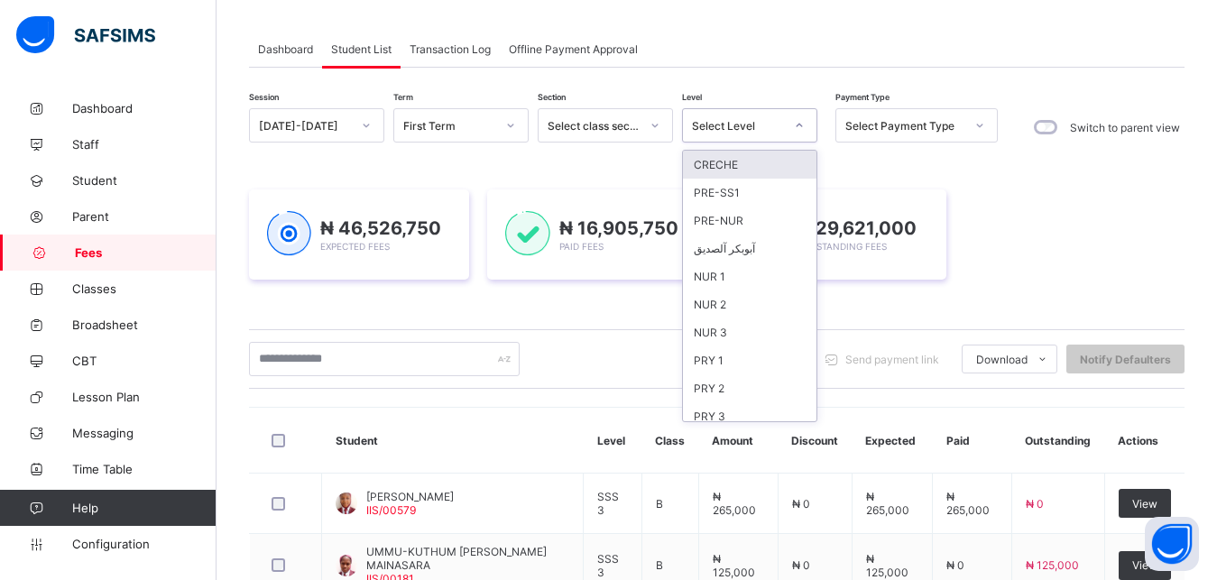
click at [779, 125] on div "Select Level" at bounding box center [738, 126] width 92 height 14
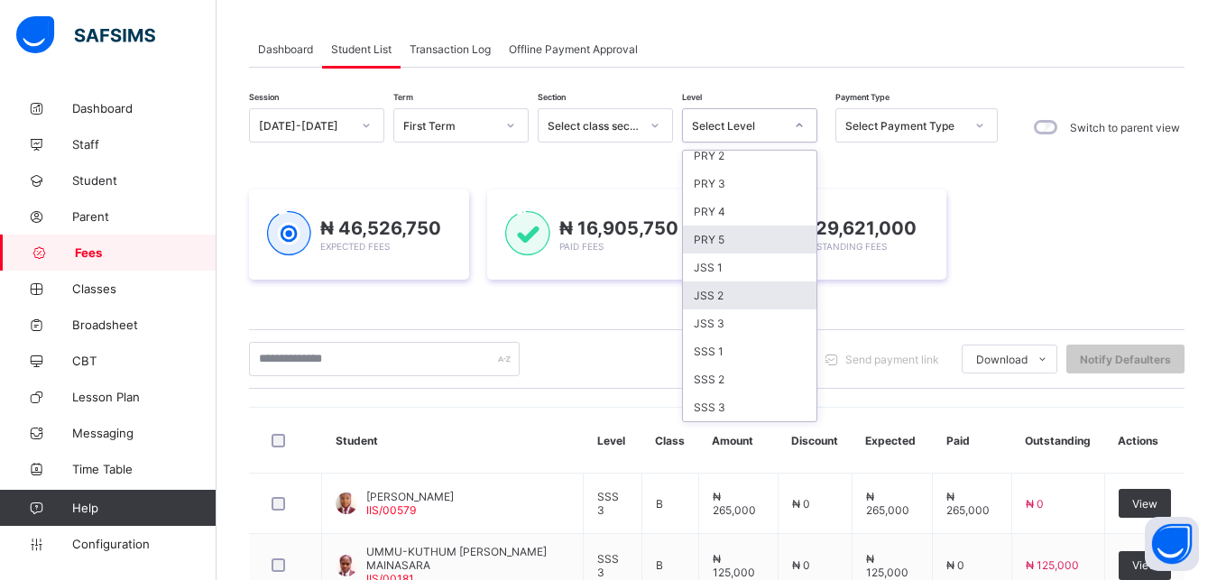
scroll to position [87, 0]
click at [730, 230] on div "PRY 5" at bounding box center [749, 239] width 133 height 28
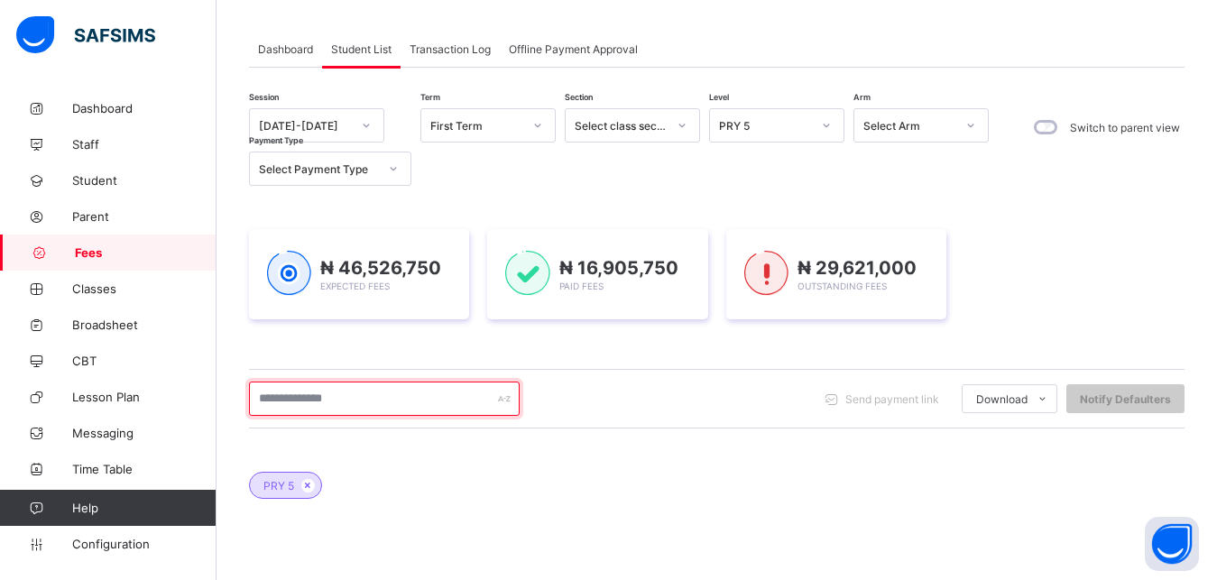
click at [411, 398] on input "text" at bounding box center [384, 398] width 271 height 34
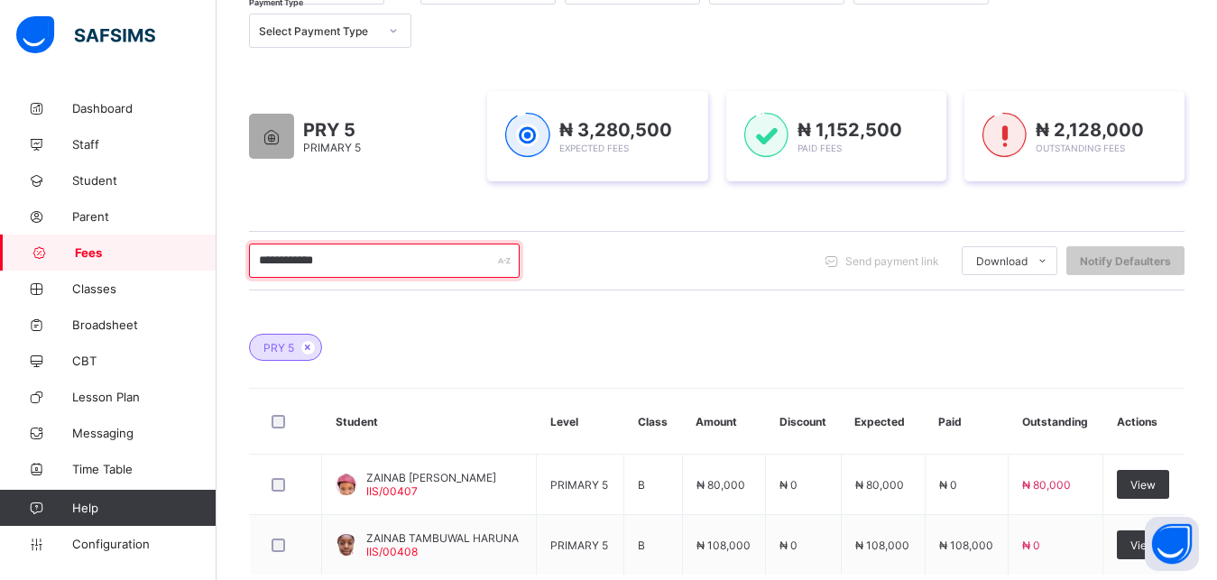
scroll to position [271, 0]
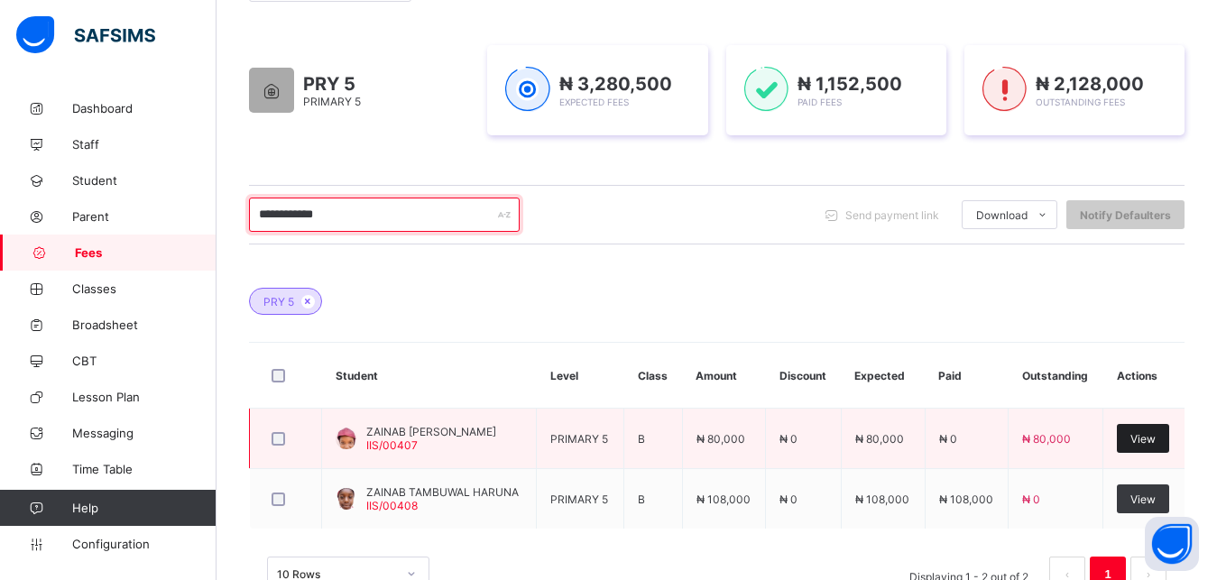
type input "**********"
click at [1154, 442] on span "View" at bounding box center [1142, 439] width 25 height 14
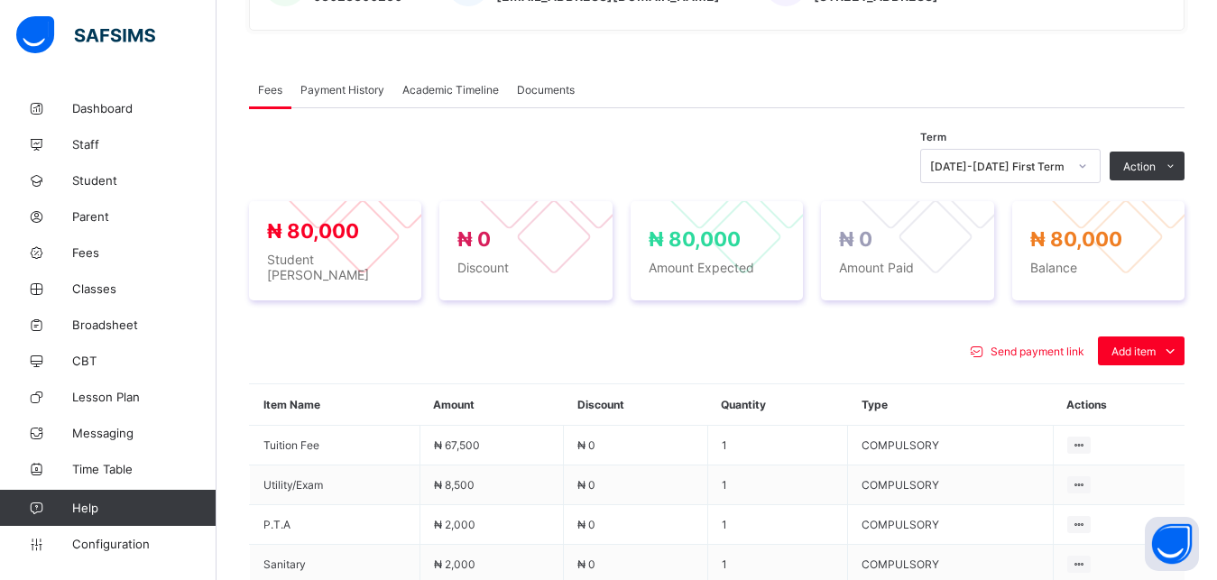
scroll to position [546, 0]
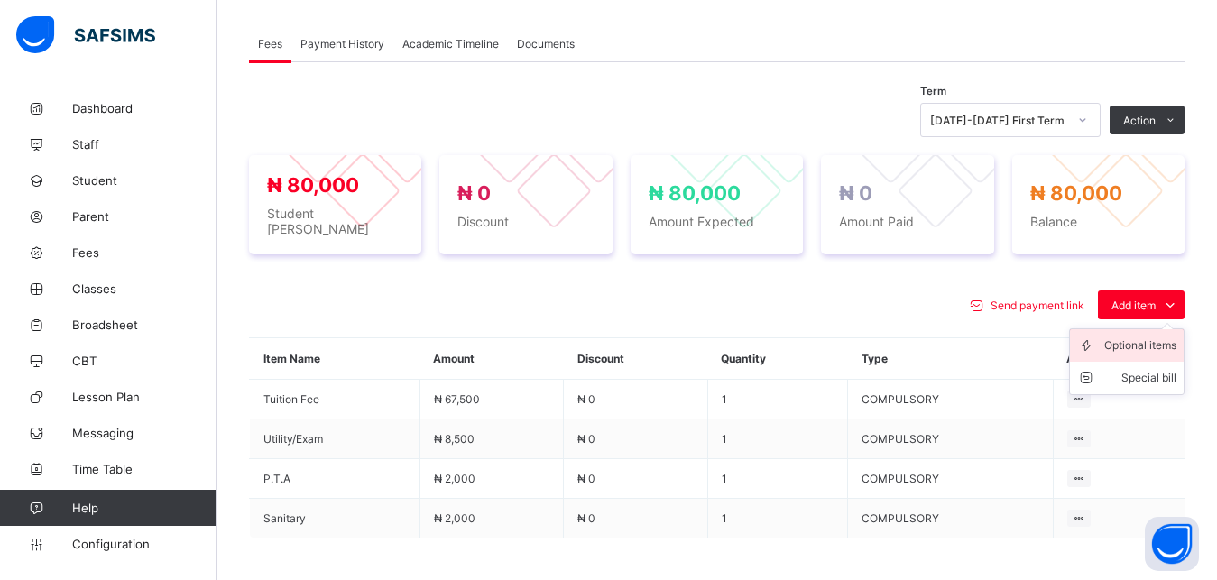
click at [1138, 343] on div "Optional items" at bounding box center [1140, 345] width 72 height 18
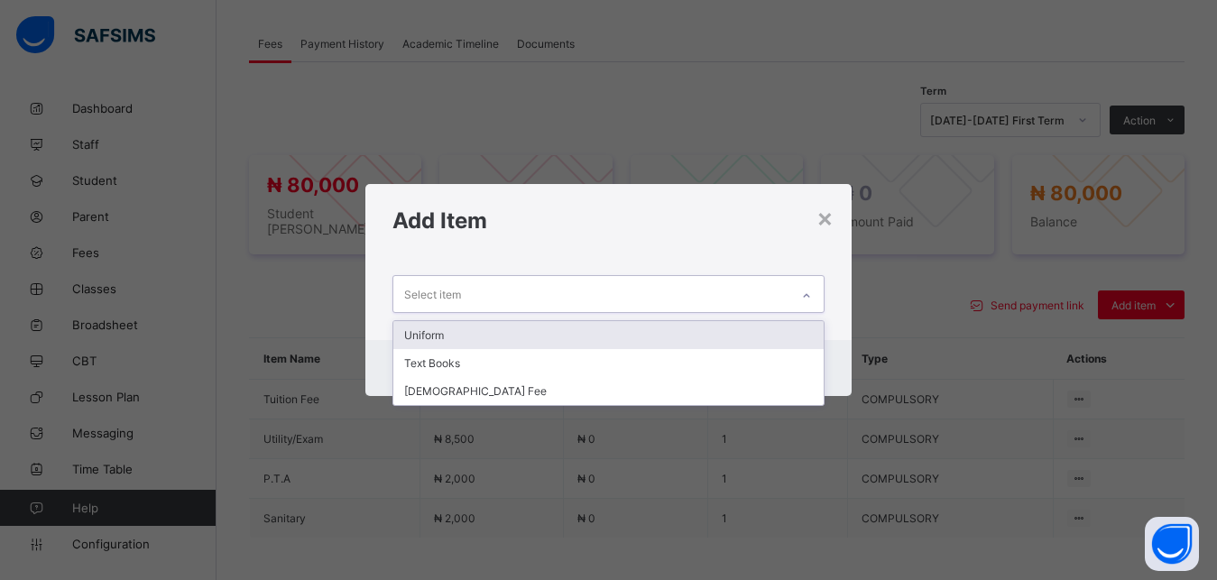
click at [647, 294] on div "Select item" at bounding box center [591, 293] width 397 height 35
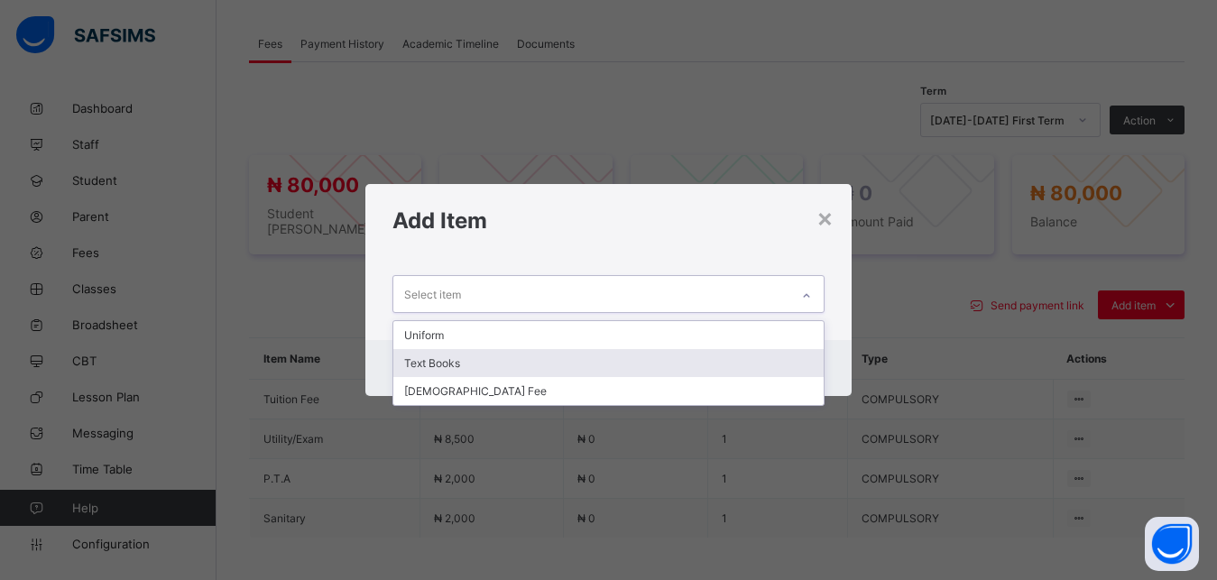
click at [572, 357] on div "Text Books" at bounding box center [608, 363] width 431 height 28
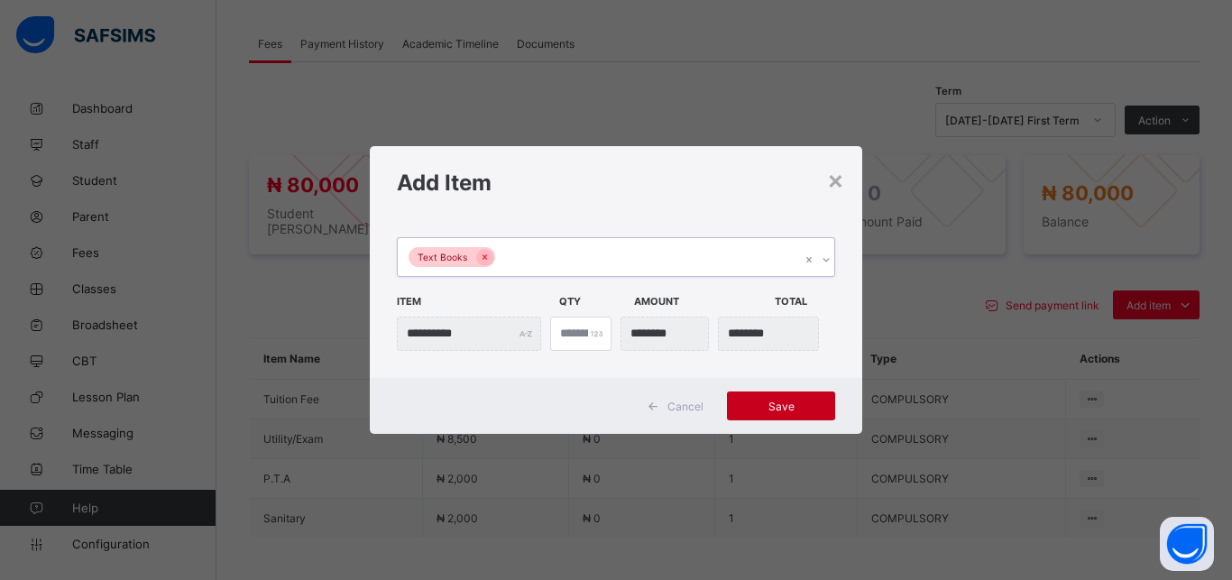
click at [784, 400] on span "Save" at bounding box center [780, 406] width 81 height 14
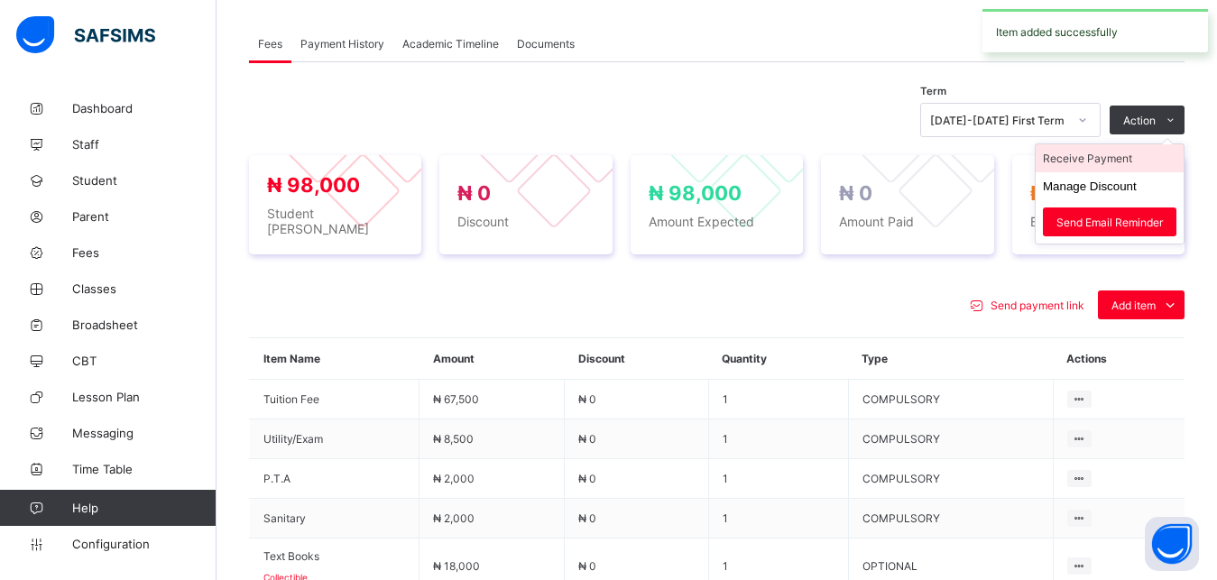
click at [1117, 161] on li "Receive Payment" at bounding box center [1109, 158] width 148 height 28
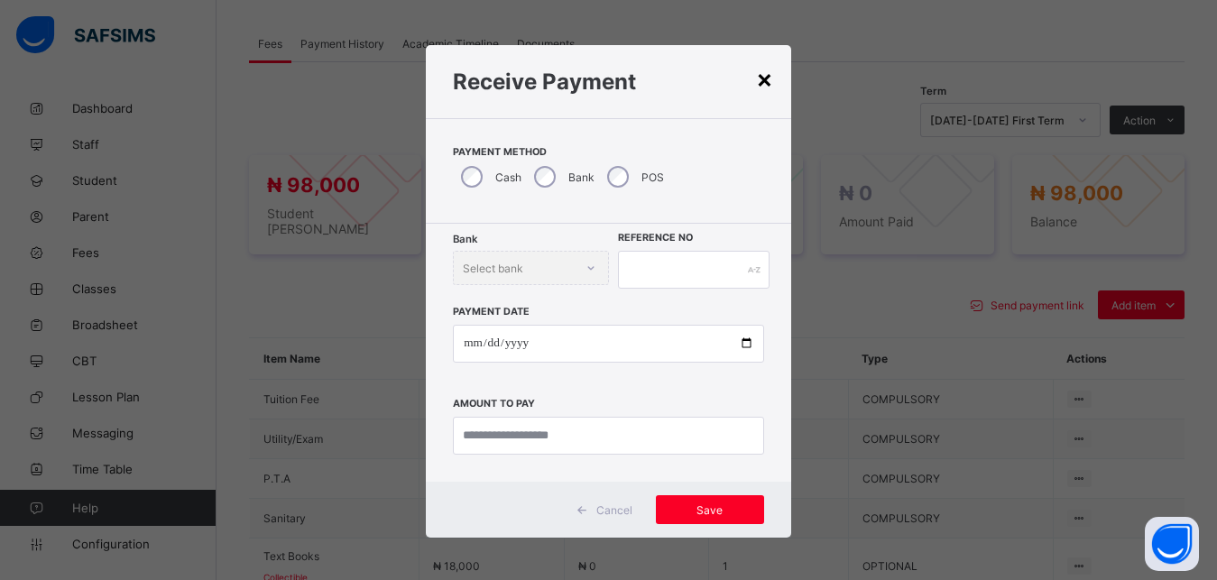
click at [761, 78] on div "×" at bounding box center [764, 78] width 17 height 31
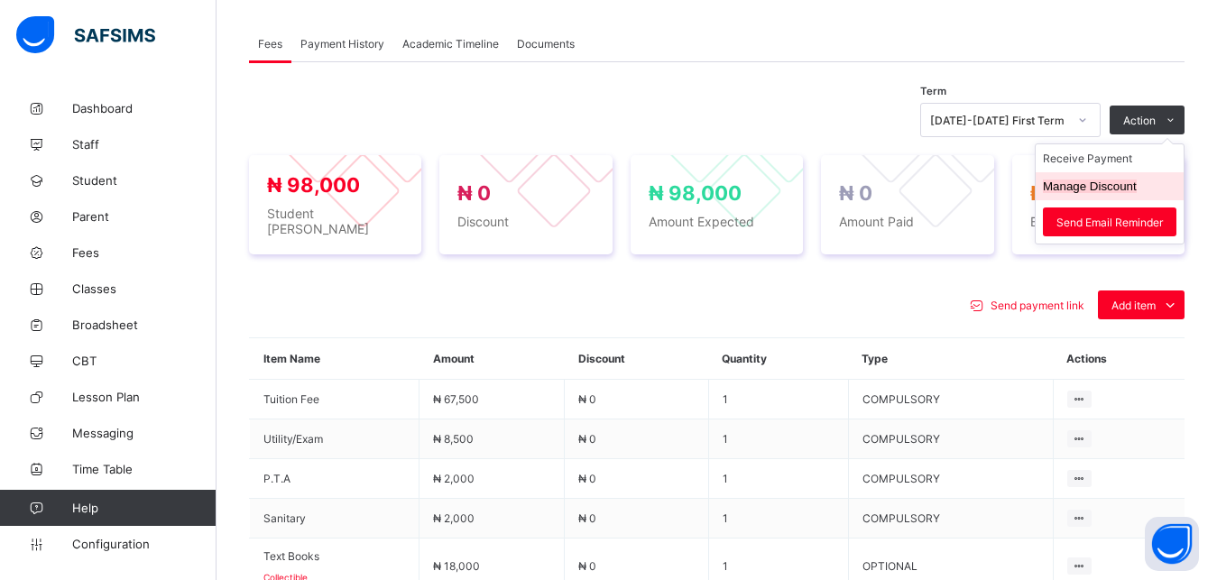
click at [1127, 188] on button "Manage Discount" at bounding box center [1089, 186] width 94 height 14
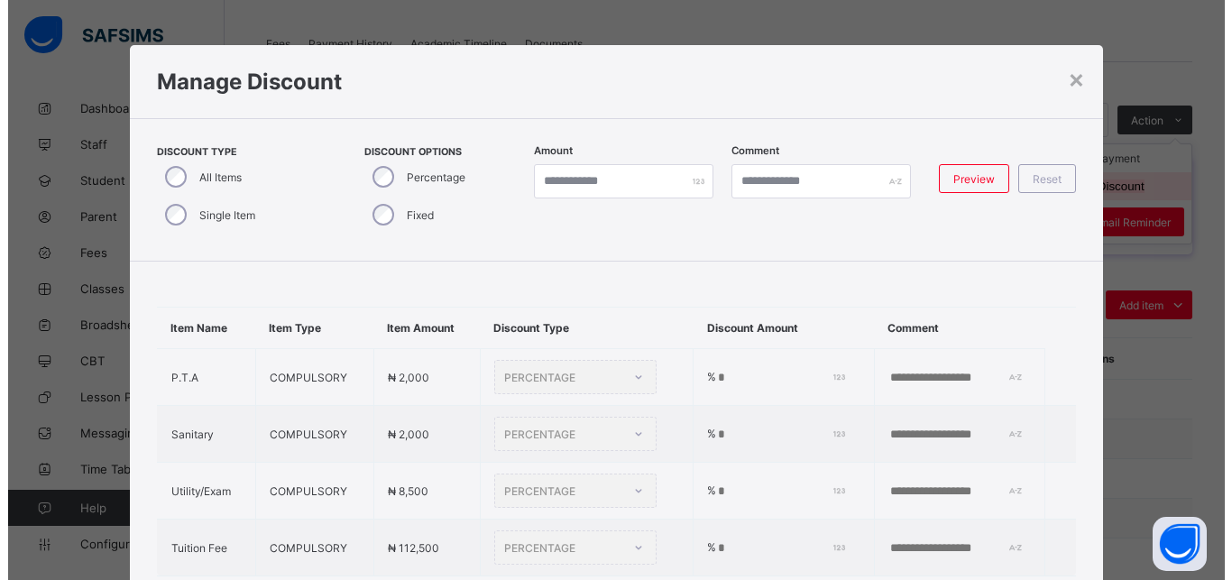
scroll to position [19, 0]
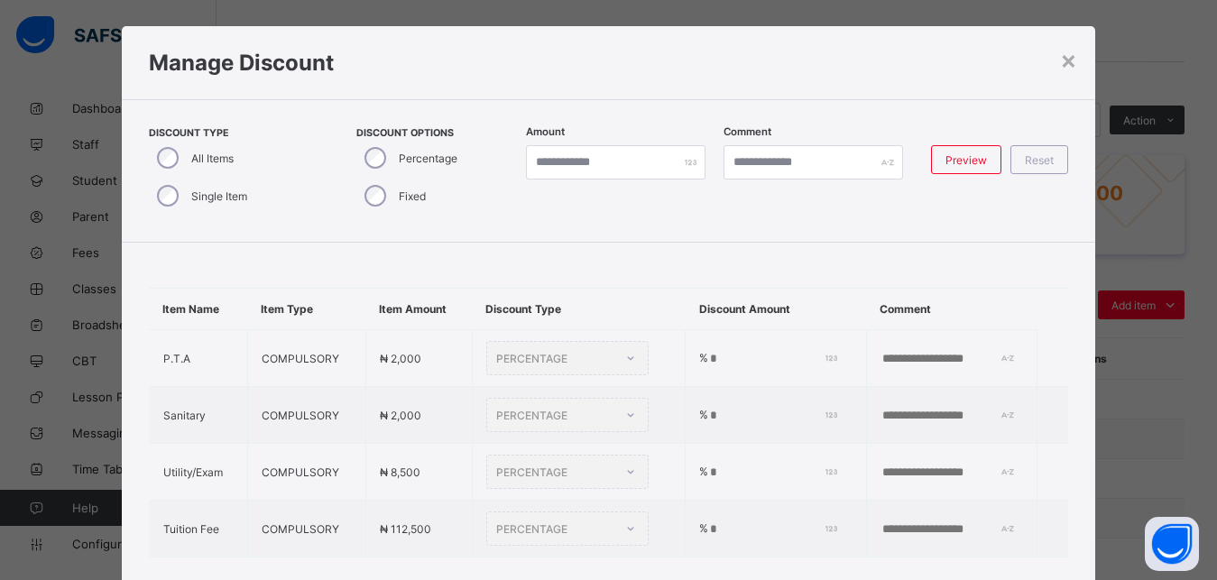
type input "*"
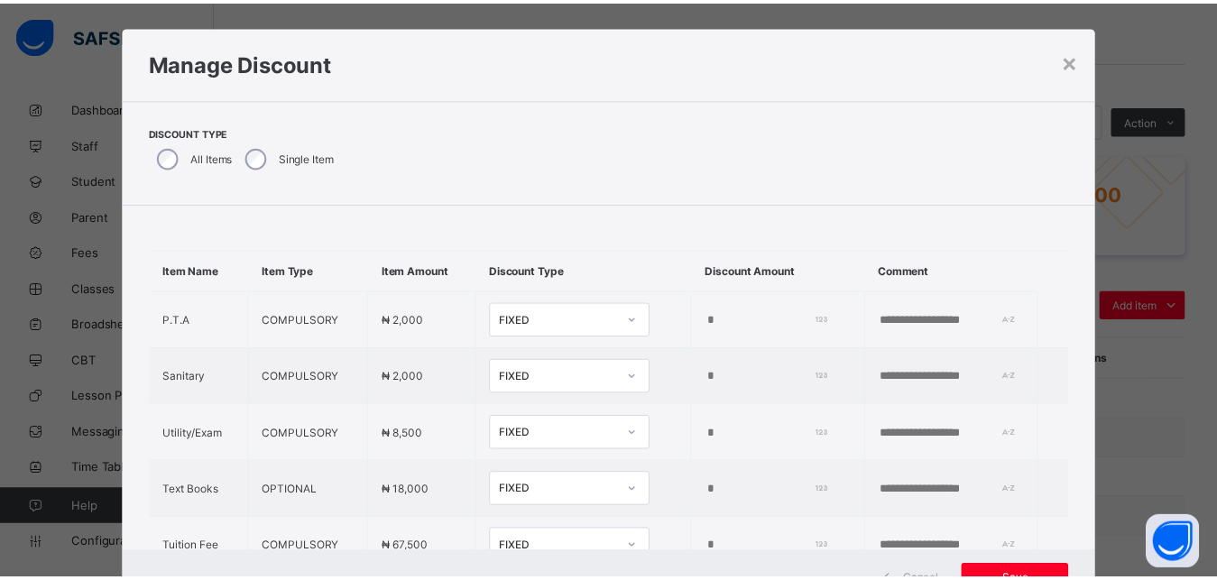
scroll to position [84, 0]
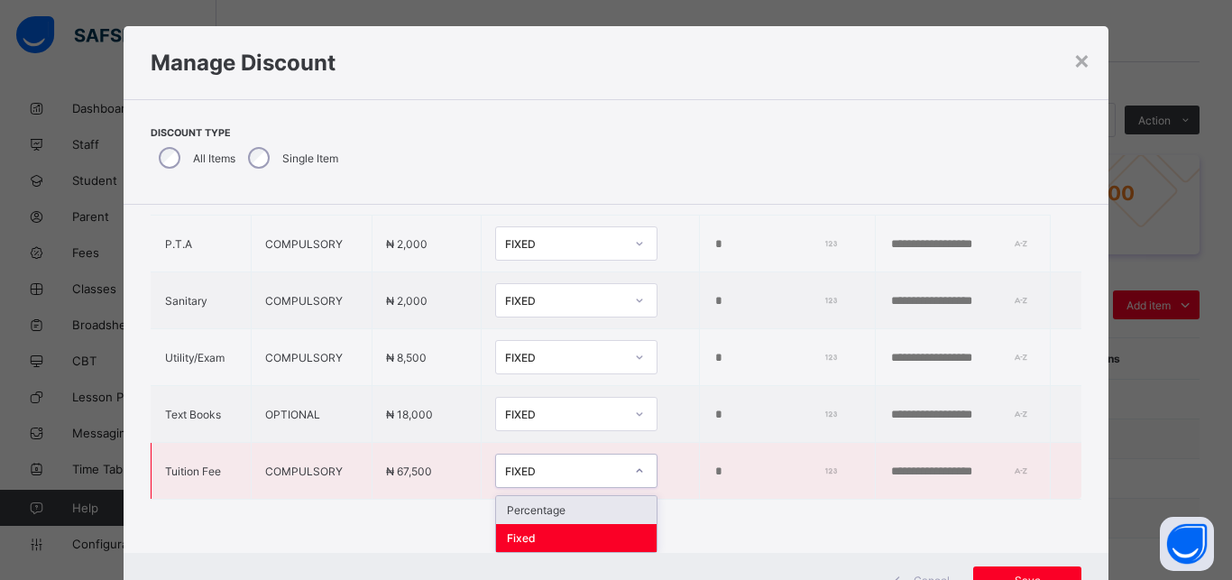
click at [551, 464] on div "FIXED" at bounding box center [564, 471] width 119 height 14
click at [562, 500] on div "Percentage" at bounding box center [576, 510] width 161 height 28
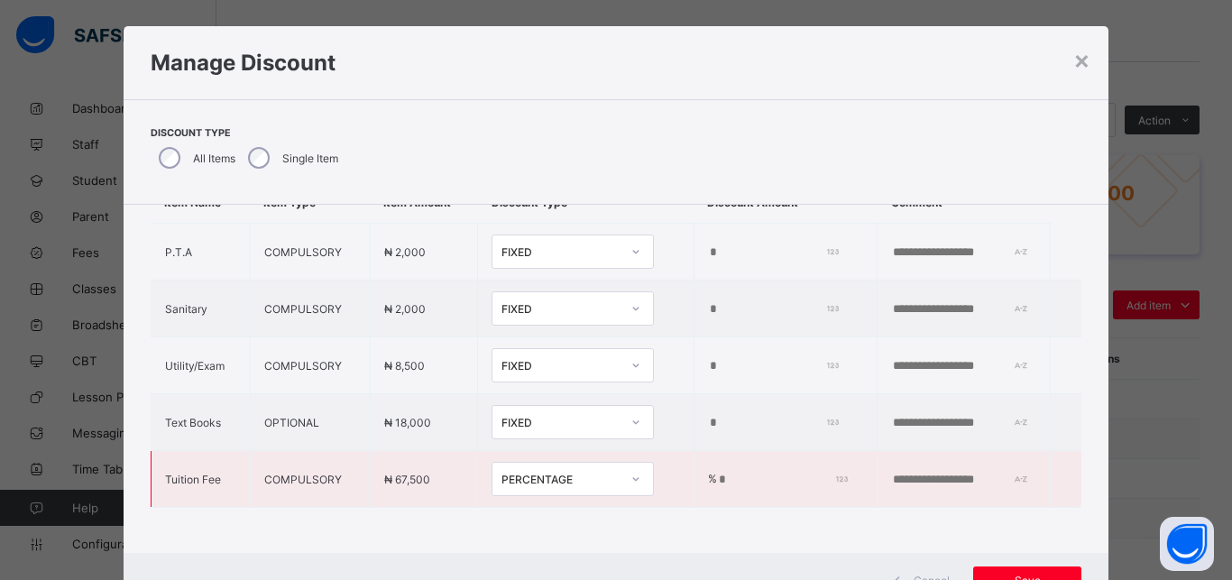
click at [717, 473] on input "*" at bounding box center [780, 480] width 126 height 14
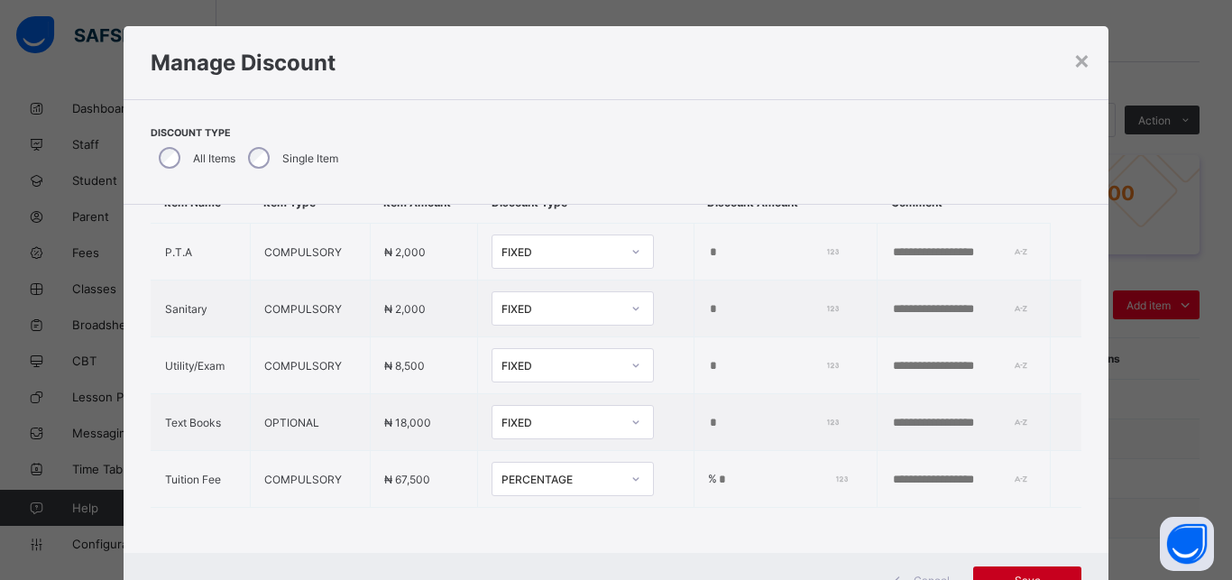
type input "**"
click at [1011, 566] on div "Save" at bounding box center [1027, 580] width 108 height 29
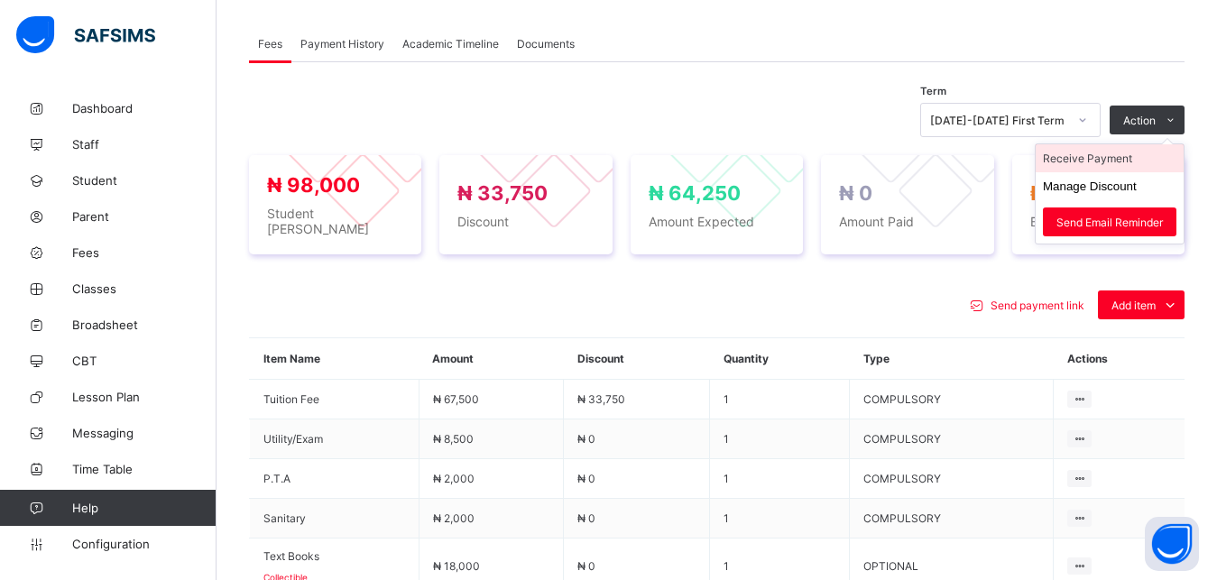
click at [1124, 158] on li "Receive Payment" at bounding box center [1109, 158] width 148 height 28
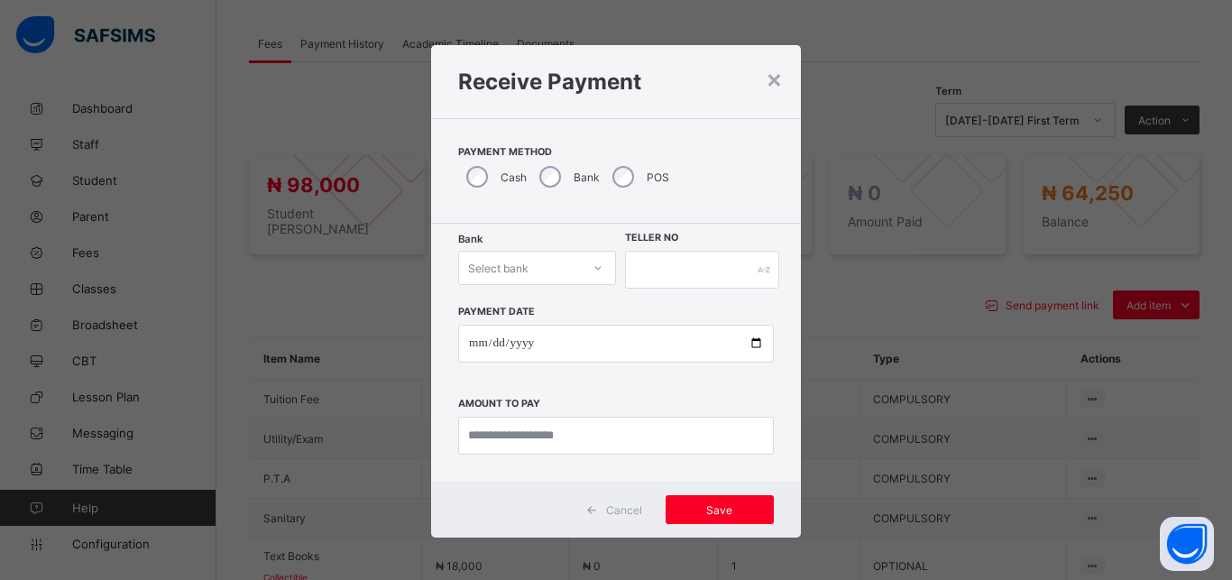
click at [519, 269] on div "Select bank" at bounding box center [498, 268] width 60 height 34
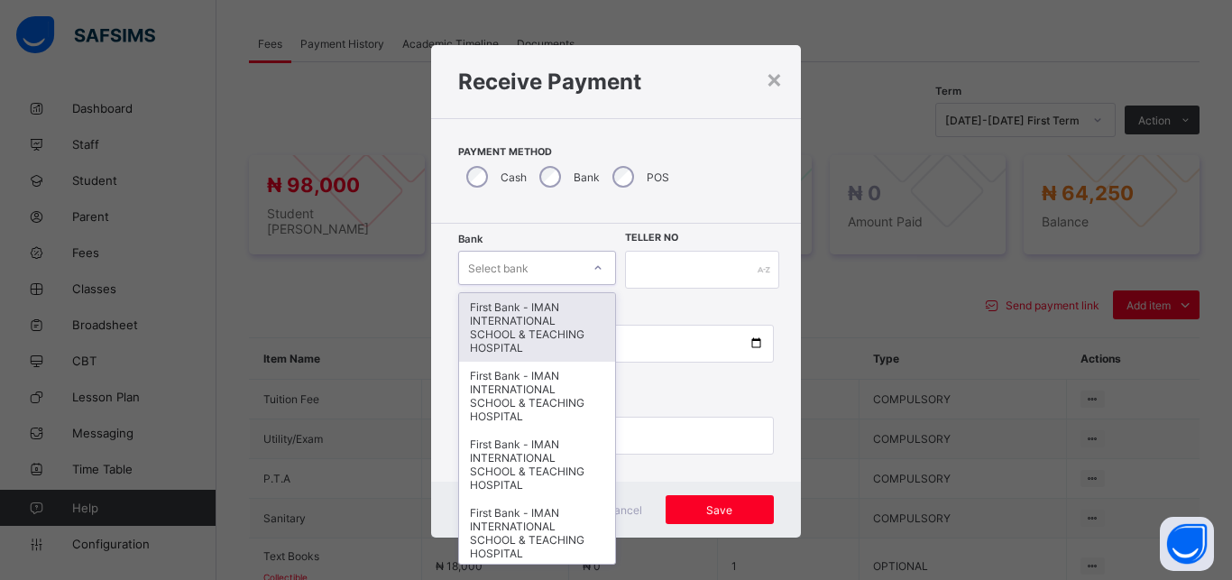
click at [514, 326] on div "First Bank - IMAN INTERNATIONAL SCHOOL & TEACHING HOSPITAL" at bounding box center [537, 327] width 156 height 69
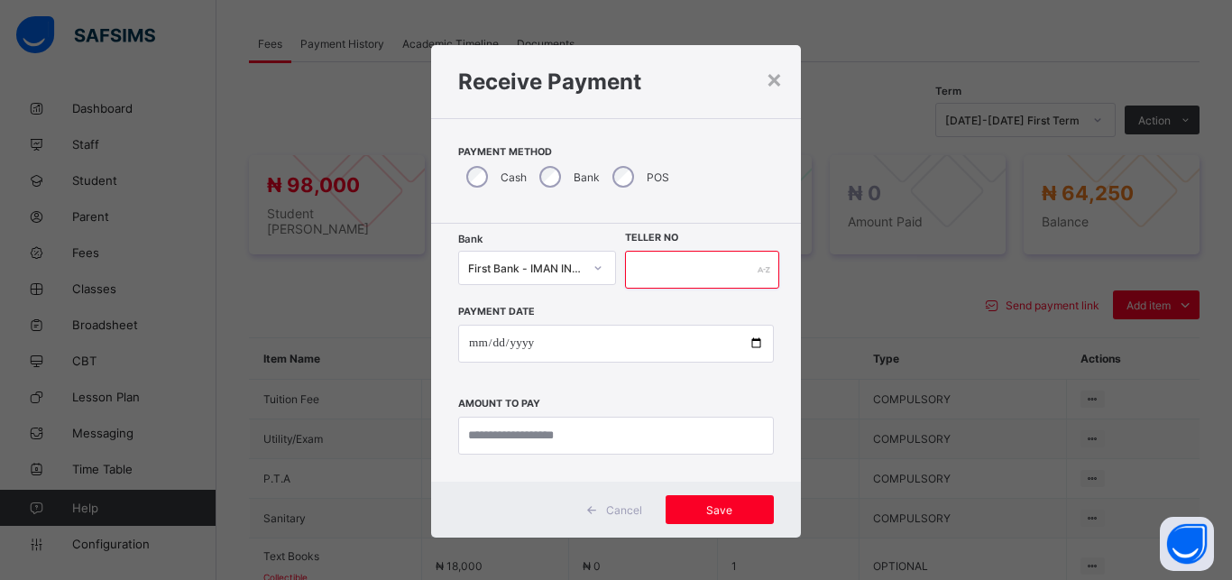
click at [675, 272] on input "text" at bounding box center [702, 270] width 154 height 38
type input "*****"
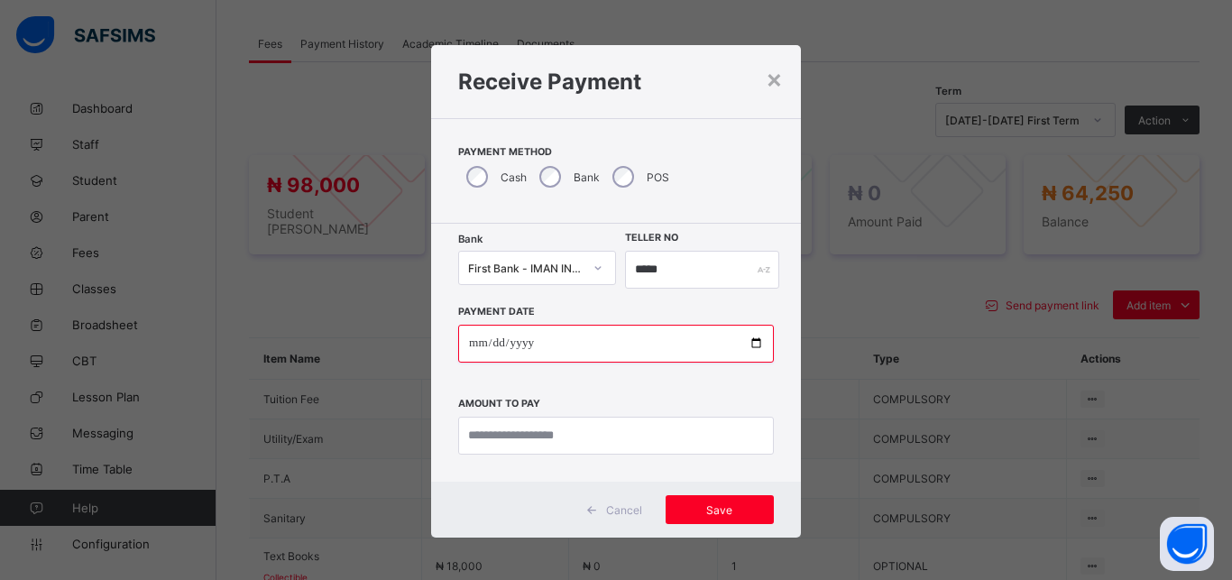
click at [746, 343] on input "date" at bounding box center [616, 344] width 316 height 38
type input "**********"
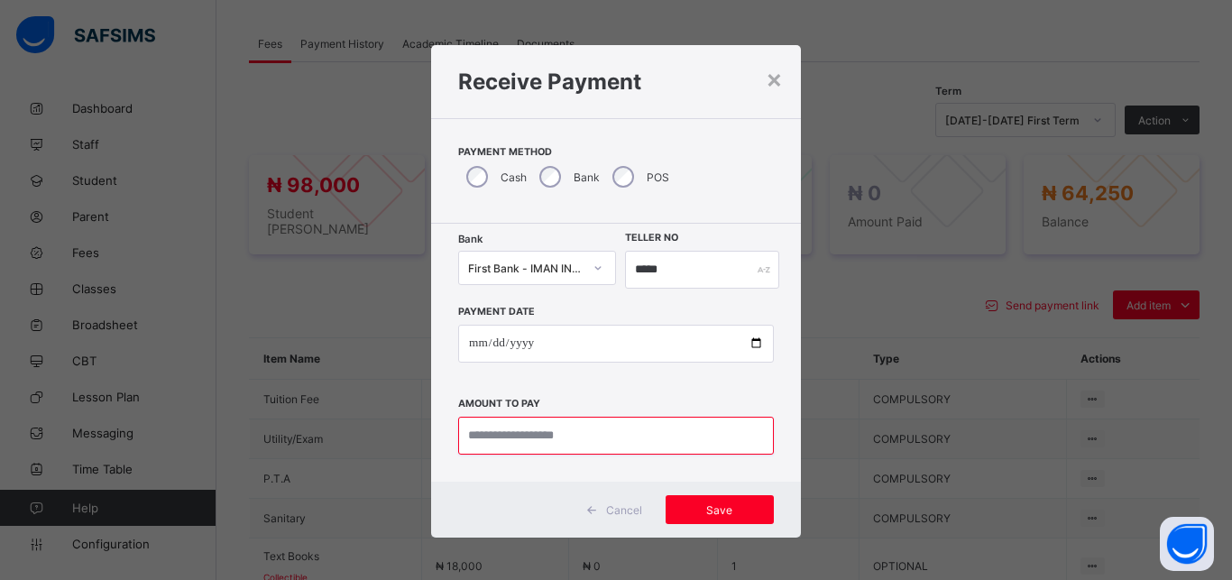
click at [531, 437] on input "currency" at bounding box center [616, 436] width 316 height 38
type input "********"
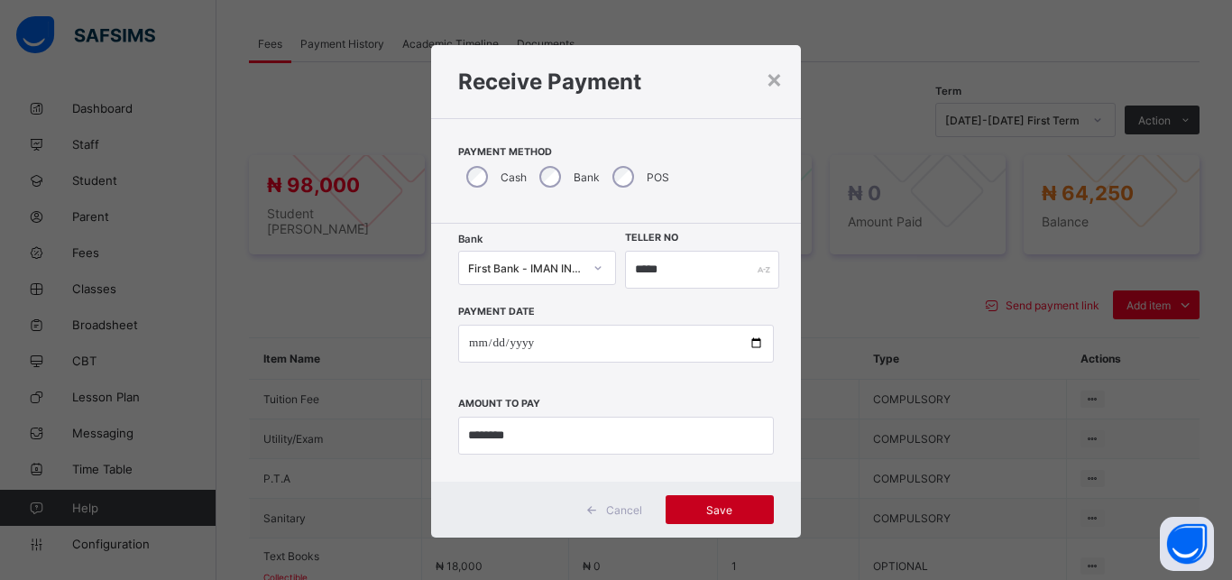
click at [704, 510] on span "Save" at bounding box center [719, 510] width 81 height 14
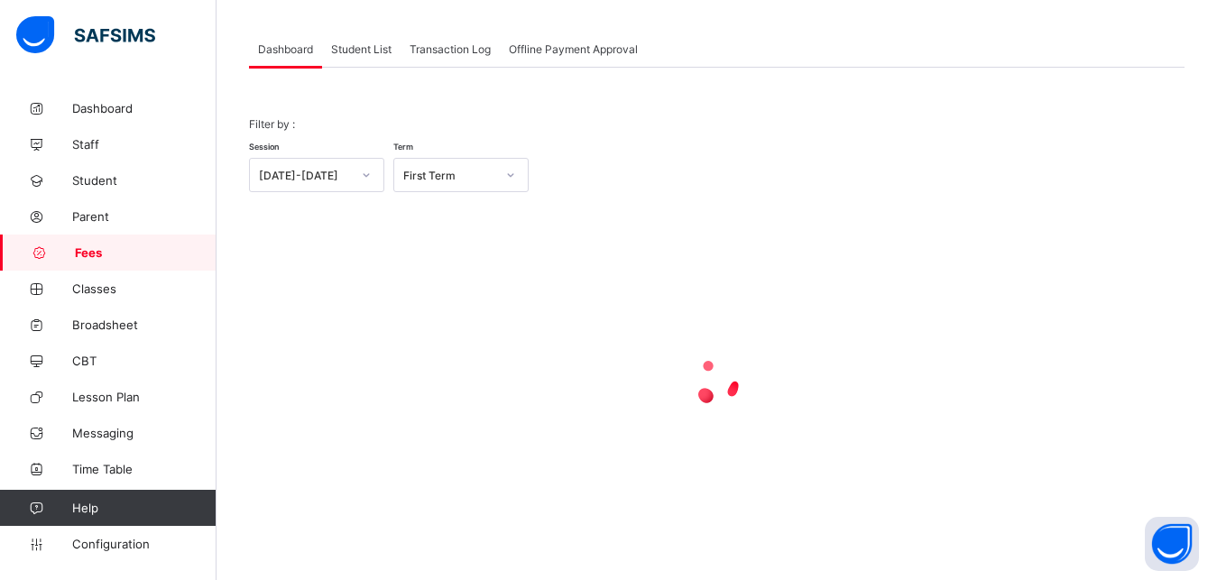
scroll to position [87, 0]
click at [358, 46] on span "Student List" at bounding box center [361, 49] width 60 height 14
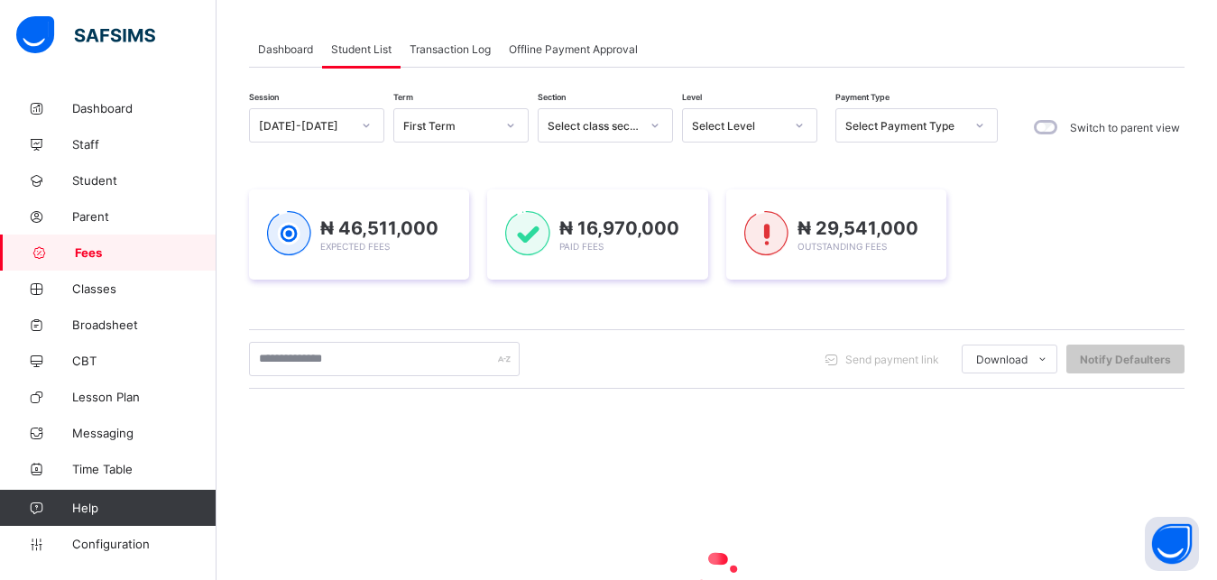
click at [733, 118] on div "Select Level" at bounding box center [732, 125] width 99 height 25
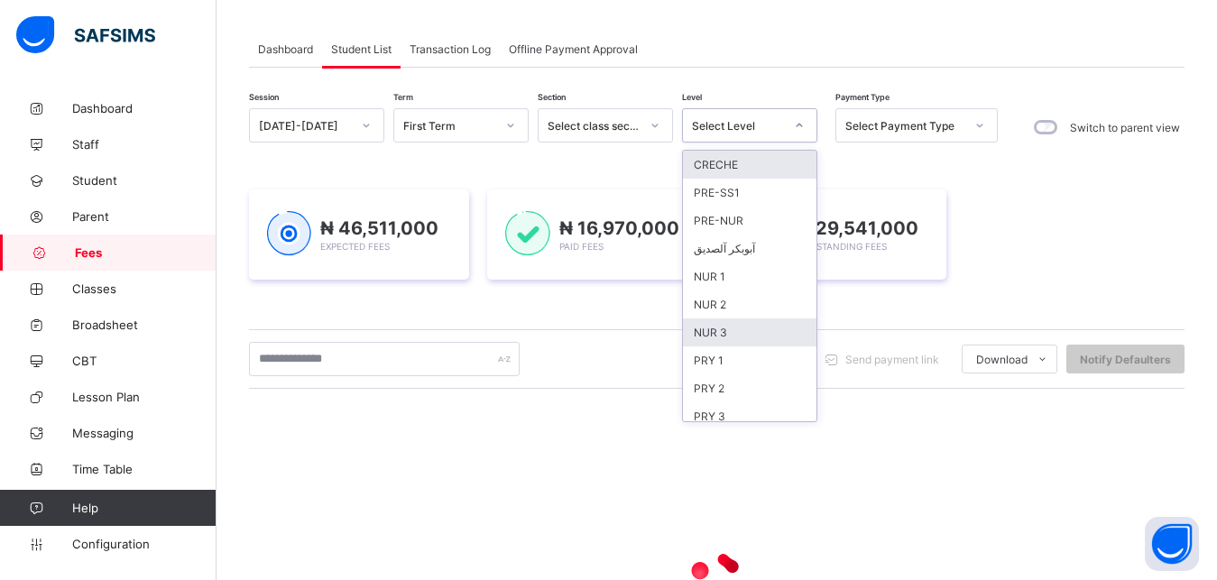
click at [735, 328] on div "NUR 3" at bounding box center [749, 332] width 133 height 28
click at [735, 307] on div "₦ 46,511,000 Expected Fees ₦ 16,970,000 Paid Fees ₦ 29,541,000 Outstanding Fees" at bounding box center [716, 234] width 935 height 144
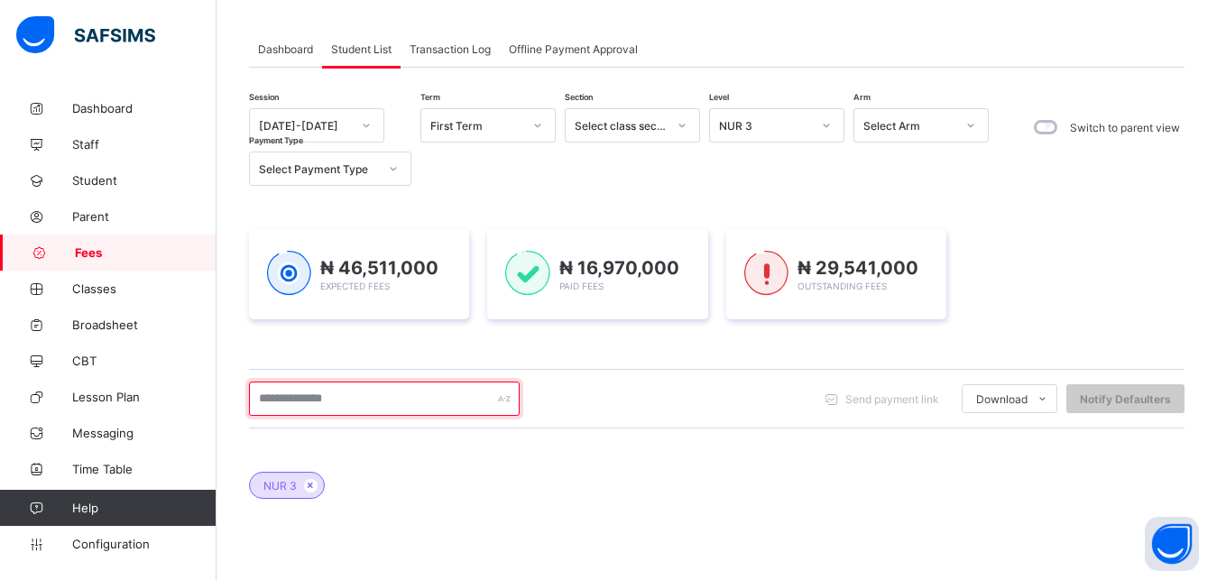
click at [446, 396] on input "text" at bounding box center [384, 398] width 271 height 34
click at [411, 395] on input "text" at bounding box center [384, 398] width 271 height 34
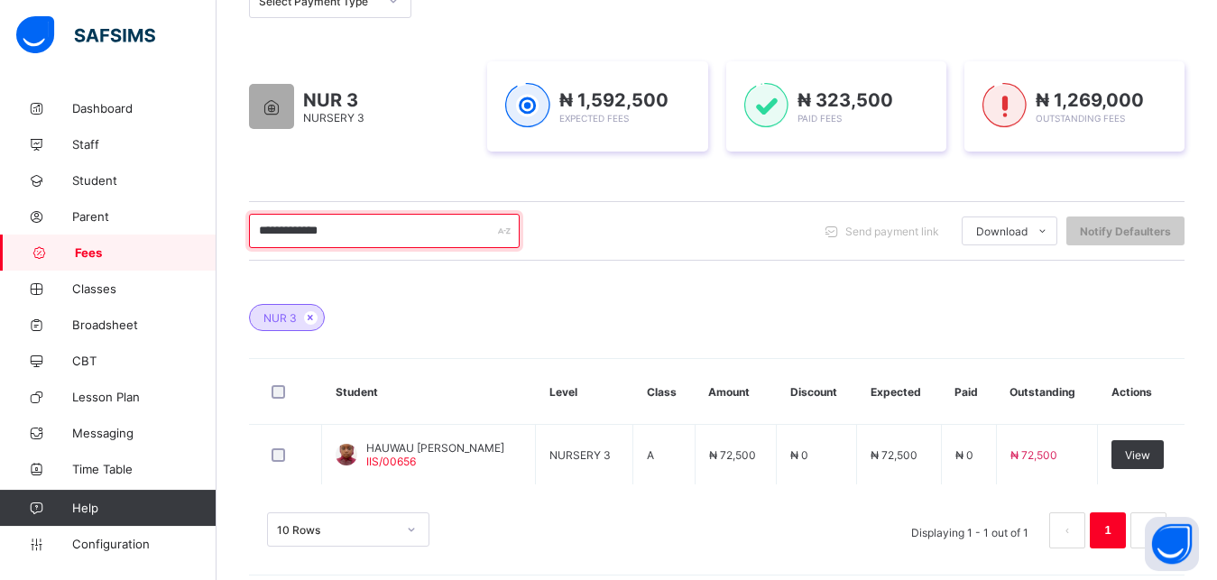
scroll to position [268, 0]
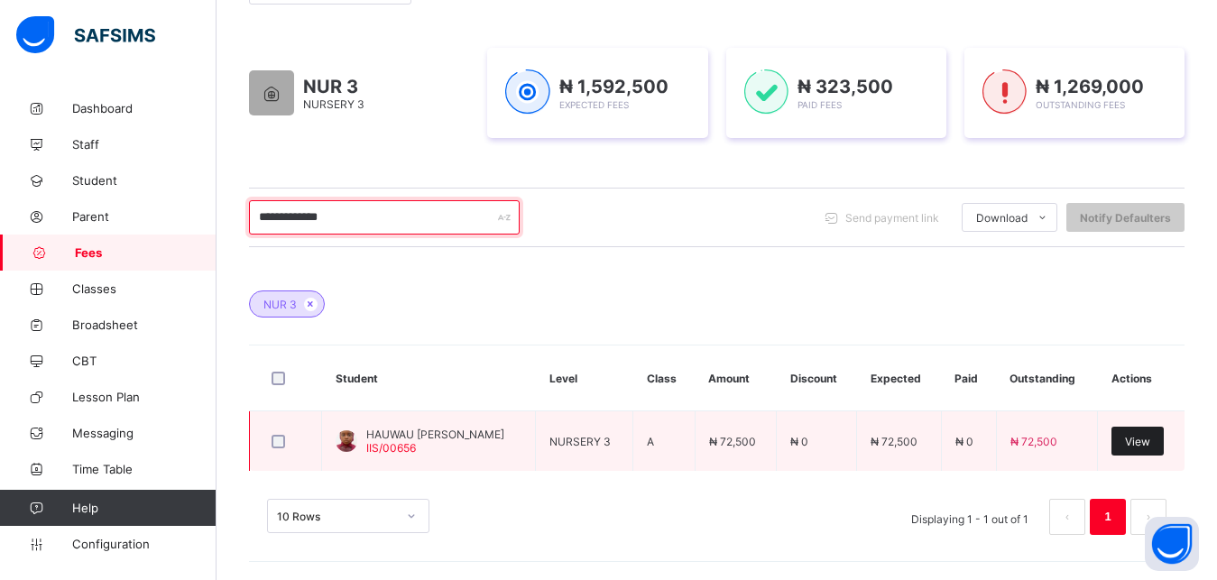
type input "**********"
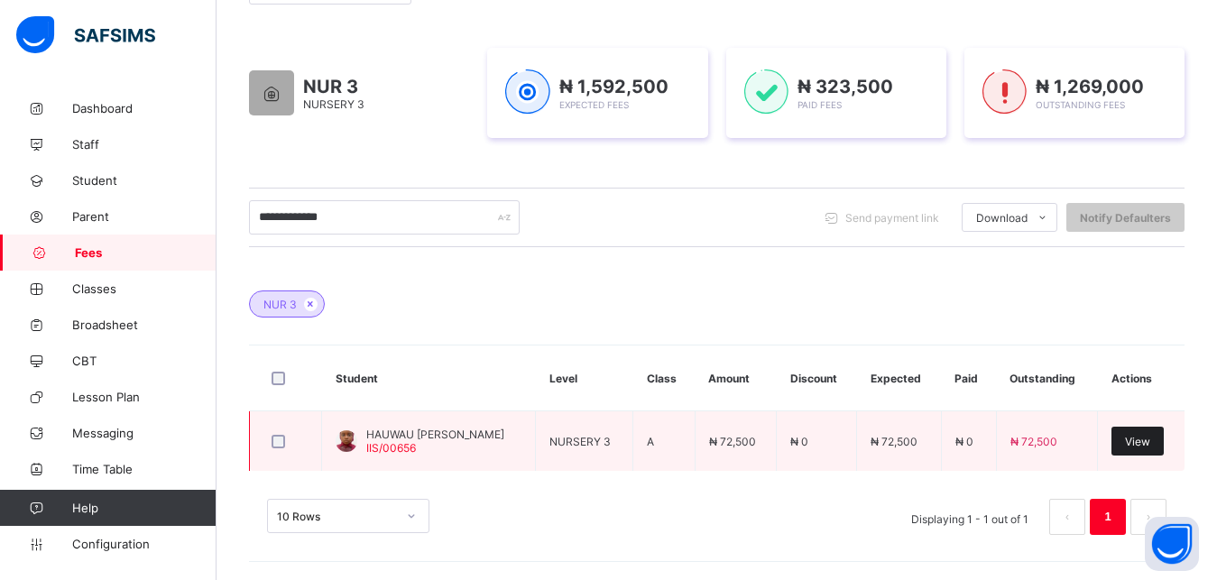
click at [1150, 446] on span "View" at bounding box center [1137, 442] width 25 height 14
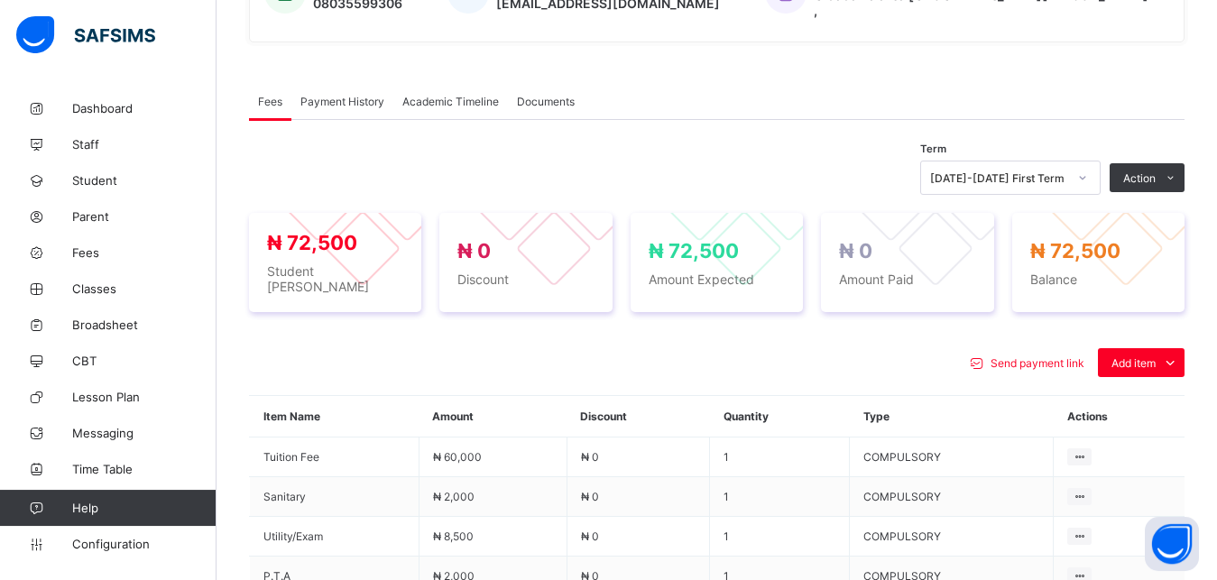
scroll to position [590, 0]
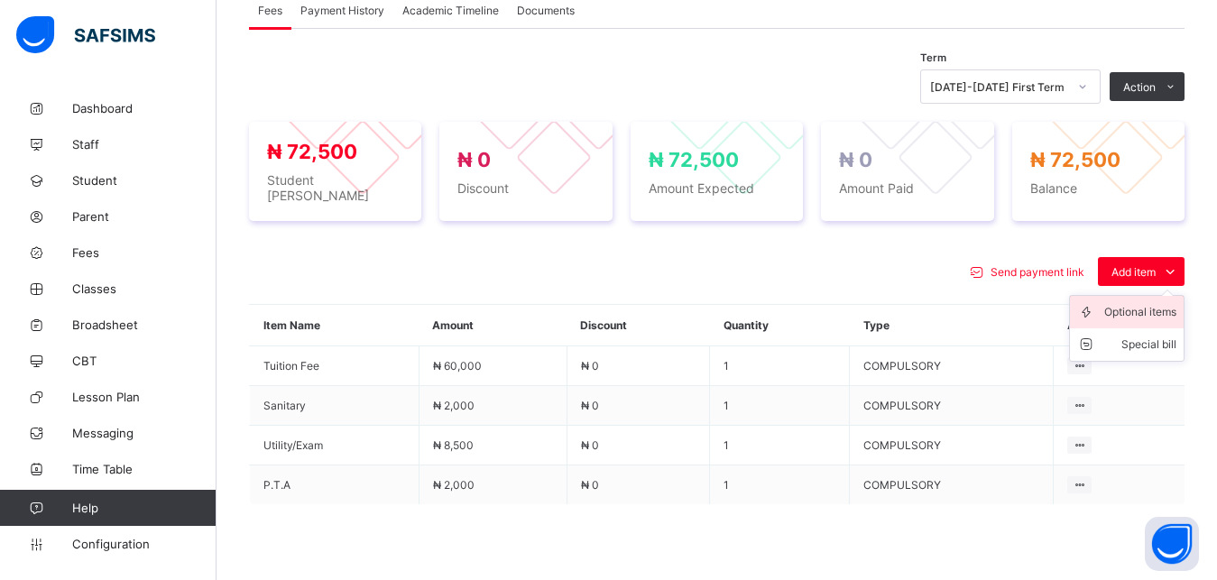
click at [1149, 303] on div "Optional items" at bounding box center [1140, 312] width 72 height 18
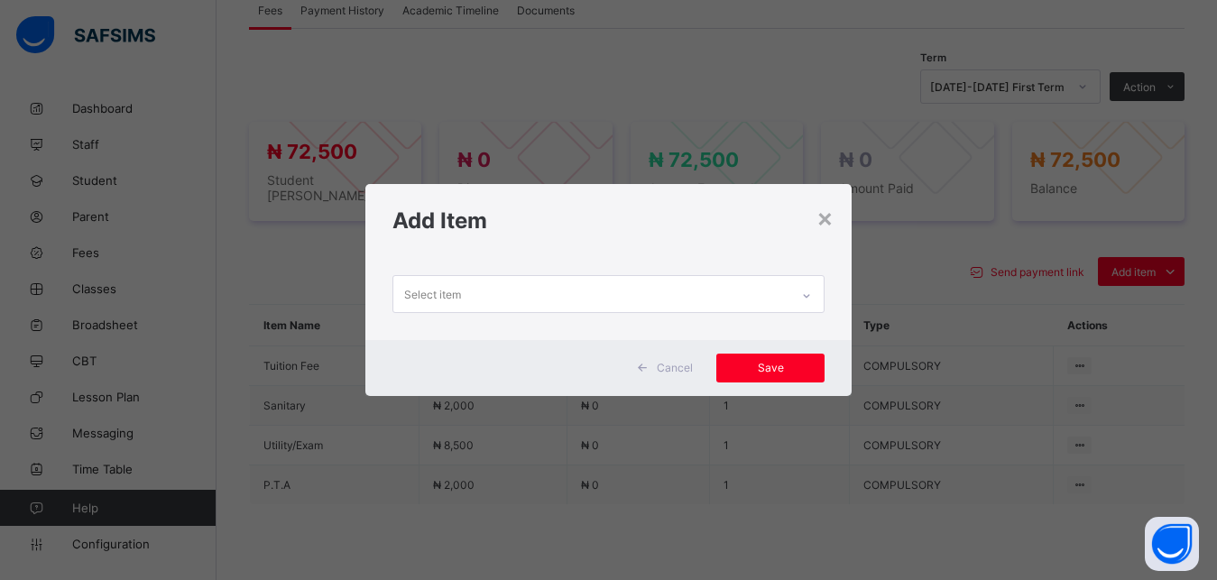
click at [678, 289] on div "Select item" at bounding box center [591, 293] width 397 height 35
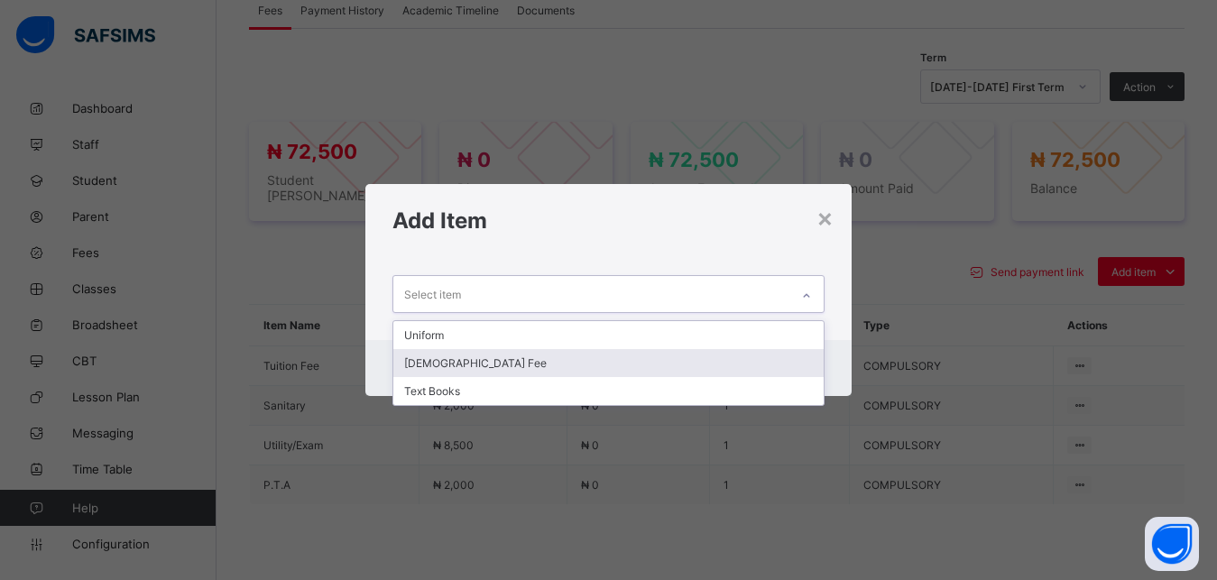
click at [635, 360] on div "[DEMOGRAPHIC_DATA] Fee" at bounding box center [608, 363] width 431 height 28
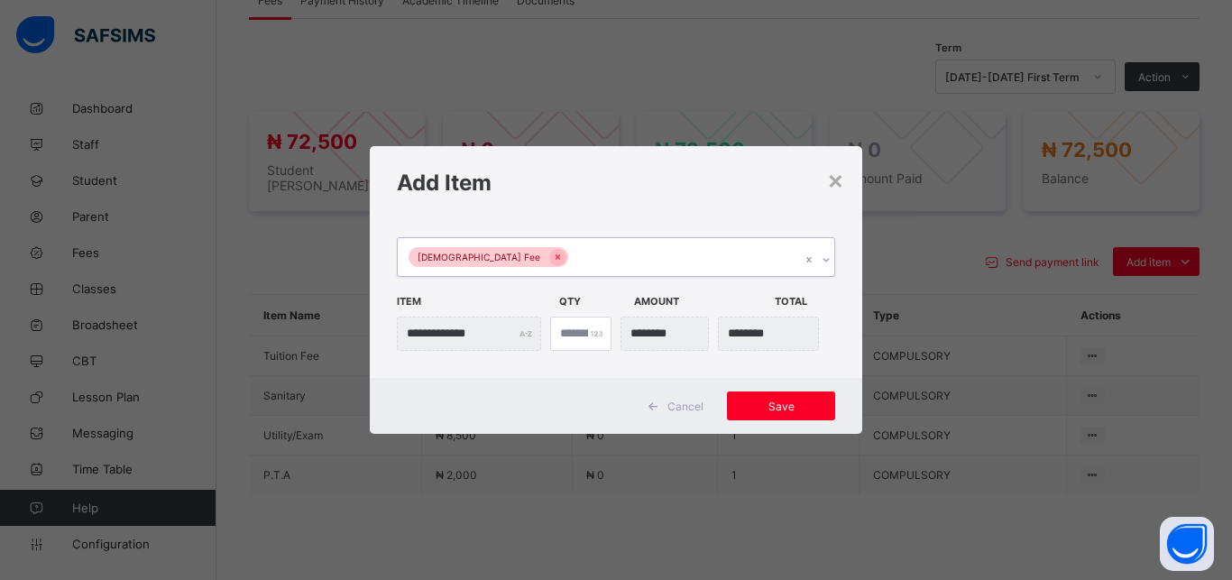
click at [629, 252] on div "[DEMOGRAPHIC_DATA] Fee" at bounding box center [599, 257] width 402 height 38
click at [608, 261] on div "[DEMOGRAPHIC_DATA] Fee" at bounding box center [599, 257] width 402 height 38
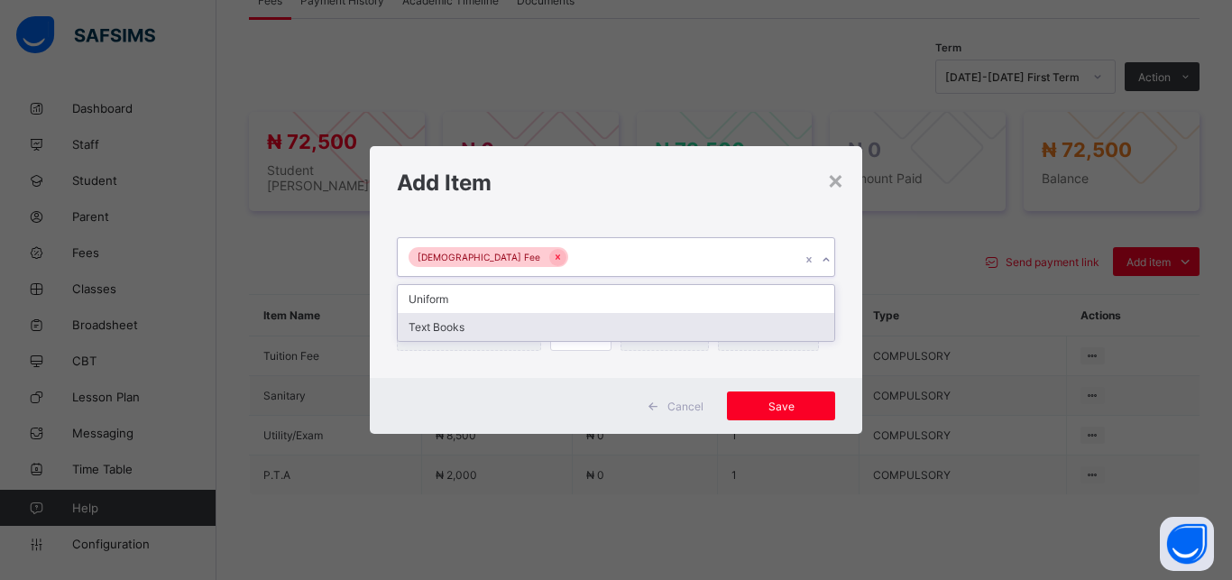
click at [576, 334] on div "Text Books" at bounding box center [616, 327] width 436 height 28
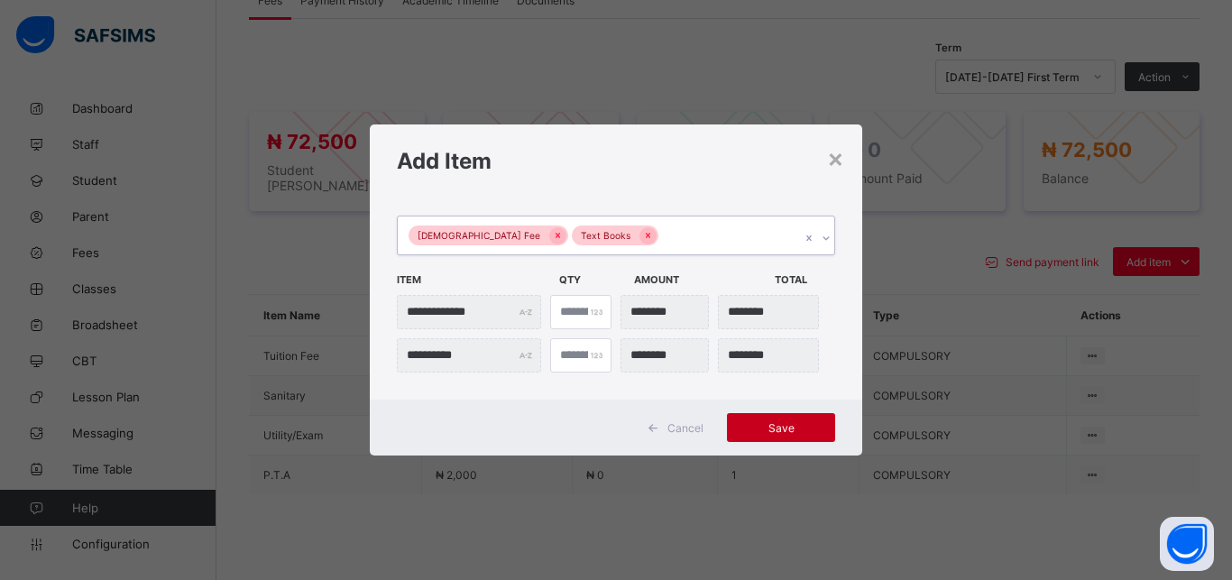
click at [782, 440] on div "Save" at bounding box center [781, 427] width 108 height 29
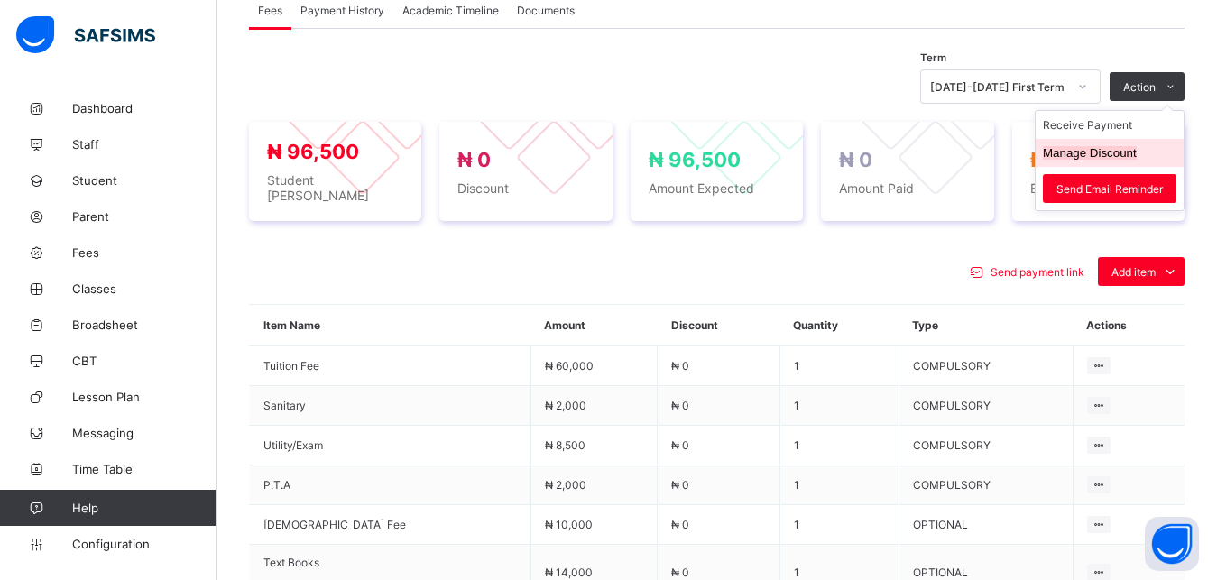
click at [1120, 146] on button "Manage Discount" at bounding box center [1089, 153] width 94 height 14
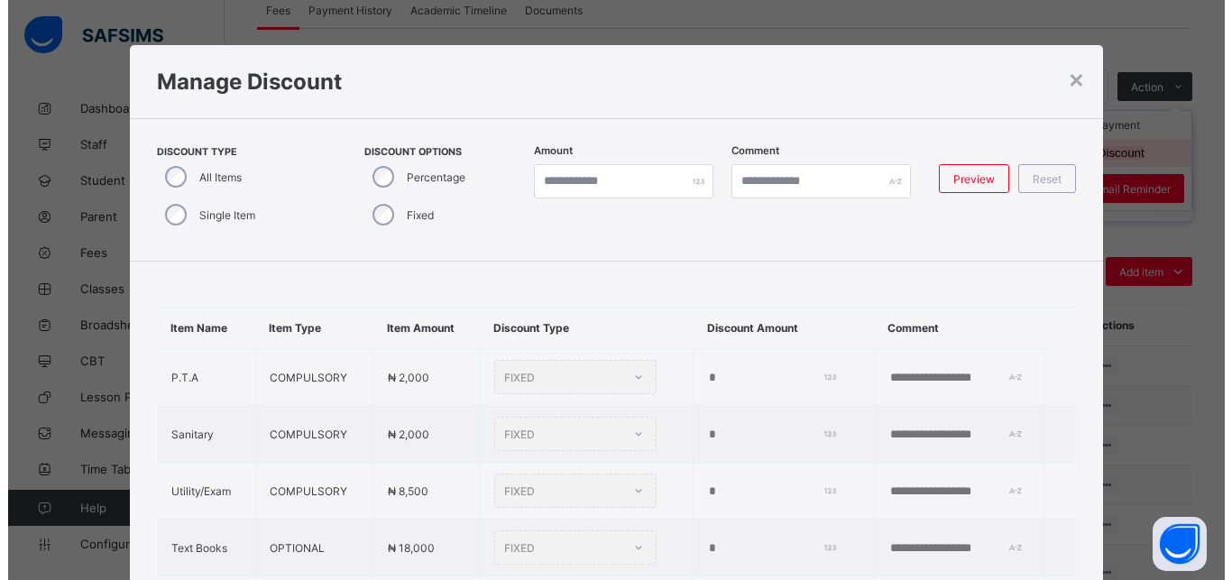
scroll to position [19, 0]
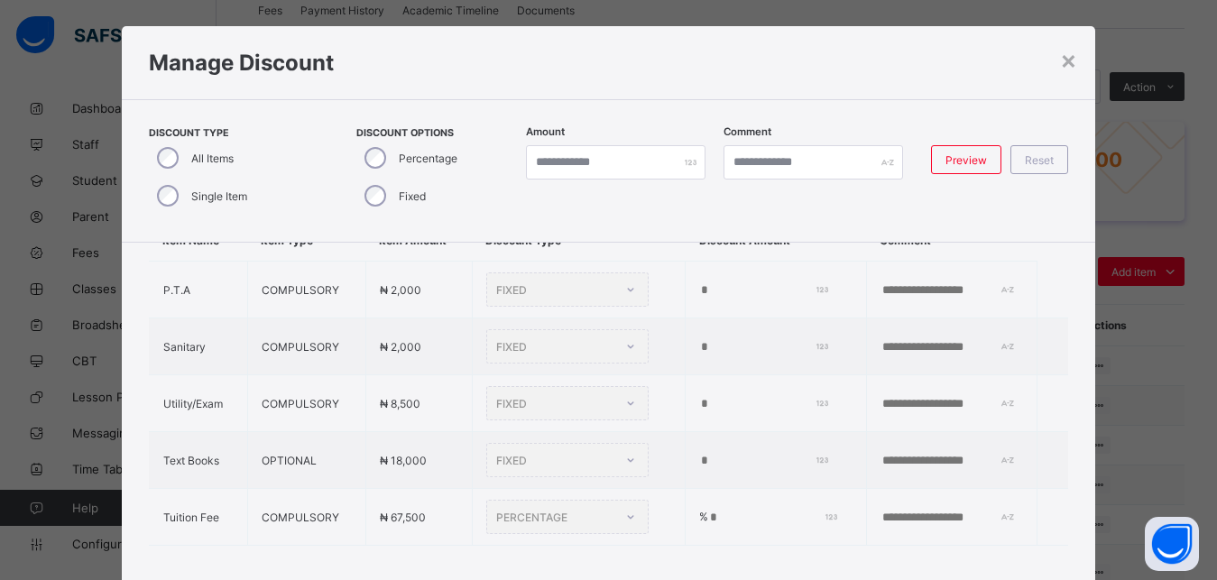
type input "*"
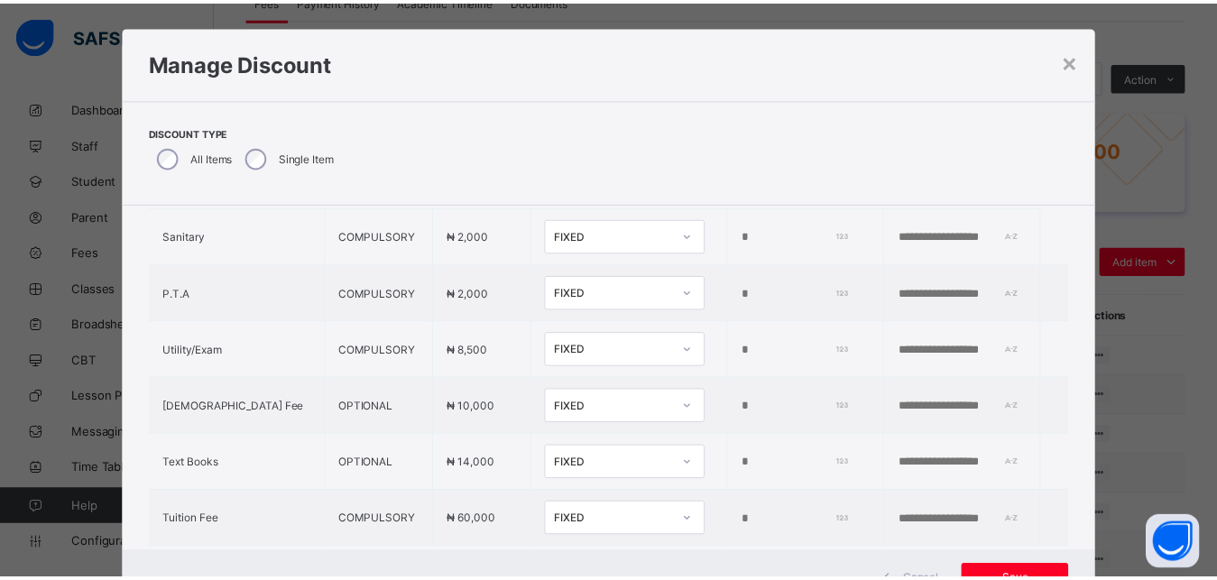
scroll to position [124, 0]
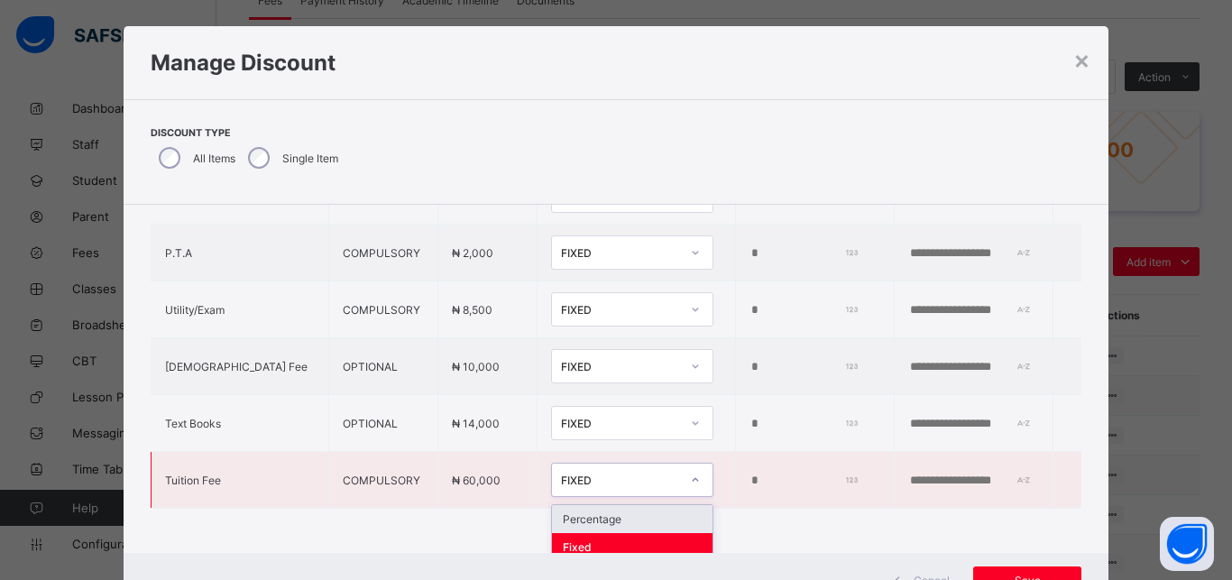
click at [580, 481] on div "FIXED" at bounding box center [620, 480] width 119 height 14
click at [578, 525] on div "Percentage" at bounding box center [632, 519] width 161 height 28
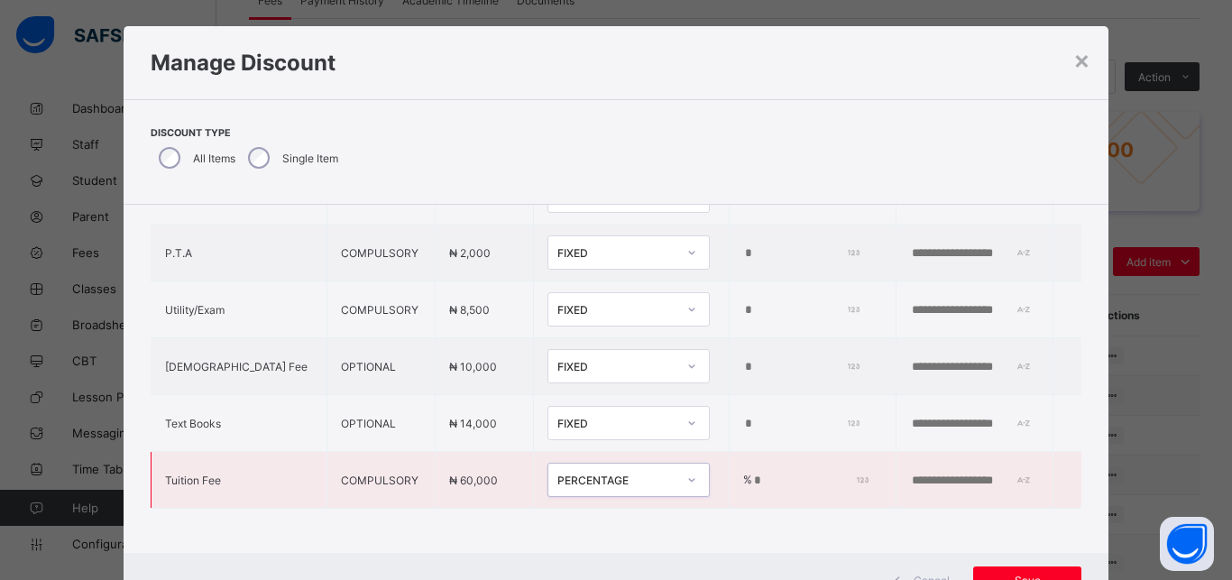
click at [752, 480] on input "*" at bounding box center [808, 480] width 112 height 14
type input "**"
click at [1006, 571] on div "Save" at bounding box center [1027, 580] width 108 height 29
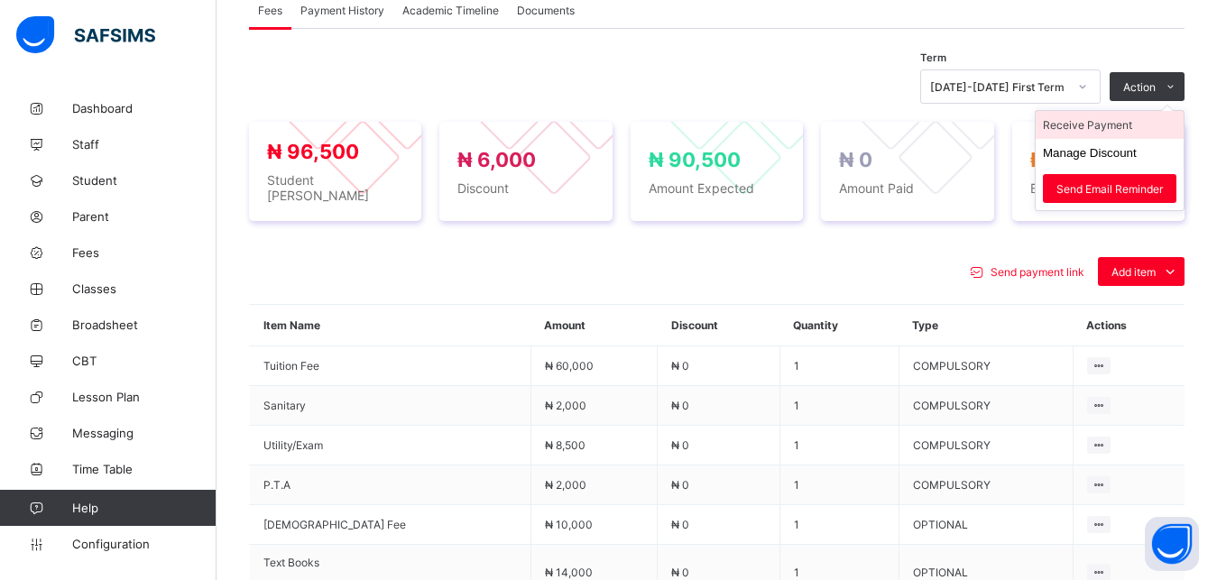
click at [1134, 114] on li "Receive Payment" at bounding box center [1109, 125] width 148 height 28
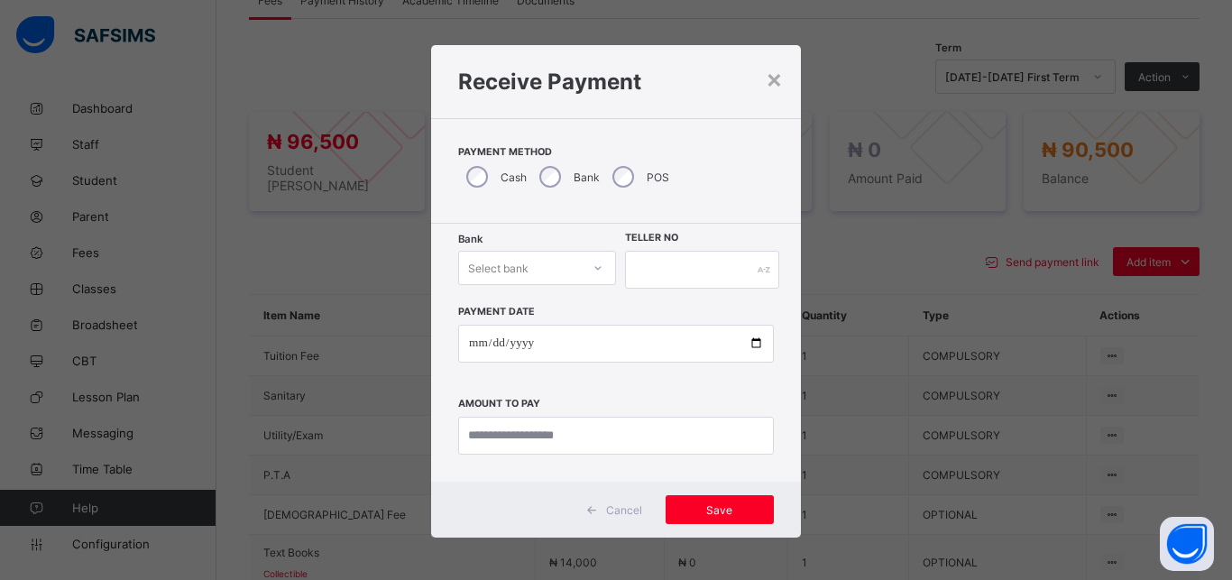
click at [534, 262] on div "Select bank" at bounding box center [520, 267] width 122 height 25
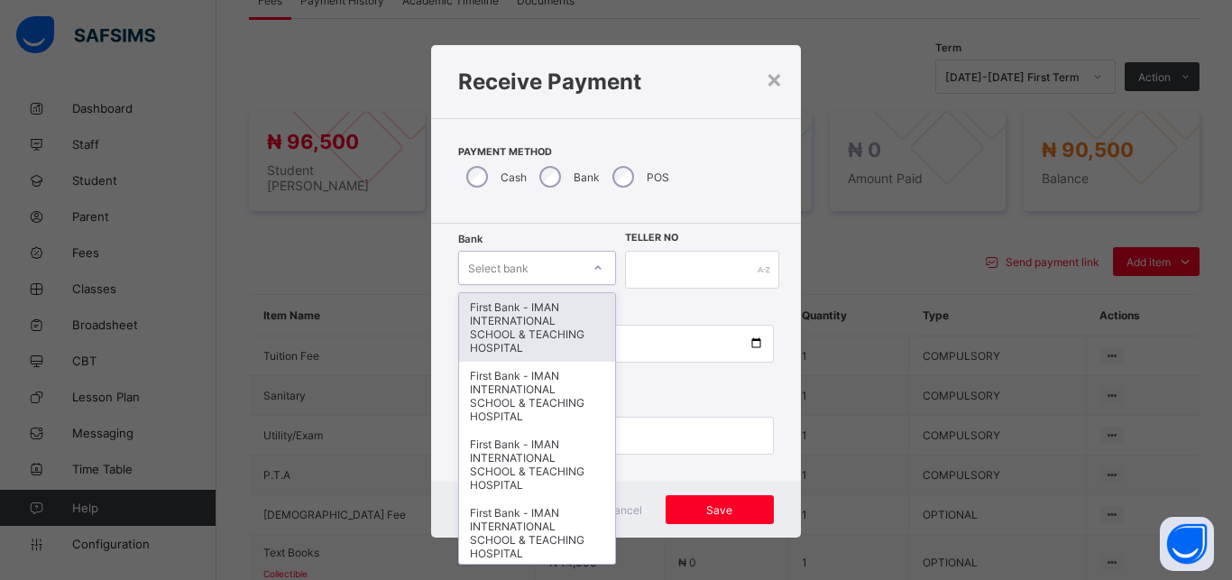
click at [526, 308] on div "First Bank - IMAN INTERNATIONAL SCHOOL & TEACHING HOSPITAL" at bounding box center [537, 327] width 156 height 69
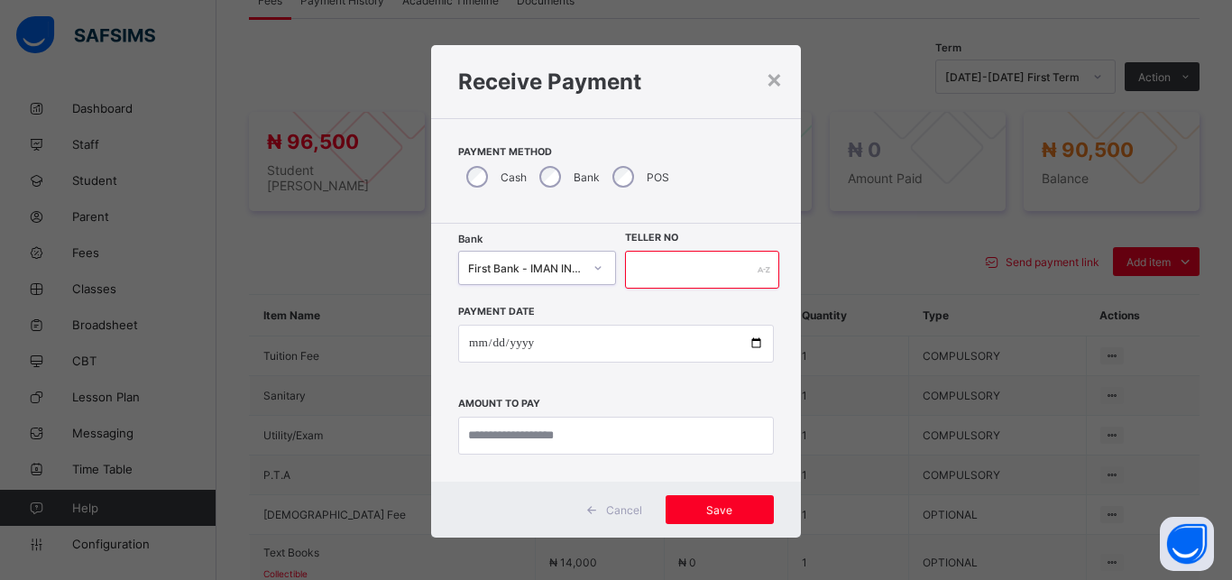
click at [652, 277] on input "text" at bounding box center [702, 270] width 154 height 38
type input "*****"
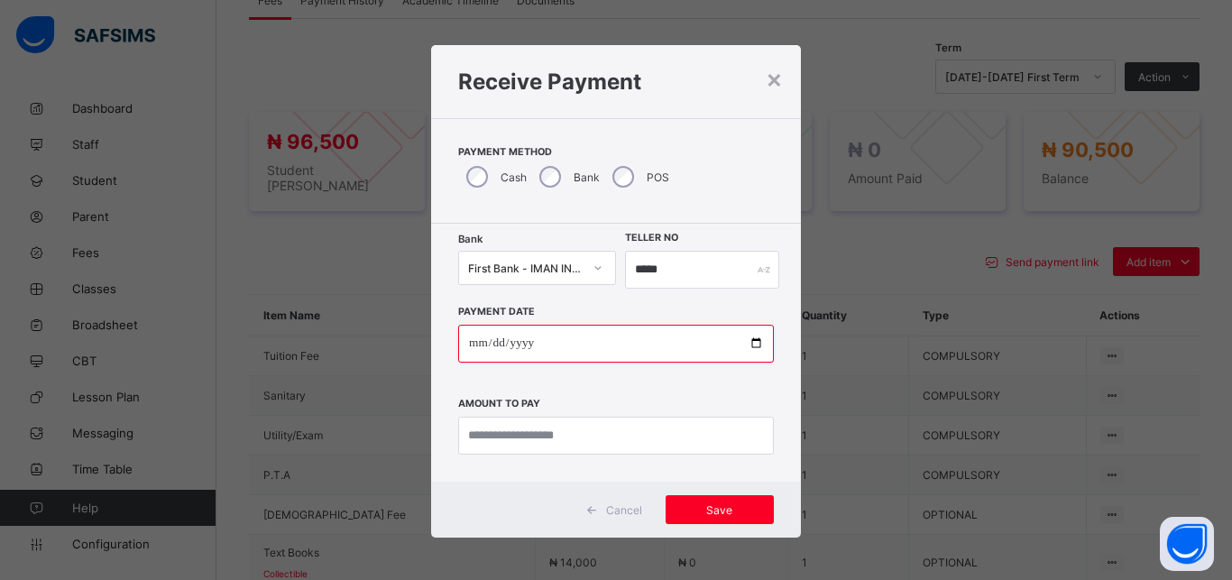
click at [745, 345] on input "date" at bounding box center [616, 344] width 316 height 38
type input "**********"
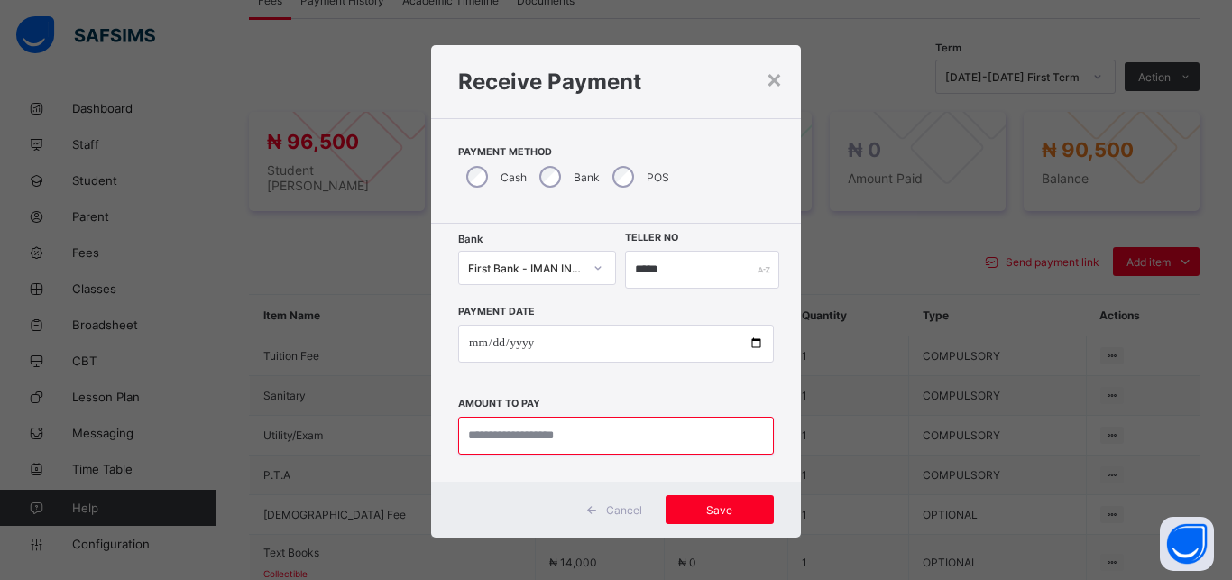
click at [596, 435] on input "currency" at bounding box center [616, 436] width 316 height 38
type input "********"
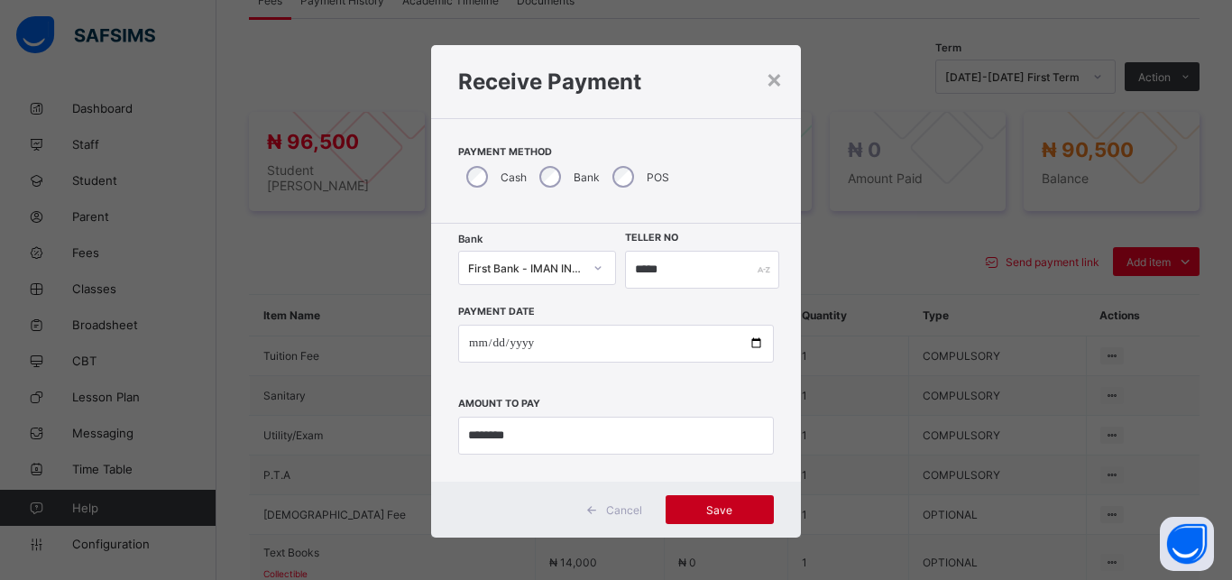
click at [705, 517] on div "Save" at bounding box center [720, 509] width 108 height 29
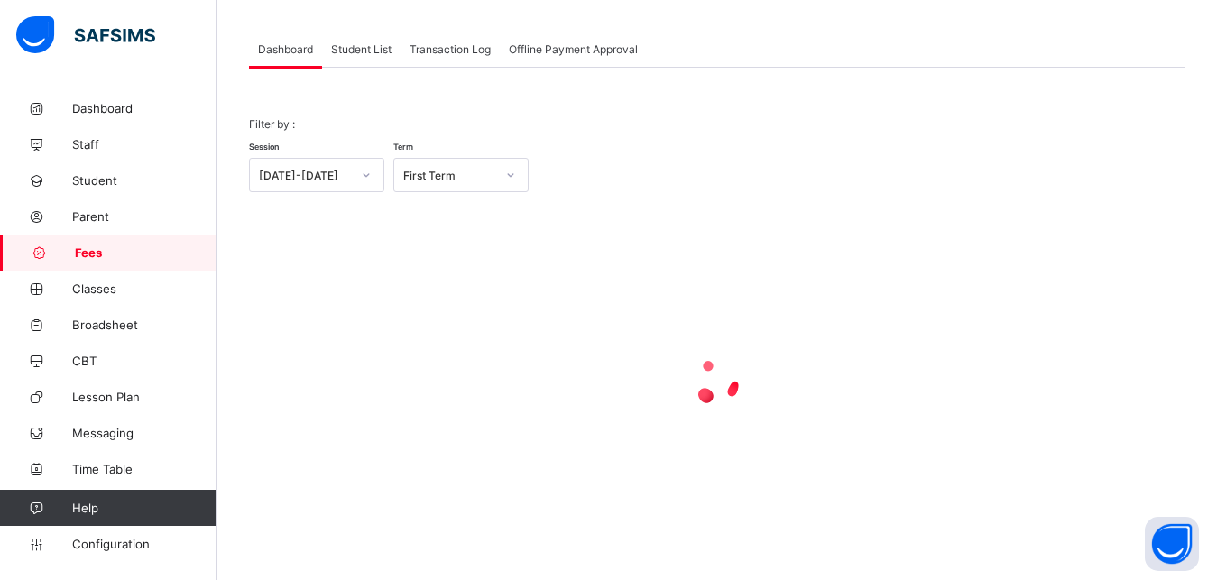
scroll to position [87, 0]
click at [353, 49] on span "Student List" at bounding box center [361, 49] width 60 height 14
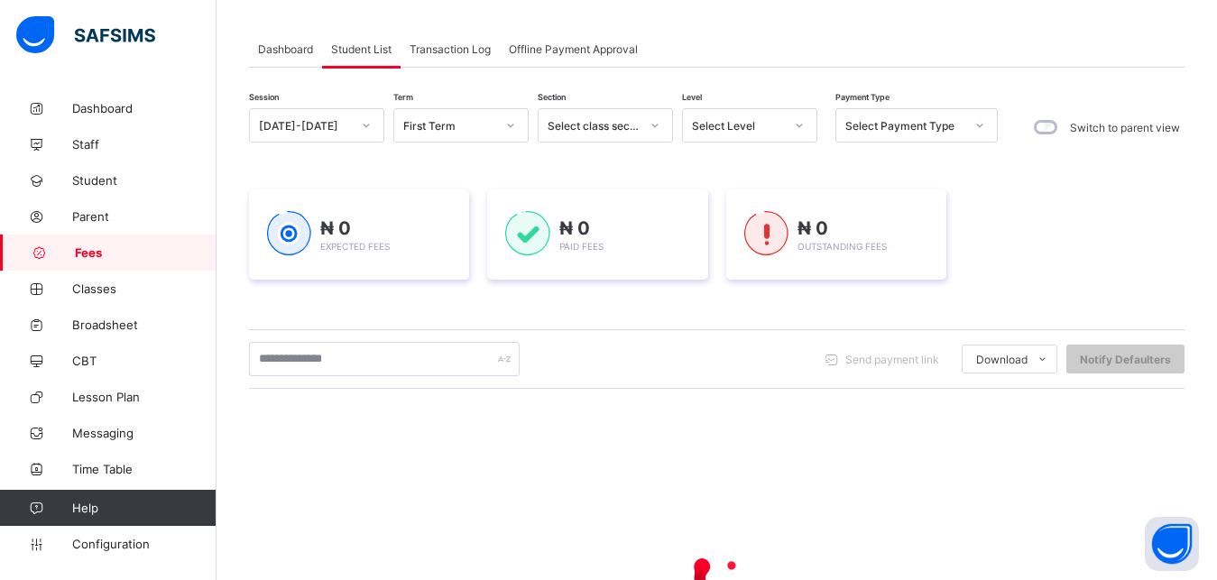
click at [730, 123] on div "Select Level" at bounding box center [738, 126] width 92 height 14
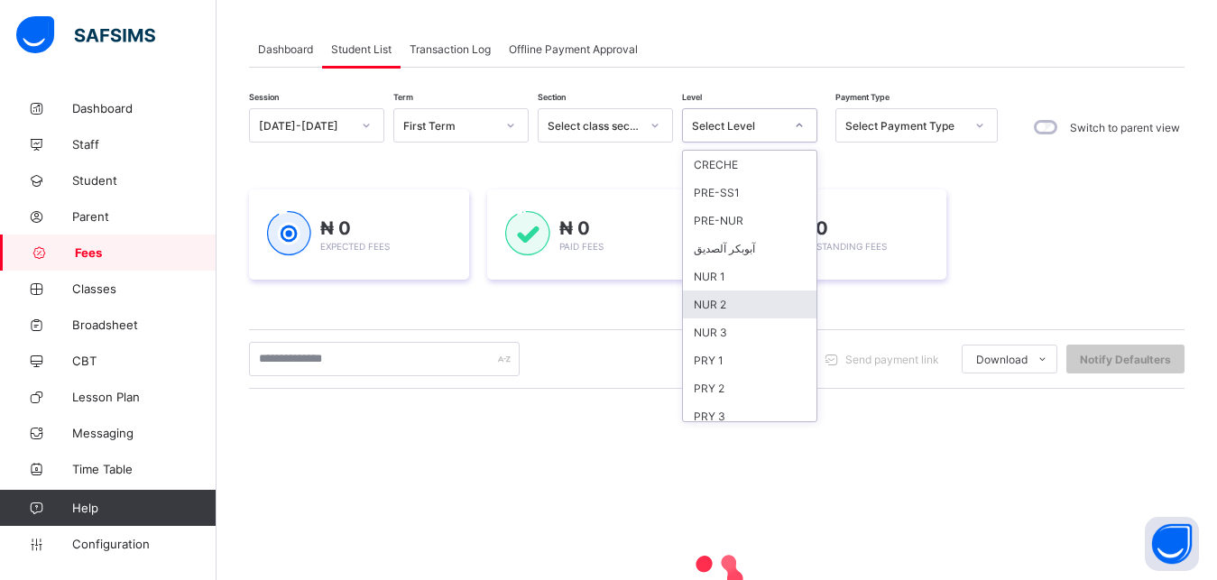
click at [775, 300] on div "NUR 2" at bounding box center [749, 304] width 133 height 28
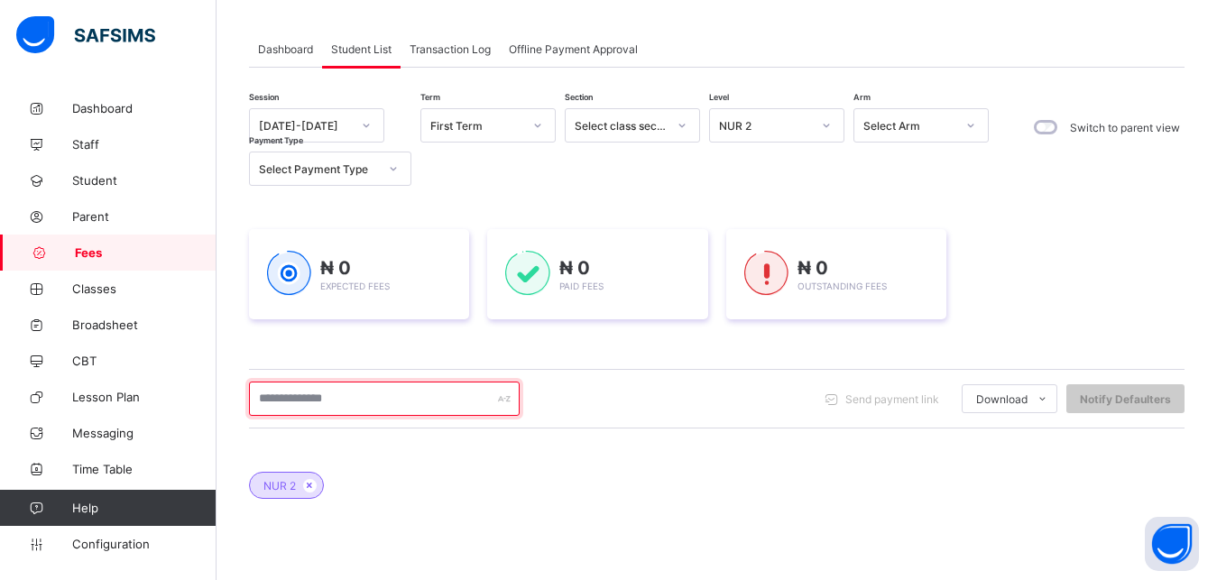
click at [409, 396] on input "text" at bounding box center [384, 398] width 271 height 34
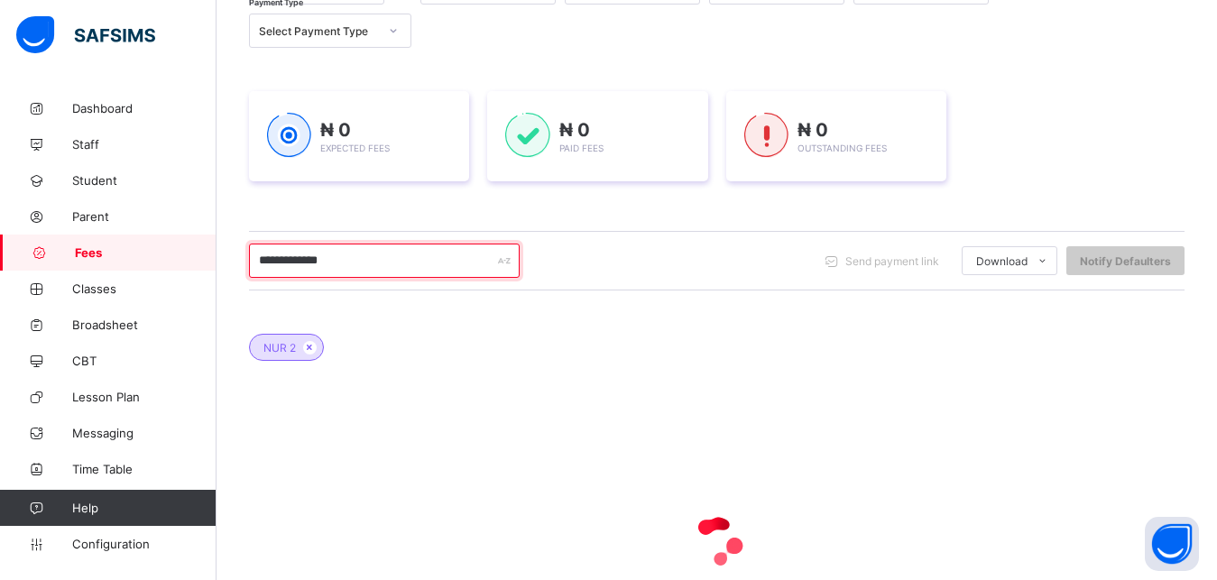
scroll to position [271, 0]
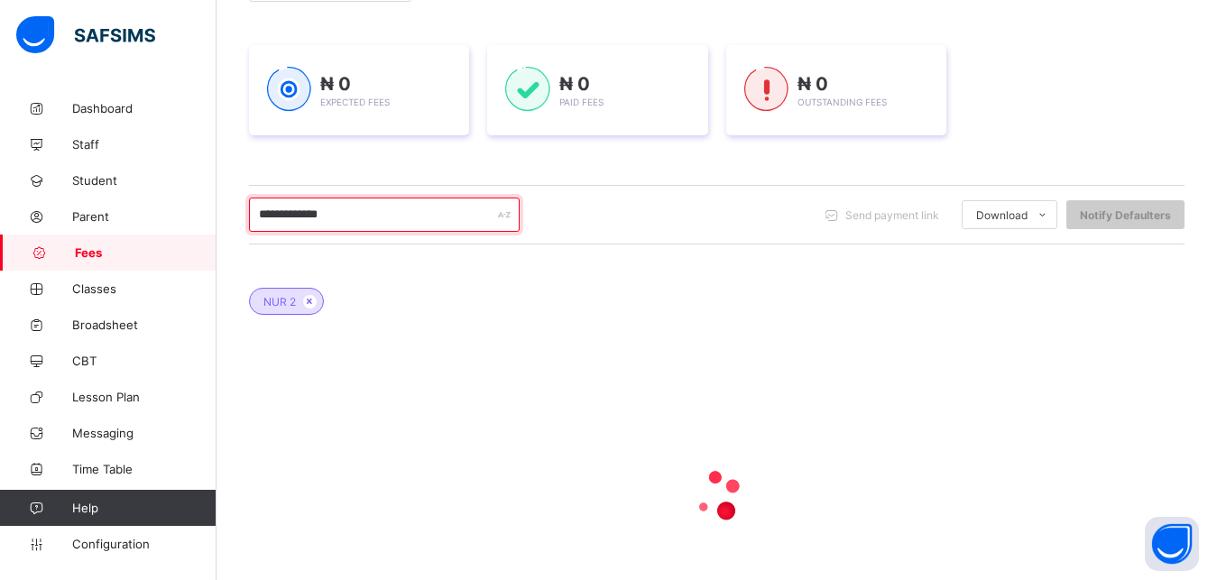
type input "**********"
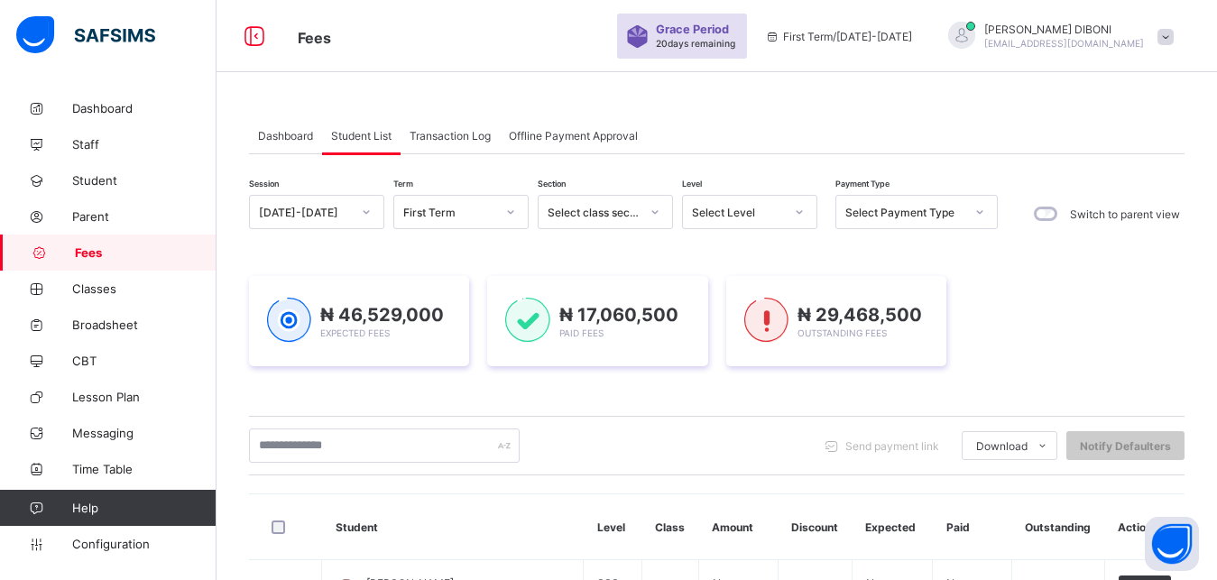
click at [747, 216] on div "Select Level" at bounding box center [738, 213] width 92 height 14
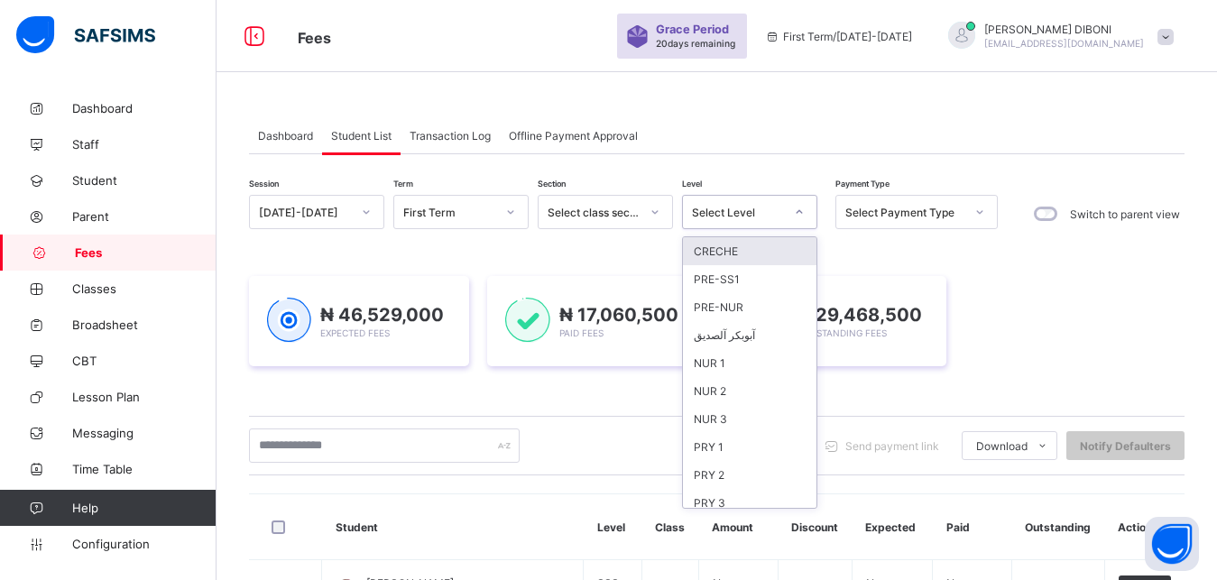
click at [747, 216] on div "Select Level" at bounding box center [738, 213] width 92 height 14
click at [756, 383] on div "NUR 2" at bounding box center [749, 391] width 133 height 28
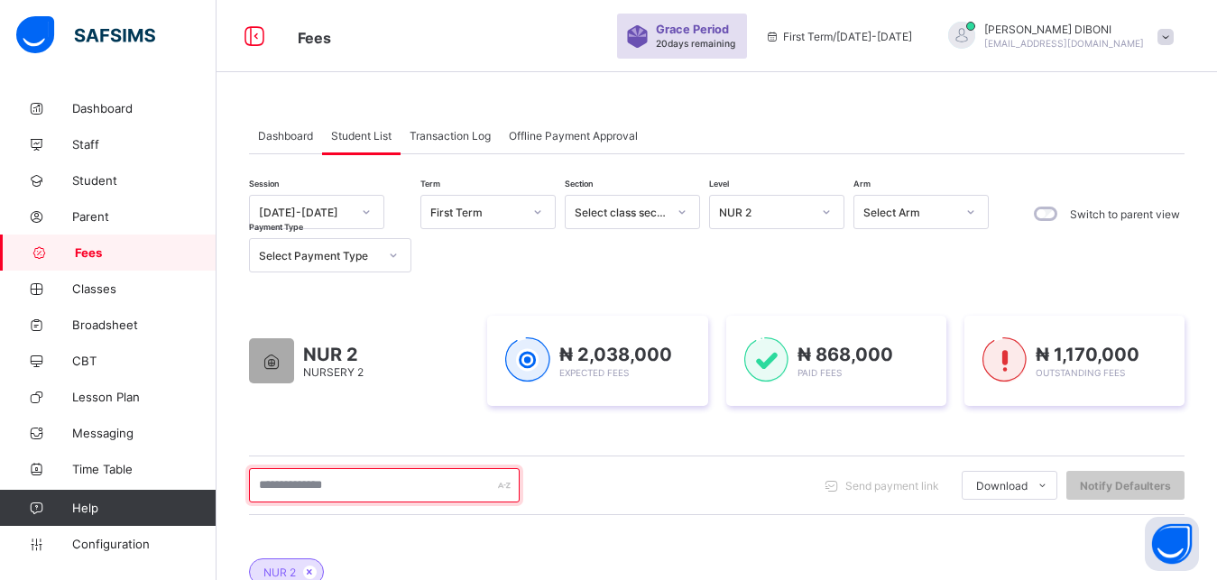
click at [398, 478] on input "text" at bounding box center [384, 485] width 271 height 34
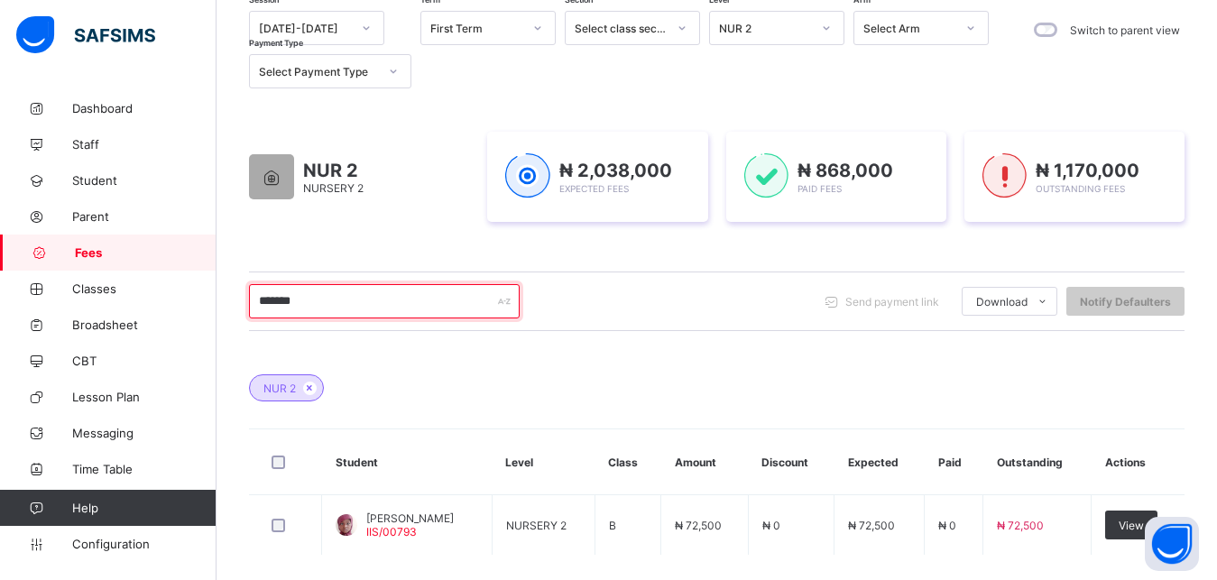
scroll to position [230, 0]
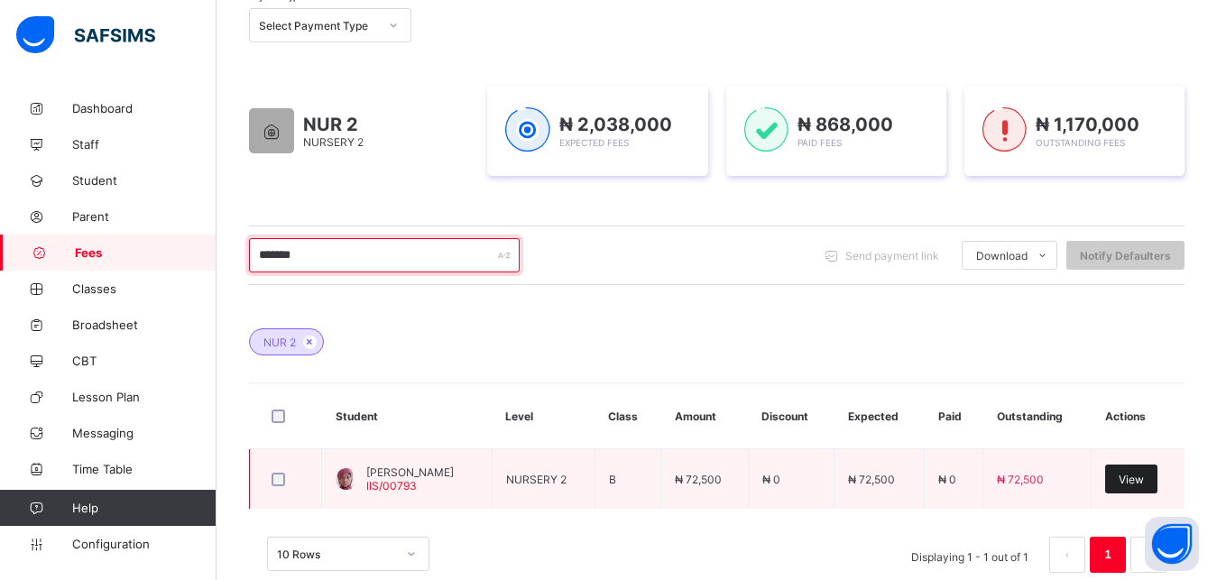
type input "*******"
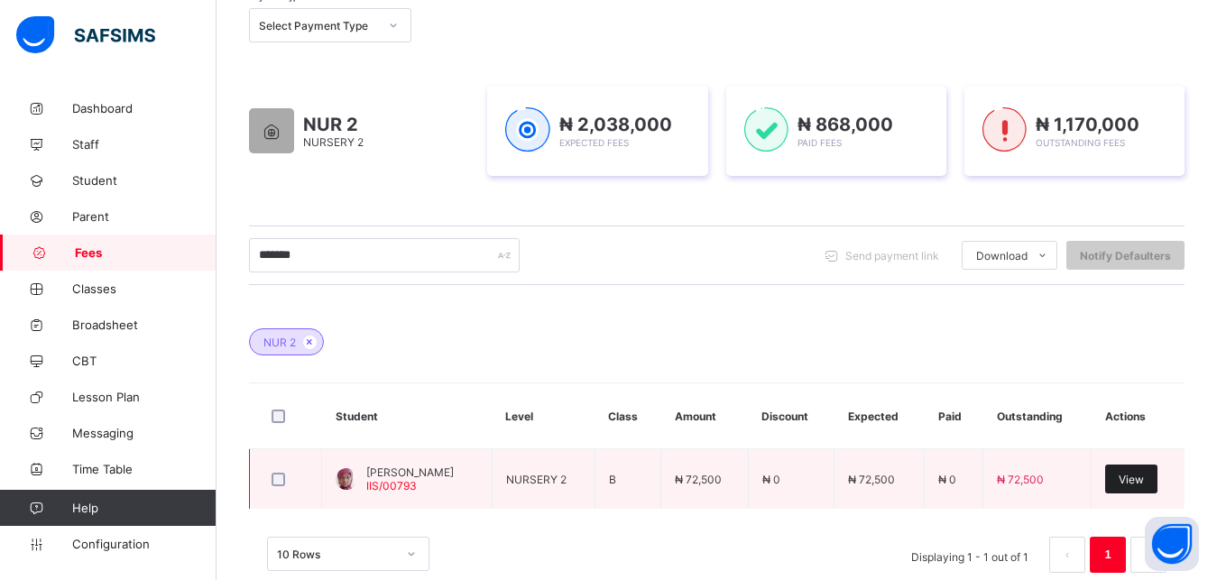
click at [1143, 482] on span "View" at bounding box center [1130, 480] width 25 height 14
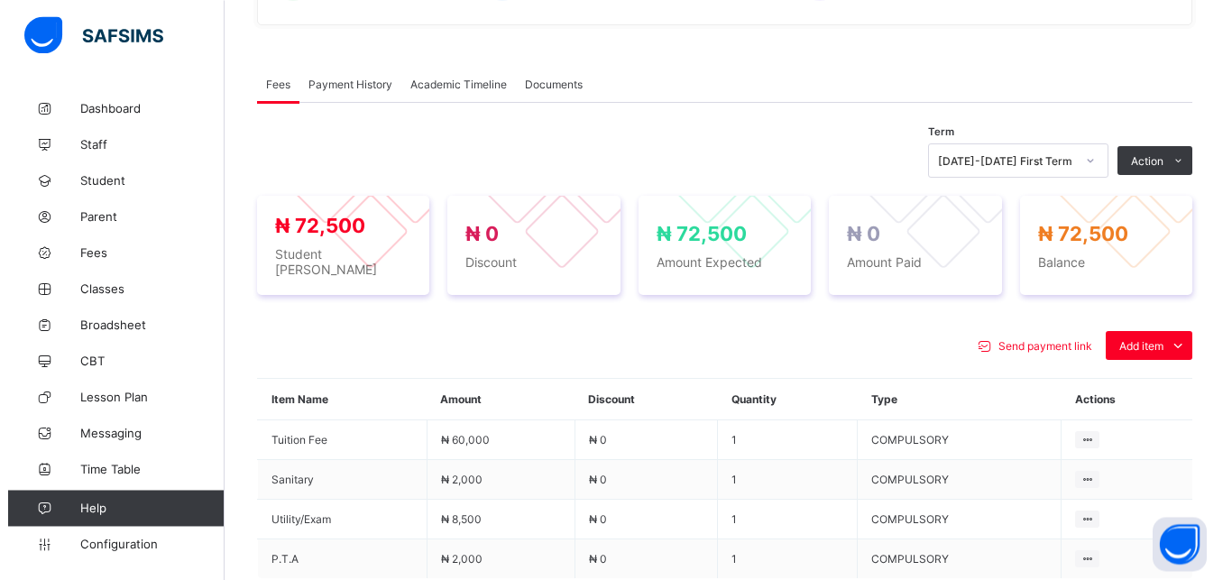
scroll to position [552, 0]
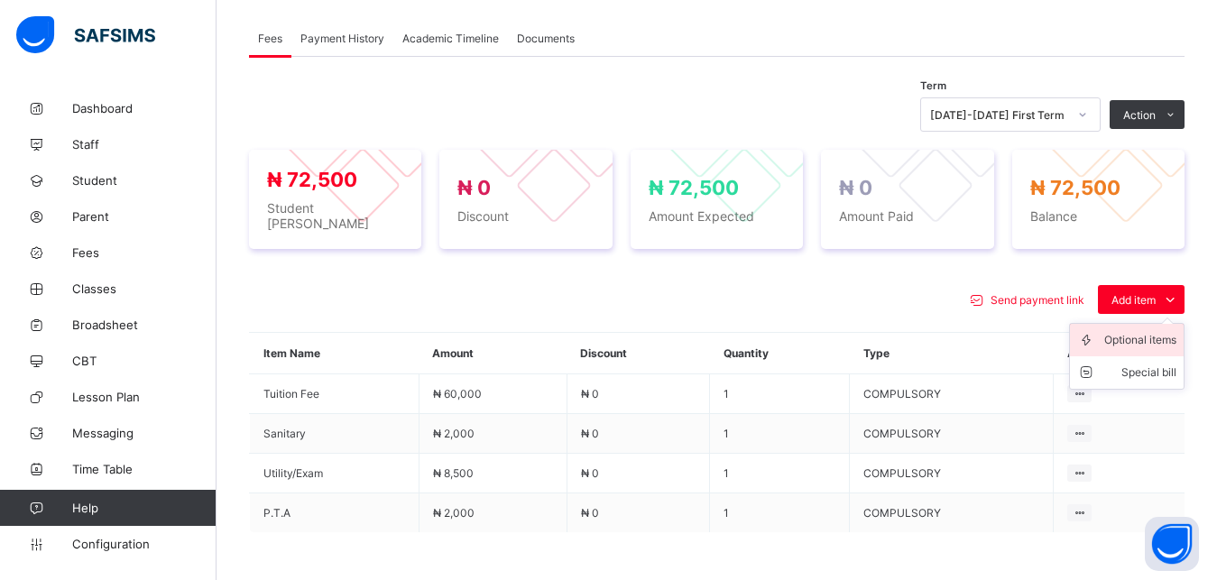
click at [1144, 331] on div "Optional items" at bounding box center [1140, 340] width 72 height 18
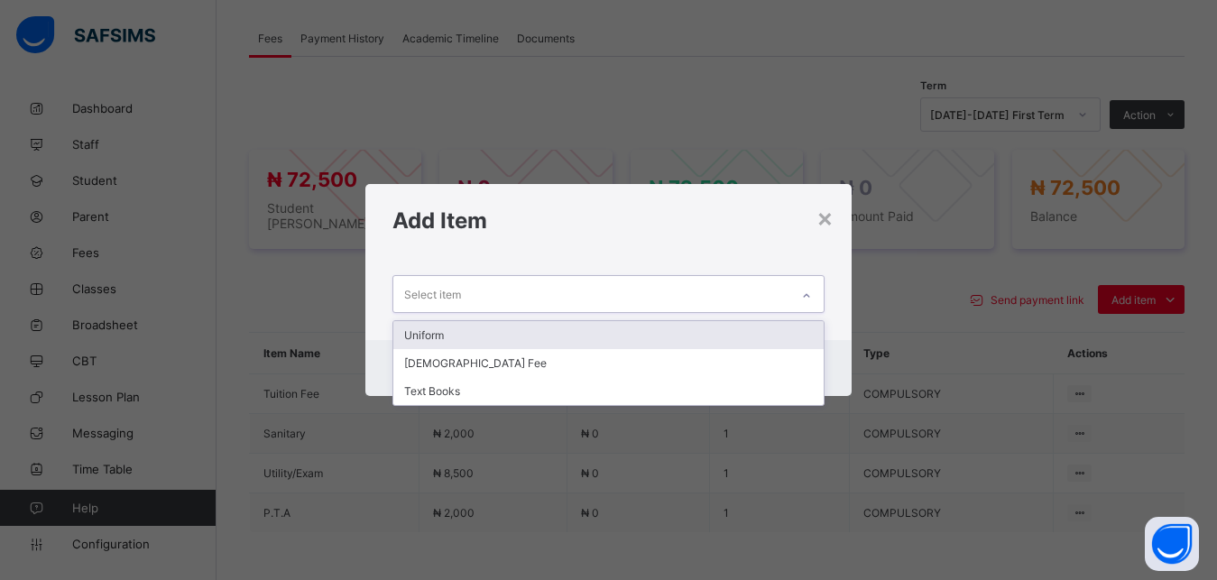
click at [735, 292] on div "Select item" at bounding box center [591, 293] width 397 height 35
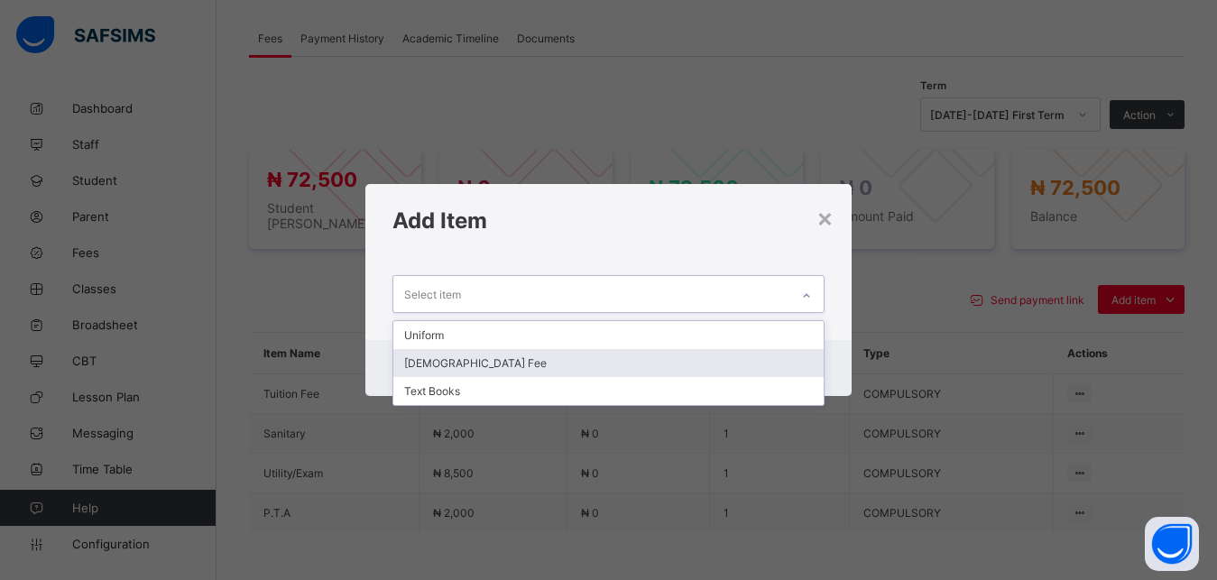
click at [638, 356] on div "[DEMOGRAPHIC_DATA] Fee" at bounding box center [608, 363] width 431 height 28
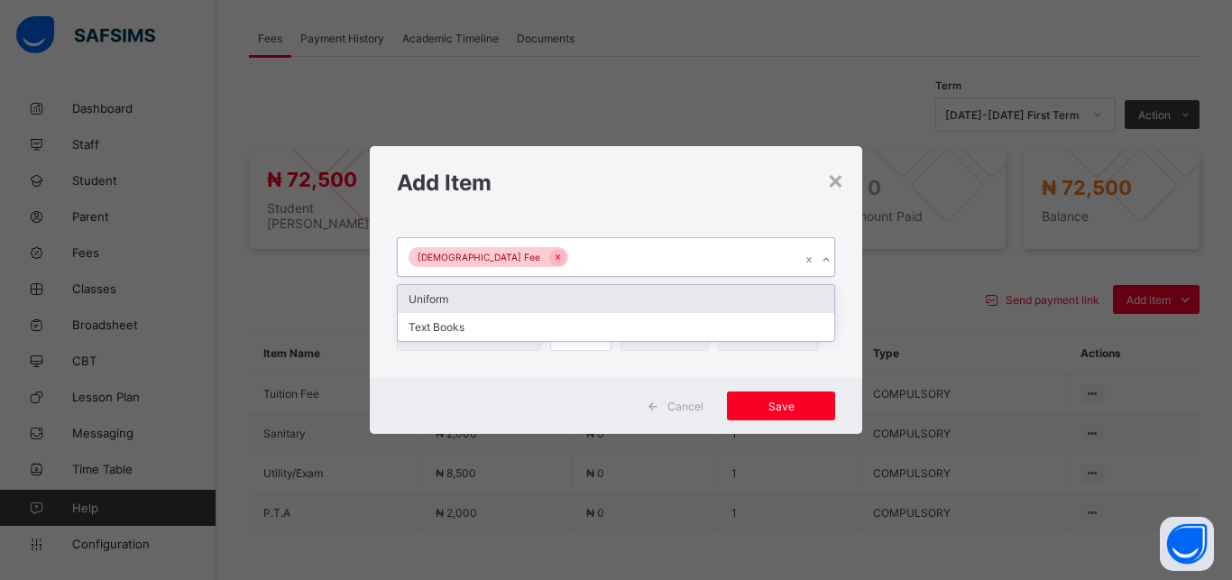
click at [663, 262] on div "[DEMOGRAPHIC_DATA] Fee" at bounding box center [599, 257] width 402 height 38
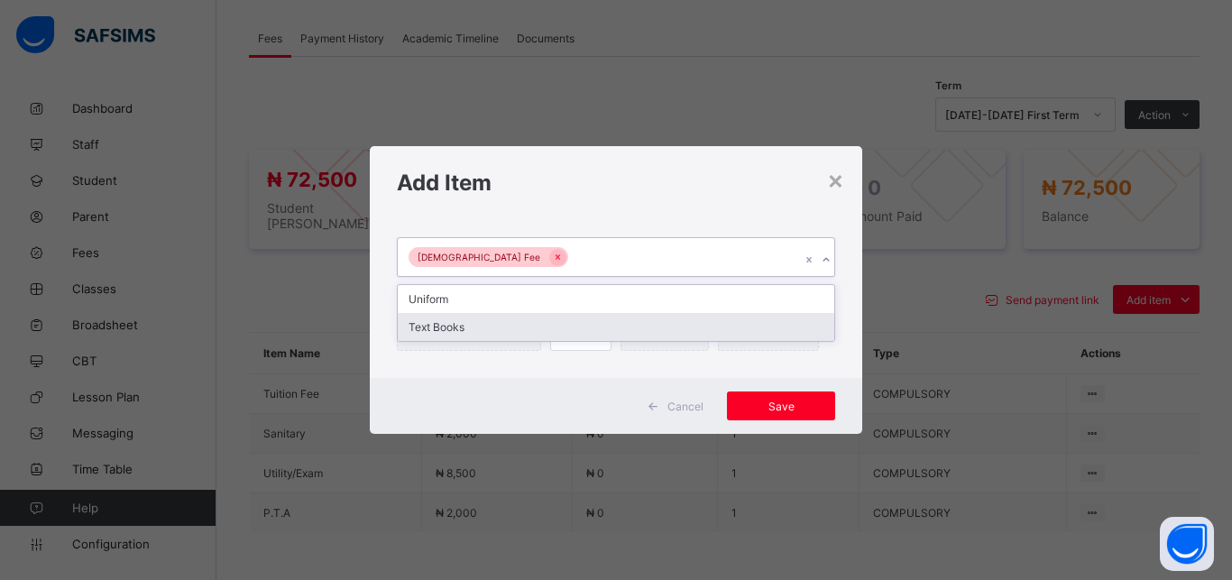
click at [621, 329] on div "Text Books" at bounding box center [616, 327] width 436 height 28
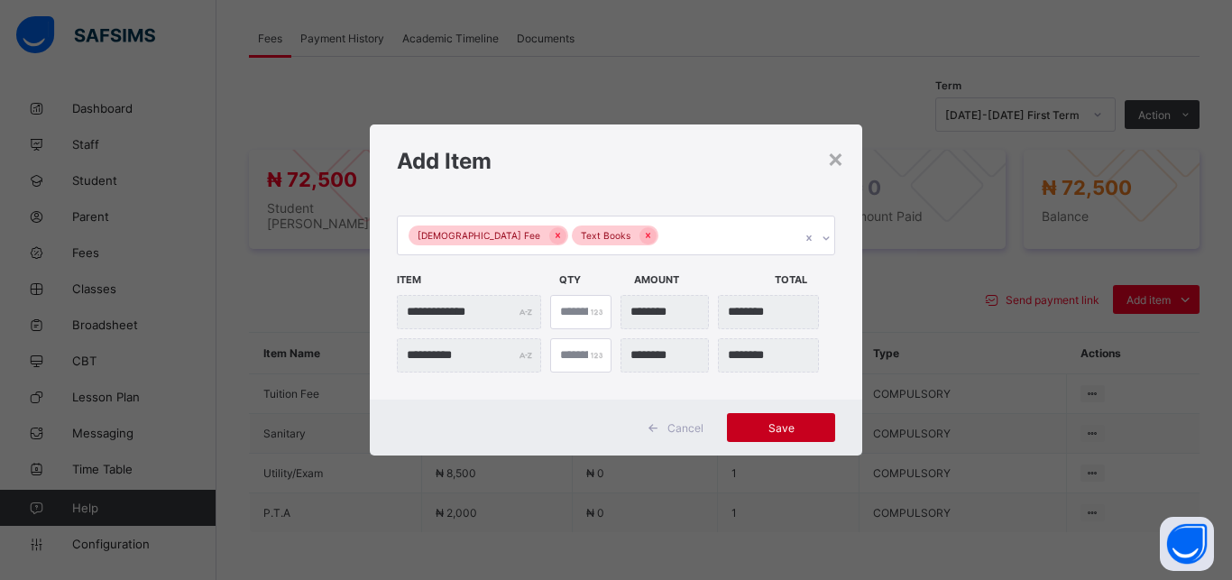
click at [770, 419] on div "Save" at bounding box center [781, 427] width 108 height 29
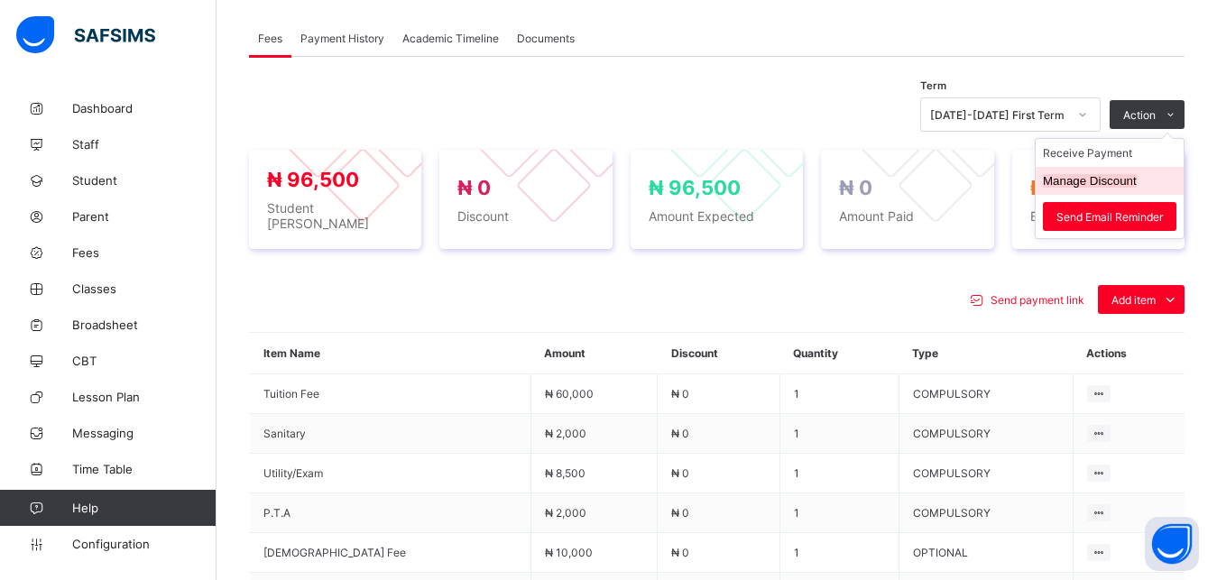
click at [1096, 181] on button "Manage Discount" at bounding box center [1089, 181] width 94 height 14
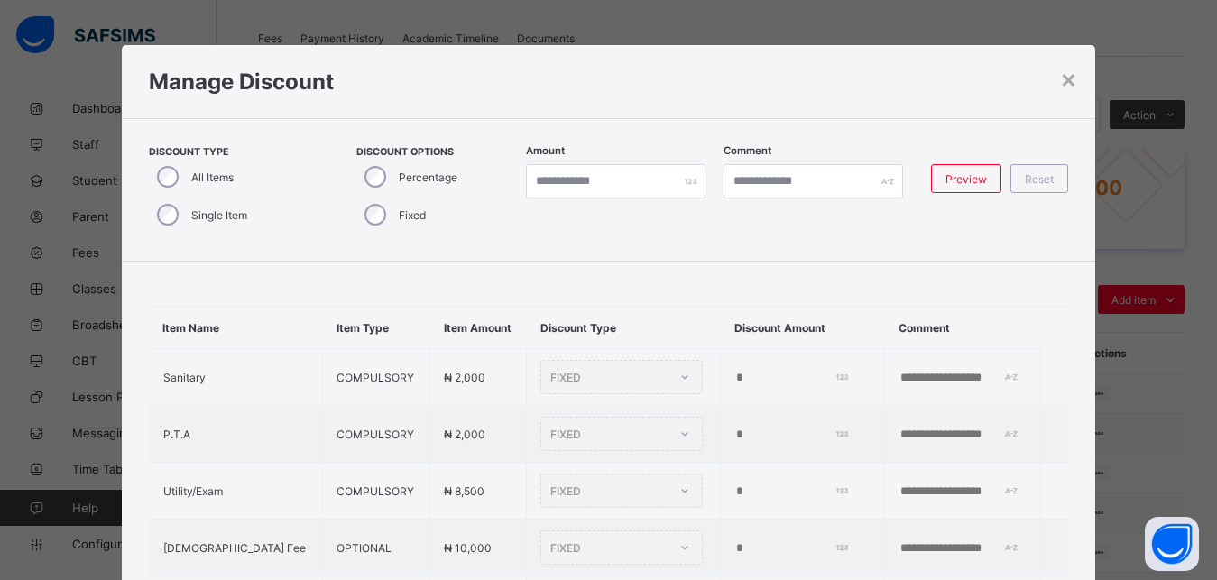
type input "*"
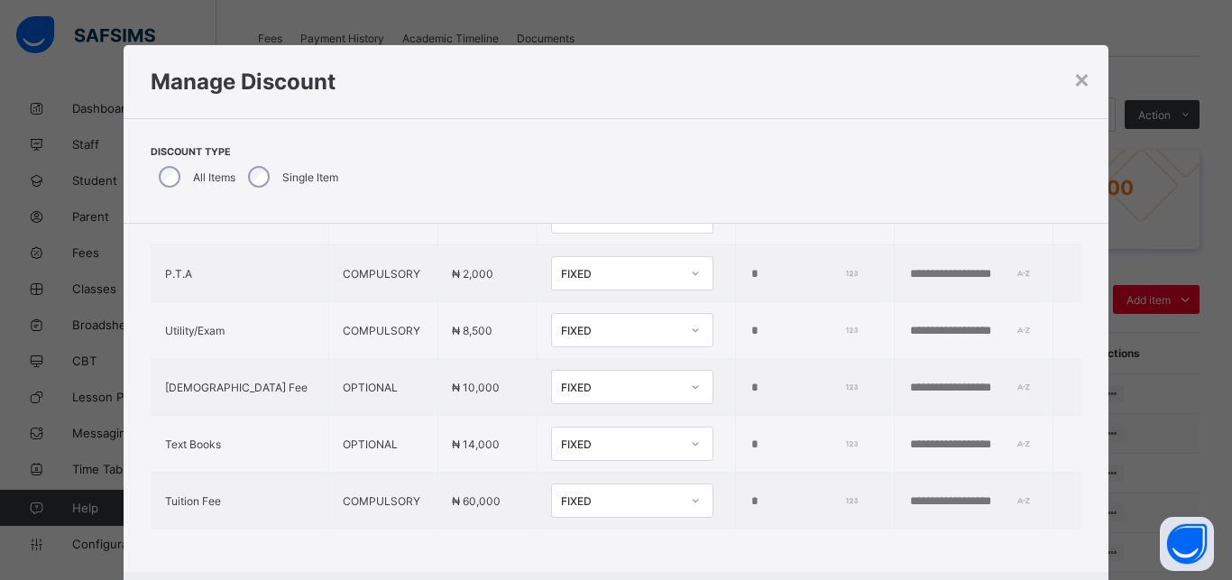
scroll to position [141, 0]
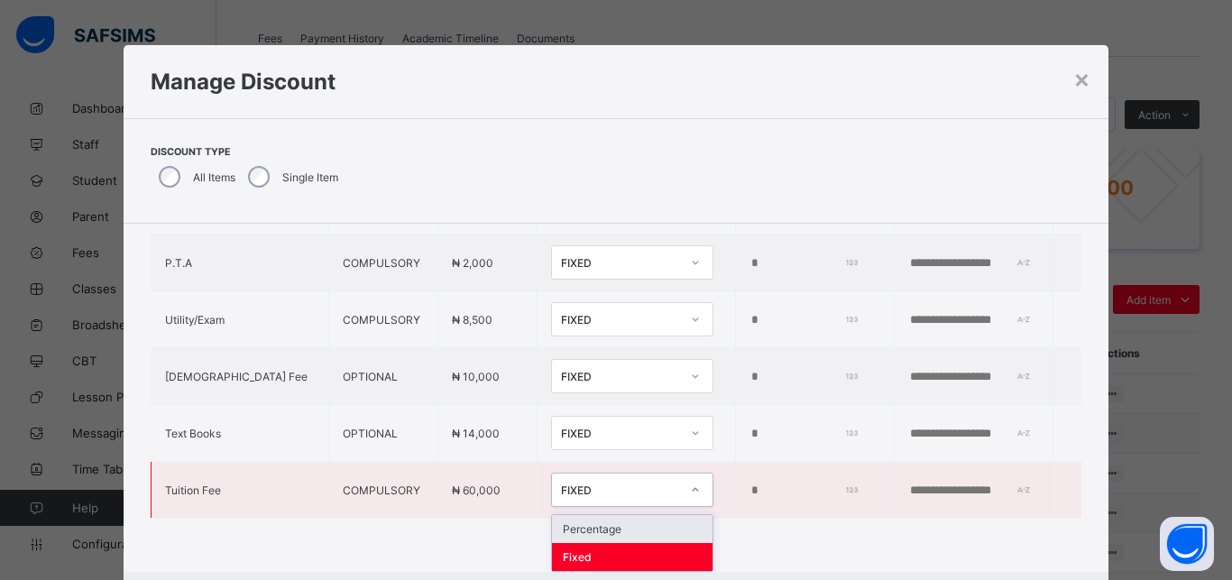
click at [592, 494] on div "FIXED" at bounding box center [615, 489] width 126 height 25
click at [591, 518] on div "Percentage" at bounding box center [632, 529] width 161 height 28
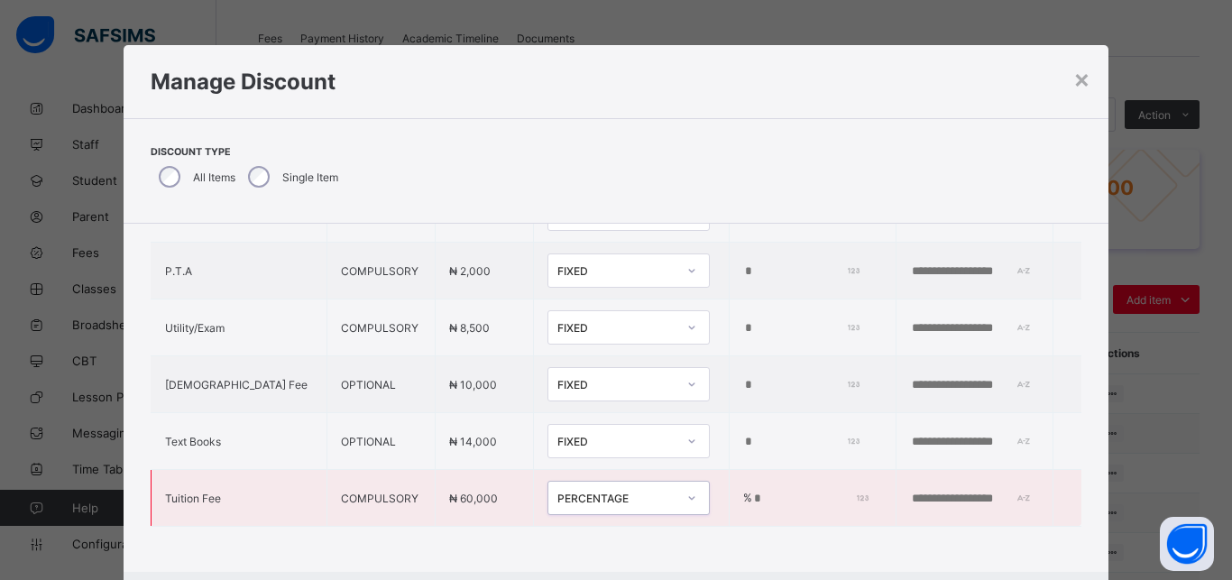
click at [752, 491] on input "*" at bounding box center [808, 498] width 112 height 14
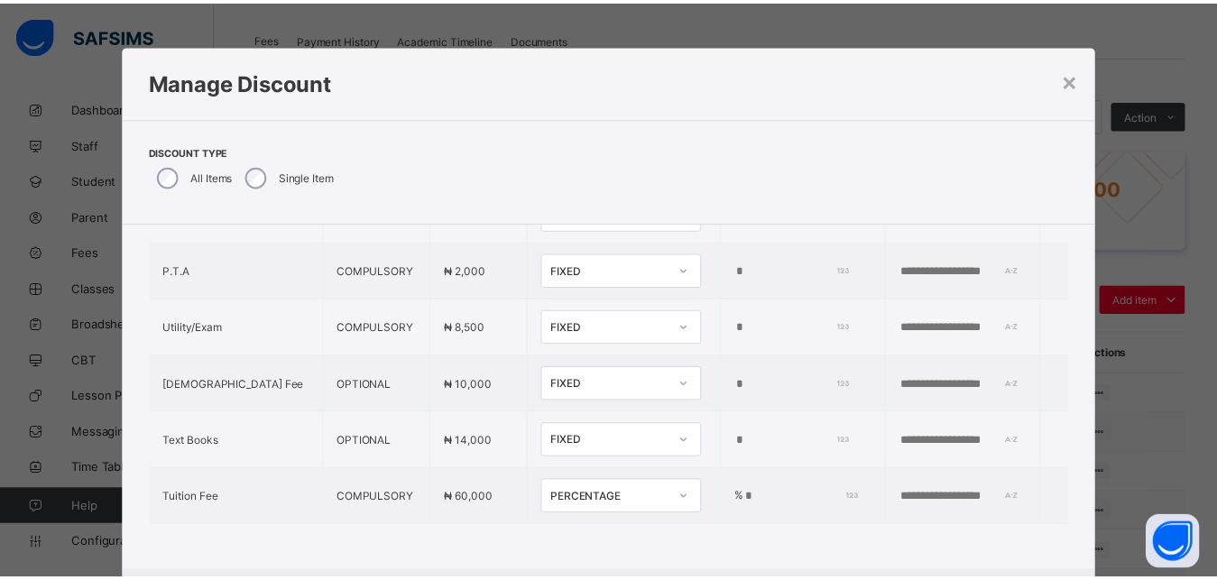
scroll to position [41, 0]
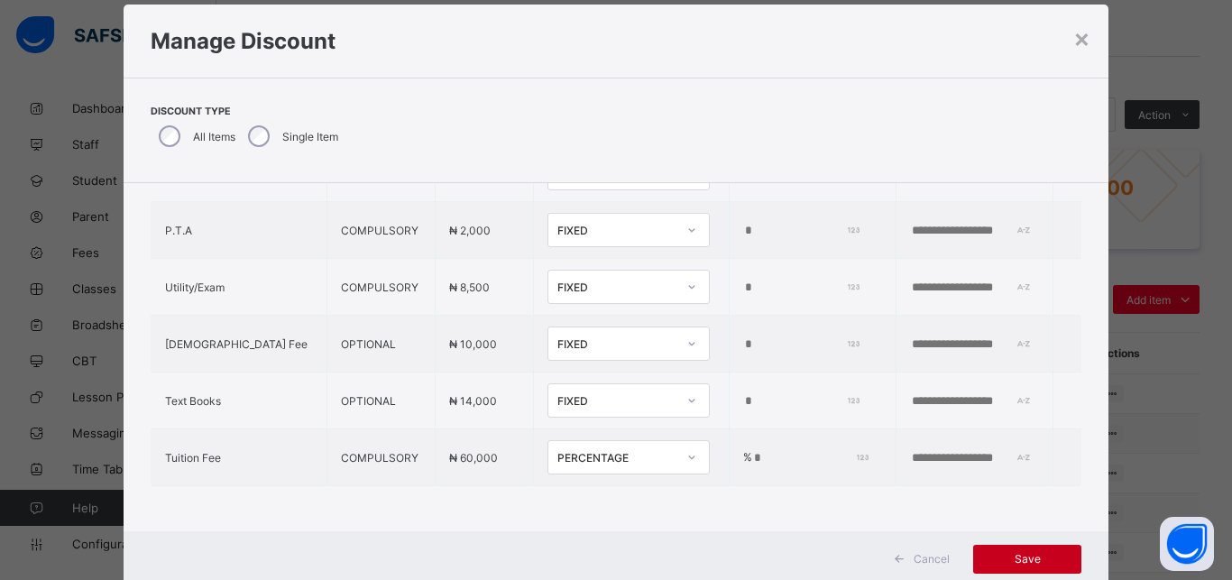
type input "**"
click at [1032, 564] on span "Save" at bounding box center [1027, 559] width 81 height 14
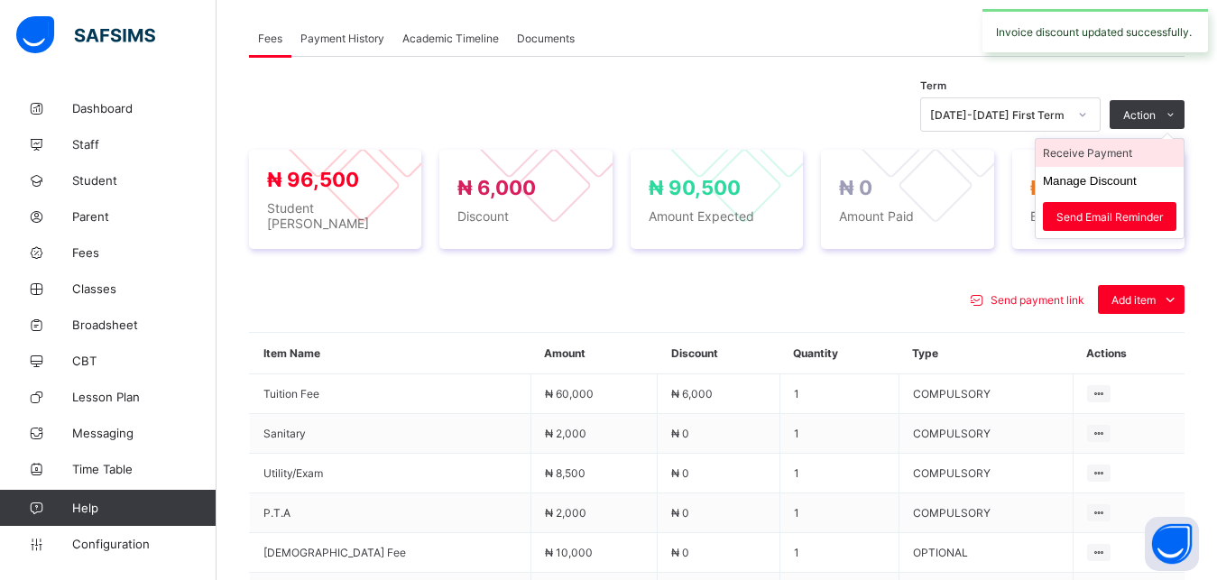
click at [1112, 164] on li "Receive Payment" at bounding box center [1109, 153] width 148 height 28
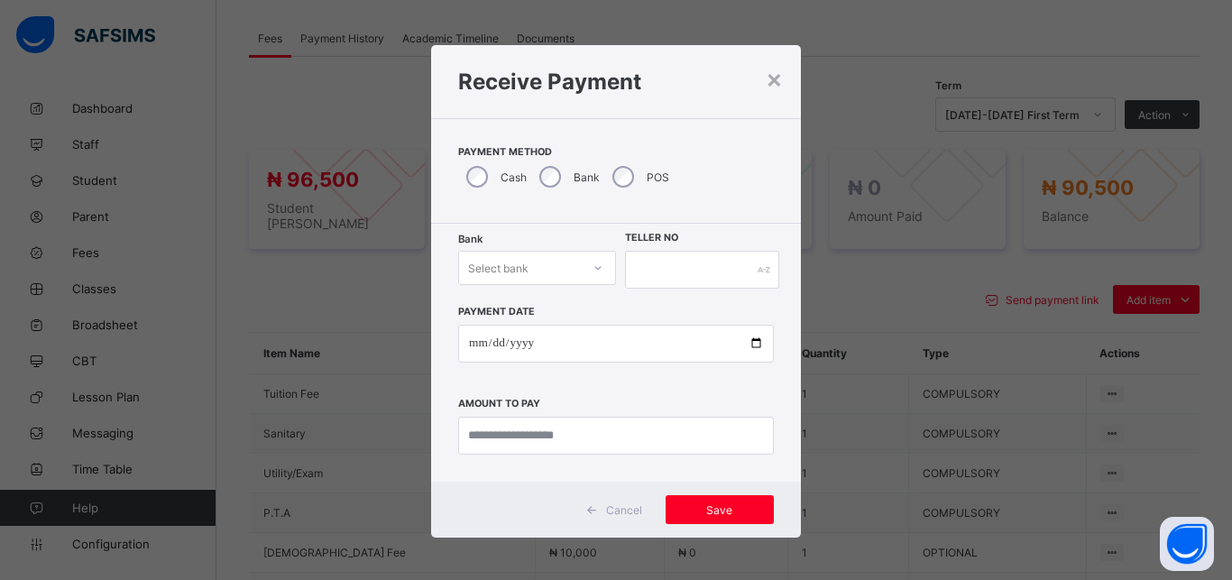
click at [519, 273] on div "Select bank" at bounding box center [498, 268] width 60 height 34
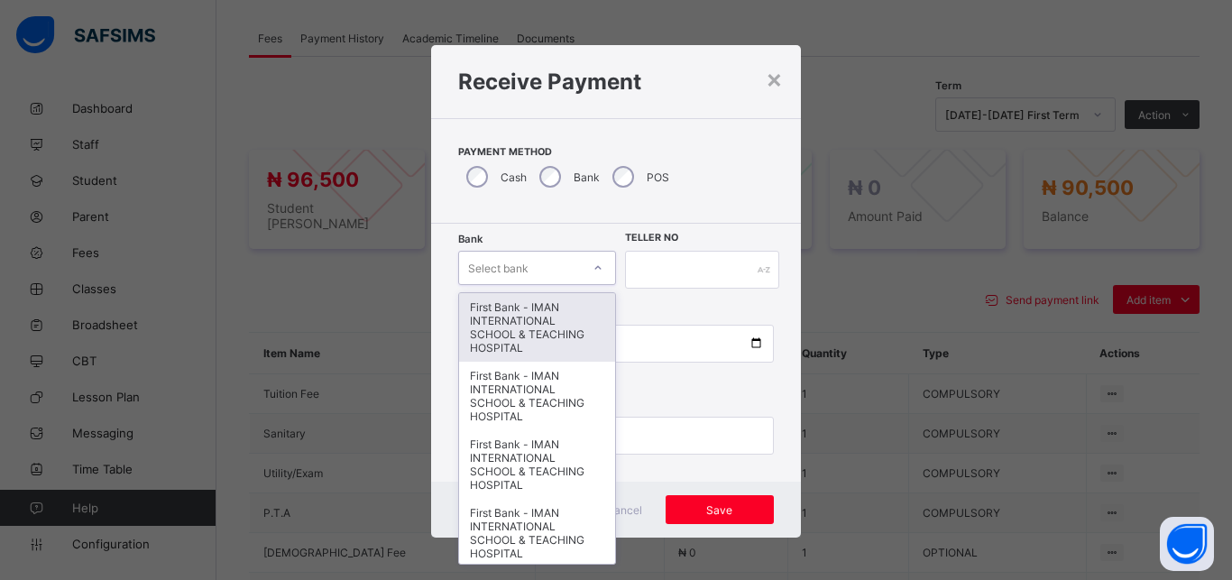
click at [518, 326] on div "First Bank - IMAN INTERNATIONAL SCHOOL & TEACHING HOSPITAL" at bounding box center [537, 327] width 156 height 69
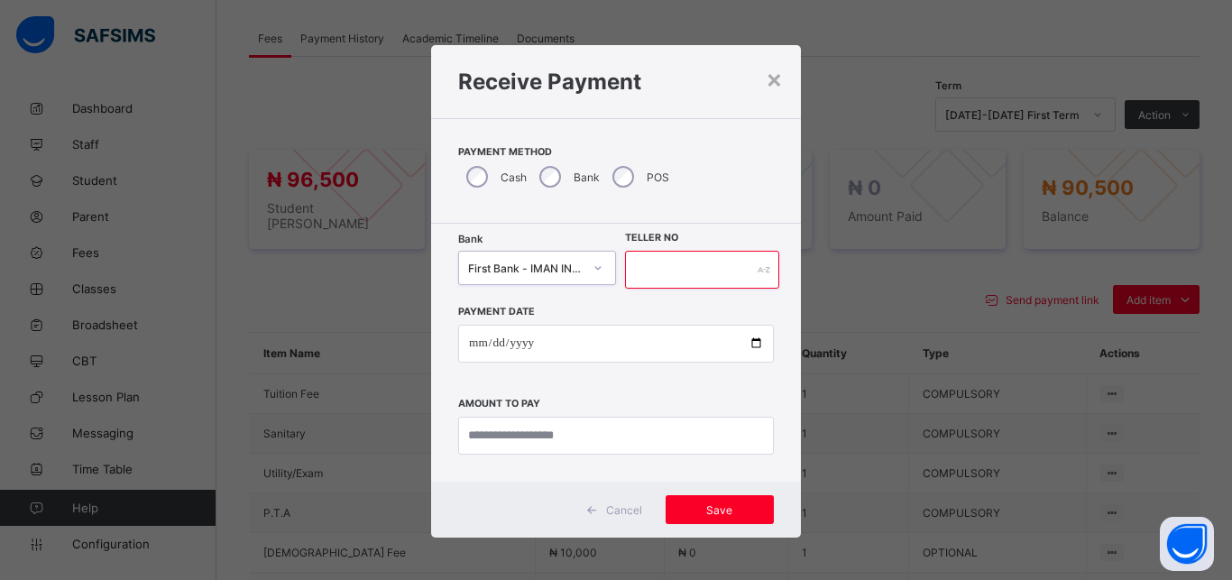
click at [630, 280] on input "text" at bounding box center [702, 270] width 154 height 38
type input "*****"
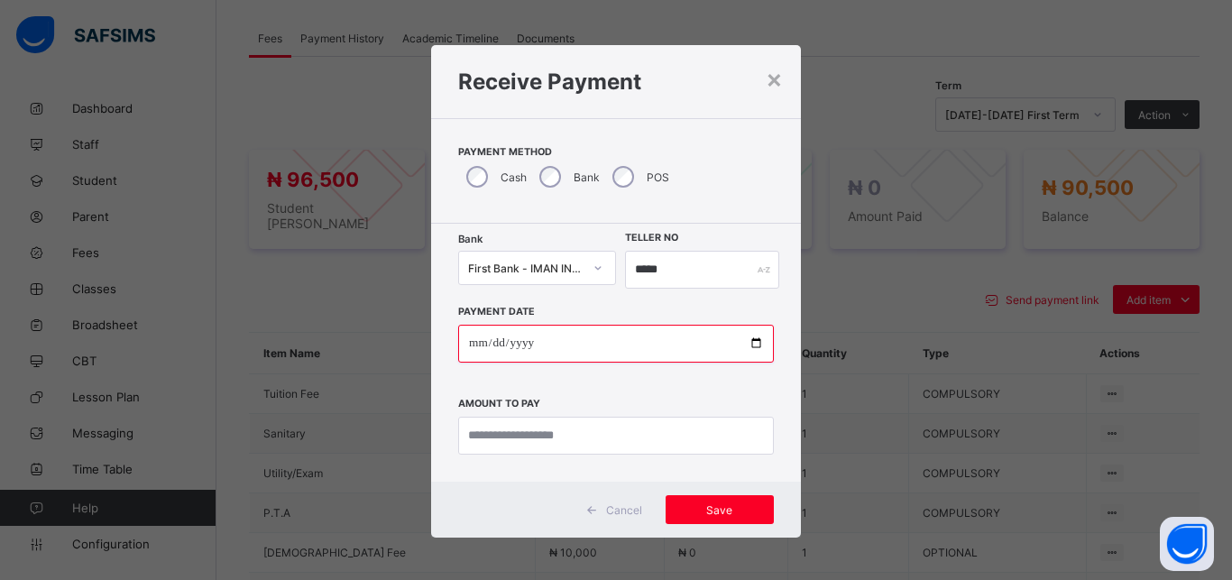
click at [745, 343] on input "date" at bounding box center [616, 344] width 316 height 38
type input "**********"
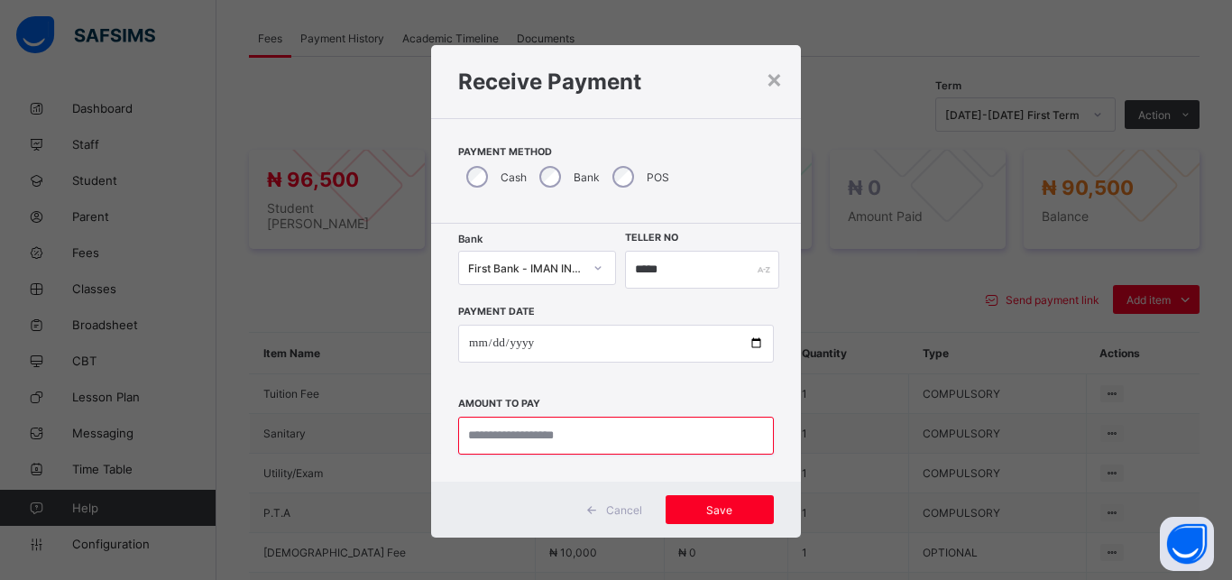
click at [578, 441] on input "currency" at bounding box center [616, 436] width 316 height 38
type input "********"
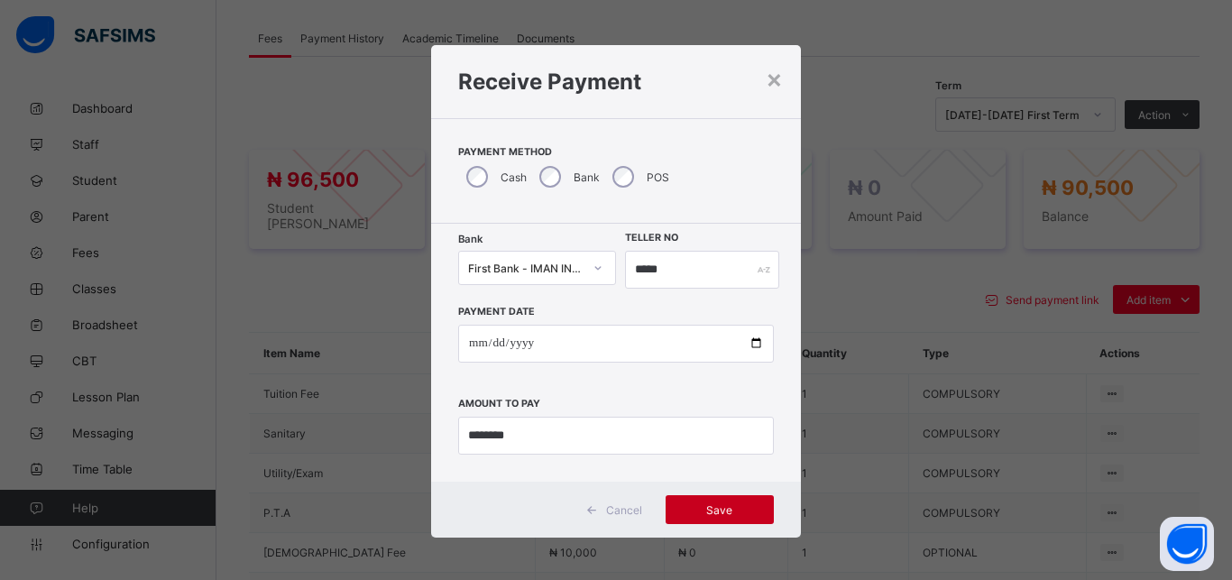
click at [693, 500] on div "Save" at bounding box center [720, 509] width 108 height 29
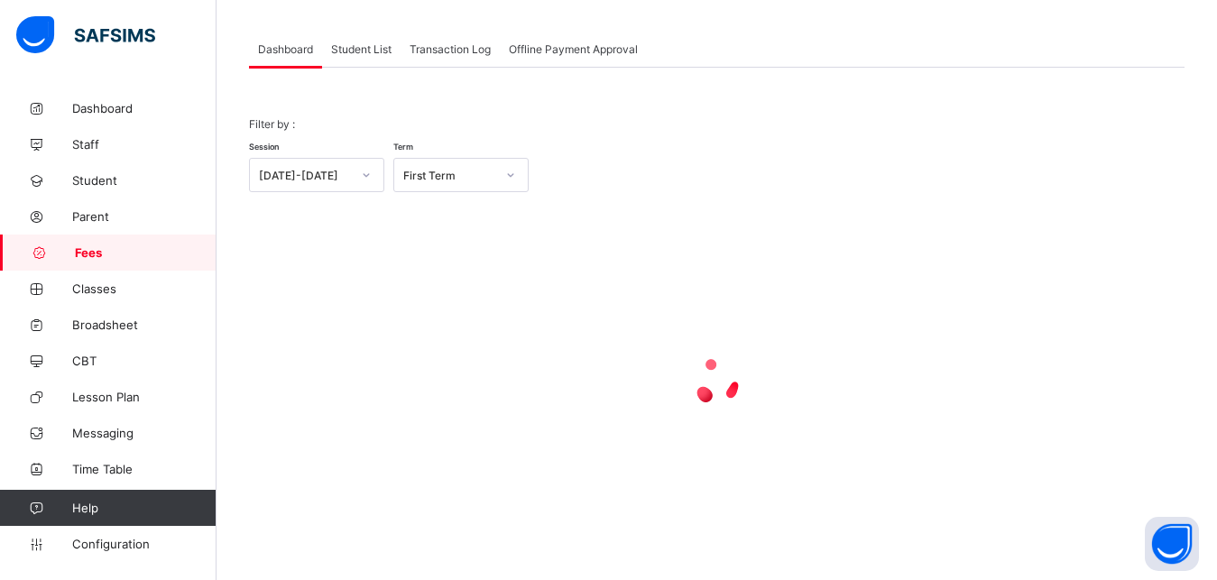
scroll to position [87, 0]
click at [366, 50] on span "Student List" at bounding box center [361, 49] width 60 height 14
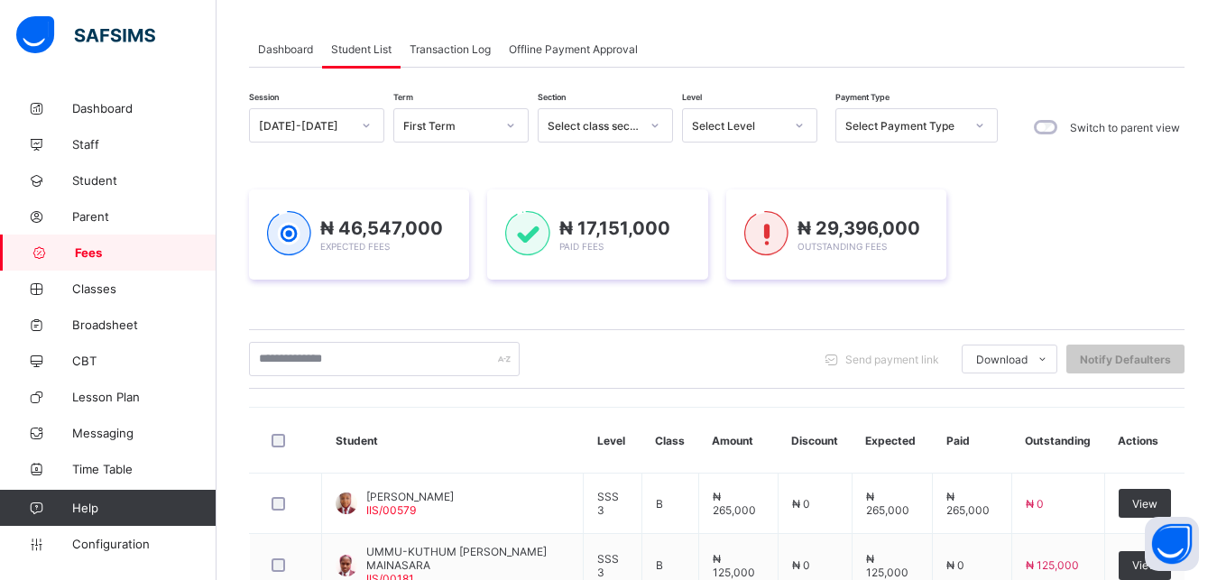
click at [366, 50] on span "Student List" at bounding box center [361, 49] width 60 height 14
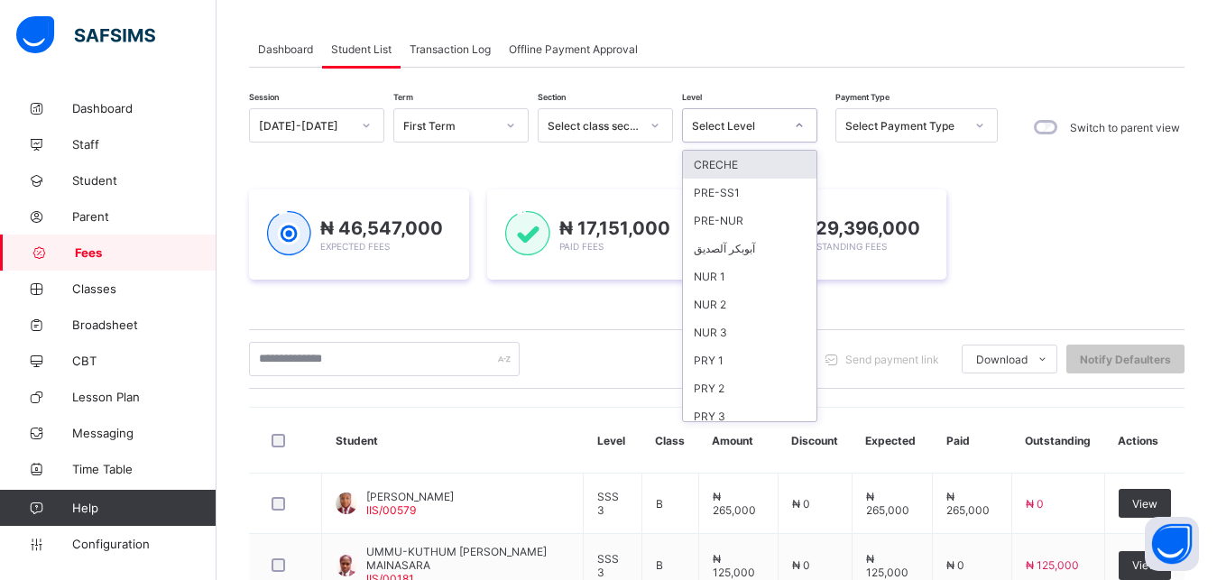
click at [754, 124] on div "Select Level" at bounding box center [738, 126] width 92 height 14
click at [749, 382] on div "PRY 2" at bounding box center [749, 388] width 133 height 28
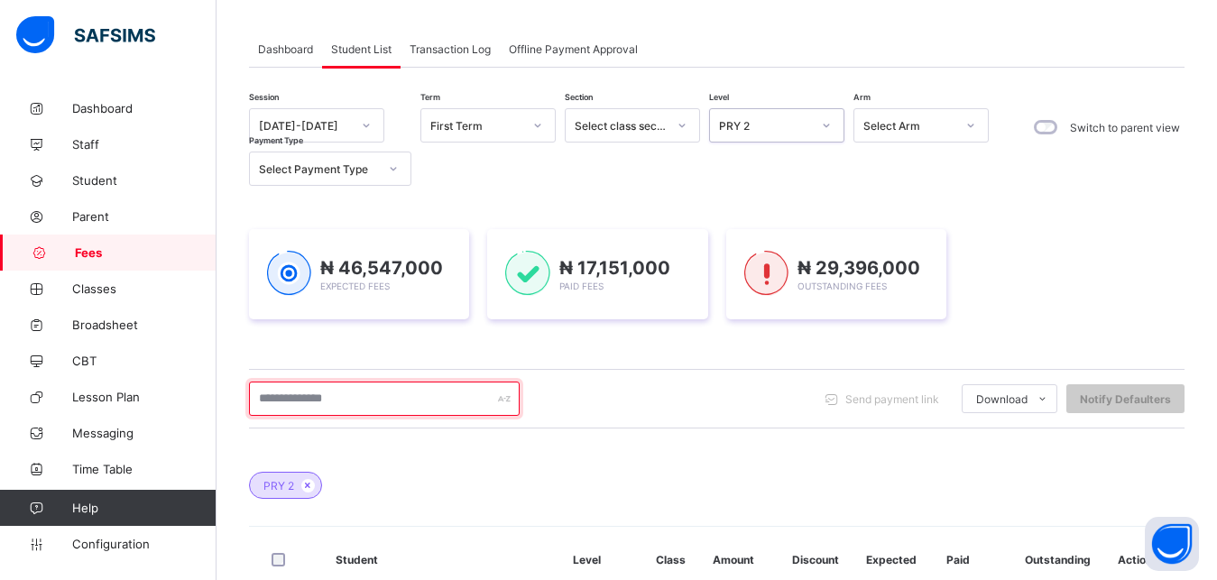
click at [397, 403] on input "text" at bounding box center [384, 398] width 271 height 34
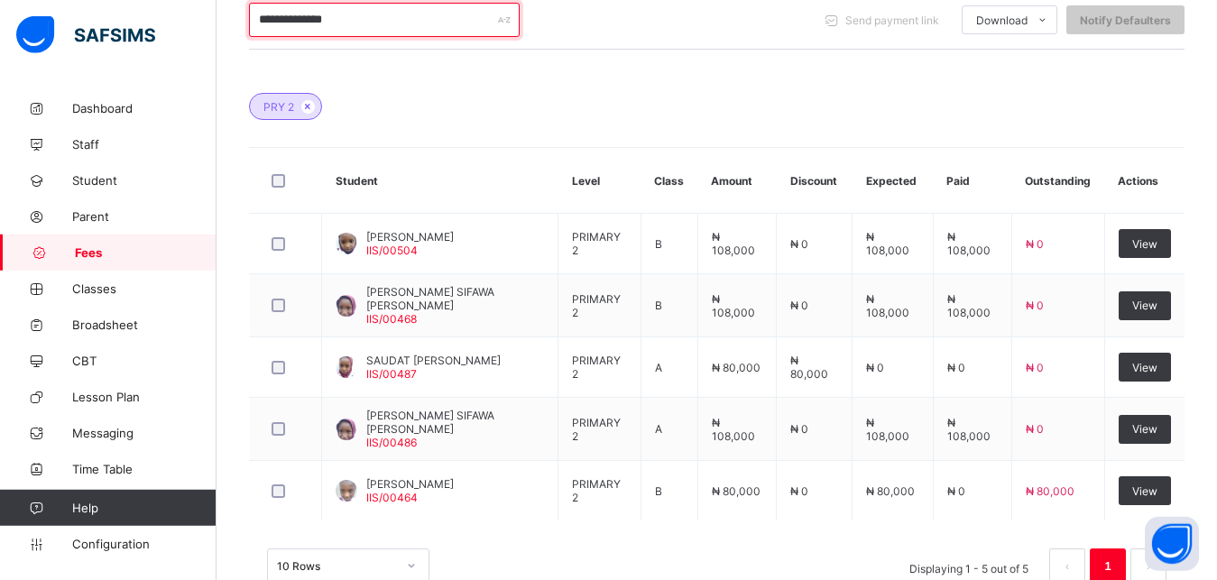
scroll to position [470, 0]
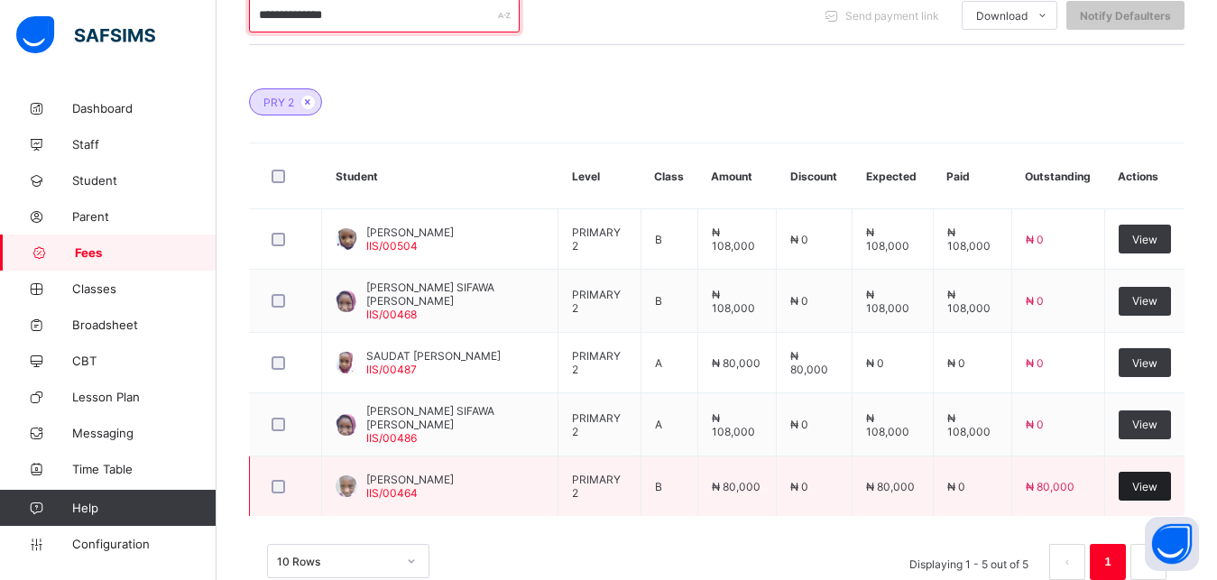
type input "**********"
click at [1155, 480] on span "View" at bounding box center [1144, 487] width 25 height 14
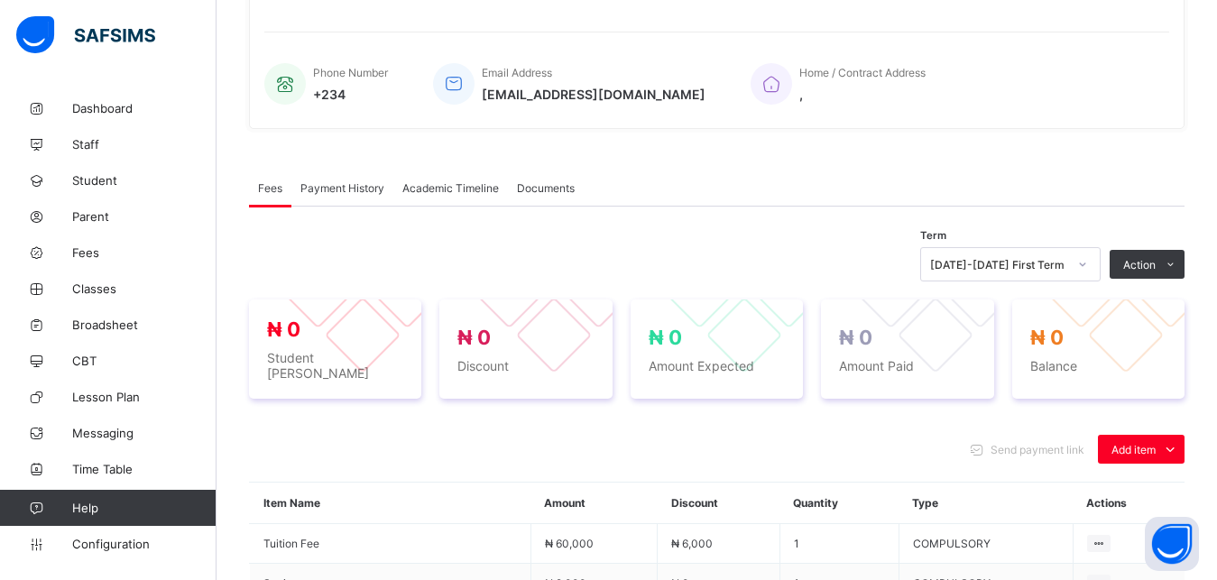
scroll to position [636, 0]
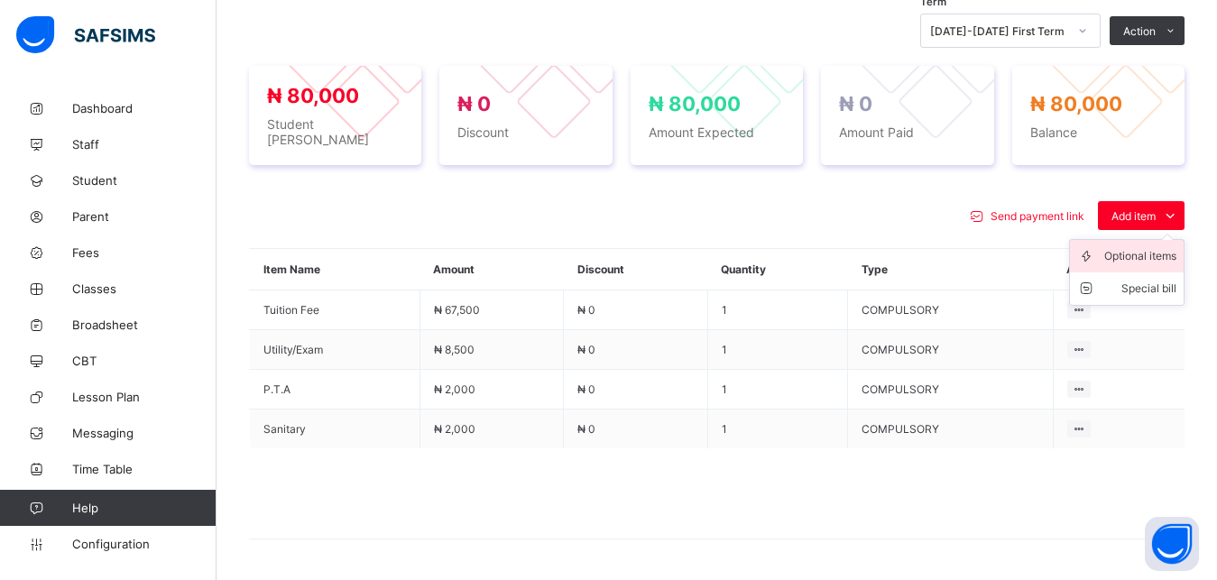
click at [1143, 247] on div "Optional items" at bounding box center [1140, 256] width 72 height 18
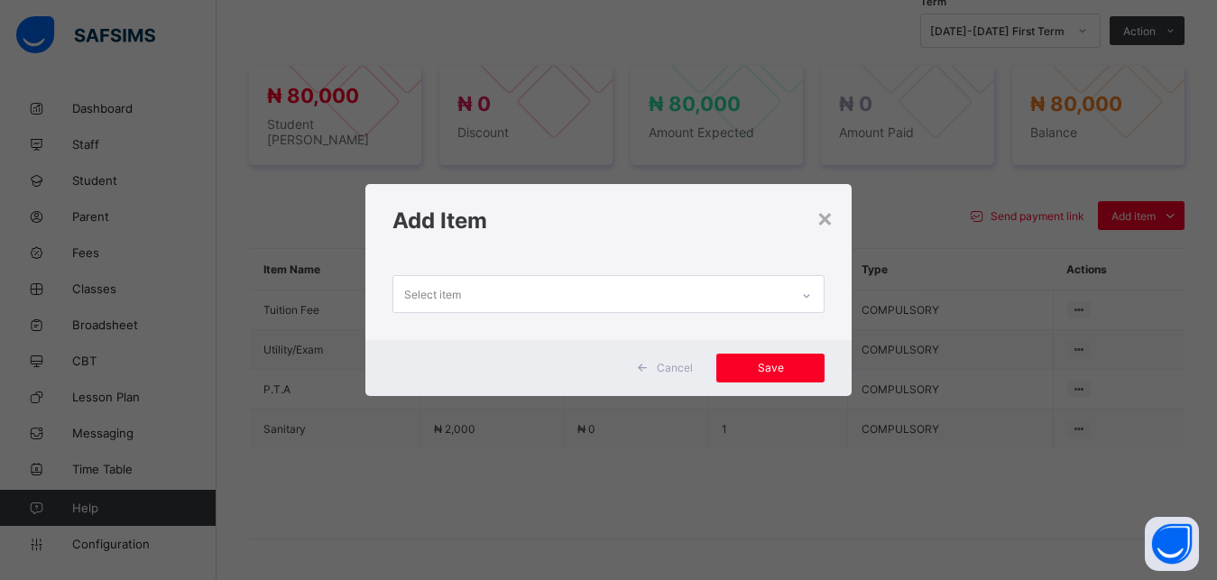
click at [760, 286] on div "Select item" at bounding box center [591, 293] width 397 height 35
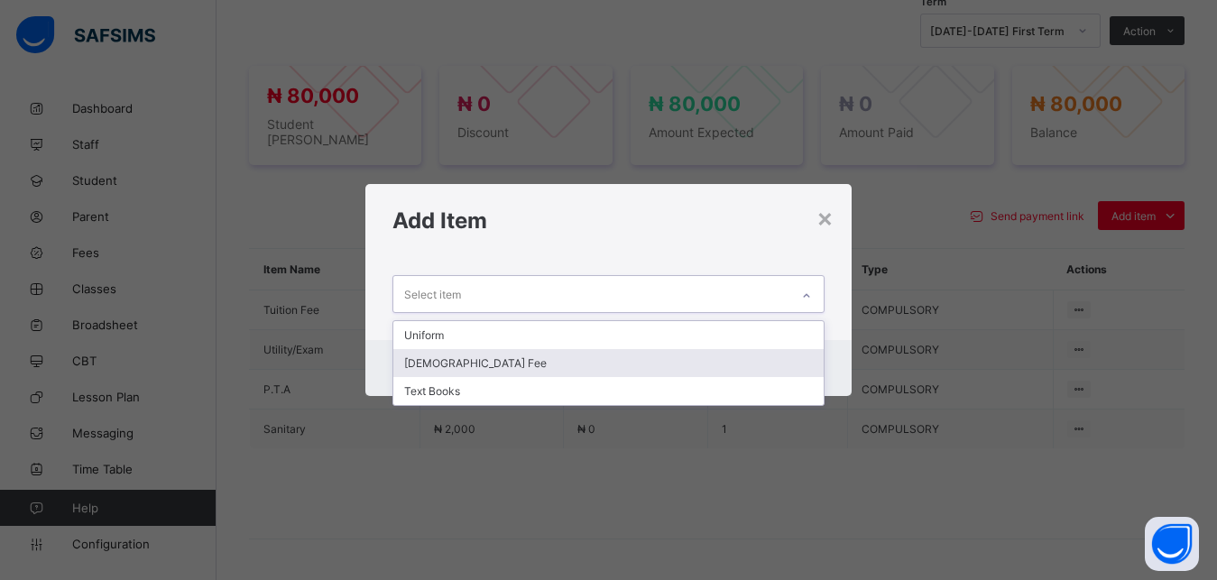
click at [590, 365] on div "[DEMOGRAPHIC_DATA] Fee" at bounding box center [608, 363] width 431 height 28
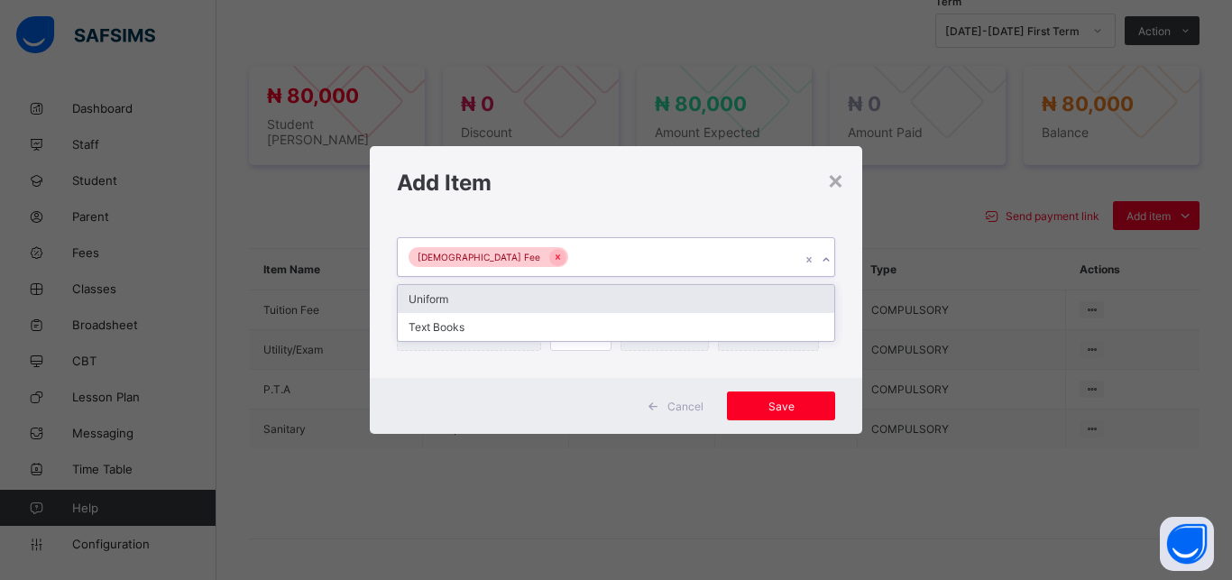
click at [639, 262] on div "[DEMOGRAPHIC_DATA] Fee" at bounding box center [599, 257] width 402 height 38
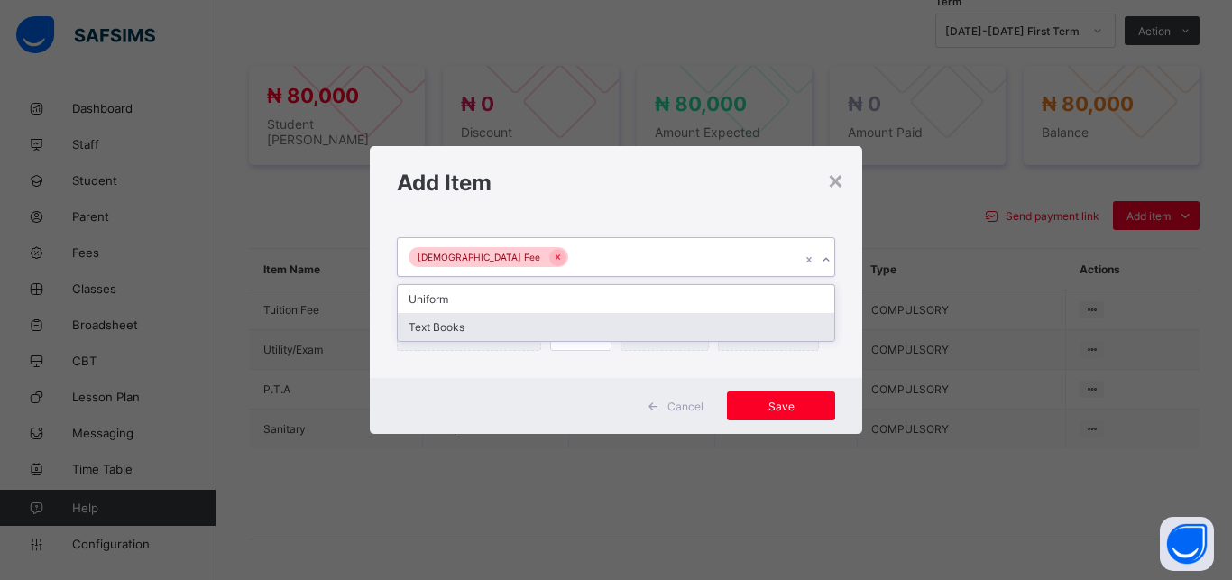
click at [600, 322] on div "Text Books" at bounding box center [616, 327] width 436 height 28
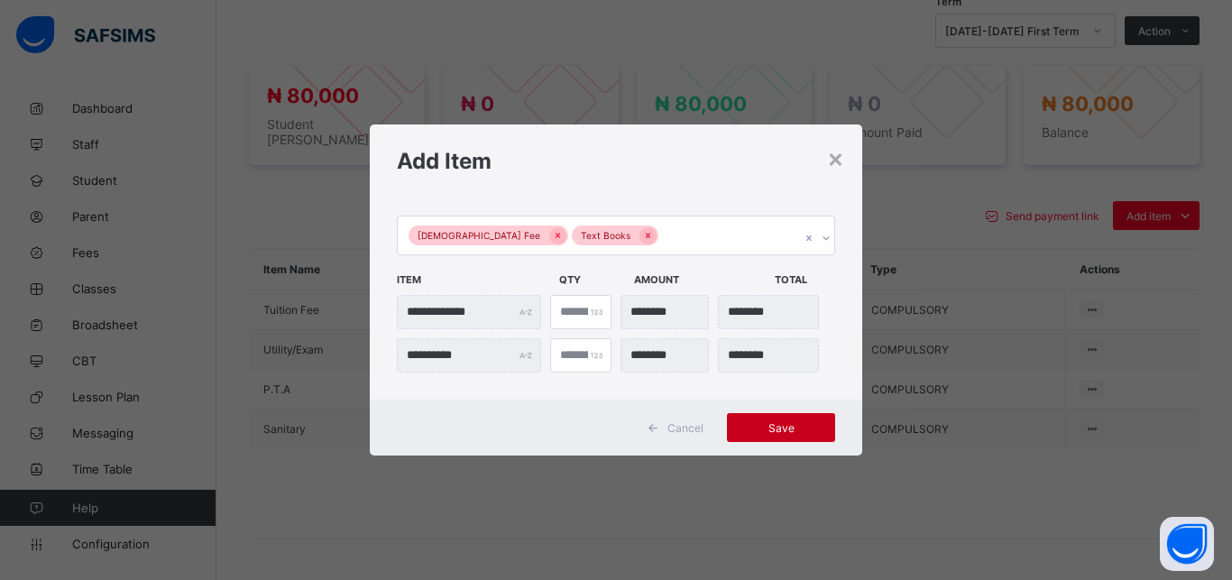
click at [782, 427] on span "Save" at bounding box center [780, 428] width 81 height 14
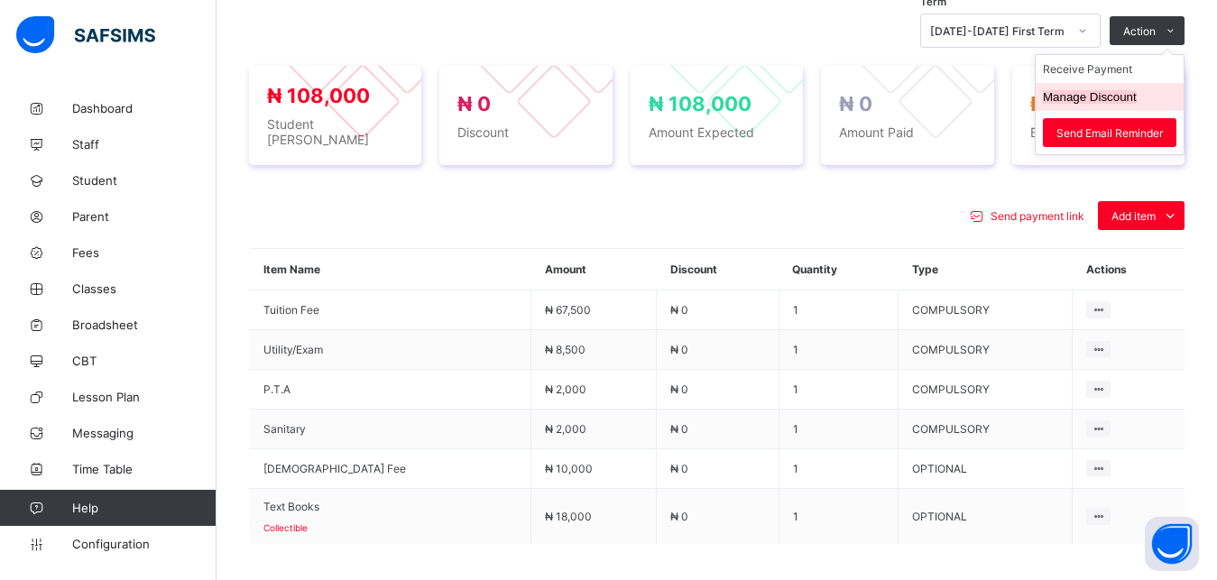
click at [1090, 99] on button "Manage Discount" at bounding box center [1089, 97] width 94 height 14
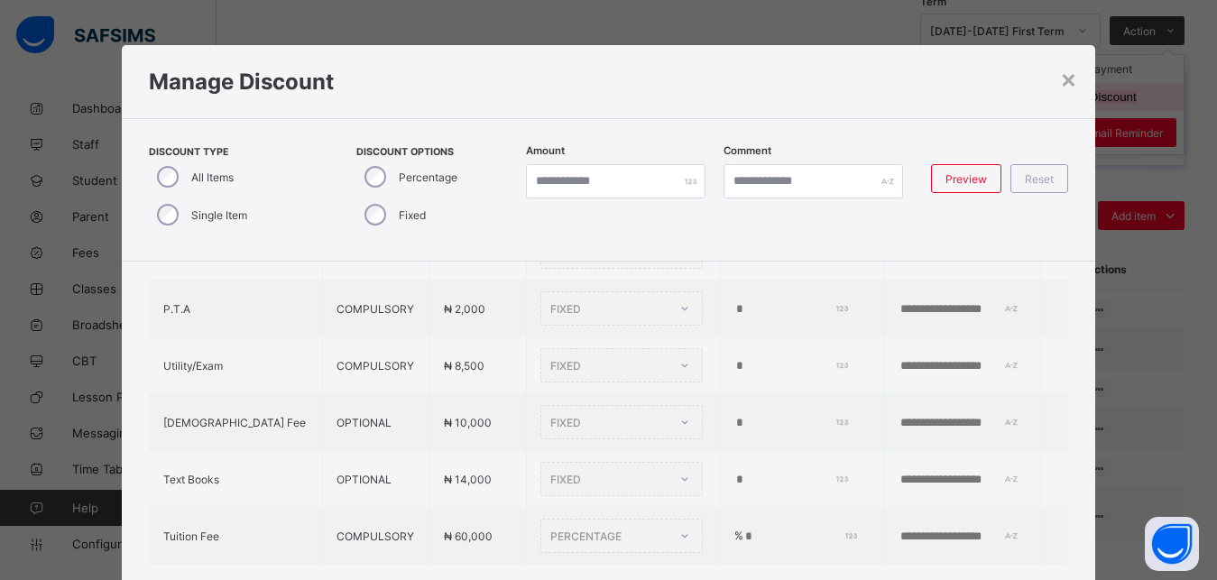
scroll to position [41, 0]
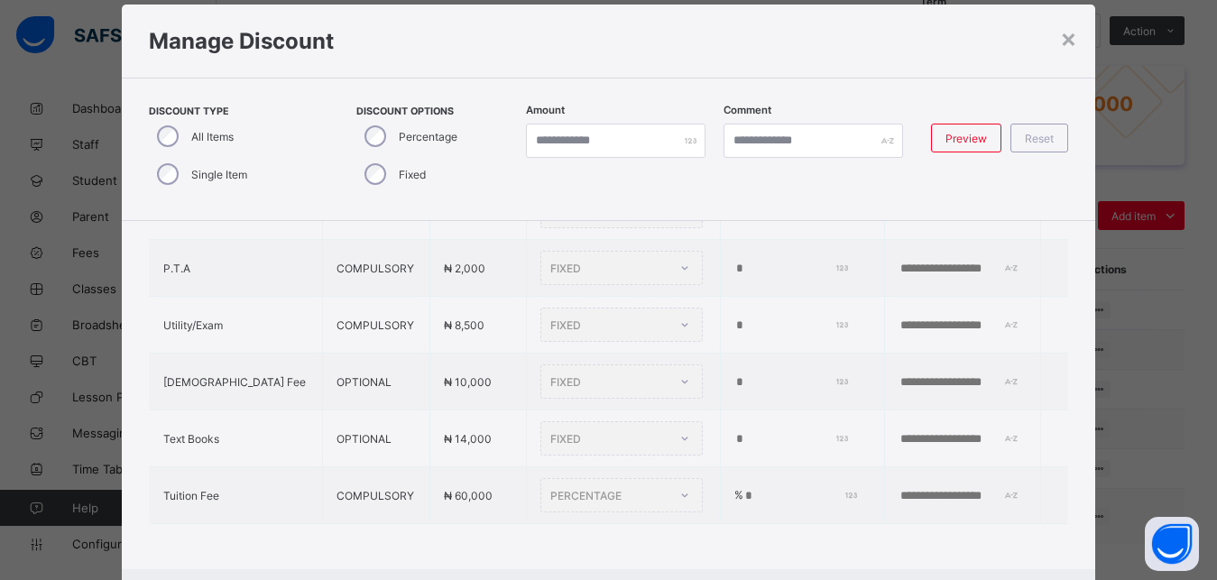
type input "*"
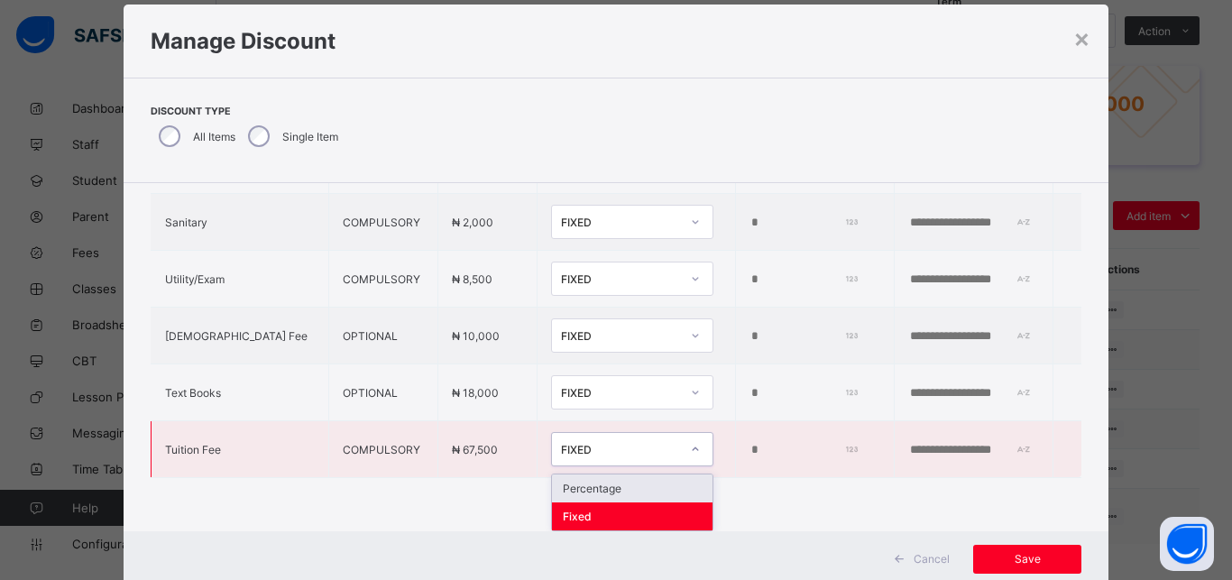
click at [561, 443] on div "FIXED" at bounding box center [620, 450] width 119 height 14
click at [580, 481] on div "Percentage" at bounding box center [632, 488] width 161 height 28
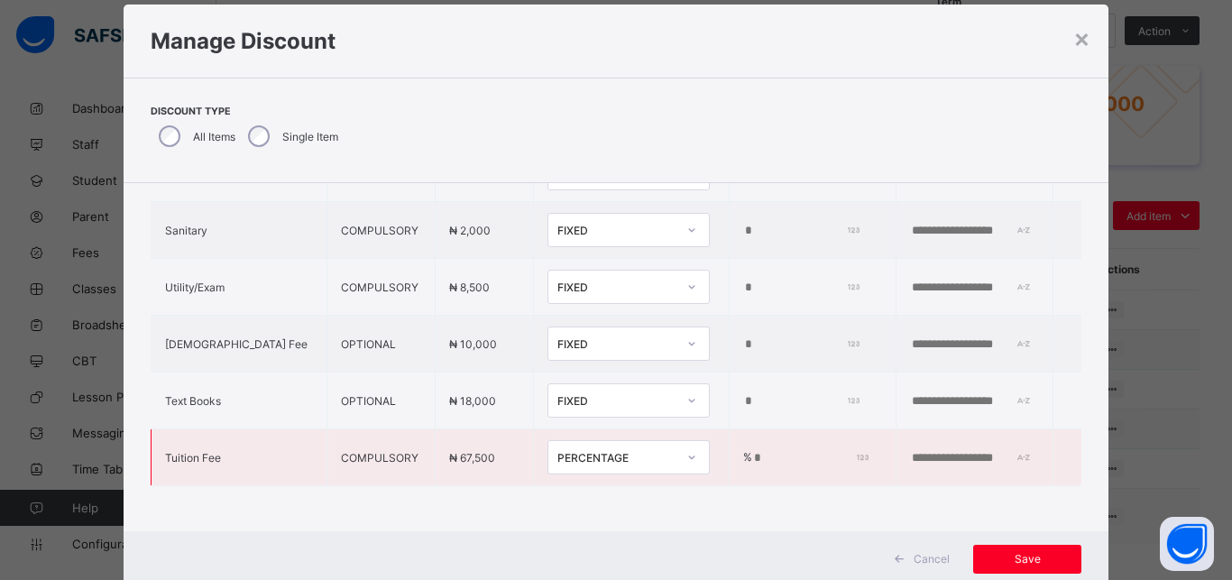
click at [752, 451] on input "*" at bounding box center [808, 458] width 112 height 14
type input "***"
click at [1005, 559] on span "Save" at bounding box center [1027, 559] width 81 height 14
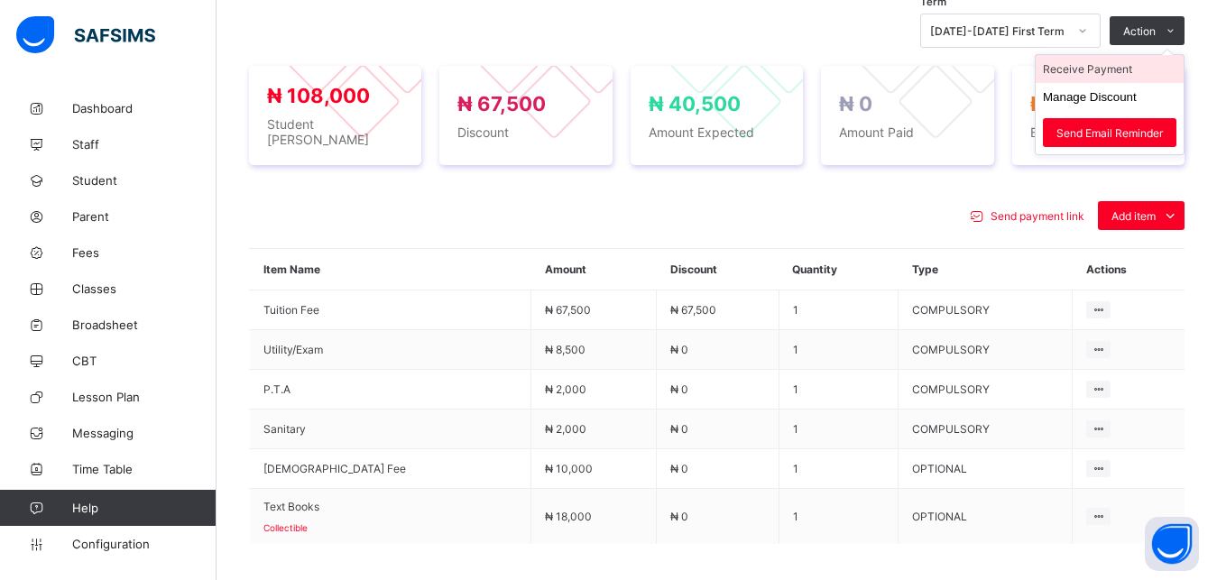
click at [1131, 67] on li "Receive Payment" at bounding box center [1109, 69] width 148 height 28
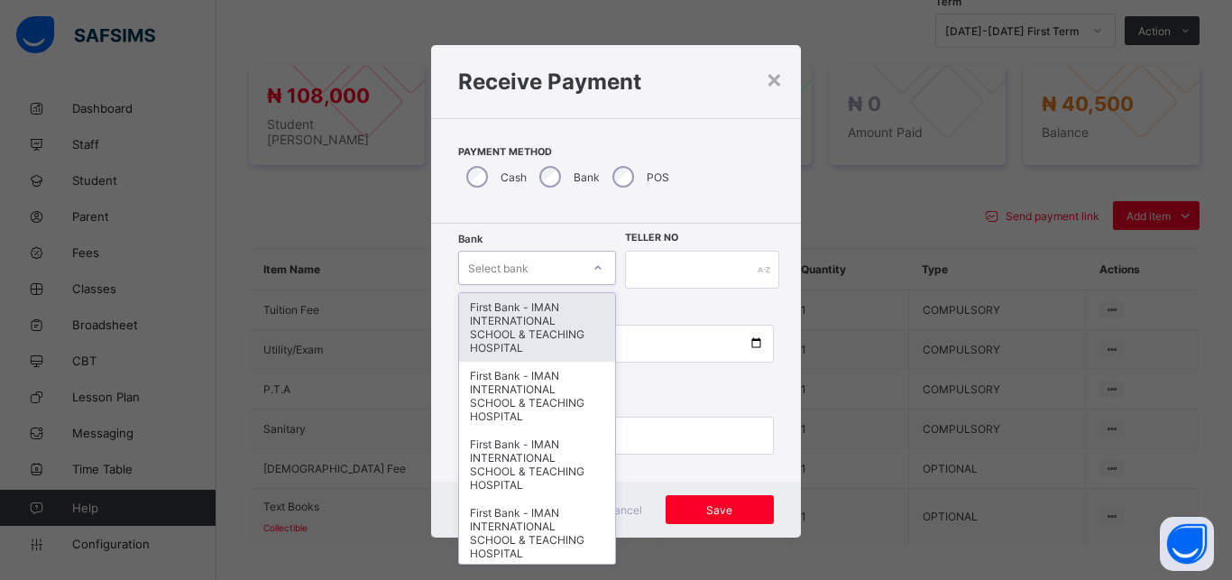
click at [526, 270] on div "Select bank" at bounding box center [520, 267] width 122 height 25
click at [533, 307] on div "First Bank - IMAN INTERNATIONAL SCHOOL & TEACHING HOSPITAL" at bounding box center [537, 327] width 156 height 69
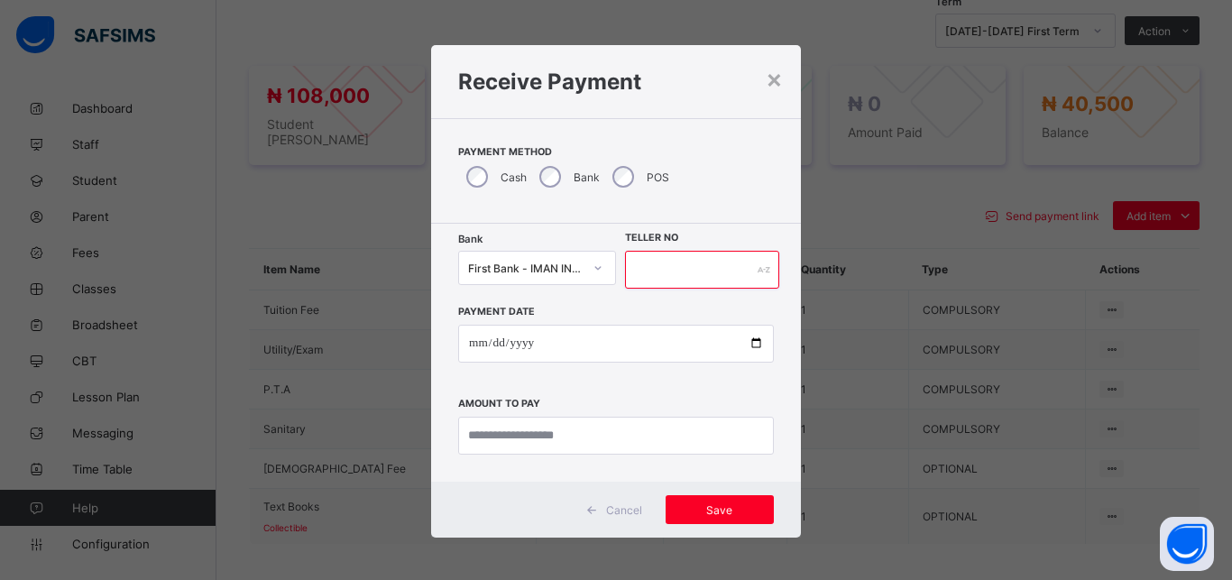
click at [629, 272] on input "text" at bounding box center [702, 270] width 154 height 38
type input "*****"
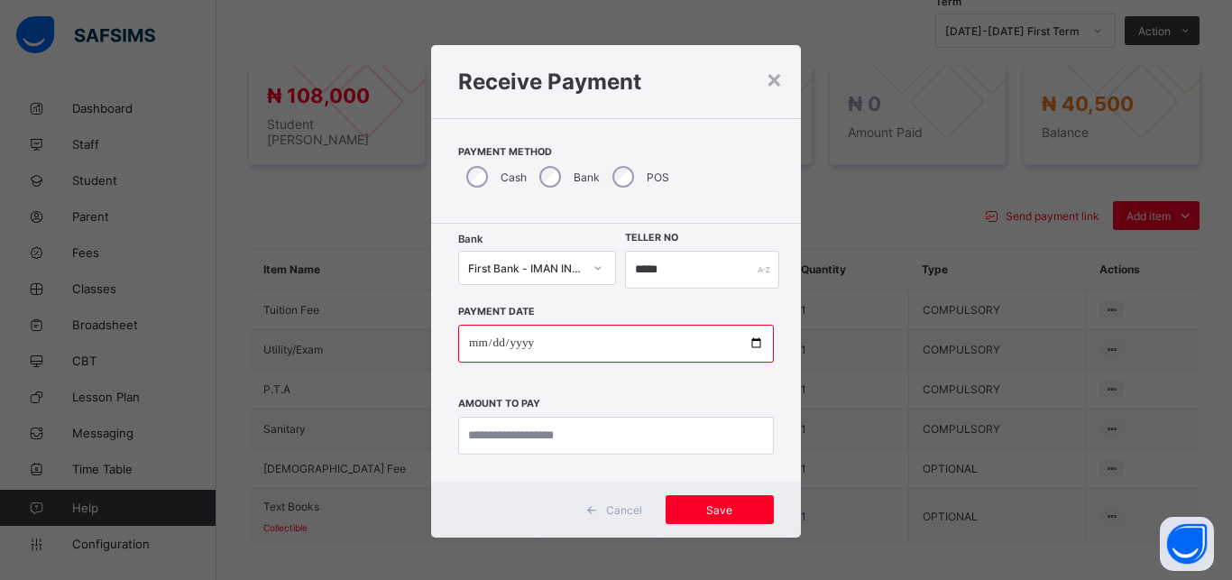
click at [749, 344] on input "date" at bounding box center [616, 344] width 316 height 38
type input "**********"
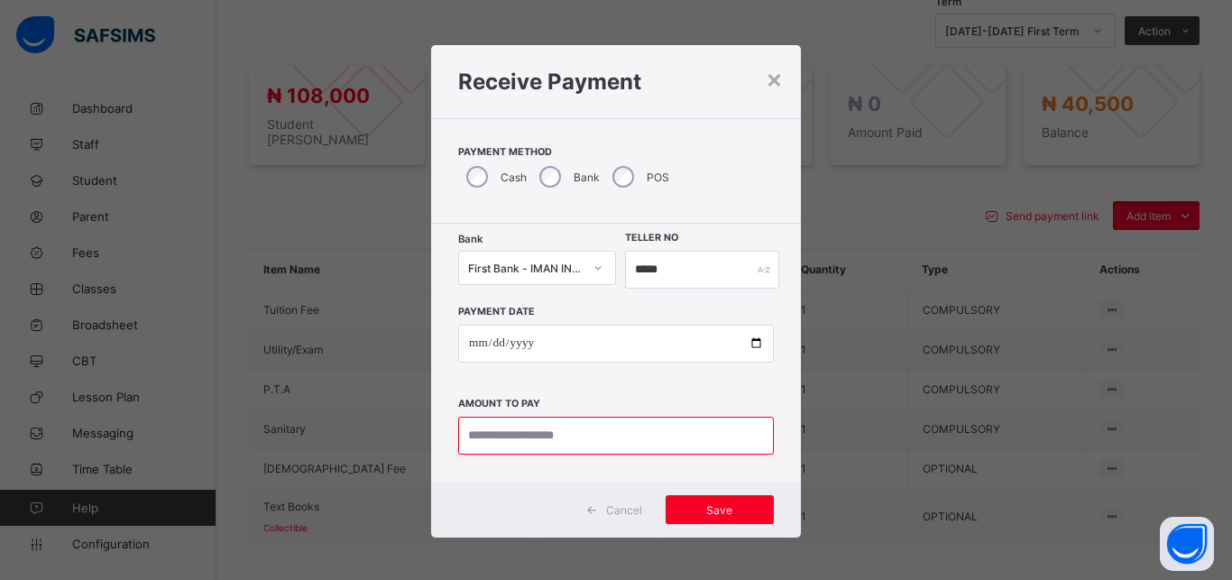
click at [565, 434] on input "currency" at bounding box center [616, 436] width 316 height 38
type input "********"
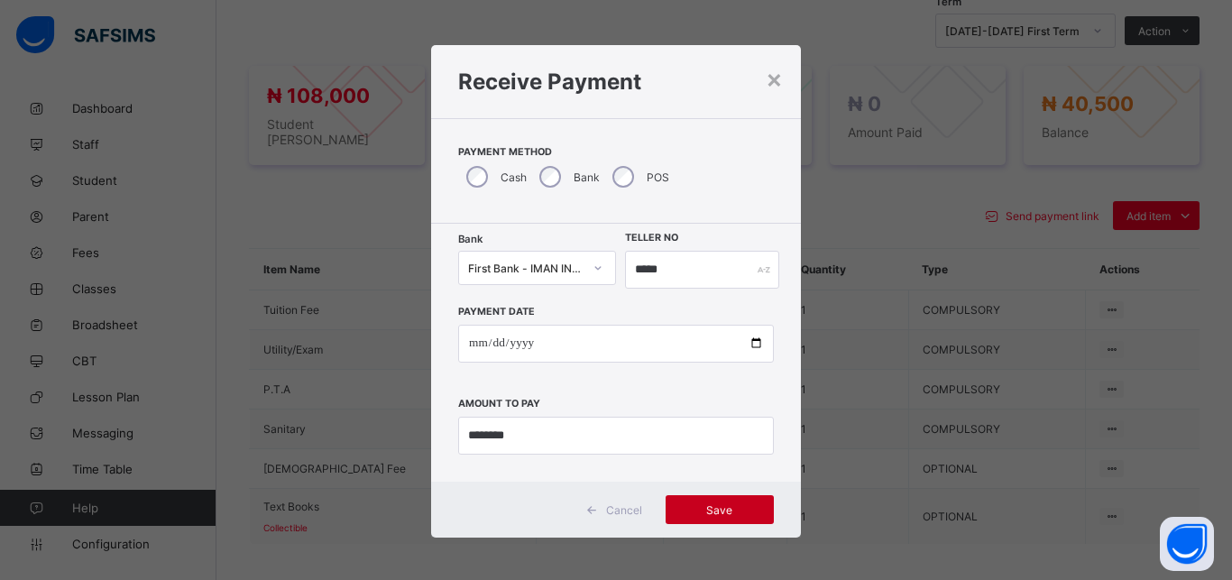
click at [714, 515] on span "Save" at bounding box center [719, 510] width 81 height 14
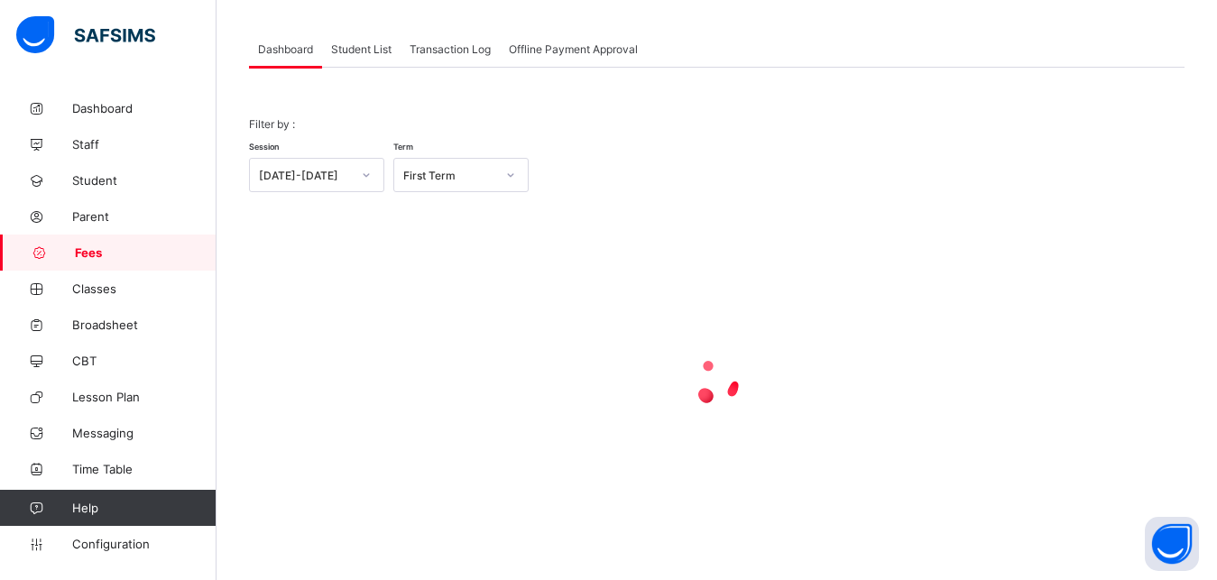
scroll to position [87, 0]
click at [354, 48] on span "Student List" at bounding box center [361, 49] width 60 height 14
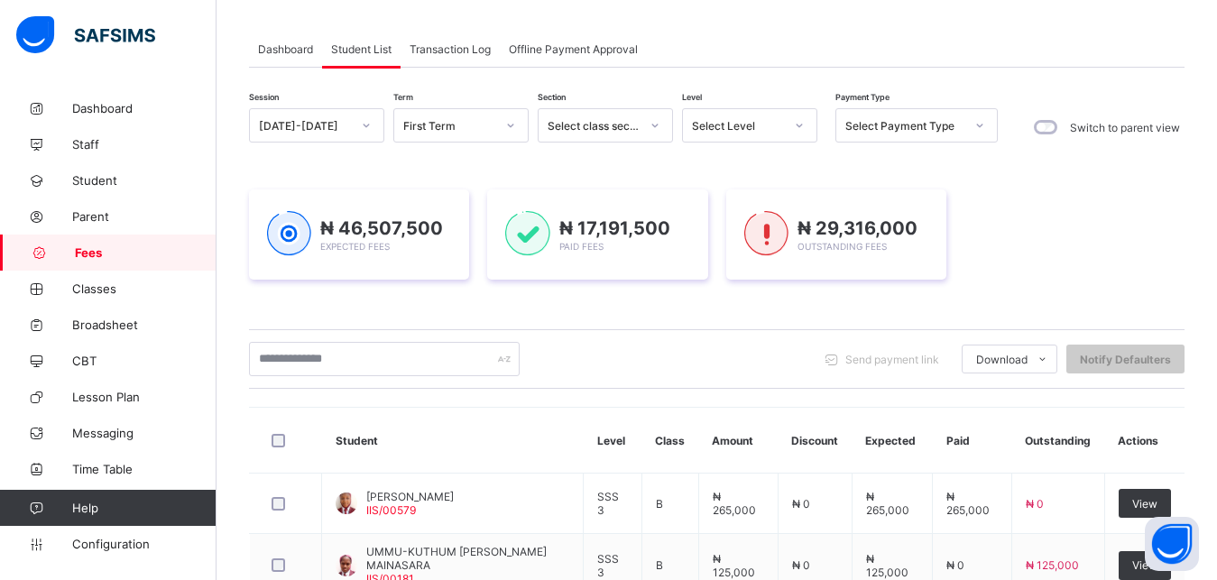
click at [719, 121] on div "Select Level" at bounding box center [738, 126] width 92 height 14
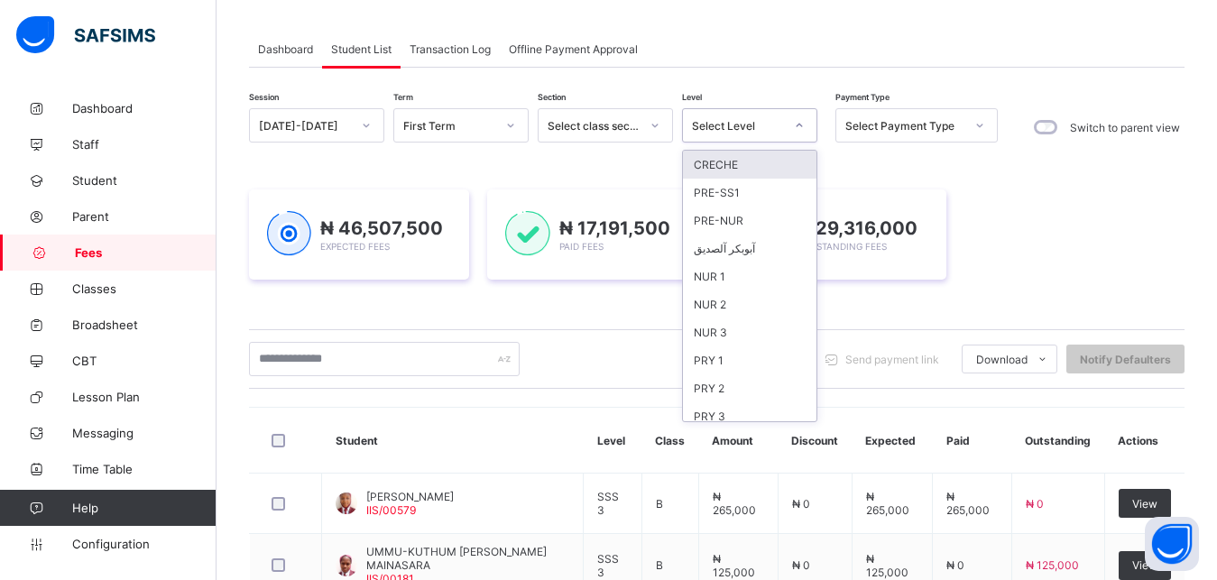
click at [719, 121] on div "Select Level" at bounding box center [738, 126] width 92 height 14
click at [762, 237] on div "PRY 5" at bounding box center [749, 239] width 133 height 28
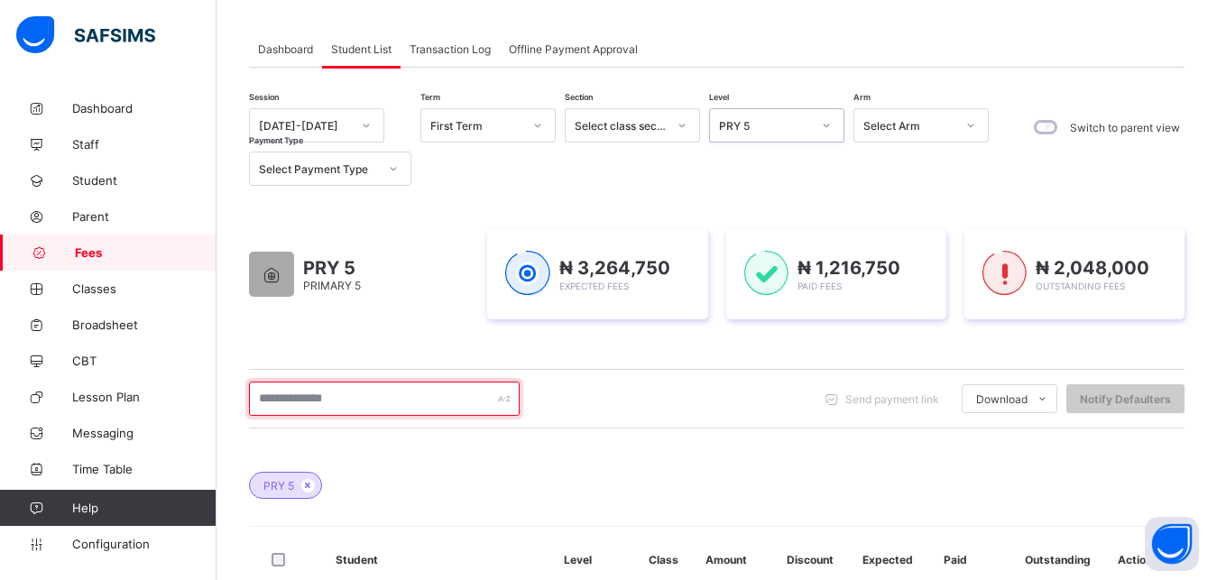
click at [398, 401] on input "text" at bounding box center [384, 398] width 271 height 34
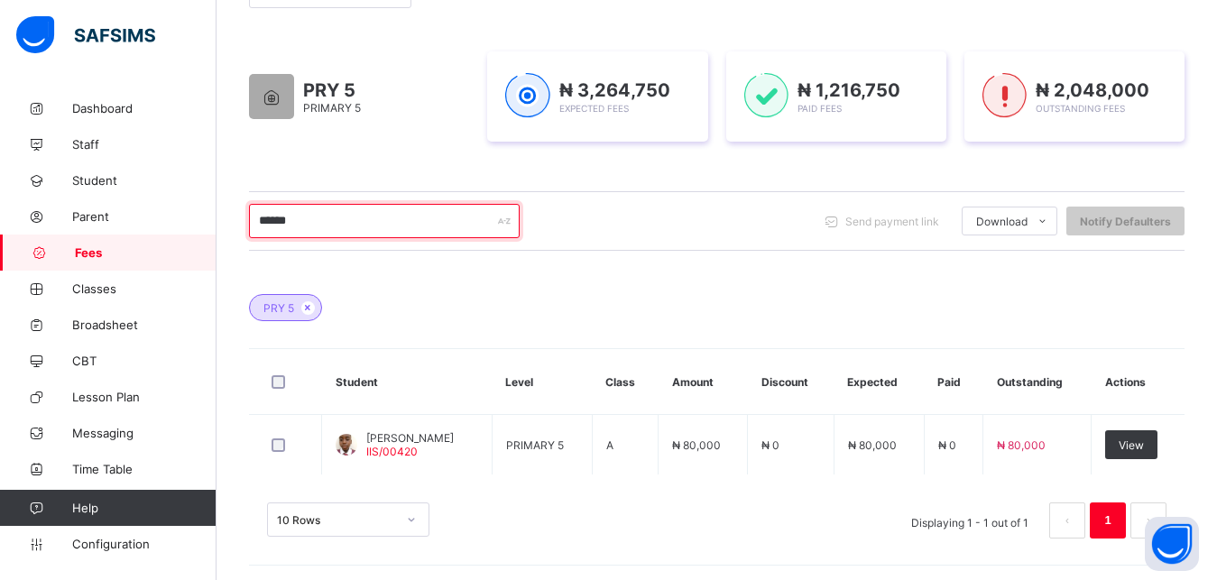
scroll to position [268, 0]
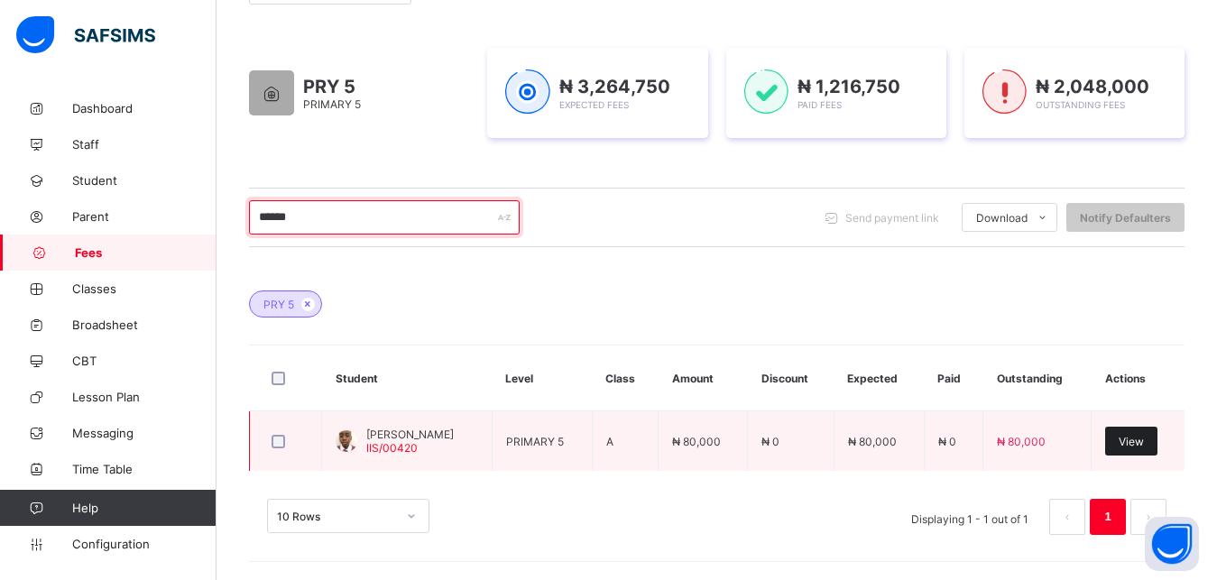
type input "******"
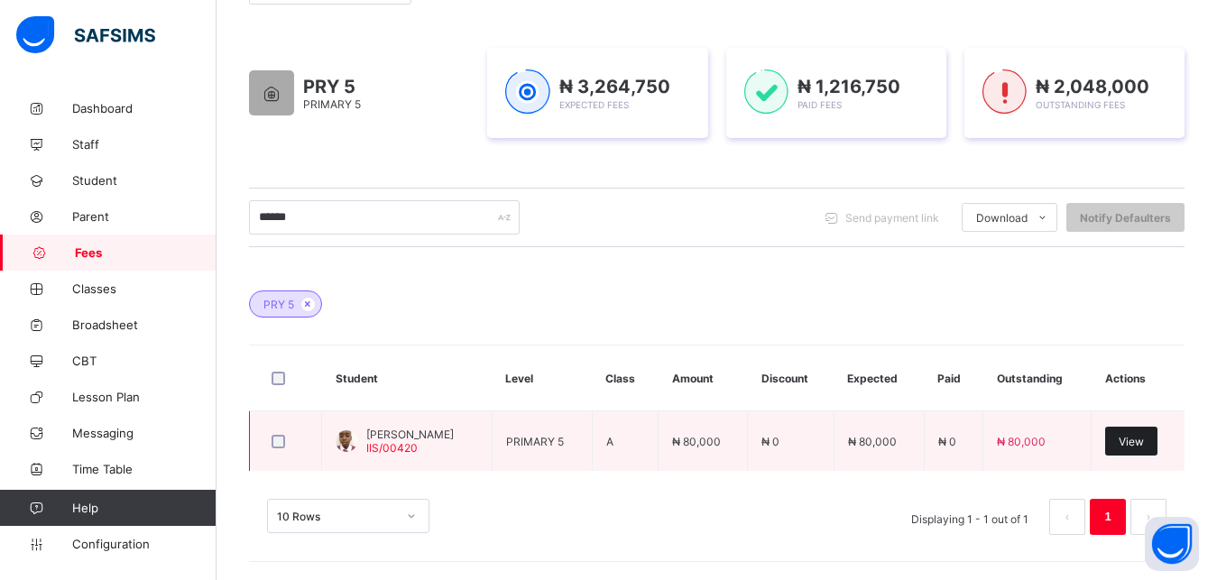
click at [1143, 445] on span "View" at bounding box center [1130, 442] width 25 height 14
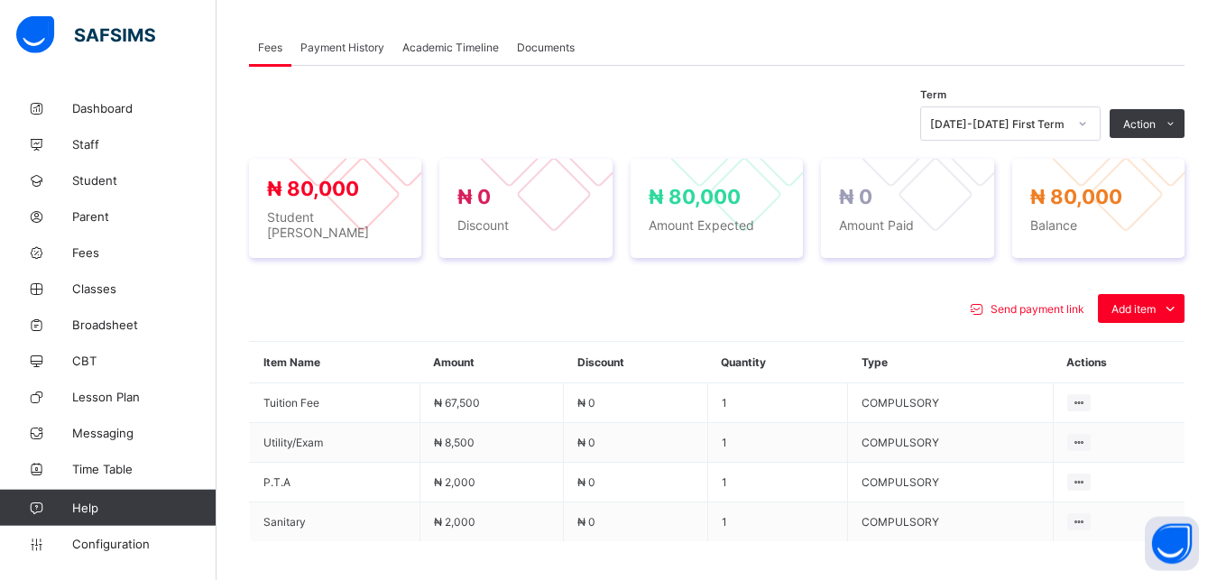
scroll to position [544, 0]
click at [1146, 339] on div "Optional items" at bounding box center [1140, 348] width 72 height 18
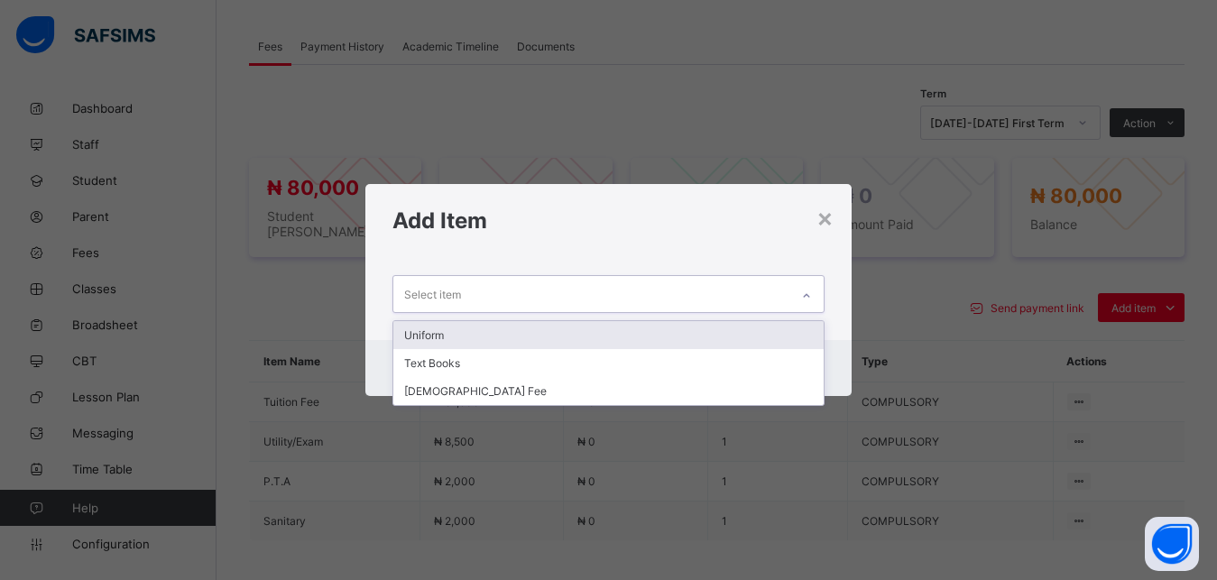
click at [721, 291] on div "Select item" at bounding box center [591, 293] width 397 height 35
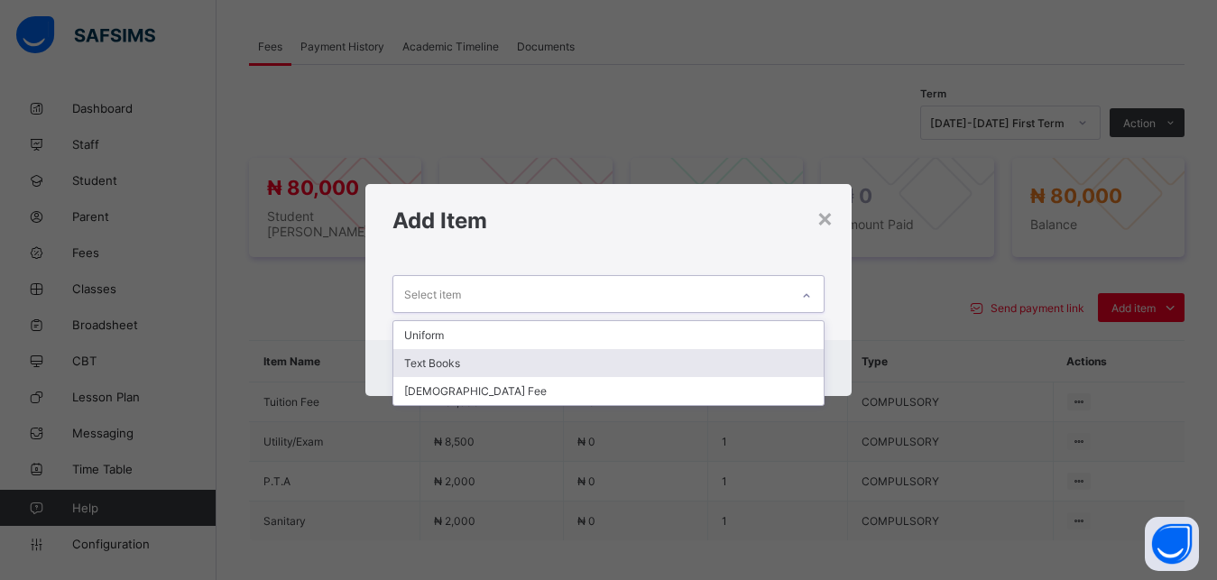
click at [673, 354] on div "Text Books" at bounding box center [608, 363] width 431 height 28
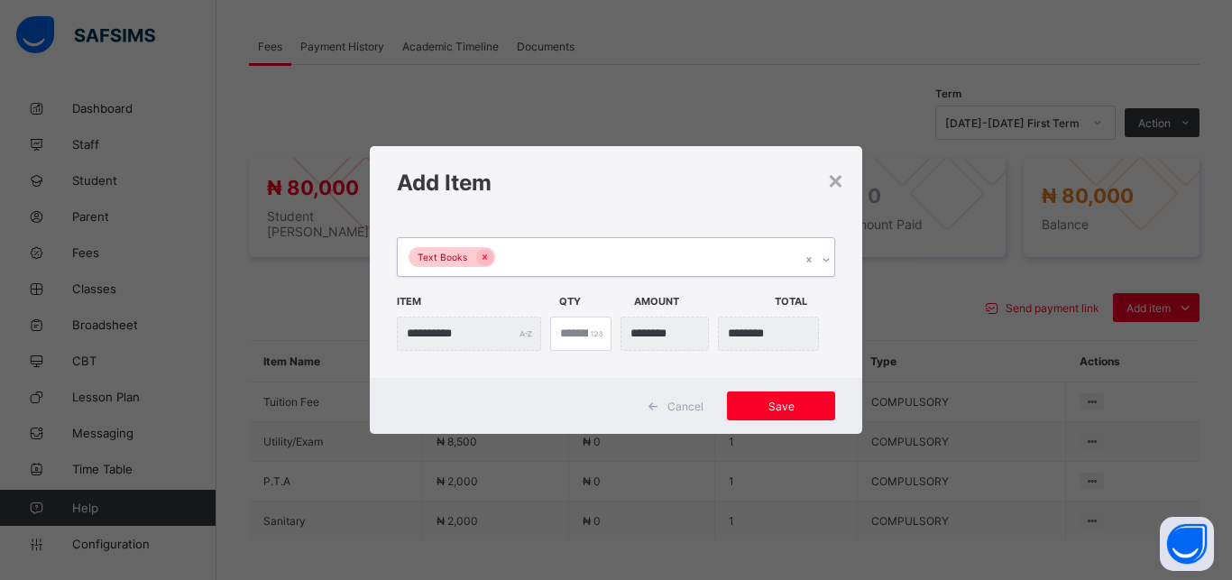
click at [666, 253] on div "Text Books" at bounding box center [599, 257] width 402 height 38
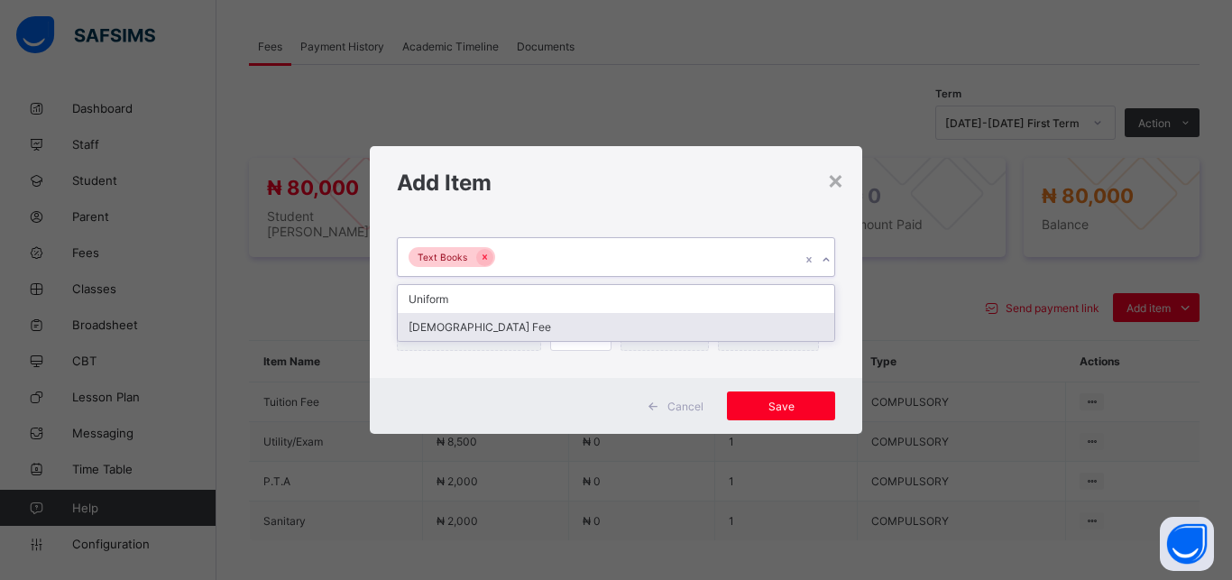
click at [623, 324] on div "[DEMOGRAPHIC_DATA] Fee" at bounding box center [616, 327] width 436 height 28
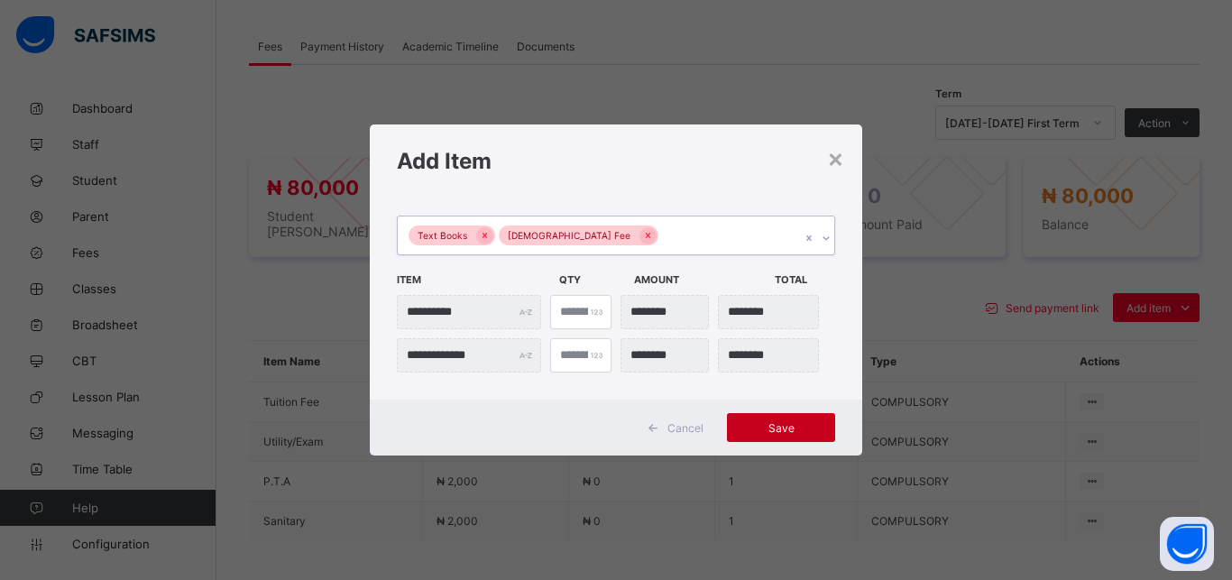
click at [802, 424] on span "Save" at bounding box center [780, 428] width 81 height 14
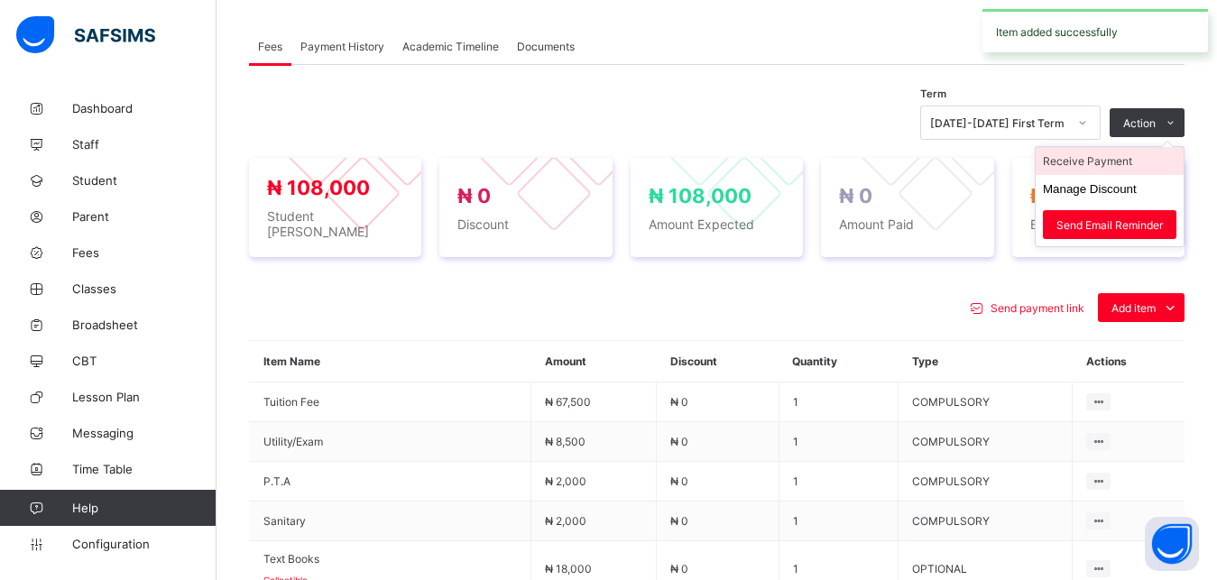
click at [1126, 163] on li "Receive Payment" at bounding box center [1109, 161] width 148 height 28
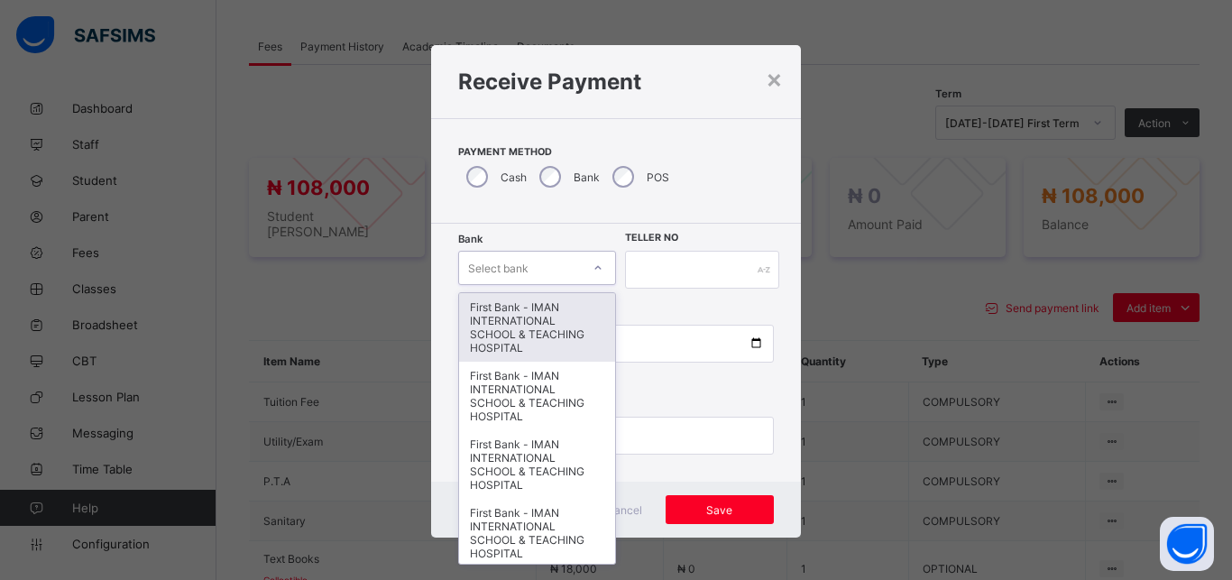
click at [519, 279] on div "Select bank" at bounding box center [498, 268] width 60 height 34
click at [513, 344] on div "First Bank - IMAN INTERNATIONAL SCHOOL & TEACHING HOSPITAL" at bounding box center [537, 327] width 156 height 69
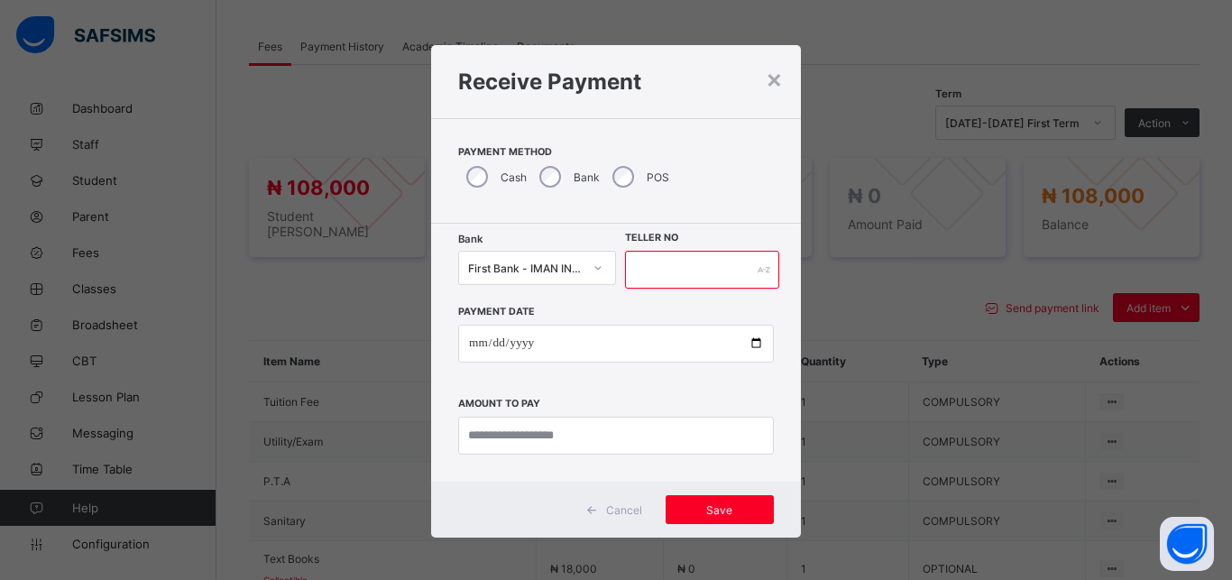
click at [676, 269] on input "text" at bounding box center [702, 270] width 154 height 38
type input "*****"
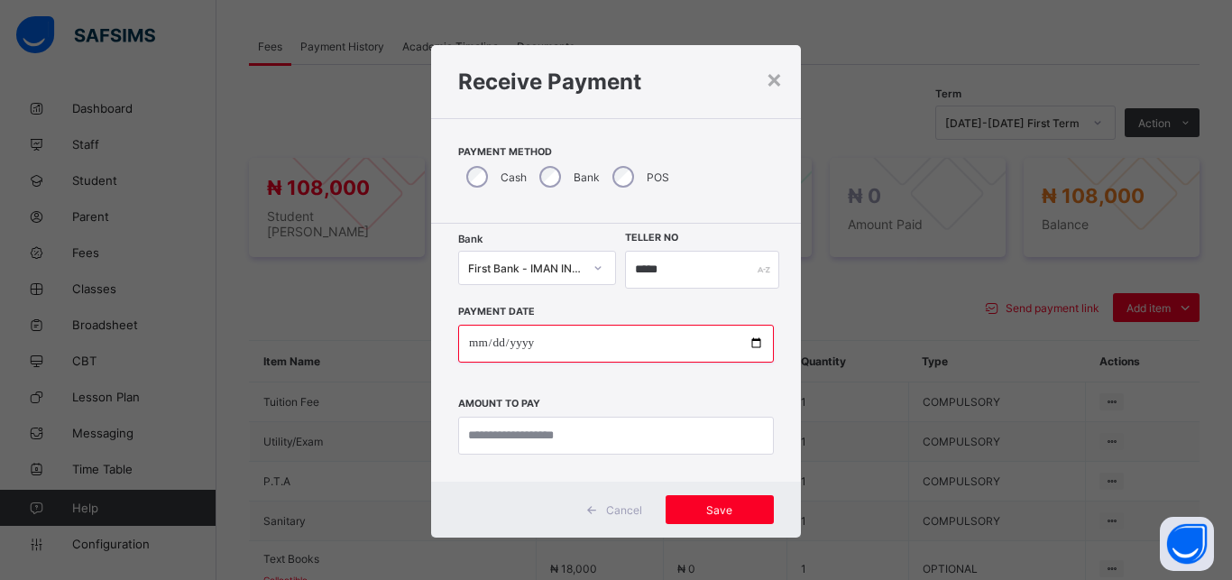
click at [743, 340] on input "date" at bounding box center [616, 344] width 316 height 38
type input "**********"
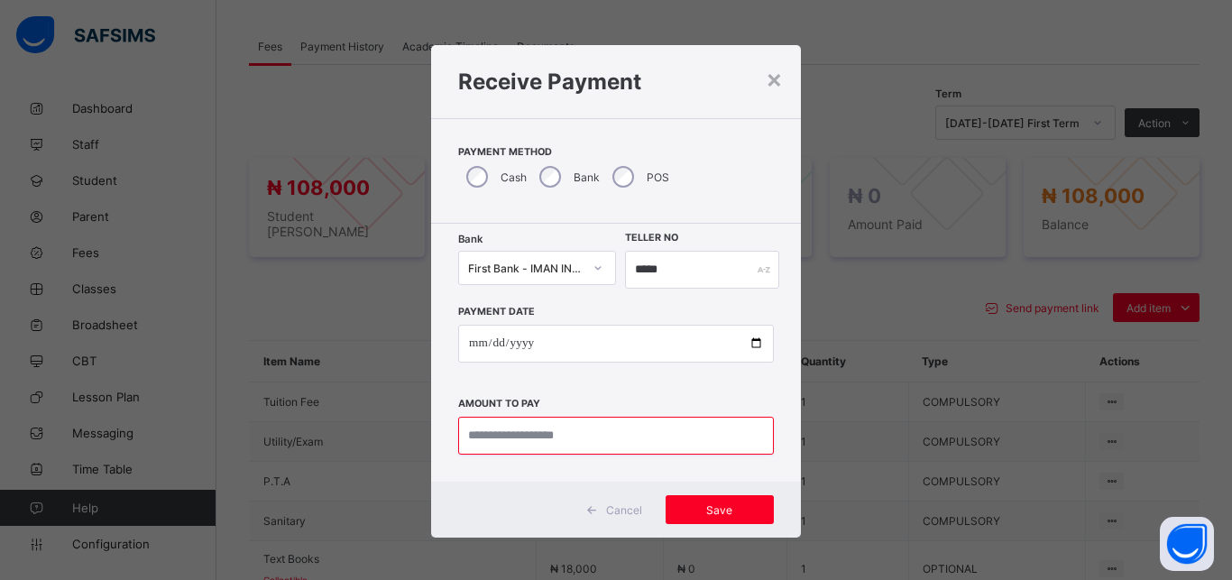
click at [561, 436] on input "currency" at bounding box center [616, 436] width 316 height 38
type input "*********"
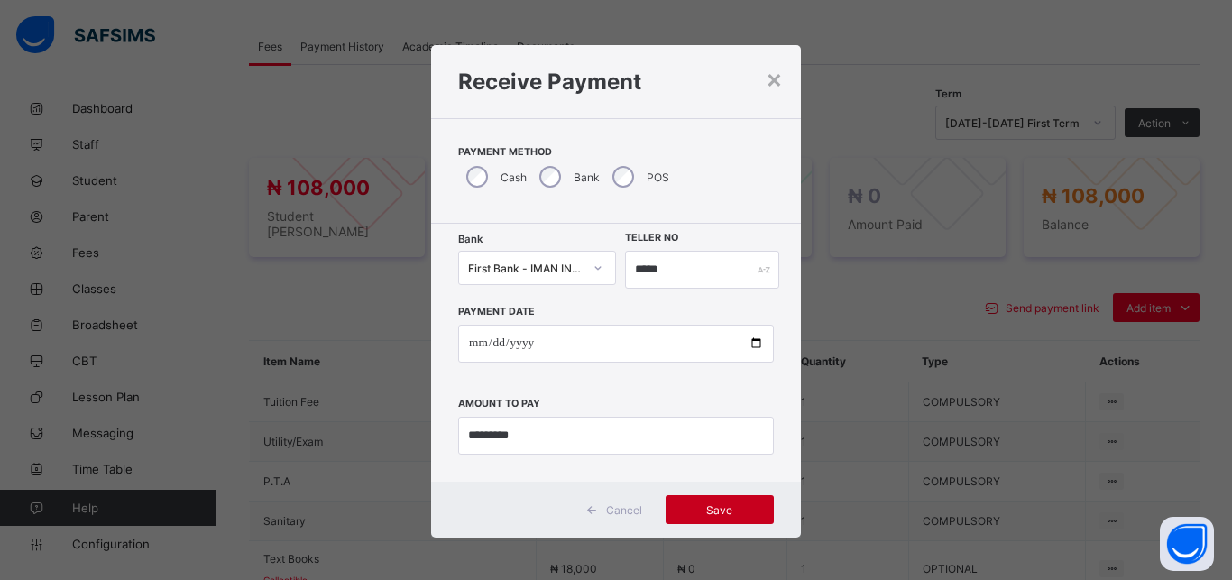
click at [683, 508] on span "Save" at bounding box center [719, 510] width 81 height 14
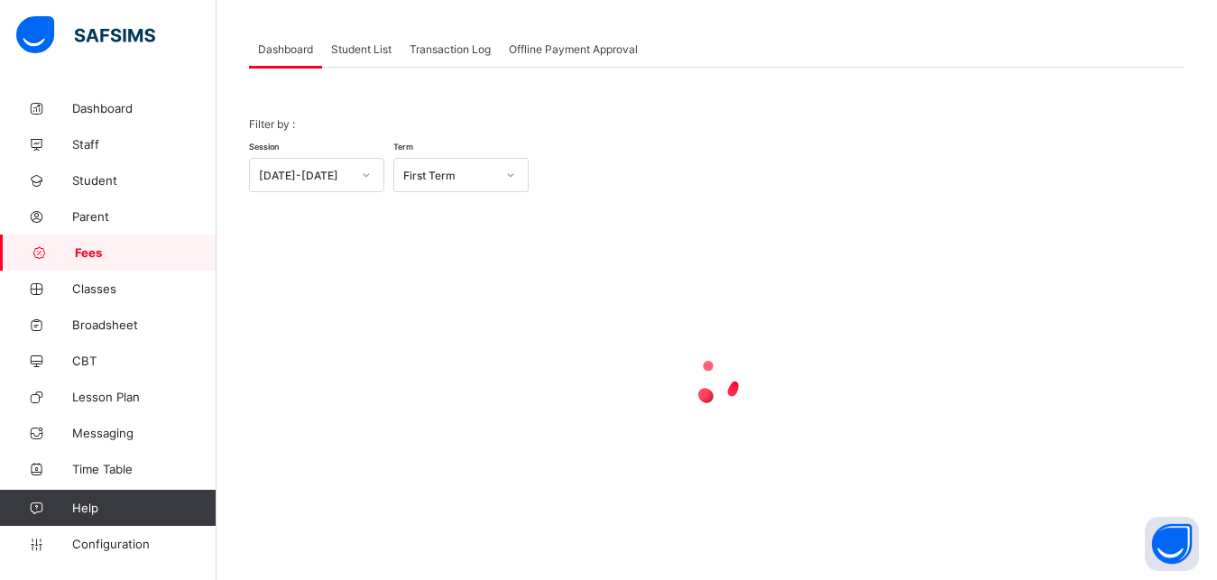
scroll to position [87, 0]
click at [354, 48] on span "Student List" at bounding box center [361, 49] width 60 height 14
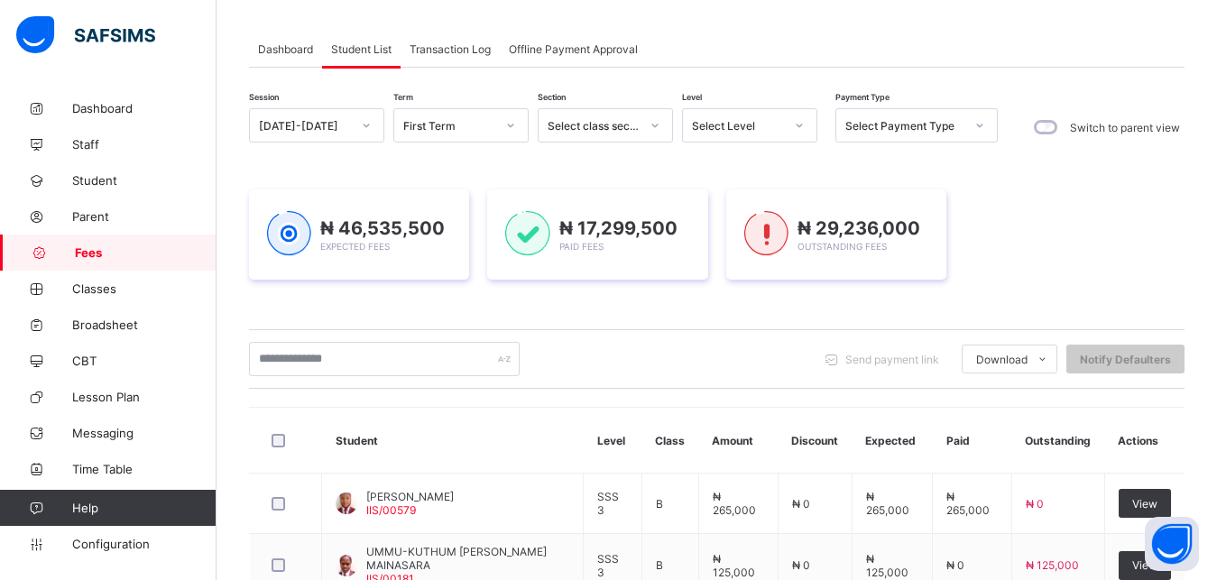
click at [741, 130] on div "Select Level" at bounding box center [738, 126] width 92 height 14
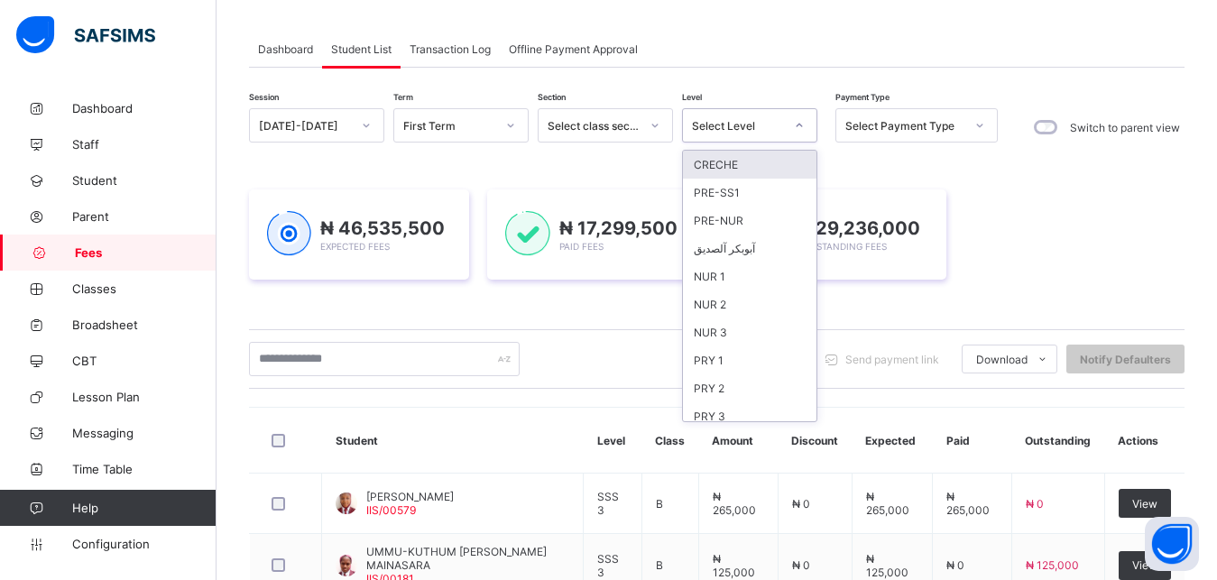
click at [739, 128] on div "Select Level" at bounding box center [738, 126] width 92 height 14
click at [726, 302] on div "NUR 2" at bounding box center [749, 304] width 133 height 28
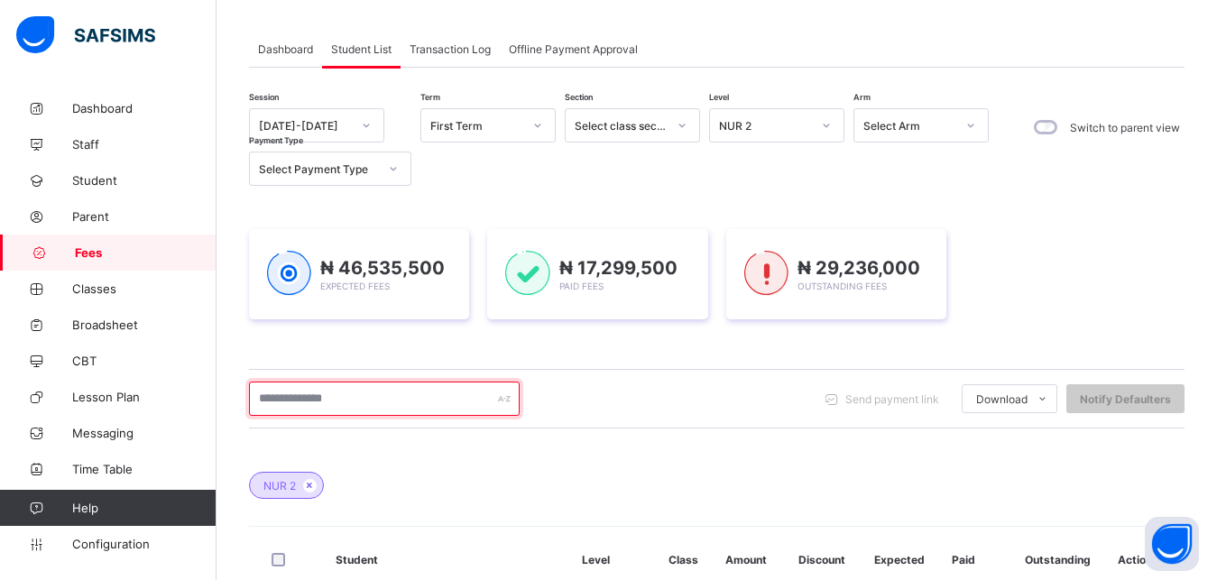
click at [458, 386] on input "text" at bounding box center [384, 398] width 271 height 34
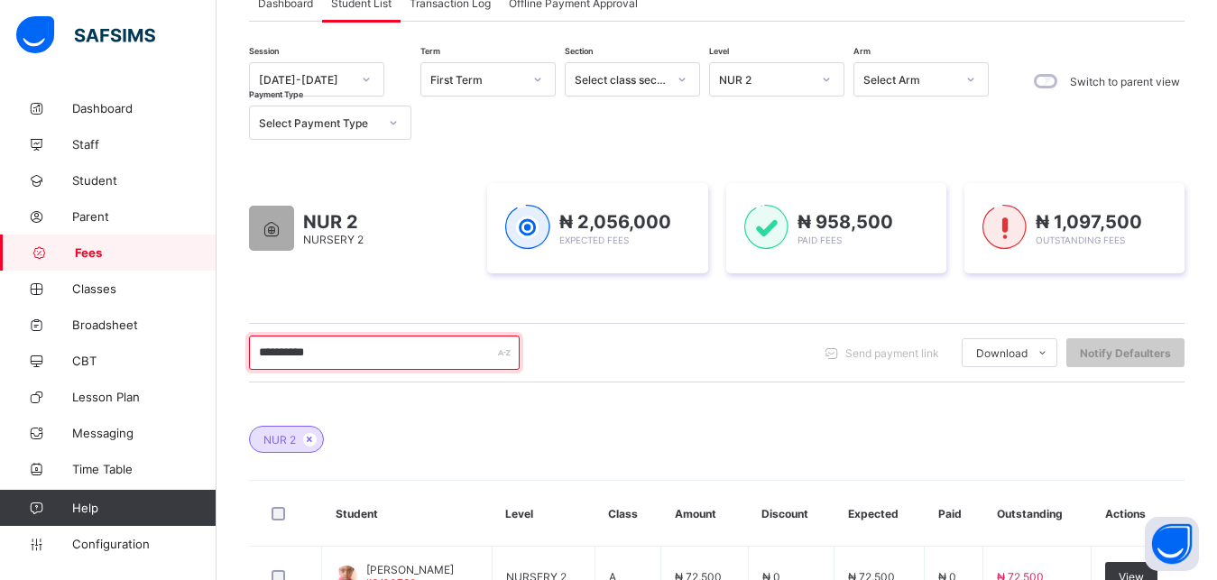
scroll to position [179, 0]
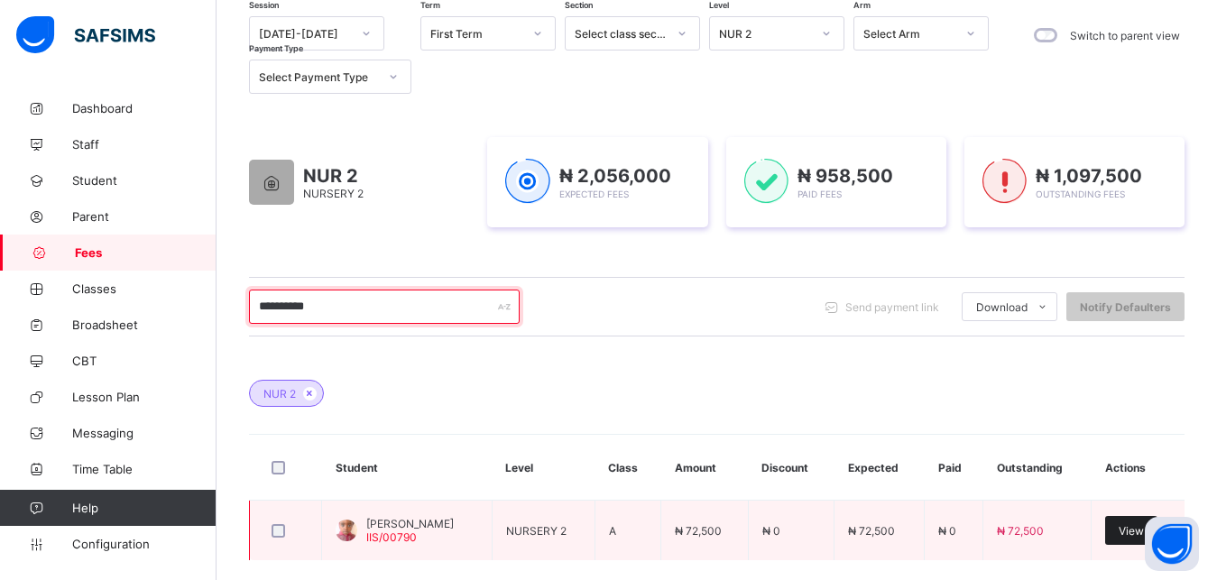
type input "**********"
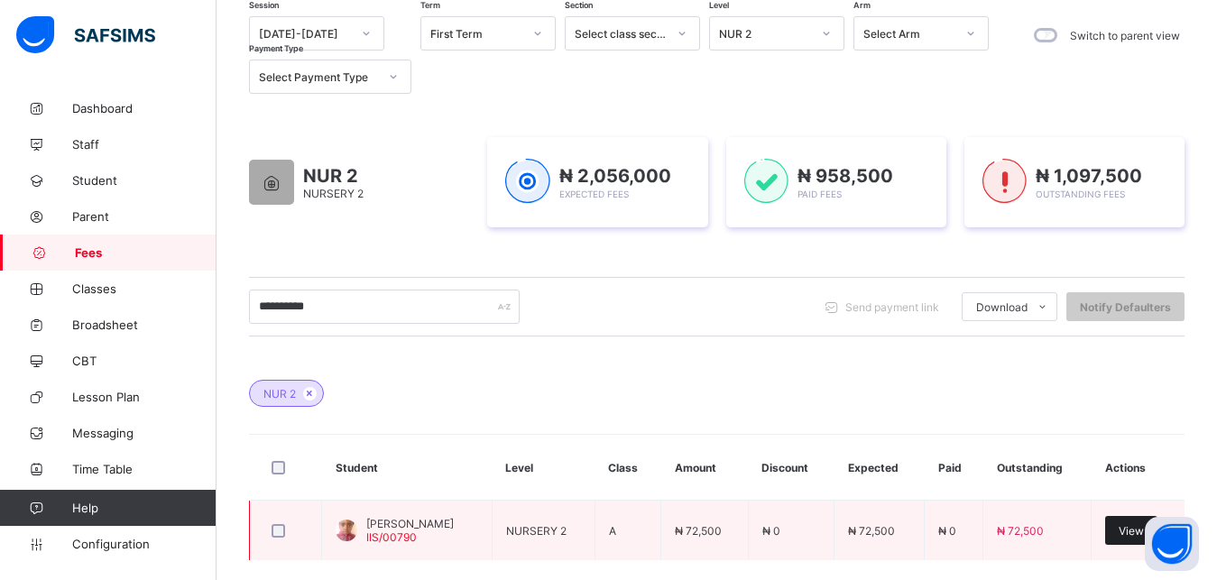
click at [1130, 527] on div "View" at bounding box center [1131, 530] width 52 height 29
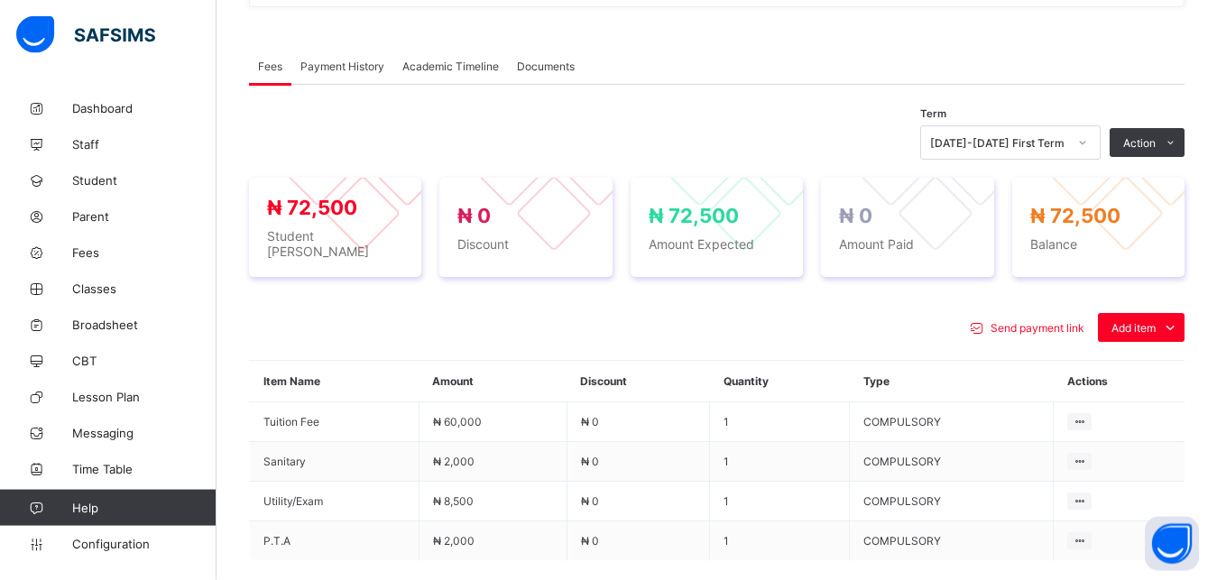
scroll to position [546, 0]
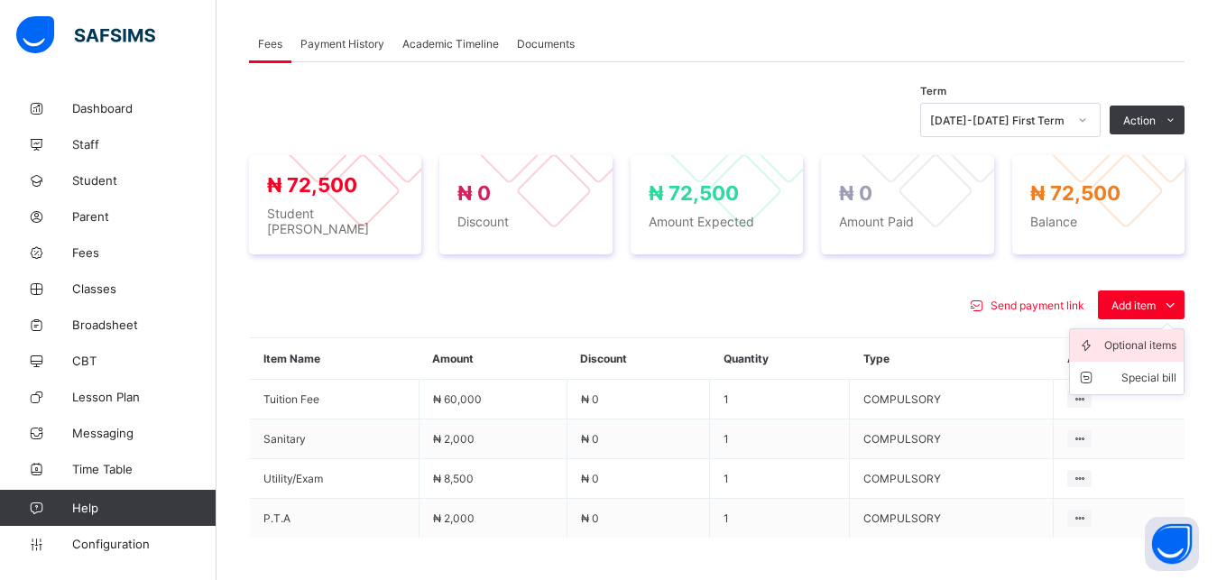
click at [1162, 336] on div "Optional items" at bounding box center [1140, 345] width 72 height 18
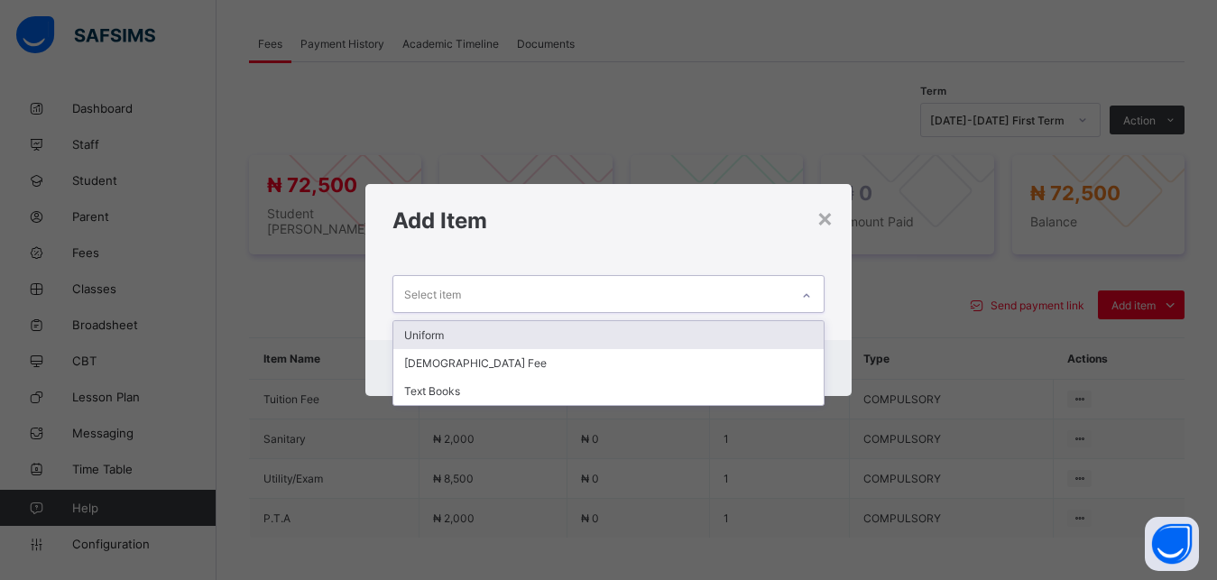
click at [751, 296] on div "Select item" at bounding box center [591, 293] width 397 height 35
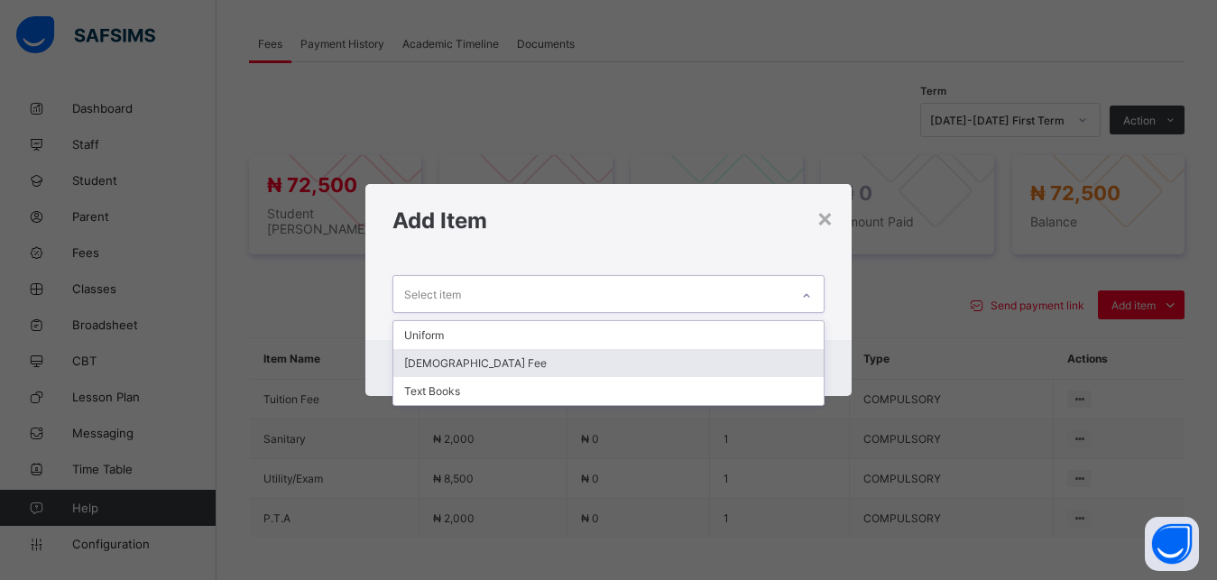
click at [665, 359] on div "[DEMOGRAPHIC_DATA] Fee" at bounding box center [608, 363] width 431 height 28
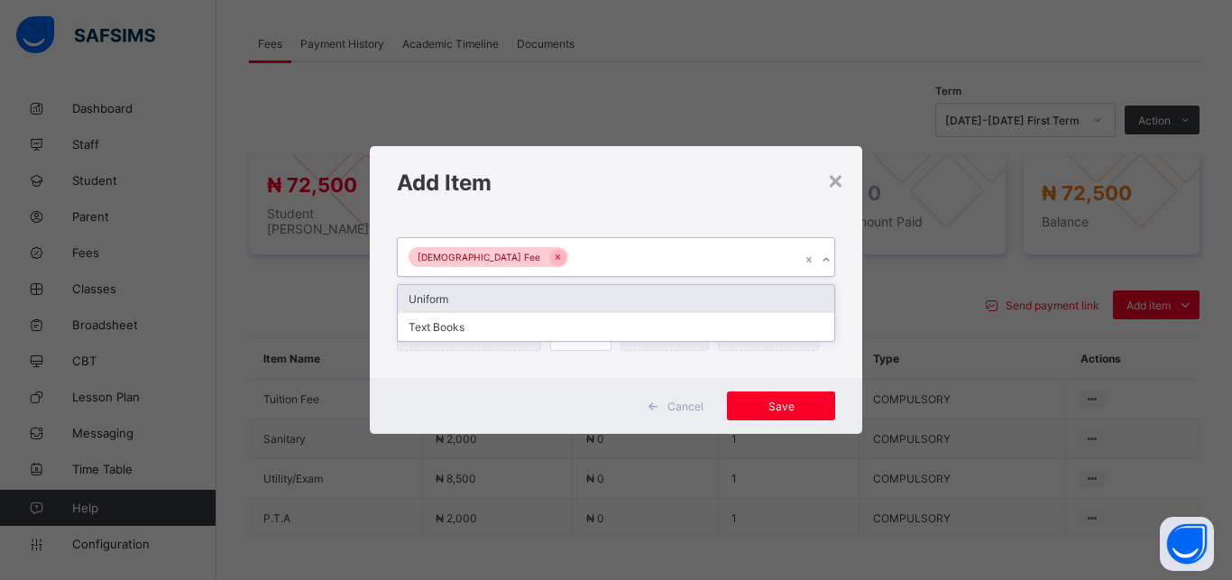
click at [672, 238] on div "[DEMOGRAPHIC_DATA] Fee" at bounding box center [616, 257] width 438 height 40
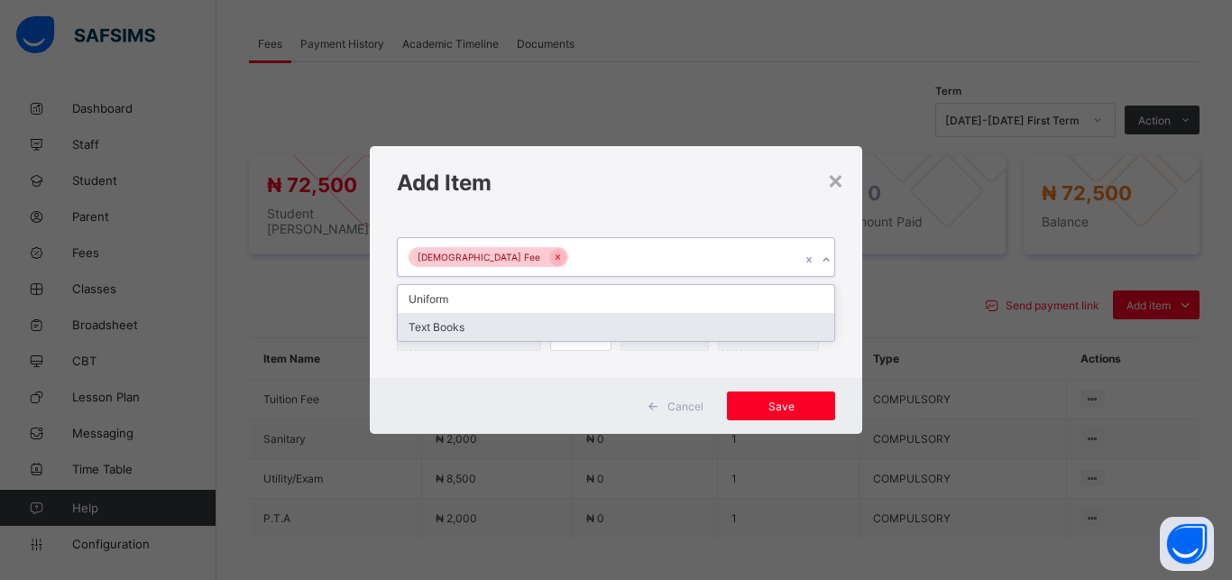
click at [632, 334] on div "Text Books" at bounding box center [616, 327] width 436 height 28
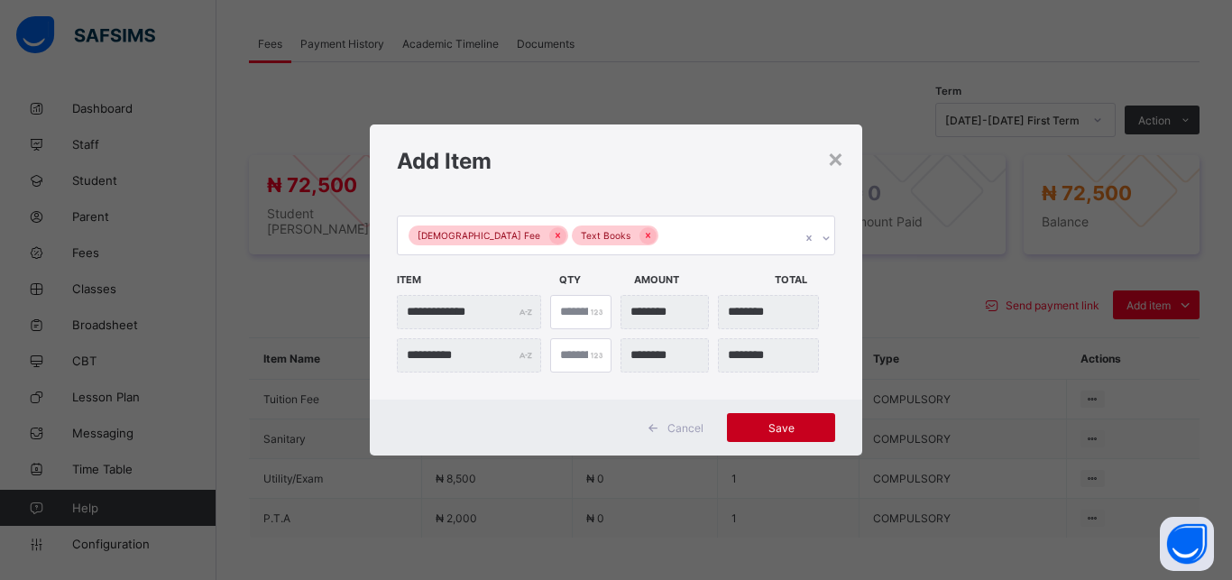
click at [771, 418] on div "Save" at bounding box center [781, 427] width 108 height 29
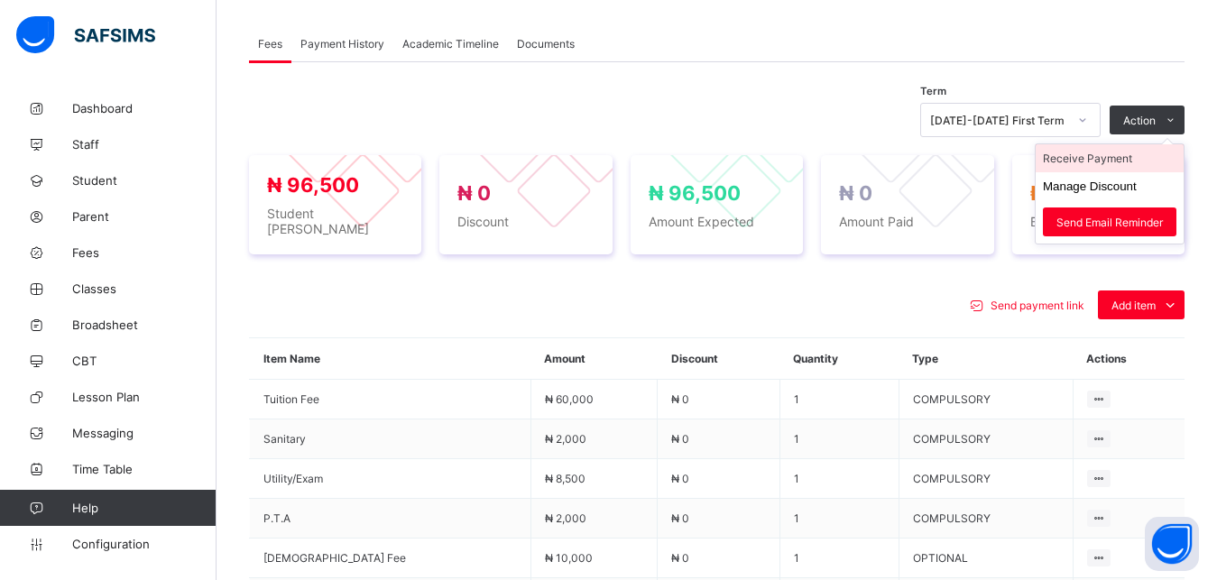
click at [1130, 158] on li "Receive Payment" at bounding box center [1109, 158] width 148 height 28
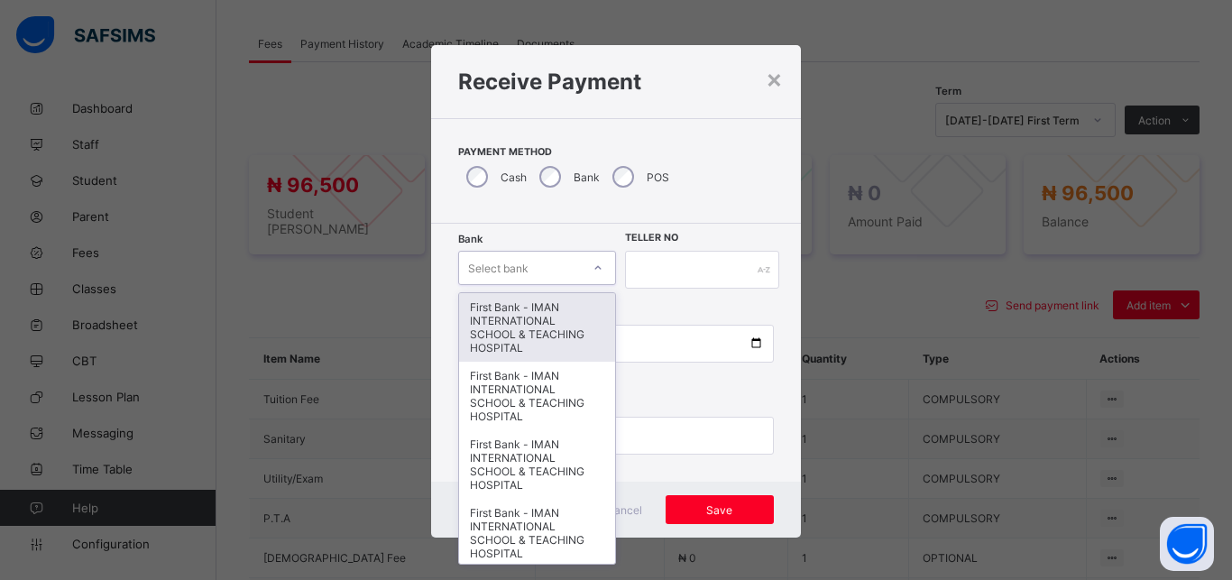
click at [538, 266] on div "Select bank" at bounding box center [520, 267] width 122 height 25
click at [544, 307] on div "First Bank - IMAN INTERNATIONAL SCHOOL & TEACHING HOSPITAL" at bounding box center [537, 327] width 156 height 69
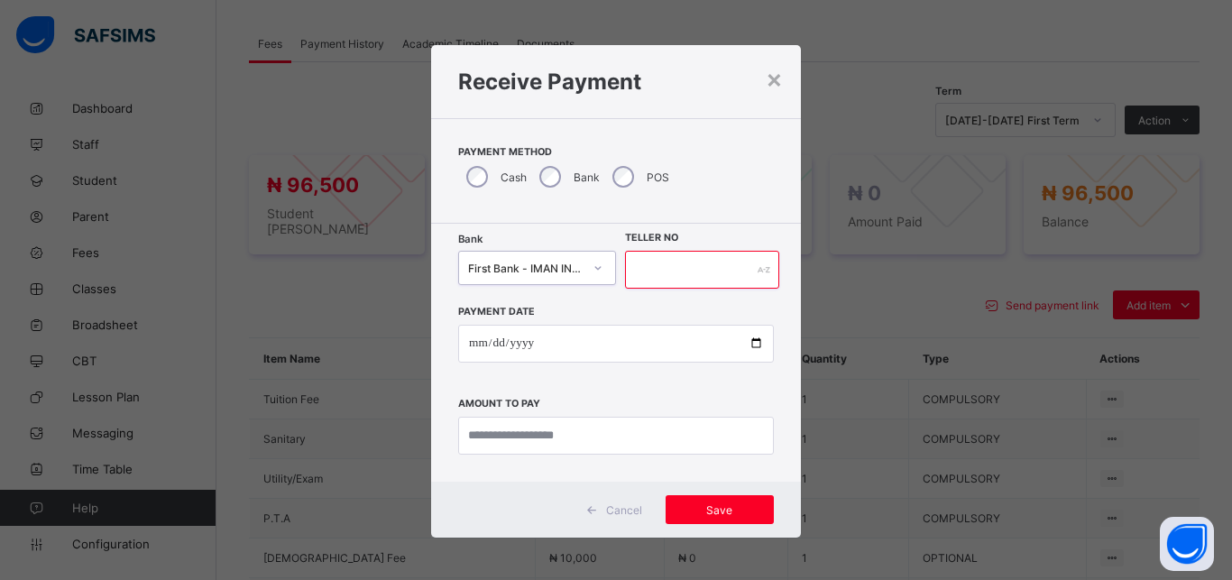
click at [651, 274] on input "text" at bounding box center [702, 270] width 154 height 38
type input "*****"
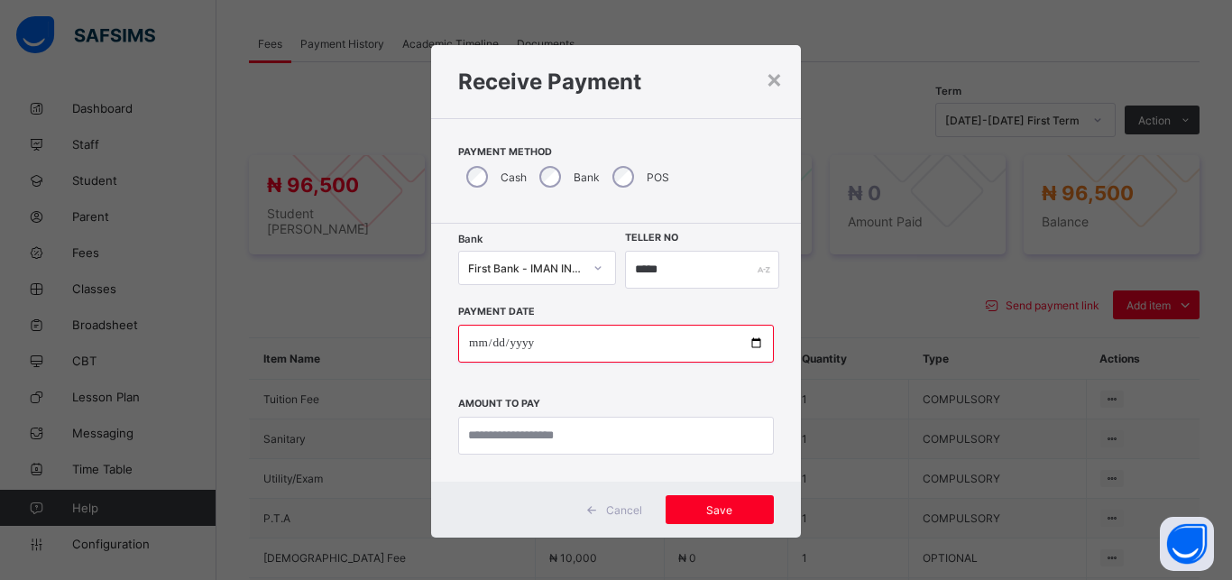
click at [747, 342] on input "date" at bounding box center [616, 344] width 316 height 38
type input "**********"
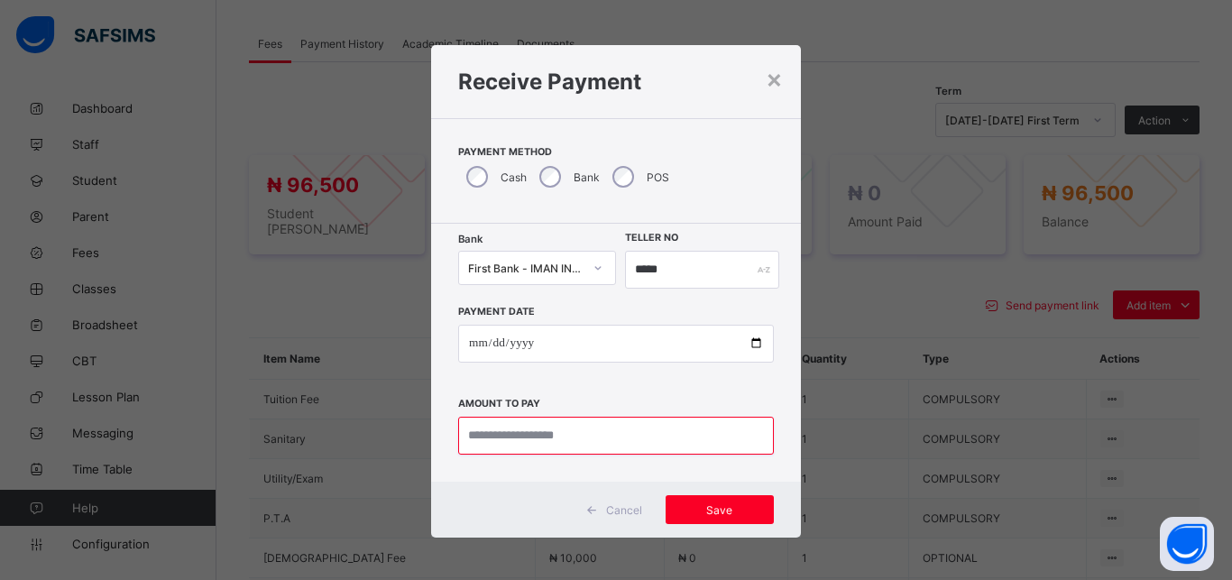
click at [637, 426] on input "currency" at bounding box center [616, 436] width 316 height 38
type input "********"
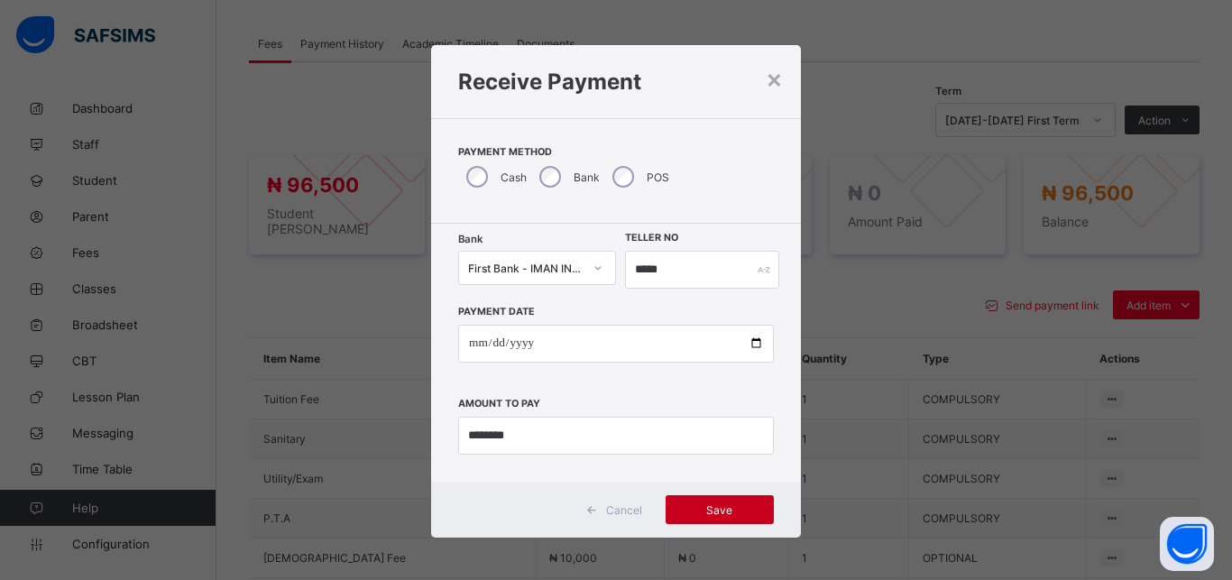
click at [712, 509] on span "Save" at bounding box center [719, 510] width 81 height 14
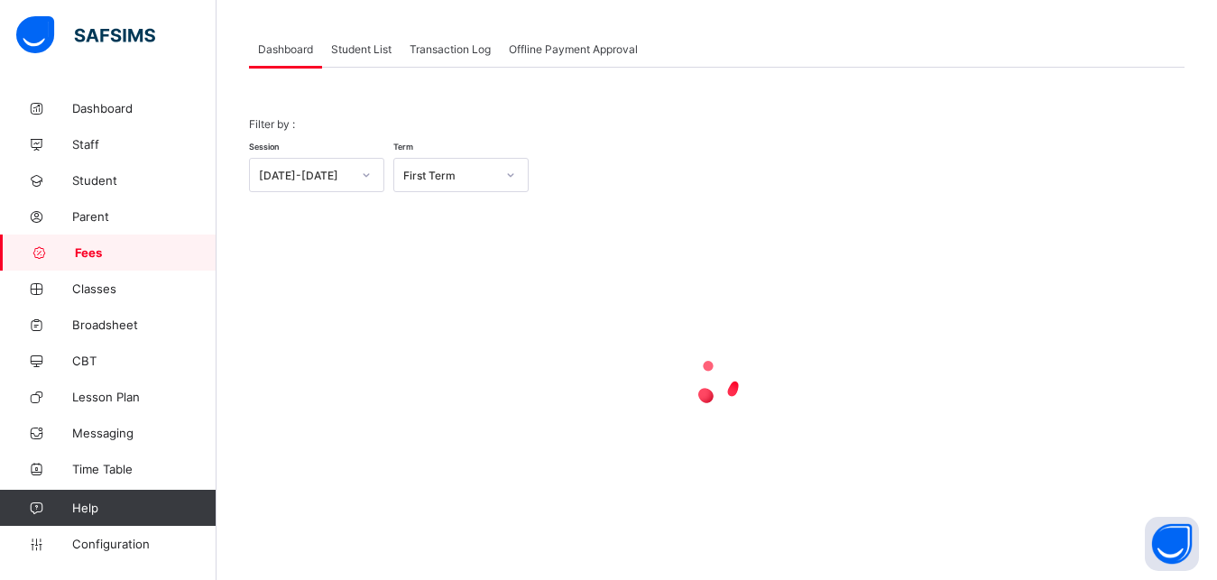
scroll to position [87, 0]
click at [348, 46] on span "Student List" at bounding box center [361, 49] width 60 height 14
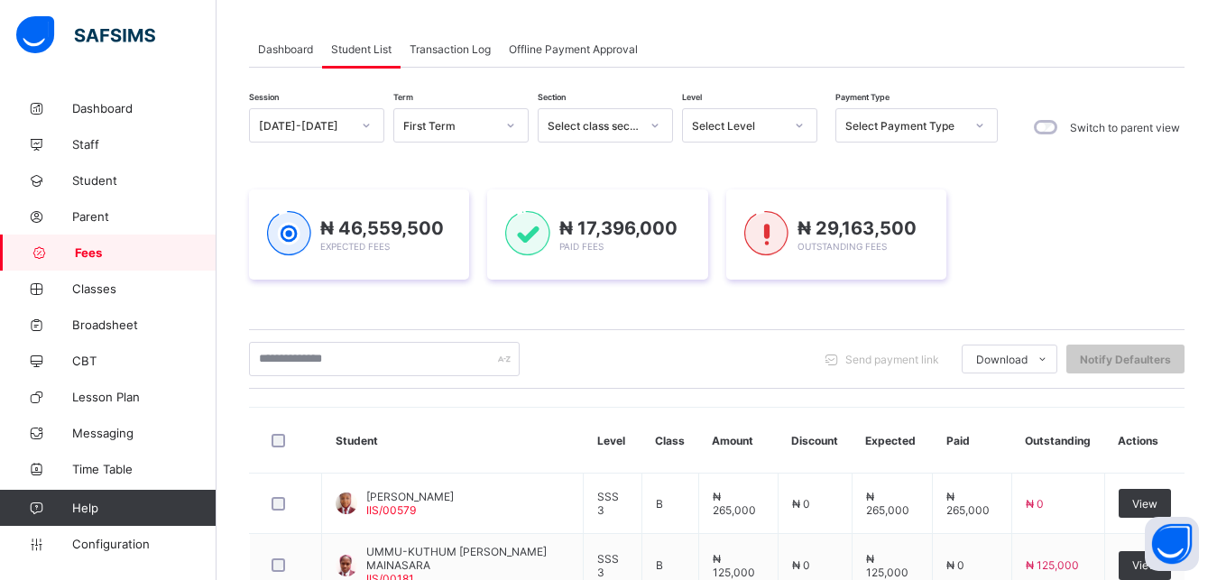
click at [760, 122] on div "Select Level" at bounding box center [738, 126] width 92 height 14
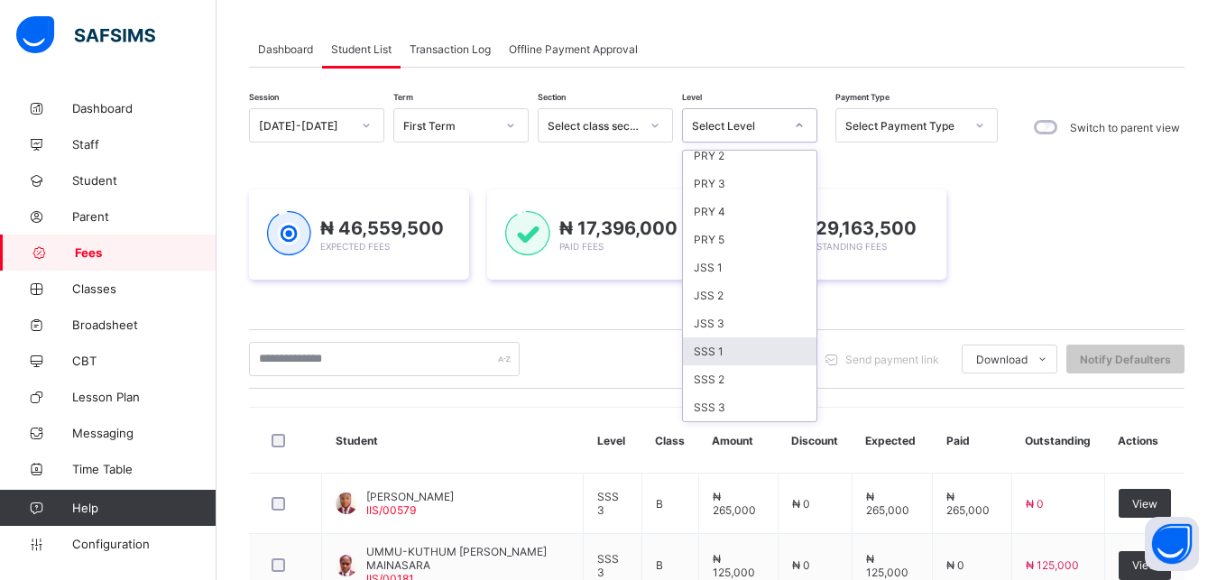
click at [762, 354] on div "SSS 1" at bounding box center [749, 351] width 133 height 28
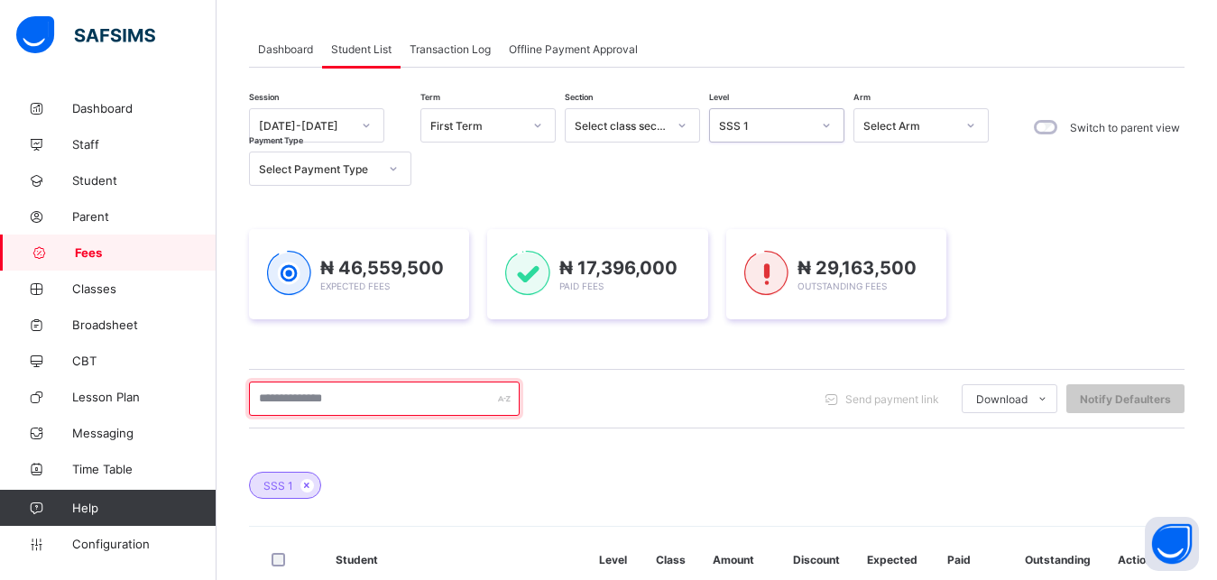
click at [414, 400] on input "text" at bounding box center [384, 398] width 271 height 34
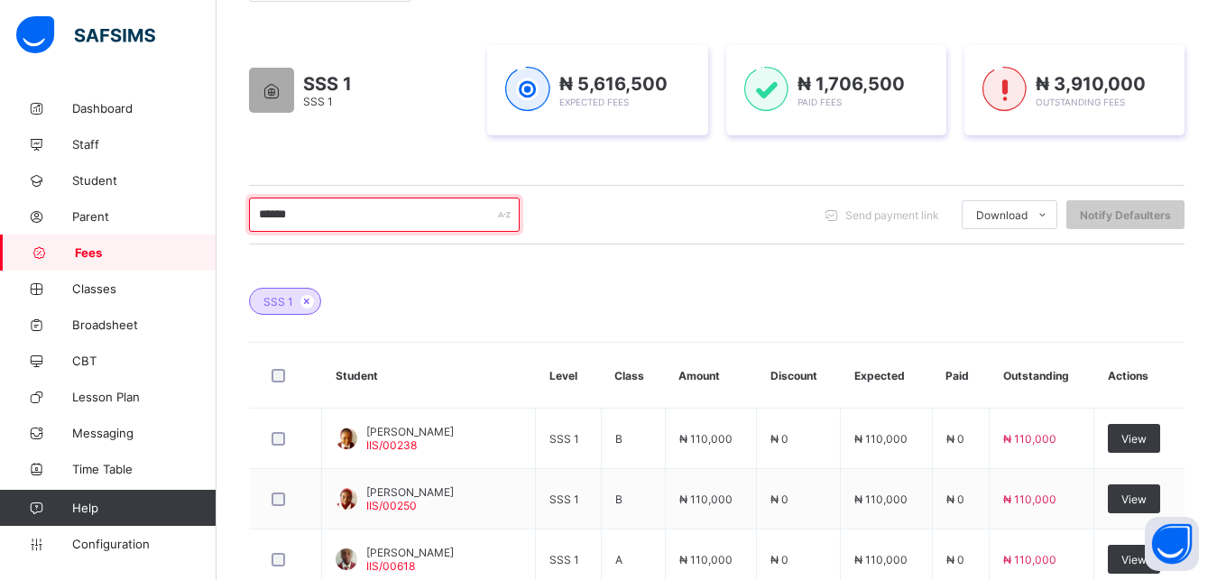
scroll to position [317, 0]
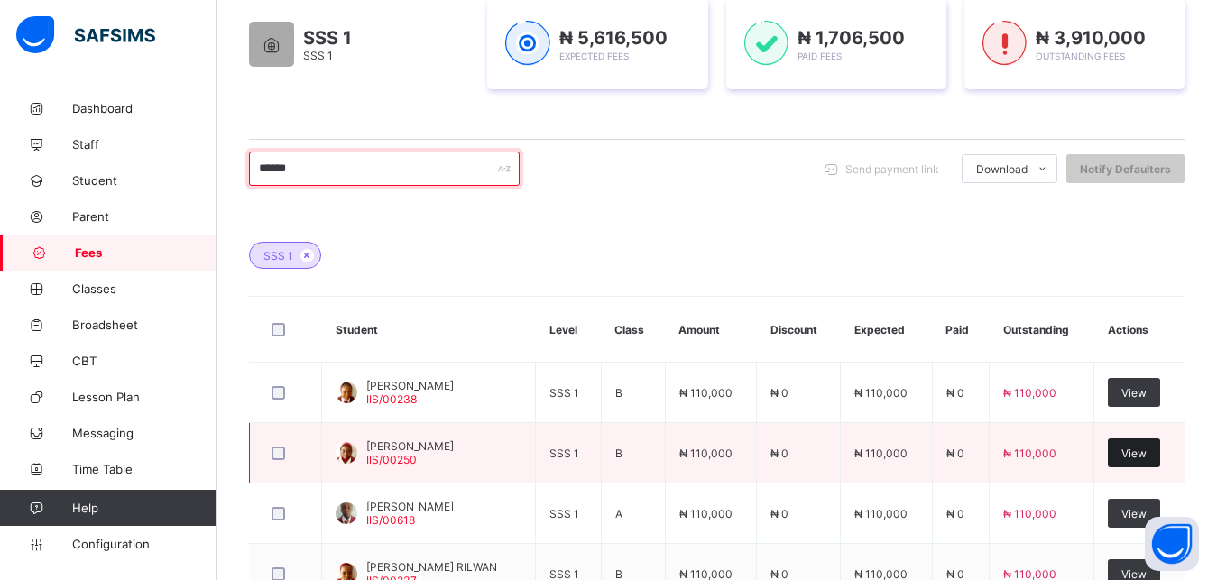
type input "******"
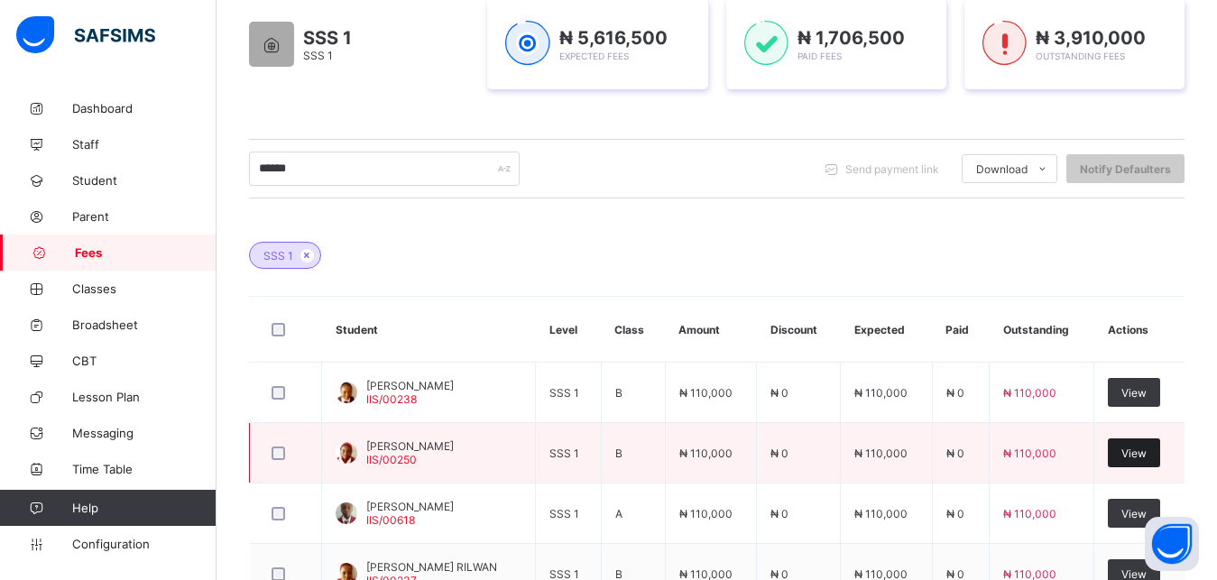
click at [1146, 452] on span "View" at bounding box center [1133, 453] width 25 height 14
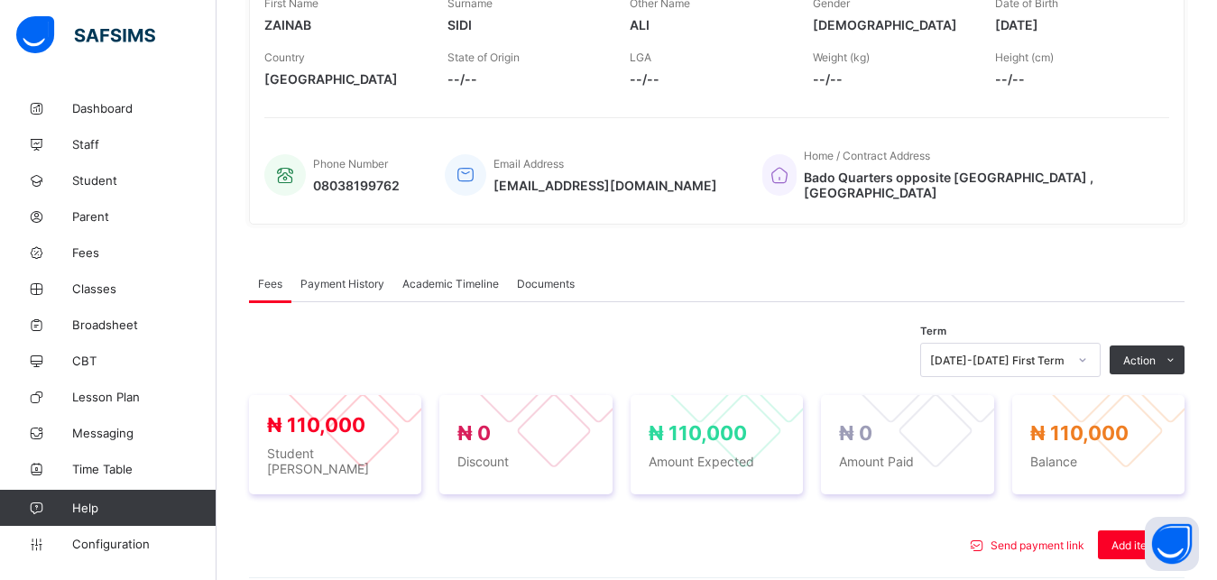
scroll to position [550, 0]
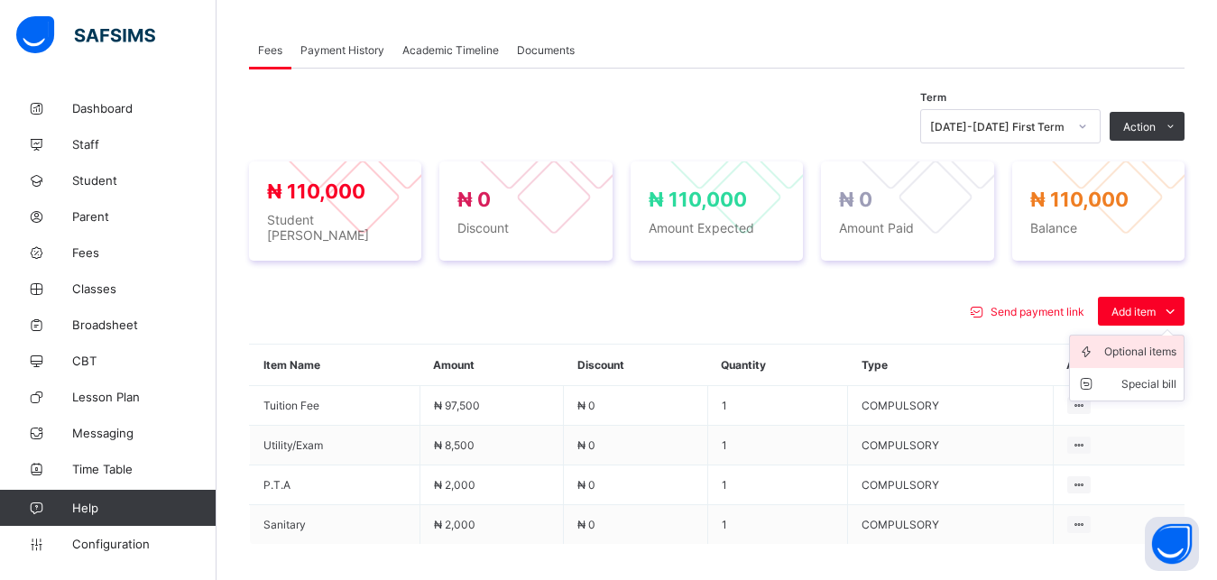
click at [1142, 343] on div "Optional items" at bounding box center [1140, 352] width 72 height 18
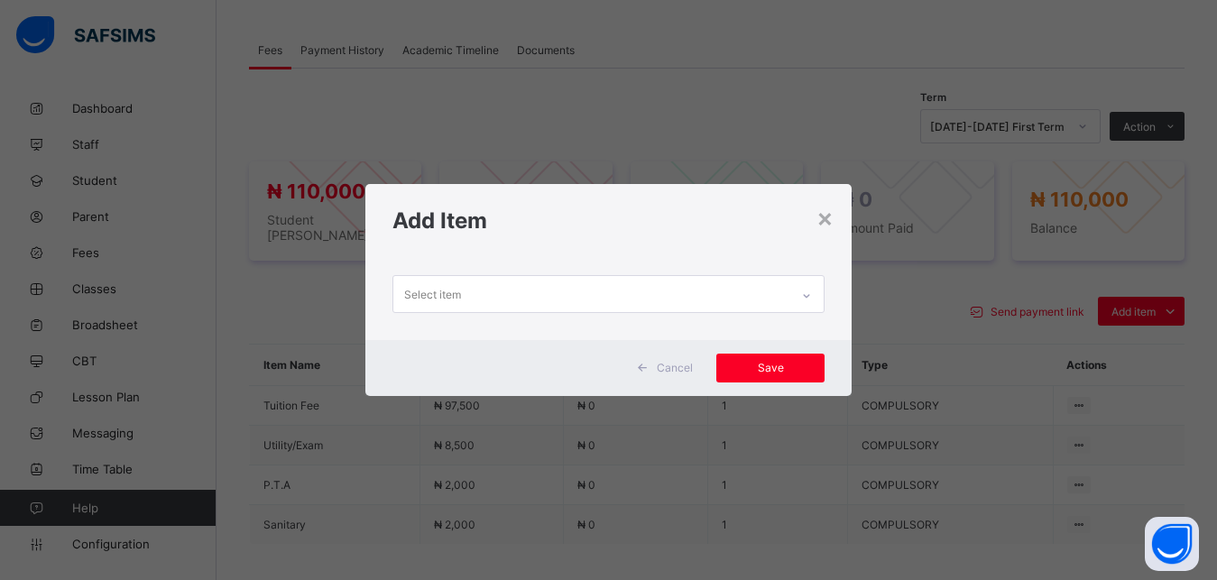
click at [749, 293] on div "Select item" at bounding box center [591, 293] width 397 height 35
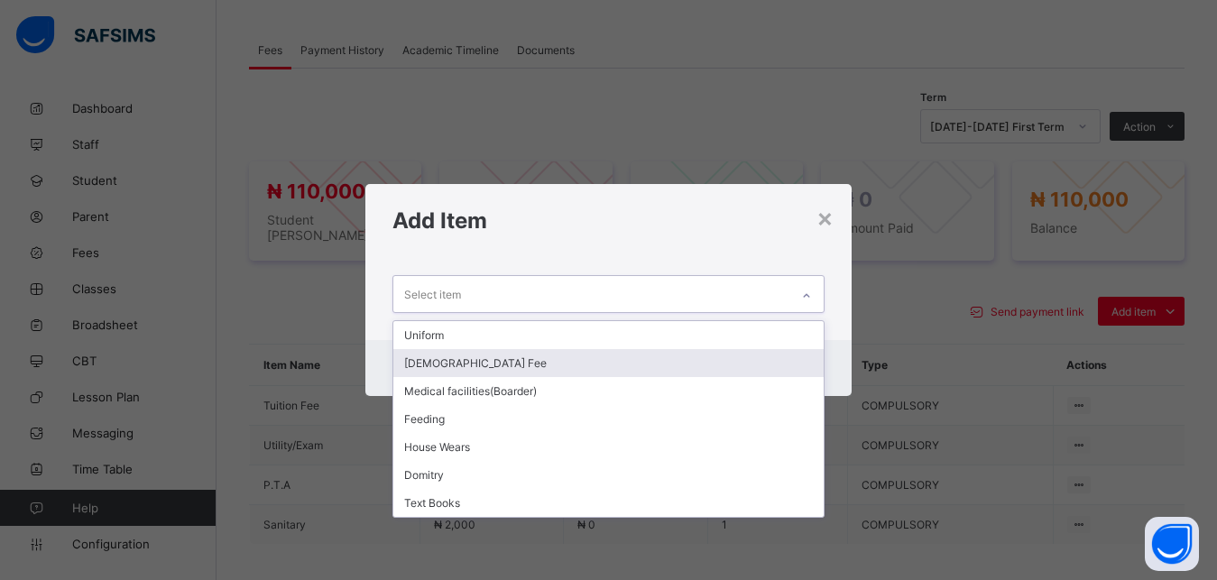
click at [700, 372] on div "[DEMOGRAPHIC_DATA] Fee" at bounding box center [608, 363] width 431 height 28
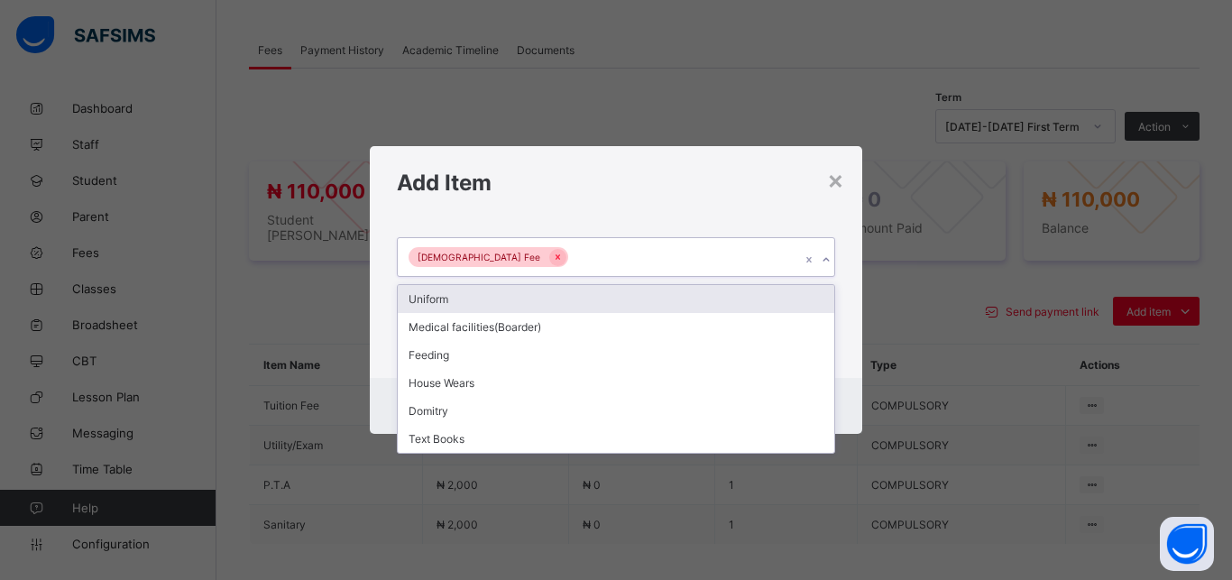
click at [660, 252] on div "[DEMOGRAPHIC_DATA] Fee" at bounding box center [599, 257] width 402 height 38
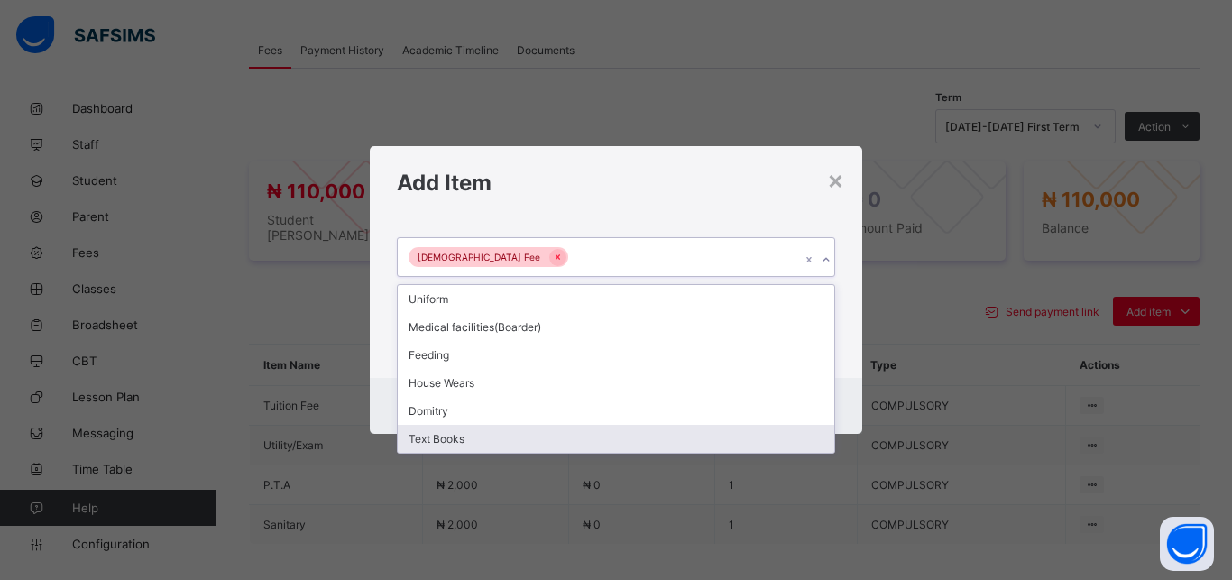
click at [586, 438] on div "Text Books" at bounding box center [616, 439] width 436 height 28
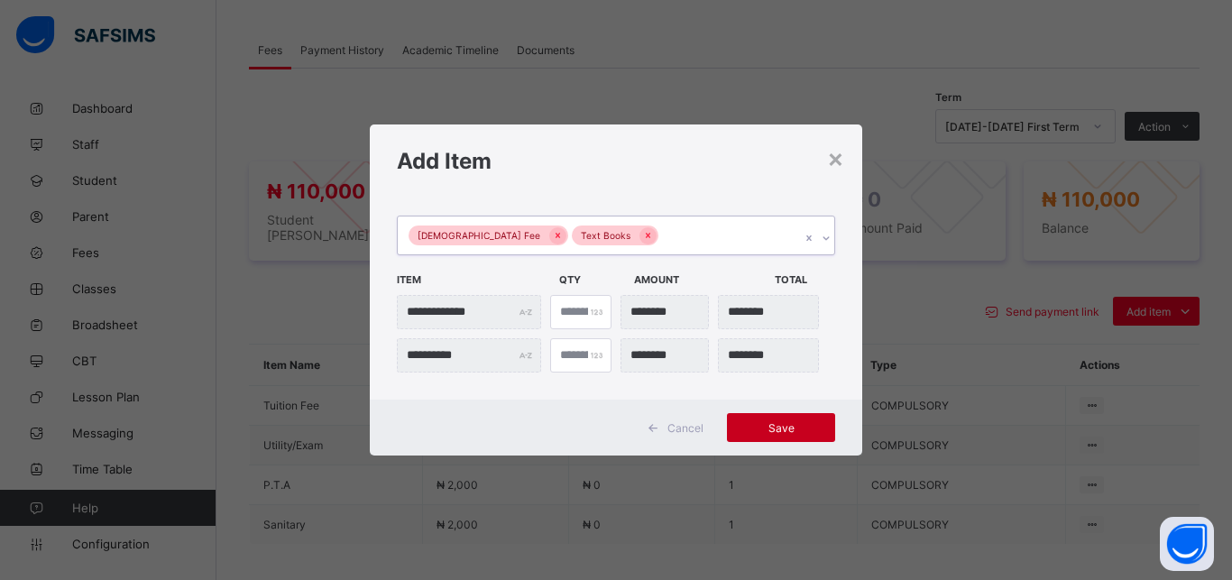
click at [782, 429] on span "Save" at bounding box center [780, 428] width 81 height 14
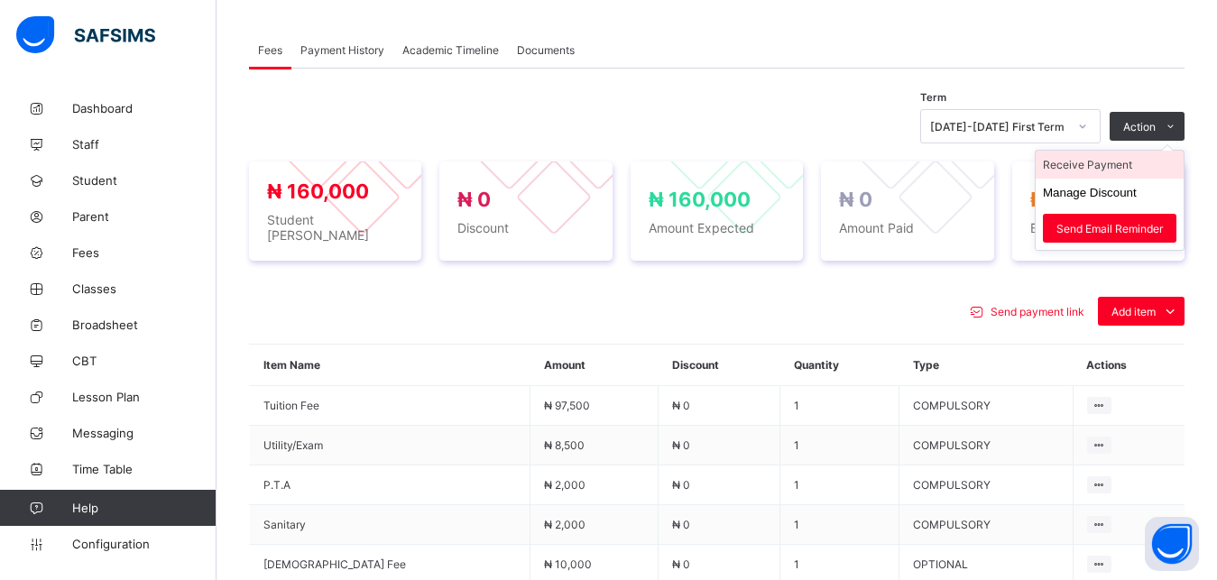
click at [1135, 155] on li "Receive Payment" at bounding box center [1109, 165] width 148 height 28
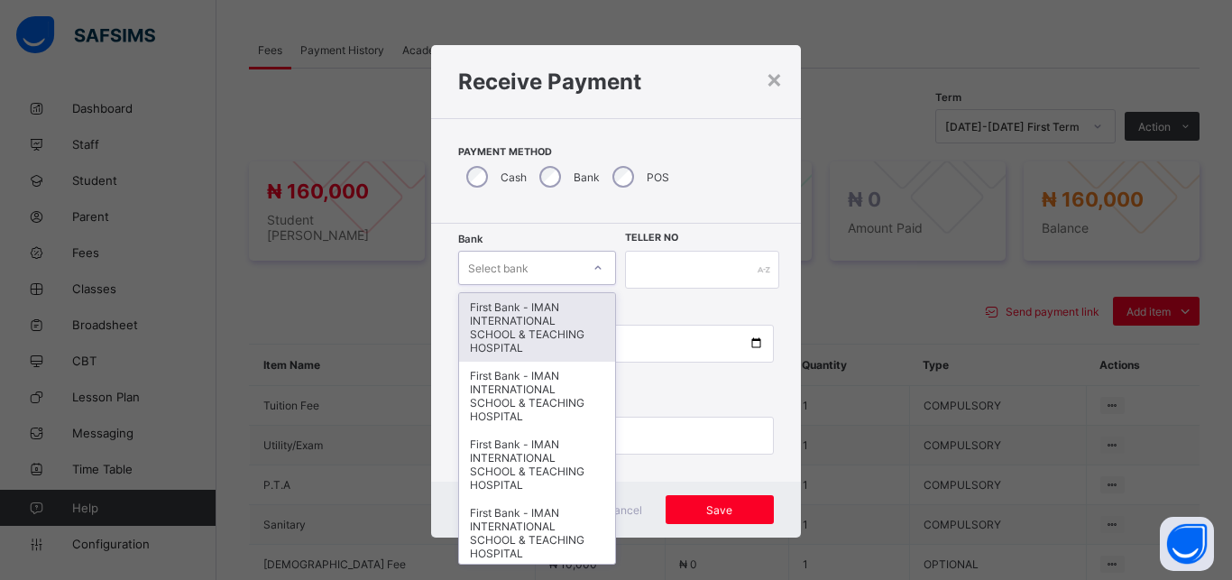
click at [524, 265] on div "Select bank" at bounding box center [520, 267] width 122 height 25
click at [530, 311] on div "First Bank - IMAN INTERNATIONAL SCHOOL & TEACHING HOSPITAL" at bounding box center [537, 327] width 156 height 69
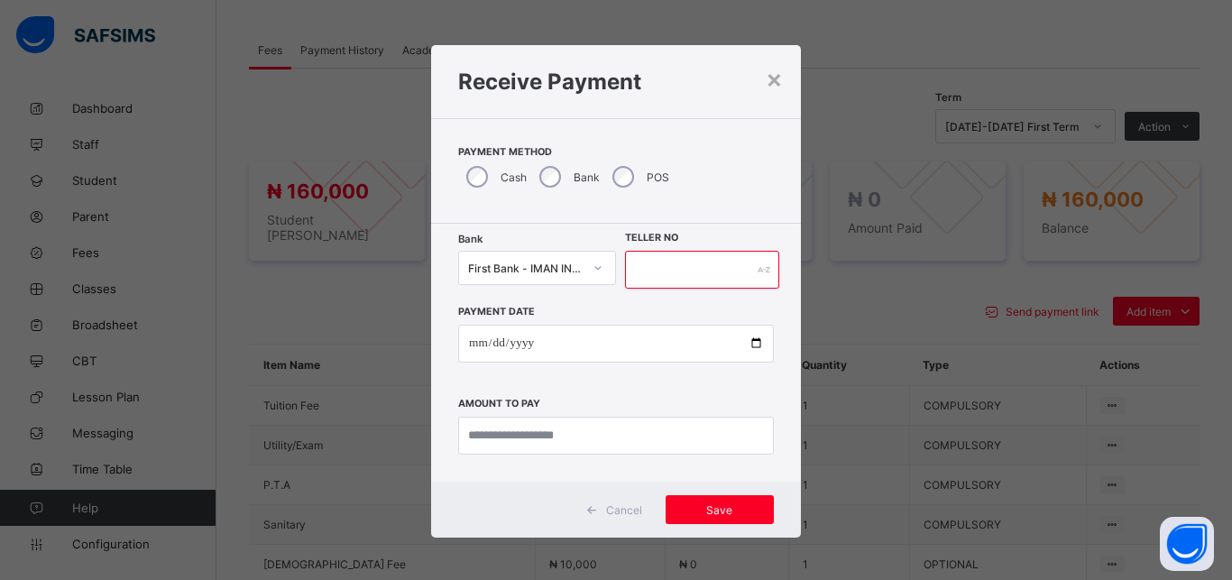
click at [629, 281] on input "text" at bounding box center [702, 270] width 154 height 38
type input "*****"
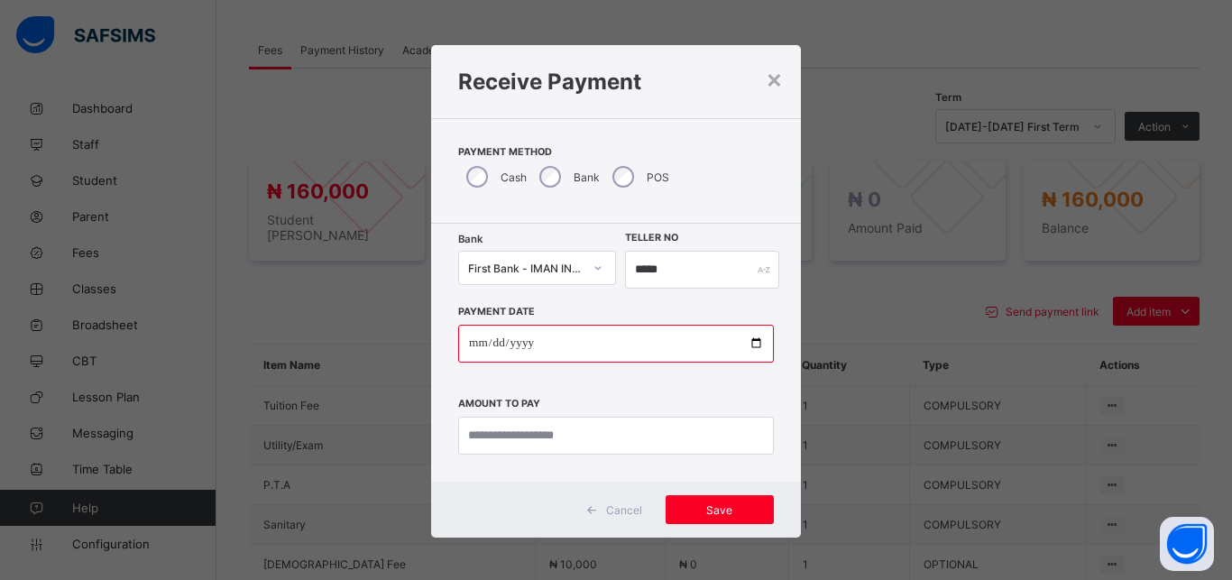
click at [745, 344] on input "date" at bounding box center [616, 344] width 316 height 38
type input "**********"
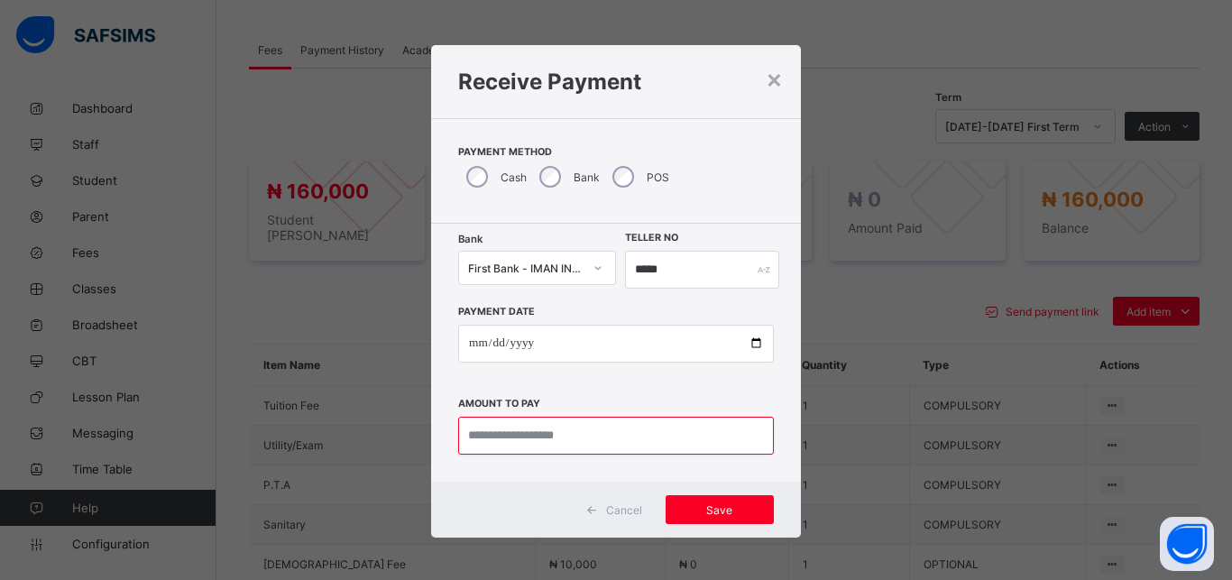
click at [577, 431] on input "currency" at bounding box center [616, 436] width 316 height 38
type input "*********"
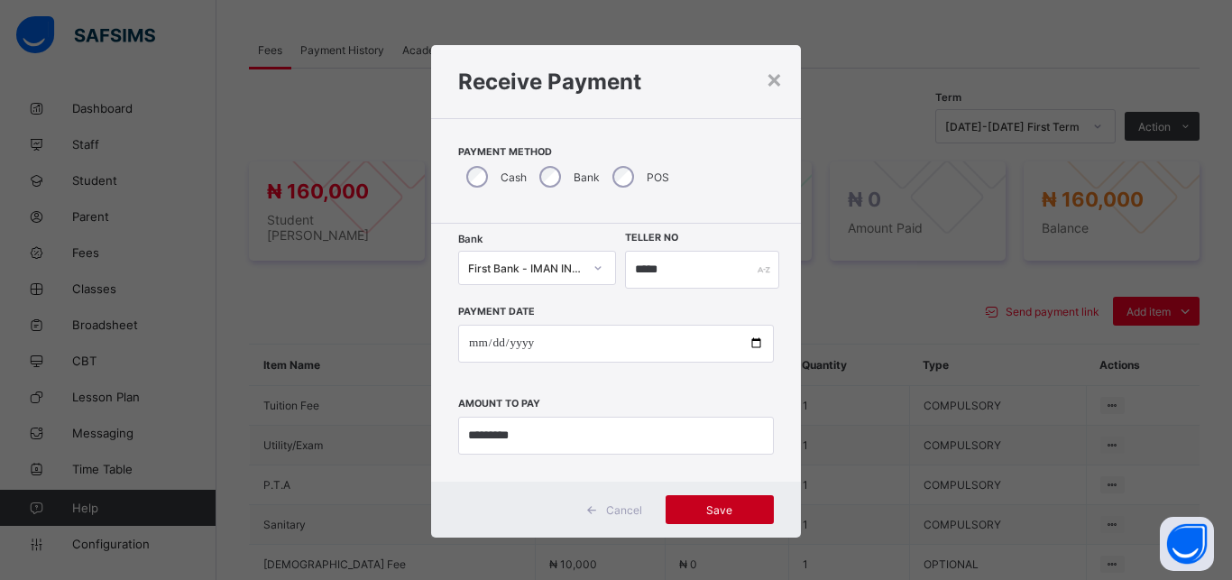
click at [723, 503] on span "Save" at bounding box center [719, 510] width 81 height 14
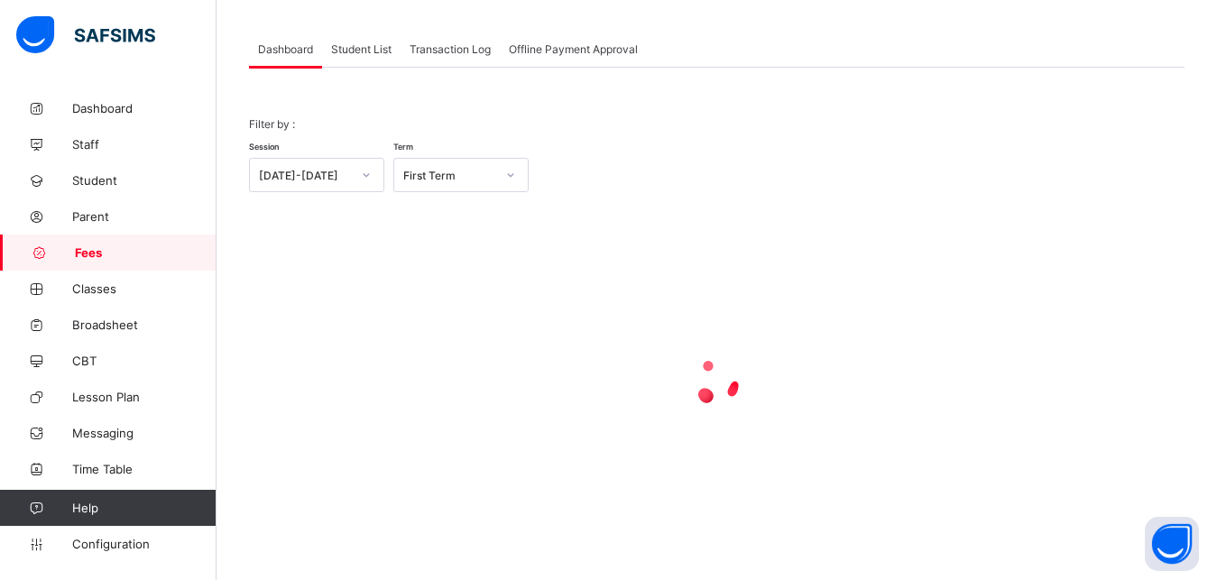
scroll to position [87, 0]
click at [349, 47] on span "Student List" at bounding box center [361, 49] width 60 height 14
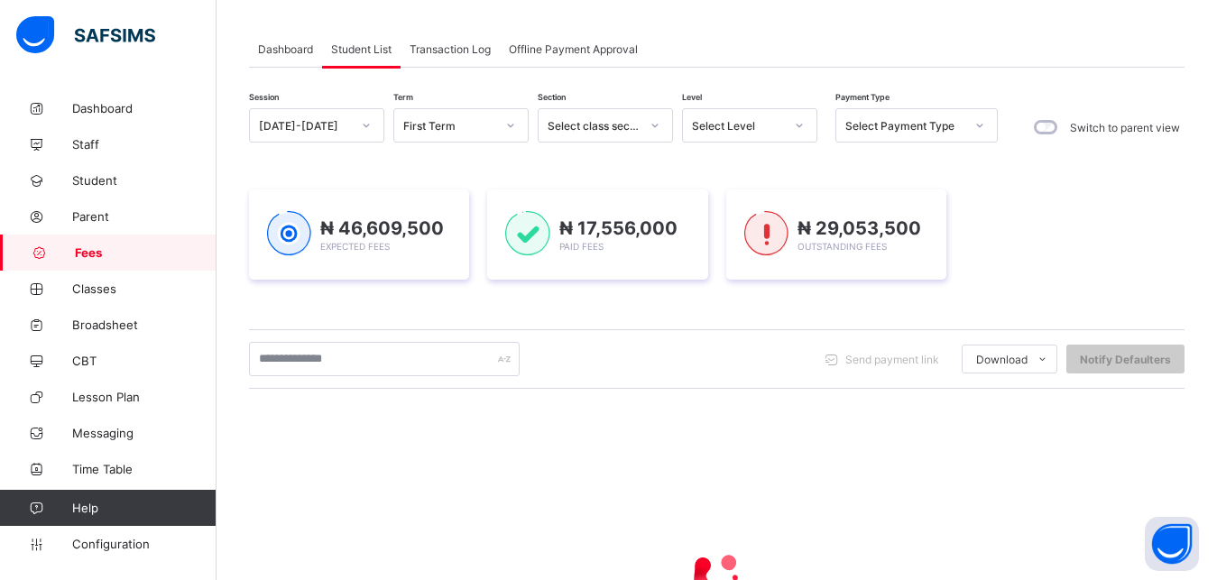
click at [739, 121] on div "Select Level" at bounding box center [738, 126] width 92 height 14
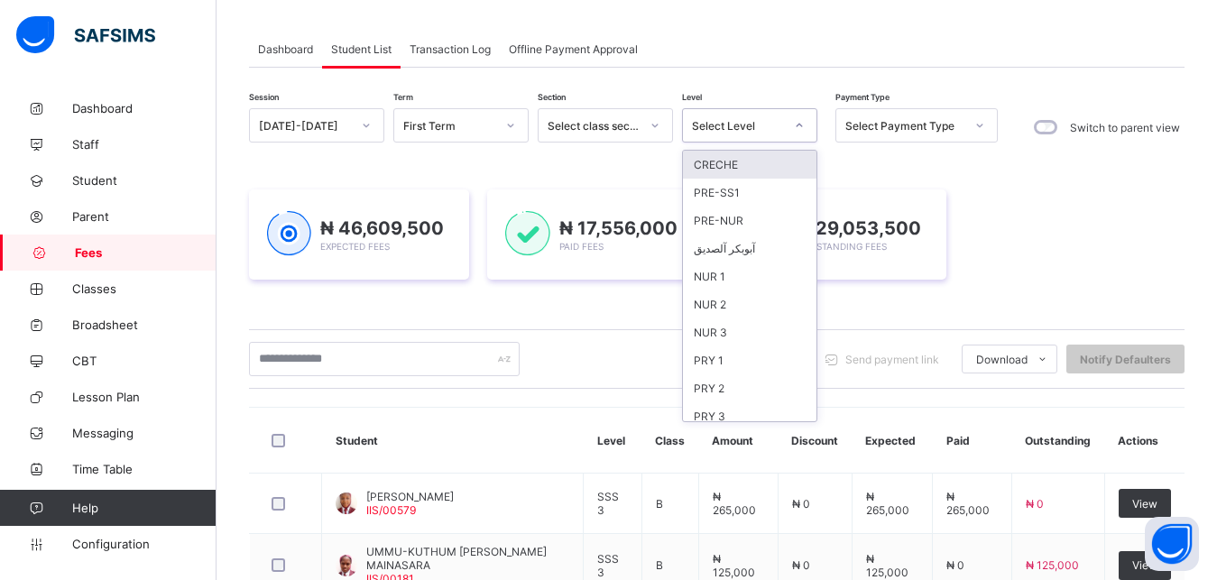
click at [739, 121] on div "Select Level" at bounding box center [738, 126] width 92 height 14
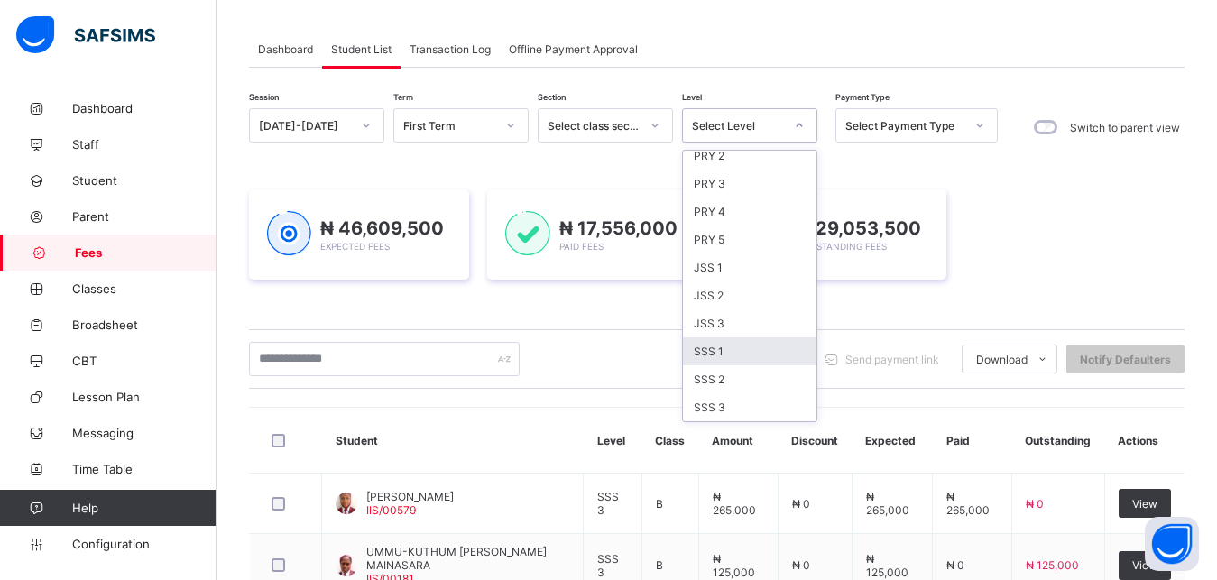
click at [763, 349] on div "SSS 1" at bounding box center [749, 351] width 133 height 28
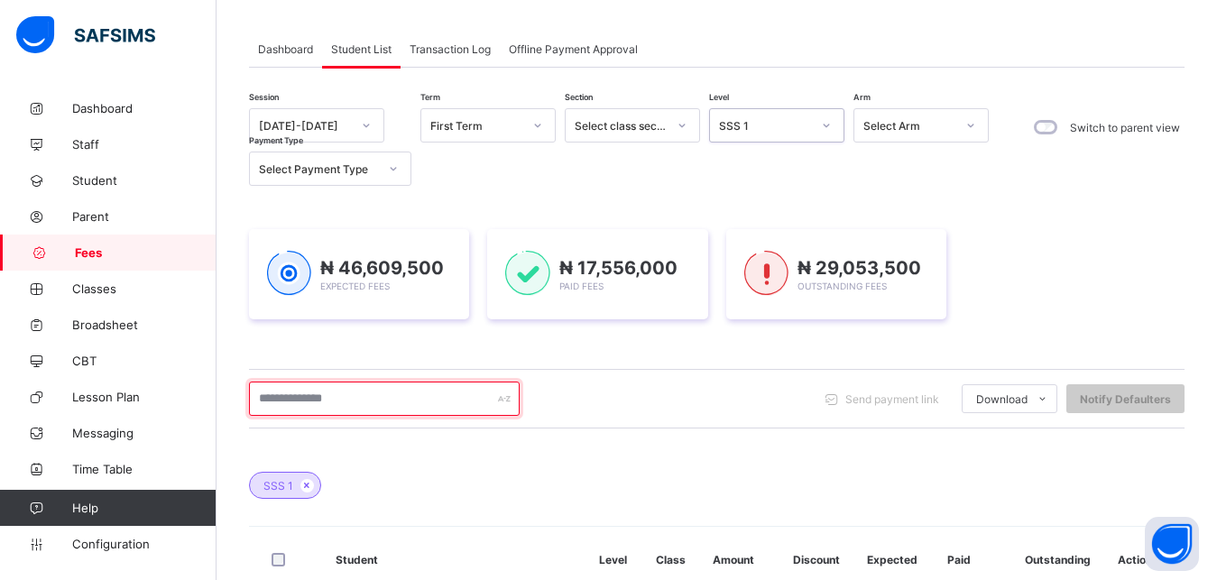
click at [426, 400] on input "text" at bounding box center [384, 398] width 271 height 34
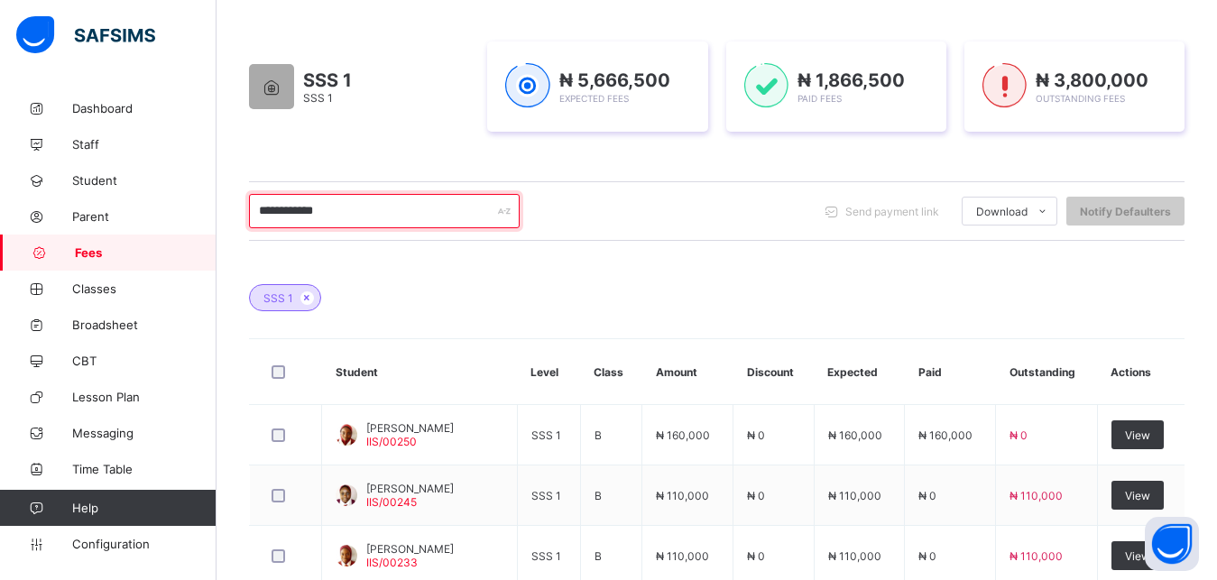
scroll to position [332, 0]
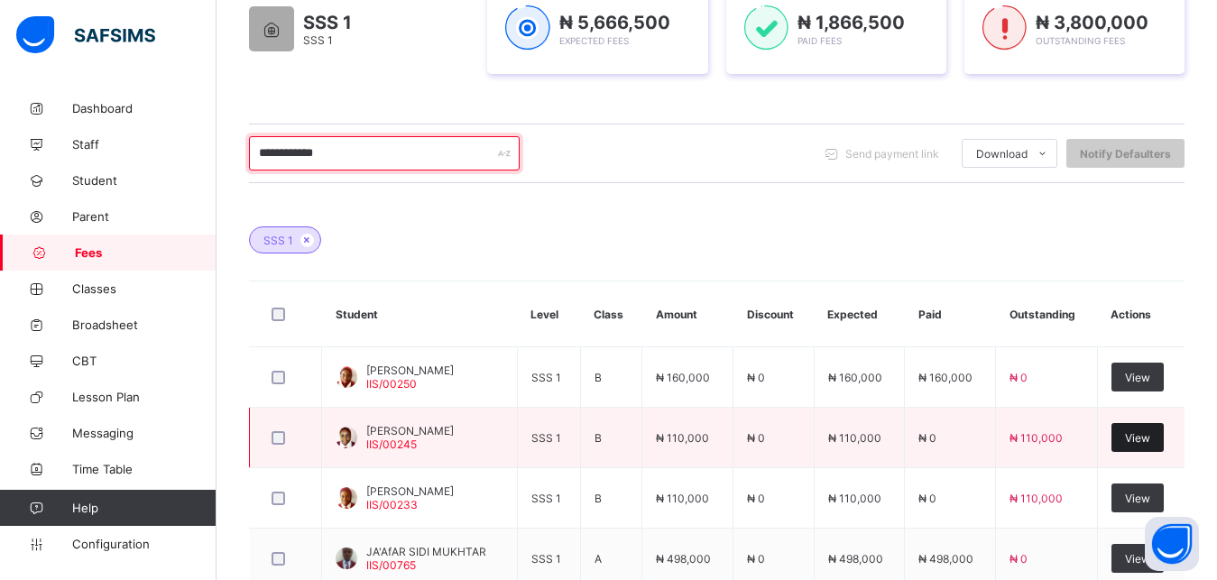
type input "**********"
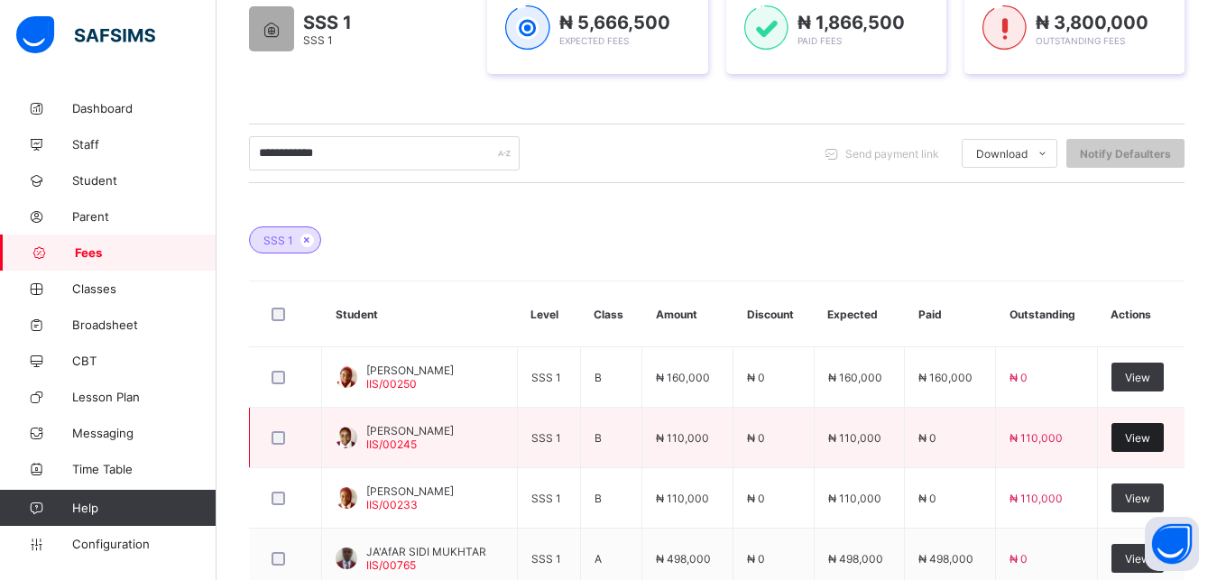
click at [1150, 438] on span "View" at bounding box center [1137, 438] width 25 height 14
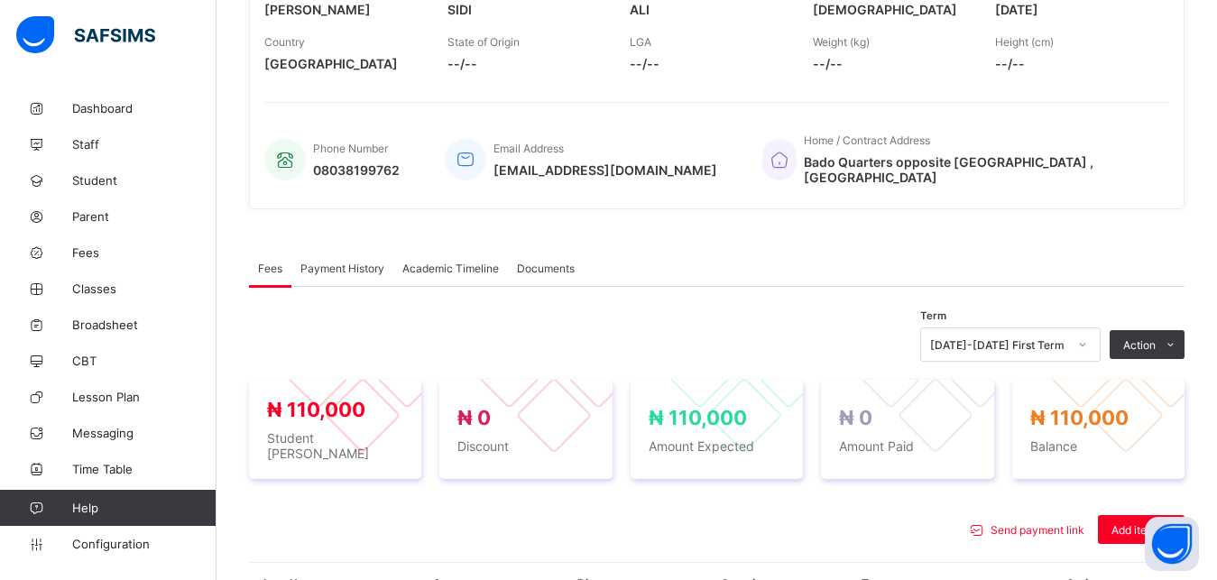
scroll to position [565, 0]
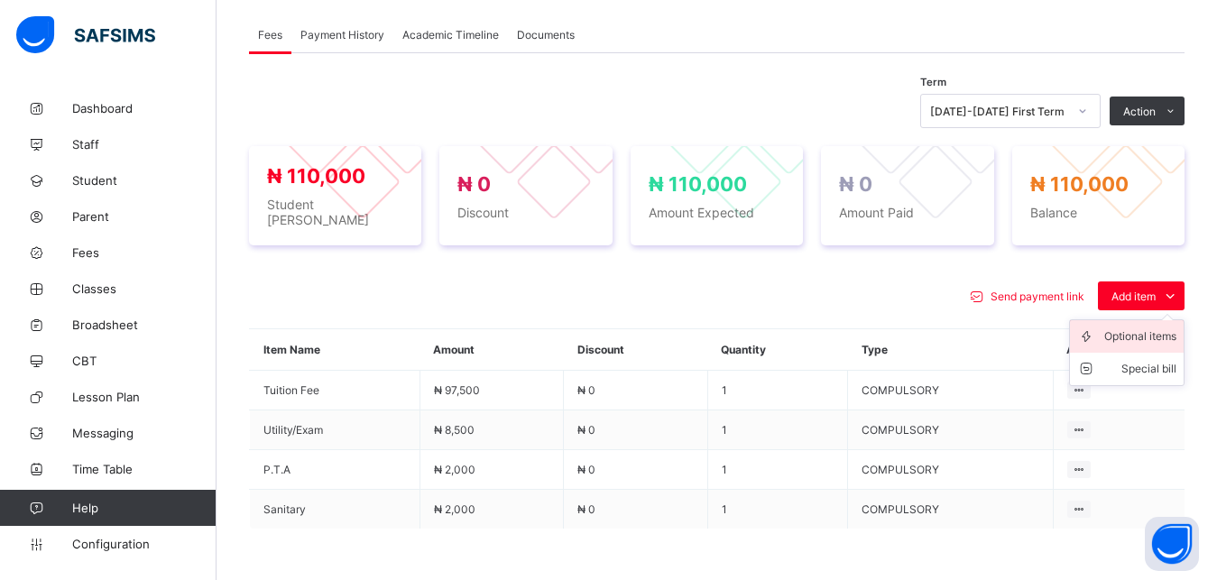
click at [1147, 327] on div "Optional items" at bounding box center [1140, 336] width 72 height 18
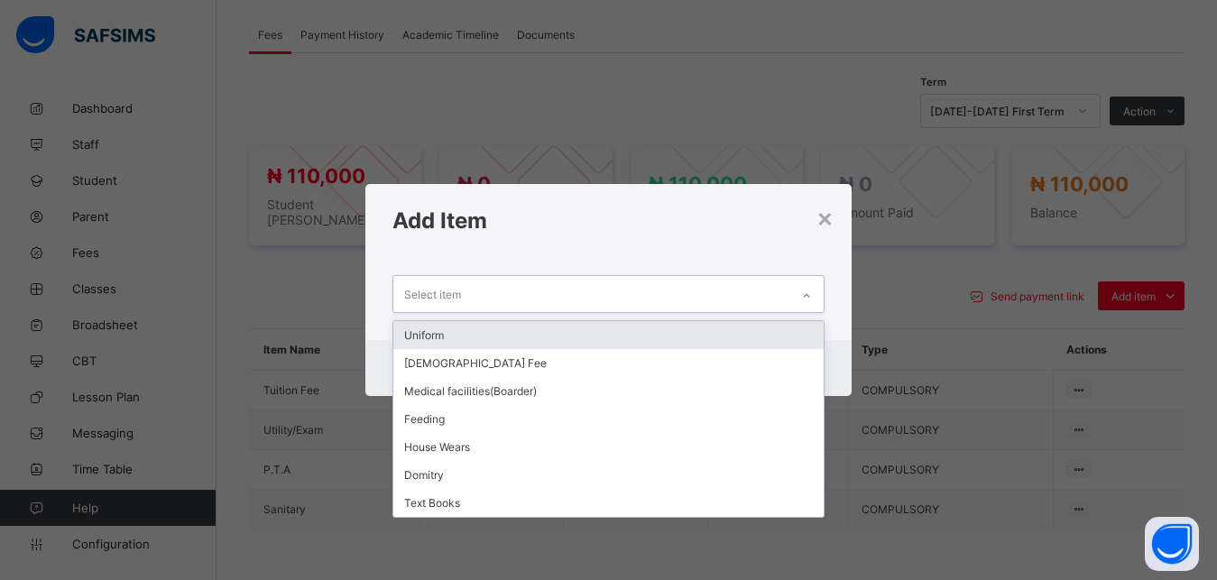
click at [721, 294] on div "Select item" at bounding box center [591, 293] width 397 height 35
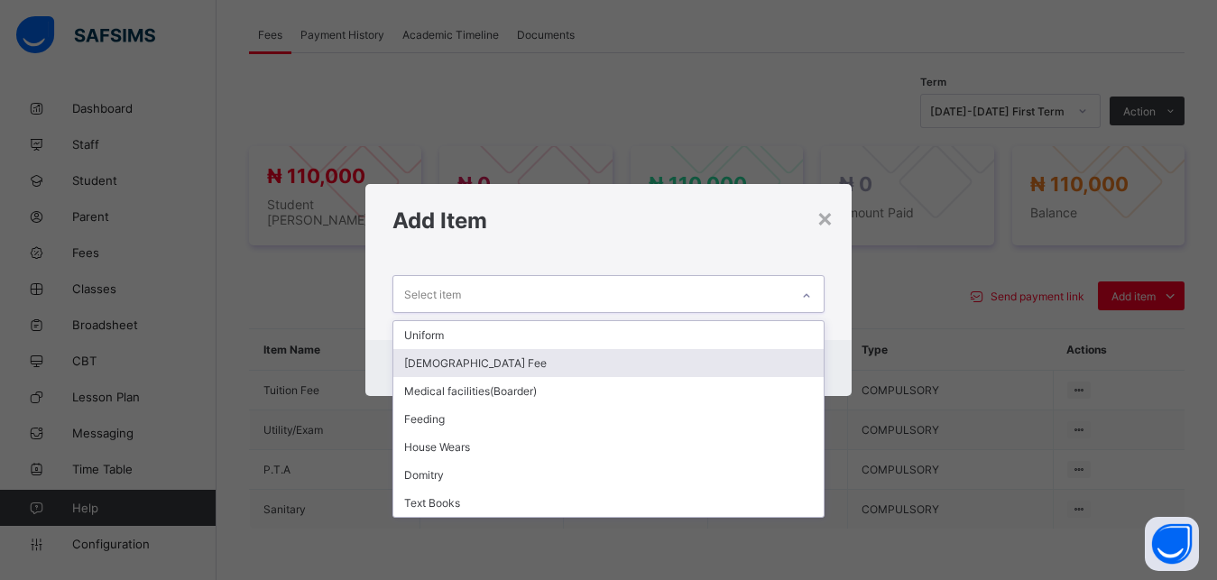
click at [631, 365] on div "[DEMOGRAPHIC_DATA] Fee" at bounding box center [608, 363] width 431 height 28
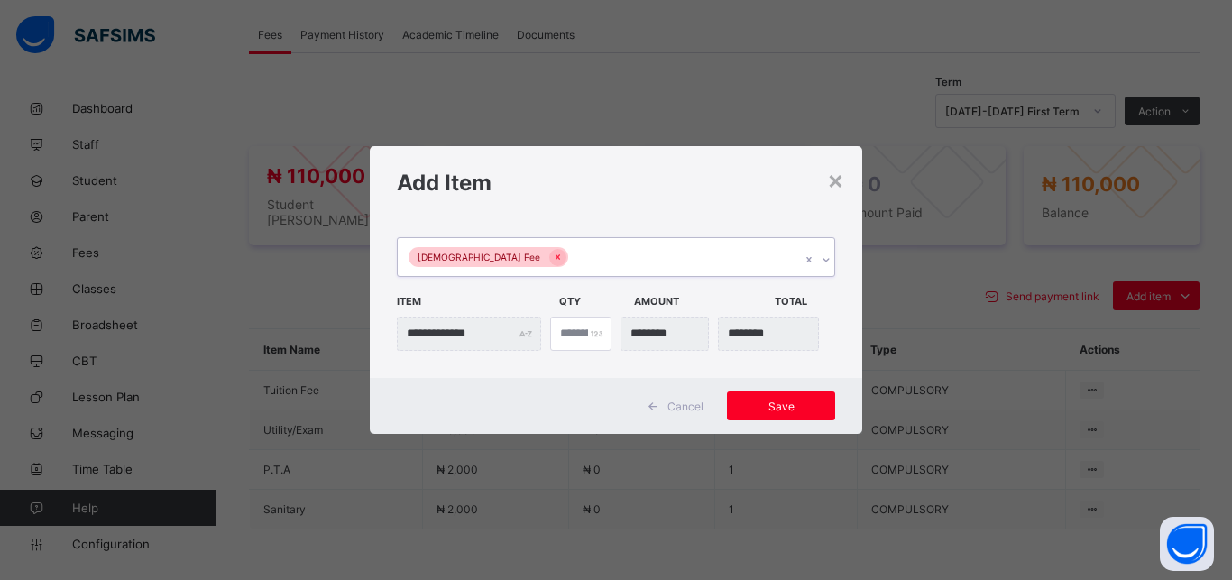
click at [629, 259] on div "[DEMOGRAPHIC_DATA] Fee" at bounding box center [599, 257] width 402 height 38
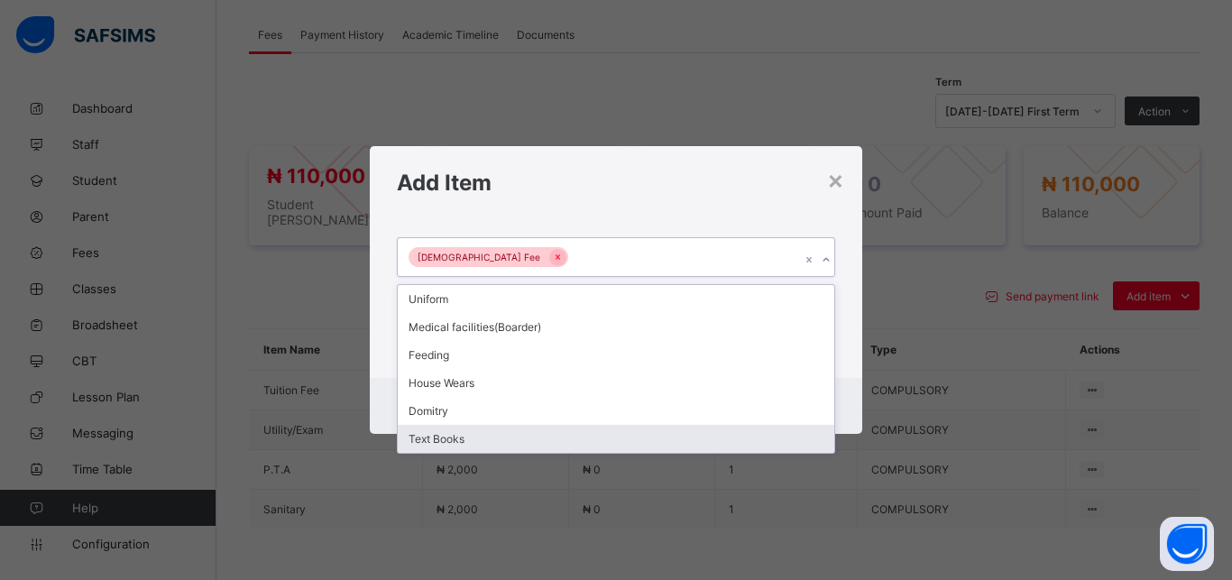
click at [582, 442] on div "Text Books" at bounding box center [616, 439] width 436 height 28
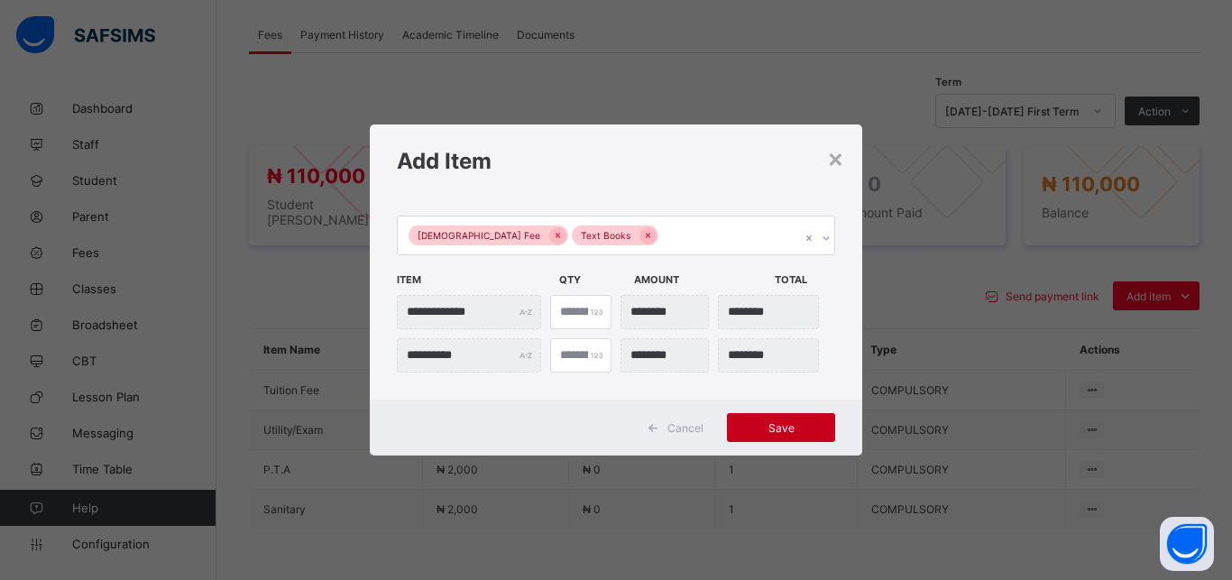
click at [767, 425] on span "Save" at bounding box center [780, 428] width 81 height 14
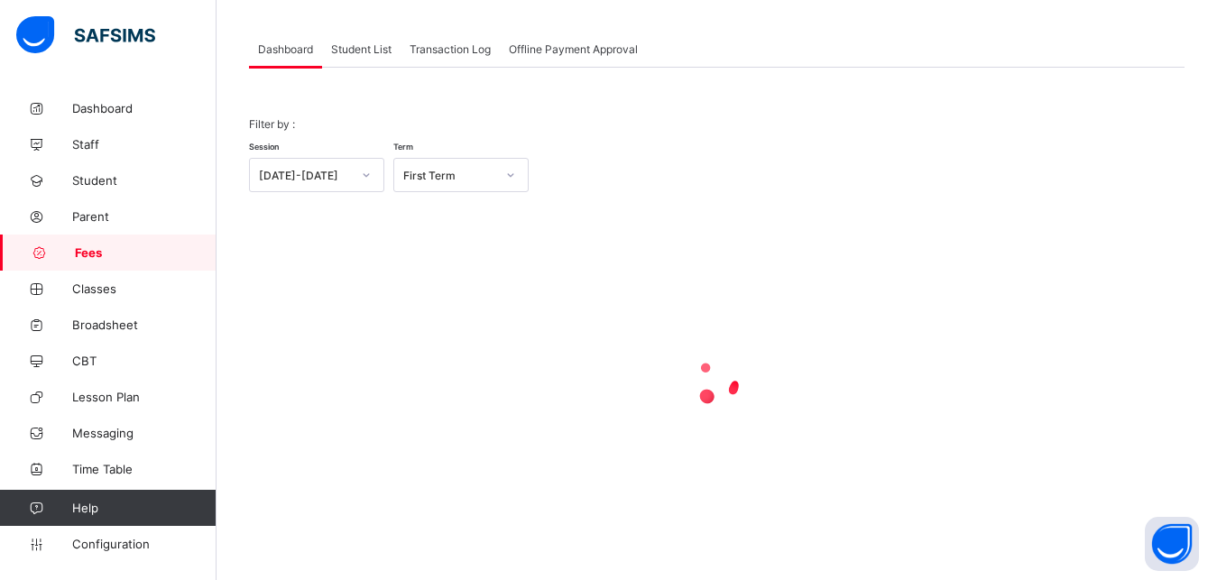
scroll to position [87, 0]
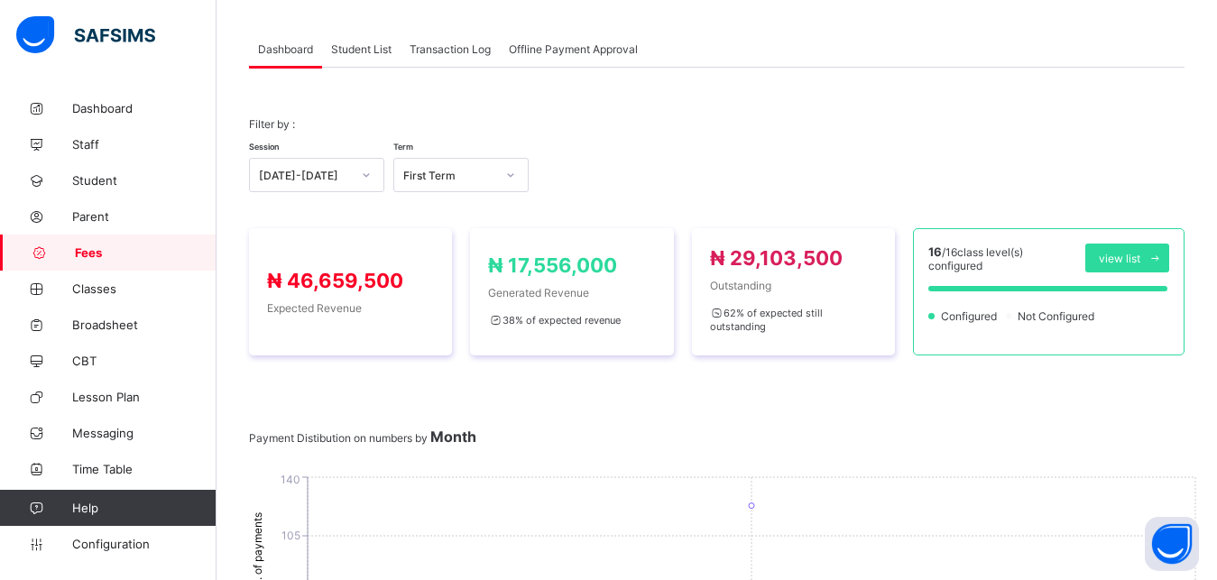
click at [354, 48] on span "Student List" at bounding box center [361, 49] width 60 height 14
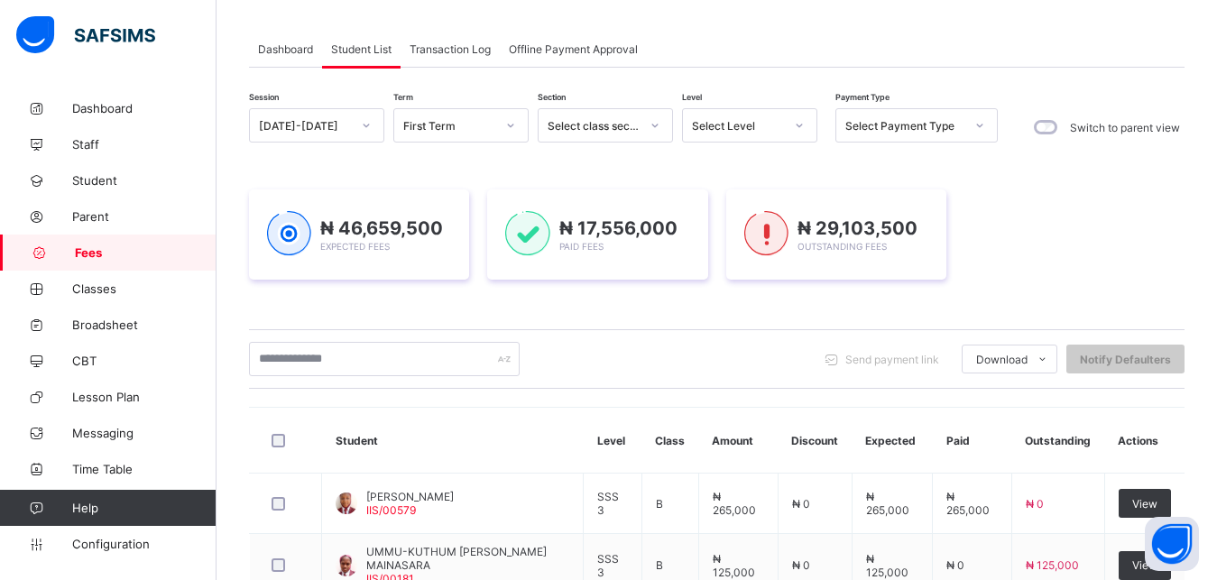
click at [720, 124] on div "Select Level" at bounding box center [738, 126] width 92 height 14
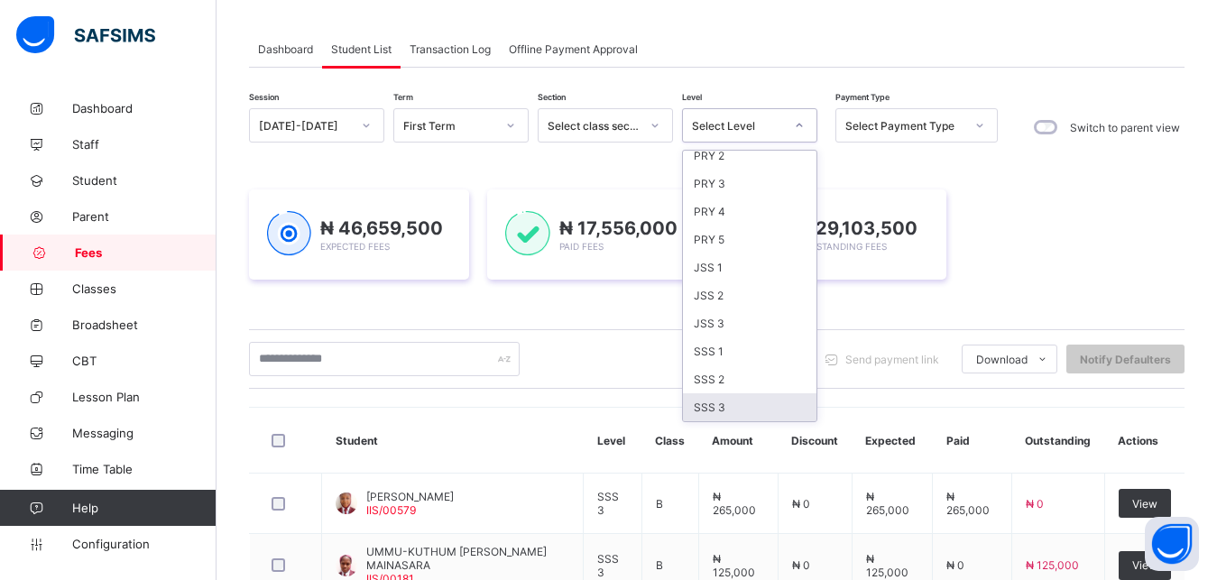
click at [755, 411] on div "SSS 3" at bounding box center [749, 407] width 133 height 28
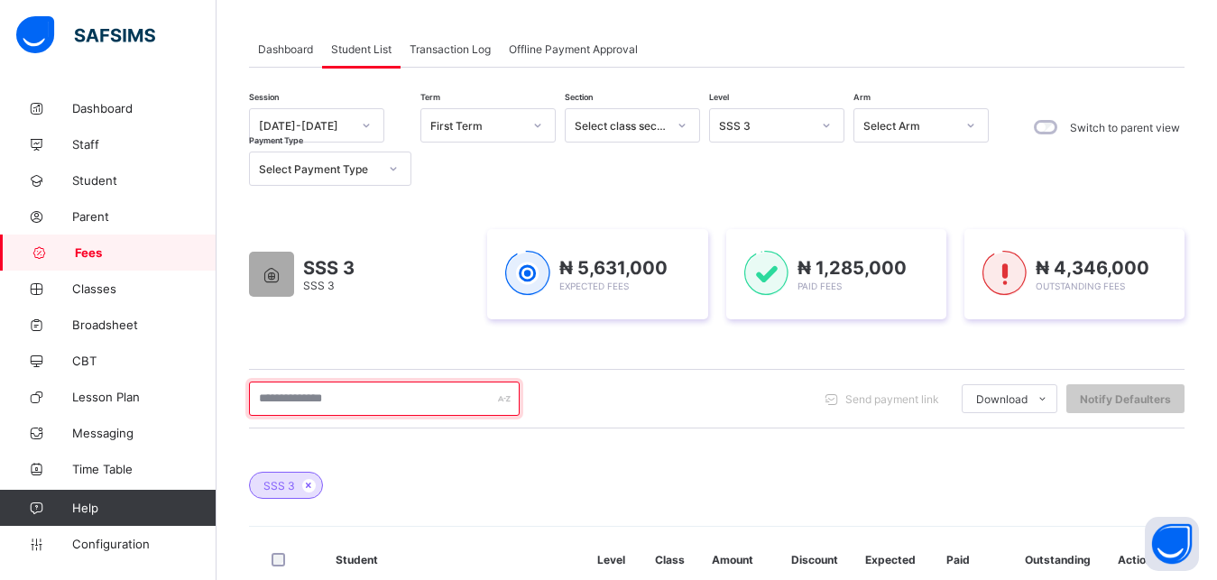
click at [415, 404] on input "text" at bounding box center [384, 398] width 271 height 34
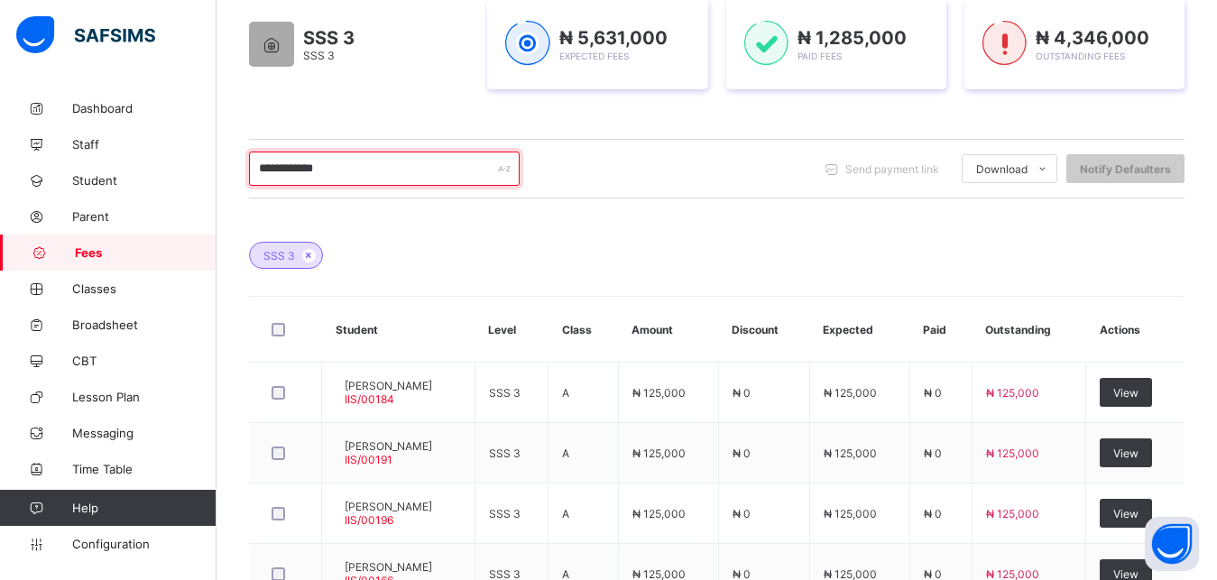
scroll to position [363, 0]
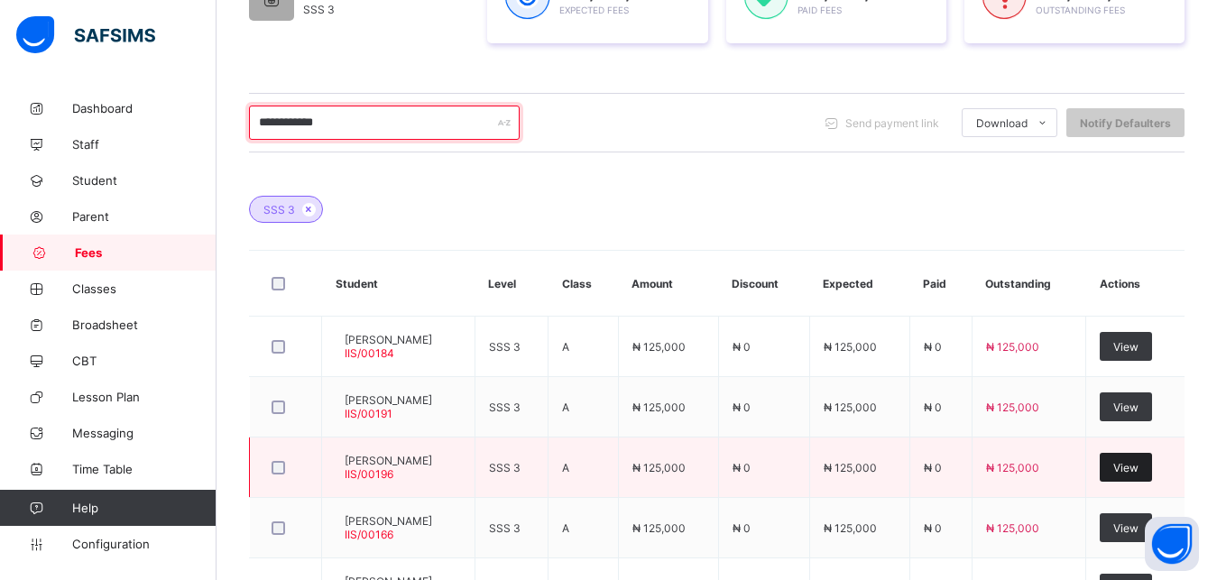
type input "**********"
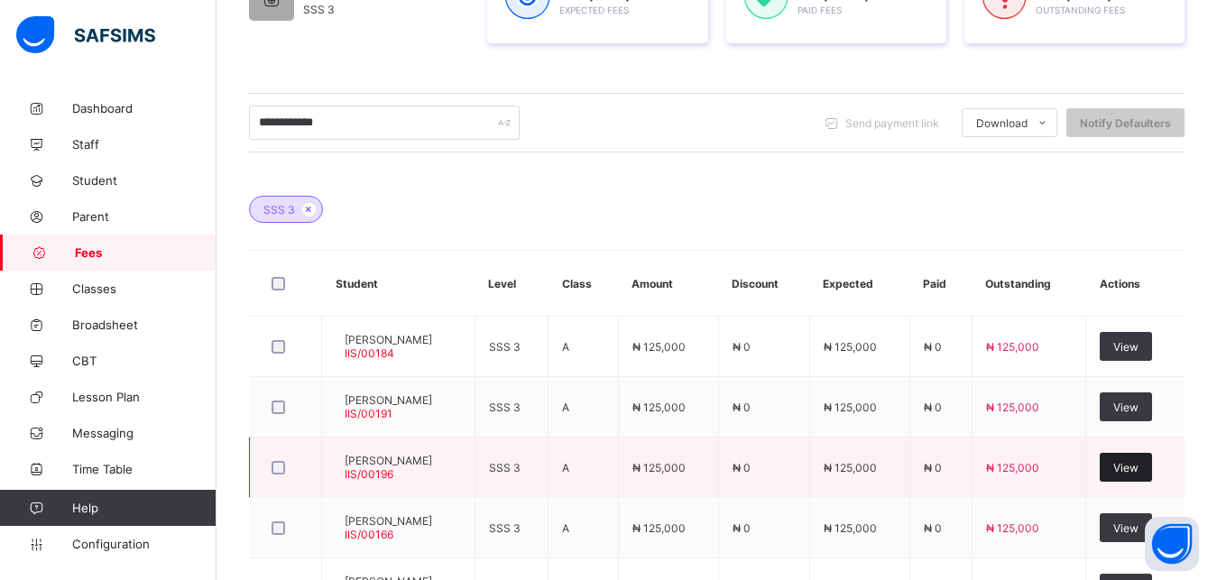
click at [1138, 464] on span "View" at bounding box center [1125, 468] width 25 height 14
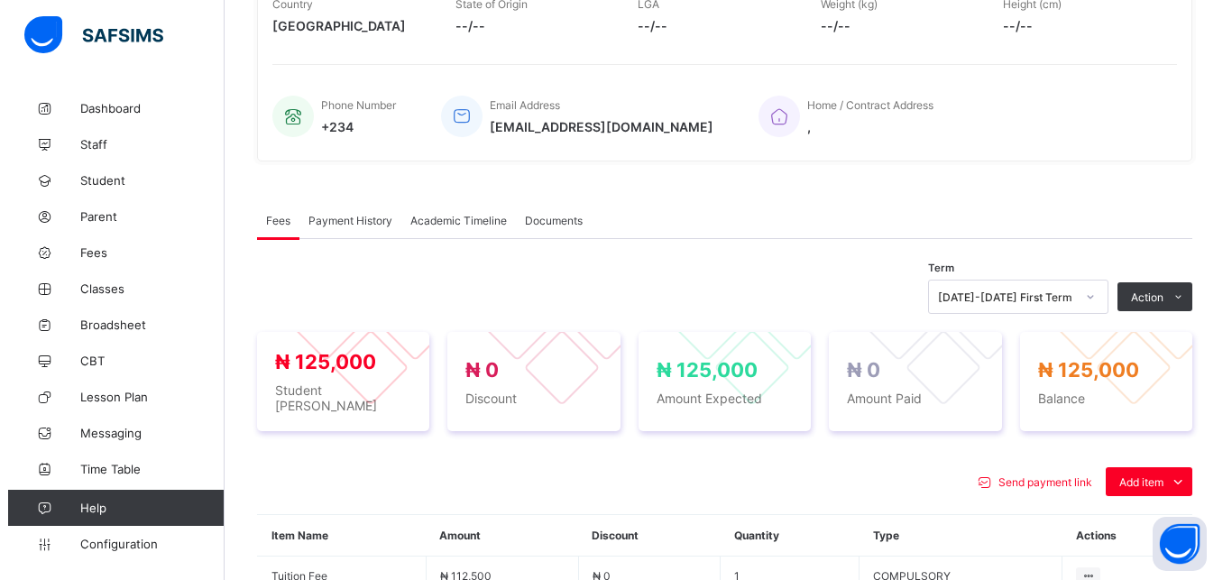
scroll to position [596, 0]
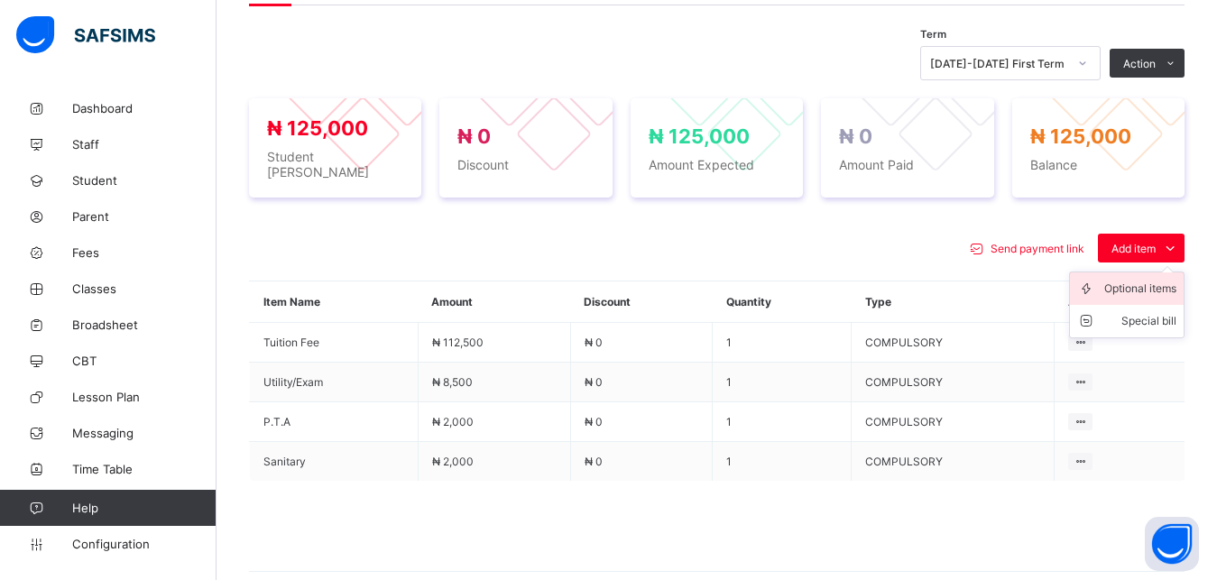
click at [1143, 290] on div "Optional items" at bounding box center [1140, 289] width 72 height 18
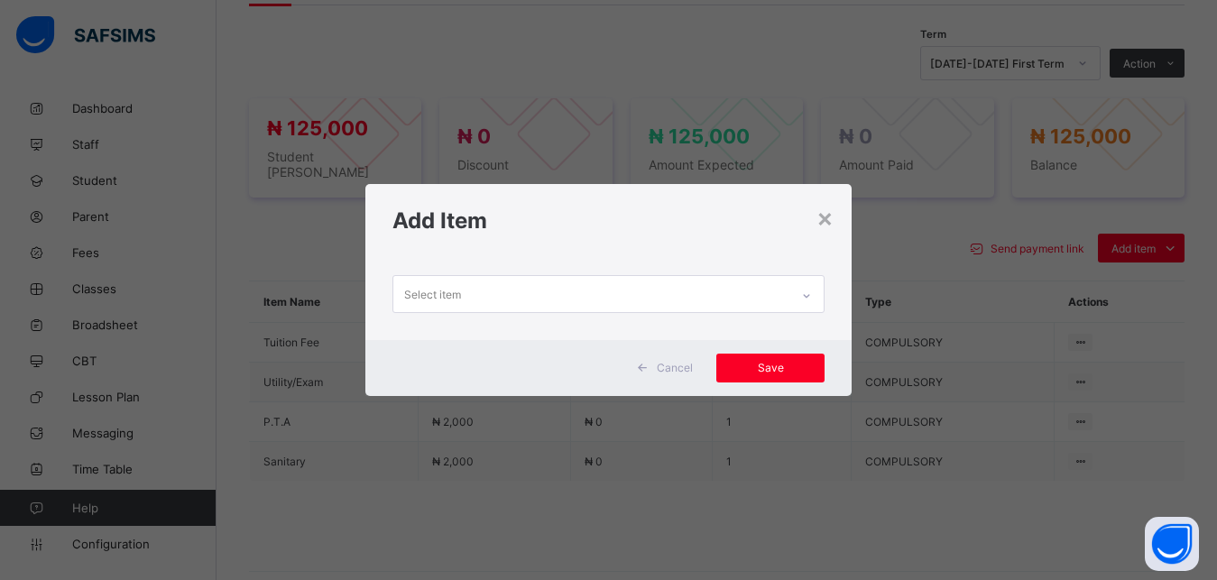
click at [764, 292] on div "Select item" at bounding box center [591, 293] width 397 height 35
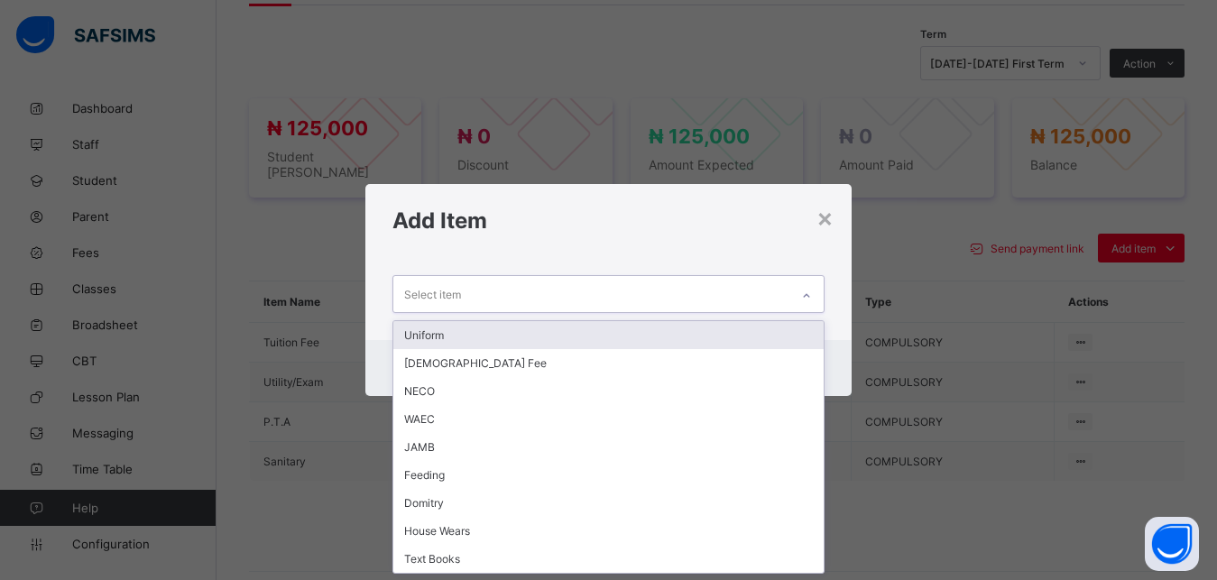
click at [735, 326] on div "Uniform" at bounding box center [608, 335] width 431 height 28
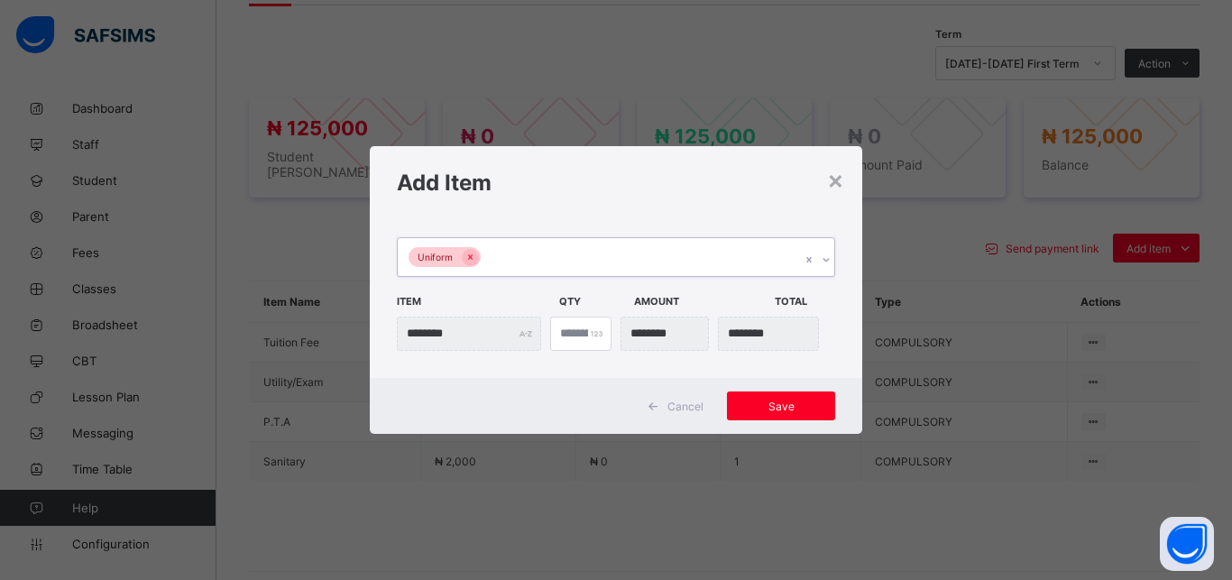
click at [685, 258] on div "Uniform" at bounding box center [599, 257] width 402 height 38
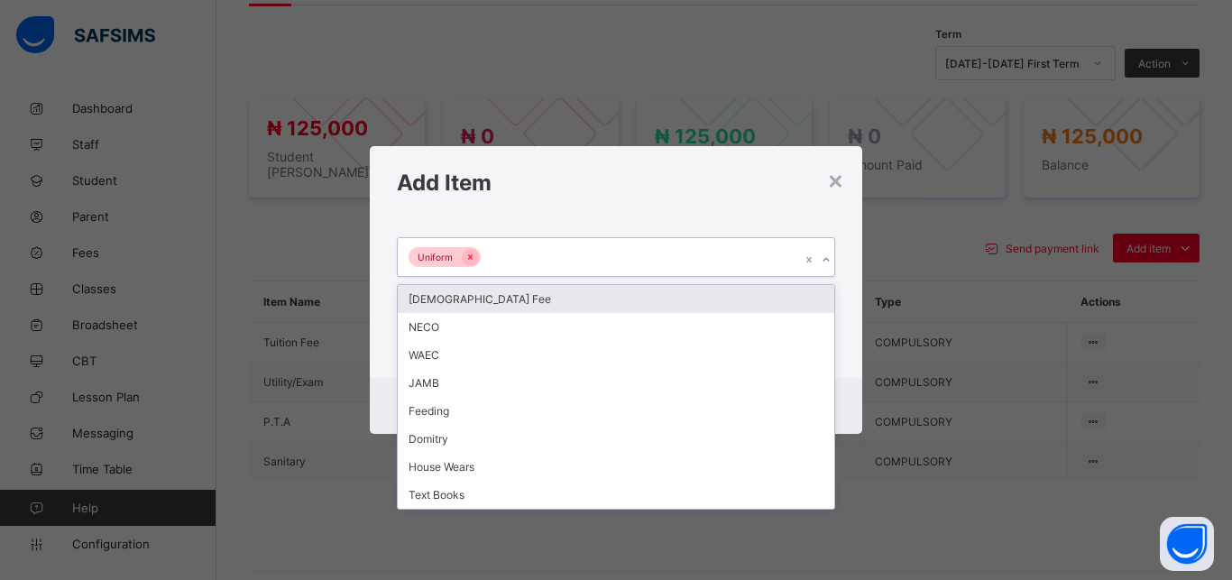
click at [666, 297] on div "[DEMOGRAPHIC_DATA] Fee" at bounding box center [616, 299] width 436 height 28
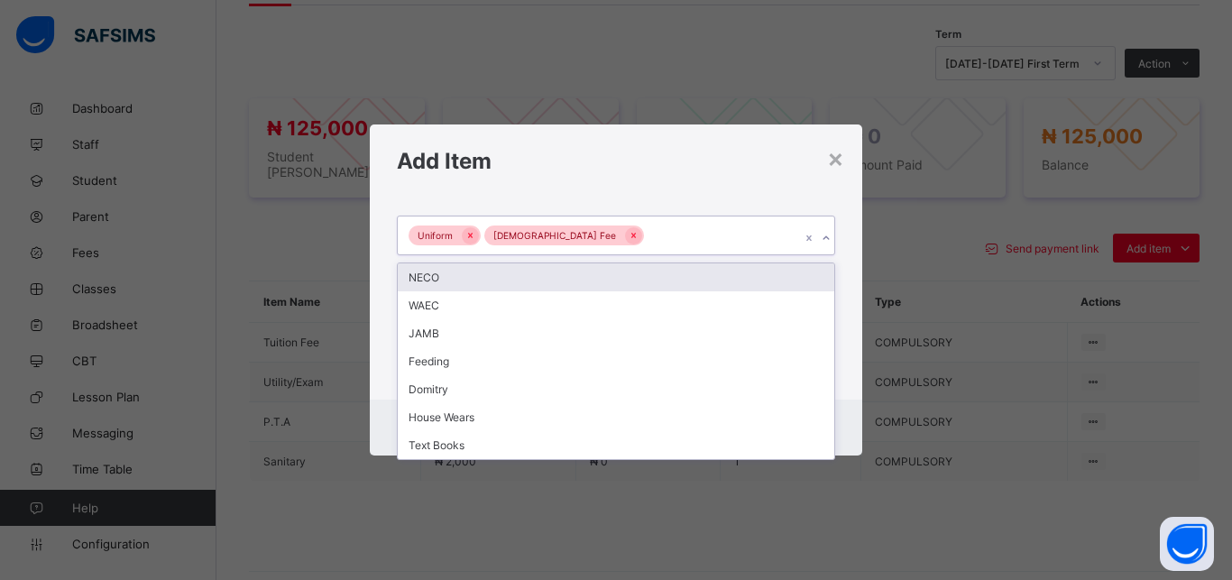
click at [678, 239] on div "Uniform Islamiyya Fee" at bounding box center [599, 235] width 402 height 38
click at [657, 276] on div "NECO" at bounding box center [616, 277] width 436 height 28
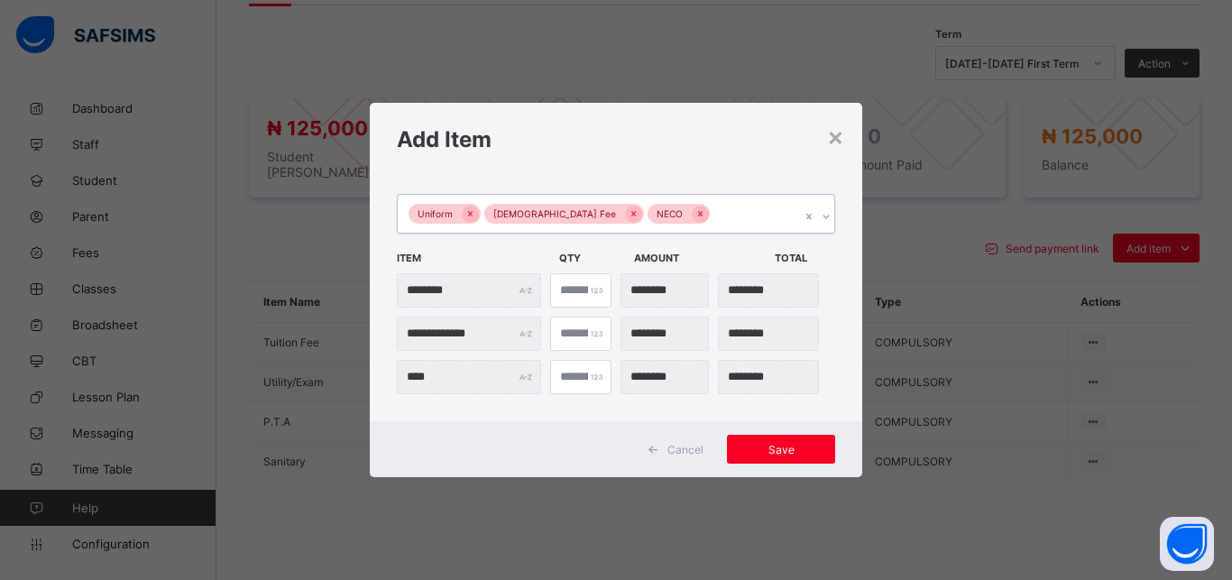
click at [687, 213] on div "Uniform Islamiyya Fee NECO" at bounding box center [599, 214] width 402 height 38
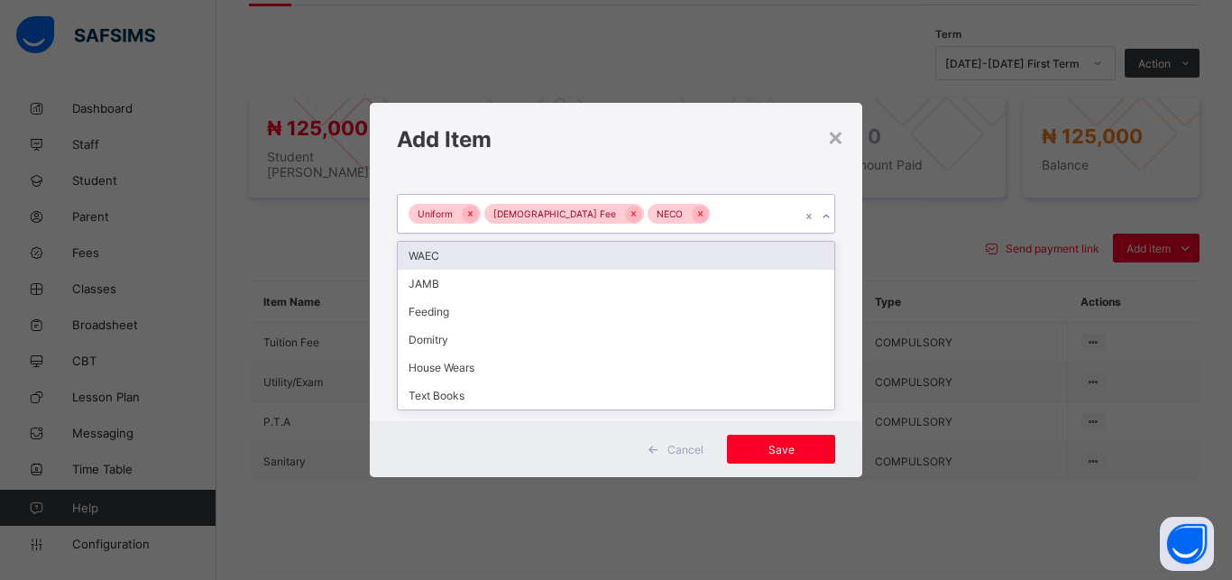
click at [670, 254] on div "WAEC" at bounding box center [616, 256] width 436 height 28
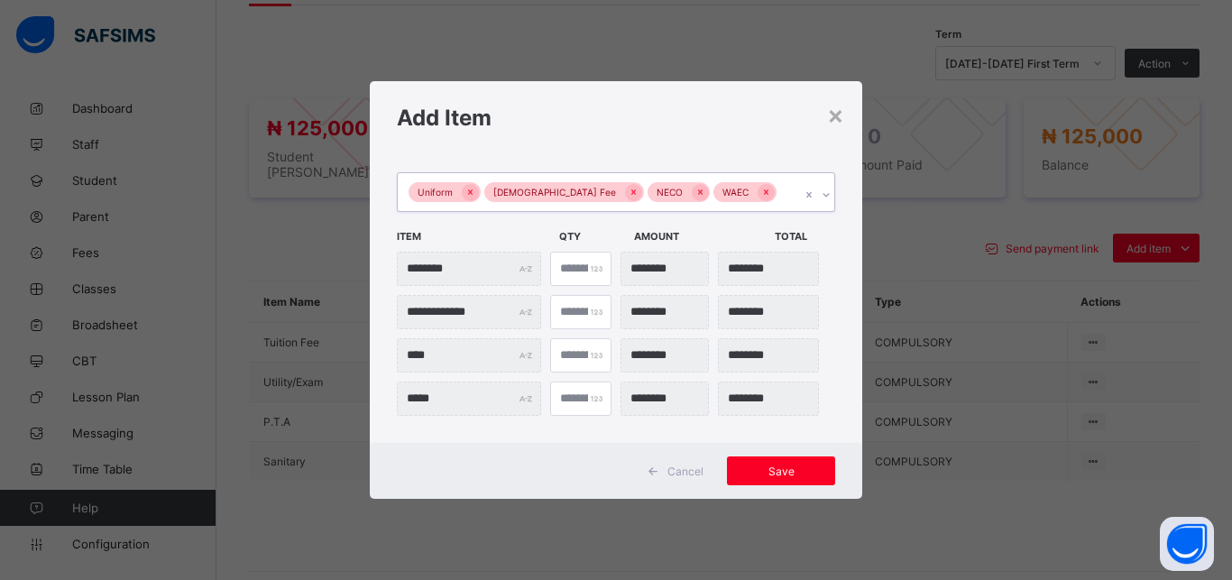
click at [756, 188] on div "Uniform Islamiyya Fee NECO WAEC" at bounding box center [599, 192] width 402 height 38
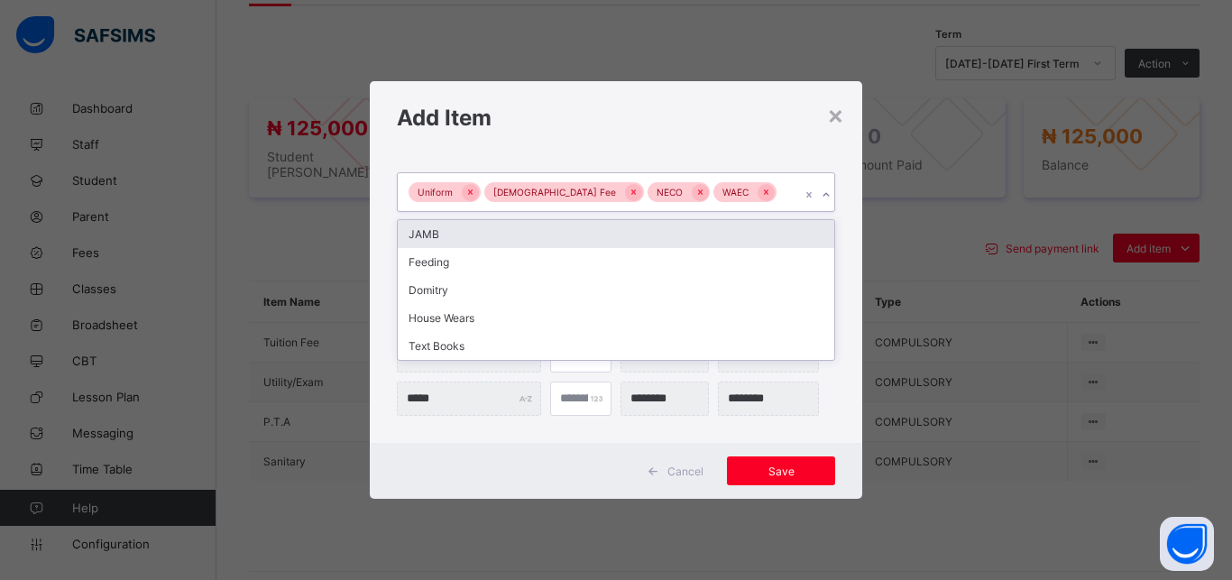
click at [730, 232] on div "JAMB" at bounding box center [616, 234] width 436 height 28
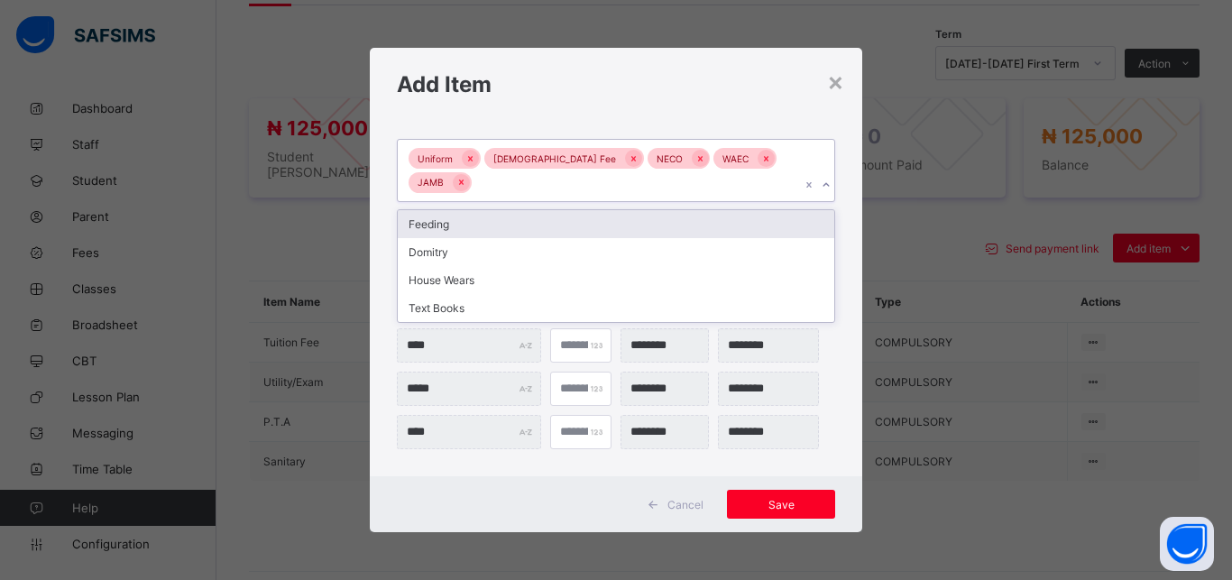
click at [778, 183] on div "Uniform Islamiyya Fee NECO WAEC JAMB" at bounding box center [599, 171] width 402 height 62
click at [708, 211] on div "Feeding" at bounding box center [616, 224] width 436 height 28
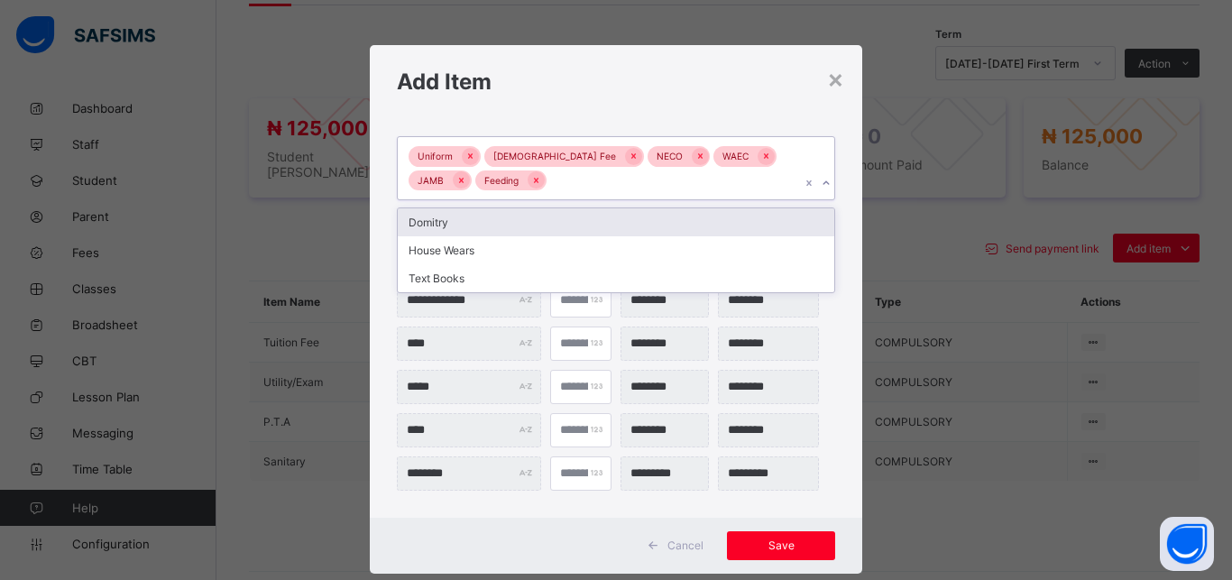
click at [691, 185] on div "Uniform Islamiyya Fee NECO WAEC JAMB Feeding" at bounding box center [599, 168] width 402 height 62
click at [657, 225] on div "Domitry" at bounding box center [616, 222] width 436 height 28
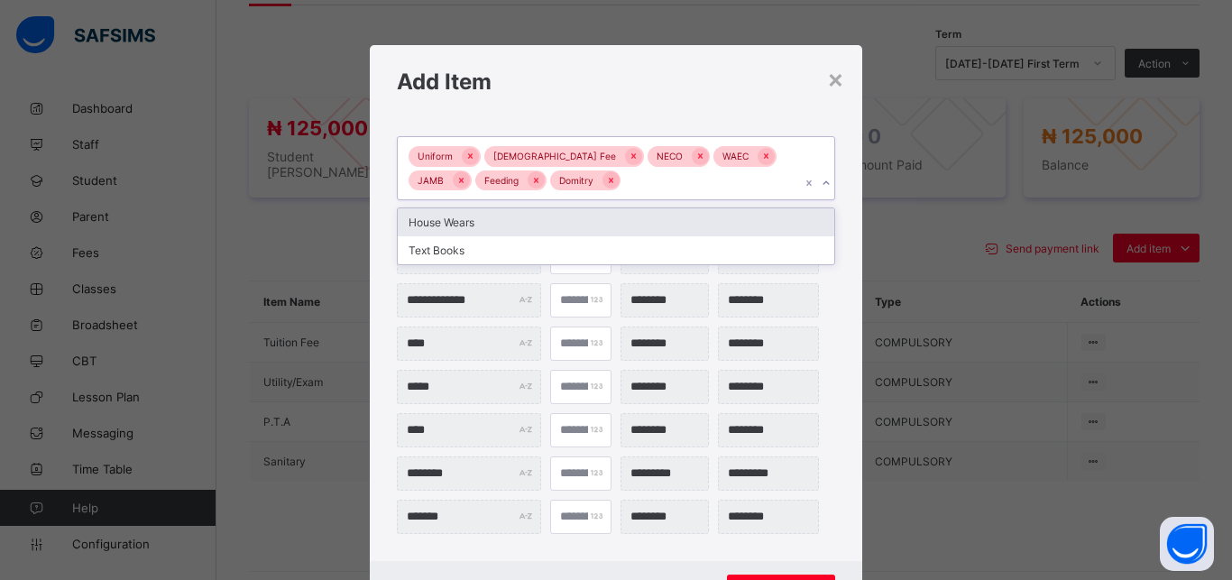
click at [675, 188] on div "Uniform Islamiyya Fee NECO WAEC JAMB Feeding Domitry" at bounding box center [599, 168] width 402 height 62
click at [645, 222] on div "House Wears" at bounding box center [616, 222] width 436 height 28
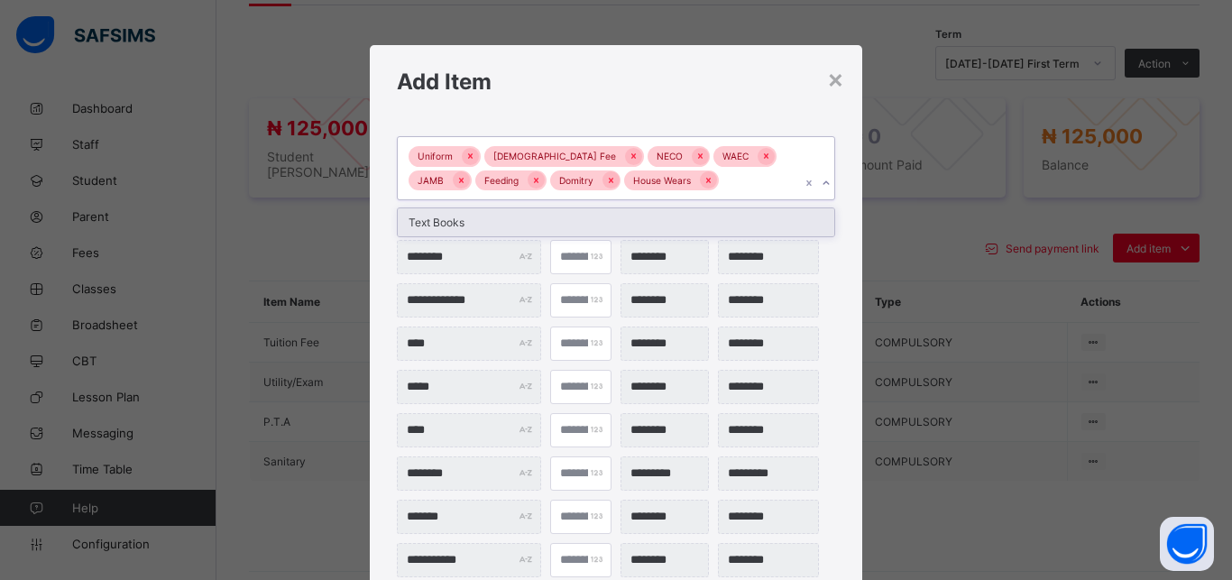
click at [699, 185] on div "Uniform Islamiyya Fee NECO WAEC JAMB Feeding Domitry House Wears" at bounding box center [599, 168] width 402 height 62
click at [666, 223] on div "Text Books" at bounding box center [616, 222] width 436 height 28
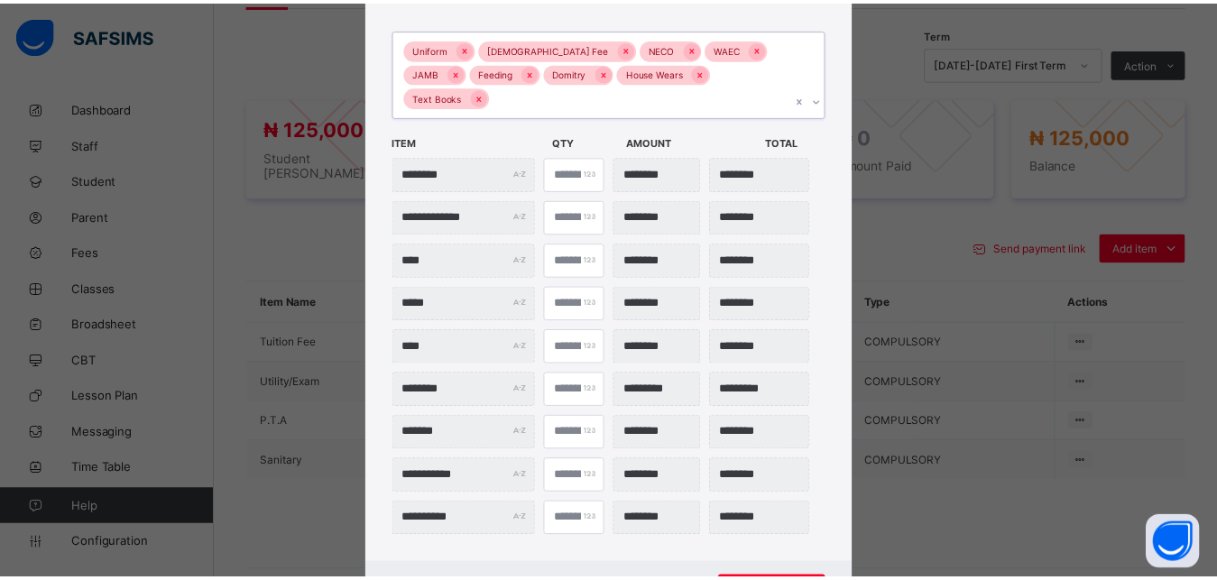
scroll to position [122, 0]
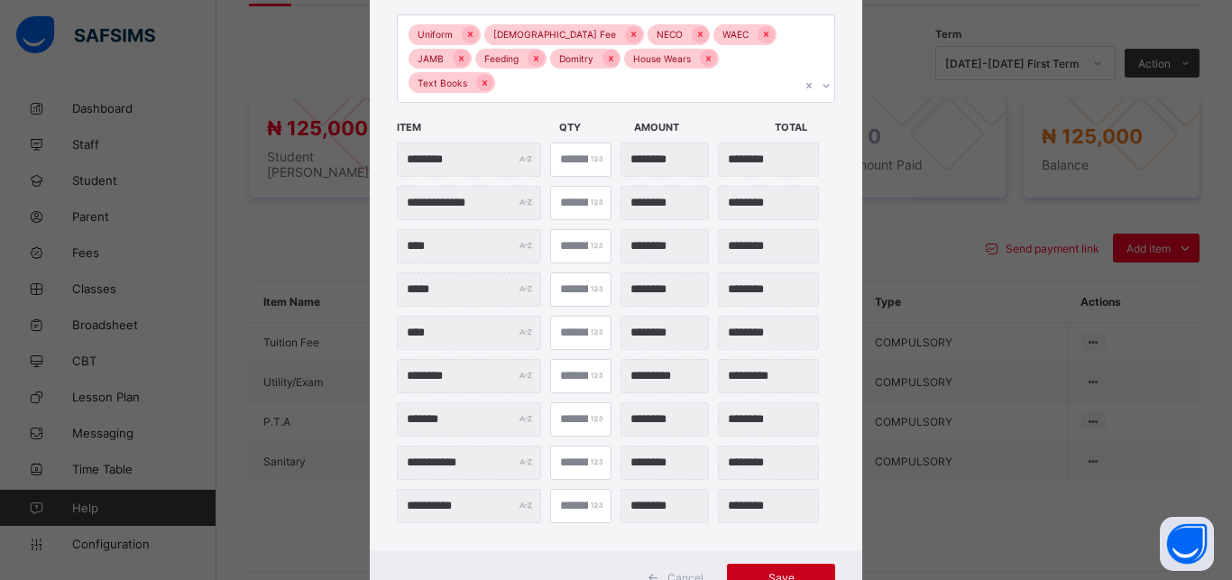
click at [775, 571] on span "Save" at bounding box center [780, 578] width 81 height 14
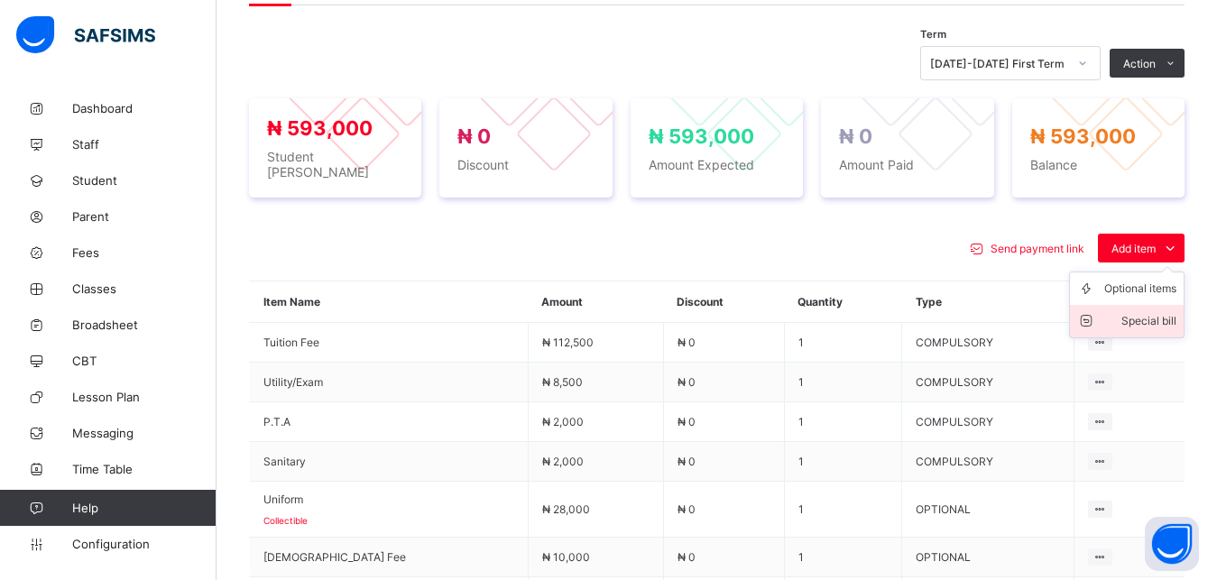
click at [1155, 316] on div "Special bill" at bounding box center [1140, 321] width 72 height 18
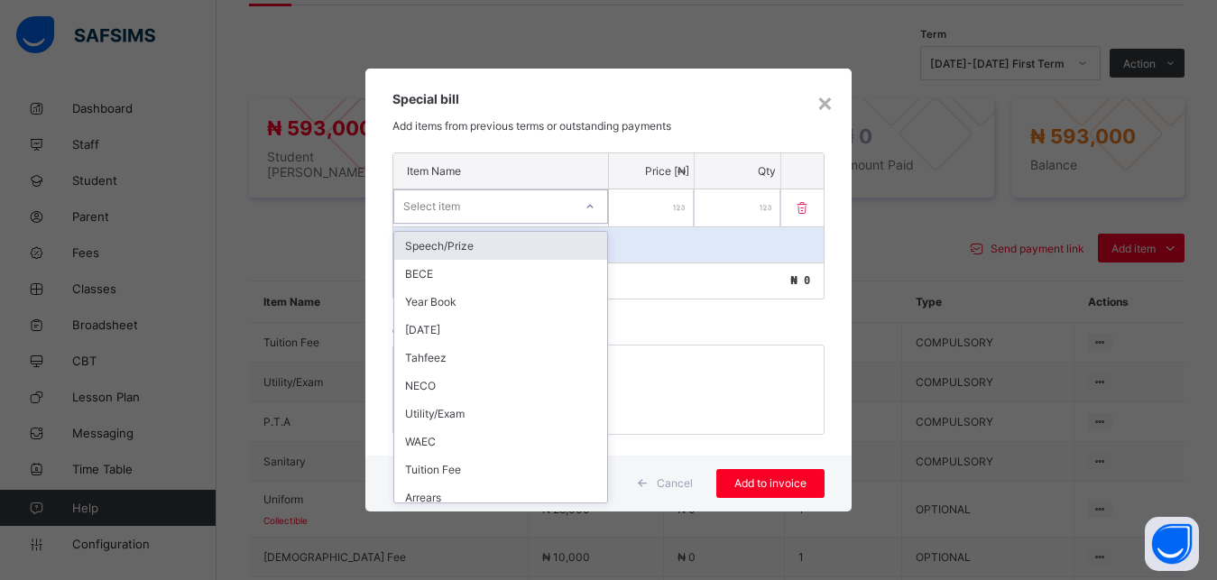
click at [553, 203] on div "Select item" at bounding box center [483, 206] width 179 height 25
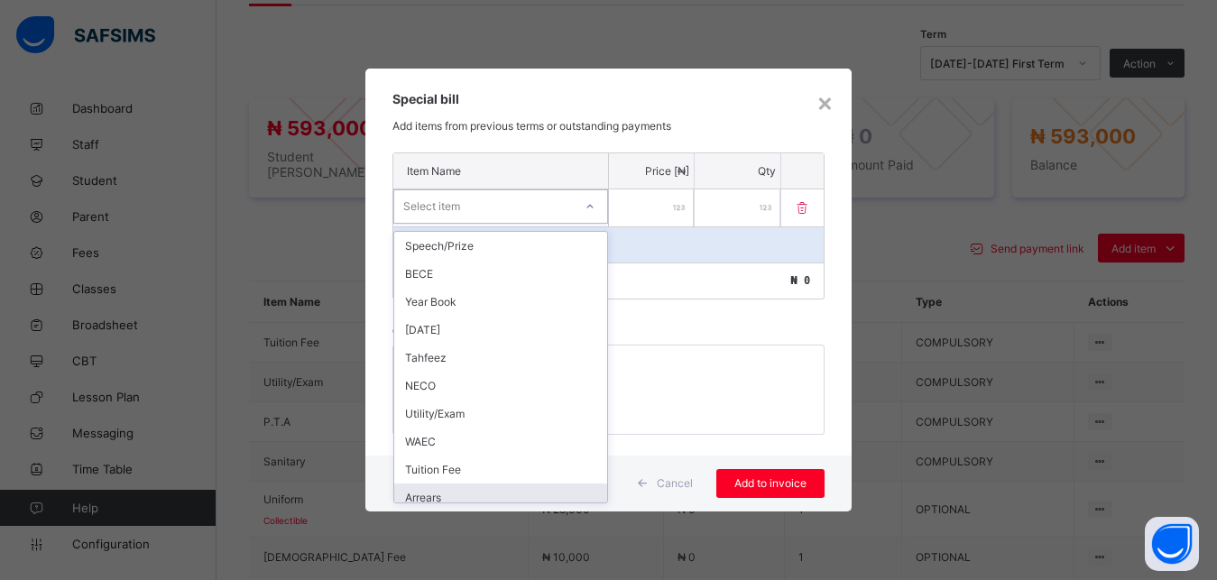
click at [537, 494] on div "Arrears" at bounding box center [500, 497] width 213 height 28
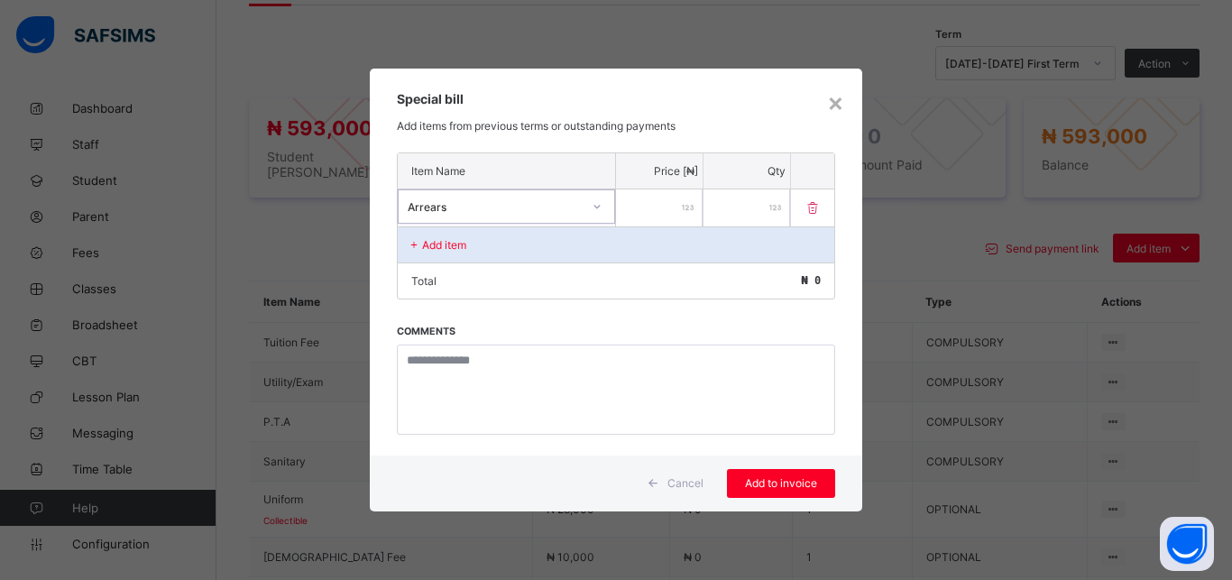
click at [663, 208] on input "number" at bounding box center [659, 207] width 87 height 37
type input "****"
click at [781, 479] on span "Add to invoice" at bounding box center [780, 483] width 81 height 14
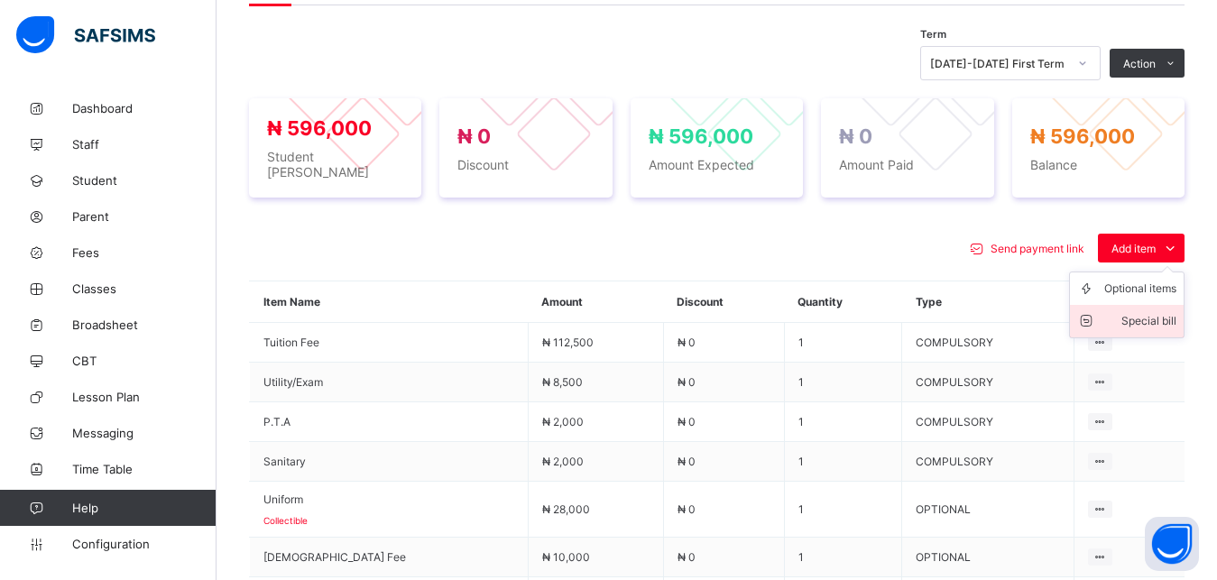
click at [1158, 326] on div "Special bill" at bounding box center [1140, 321] width 72 height 18
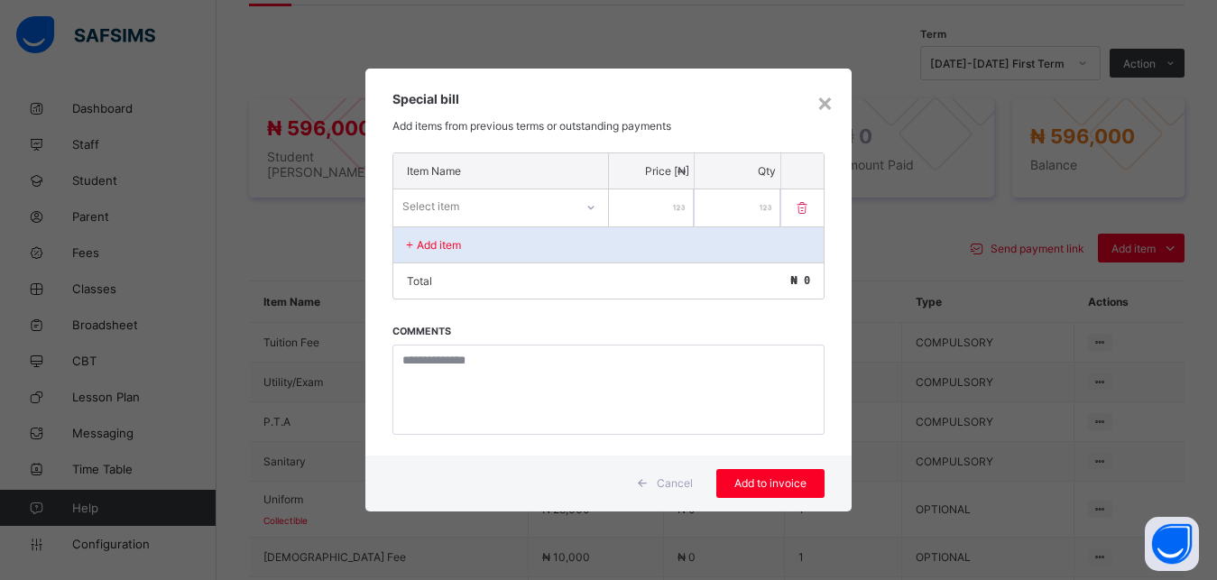
click at [551, 207] on div "Select item" at bounding box center [483, 206] width 180 height 25
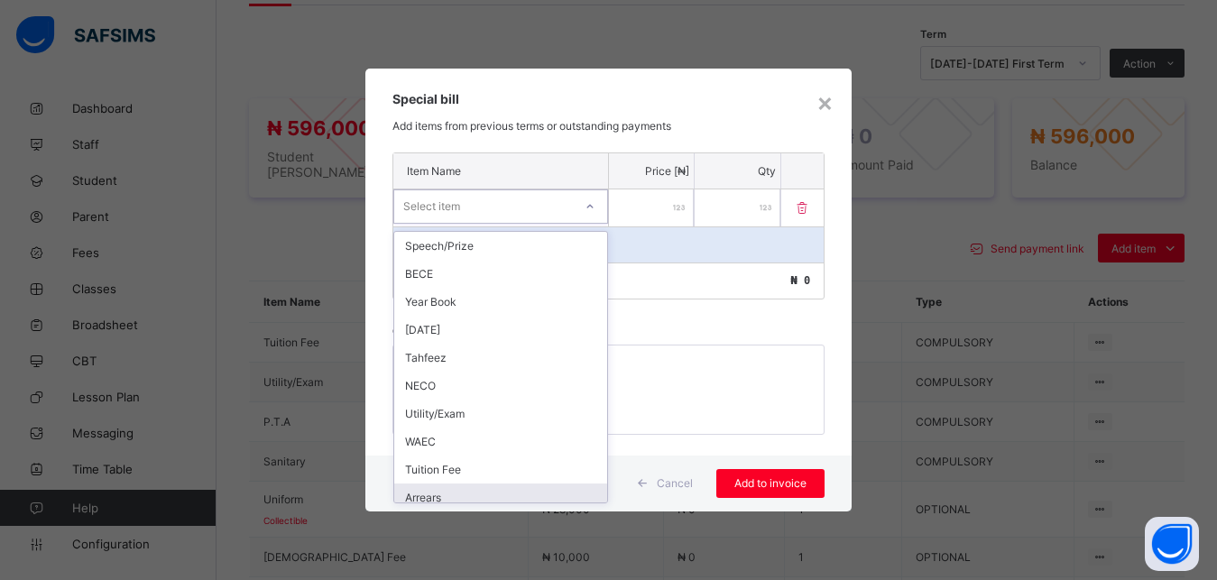
click at [512, 496] on div "Arrears" at bounding box center [500, 497] width 213 height 28
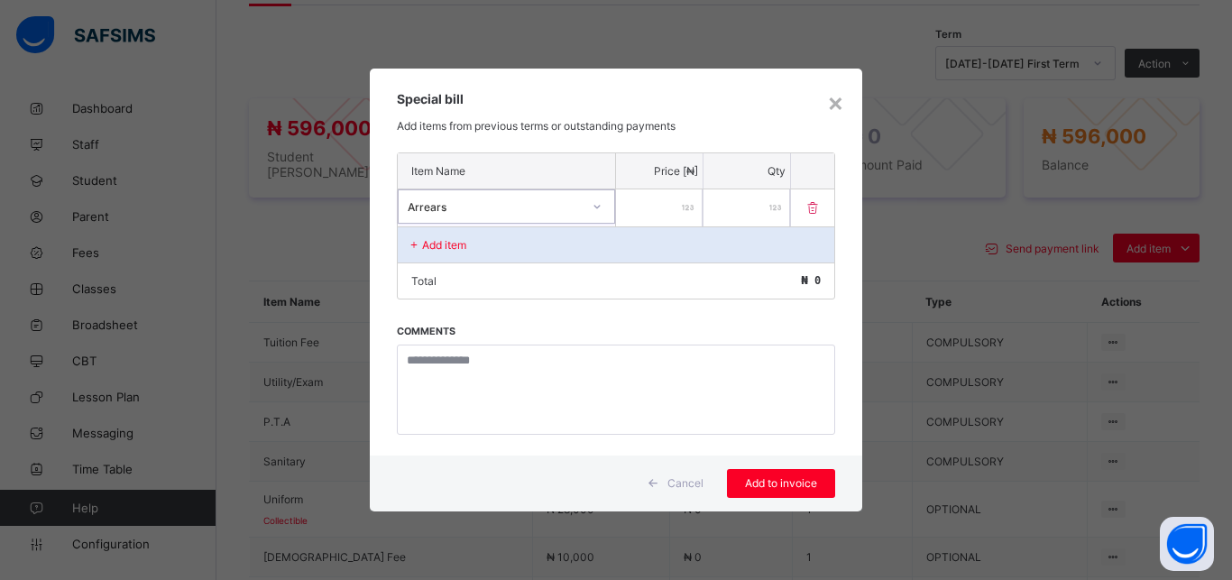
click at [654, 211] on input "number" at bounding box center [659, 207] width 87 height 37
type input "******"
click at [785, 478] on span "Add to invoice" at bounding box center [780, 483] width 81 height 14
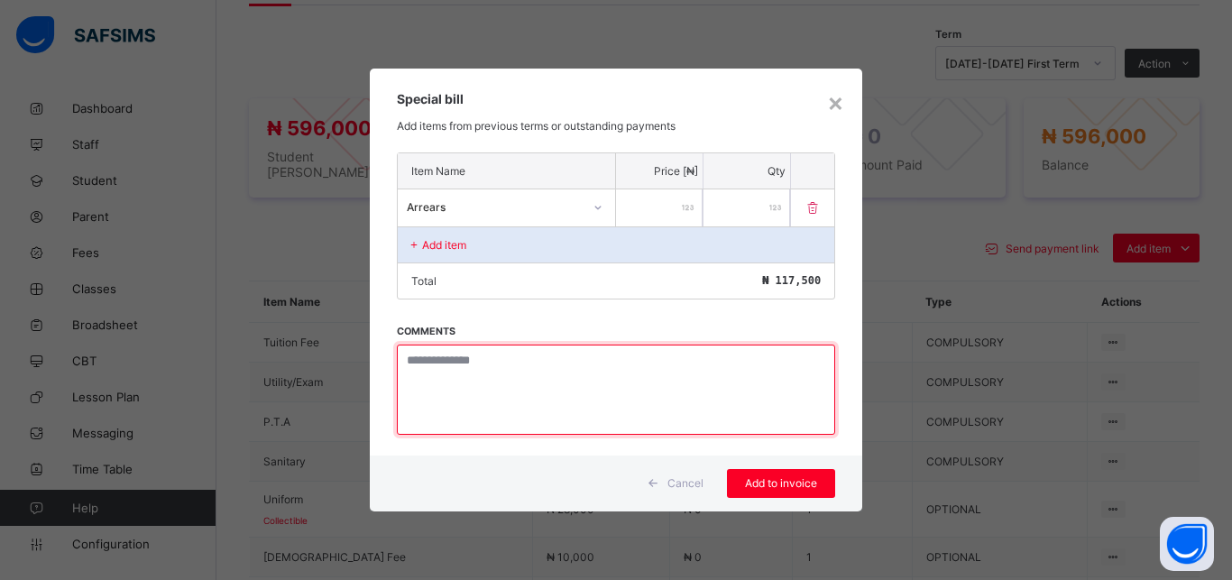
click at [572, 364] on textarea at bounding box center [616, 389] width 438 height 90
type textarea "******"
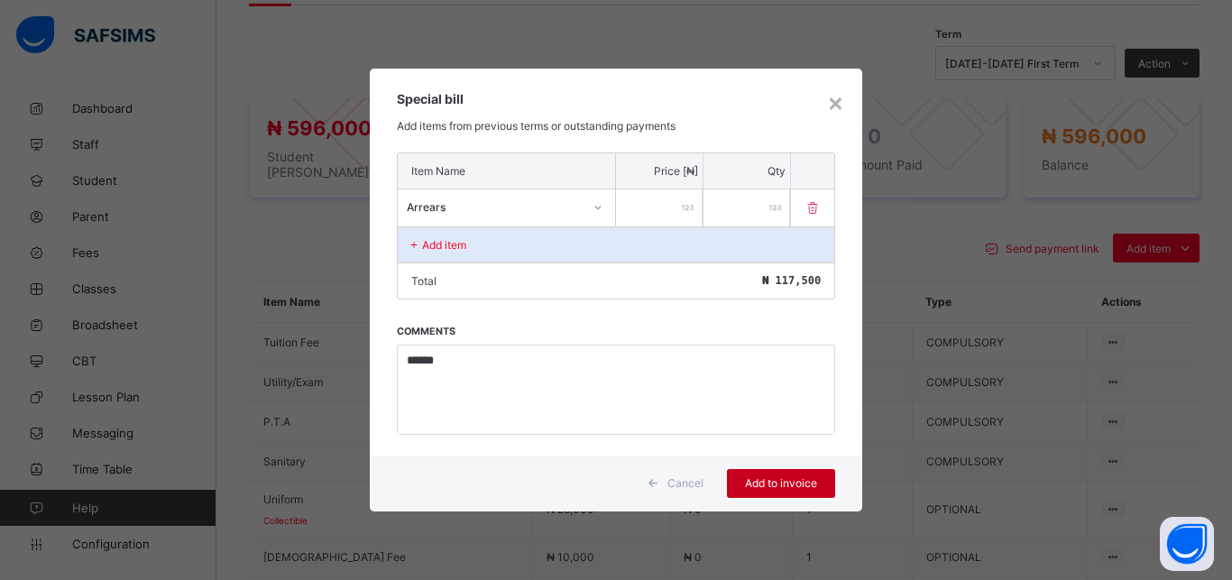
click at [776, 482] on span "Add to invoice" at bounding box center [780, 483] width 81 height 14
click at [836, 104] on div "×" at bounding box center [835, 102] width 17 height 31
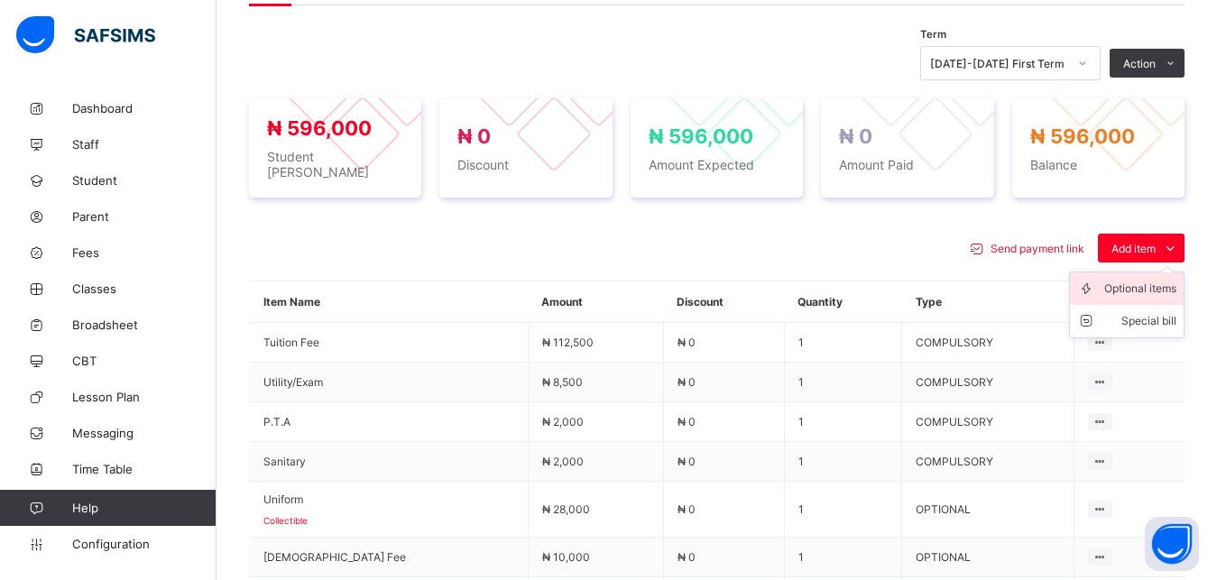
click at [1149, 284] on div "Optional items" at bounding box center [1140, 289] width 72 height 18
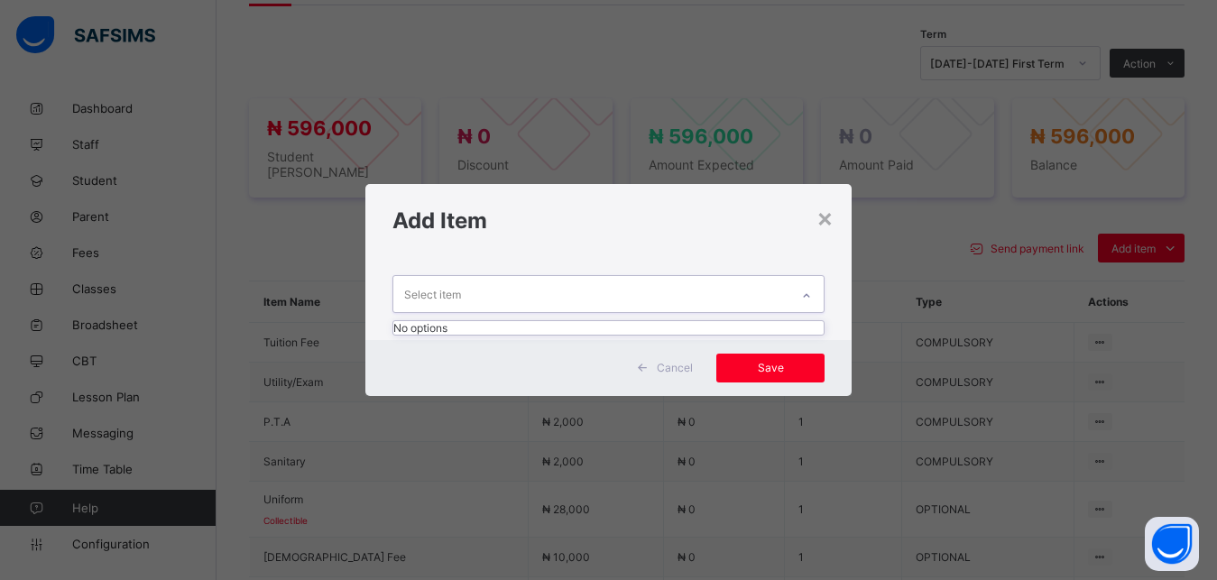
click at [729, 295] on div "Select item" at bounding box center [591, 293] width 397 height 35
click at [828, 215] on div "×" at bounding box center [824, 217] width 17 height 31
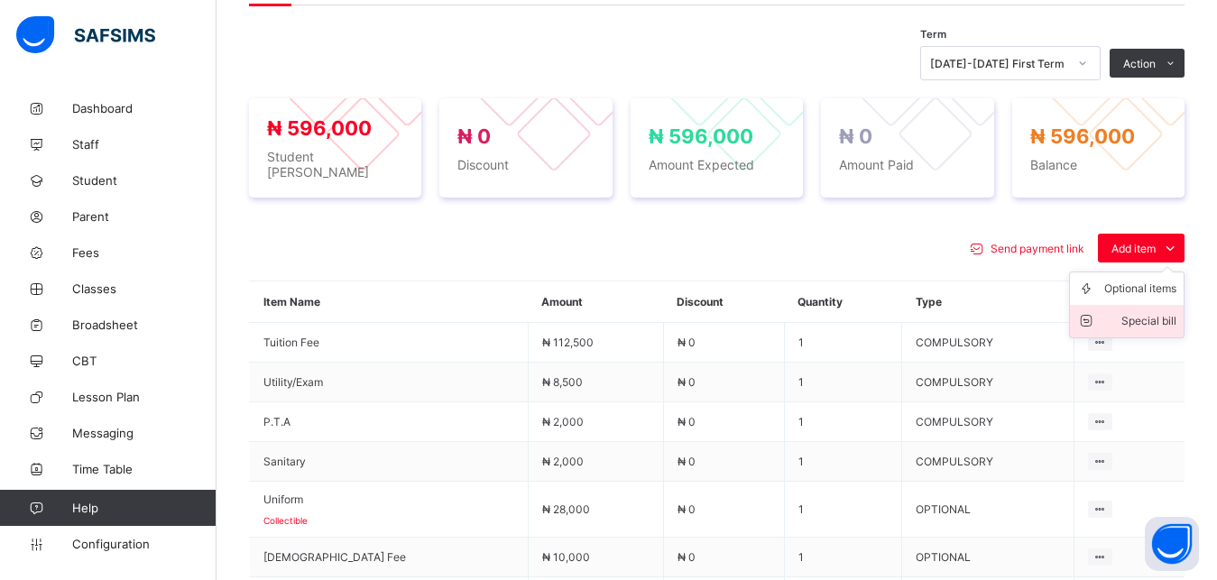
click at [1162, 320] on div "Special bill" at bounding box center [1140, 321] width 72 height 18
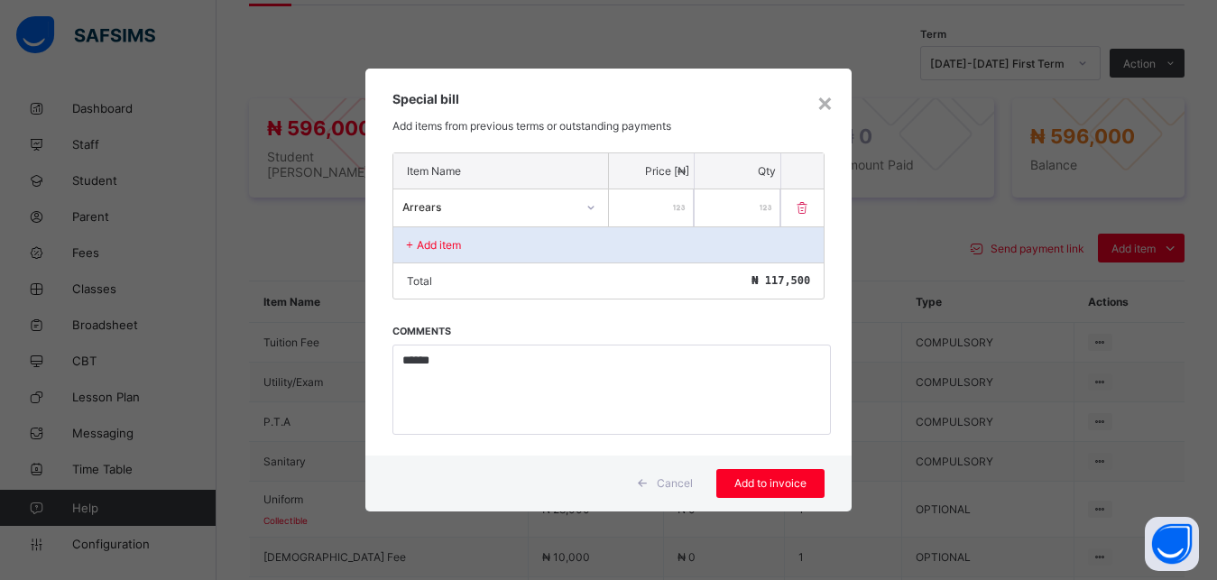
click at [674, 207] on input "******" at bounding box center [652, 207] width 86 height 37
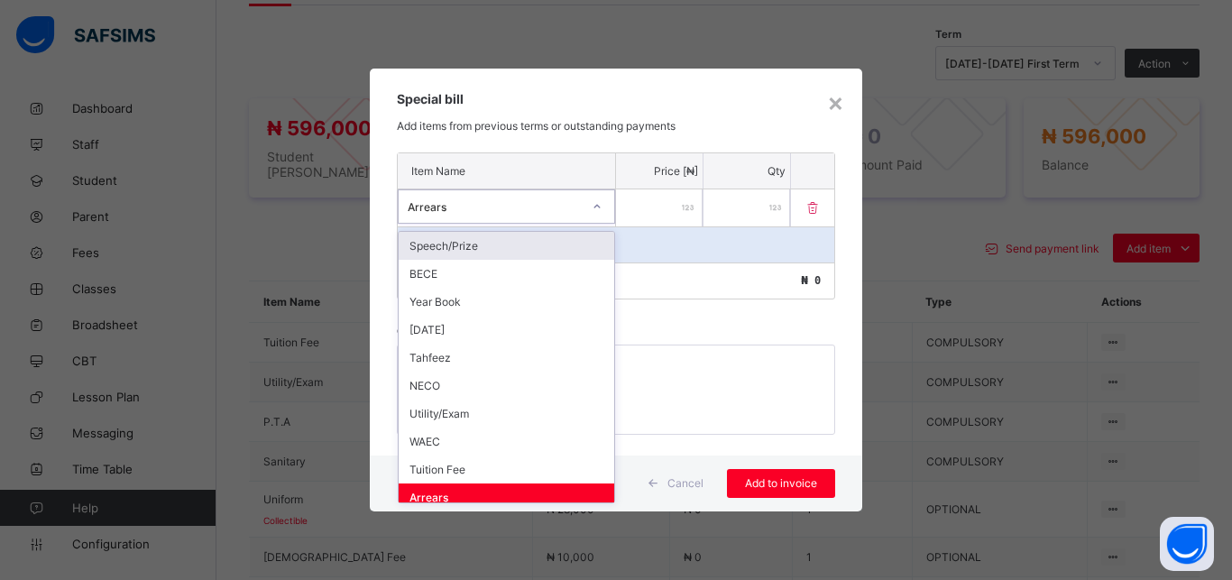
click at [516, 215] on div "Arrears" at bounding box center [489, 206] width 181 height 25
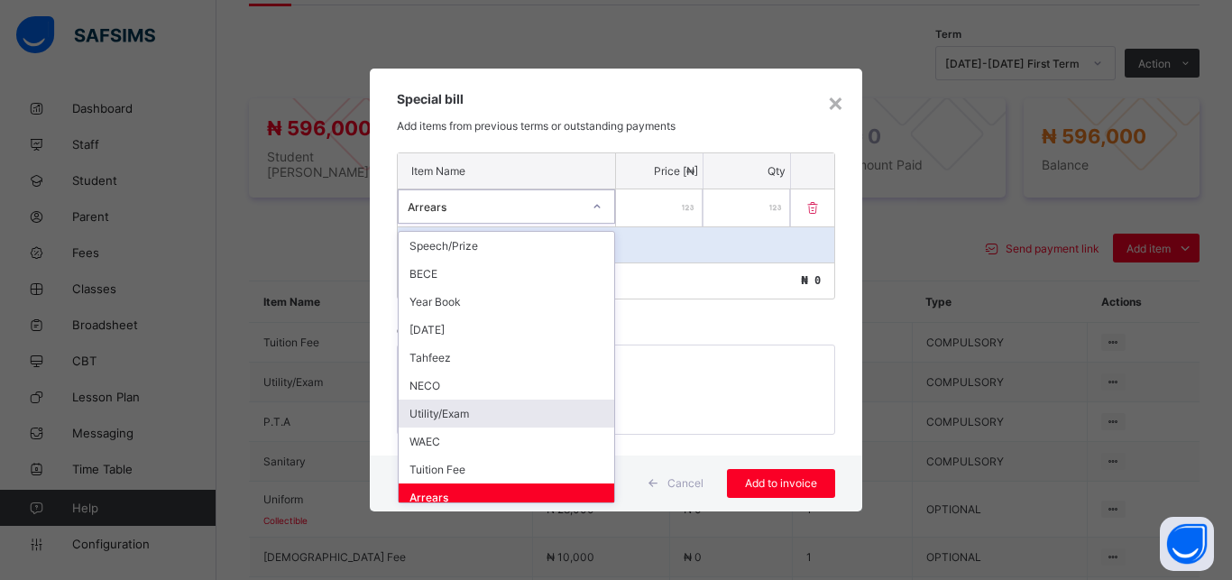
click at [503, 411] on div "Utility/Exam" at bounding box center [507, 413] width 216 height 28
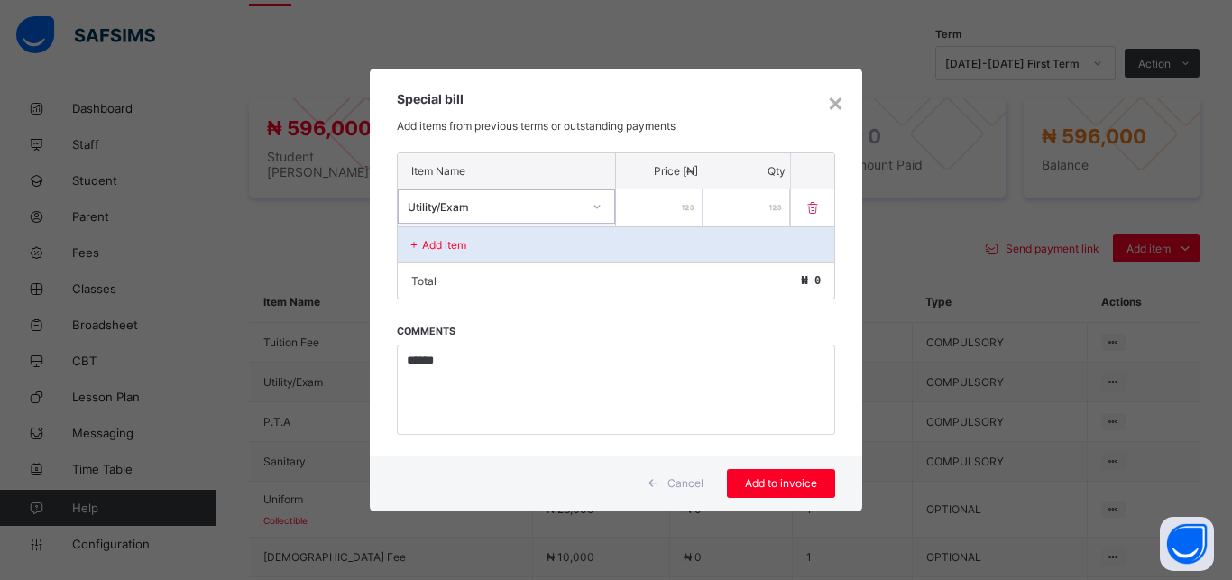
click at [658, 218] on input "*" at bounding box center [659, 207] width 87 height 37
click at [679, 204] on input "*" at bounding box center [659, 207] width 87 height 37
click at [680, 206] on input "*" at bounding box center [659, 207] width 87 height 37
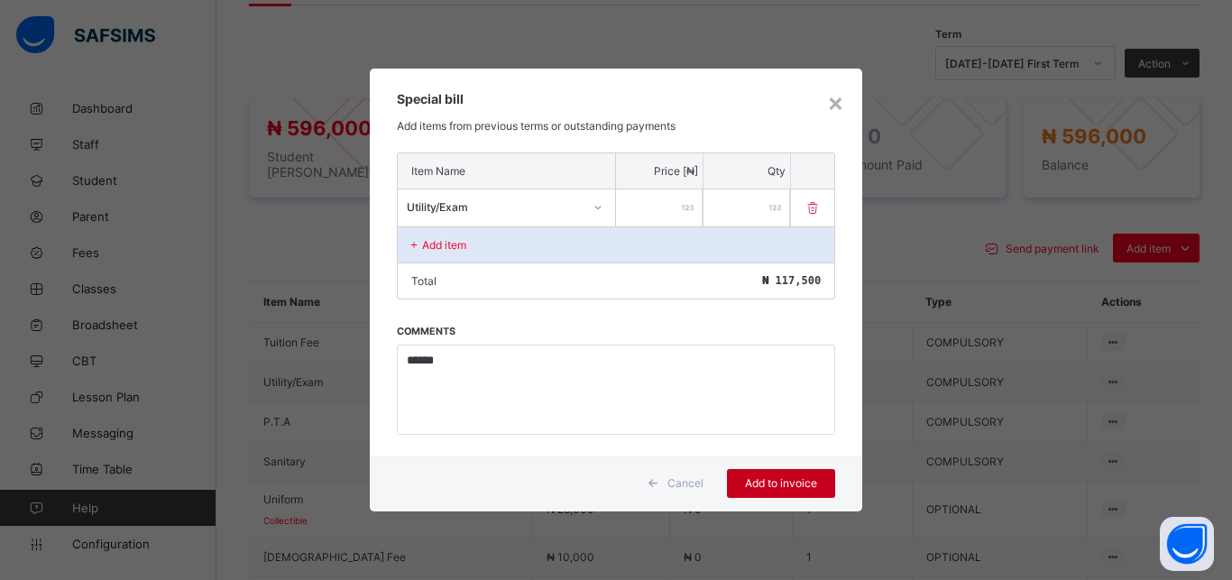
type input "******"
click at [781, 482] on span "Add to invoice" at bounding box center [780, 483] width 81 height 14
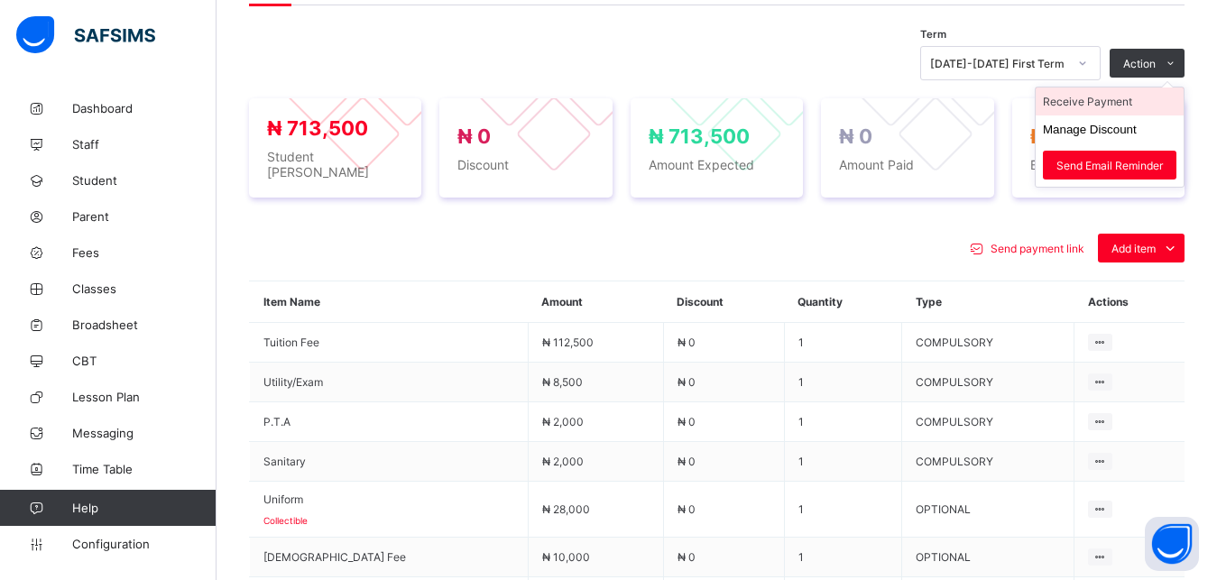
click at [1125, 113] on li "Receive Payment" at bounding box center [1109, 101] width 148 height 28
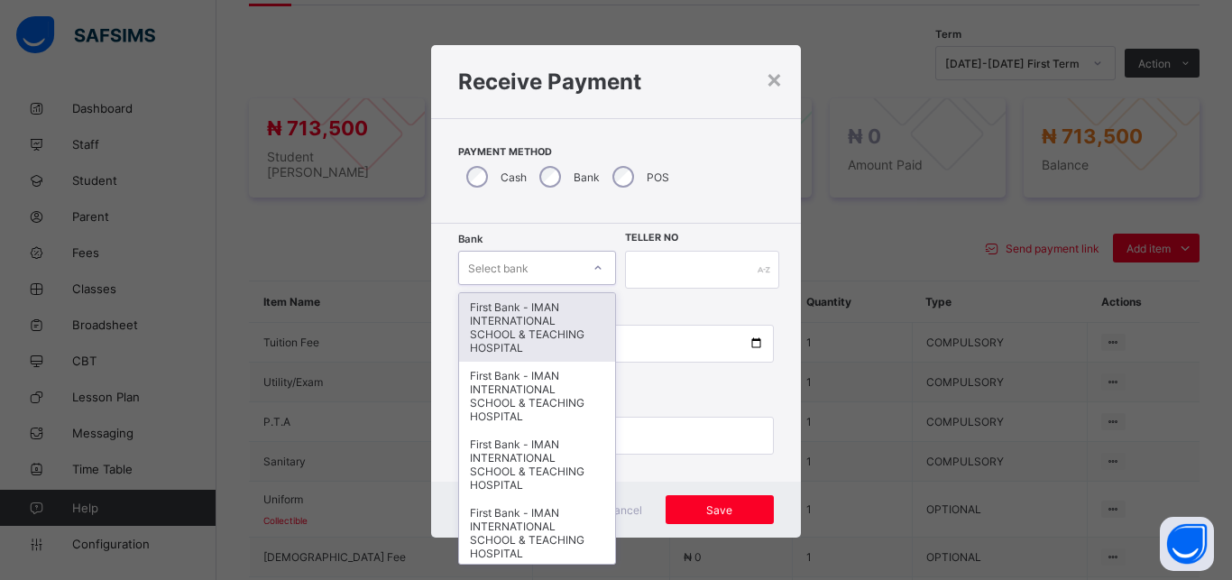
click at [542, 271] on div "Select bank" at bounding box center [520, 267] width 122 height 25
click at [542, 319] on div "First Bank - IMAN INTERNATIONAL SCHOOL & TEACHING HOSPITAL" at bounding box center [537, 327] width 156 height 69
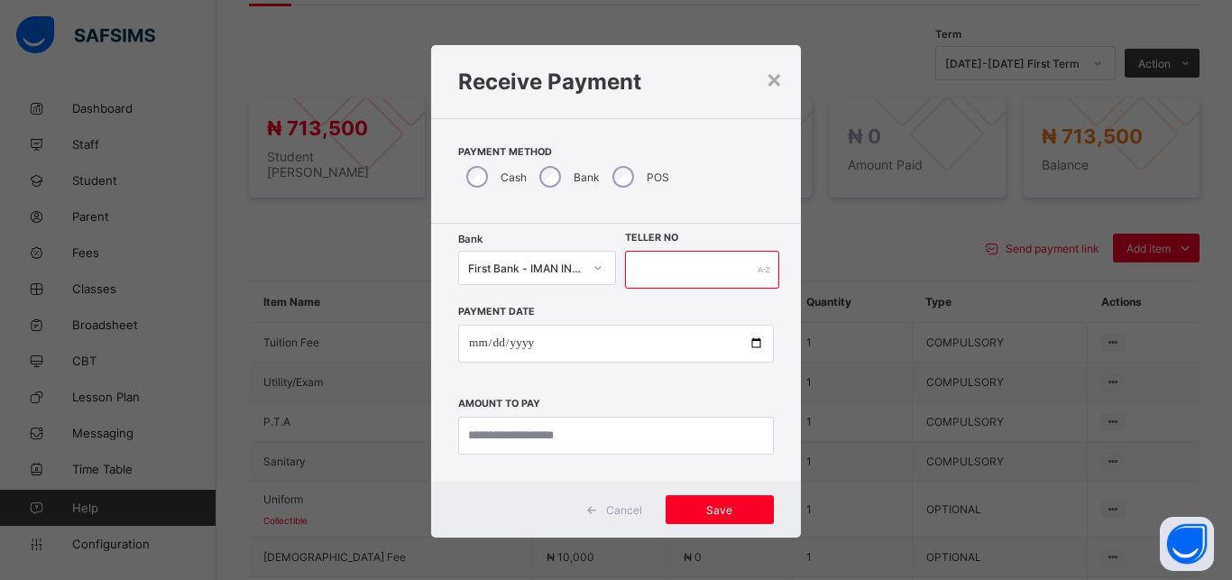
click at [673, 270] on input "text" at bounding box center [702, 270] width 154 height 38
type input "*****"
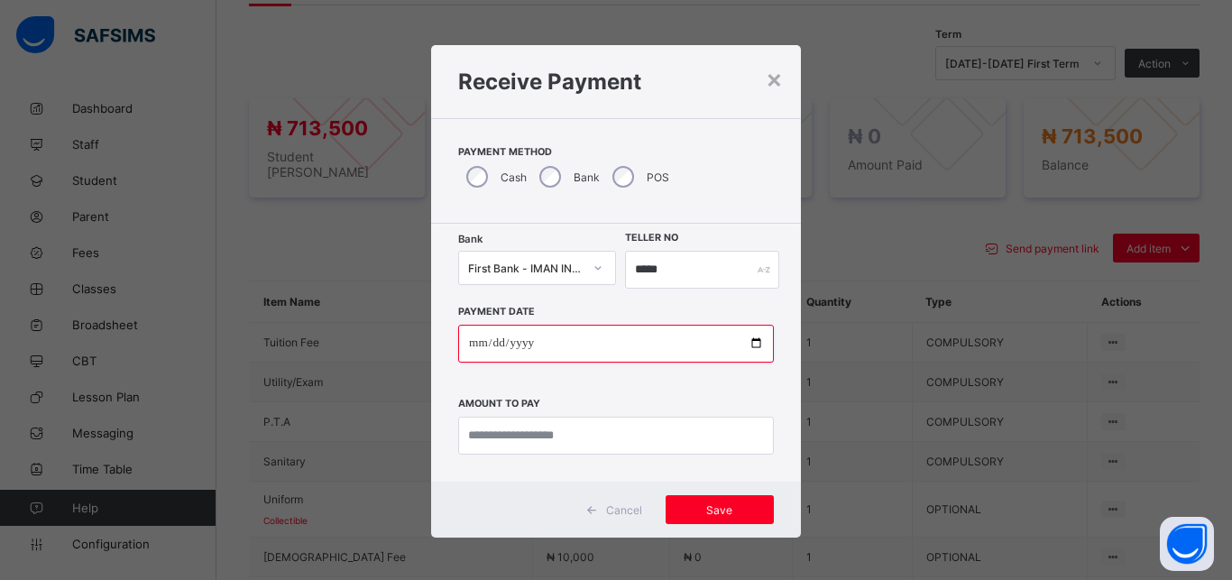
click at [746, 343] on input "date" at bounding box center [616, 344] width 316 height 38
type input "**********"
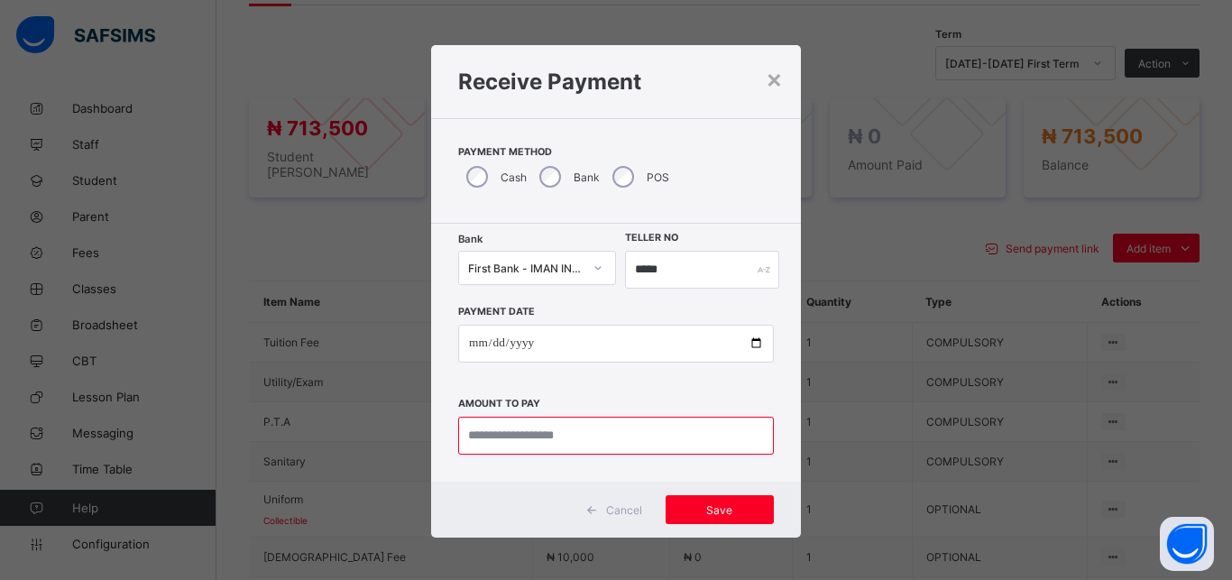
click at [588, 426] on input "currency" at bounding box center [616, 436] width 316 height 38
click at [544, 436] on input "currency" at bounding box center [616, 436] width 316 height 38
type input "*********"
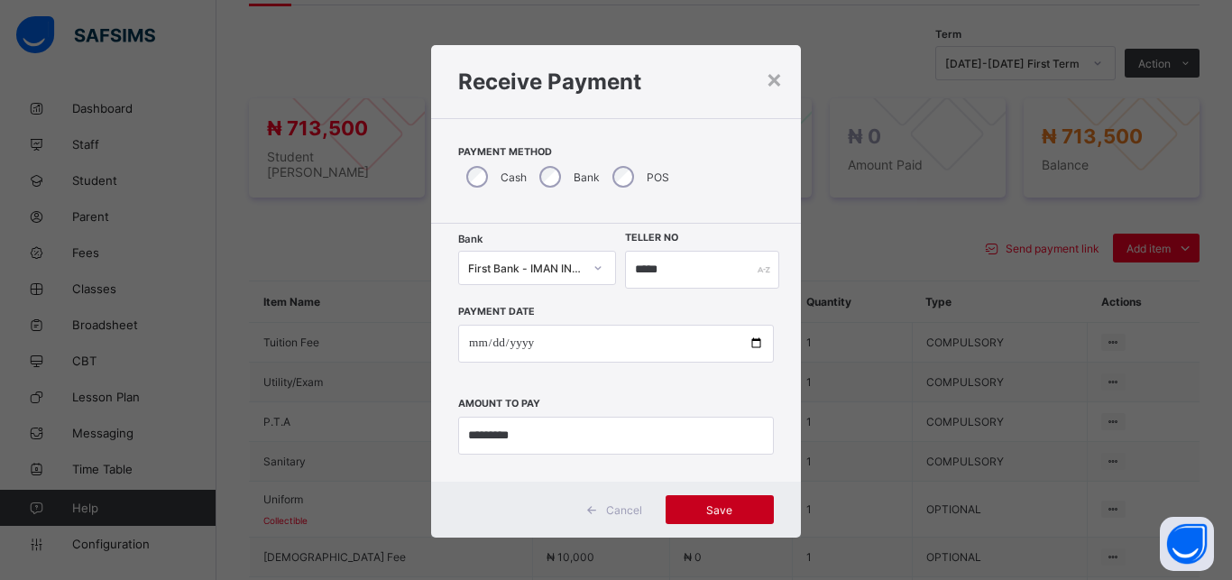
click at [704, 501] on div "Save" at bounding box center [720, 509] width 108 height 29
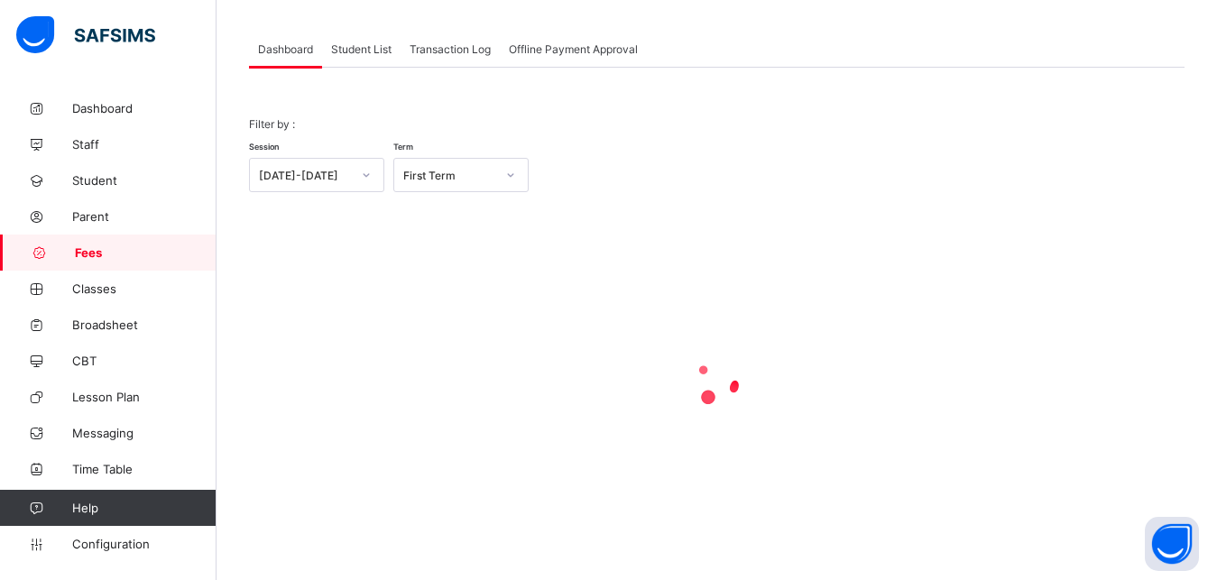
scroll to position [87, 0]
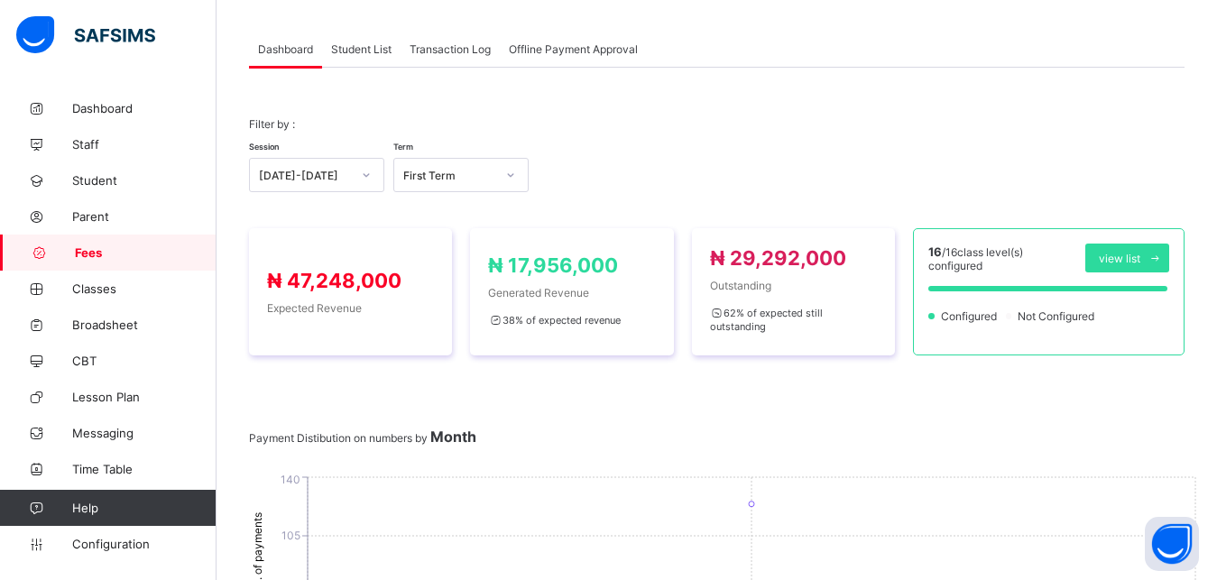
click at [349, 48] on span "Student List" at bounding box center [361, 49] width 60 height 14
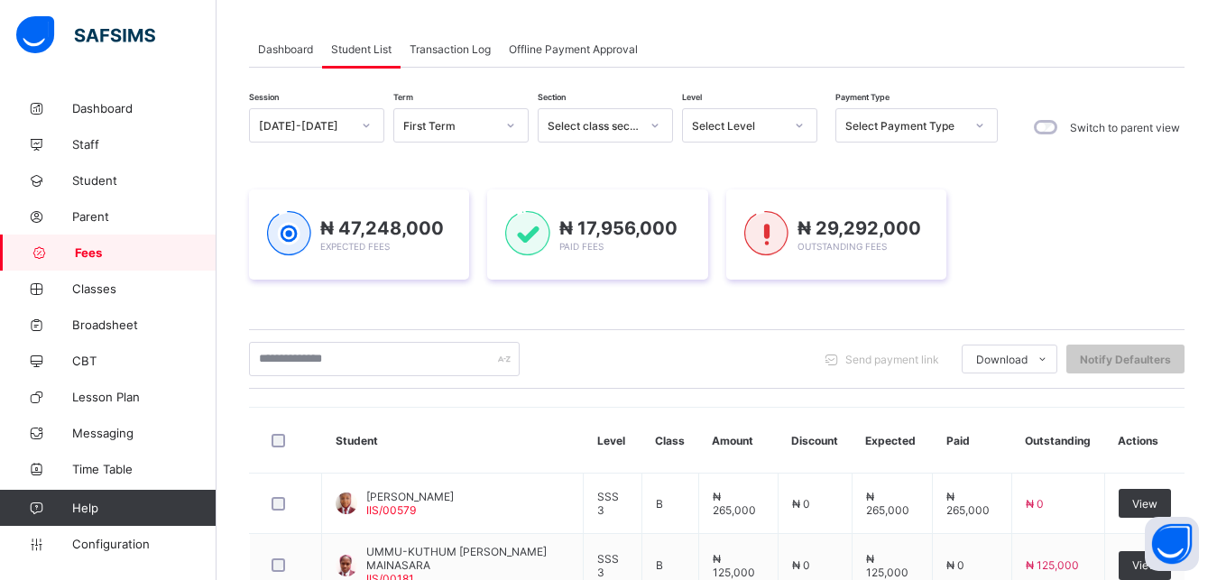
click at [736, 125] on div "Select Level" at bounding box center [738, 126] width 92 height 14
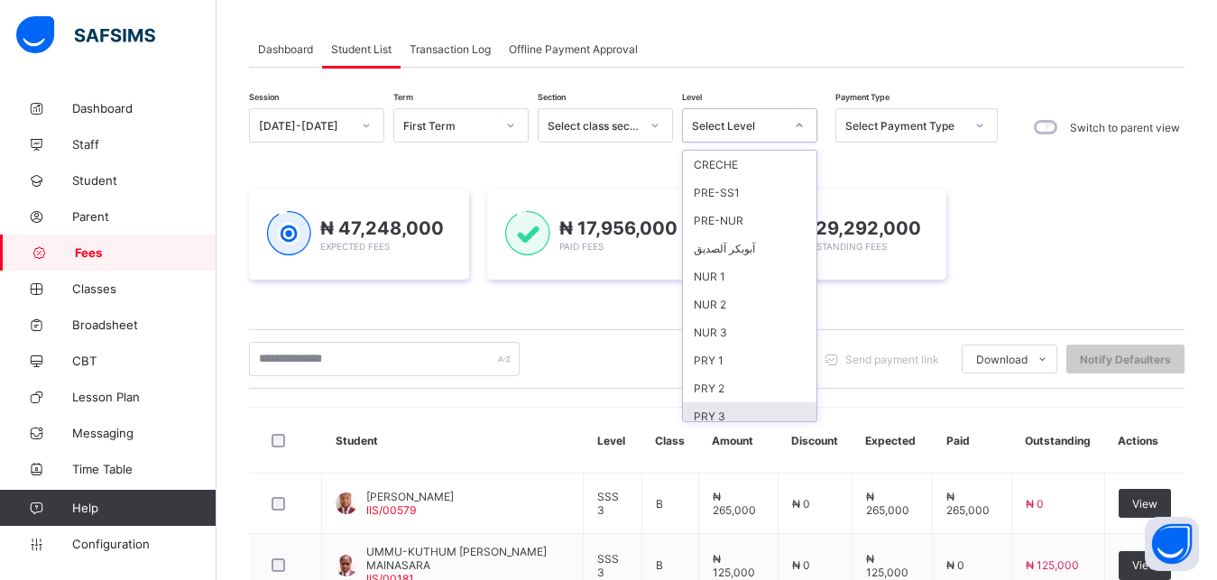
click at [728, 413] on div "PRY 3" at bounding box center [749, 416] width 133 height 28
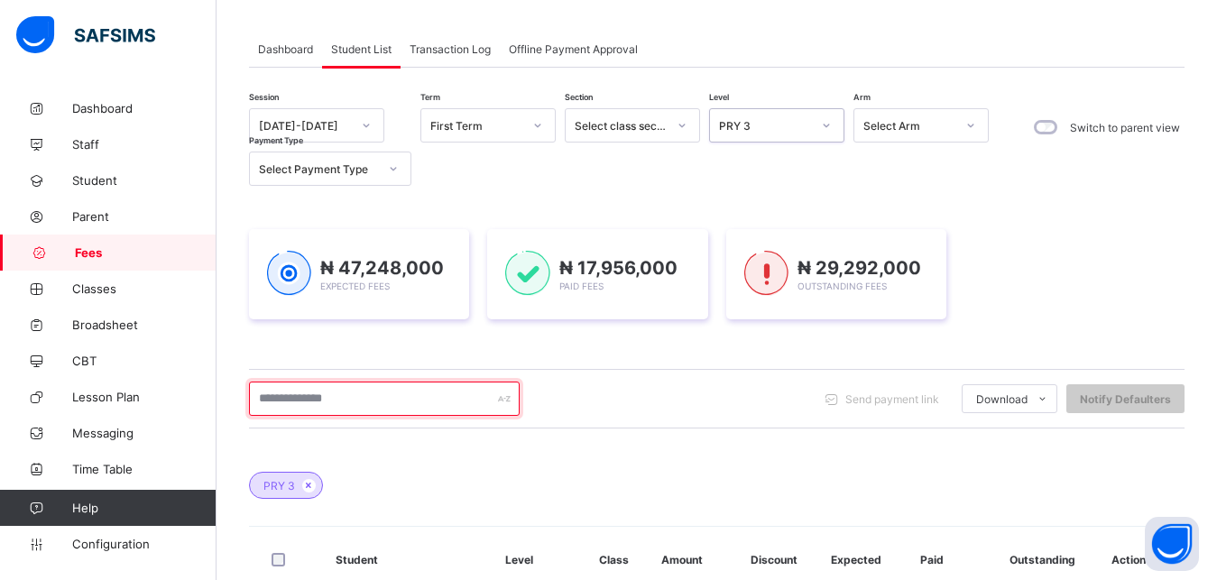
click at [432, 399] on input "text" at bounding box center [384, 398] width 271 height 34
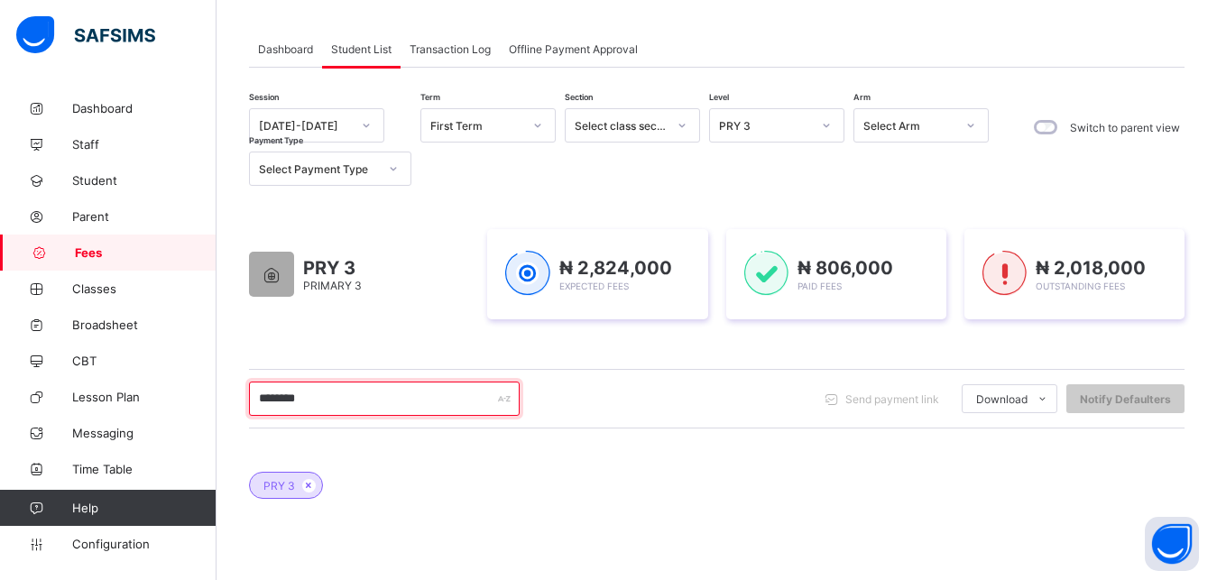
click at [372, 405] on input "********" at bounding box center [384, 398] width 271 height 34
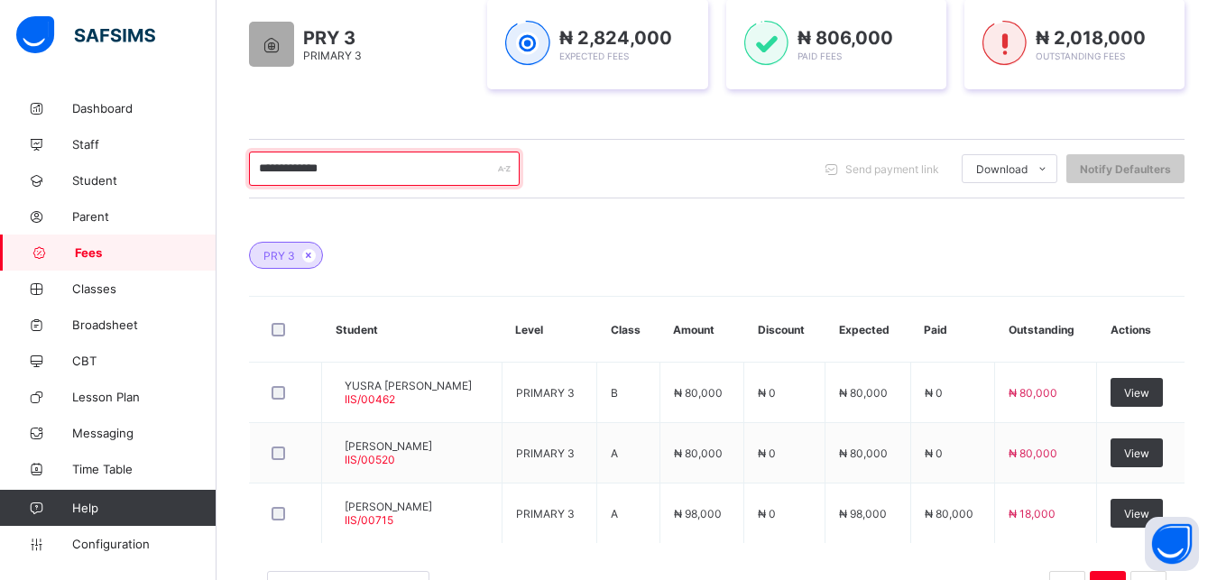
scroll to position [271, 0]
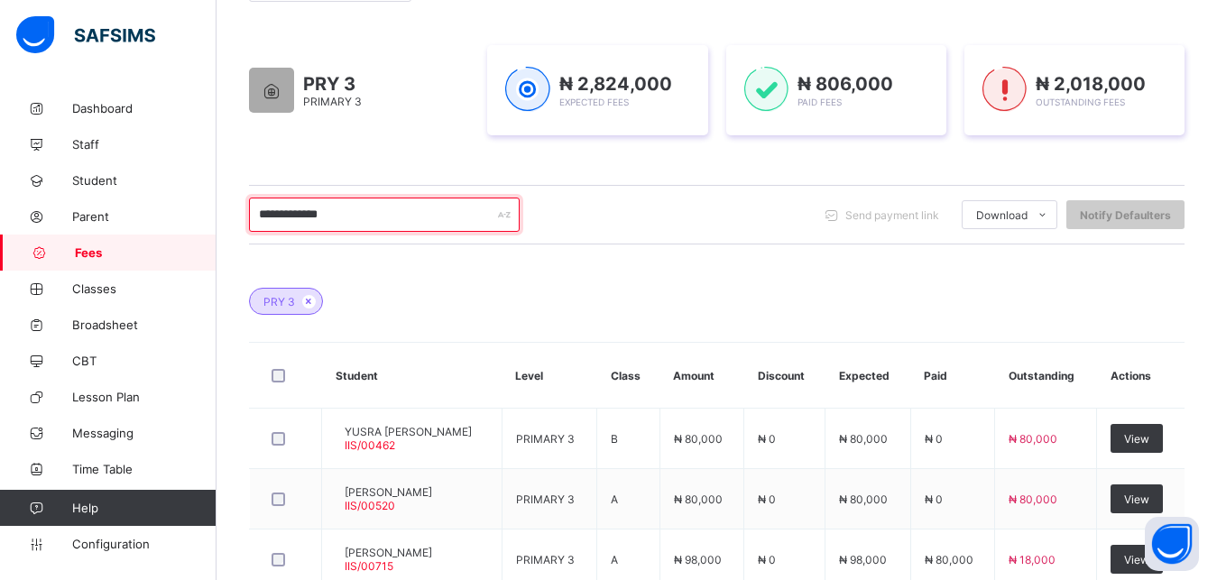
click at [383, 219] on input "**********" at bounding box center [384, 214] width 271 height 34
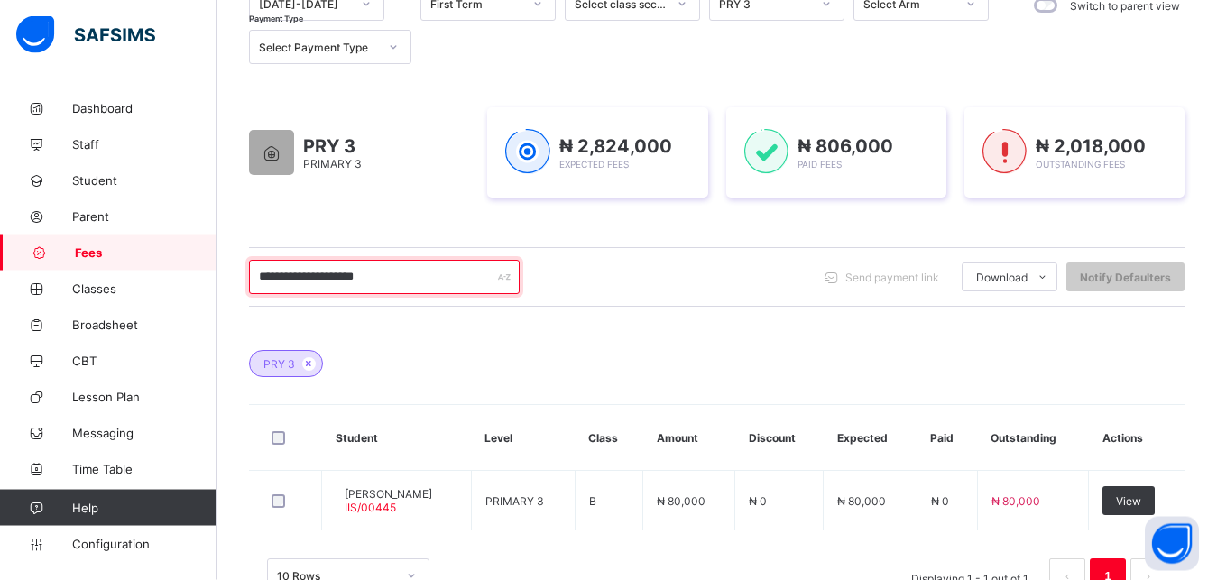
scroll to position [176, 0]
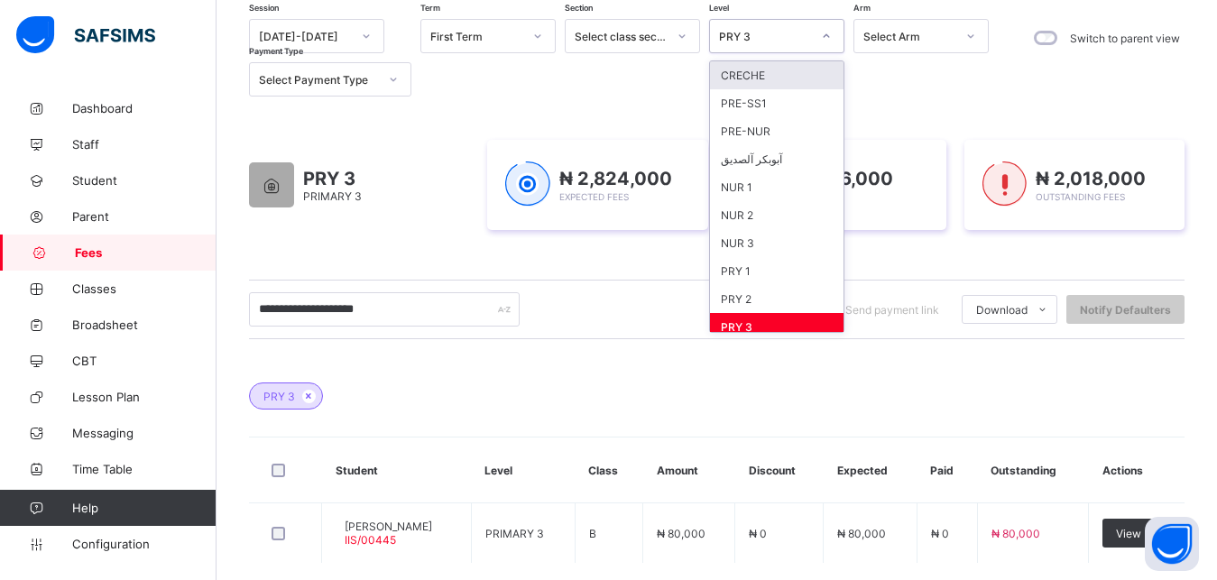
click at [765, 32] on div "PRY 3" at bounding box center [765, 37] width 92 height 14
click at [767, 295] on div "PRY 2" at bounding box center [776, 299] width 133 height 28
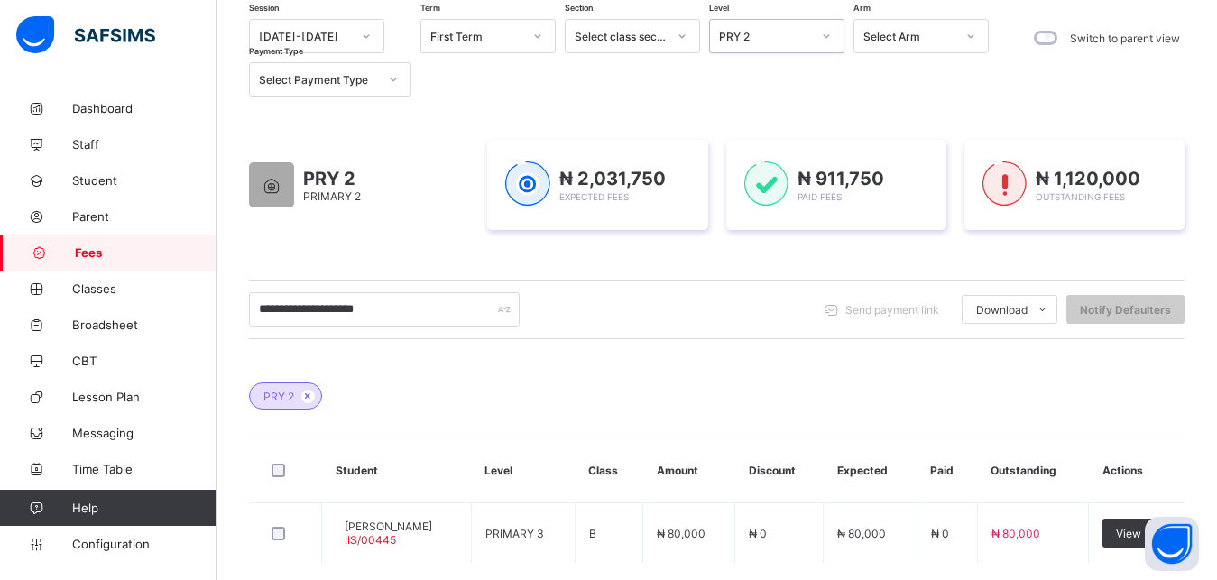
click at [776, 34] on div "PRY 2" at bounding box center [765, 37] width 92 height 14
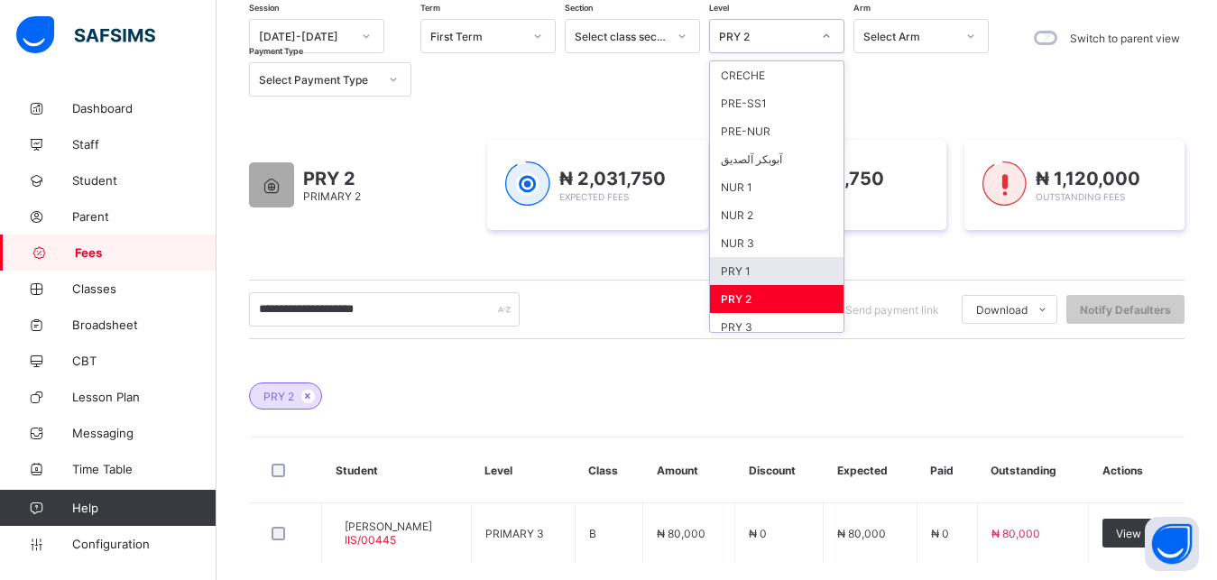
click at [770, 271] on div "PRY 1" at bounding box center [776, 271] width 133 height 28
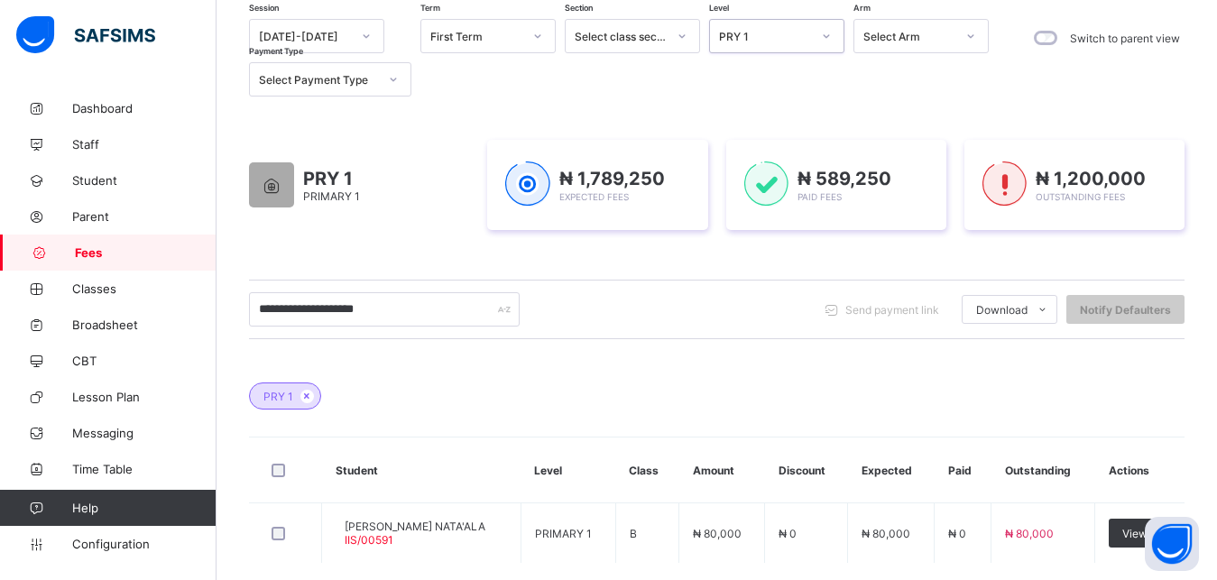
click at [776, 36] on div "PRY 1" at bounding box center [765, 37] width 92 height 14
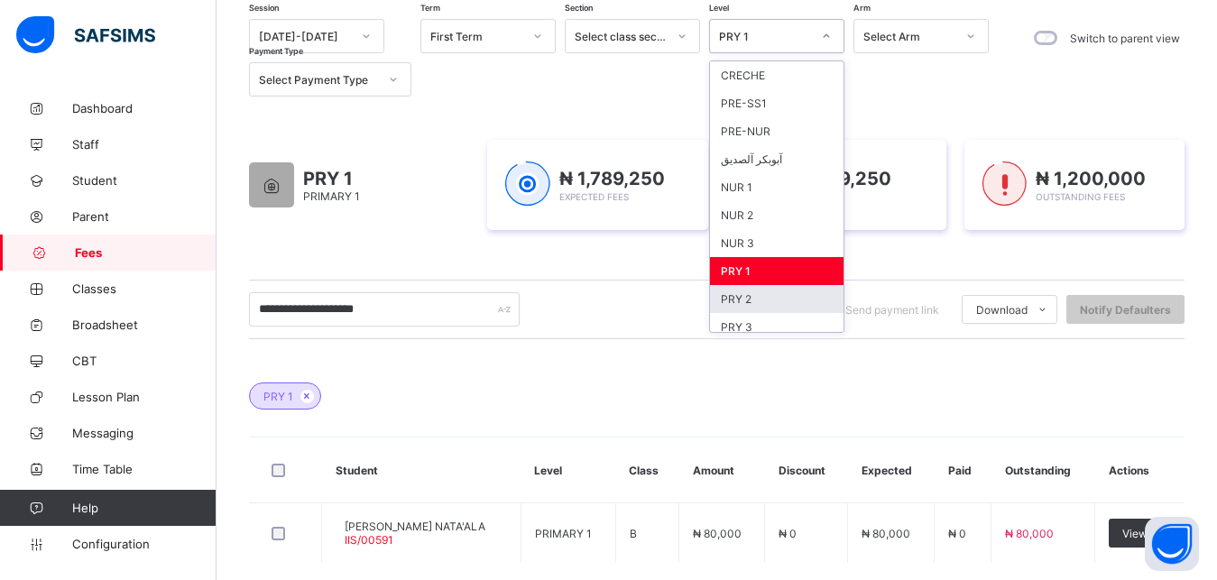
scroll to position [233, 0]
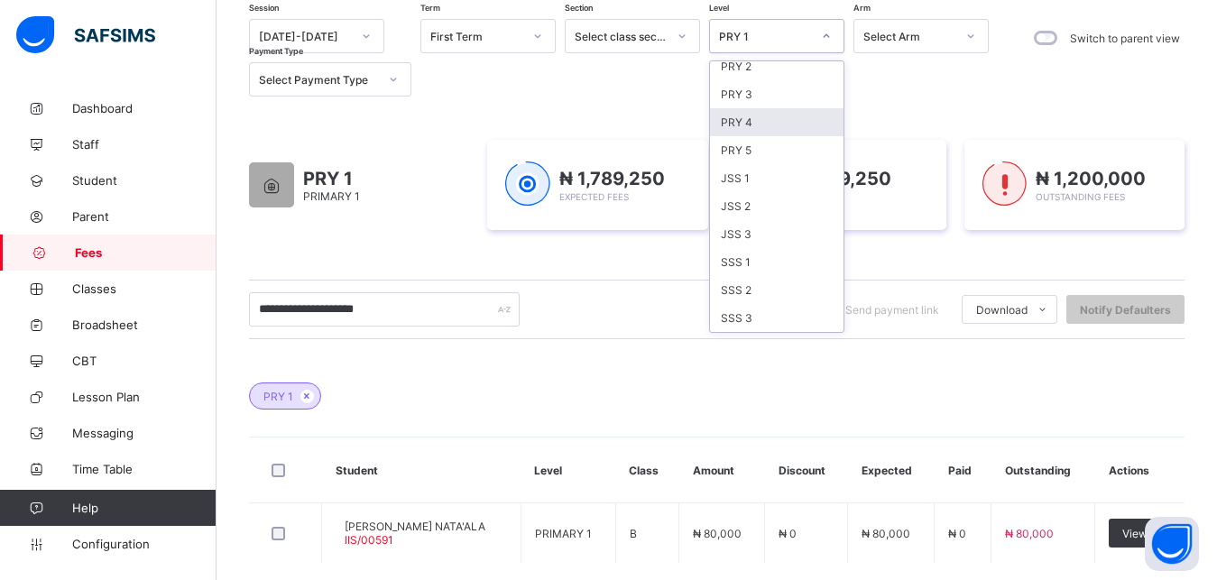
click at [758, 120] on div "PRY 4" at bounding box center [776, 122] width 133 height 28
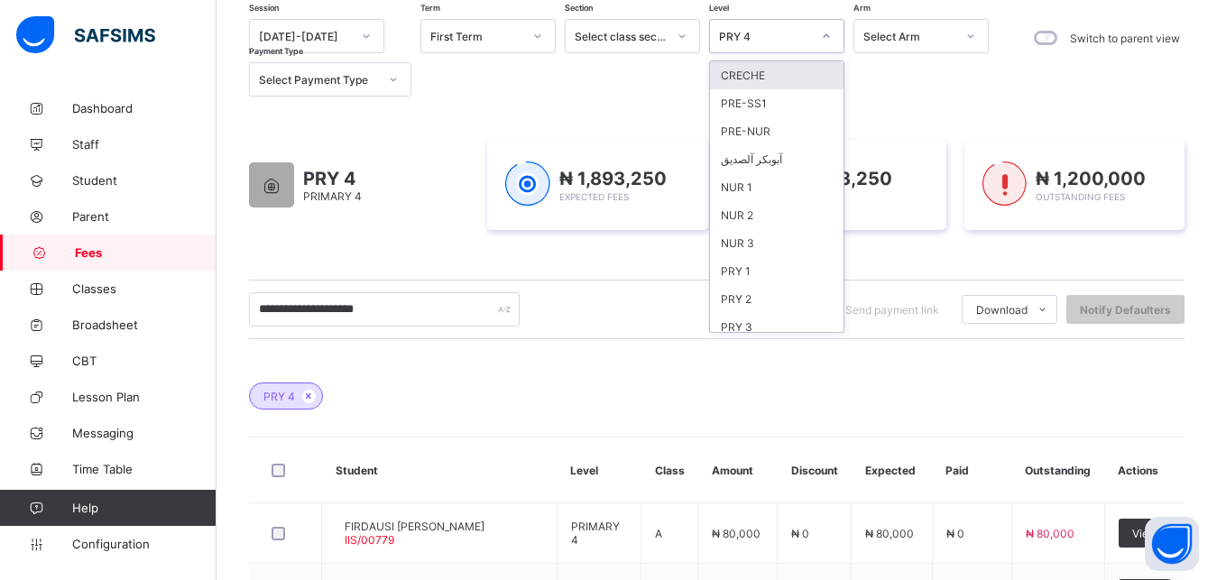
click at [779, 36] on div "PRY 4" at bounding box center [765, 37] width 92 height 14
click at [755, 325] on div "PRY 3" at bounding box center [776, 327] width 133 height 28
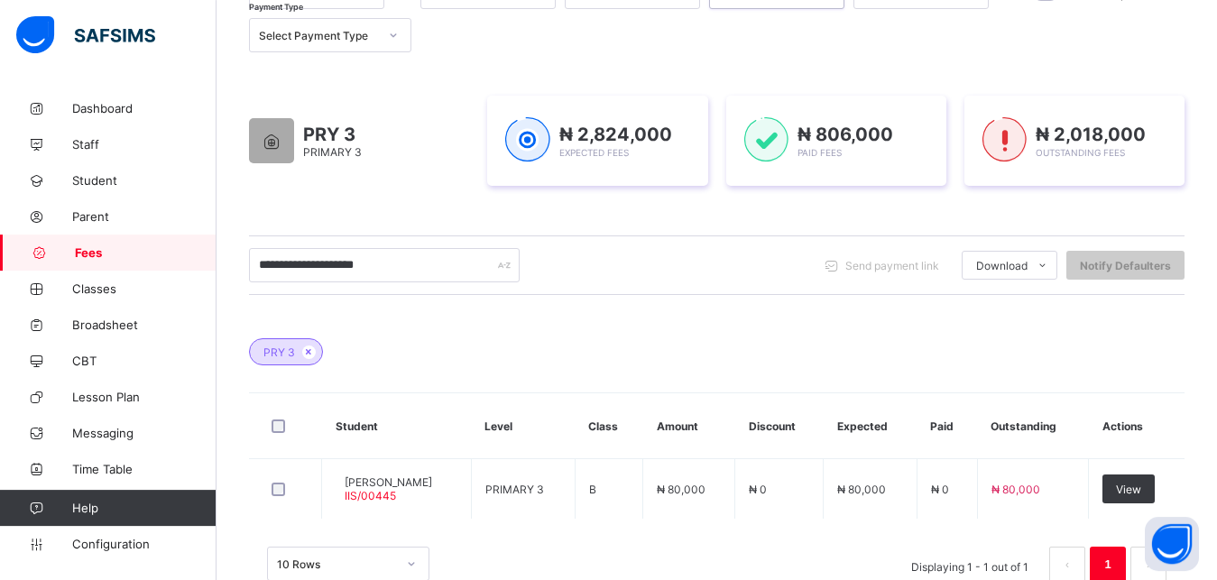
scroll to position [222, 0]
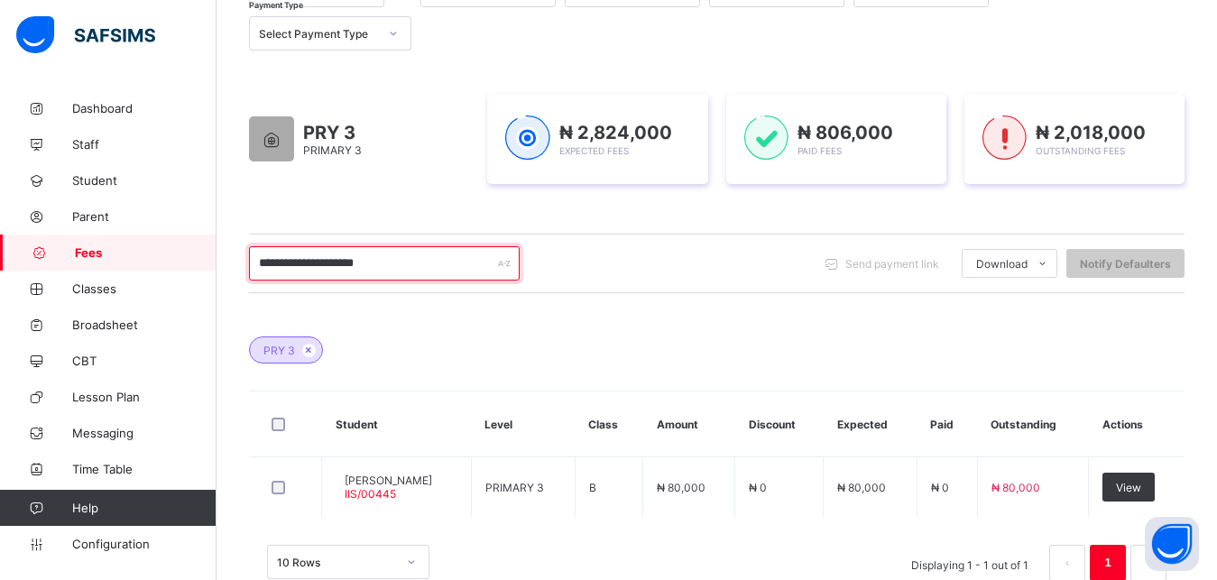
click at [271, 263] on input "**********" at bounding box center [384, 263] width 271 height 34
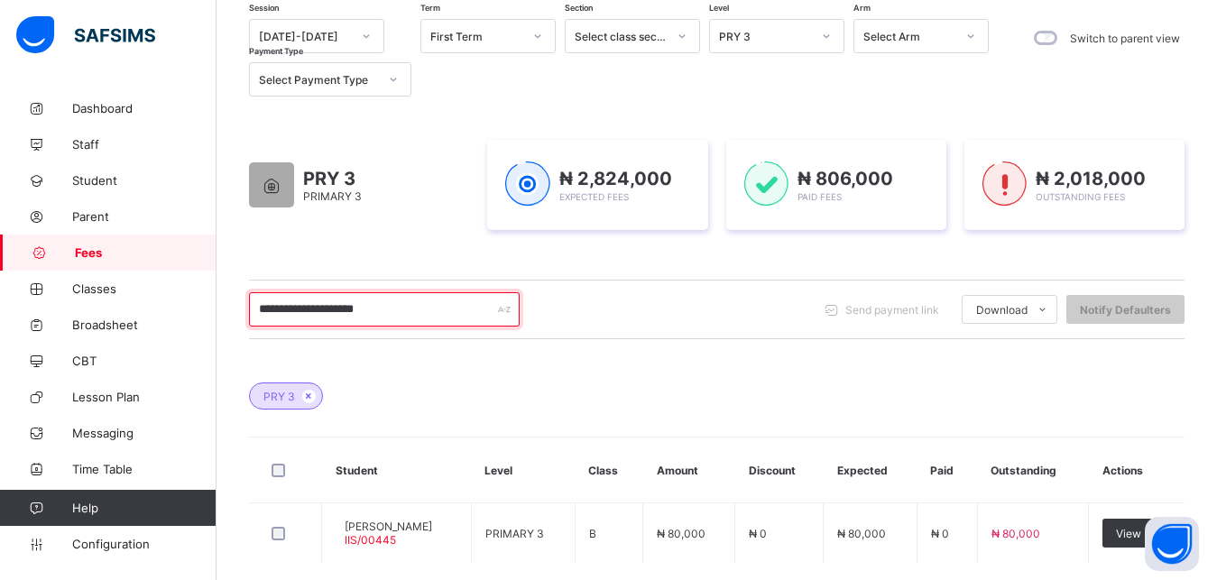
scroll to position [130, 0]
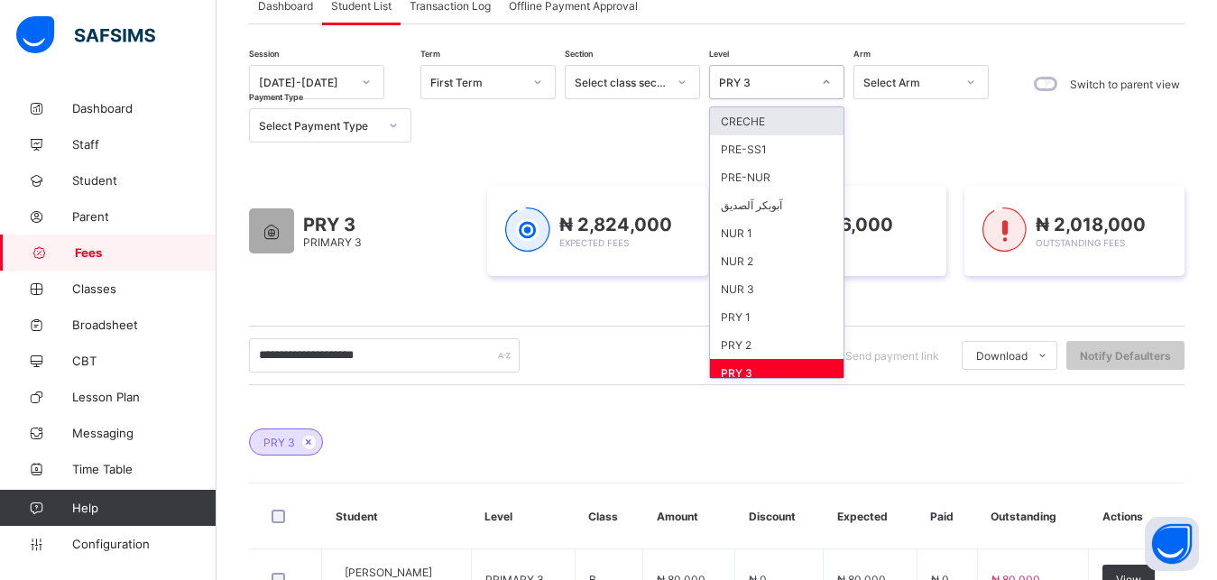
click at [788, 82] on div "PRY 3" at bounding box center [765, 83] width 92 height 14
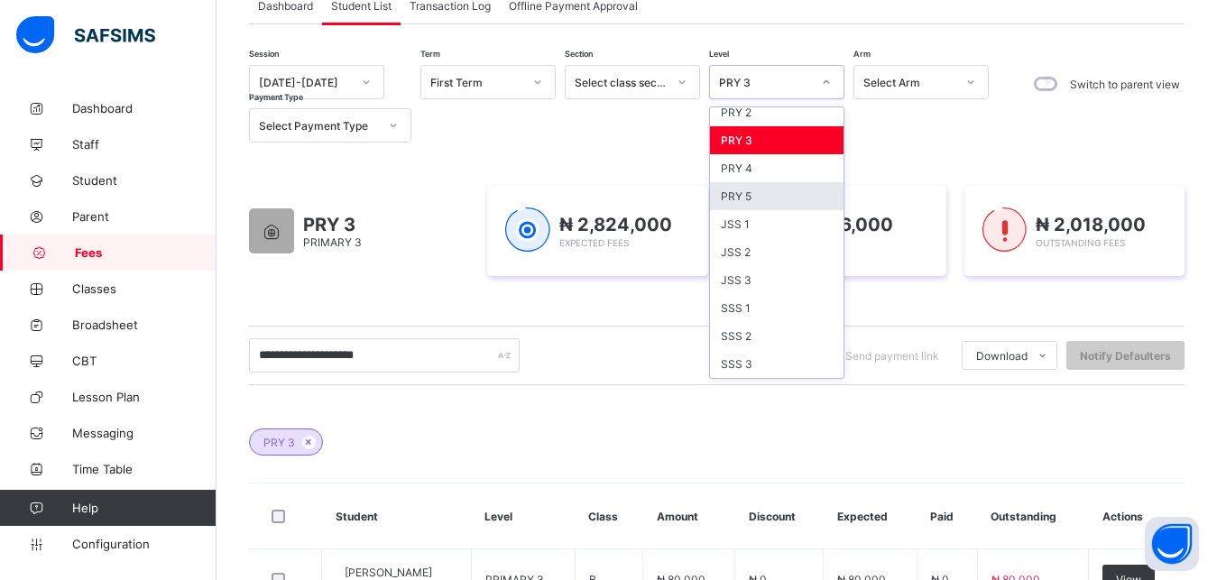
click at [784, 199] on div "PRY 5" at bounding box center [776, 196] width 133 height 28
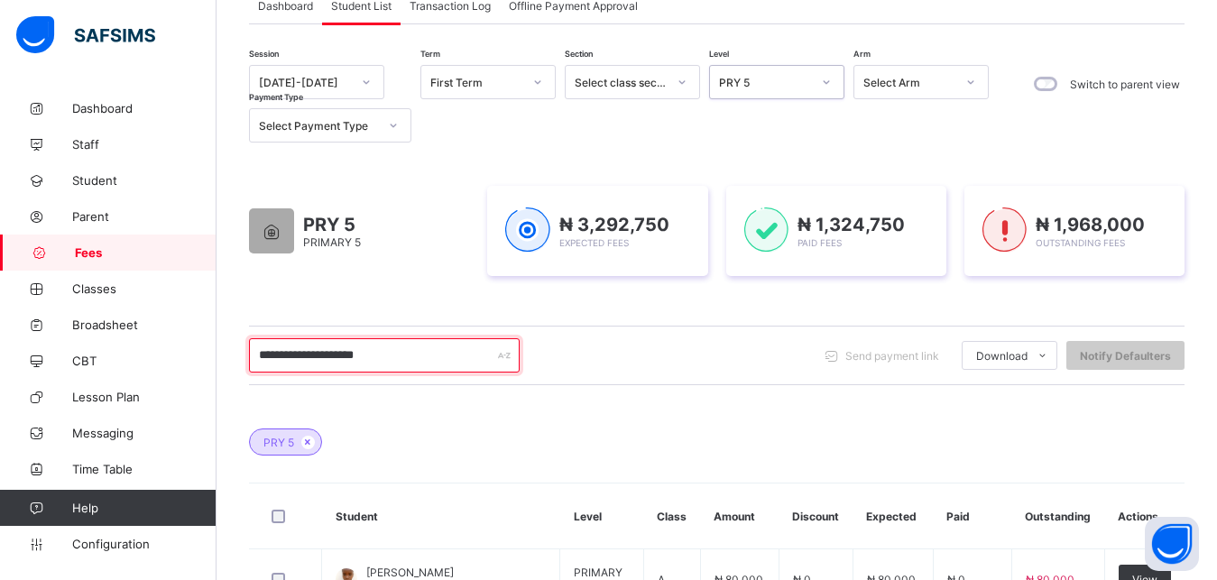
click at [294, 355] on input "**********" at bounding box center [384, 355] width 271 height 34
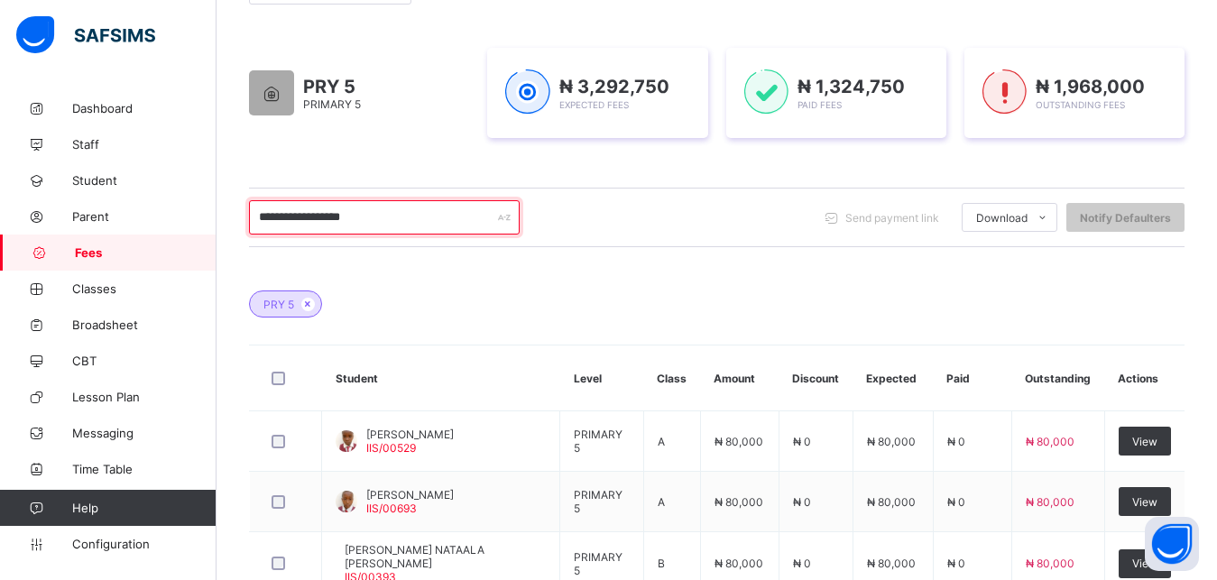
scroll to position [314, 0]
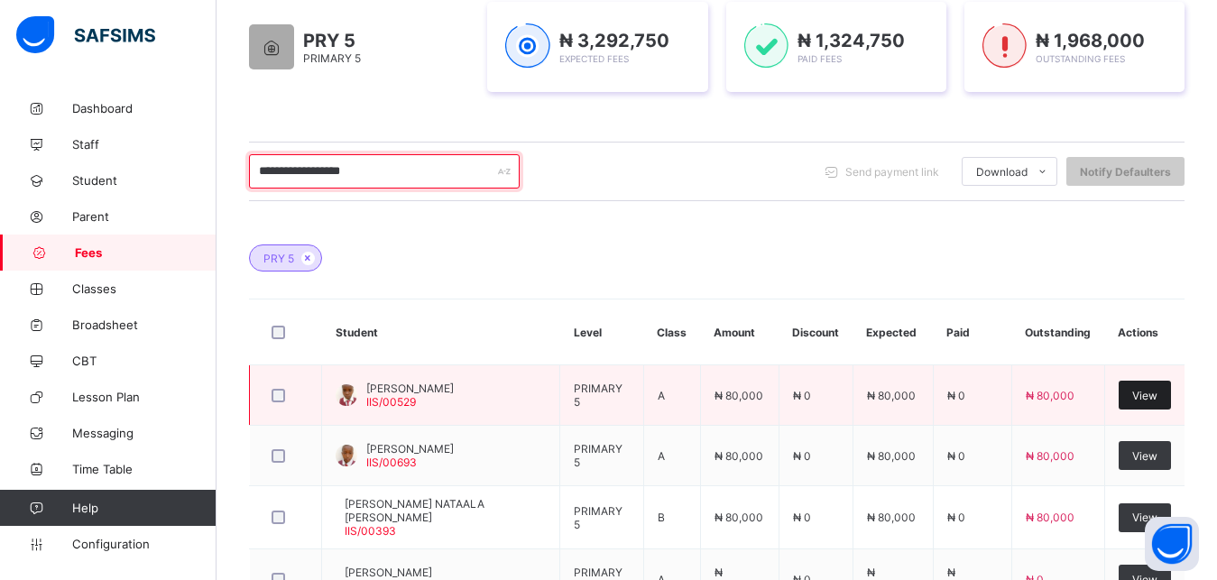
type input "**********"
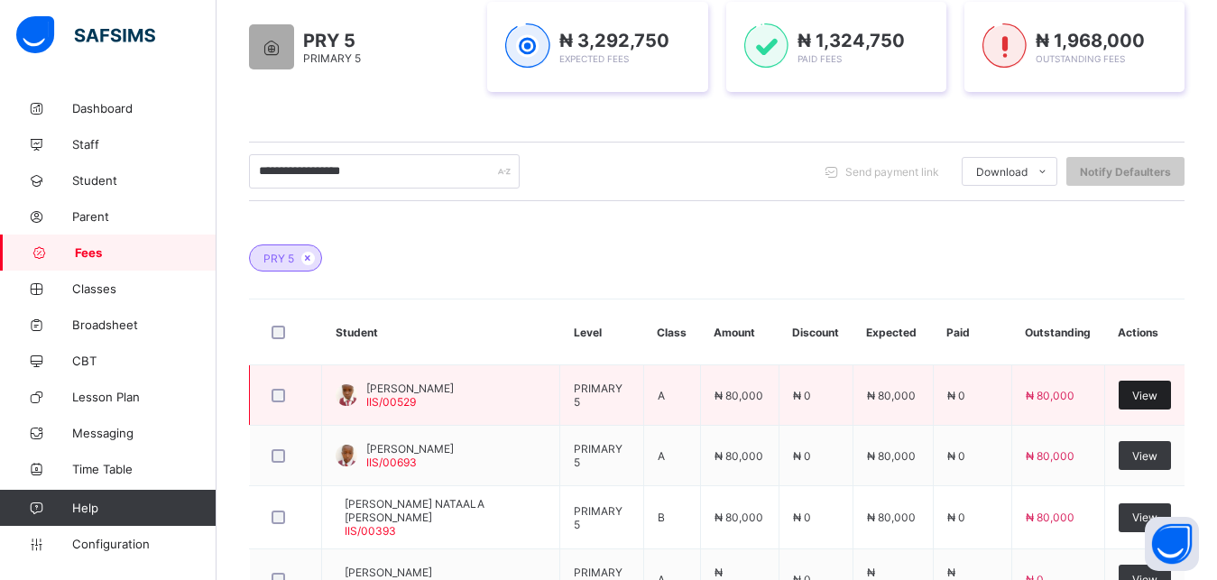
click at [1148, 399] on span "View" at bounding box center [1144, 396] width 25 height 14
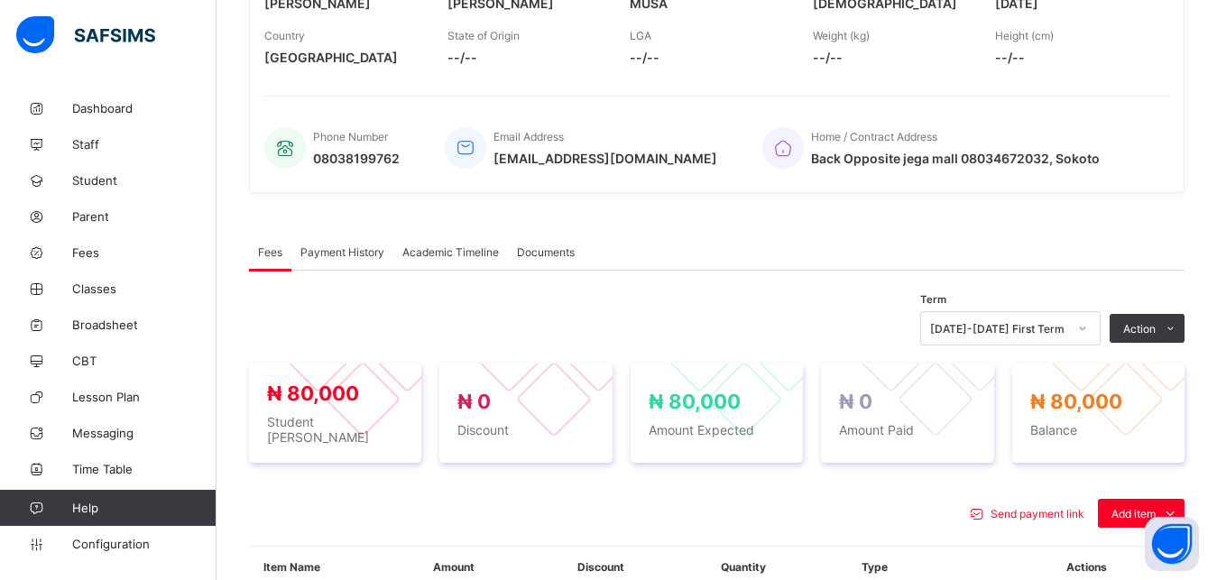
scroll to position [547, 0]
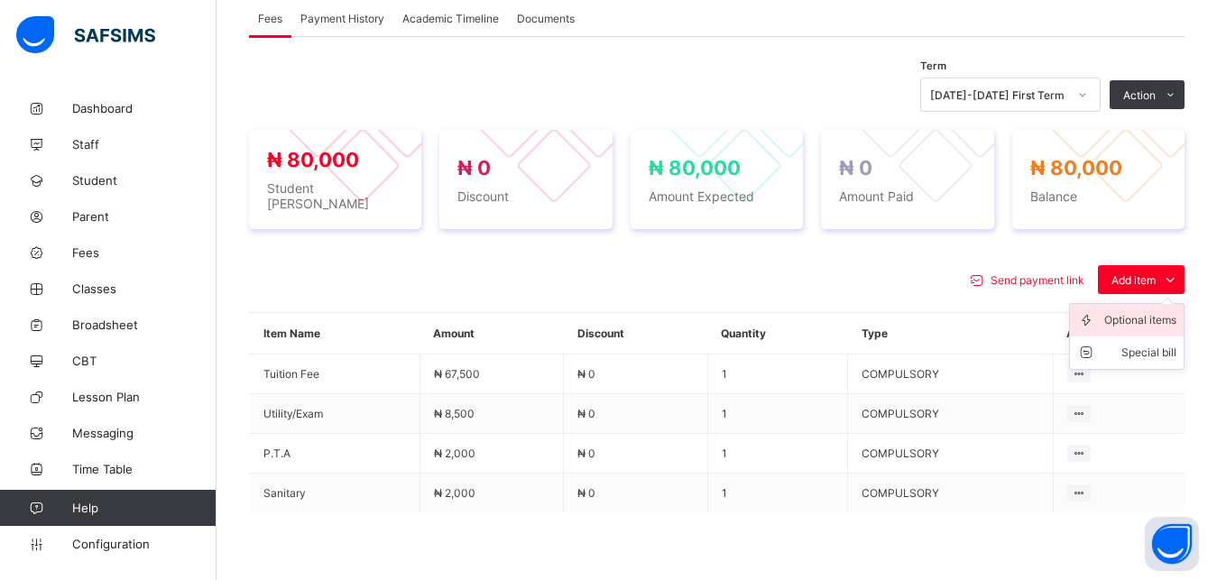
click at [1139, 329] on div "Optional items" at bounding box center [1140, 320] width 72 height 18
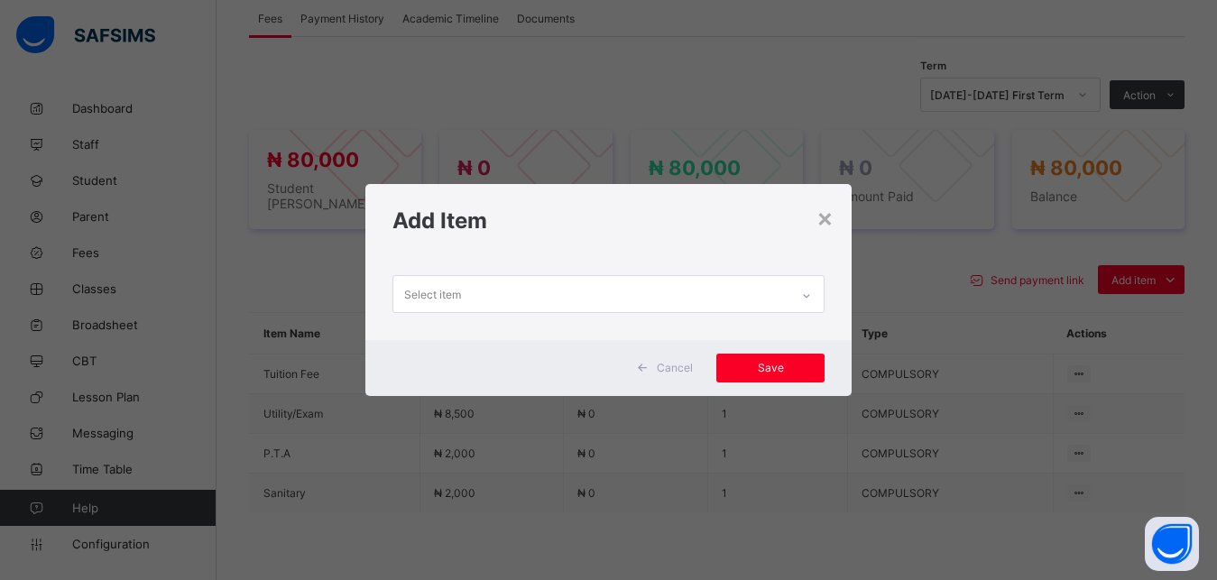
click at [648, 301] on div "Select item" at bounding box center [591, 293] width 397 height 35
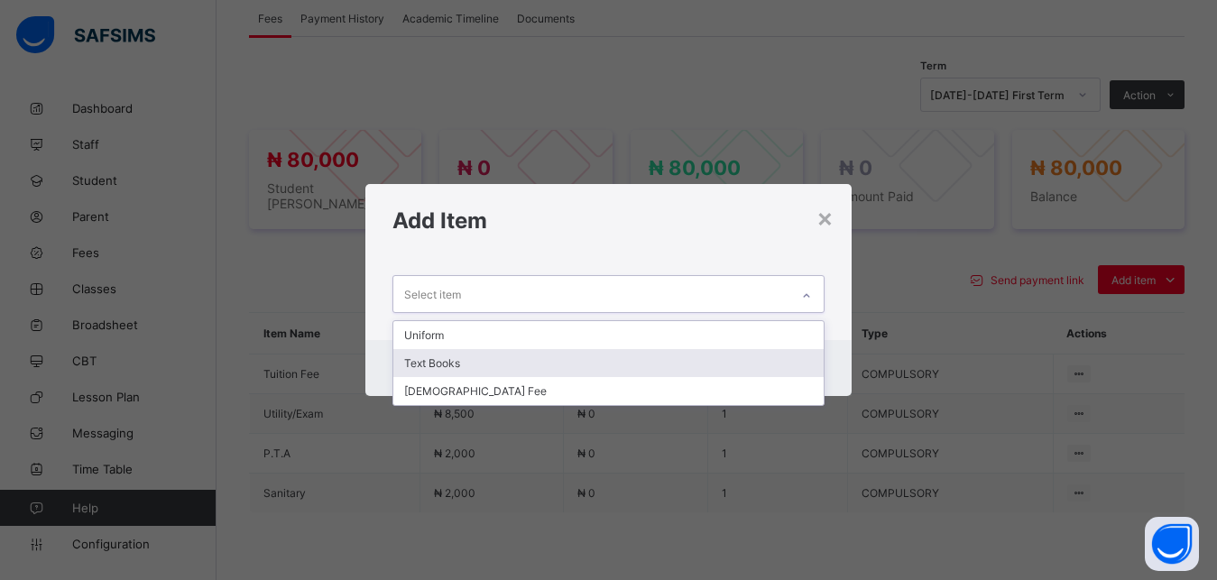
click at [563, 367] on div "Text Books" at bounding box center [608, 363] width 431 height 28
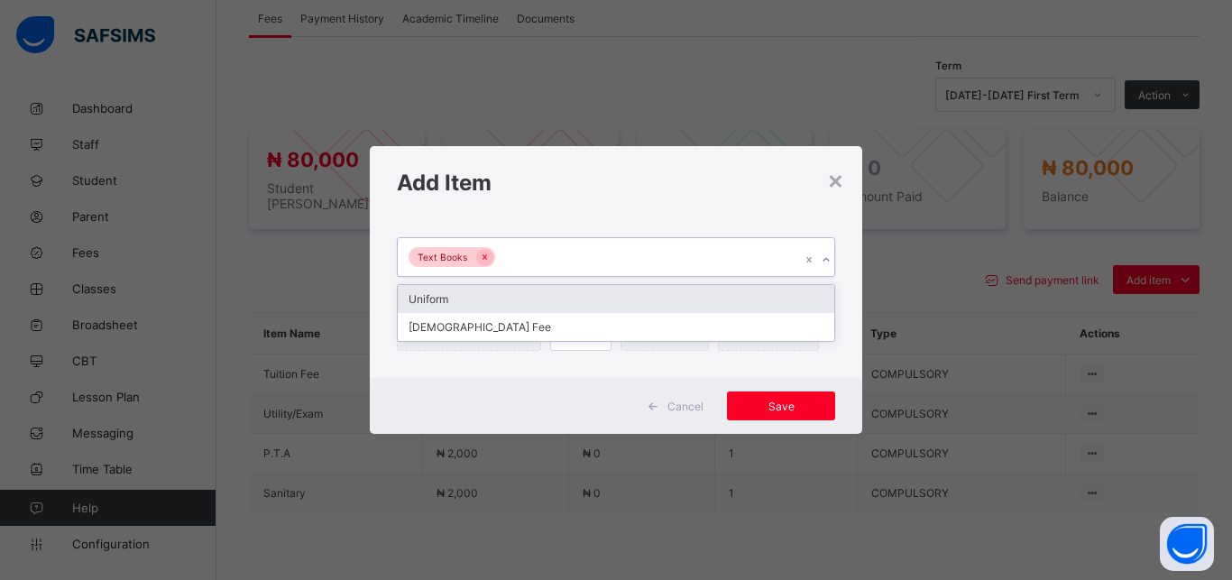
click at [599, 260] on div "Text Books" at bounding box center [599, 257] width 402 height 38
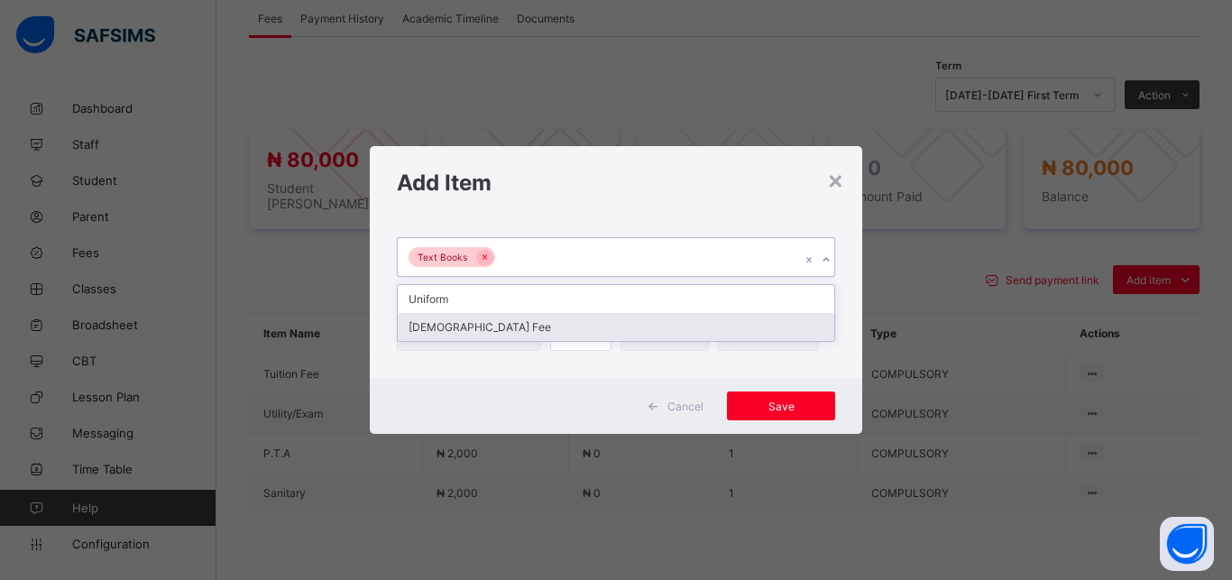
click at [568, 333] on div "[DEMOGRAPHIC_DATA] Fee" at bounding box center [616, 327] width 436 height 28
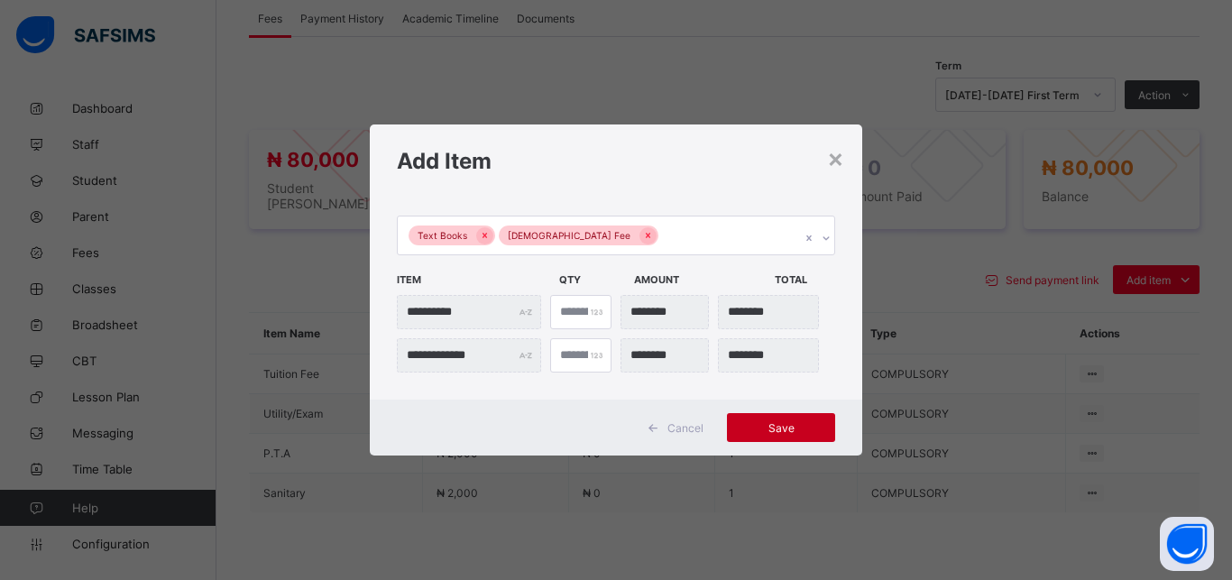
click at [785, 425] on span "Save" at bounding box center [780, 428] width 81 height 14
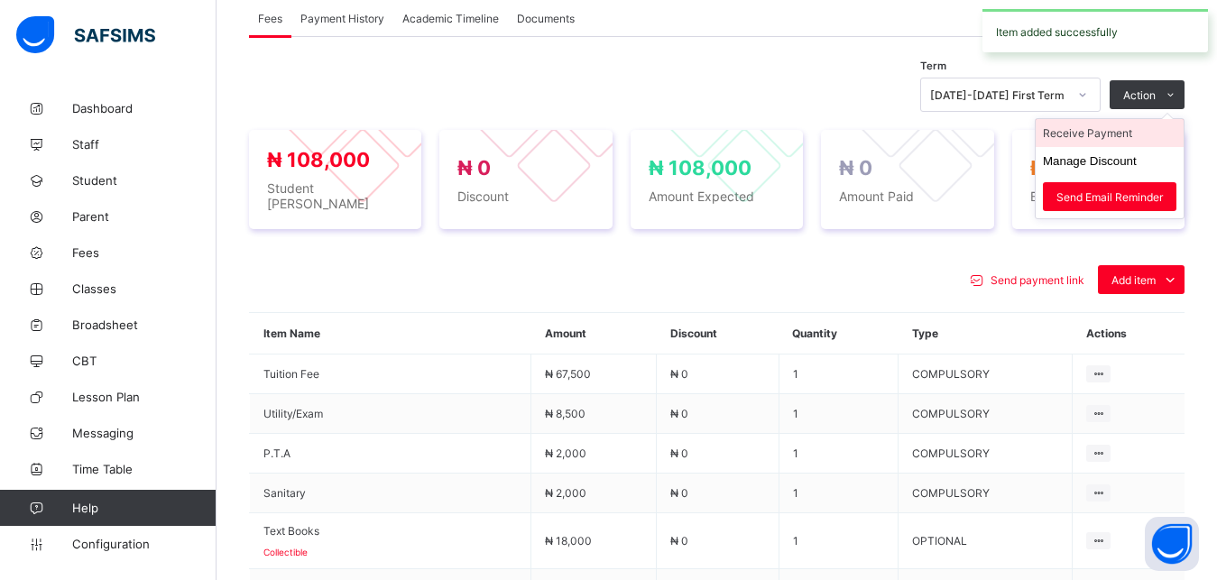
click at [1121, 147] on li "Receive Payment" at bounding box center [1109, 133] width 148 height 28
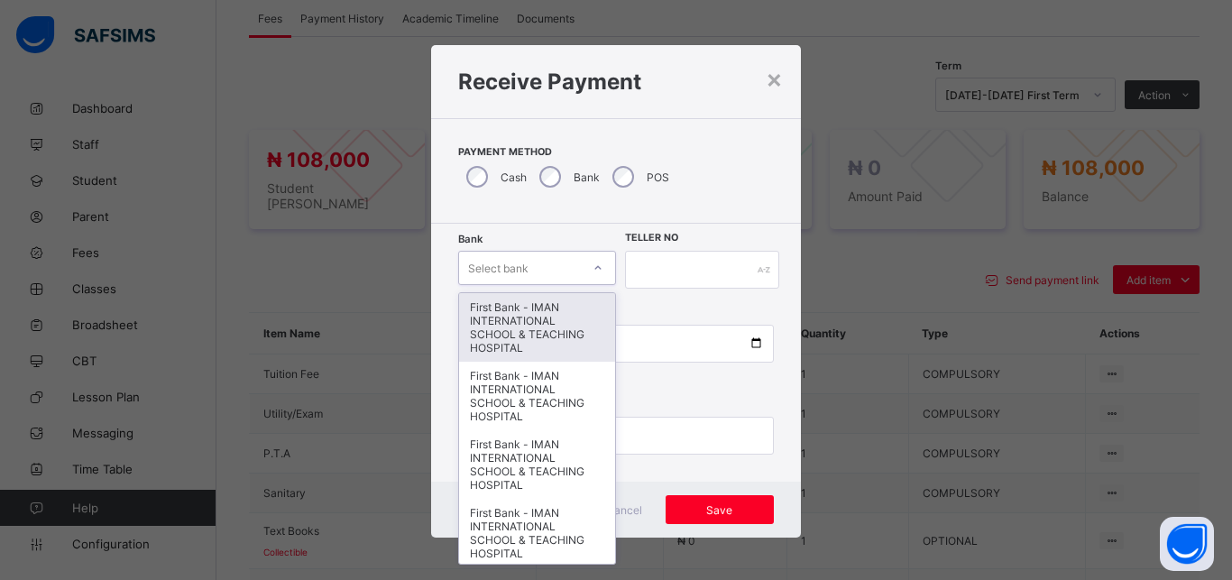
click at [533, 264] on div "Select bank" at bounding box center [520, 267] width 122 height 25
click at [544, 305] on div "First Bank - IMAN INTERNATIONAL SCHOOL & TEACHING HOSPITAL" at bounding box center [537, 327] width 156 height 69
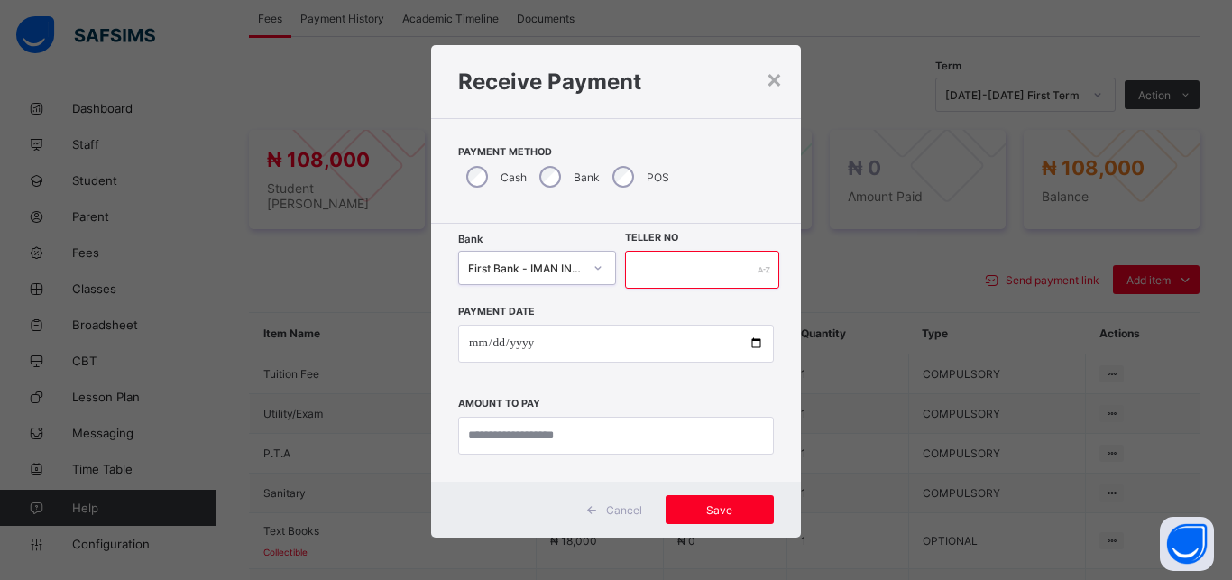
click at [711, 277] on input "text" at bounding box center [702, 270] width 154 height 38
type input "*****"
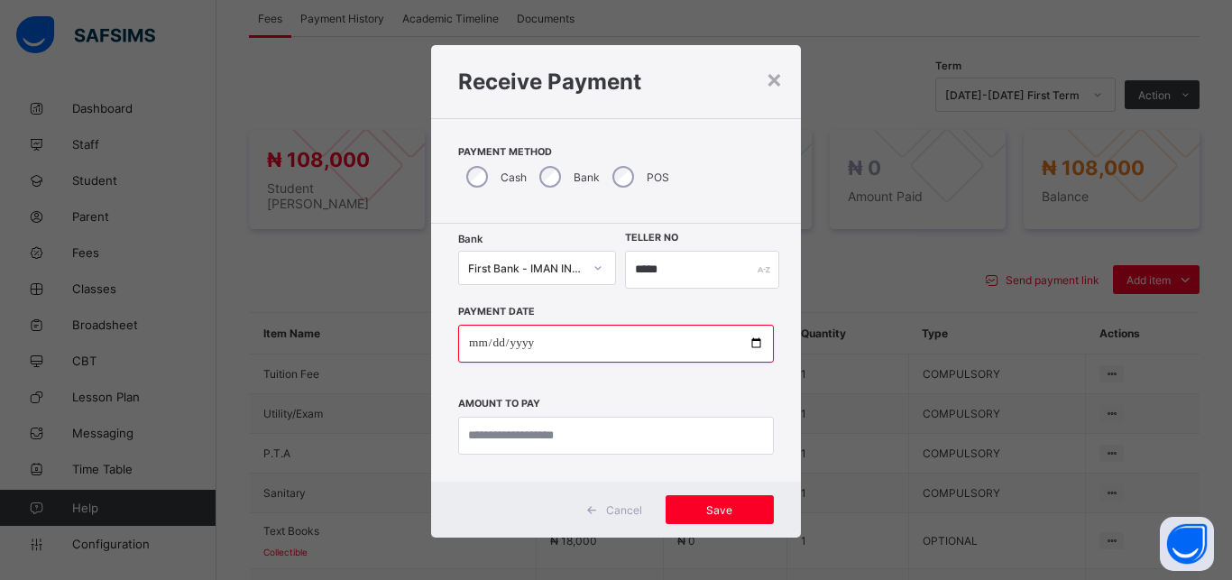
click at [745, 346] on input "date" at bounding box center [616, 344] width 316 height 38
type input "**********"
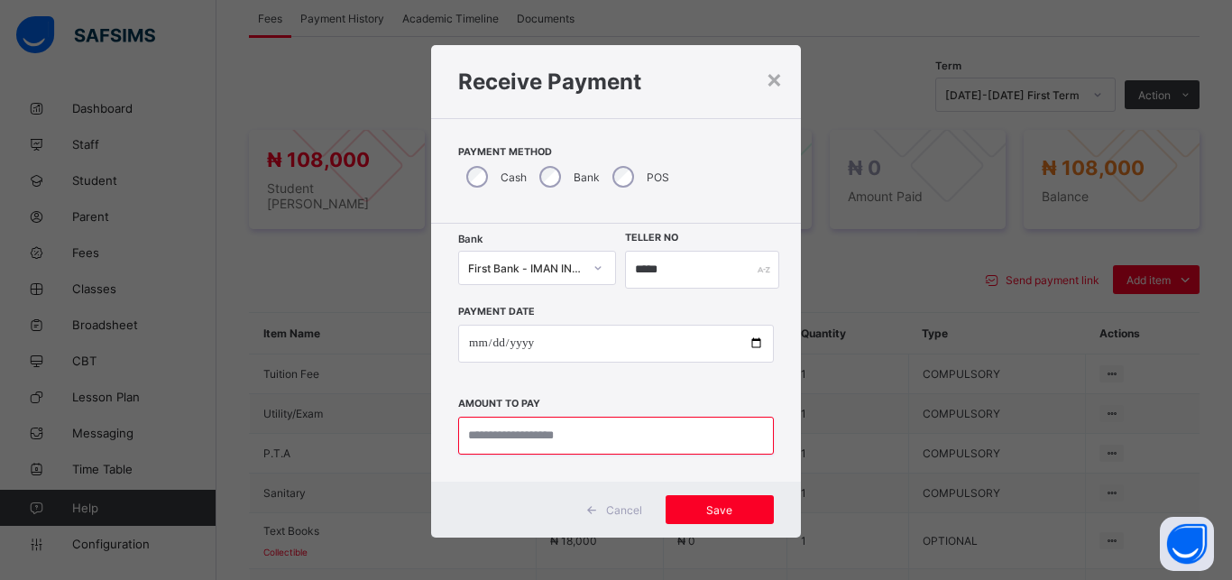
click at [603, 441] on input "currency" at bounding box center [616, 436] width 316 height 38
type input "*********"
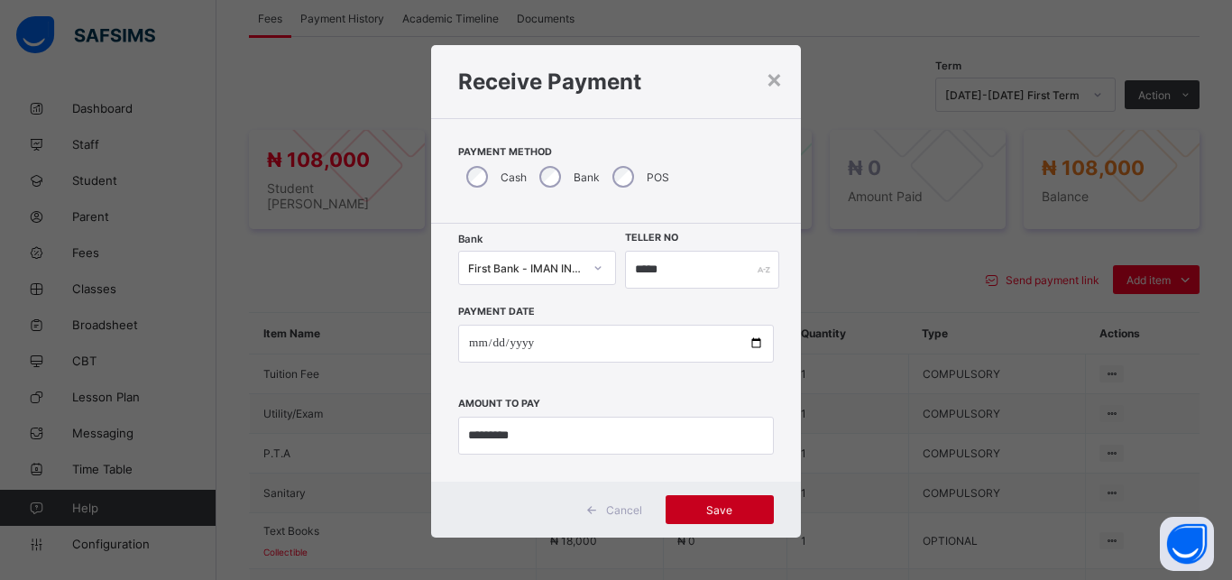
click at [726, 515] on span "Save" at bounding box center [719, 510] width 81 height 14
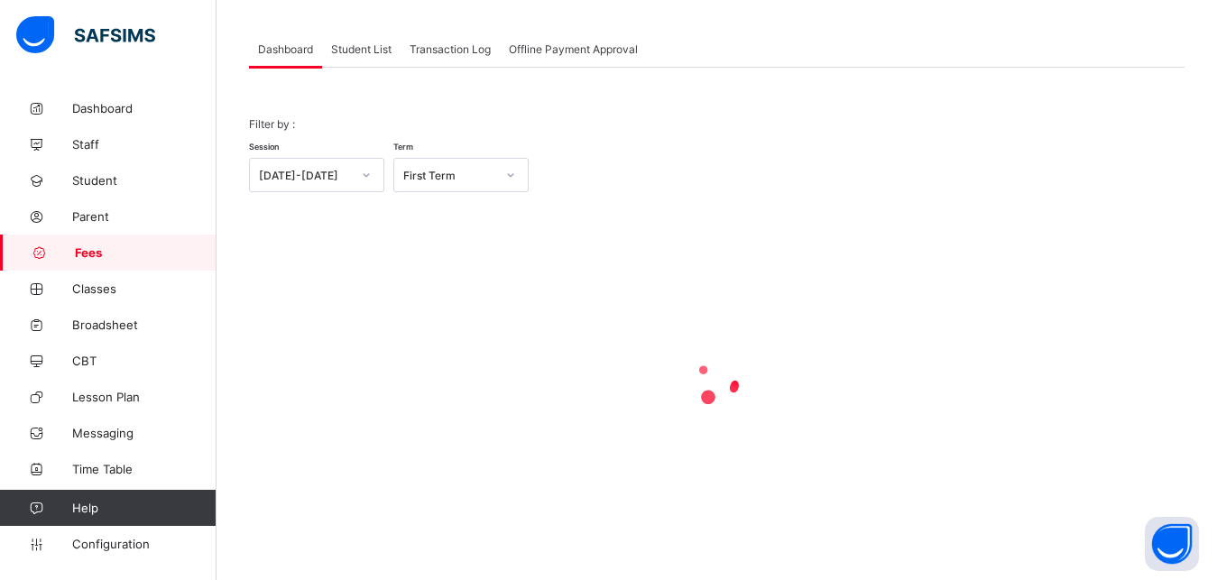
scroll to position [87, 0]
click at [356, 53] on span "Student List" at bounding box center [361, 49] width 60 height 14
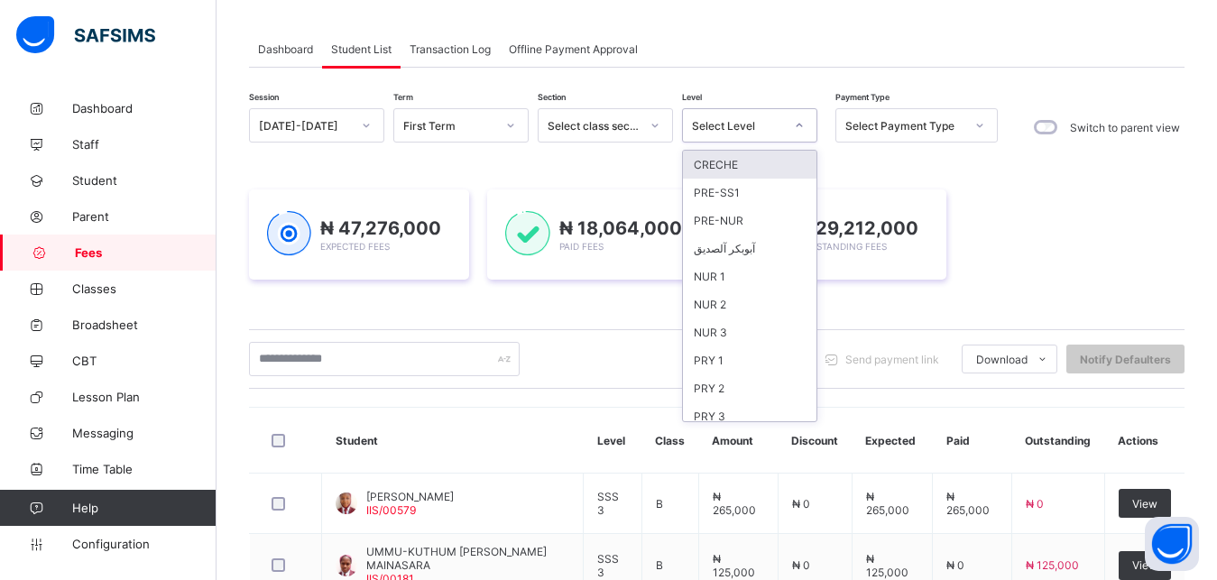
click at [725, 124] on div "Select Level" at bounding box center [738, 126] width 92 height 14
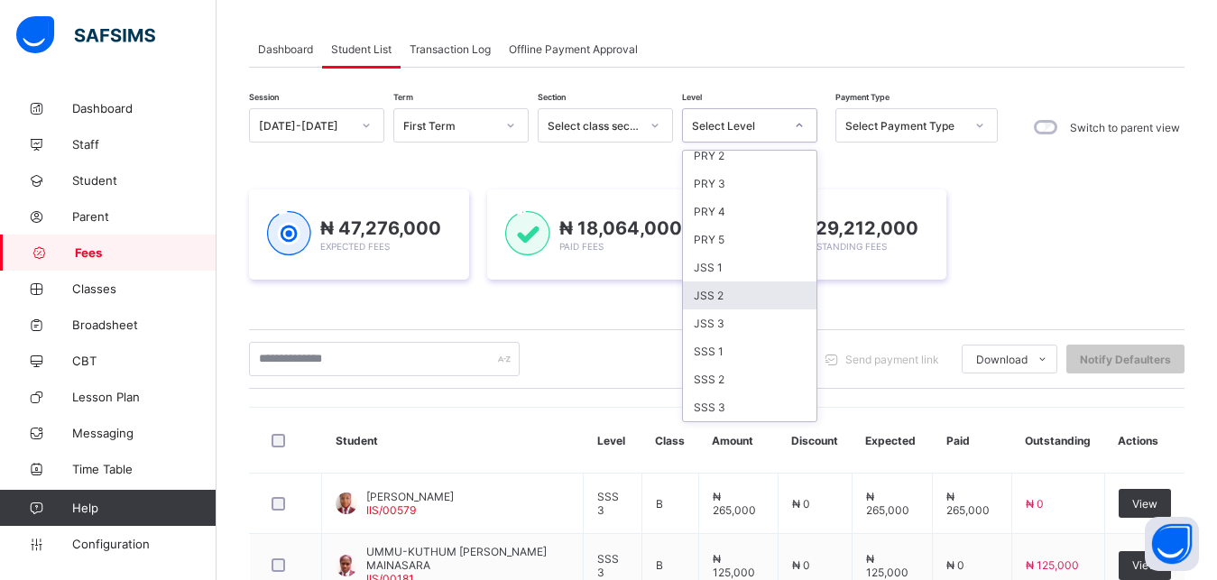
click at [756, 297] on div "JSS 2" at bounding box center [749, 295] width 133 height 28
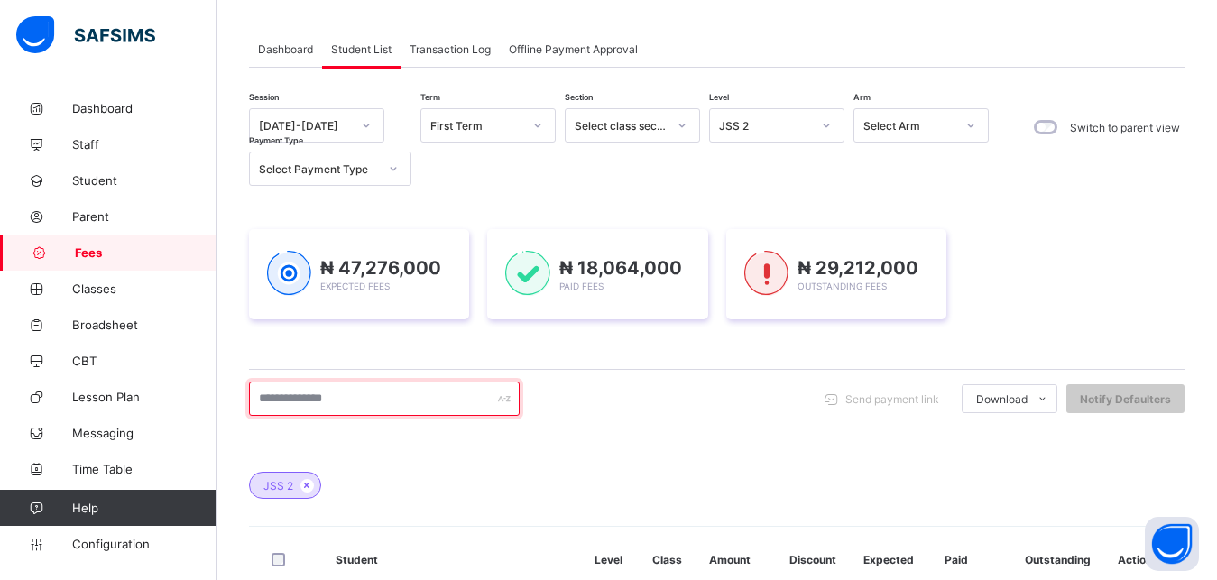
click at [440, 397] on input "text" at bounding box center [384, 398] width 271 height 34
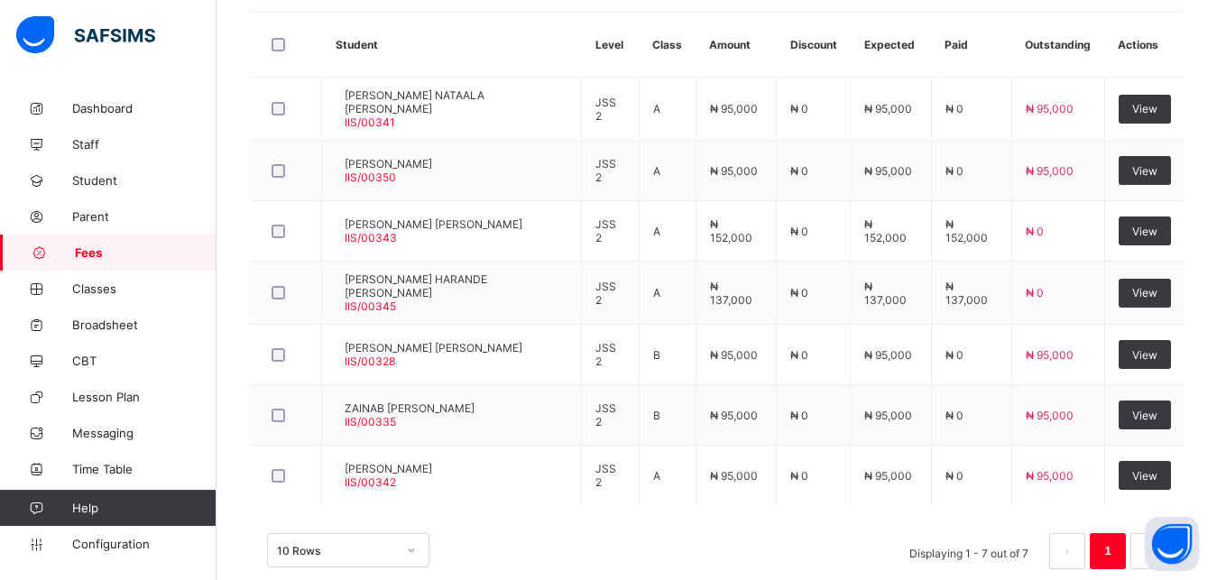
scroll to position [608, 0]
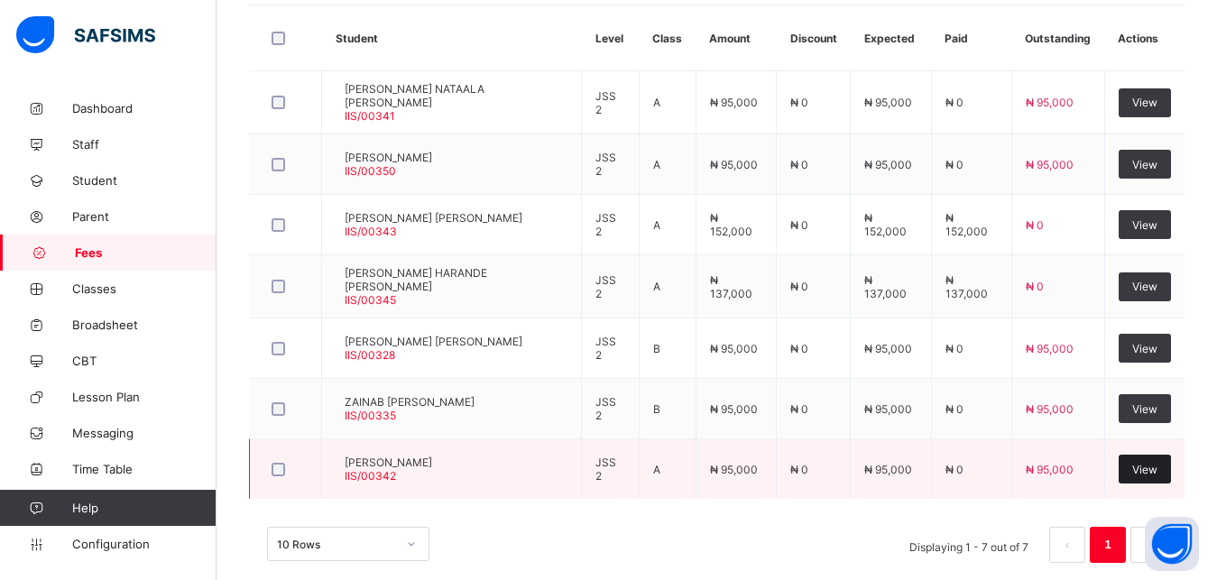
type input "**********"
click at [1149, 468] on span "View" at bounding box center [1144, 470] width 25 height 14
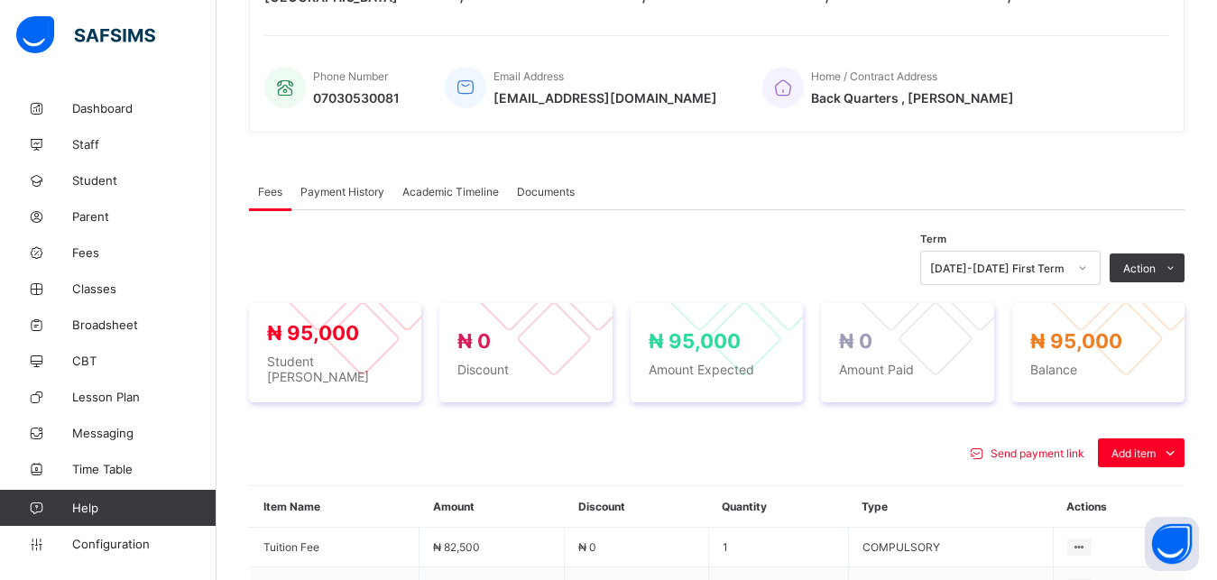
scroll to position [608, 0]
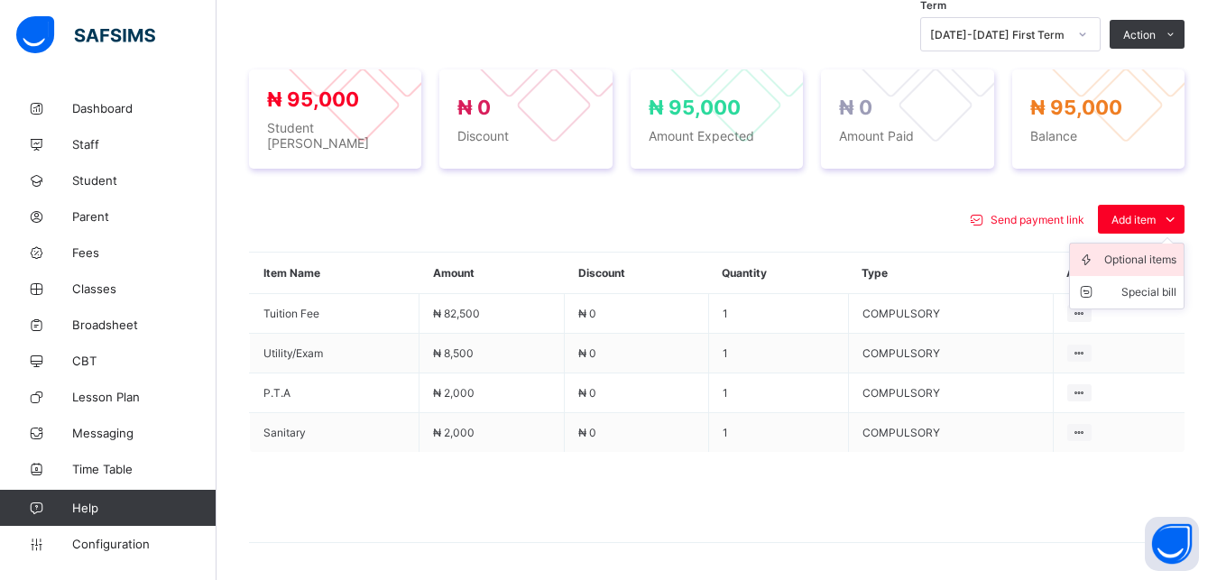
click at [1142, 269] on div "Optional items" at bounding box center [1140, 260] width 72 height 18
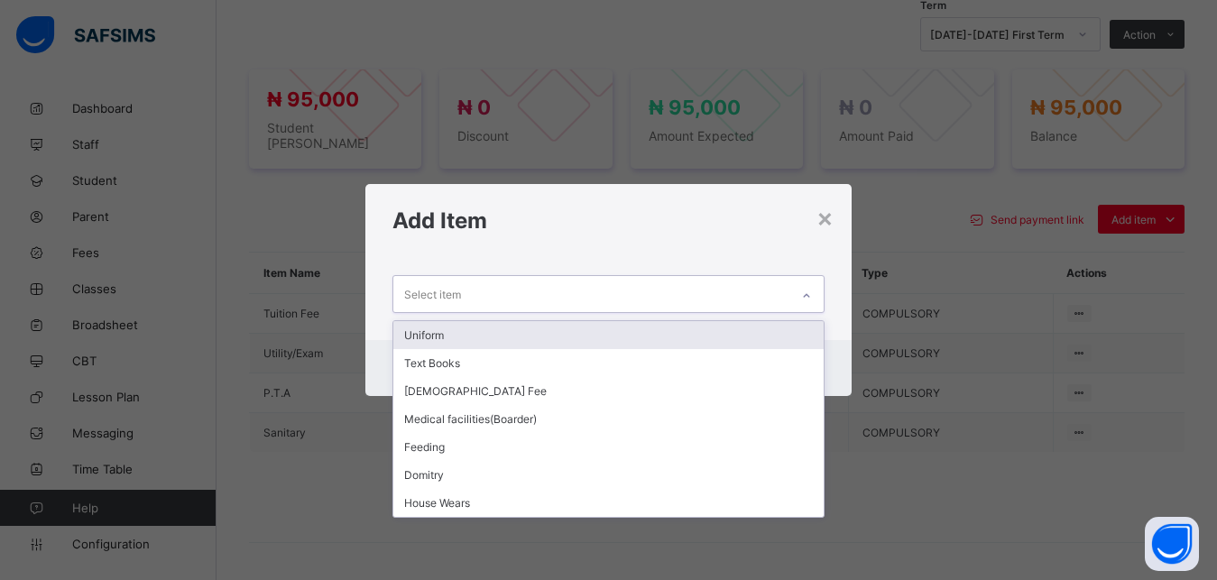
click at [739, 291] on div "Select item" at bounding box center [591, 293] width 397 height 35
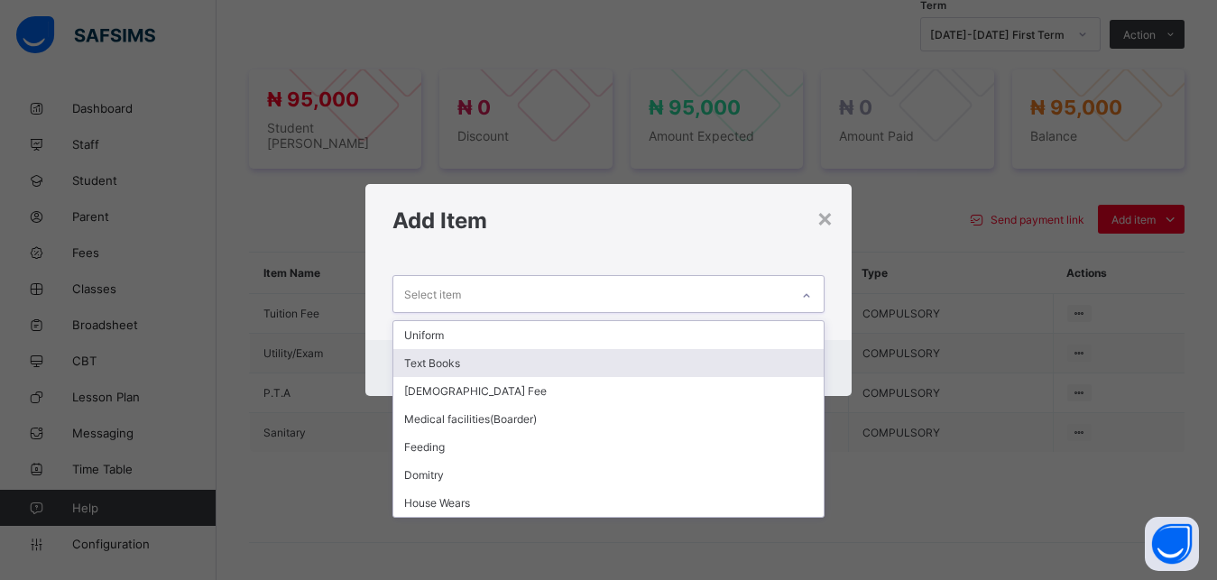
click at [634, 358] on div "Text Books" at bounding box center [608, 363] width 431 height 28
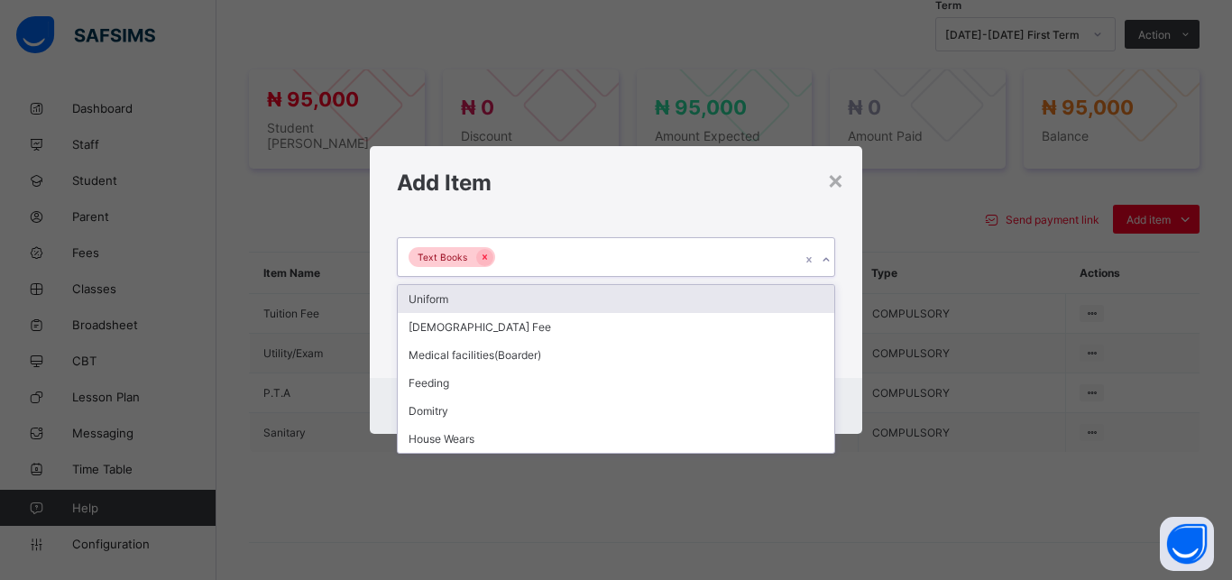
click at [639, 253] on div "Text Books" at bounding box center [599, 257] width 402 height 38
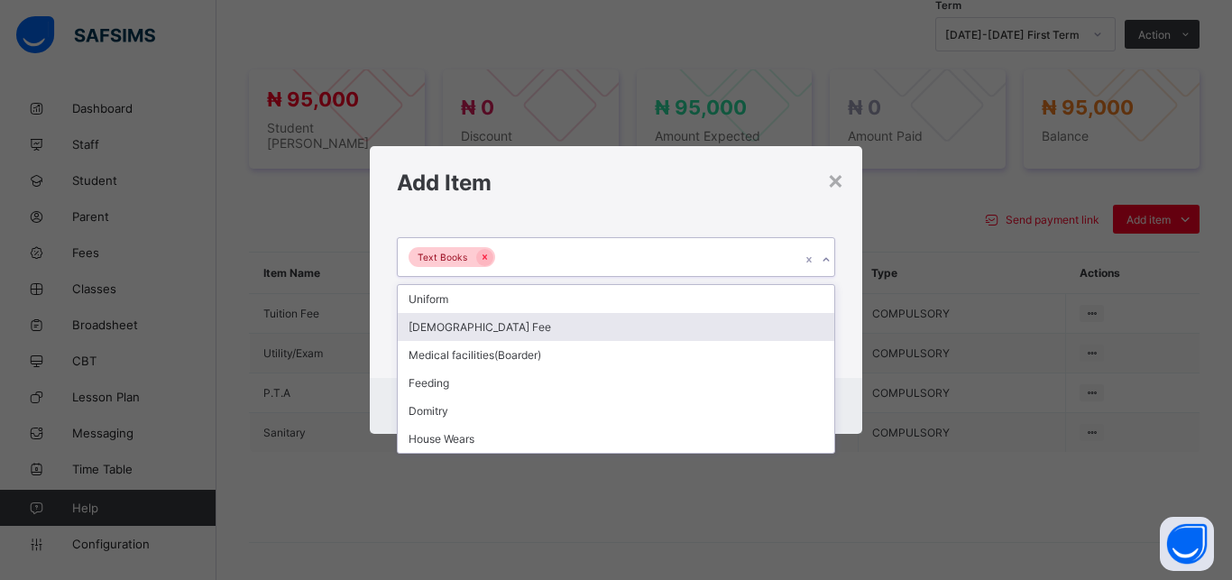
click at [591, 326] on div "[DEMOGRAPHIC_DATA] Fee" at bounding box center [616, 327] width 436 height 28
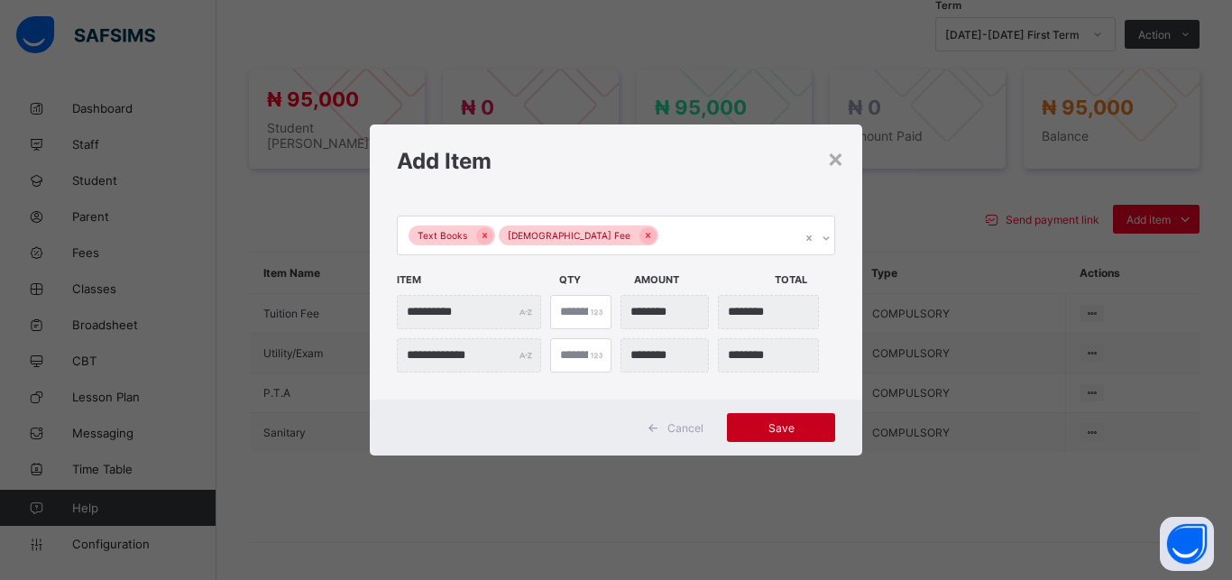
click at [782, 421] on span "Save" at bounding box center [780, 428] width 81 height 14
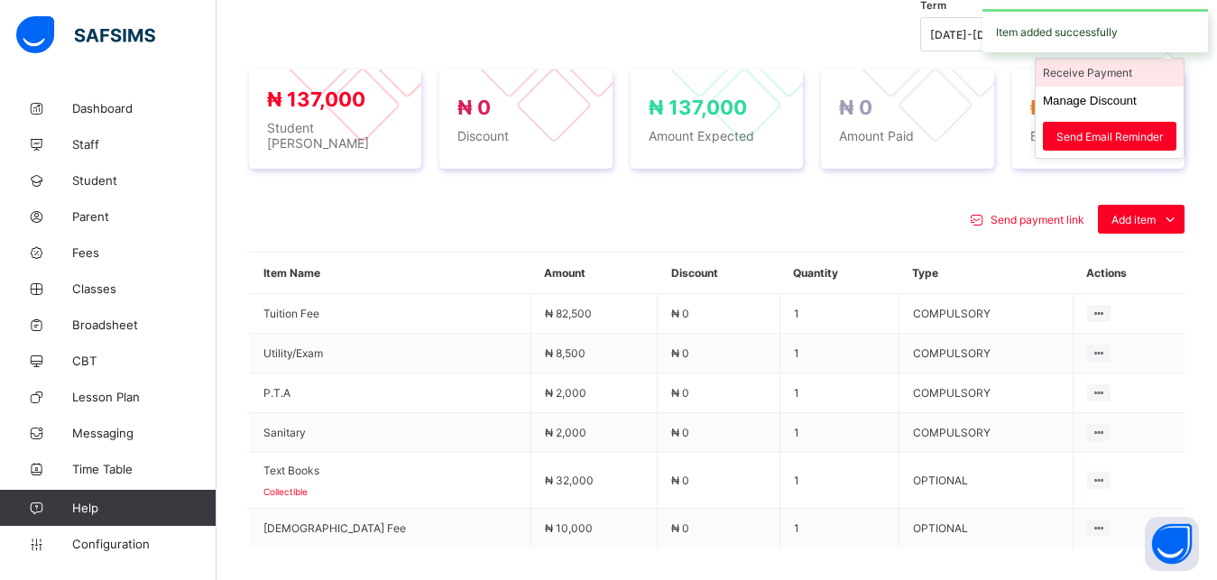
click at [1134, 87] on li "Receive Payment" at bounding box center [1109, 73] width 148 height 28
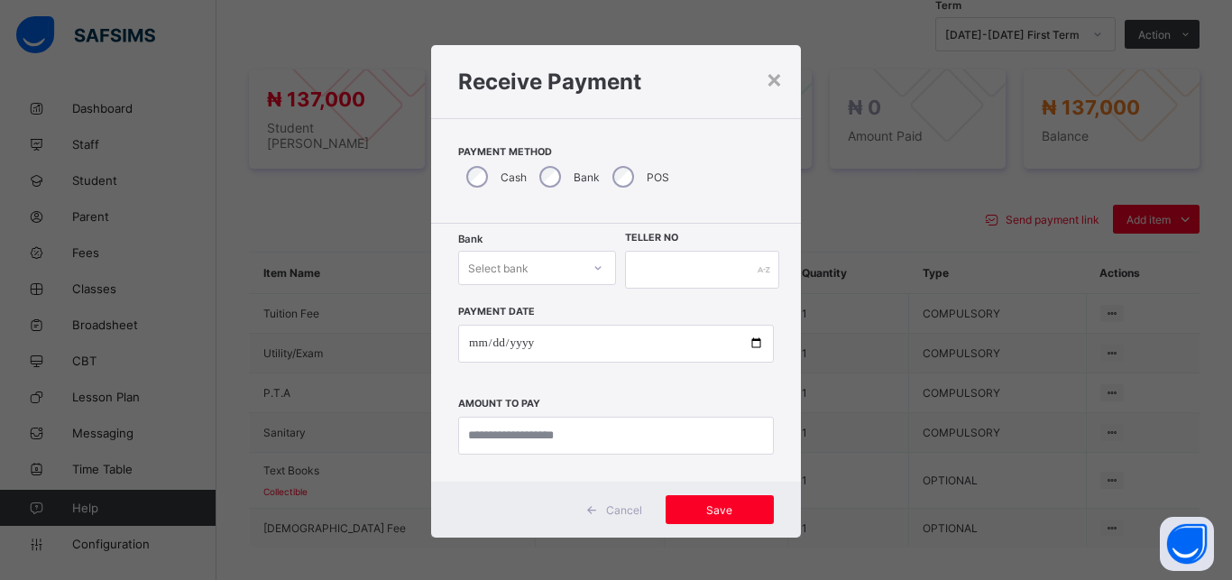
click at [531, 256] on div "Select bank" at bounding box center [520, 267] width 122 height 25
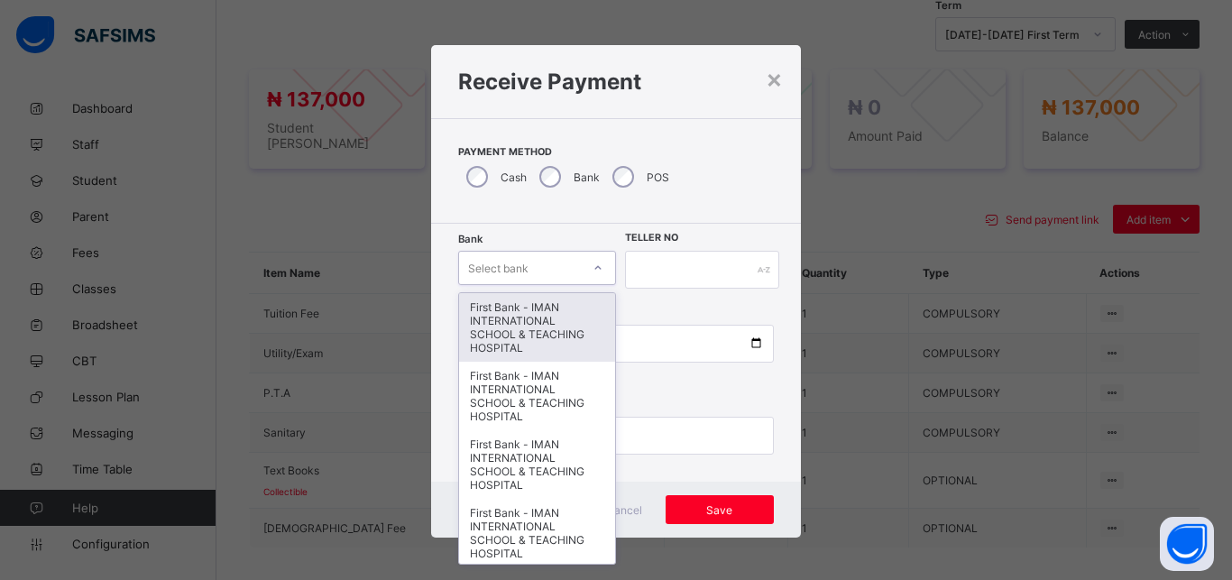
click at [531, 298] on div "First Bank - IMAN INTERNATIONAL SCHOOL & TEACHING HOSPITAL" at bounding box center [537, 327] width 156 height 69
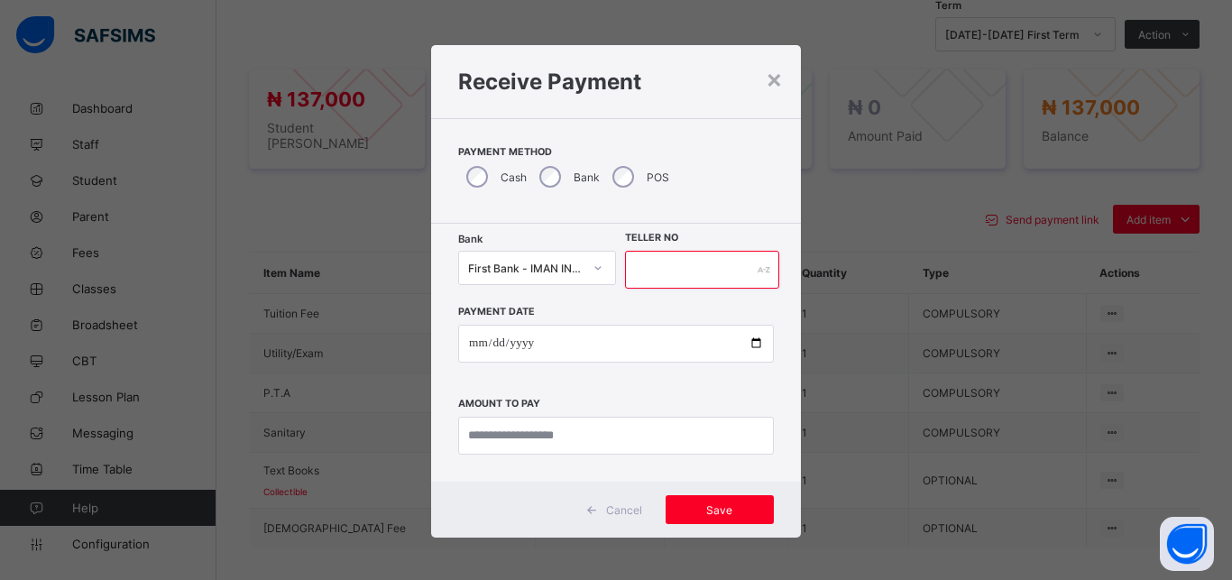
click at [692, 265] on input "text" at bounding box center [702, 270] width 154 height 38
type input "*****"
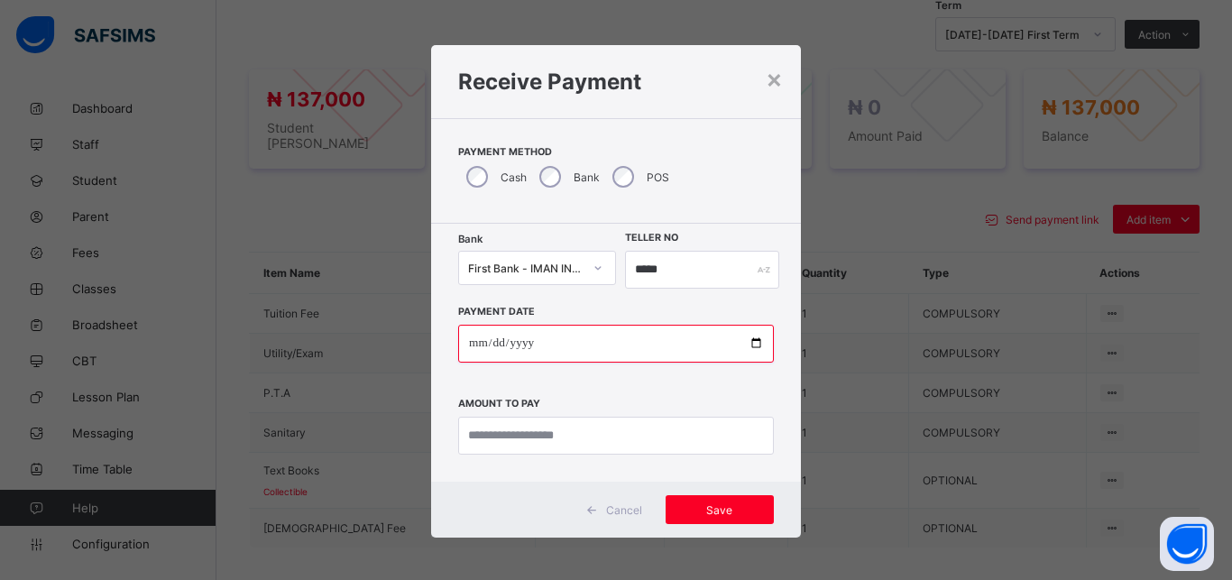
click at [741, 342] on input "date" at bounding box center [616, 344] width 316 height 38
type input "**********"
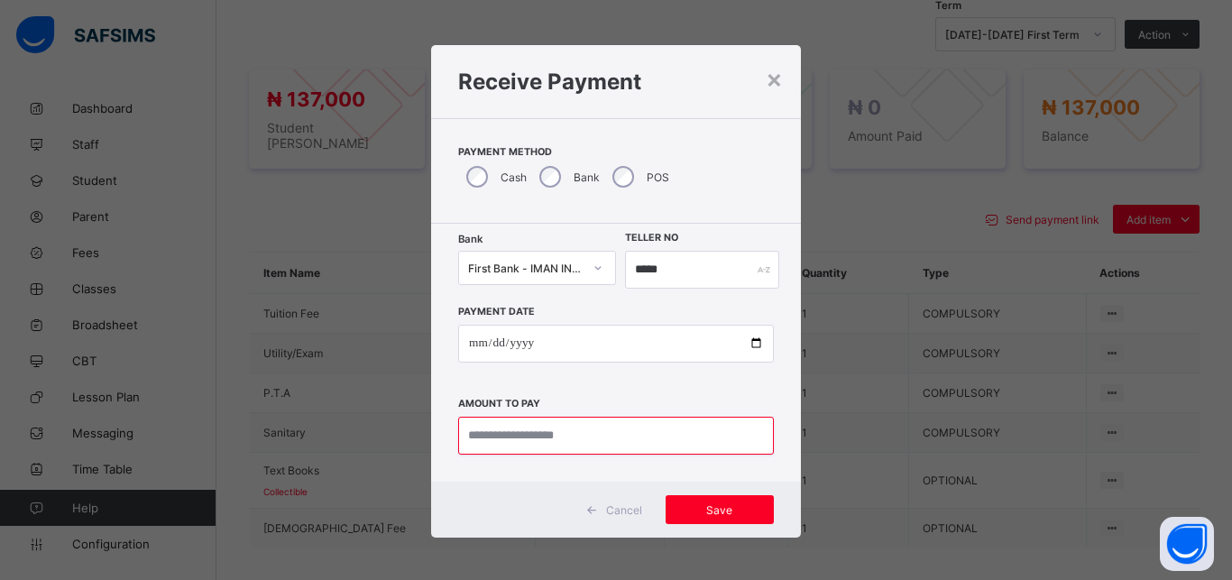
click at [601, 439] on input "currency" at bounding box center [616, 436] width 316 height 38
type input "*********"
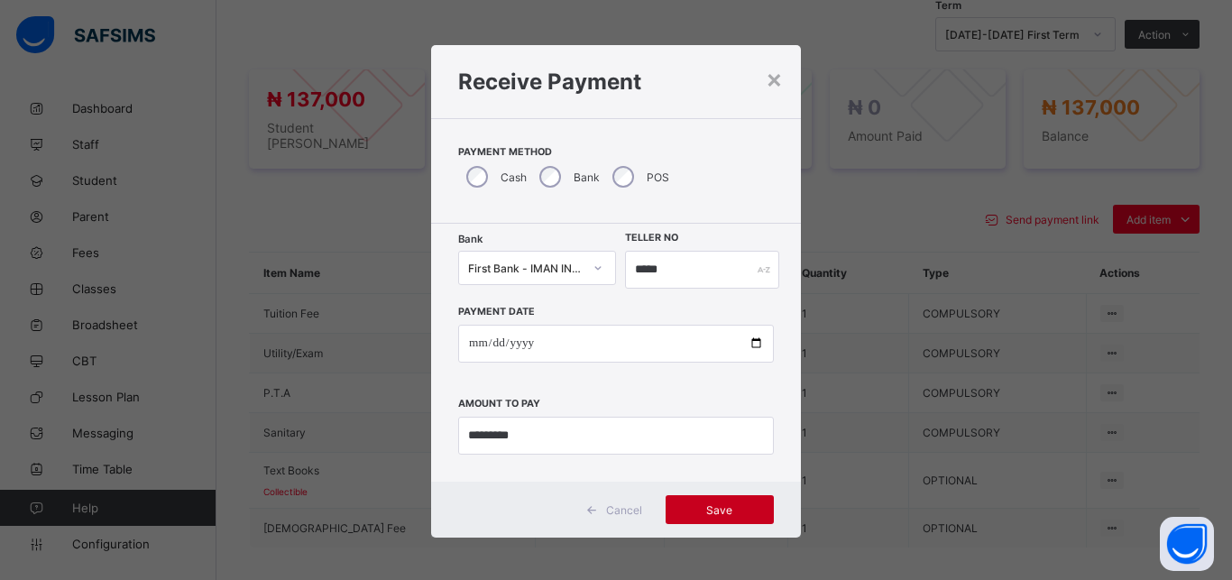
click at [708, 505] on span "Save" at bounding box center [719, 510] width 81 height 14
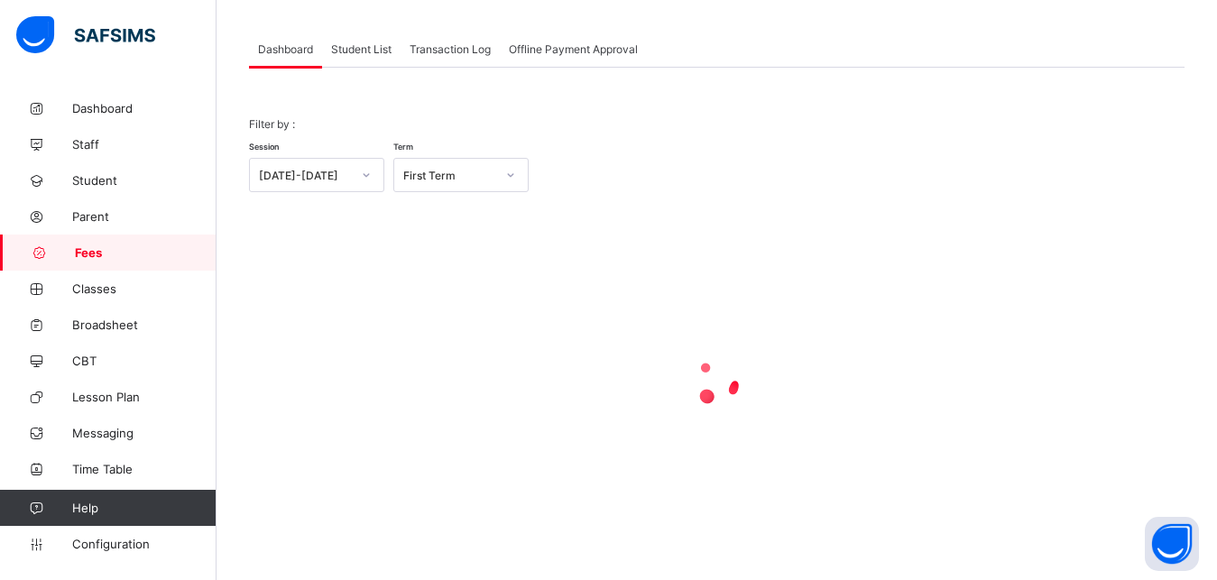
scroll to position [87, 0]
click at [363, 47] on span "Student List" at bounding box center [361, 49] width 60 height 14
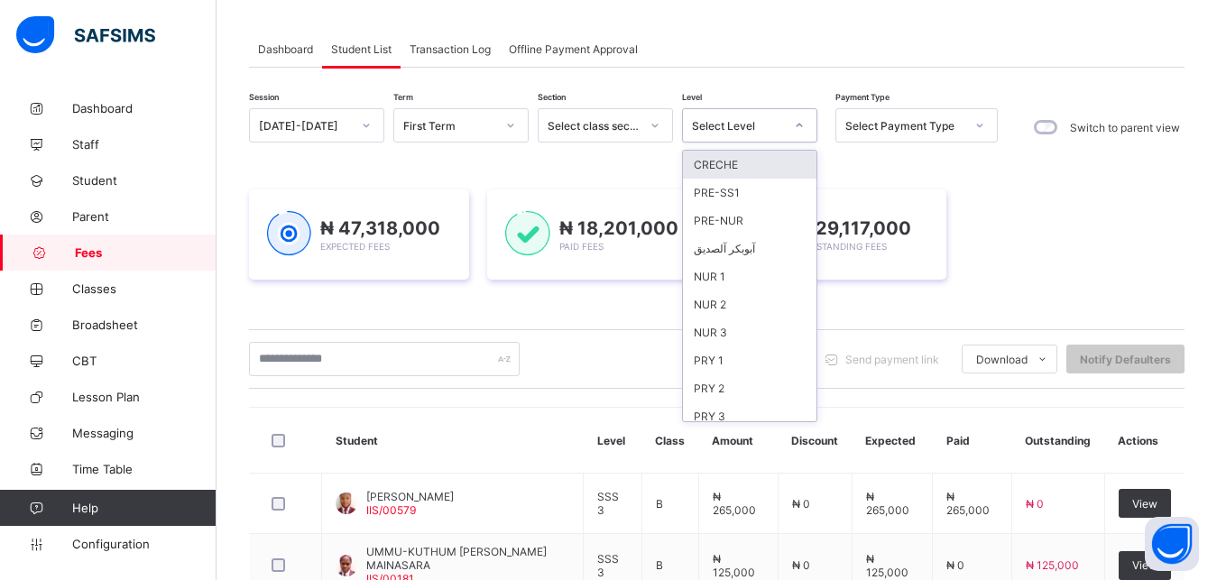
click at [754, 125] on div "Select Level" at bounding box center [738, 126] width 92 height 14
click at [748, 300] on div "NUR 2" at bounding box center [749, 304] width 133 height 28
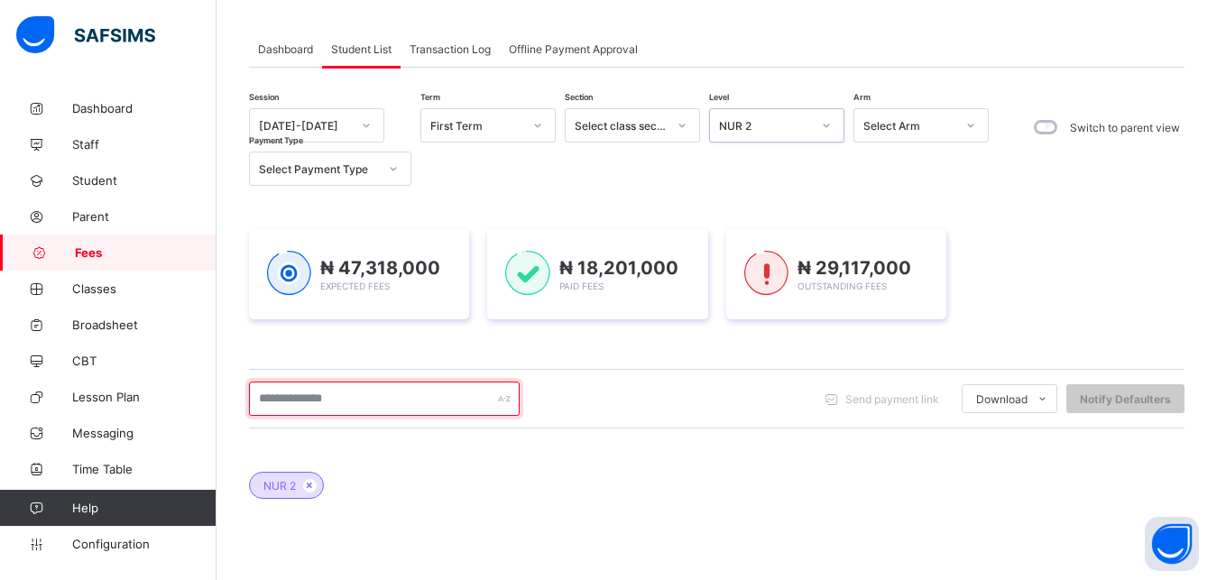
click at [393, 394] on input "text" at bounding box center [384, 398] width 271 height 34
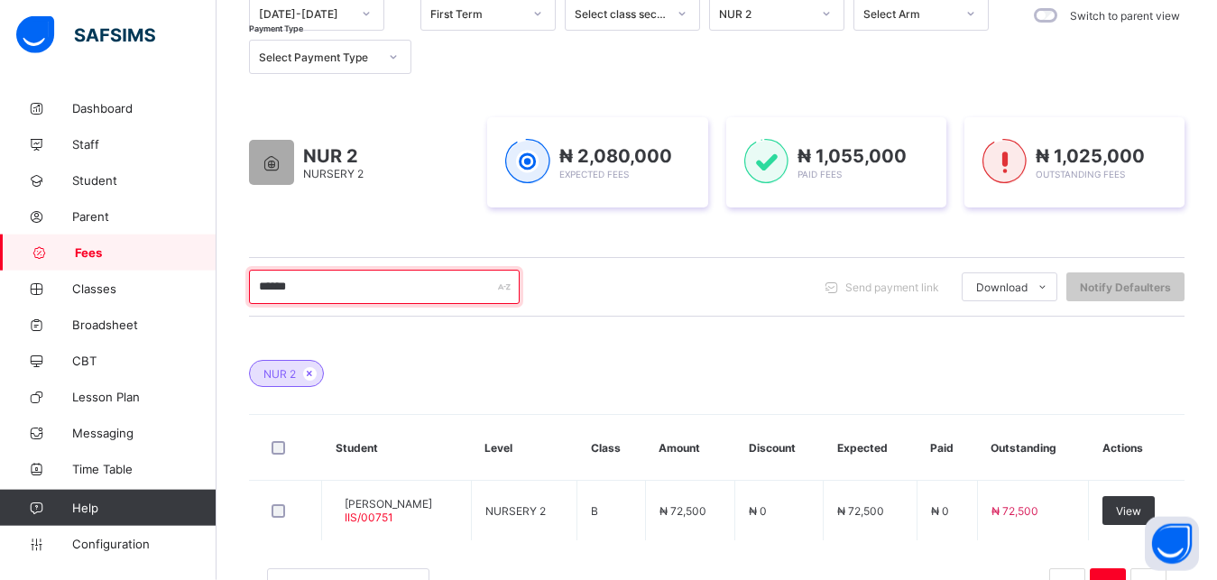
scroll to position [225, 0]
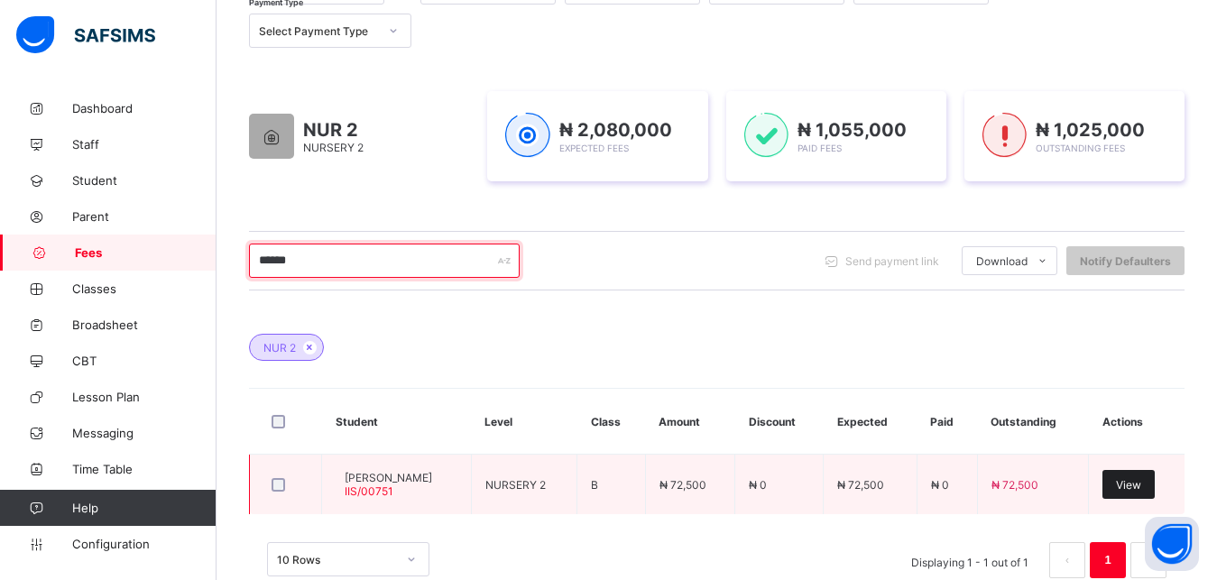
type input "******"
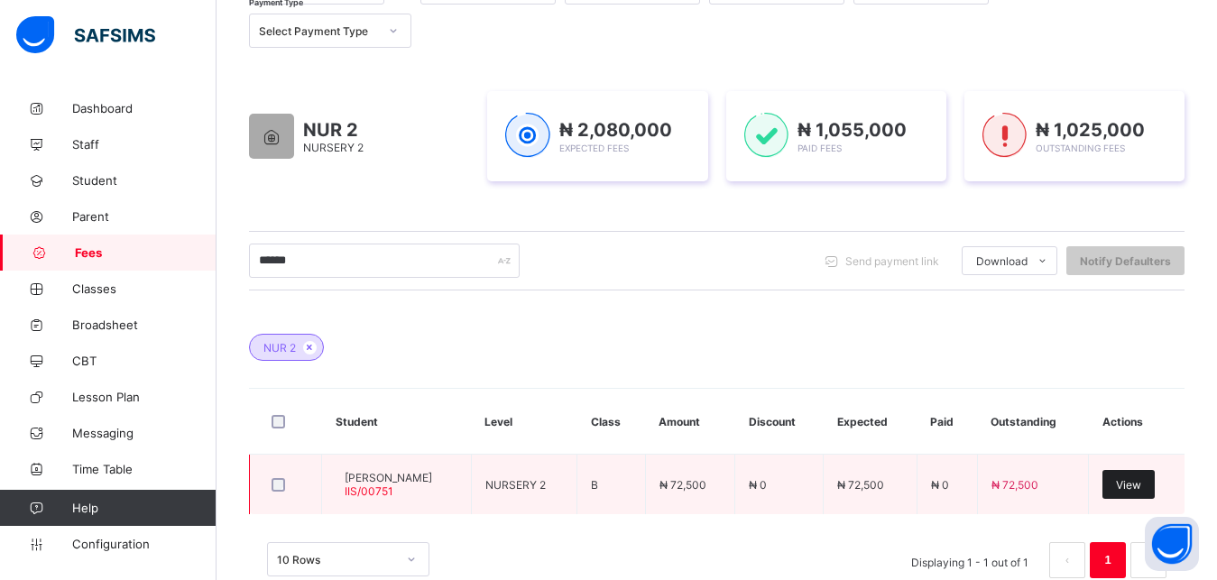
click at [1141, 479] on span "View" at bounding box center [1128, 485] width 25 height 14
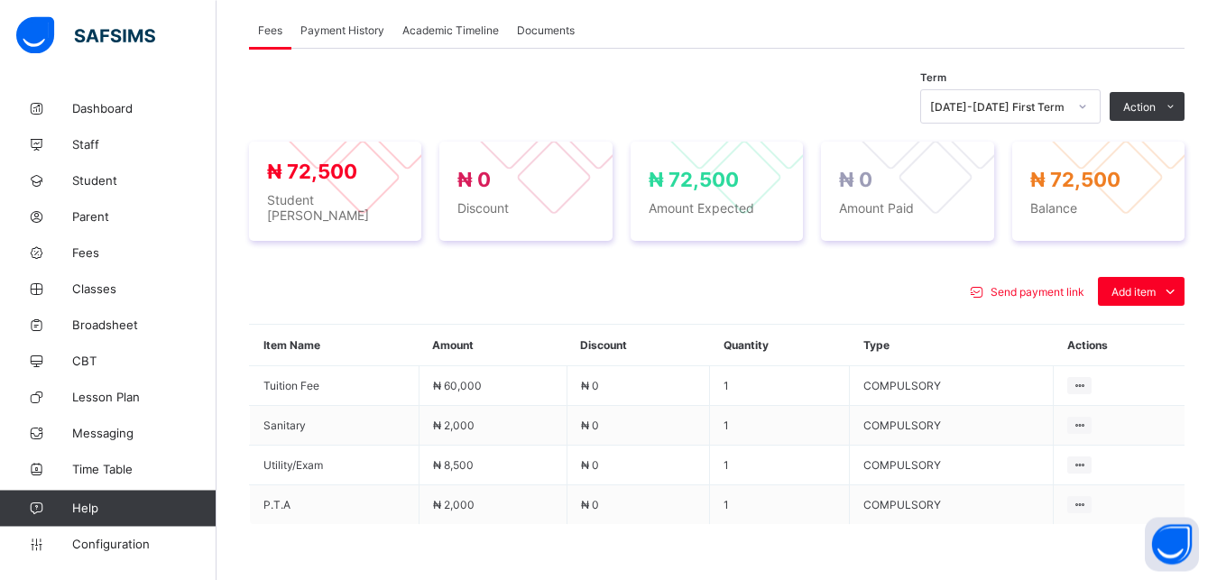
scroll to position [546, 0]
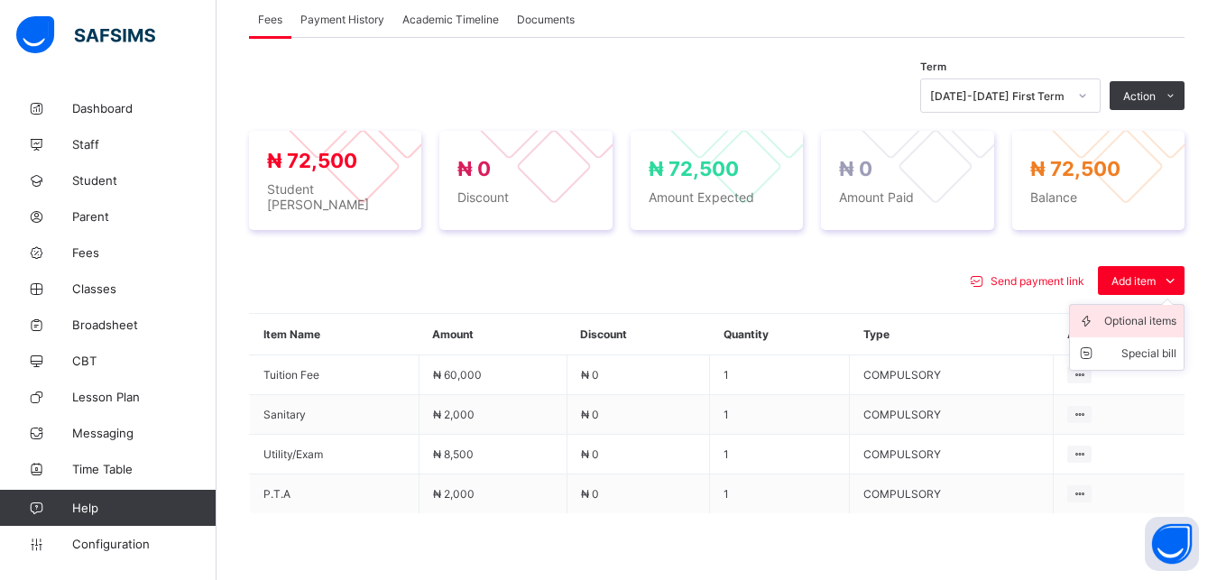
click at [1145, 330] on div "Optional items" at bounding box center [1140, 321] width 72 height 18
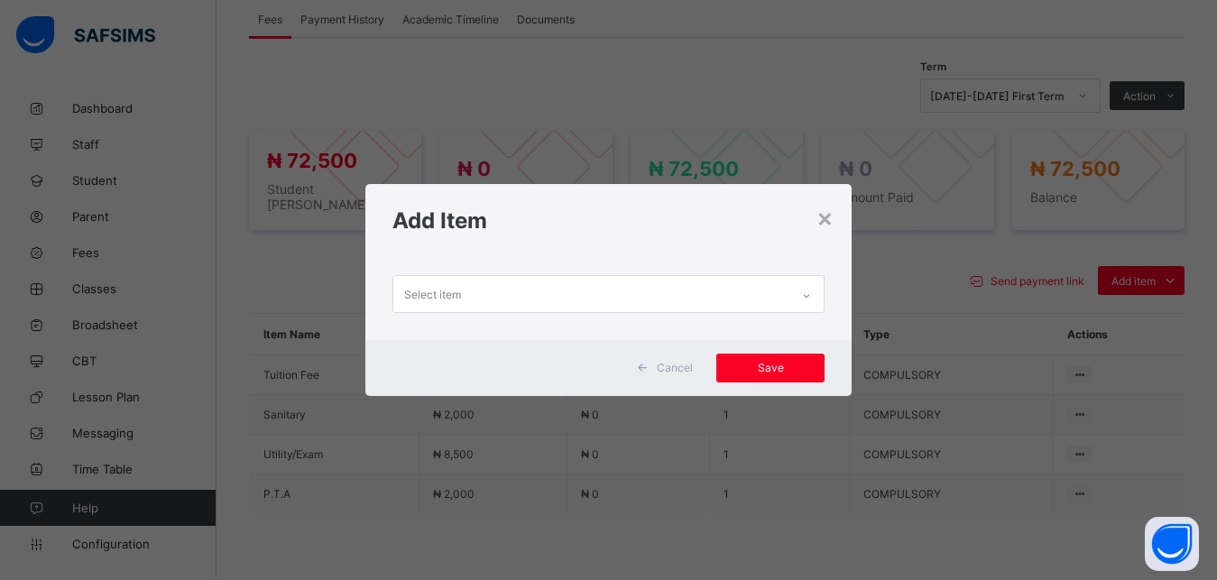
click at [744, 298] on div "Select item" at bounding box center [591, 293] width 397 height 35
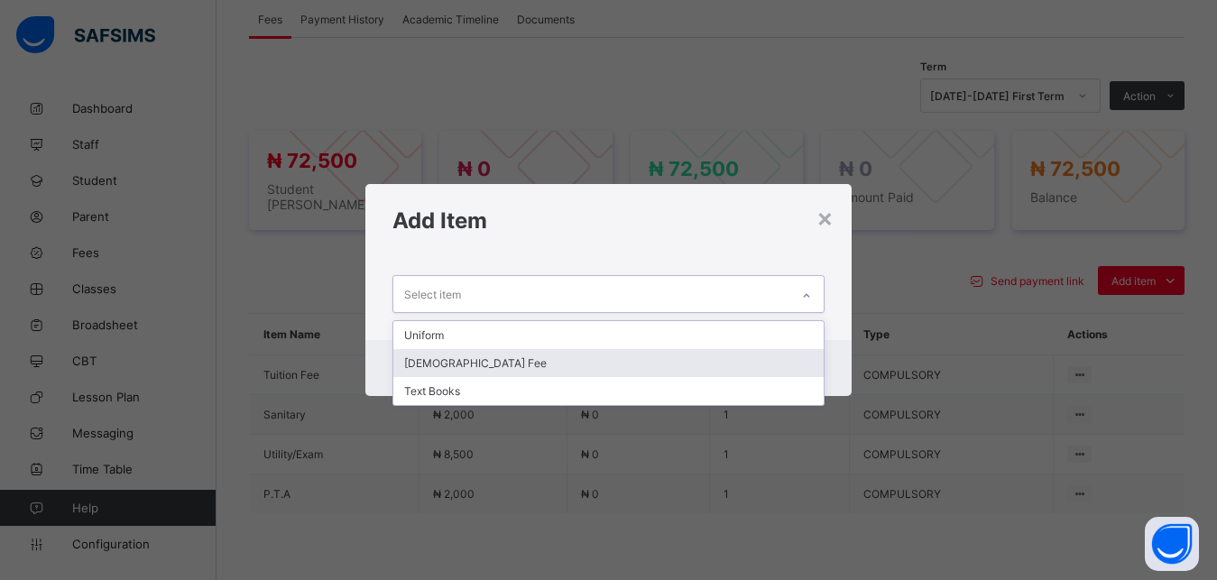
click at [698, 360] on div "[DEMOGRAPHIC_DATA] Fee" at bounding box center [608, 363] width 431 height 28
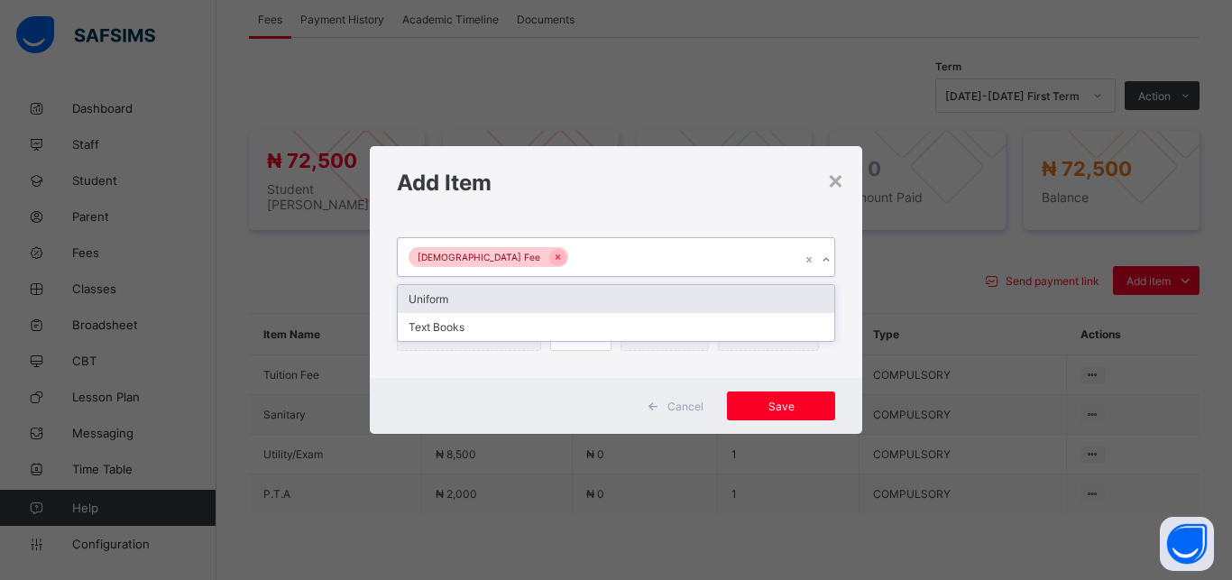
click at [674, 251] on div "[DEMOGRAPHIC_DATA] Fee" at bounding box center [599, 257] width 402 height 38
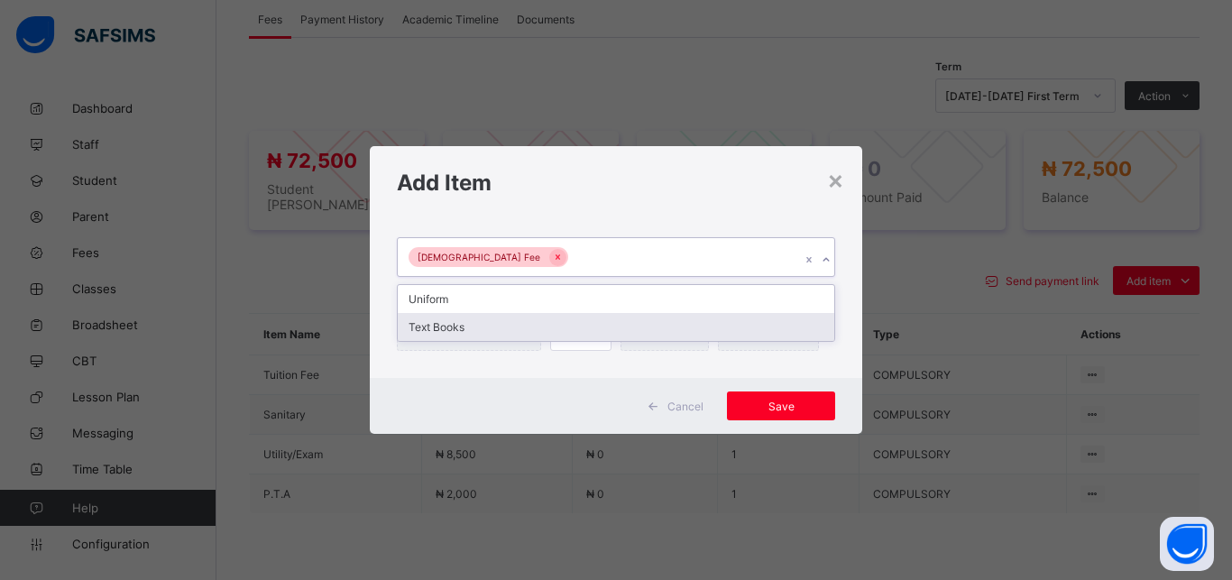
click at [617, 326] on div "Text Books" at bounding box center [616, 327] width 436 height 28
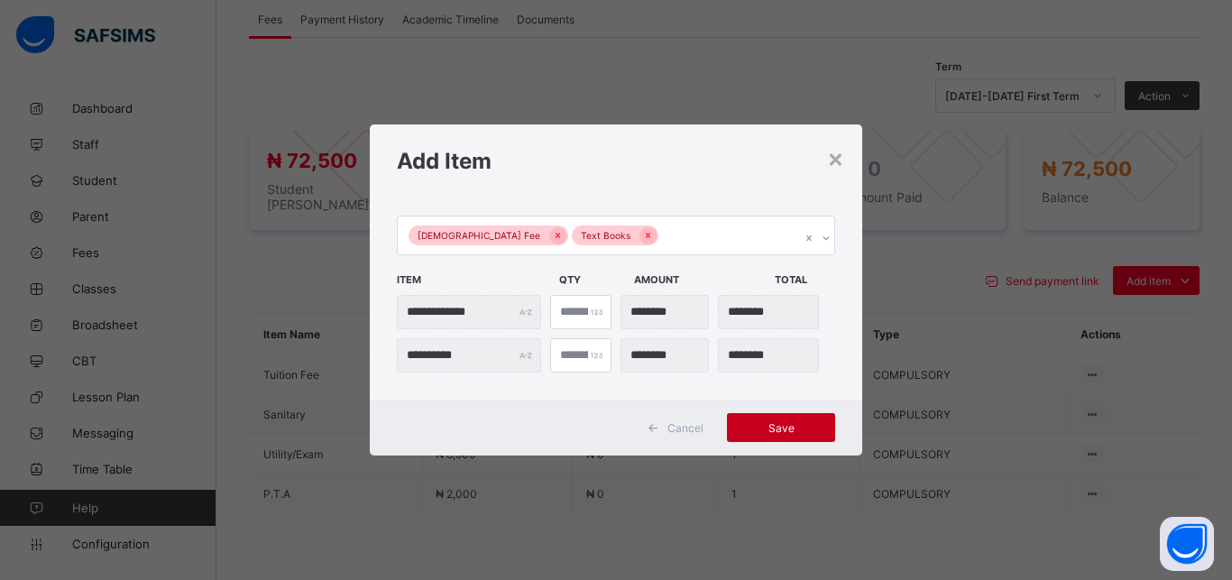
click at [778, 432] on span "Save" at bounding box center [780, 428] width 81 height 14
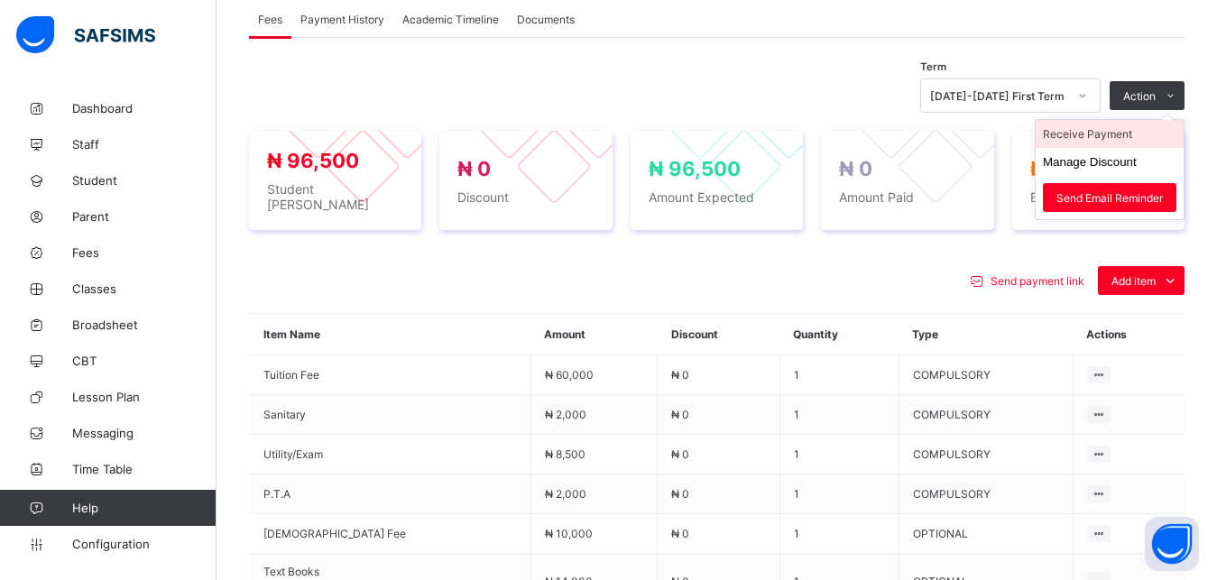
click at [1130, 148] on li "Receive Payment" at bounding box center [1109, 134] width 148 height 28
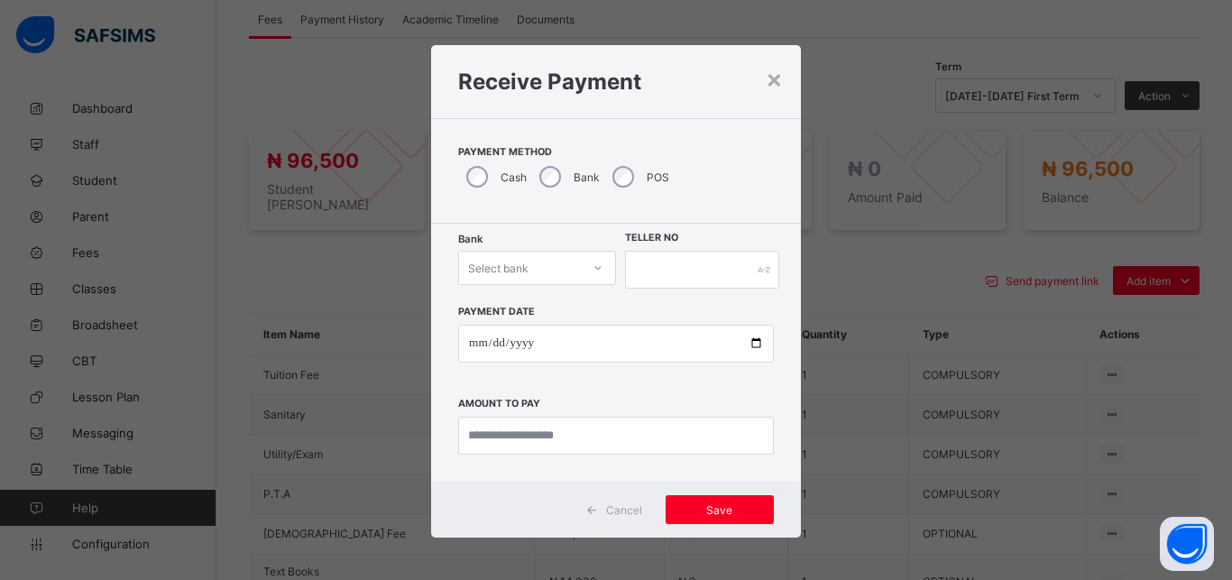
click at [517, 262] on div "Select bank" at bounding box center [498, 268] width 60 height 34
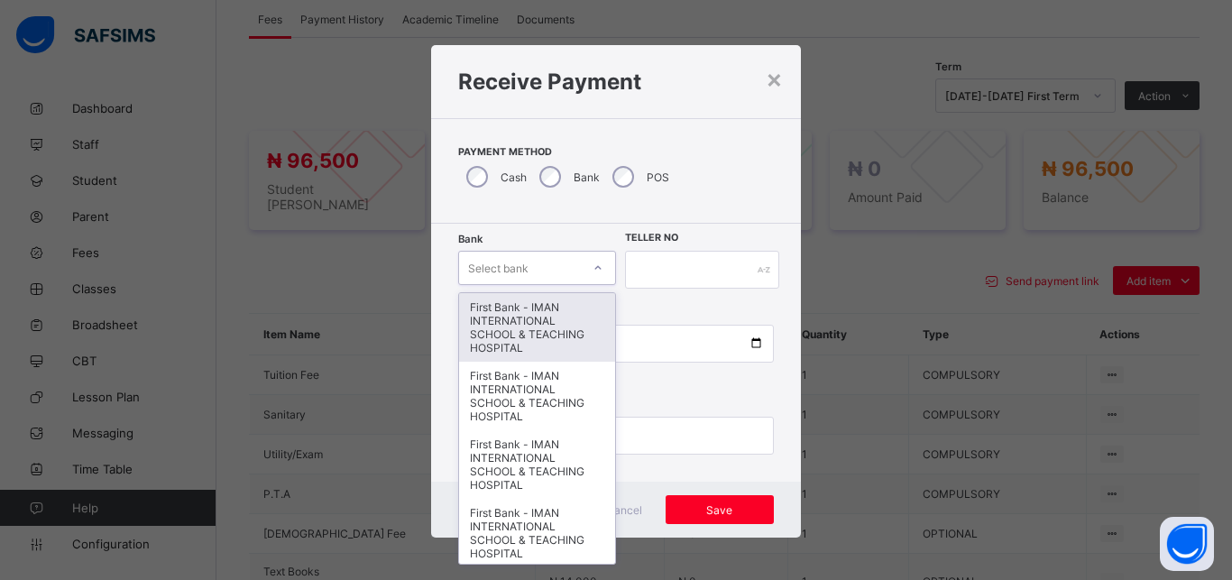
click at [523, 314] on div "First Bank - IMAN INTERNATIONAL SCHOOL & TEACHING HOSPITAL" at bounding box center [537, 327] width 156 height 69
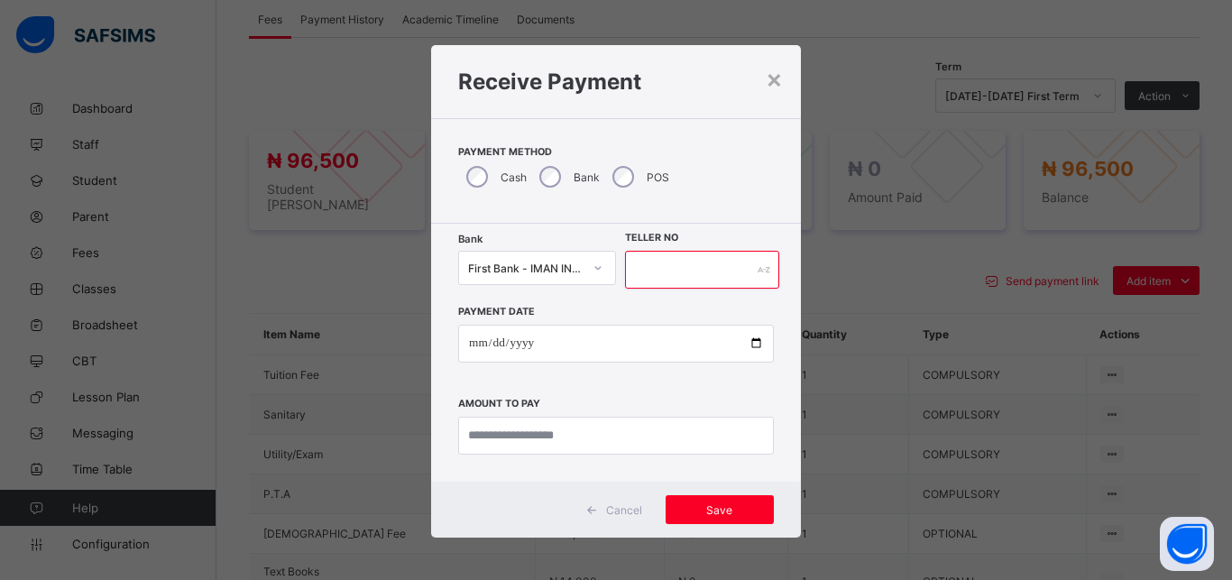
click at [699, 270] on input "text" at bounding box center [702, 270] width 154 height 38
type input "*****"
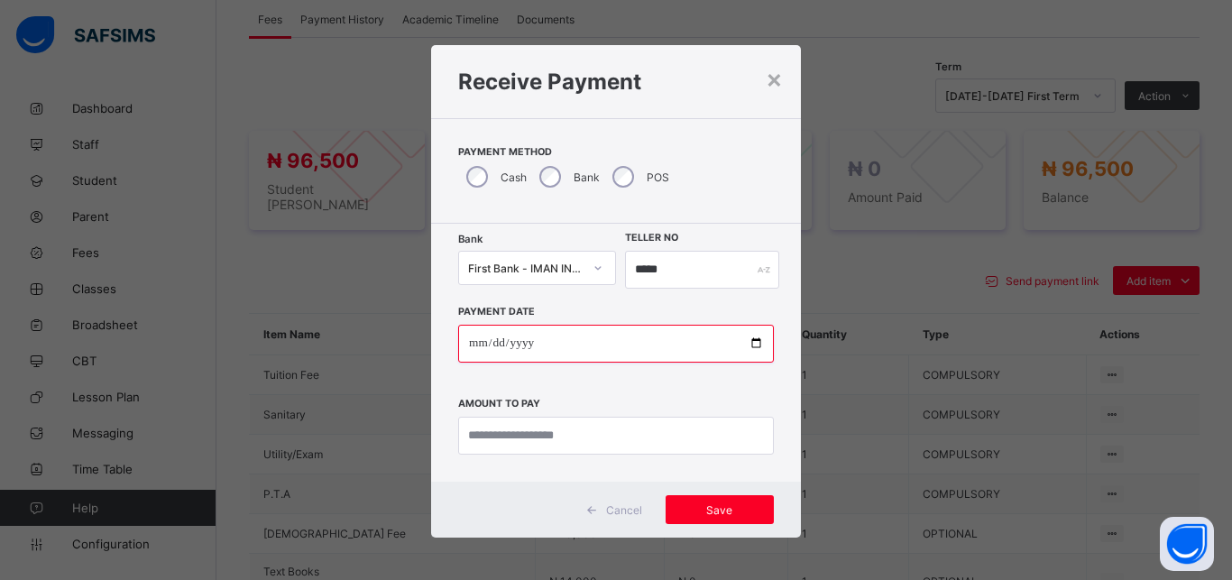
click at [745, 343] on input "date" at bounding box center [616, 344] width 316 height 38
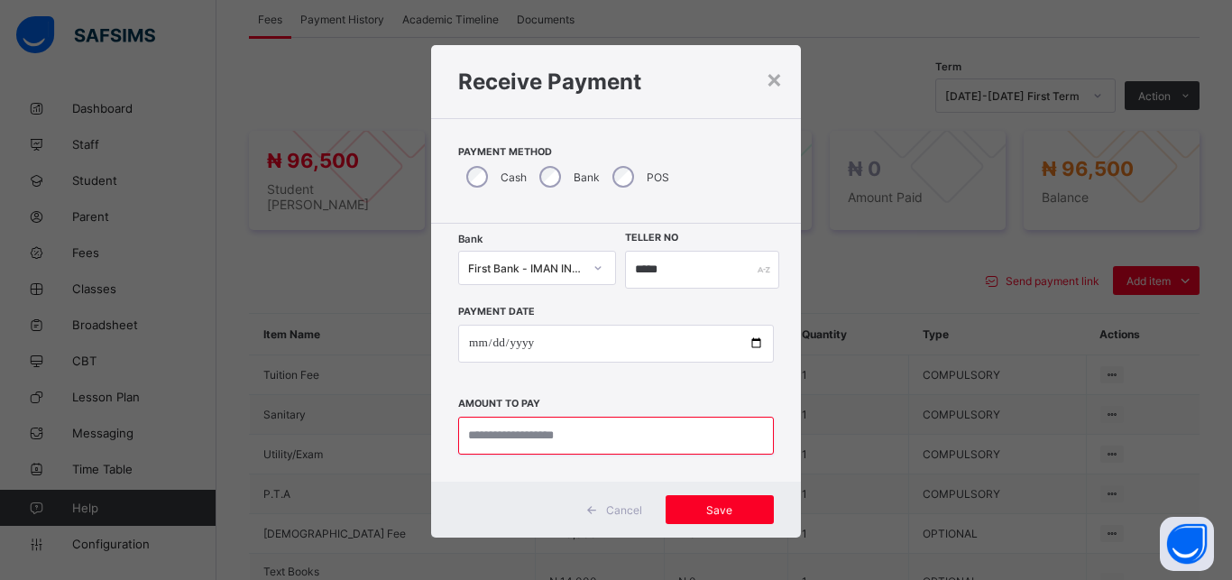
click at [594, 432] on input "currency" at bounding box center [616, 436] width 316 height 38
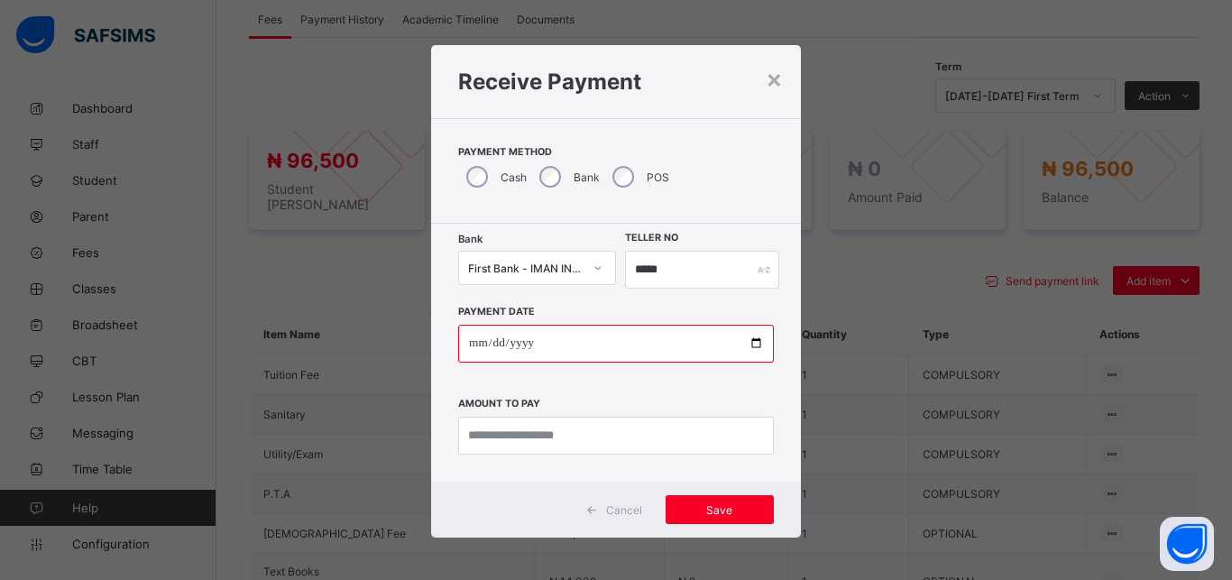
click at [748, 344] on input "**********" at bounding box center [616, 344] width 316 height 38
type input "**********"
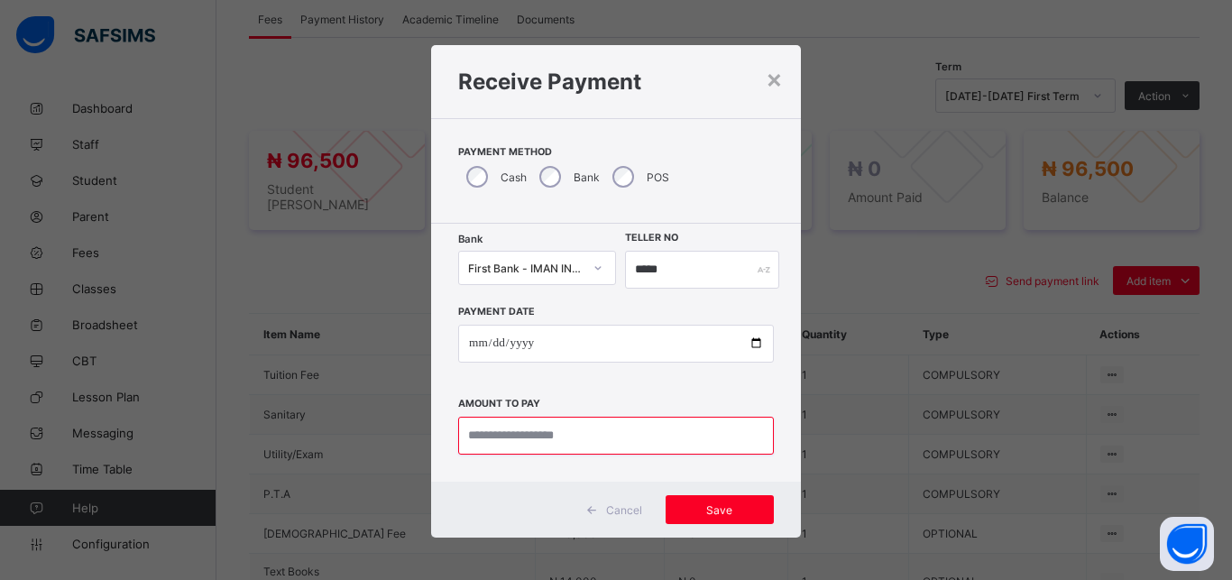
click at [585, 440] on input "currency" at bounding box center [616, 436] width 316 height 38
type input "********"
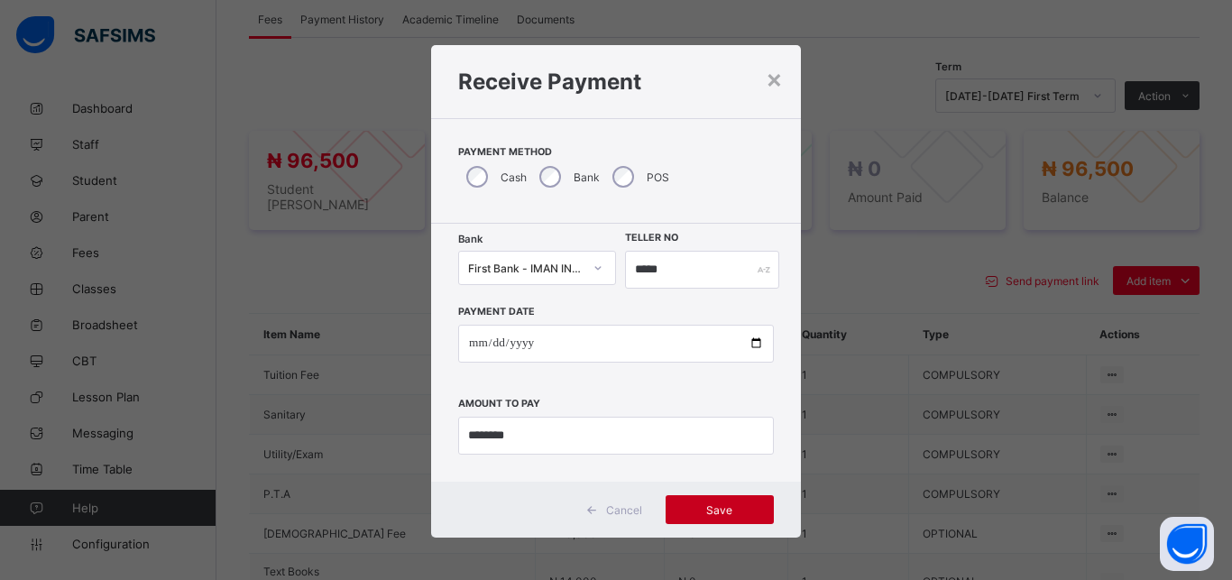
click at [693, 509] on span "Save" at bounding box center [719, 510] width 81 height 14
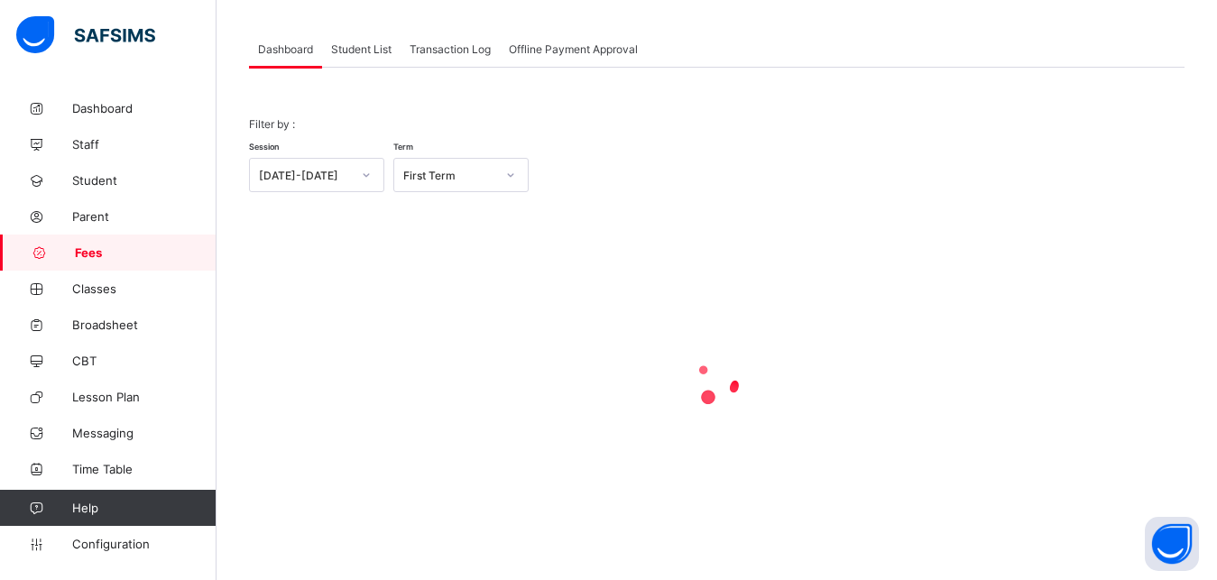
scroll to position [87, 0]
click at [359, 50] on span "Student List" at bounding box center [361, 49] width 60 height 14
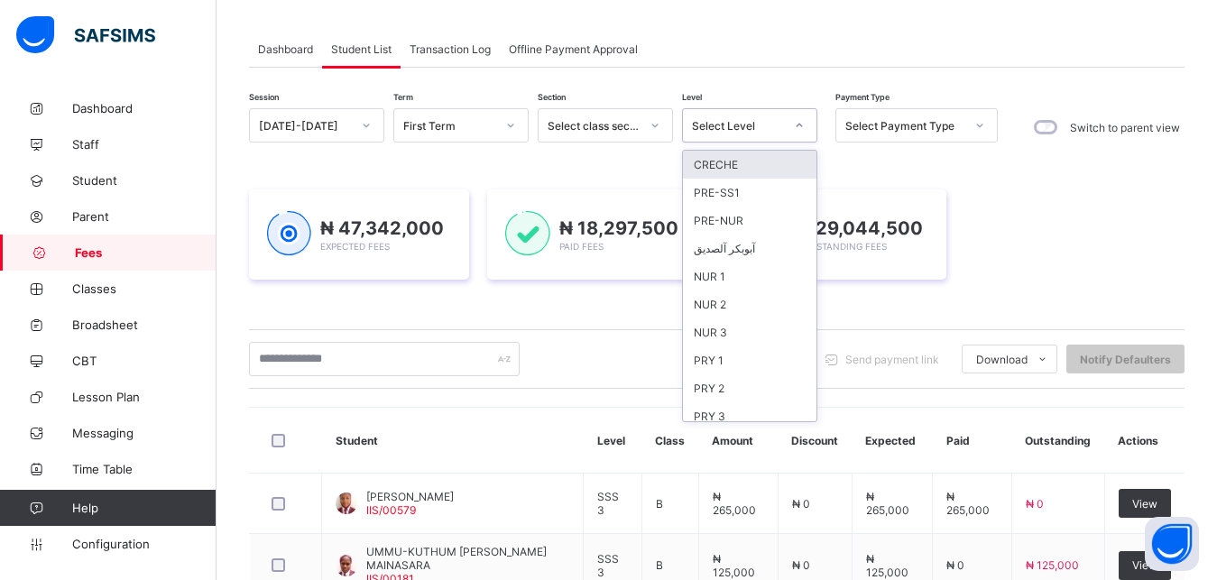
click at [747, 130] on div "Select Level" at bounding box center [738, 126] width 92 height 14
click at [740, 362] on div "PRY 1" at bounding box center [749, 360] width 133 height 28
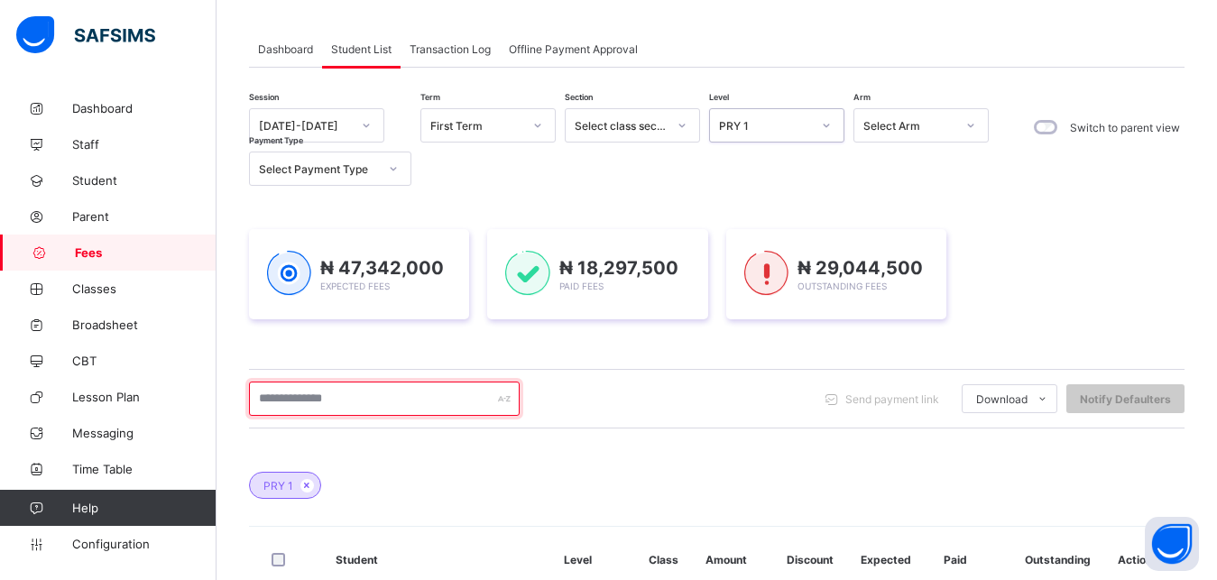
click at [399, 399] on input "text" at bounding box center [384, 398] width 271 height 34
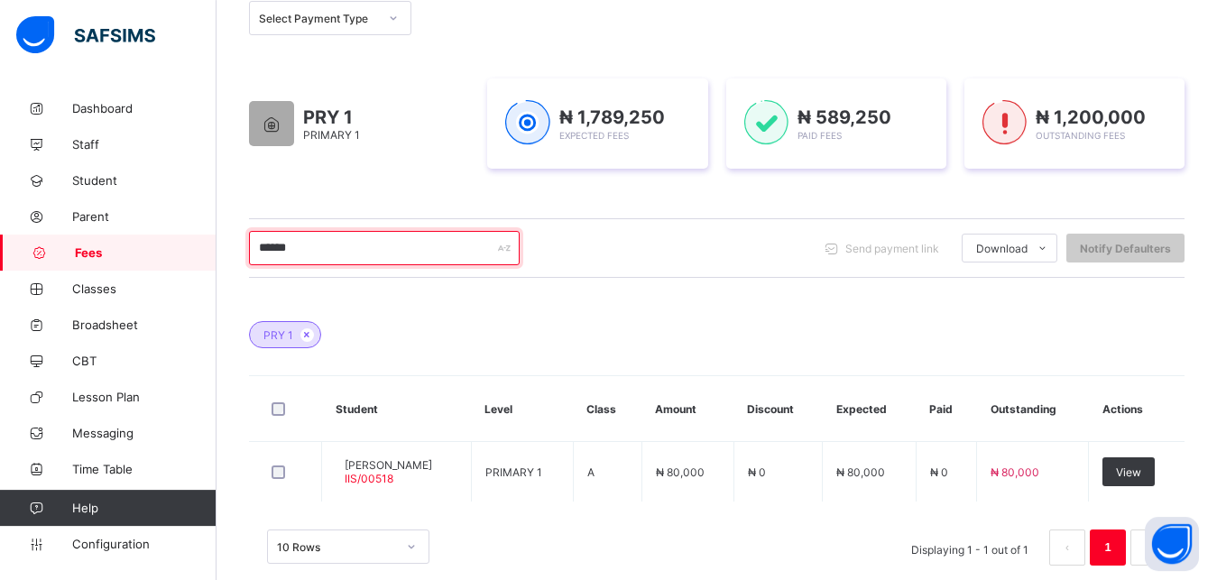
scroll to position [268, 0]
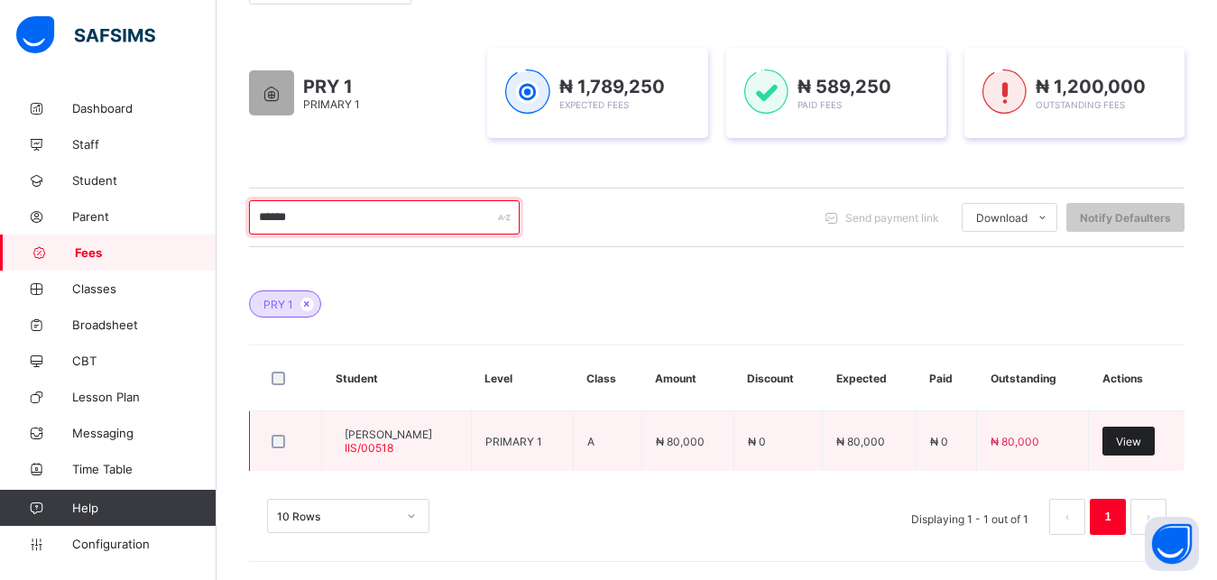
type input "******"
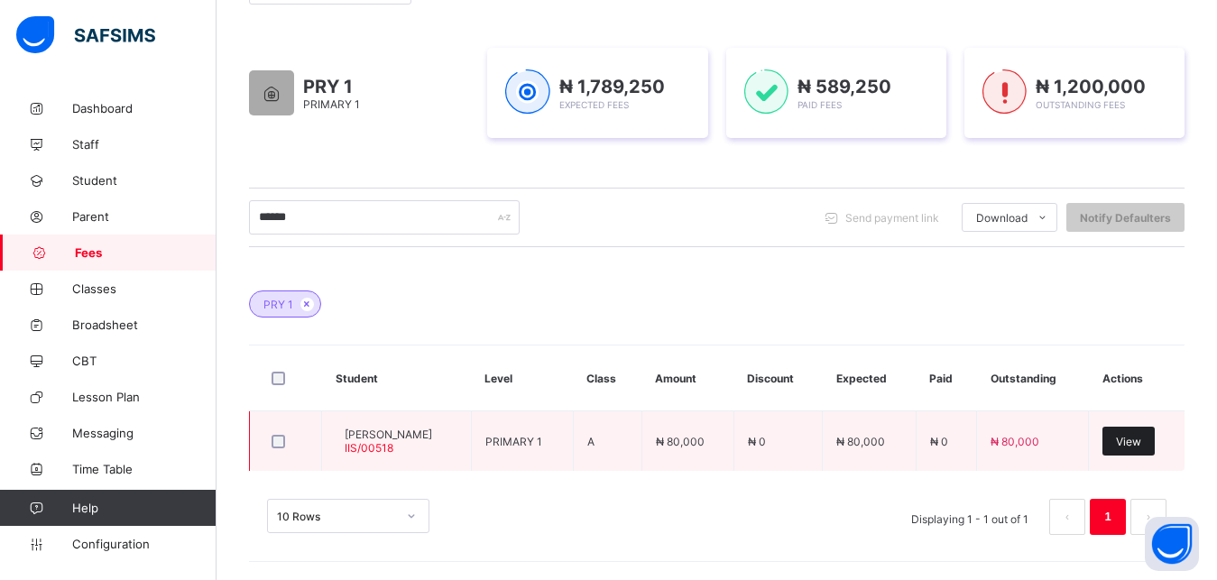
click at [1141, 442] on span "View" at bounding box center [1128, 442] width 25 height 14
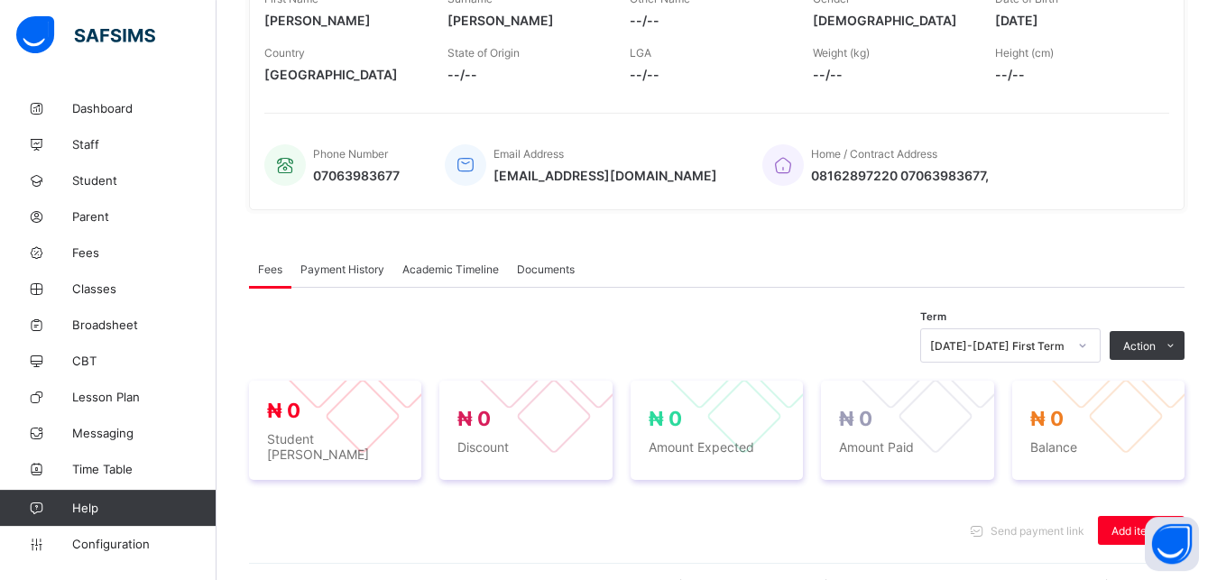
scroll to position [593, 0]
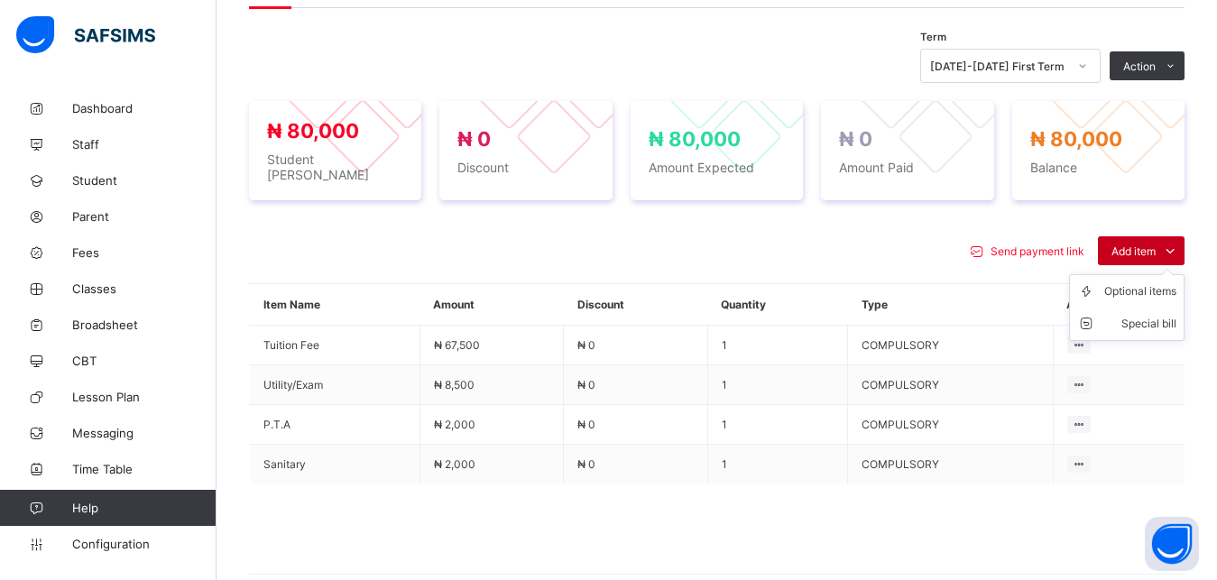
click at [1155, 246] on span "Add item" at bounding box center [1133, 251] width 44 height 14
click at [1152, 294] on div "Optional items" at bounding box center [1140, 291] width 72 height 18
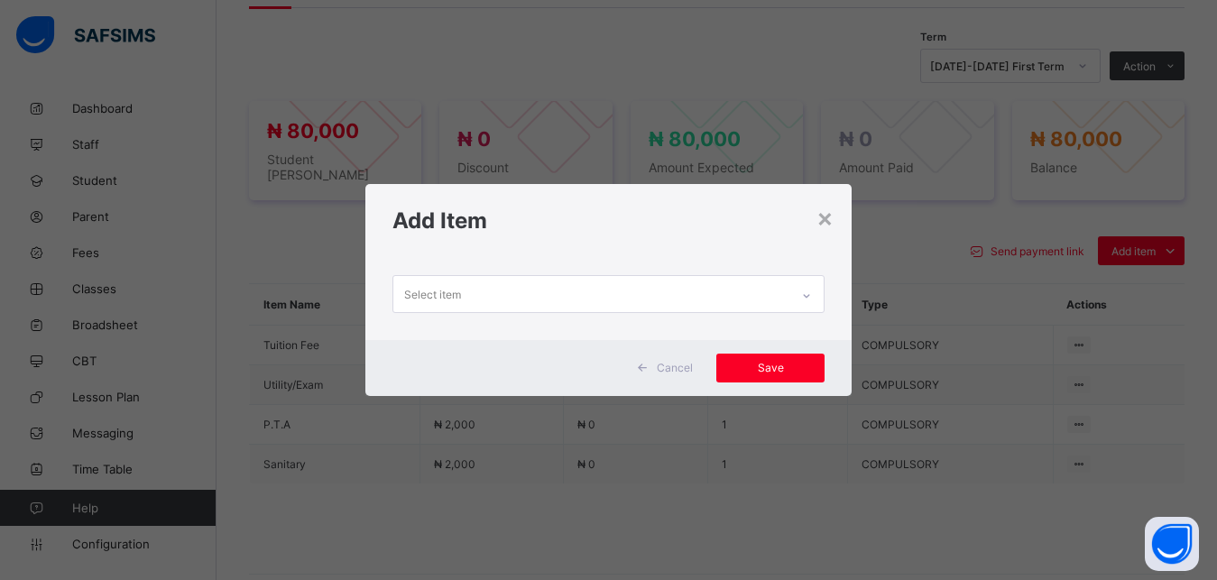
click at [764, 290] on div "Select item" at bounding box center [591, 293] width 397 height 35
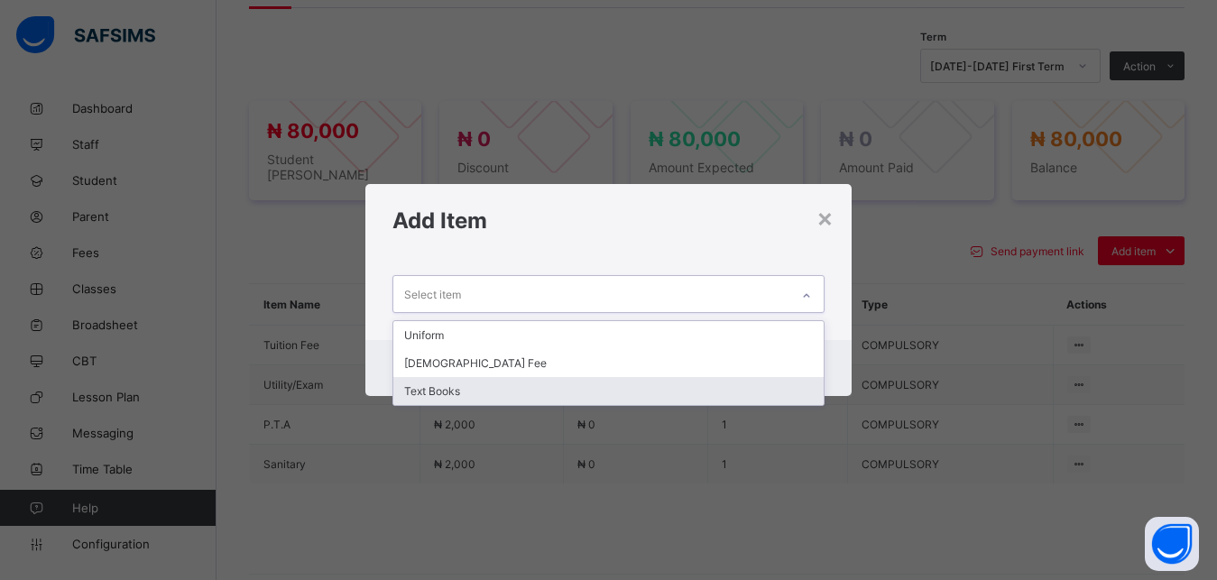
click at [648, 396] on div "Text Books" at bounding box center [608, 391] width 431 height 28
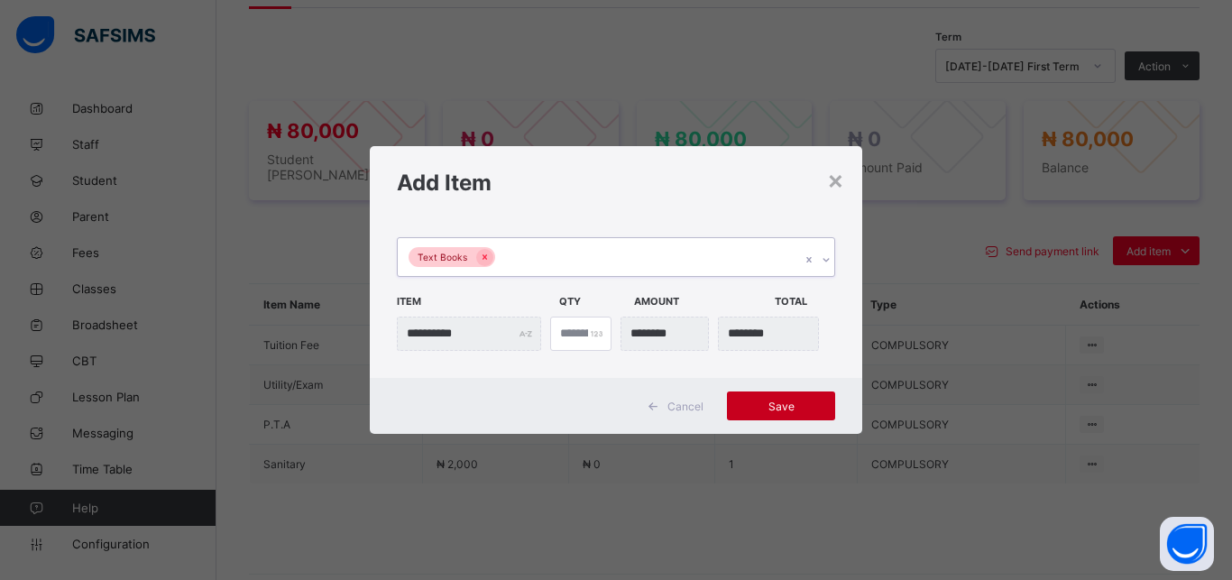
click at [764, 410] on span "Save" at bounding box center [780, 406] width 81 height 14
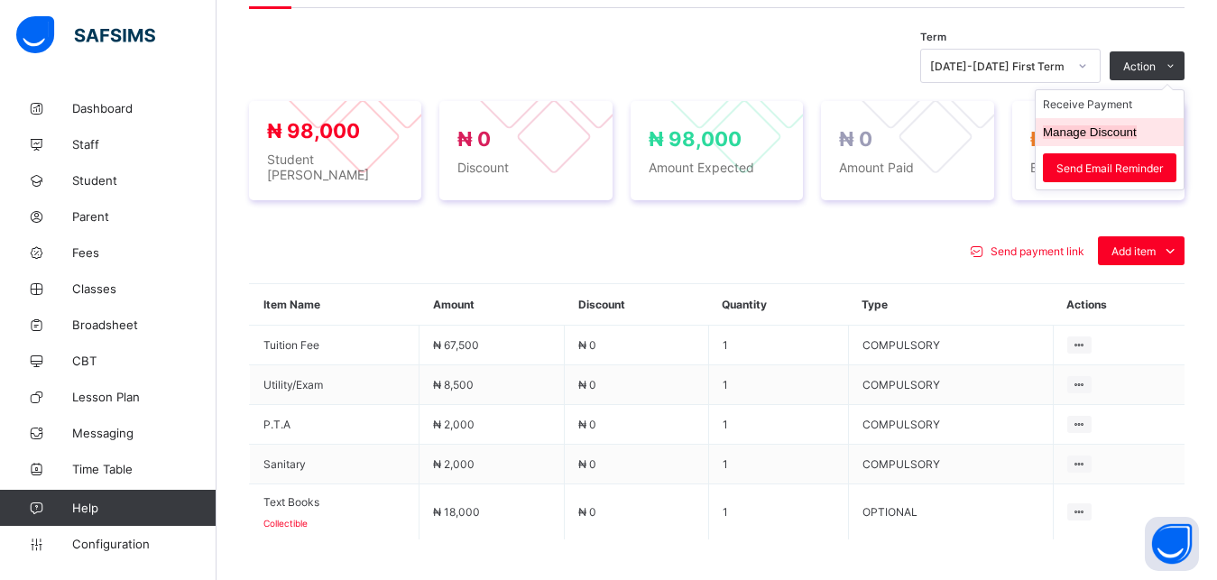
click at [1115, 135] on button "Manage Discount" at bounding box center [1089, 132] width 94 height 14
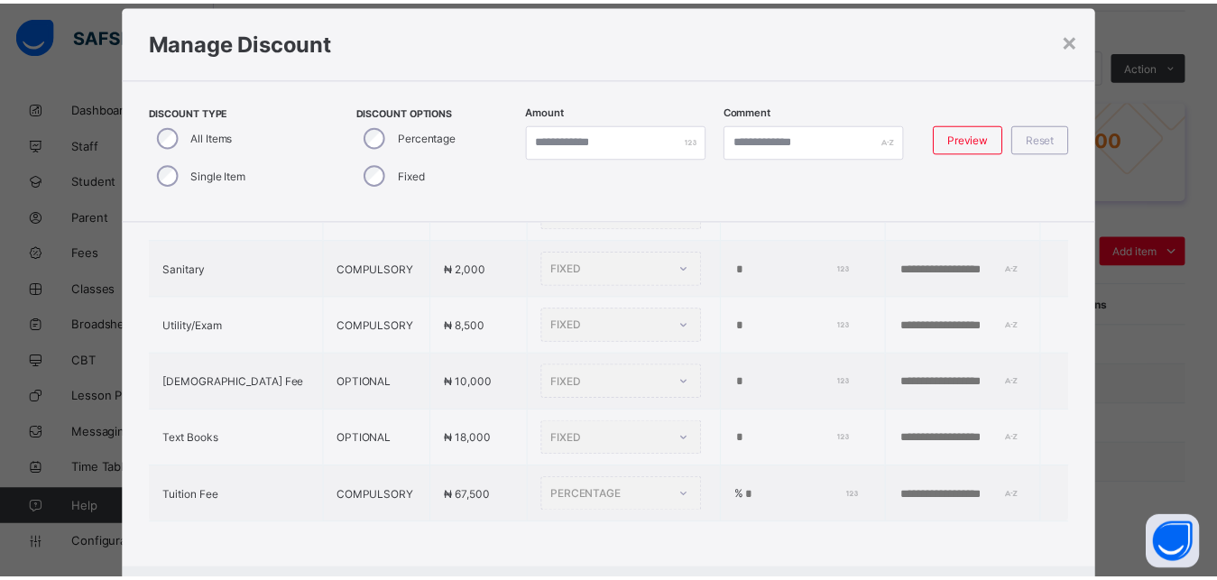
scroll to position [84, 0]
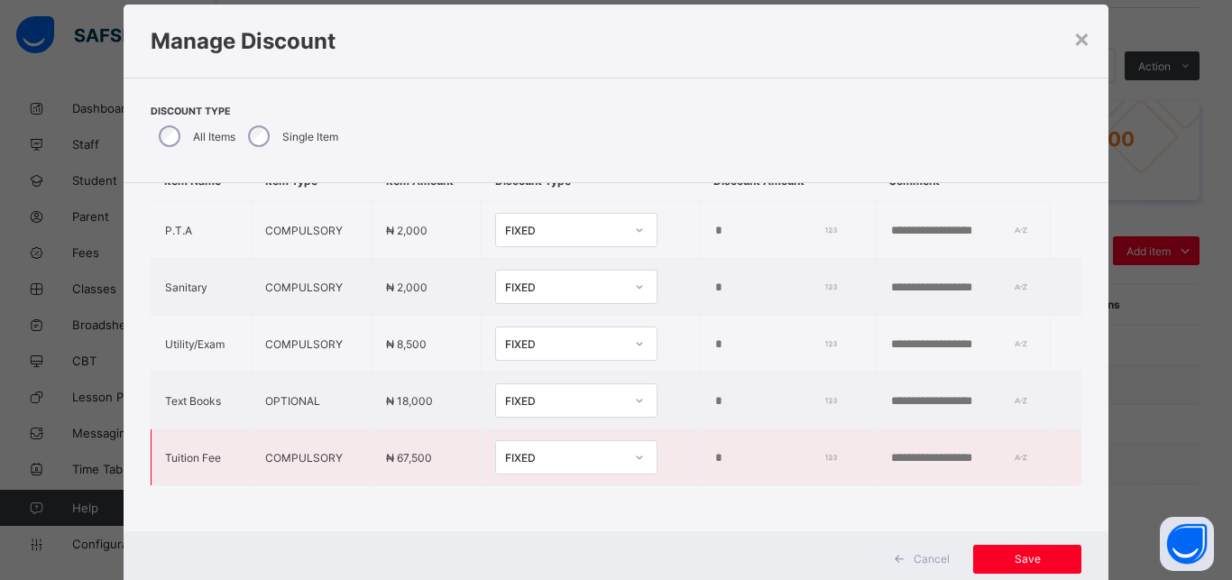
click at [537, 451] on div "FIXED" at bounding box center [564, 458] width 119 height 14
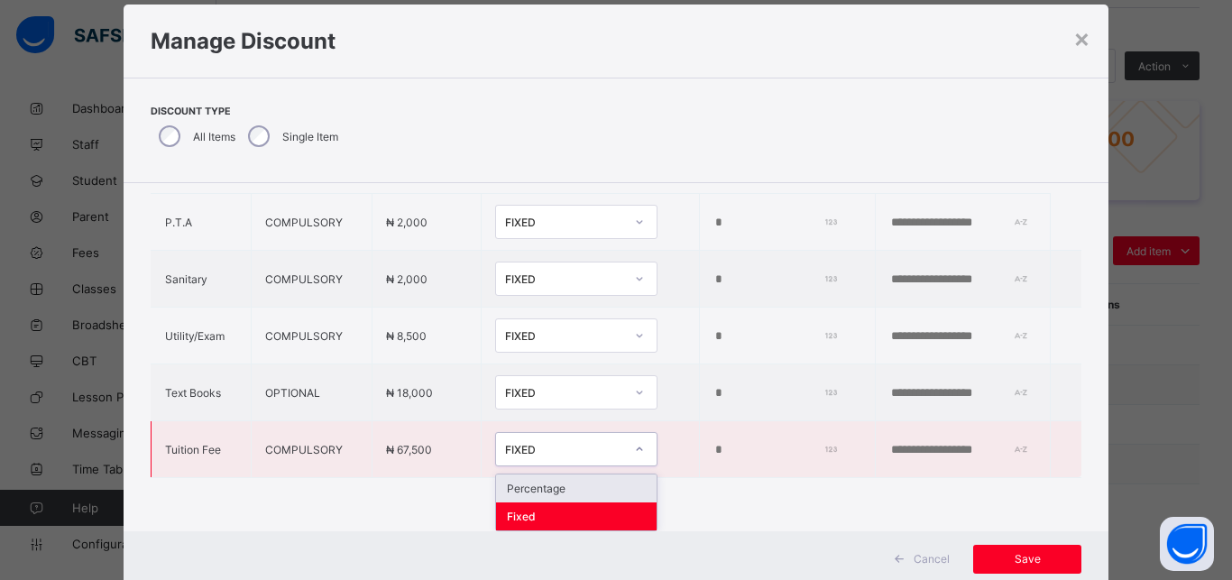
click at [558, 480] on div "Percentage" at bounding box center [576, 488] width 161 height 28
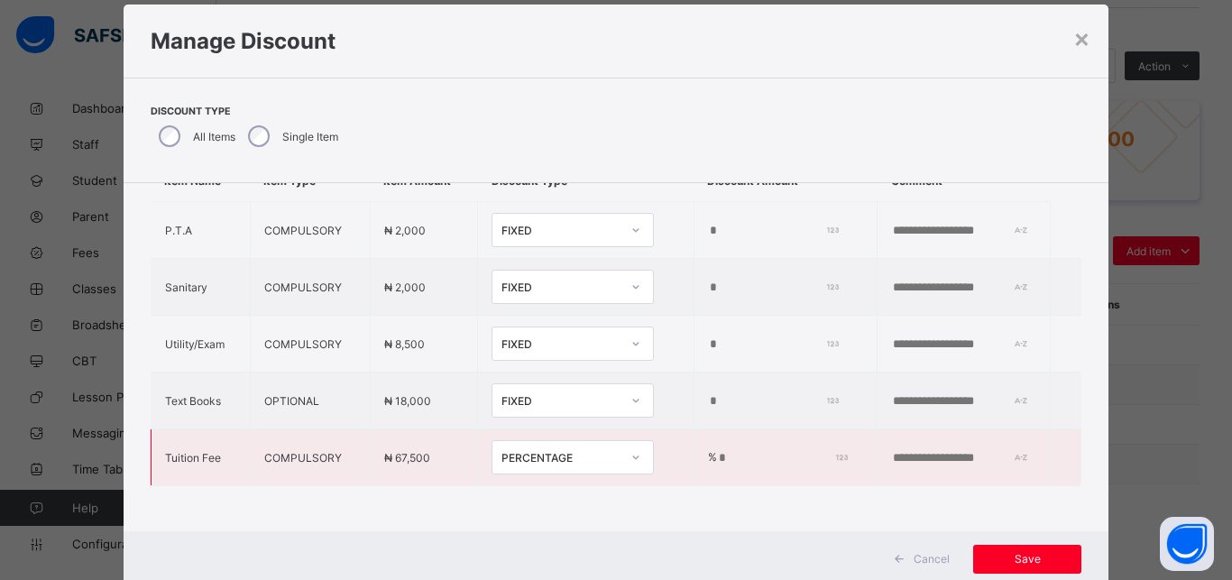
click at [717, 451] on input "*" at bounding box center [780, 458] width 126 height 14
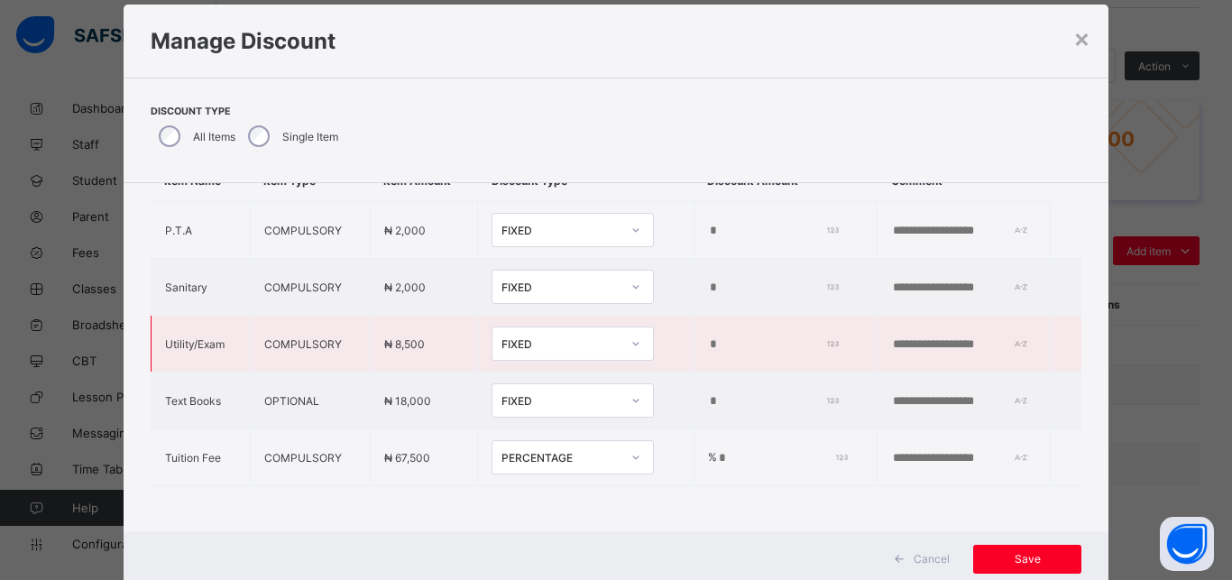
type input "**"
click at [569, 337] on div "FIXED" at bounding box center [560, 344] width 119 height 14
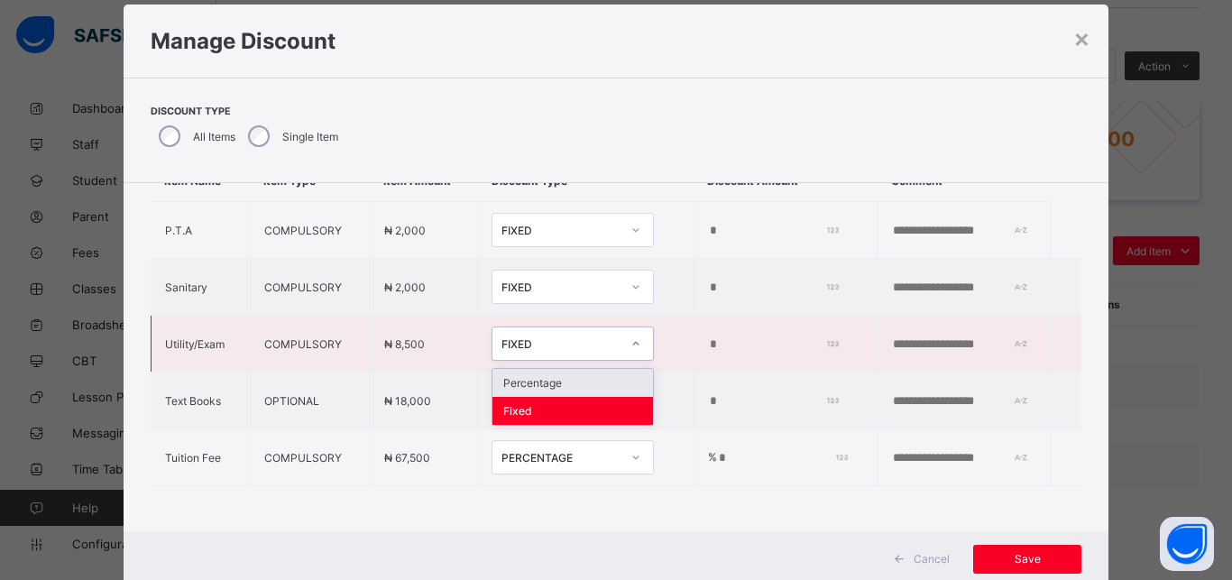
click at [565, 372] on div "Percentage" at bounding box center [572, 383] width 161 height 28
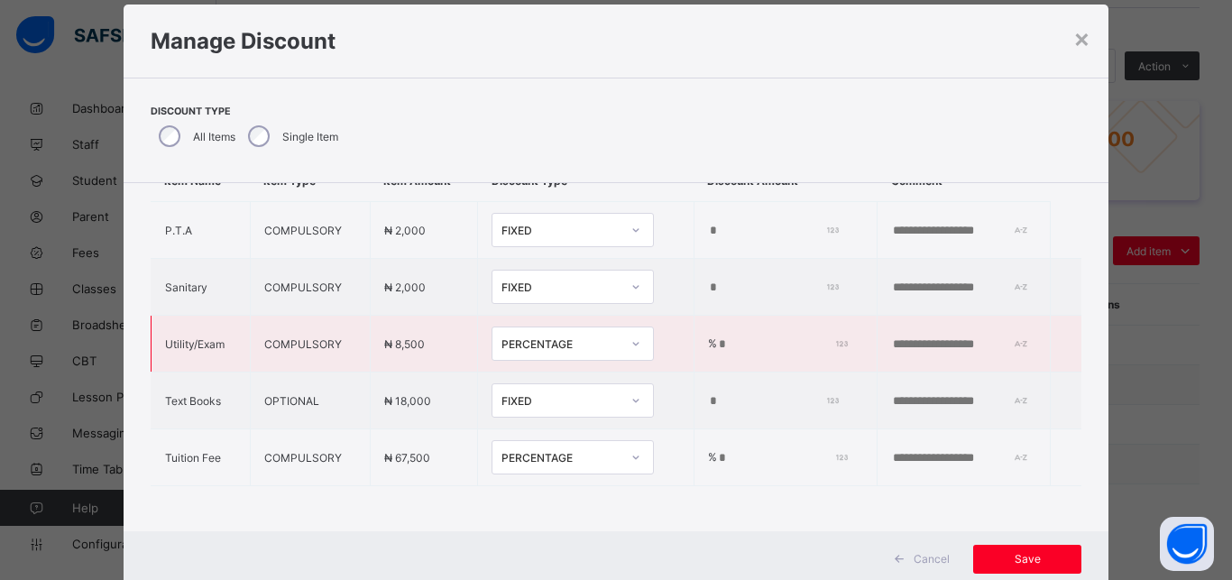
click at [717, 337] on input "*" at bounding box center [780, 344] width 126 height 14
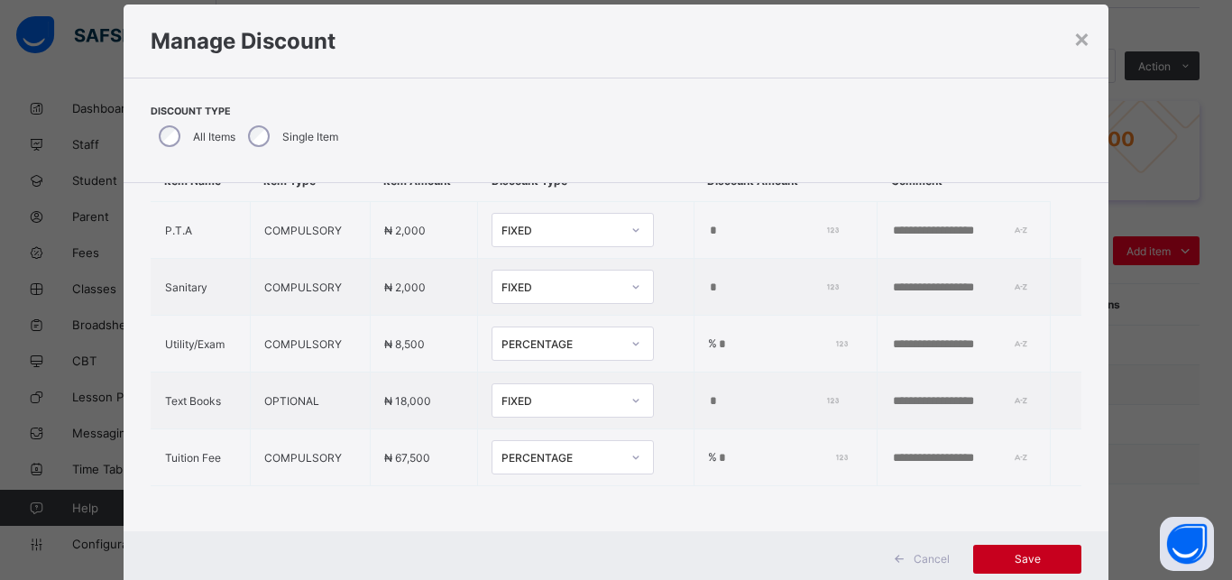
type input "***"
click at [1022, 546] on div "Save" at bounding box center [1027, 559] width 108 height 29
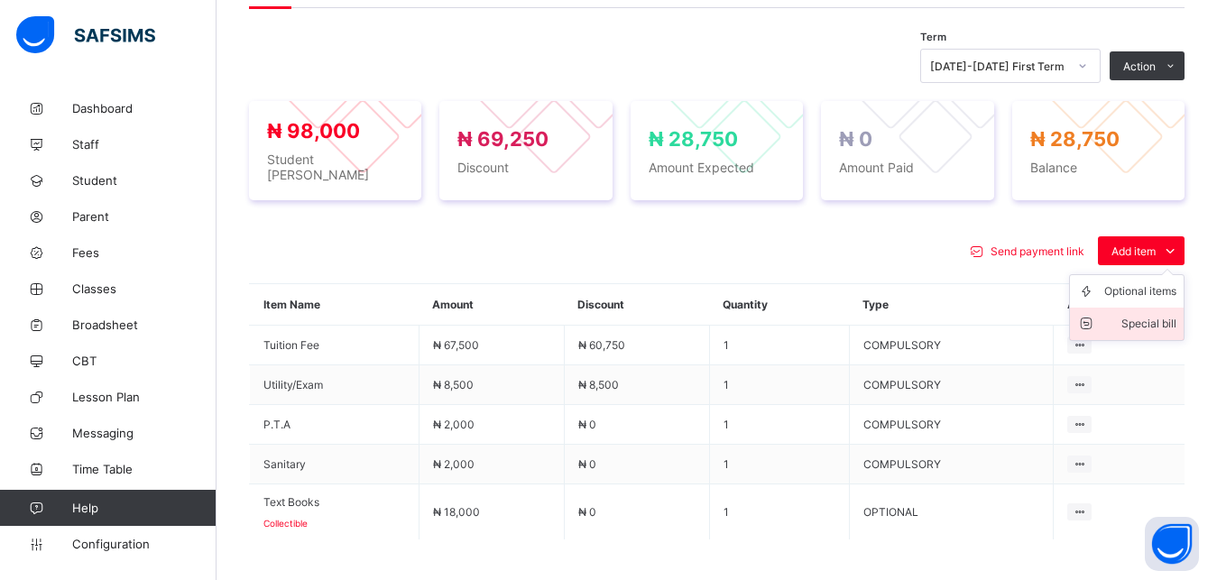
click at [1153, 316] on div "Special bill" at bounding box center [1140, 324] width 72 height 18
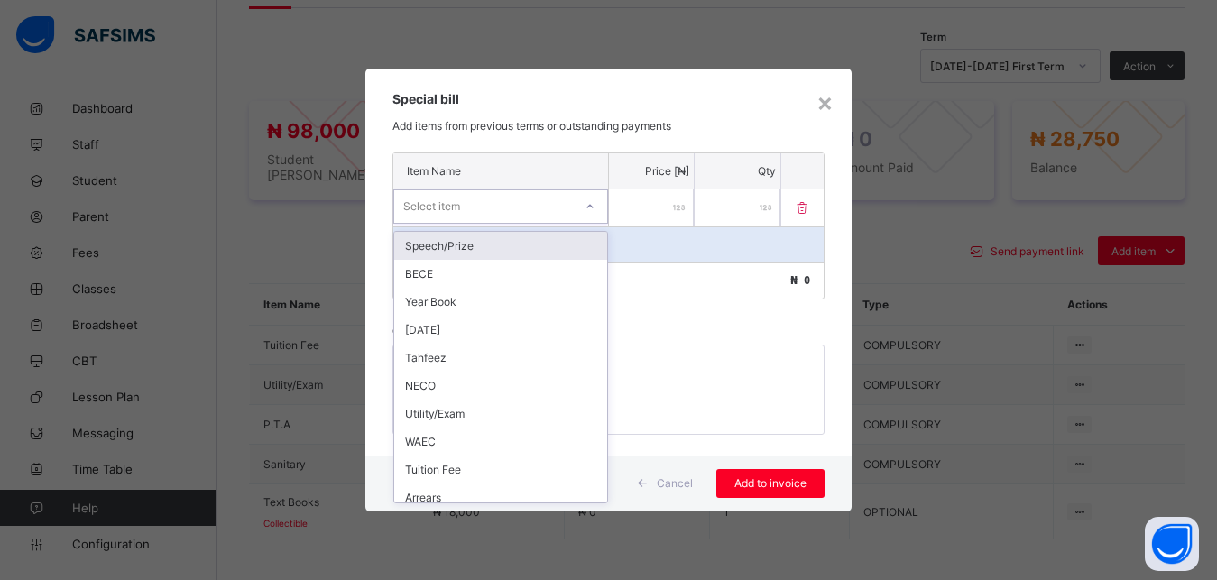
click at [558, 203] on div "Select item" at bounding box center [483, 206] width 179 height 25
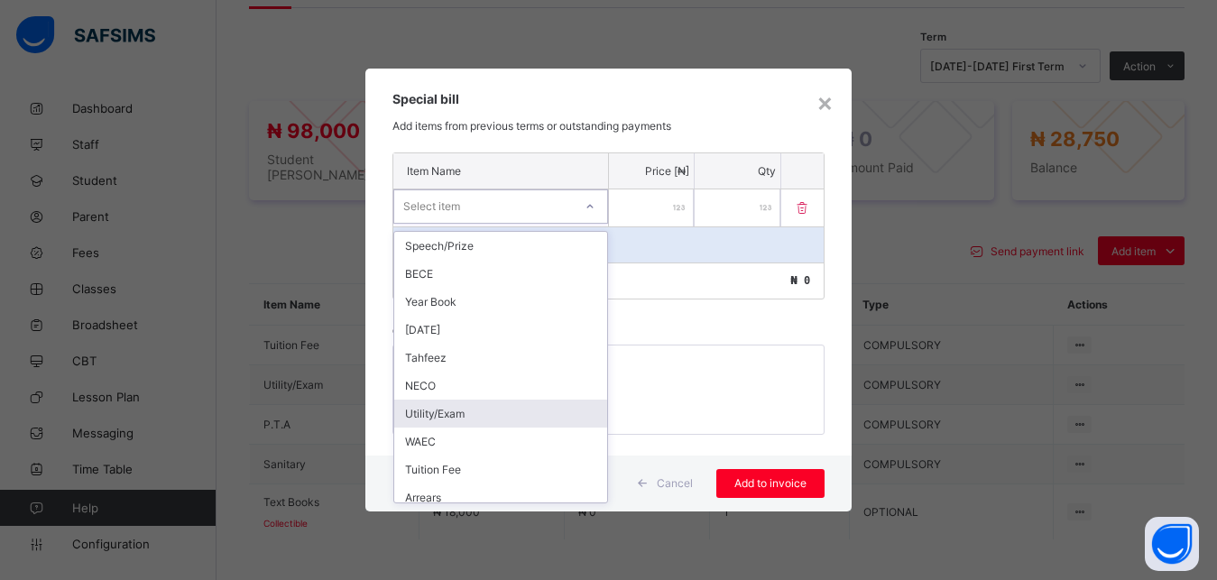
click at [481, 408] on div "Utility/Exam" at bounding box center [500, 413] width 213 height 28
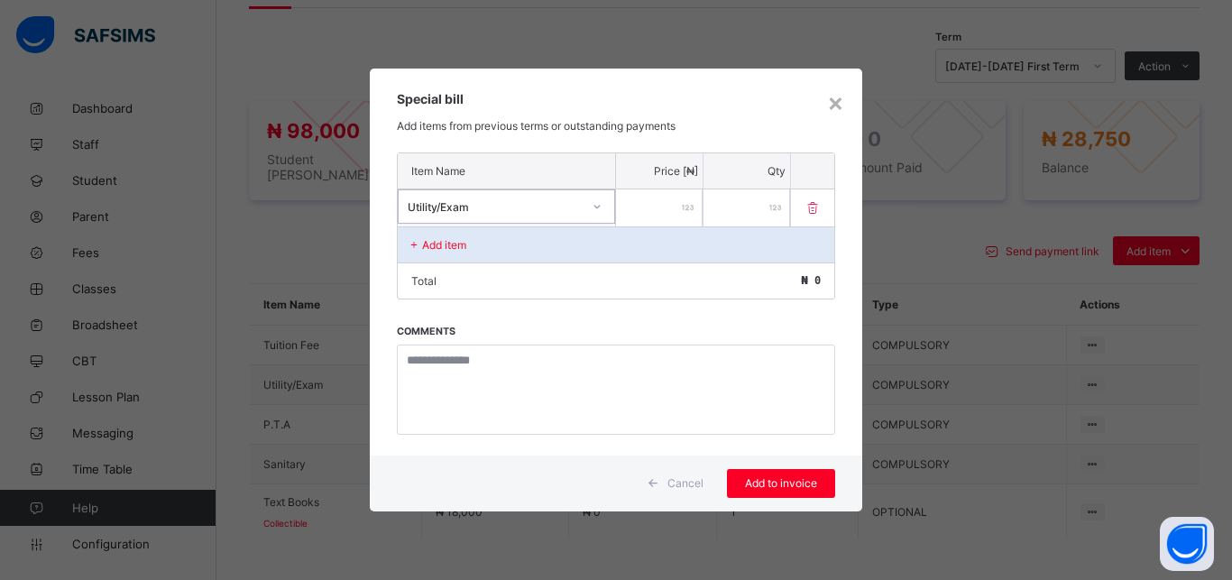
click at [645, 208] on input "number" at bounding box center [659, 207] width 87 height 37
type input "****"
click at [775, 480] on span "Add to invoice" at bounding box center [780, 483] width 81 height 14
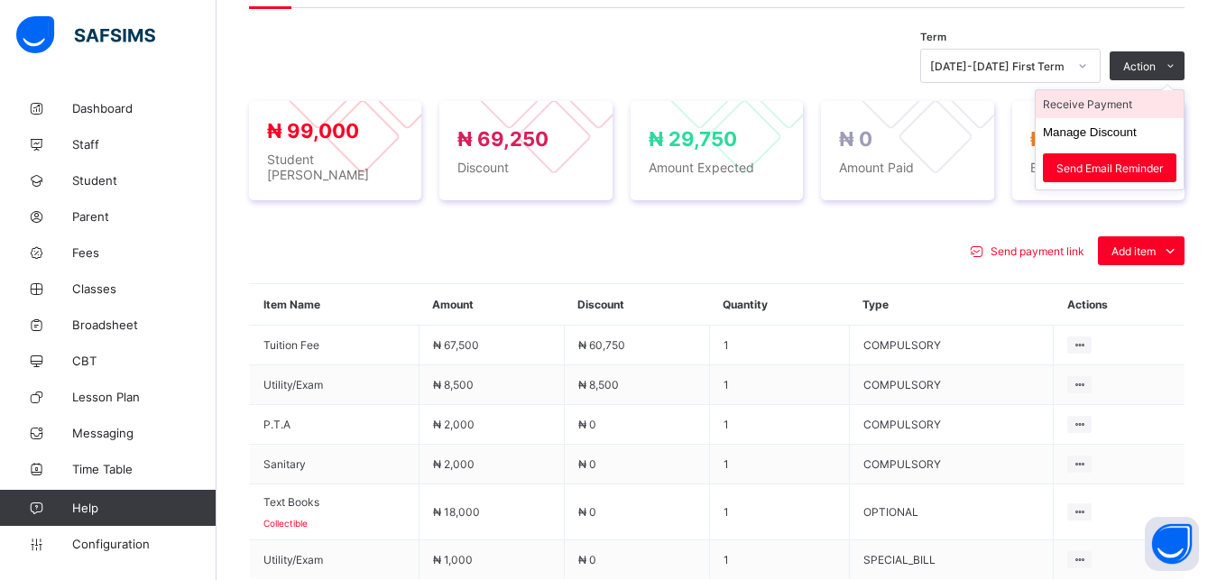
click at [1125, 115] on li "Receive Payment" at bounding box center [1109, 104] width 148 height 28
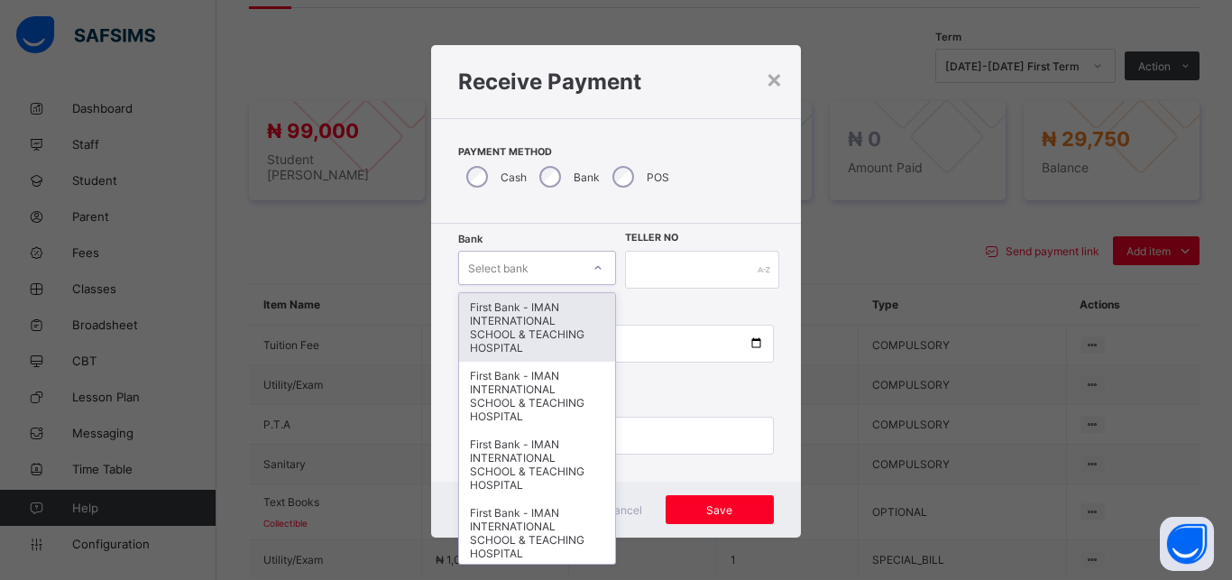
click at [524, 260] on div "Select bank" at bounding box center [520, 267] width 122 height 25
click at [521, 310] on div "First Bank - IMAN INTERNATIONAL SCHOOL & TEACHING HOSPITAL" at bounding box center [537, 327] width 156 height 69
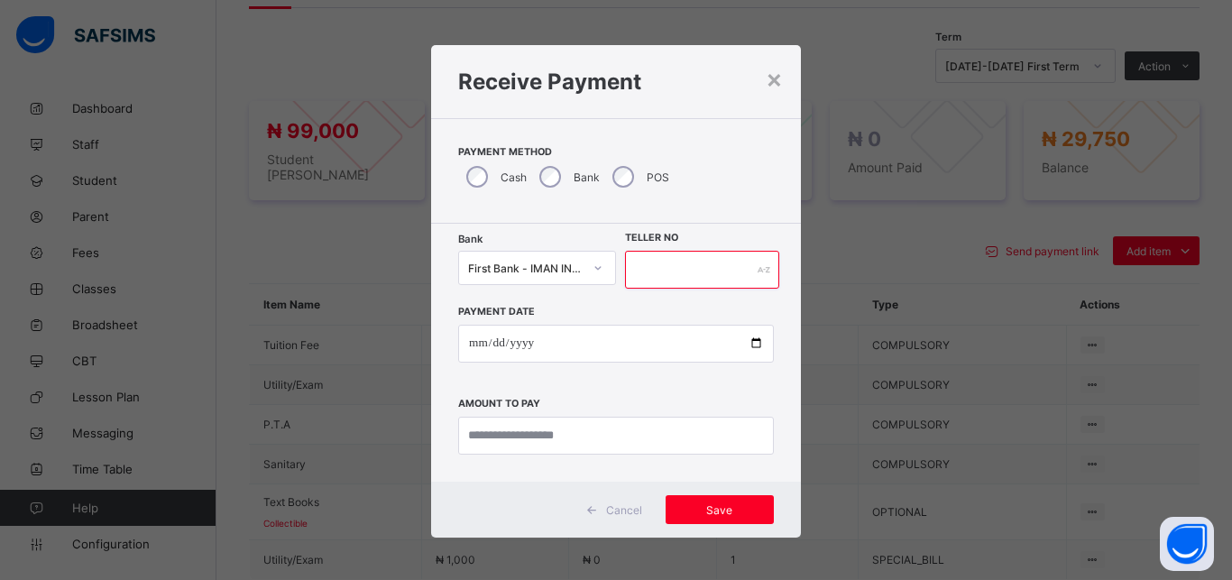
click at [647, 280] on input "text" at bounding box center [702, 270] width 154 height 38
type input "*****"
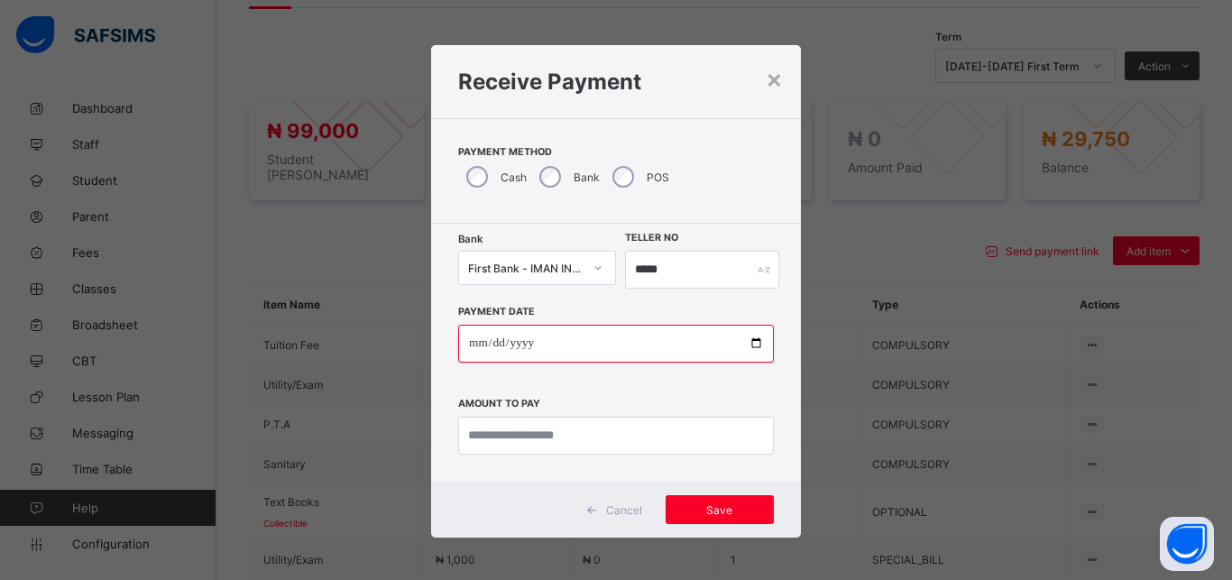
click at [744, 344] on input "date" at bounding box center [616, 344] width 316 height 38
type input "**********"
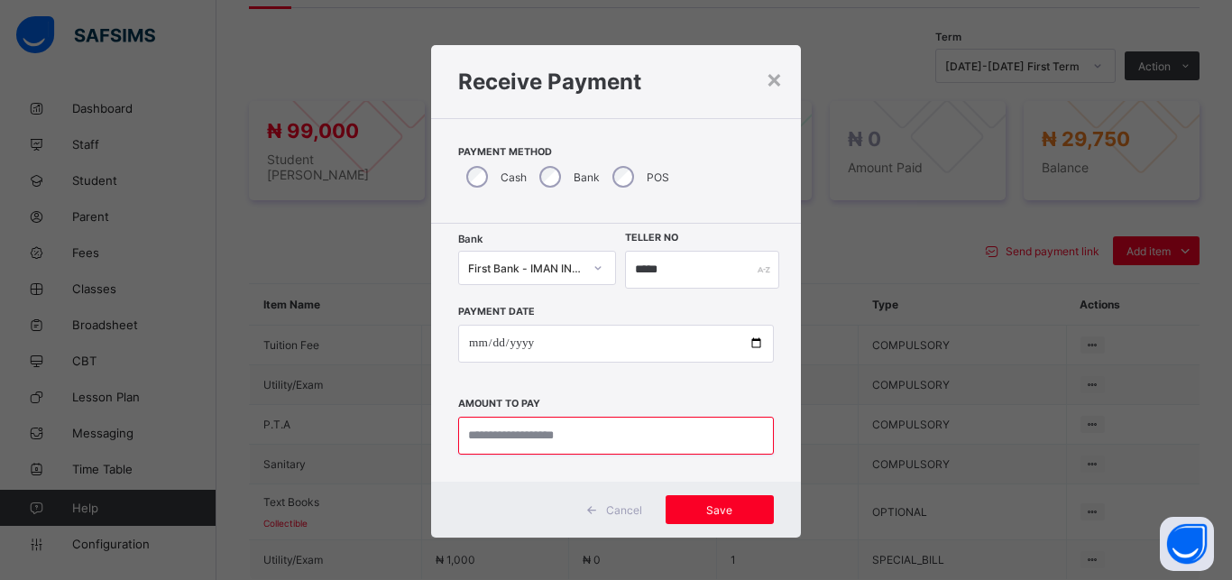
click at [615, 441] on input "currency" at bounding box center [616, 436] width 316 height 38
type input "********"
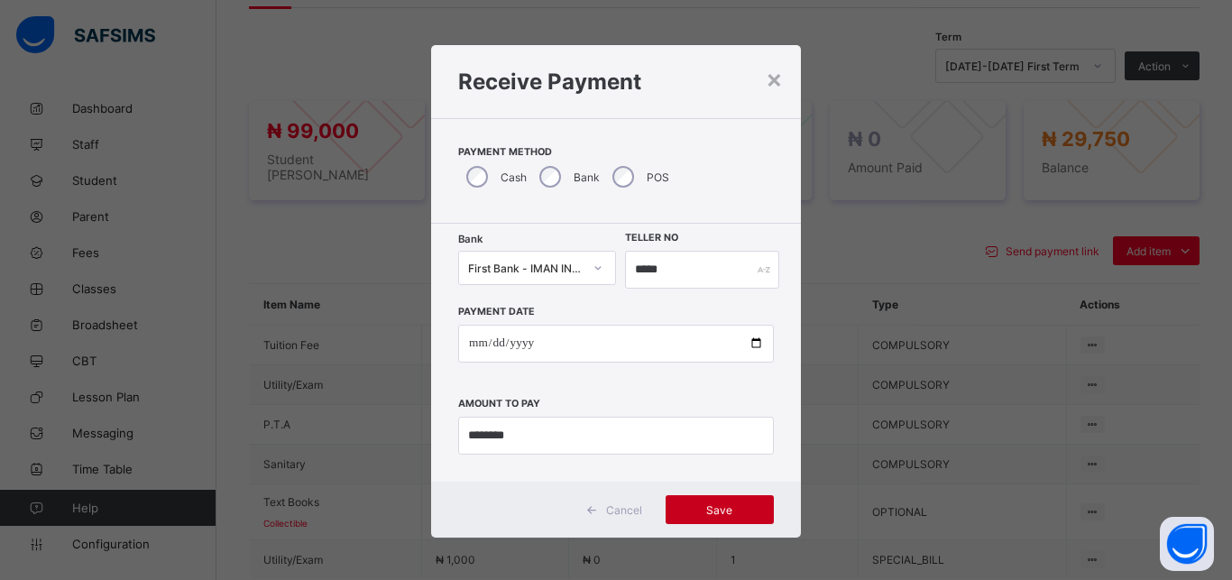
click at [704, 510] on span "Save" at bounding box center [719, 510] width 81 height 14
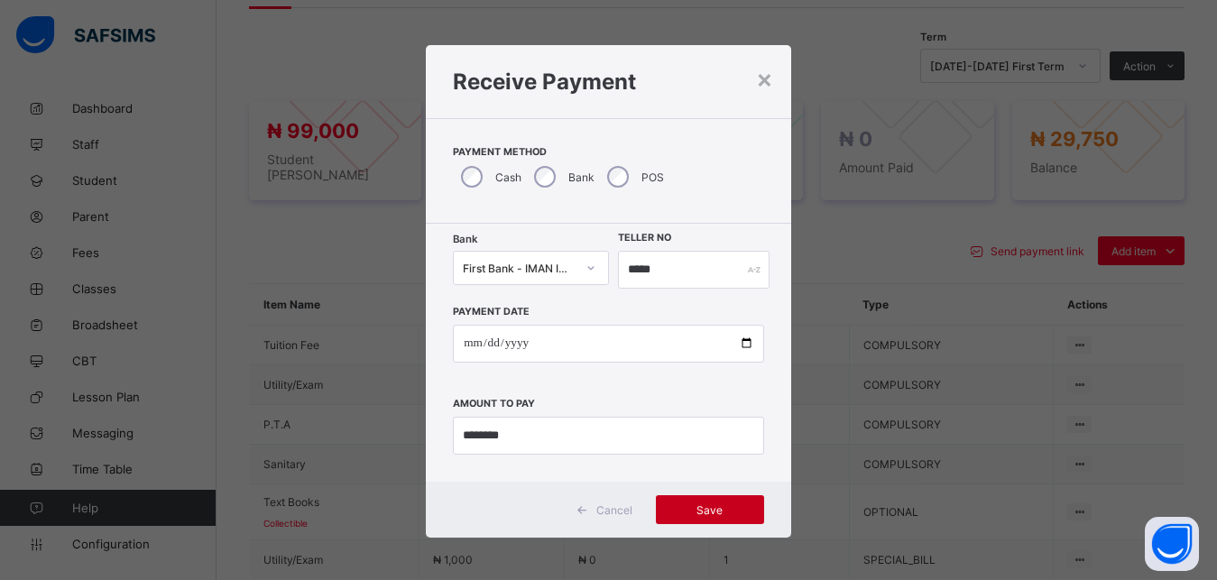
click at [704, 510] on span "Save" at bounding box center [709, 510] width 81 height 14
click at [668, 269] on input "*****" at bounding box center [694, 270] width 152 height 38
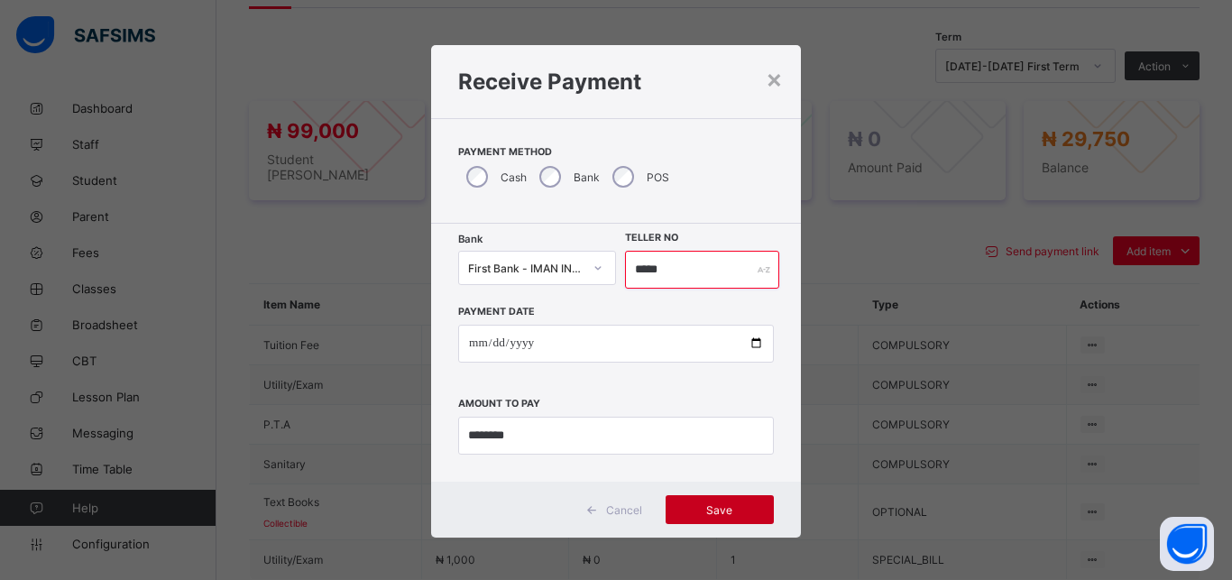
type input "*****"
click at [689, 500] on div "Save" at bounding box center [720, 509] width 108 height 29
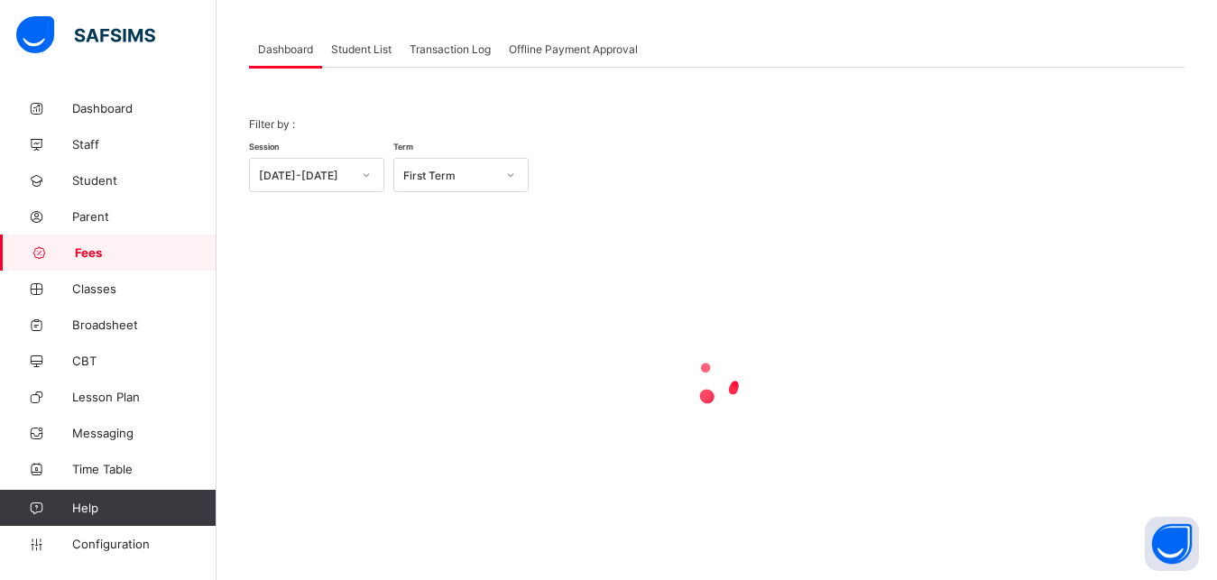
scroll to position [87, 0]
click at [356, 44] on span "Student List" at bounding box center [361, 49] width 60 height 14
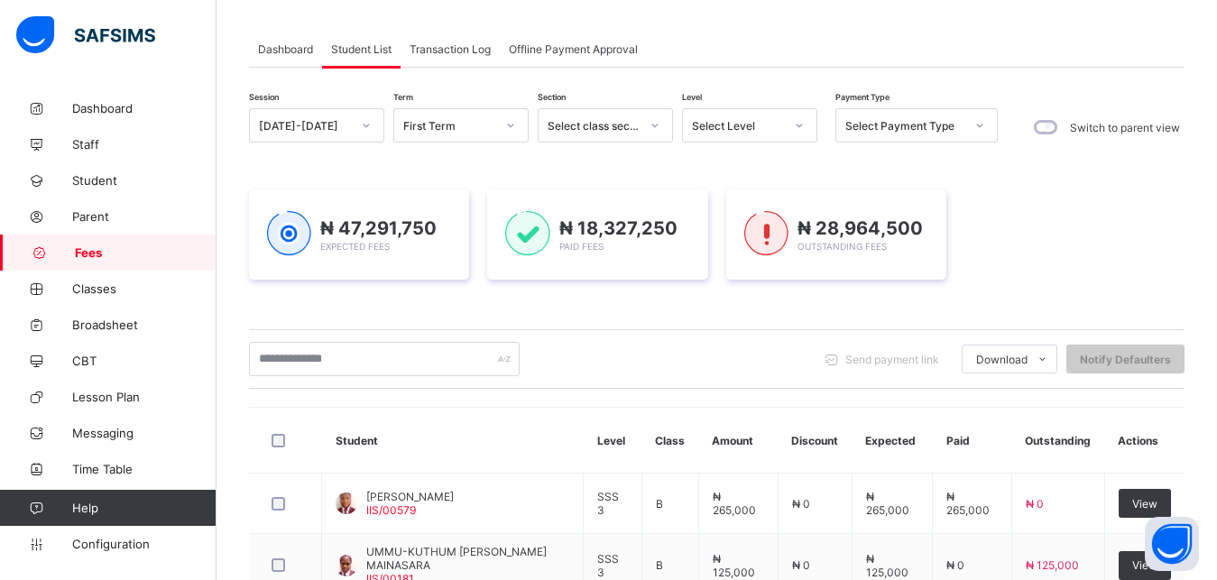
click at [776, 124] on div "Select Level" at bounding box center [738, 126] width 92 height 14
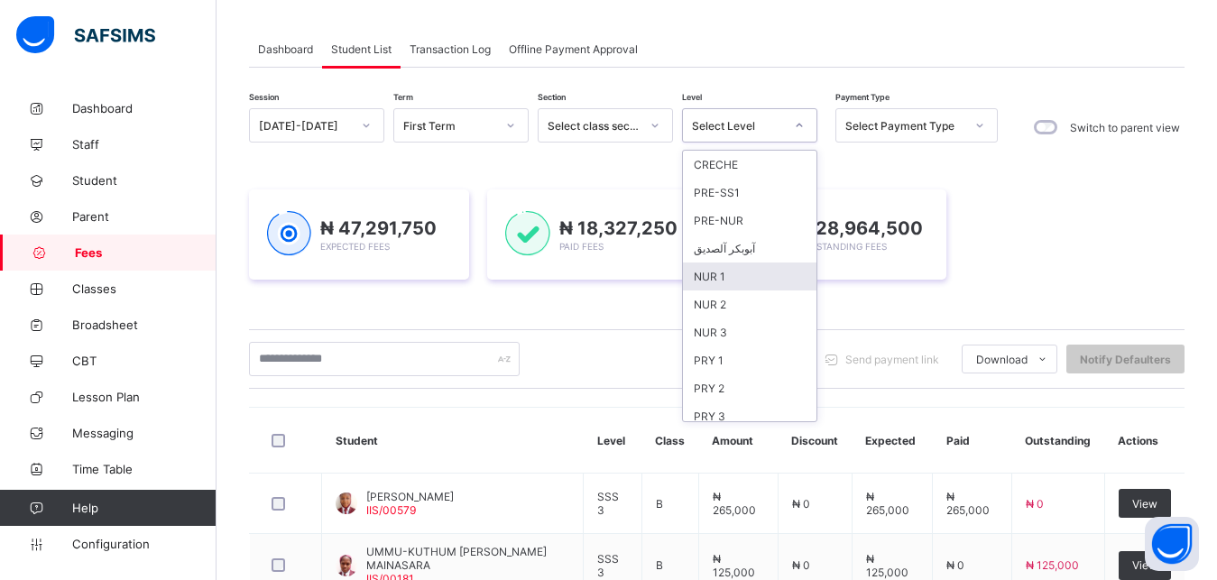
scroll to position [233, 0]
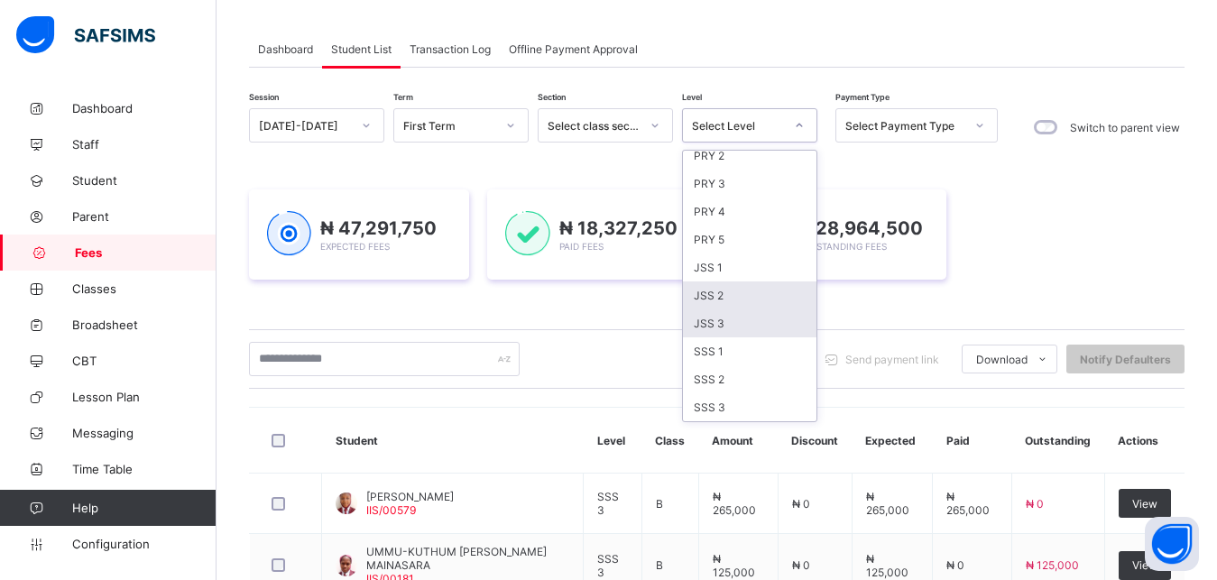
click at [746, 320] on div "JSS 3" at bounding box center [749, 323] width 133 height 28
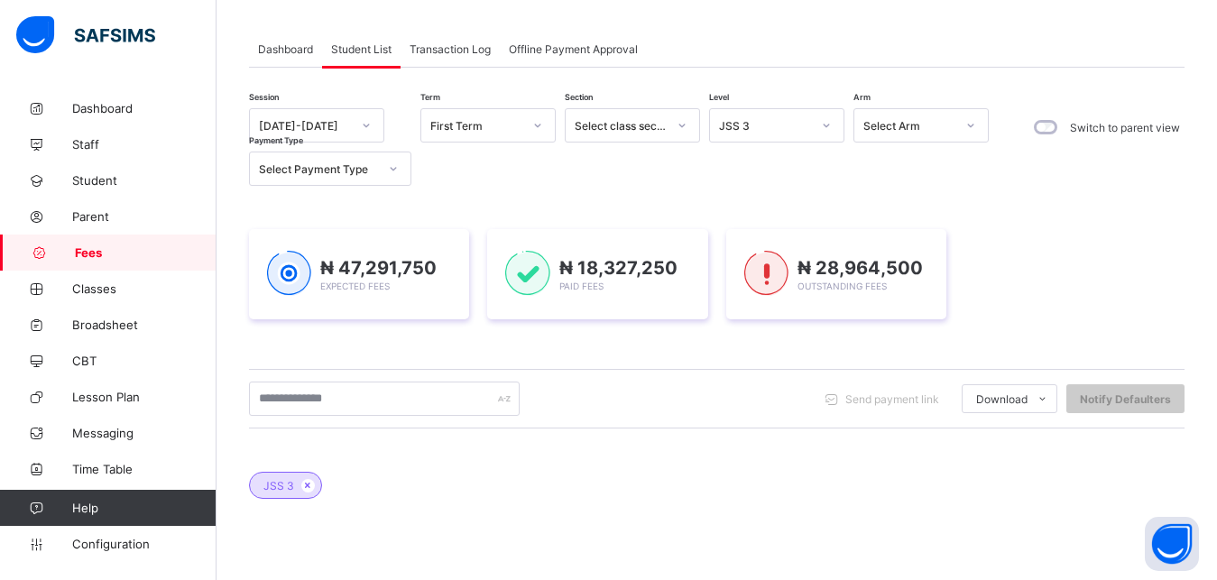
click at [746, 320] on div "₦ 47,291,750 Expected Fees ₦ 18,327,250 Paid Fees ₦ 28,964,500 Outstanding Fees" at bounding box center [716, 274] width 935 height 144
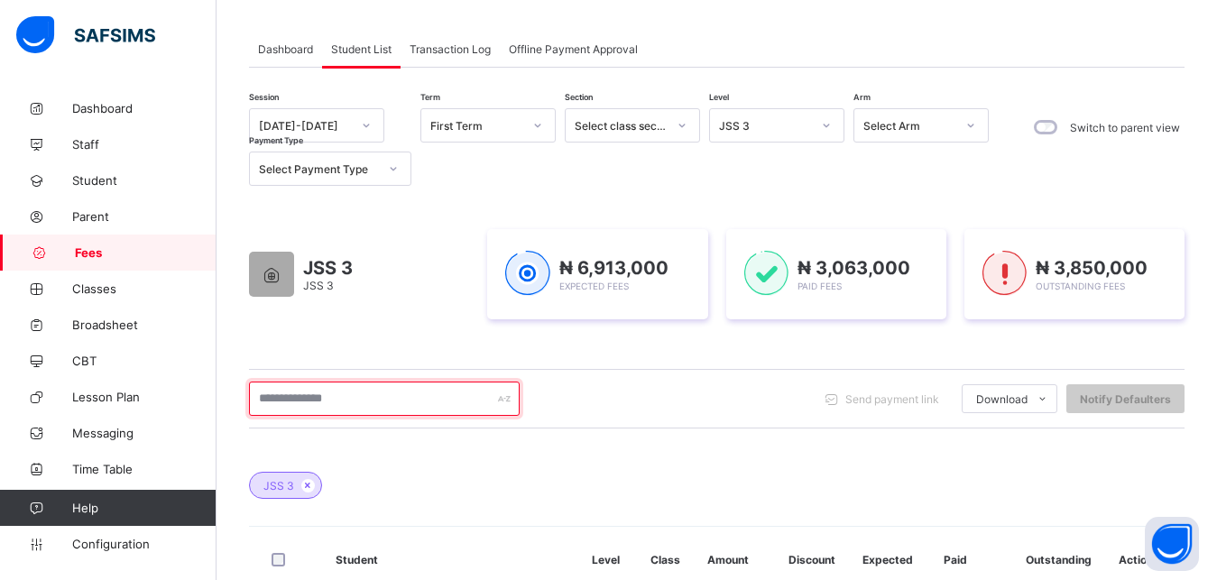
click at [396, 399] on input "text" at bounding box center [384, 398] width 271 height 34
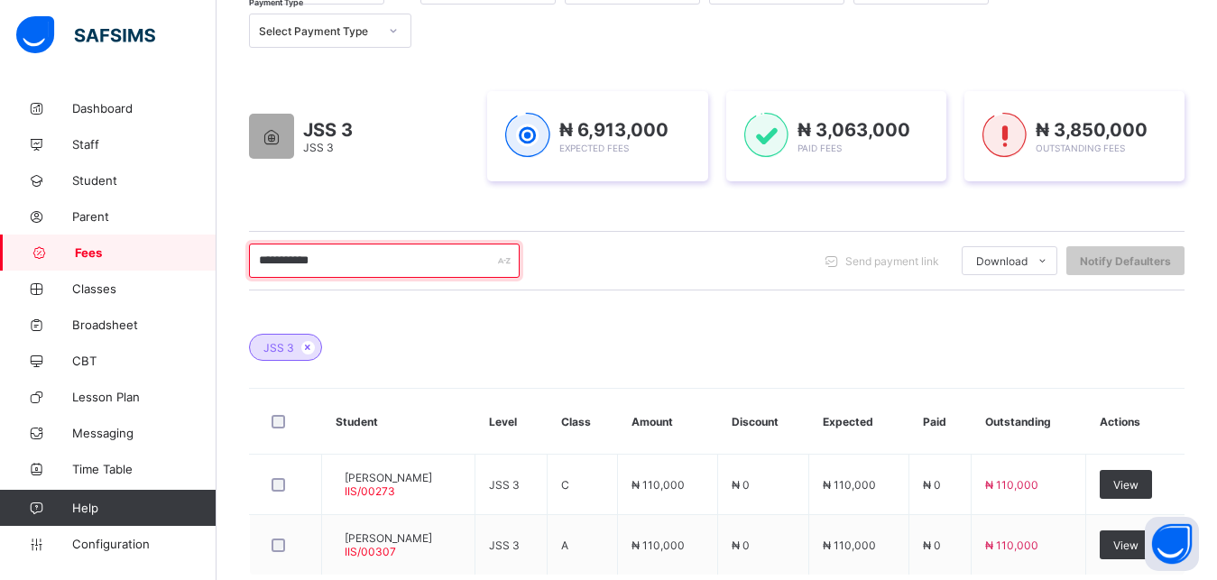
scroll to position [271, 0]
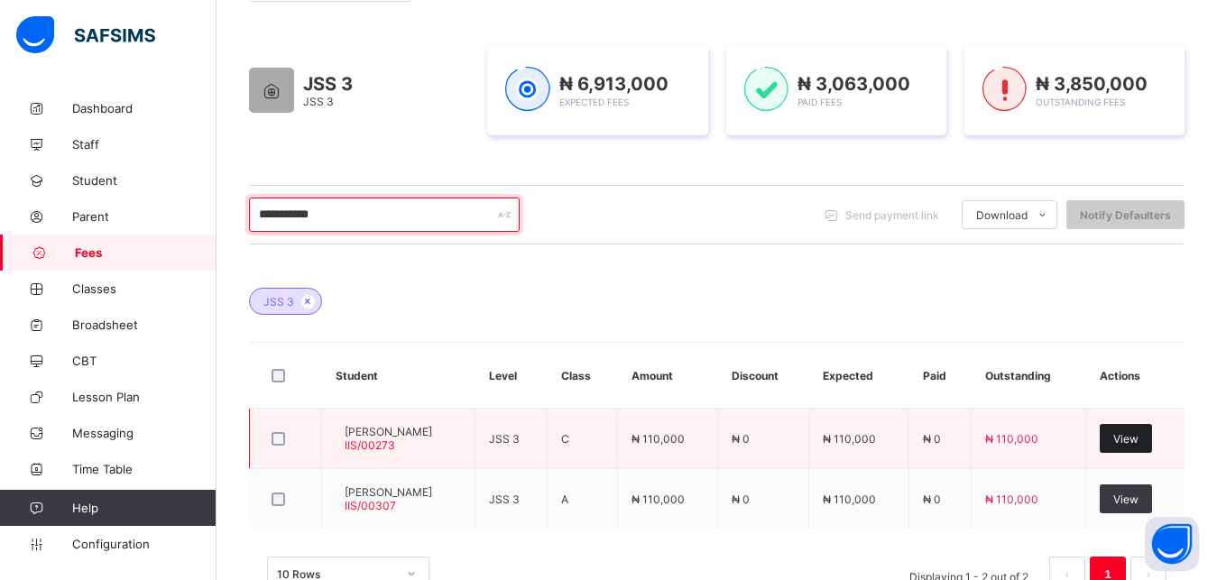
type input "**********"
click at [1143, 431] on div "View" at bounding box center [1125, 438] width 52 height 29
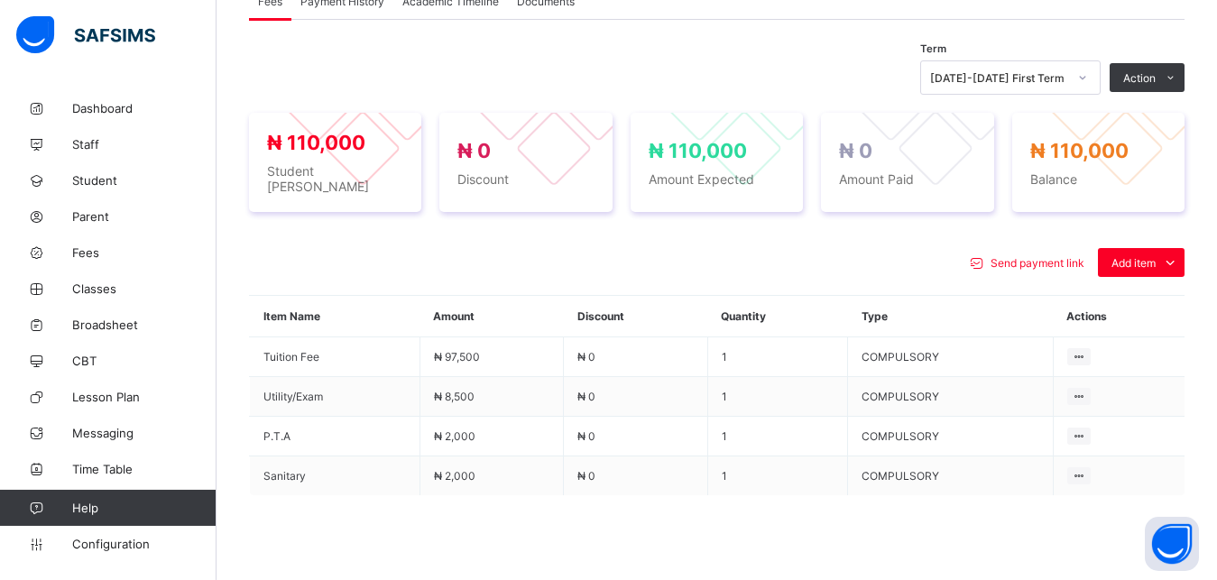
scroll to position [592, 0]
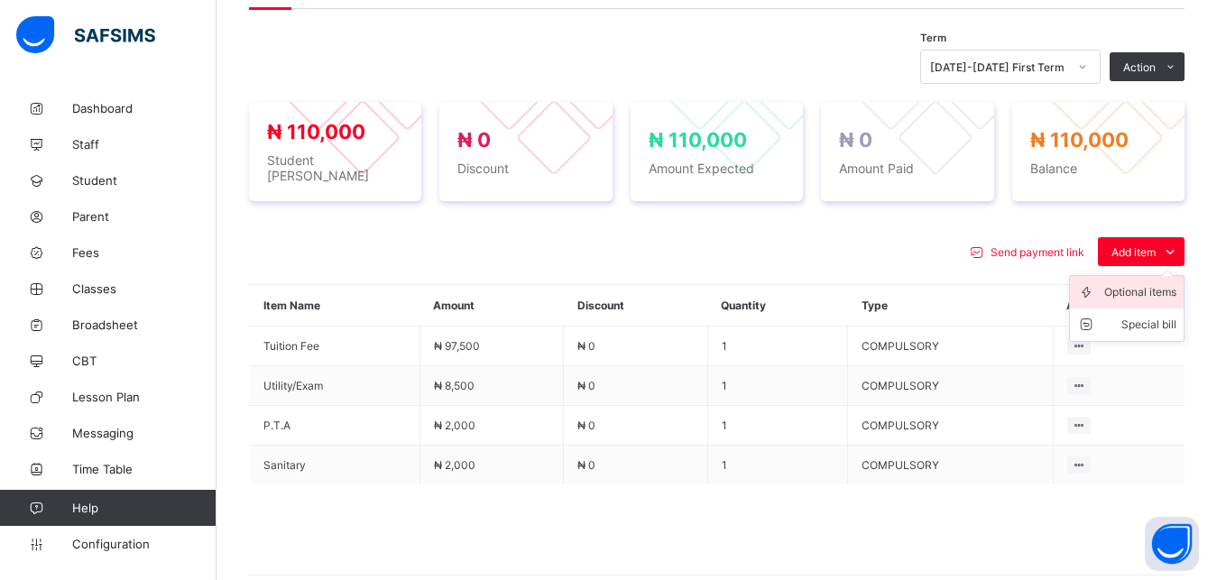
click at [1148, 290] on div "Optional items" at bounding box center [1140, 292] width 72 height 18
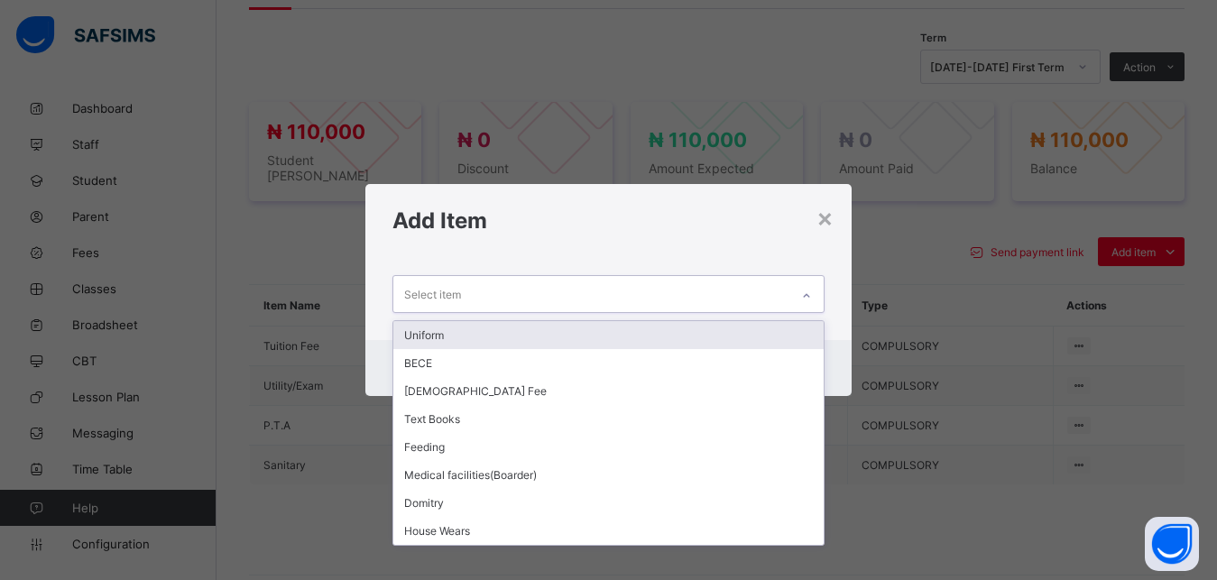
click at [697, 301] on div "Select item" at bounding box center [591, 293] width 397 height 35
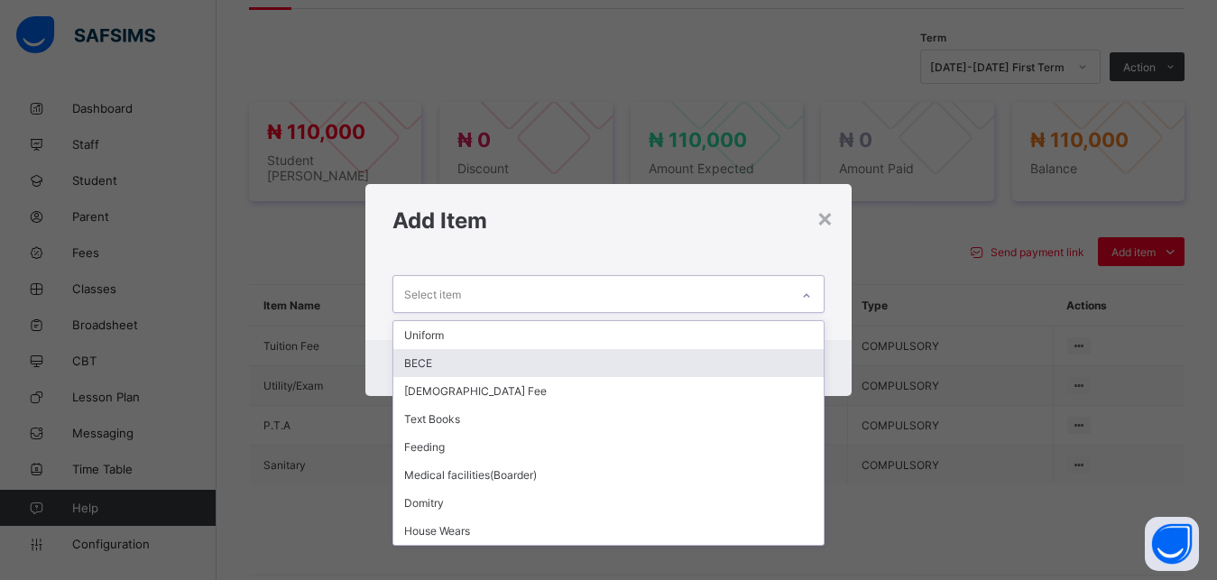
click at [626, 359] on div "BECE" at bounding box center [608, 363] width 431 height 28
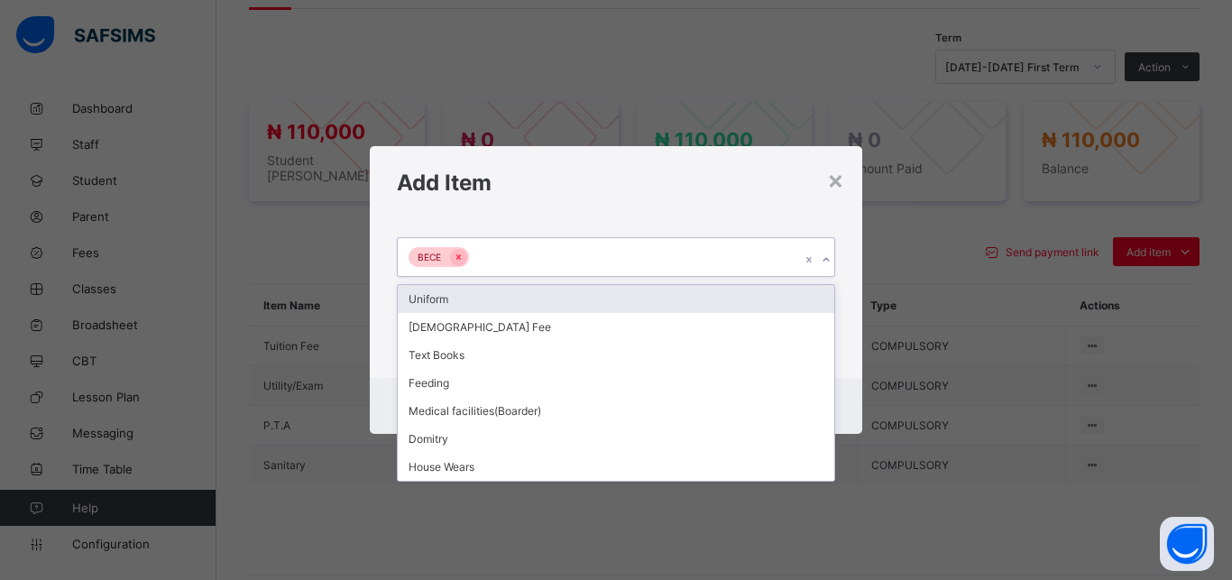
click at [645, 253] on div "BECE" at bounding box center [599, 257] width 402 height 38
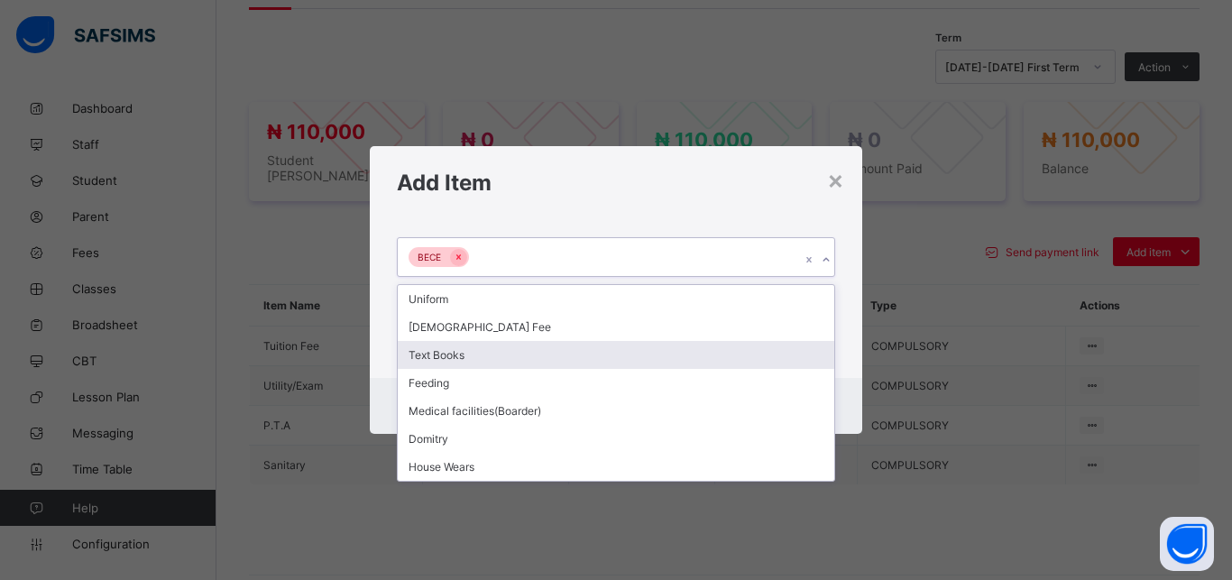
click at [570, 356] on div "Text Books" at bounding box center [616, 355] width 436 height 28
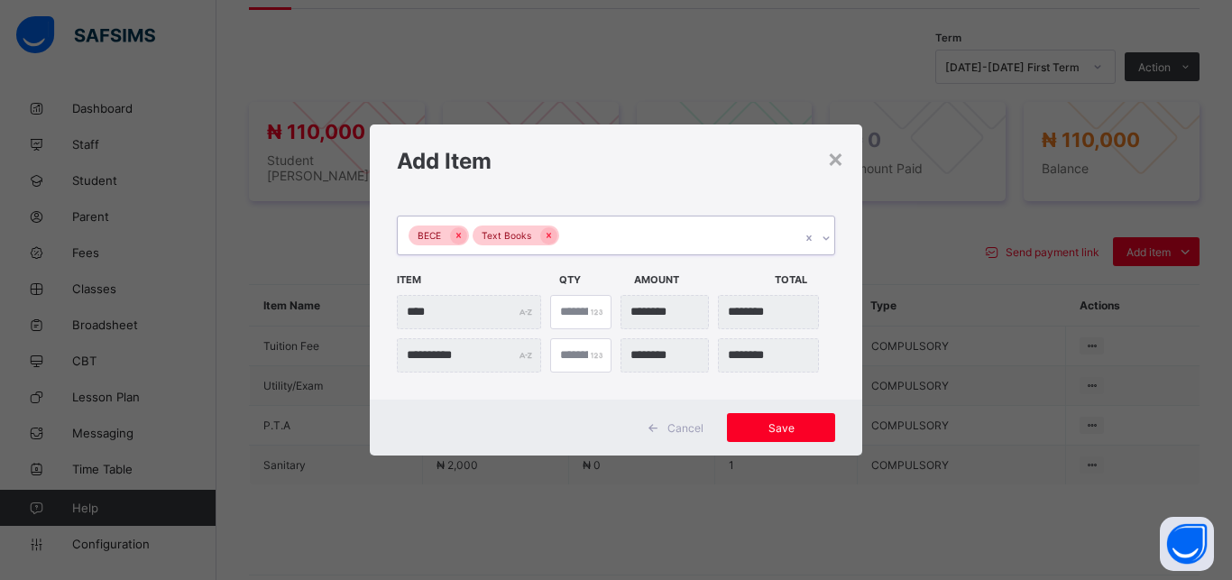
click at [623, 235] on div "BECE Text Books" at bounding box center [599, 235] width 402 height 38
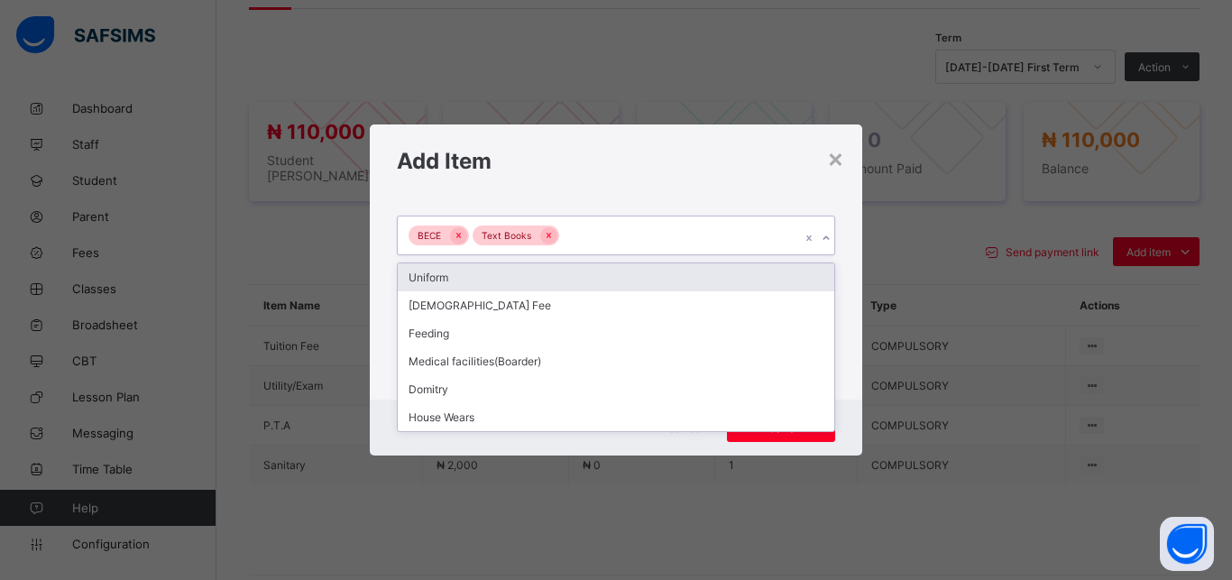
click at [687, 226] on div "BECE Text Books" at bounding box center [599, 235] width 402 height 38
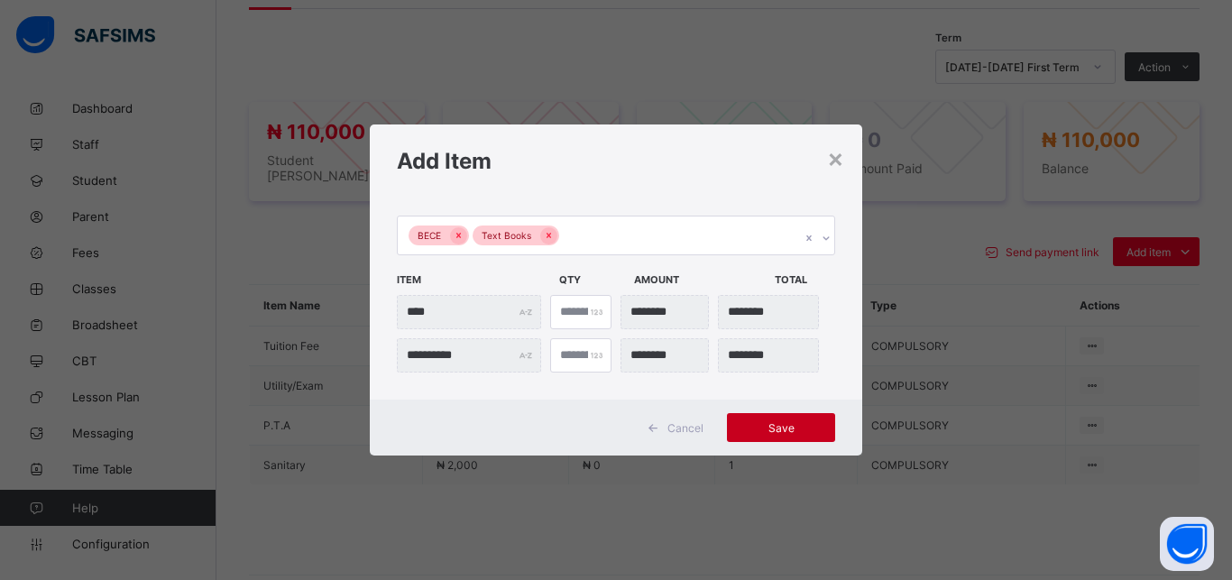
click at [798, 431] on span "Save" at bounding box center [780, 428] width 81 height 14
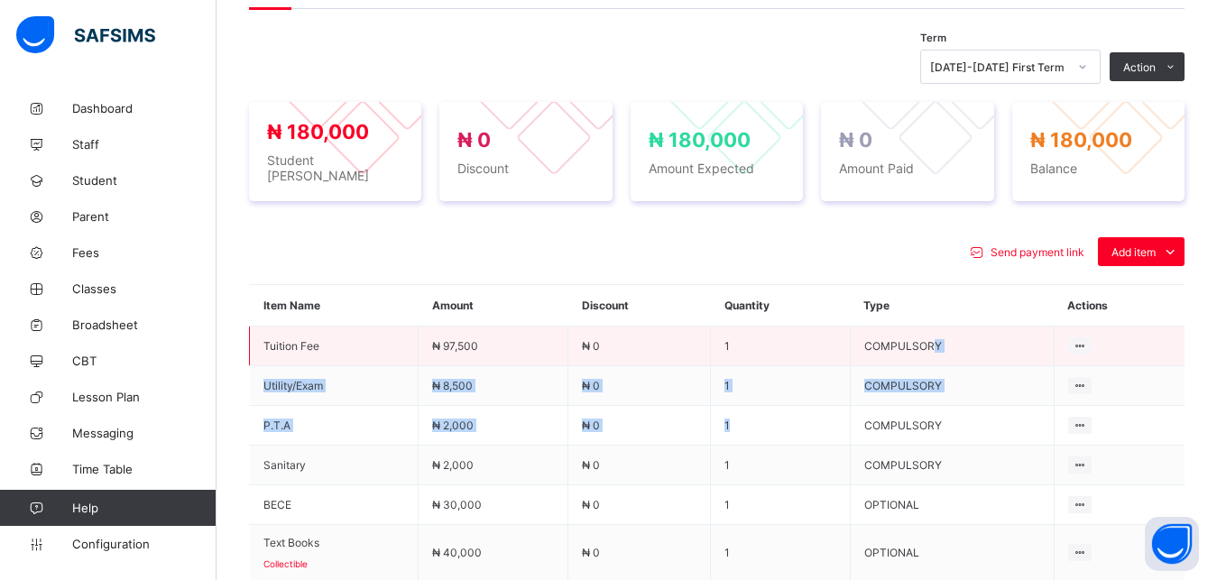
drag, startPoint x: 798, startPoint y: 431, endPoint x: 959, endPoint y: 344, distance: 182.8
click at [959, 344] on tbody "Tuition Fee ₦ 97,500 ₦ 0 1 COMPULSORY Utility/Exam ₦ 8,500 ₦ 0 1 COMPULSORY P.T…" at bounding box center [717, 453] width 935 height 254
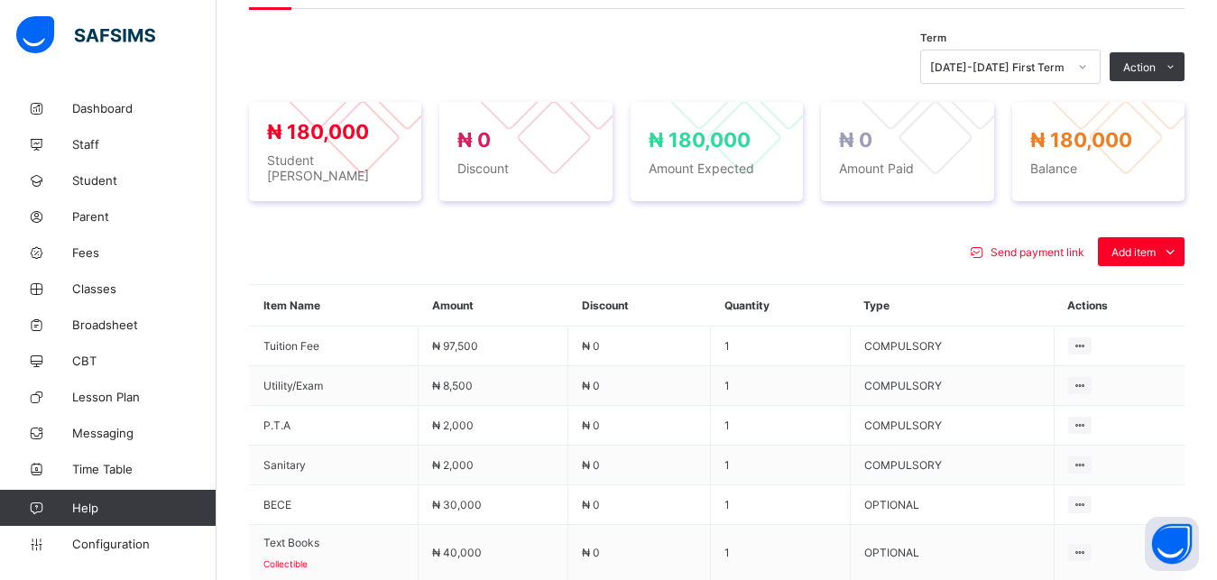
click at [790, 251] on div "Send payment link Add item Optional items Special bill" at bounding box center [716, 251] width 935 height 29
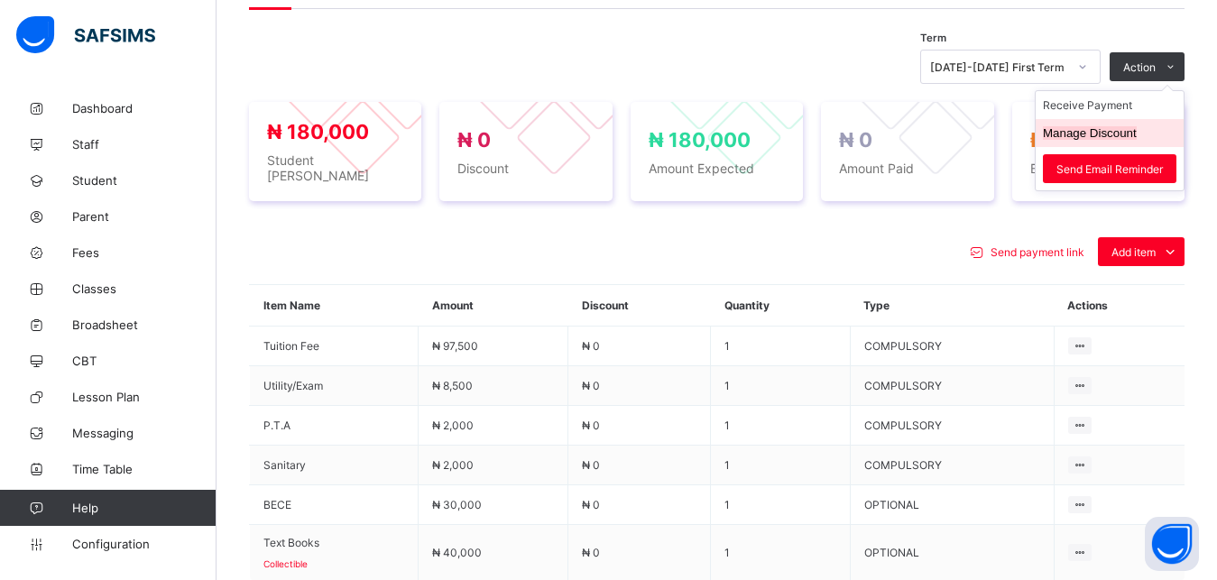
click at [1128, 140] on button "Manage Discount" at bounding box center [1089, 133] width 94 height 14
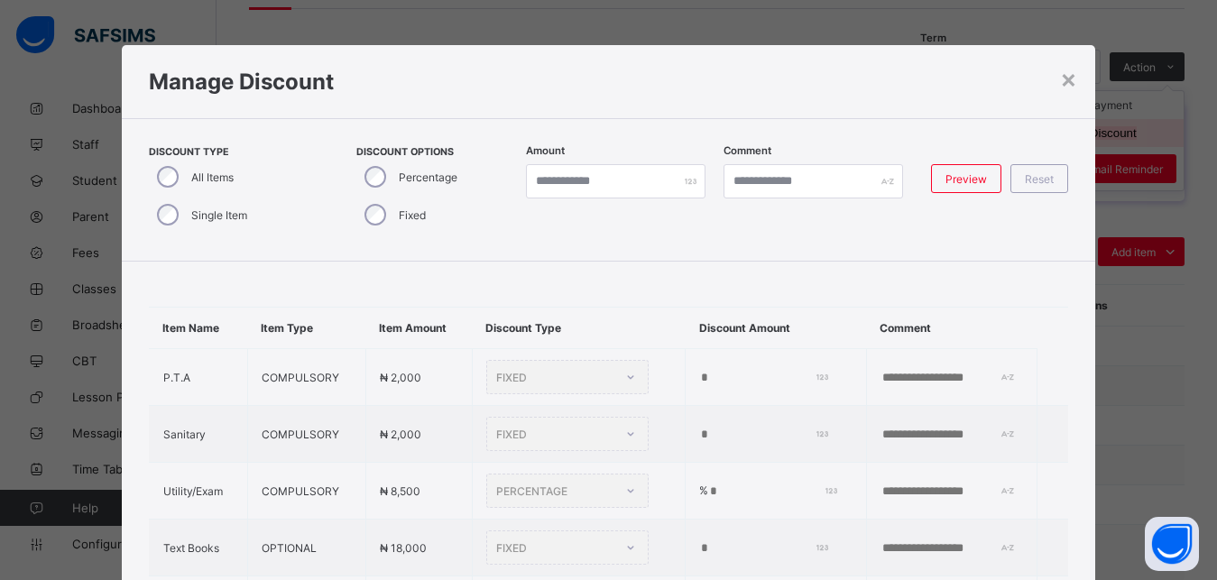
scroll to position [41, 0]
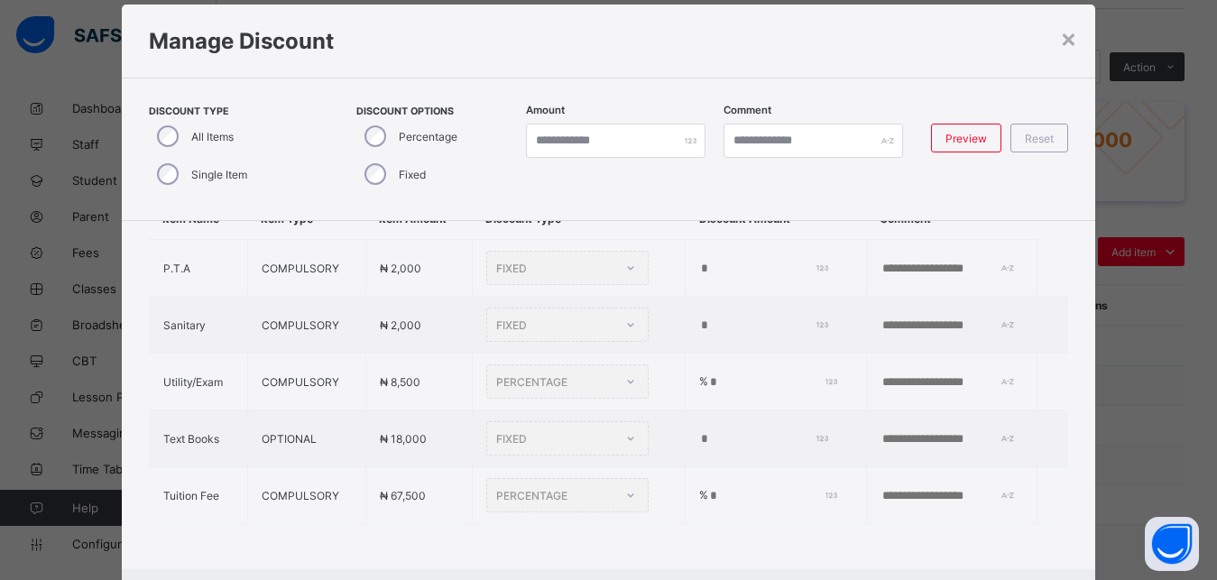
type input "*"
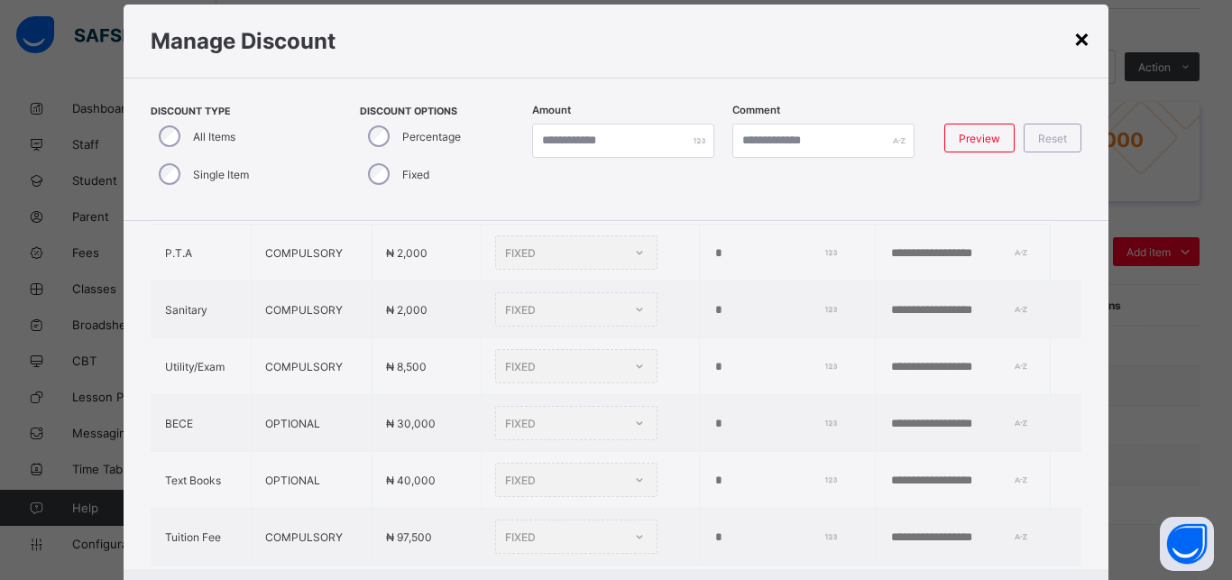
click at [1073, 36] on div "×" at bounding box center [1081, 38] width 17 height 31
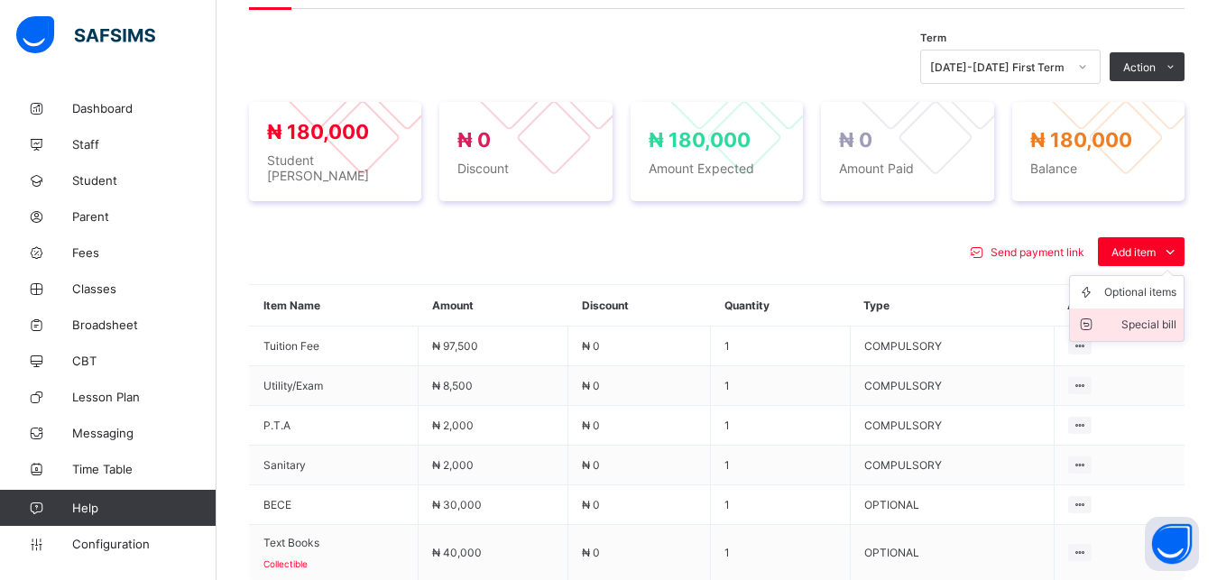
click at [1171, 319] on div "Special bill" at bounding box center [1140, 325] width 72 height 18
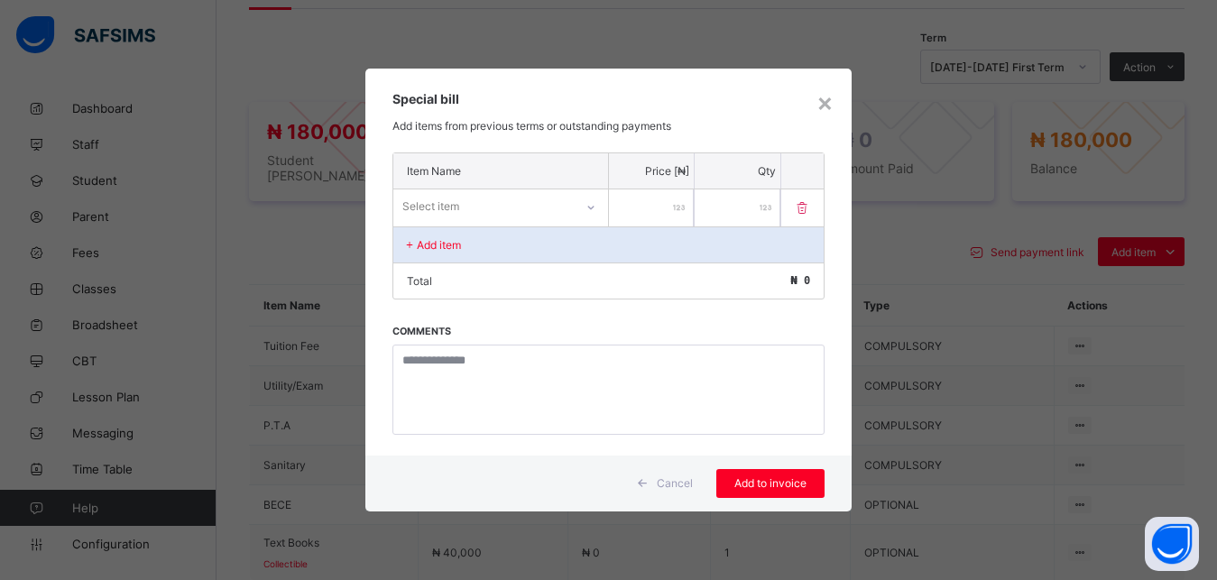
click at [548, 211] on div "Select item" at bounding box center [483, 206] width 180 height 25
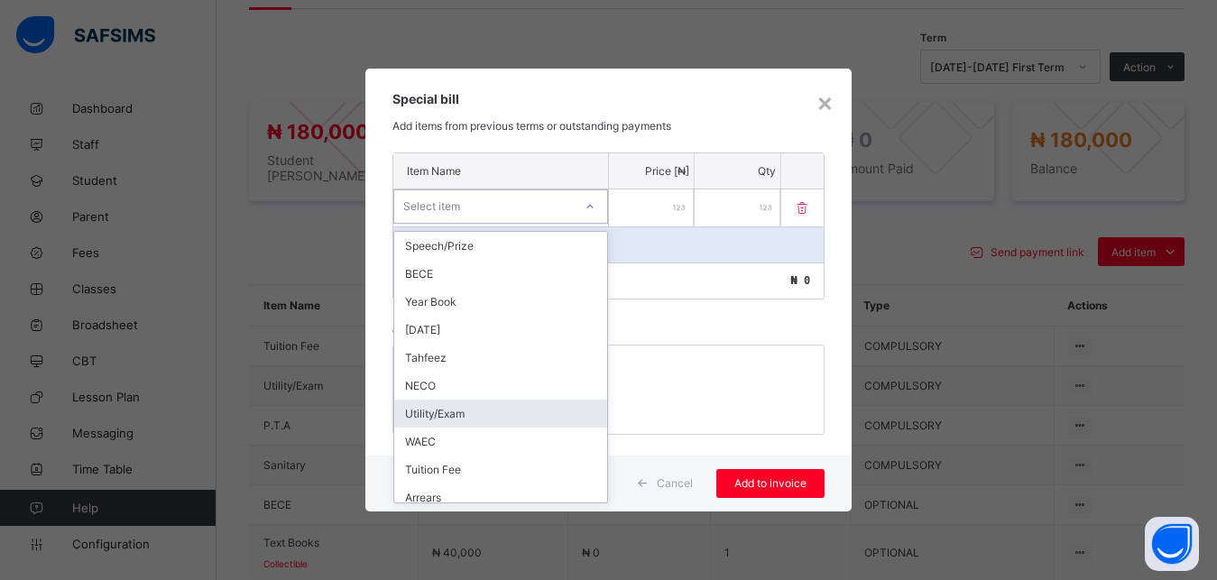
click at [506, 409] on div "Utility/Exam" at bounding box center [500, 413] width 213 height 28
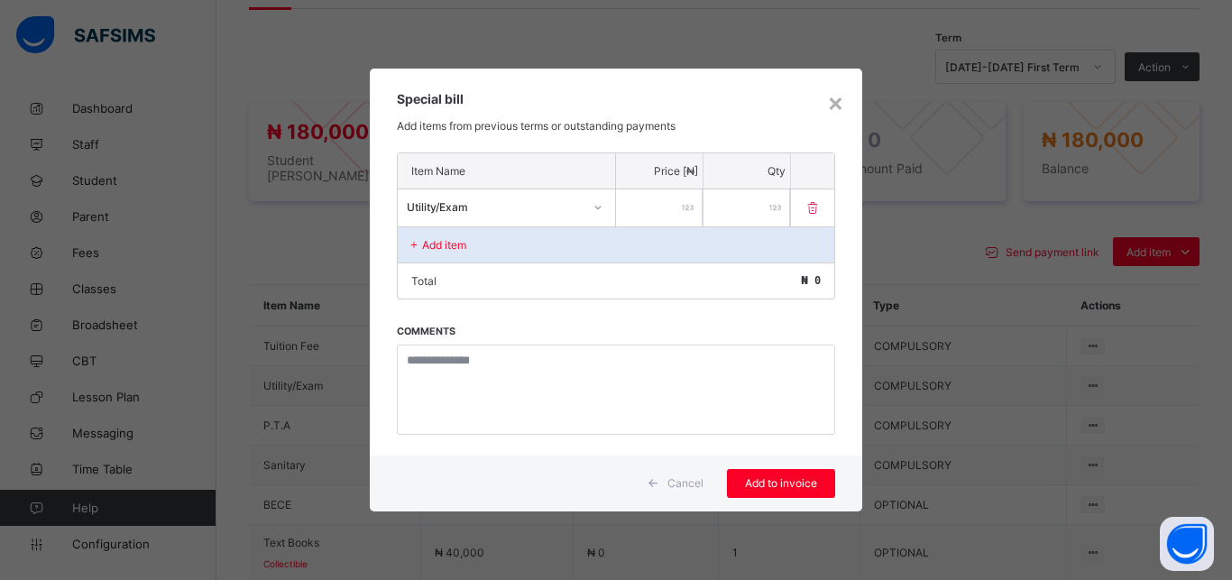
click at [649, 212] on input "number" at bounding box center [659, 207] width 87 height 37
type input "*****"
click at [785, 479] on span "Add to invoice" at bounding box center [780, 483] width 81 height 14
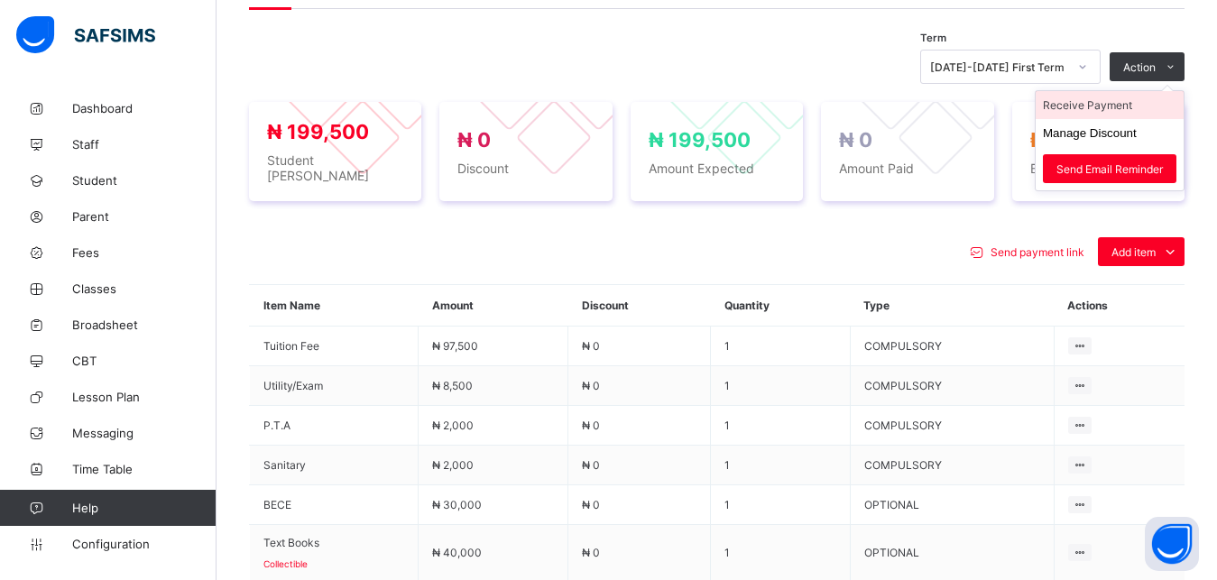
click at [1113, 108] on li "Receive Payment" at bounding box center [1109, 105] width 148 height 28
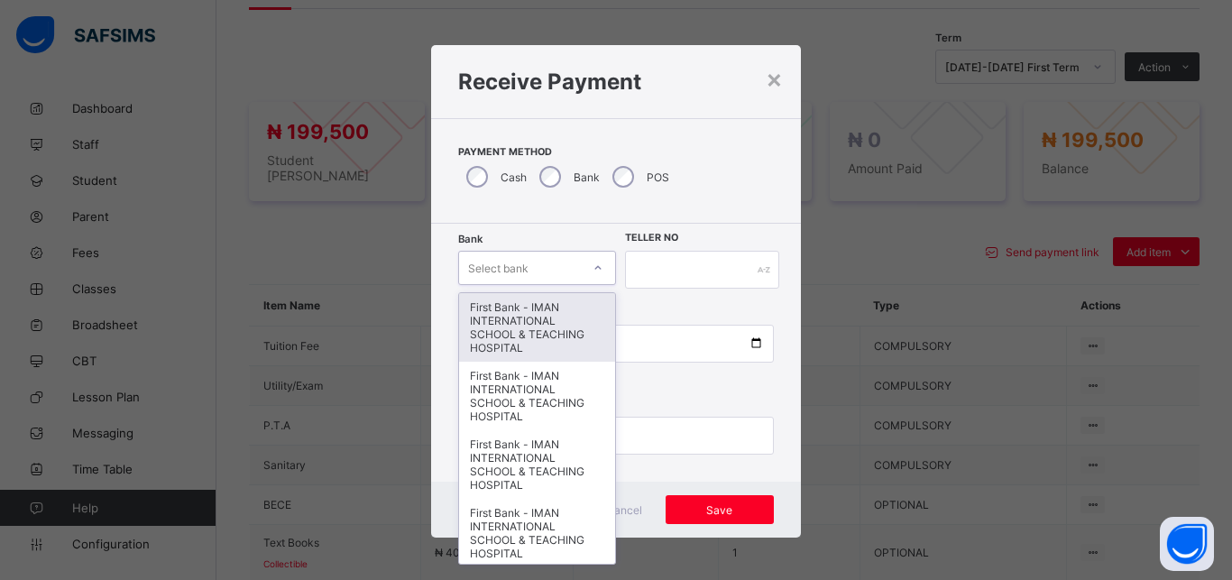
click at [531, 262] on div "Select bank" at bounding box center [520, 267] width 122 height 25
click at [521, 318] on div "First Bank - IMAN INTERNATIONAL SCHOOL & TEACHING HOSPITAL" at bounding box center [537, 327] width 156 height 69
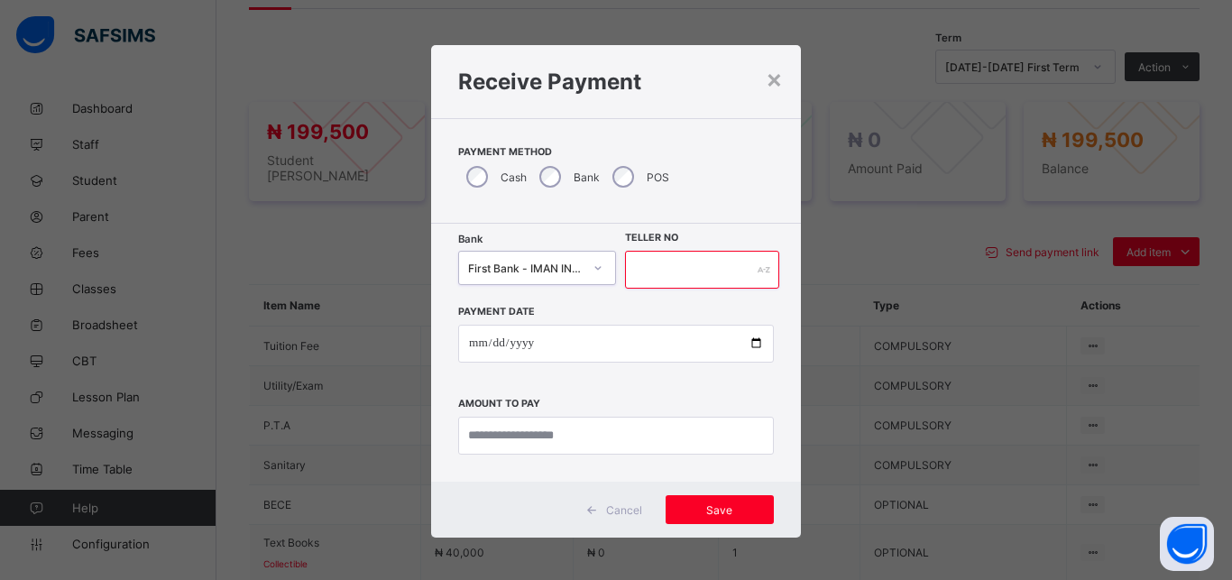
click at [638, 277] on input "text" at bounding box center [702, 270] width 154 height 38
type input "*****"
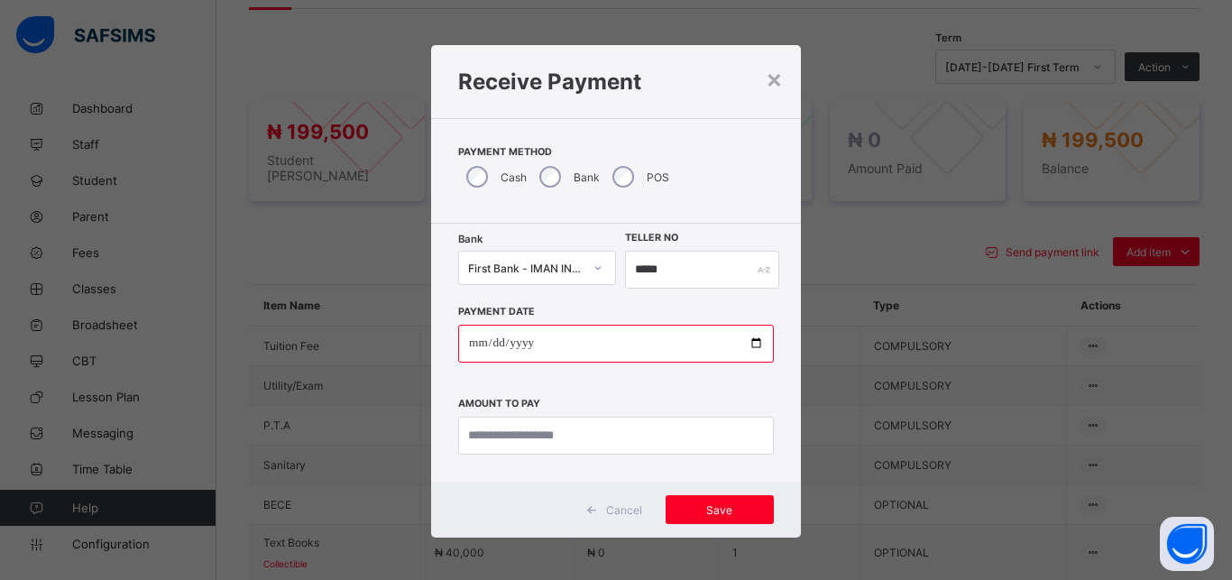
click at [746, 344] on input "date" at bounding box center [616, 344] width 316 height 38
type input "**********"
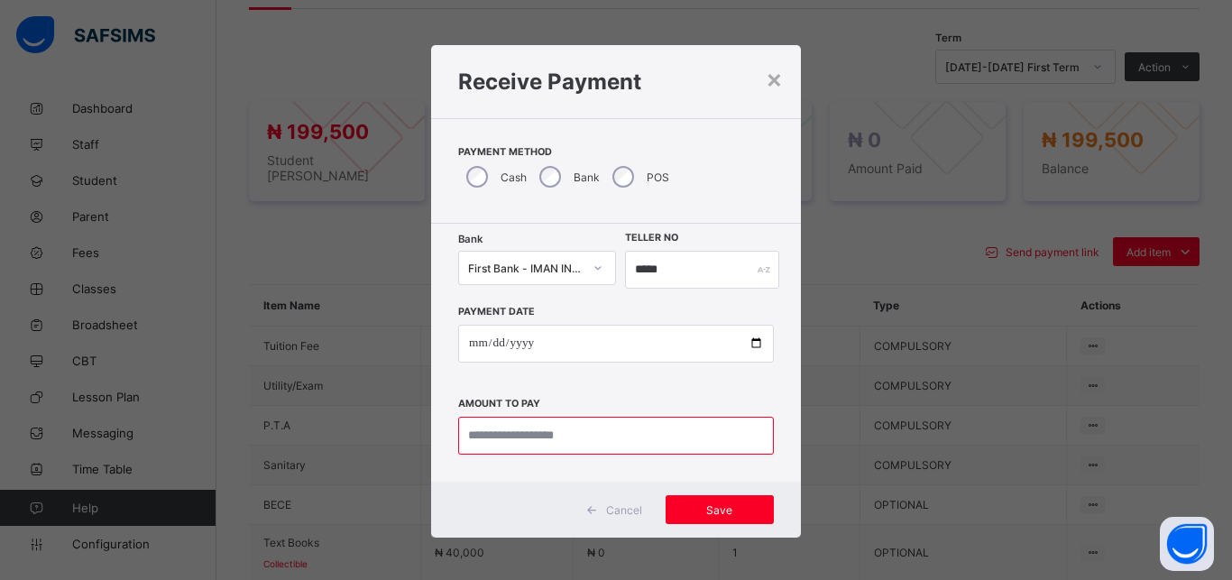
click at [613, 436] on input "currency" at bounding box center [616, 436] width 316 height 38
type input "*********"
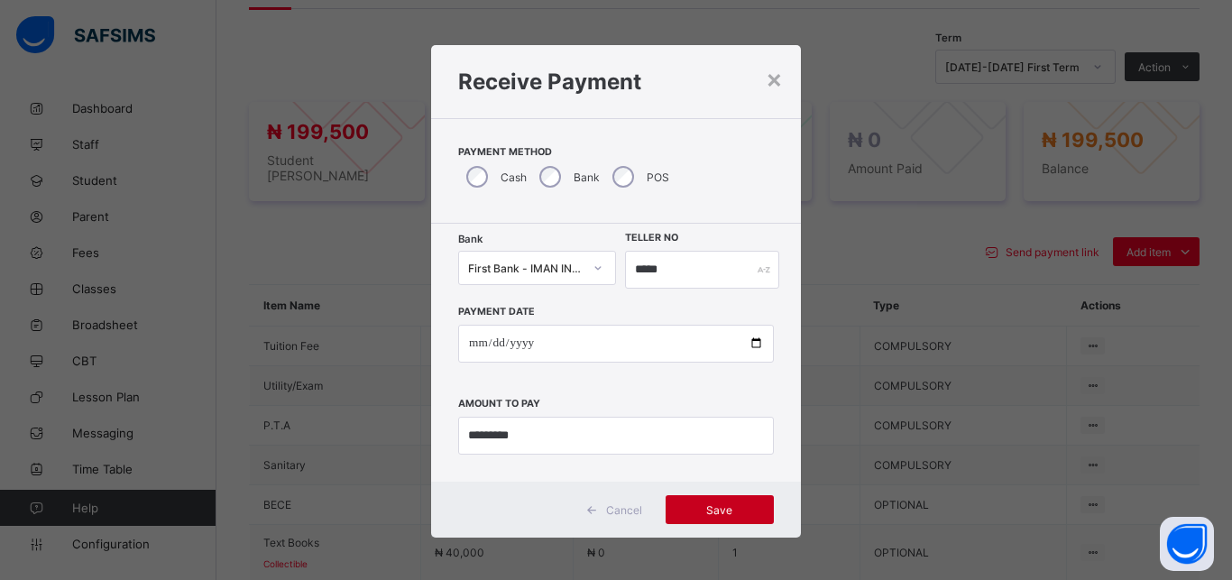
click at [717, 501] on div "Save" at bounding box center [720, 509] width 108 height 29
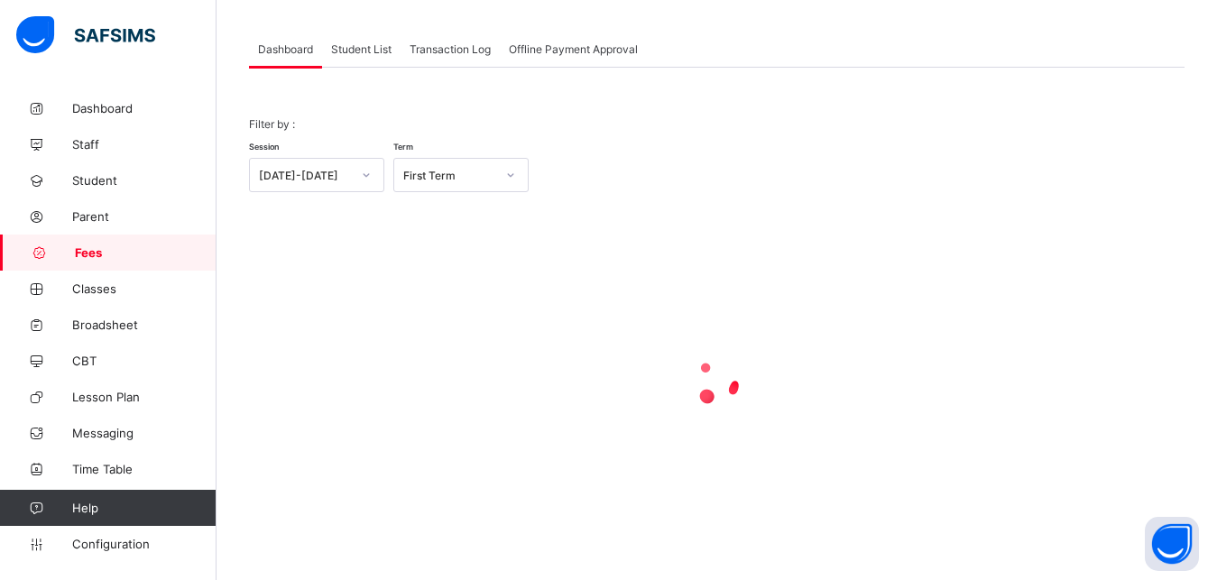
scroll to position [87, 0]
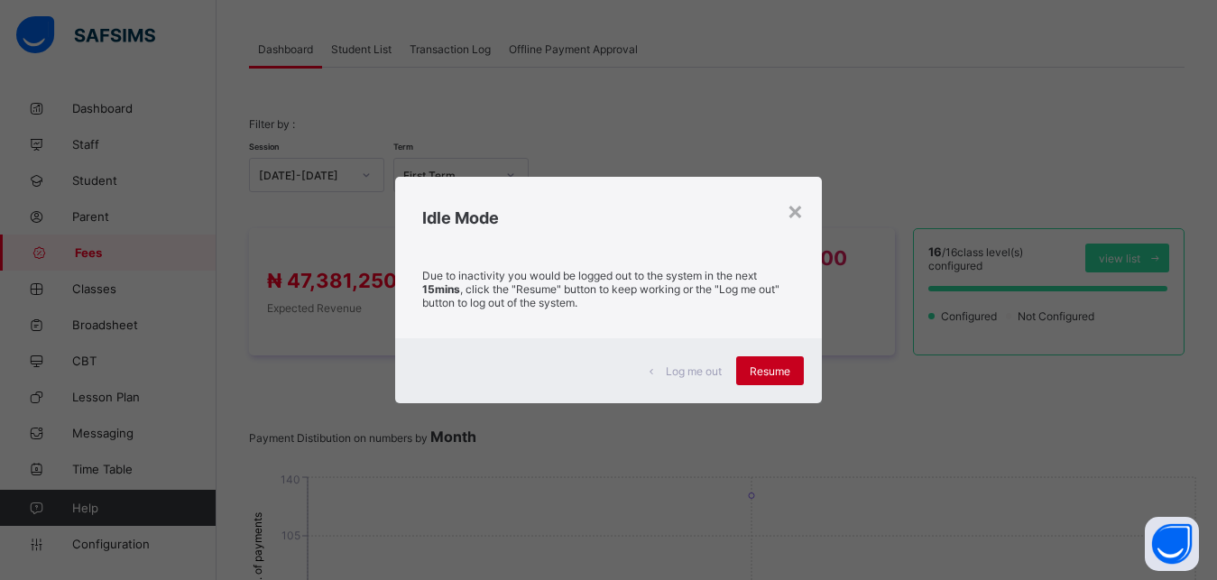
click at [779, 369] on span "Resume" at bounding box center [769, 371] width 41 height 14
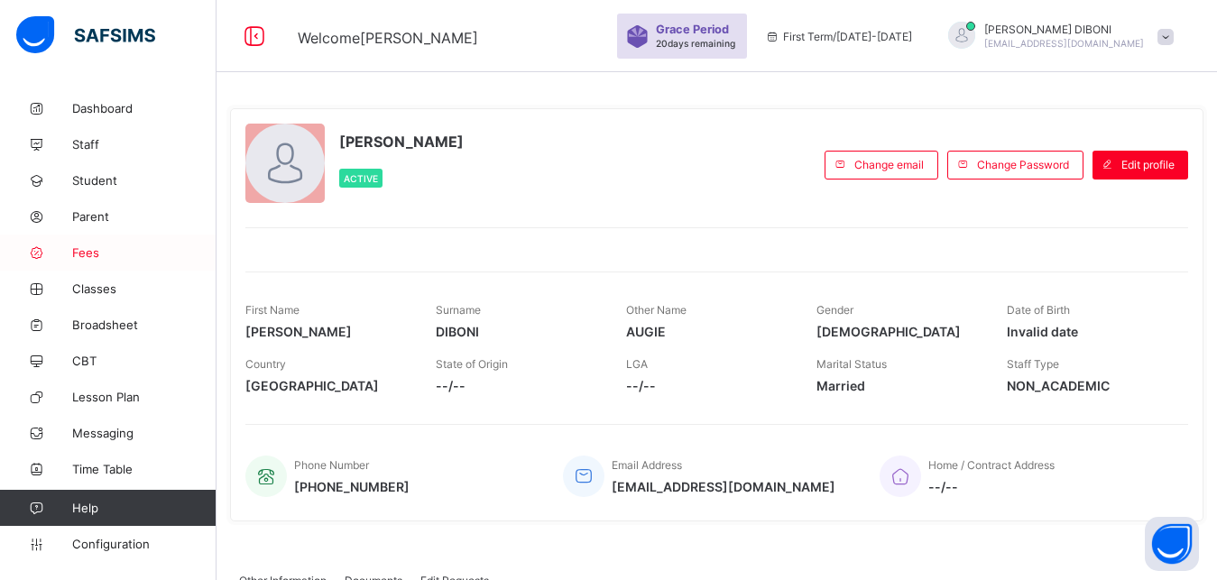
click at [92, 255] on span "Fees" at bounding box center [144, 252] width 144 height 14
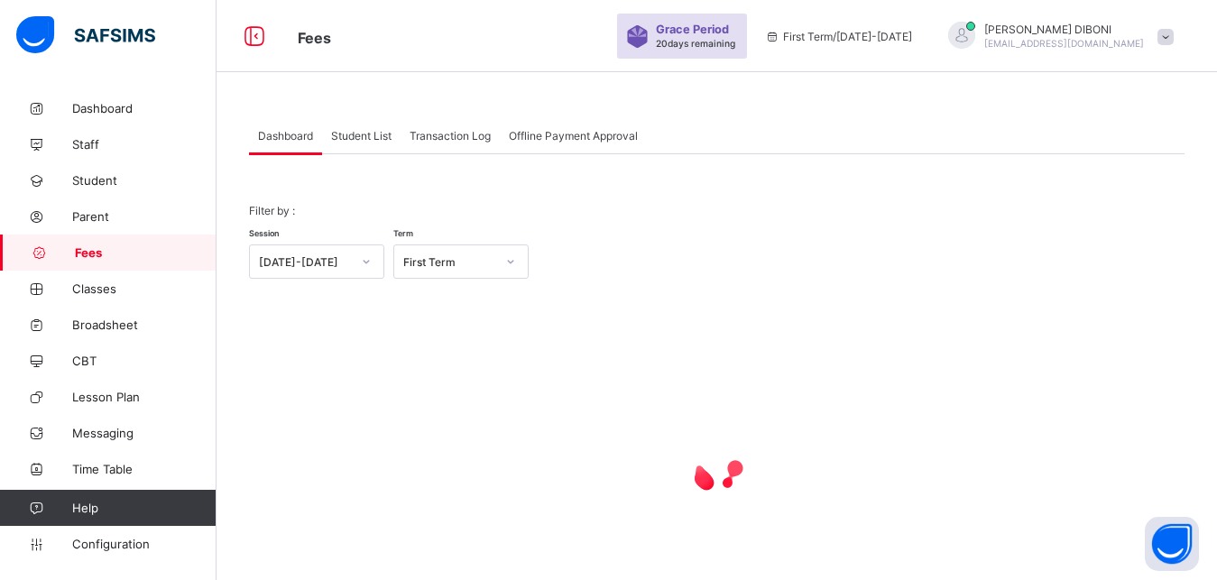
click at [354, 134] on span "Student List" at bounding box center [361, 136] width 60 height 14
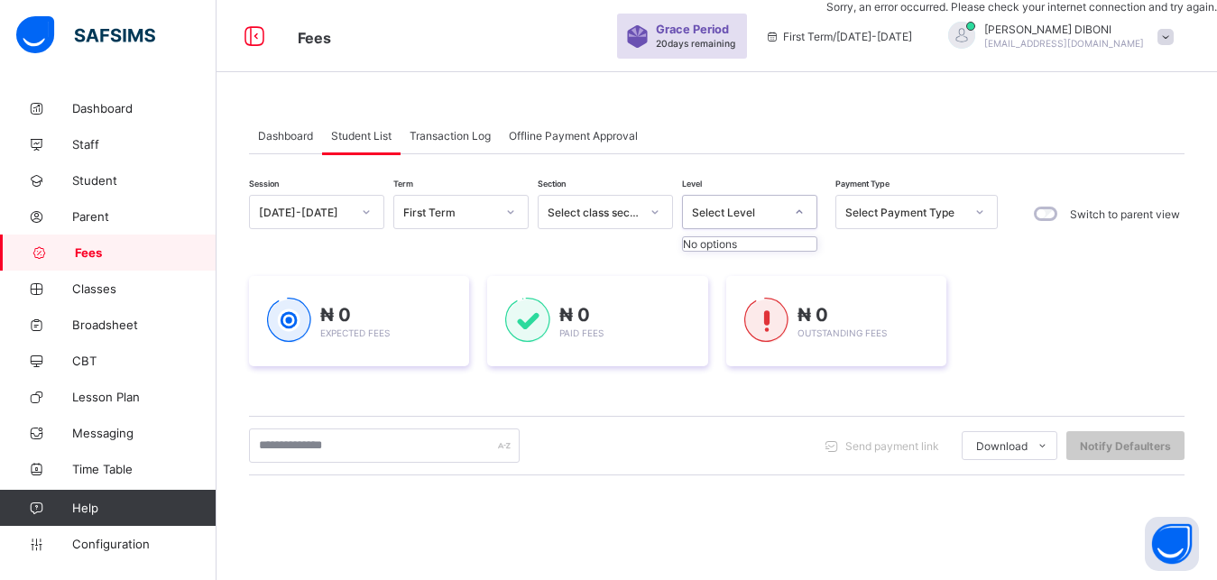
click at [748, 215] on div "Select Level" at bounding box center [738, 213] width 92 height 14
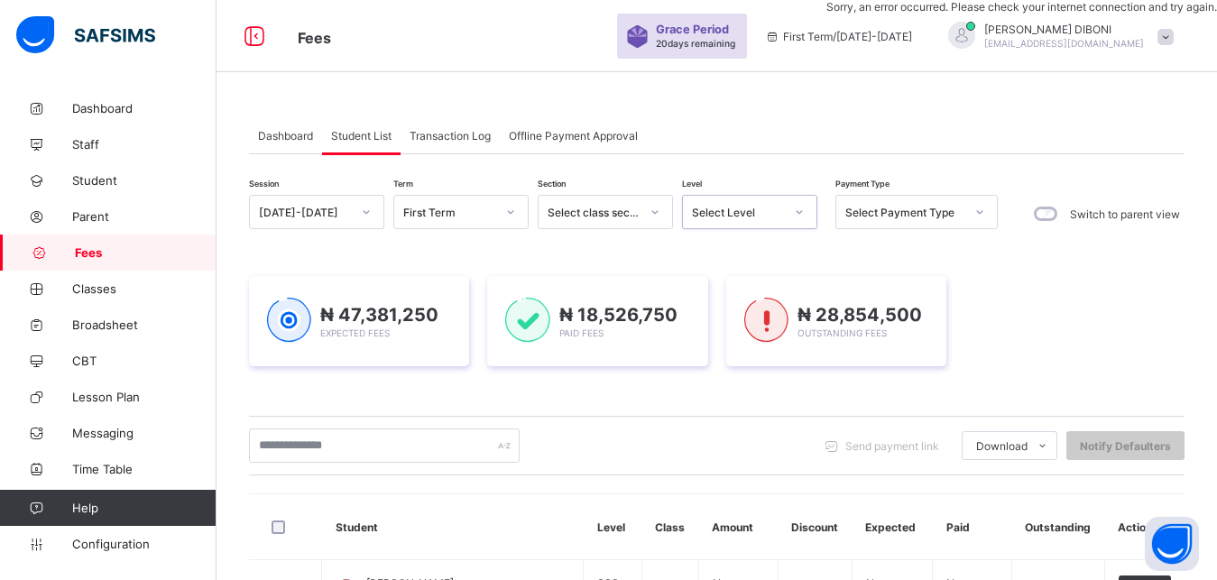
click at [748, 215] on div "Select Level" at bounding box center [738, 213] width 92 height 14
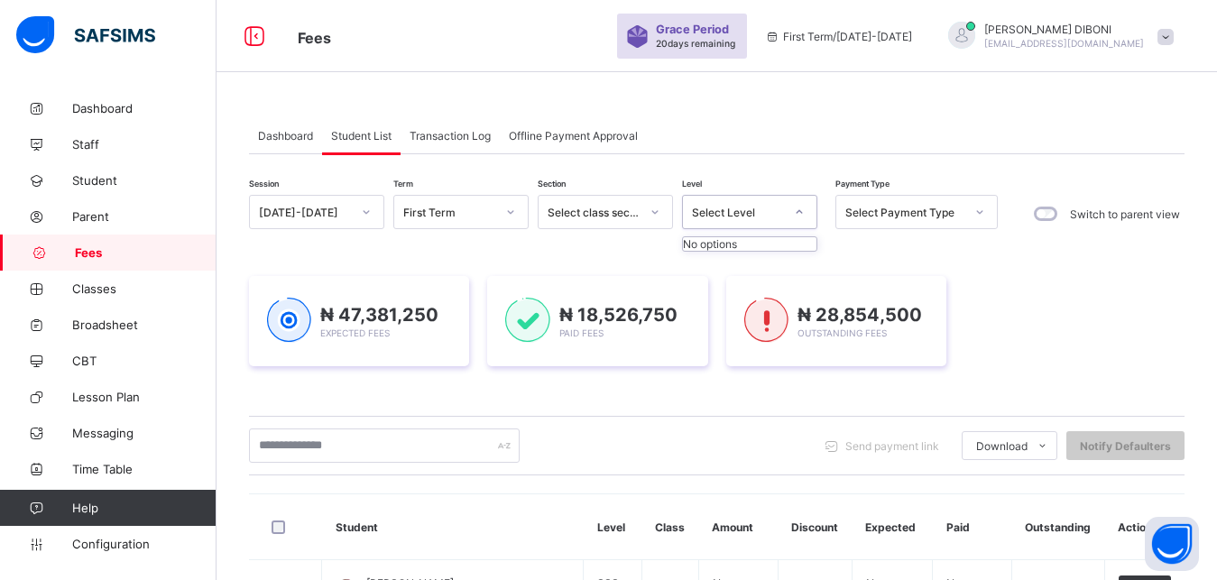
click at [748, 215] on div "Select Level" at bounding box center [738, 213] width 92 height 14
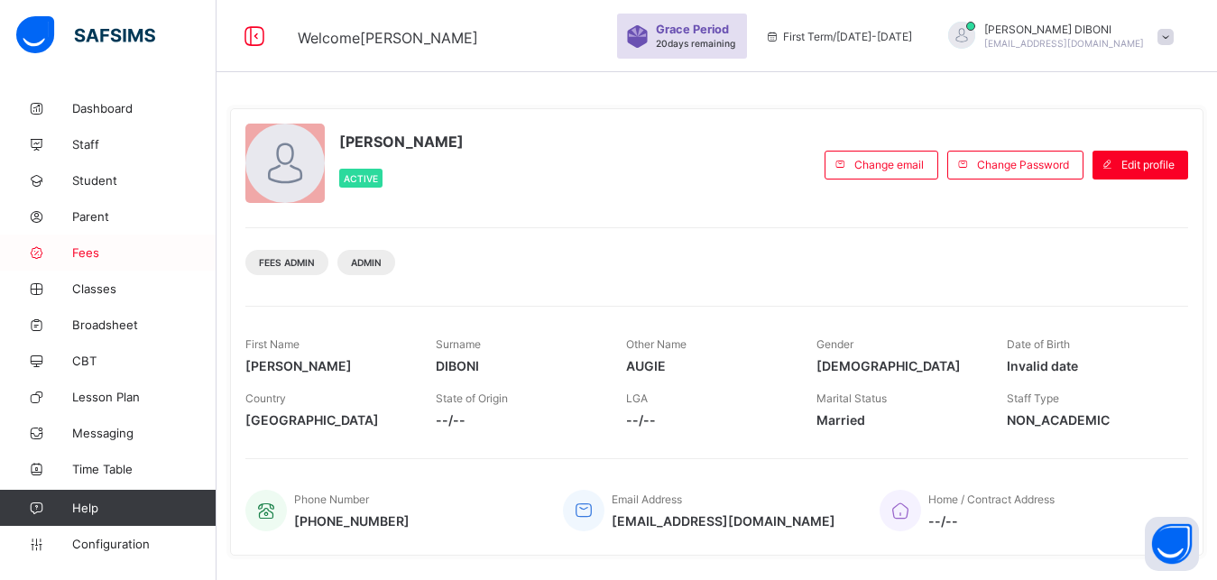
click at [86, 256] on span "Fees" at bounding box center [144, 252] width 144 height 14
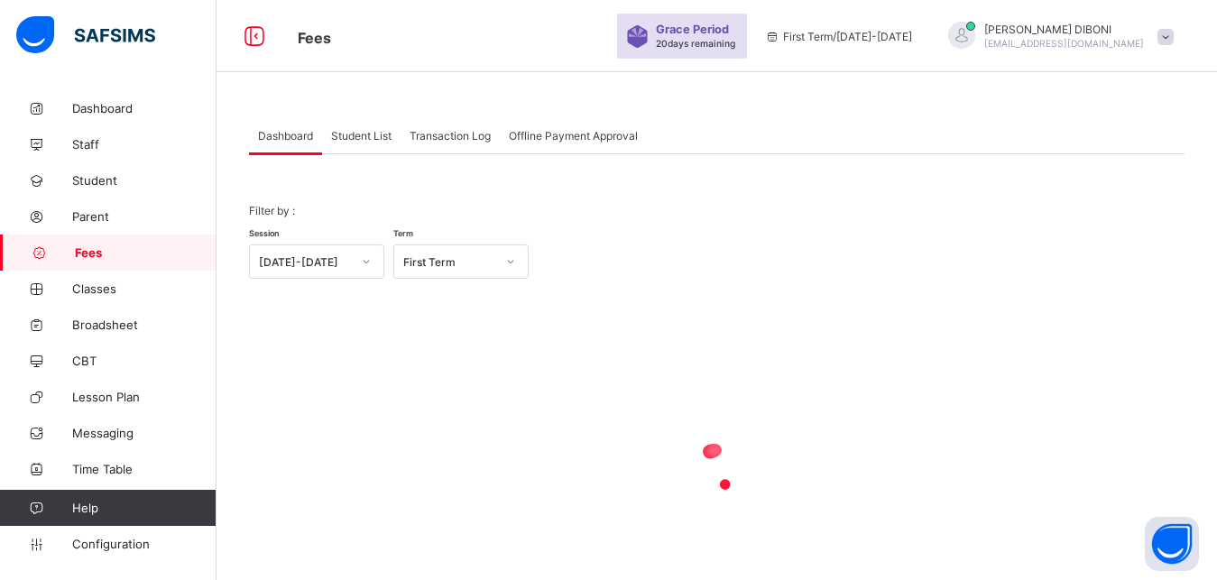
click at [352, 138] on span "Student List" at bounding box center [361, 136] width 60 height 14
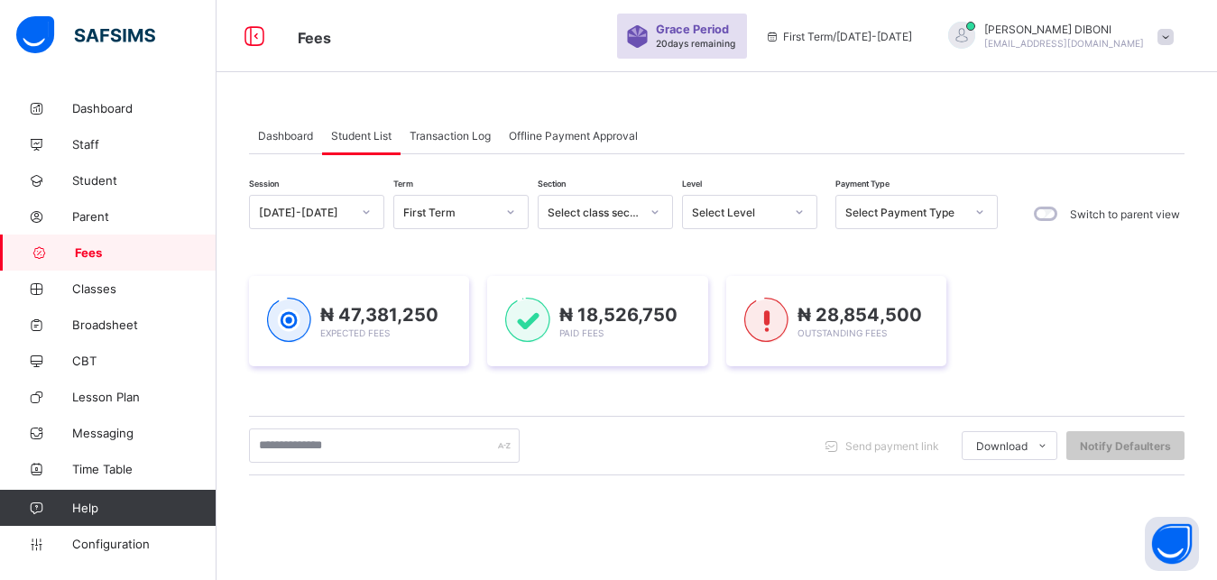
click at [750, 207] on div "Select Level" at bounding box center [738, 213] width 92 height 14
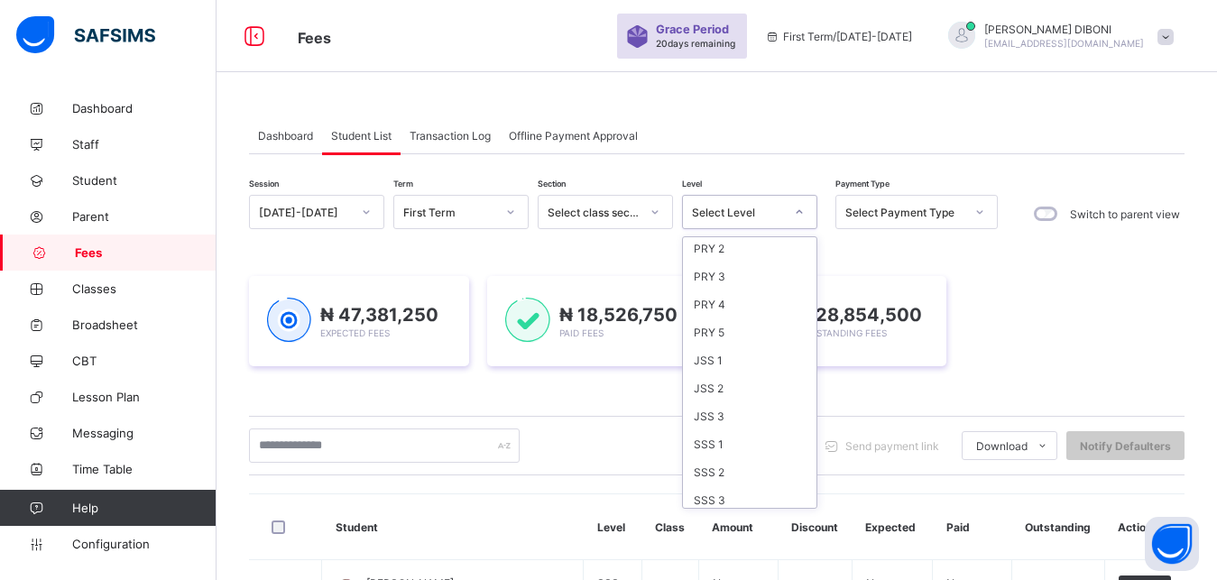
scroll to position [233, 0]
click at [751, 500] on div "SSS 3" at bounding box center [749, 494] width 133 height 28
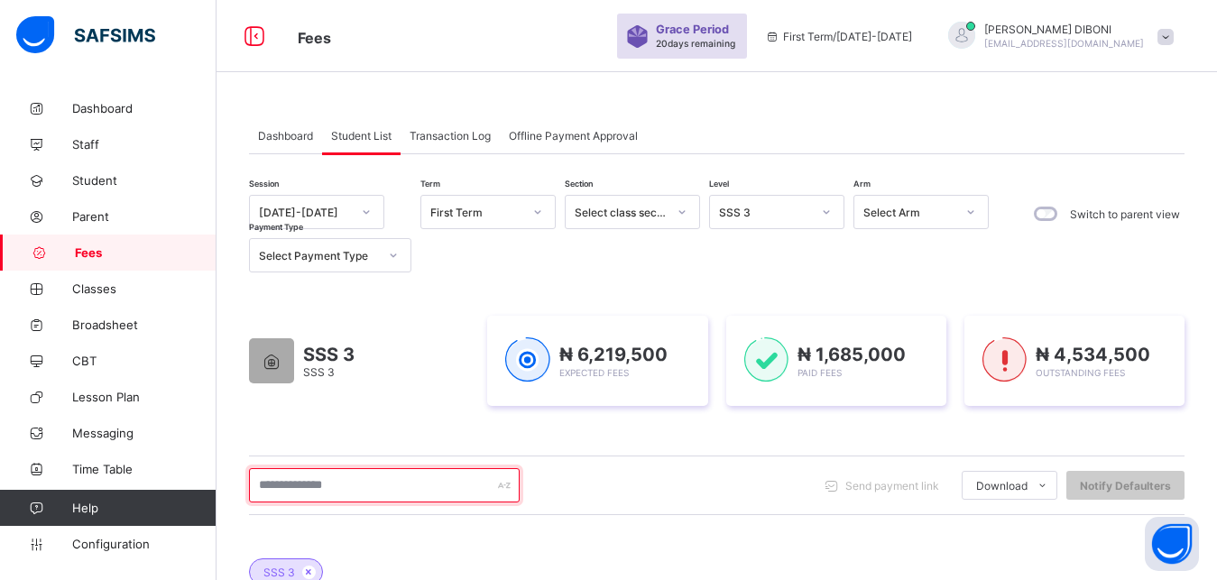
click at [465, 483] on input "text" at bounding box center [384, 485] width 271 height 34
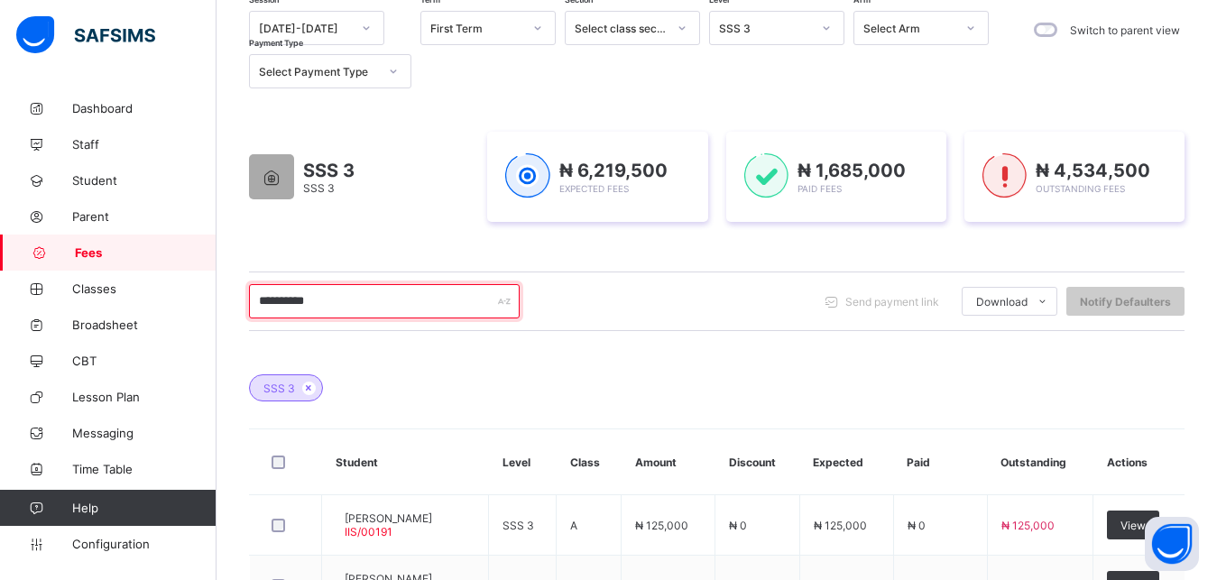
scroll to position [230, 0]
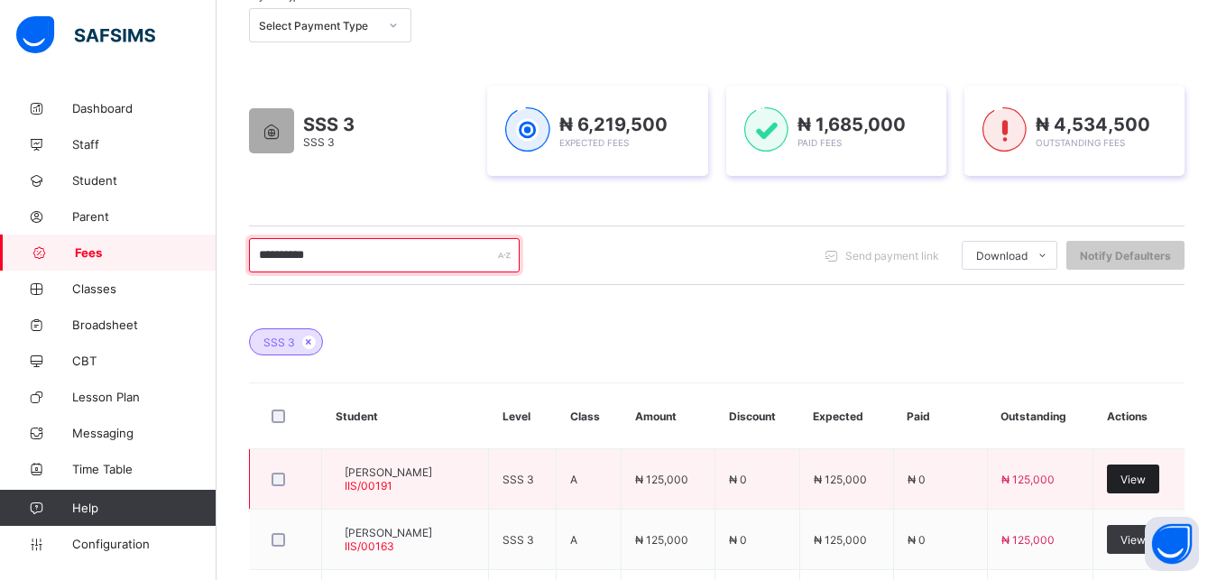
type input "**********"
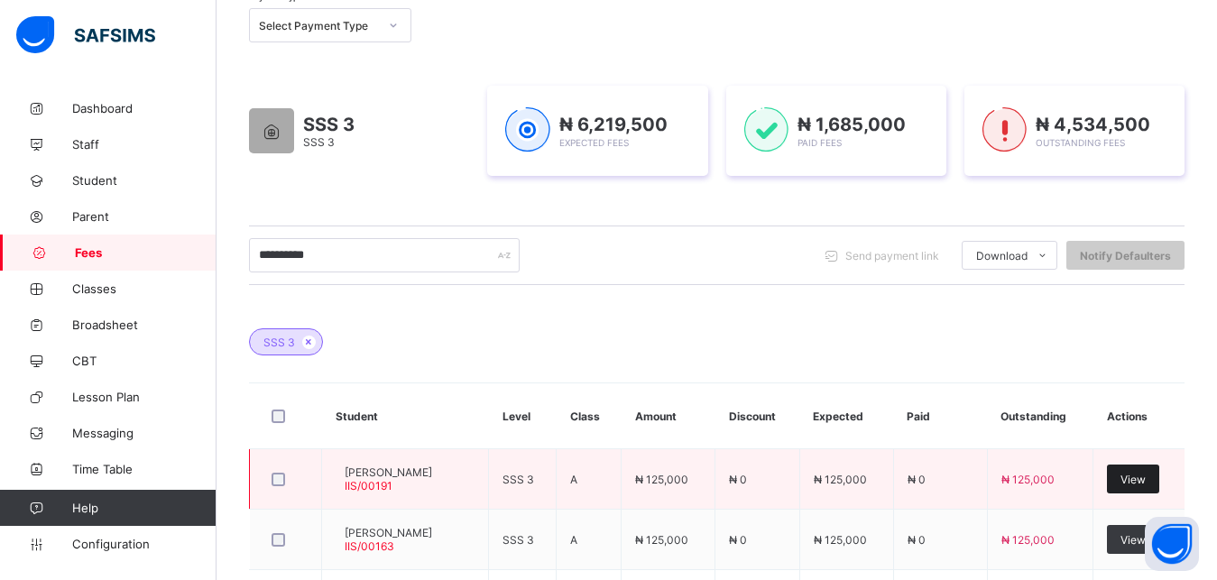
click at [1145, 478] on span "View" at bounding box center [1132, 480] width 25 height 14
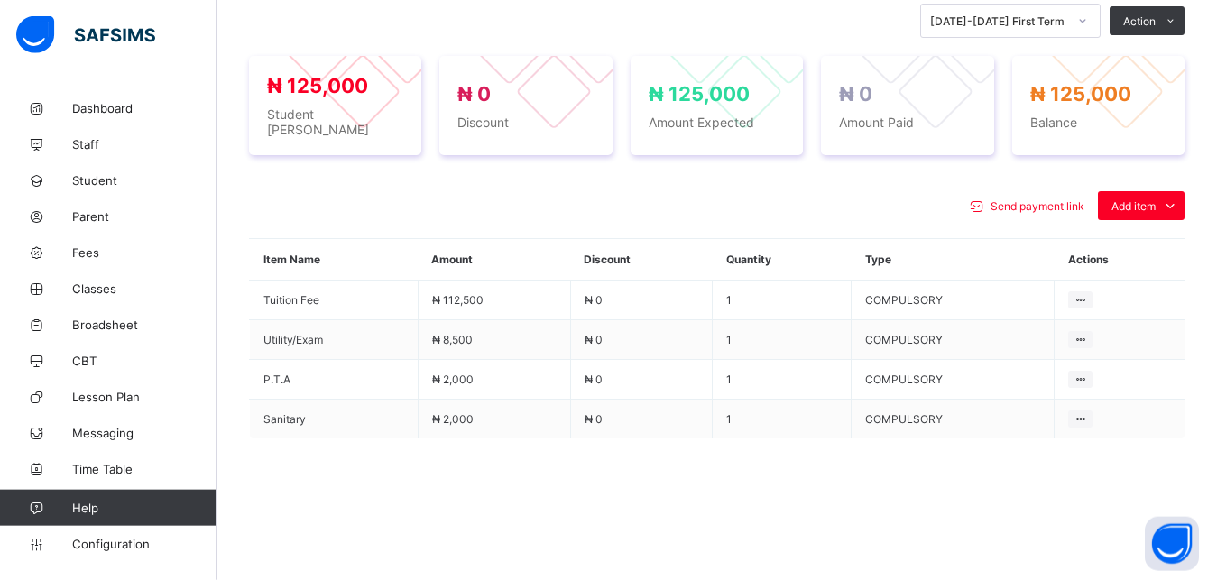
scroll to position [644, 0]
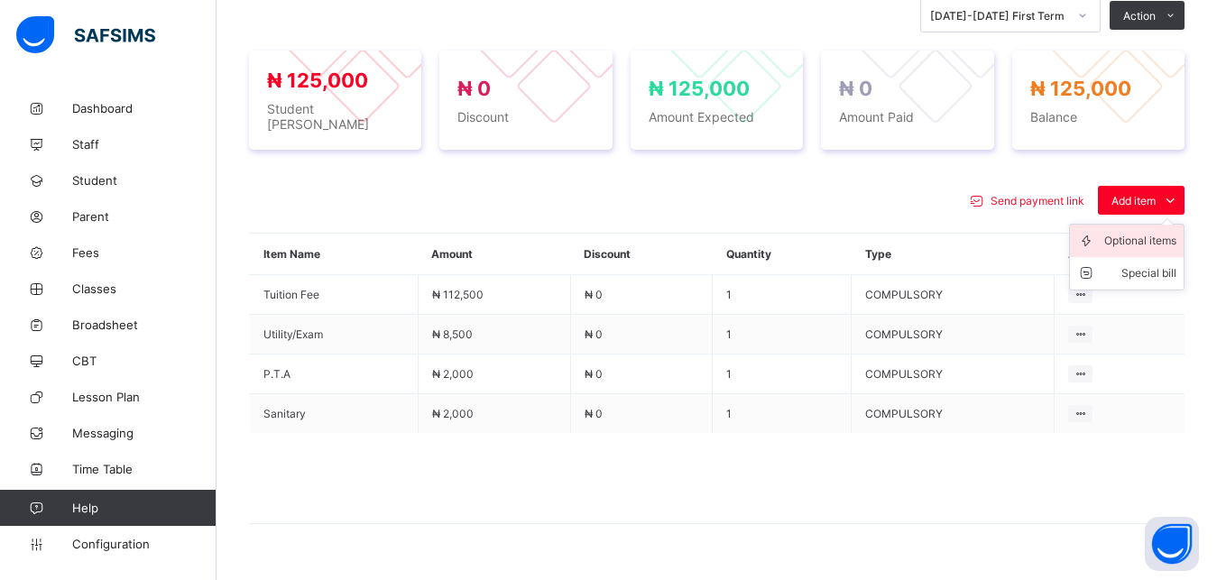
click at [1148, 237] on div "Optional items" at bounding box center [1140, 241] width 72 height 18
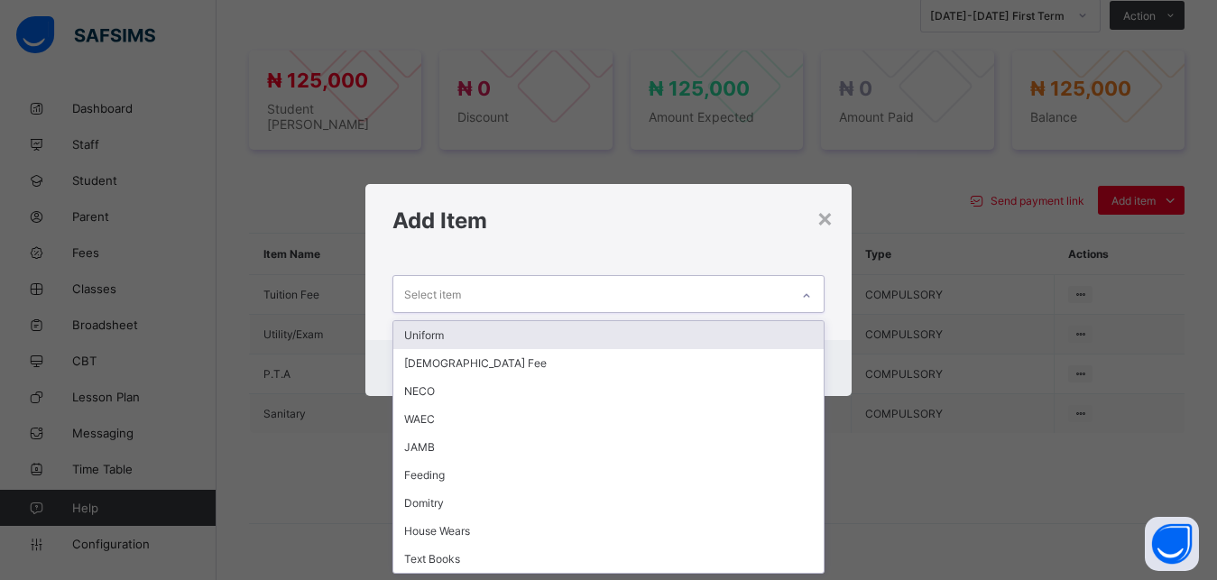
click at [728, 290] on div "Select item" at bounding box center [591, 293] width 397 height 35
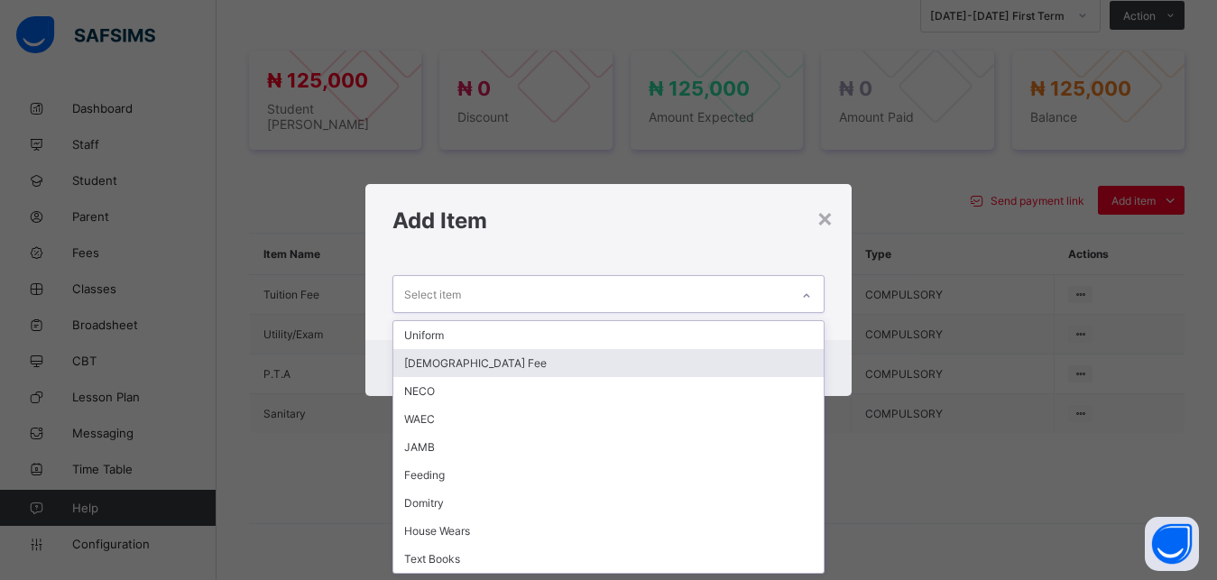
click at [629, 357] on div "[DEMOGRAPHIC_DATA] Fee" at bounding box center [608, 363] width 431 height 28
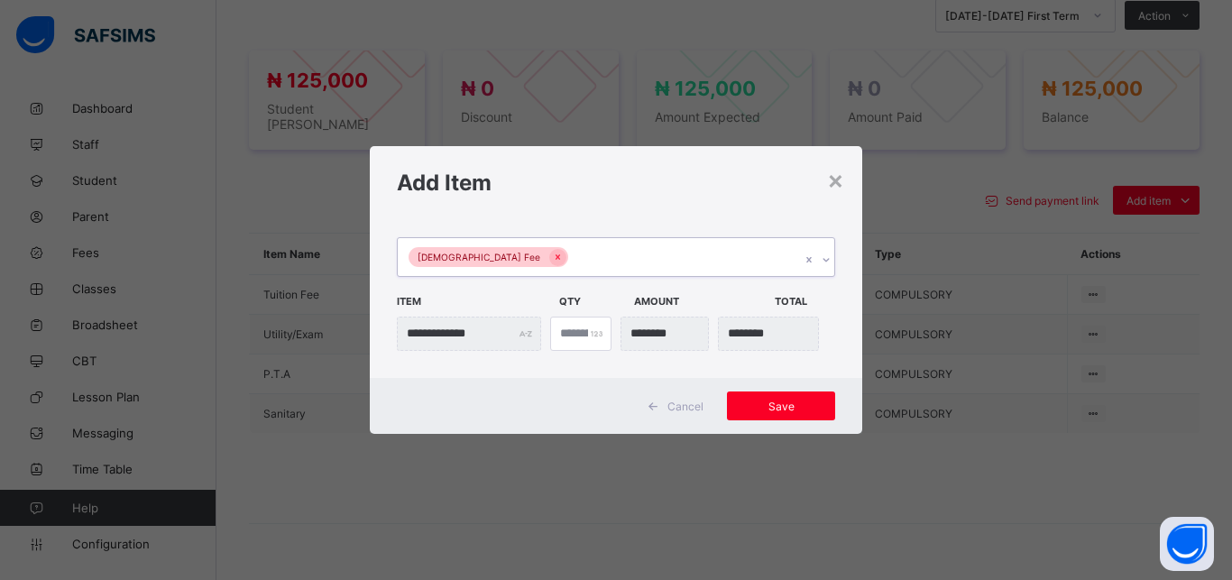
click at [628, 262] on div "[DEMOGRAPHIC_DATA] Fee" at bounding box center [599, 257] width 402 height 38
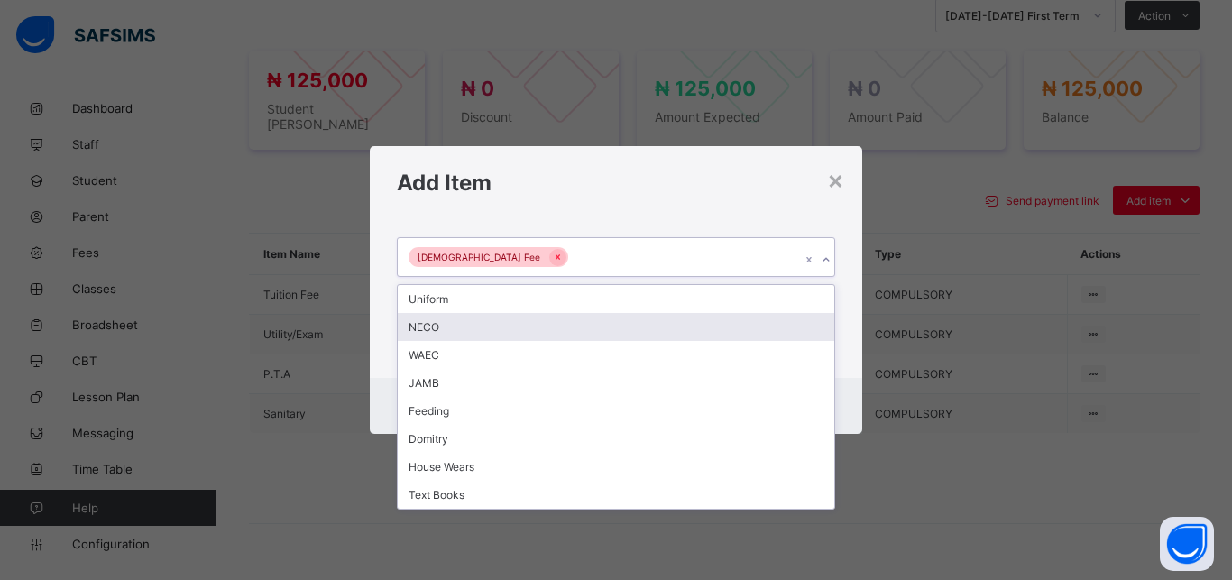
click at [583, 329] on div "NECO" at bounding box center [616, 327] width 436 height 28
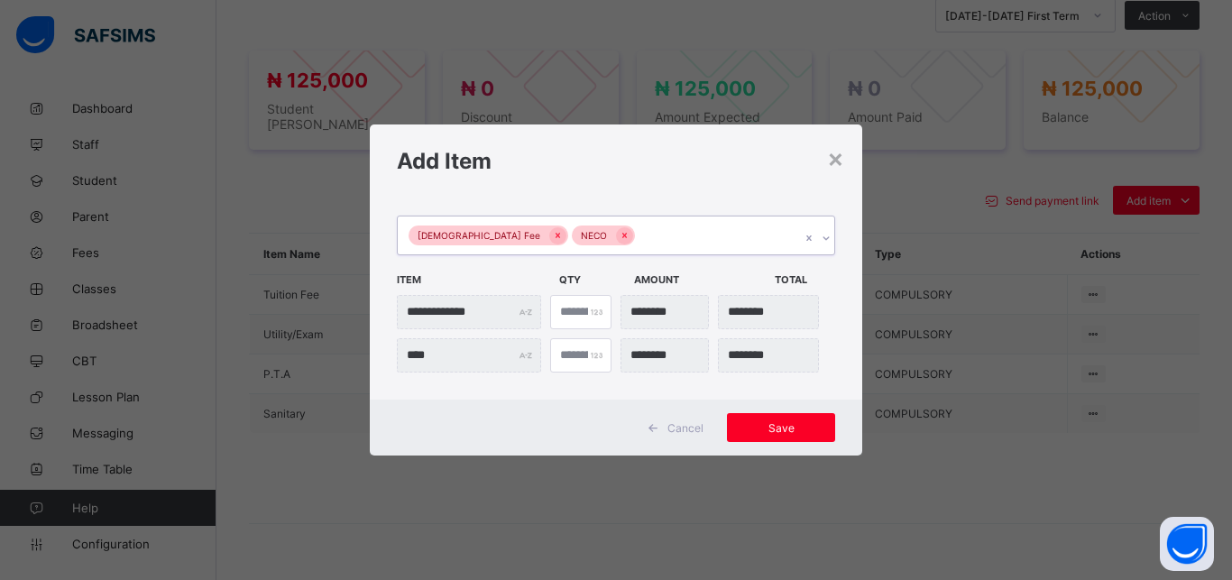
click at [626, 238] on div "Islamiyya Fee NECO" at bounding box center [599, 235] width 402 height 38
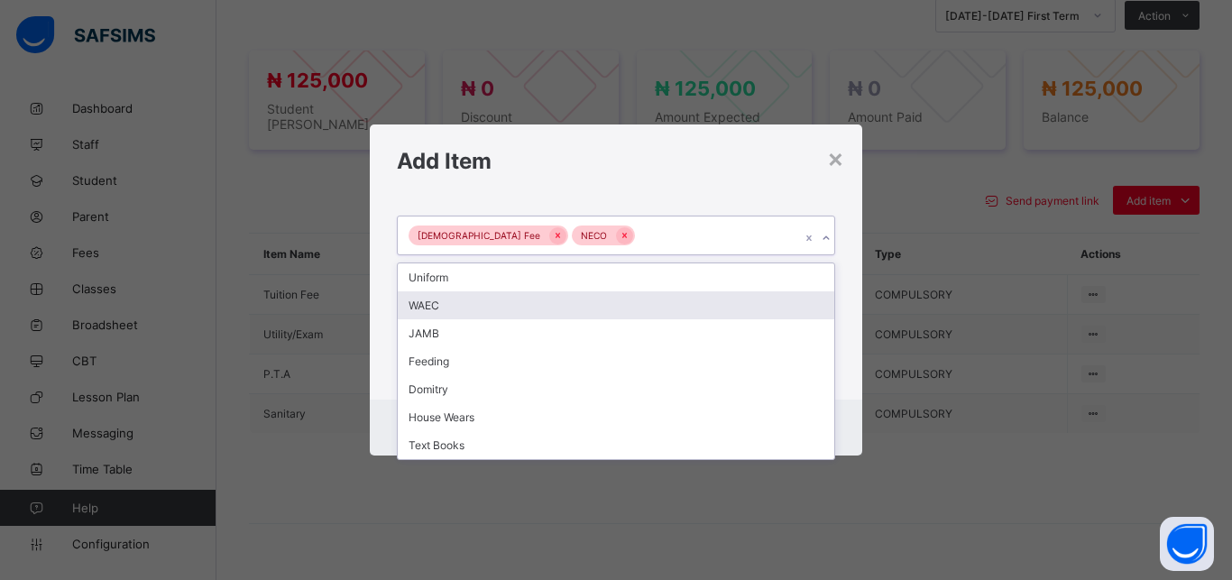
click at [558, 309] on div "WAEC" at bounding box center [616, 305] width 436 height 28
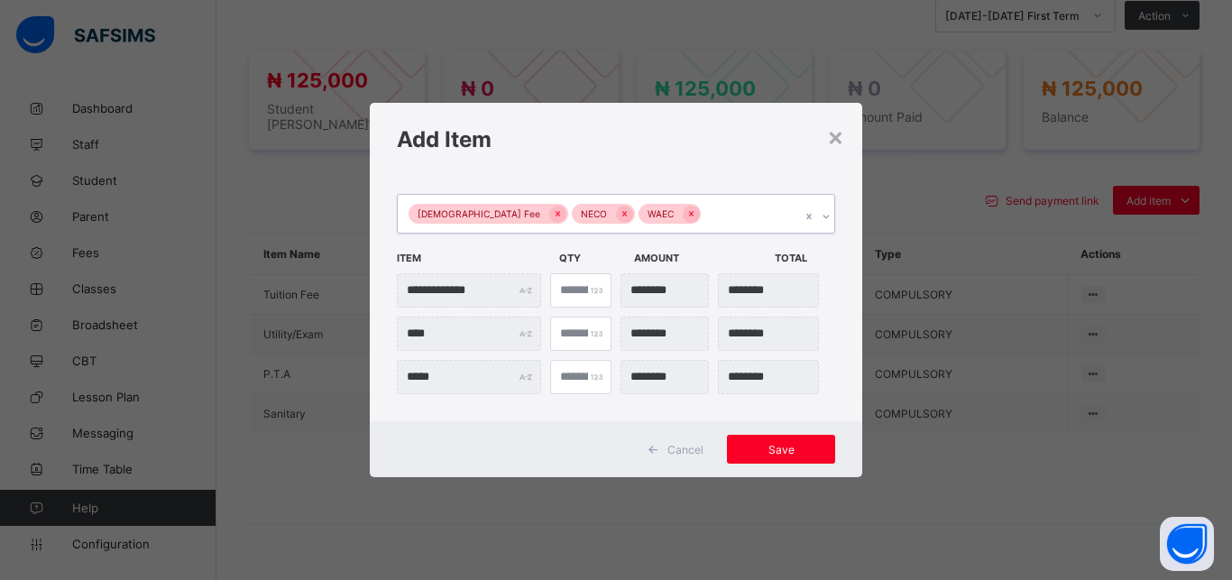
click at [700, 214] on div "Islamiyya Fee NECO WAEC" at bounding box center [599, 214] width 402 height 38
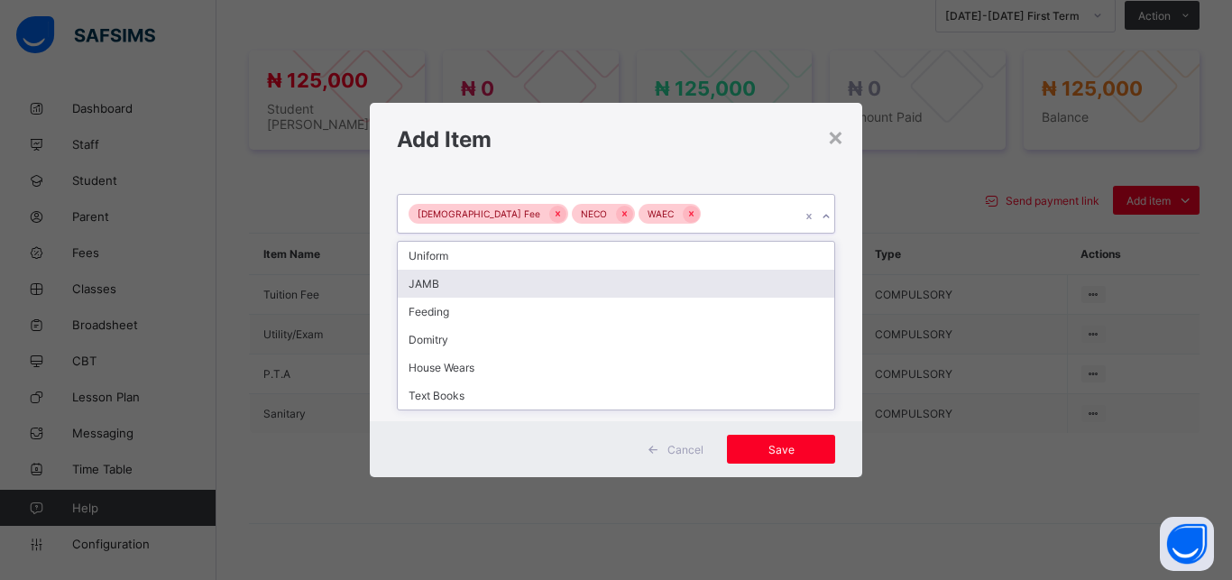
click at [634, 286] on div "JAMB" at bounding box center [616, 284] width 436 height 28
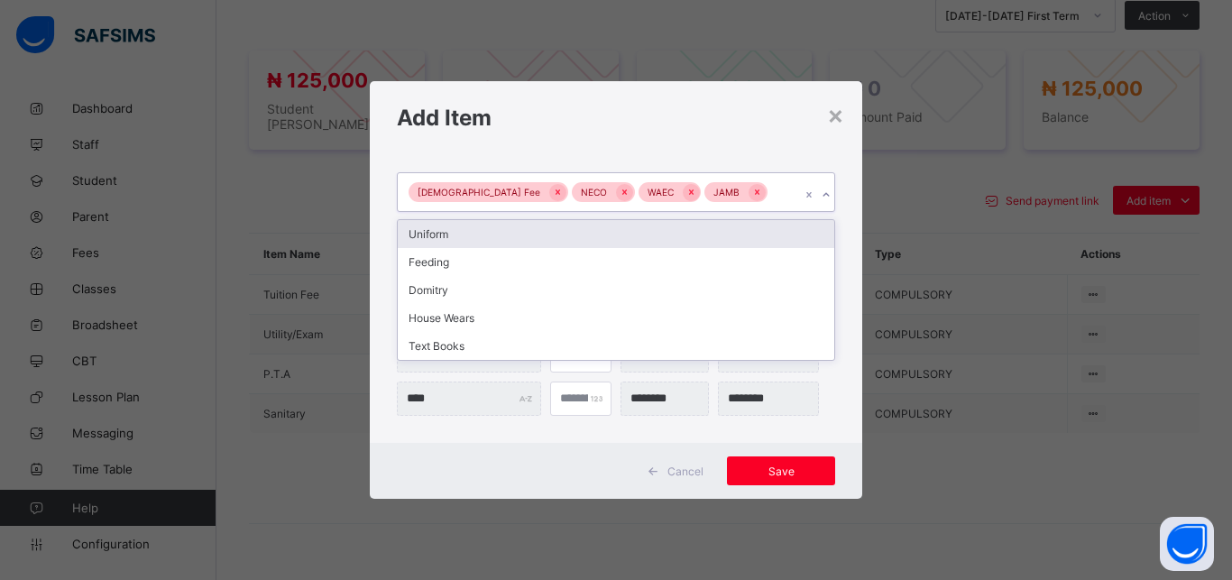
click at [751, 191] on div "Islamiyya Fee NECO WAEC JAMB" at bounding box center [599, 192] width 402 height 38
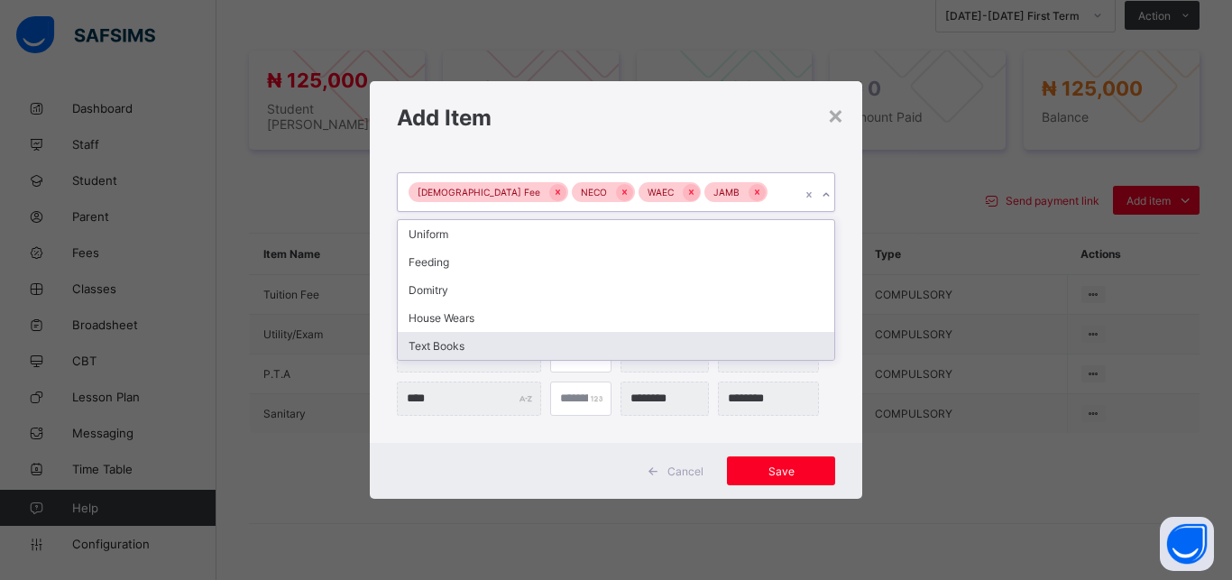
click at [624, 347] on div "Text Books" at bounding box center [616, 346] width 436 height 28
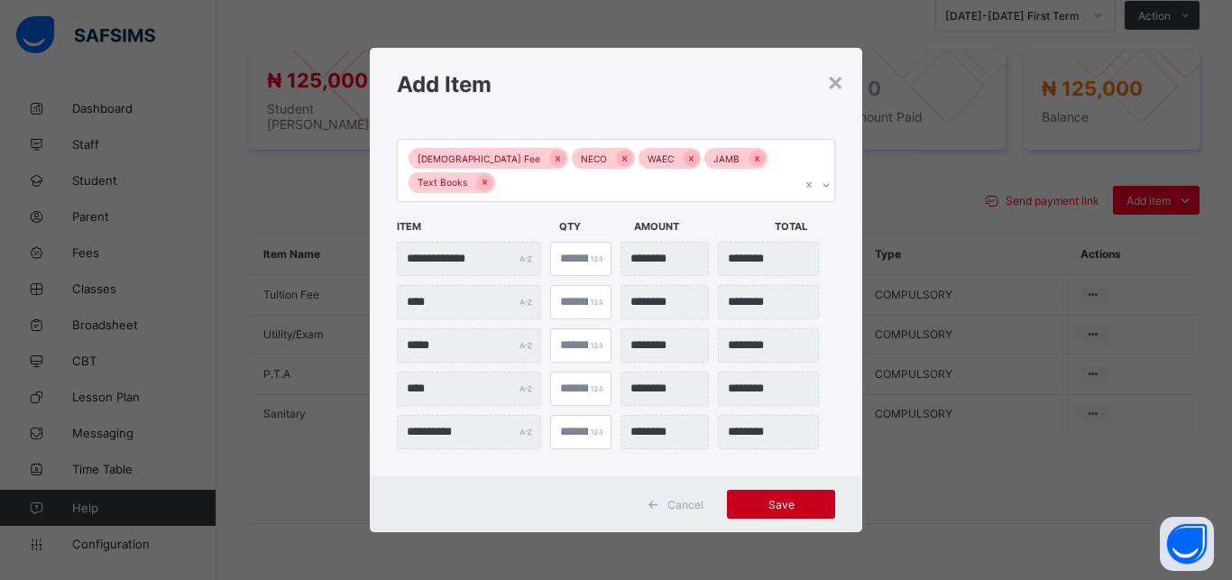
click at [774, 504] on span "Save" at bounding box center [780, 505] width 81 height 14
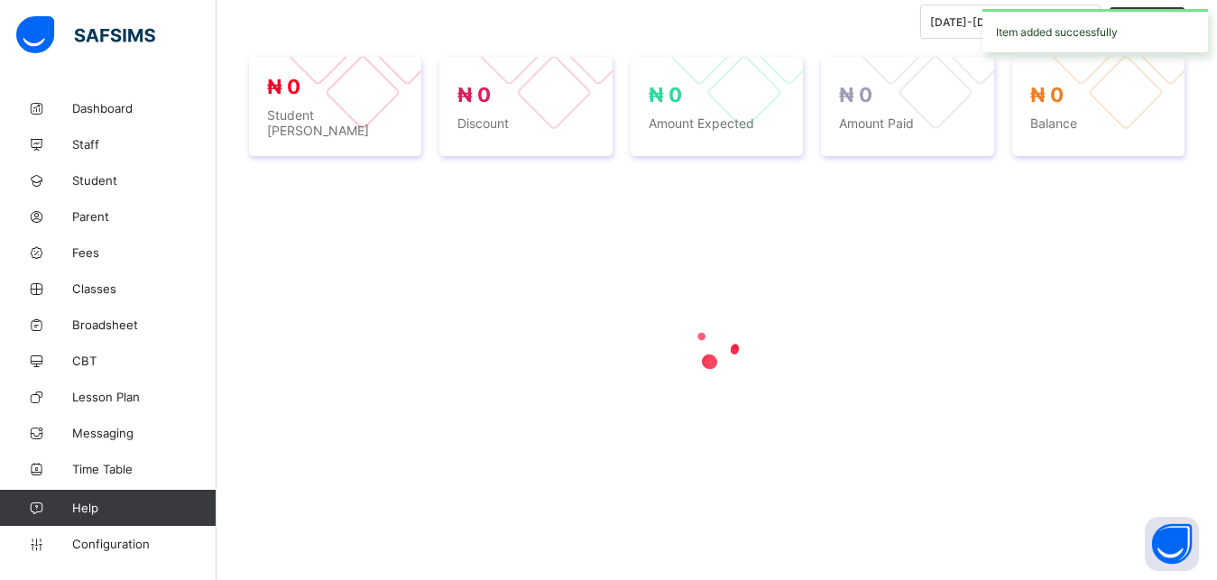
scroll to position [636, 0]
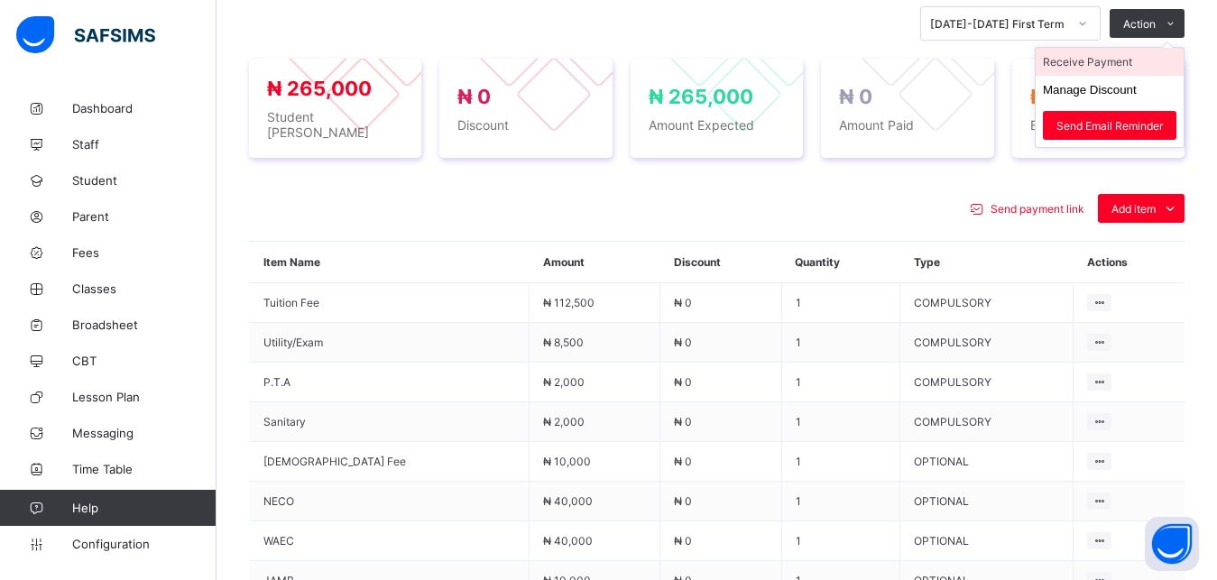
click at [1100, 67] on li "Receive Payment" at bounding box center [1109, 62] width 148 height 28
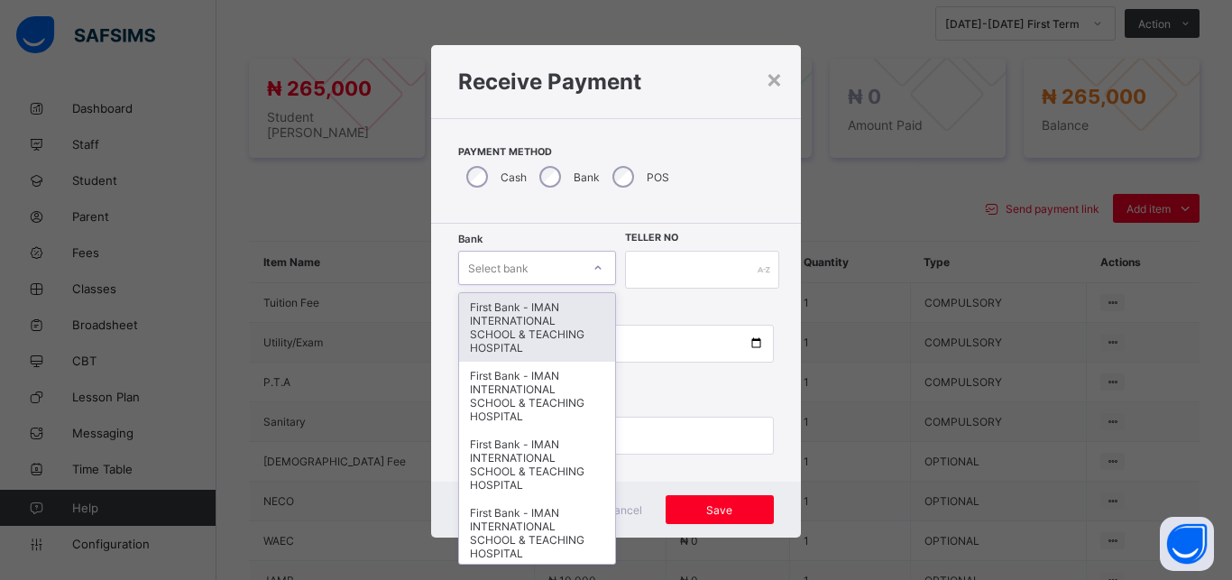
click at [555, 276] on div "Select bank" at bounding box center [520, 267] width 122 height 25
click at [546, 326] on div "First Bank - IMAN INTERNATIONAL SCHOOL & TEACHING HOSPITAL" at bounding box center [537, 327] width 156 height 69
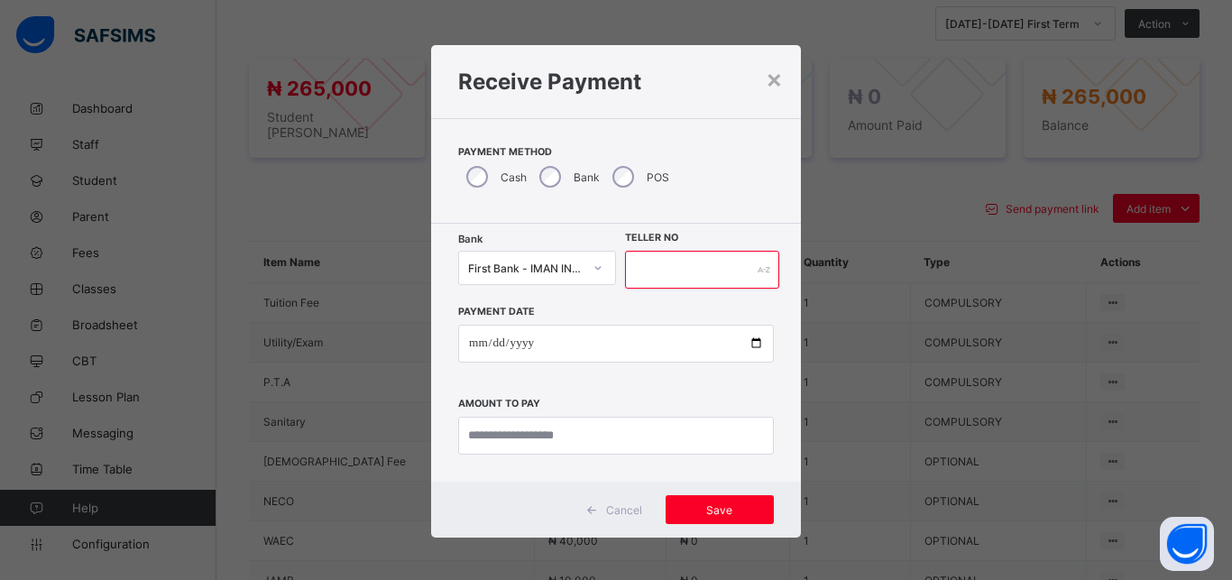
click at [657, 279] on input "text" at bounding box center [702, 270] width 154 height 38
type input "*****"
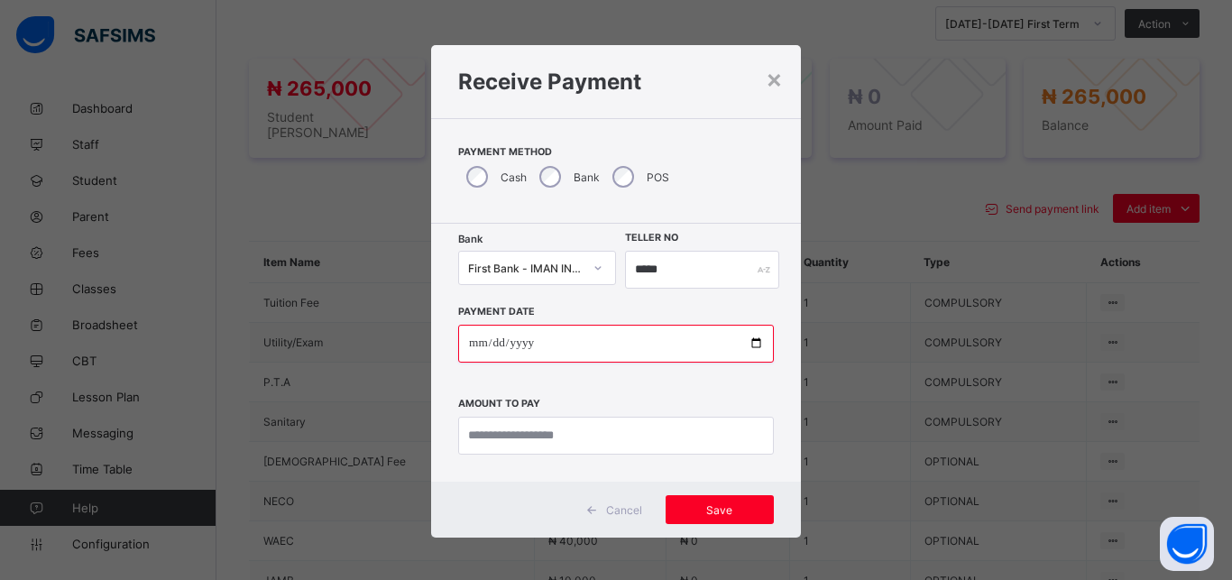
click at [744, 343] on input "date" at bounding box center [616, 344] width 316 height 38
type input "**********"
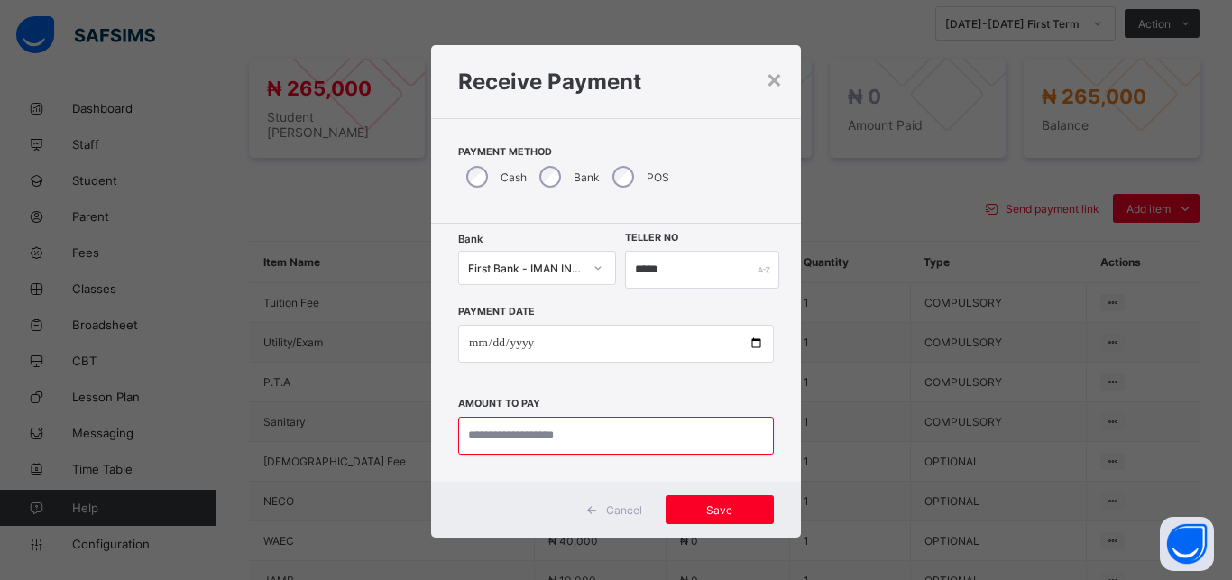
click at [584, 428] on input "currency" at bounding box center [616, 436] width 316 height 38
type input "*********"
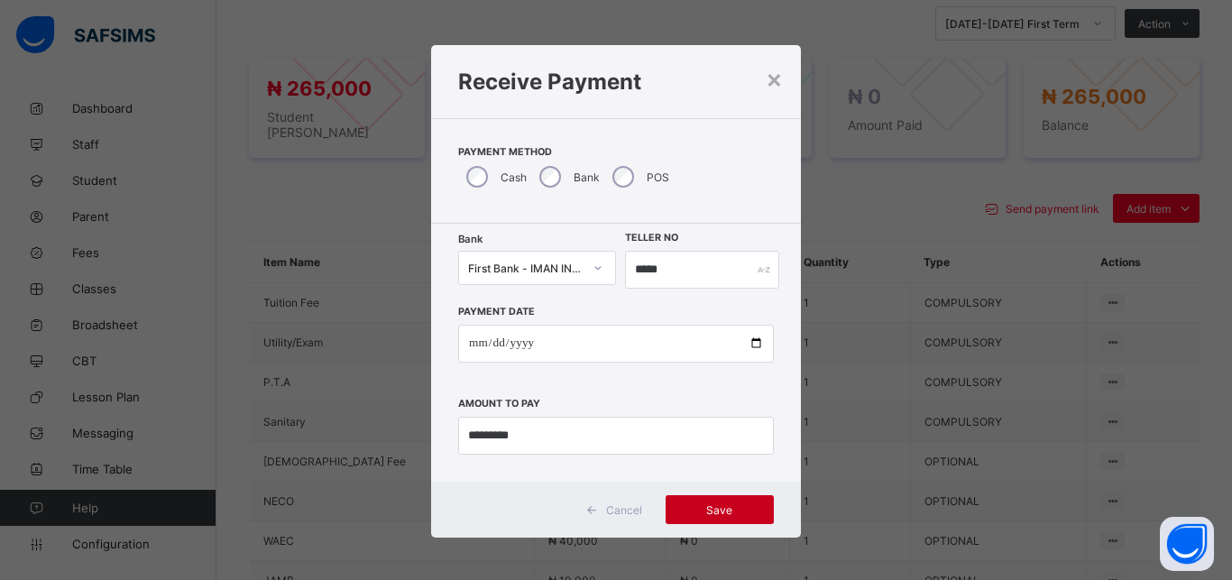
click at [733, 508] on span "Save" at bounding box center [719, 510] width 81 height 14
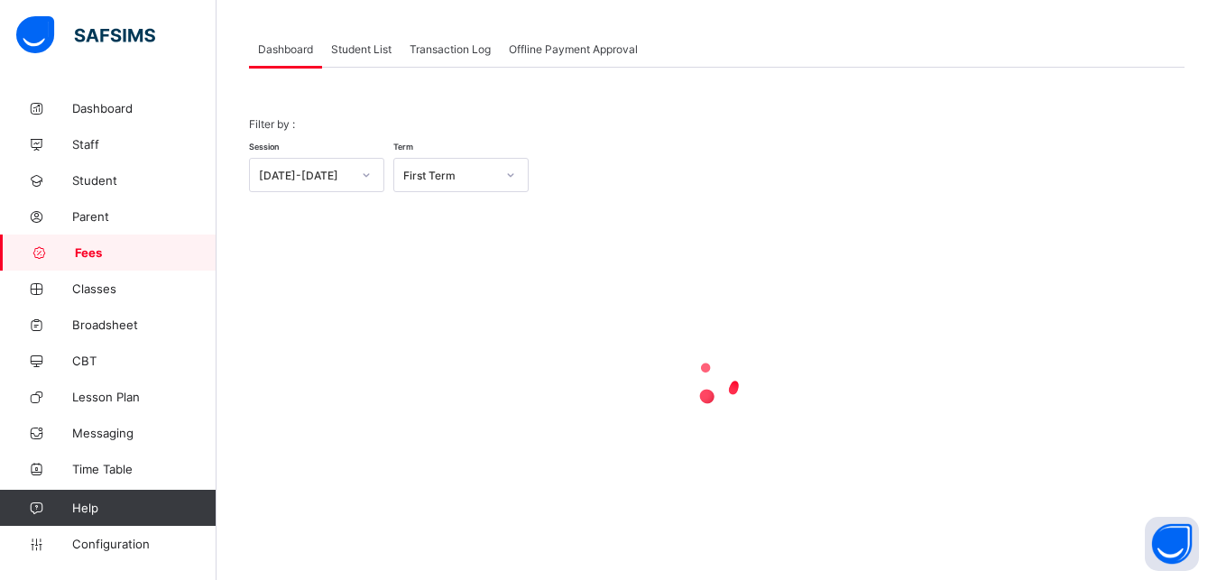
scroll to position [87, 0]
click at [364, 51] on span "Student List" at bounding box center [361, 49] width 60 height 14
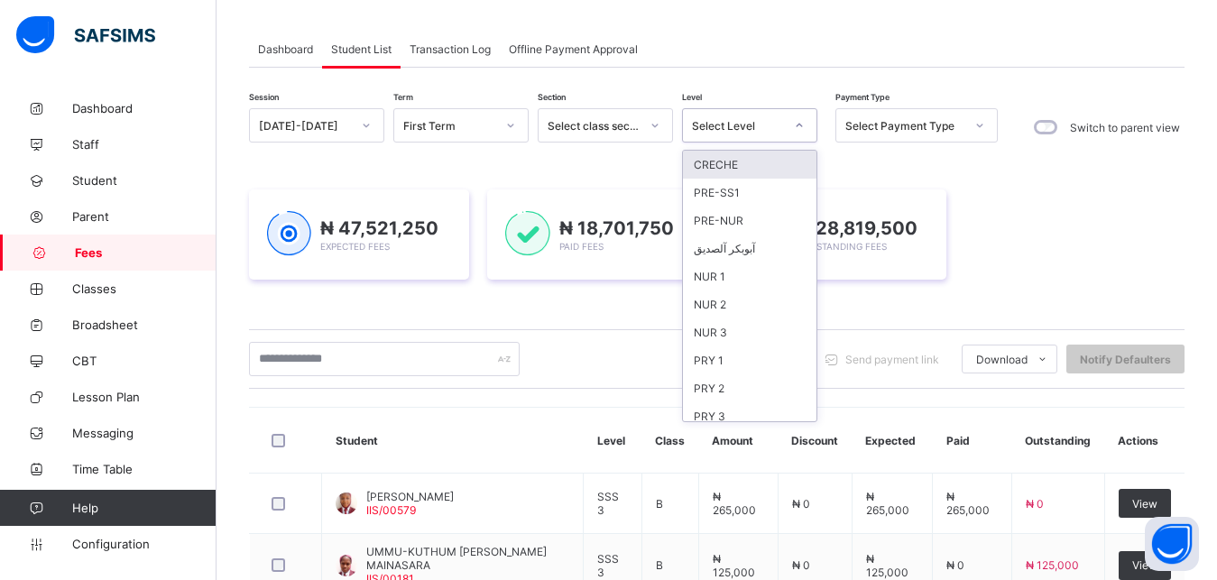
click at [739, 129] on div "Select Level" at bounding box center [738, 126] width 92 height 14
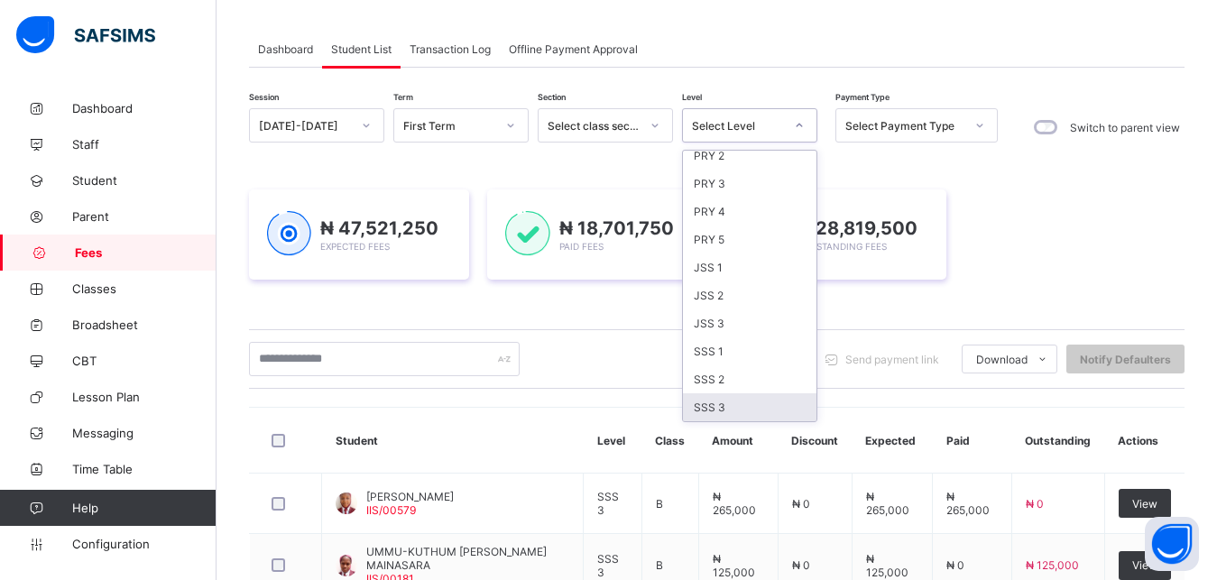
click at [728, 405] on div "SSS 3" at bounding box center [749, 407] width 133 height 28
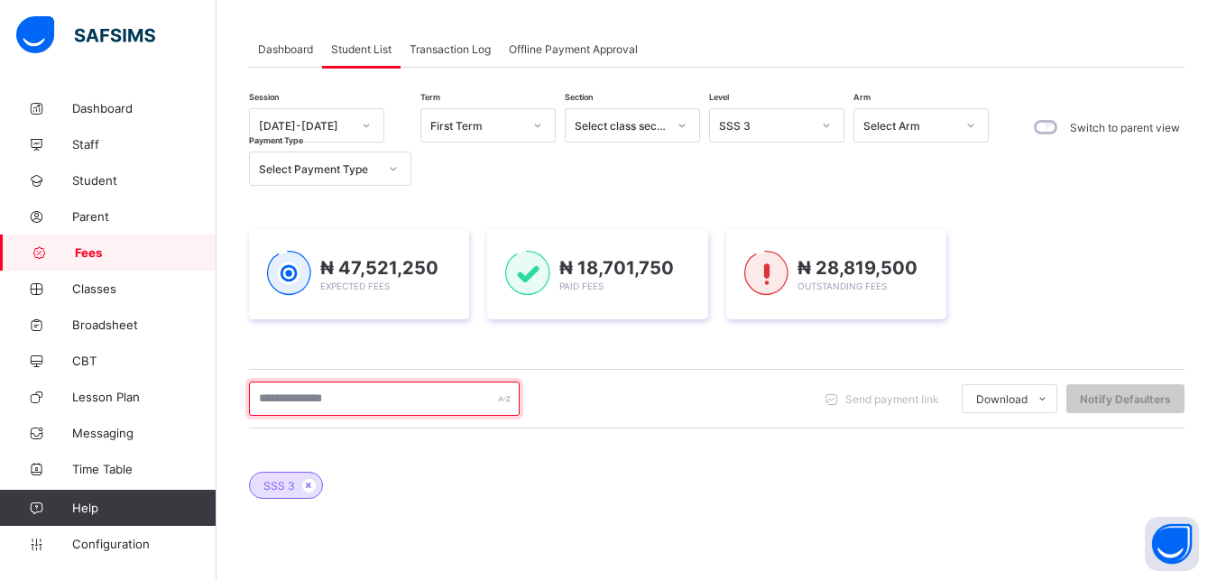
click at [394, 414] on input "text" at bounding box center [384, 398] width 271 height 34
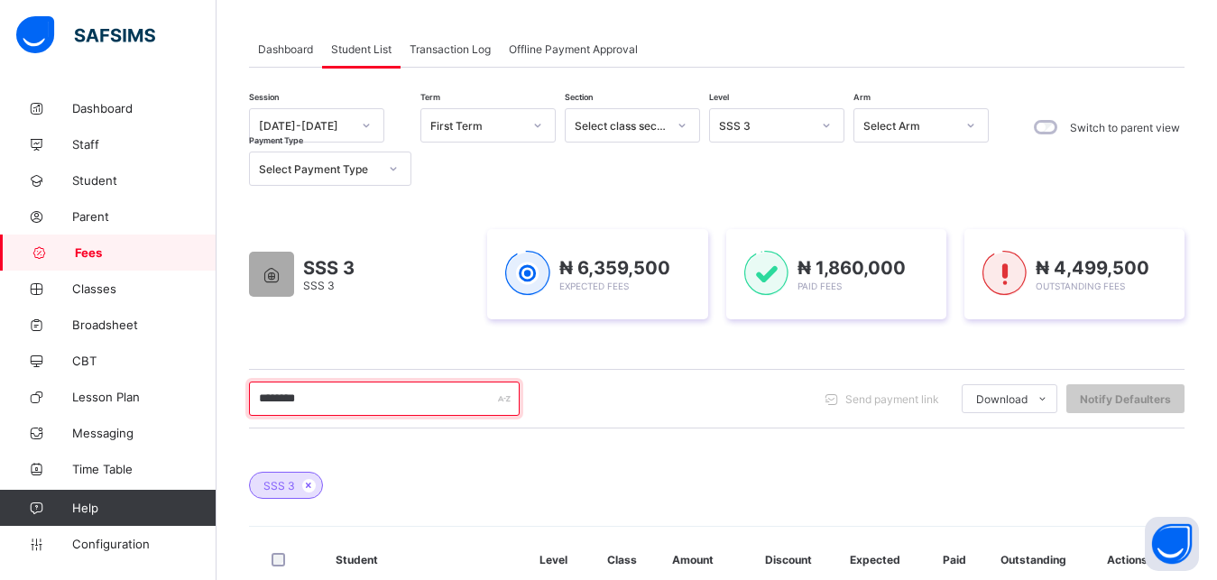
scroll to position [328, 0]
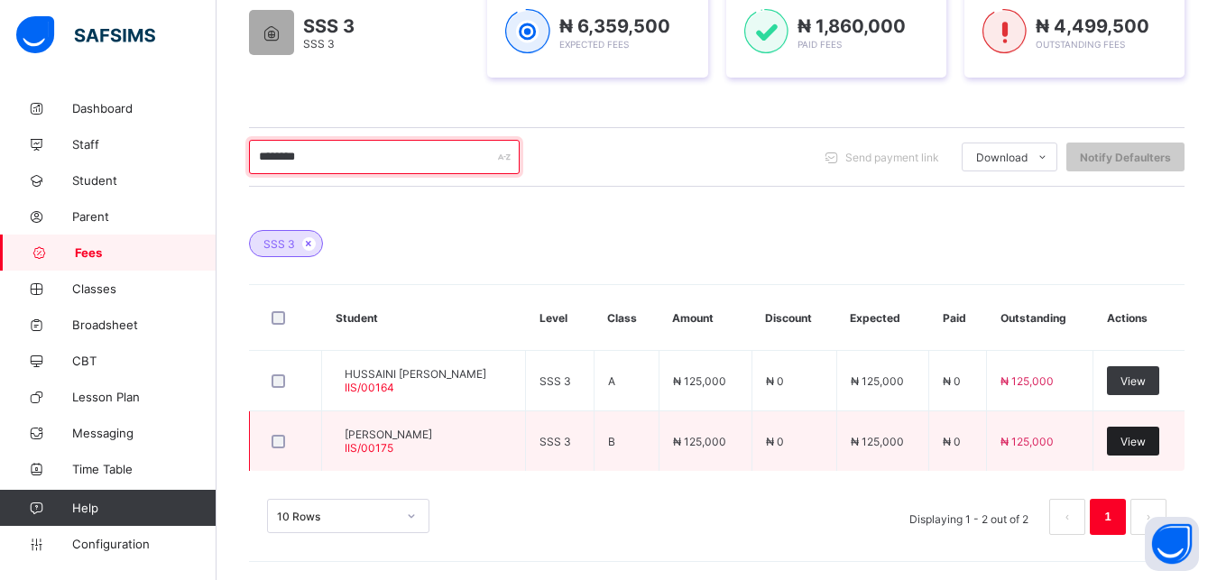
type input "********"
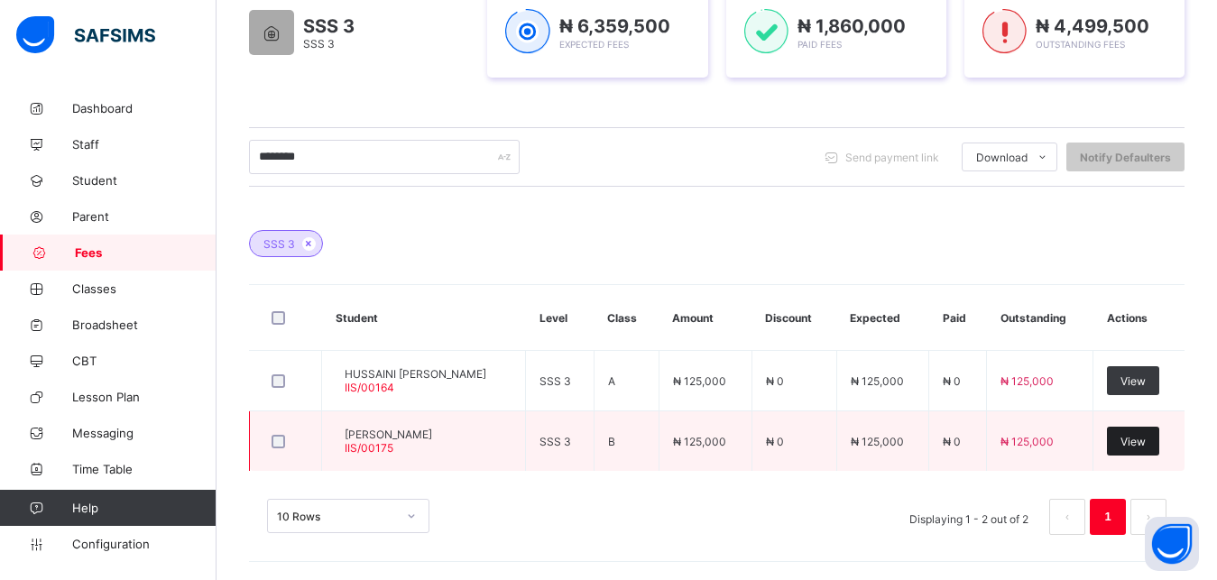
click at [1145, 445] on span "View" at bounding box center [1132, 442] width 25 height 14
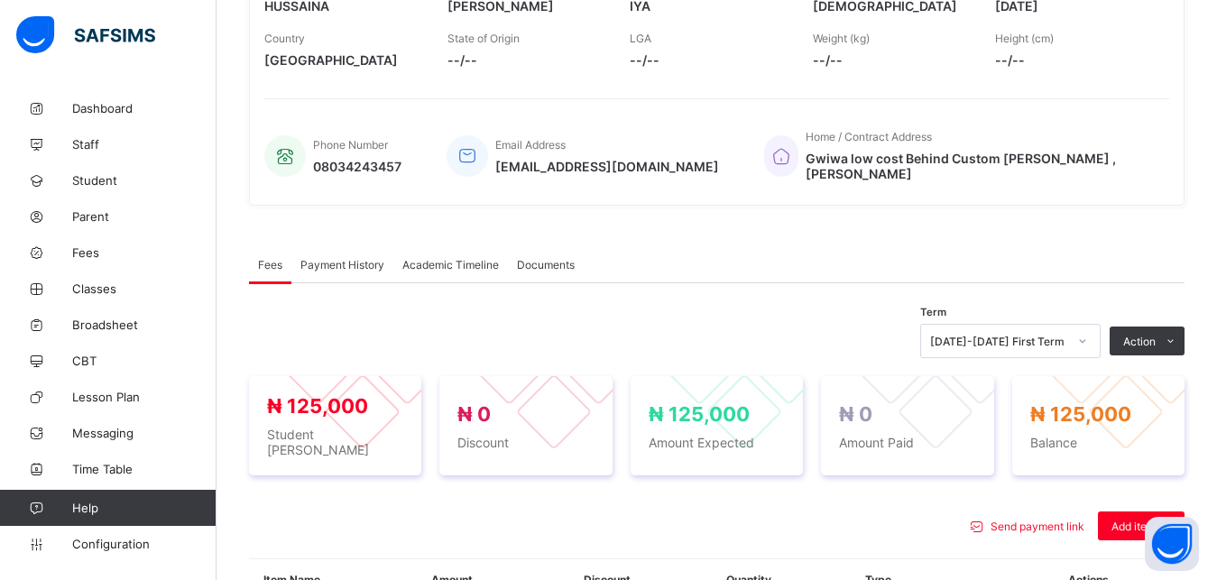
scroll to position [572, 0]
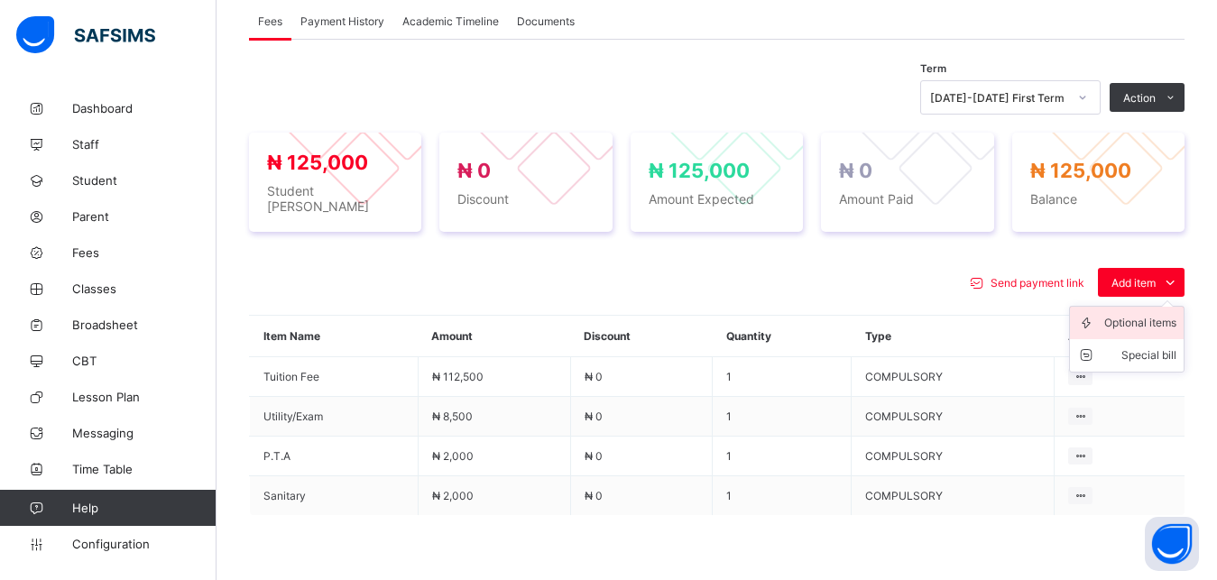
click at [1154, 320] on div "Optional items" at bounding box center [1140, 323] width 72 height 18
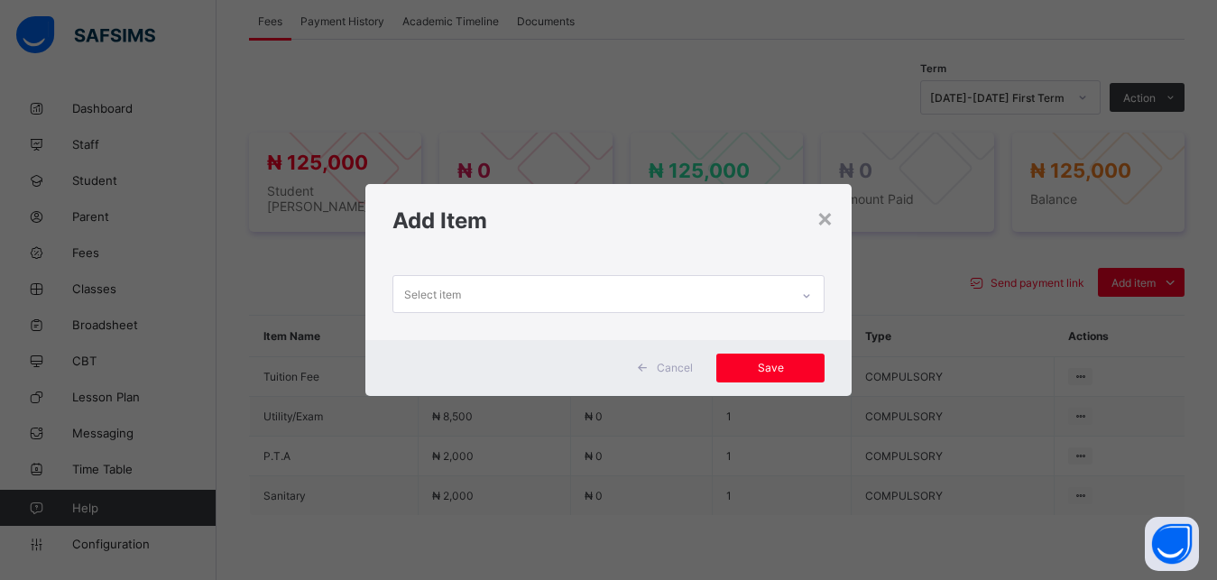
click at [693, 300] on div "Select item" at bounding box center [591, 293] width 397 height 35
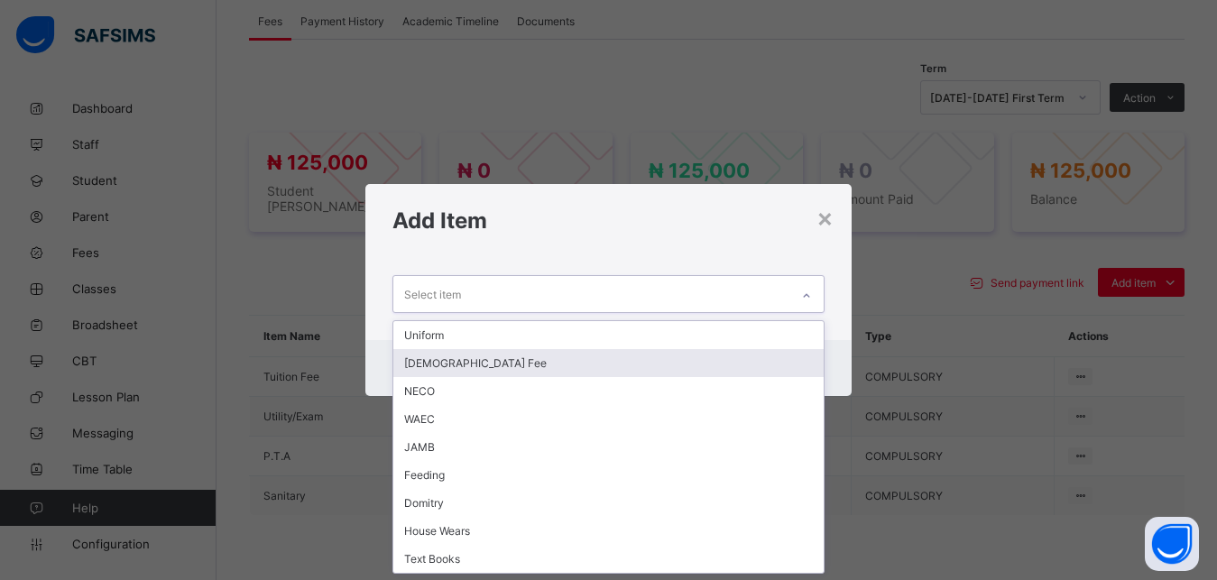
click at [637, 358] on div "[DEMOGRAPHIC_DATA] Fee" at bounding box center [608, 363] width 431 height 28
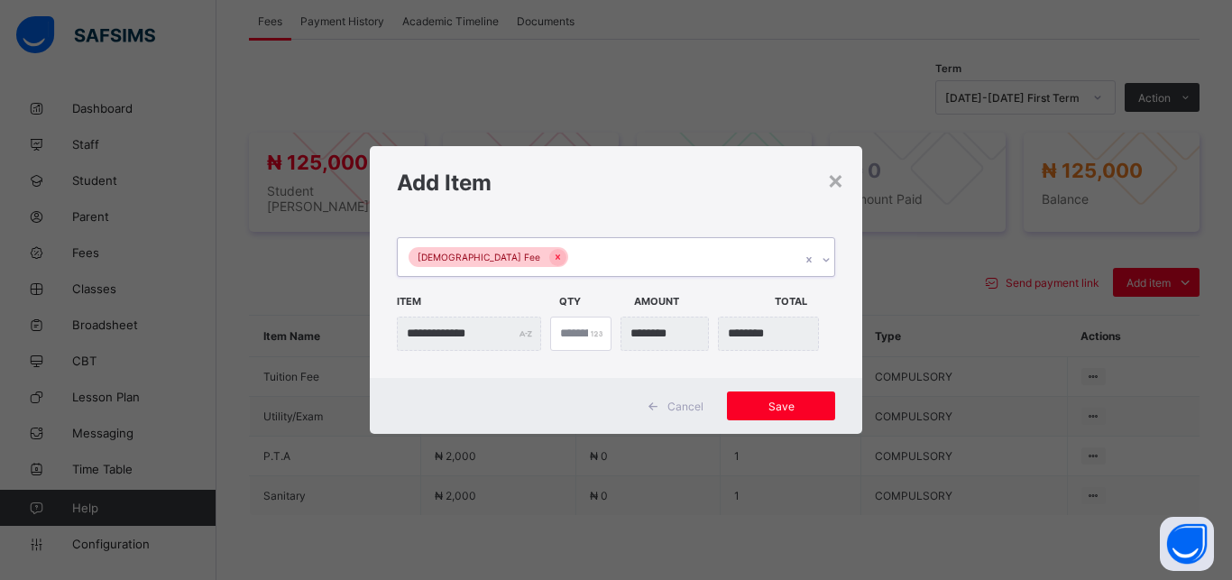
click at [633, 256] on div "[DEMOGRAPHIC_DATA] Fee" at bounding box center [599, 257] width 402 height 38
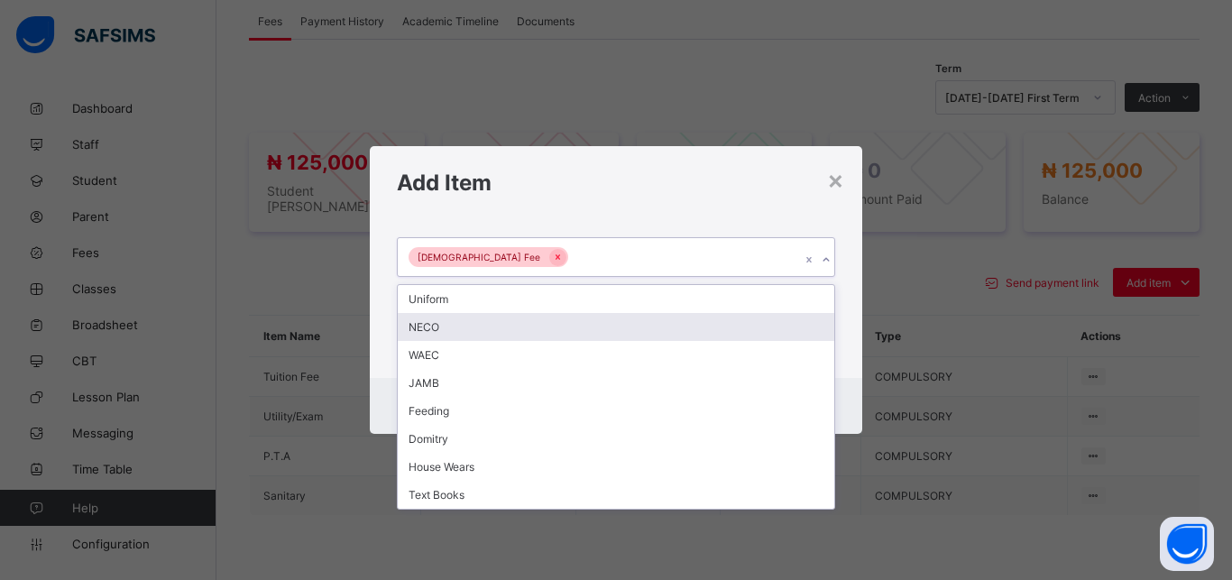
click at [574, 330] on div "NECO" at bounding box center [616, 327] width 436 height 28
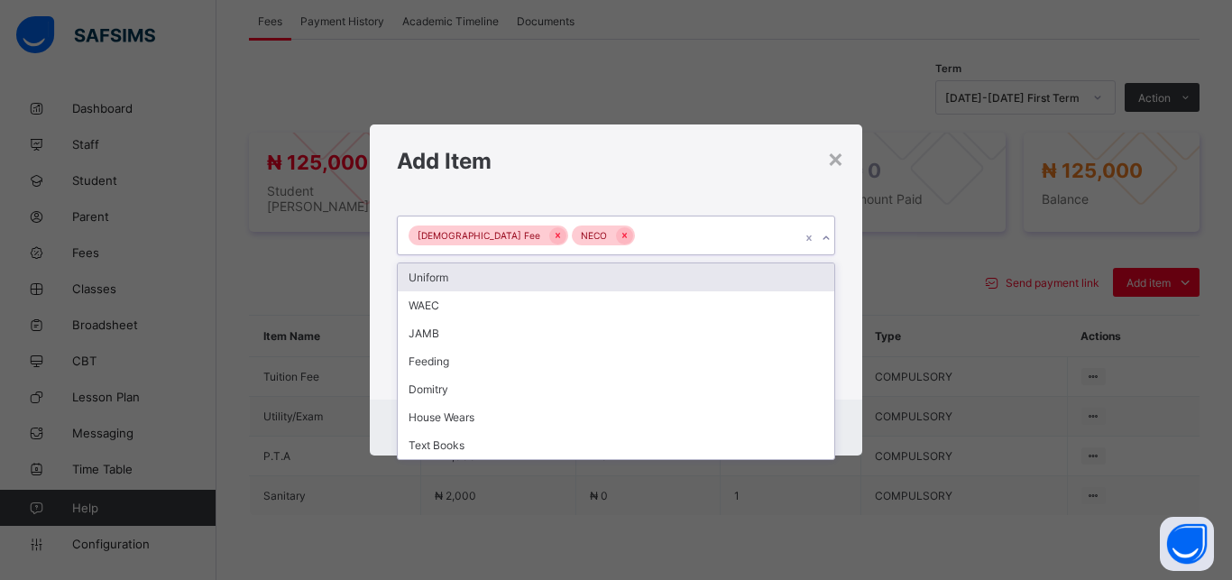
click at [647, 231] on div "Islamiyya Fee NECO" at bounding box center [599, 235] width 402 height 38
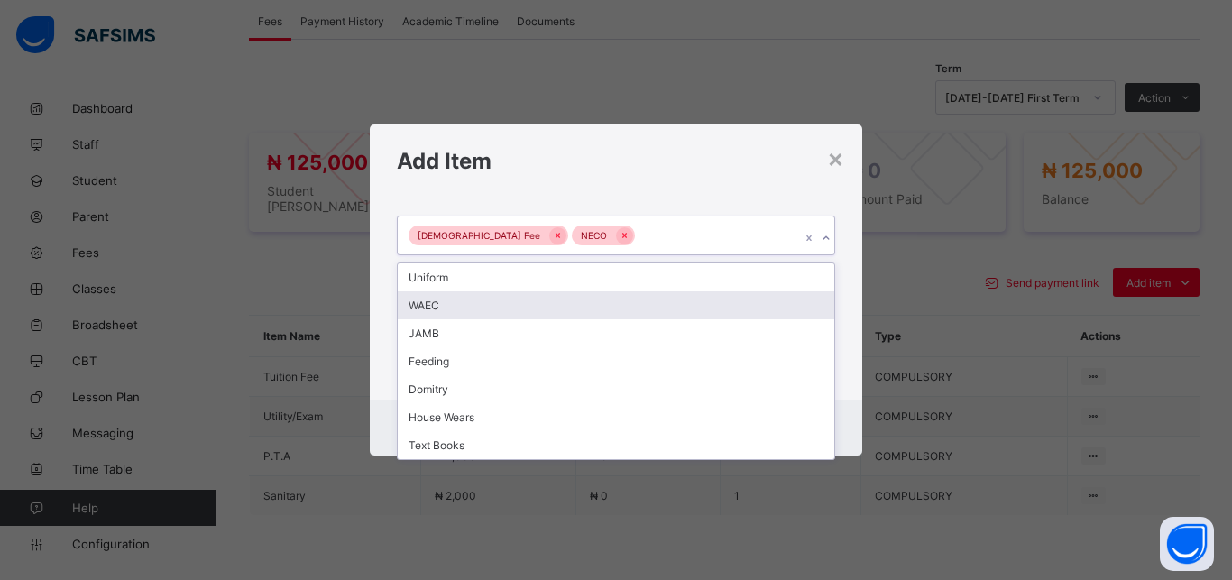
click at [587, 307] on div "WAEC" at bounding box center [616, 305] width 436 height 28
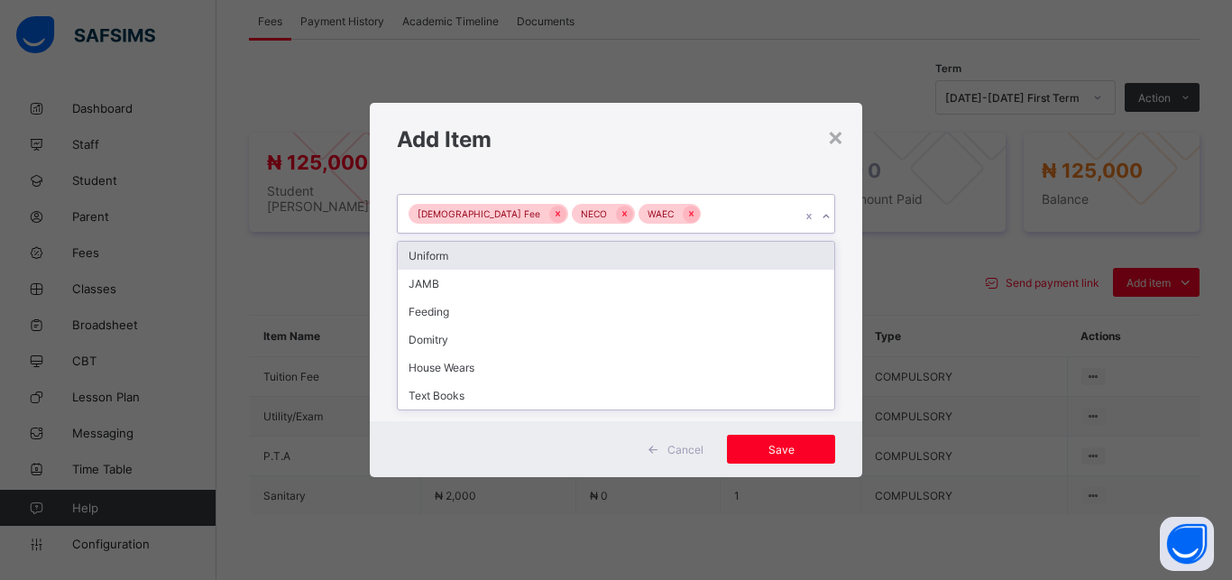
click at [678, 221] on div "Islamiyya Fee NECO WAEC" at bounding box center [599, 214] width 402 height 38
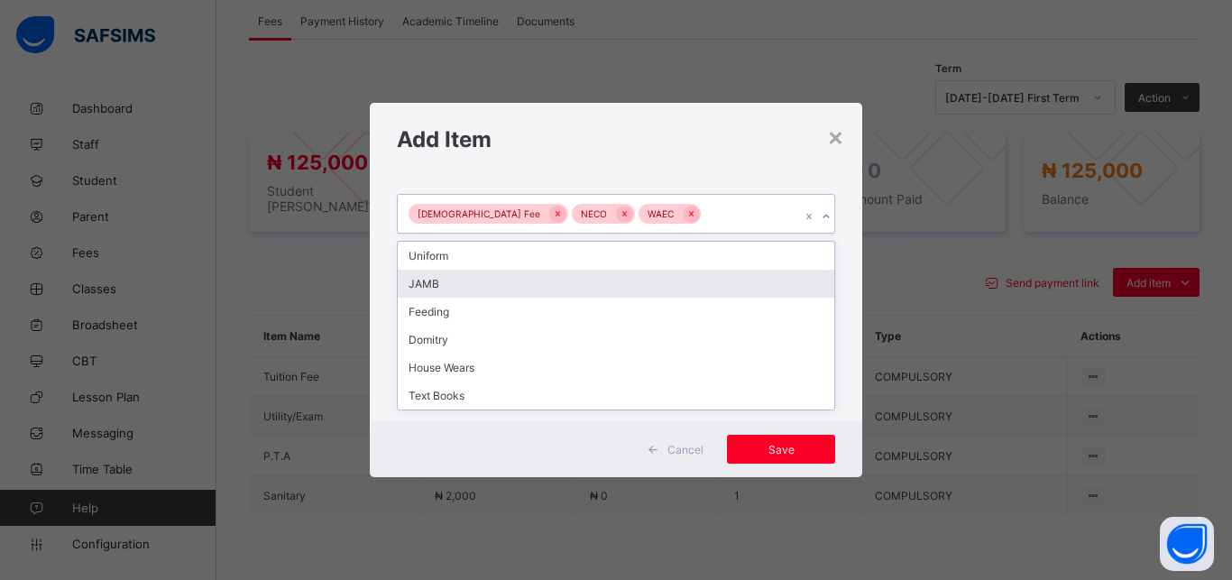
click at [611, 291] on div "JAMB" at bounding box center [616, 284] width 436 height 28
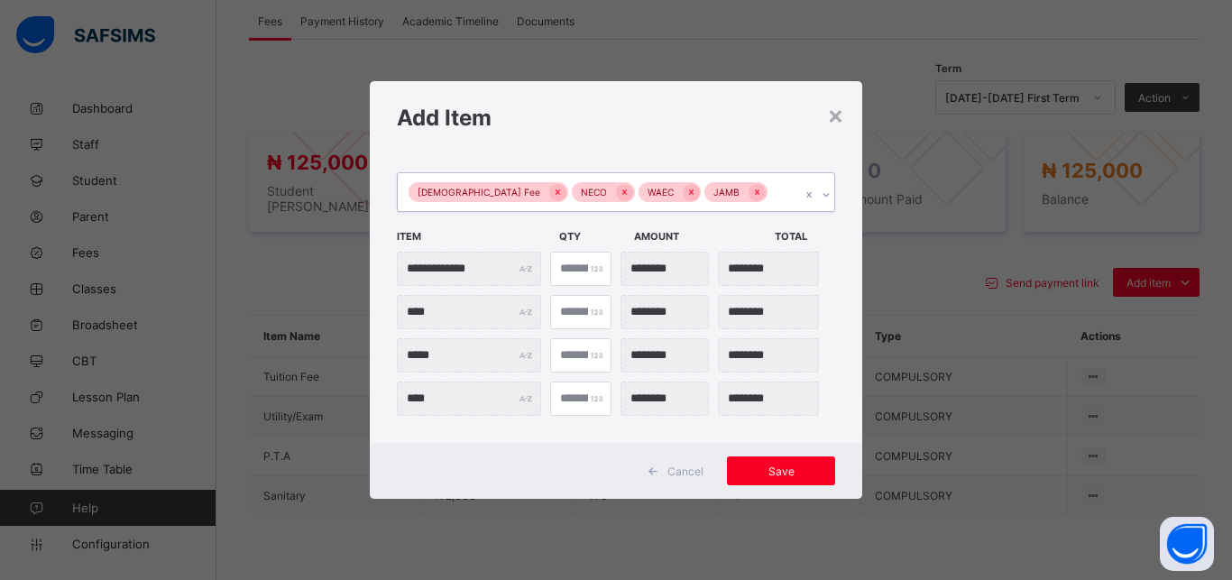
click at [741, 194] on div "Islamiyya Fee NECO WAEC JAMB" at bounding box center [599, 192] width 402 height 38
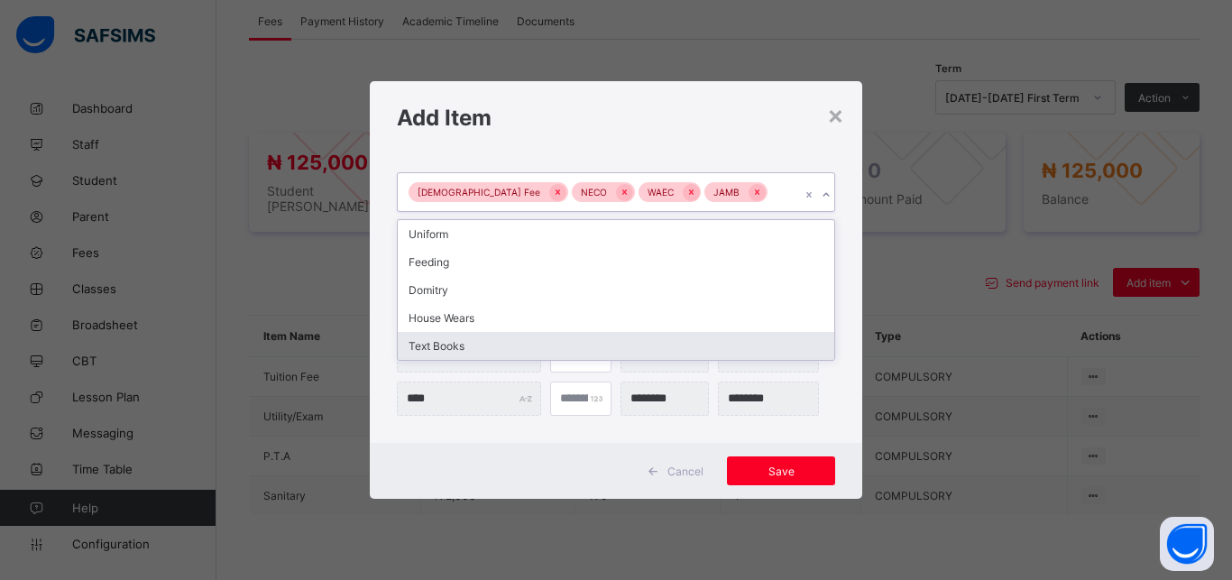
click at [636, 354] on div "Text Books" at bounding box center [616, 346] width 436 height 28
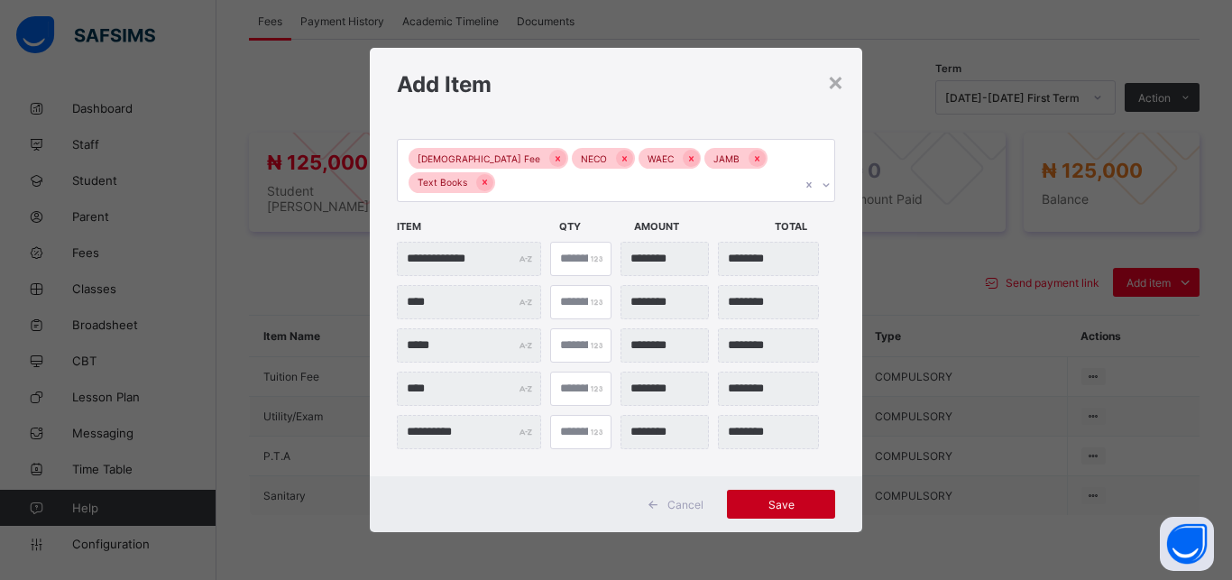
click at [772, 501] on span "Save" at bounding box center [780, 505] width 81 height 14
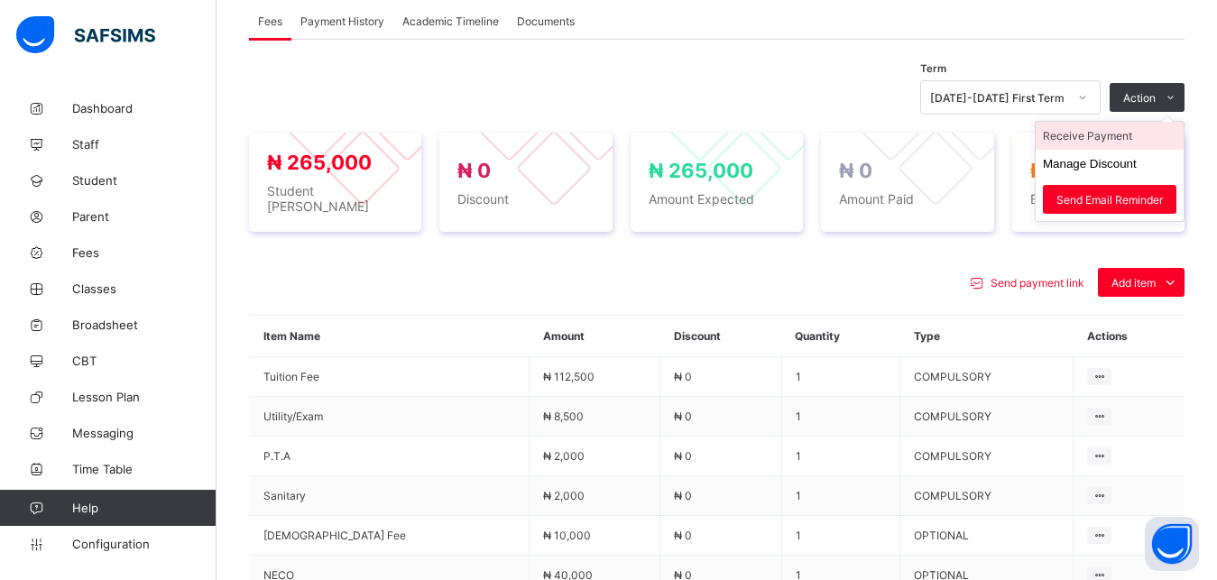
click at [1133, 143] on li "Receive Payment" at bounding box center [1109, 136] width 148 height 28
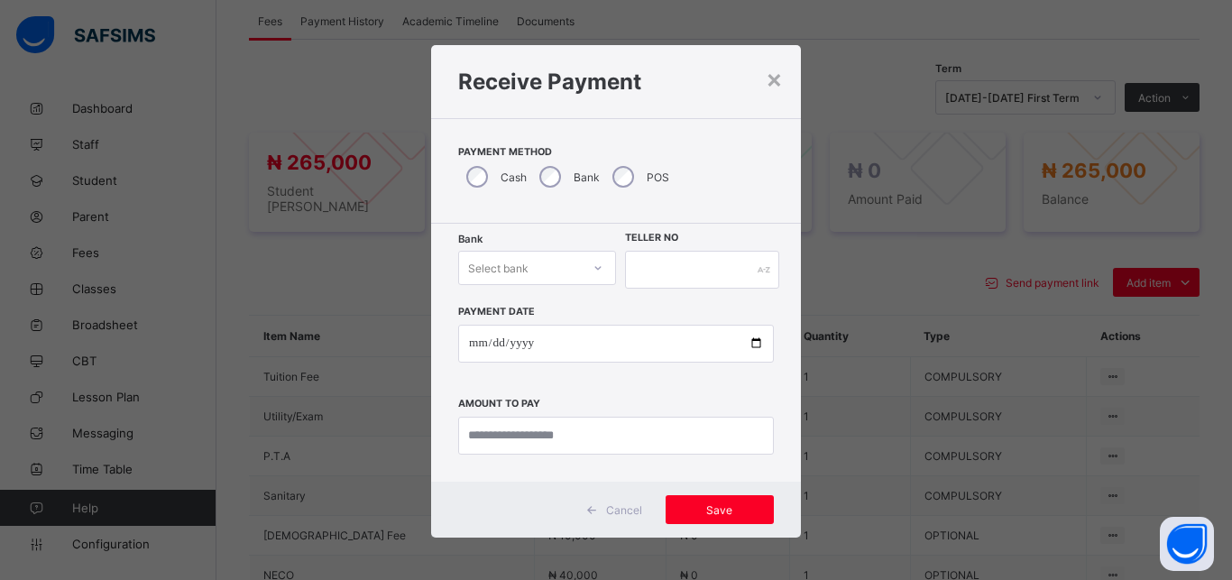
click at [540, 280] on div "Select bank" at bounding box center [520, 267] width 122 height 25
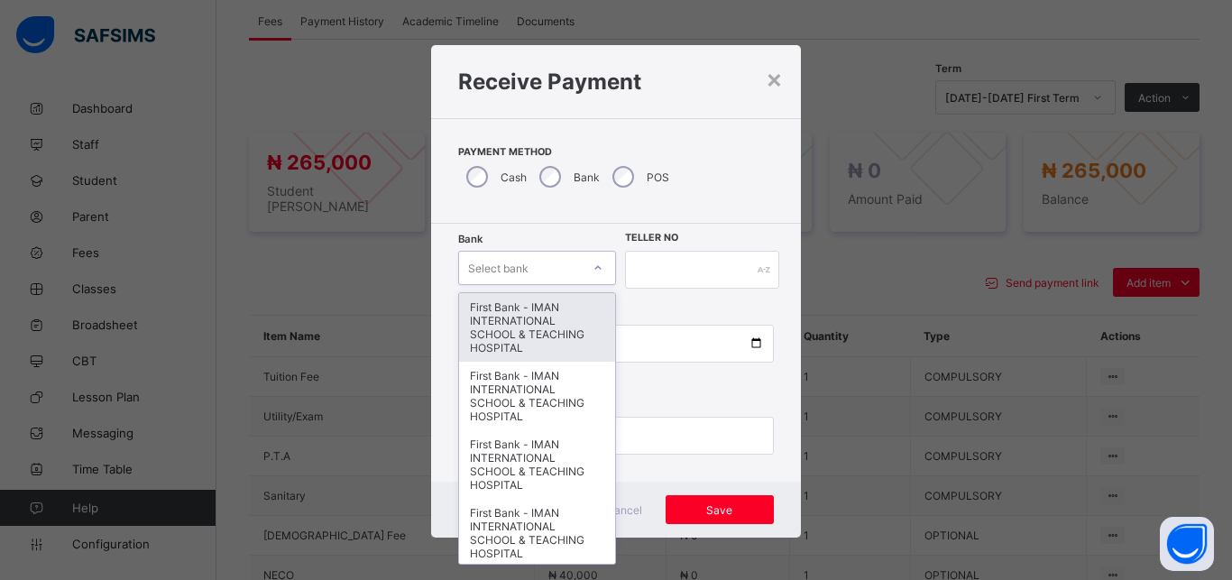
click at [539, 314] on div "First Bank - IMAN INTERNATIONAL SCHOOL & TEACHING HOSPITAL" at bounding box center [537, 327] width 156 height 69
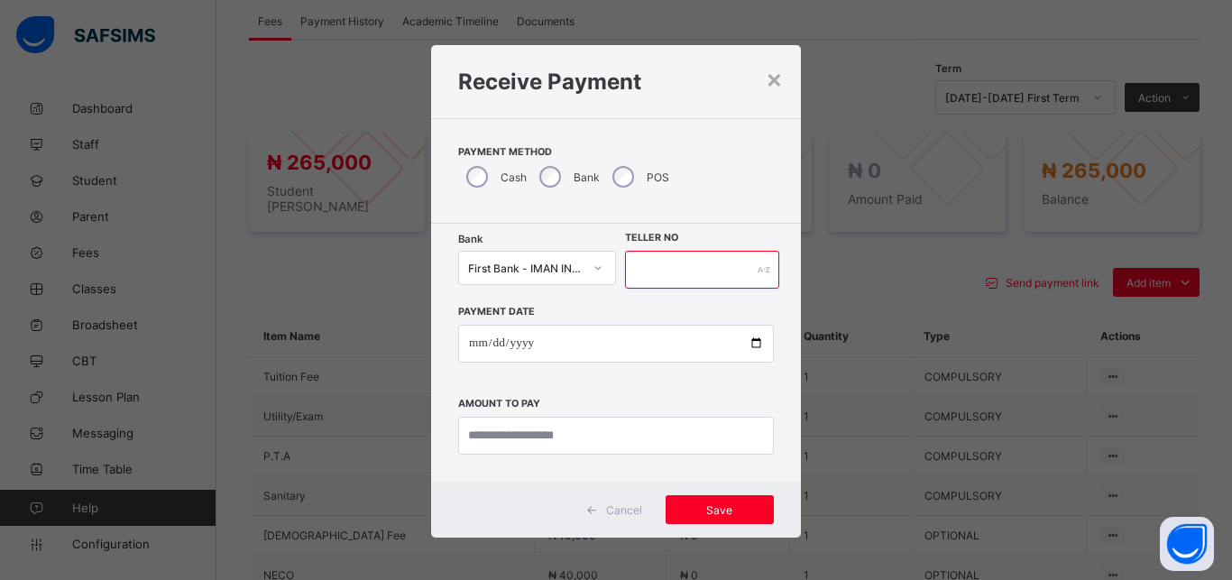
click at [667, 273] on input "text" at bounding box center [702, 270] width 154 height 38
type input "*****"
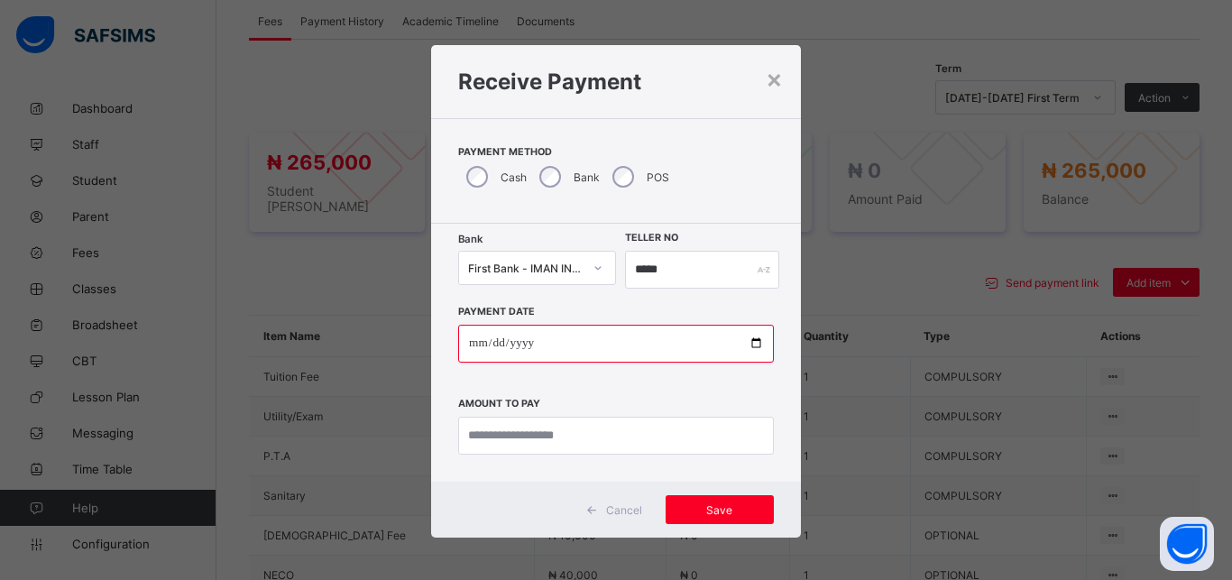
click at [744, 345] on input "date" at bounding box center [616, 344] width 316 height 38
type input "**********"
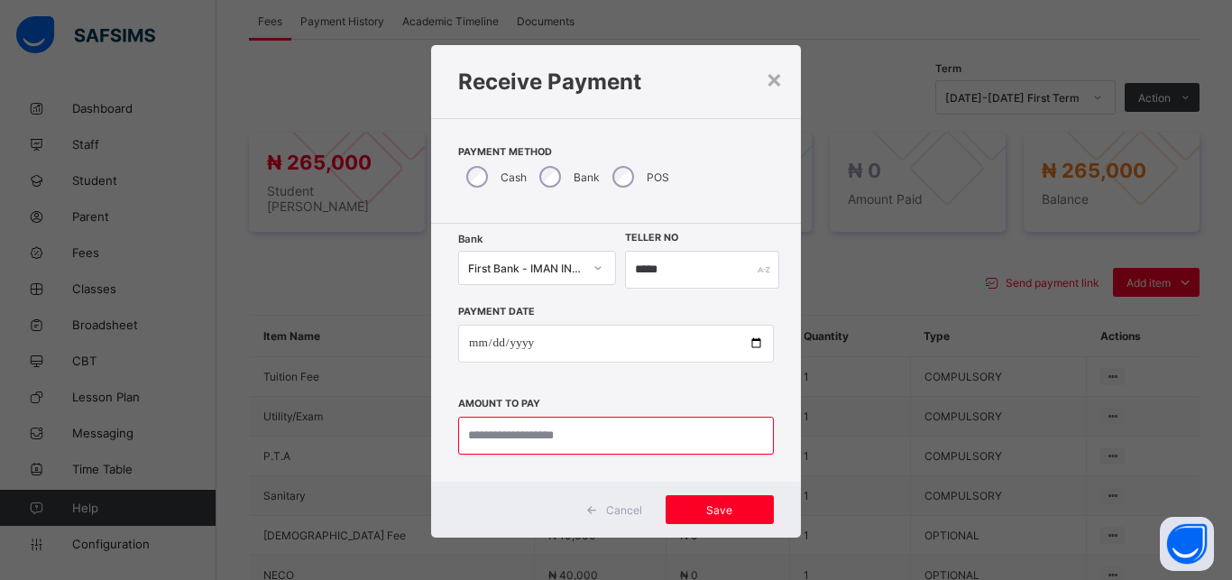
click at [583, 438] on input "currency" at bounding box center [616, 436] width 316 height 38
type input "*********"
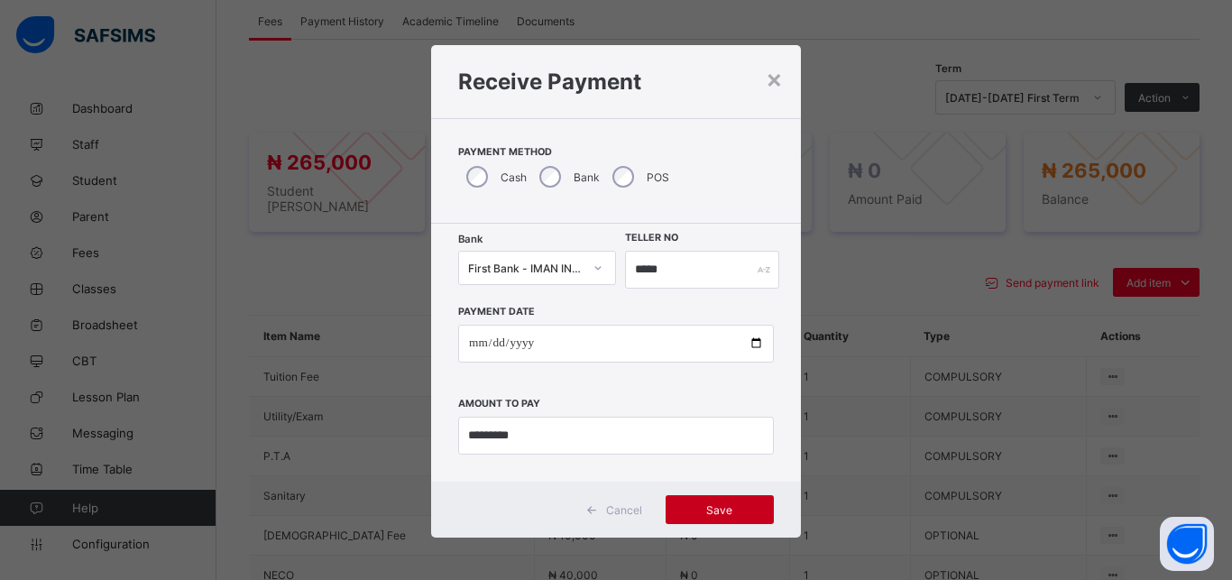
click at [711, 512] on span "Save" at bounding box center [719, 510] width 81 height 14
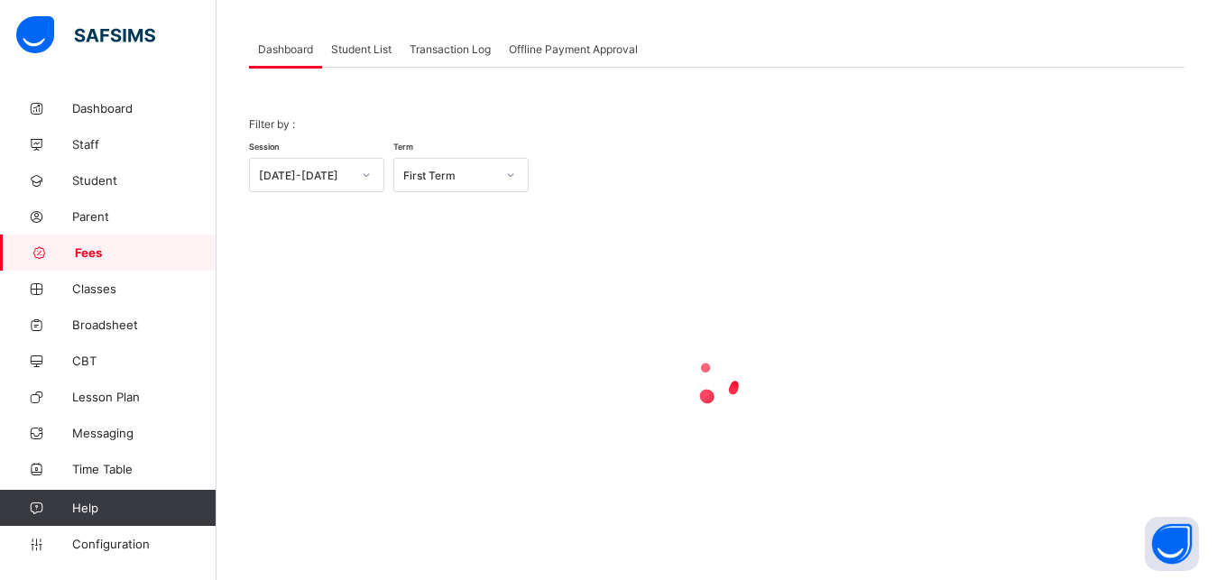
scroll to position [87, 0]
click at [341, 51] on span "Student List" at bounding box center [361, 49] width 60 height 14
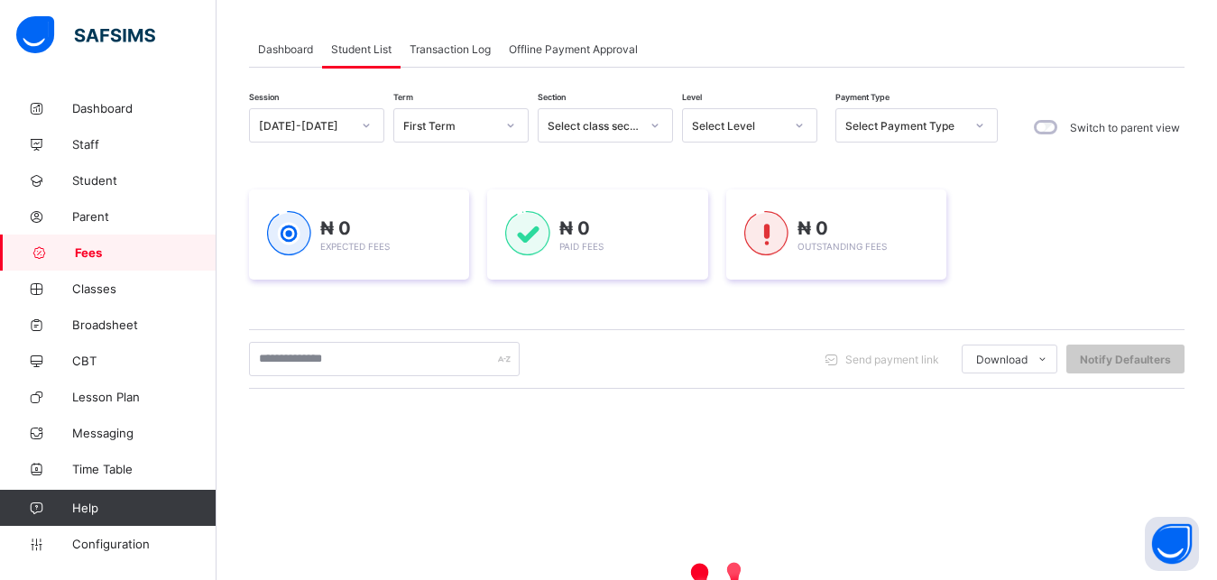
click at [740, 128] on div "Select Level" at bounding box center [738, 126] width 92 height 14
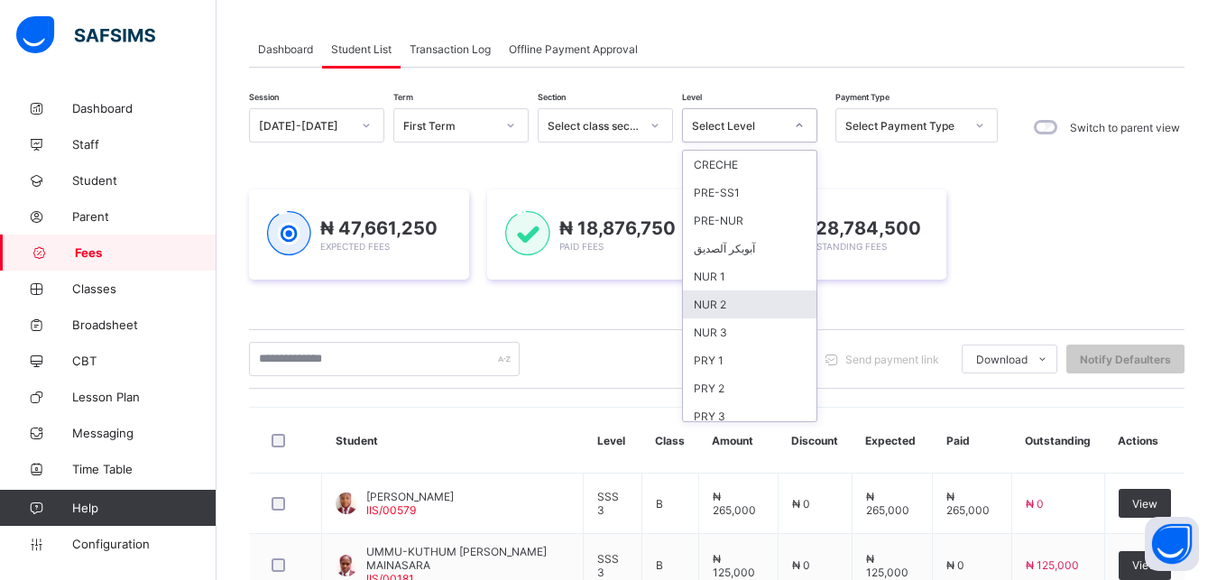
scroll to position [233, 0]
click at [750, 296] on div "JSS 2" at bounding box center [749, 295] width 133 height 28
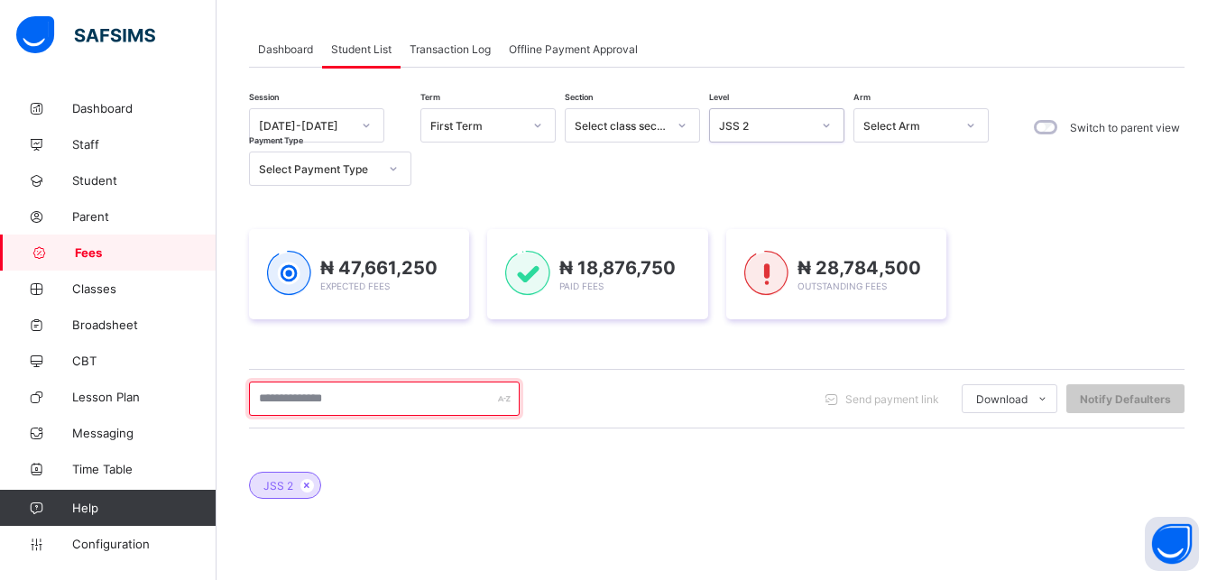
click at [435, 401] on input "text" at bounding box center [384, 398] width 271 height 34
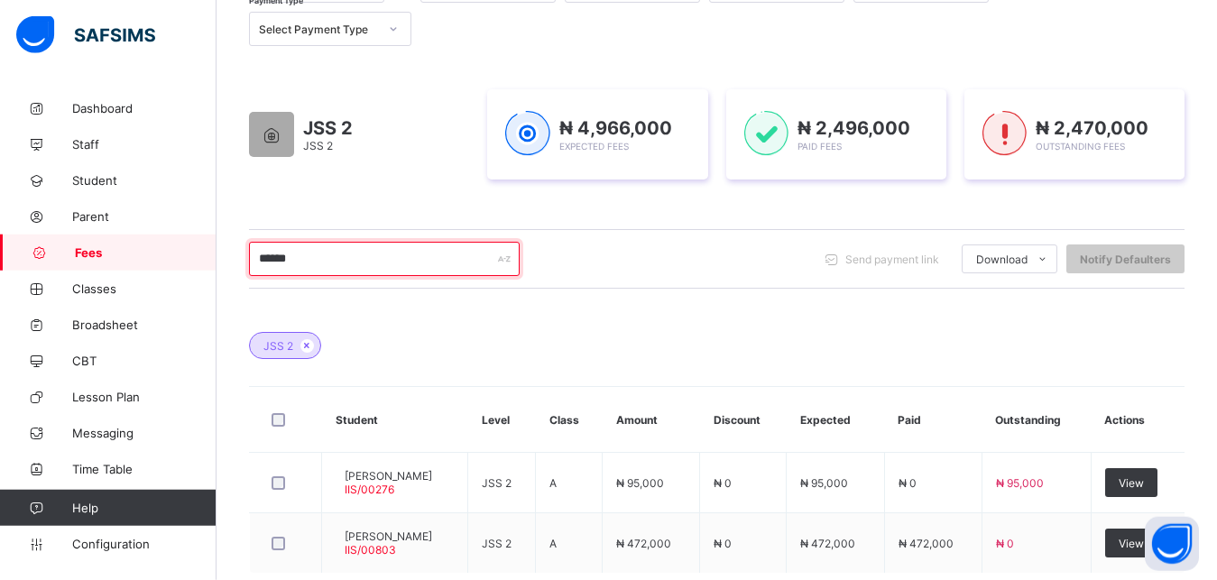
scroll to position [271, 0]
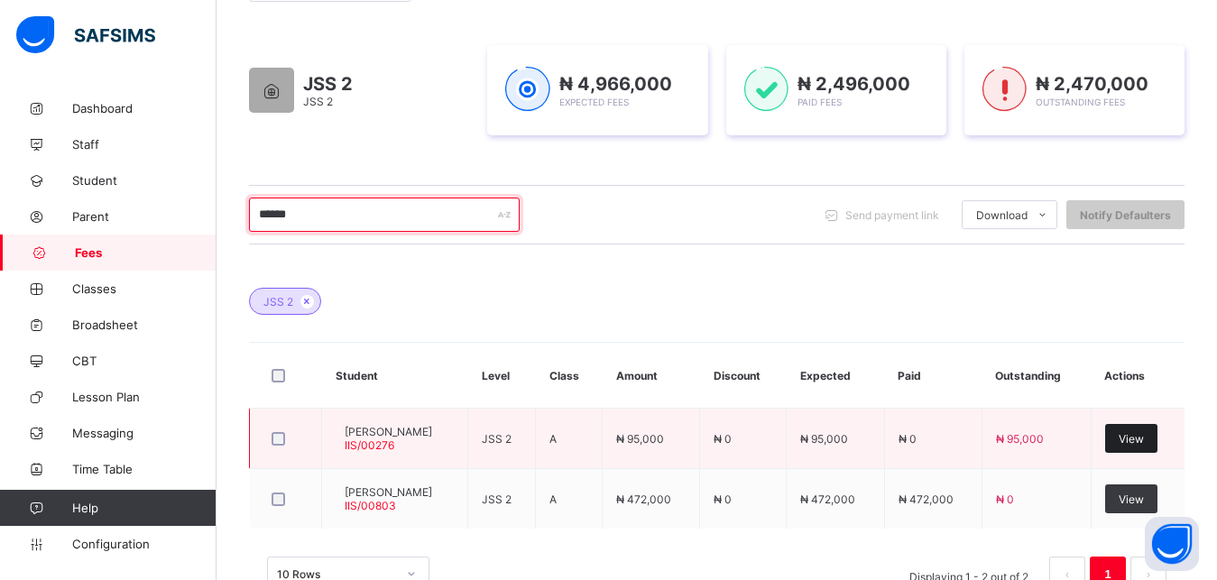
type input "******"
click at [1143, 444] on span "View" at bounding box center [1130, 439] width 25 height 14
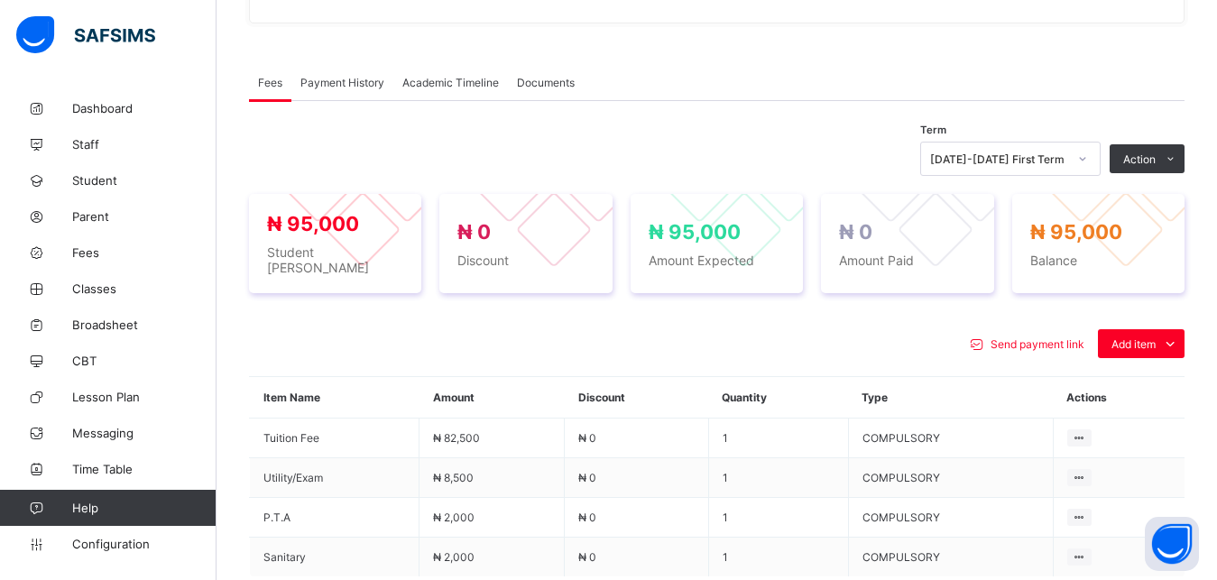
scroll to position [546, 0]
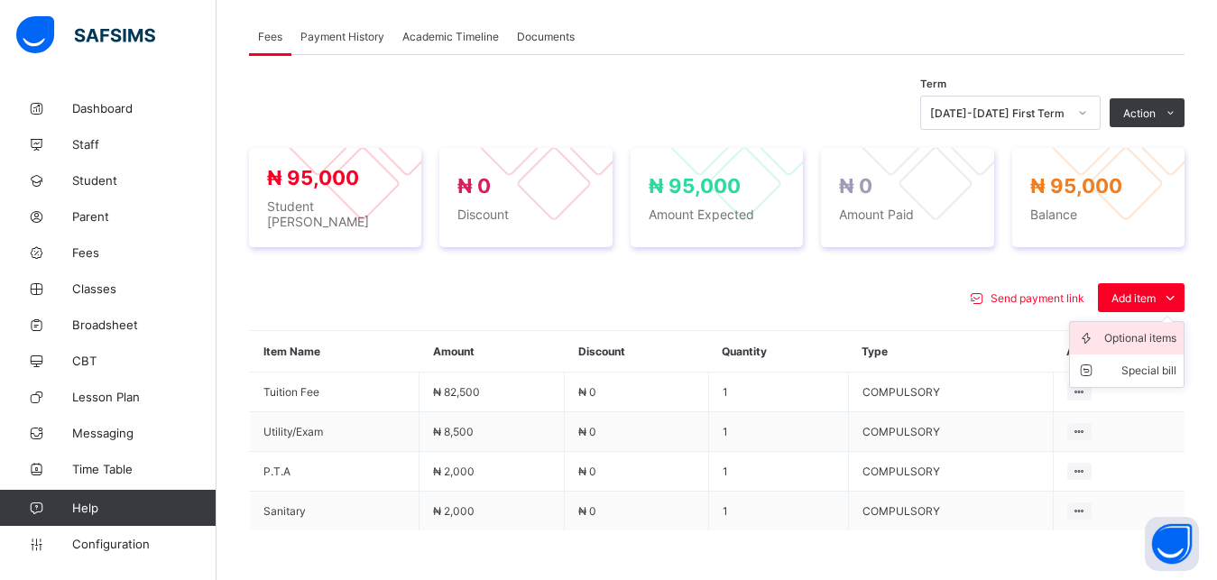
click at [1151, 336] on div "Optional items" at bounding box center [1140, 338] width 72 height 18
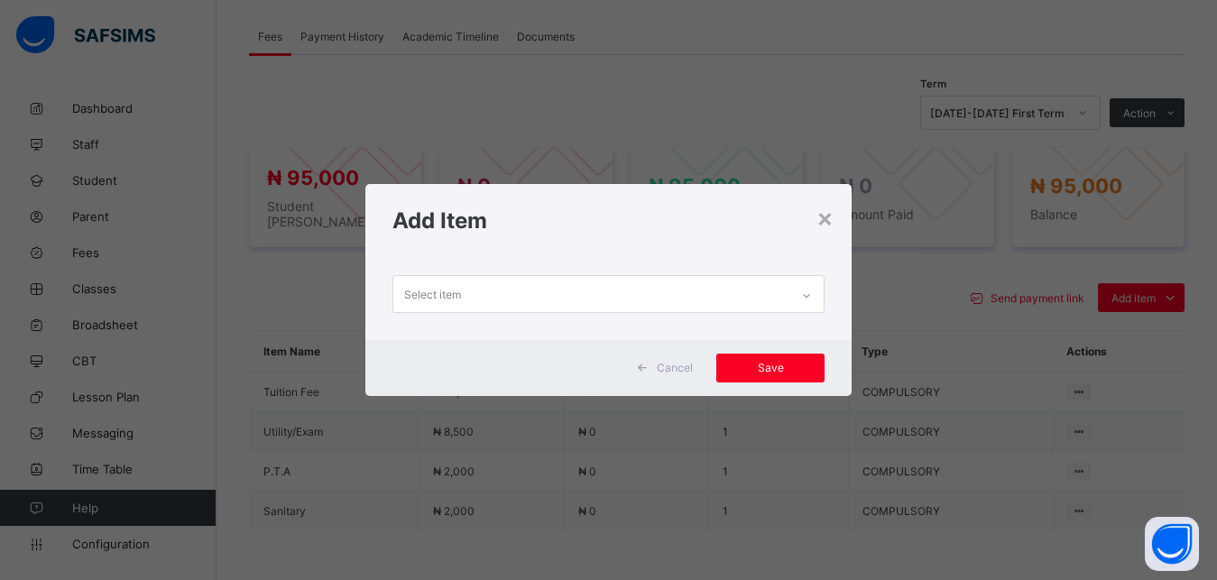
click at [788, 308] on div "Select item" at bounding box center [591, 293] width 397 height 35
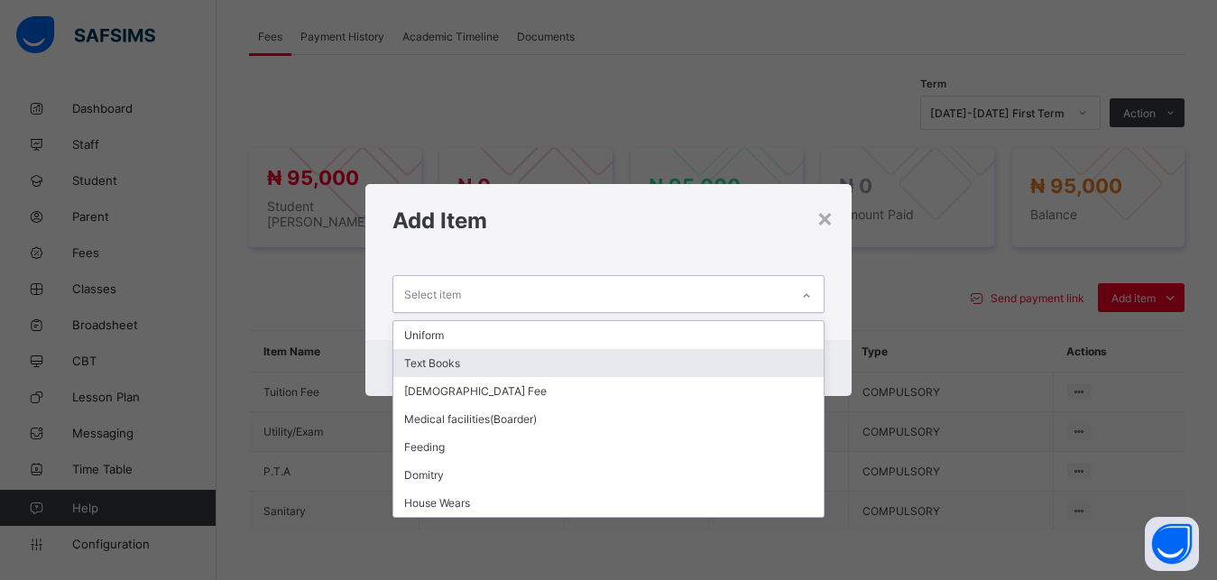
click at [663, 359] on div "Text Books" at bounding box center [608, 363] width 431 height 28
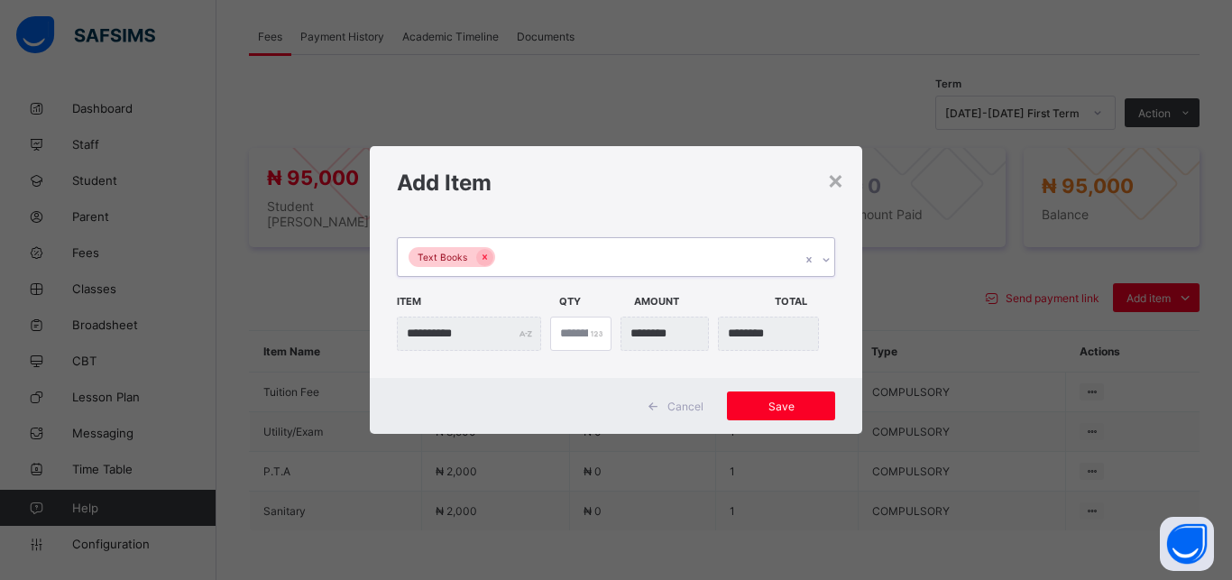
click at [626, 265] on div "Text Books" at bounding box center [599, 257] width 402 height 38
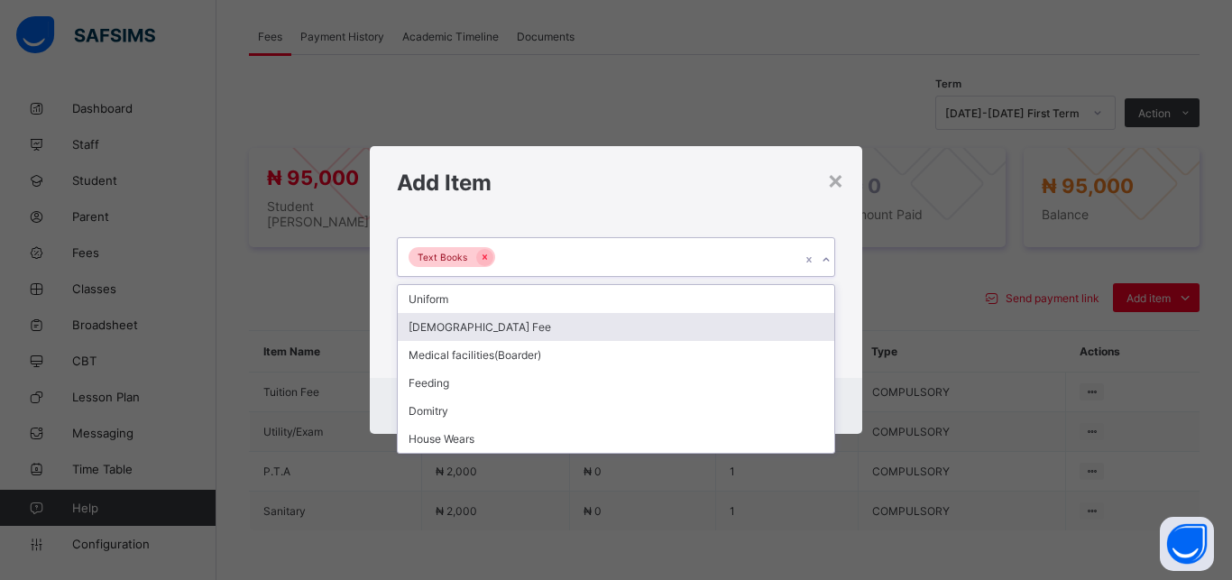
click at [578, 326] on div "[DEMOGRAPHIC_DATA] Fee" at bounding box center [616, 327] width 436 height 28
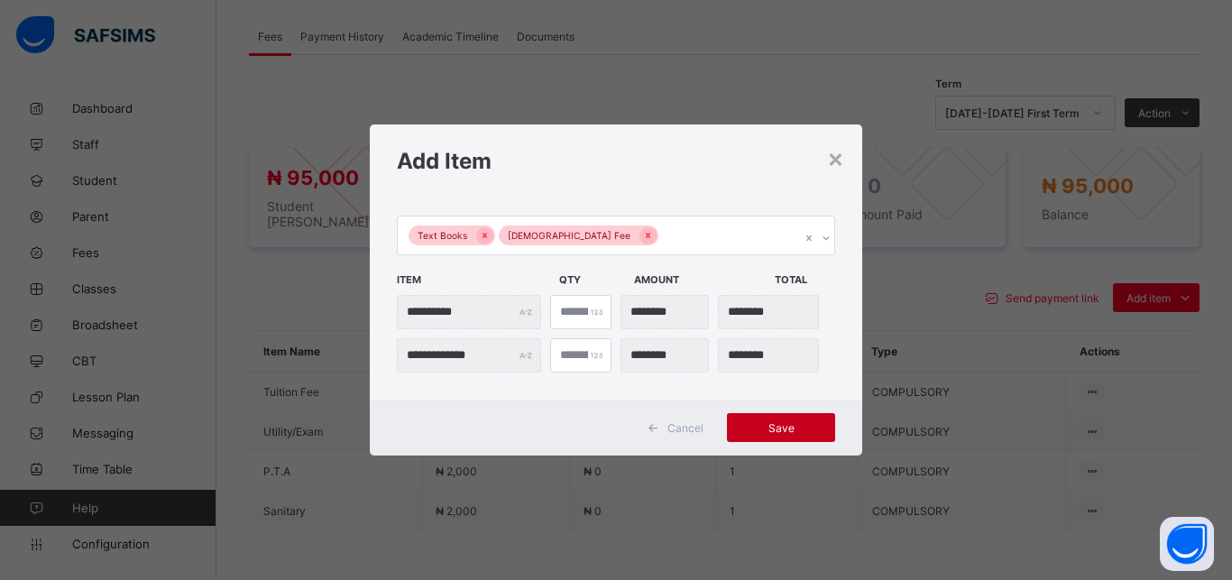
click at [779, 432] on span "Save" at bounding box center [780, 428] width 81 height 14
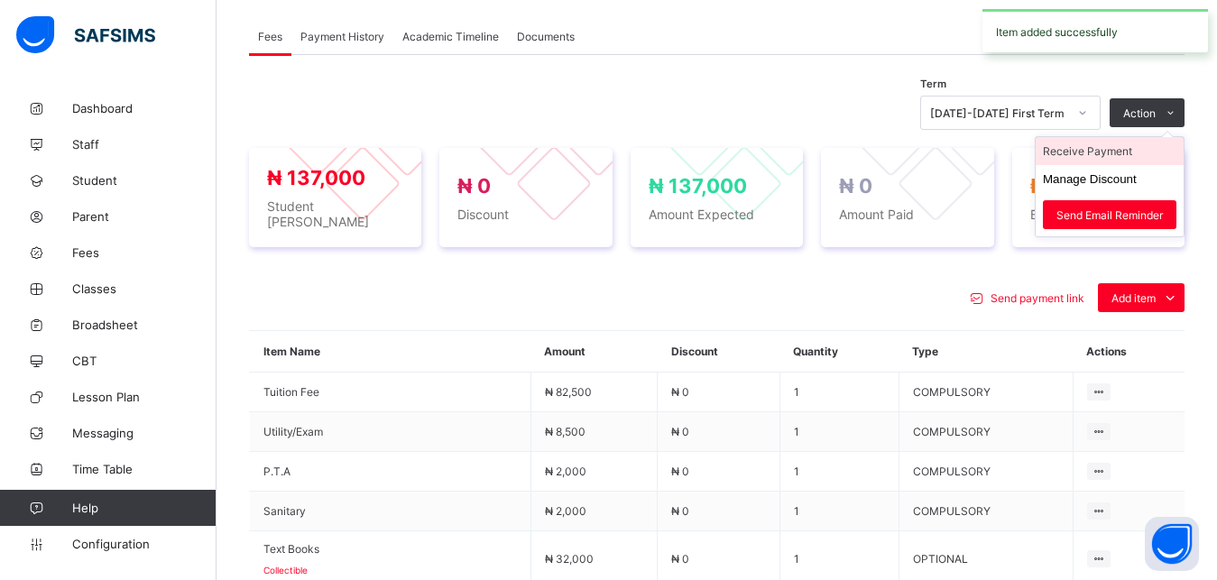
click at [1123, 156] on li "Receive Payment" at bounding box center [1109, 151] width 148 height 28
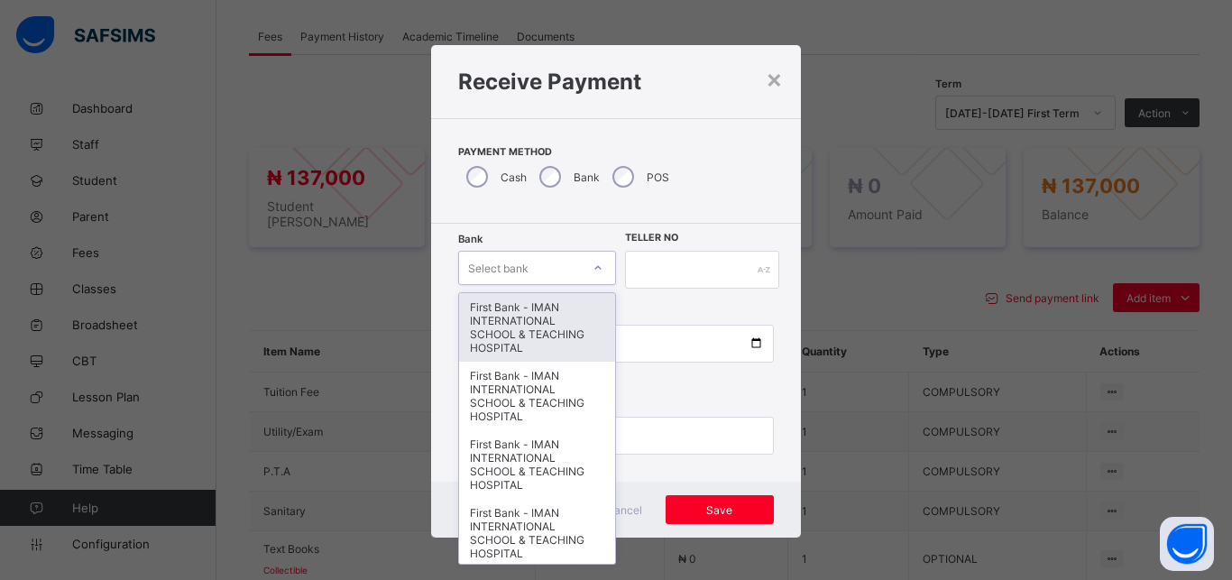
click at [517, 262] on div "Select bank" at bounding box center [498, 268] width 60 height 34
click at [514, 338] on div "First Bank - IMAN INTERNATIONAL SCHOOL & TEACHING HOSPITAL" at bounding box center [537, 327] width 156 height 69
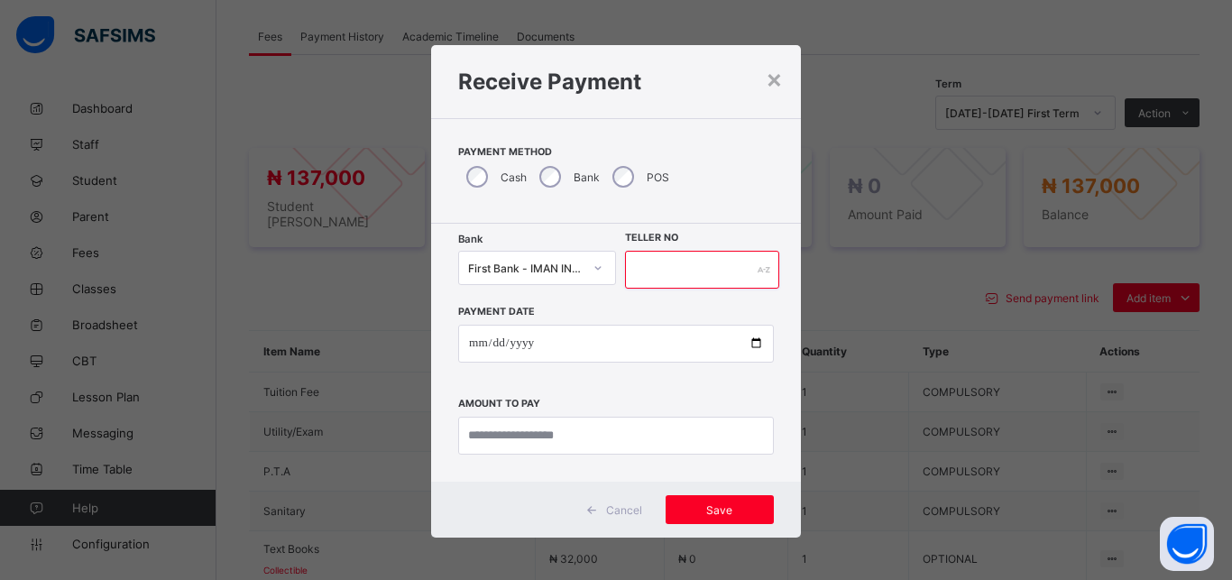
click at [697, 271] on input "text" at bounding box center [702, 270] width 154 height 38
type input "*****"
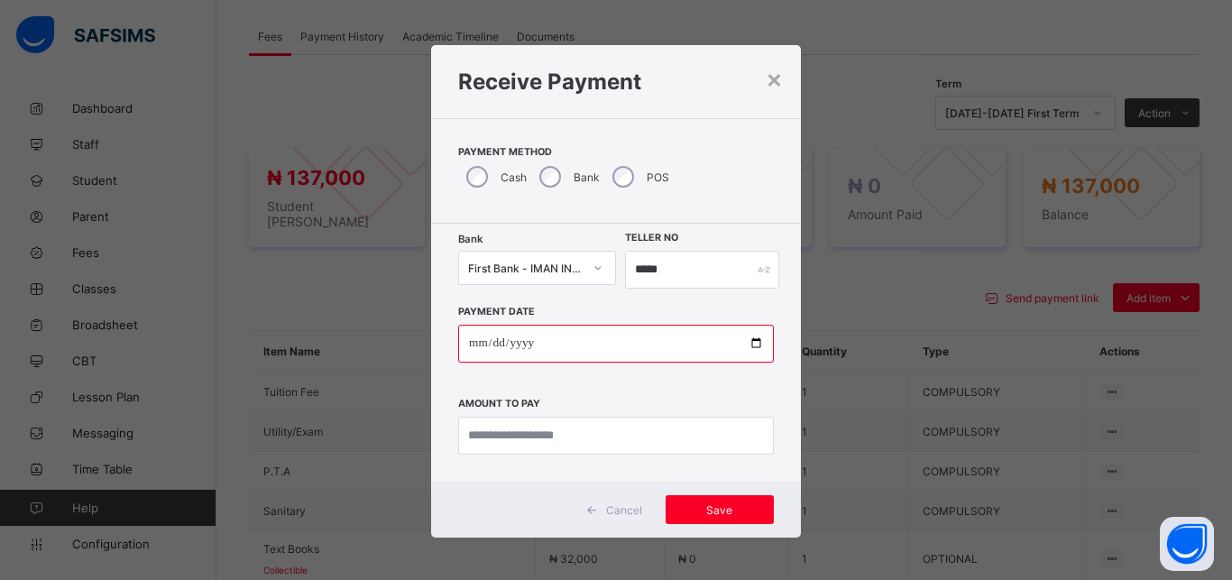
click at [745, 345] on input "date" at bounding box center [616, 344] width 316 height 38
type input "**********"
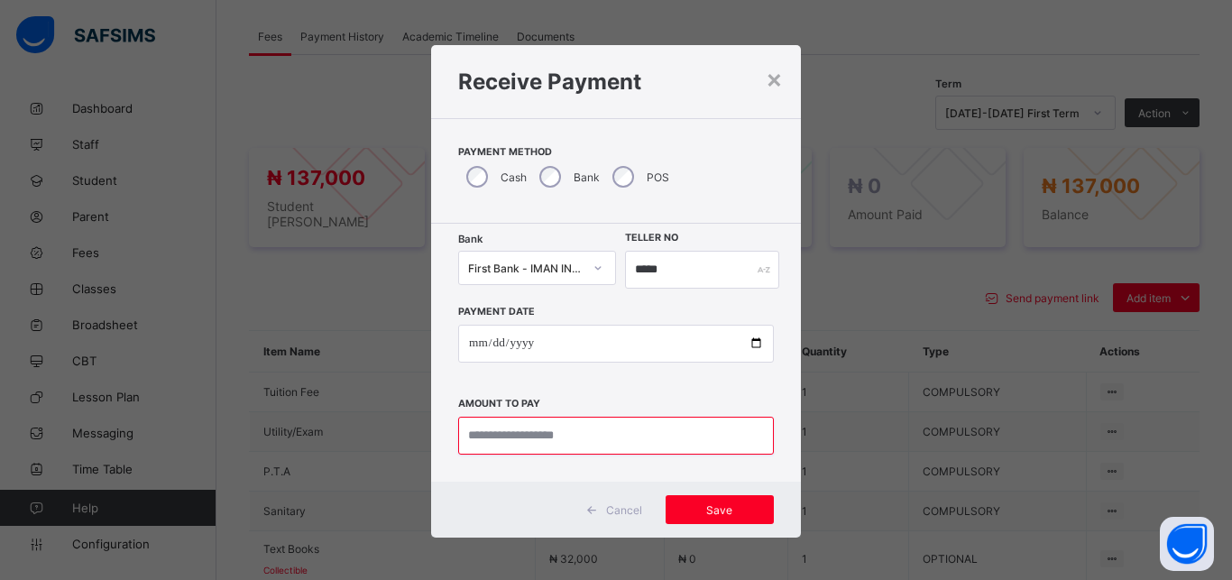
click at [580, 439] on input "currency" at bounding box center [616, 436] width 316 height 38
type input "*********"
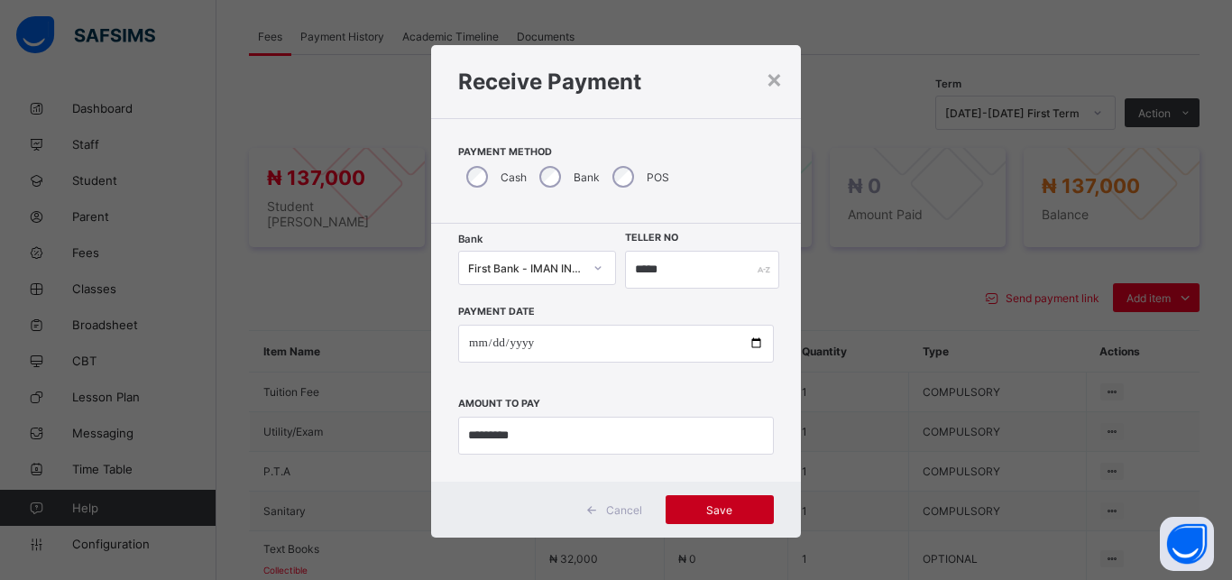
click at [700, 515] on span "Save" at bounding box center [719, 510] width 81 height 14
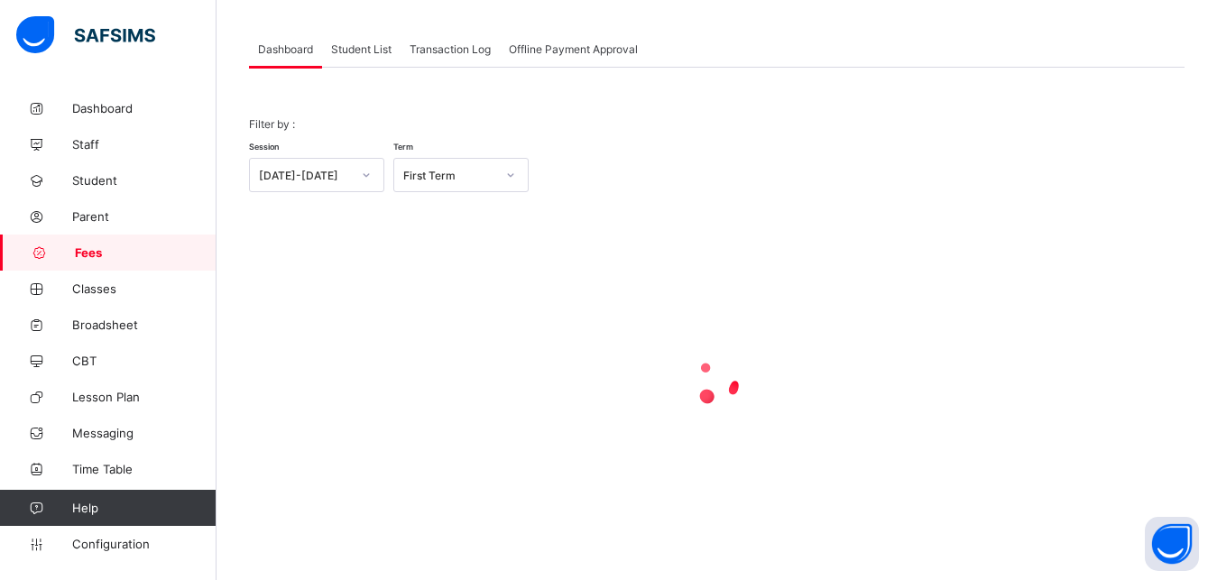
scroll to position [87, 0]
click at [351, 42] on span "Student List" at bounding box center [361, 49] width 60 height 14
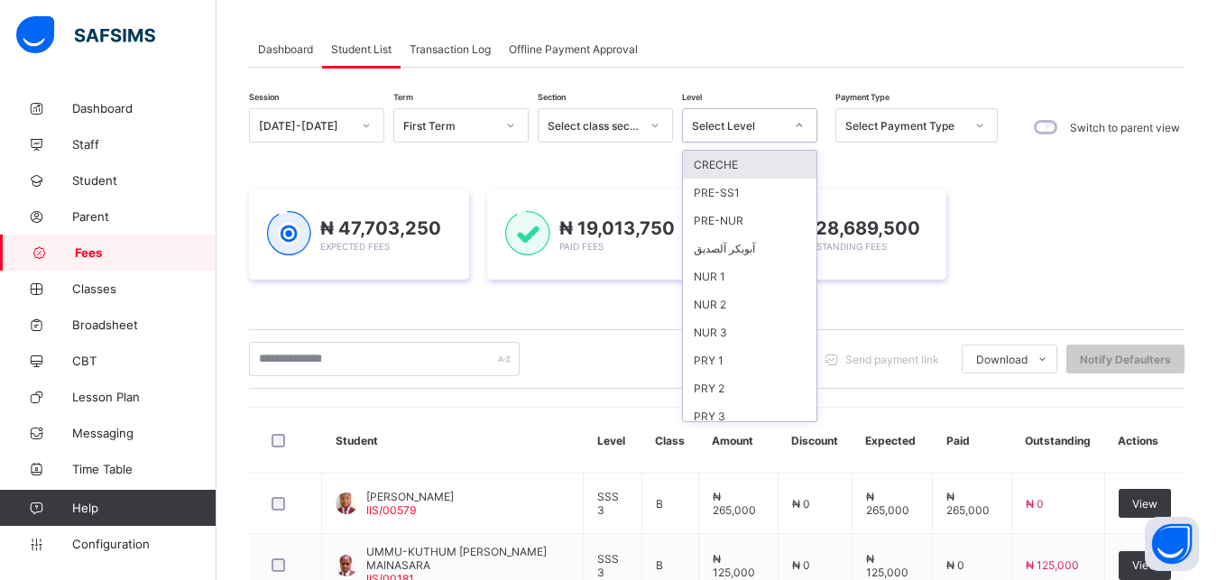
click at [722, 123] on div "Select Level" at bounding box center [738, 126] width 92 height 14
click at [766, 243] on div "PRY 5" at bounding box center [749, 239] width 133 height 28
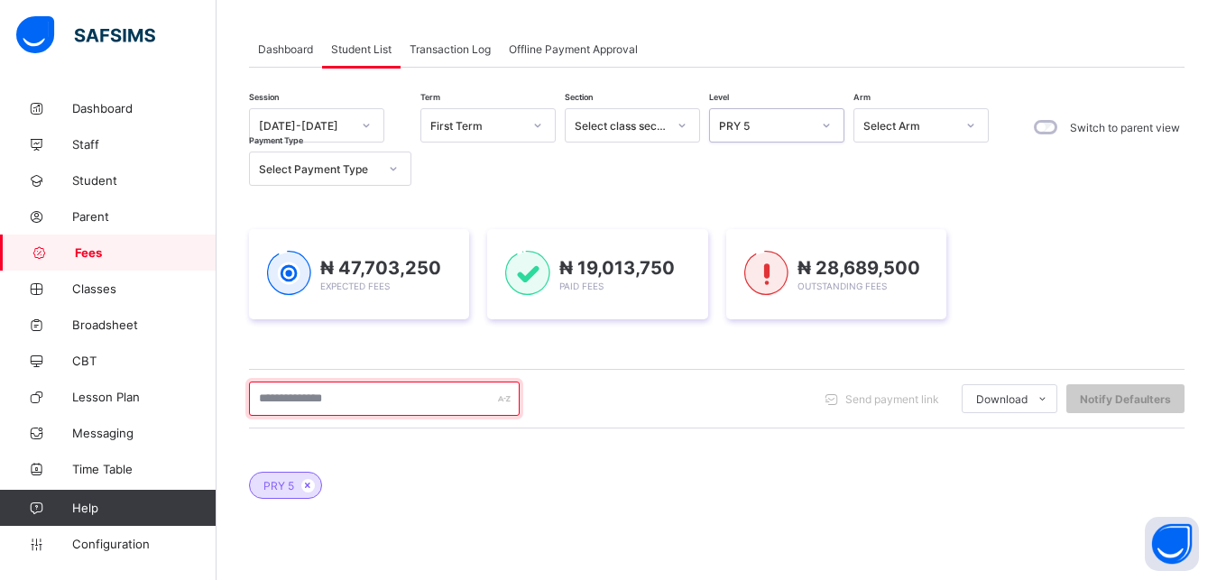
click at [344, 398] on input "text" at bounding box center [384, 398] width 271 height 34
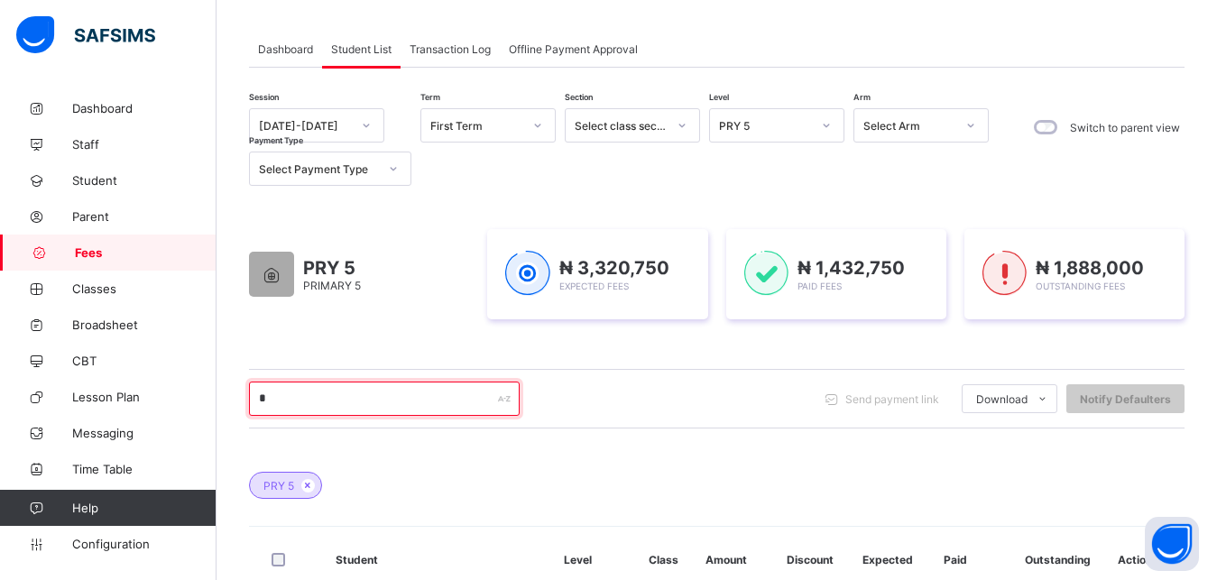
type input "**"
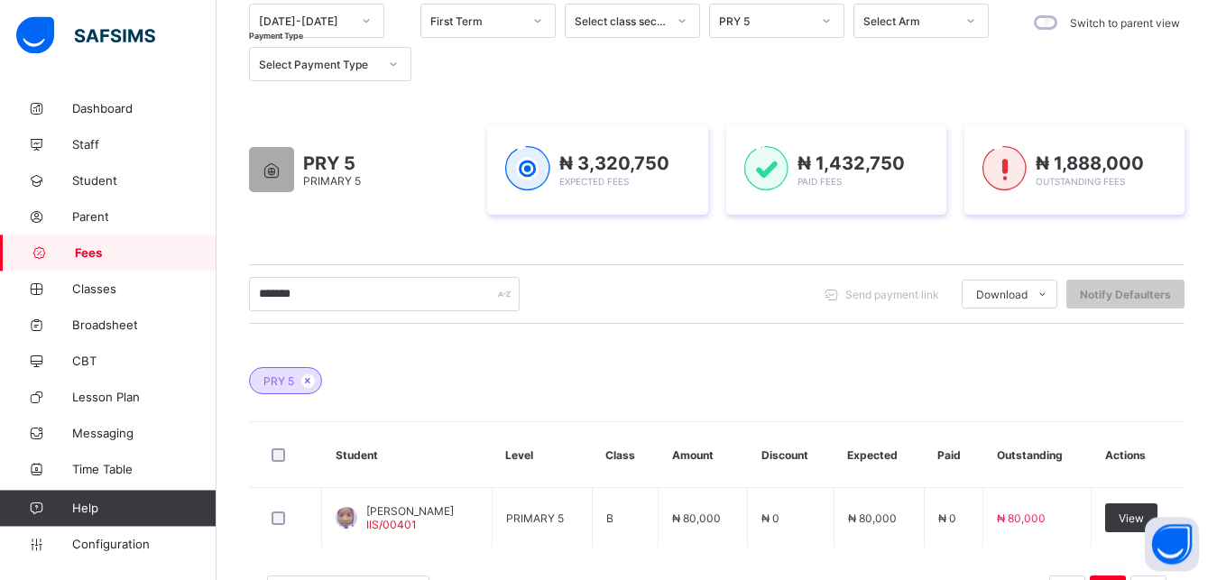
scroll to position [225, 0]
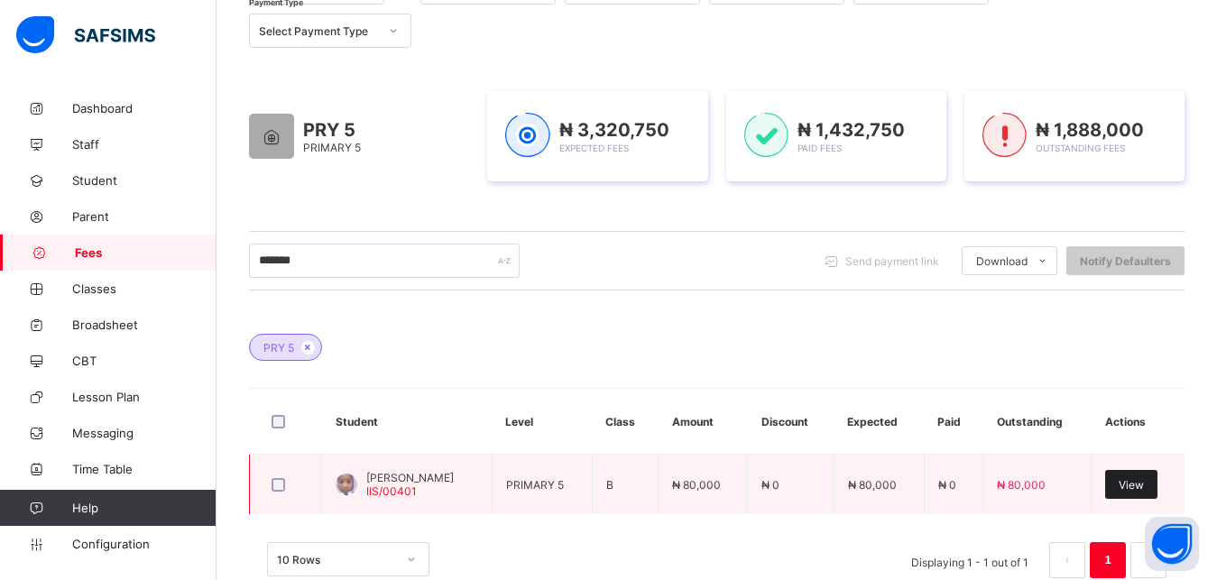
type input "*******"
click at [1143, 485] on span "View" at bounding box center [1130, 485] width 25 height 14
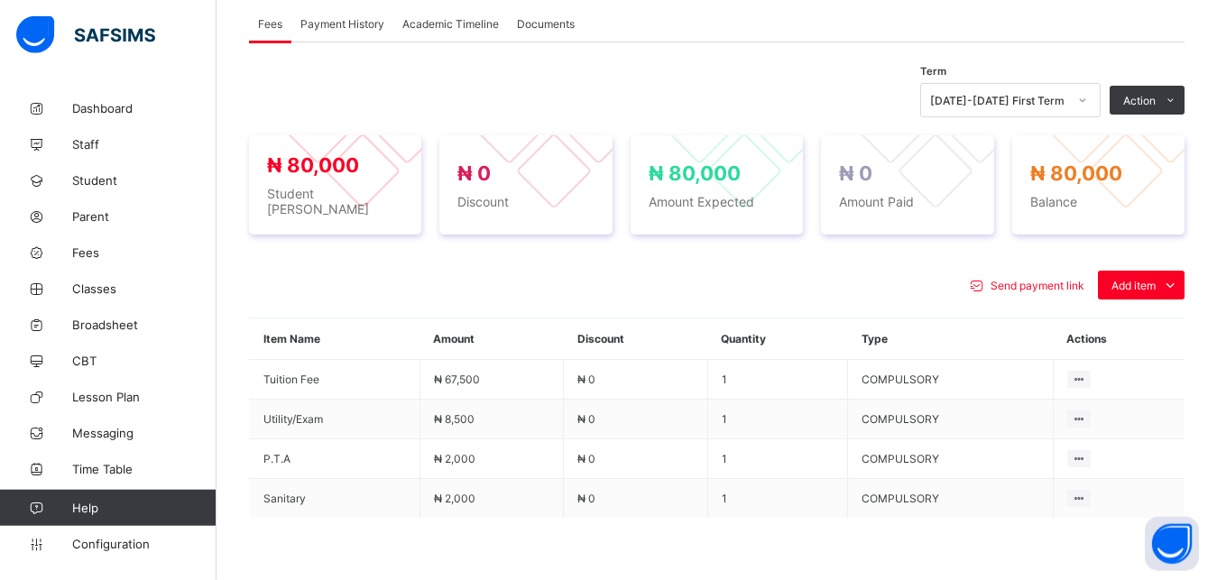
scroll to position [592, 0]
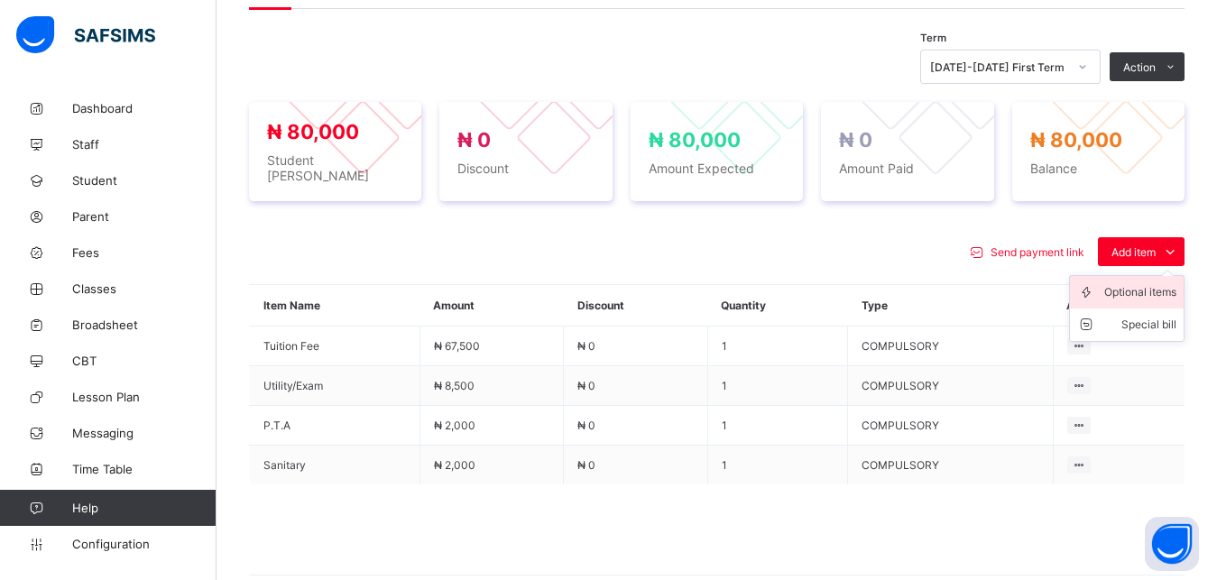
click at [1127, 288] on div "Optional items" at bounding box center [1140, 292] width 72 height 18
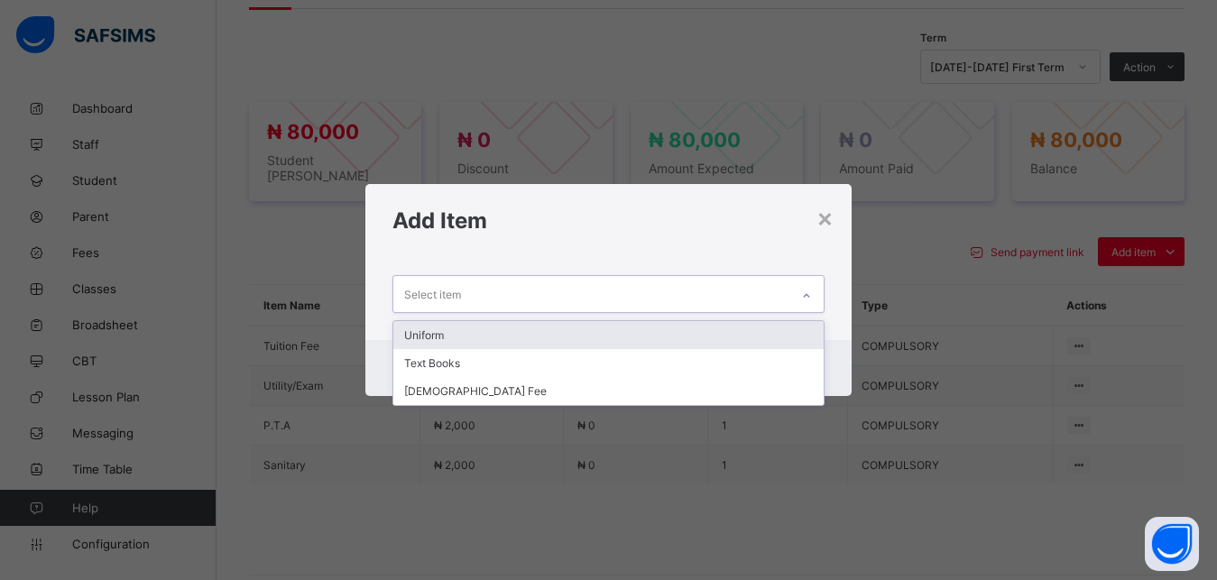
click at [703, 306] on div "Select item" at bounding box center [591, 293] width 397 height 35
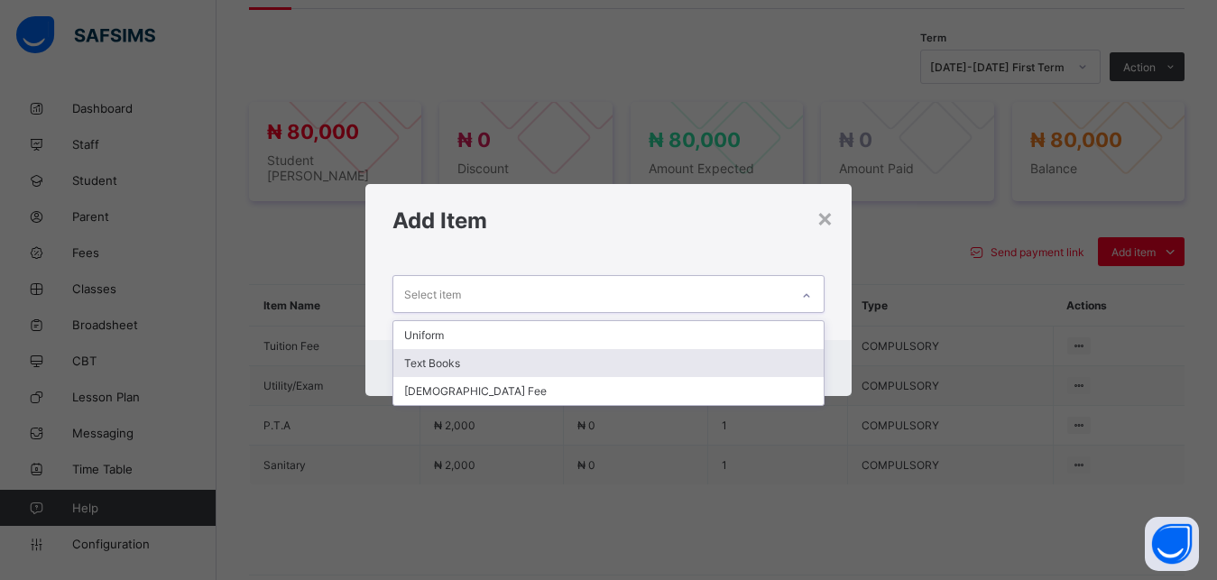
click at [653, 364] on div "Text Books" at bounding box center [608, 363] width 431 height 28
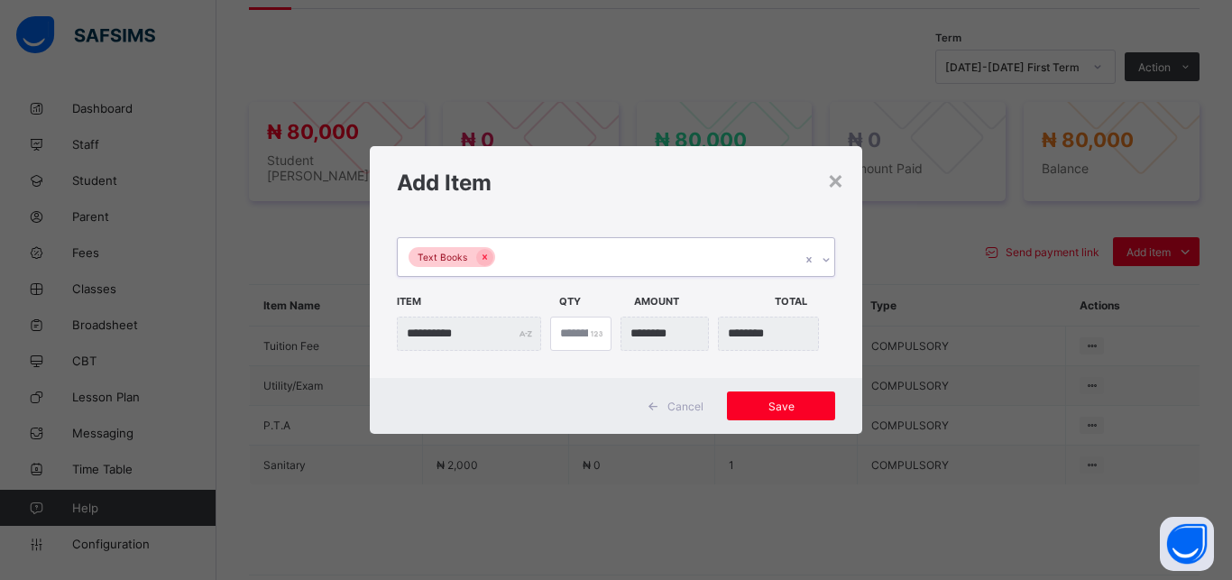
click at [643, 259] on div "Text Books" at bounding box center [599, 257] width 402 height 38
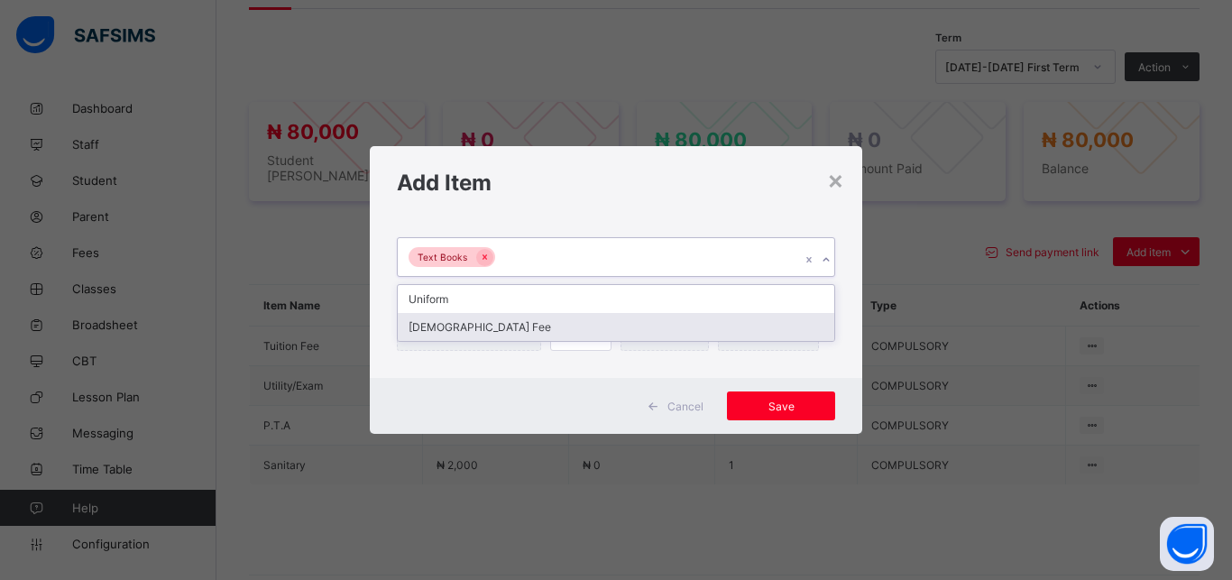
click at [604, 324] on div "[DEMOGRAPHIC_DATA] Fee" at bounding box center [616, 327] width 436 height 28
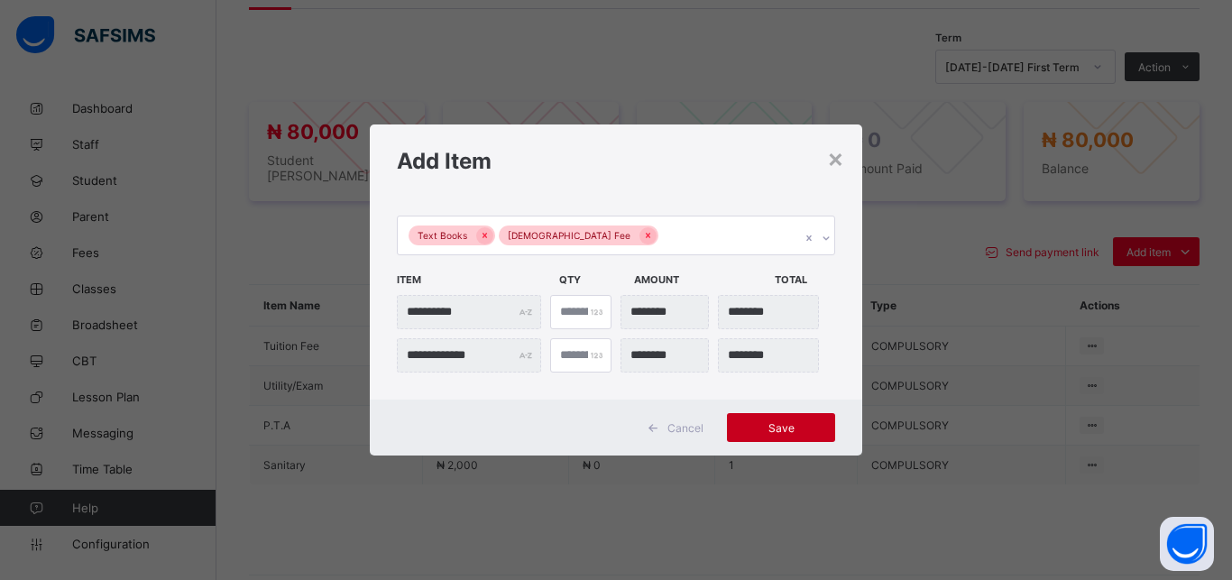
click at [775, 427] on span "Save" at bounding box center [780, 428] width 81 height 14
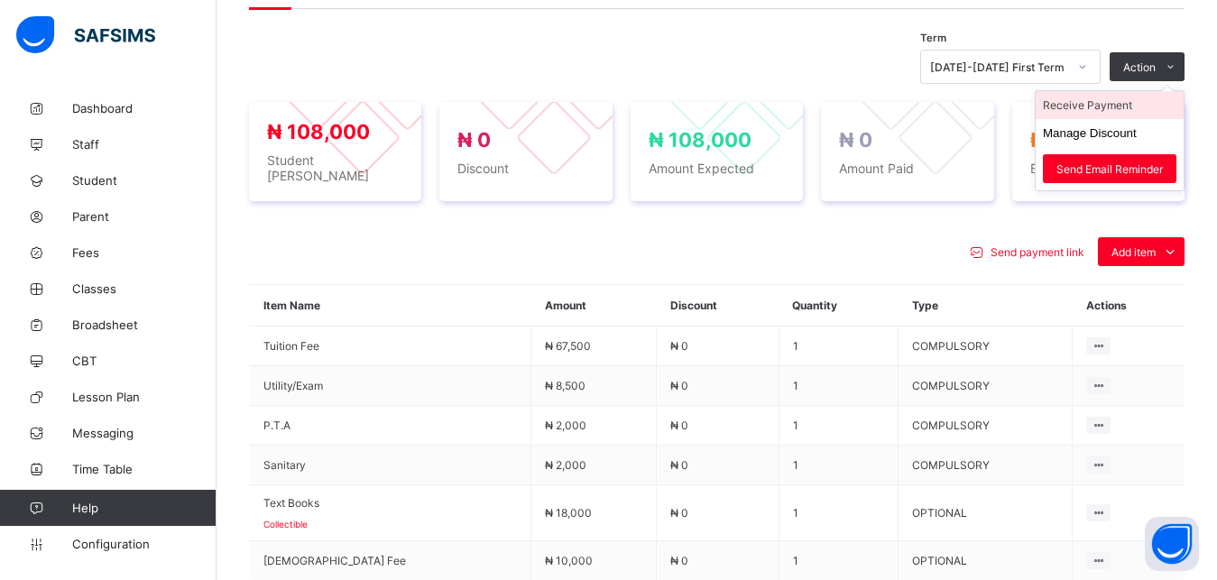
click at [1140, 115] on li "Receive Payment" at bounding box center [1109, 105] width 148 height 28
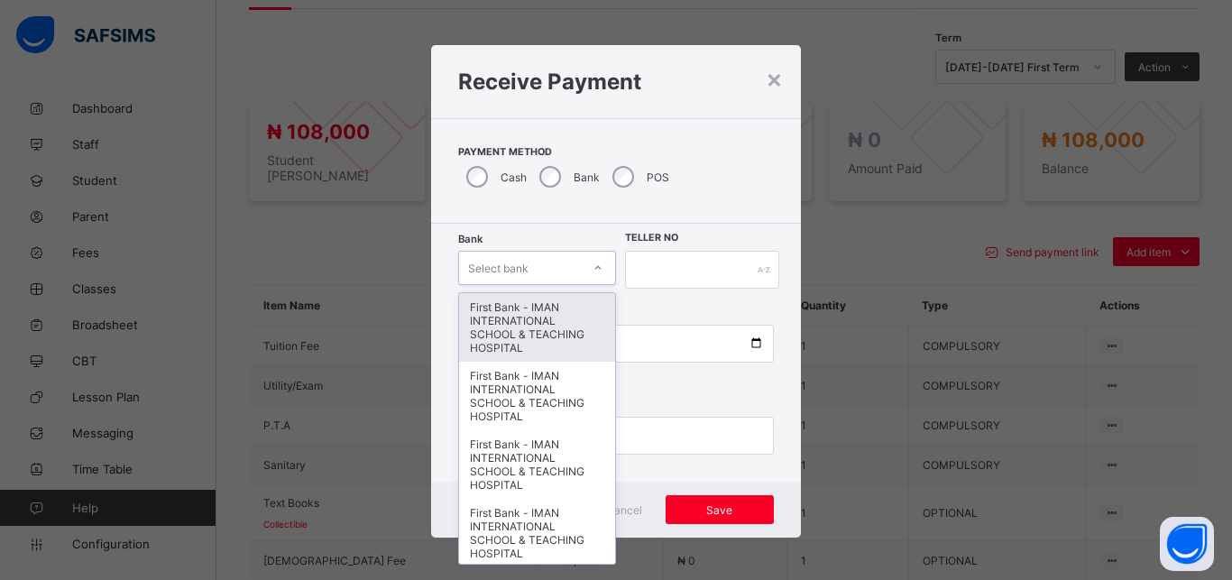
click at [539, 264] on div "Select bank" at bounding box center [520, 267] width 122 height 25
click at [537, 317] on div "First Bank - IMAN INTERNATIONAL SCHOOL & TEACHING HOSPITAL" at bounding box center [537, 327] width 156 height 69
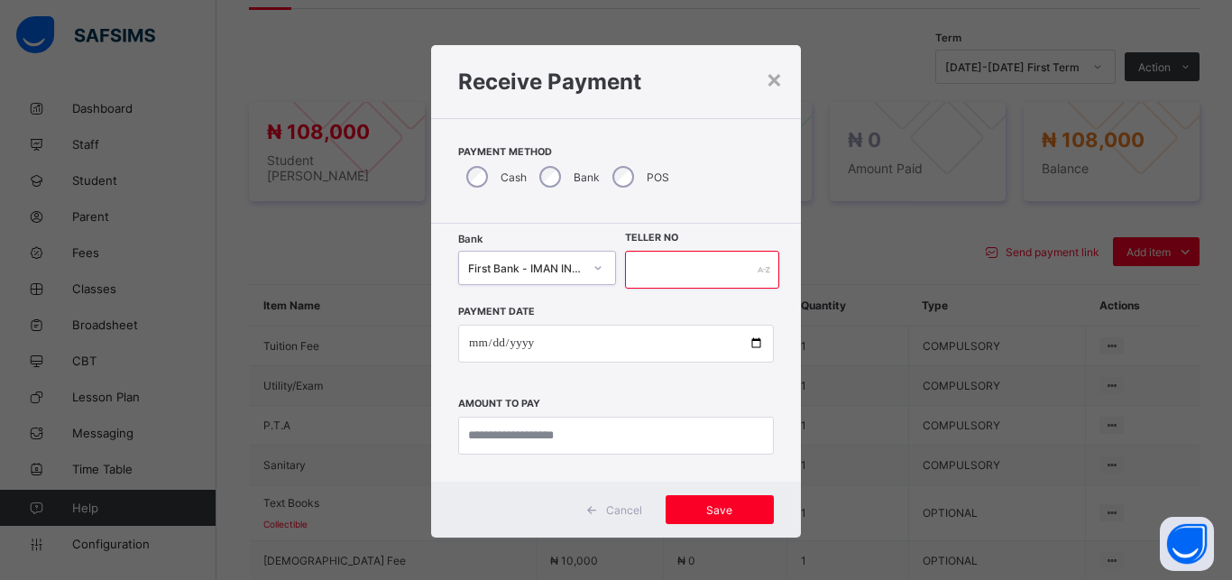
click at [662, 277] on input "text" at bounding box center [702, 270] width 154 height 38
type input "*****"
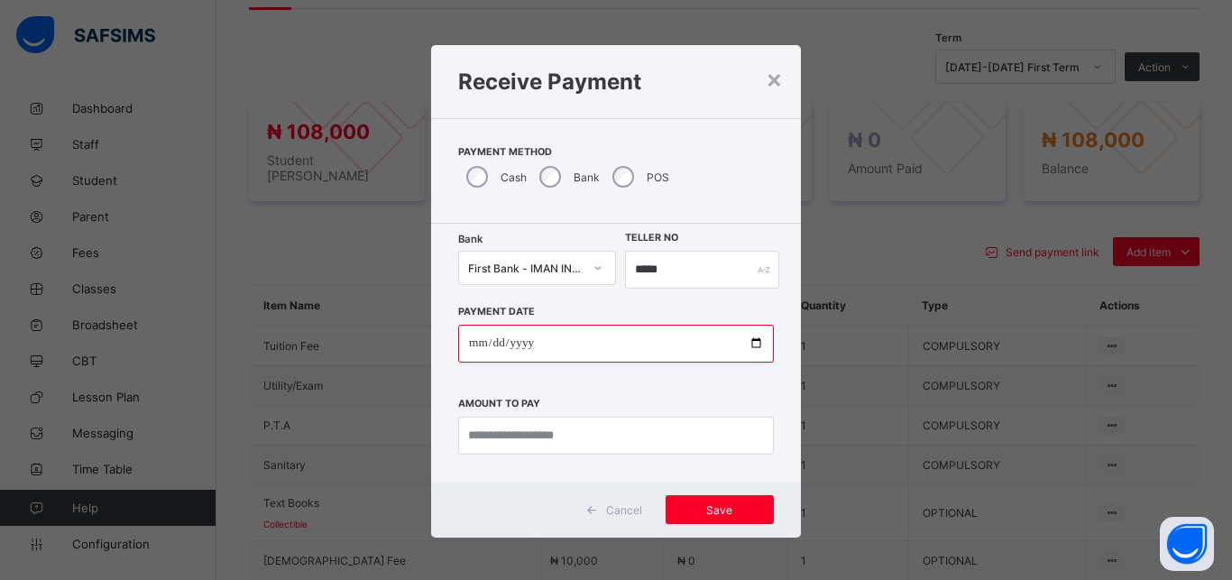
click at [746, 343] on input "date" at bounding box center [616, 344] width 316 height 38
type input "**********"
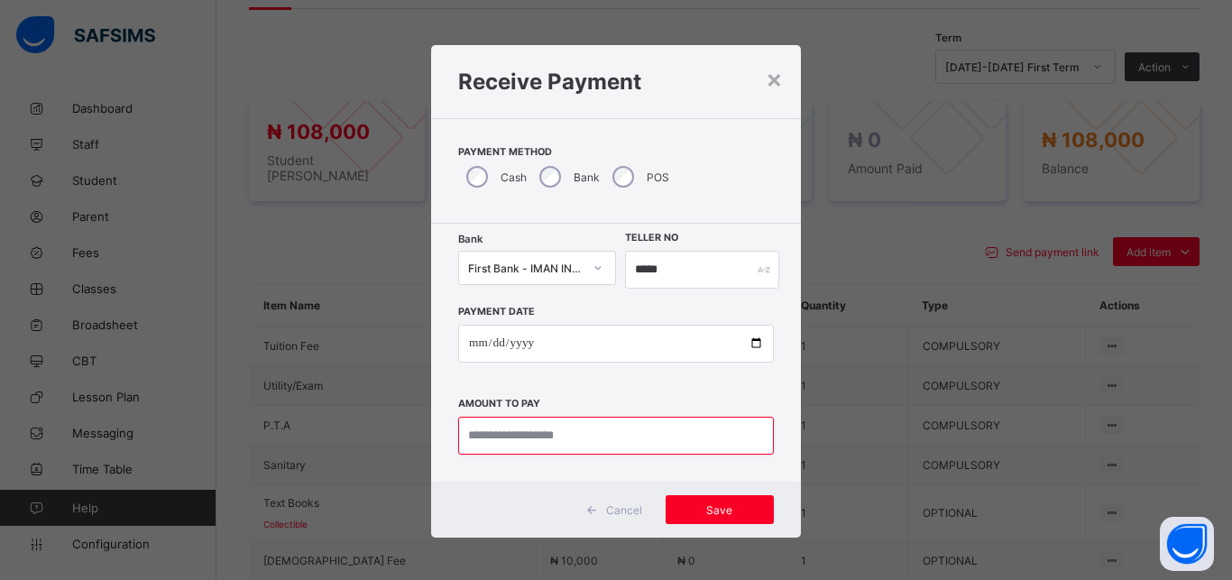
click at [592, 438] on input "currency" at bounding box center [616, 436] width 316 height 38
type input "*********"
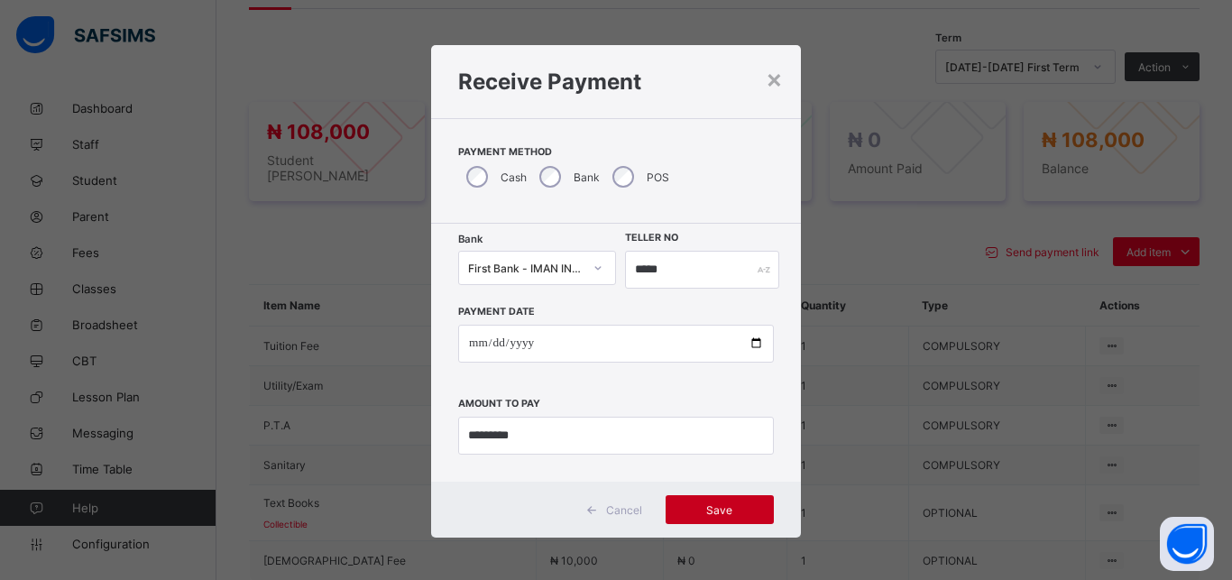
click at [718, 505] on span "Save" at bounding box center [719, 510] width 81 height 14
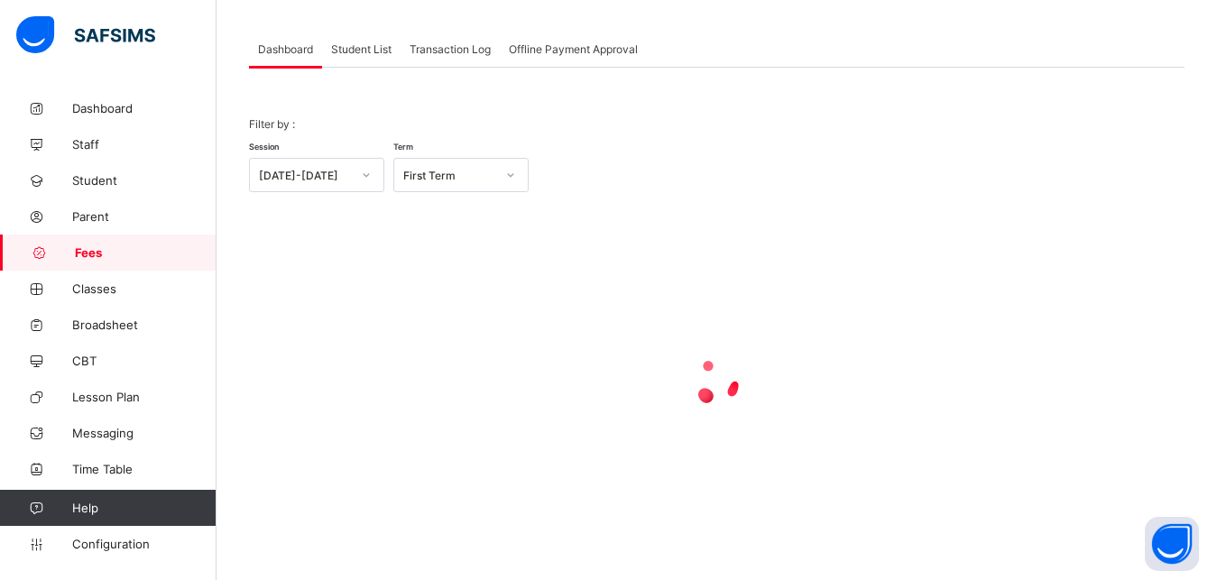
scroll to position [87, 0]
click at [353, 47] on span "Student List" at bounding box center [361, 49] width 60 height 14
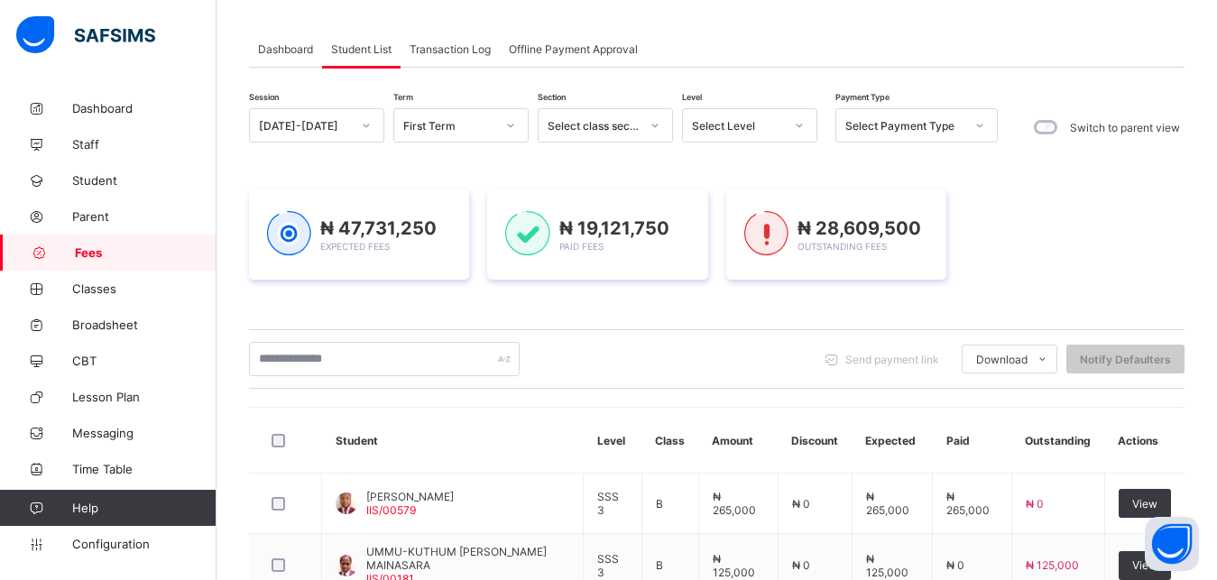
click at [768, 120] on div "Select Level" at bounding box center [738, 126] width 92 height 14
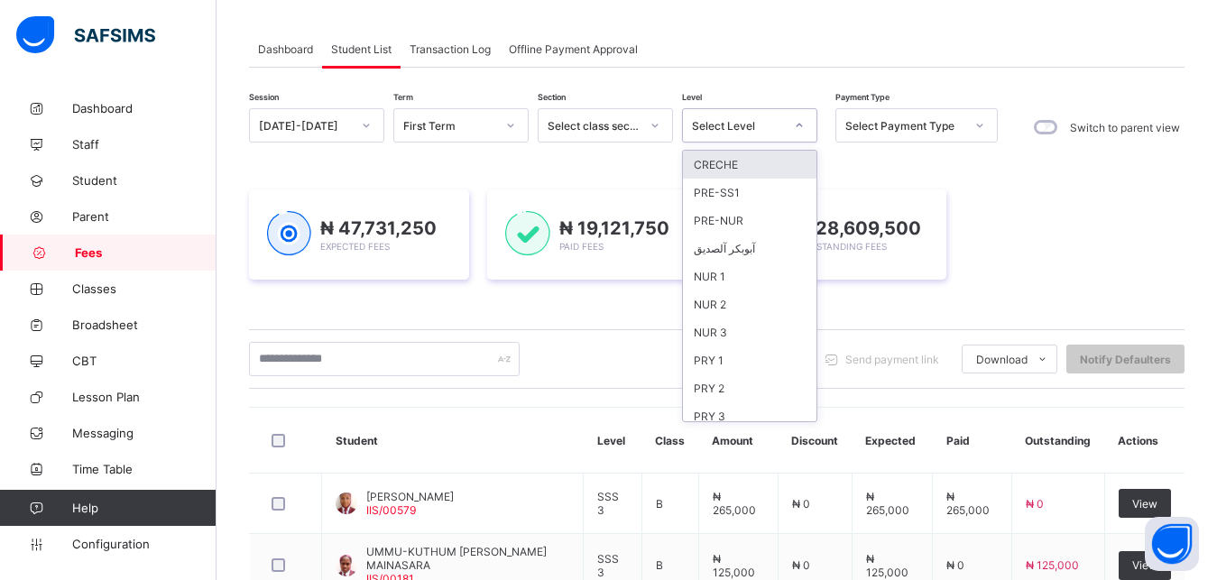
click at [768, 120] on div "Select Level" at bounding box center [738, 126] width 92 height 14
click at [730, 390] on div "PRY 2" at bounding box center [749, 388] width 133 height 28
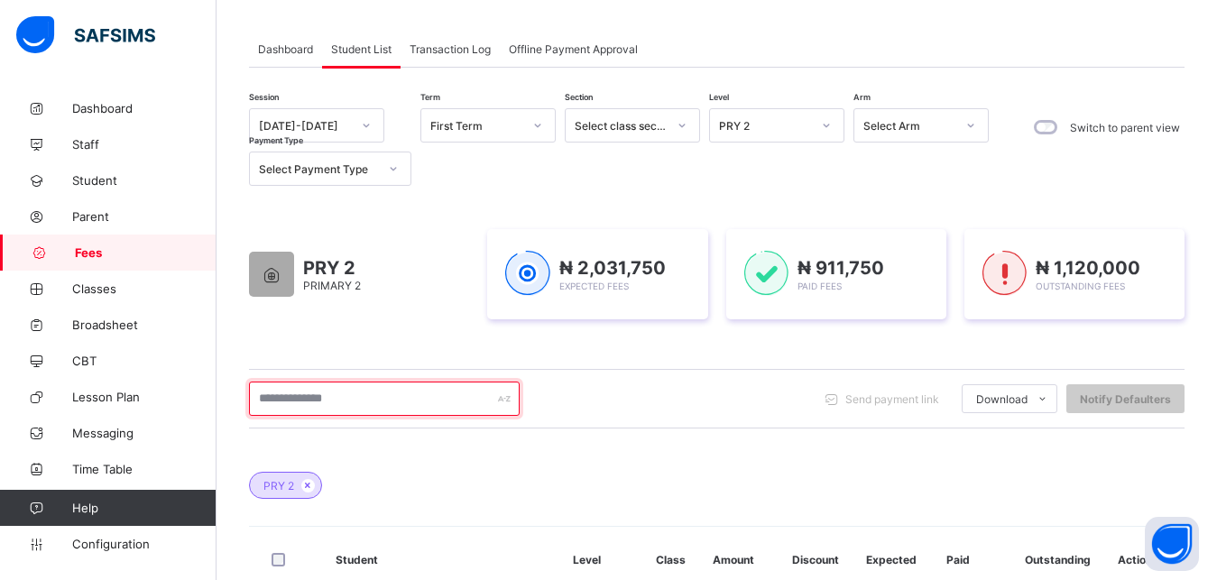
click at [398, 410] on input "text" at bounding box center [384, 398] width 271 height 34
type input "*******"
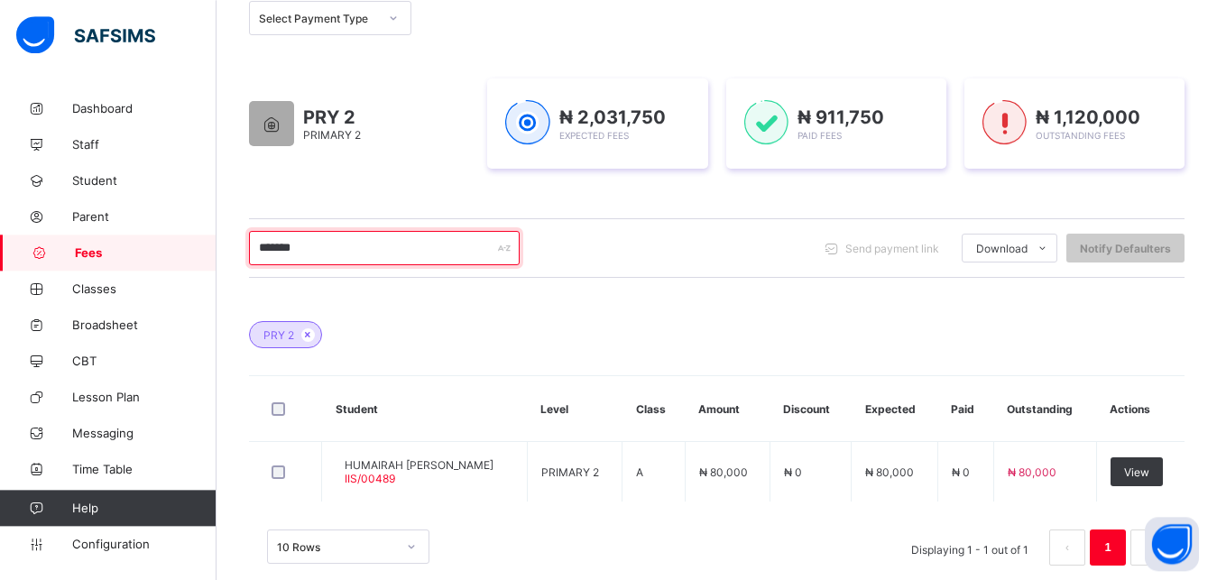
scroll to position [268, 0]
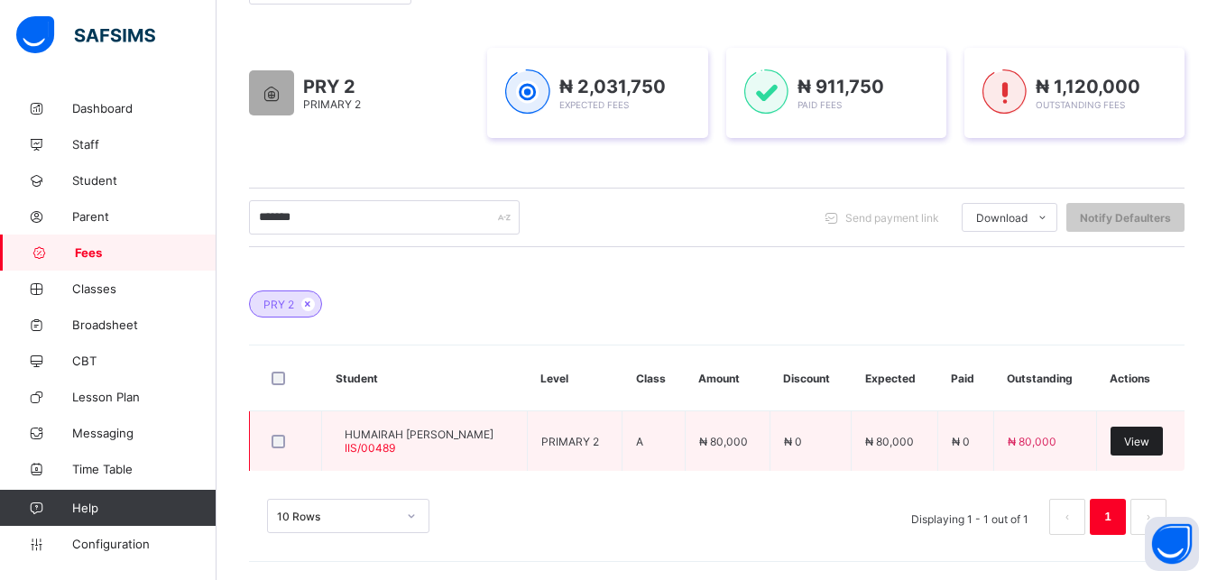
click at [1149, 440] on span "View" at bounding box center [1136, 442] width 25 height 14
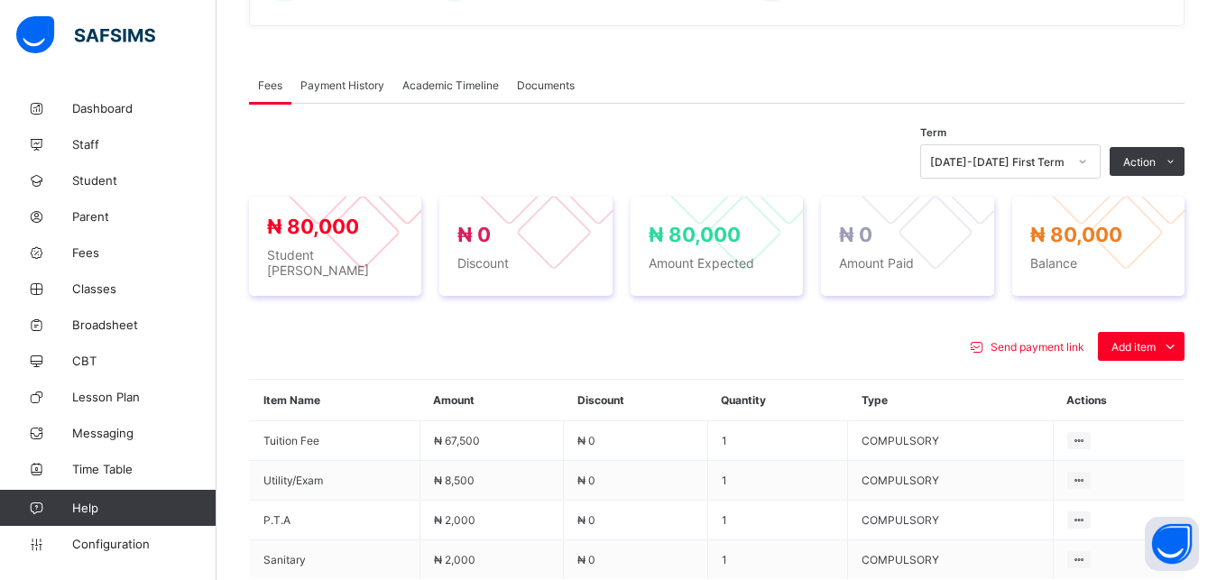
scroll to position [544, 0]
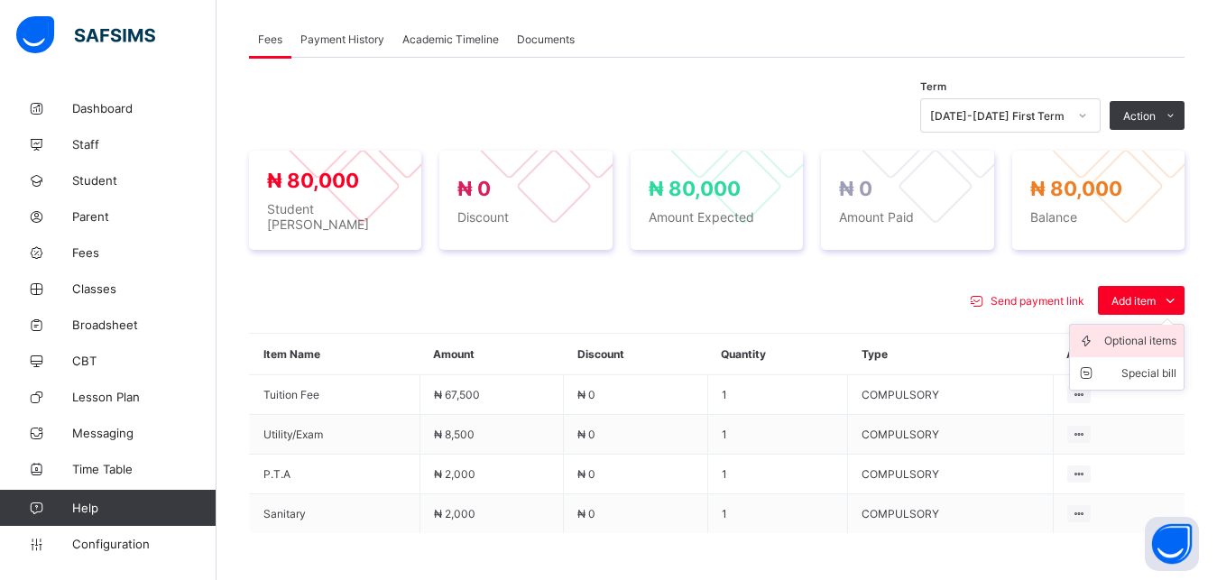
click at [1155, 338] on div "Optional items" at bounding box center [1140, 341] width 72 height 18
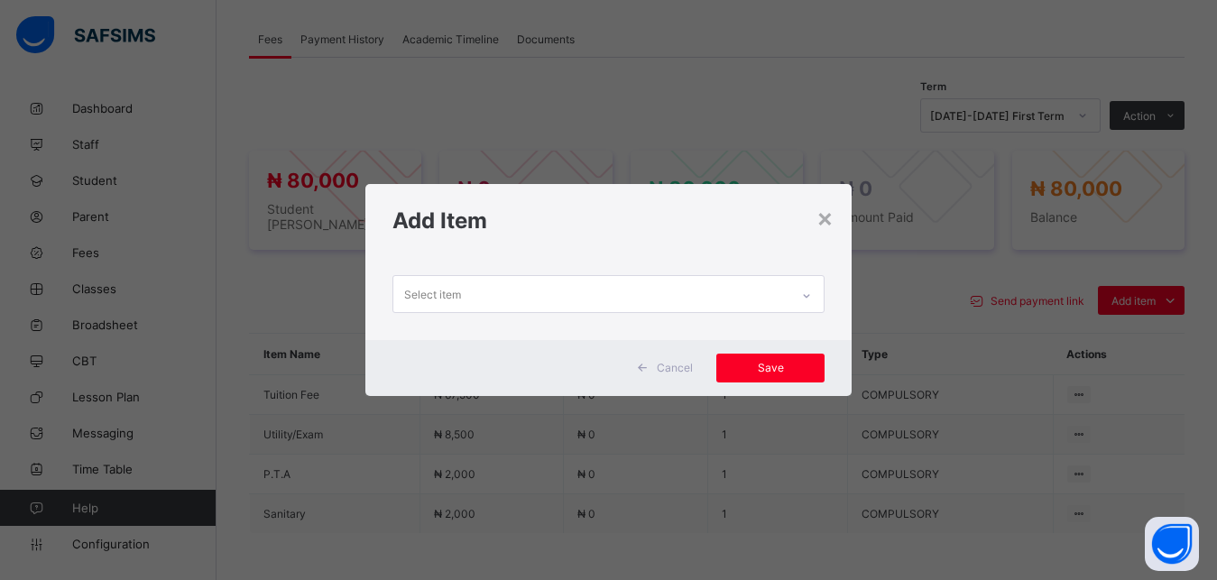
click at [761, 288] on div "Select item" at bounding box center [591, 293] width 397 height 35
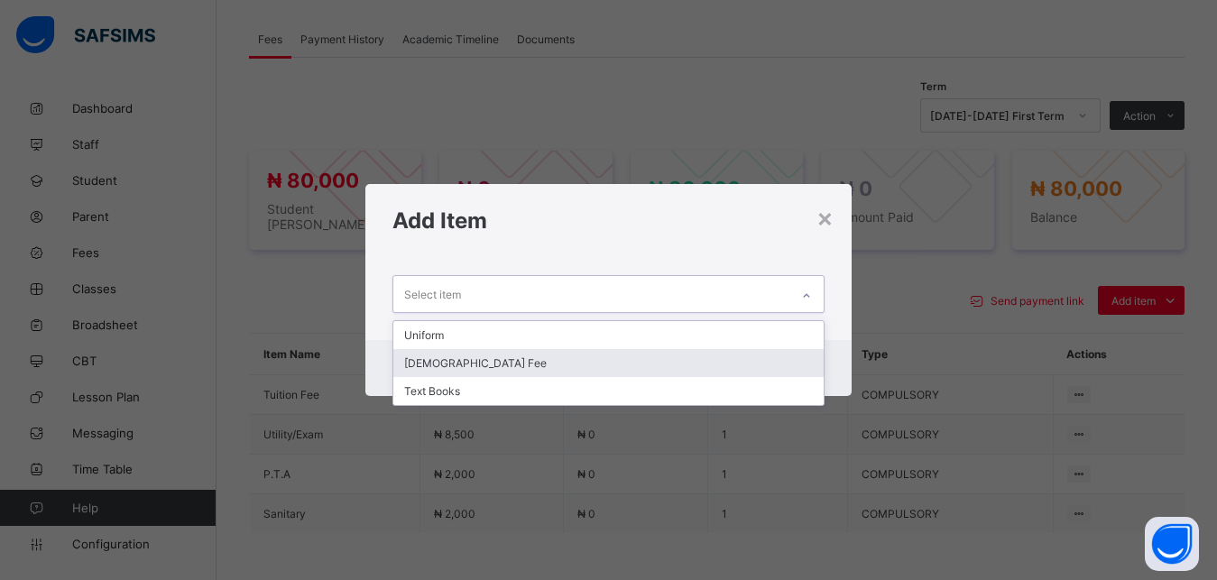
click at [699, 356] on div "[DEMOGRAPHIC_DATA] Fee" at bounding box center [608, 363] width 431 height 28
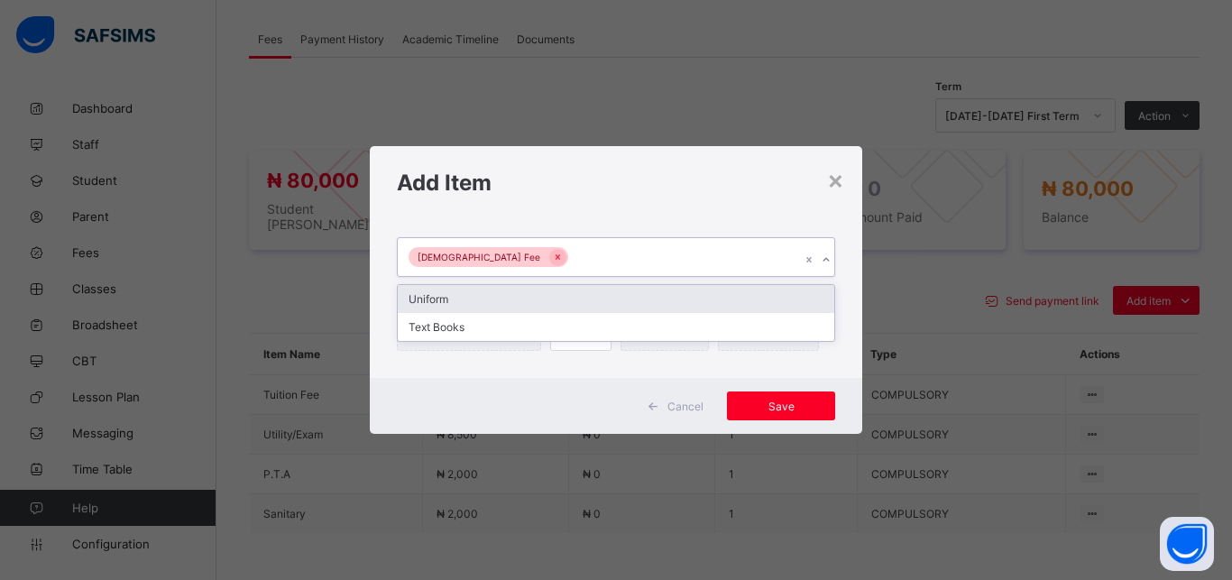
click at [677, 253] on div "[DEMOGRAPHIC_DATA] Fee" at bounding box center [599, 257] width 402 height 38
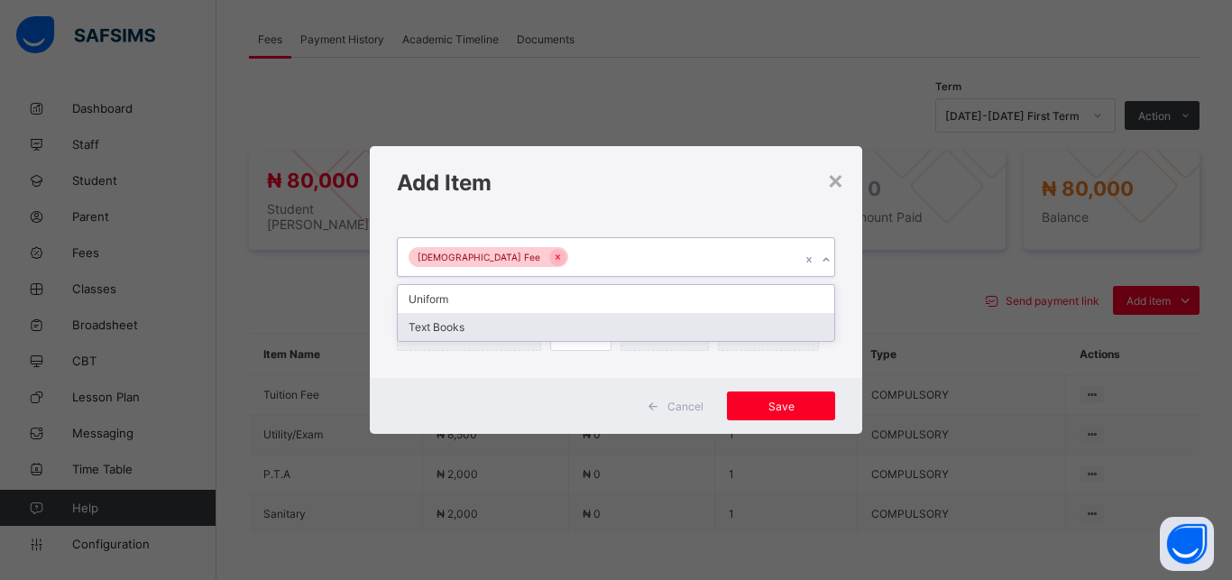
click at [629, 326] on div "Text Books" at bounding box center [616, 327] width 436 height 28
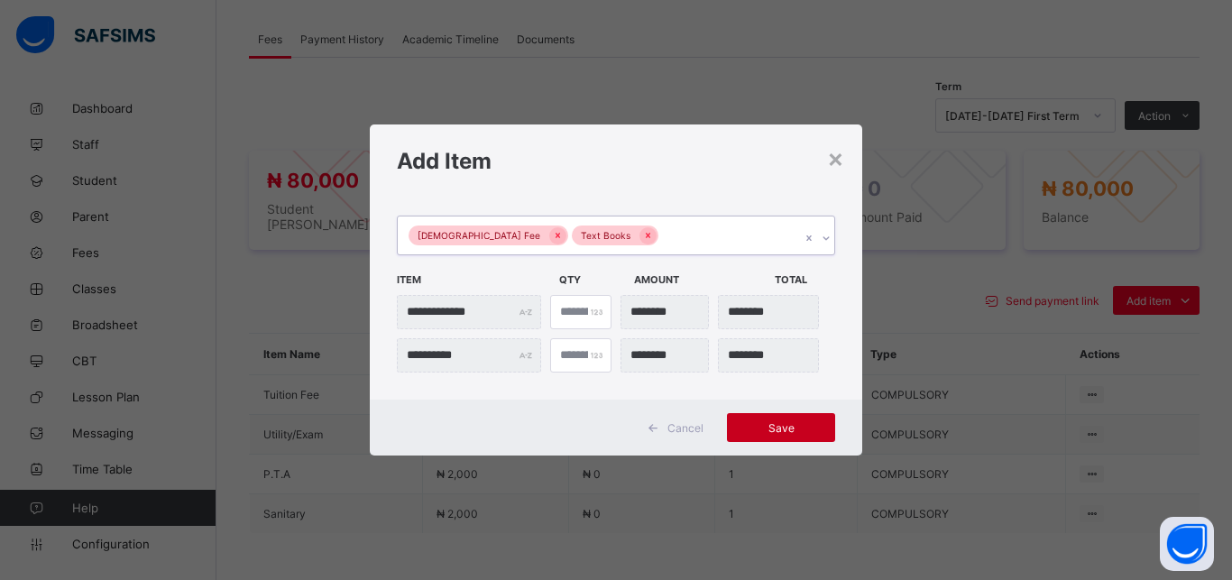
click at [800, 421] on span "Save" at bounding box center [780, 428] width 81 height 14
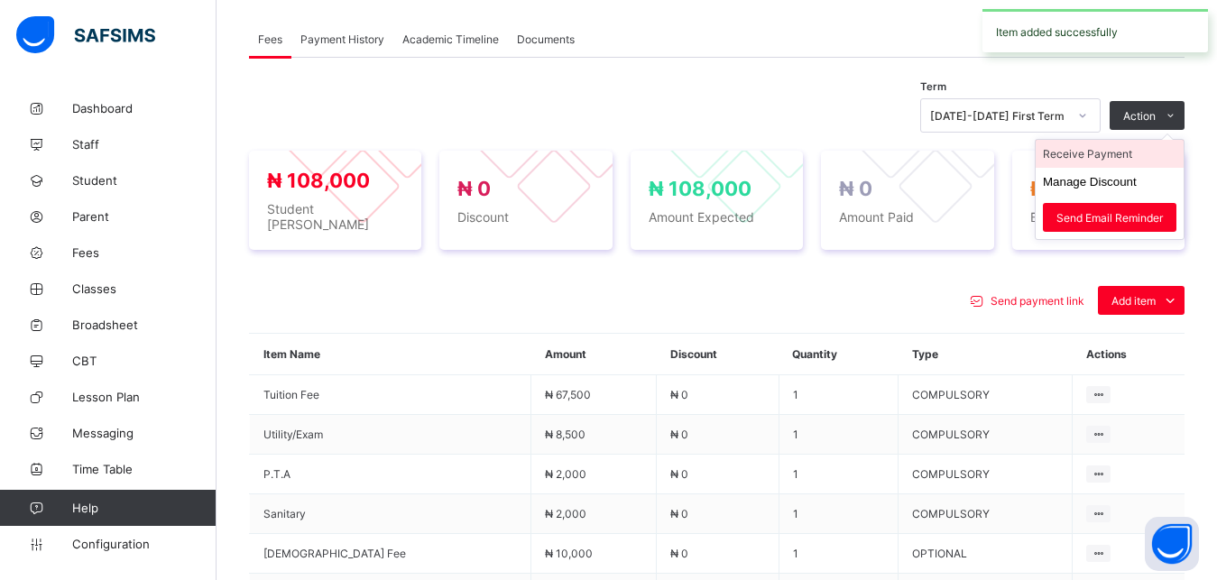
click at [1130, 161] on li "Receive Payment" at bounding box center [1109, 154] width 148 height 28
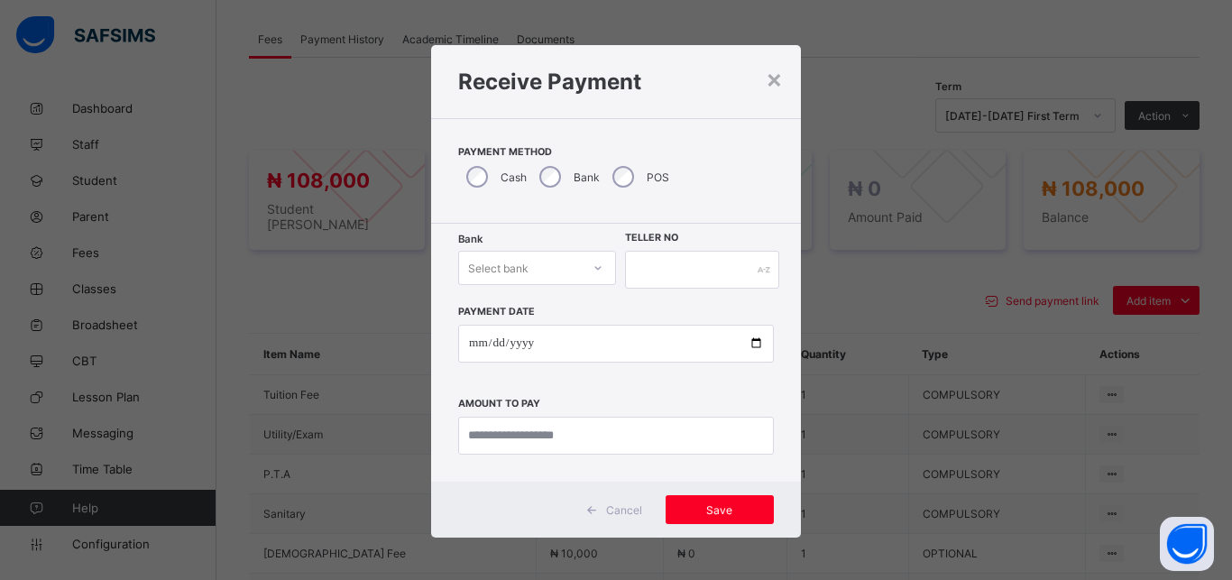
click at [544, 283] on div "Select bank" at bounding box center [537, 268] width 158 height 34
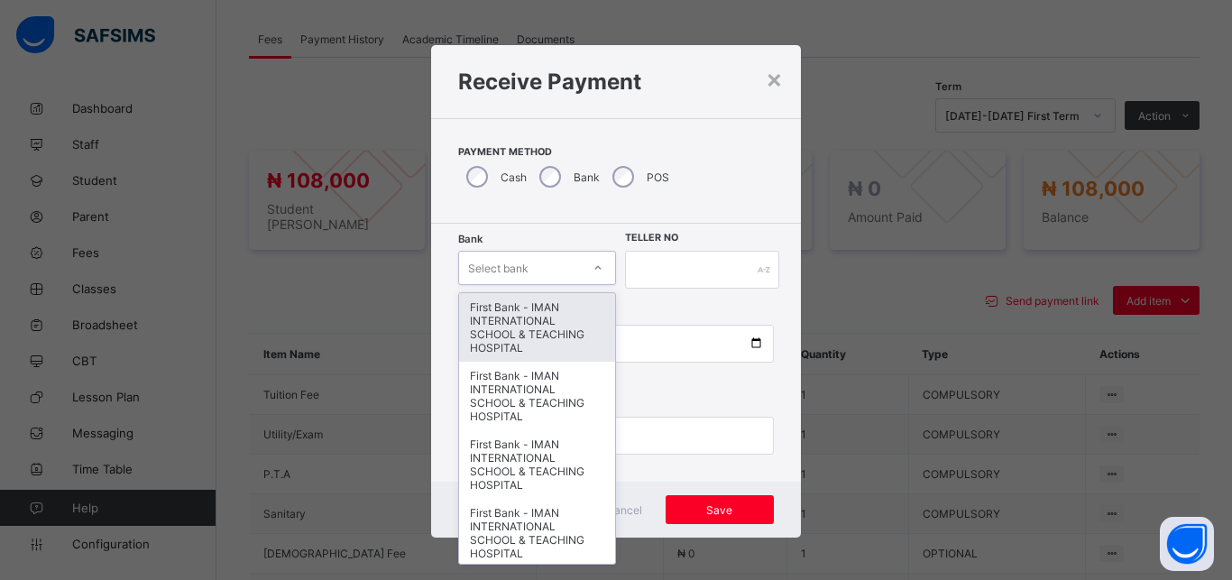
click at [543, 324] on div "First Bank - IMAN INTERNATIONAL SCHOOL & TEACHING HOSPITAL" at bounding box center [537, 327] width 156 height 69
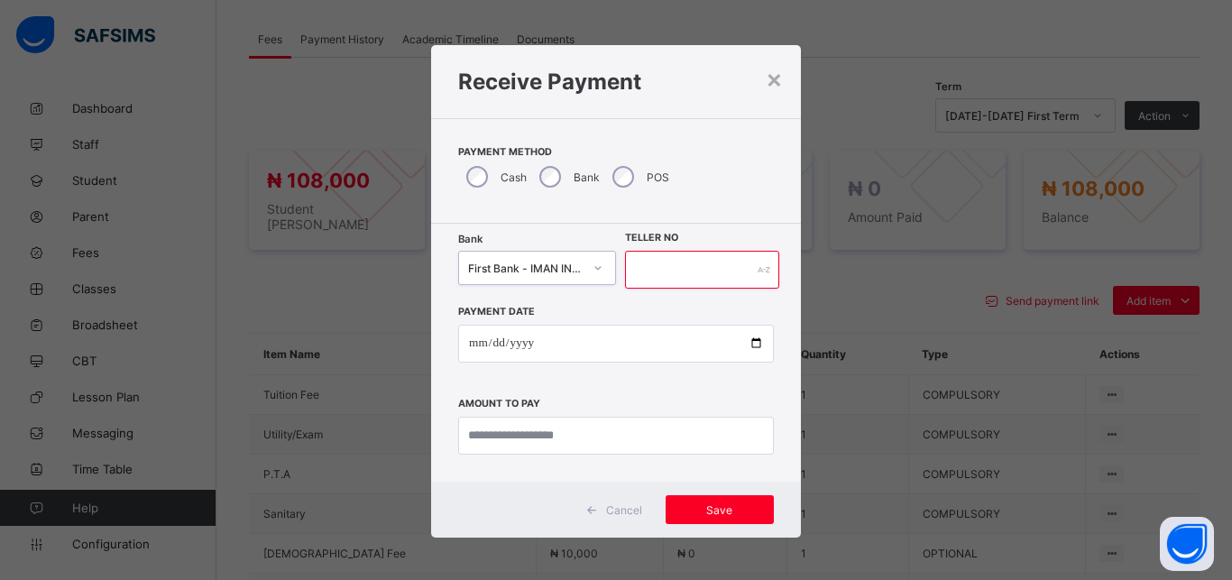
click at [632, 282] on input "text" at bounding box center [702, 270] width 154 height 38
type input "*****"
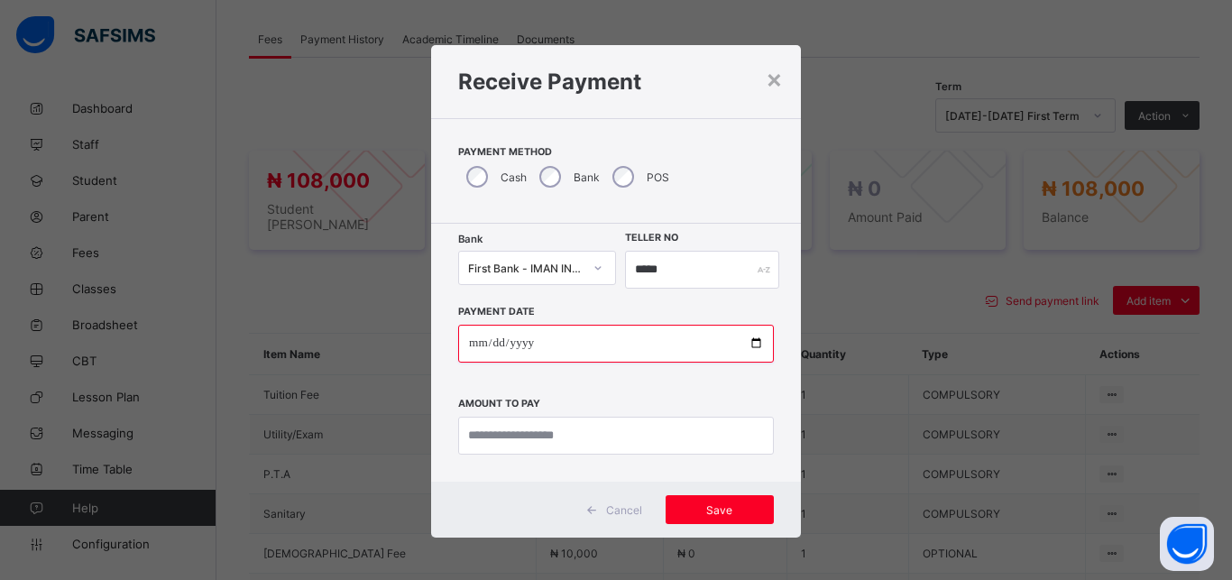
click at [744, 344] on input "date" at bounding box center [616, 344] width 316 height 38
type input "**********"
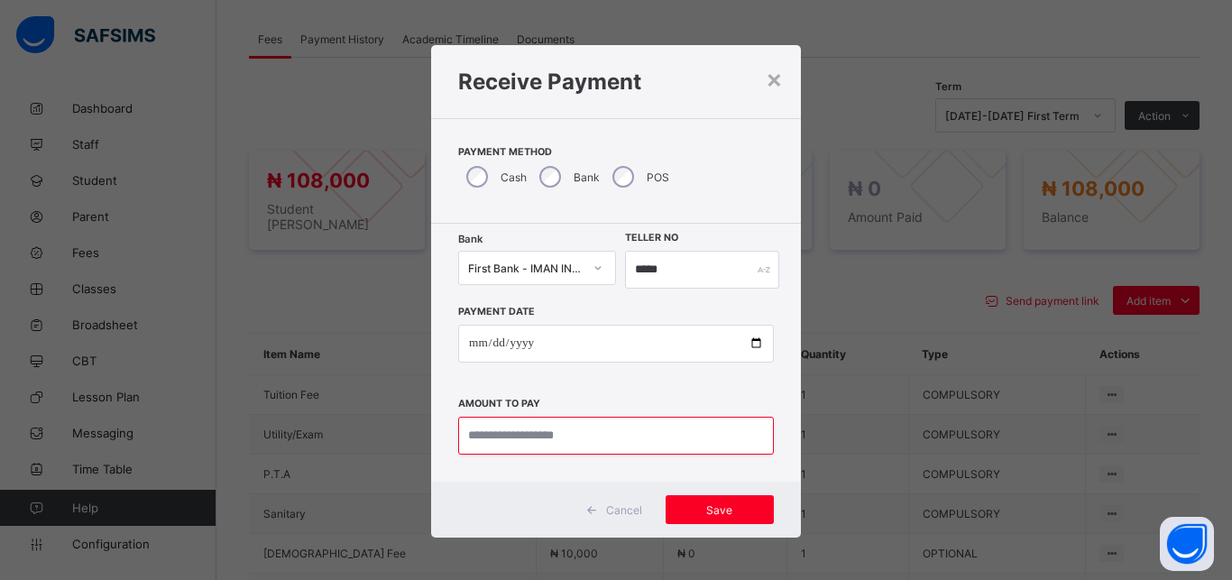
click at [567, 445] on input "currency" at bounding box center [616, 436] width 316 height 38
type input "*********"
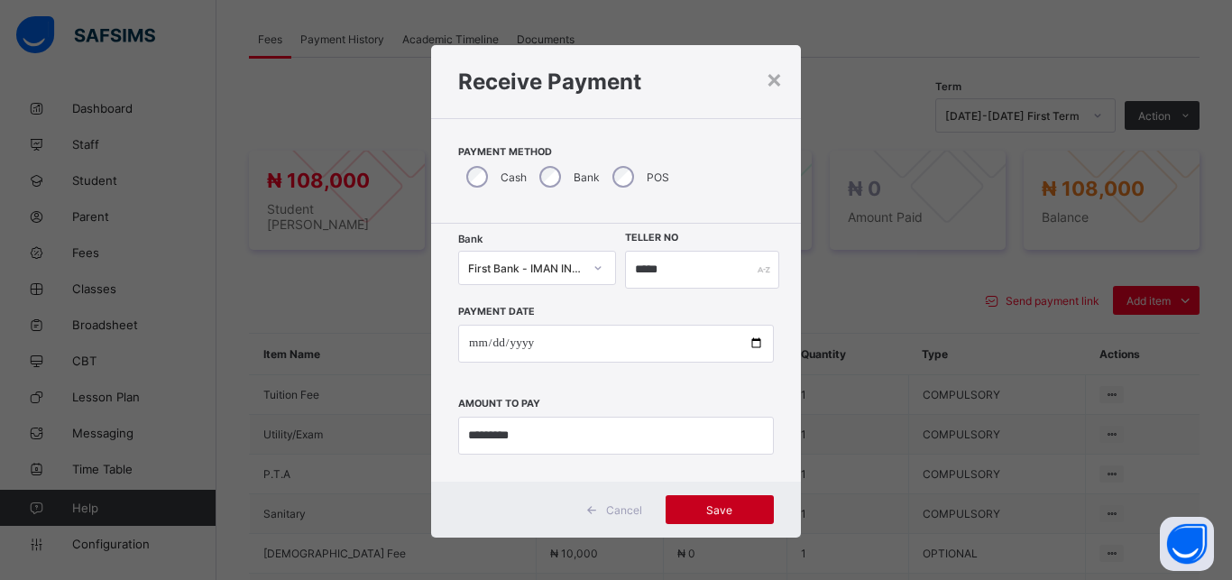
click at [684, 514] on span "Save" at bounding box center [719, 510] width 81 height 14
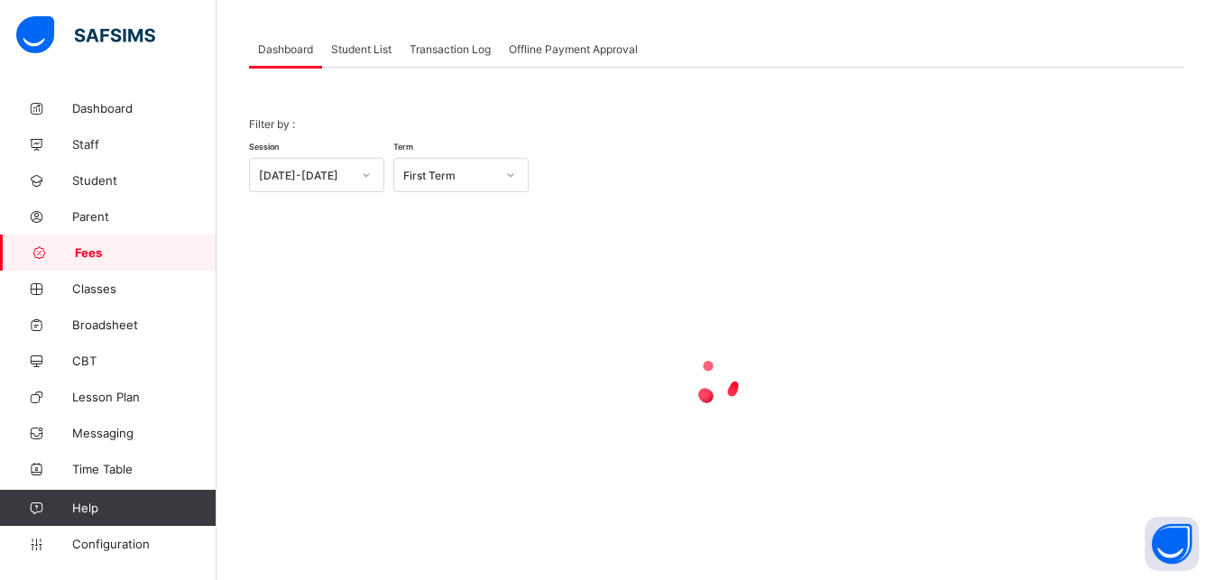
scroll to position [87, 0]
click at [354, 53] on span "Student List" at bounding box center [361, 49] width 60 height 14
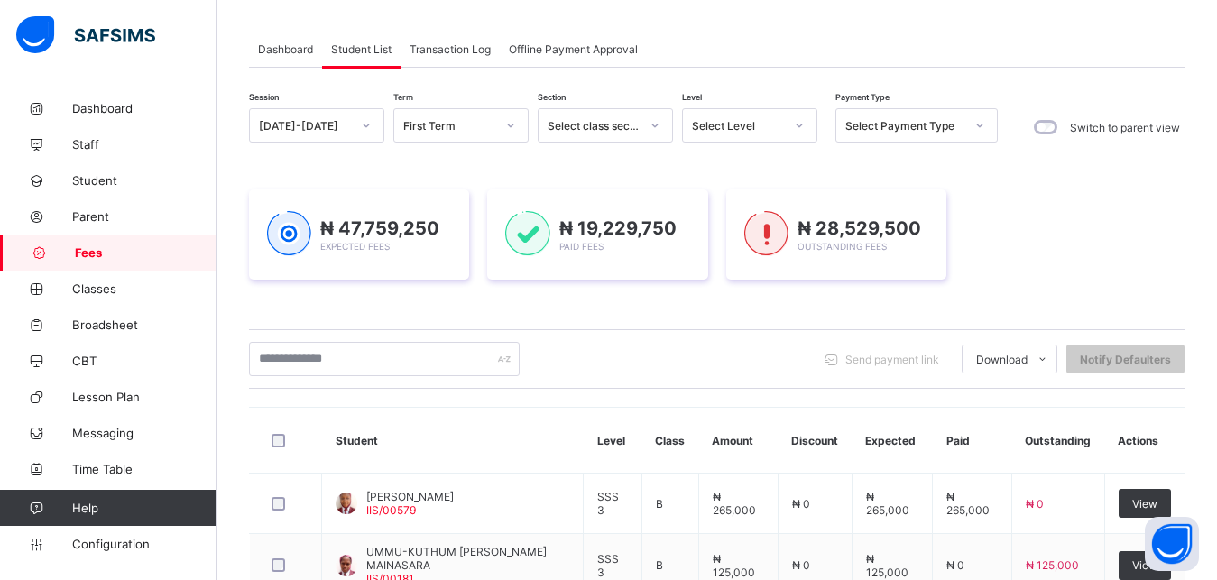
click at [757, 124] on div "Select Level" at bounding box center [738, 126] width 92 height 14
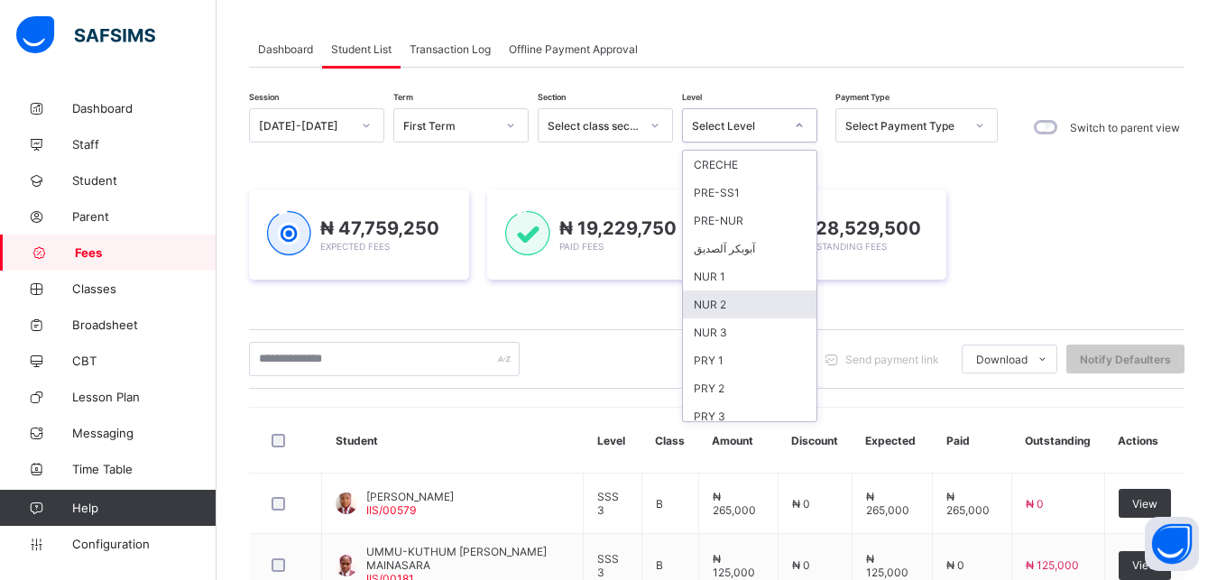
click at [730, 298] on div "NUR 2" at bounding box center [749, 304] width 133 height 28
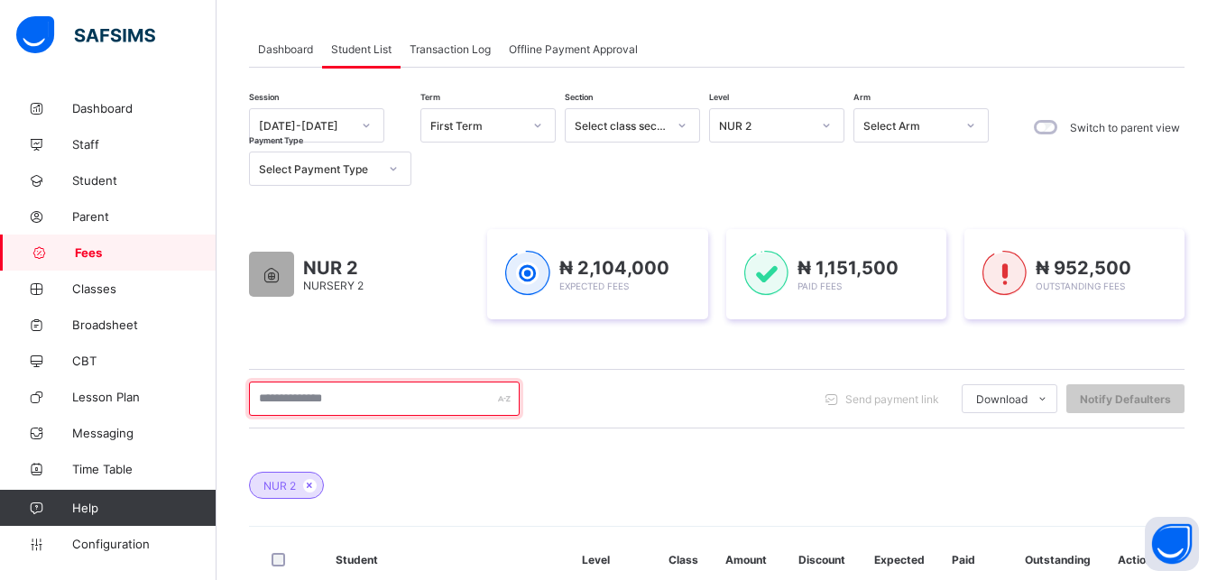
click at [409, 395] on input "text" at bounding box center [384, 398] width 271 height 34
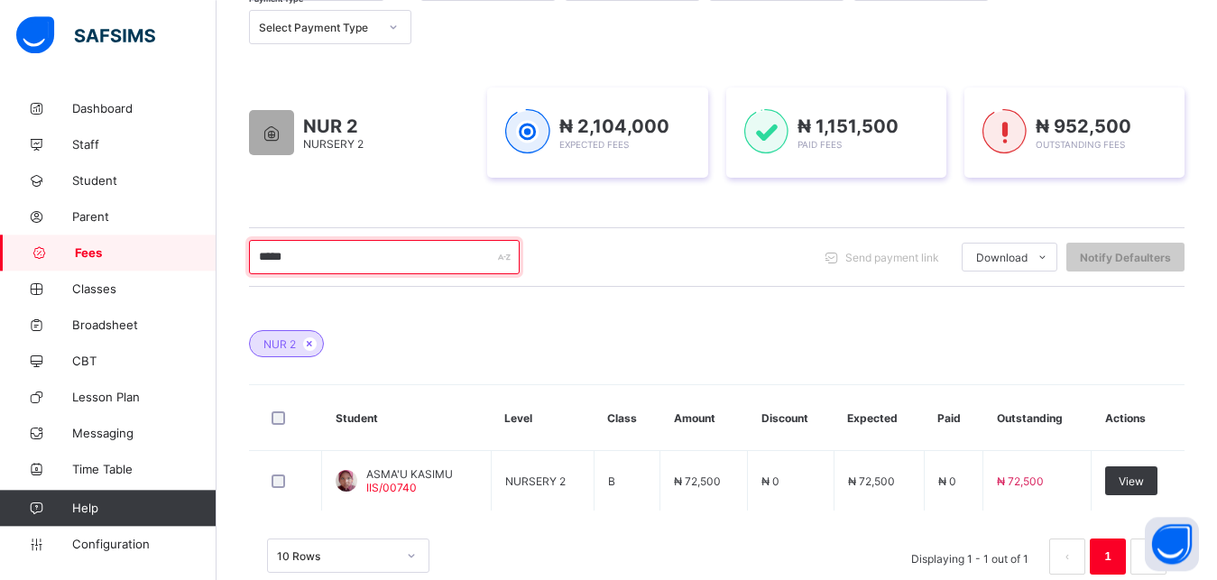
scroll to position [268, 0]
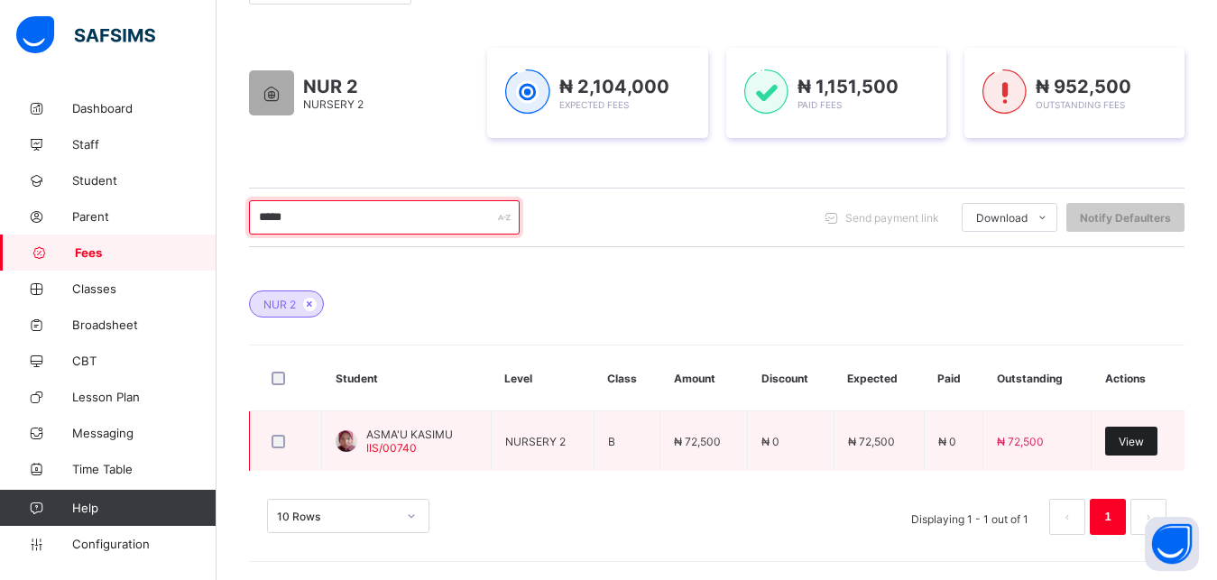
type input "*****"
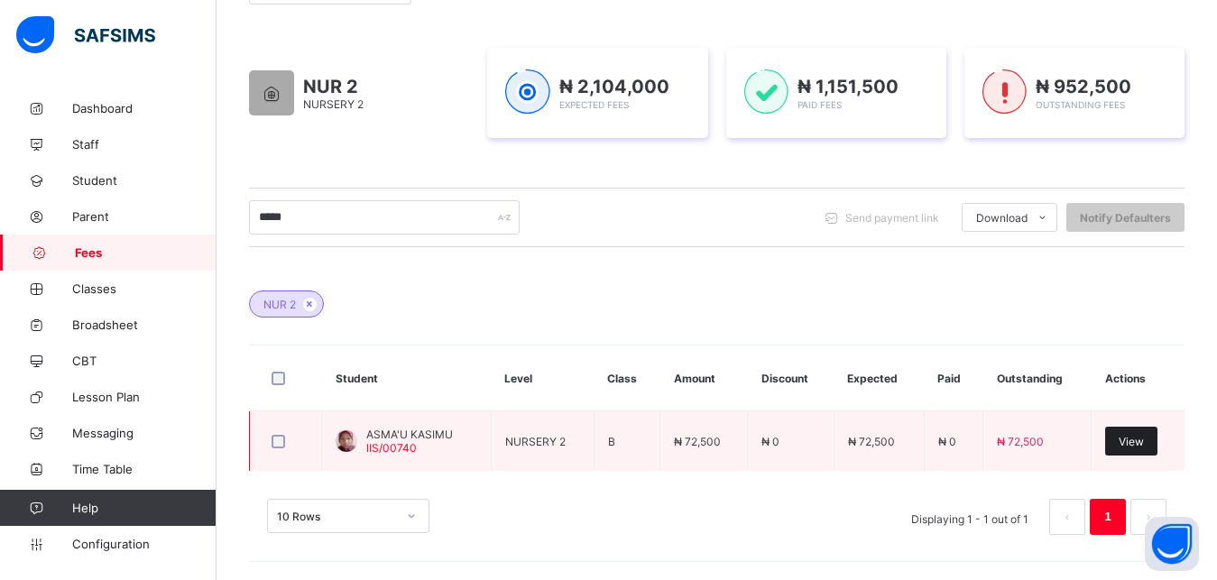
click at [1137, 445] on span "View" at bounding box center [1130, 442] width 25 height 14
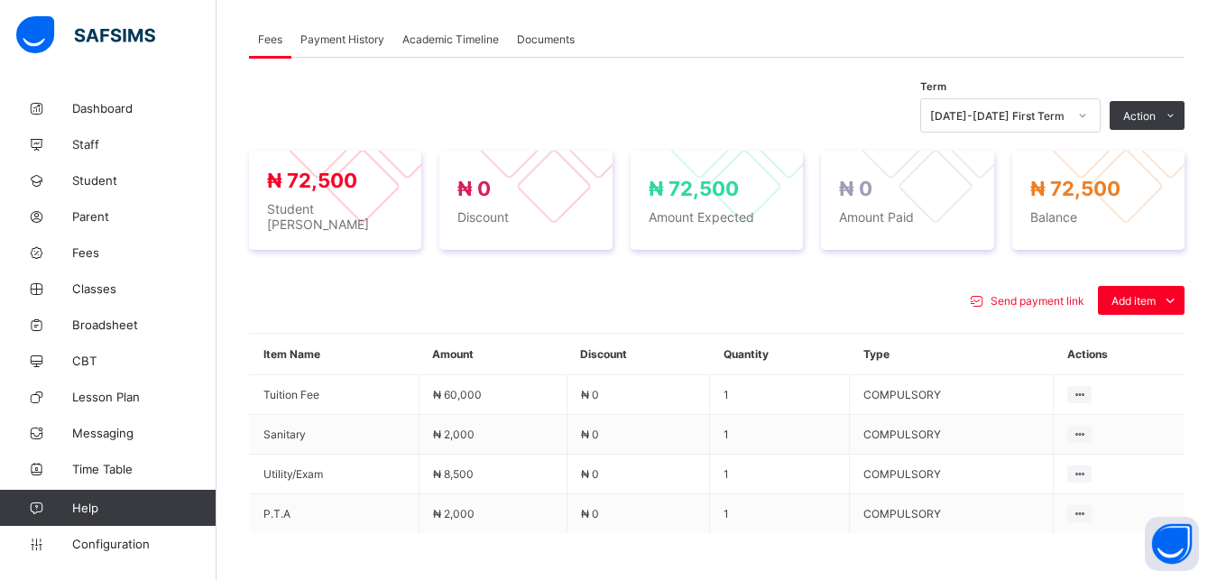
scroll to position [590, 0]
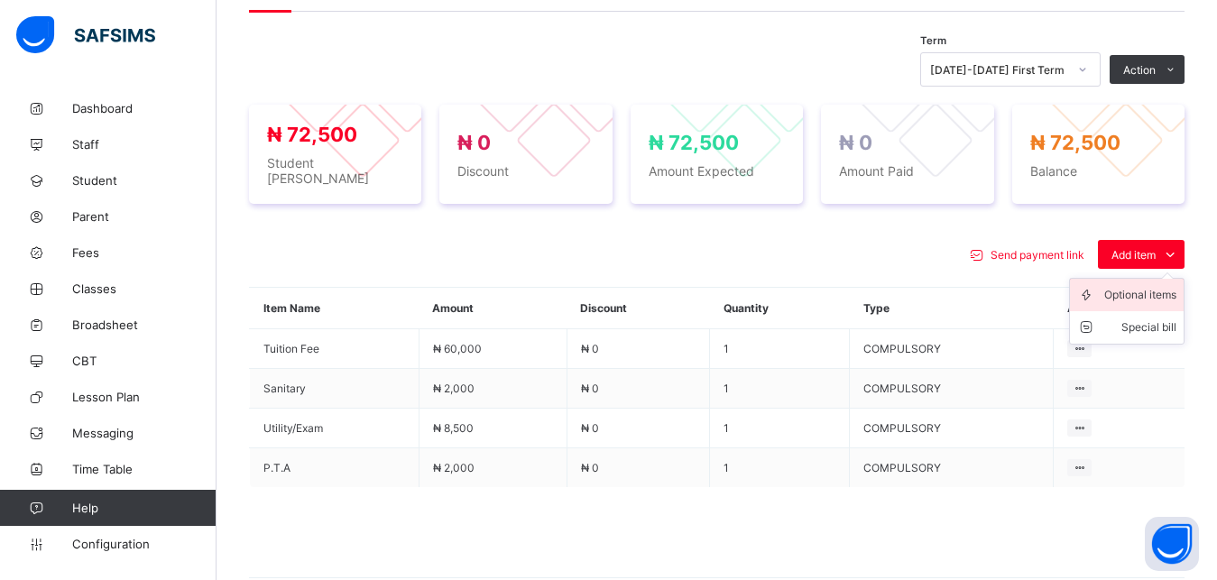
click at [1132, 293] on div "Optional items" at bounding box center [1140, 295] width 72 height 18
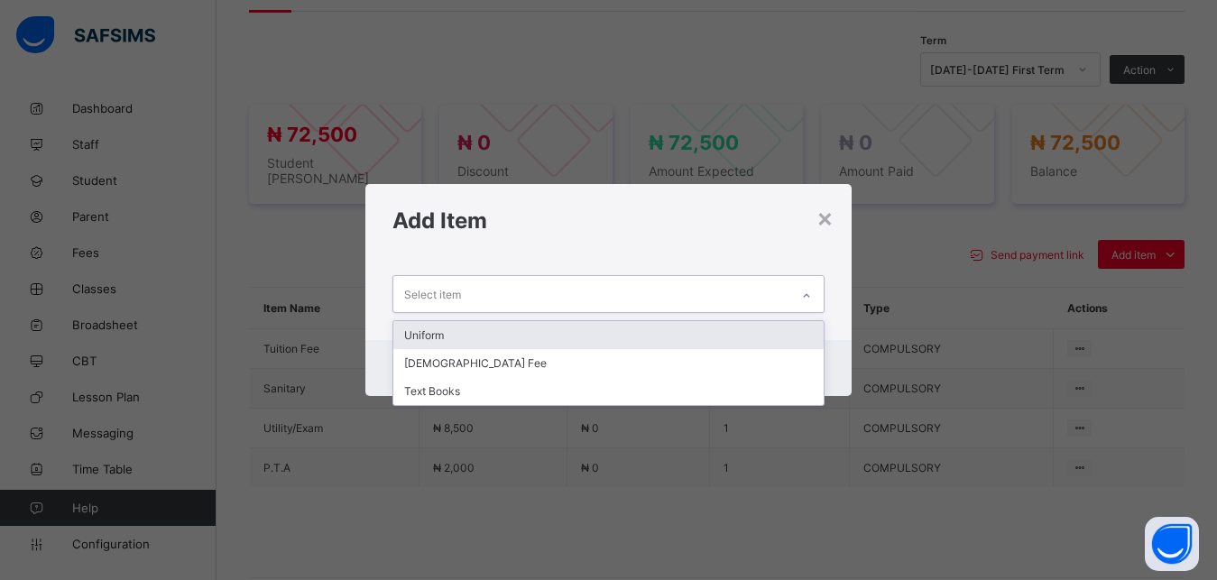
click at [684, 298] on div "Select item" at bounding box center [591, 293] width 397 height 35
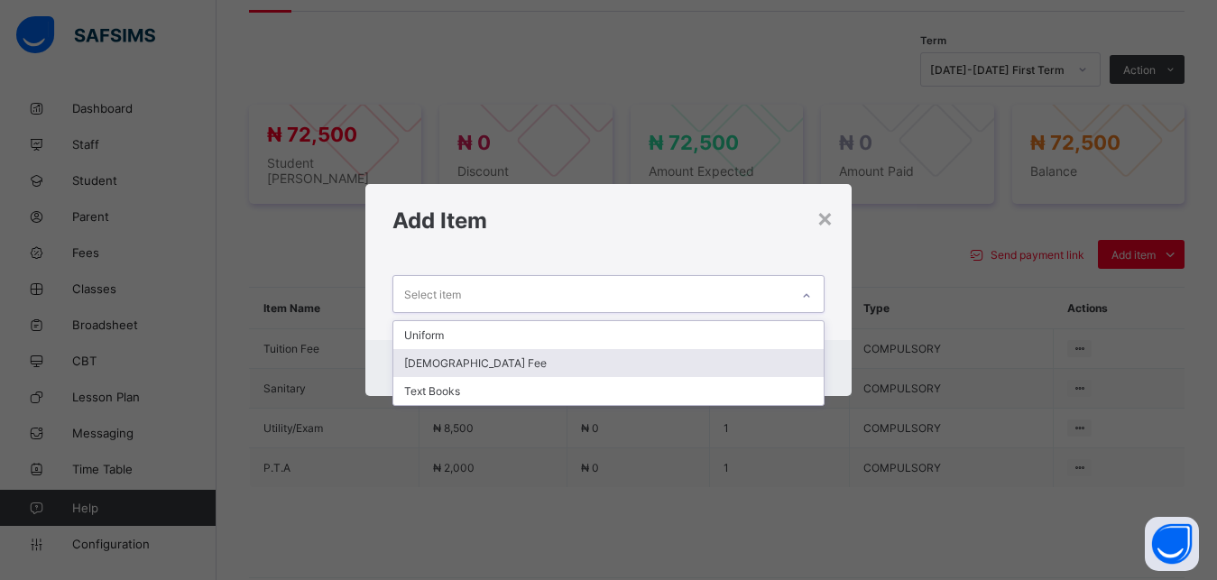
click at [629, 362] on div "[DEMOGRAPHIC_DATA] Fee" at bounding box center [608, 363] width 431 height 28
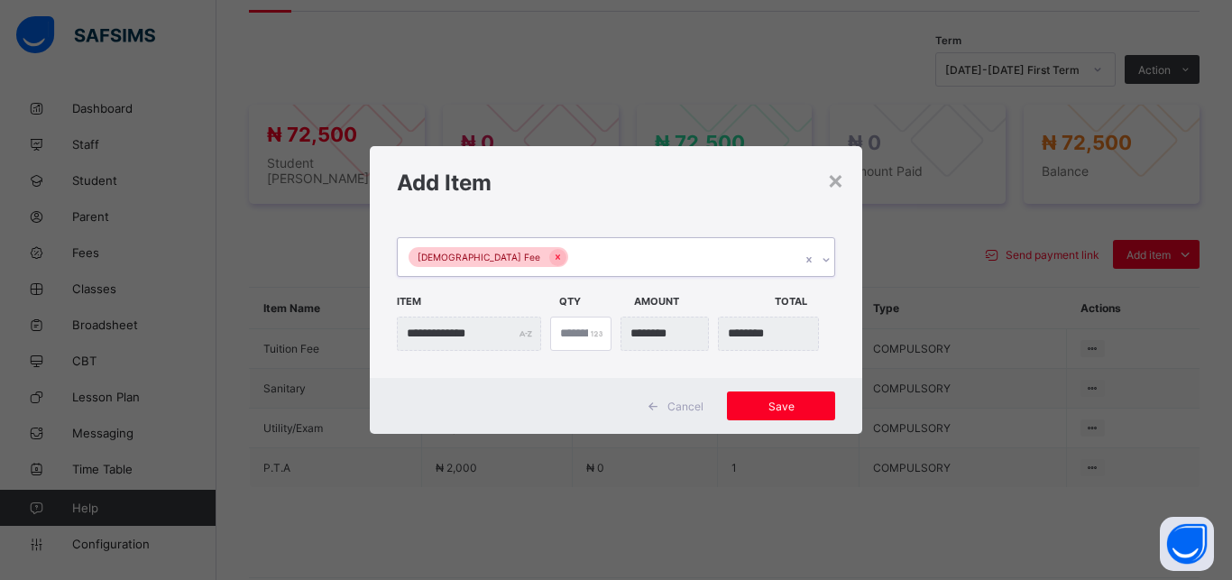
click at [665, 260] on div "[DEMOGRAPHIC_DATA] Fee" at bounding box center [599, 257] width 402 height 38
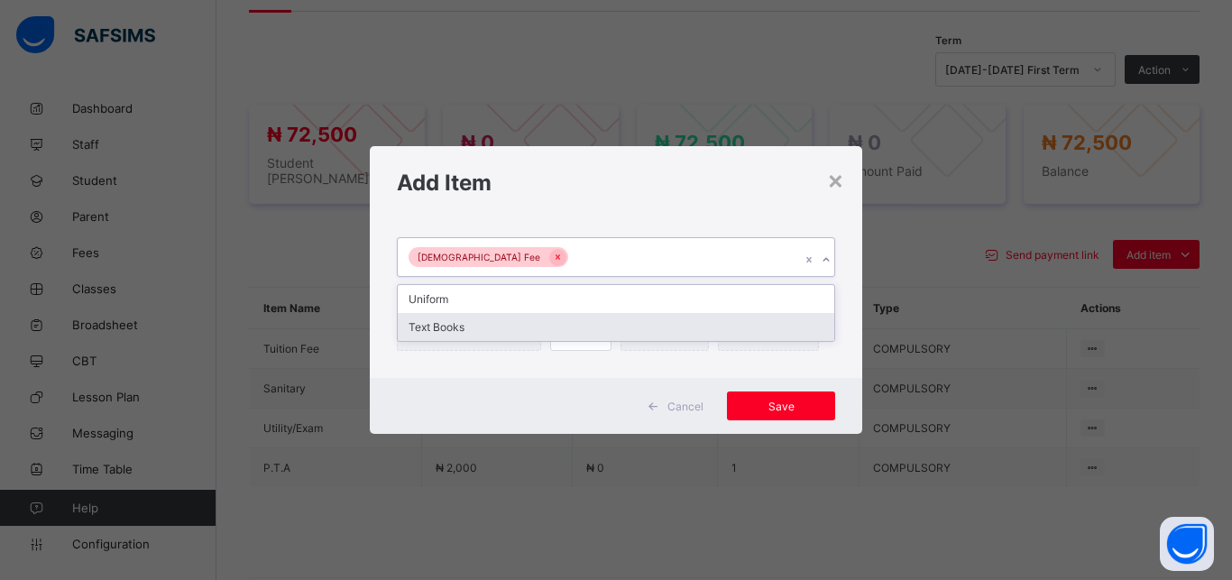
click at [642, 323] on div "Text Books" at bounding box center [616, 327] width 436 height 28
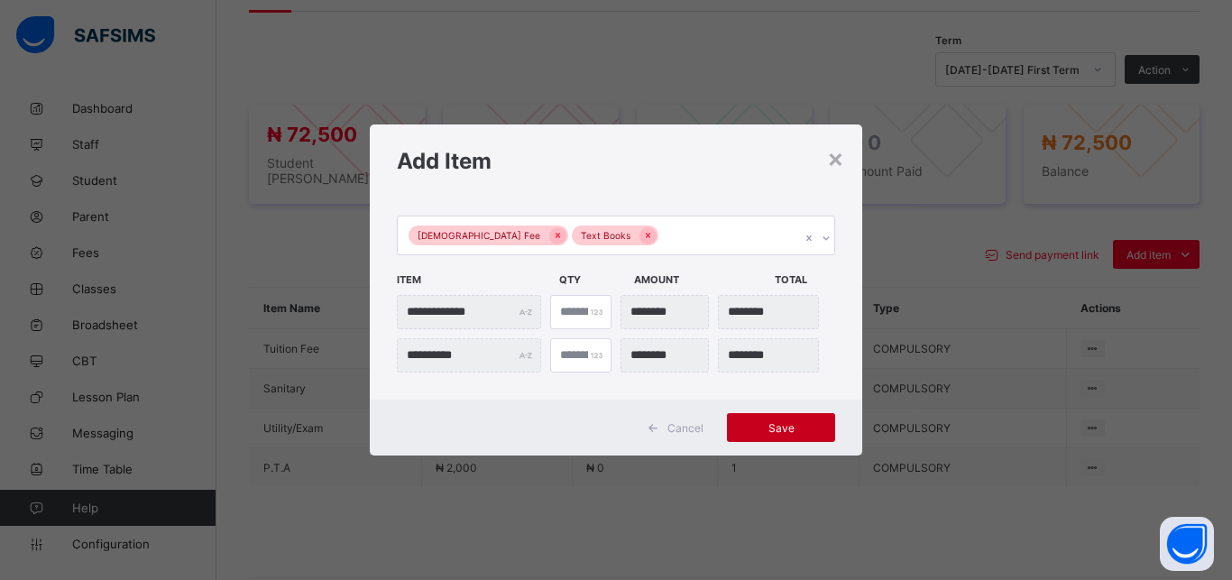
click at [779, 427] on span "Save" at bounding box center [780, 428] width 81 height 14
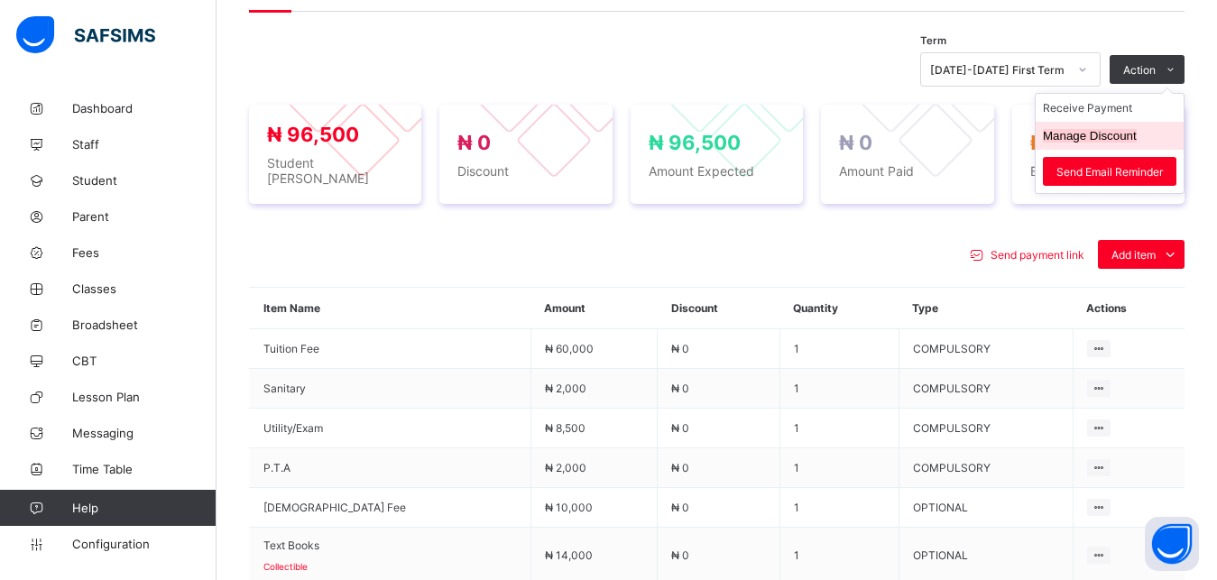
click at [1114, 140] on button "Manage Discount" at bounding box center [1089, 136] width 94 height 14
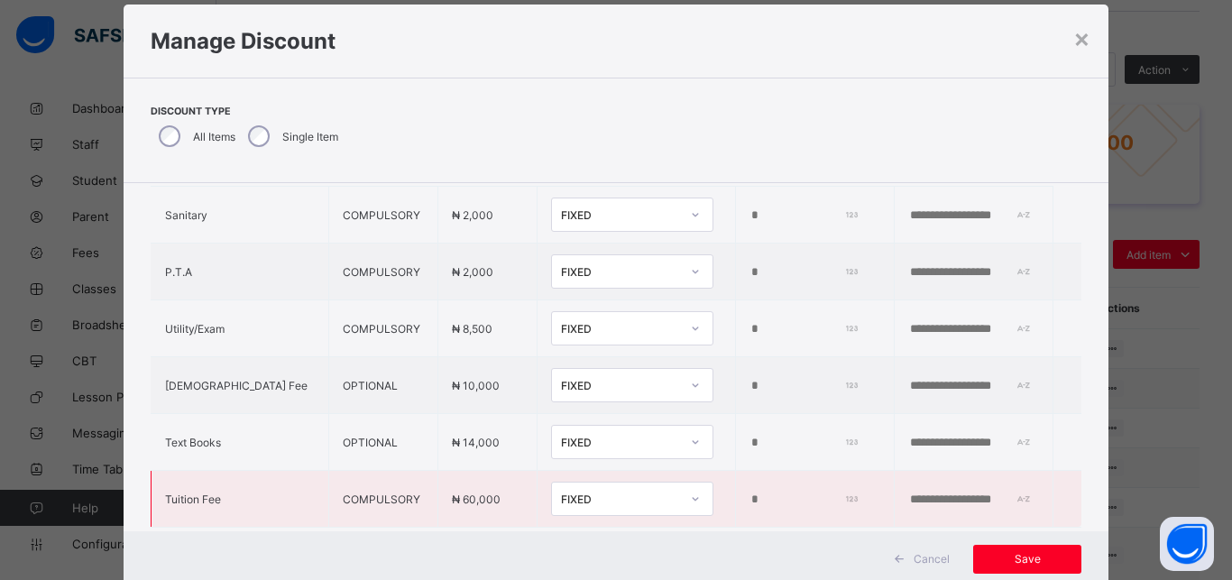
scroll to position [49, 0]
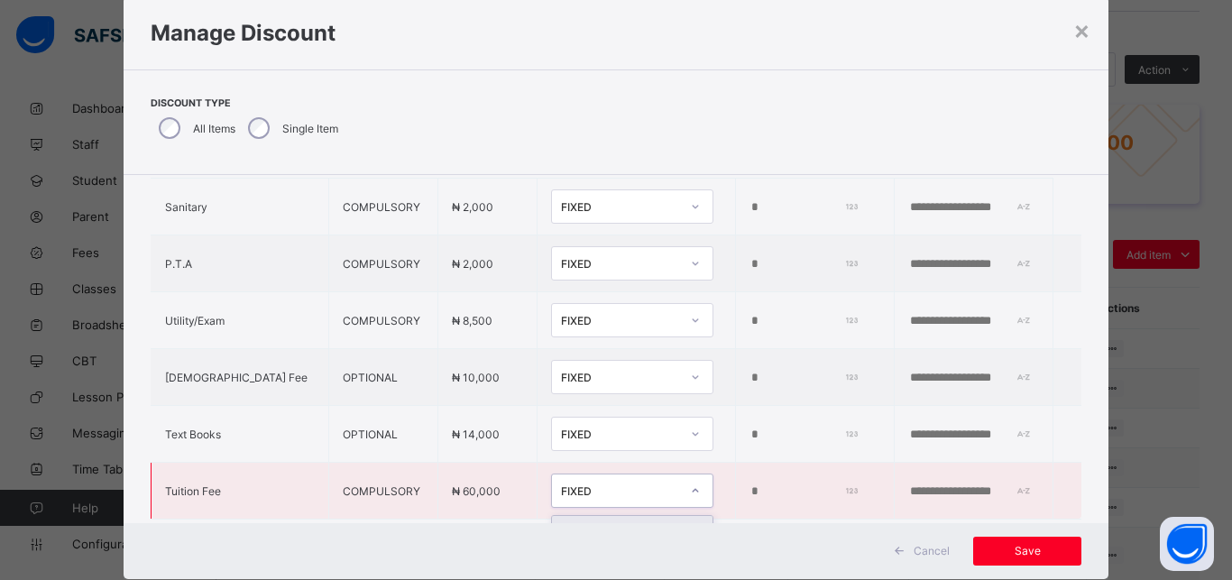
click at [552, 501] on div "FIXED" at bounding box center [615, 490] width 126 height 25
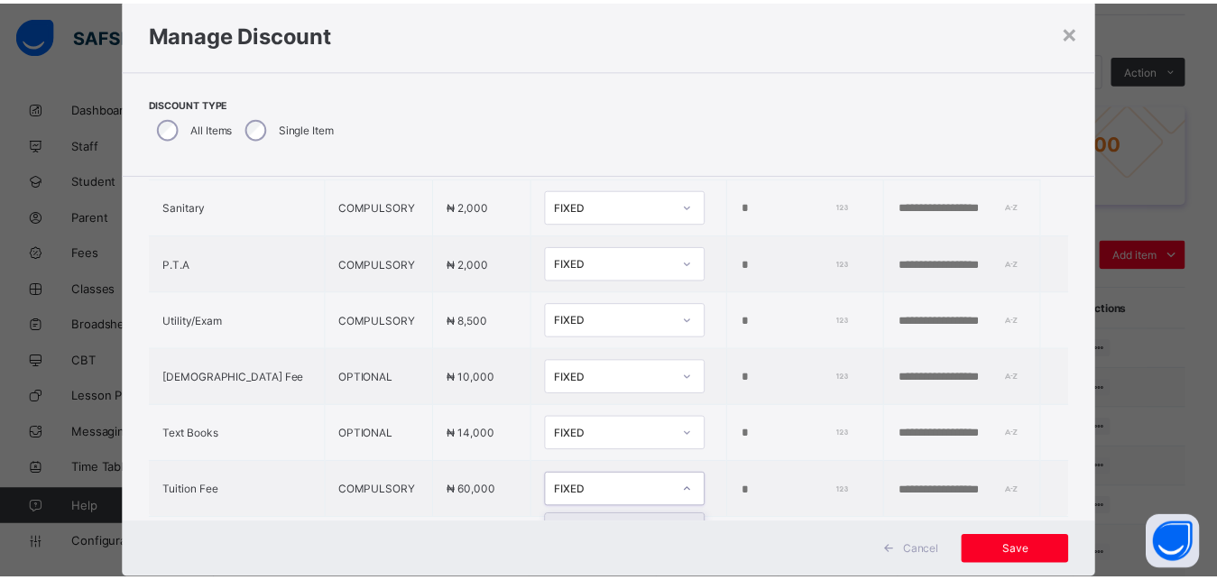
scroll to position [124, 0]
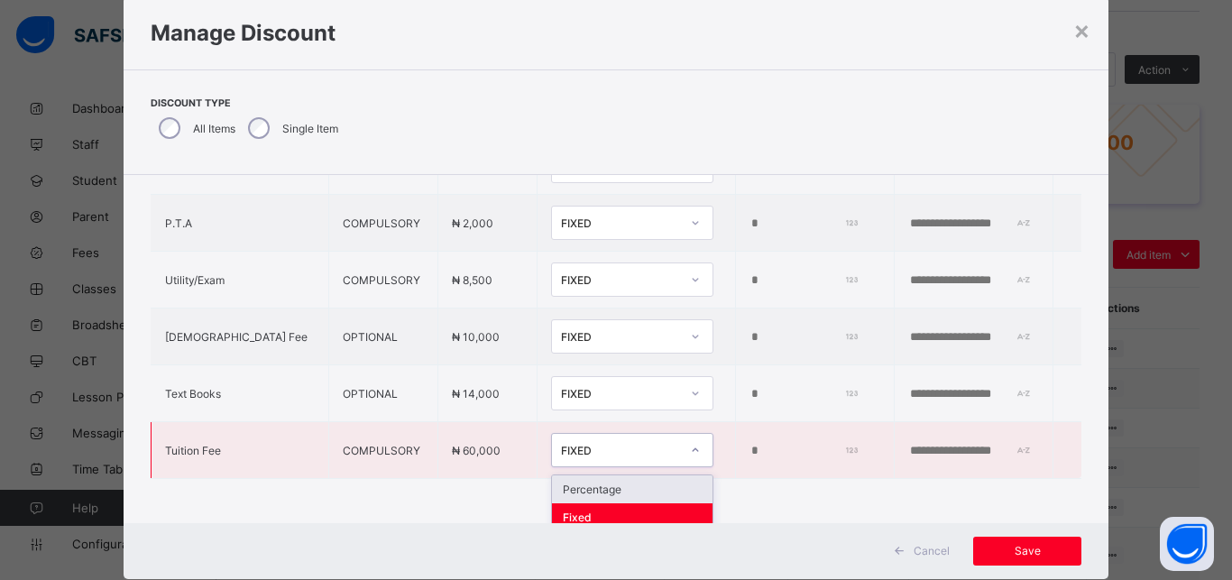
click at [612, 486] on div "Percentage" at bounding box center [632, 489] width 161 height 28
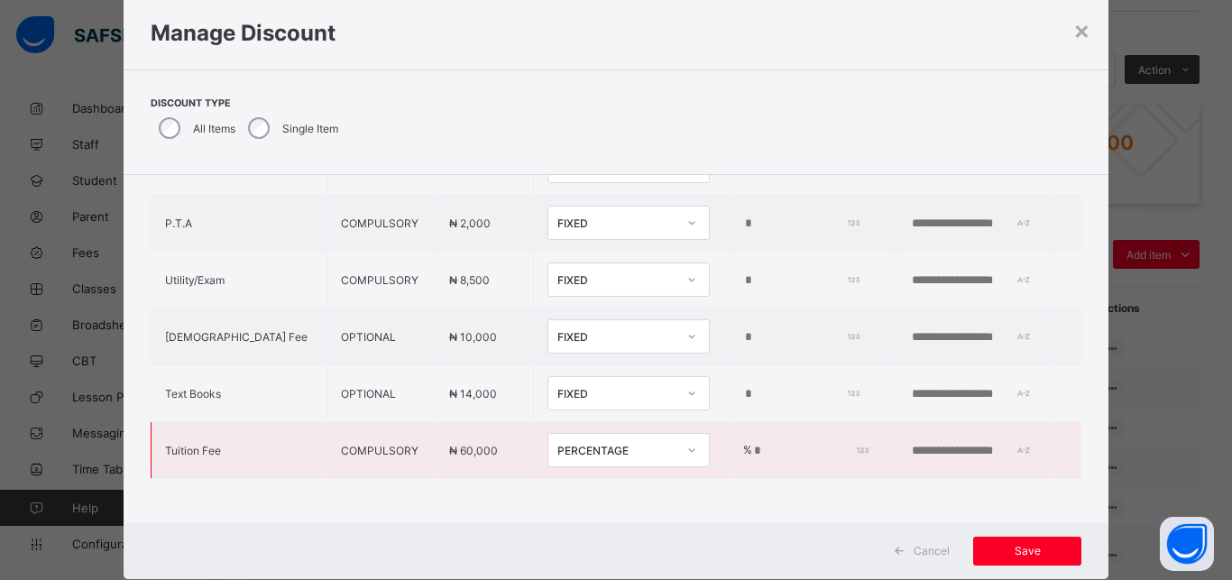
click at [752, 451] on input "*" at bounding box center [808, 451] width 112 height 14
type input "**"
click at [1017, 547] on span "Save" at bounding box center [1027, 551] width 81 height 14
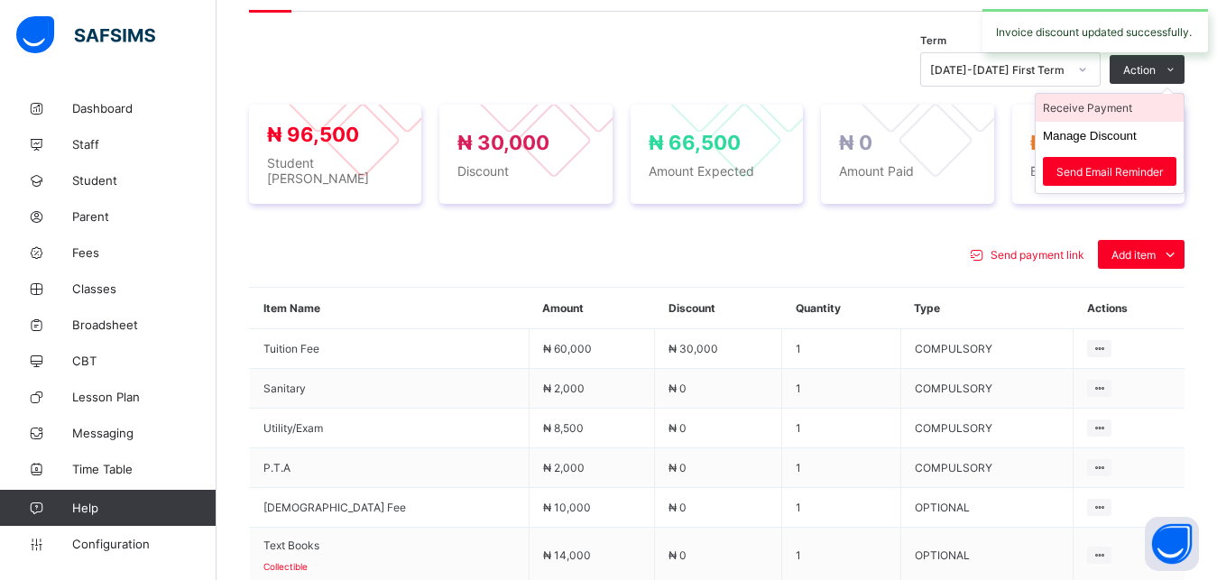
click at [1140, 114] on li "Receive Payment" at bounding box center [1109, 108] width 148 height 28
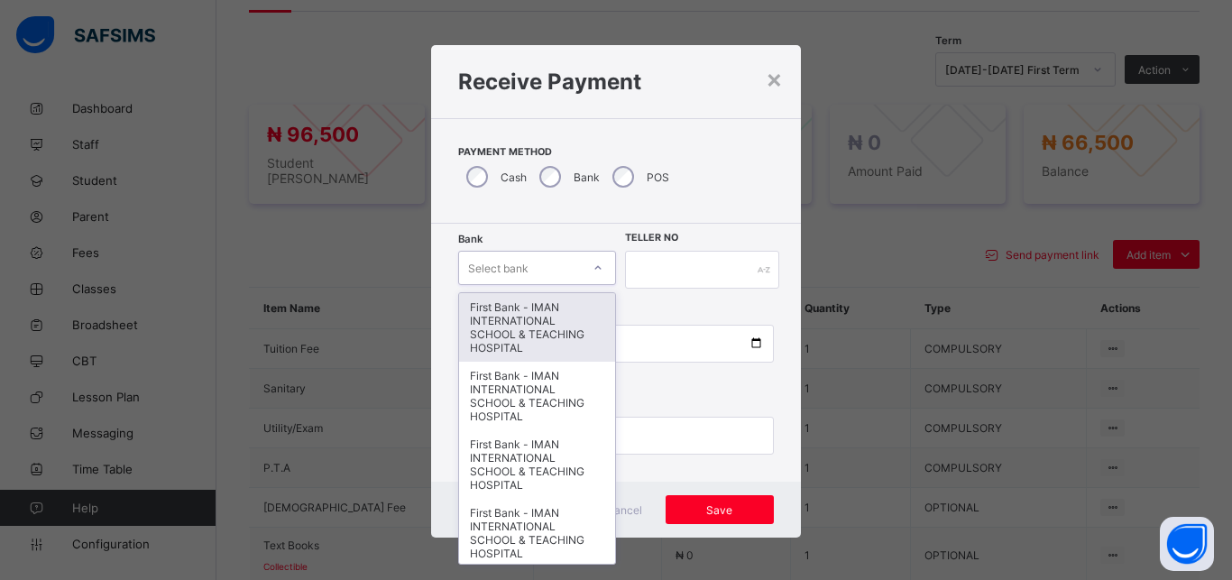
click at [522, 262] on div "Select bank" at bounding box center [520, 267] width 122 height 25
click at [524, 316] on div "First Bank - IMAN INTERNATIONAL SCHOOL & TEACHING HOSPITAL" at bounding box center [537, 327] width 156 height 69
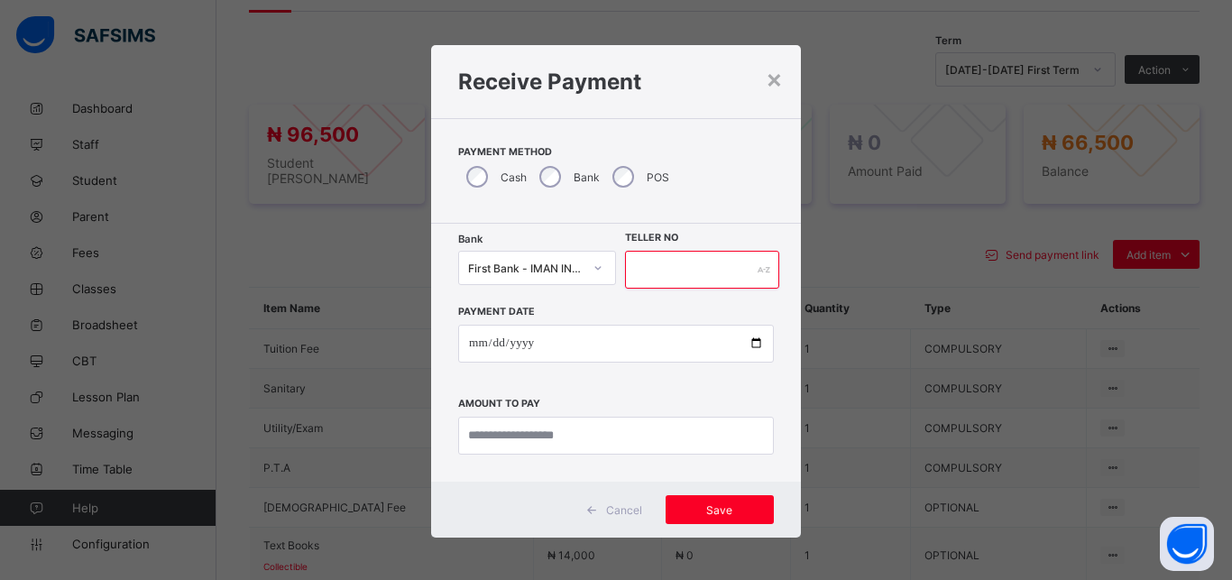
click at [634, 276] on input "text" at bounding box center [702, 270] width 154 height 38
type input "*****"
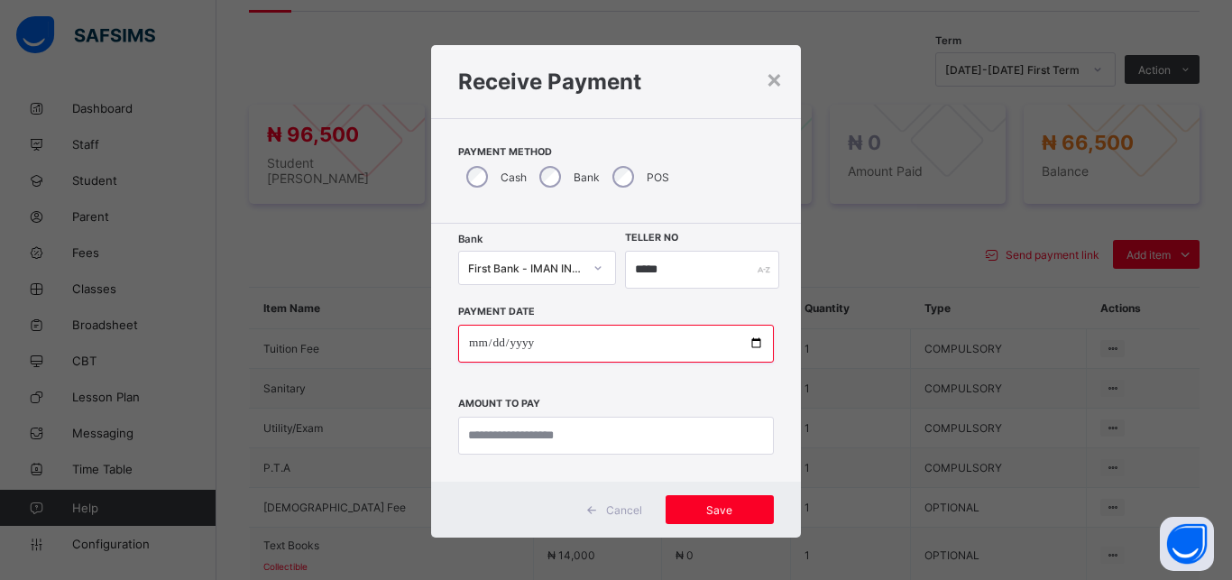
click at [747, 341] on input "date" at bounding box center [616, 344] width 316 height 38
type input "**********"
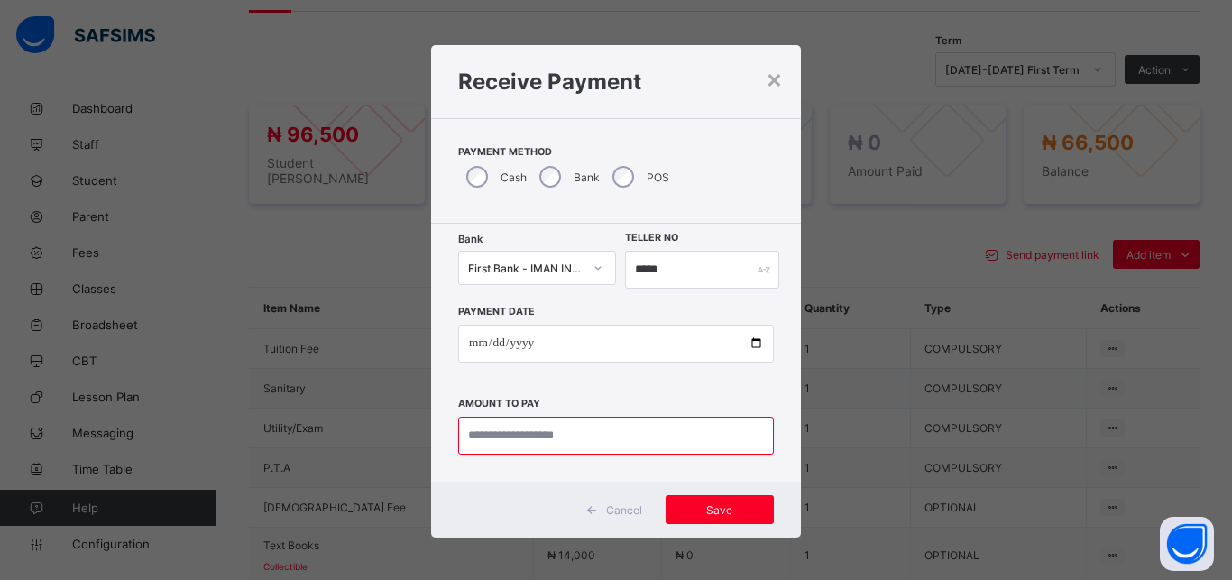
click at [537, 431] on input "currency" at bounding box center [616, 436] width 316 height 38
type input "********"
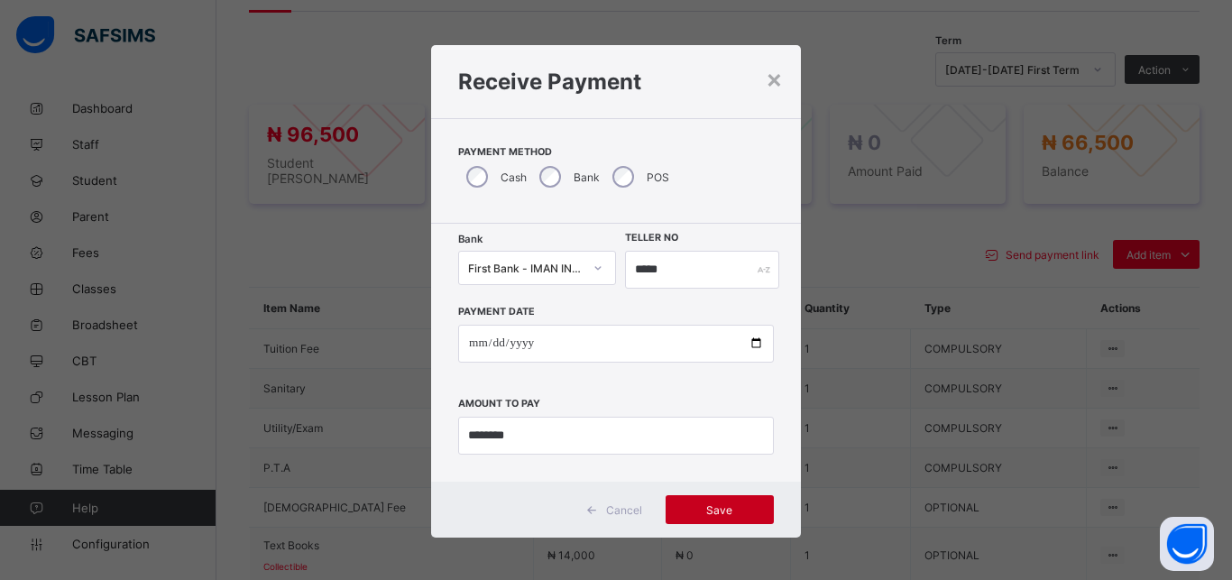
click at [688, 510] on span "Save" at bounding box center [719, 510] width 81 height 14
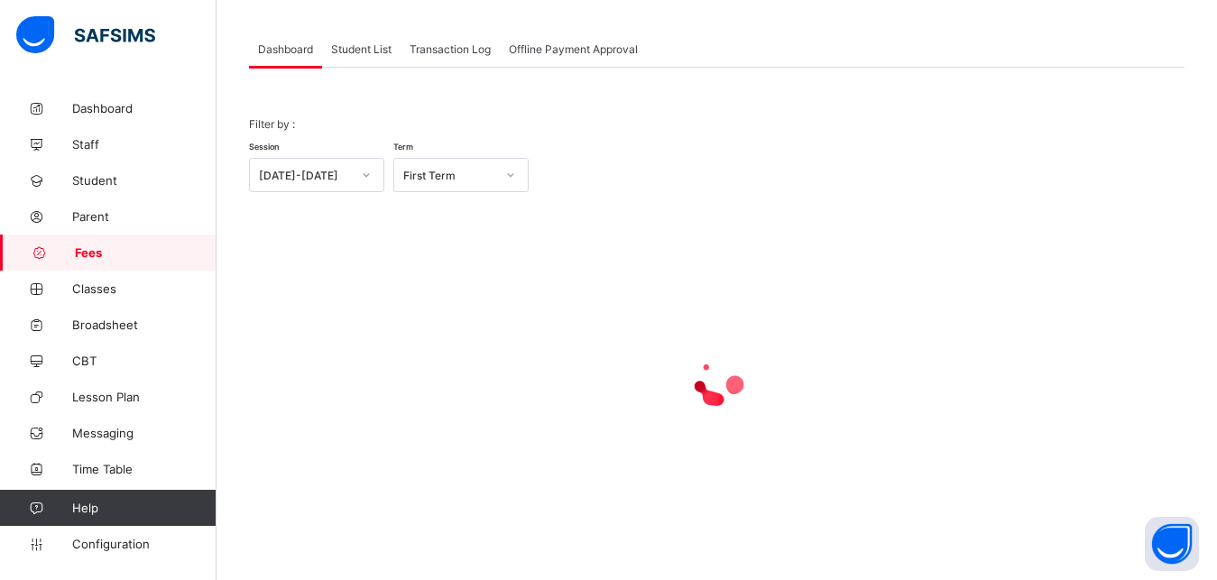
scroll to position [87, 0]
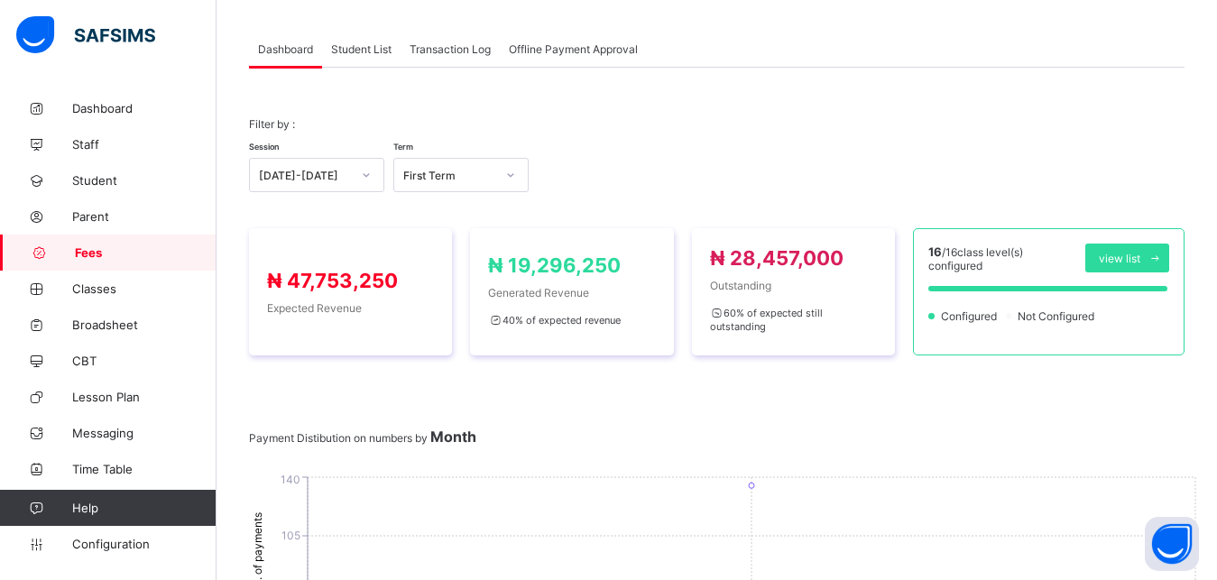
click at [351, 51] on span "Student List" at bounding box center [361, 49] width 60 height 14
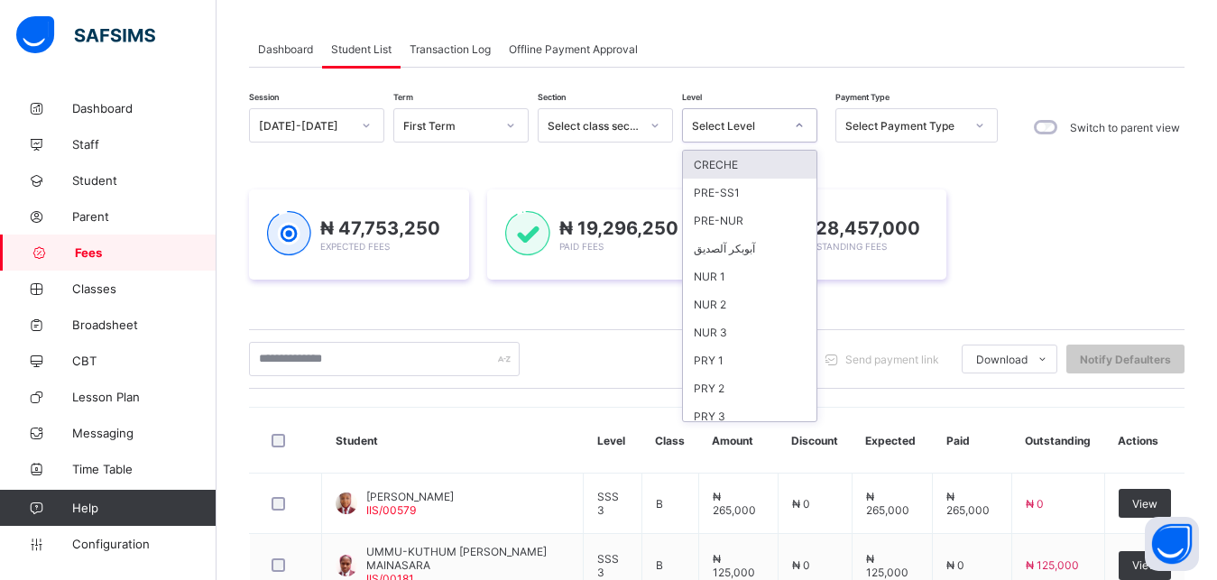
click at [748, 122] on div "Select Level" at bounding box center [738, 126] width 92 height 14
click at [737, 354] on div "PRY 1" at bounding box center [749, 360] width 133 height 28
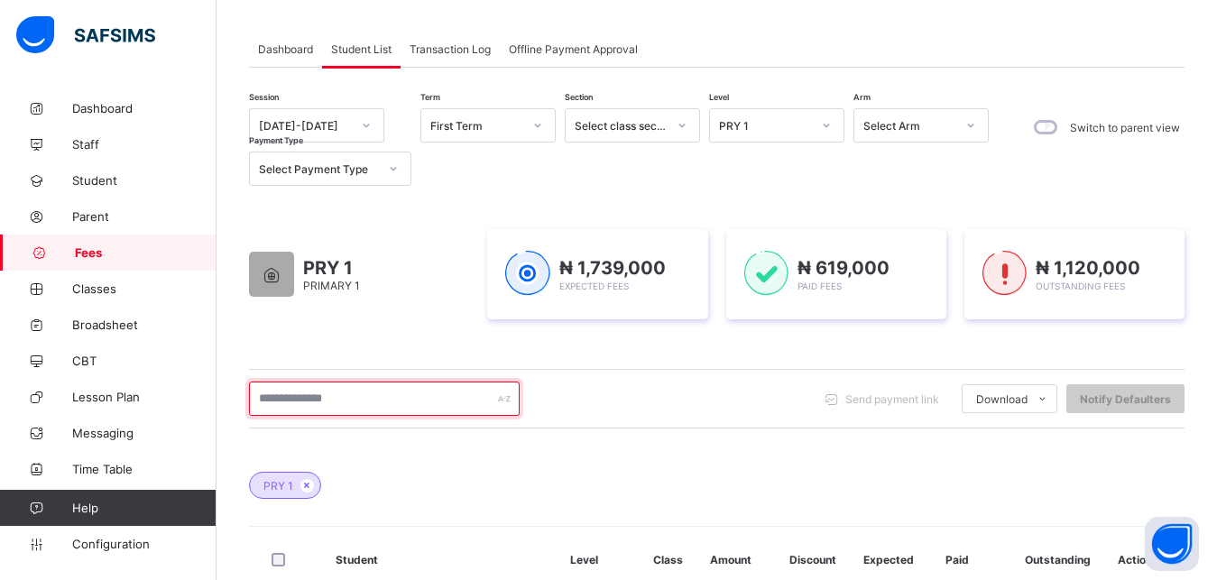
click at [442, 392] on input "text" at bounding box center [384, 398] width 271 height 34
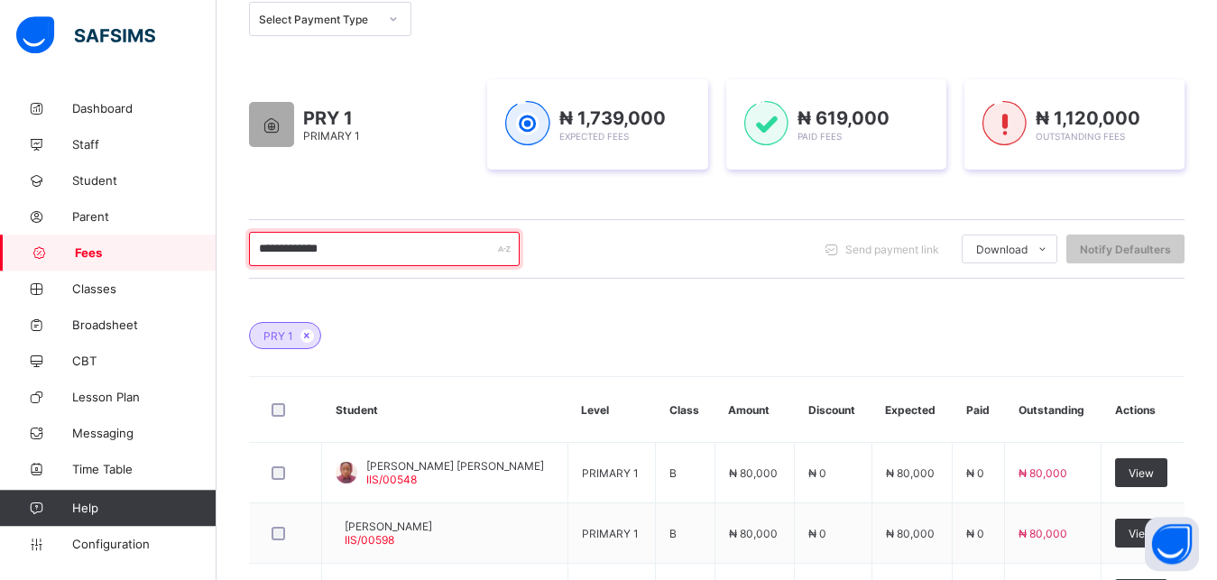
scroll to position [271, 0]
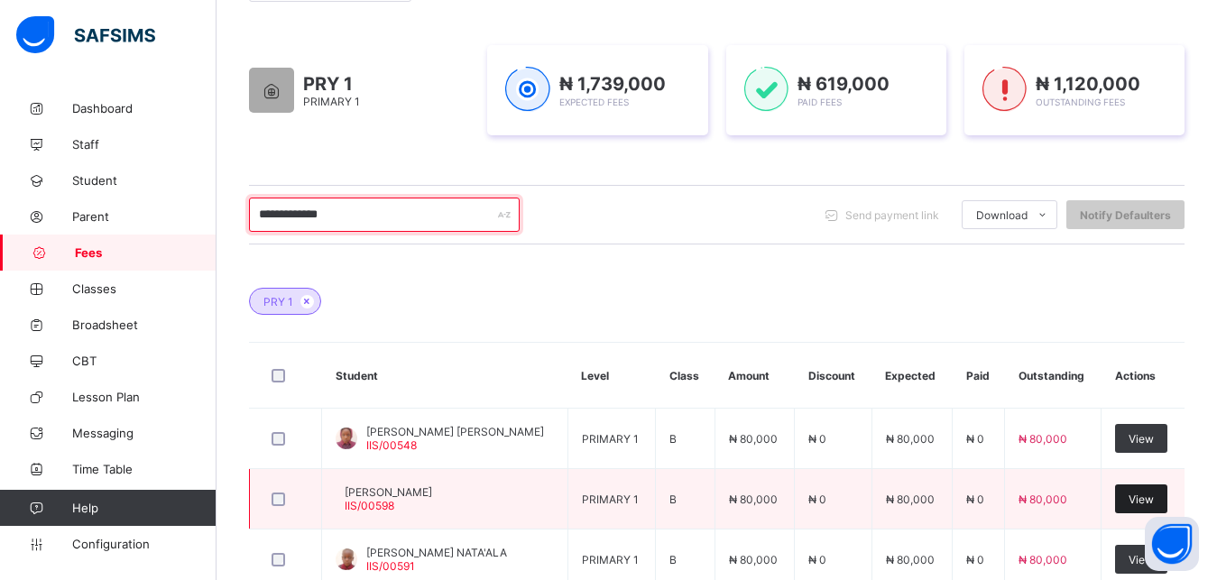
type input "**********"
click at [1153, 499] on span "View" at bounding box center [1140, 499] width 25 height 14
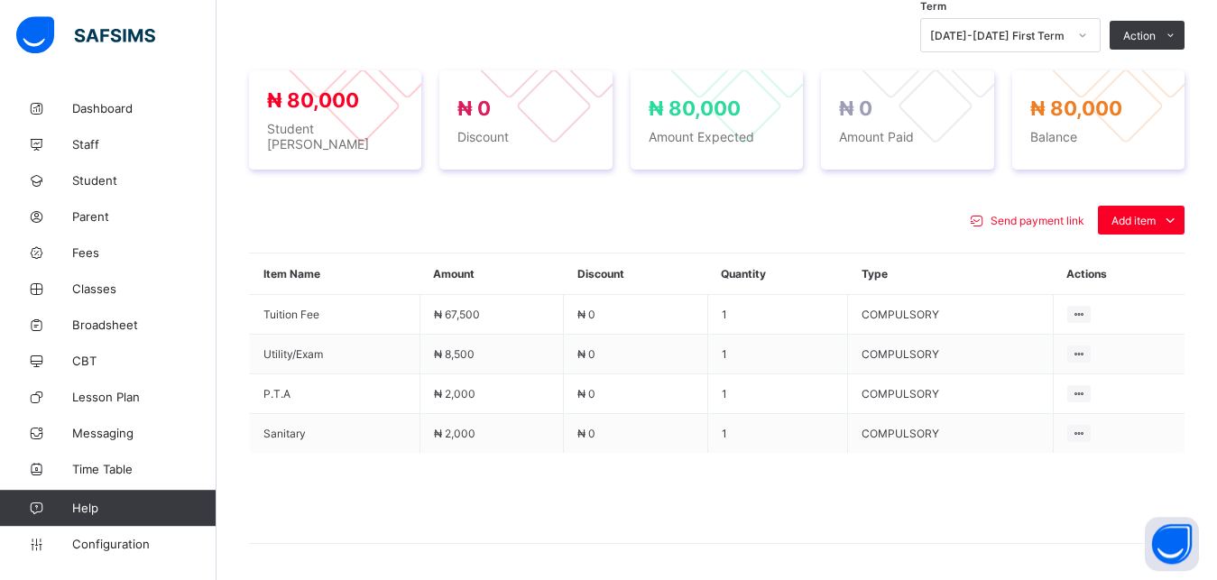
scroll to position [608, 0]
click at [1137, 269] on div "Optional items" at bounding box center [1140, 260] width 72 height 18
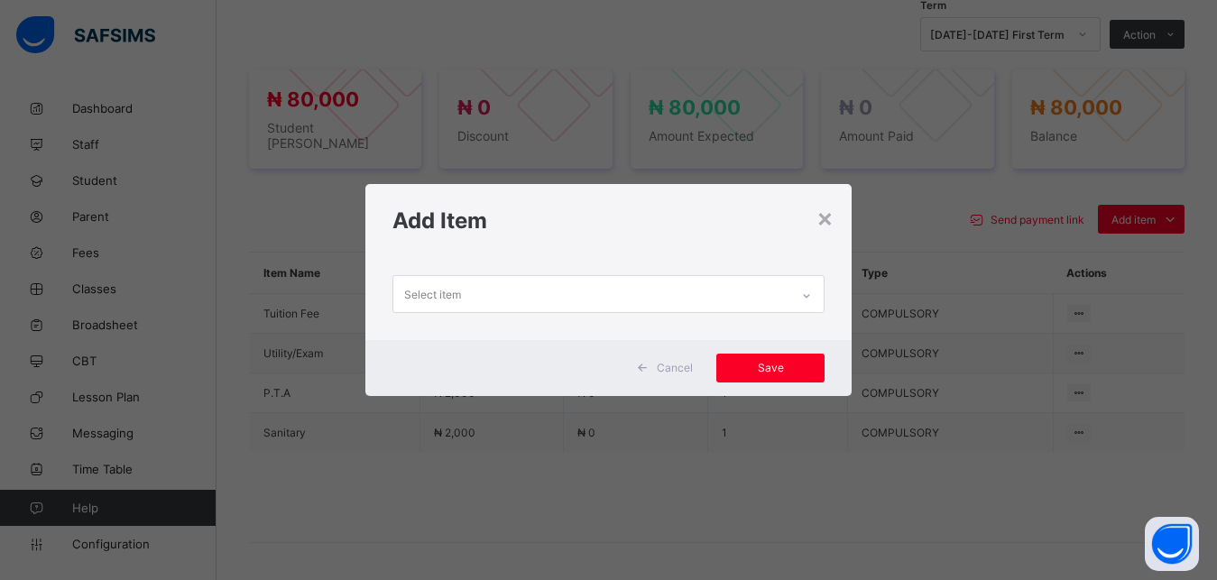
click at [767, 288] on div "Select item" at bounding box center [591, 293] width 397 height 35
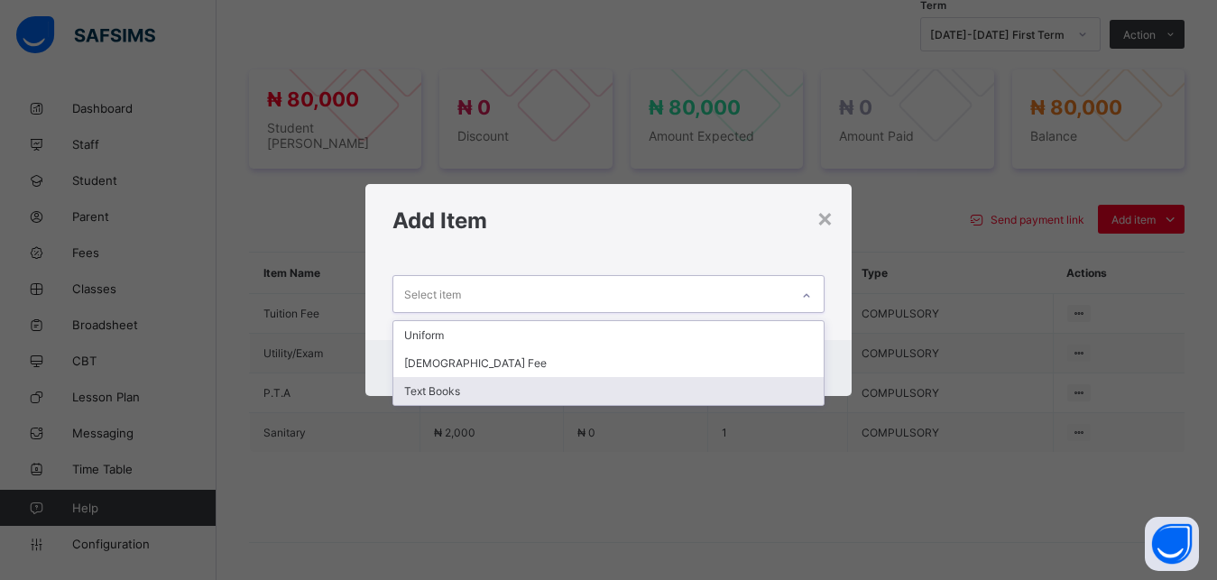
click at [662, 391] on div "Text Books" at bounding box center [608, 391] width 431 height 28
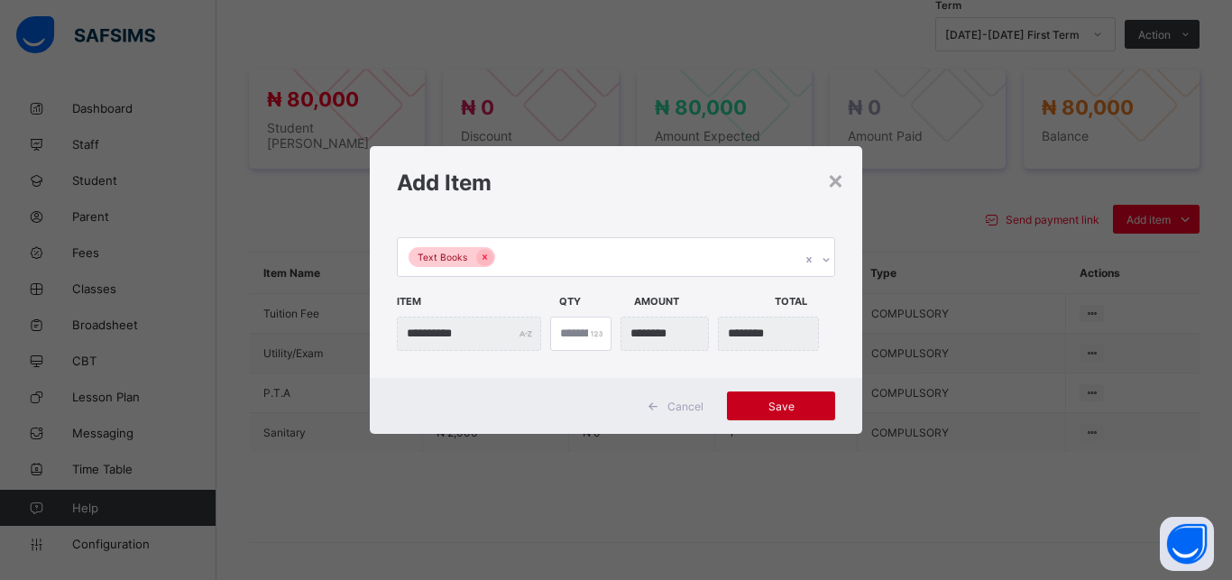
click at [780, 406] on span "Save" at bounding box center [780, 406] width 81 height 14
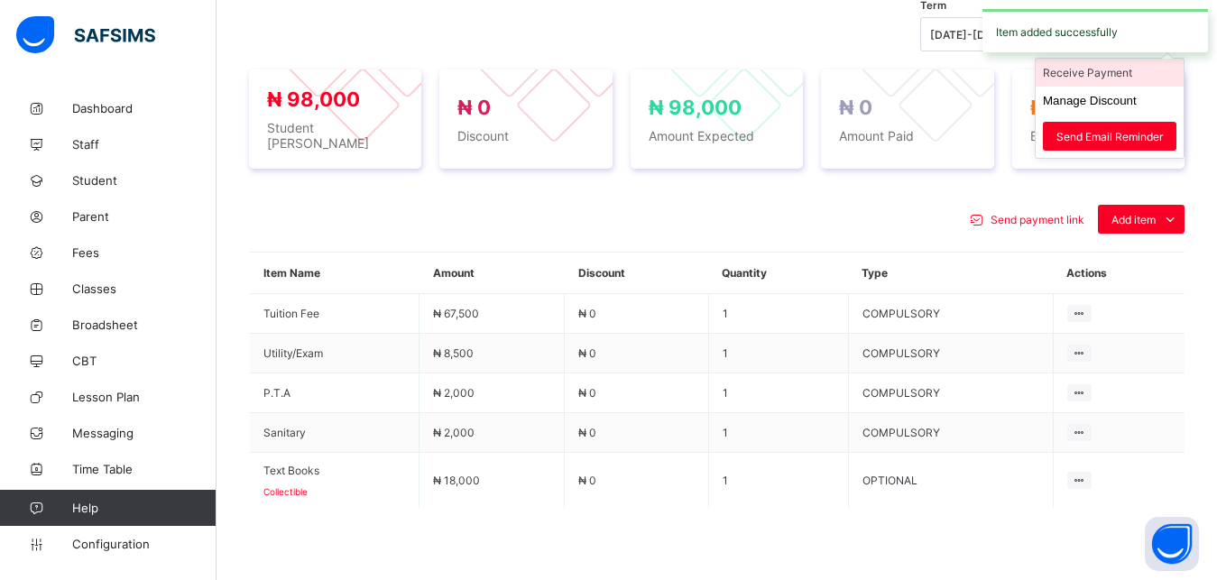
click at [1135, 87] on li "Receive Payment" at bounding box center [1109, 73] width 148 height 28
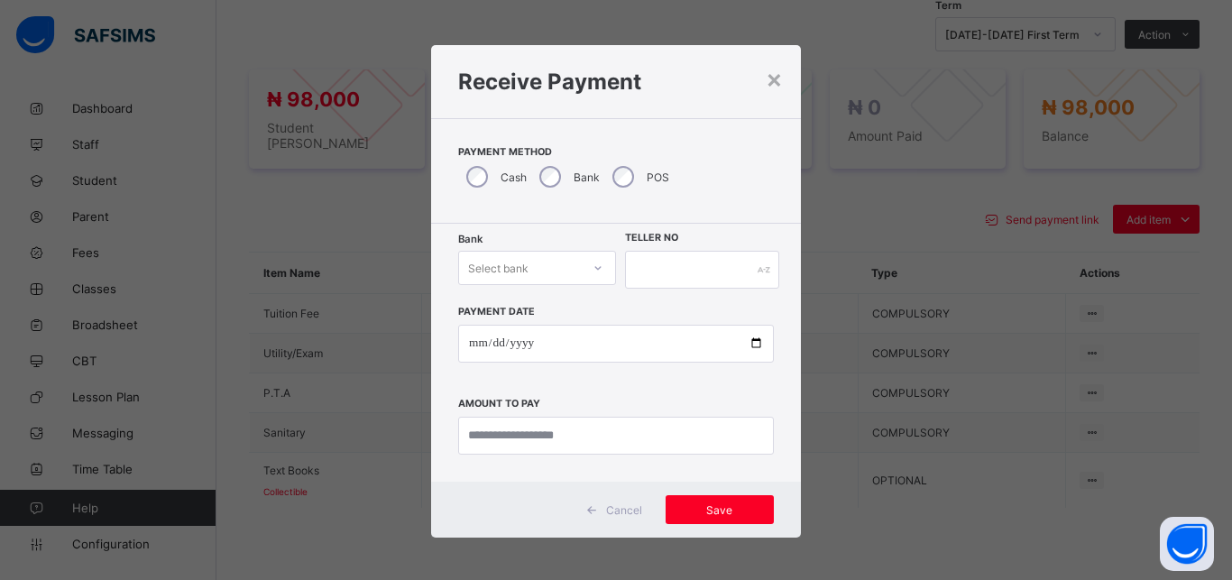
click at [523, 270] on div "Select bank" at bounding box center [520, 267] width 122 height 25
click at [528, 290] on div "Payment Date Amount to pay" at bounding box center [616, 372] width 316 height 166
click at [559, 271] on div "Select bank" at bounding box center [520, 267] width 122 height 25
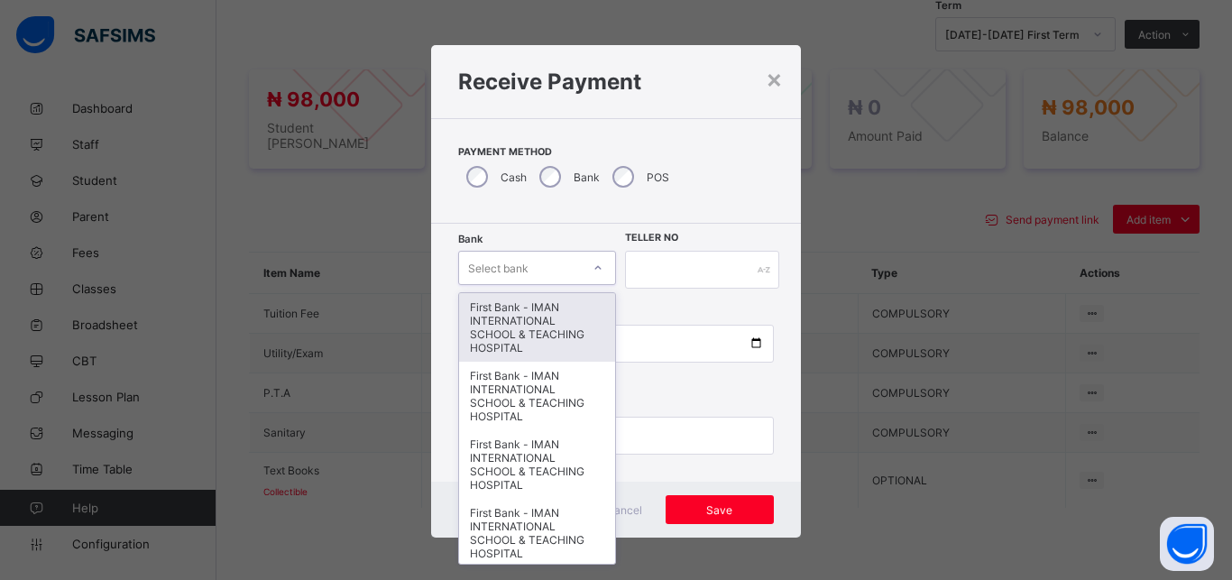
click at [545, 318] on div "First Bank - IMAN INTERNATIONAL SCHOOL & TEACHING HOSPITAL" at bounding box center [537, 327] width 156 height 69
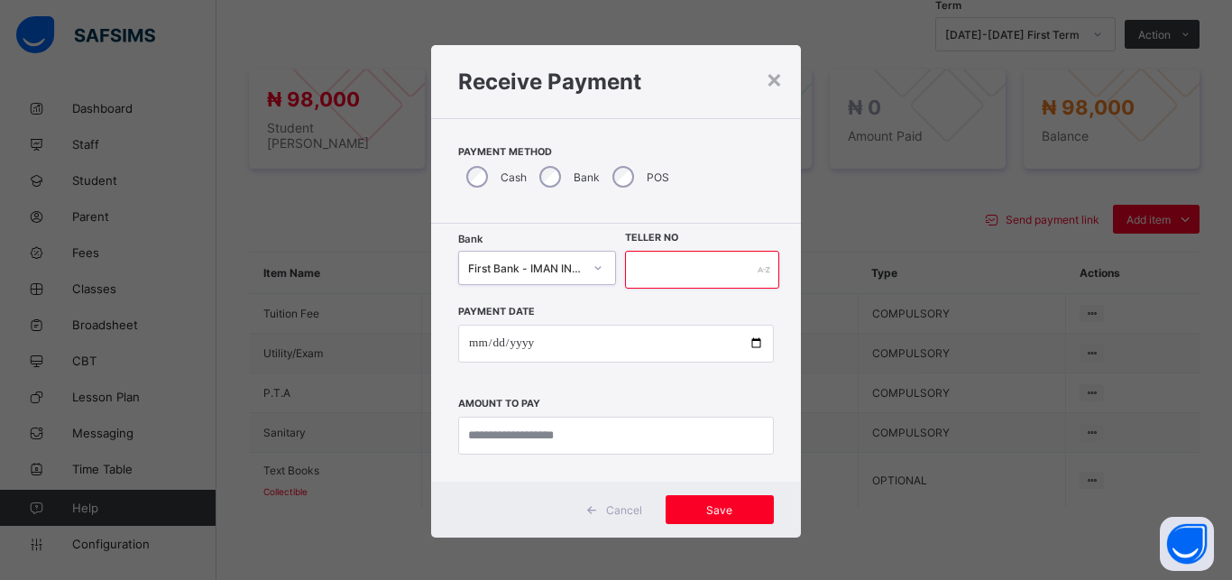
click at [646, 285] on input "text" at bounding box center [702, 270] width 154 height 38
type input "*****"
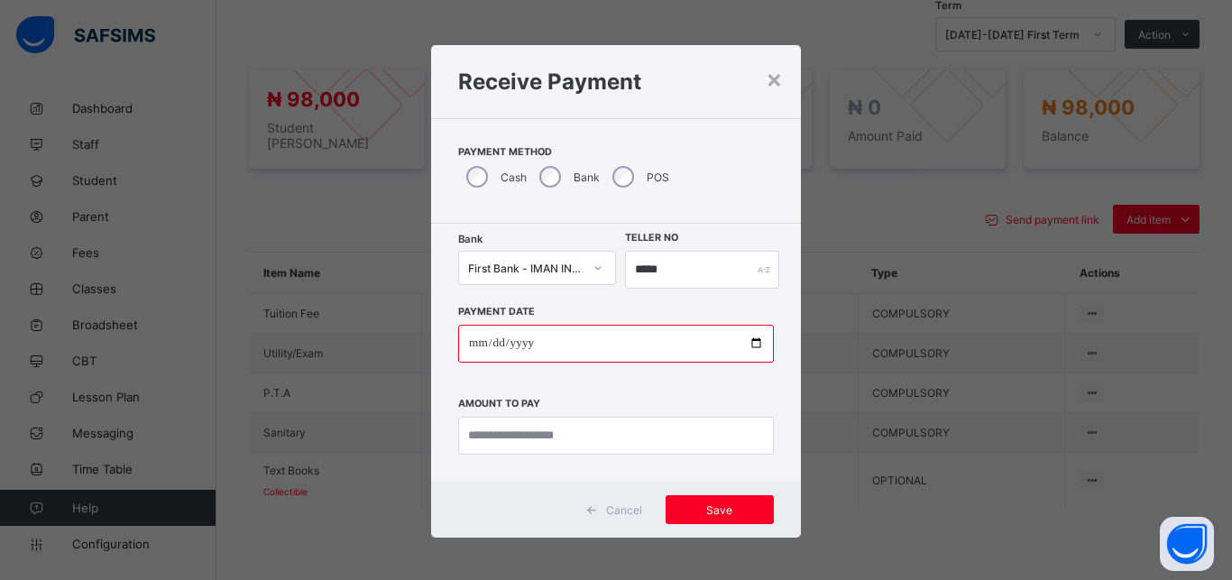
click at [746, 344] on input "date" at bounding box center [616, 344] width 316 height 38
type input "**********"
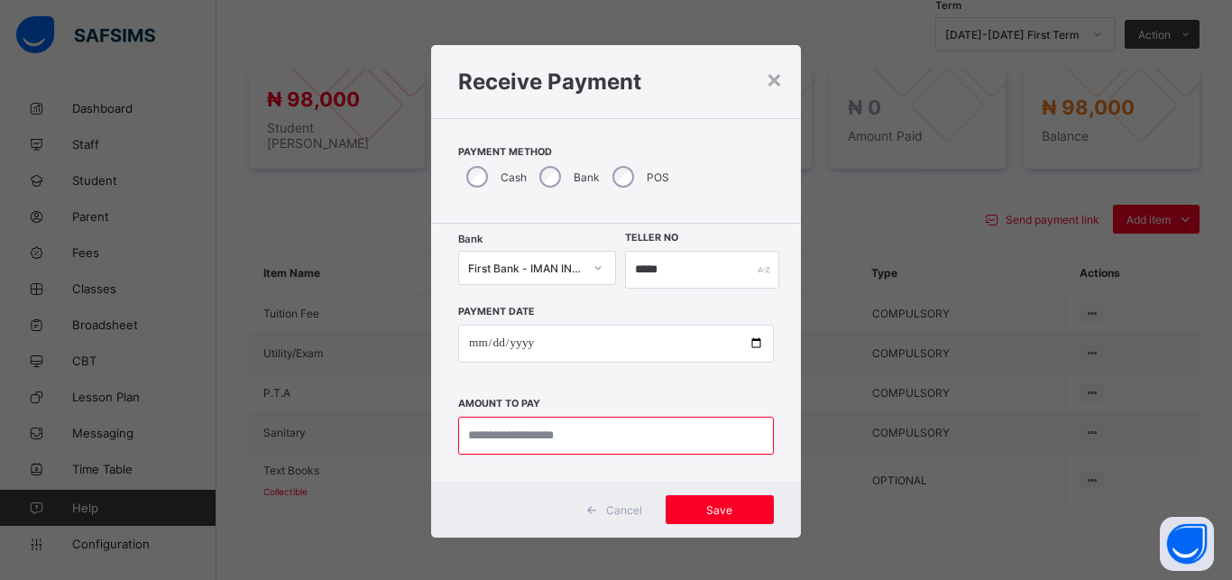
click at [647, 433] on input "currency" at bounding box center [616, 436] width 316 height 38
type input "********"
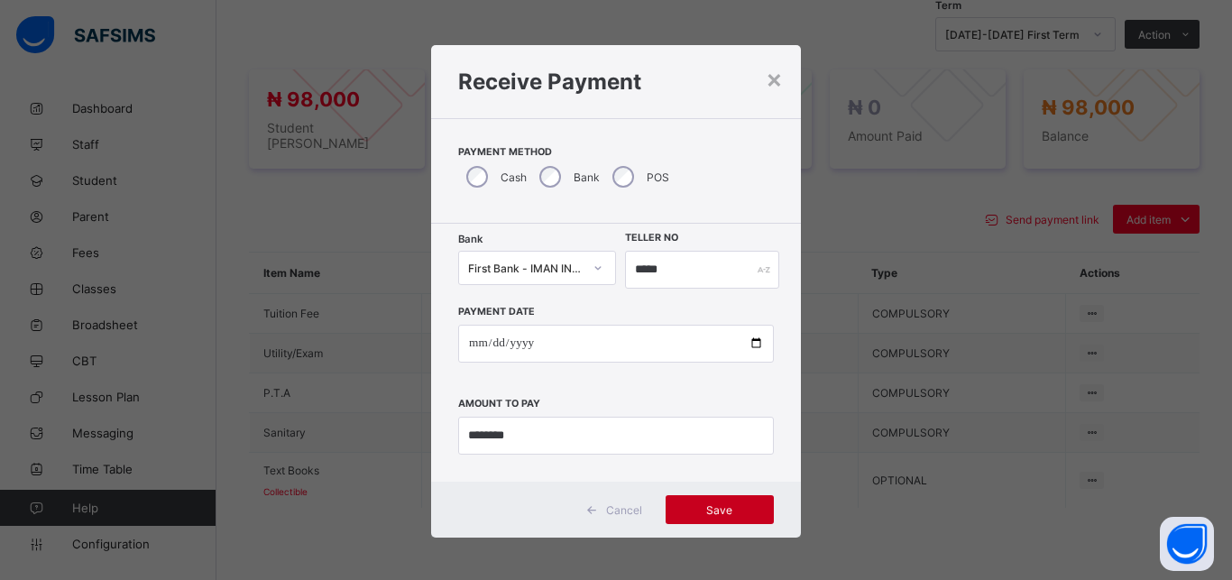
click at [701, 503] on span "Save" at bounding box center [719, 510] width 81 height 14
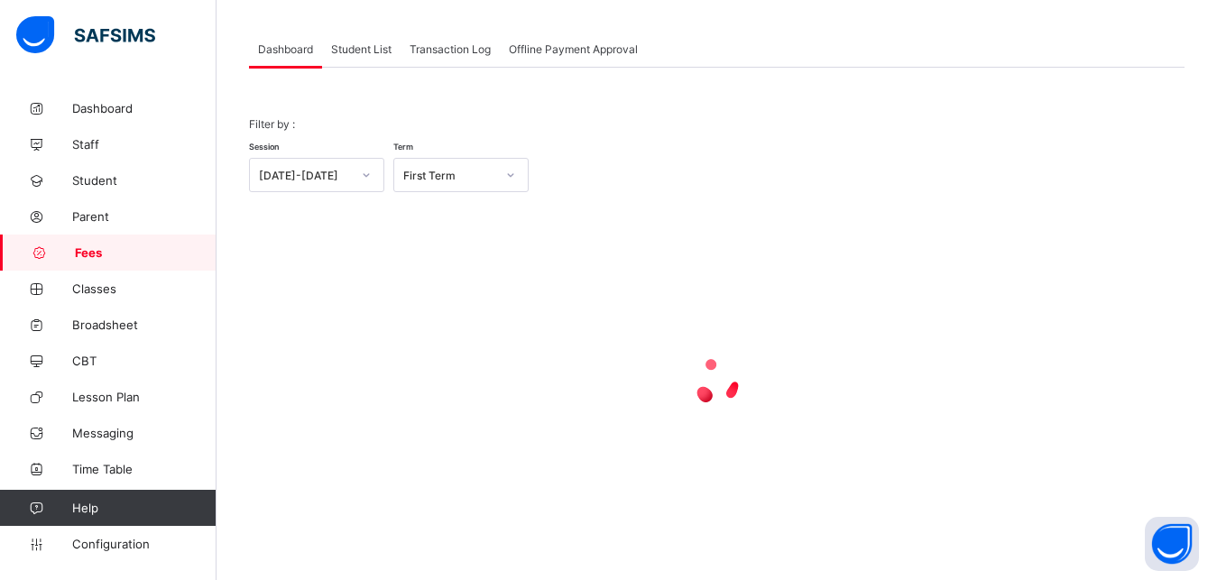
scroll to position [87, 0]
click at [354, 51] on span "Student List" at bounding box center [361, 49] width 60 height 14
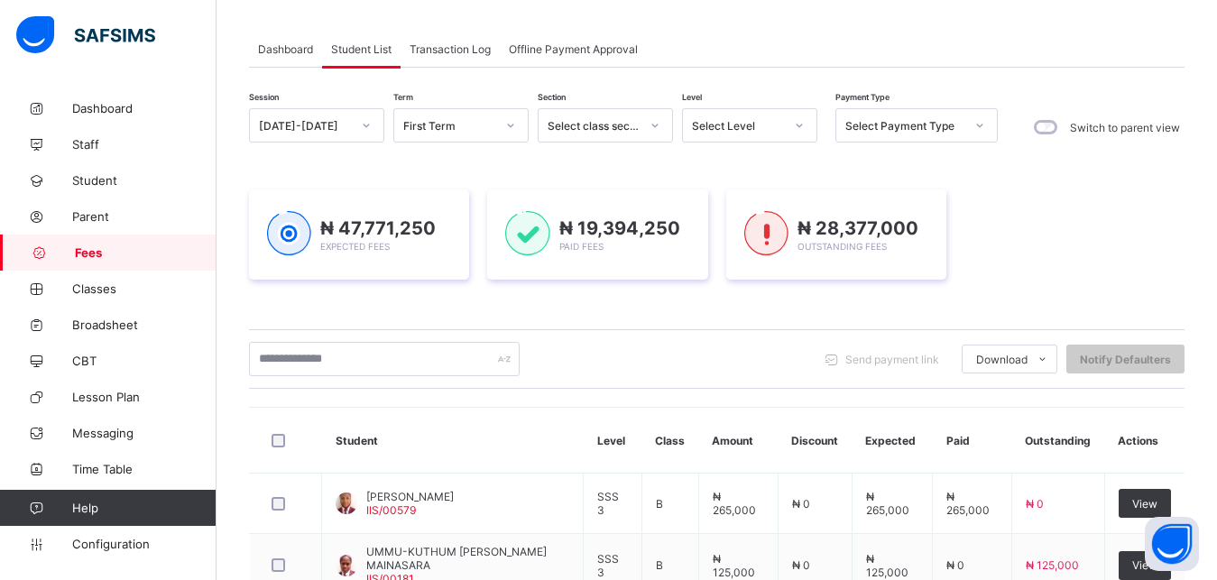
click at [738, 125] on div "Select Level" at bounding box center [738, 126] width 92 height 14
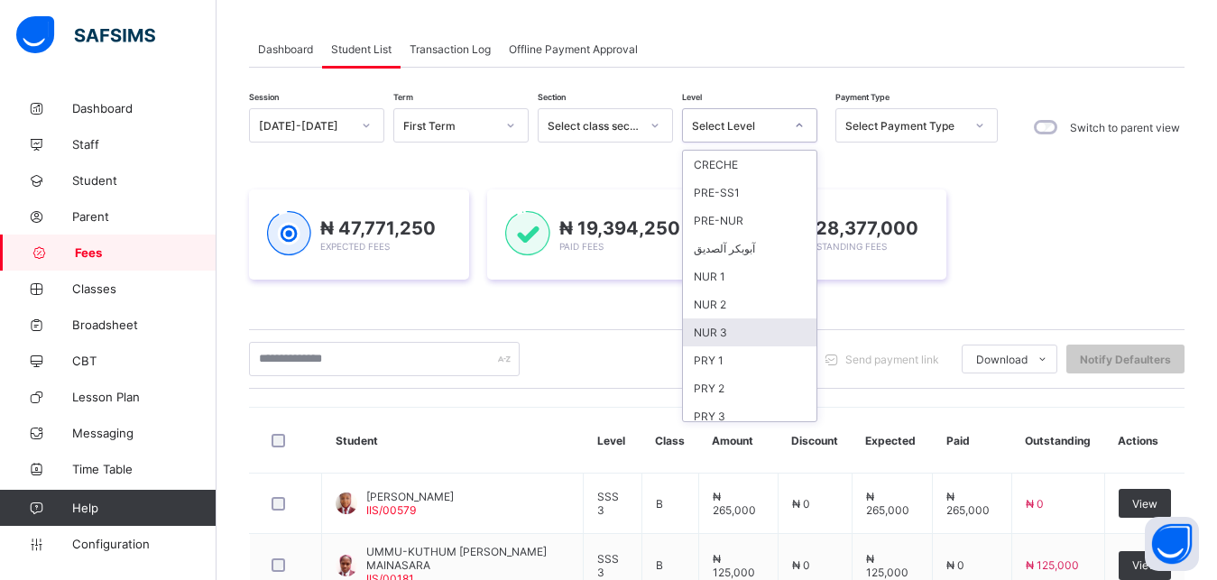
click at [750, 325] on div "NUR 3" at bounding box center [749, 332] width 133 height 28
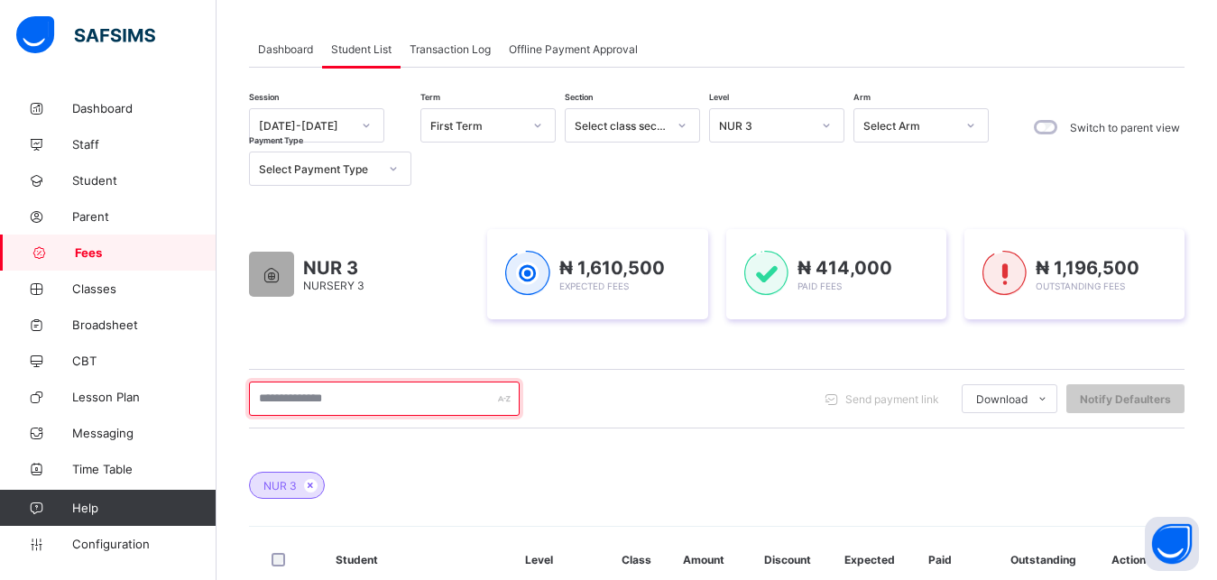
click at [435, 390] on input "text" at bounding box center [384, 398] width 271 height 34
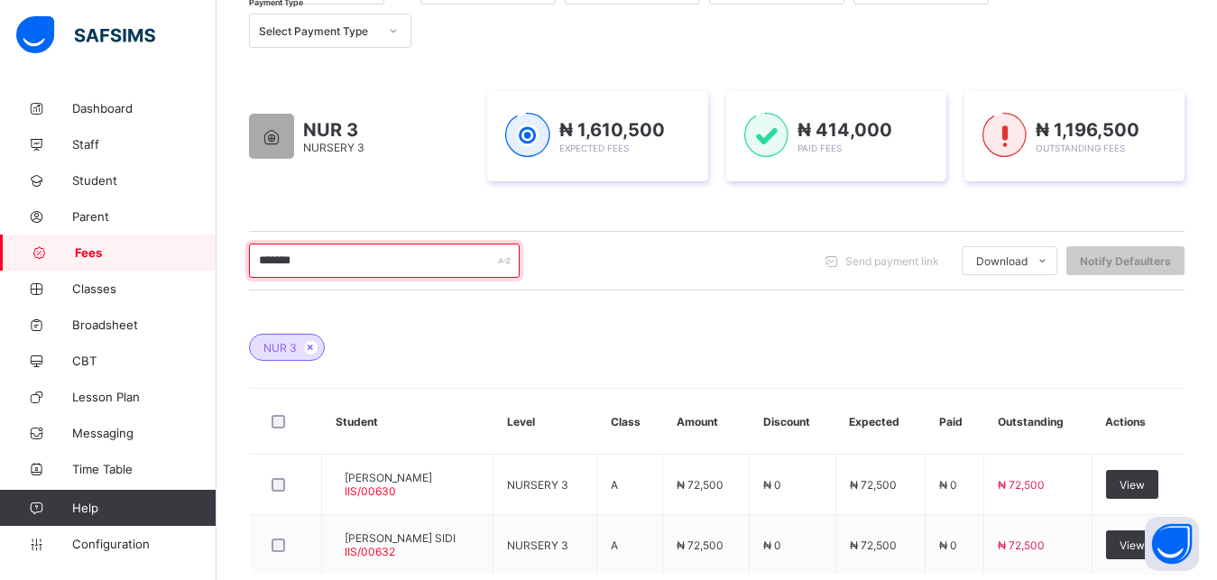
scroll to position [271, 0]
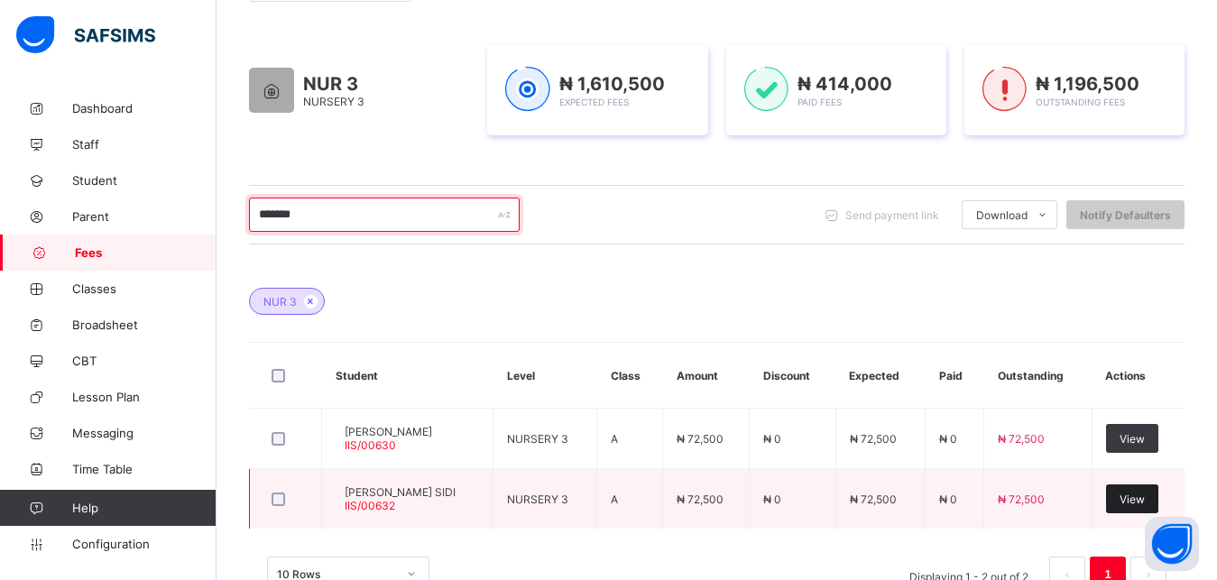
type input "*******"
click at [1142, 501] on span "View" at bounding box center [1131, 499] width 25 height 14
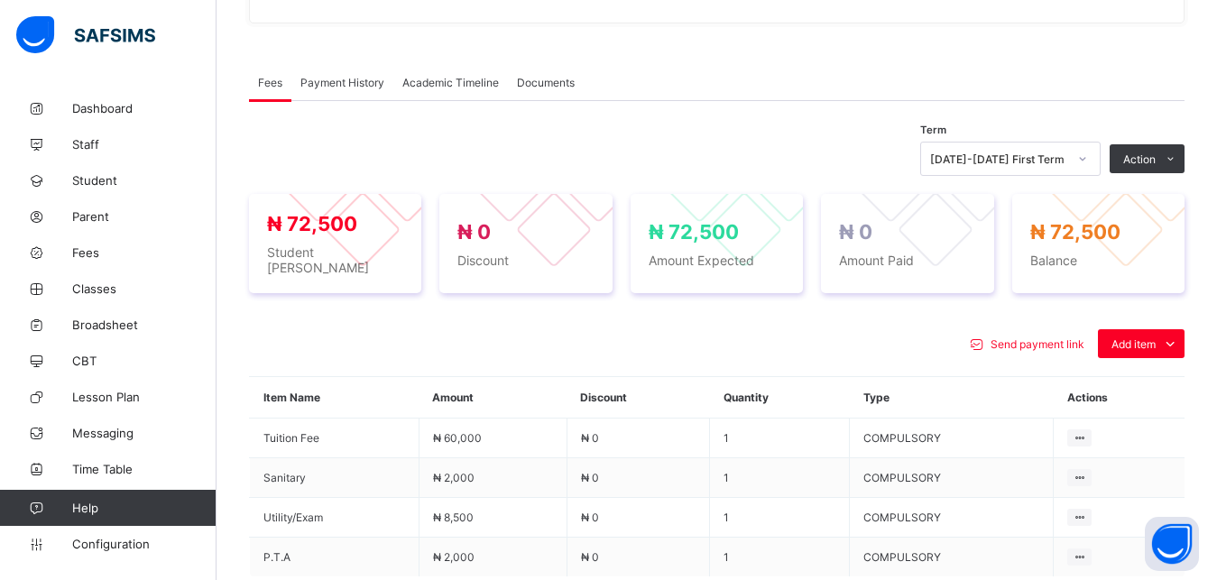
scroll to position [546, 0]
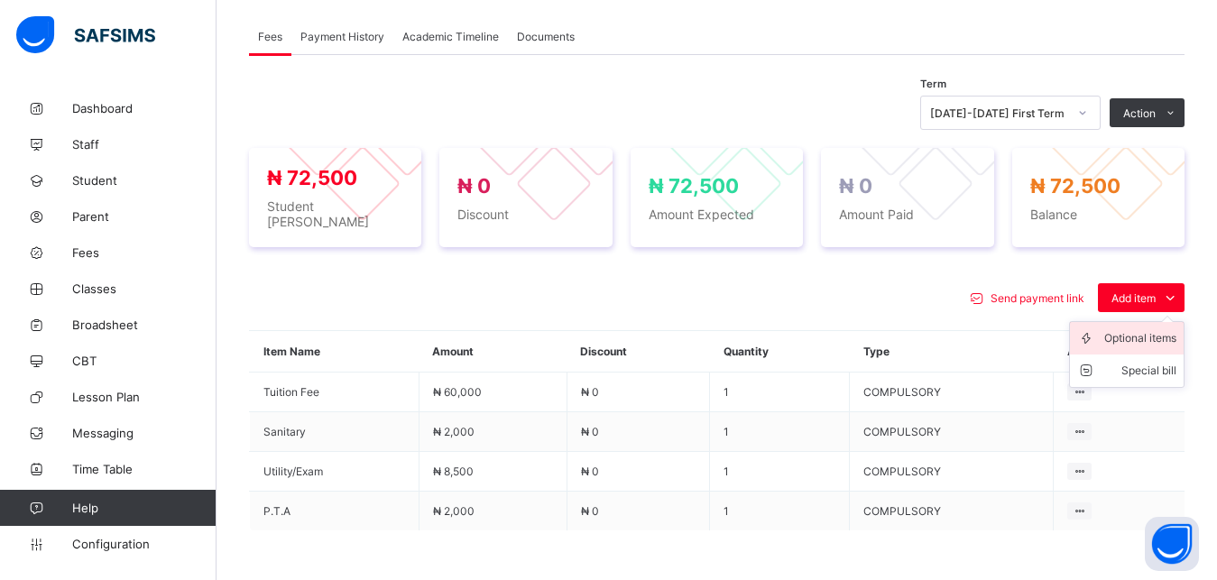
click at [1139, 335] on div "Optional items" at bounding box center [1140, 338] width 72 height 18
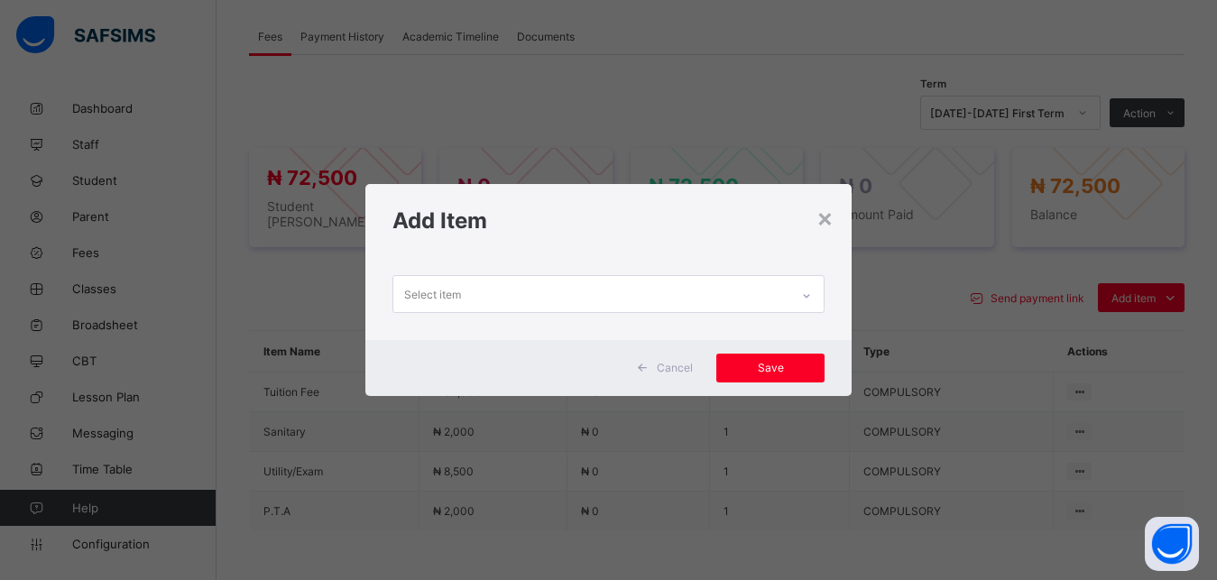
click at [758, 291] on div "Select item" at bounding box center [591, 293] width 397 height 35
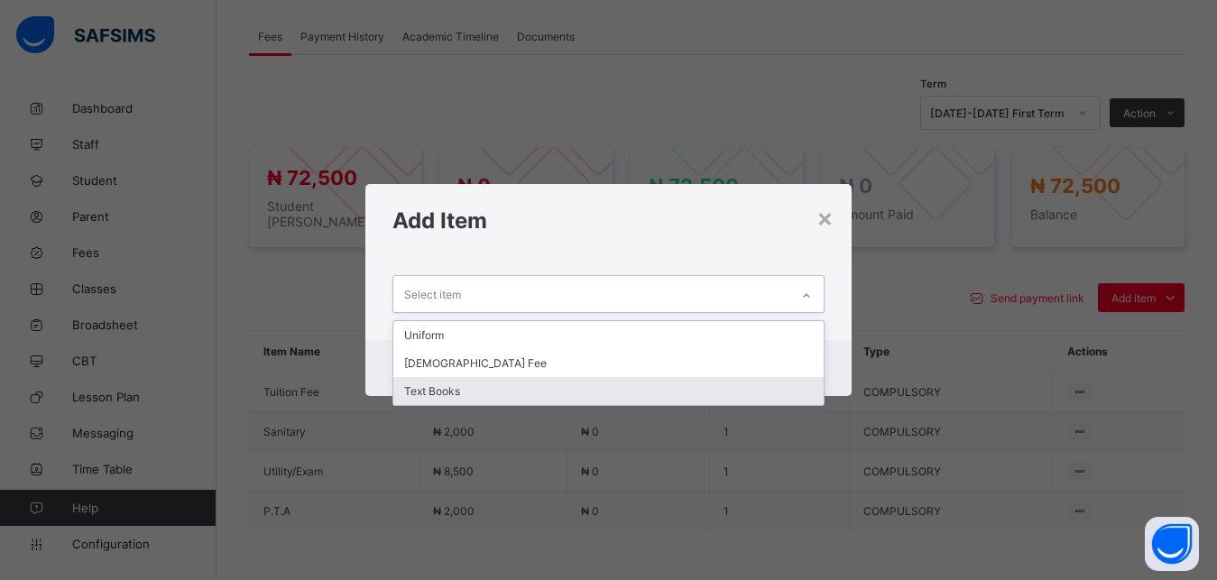
click at [652, 381] on div "Text Books" at bounding box center [608, 391] width 431 height 28
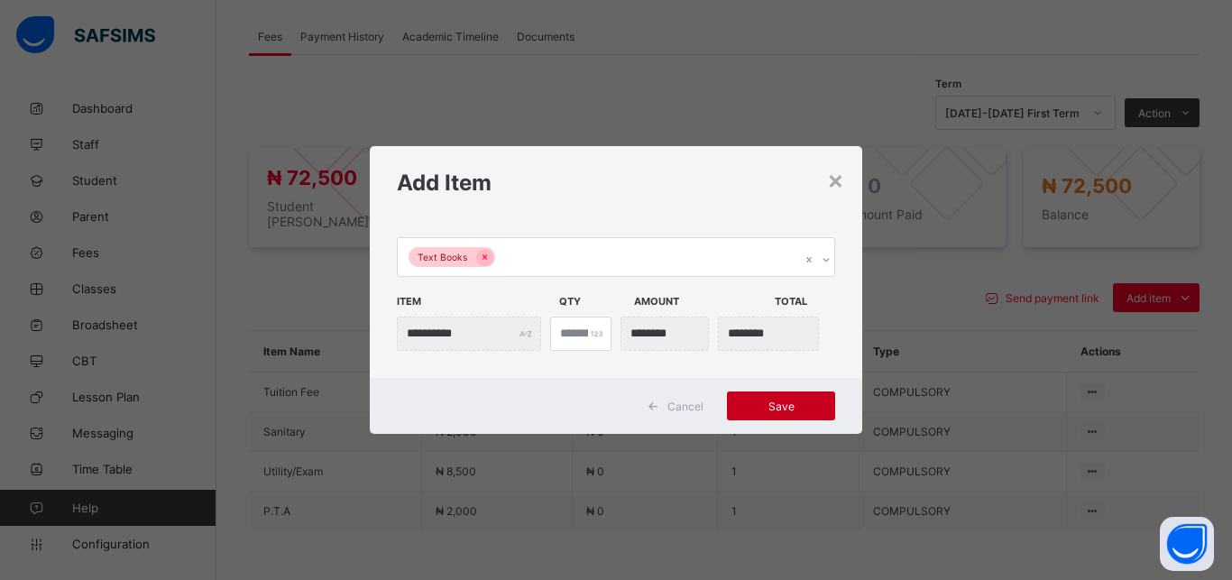
click at [748, 406] on span "Save" at bounding box center [780, 406] width 81 height 14
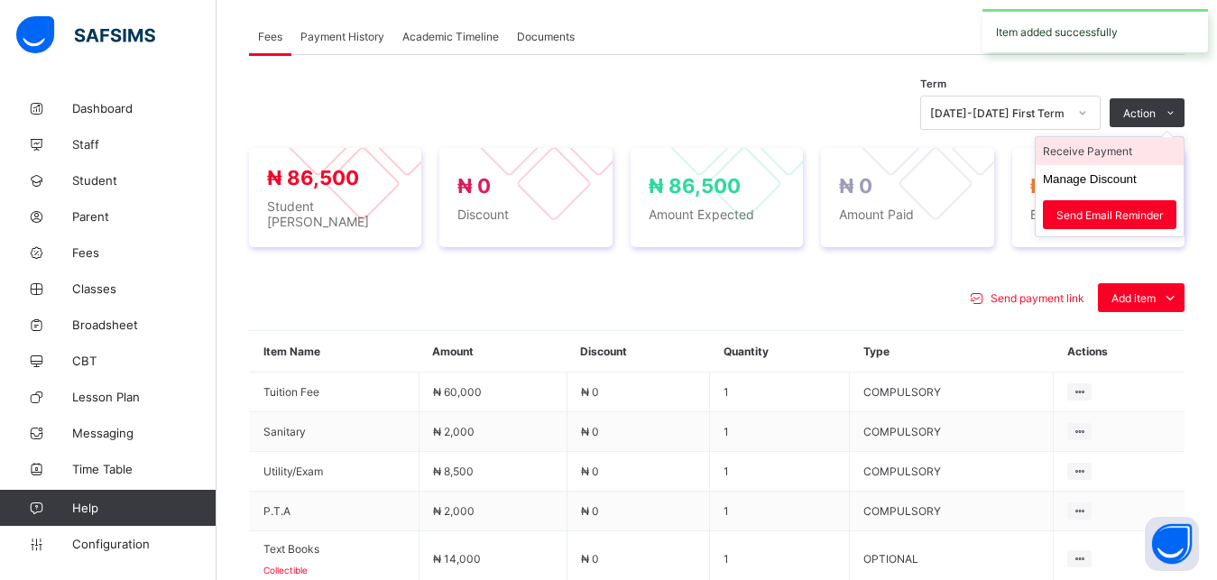
click at [1126, 157] on li "Receive Payment" at bounding box center [1109, 151] width 148 height 28
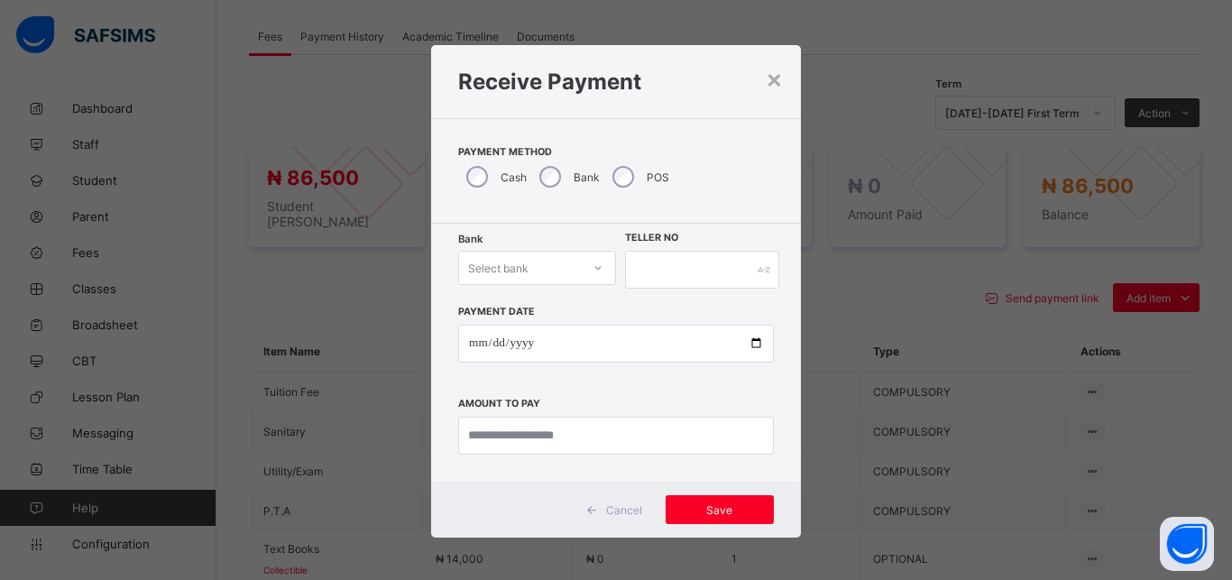
click at [500, 280] on div "Select bank" at bounding box center [537, 268] width 158 height 34
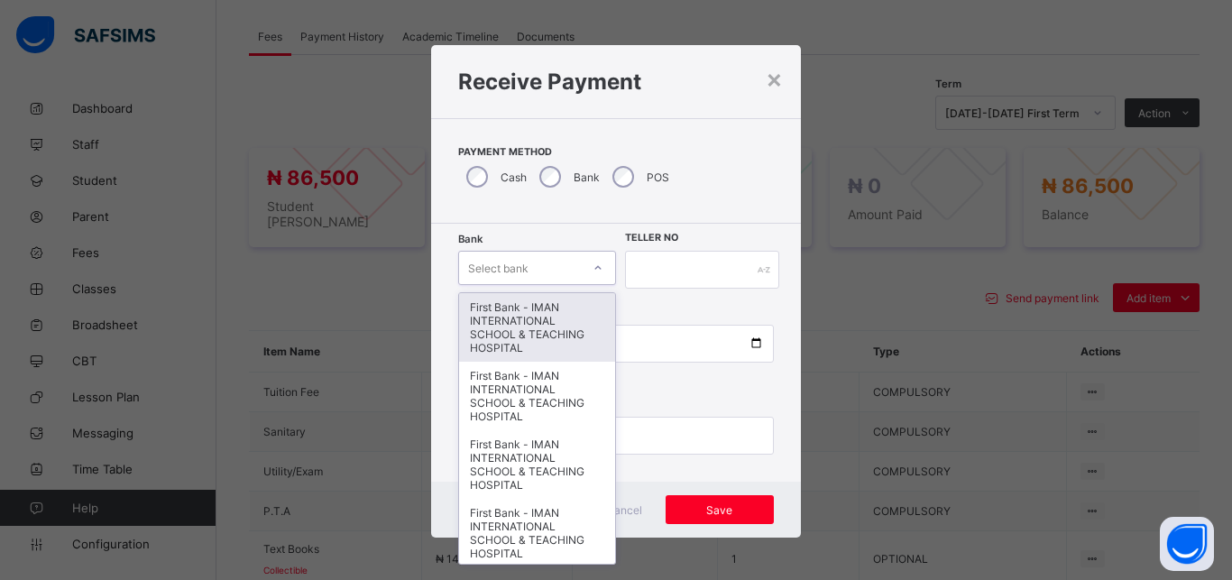
click at [498, 330] on div "First Bank - IMAN INTERNATIONAL SCHOOL & TEACHING HOSPITAL" at bounding box center [537, 327] width 156 height 69
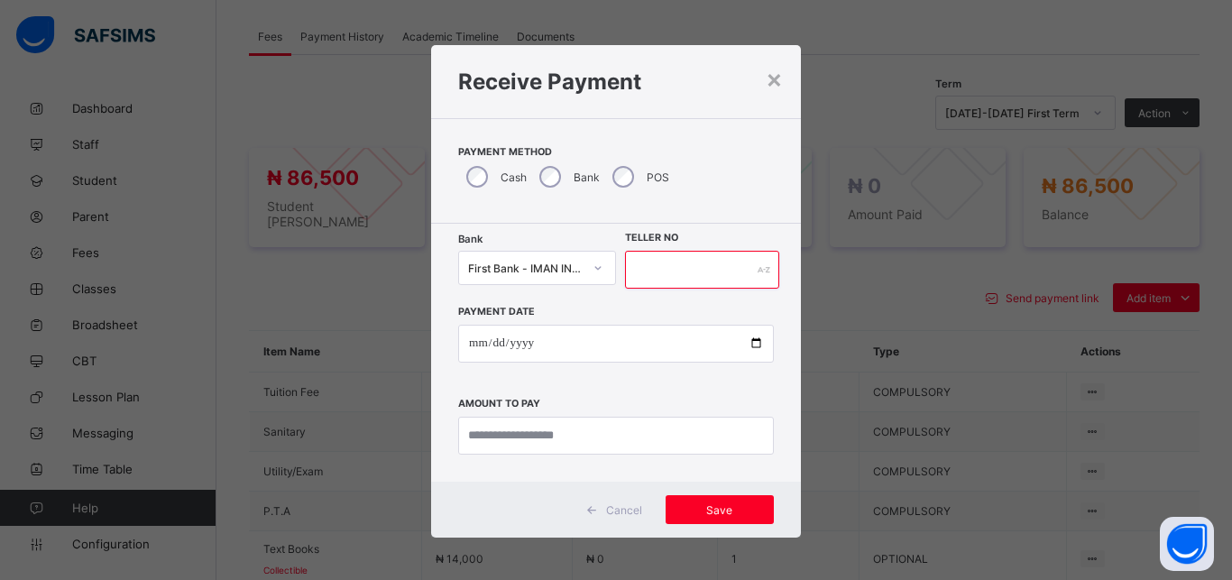
click at [674, 280] on input "text" at bounding box center [702, 270] width 154 height 38
type input "*****"
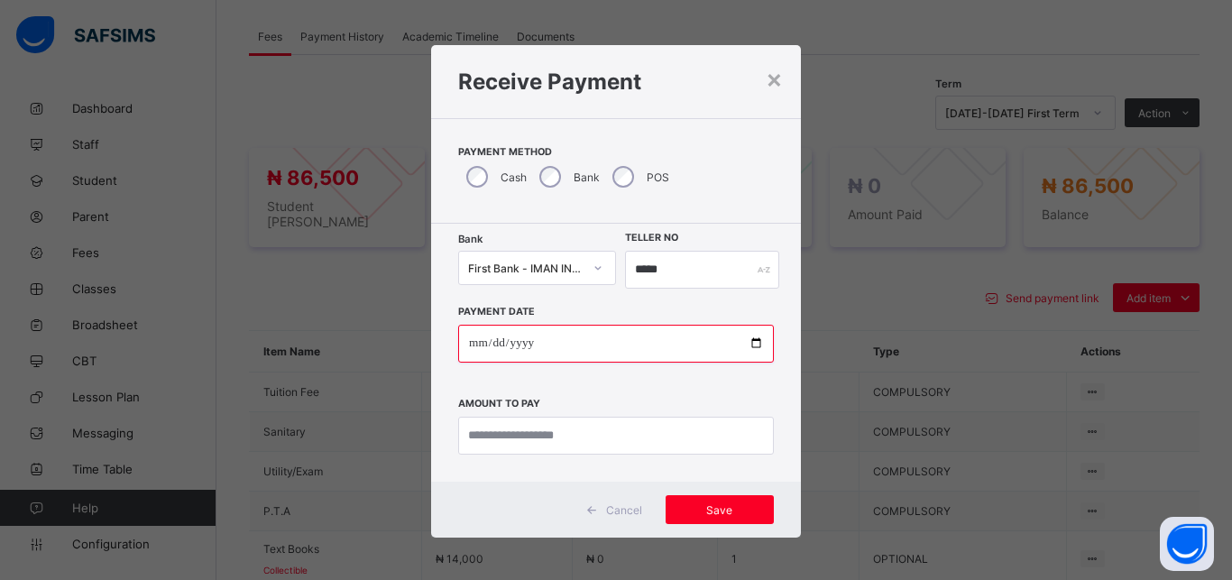
click at [748, 345] on input "date" at bounding box center [616, 344] width 316 height 38
type input "**********"
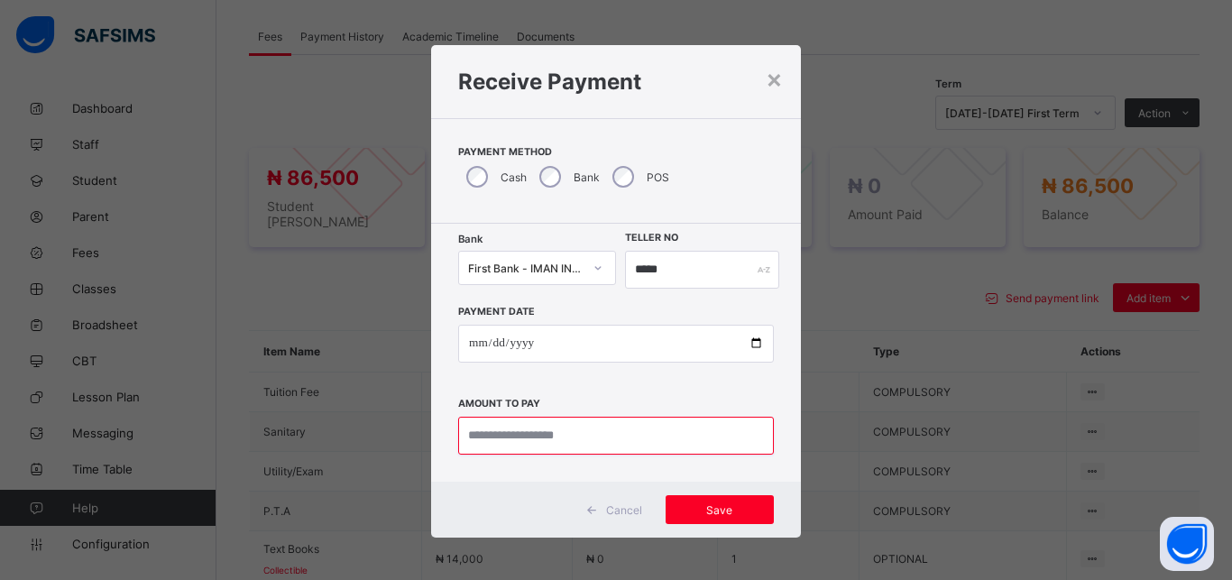
click at [599, 444] on input "currency" at bounding box center [616, 436] width 316 height 38
type input "********"
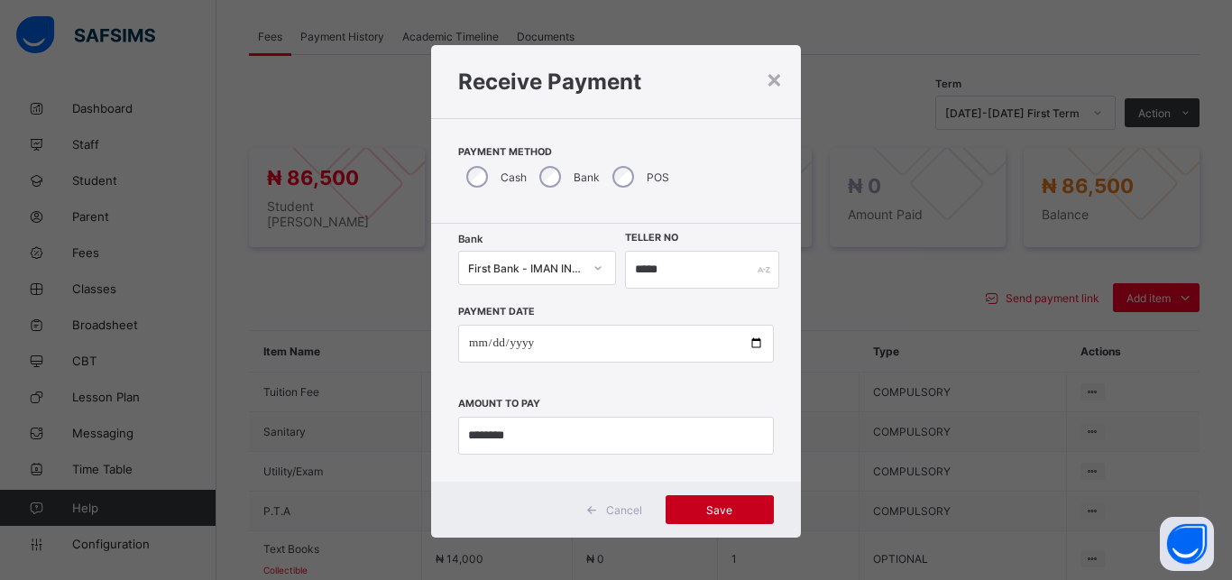
click at [699, 518] on div "Save" at bounding box center [720, 509] width 108 height 29
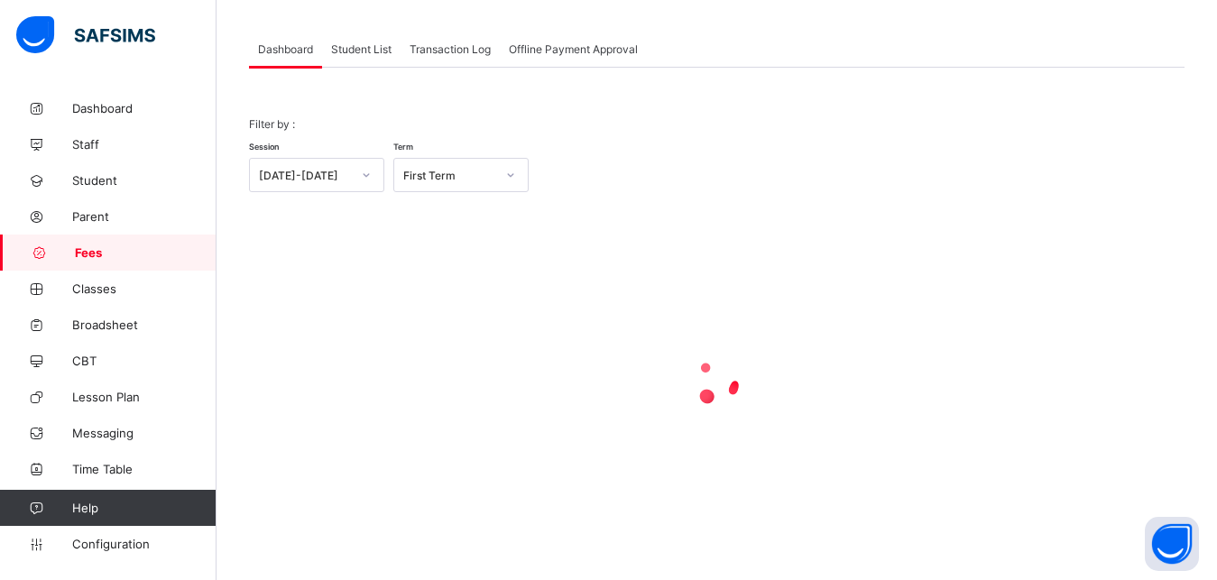
scroll to position [87, 0]
click at [362, 49] on span "Student List" at bounding box center [361, 49] width 60 height 14
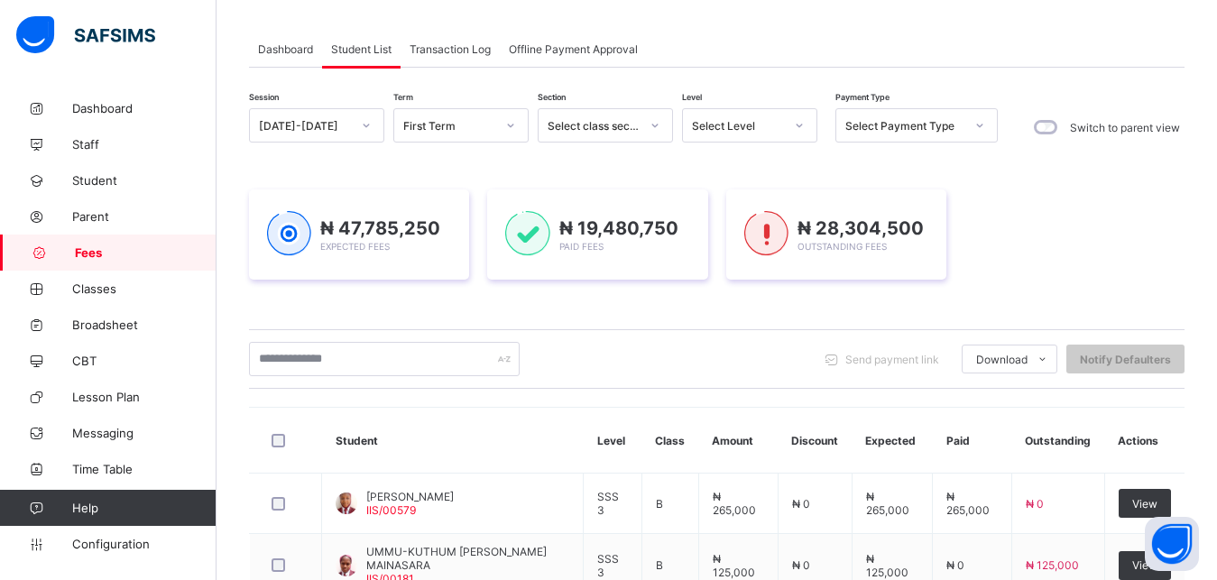
click at [738, 112] on div "Select Level" at bounding box center [749, 125] width 135 height 34
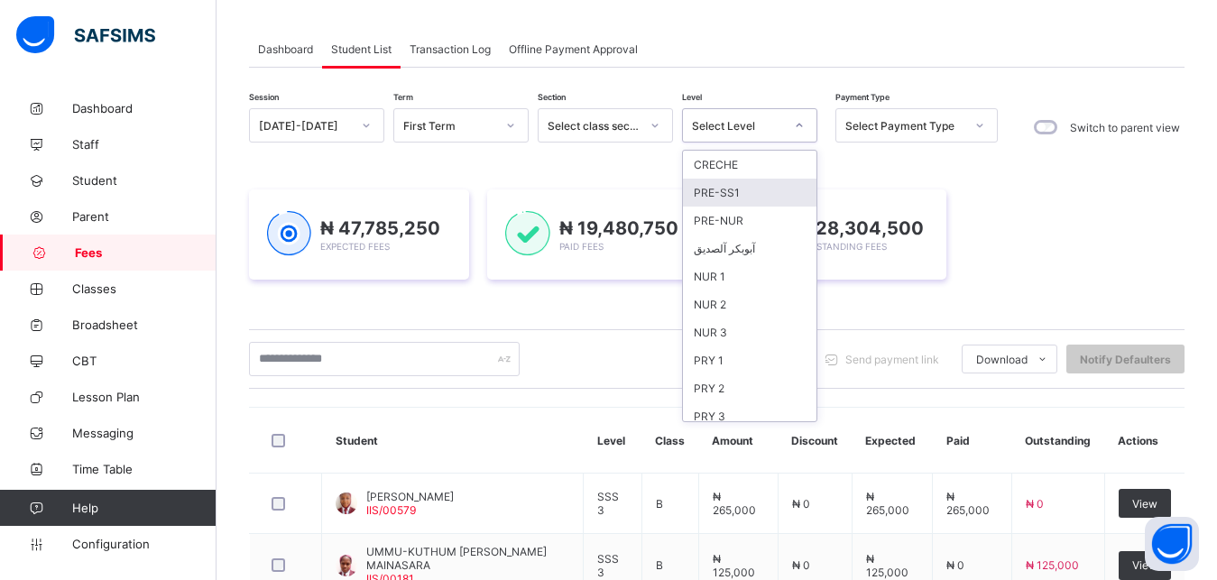
scroll to position [233, 0]
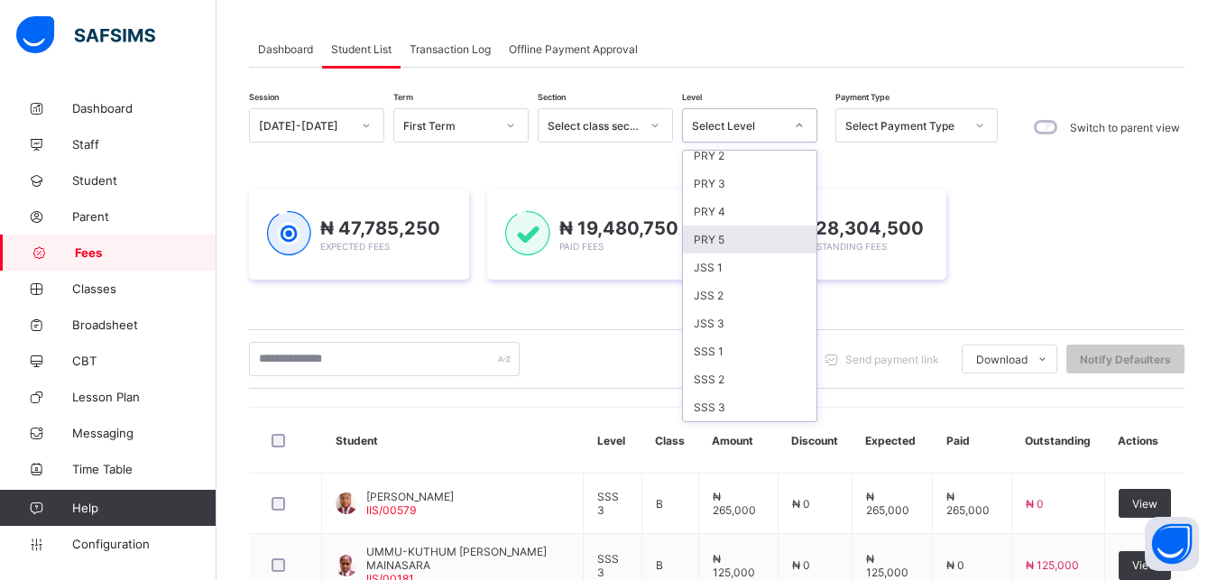
click at [749, 232] on div "PRY 5" at bounding box center [749, 239] width 133 height 28
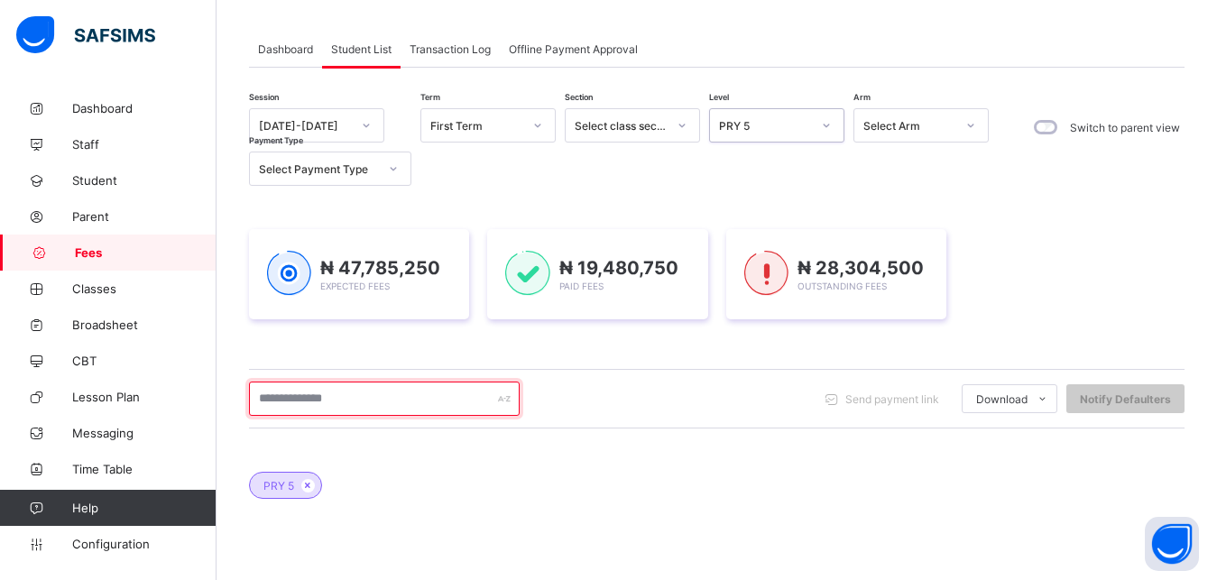
click at [371, 395] on input "text" at bounding box center [384, 398] width 271 height 34
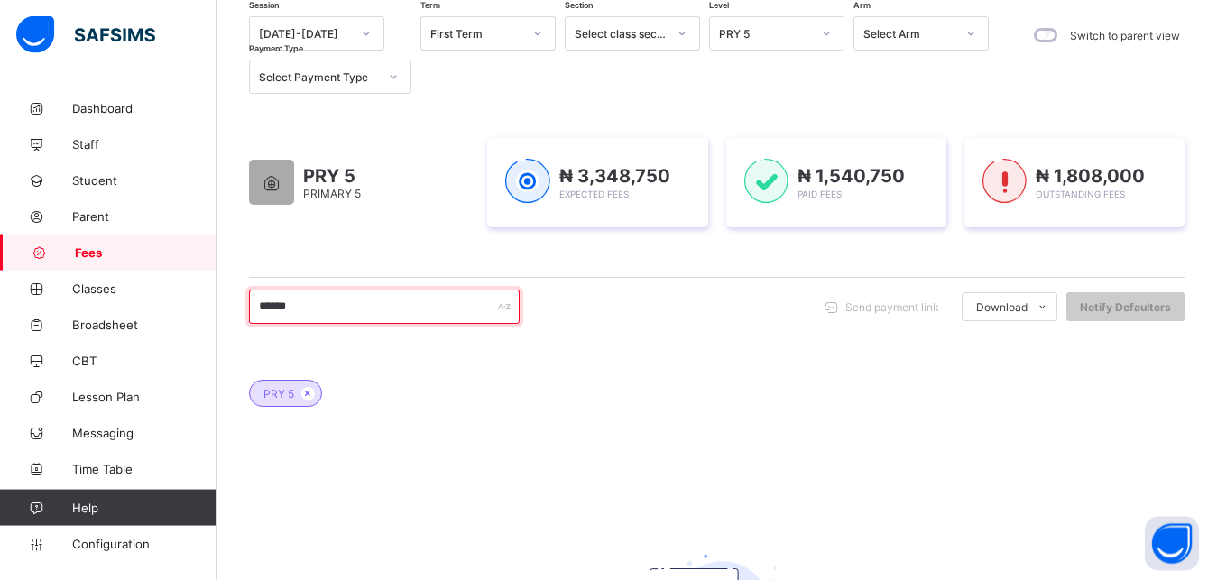
scroll to position [225, 0]
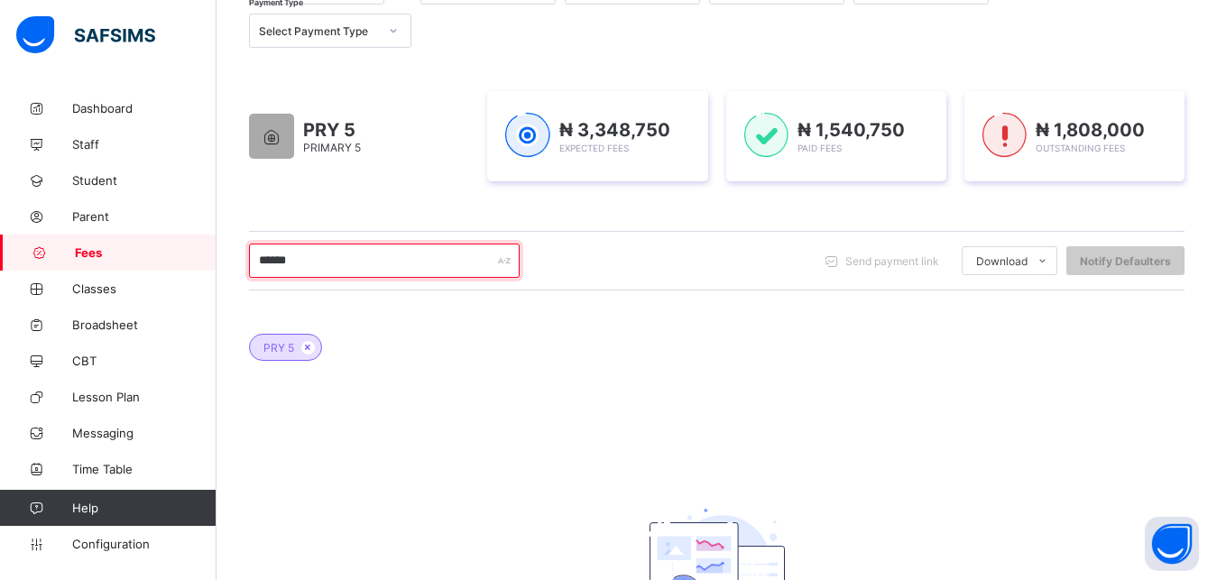
click at [344, 262] on input "******" at bounding box center [384, 260] width 271 height 34
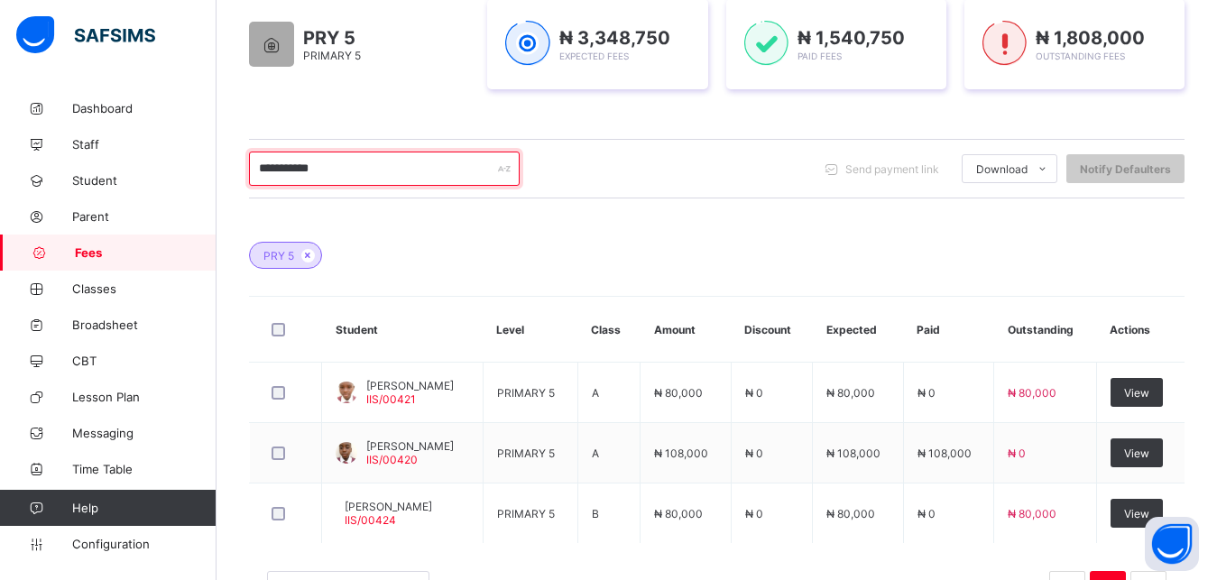
scroll to position [332, 0]
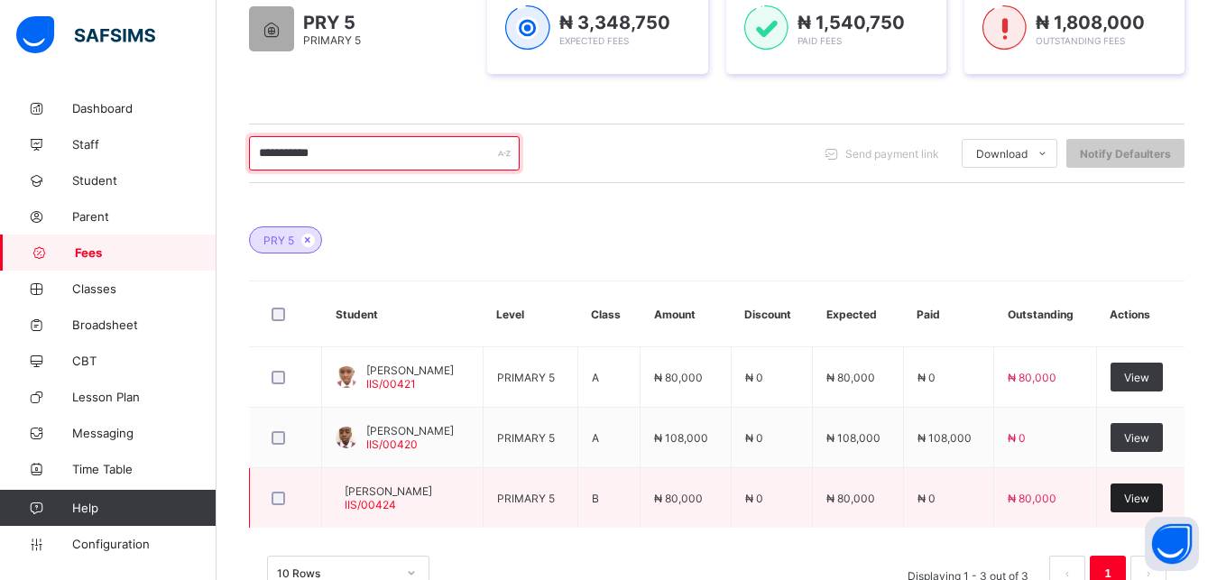
type input "**********"
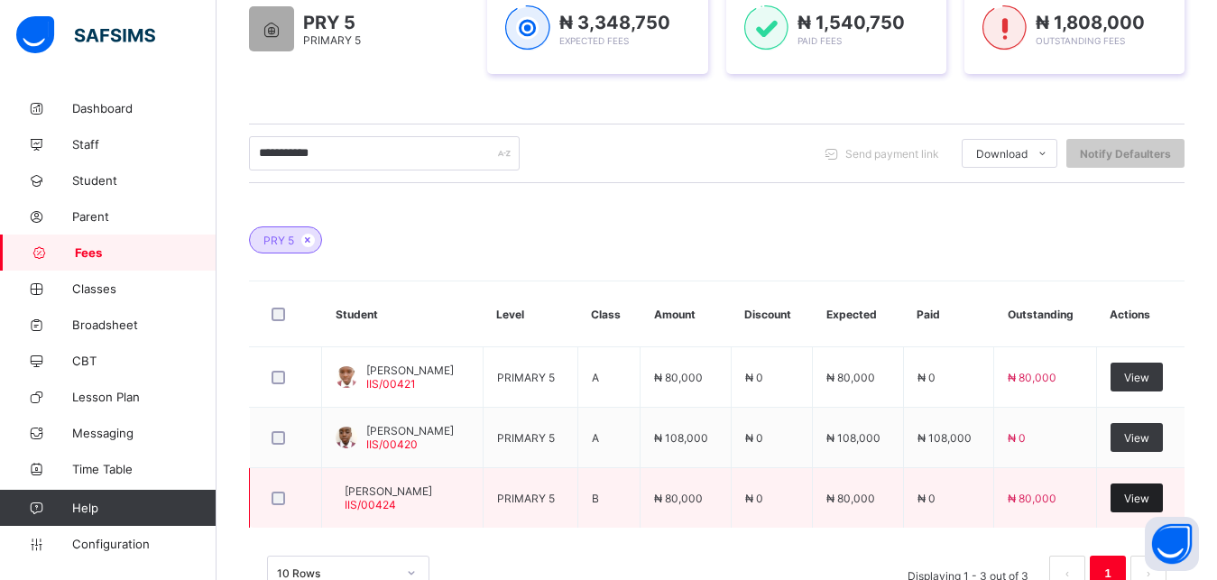
click at [1149, 491] on span "View" at bounding box center [1136, 498] width 25 height 14
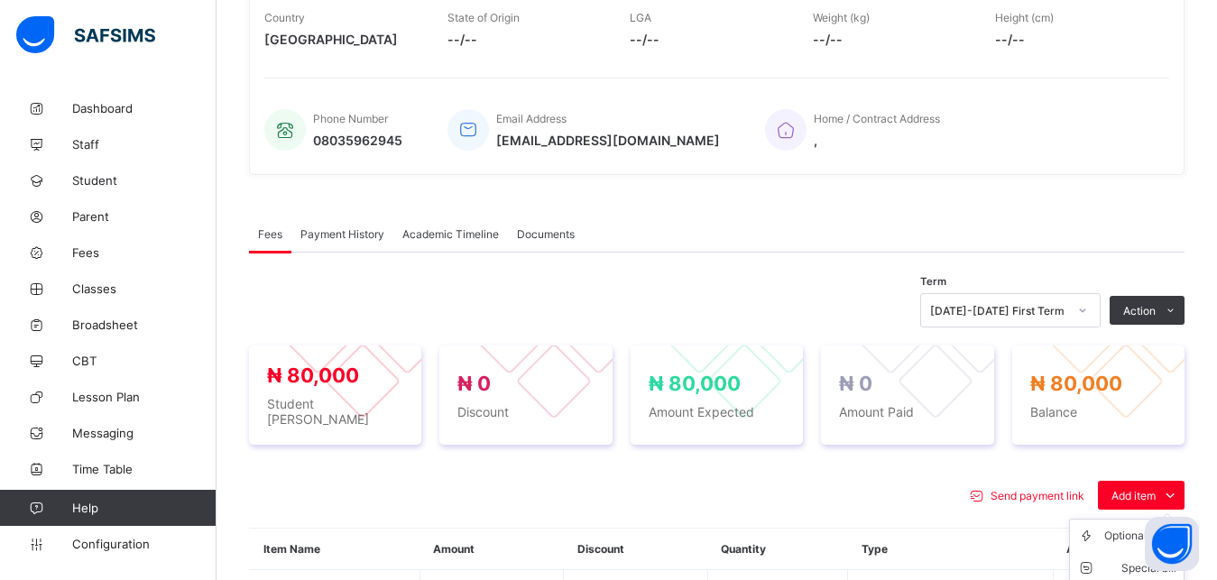
scroll to position [565, 0]
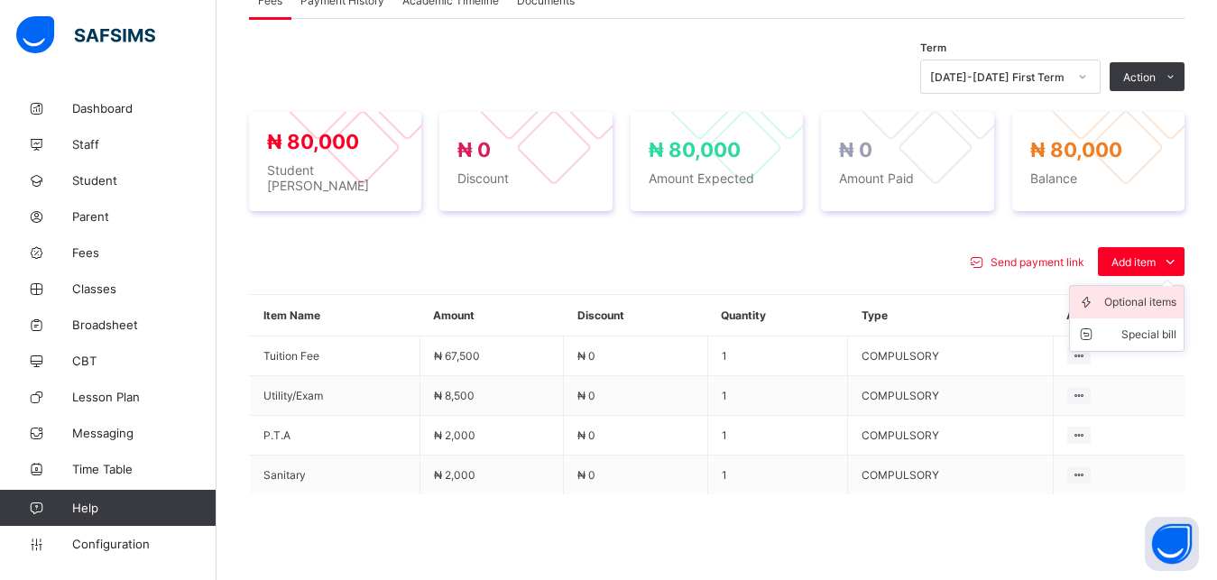
click at [1147, 311] on div "Optional items" at bounding box center [1140, 302] width 72 height 18
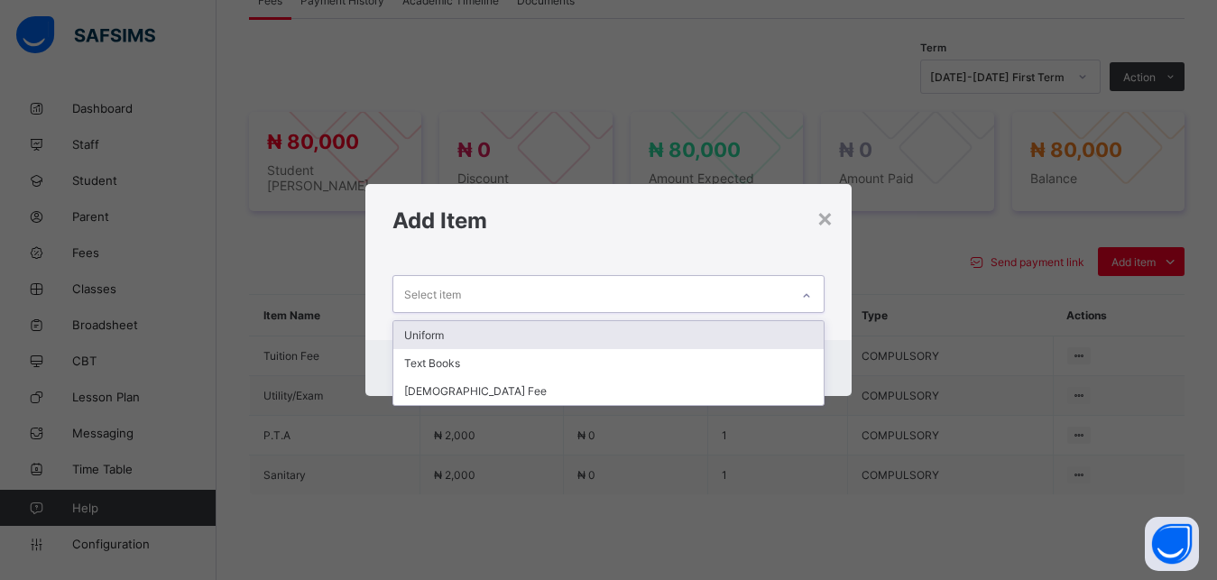
click at [730, 296] on div "Select item" at bounding box center [591, 293] width 397 height 35
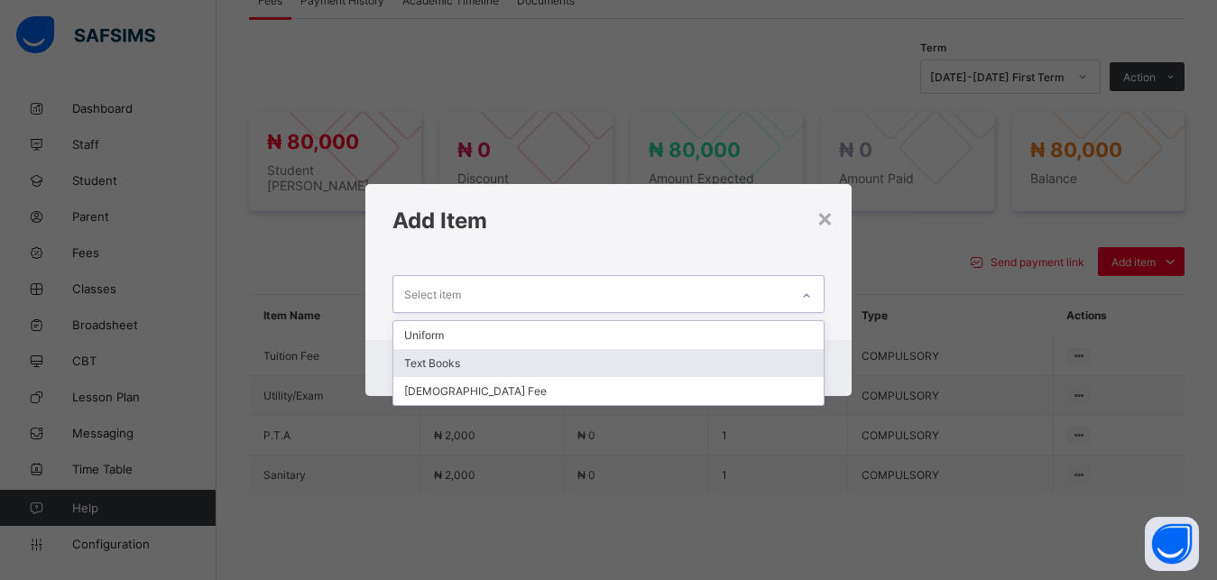
click at [667, 362] on div "Text Books" at bounding box center [608, 363] width 431 height 28
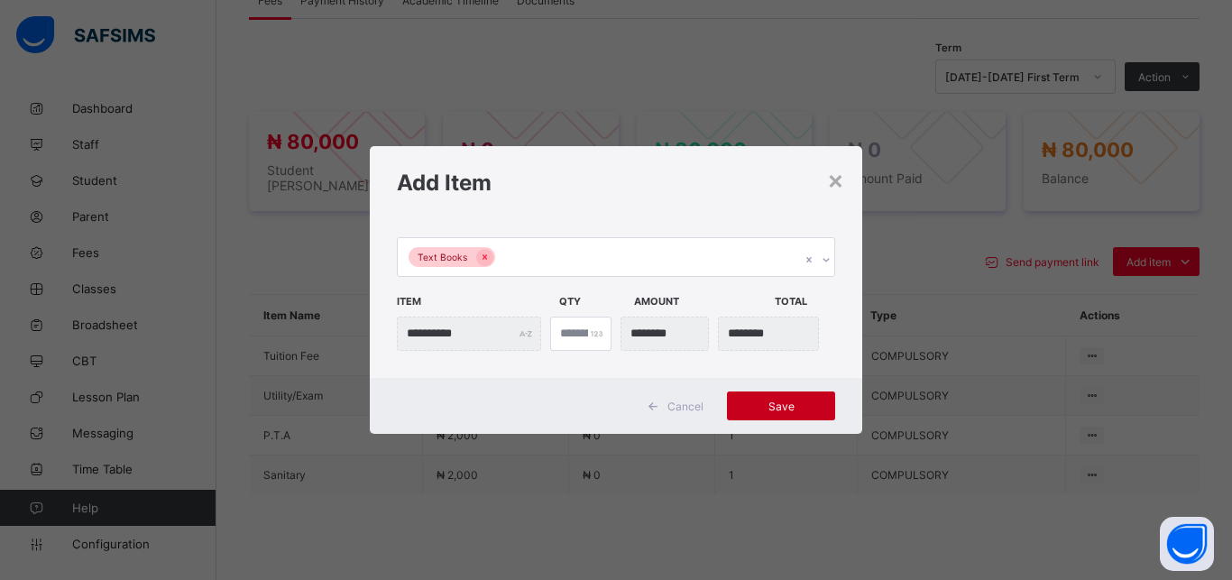
click at [770, 408] on span "Save" at bounding box center [780, 406] width 81 height 14
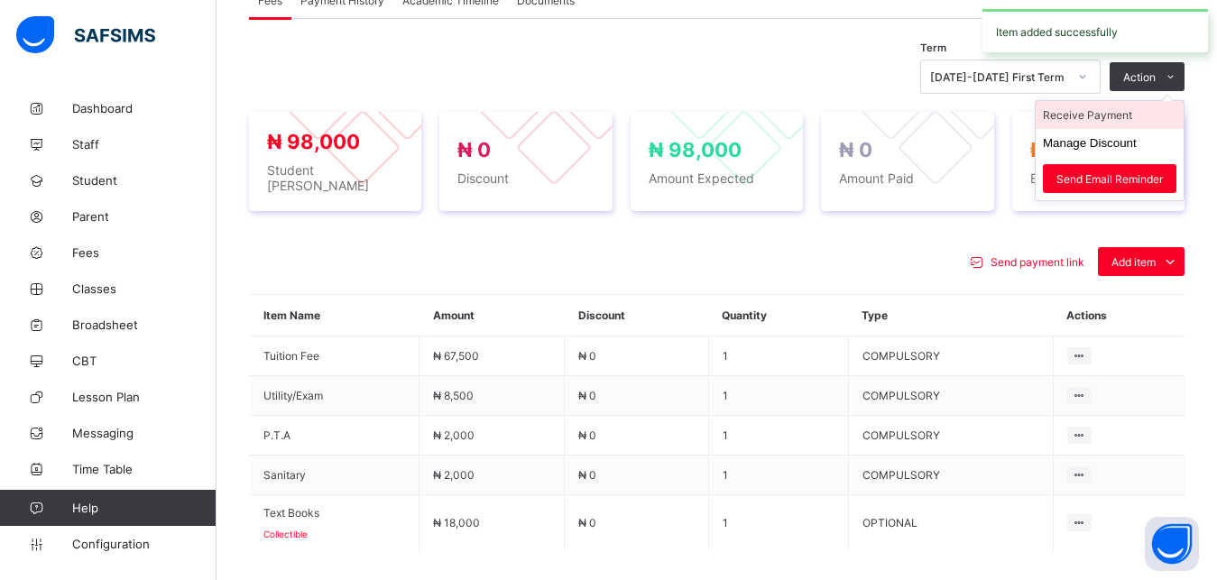
click at [1128, 129] on li "Receive Payment" at bounding box center [1109, 115] width 148 height 28
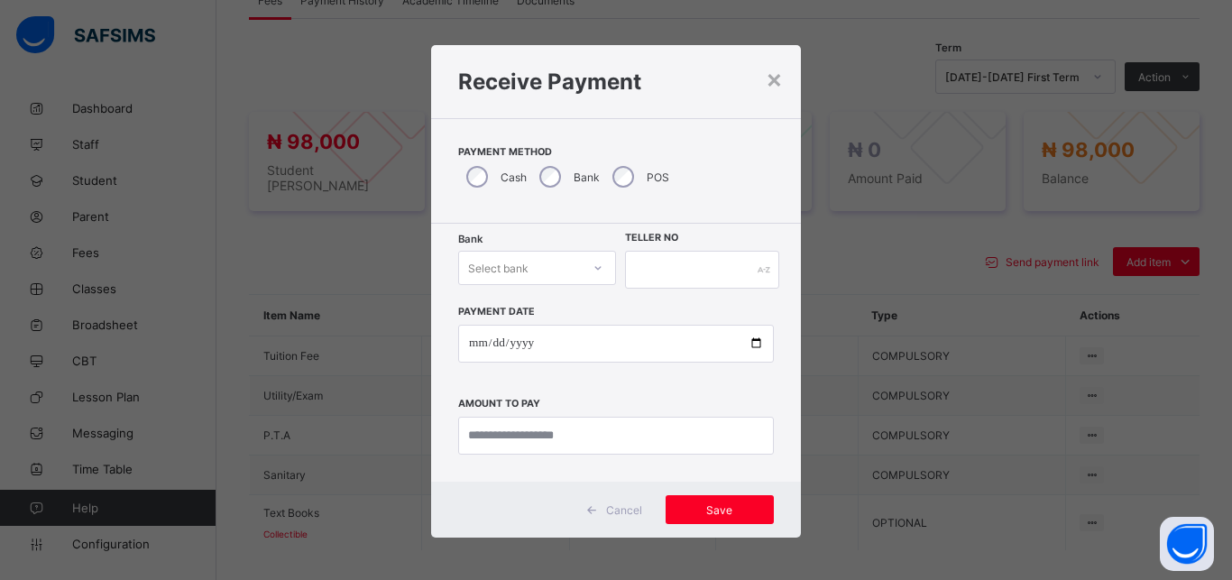
click at [518, 259] on div "Select bank" at bounding box center [498, 268] width 60 height 34
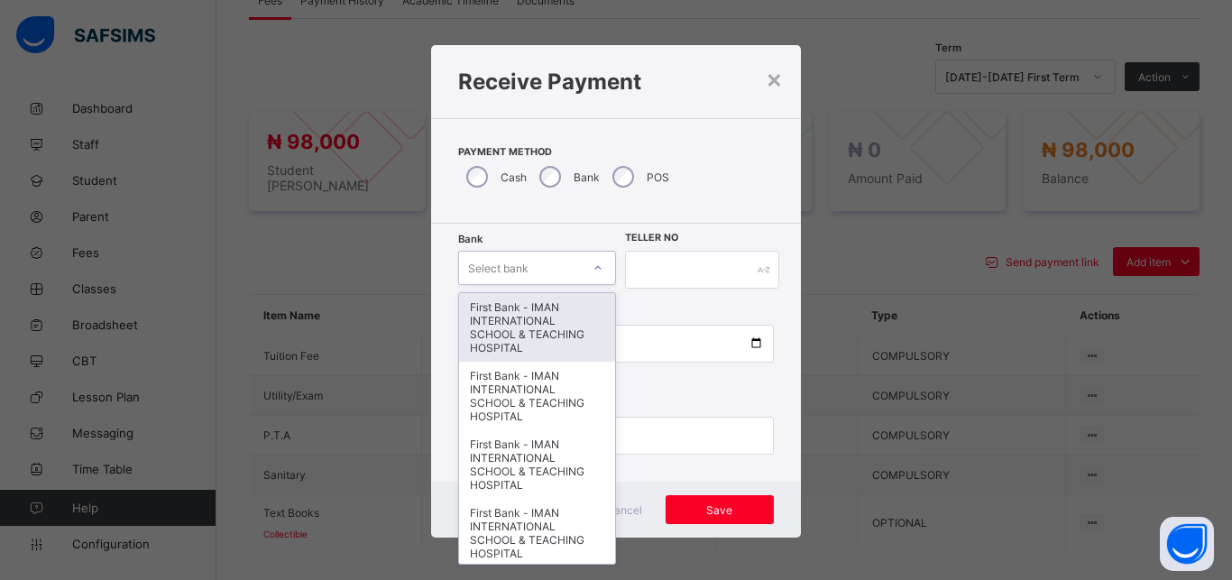
click at [523, 298] on div "First Bank - IMAN INTERNATIONAL SCHOOL & TEACHING HOSPITAL" at bounding box center [537, 327] width 156 height 69
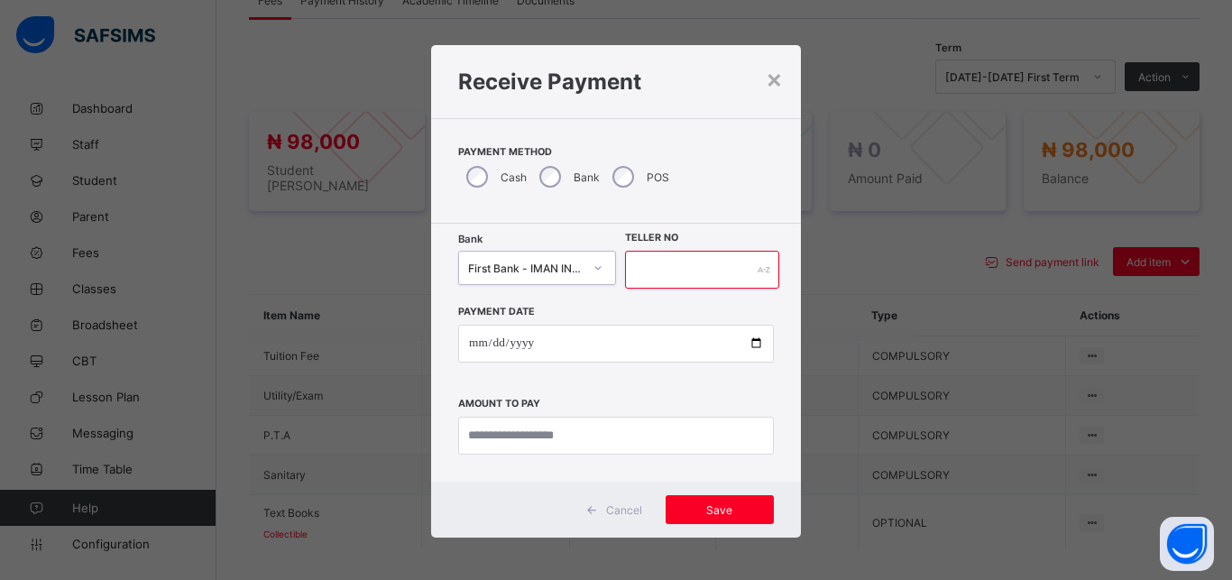
click at [717, 263] on input "text" at bounding box center [702, 270] width 154 height 38
type input "*****"
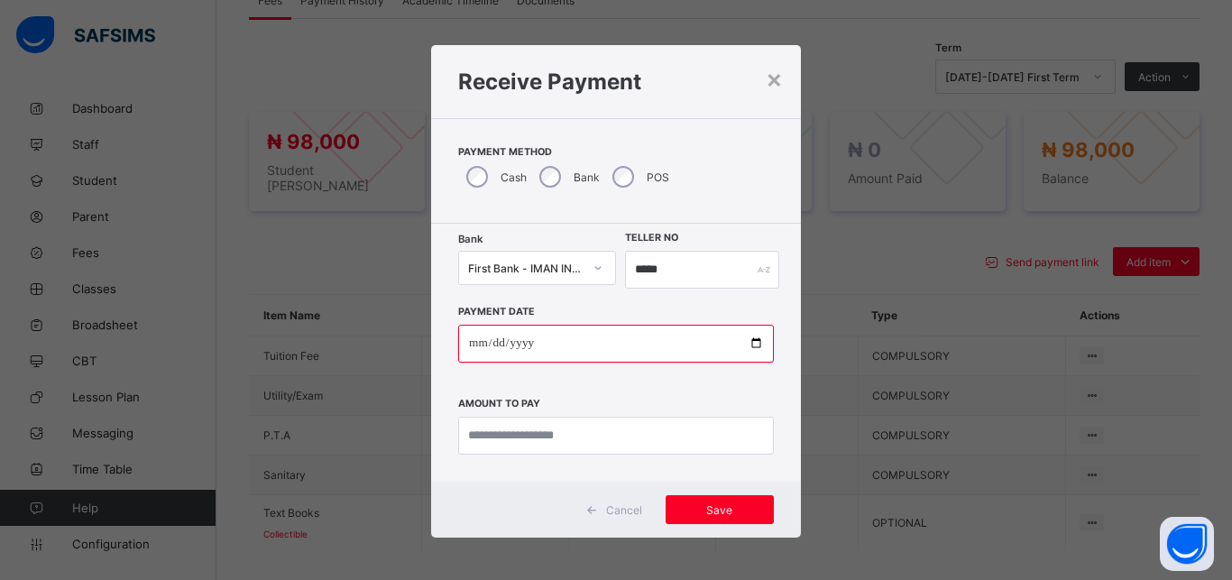
click at [748, 343] on input "date" at bounding box center [616, 344] width 316 height 38
type input "**********"
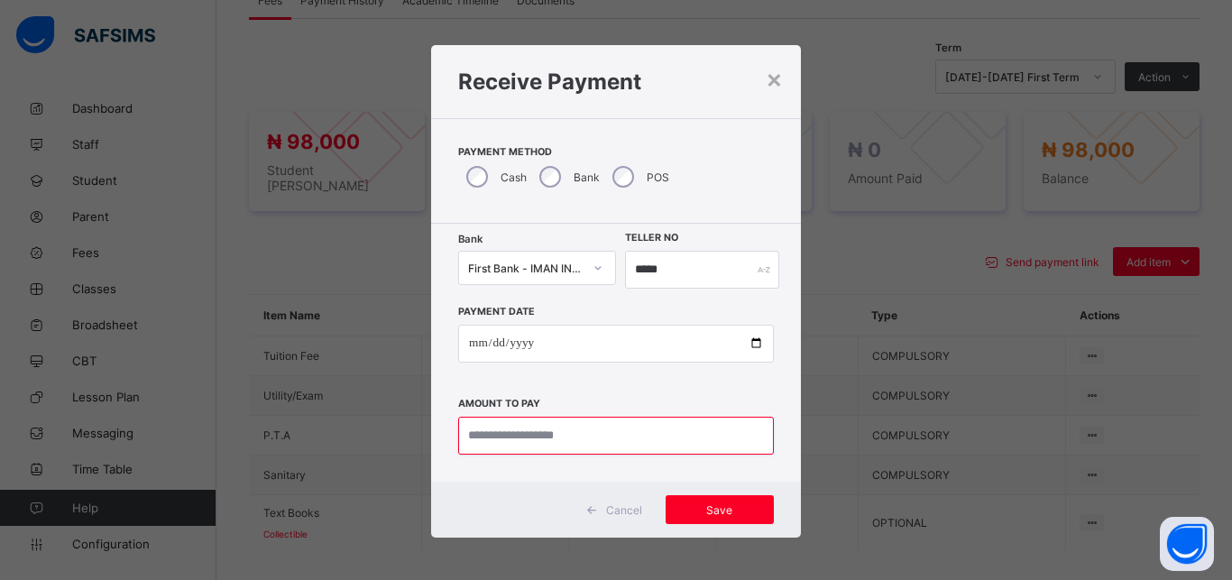
click at [596, 452] on input "currency" at bounding box center [616, 436] width 316 height 38
type input "********"
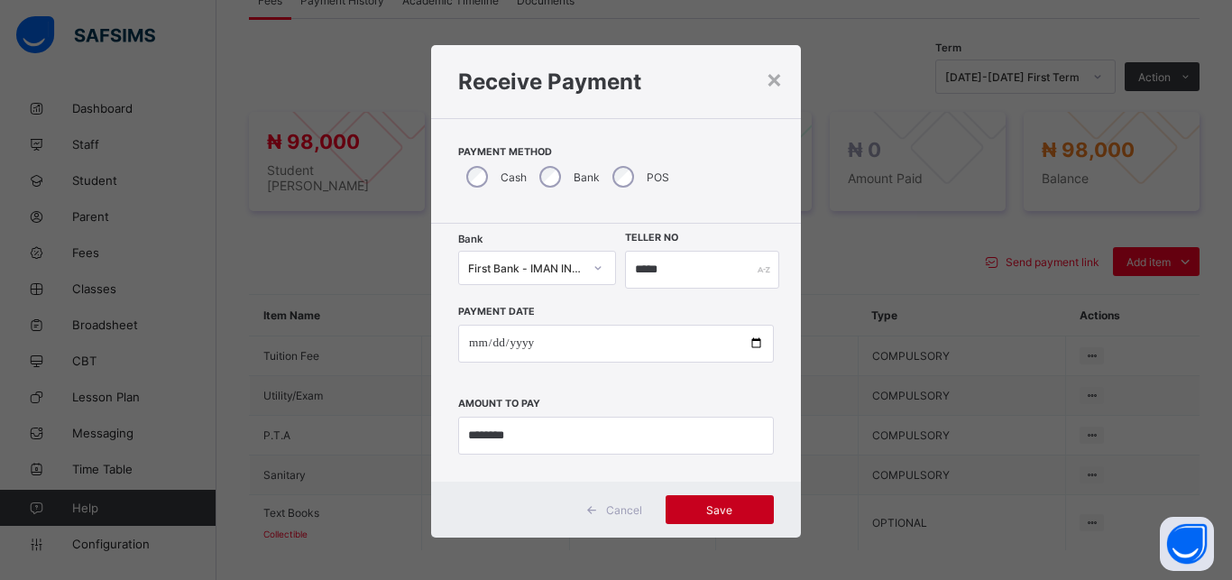
click at [702, 511] on span "Save" at bounding box center [719, 510] width 81 height 14
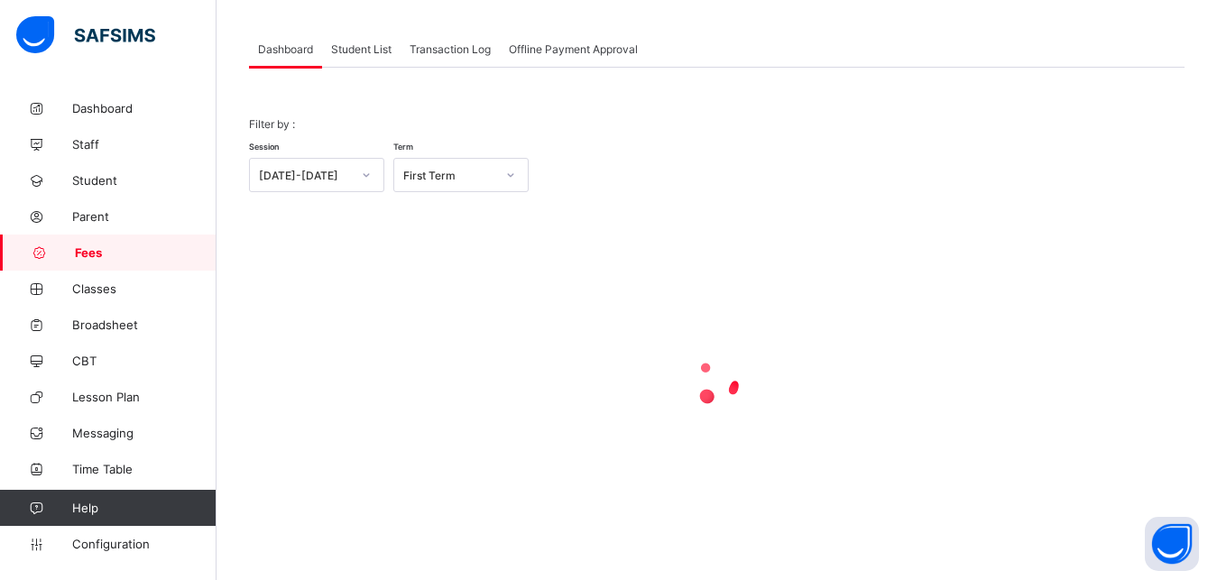
scroll to position [87, 0]
click at [366, 44] on span "Student List" at bounding box center [361, 49] width 60 height 14
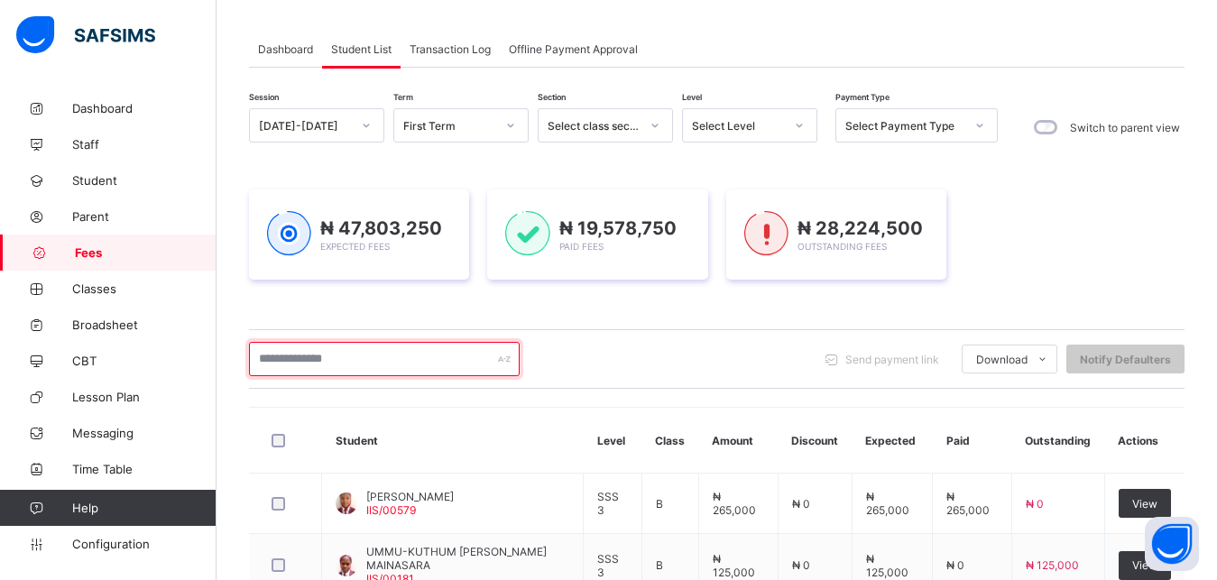
click at [375, 354] on input "text" at bounding box center [384, 359] width 271 height 34
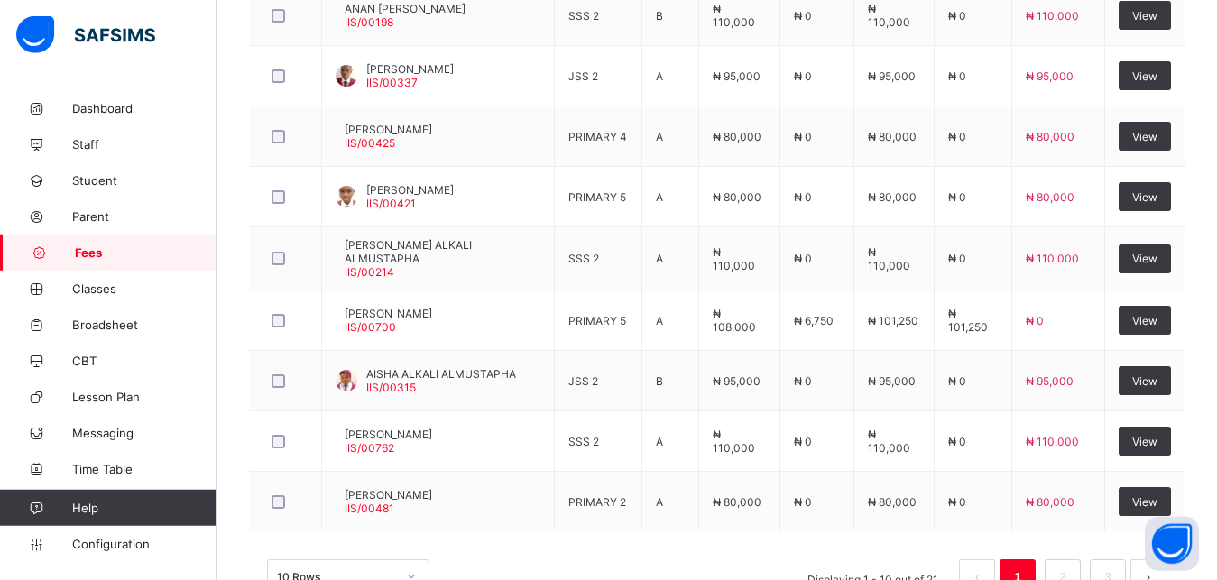
scroll to position [638, 0]
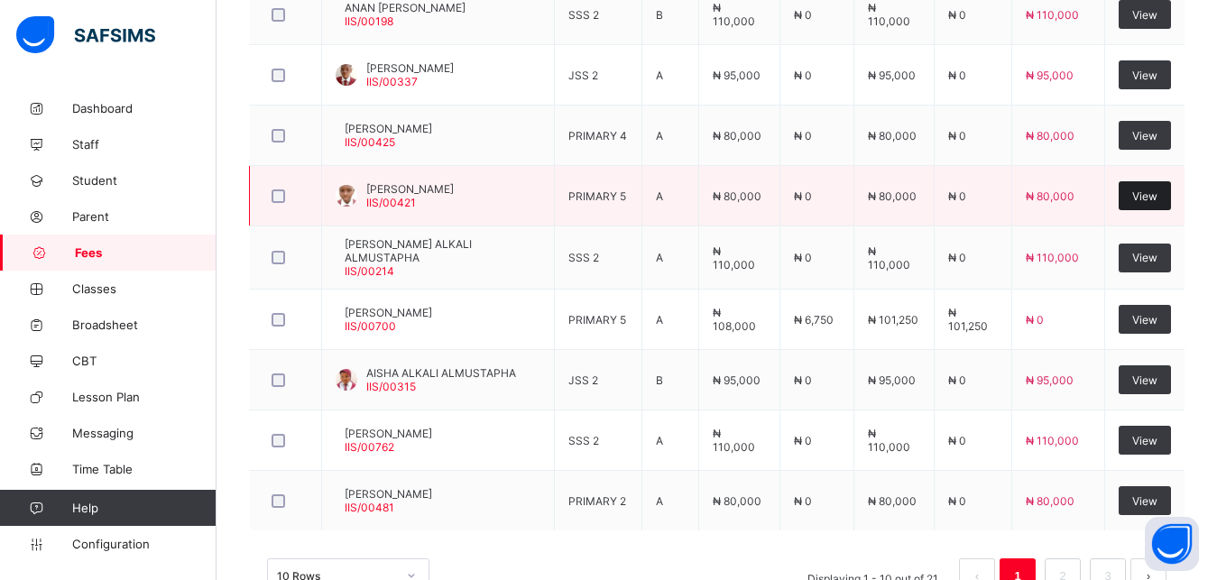
type input "**********"
click at [1157, 195] on span "View" at bounding box center [1144, 196] width 25 height 14
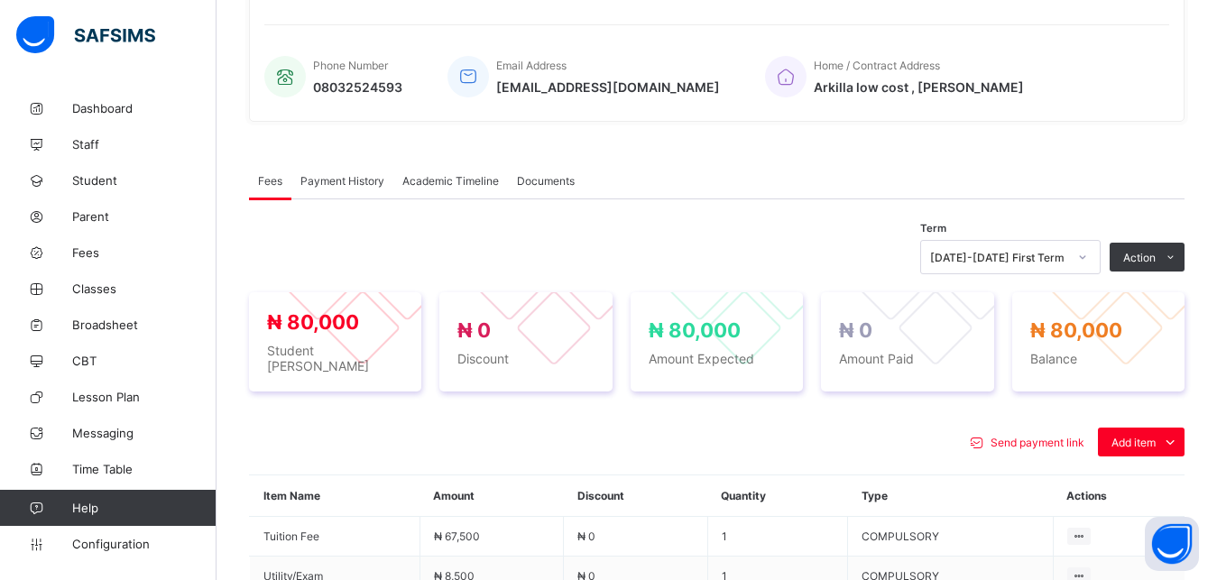
scroll to position [636, 0]
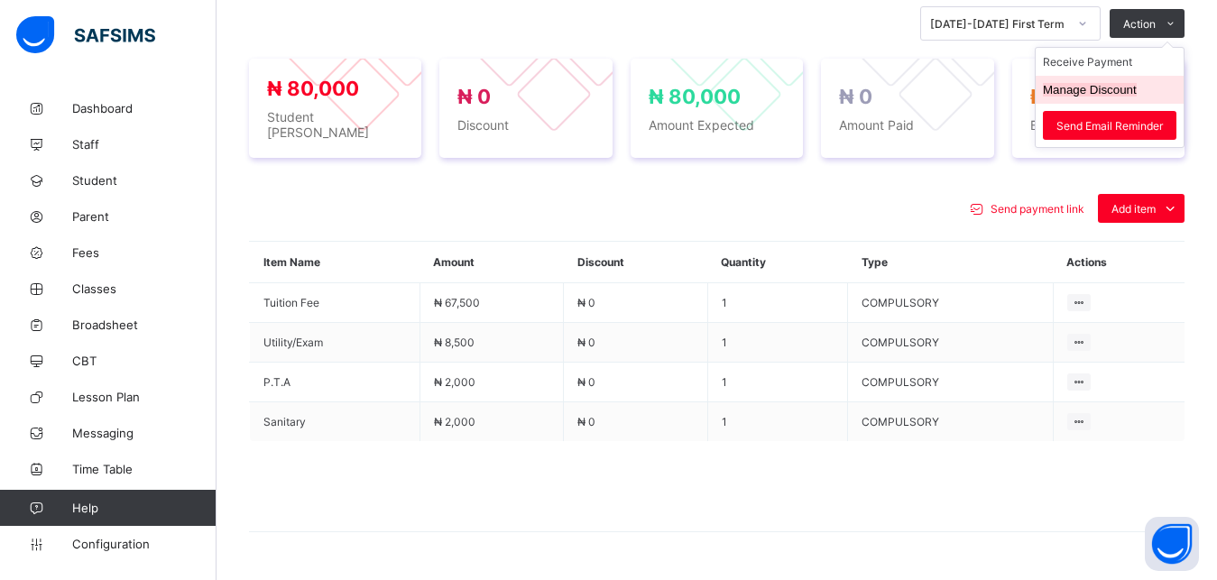
click at [1115, 96] on button "Manage Discount" at bounding box center [1089, 90] width 94 height 14
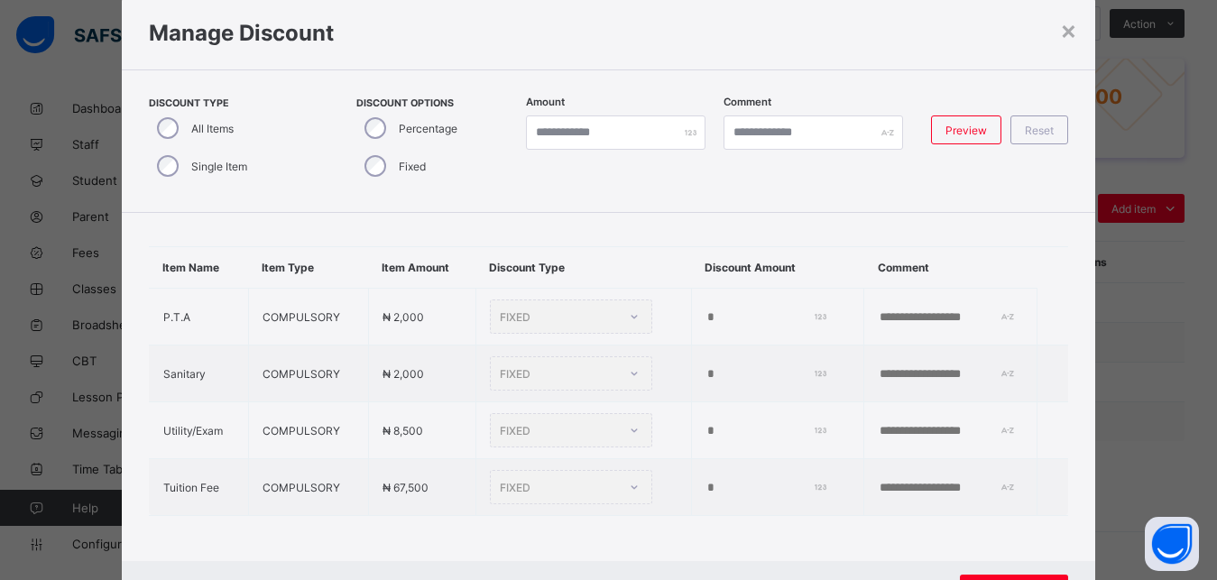
scroll to position [27, 0]
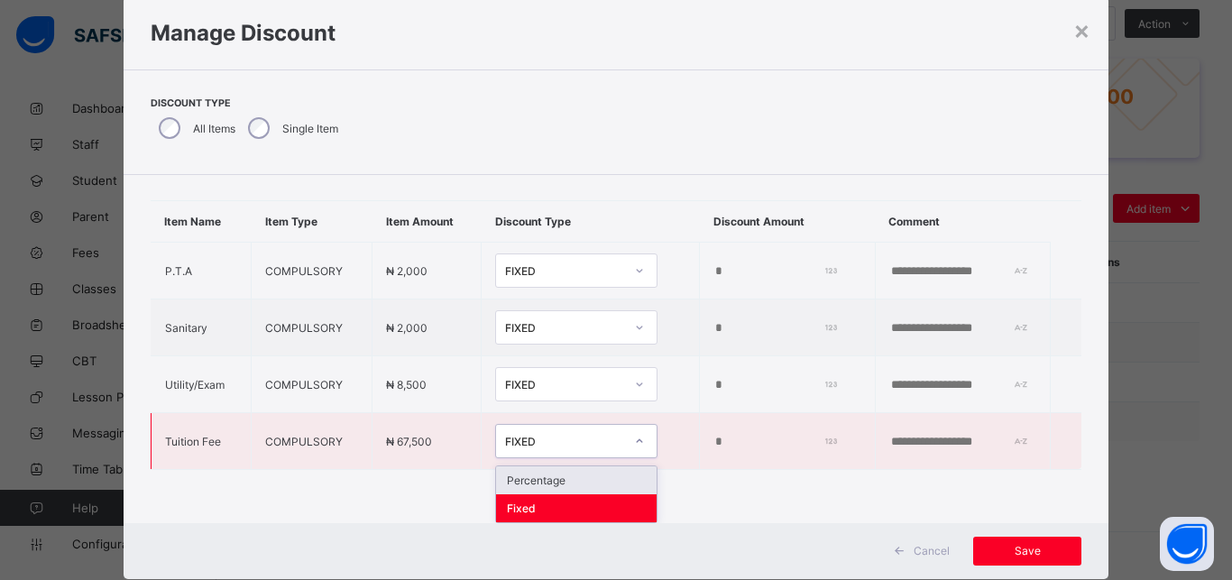
click at [567, 436] on div "FIXED" at bounding box center [564, 442] width 119 height 14
click at [578, 467] on div "Percentage" at bounding box center [576, 480] width 161 height 28
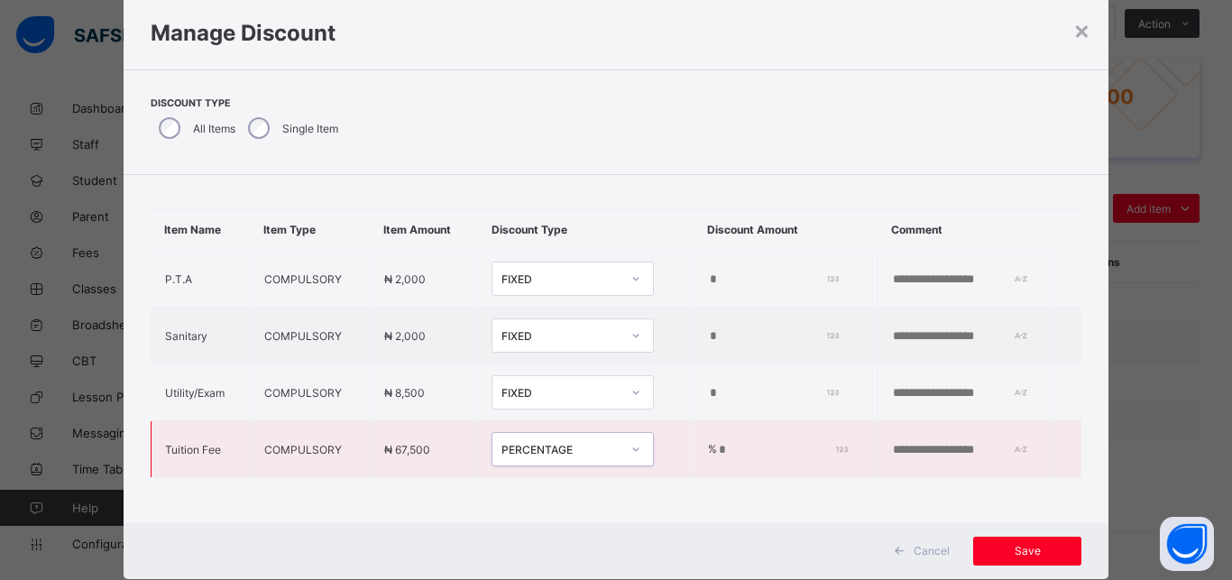
click at [717, 443] on input "*" at bounding box center [780, 450] width 126 height 14
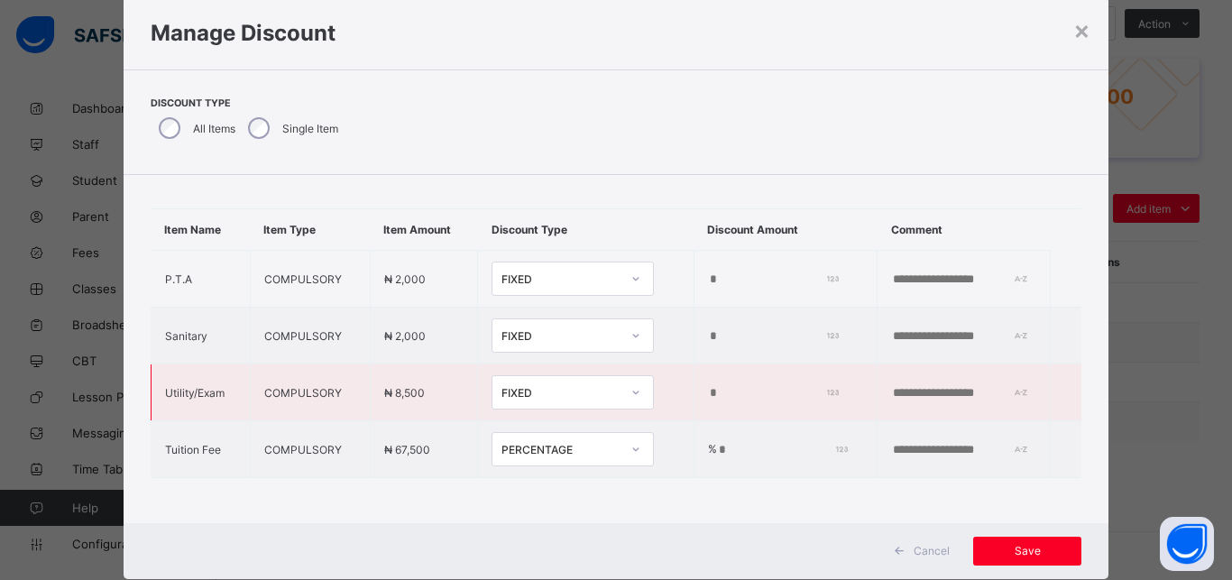
type input "***"
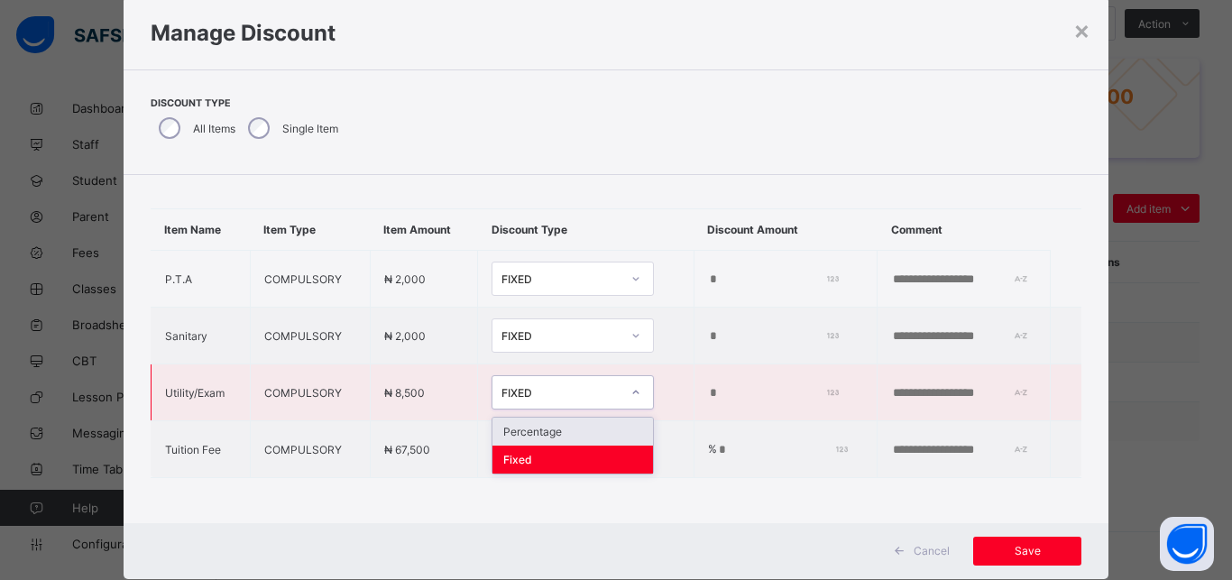
click at [537, 386] on div "FIXED" at bounding box center [560, 393] width 119 height 14
click at [562, 419] on div "Percentage" at bounding box center [572, 432] width 161 height 28
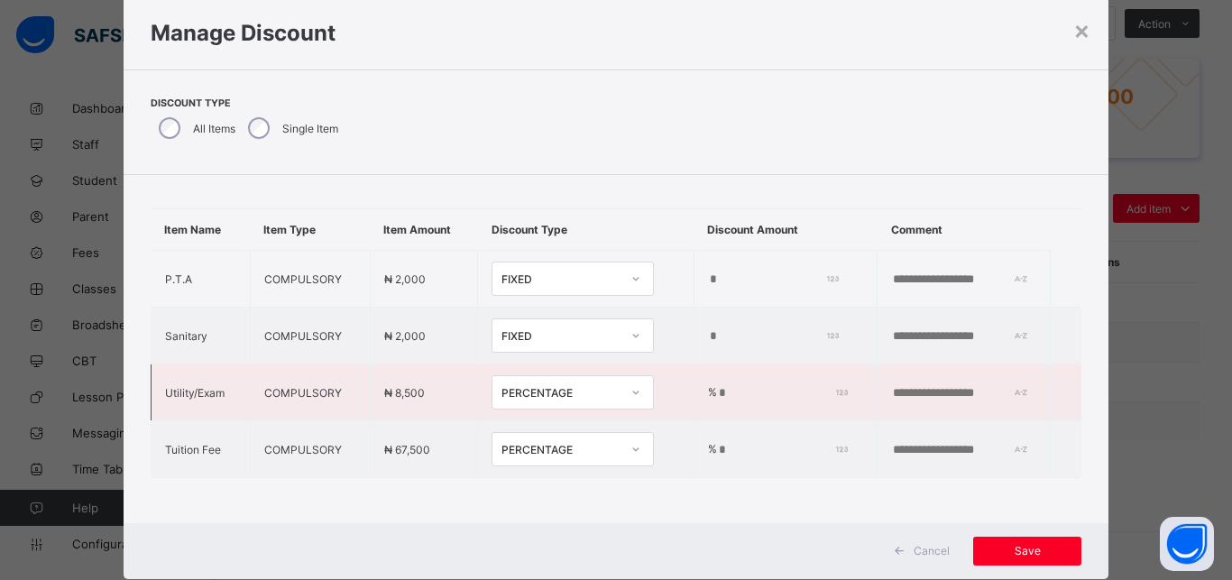
click at [721, 386] on input "*" at bounding box center [780, 393] width 126 height 14
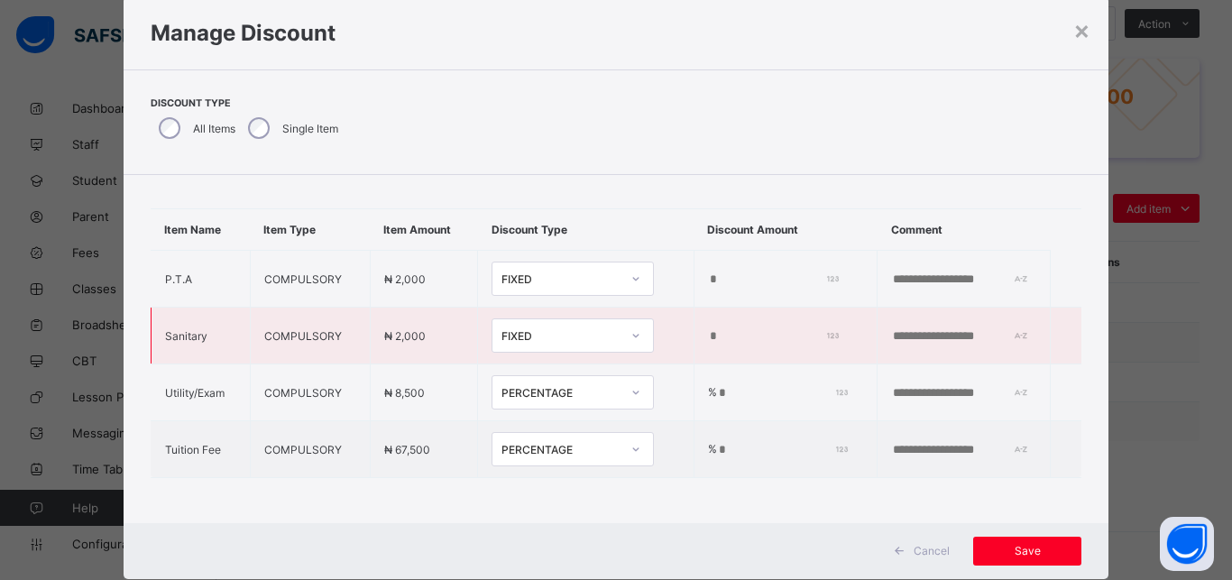
type input "***"
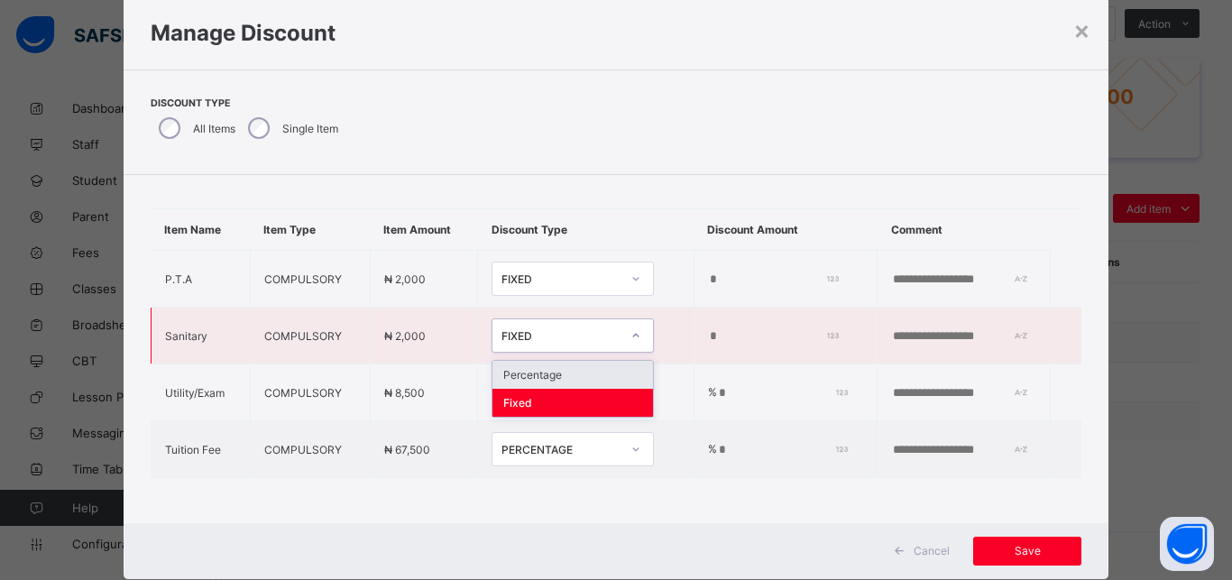
click at [561, 329] on div "FIXED" at bounding box center [560, 336] width 119 height 14
click at [572, 361] on div "Percentage" at bounding box center [572, 375] width 161 height 28
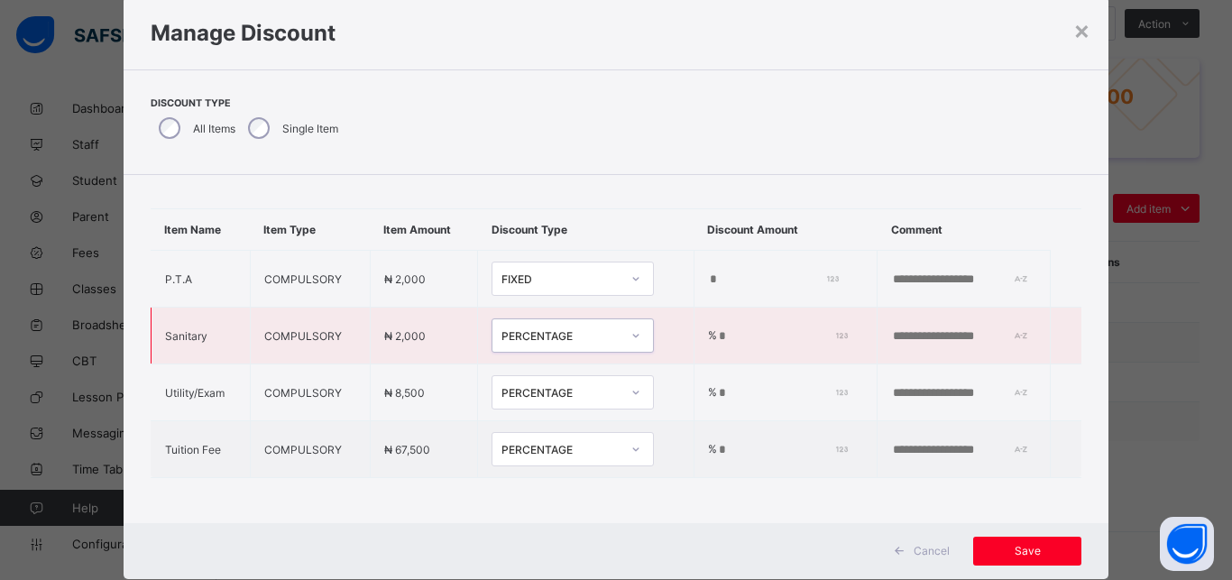
click at [717, 329] on input "*" at bounding box center [780, 336] width 126 height 14
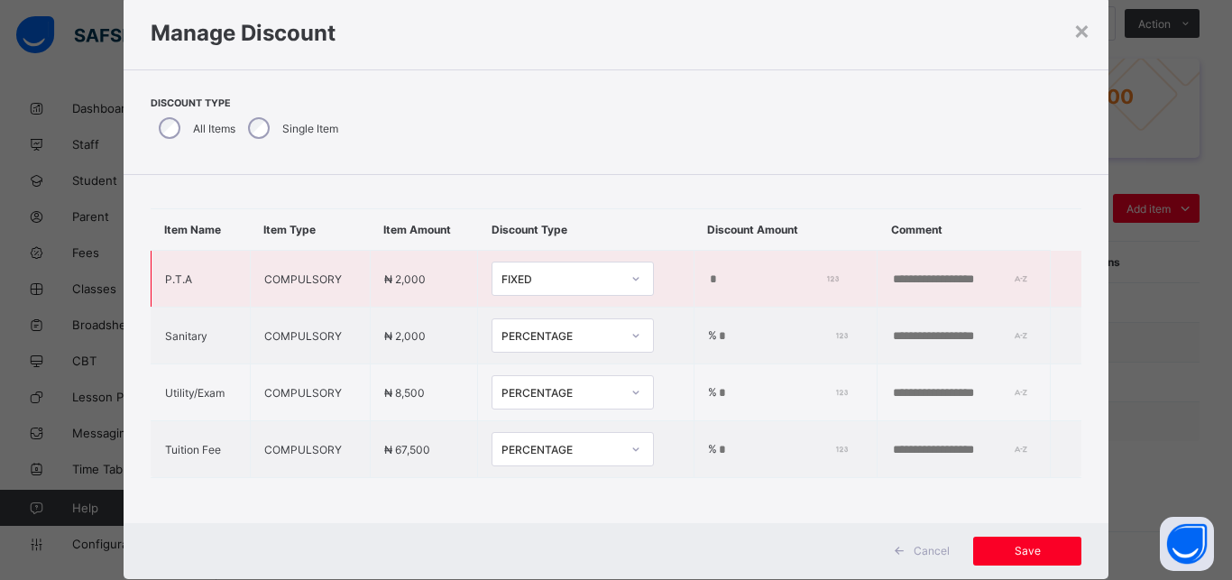
type input "***"
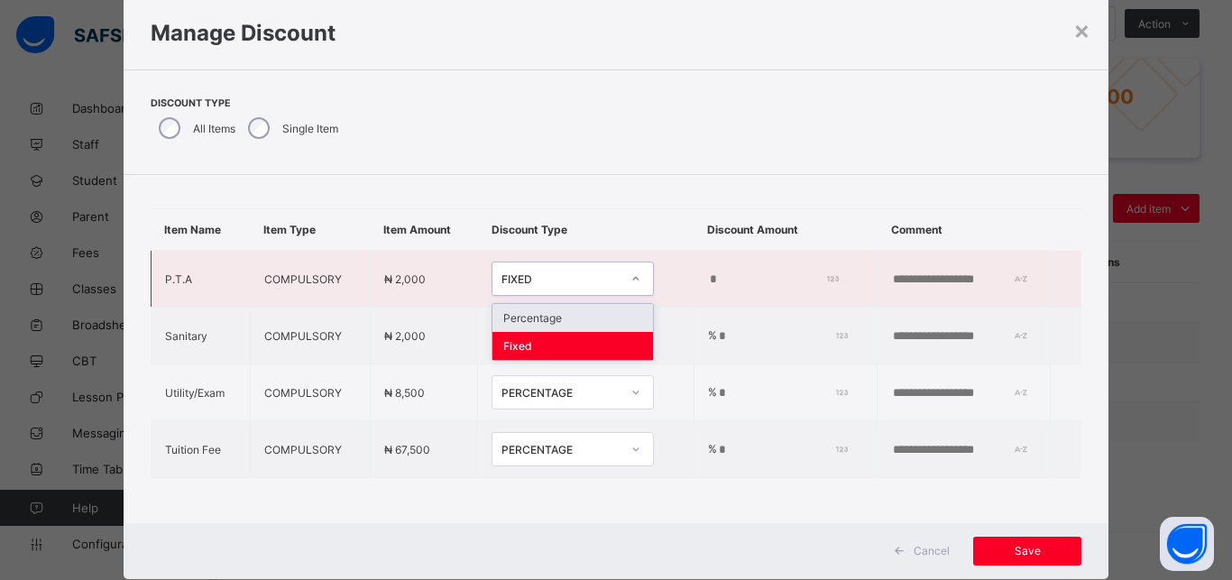
click at [554, 272] on div "FIXED" at bounding box center [560, 279] width 119 height 14
click at [553, 304] on div "Percentage" at bounding box center [572, 318] width 161 height 28
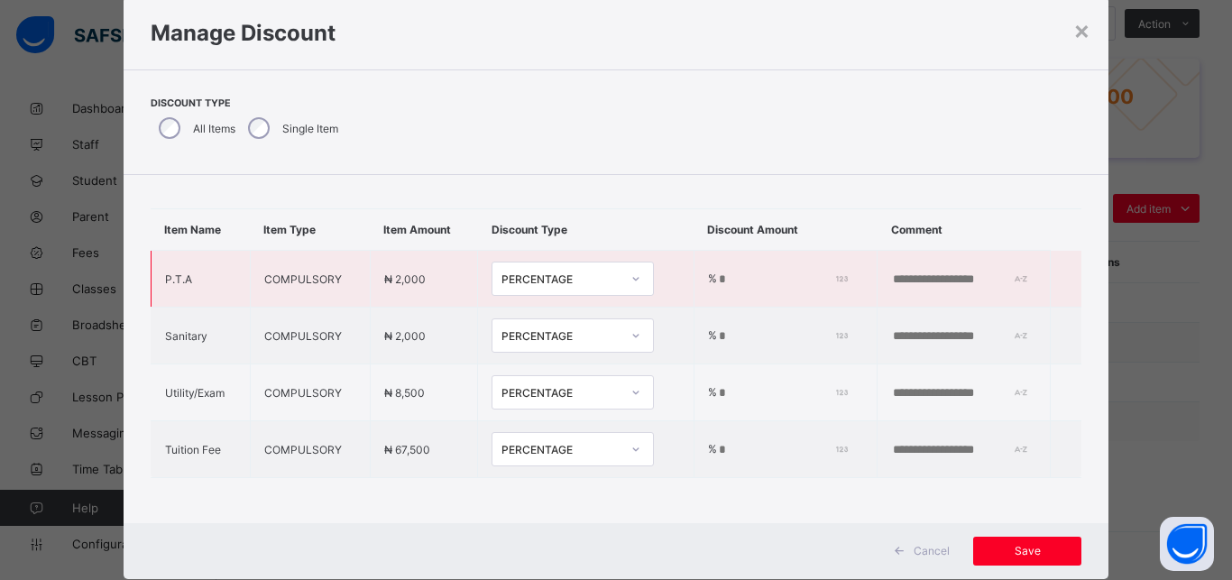
click at [718, 272] on input "*" at bounding box center [780, 279] width 126 height 14
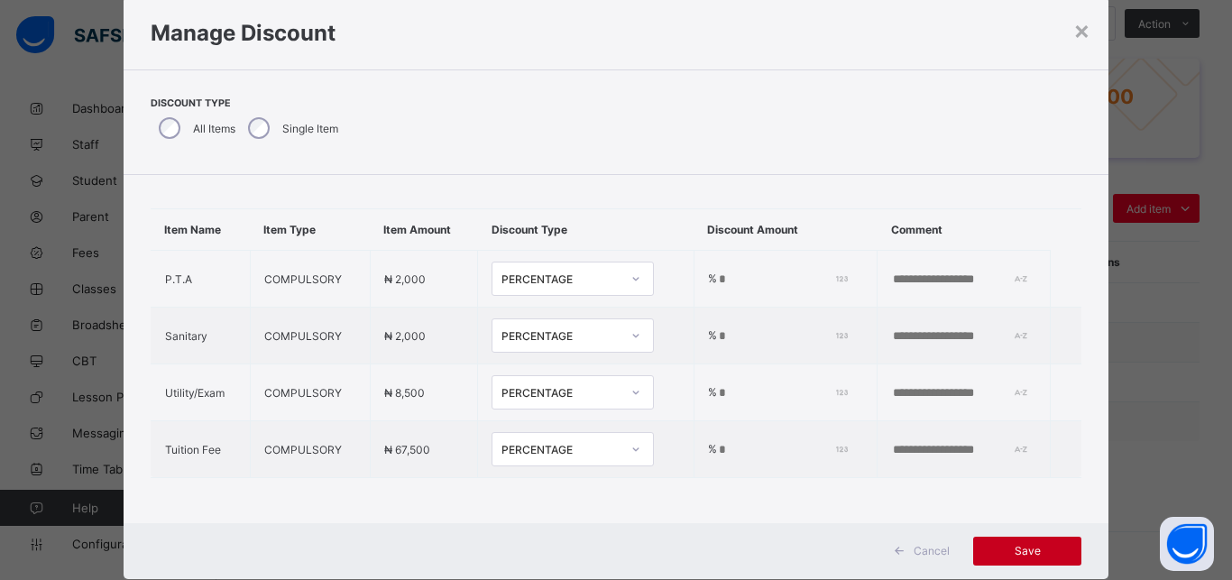
type input "***"
click at [1015, 548] on span "Save" at bounding box center [1027, 551] width 81 height 14
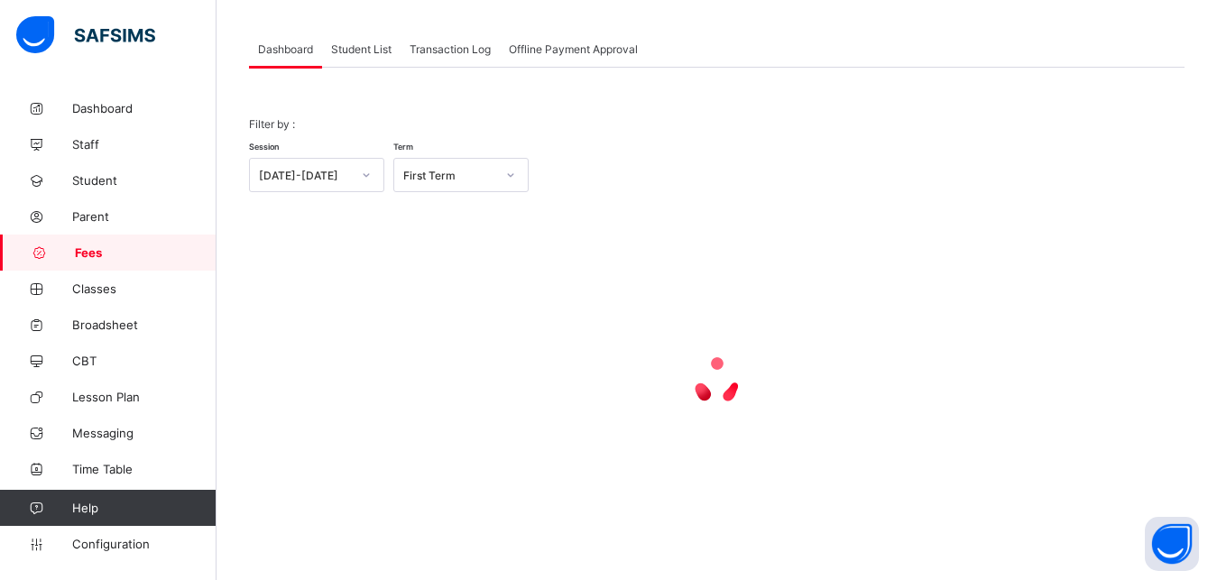
scroll to position [87, 0]
click at [363, 52] on span "Student List" at bounding box center [361, 49] width 60 height 14
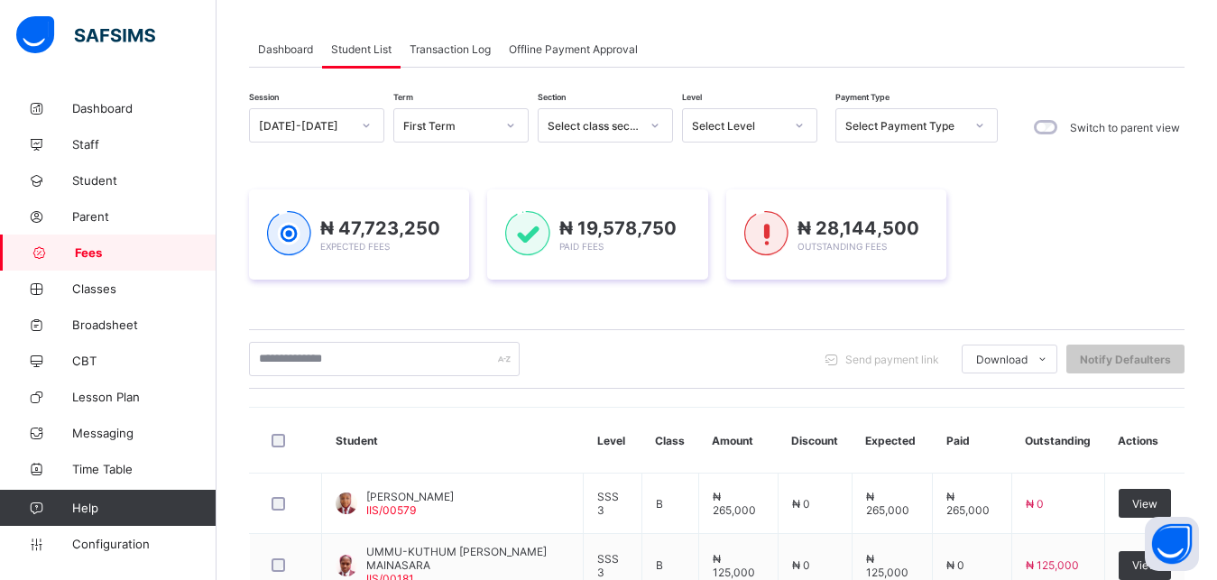
click at [713, 117] on div "Select Level" at bounding box center [732, 125] width 99 height 25
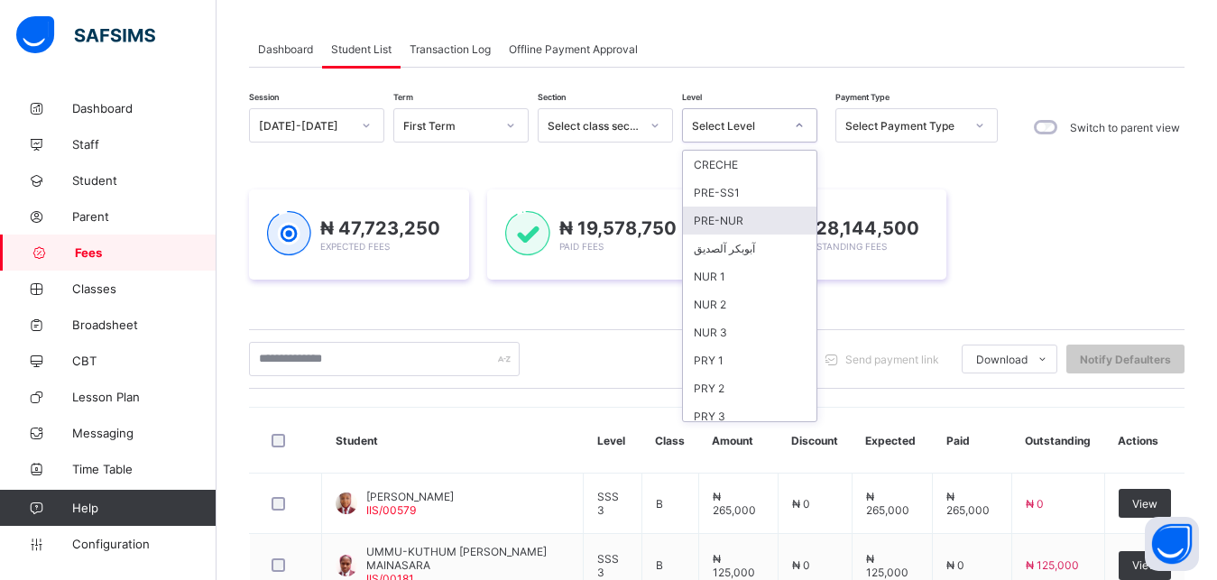
scroll to position [233, 0]
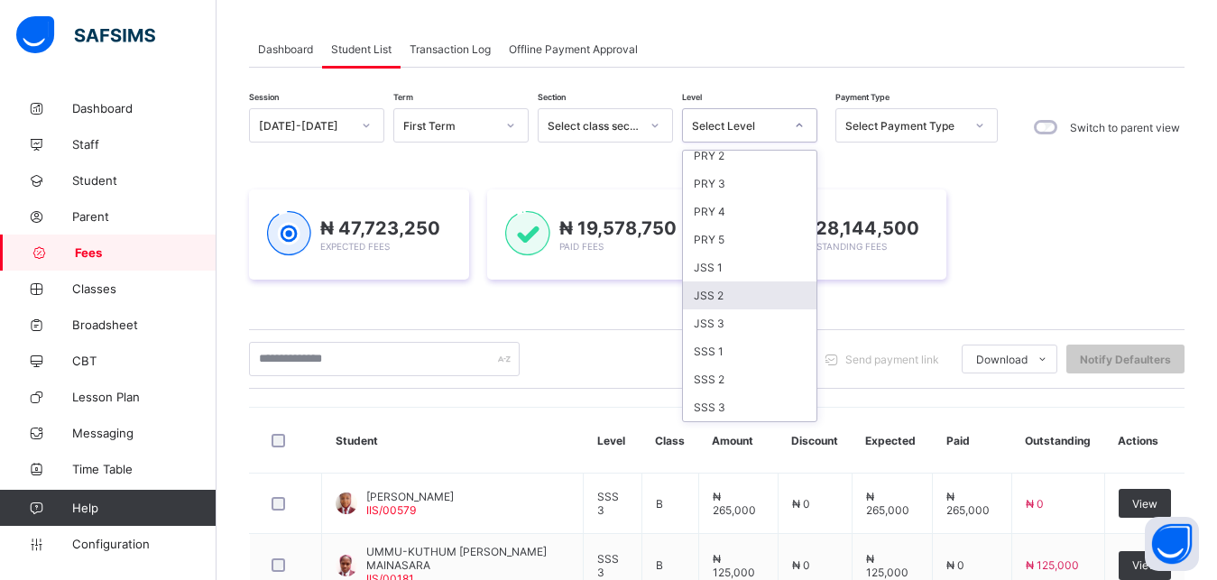
click at [764, 297] on div "JSS 2" at bounding box center [749, 295] width 133 height 28
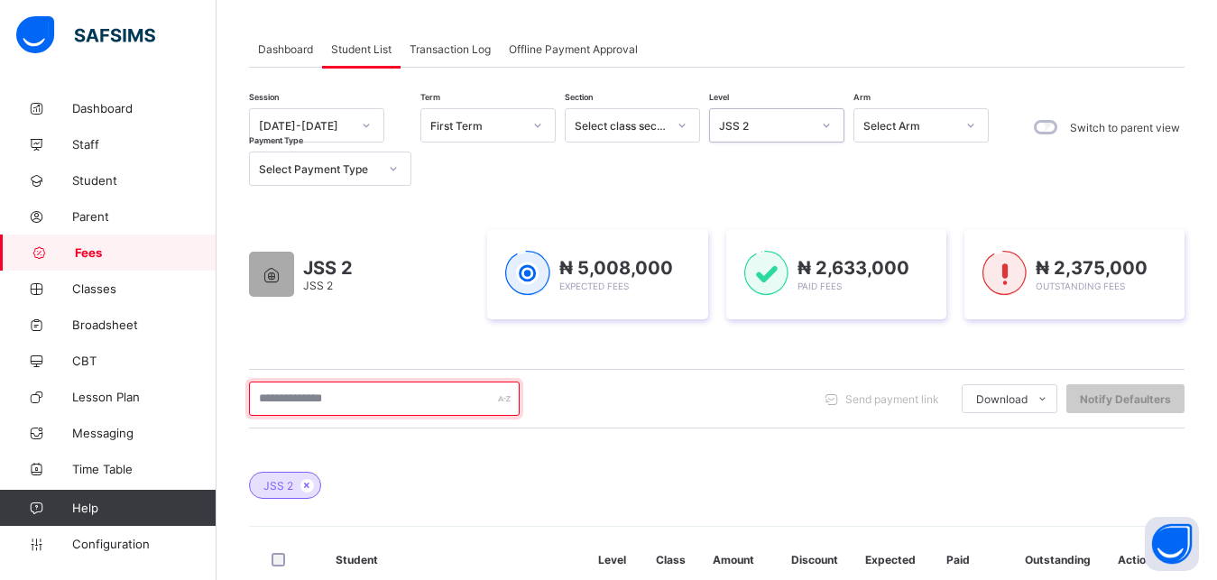
click at [381, 398] on input "text" at bounding box center [384, 398] width 271 height 34
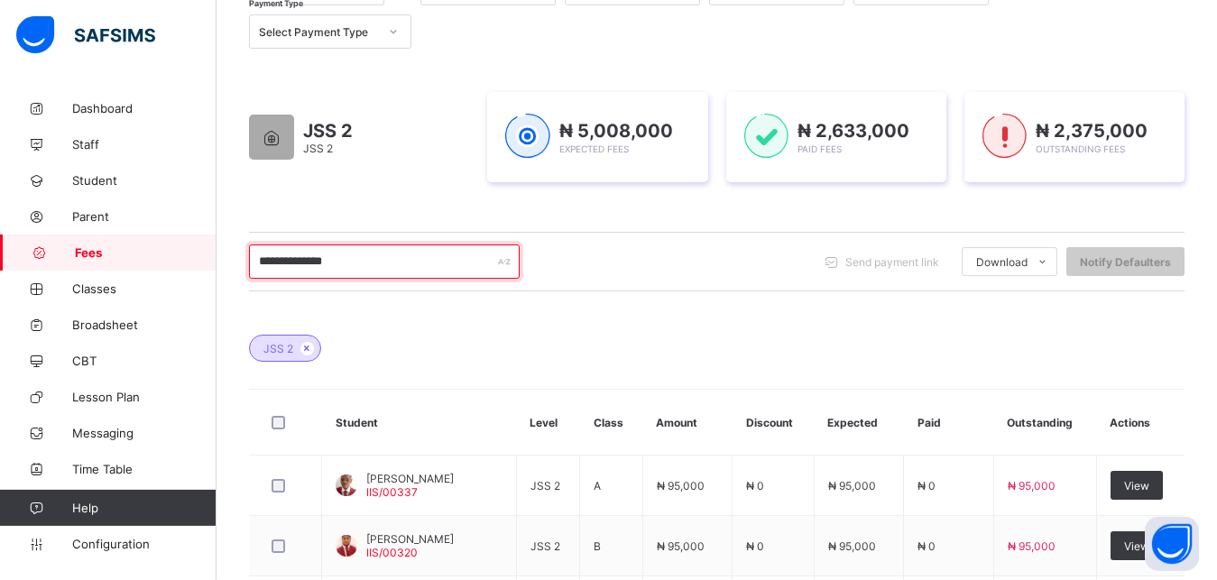
scroll to position [225, 0]
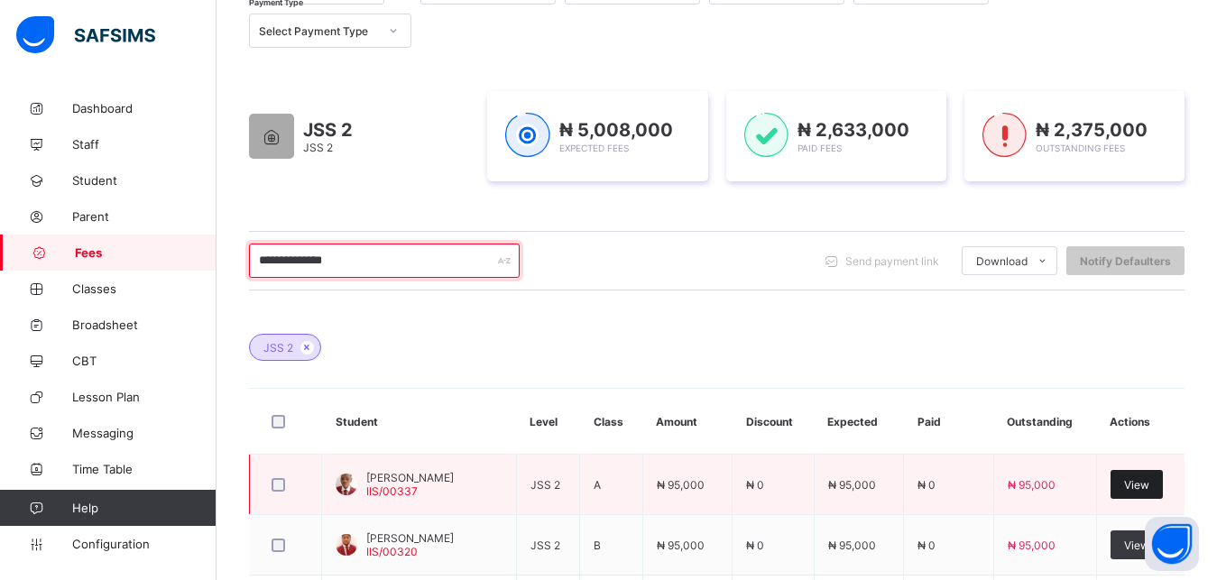
type input "**********"
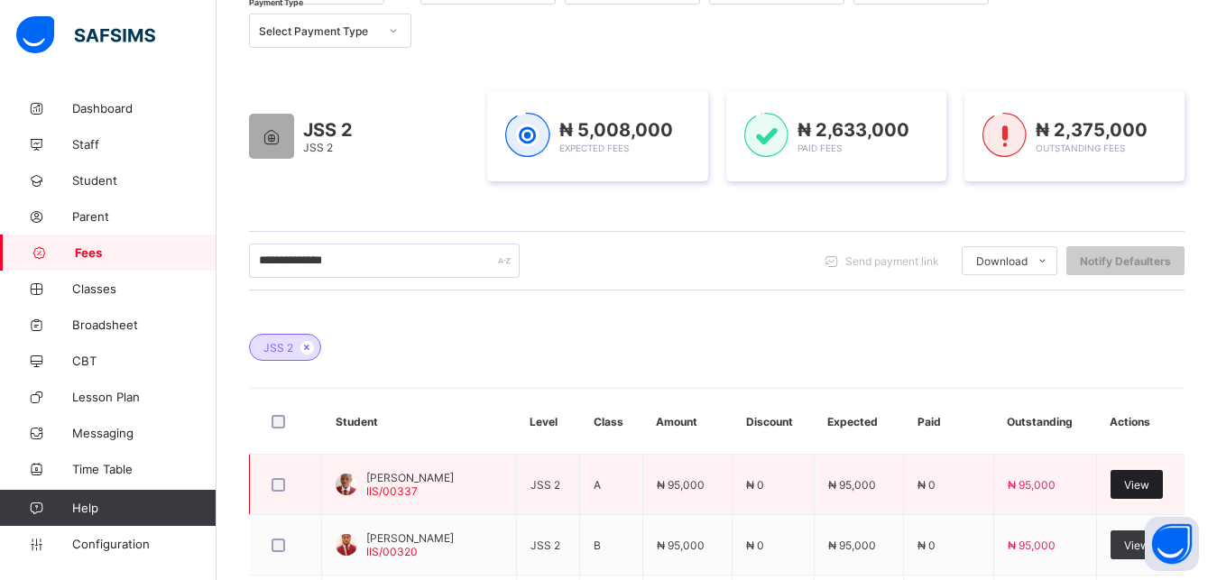
click at [1149, 487] on span "View" at bounding box center [1136, 485] width 25 height 14
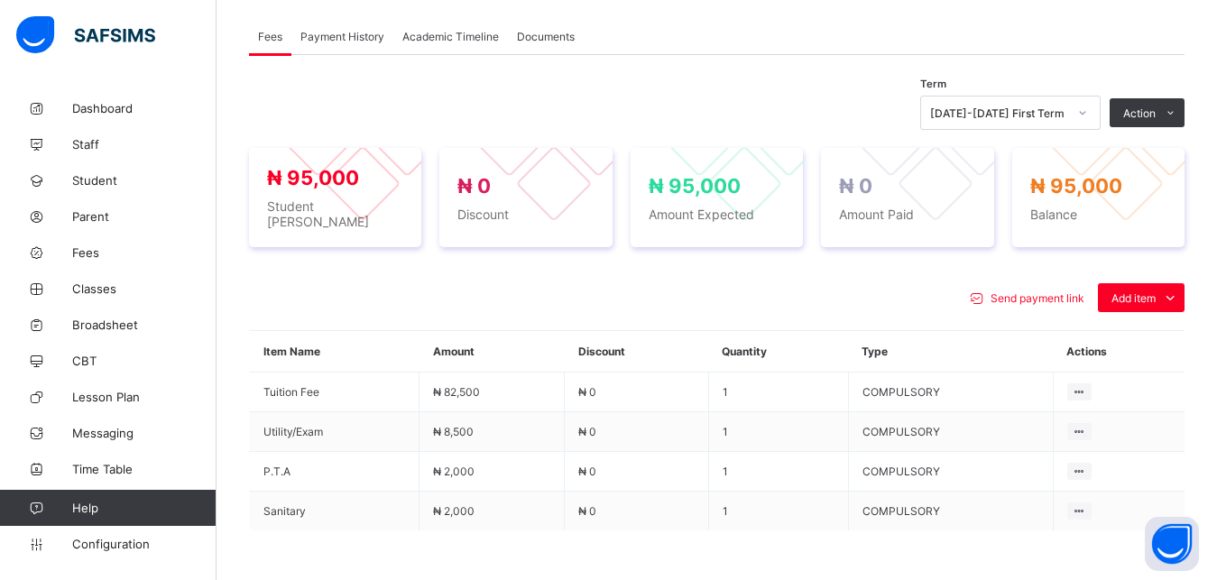
scroll to position [592, 0]
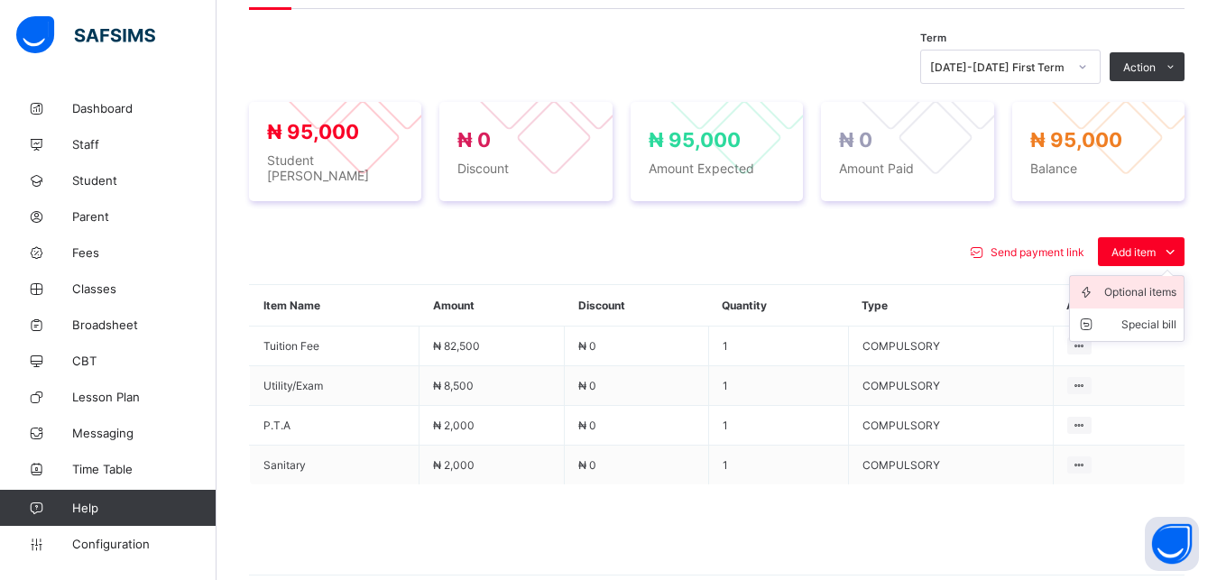
click at [1131, 289] on div "Optional items" at bounding box center [1140, 292] width 72 height 18
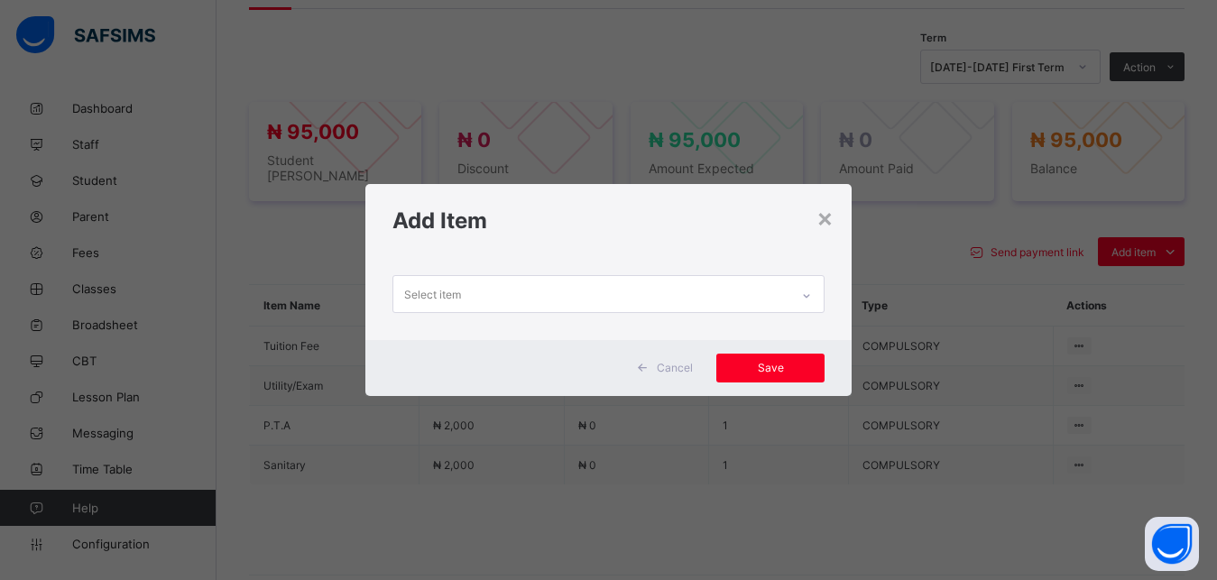
click at [759, 293] on div "Select item" at bounding box center [591, 293] width 397 height 35
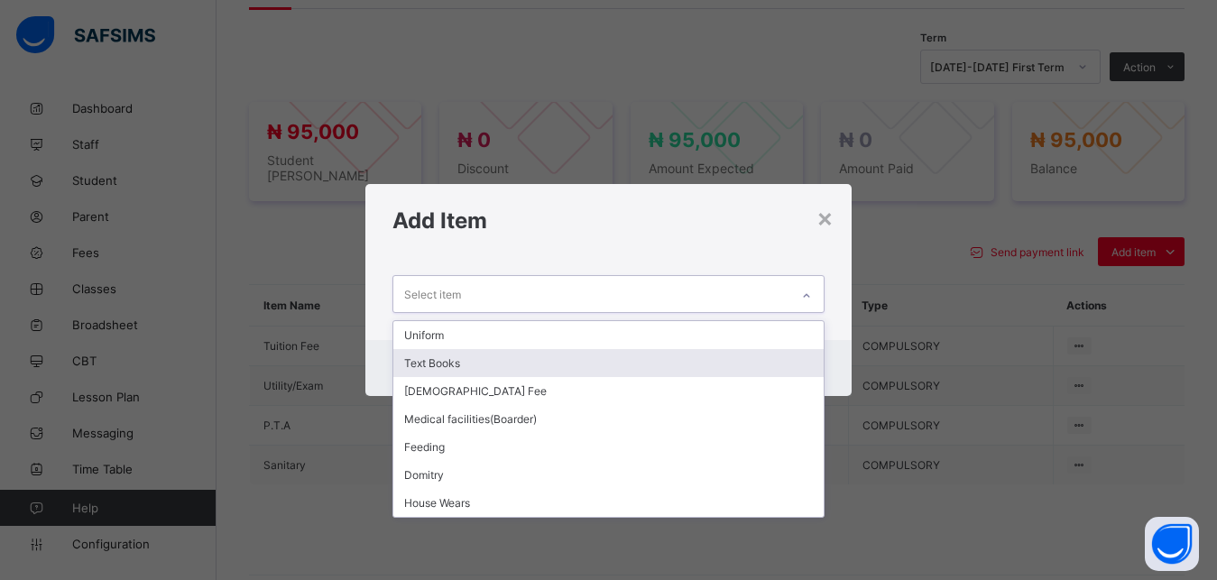
click at [661, 367] on div "Text Books" at bounding box center [608, 363] width 431 height 28
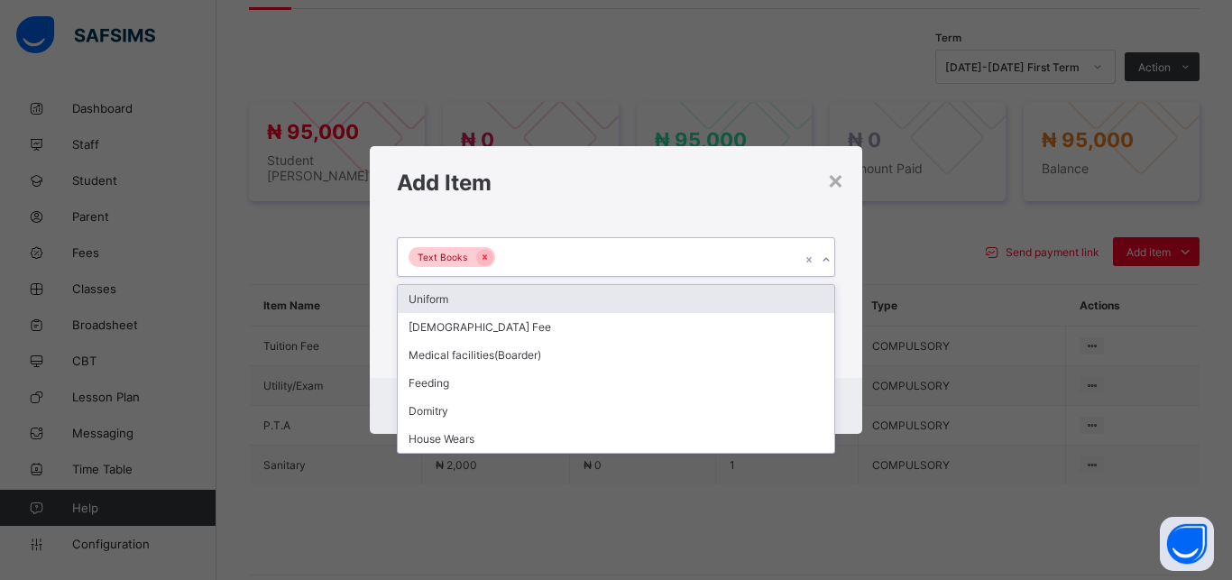
click at [657, 253] on div "Text Books" at bounding box center [599, 257] width 402 height 38
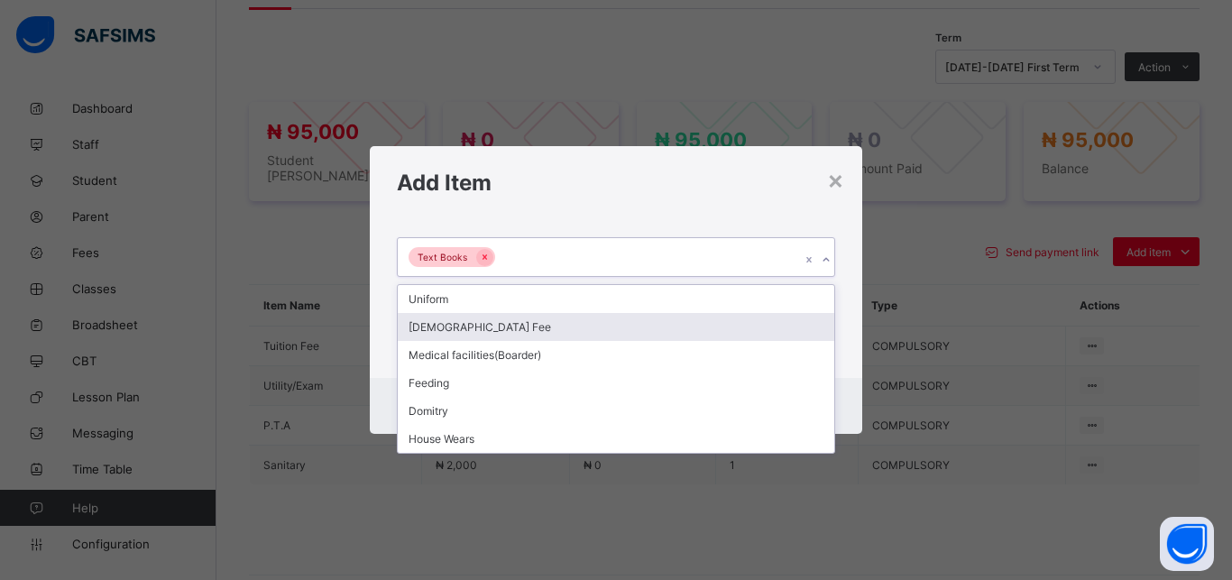
click at [601, 328] on div "[DEMOGRAPHIC_DATA] Fee" at bounding box center [616, 327] width 436 height 28
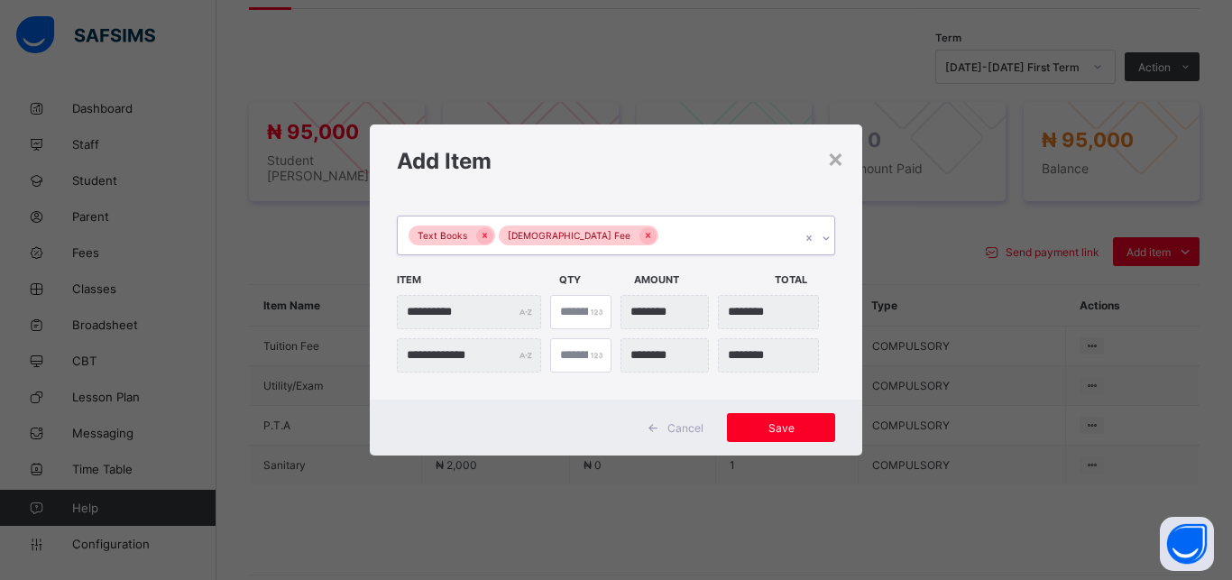
click at [692, 237] on div "Text Books [DEMOGRAPHIC_DATA] Fee" at bounding box center [599, 235] width 402 height 38
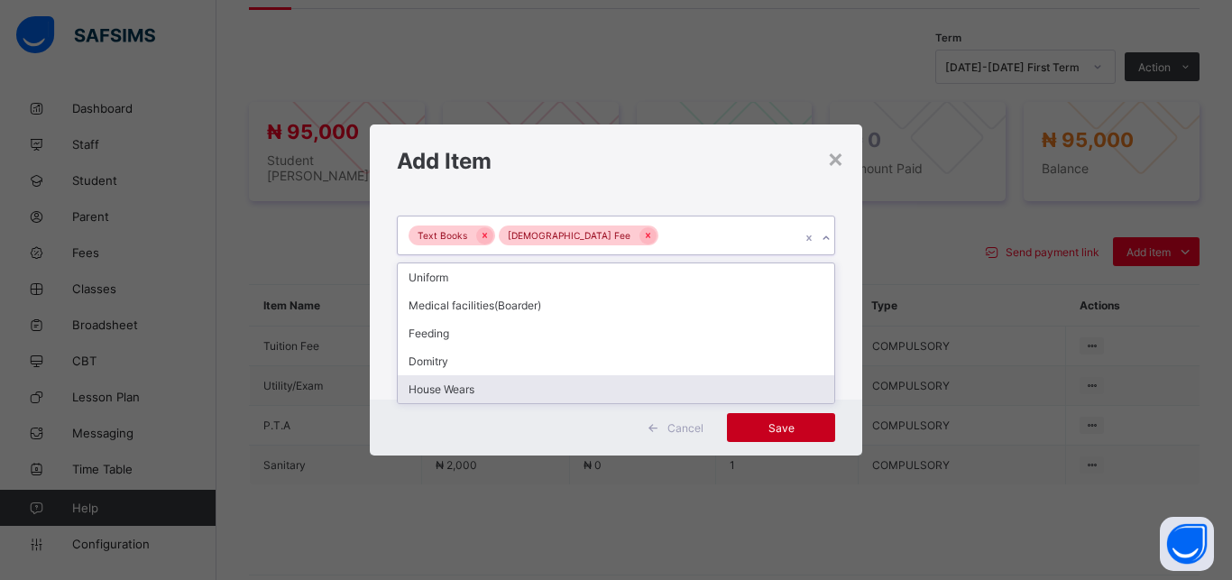
click at [789, 424] on span "Save" at bounding box center [780, 428] width 81 height 14
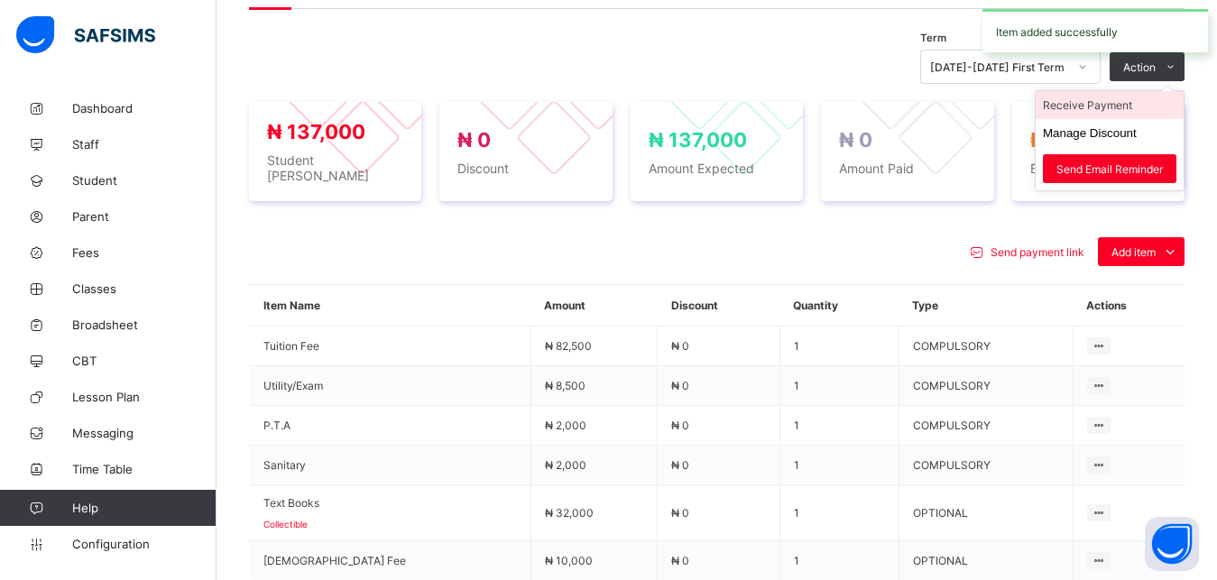
click at [1129, 109] on li "Receive Payment" at bounding box center [1109, 105] width 148 height 28
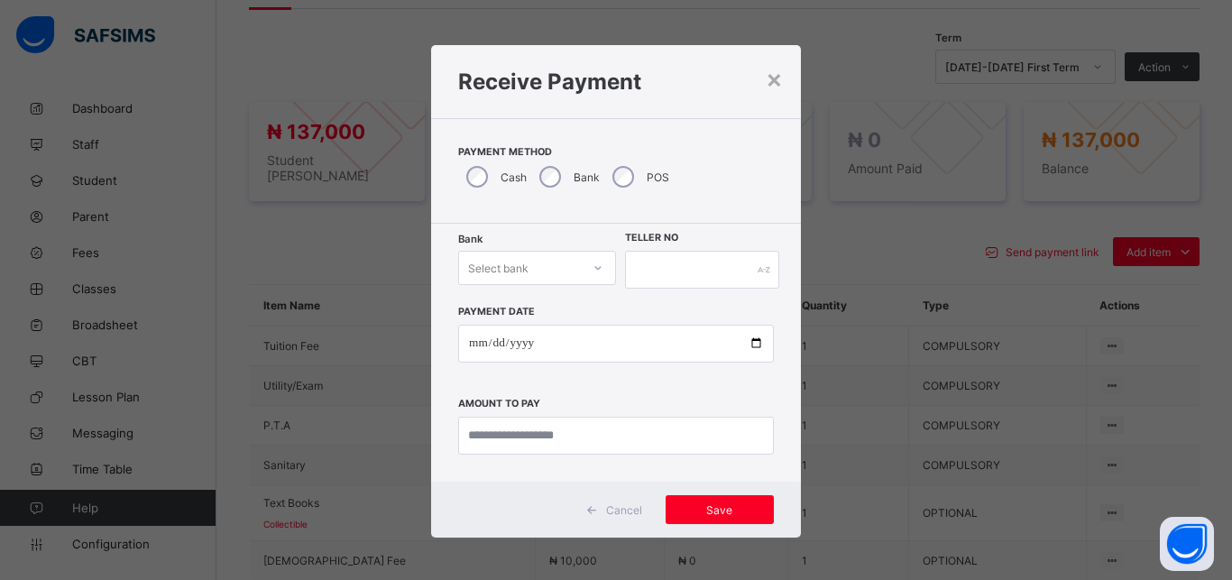
click at [536, 260] on div "Select bank" at bounding box center [520, 267] width 122 height 25
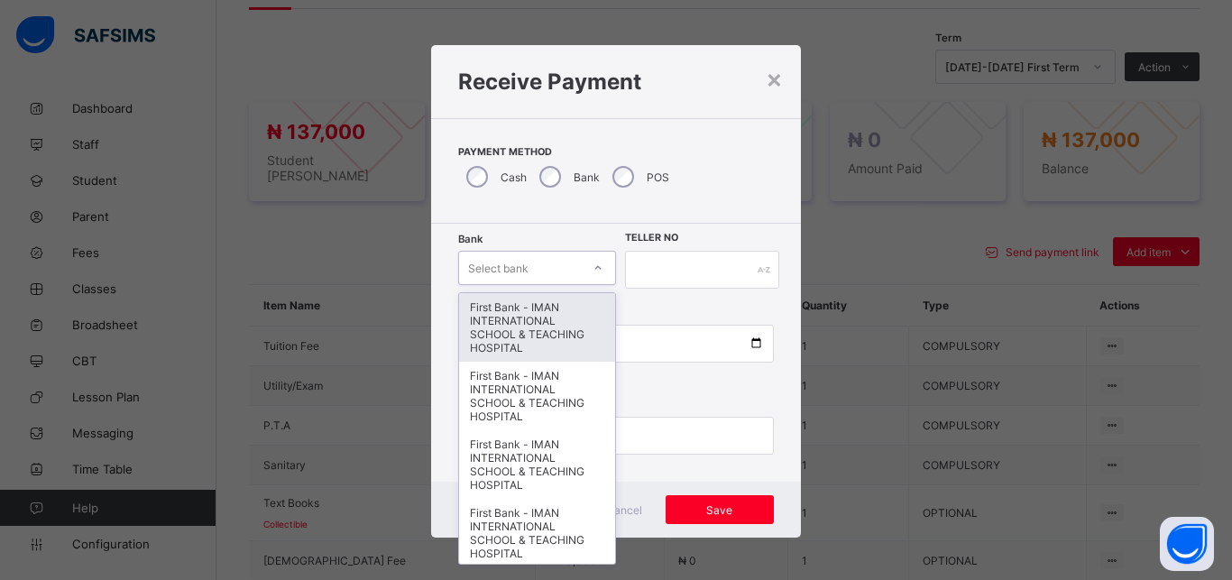
click at [534, 299] on div "First Bank - IMAN INTERNATIONAL SCHOOL & TEACHING HOSPITAL" at bounding box center [537, 327] width 156 height 69
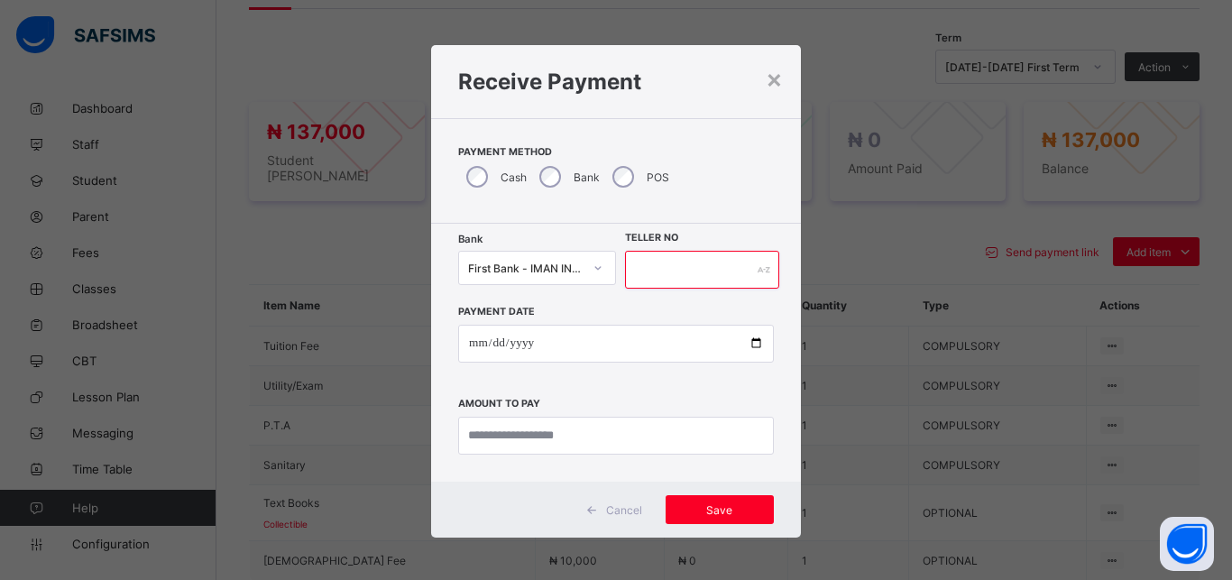
click at [670, 280] on input "text" at bounding box center [702, 270] width 154 height 38
type input "*****"
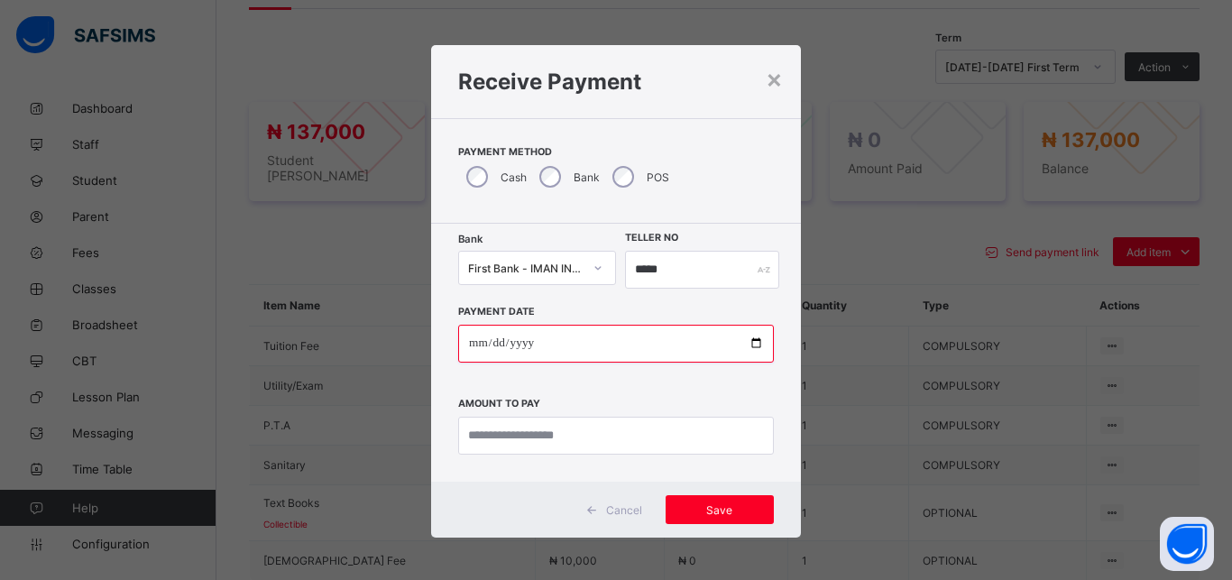
click at [742, 346] on input "date" at bounding box center [616, 344] width 316 height 38
type input "**********"
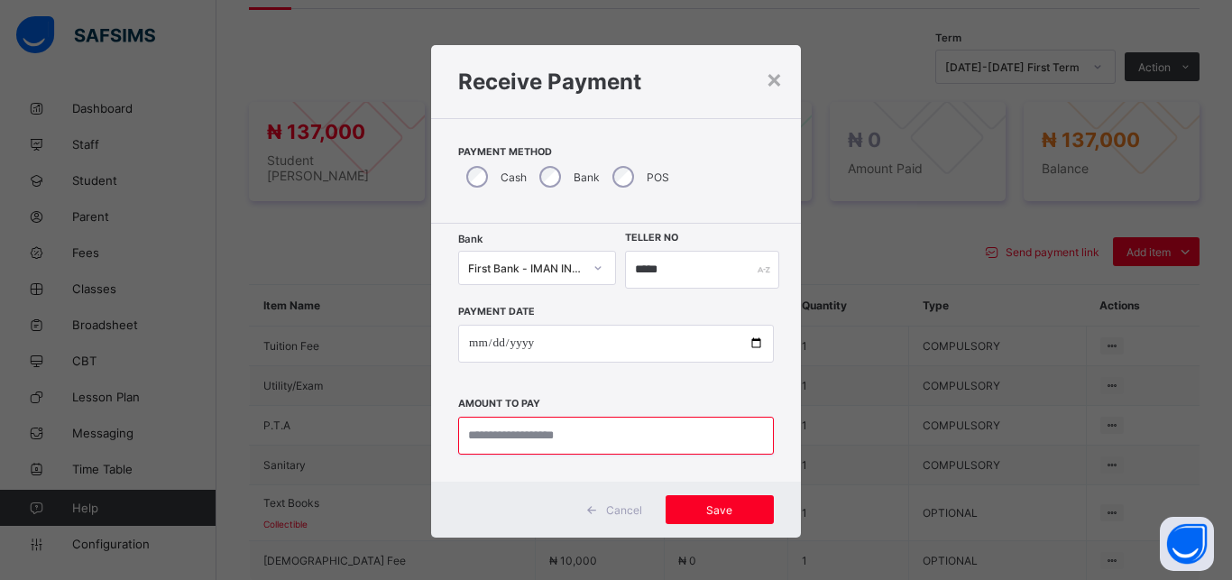
click at [553, 429] on input "currency" at bounding box center [616, 436] width 316 height 38
type input "*********"
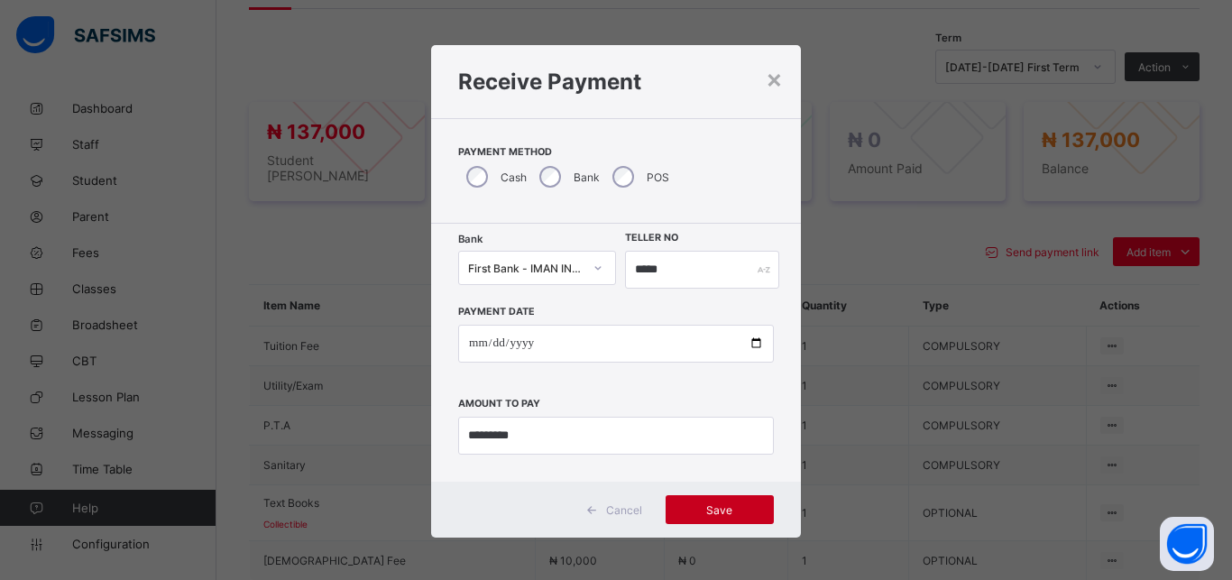
click at [715, 511] on span "Save" at bounding box center [719, 510] width 81 height 14
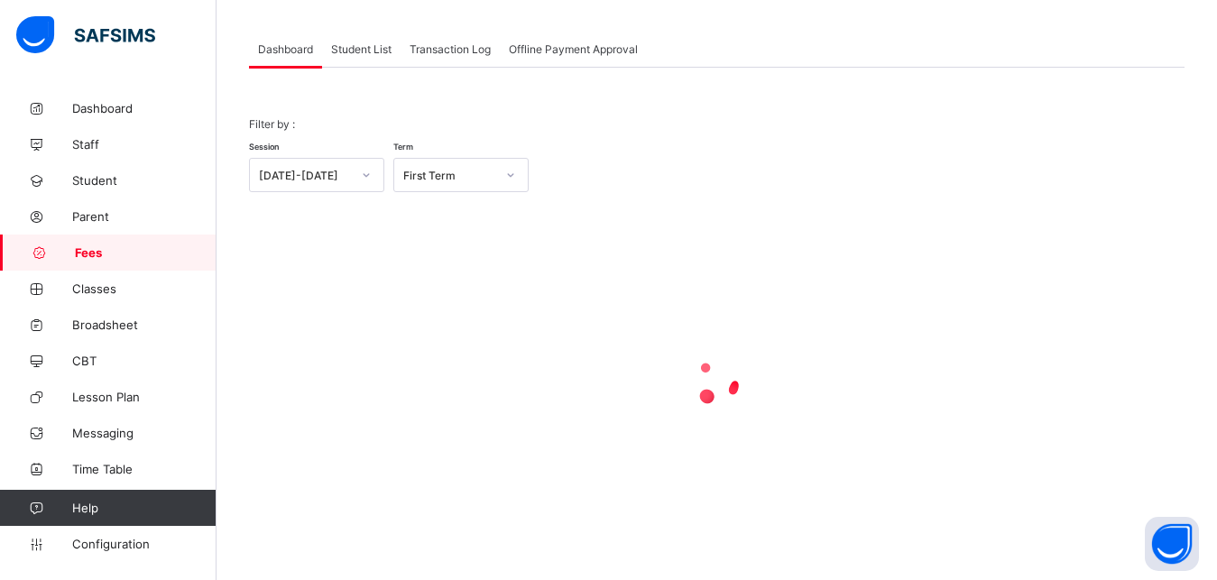
scroll to position [87, 0]
click at [354, 59] on div "Student List" at bounding box center [361, 49] width 78 height 36
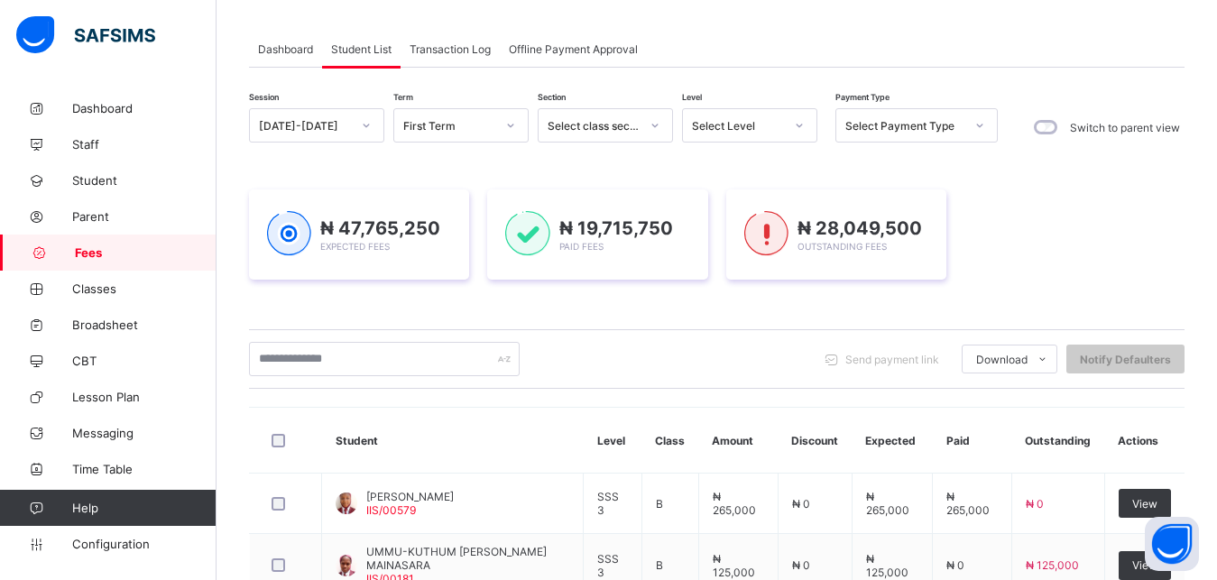
click at [735, 125] on div "Select Level" at bounding box center [738, 126] width 92 height 14
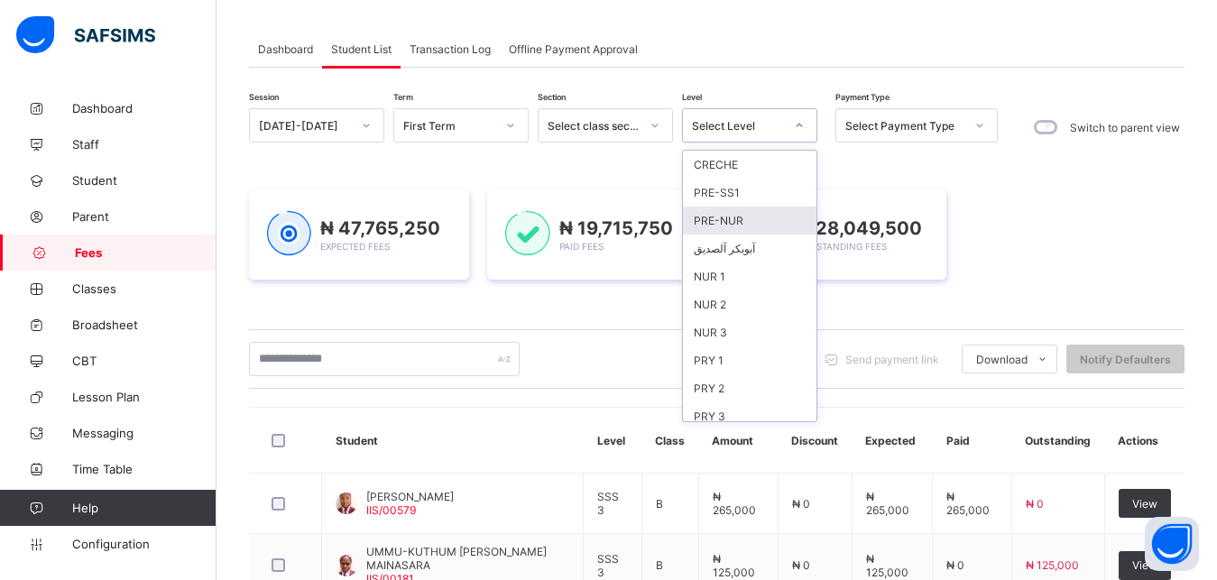
scroll to position [233, 0]
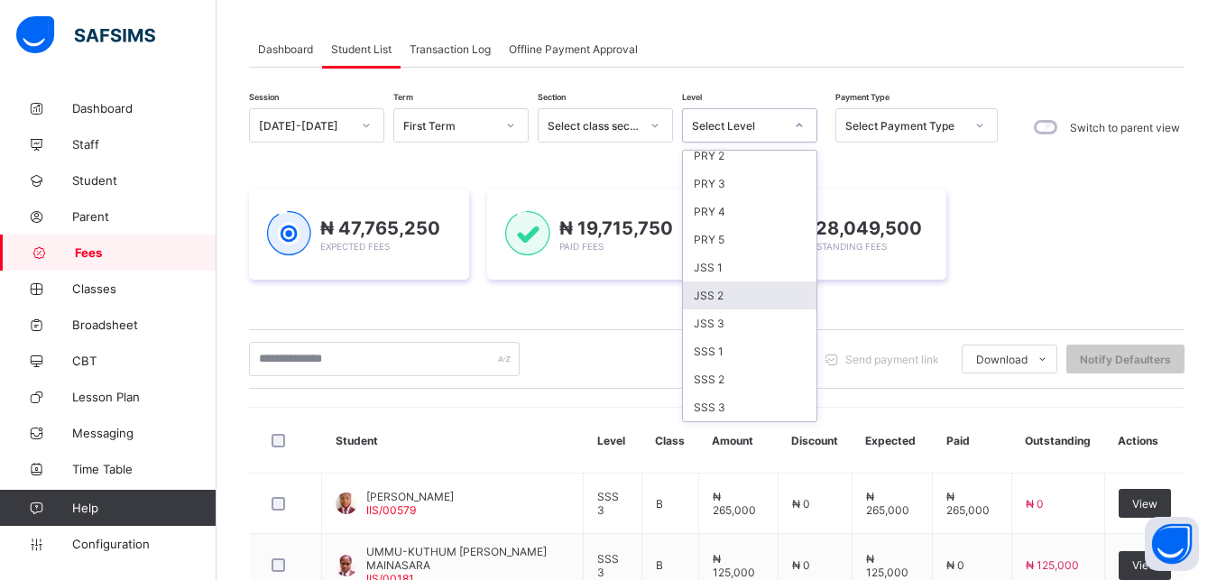
click at [747, 291] on div "JSS 2" at bounding box center [749, 295] width 133 height 28
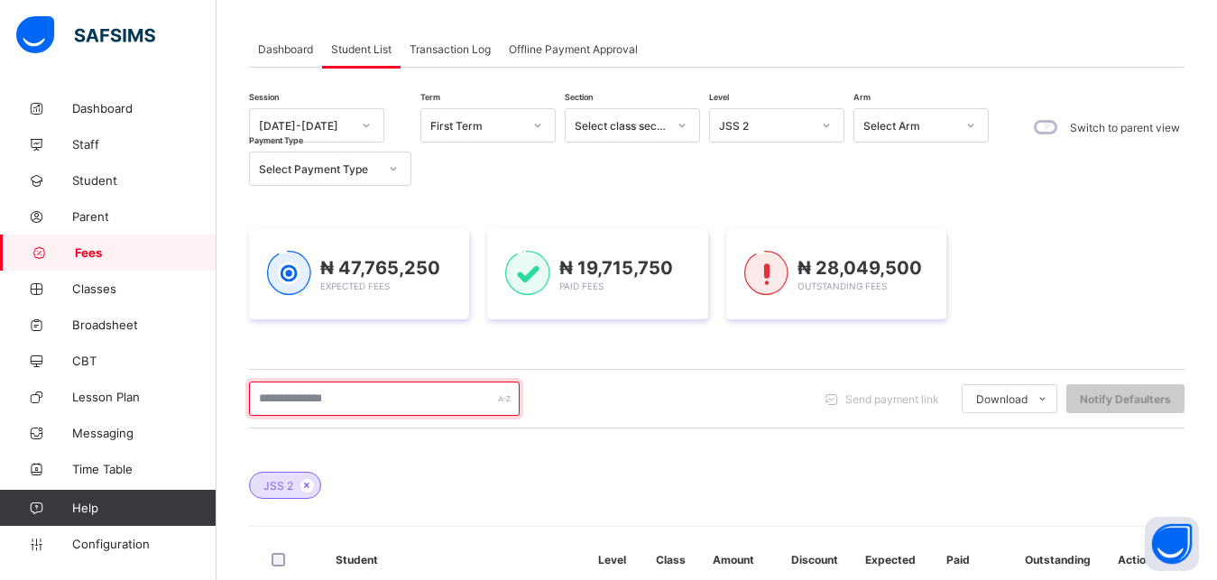
click at [420, 392] on input "text" at bounding box center [384, 398] width 271 height 34
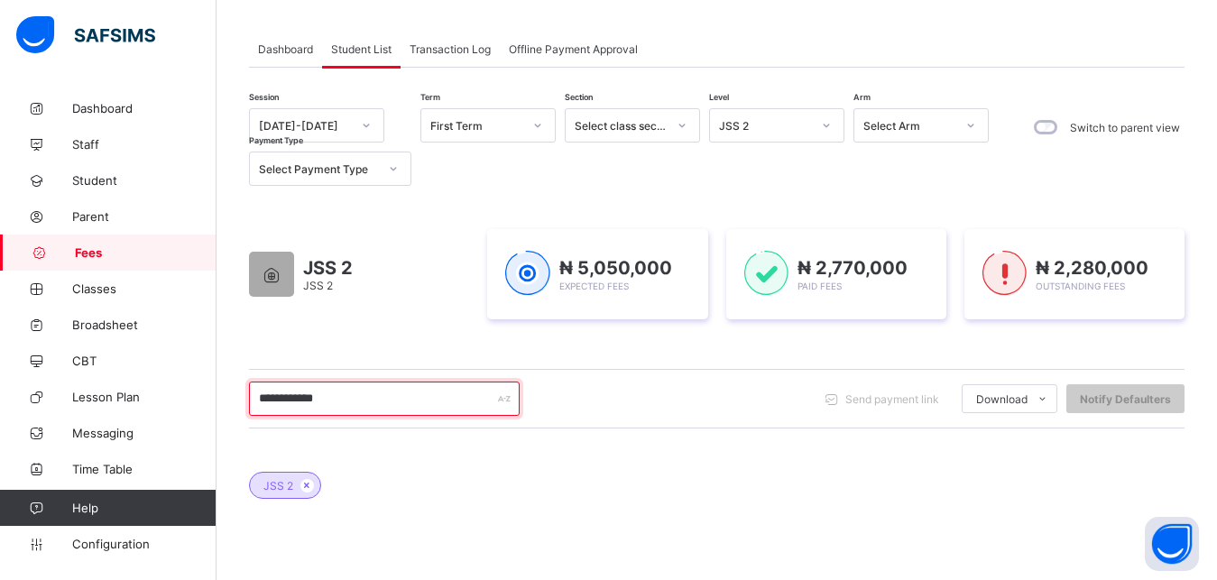
type input "**********"
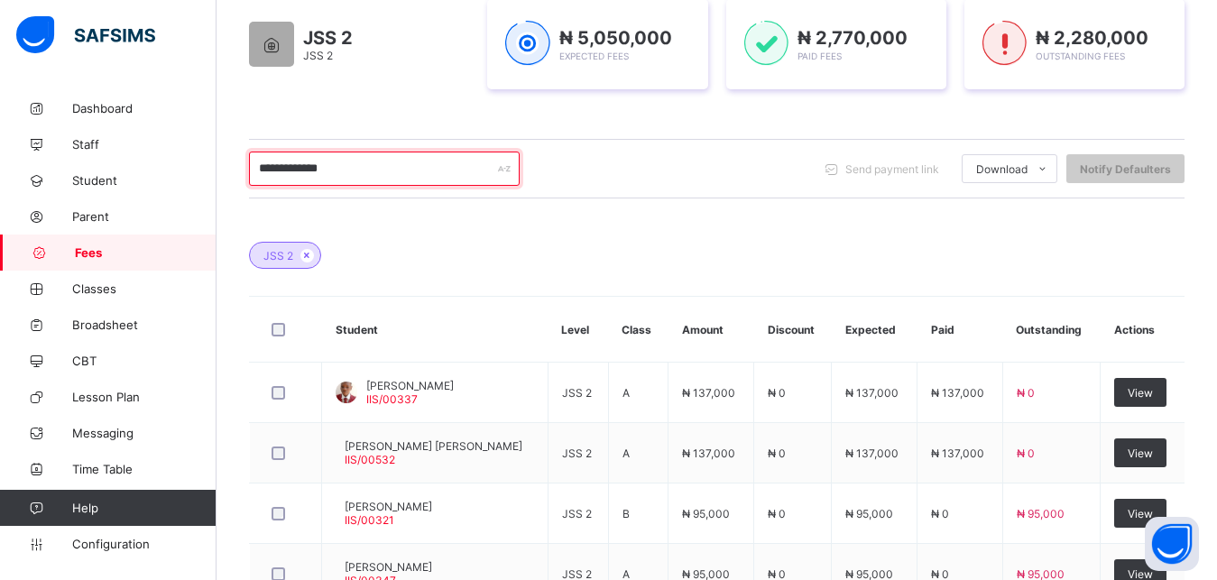
scroll to position [363, 0]
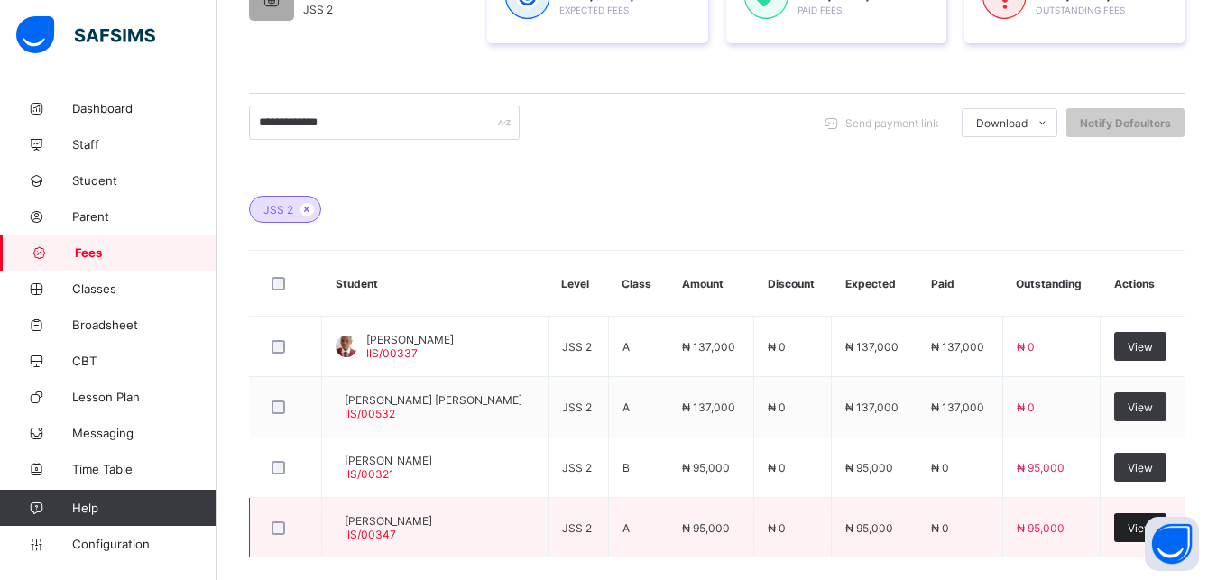
click at [1137, 528] on div "View" at bounding box center [1140, 527] width 52 height 29
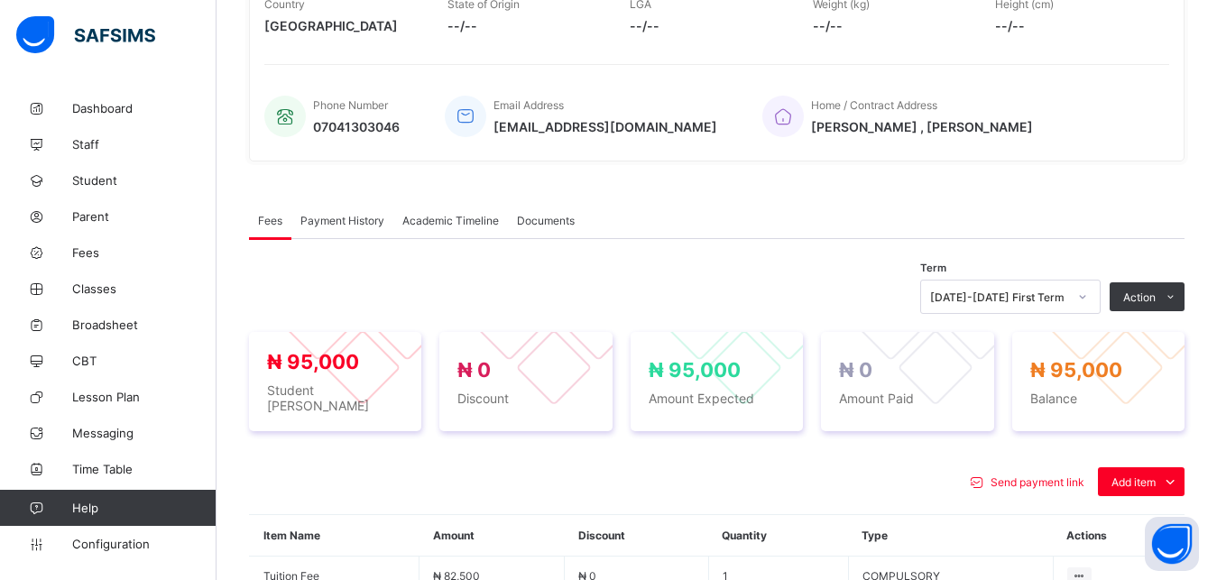
scroll to position [596, 0]
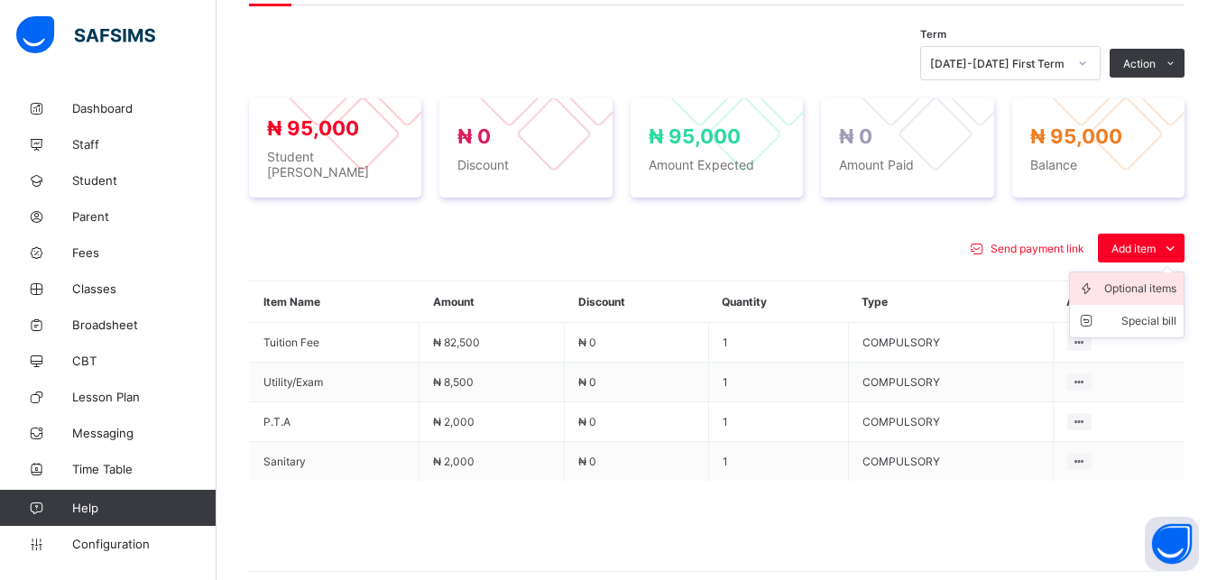
click at [1145, 284] on div "Optional items" at bounding box center [1140, 289] width 72 height 18
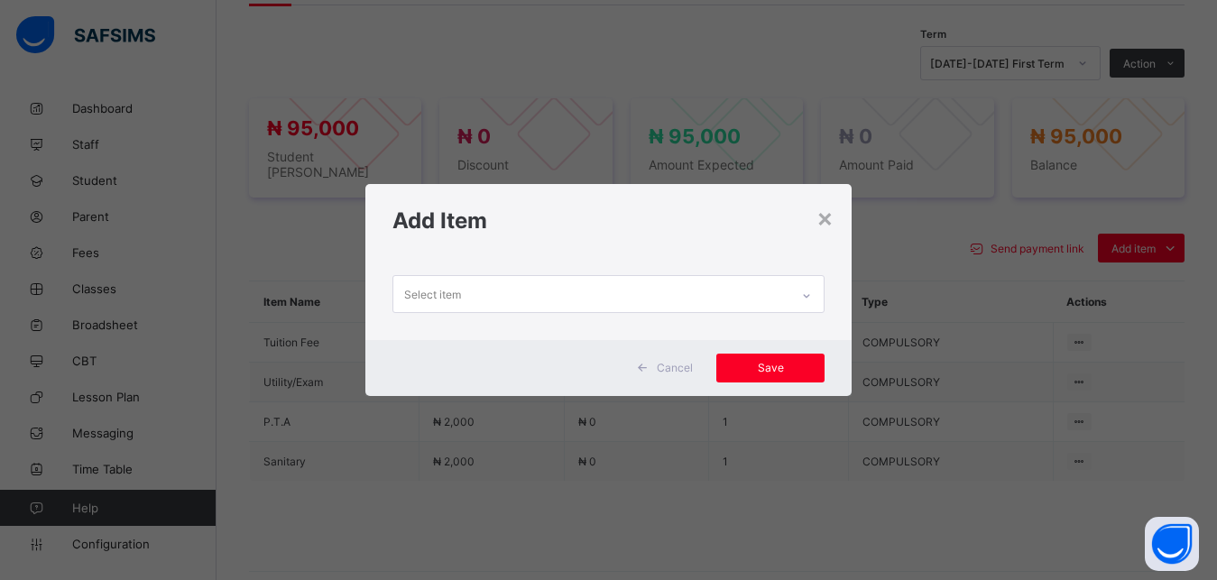
click at [755, 291] on div "Select item" at bounding box center [591, 293] width 397 height 35
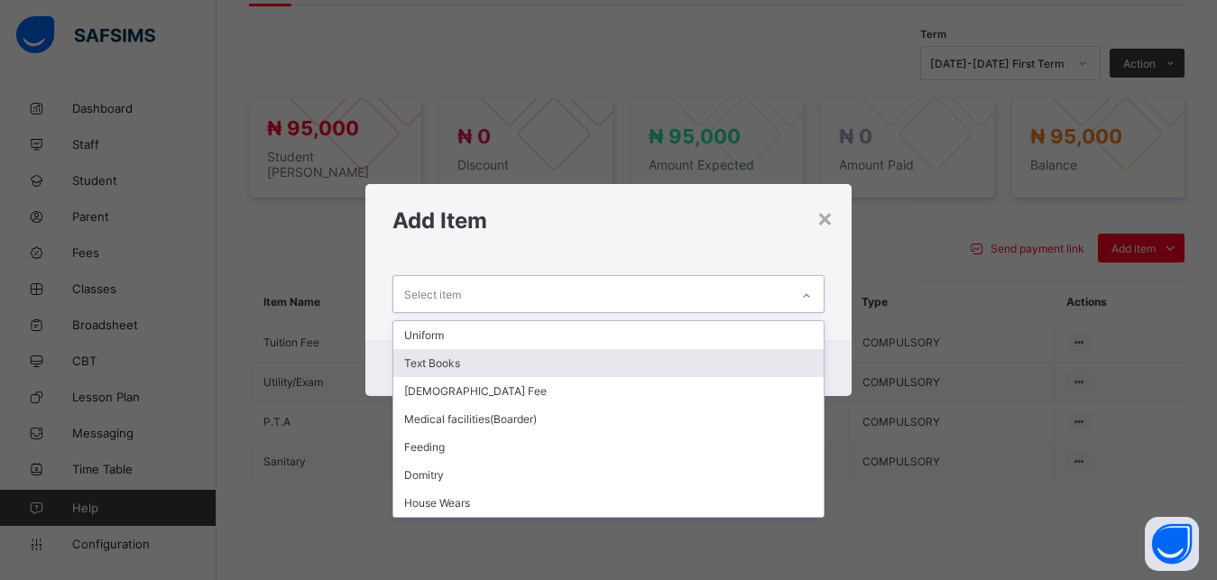
click at [664, 354] on div "Text Books" at bounding box center [608, 363] width 431 height 28
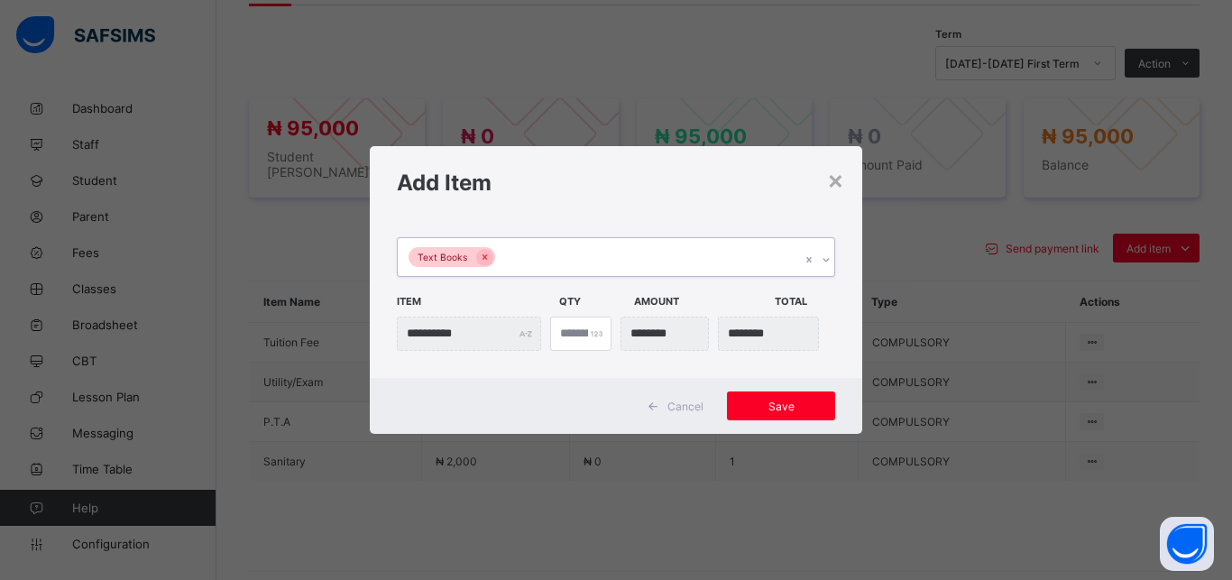
click at [647, 269] on div "Text Books" at bounding box center [599, 257] width 402 height 38
click at [726, 257] on div "Text Books" at bounding box center [599, 257] width 402 height 38
click at [796, 403] on span "Save" at bounding box center [780, 406] width 81 height 14
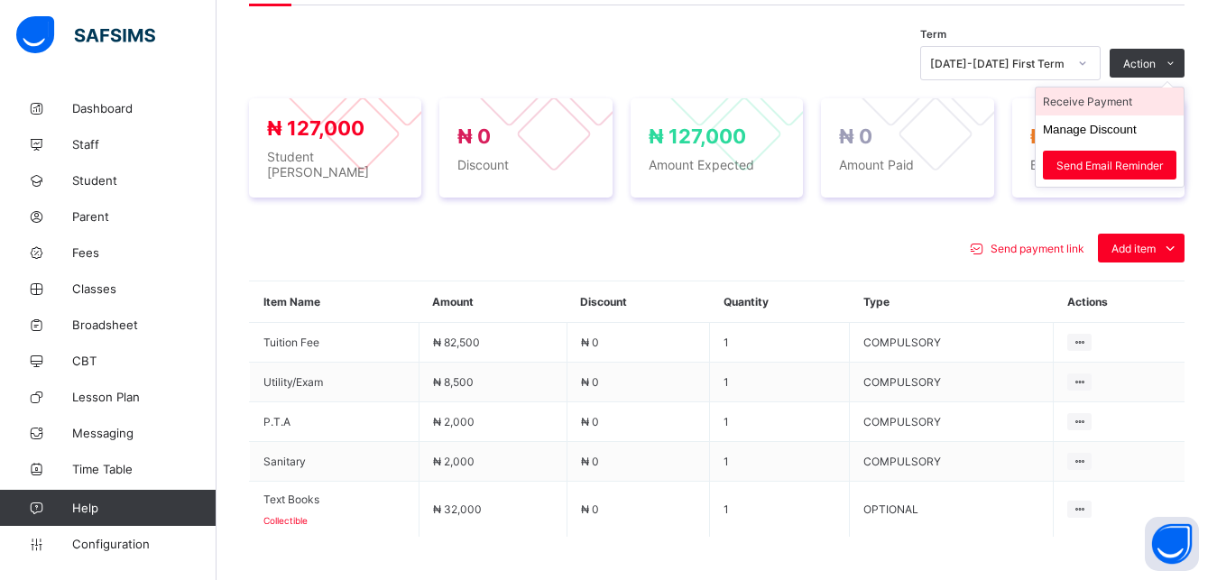
click at [1134, 110] on li "Receive Payment" at bounding box center [1109, 101] width 148 height 28
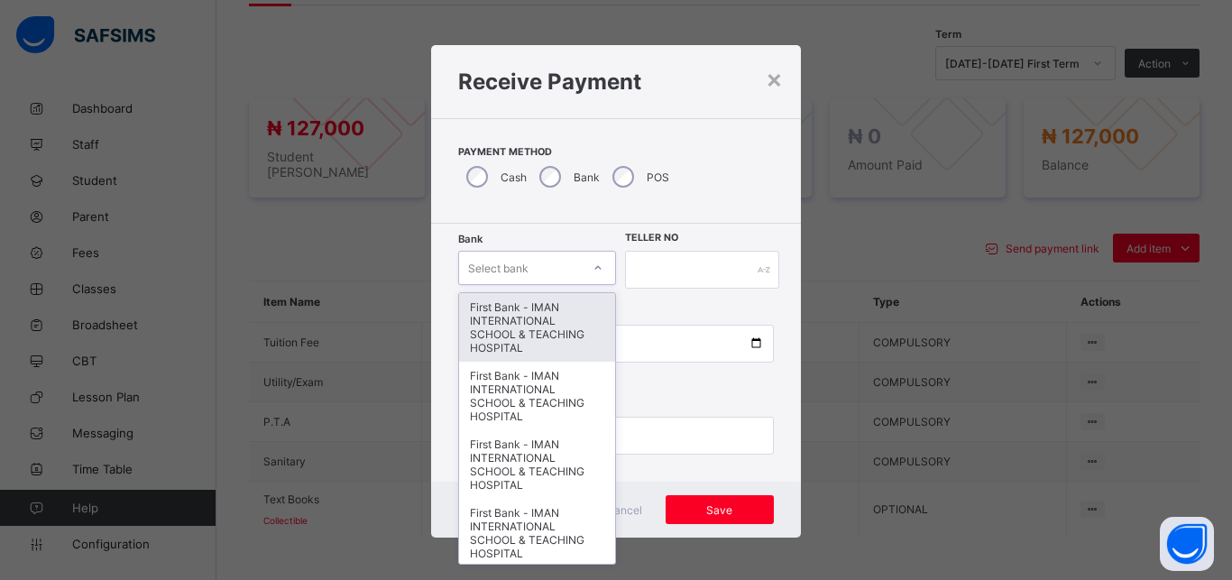
click at [521, 259] on div "Select bank" at bounding box center [520, 267] width 122 height 25
click at [527, 298] on div "First Bank - IMAN INTERNATIONAL SCHOOL & TEACHING HOSPITAL" at bounding box center [537, 327] width 156 height 69
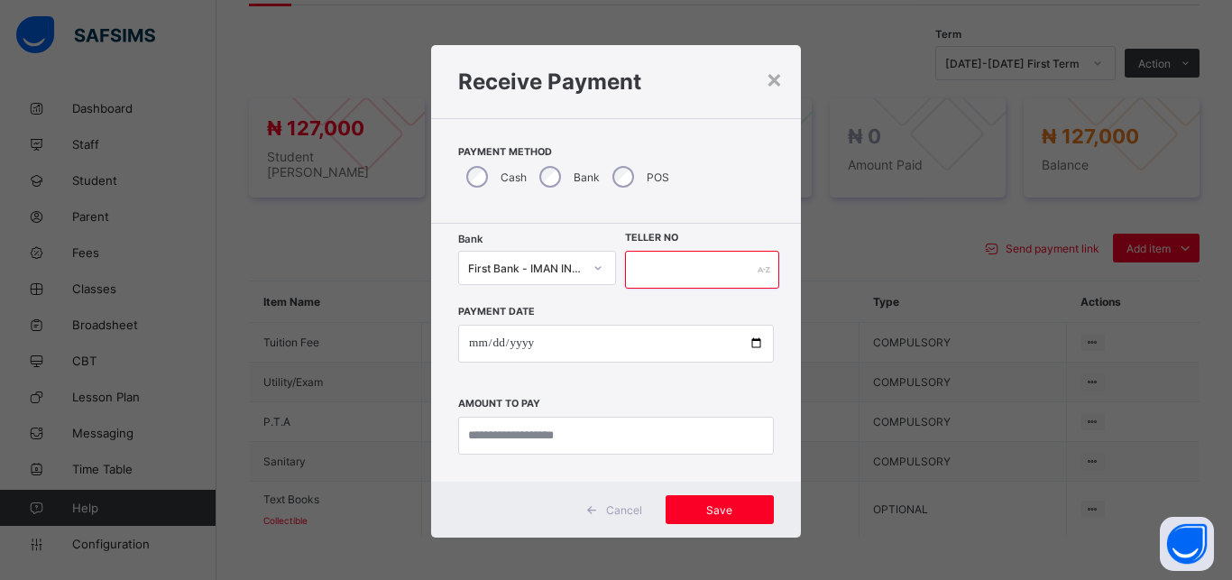
click at [698, 266] on input "text" at bounding box center [702, 270] width 154 height 38
type input "*****"
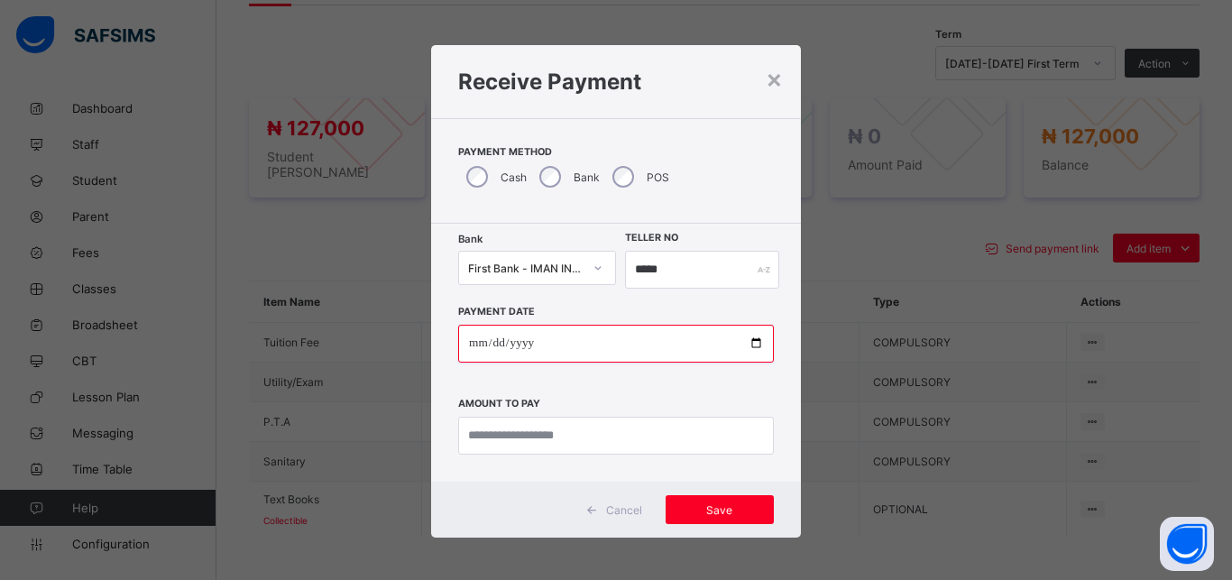
click at [745, 344] on input "date" at bounding box center [616, 344] width 316 height 38
type input "**********"
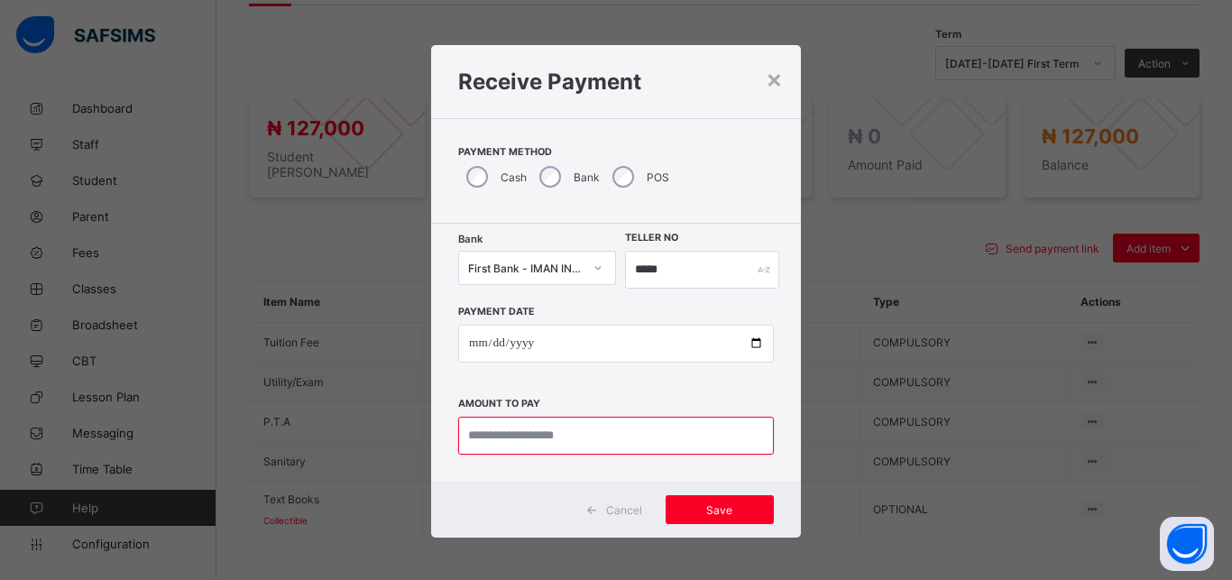
click at [615, 439] on input "currency" at bounding box center [616, 436] width 316 height 38
type input "*********"
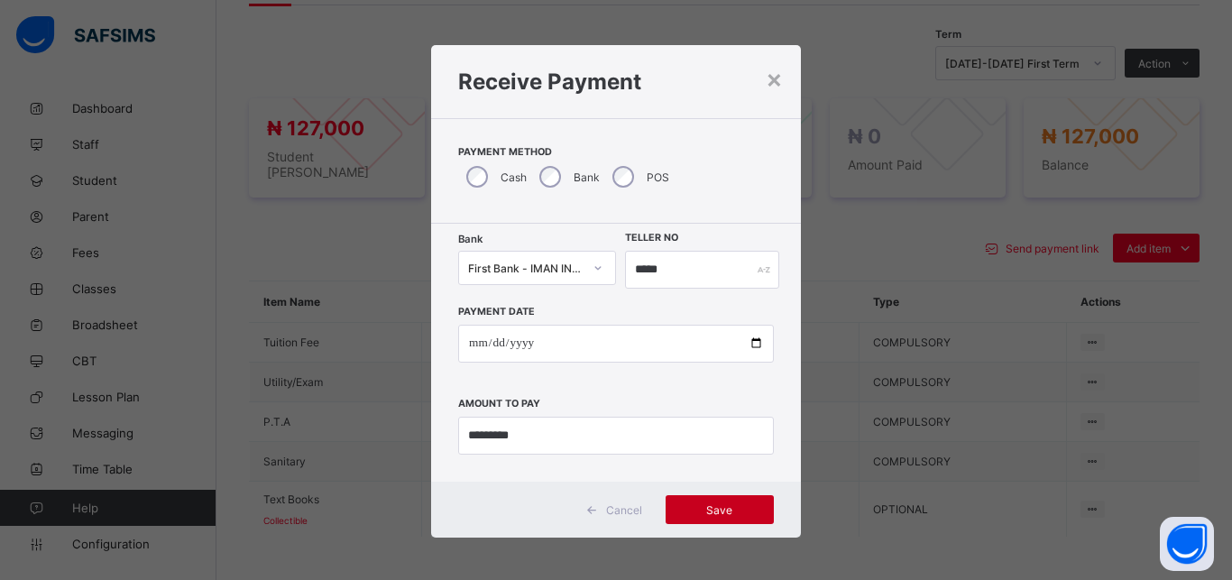
click at [703, 506] on span "Save" at bounding box center [719, 510] width 81 height 14
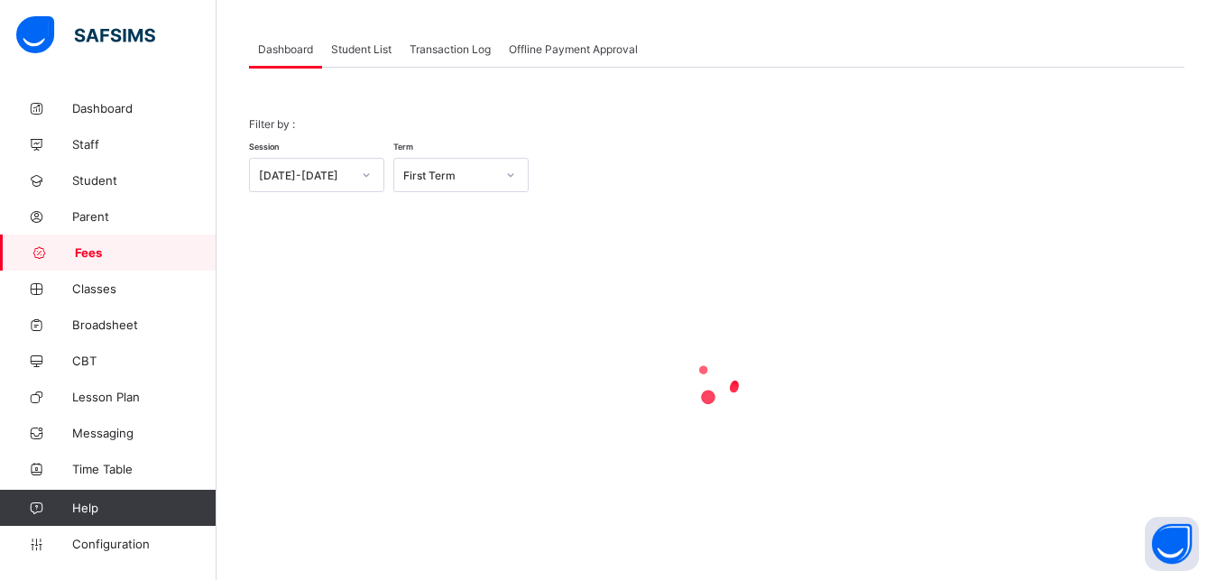
scroll to position [87, 0]
click at [358, 51] on span "Student List" at bounding box center [361, 49] width 60 height 14
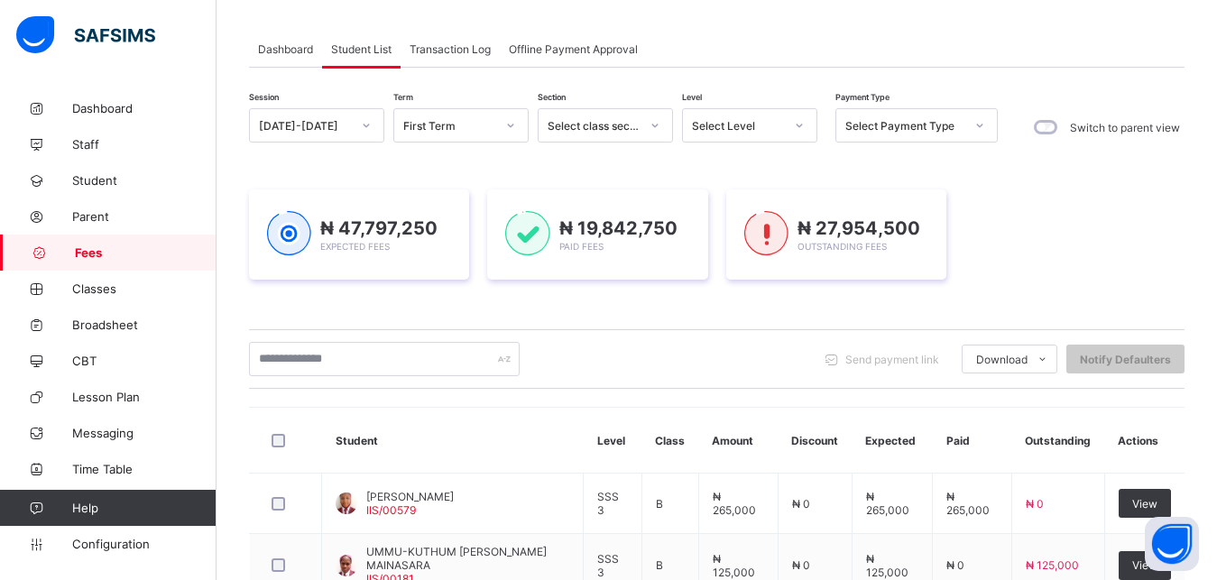
click at [743, 121] on div "Select Level" at bounding box center [738, 126] width 92 height 14
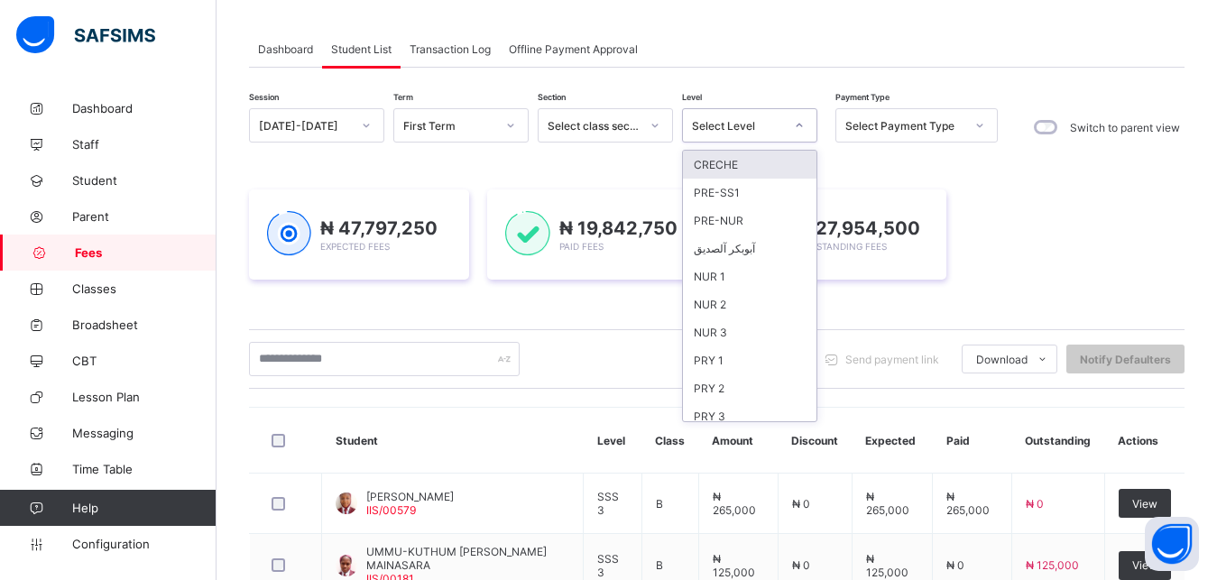
click at [762, 131] on div "Select Level" at bounding box center [738, 126] width 92 height 14
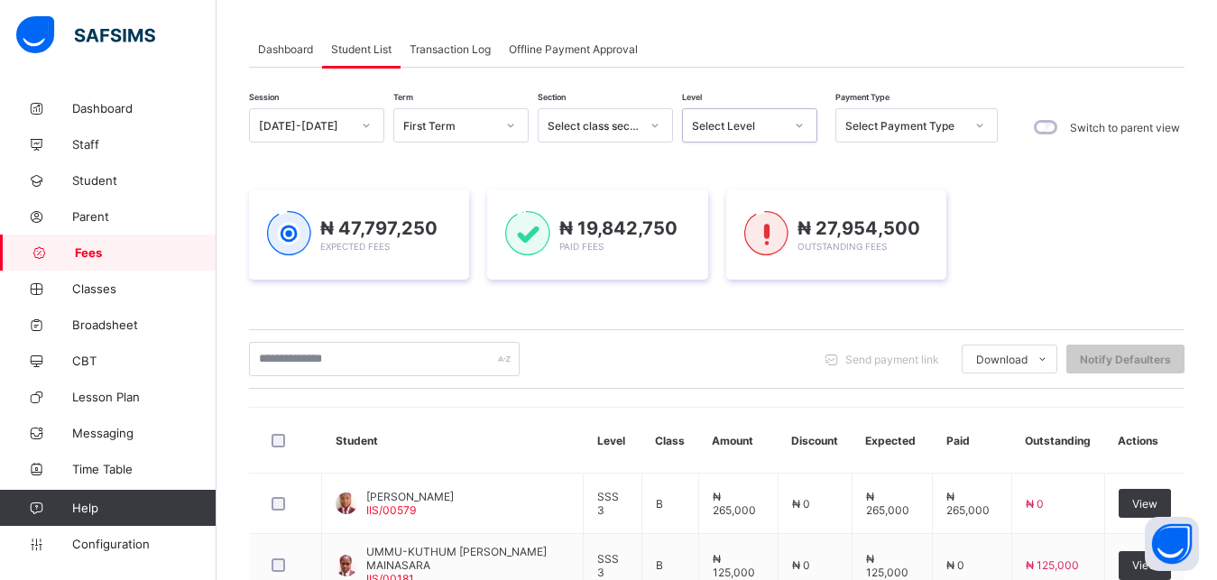
click at [762, 131] on div "Select Level" at bounding box center [738, 126] width 92 height 14
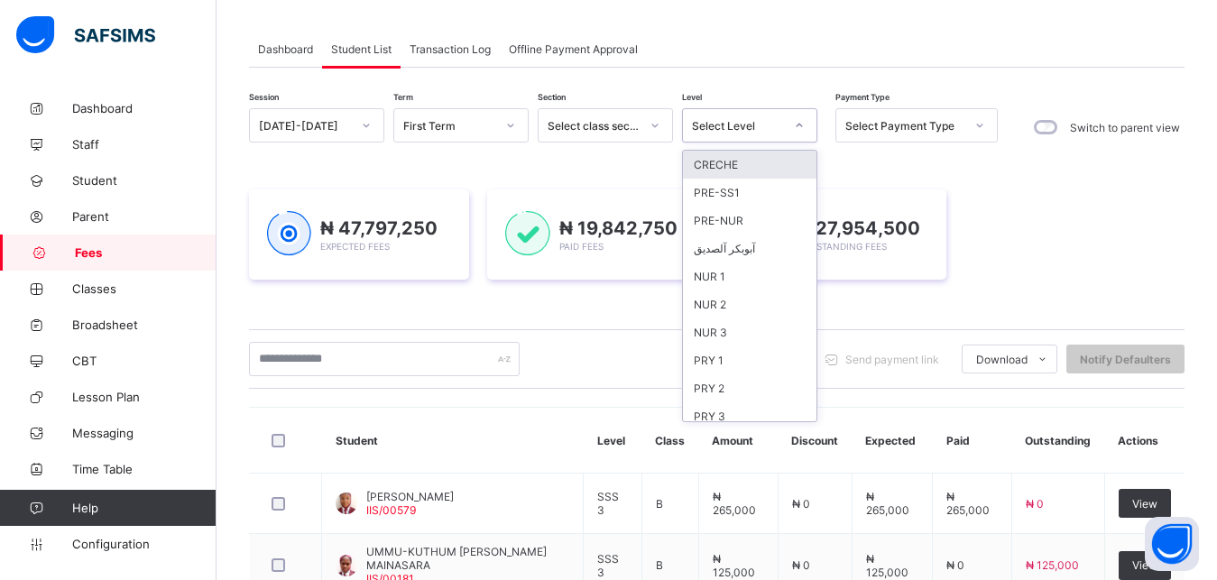
scroll to position [233, 0]
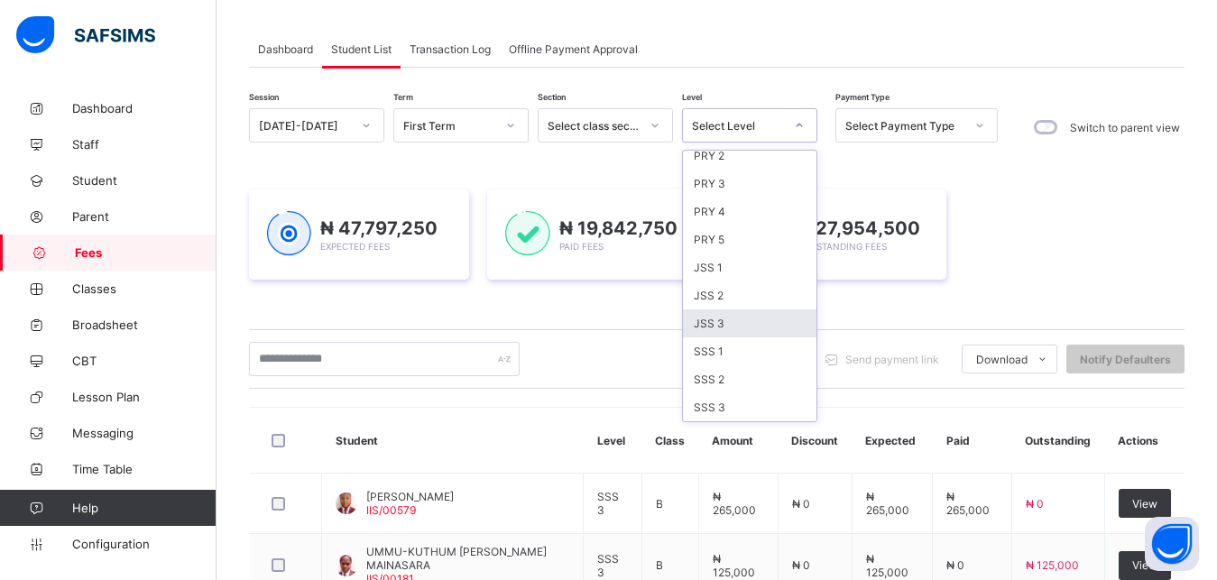
click at [754, 320] on div "JSS 3" at bounding box center [749, 323] width 133 height 28
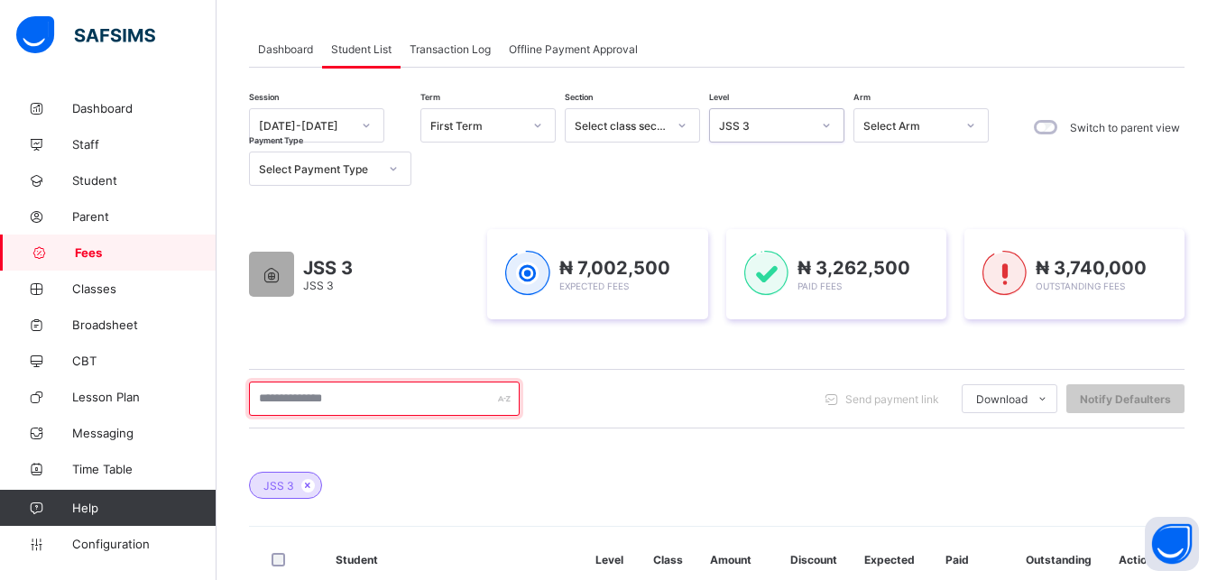
click at [395, 393] on input "text" at bounding box center [384, 398] width 271 height 34
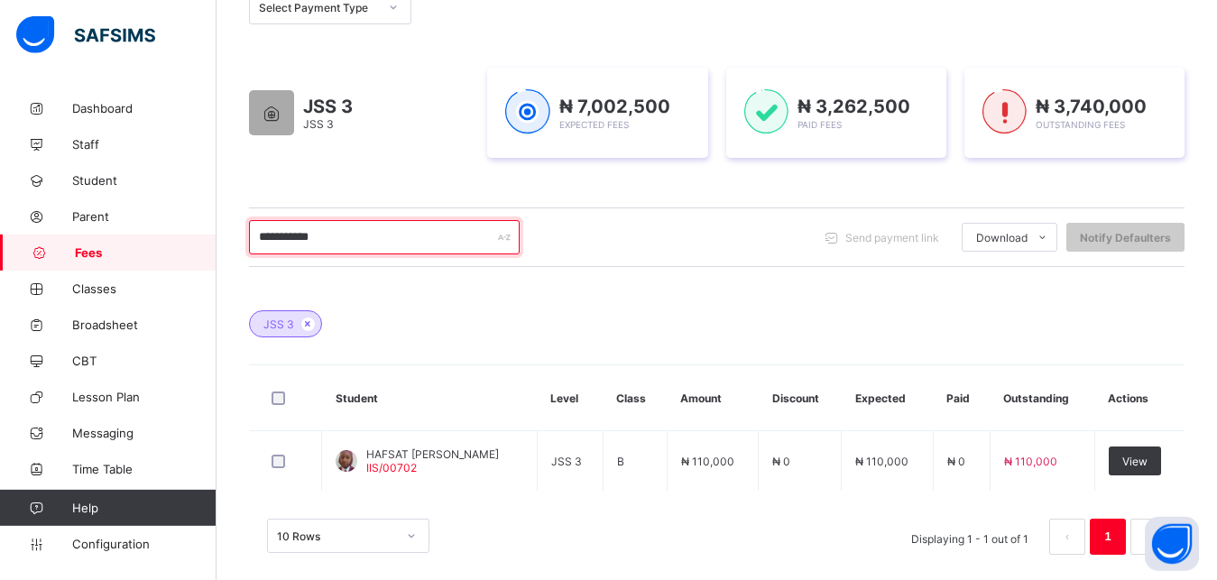
scroll to position [268, 0]
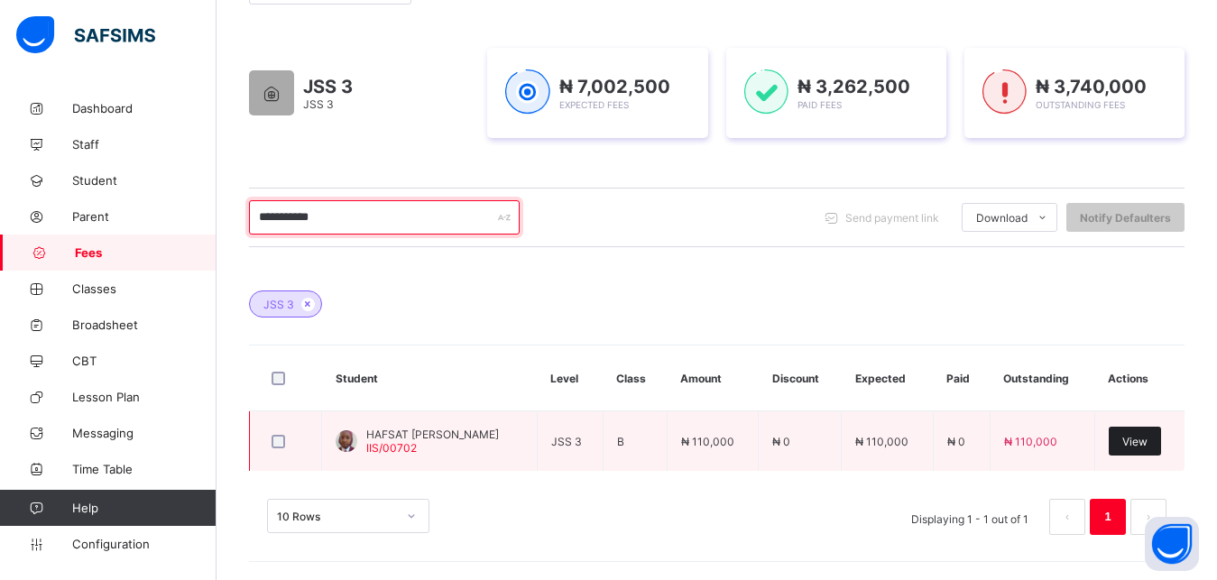
type input "**********"
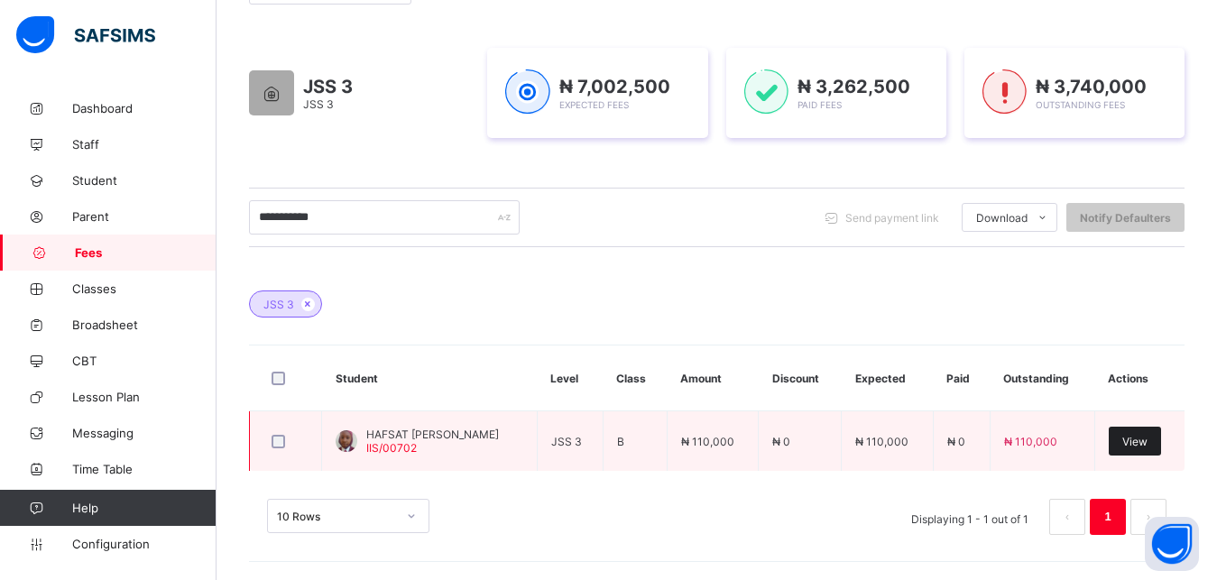
click at [1142, 445] on span "View" at bounding box center [1134, 442] width 25 height 14
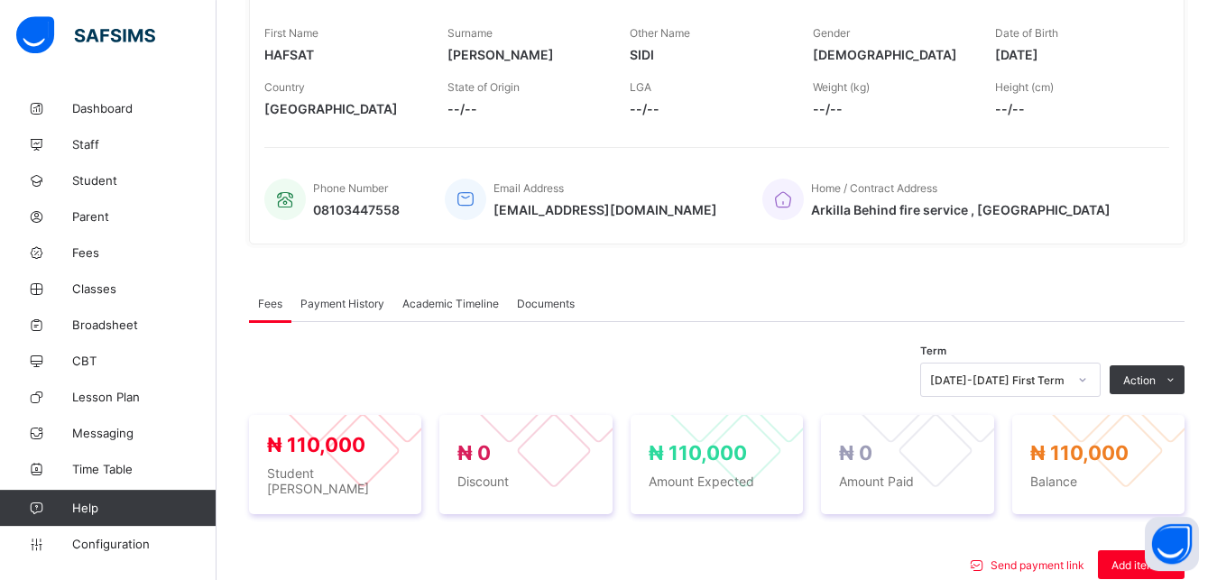
scroll to position [544, 0]
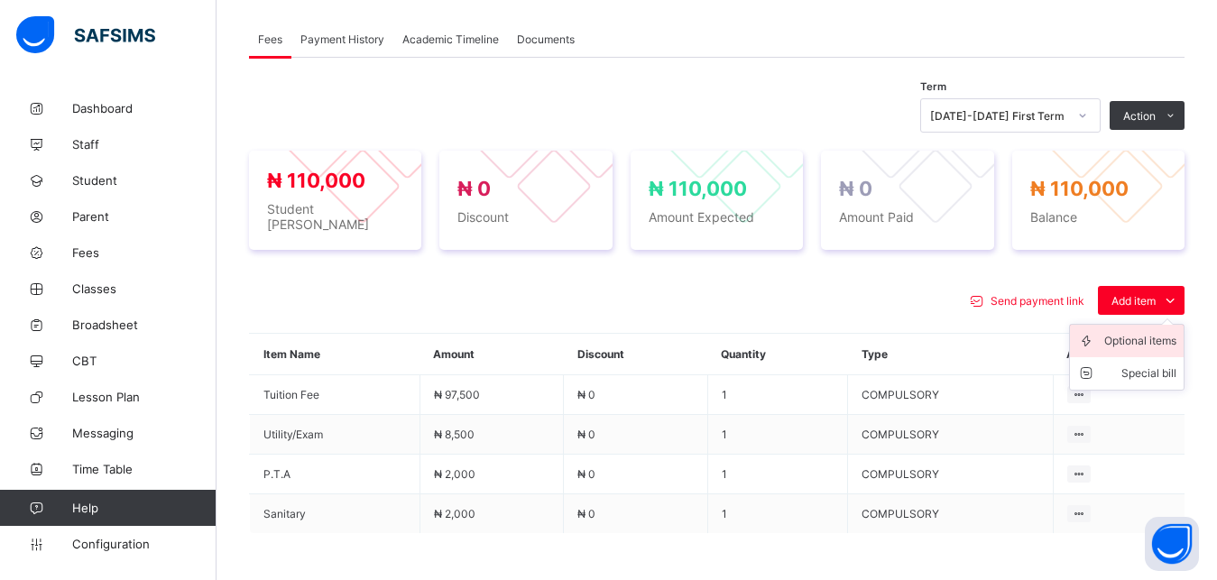
click at [1141, 335] on div "Optional items" at bounding box center [1140, 341] width 72 height 18
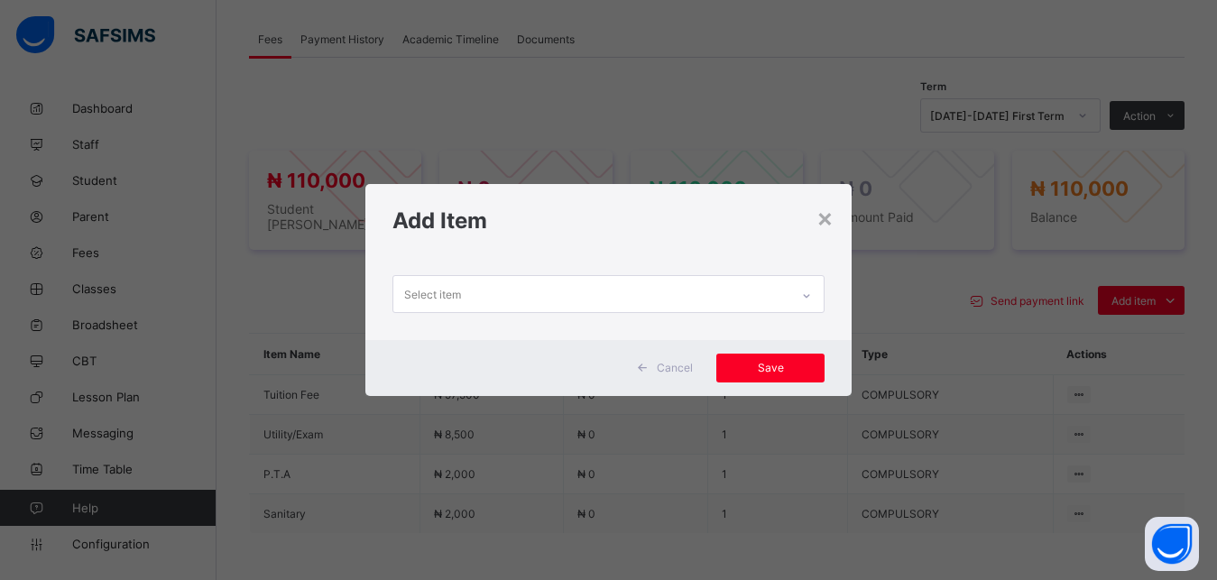
click at [699, 289] on div "Select item" at bounding box center [591, 293] width 397 height 35
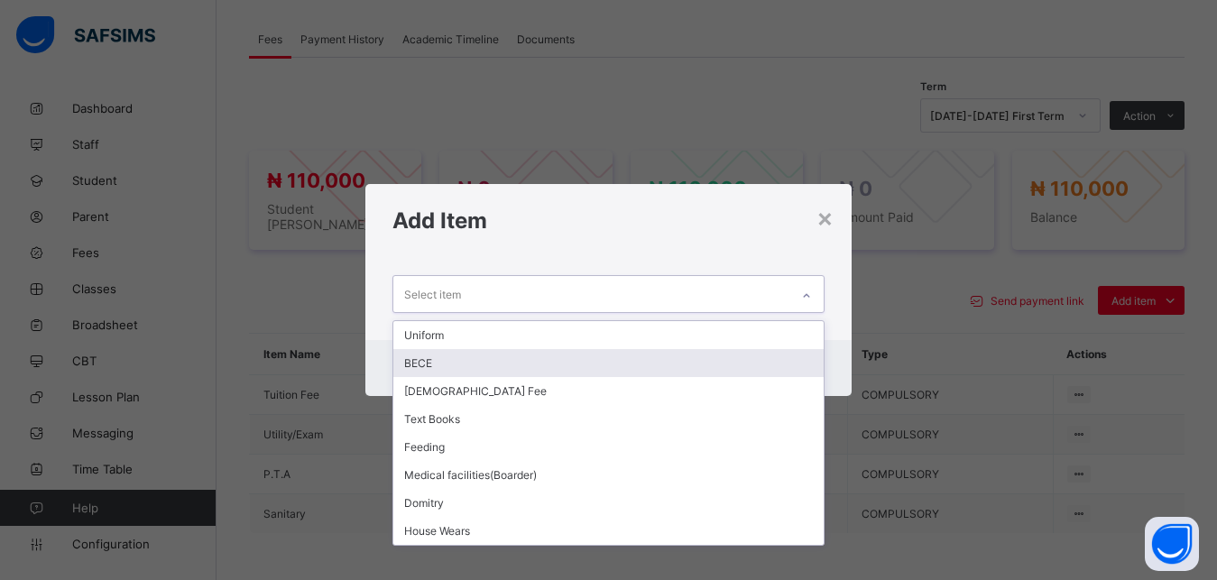
click at [640, 370] on div "BECE" at bounding box center [608, 363] width 431 height 28
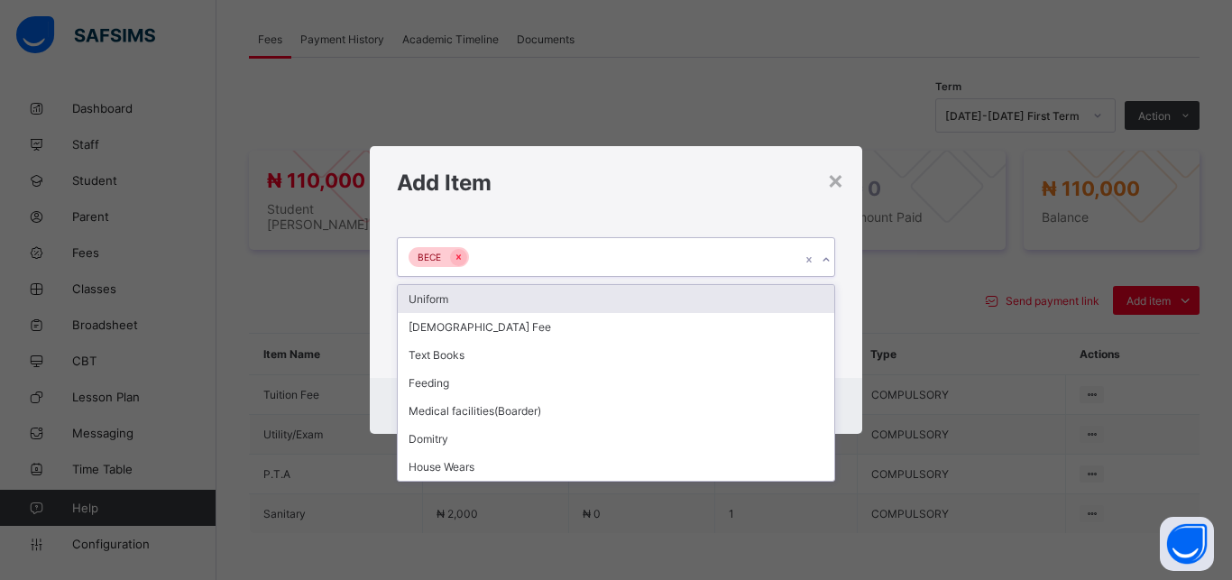
click at [613, 263] on div "BECE" at bounding box center [599, 257] width 402 height 38
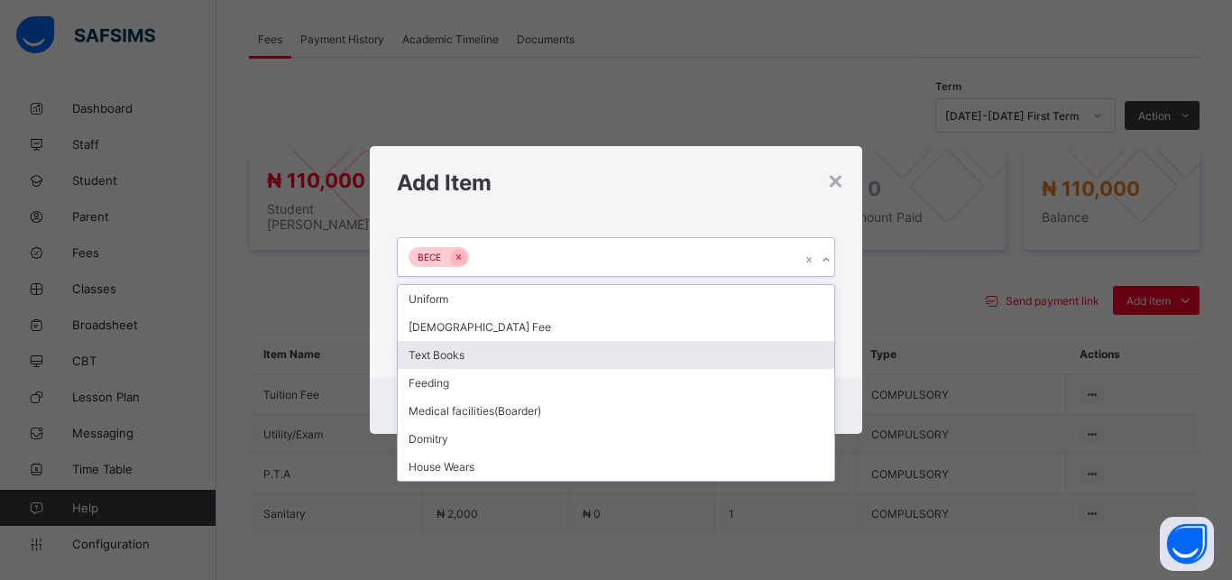
click at [559, 357] on div "Text Books" at bounding box center [616, 355] width 436 height 28
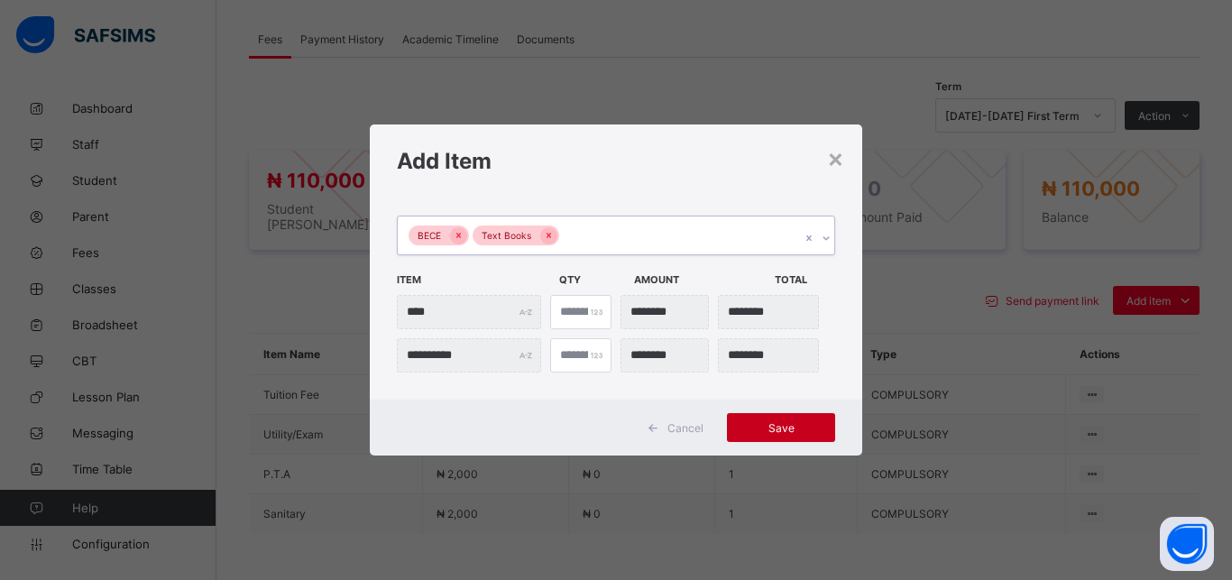
click at [799, 428] on span "Save" at bounding box center [780, 428] width 81 height 14
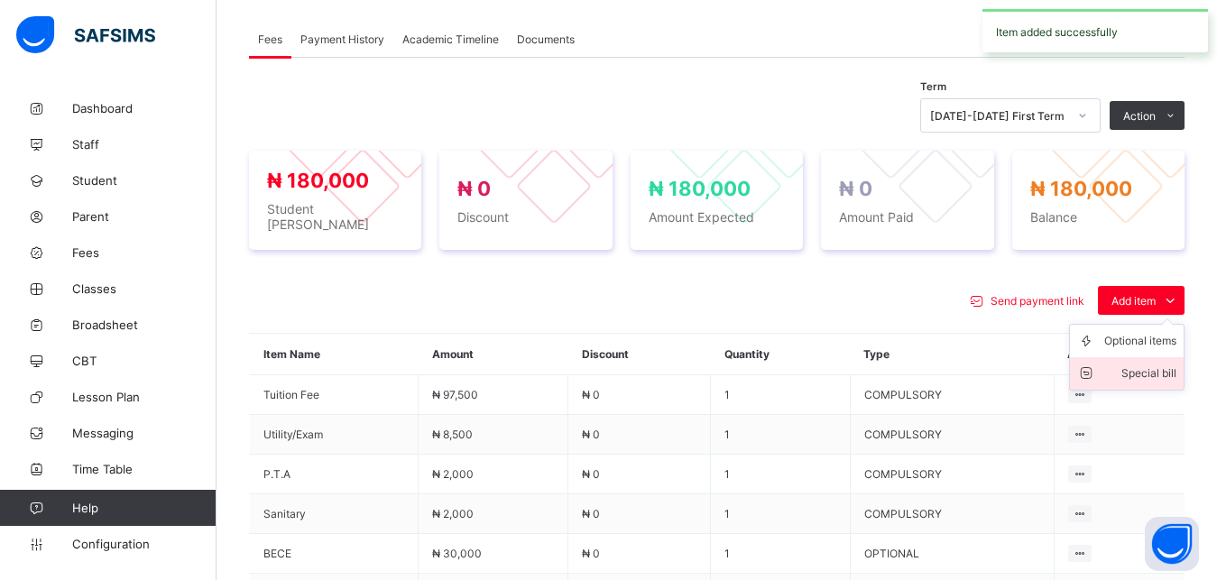
click at [1153, 368] on div "Special bill" at bounding box center [1140, 373] width 72 height 18
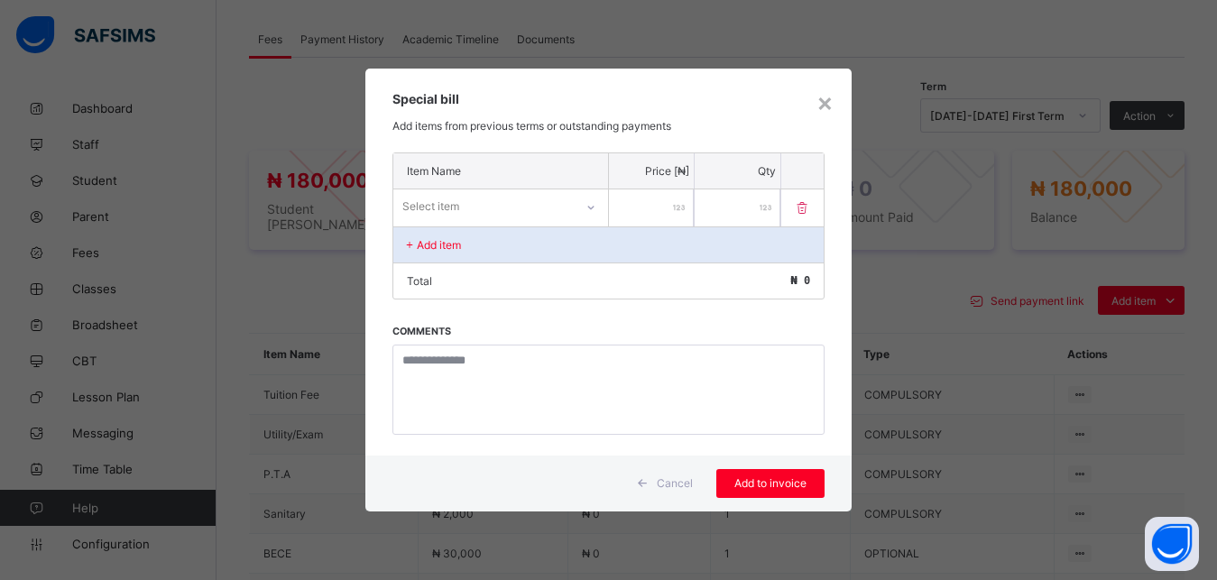
click at [561, 207] on div "Select item" at bounding box center [483, 206] width 180 height 25
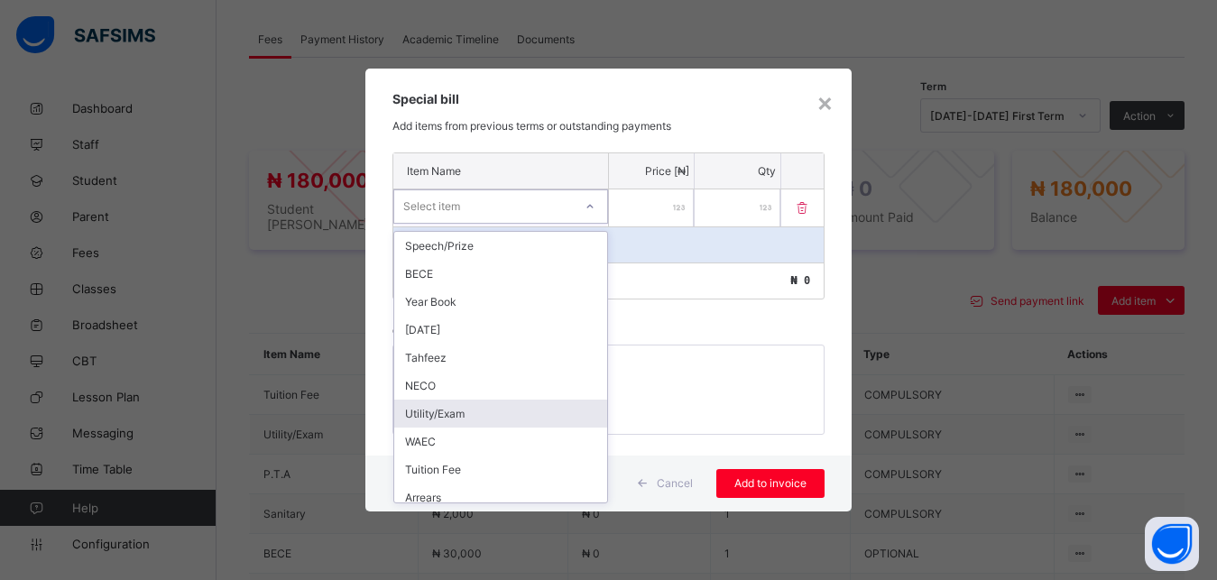
click at [509, 416] on div "Utility/Exam" at bounding box center [500, 413] width 213 height 28
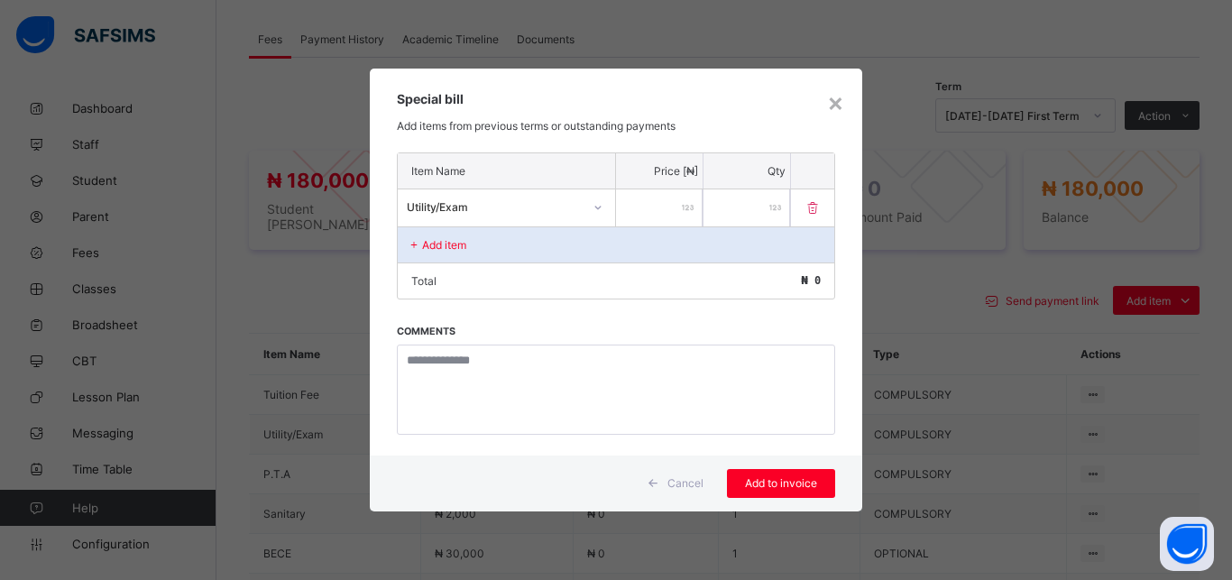
click at [649, 214] on input "number" at bounding box center [659, 207] width 87 height 37
type input "*****"
click at [784, 472] on div "Add to invoice" at bounding box center [781, 483] width 108 height 29
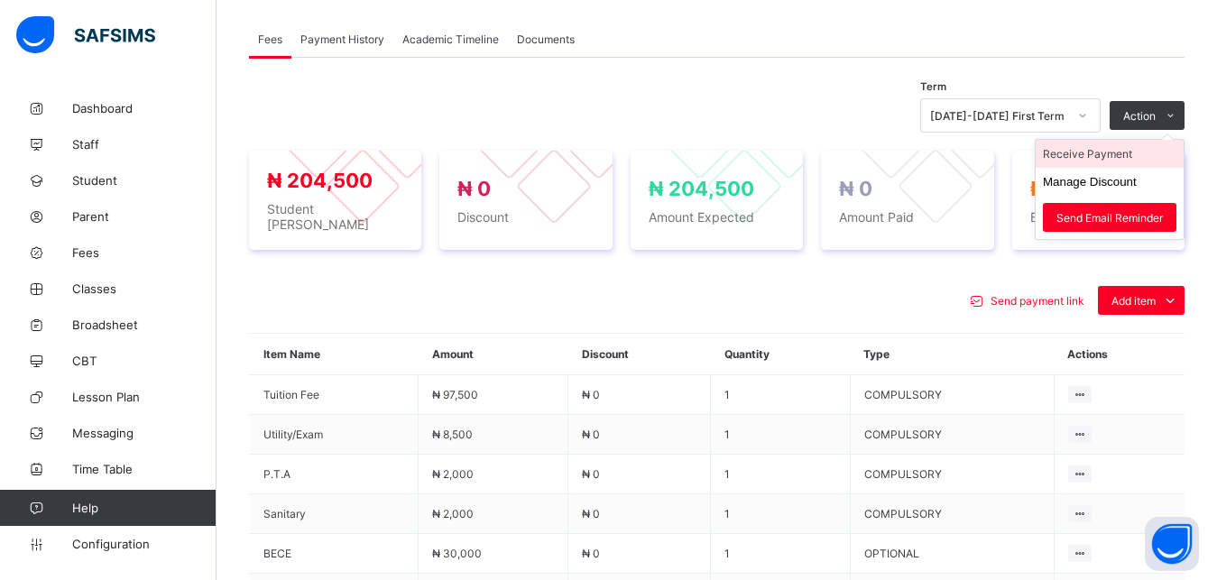
click at [1124, 164] on li "Receive Payment" at bounding box center [1109, 154] width 148 height 28
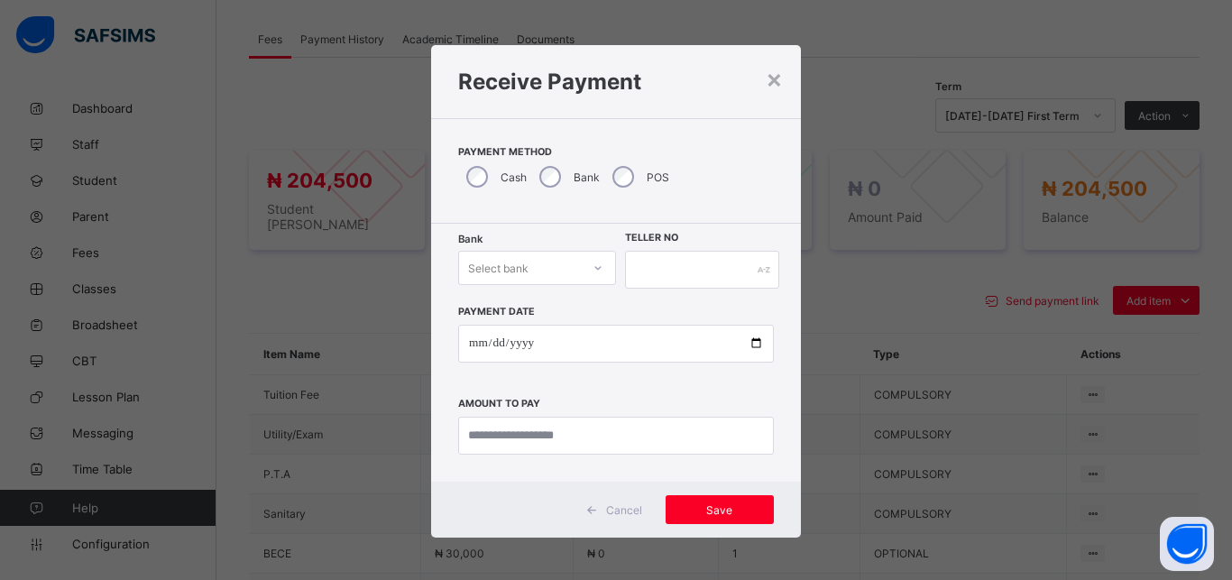
click at [526, 269] on div "Select bank" at bounding box center [520, 267] width 122 height 25
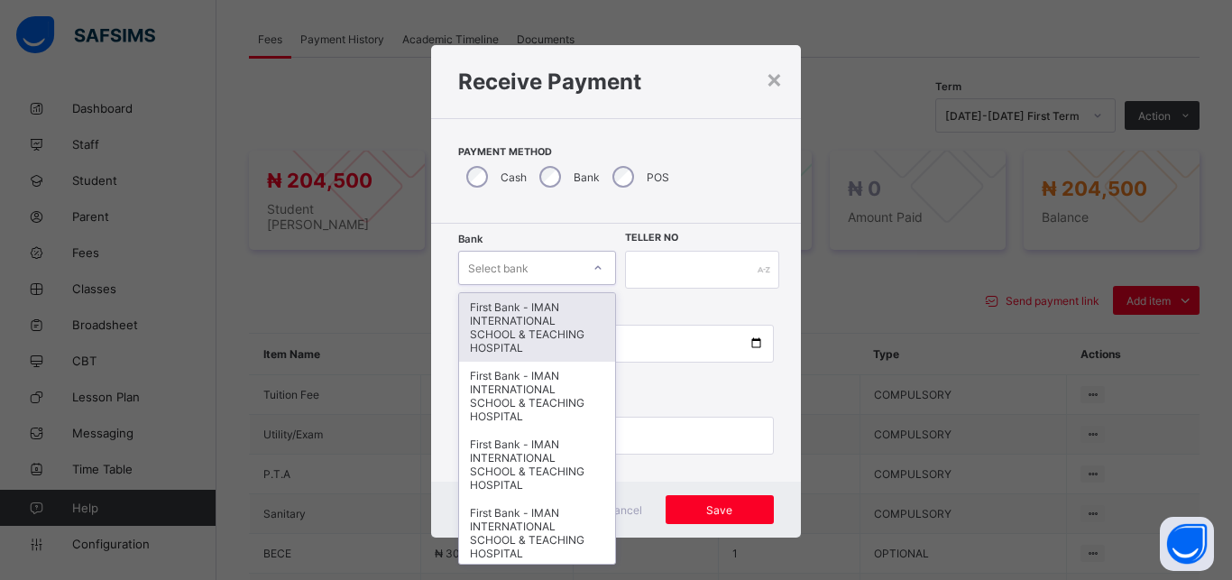
click at [525, 306] on div "First Bank - IMAN INTERNATIONAL SCHOOL & TEACHING HOSPITAL" at bounding box center [537, 327] width 156 height 69
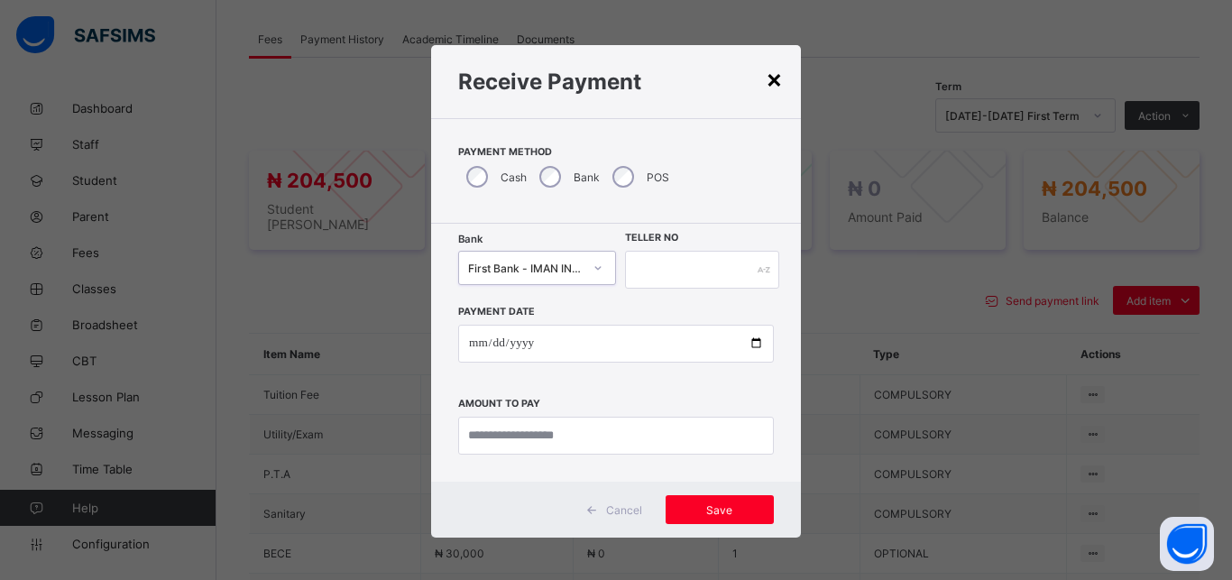
click at [767, 78] on div "×" at bounding box center [774, 78] width 17 height 31
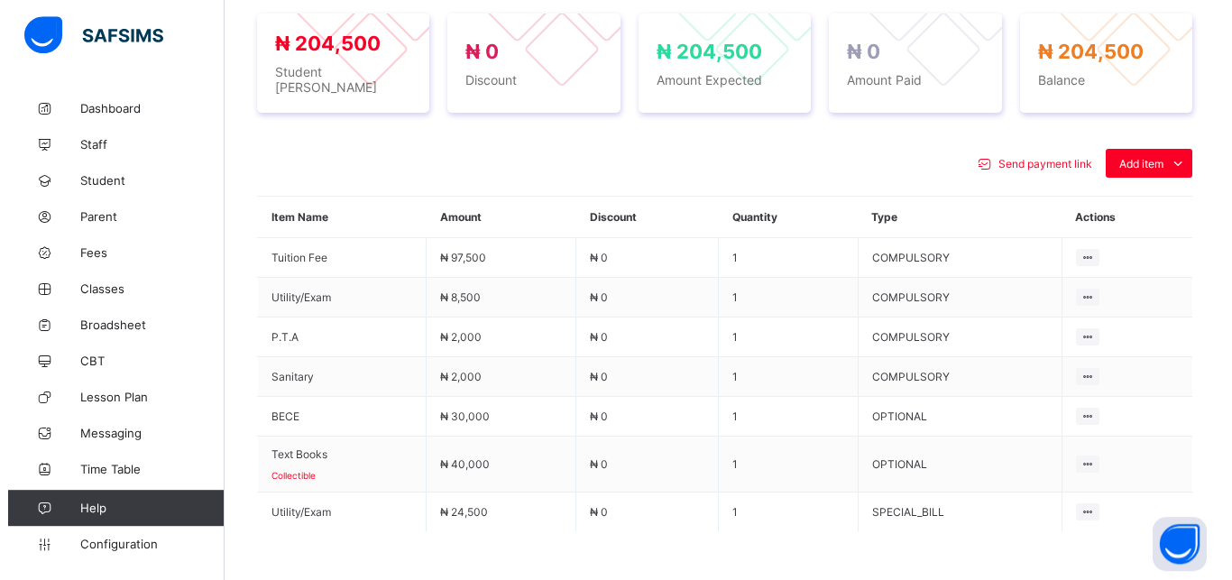
scroll to position [682, 0]
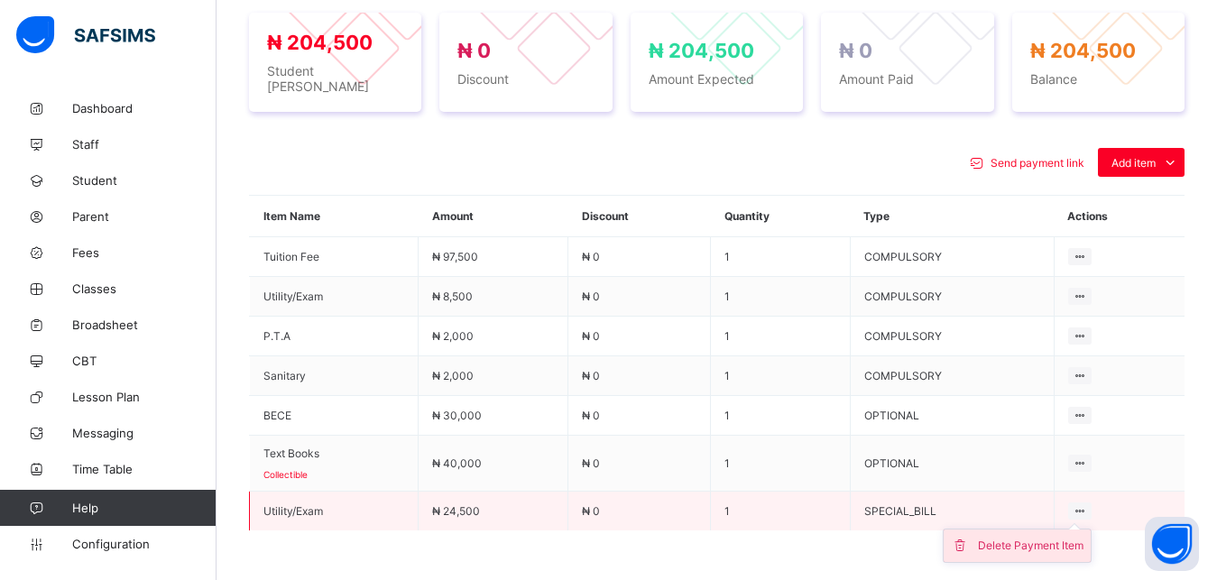
click at [1073, 542] on div "Delete Payment Item" at bounding box center [1031, 546] width 106 height 18
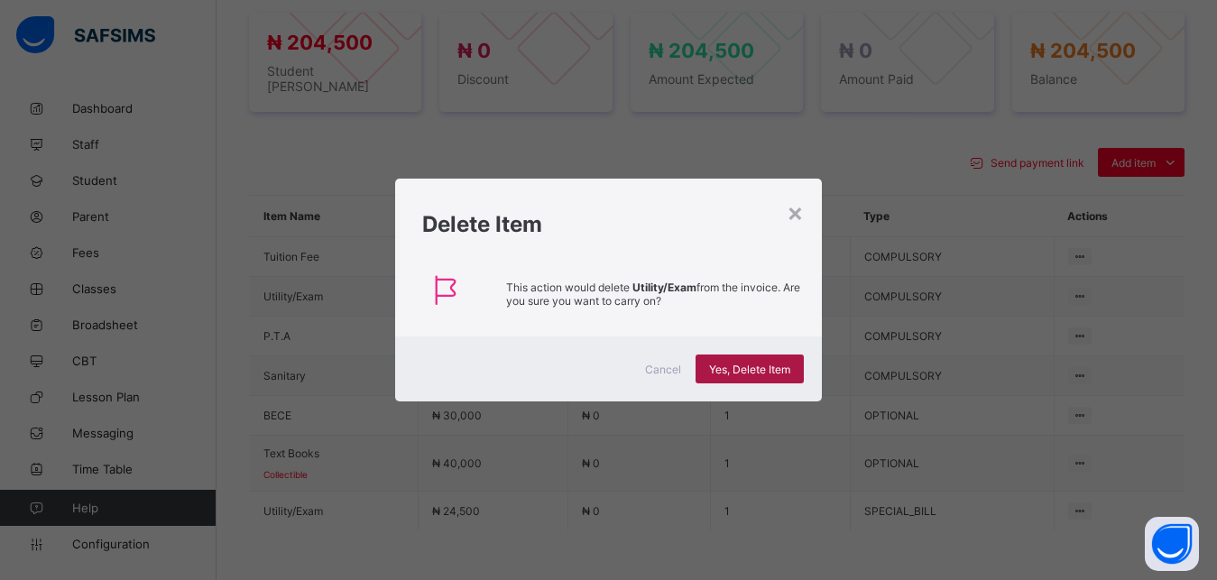
click at [759, 368] on span "Yes, Delete Item" at bounding box center [749, 370] width 81 height 14
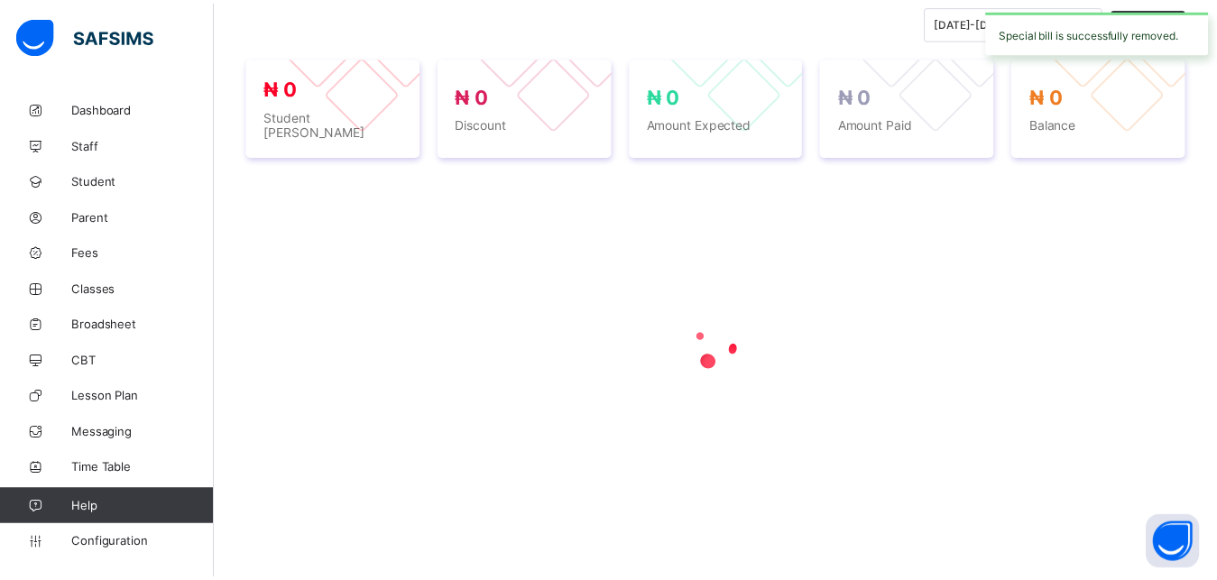
scroll to position [636, 0]
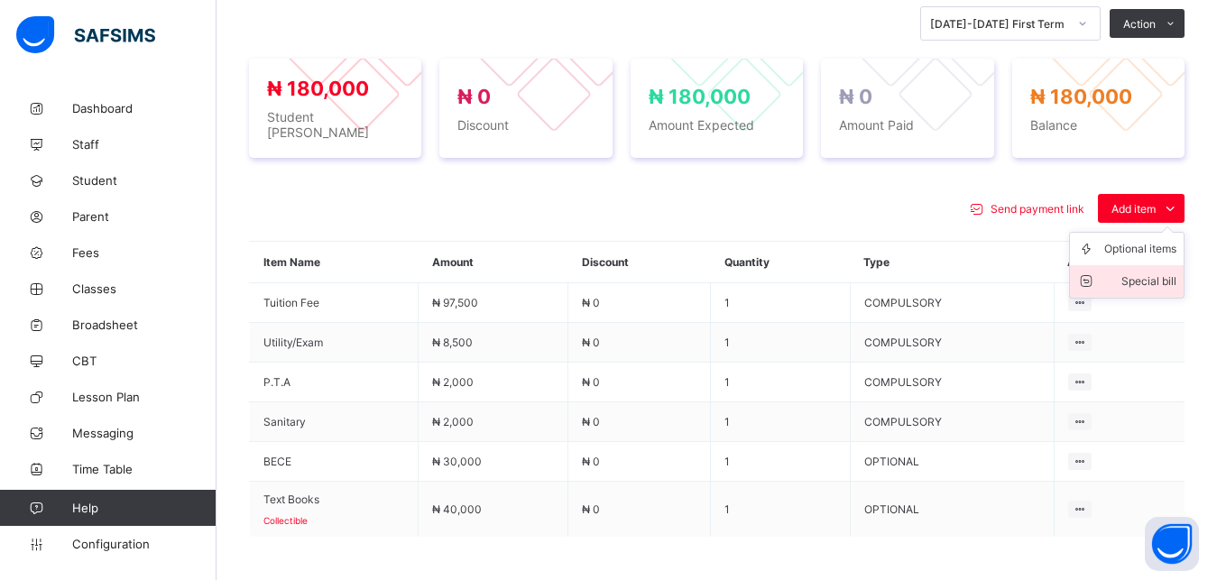
click at [1151, 277] on div "Special bill" at bounding box center [1140, 281] width 72 height 18
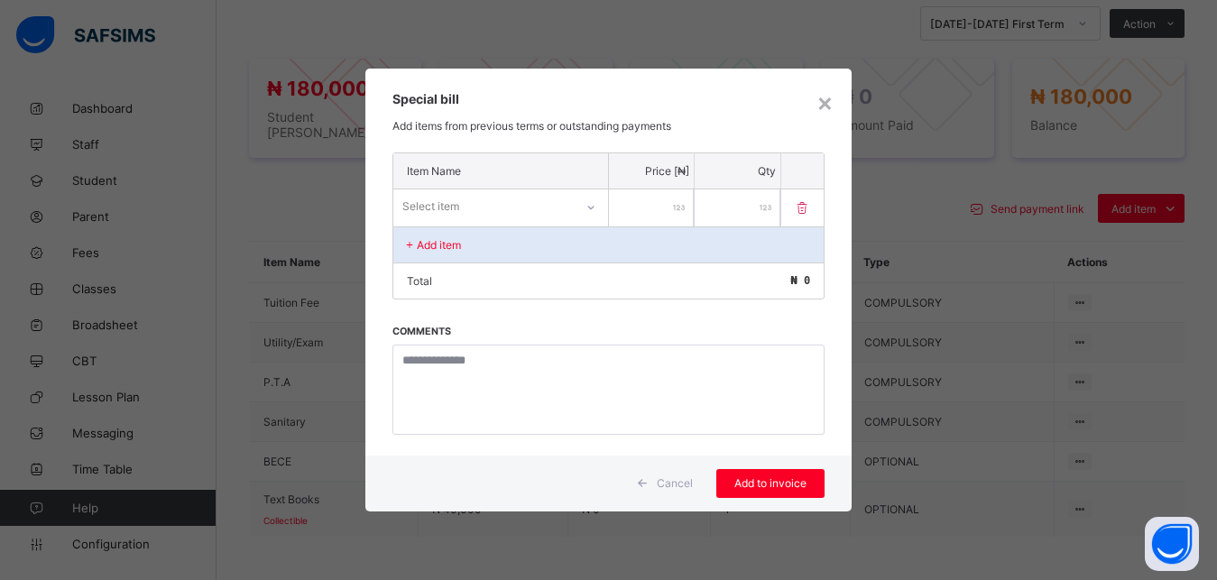
click at [543, 210] on div "Select item" at bounding box center [483, 206] width 180 height 25
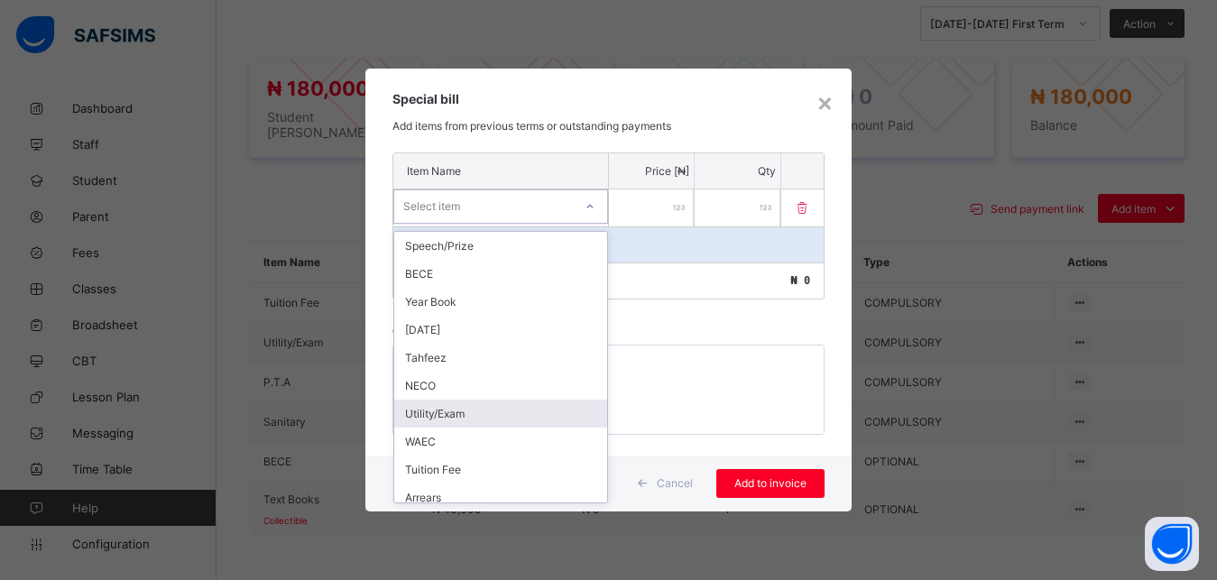
click at [495, 403] on div "Utility/Exam" at bounding box center [500, 413] width 213 height 28
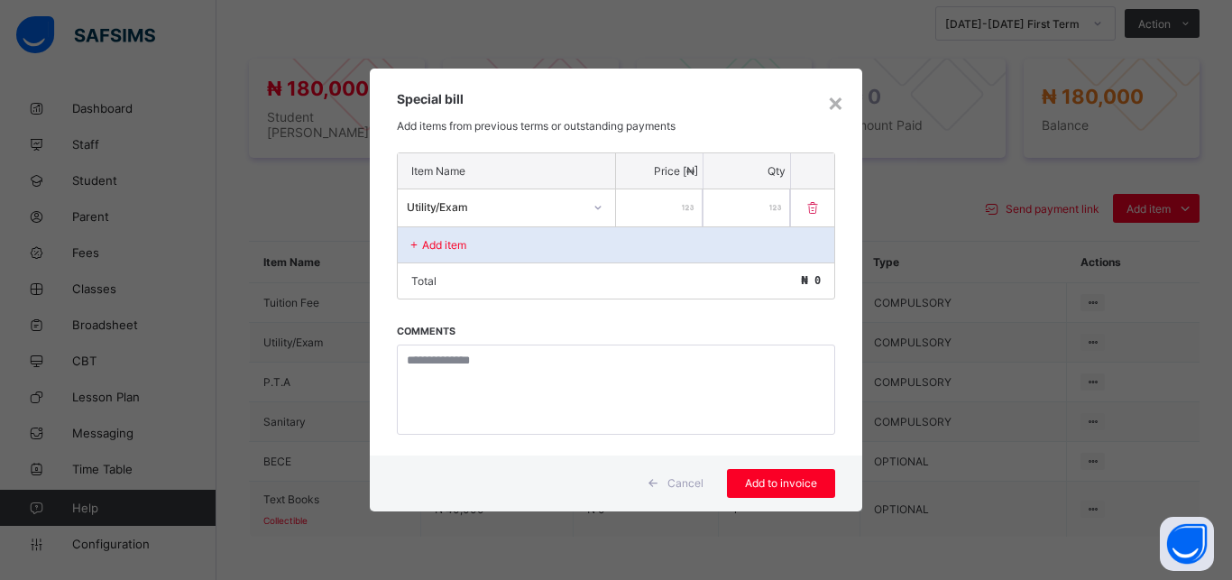
click at [643, 211] on input "number" at bounding box center [659, 207] width 87 height 37
type input "*****"
click at [787, 490] on div "Add to invoice" at bounding box center [781, 483] width 108 height 29
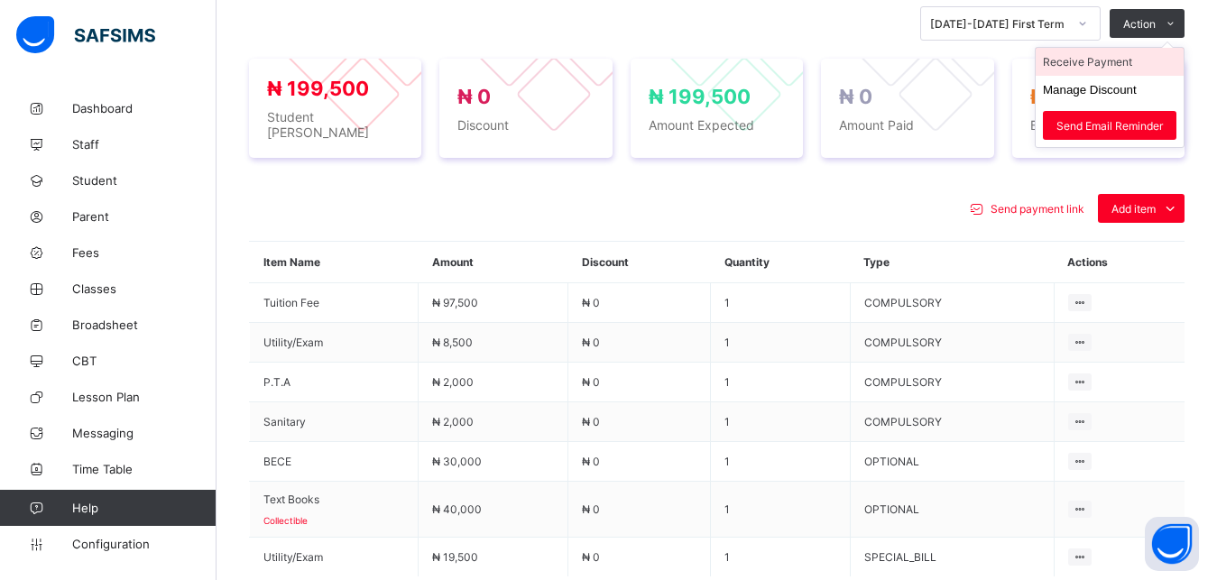
click at [1139, 69] on li "Receive Payment" at bounding box center [1109, 62] width 148 height 28
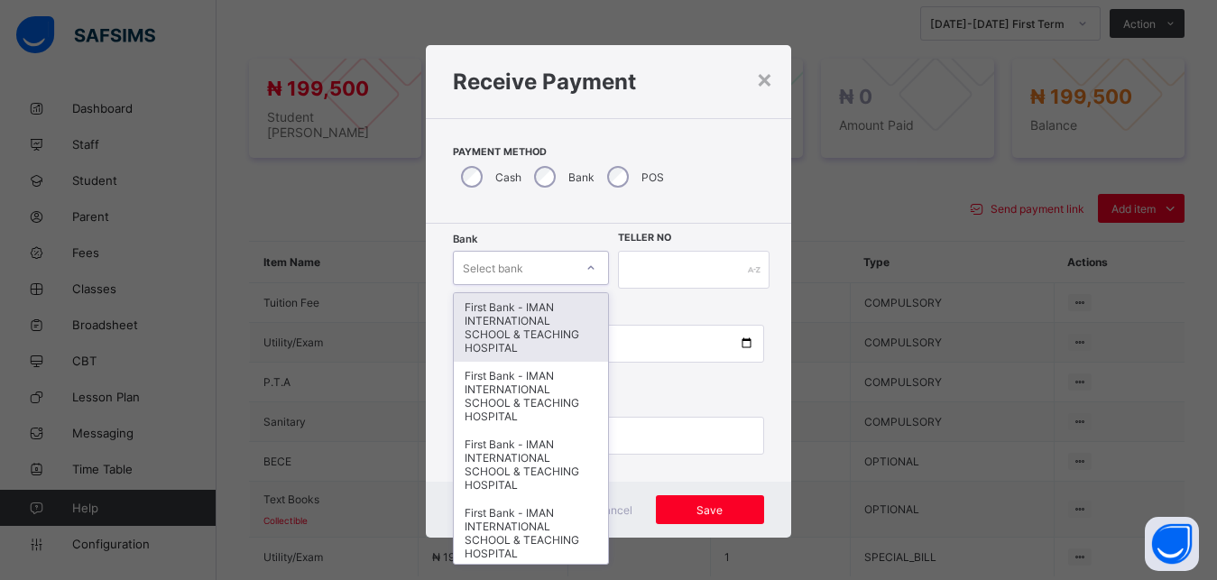
click at [511, 272] on div "Select bank" at bounding box center [493, 268] width 60 height 34
click at [522, 307] on div "First Bank - IMAN INTERNATIONAL SCHOOL & TEACHING HOSPITAL" at bounding box center [530, 327] width 153 height 69
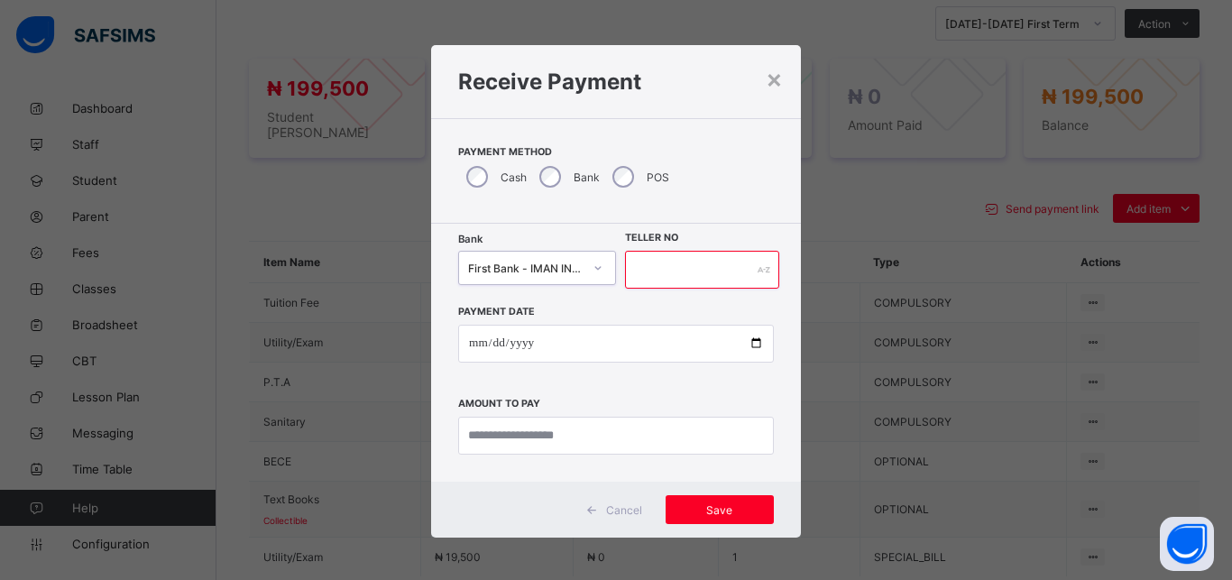
click at [686, 274] on input "text" at bounding box center [702, 270] width 154 height 38
type input "*****"
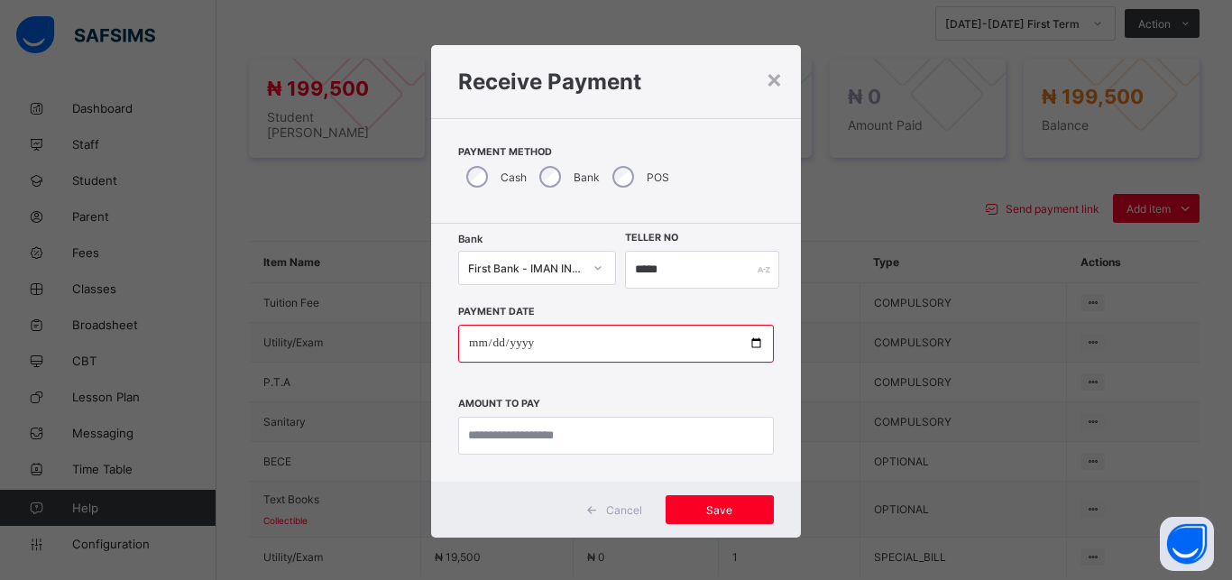
click at [743, 344] on input "date" at bounding box center [616, 344] width 316 height 38
type input "**********"
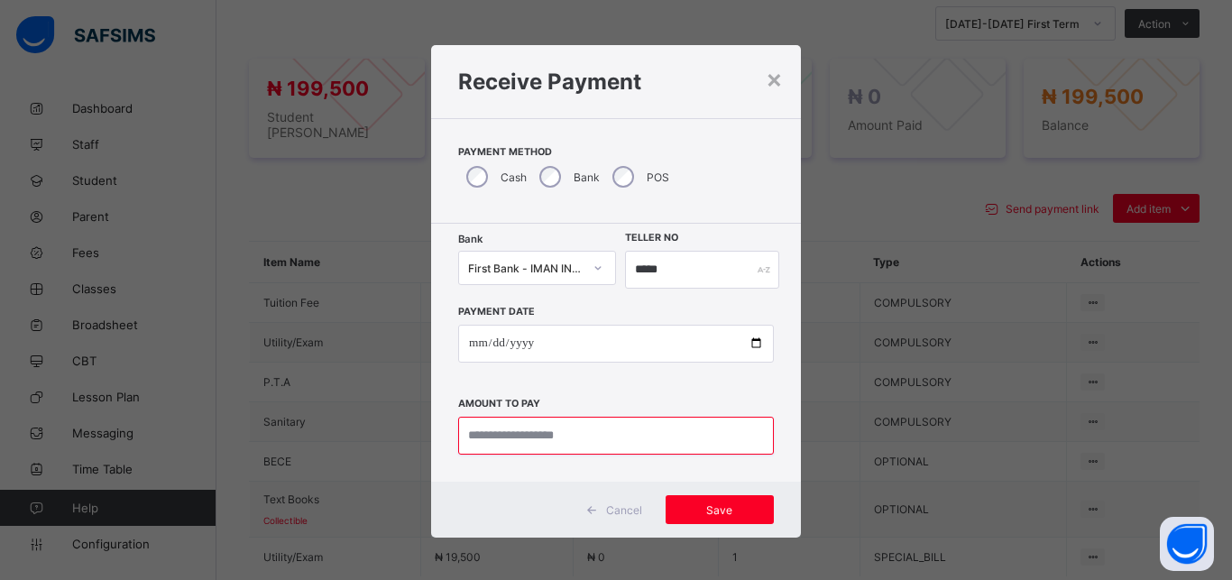
click at [568, 437] on input "currency" at bounding box center [616, 436] width 316 height 38
type input "*********"
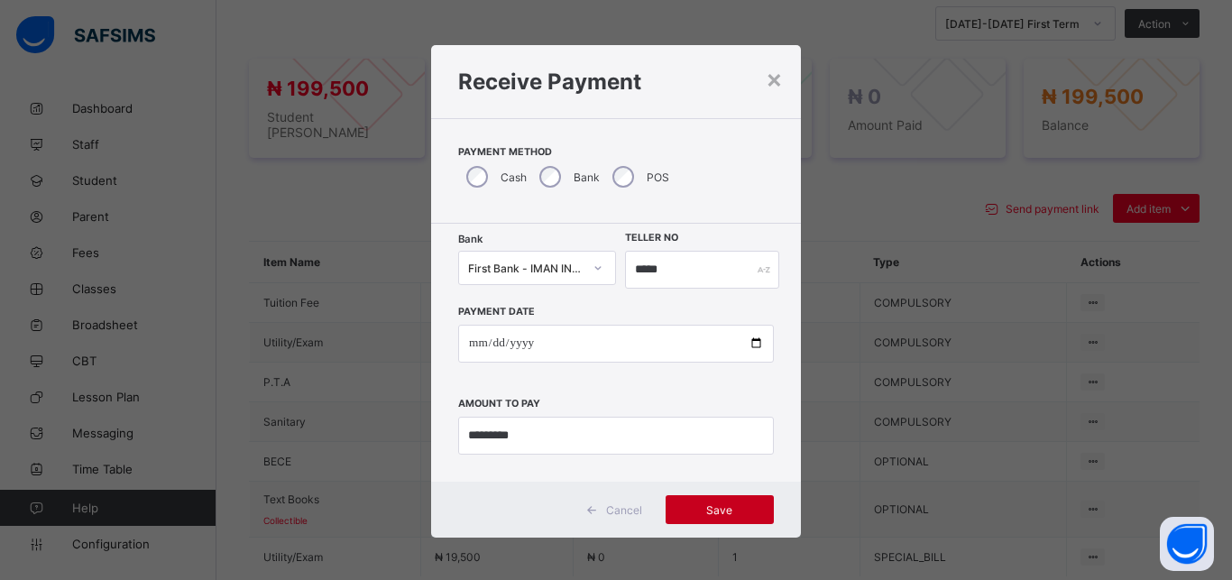
click at [683, 517] on div "Save" at bounding box center [720, 509] width 108 height 29
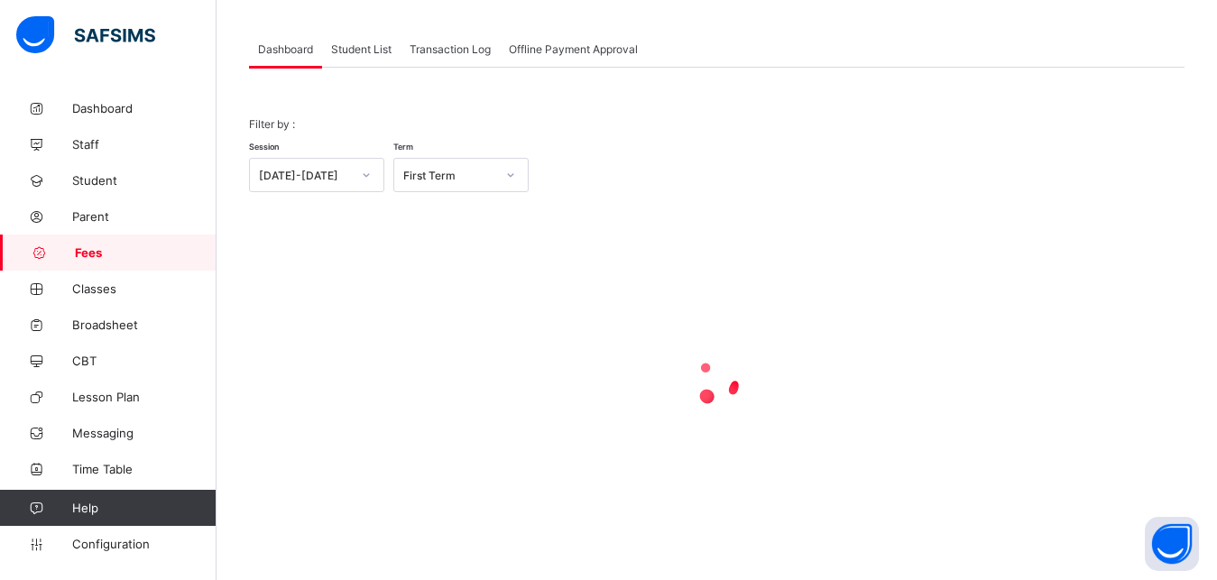
scroll to position [87, 0]
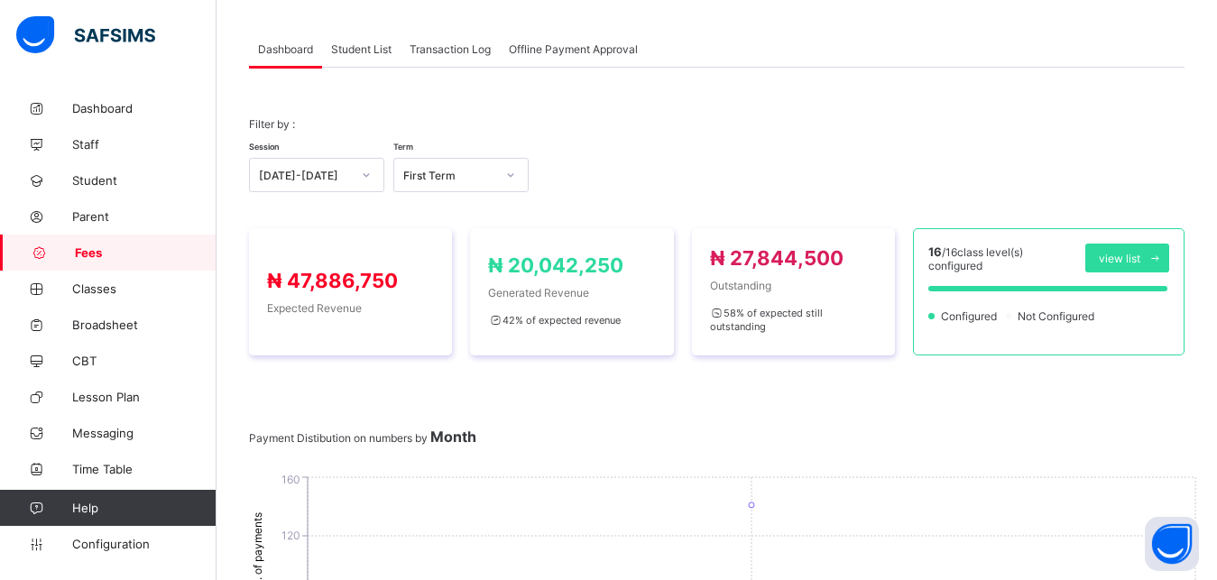
click at [363, 48] on span "Student List" at bounding box center [361, 49] width 60 height 14
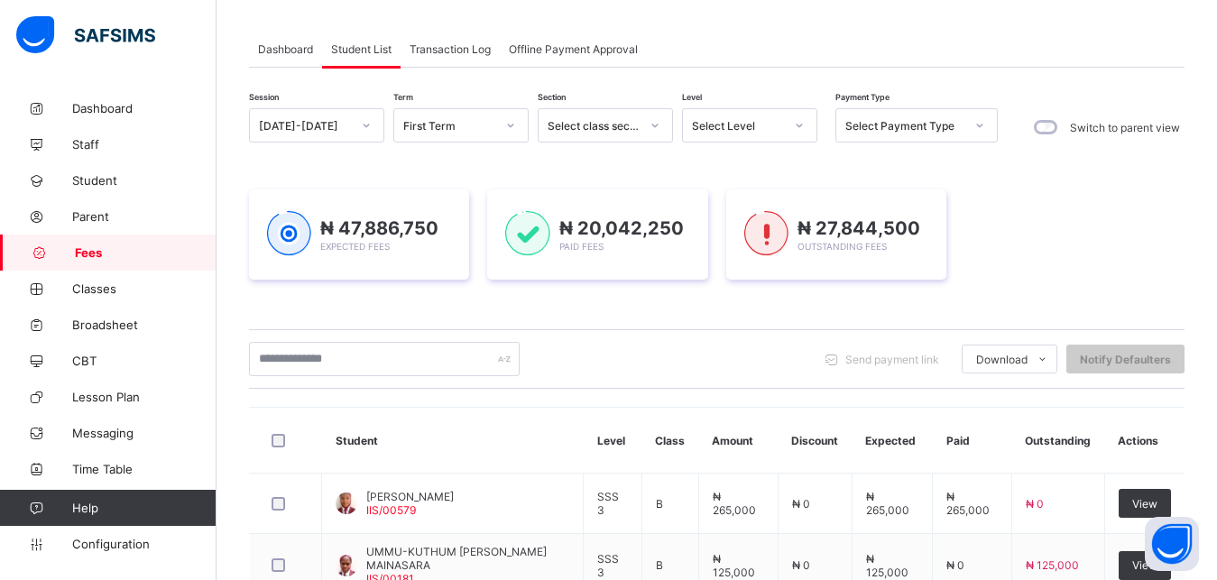
click at [739, 134] on div "Select Level" at bounding box center [732, 125] width 99 height 25
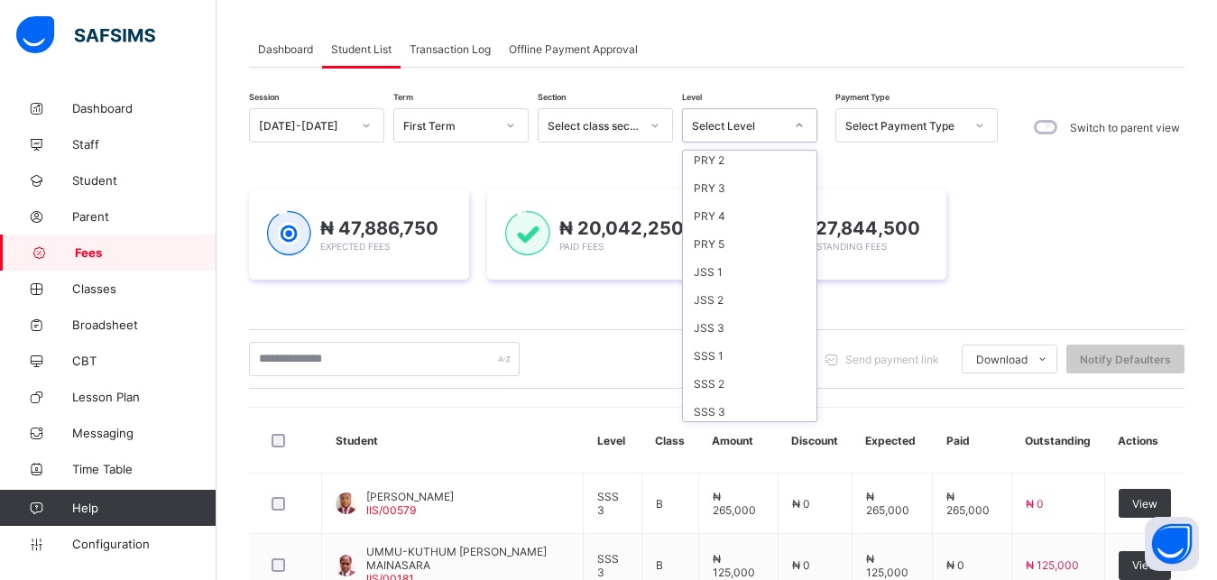
scroll to position [233, 0]
click at [751, 353] on div "SSS 1" at bounding box center [749, 351] width 133 height 28
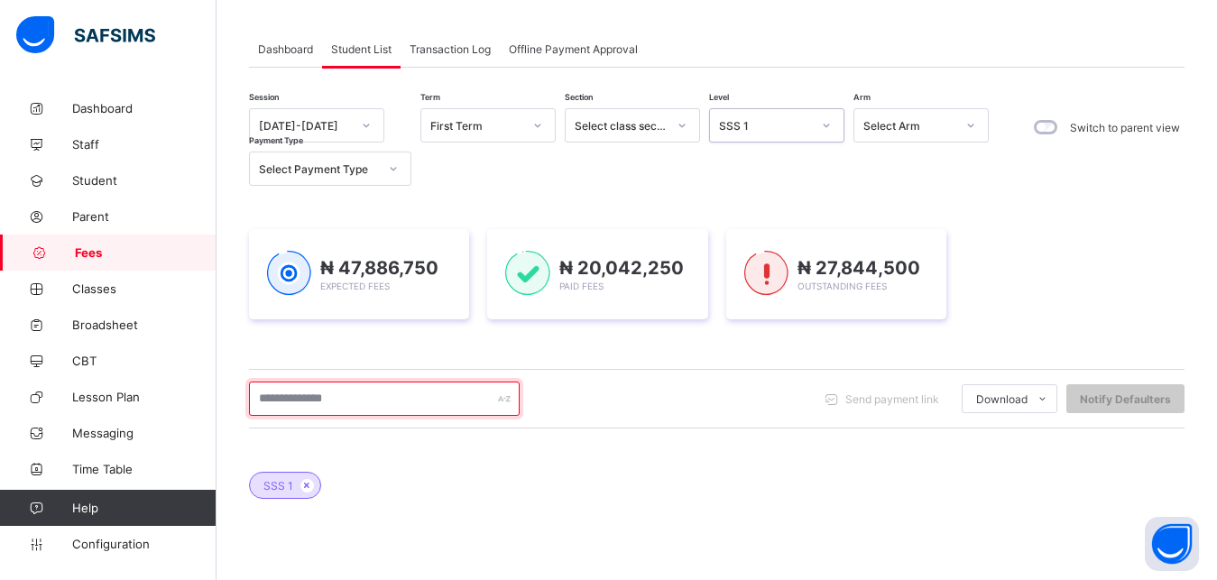
click at [438, 399] on input "text" at bounding box center [384, 398] width 271 height 34
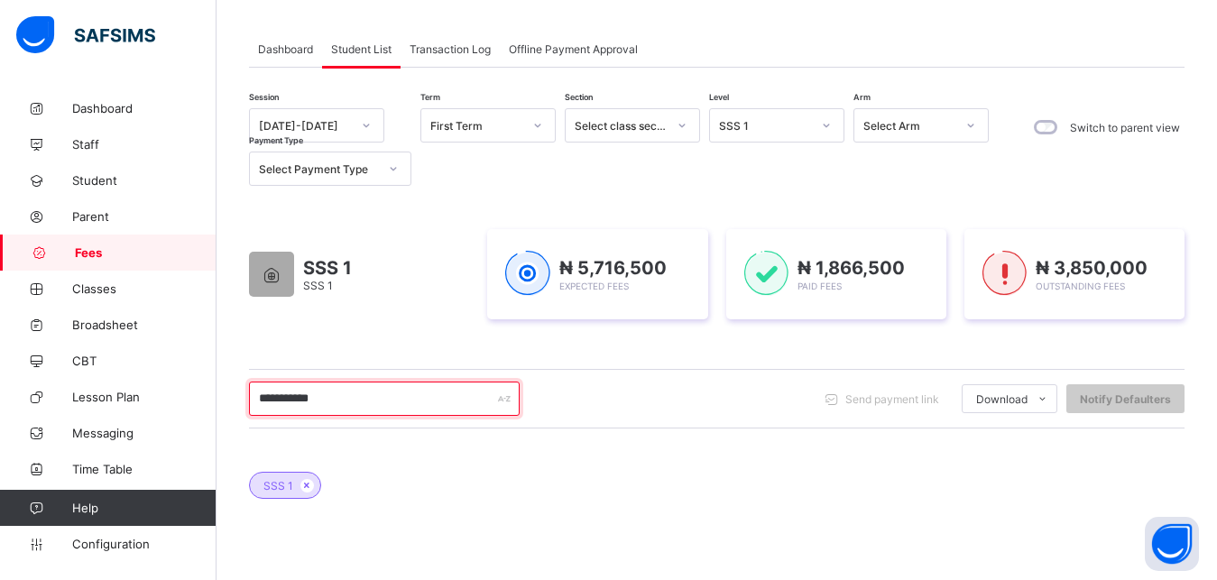
type input "**********"
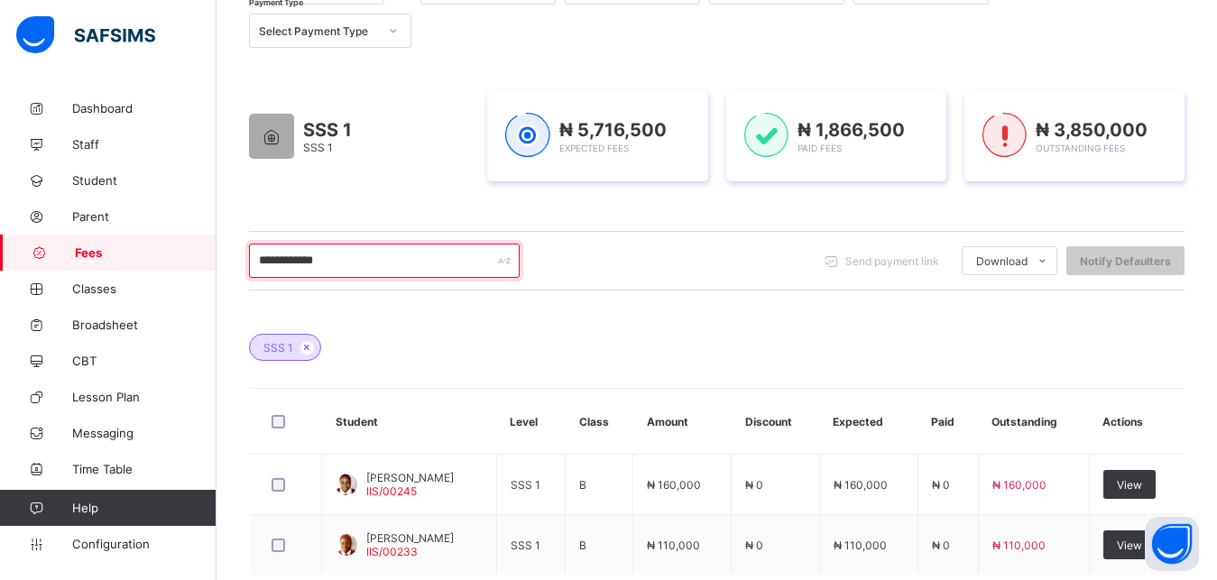
scroll to position [271, 0]
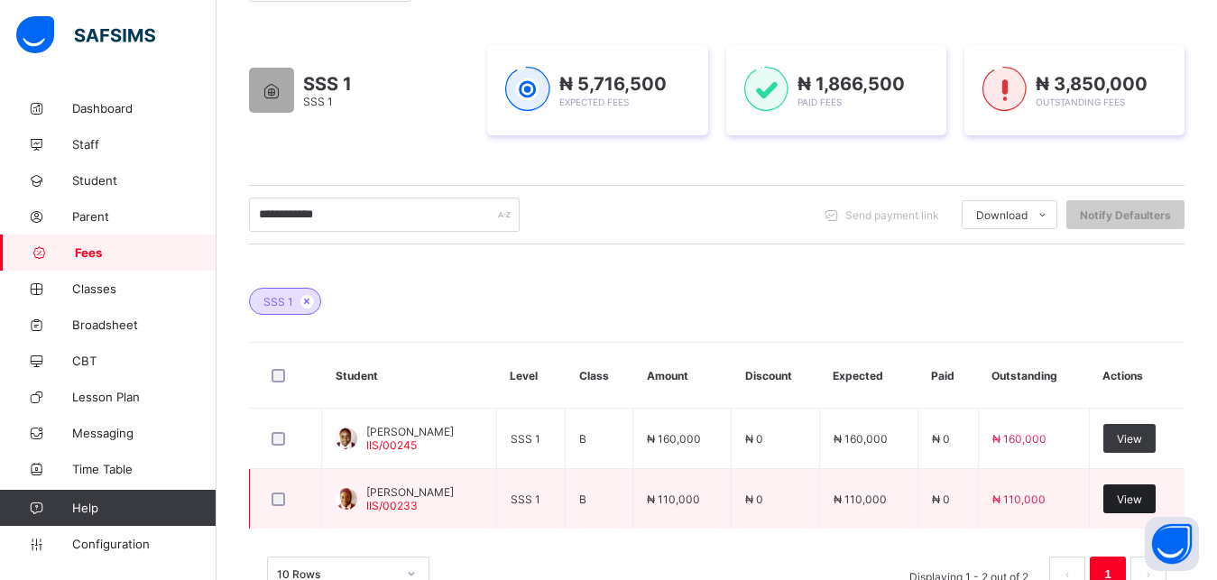
click at [1142, 499] on span "View" at bounding box center [1128, 499] width 25 height 14
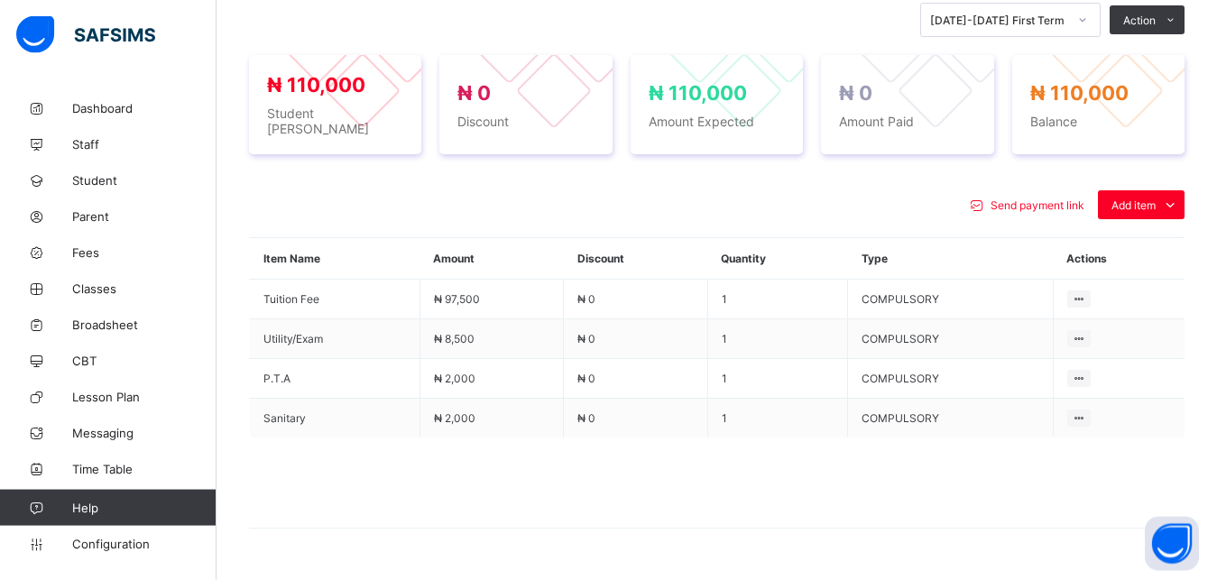
scroll to position [684, 0]
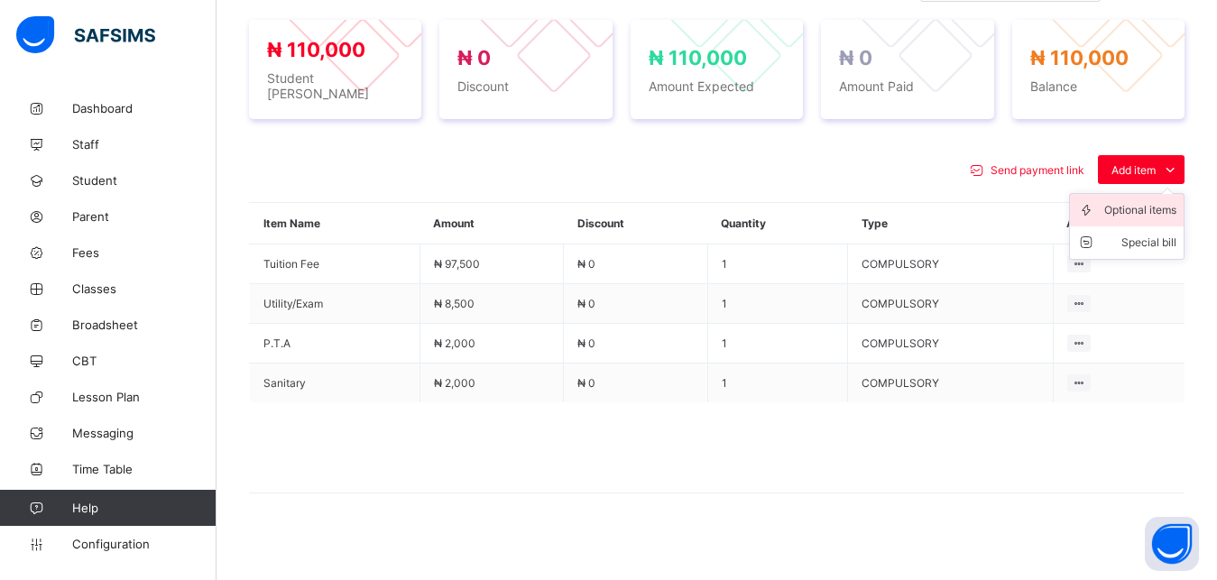
click at [1134, 207] on li "Optional items" at bounding box center [1127, 210] width 114 height 32
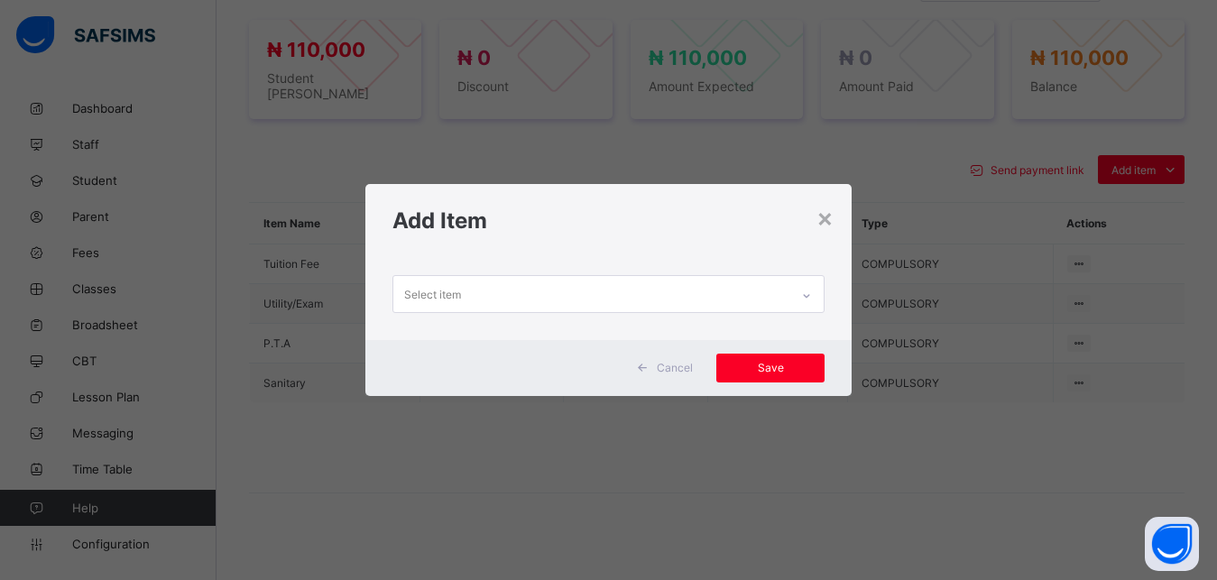
click at [758, 295] on div "Select item" at bounding box center [591, 293] width 397 height 35
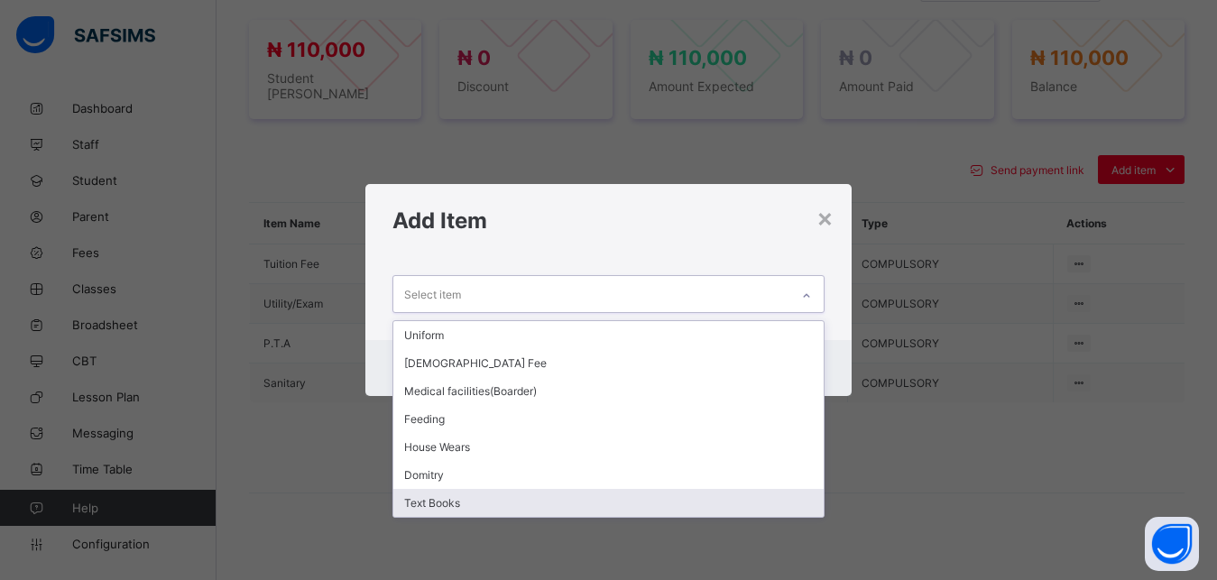
click at [544, 497] on div "Text Books" at bounding box center [608, 503] width 431 height 28
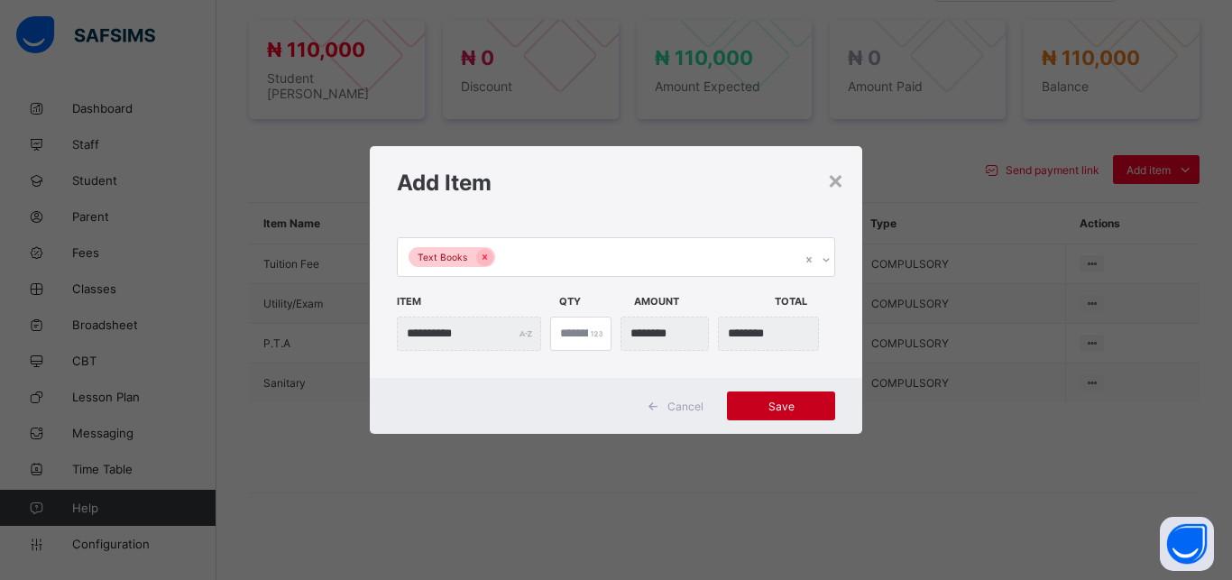
click at [786, 400] on span "Save" at bounding box center [780, 406] width 81 height 14
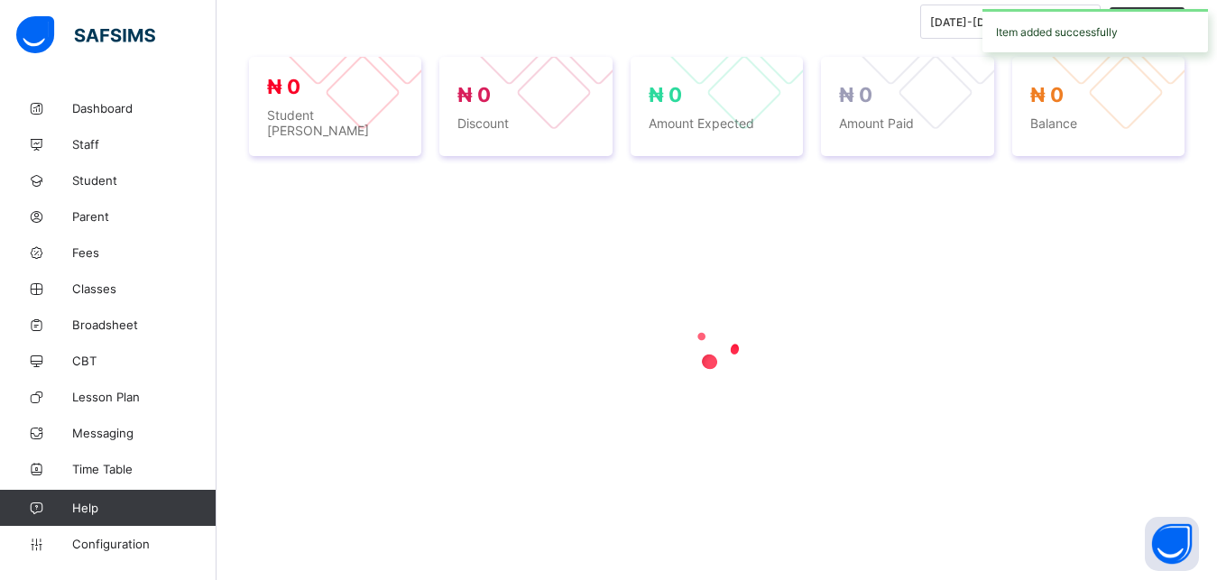
scroll to position [636, 0]
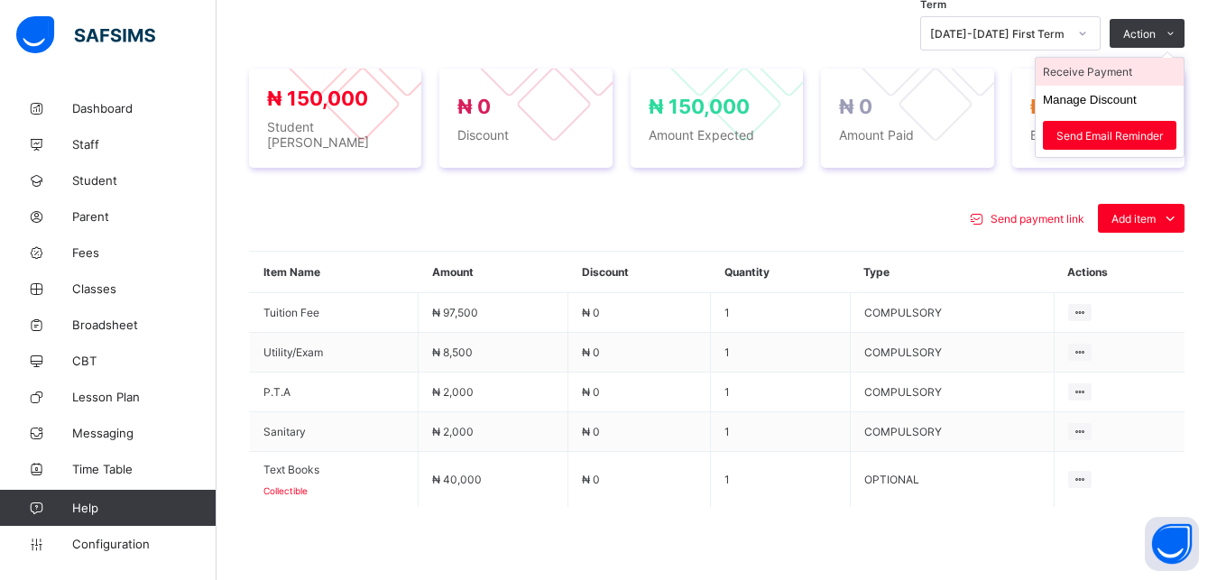
click at [1136, 67] on li "Receive Payment" at bounding box center [1109, 72] width 148 height 28
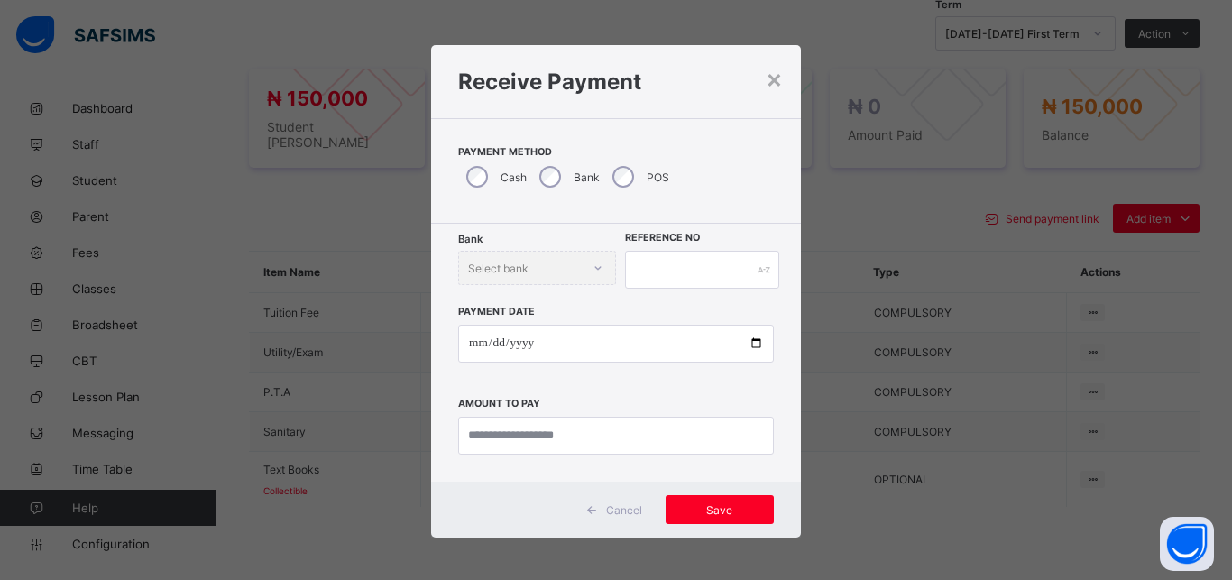
click at [518, 262] on div "Select bank" at bounding box center [498, 268] width 60 height 34
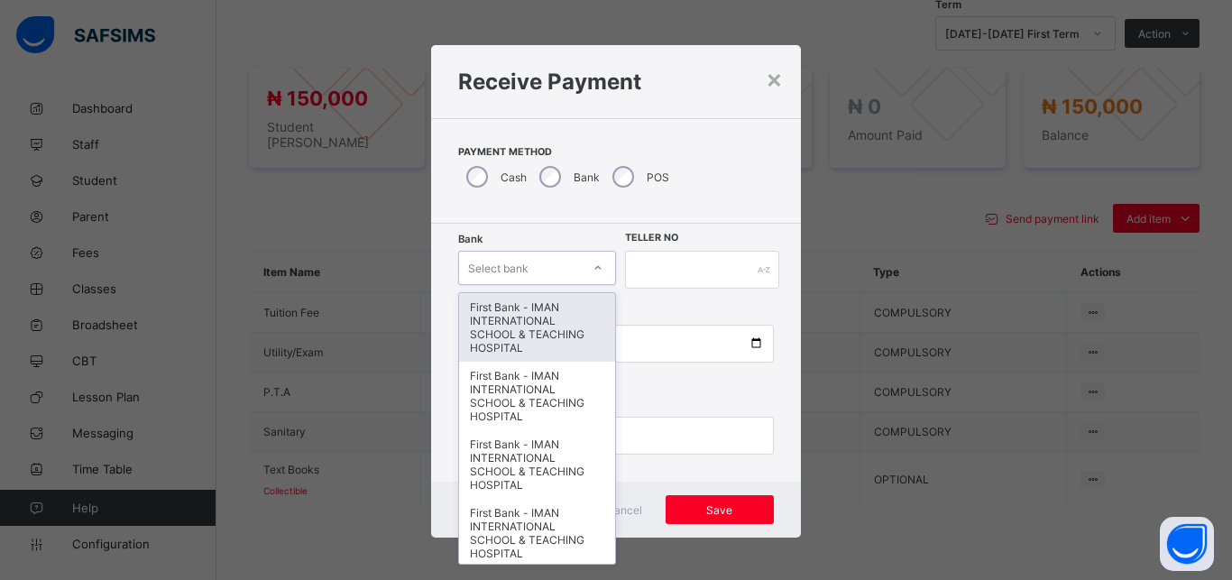
click at [518, 262] on div "Select bank" at bounding box center [498, 268] width 60 height 34
click at [518, 267] on div "Select bank" at bounding box center [498, 268] width 60 height 34
click at [519, 322] on div "First Bank - IMAN INTERNATIONAL SCHOOL & TEACHING HOSPITAL" at bounding box center [537, 327] width 156 height 69
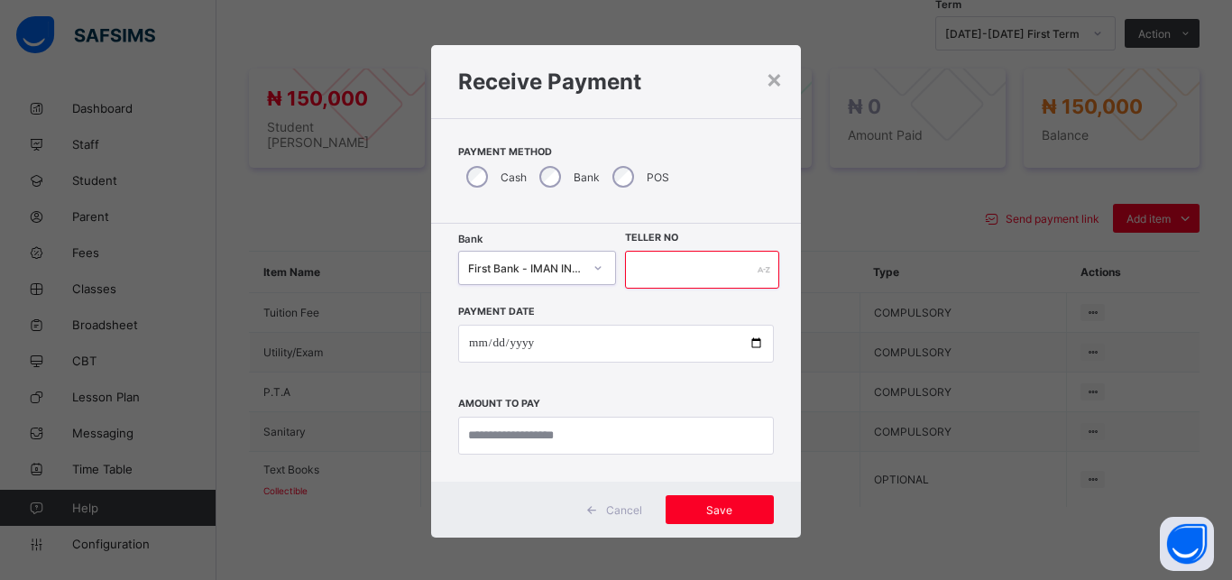
click at [668, 270] on input "text" at bounding box center [702, 270] width 154 height 38
type input "*****"
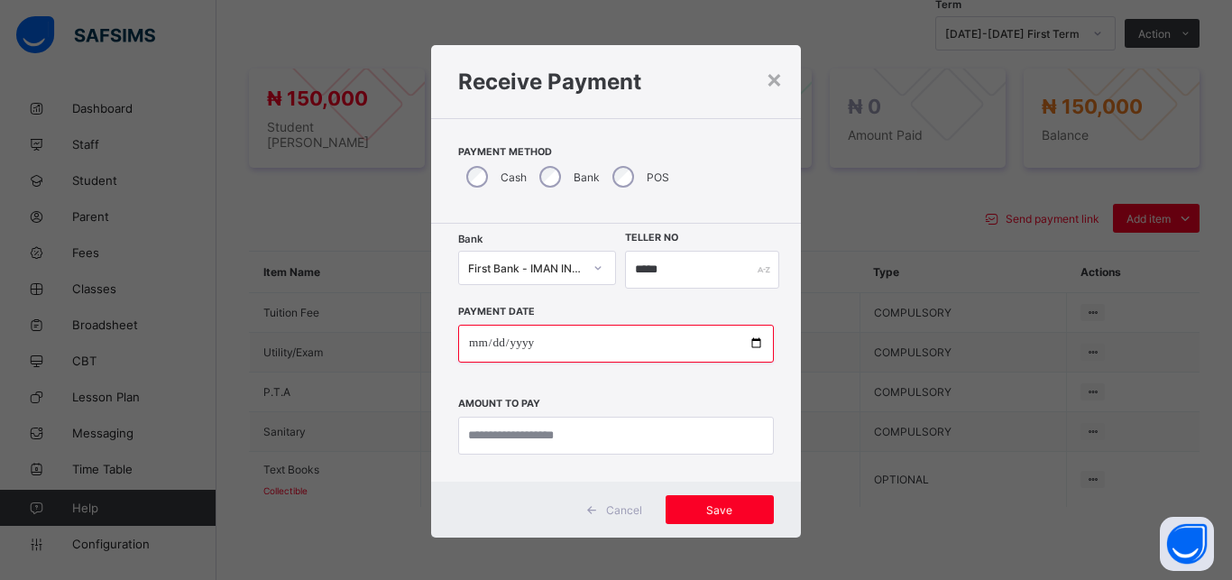
click at [743, 343] on input "date" at bounding box center [616, 344] width 316 height 38
type input "**********"
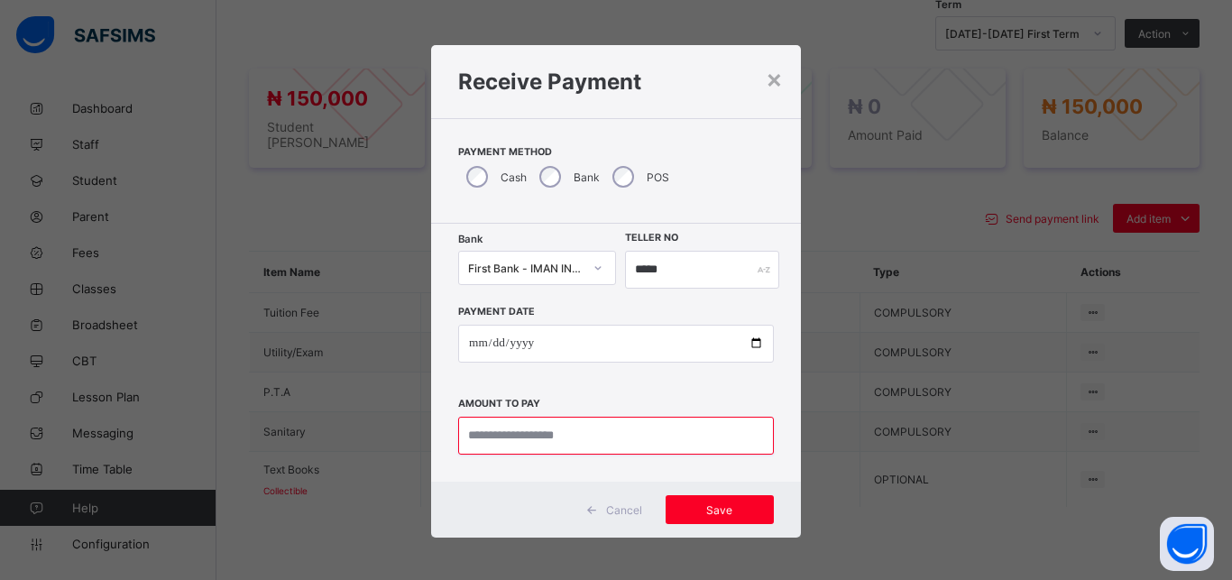
click at [601, 448] on input "currency" at bounding box center [616, 436] width 316 height 38
type input "*********"
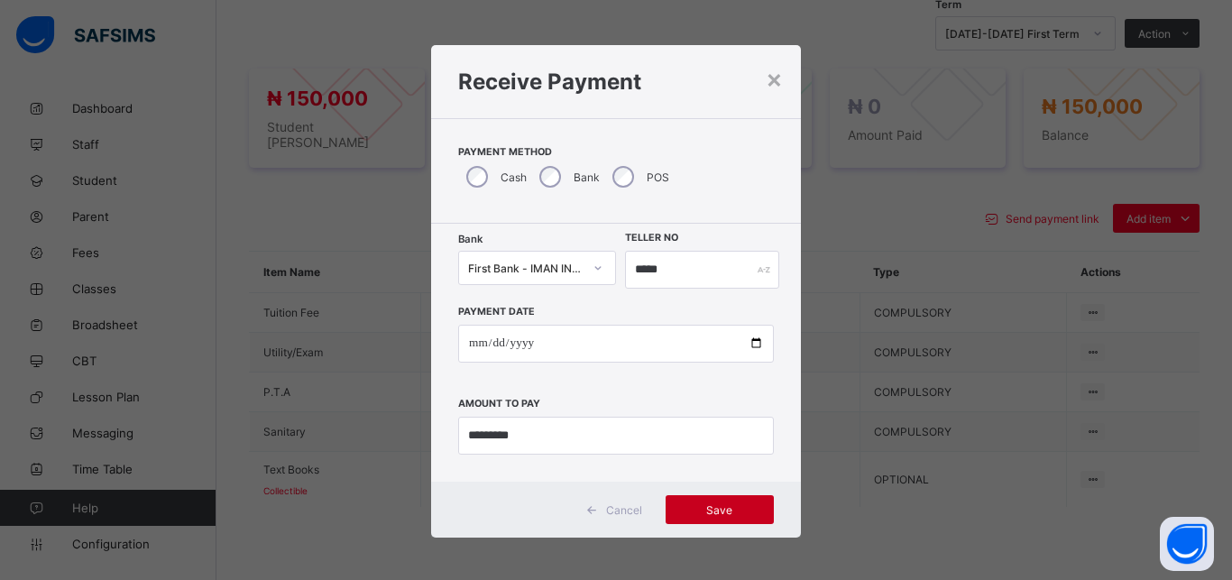
click at [703, 519] on div "Save" at bounding box center [720, 509] width 108 height 29
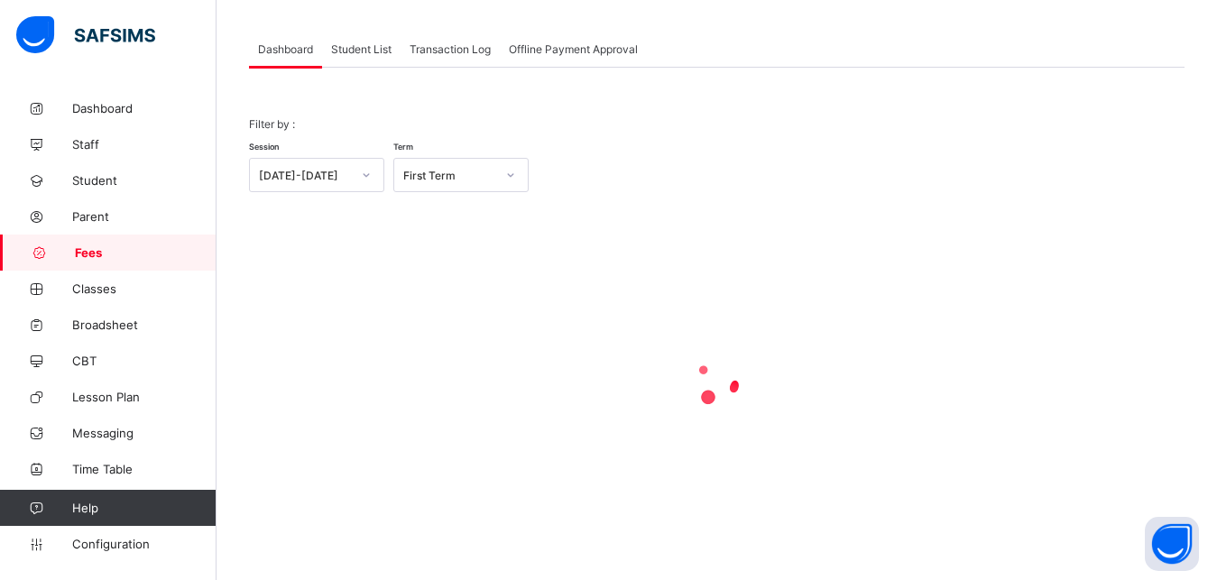
scroll to position [87, 0]
click at [358, 44] on span "Student List" at bounding box center [361, 49] width 60 height 14
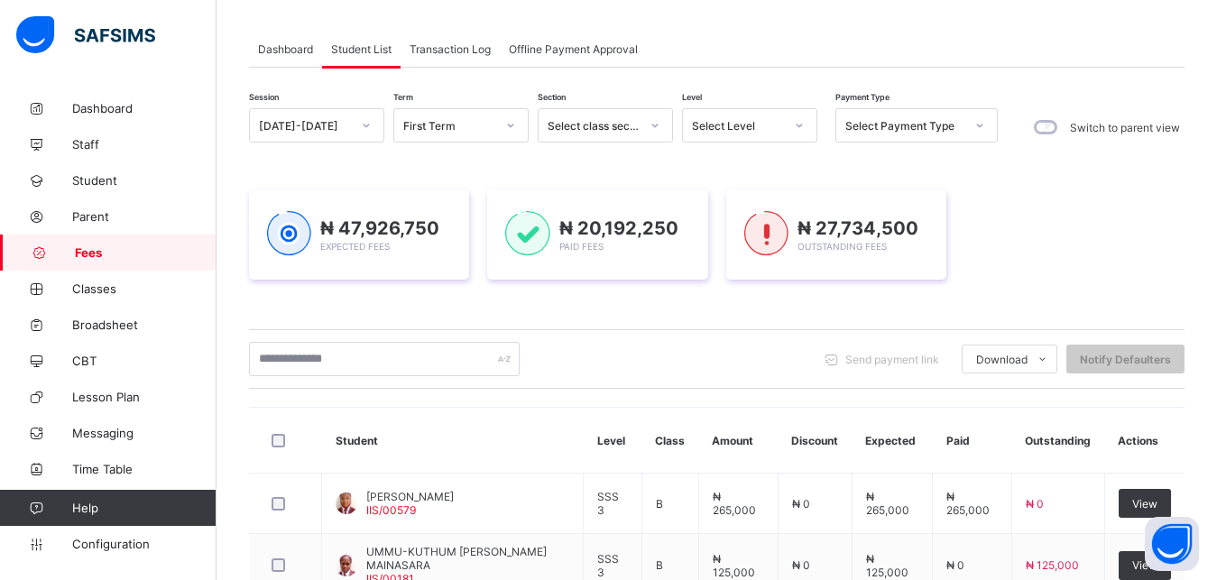
click at [723, 125] on div "Select Level" at bounding box center [738, 126] width 92 height 14
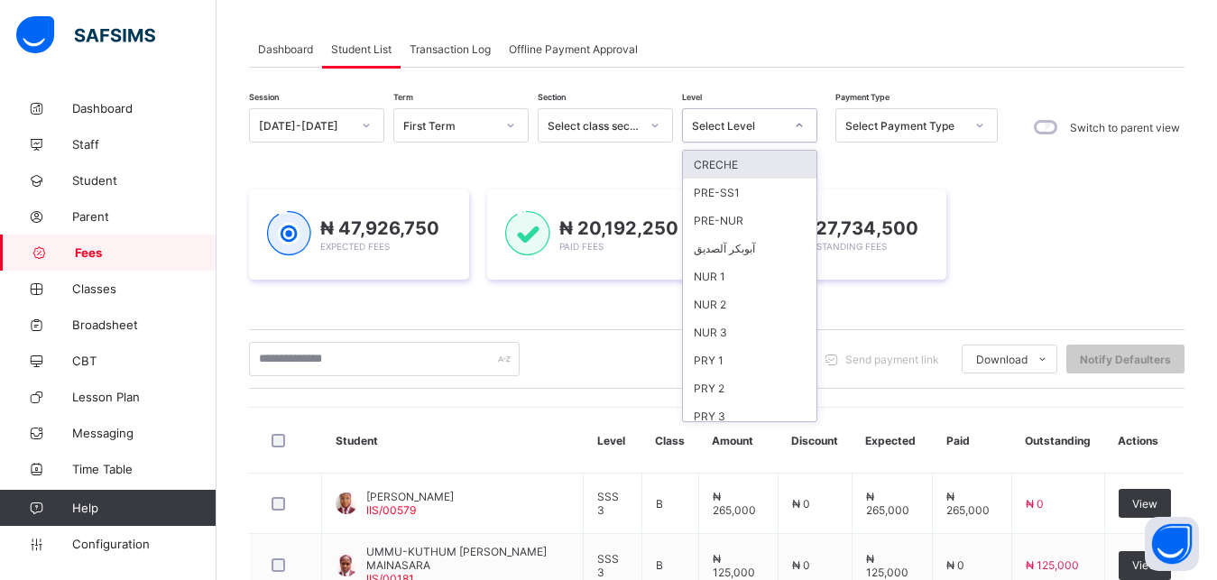
click at [723, 125] on div "Select Level" at bounding box center [738, 126] width 92 height 14
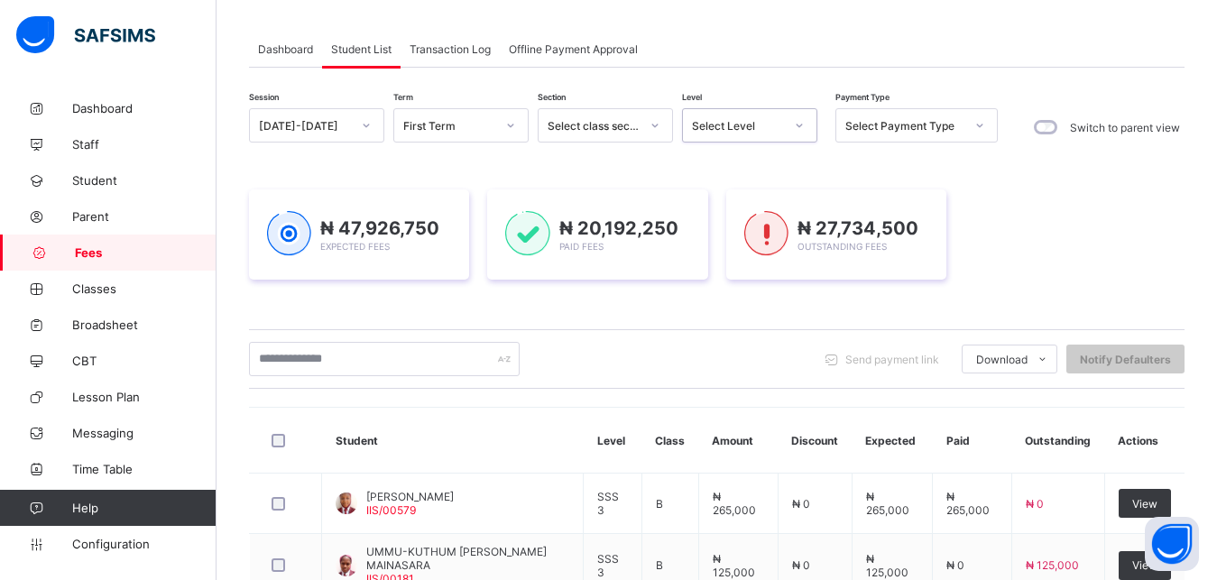
click at [723, 125] on div "Select Level" at bounding box center [738, 126] width 92 height 14
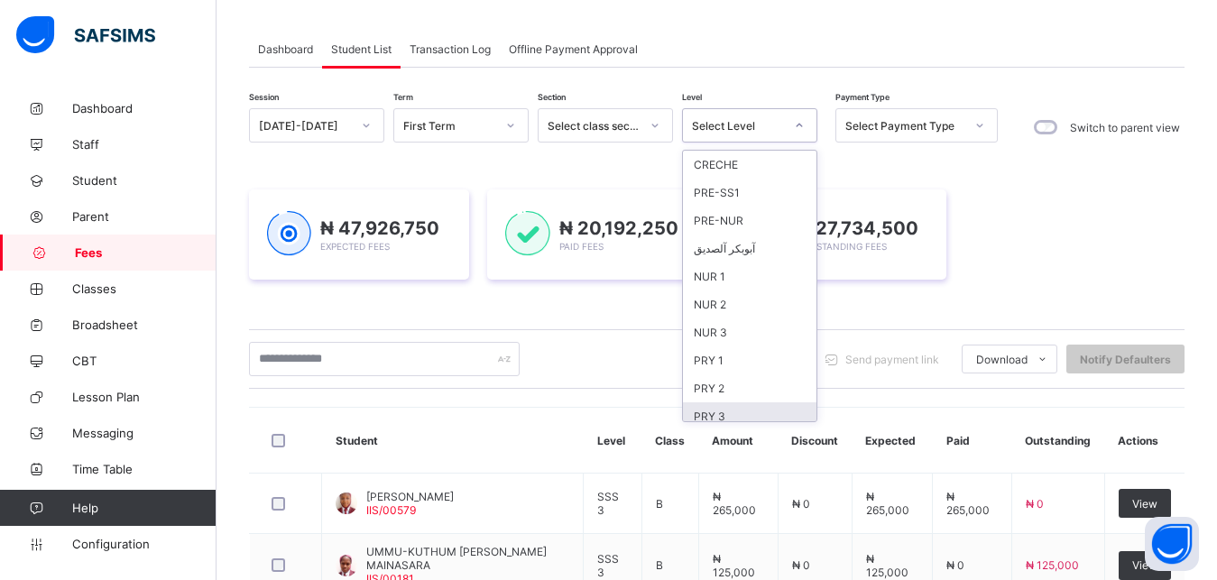
click at [739, 411] on div "PRY 3" at bounding box center [749, 416] width 133 height 28
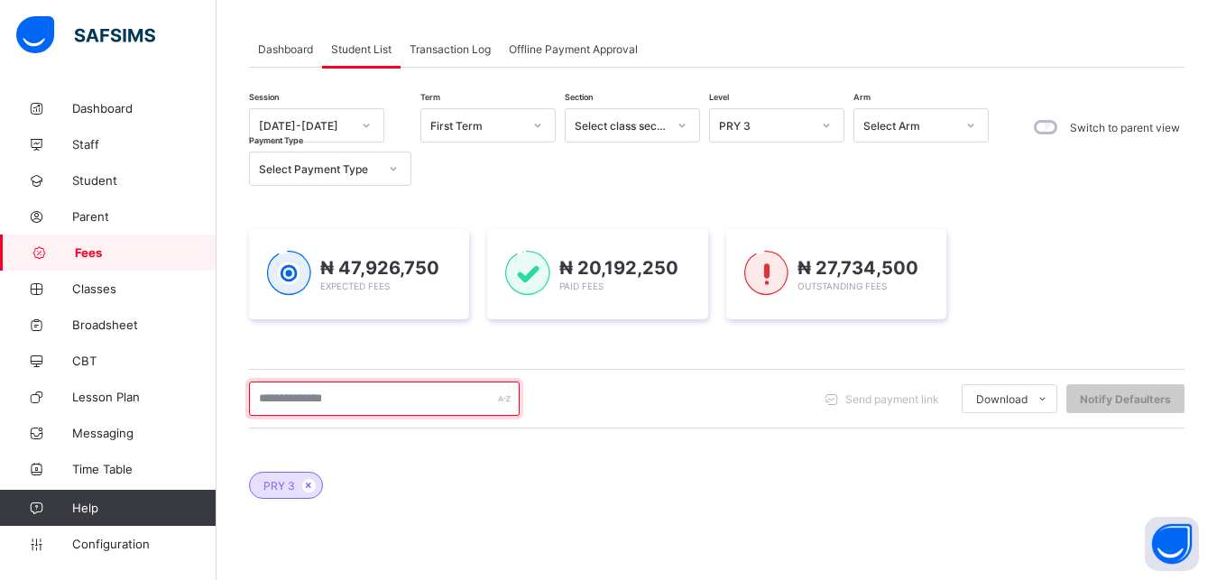
click at [432, 402] on input "text" at bounding box center [384, 398] width 271 height 34
type input "******"
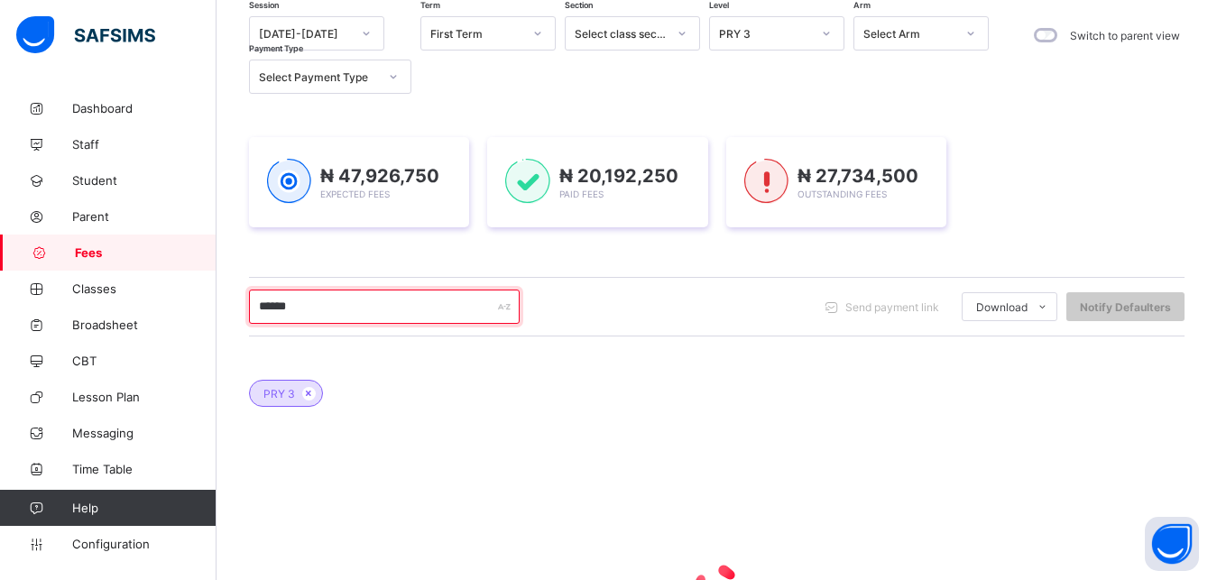
scroll to position [225, 0]
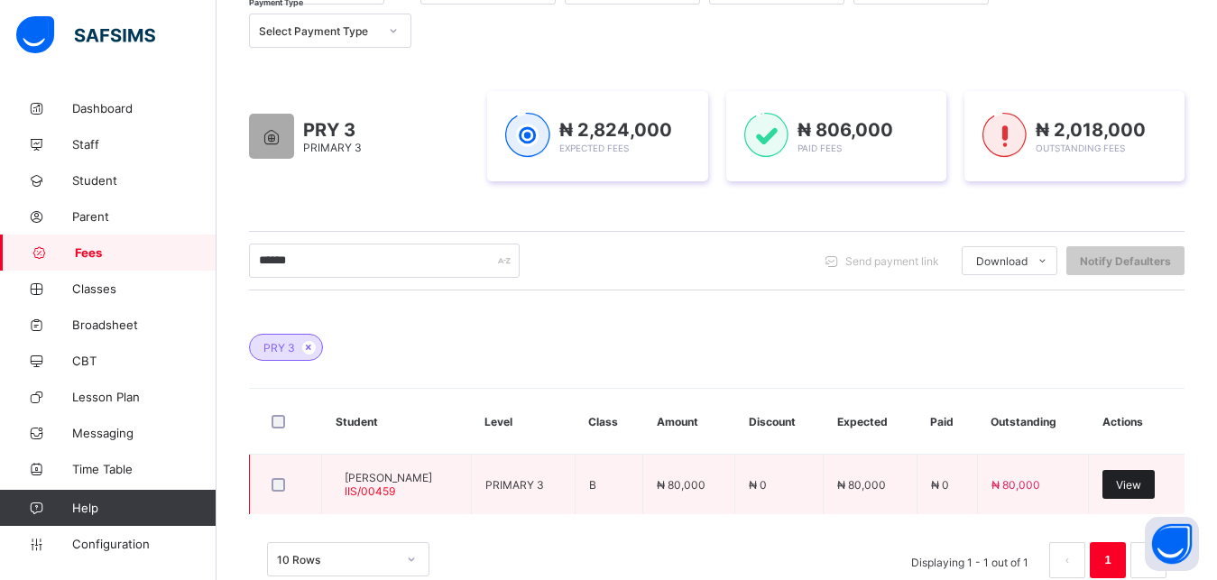
click at [1141, 487] on span "View" at bounding box center [1128, 485] width 25 height 14
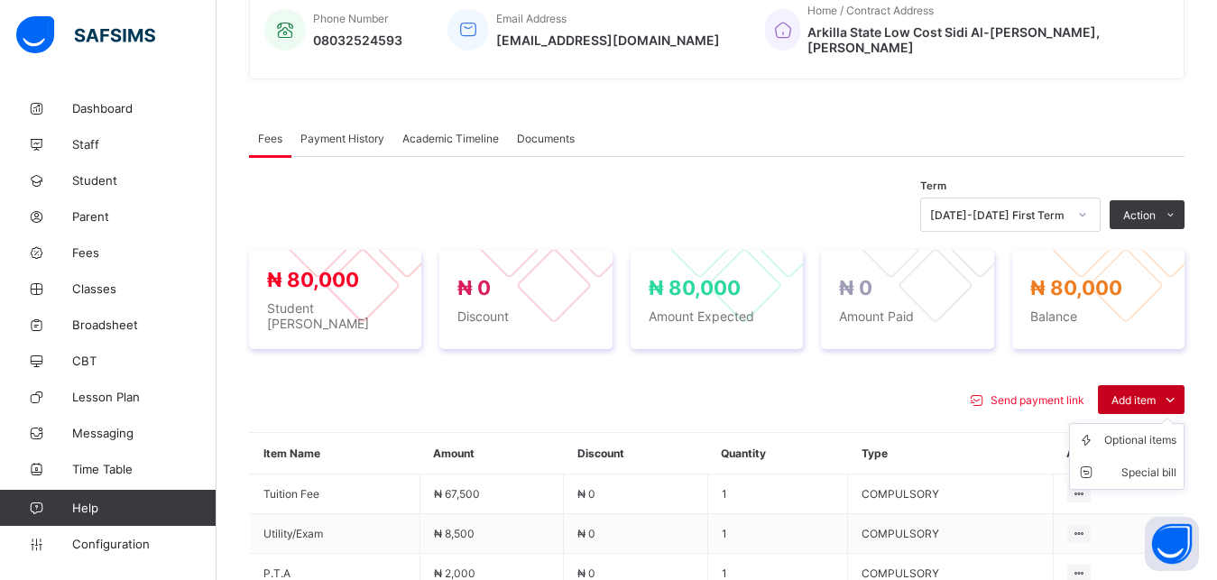
scroll to position [546, 0]
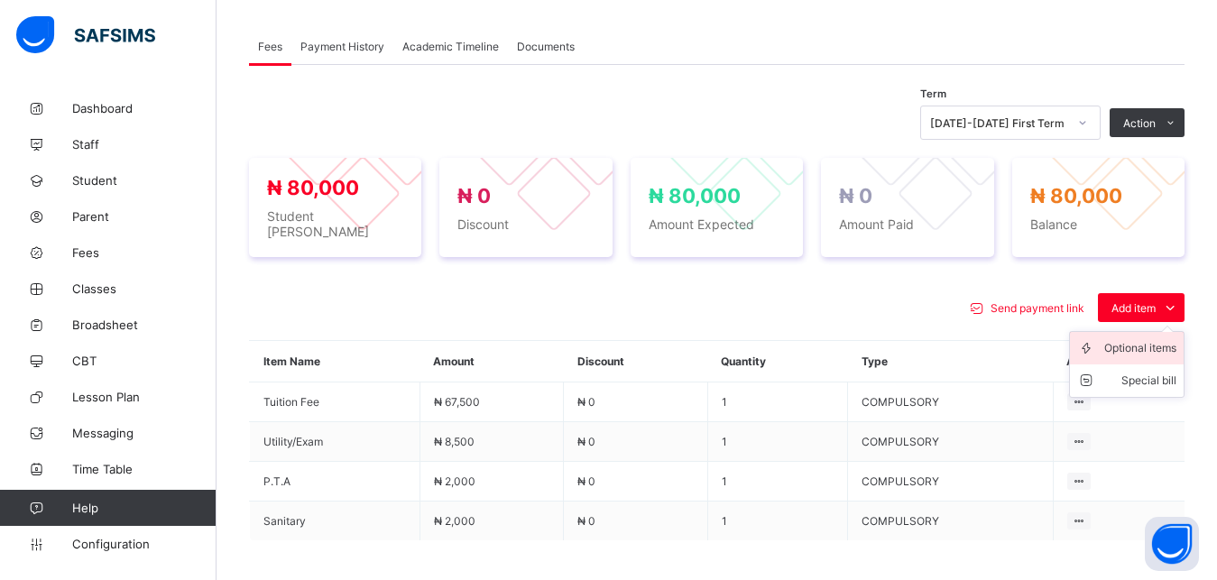
click at [1144, 339] on div "Optional items" at bounding box center [1140, 348] width 72 height 18
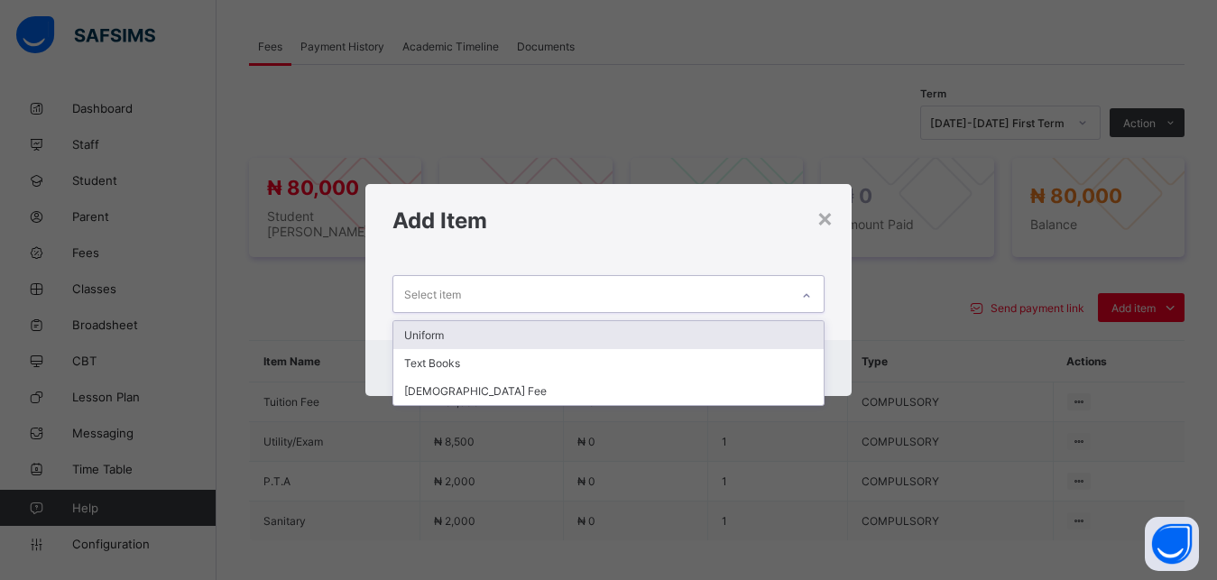
click at [763, 299] on div "Select item" at bounding box center [591, 293] width 397 height 35
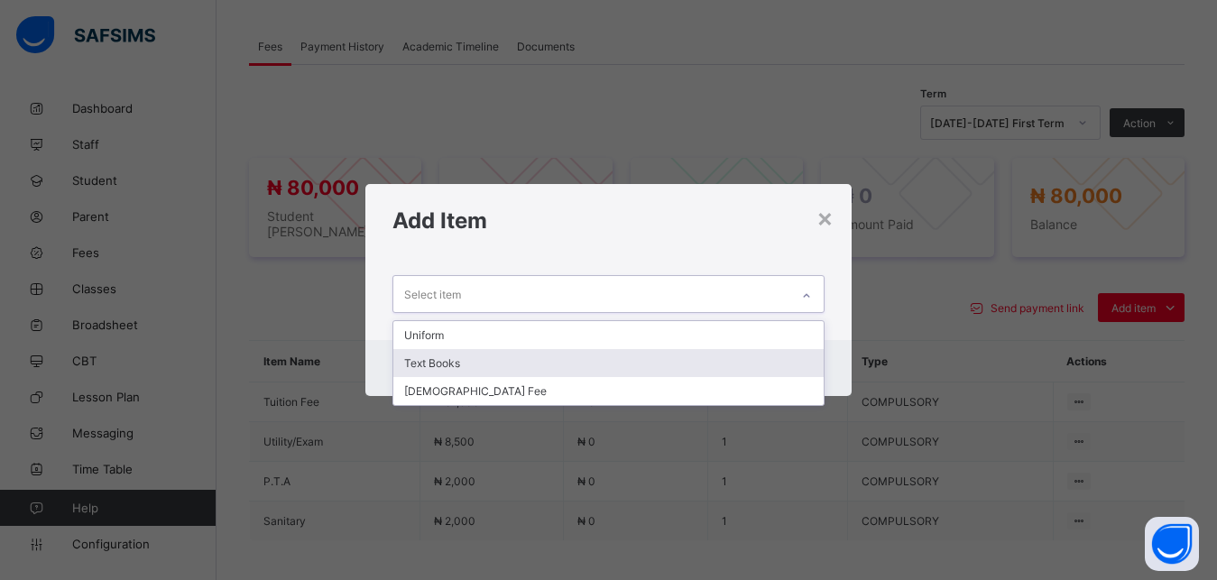
click at [658, 360] on div "Text Books" at bounding box center [608, 363] width 431 height 28
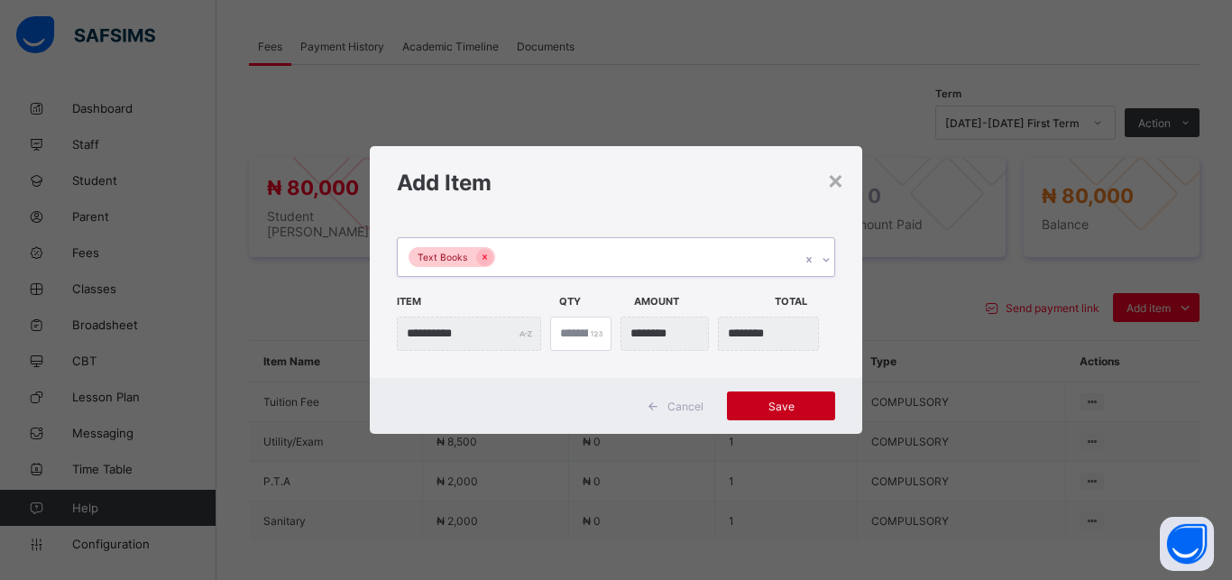
click at [755, 410] on span "Save" at bounding box center [780, 406] width 81 height 14
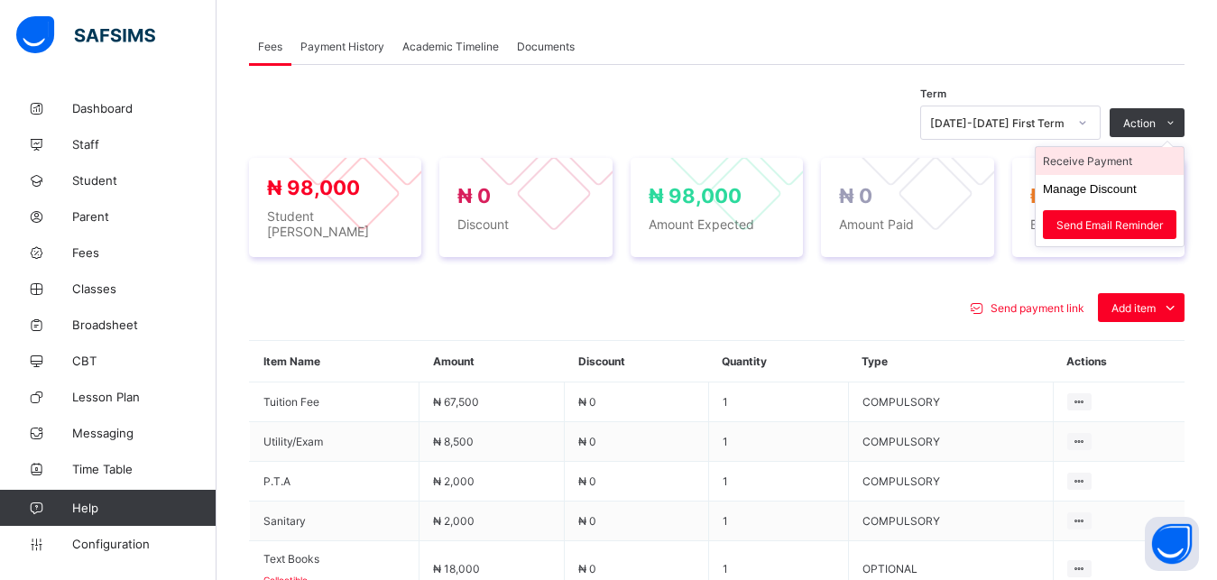
click at [1122, 161] on li "Receive Payment" at bounding box center [1109, 161] width 148 height 28
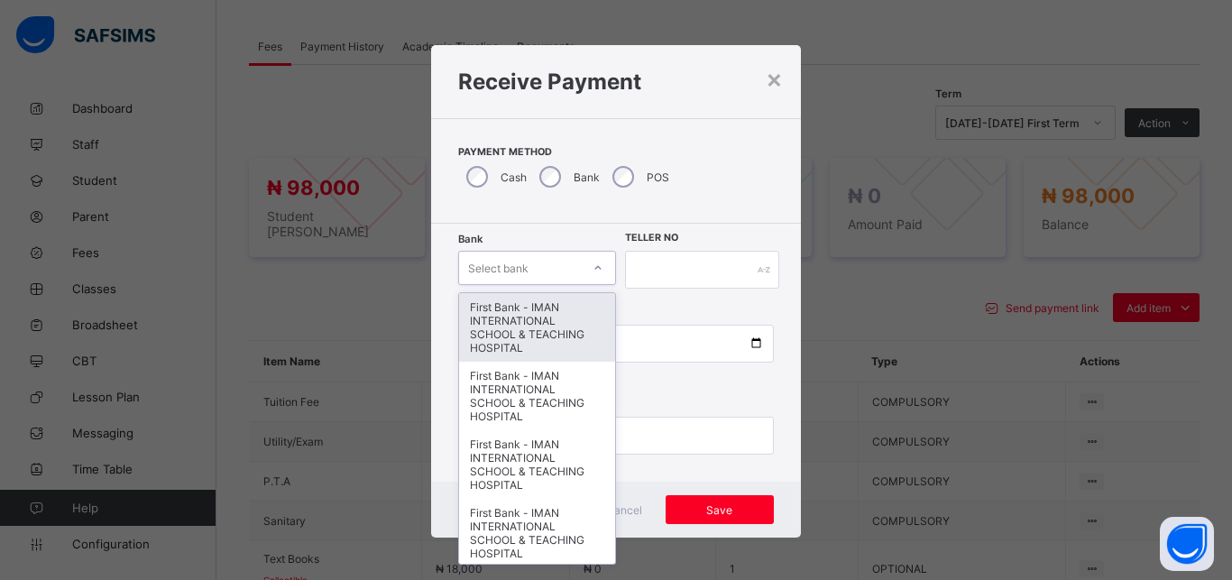
click at [531, 274] on div "Select bank" at bounding box center [520, 267] width 122 height 25
click at [535, 311] on div "First Bank - IMAN INTERNATIONAL SCHOOL & TEACHING HOSPITAL" at bounding box center [537, 327] width 156 height 69
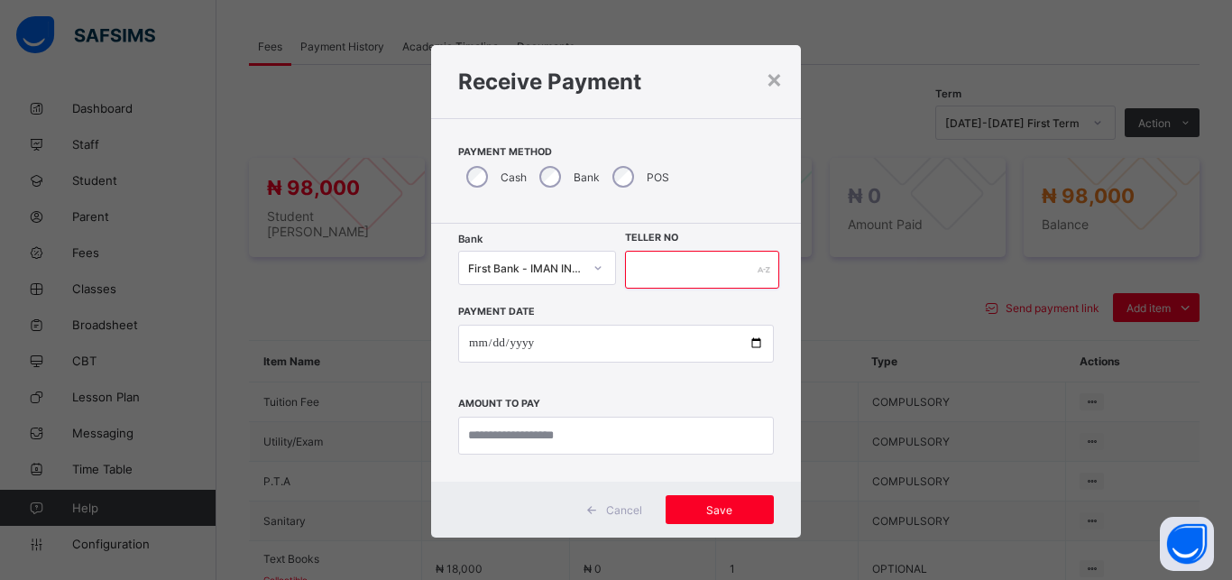
click at [672, 269] on input "text" at bounding box center [702, 270] width 154 height 38
type input "*****"
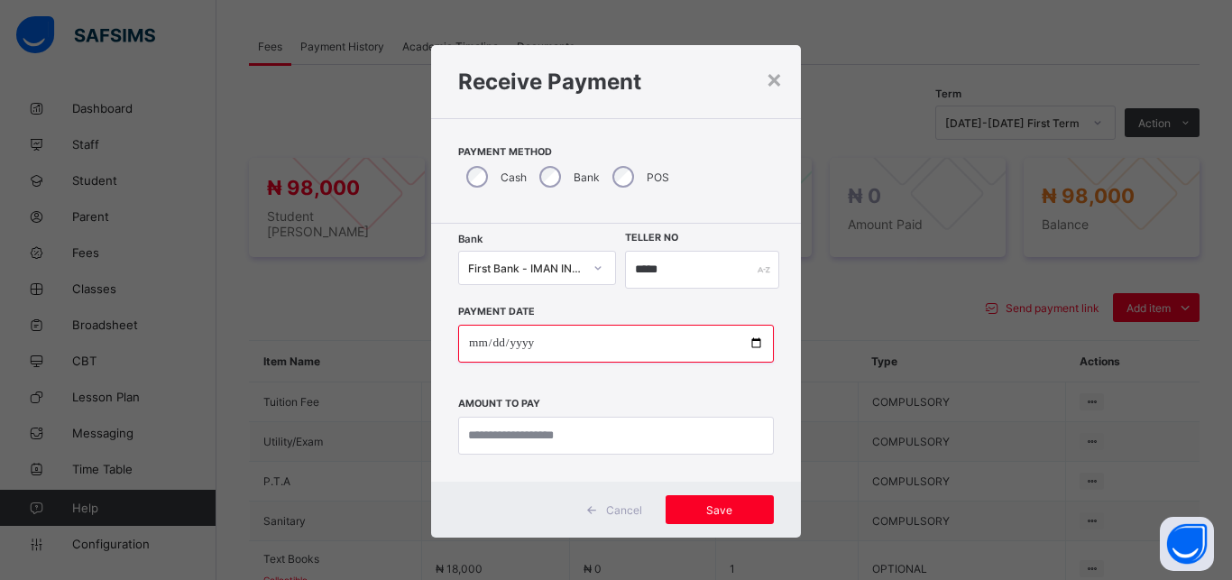
click at [749, 344] on input "date" at bounding box center [616, 344] width 316 height 38
type input "**********"
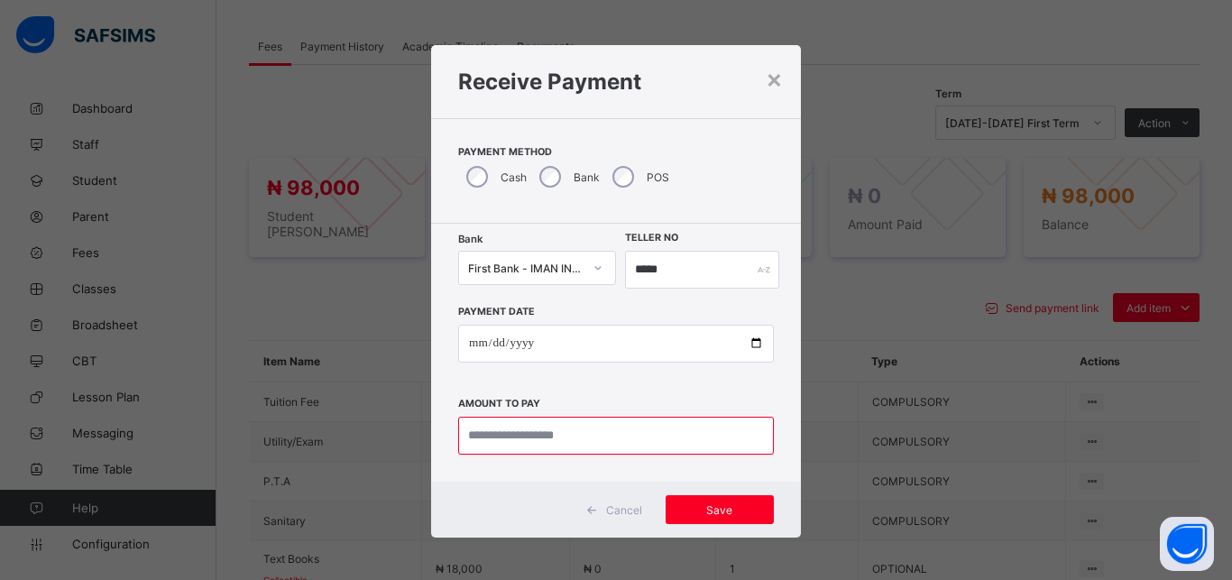
click at [565, 436] on input "currency" at bounding box center [616, 436] width 316 height 38
type input "********"
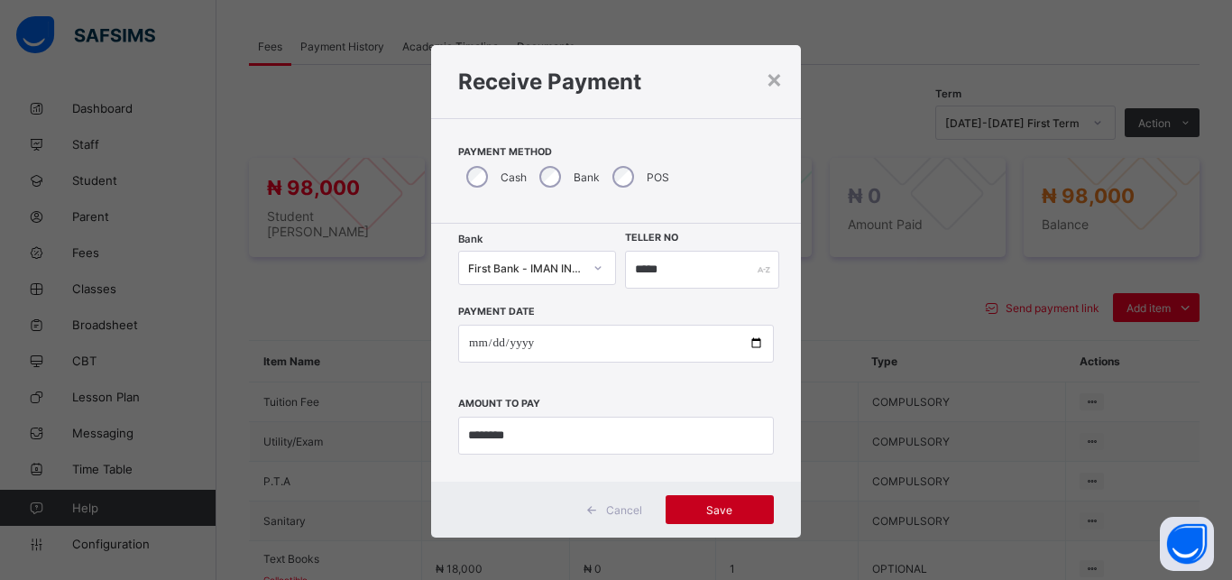
click at [679, 512] on span "Save" at bounding box center [719, 510] width 81 height 14
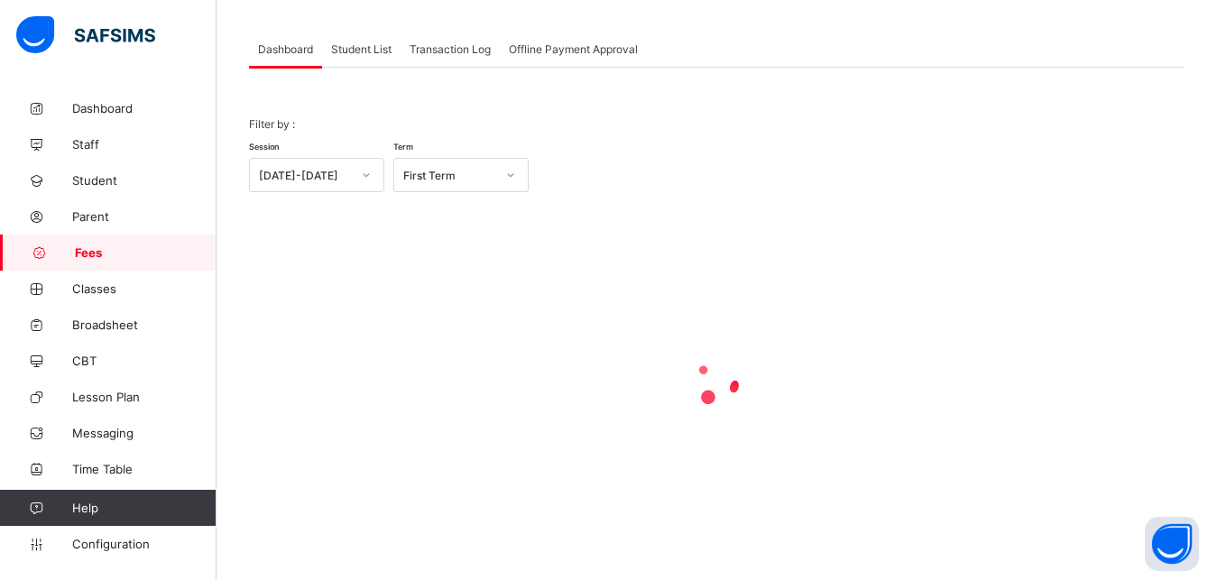
scroll to position [87, 0]
